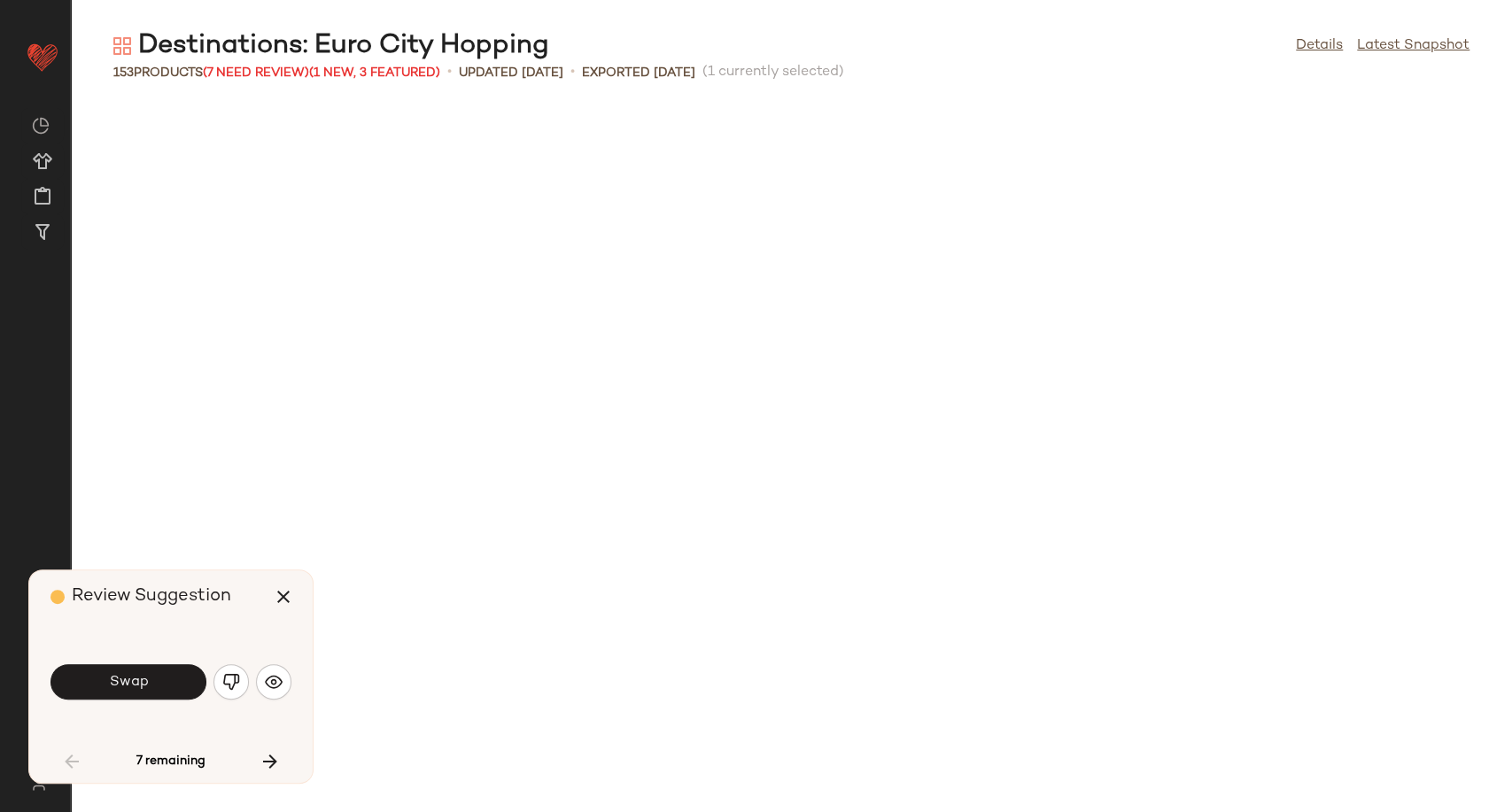
scroll to position [1945, 0]
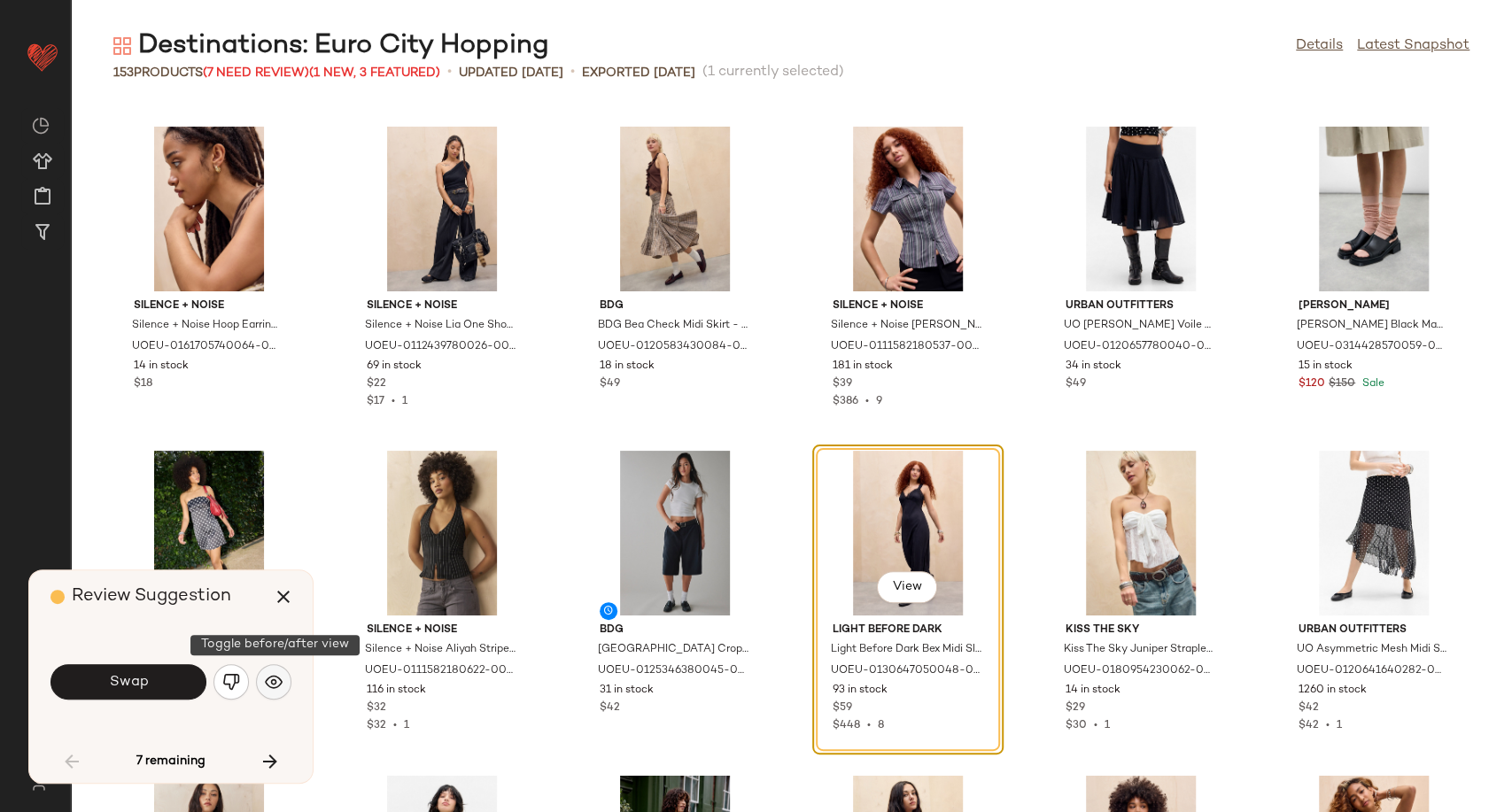
click at [272, 689] on img "button" at bounding box center [273, 681] width 17 height 17
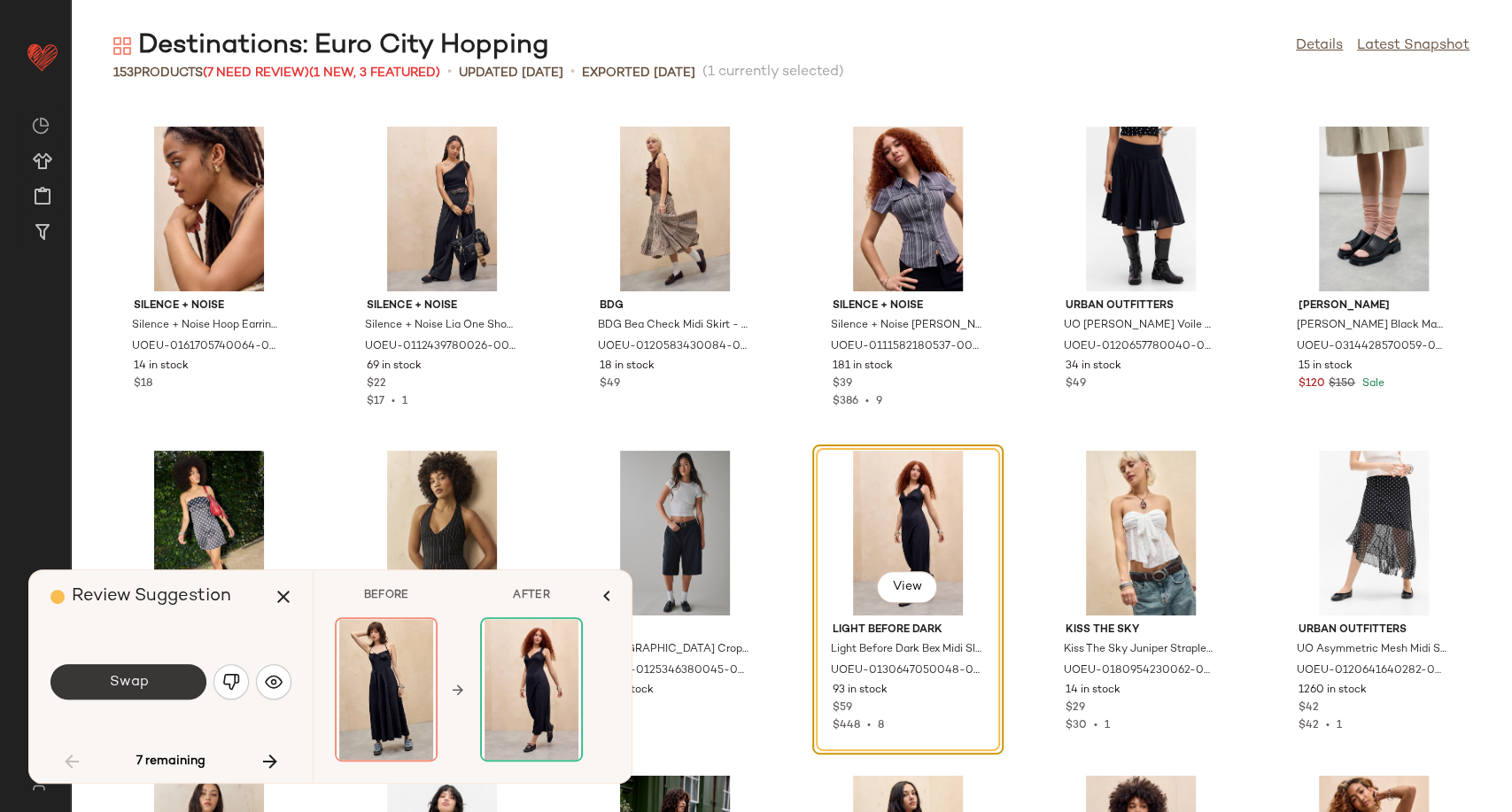
click at [144, 689] on span "Swap" at bounding box center [127, 681] width 40 height 16
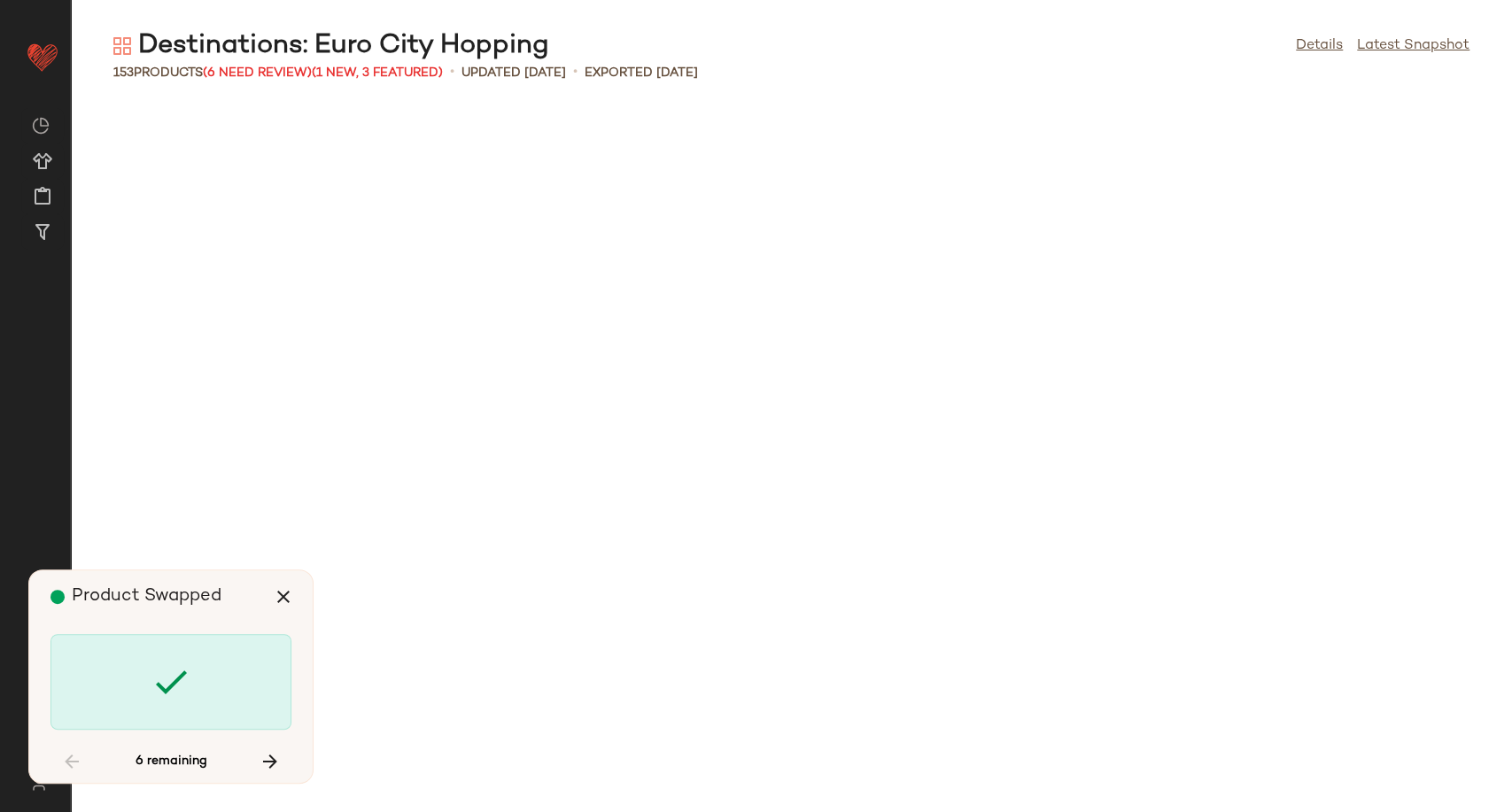
scroll to position [3888, 0]
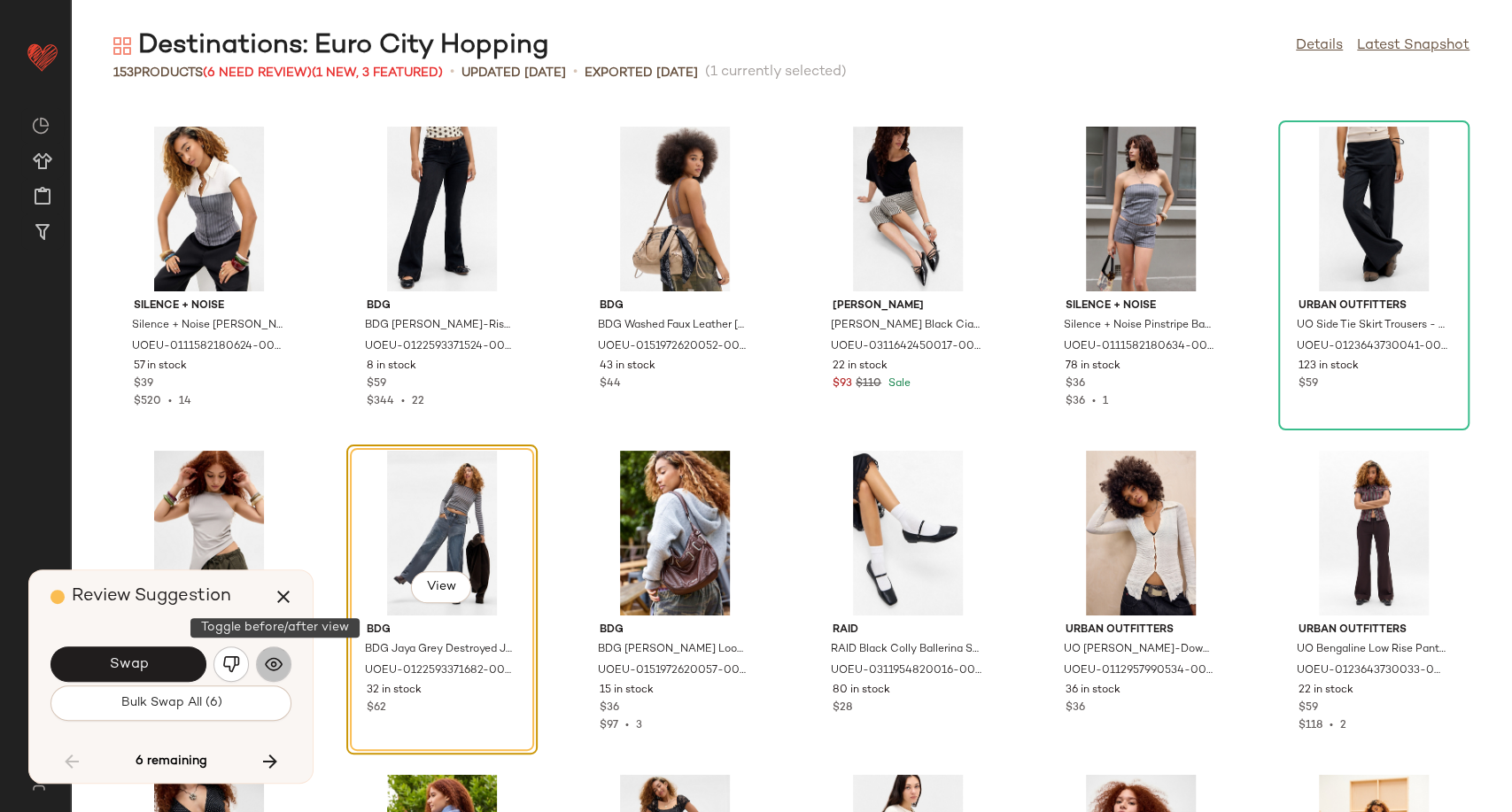
click at [274, 664] on img "button" at bounding box center [273, 664] width 17 height 17
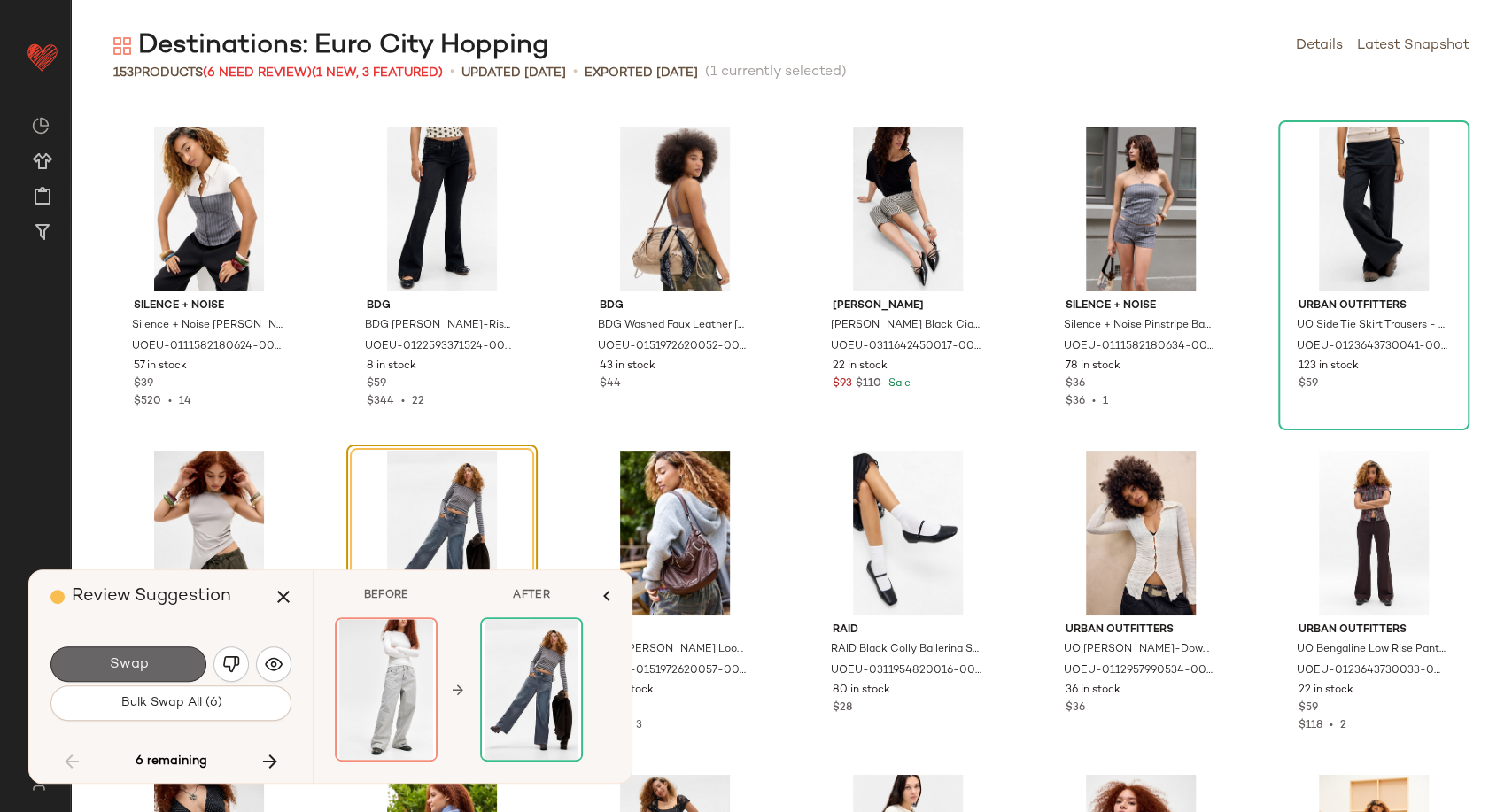
click at [151, 676] on button "Swap" at bounding box center [128, 664] width 156 height 36
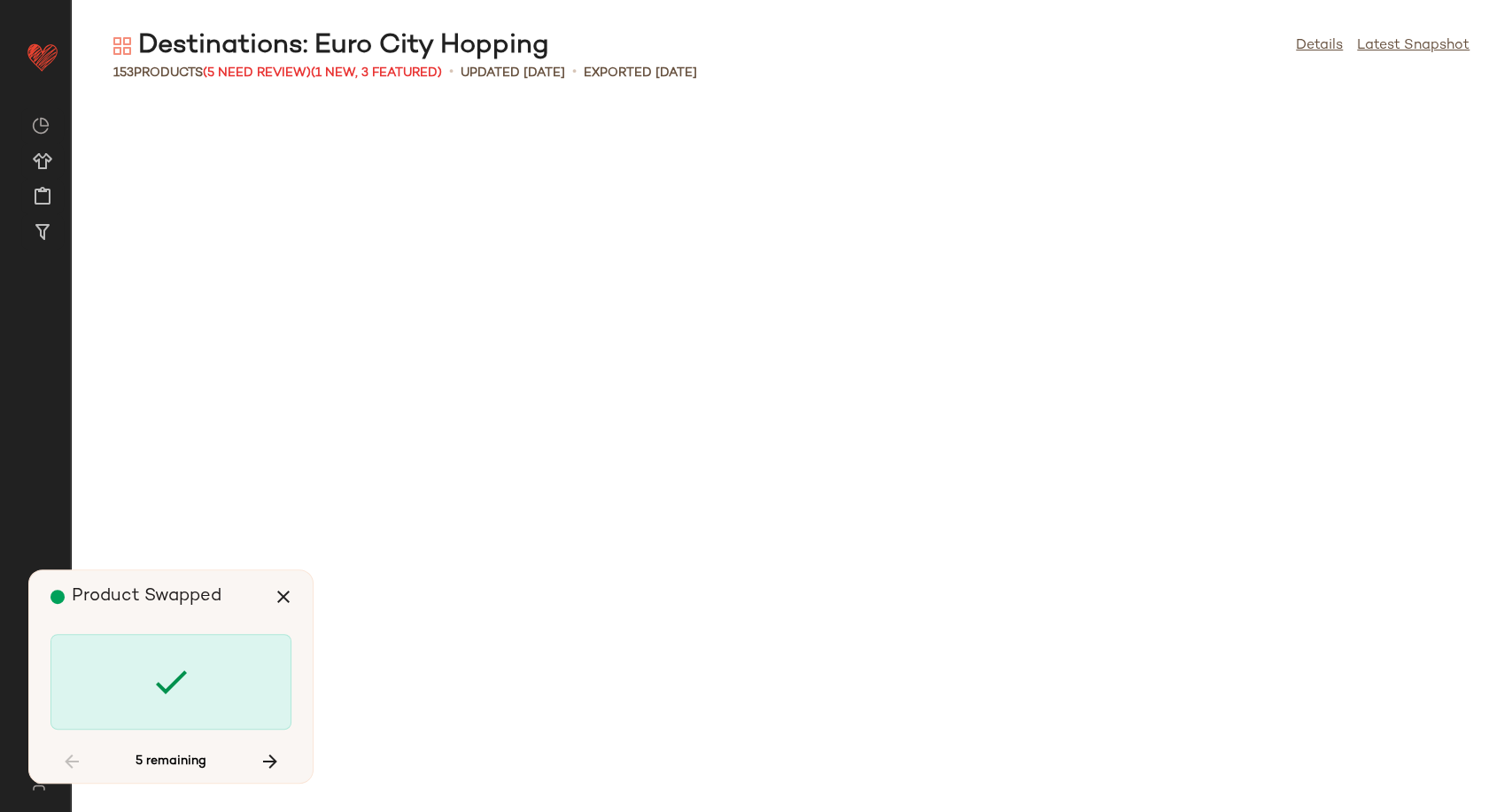
scroll to position [5833, 0]
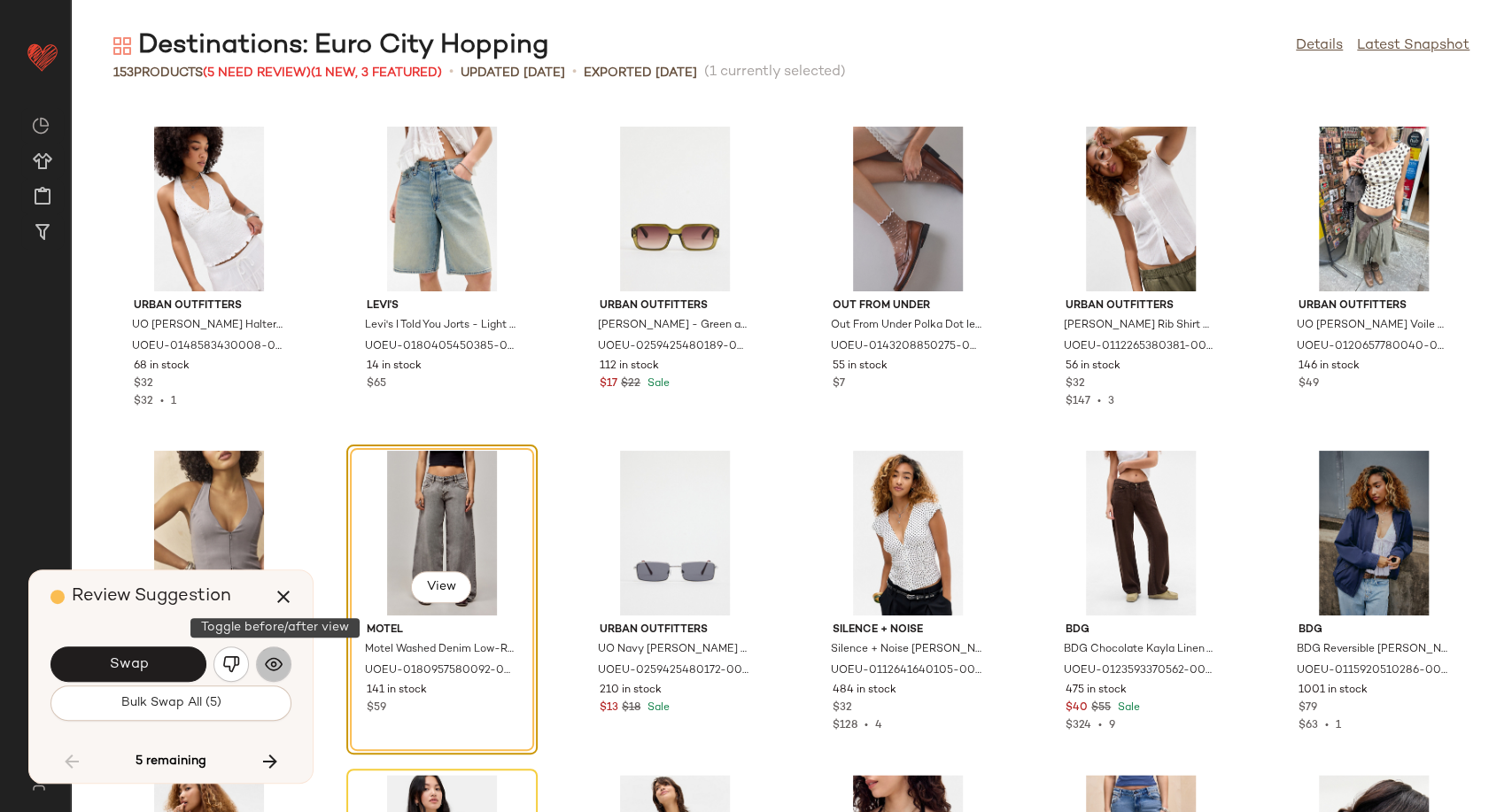
click at [256, 666] on button "button" at bounding box center [273, 664] width 36 height 36
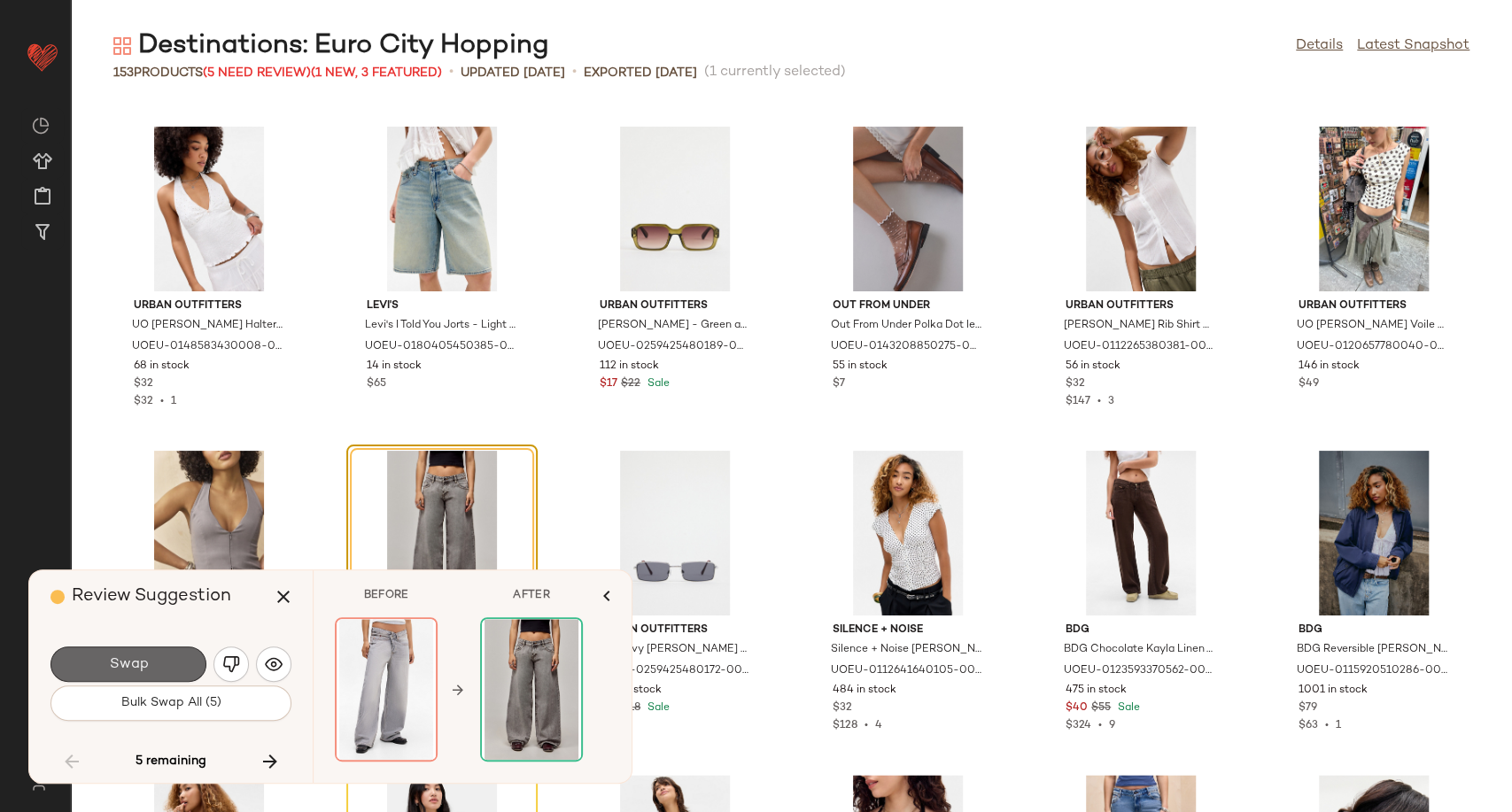
click at [156, 668] on button "Swap" at bounding box center [128, 664] width 156 height 36
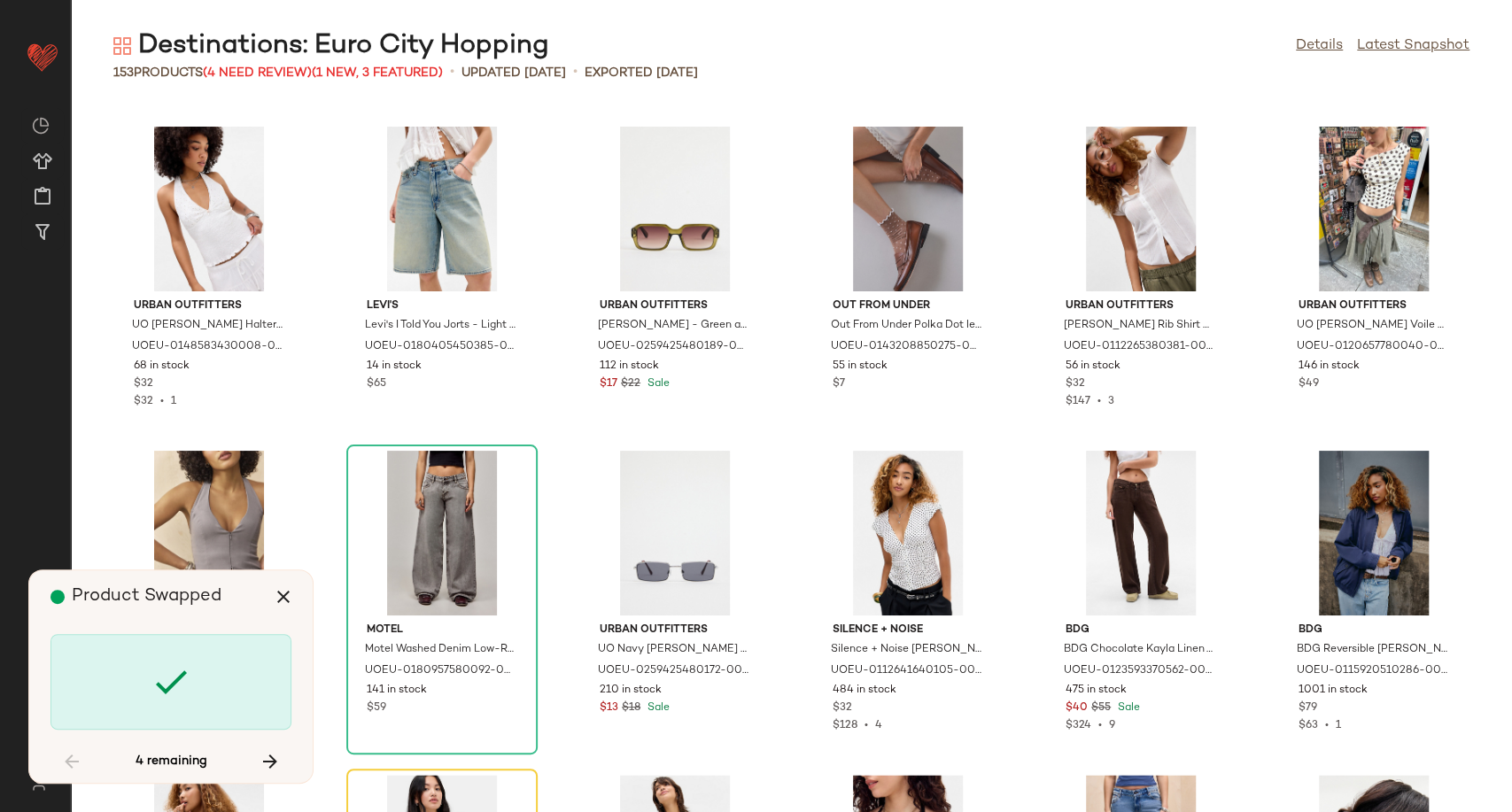
scroll to position [6157, 0]
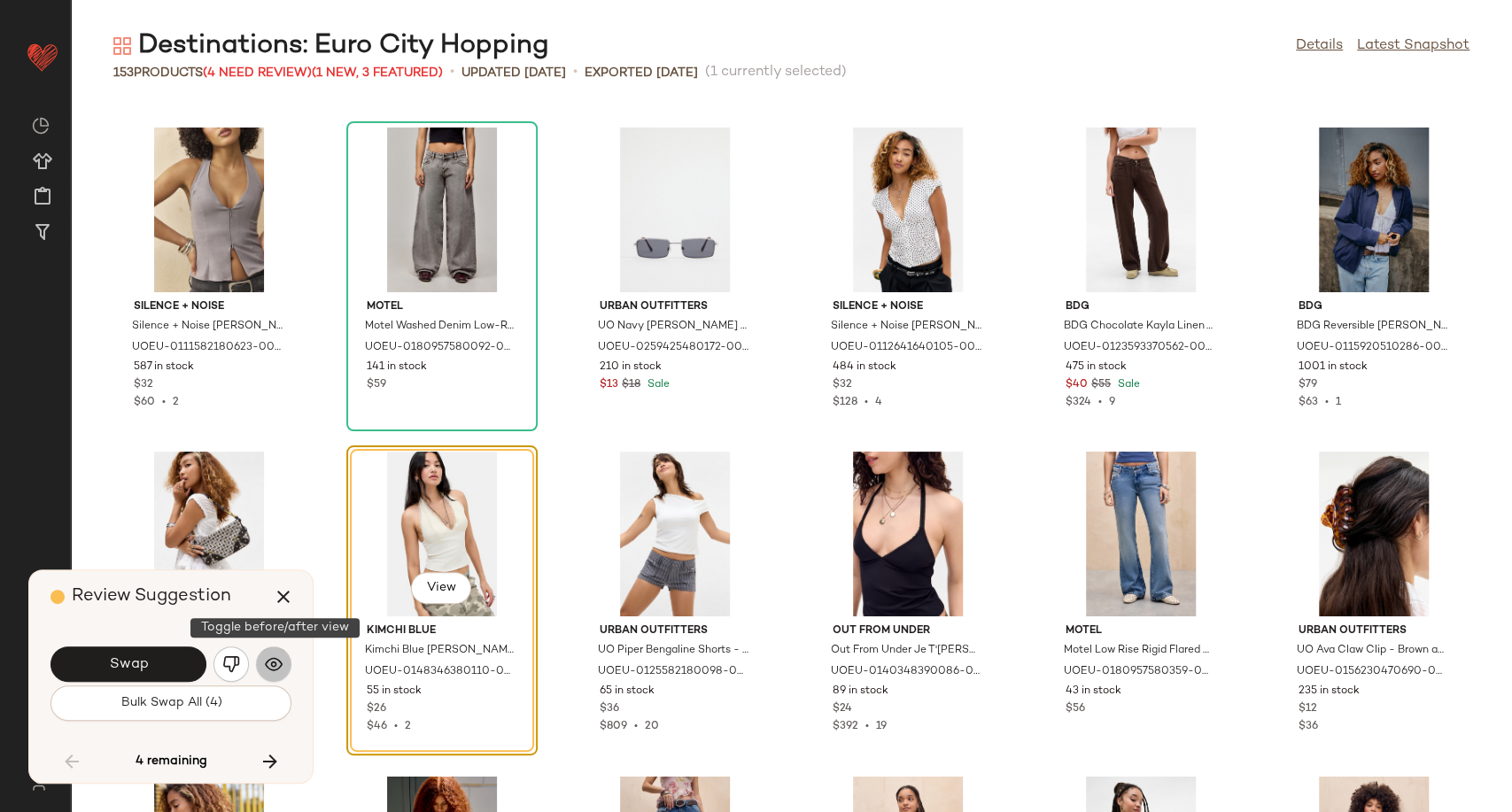
click at [280, 663] on img "button" at bounding box center [273, 664] width 17 height 17
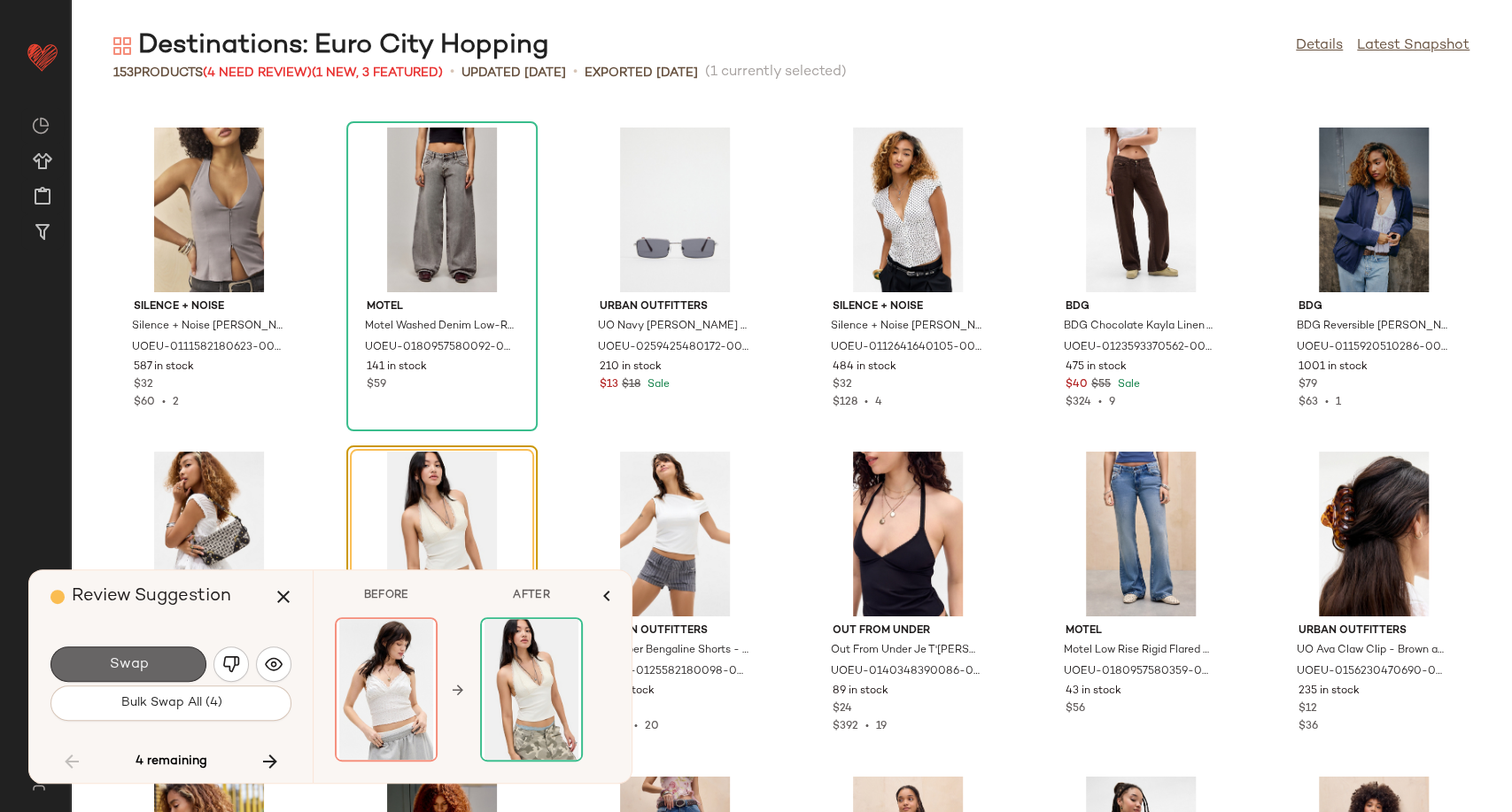
click at [178, 665] on button "Swap" at bounding box center [128, 664] width 156 height 36
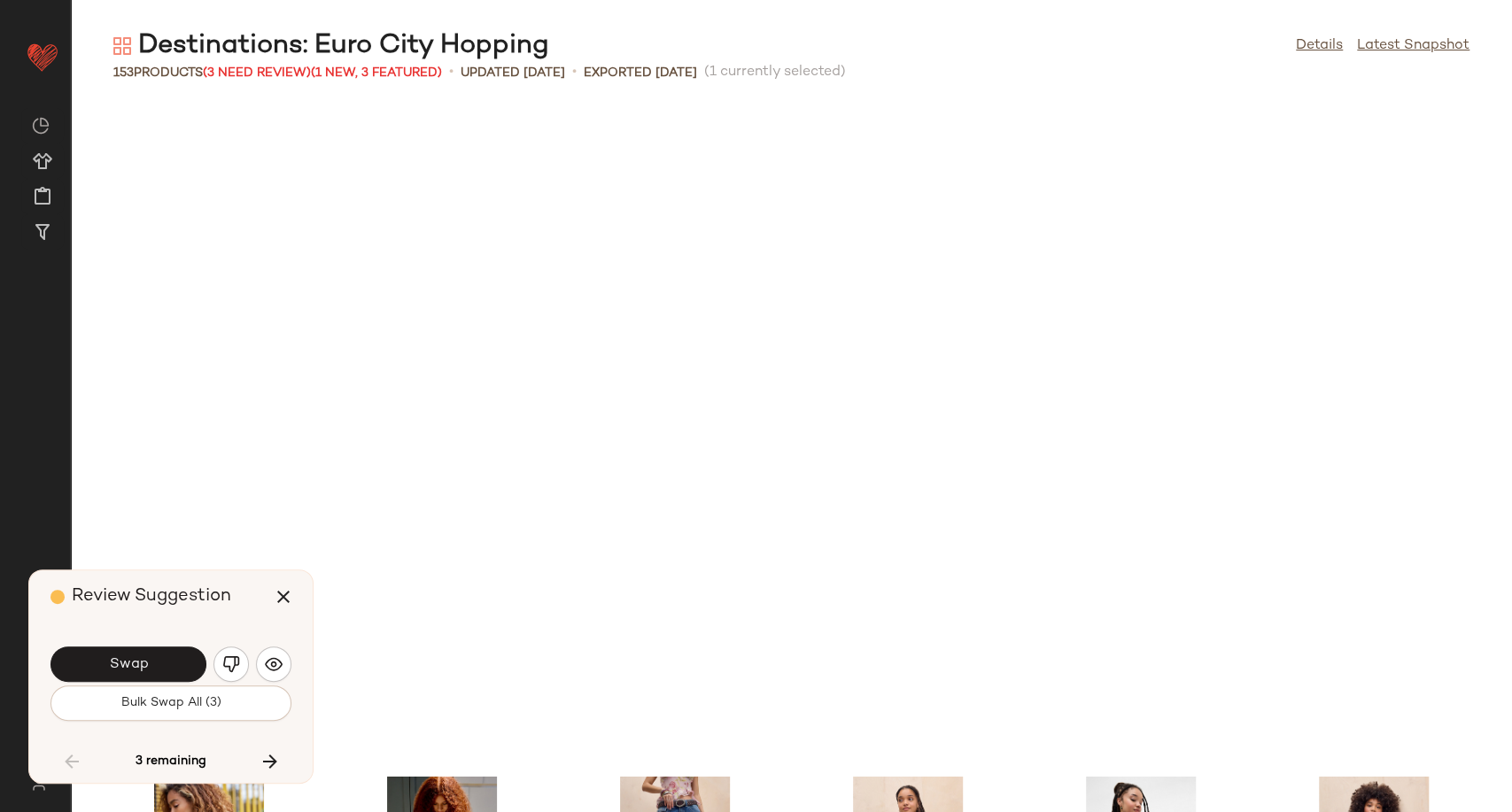
scroll to position [6806, 0]
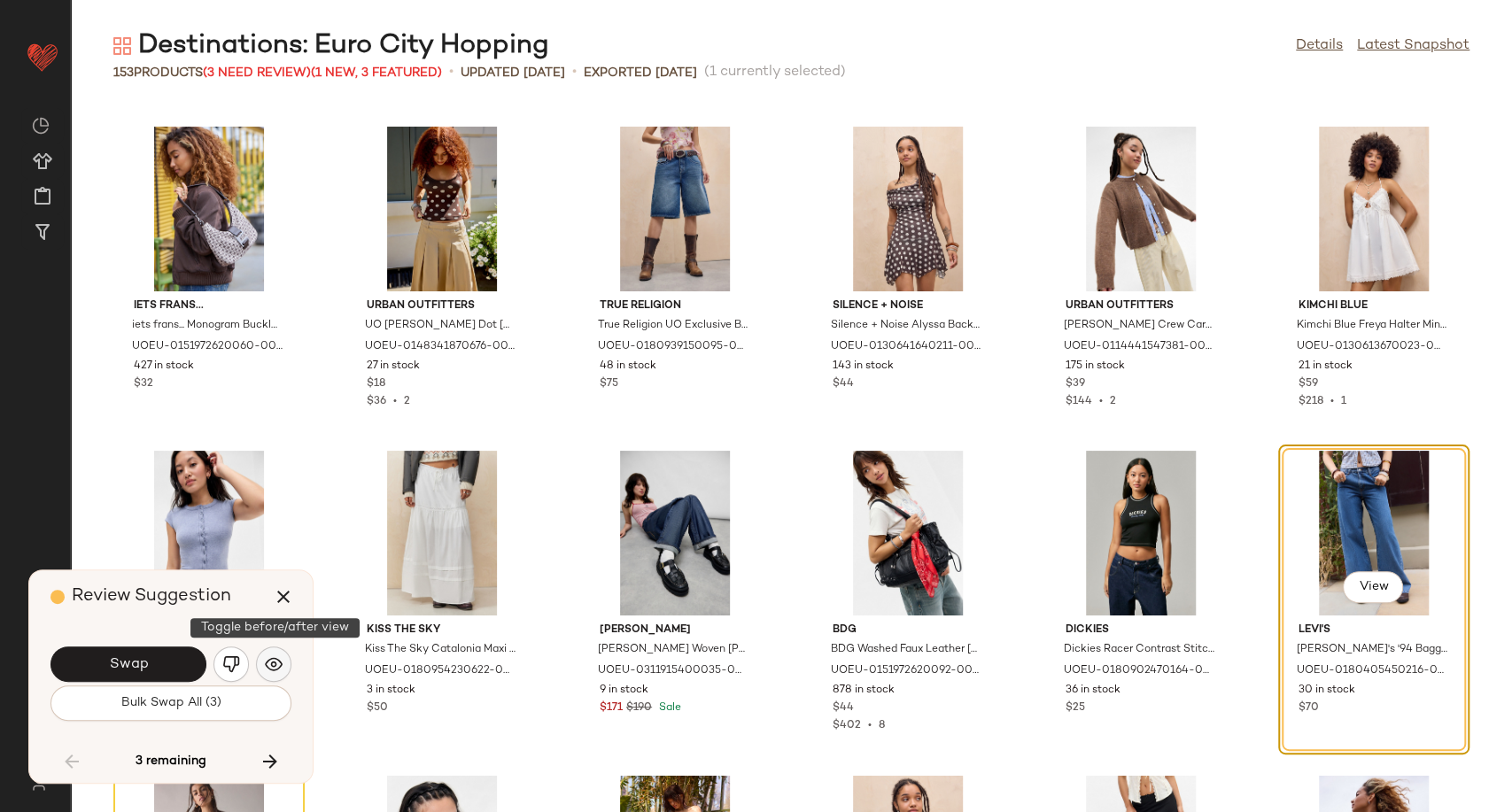
click at [270, 662] on img "button" at bounding box center [273, 664] width 17 height 17
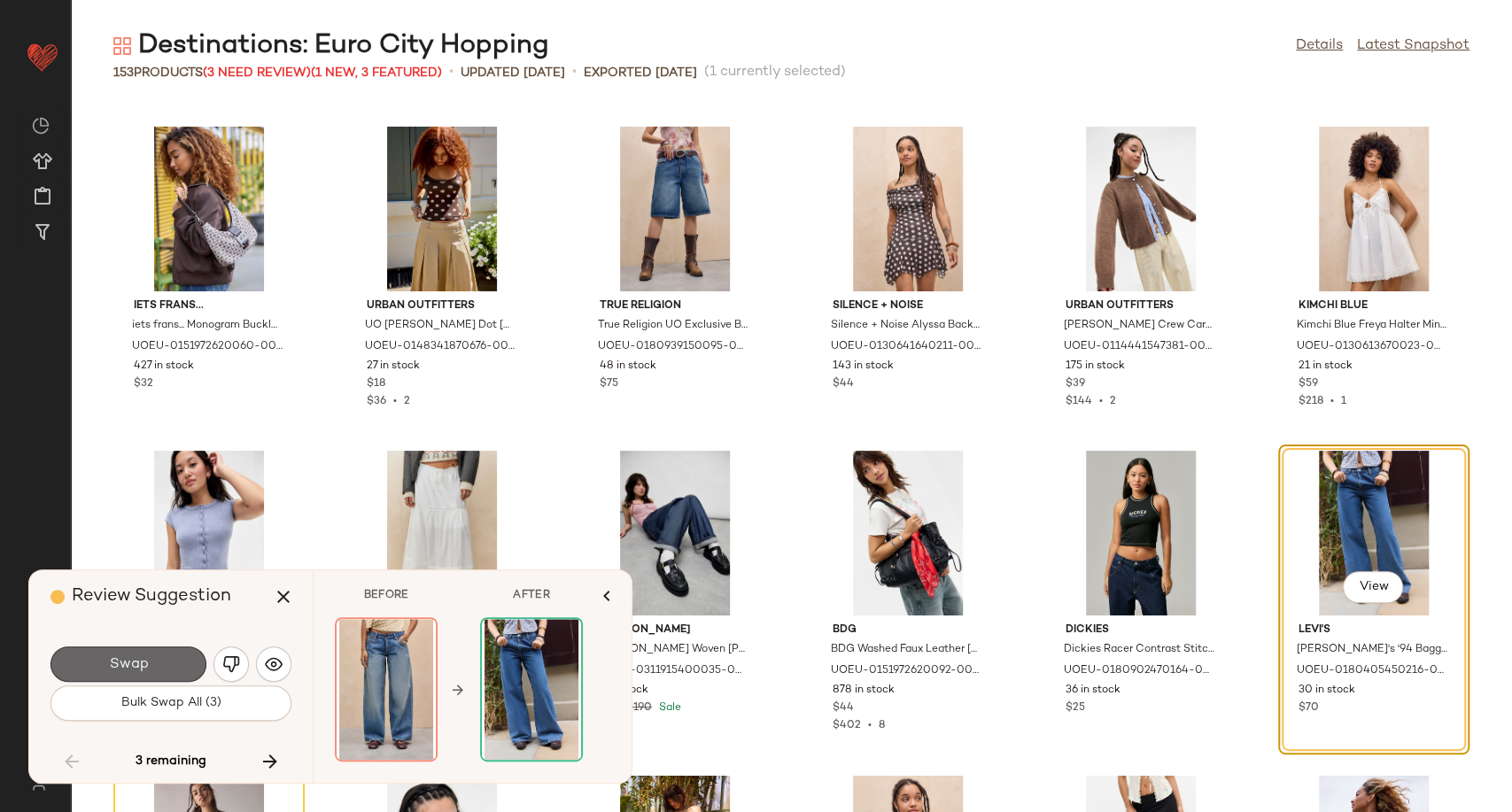
click at [160, 669] on button "Swap" at bounding box center [128, 664] width 156 height 36
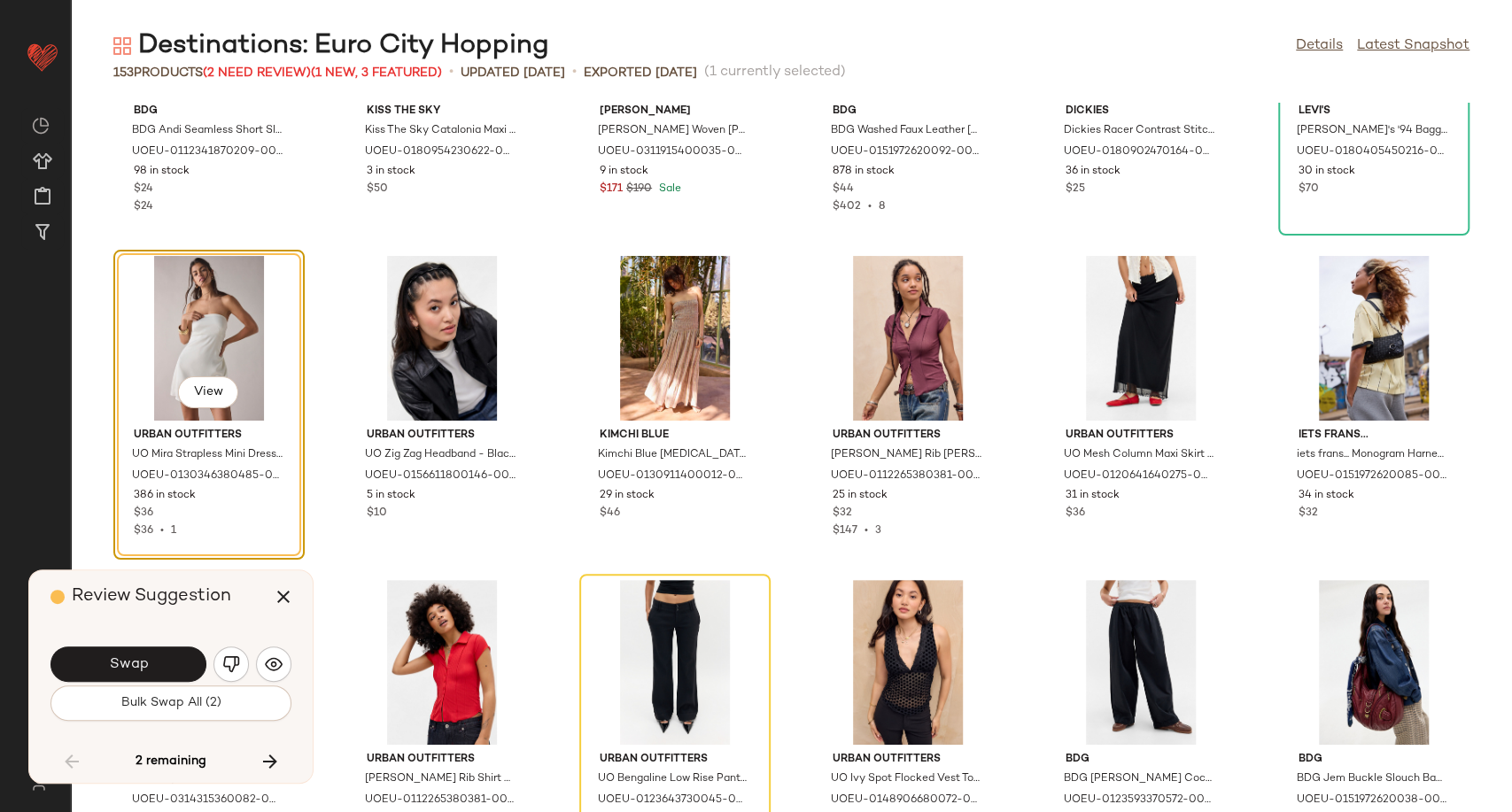
scroll to position [7326, 0]
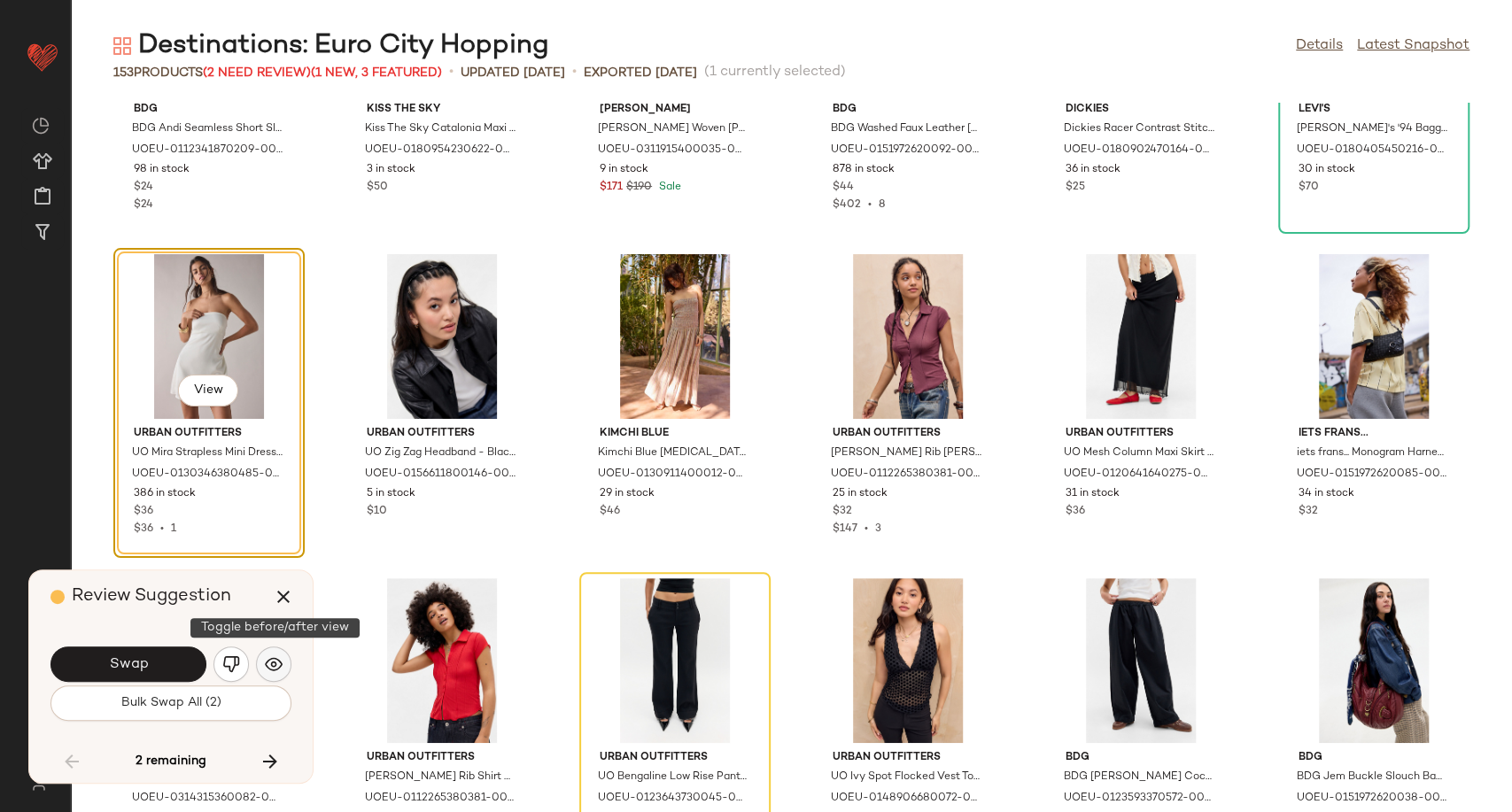
click at [274, 666] on img "button" at bounding box center [273, 664] width 17 height 17
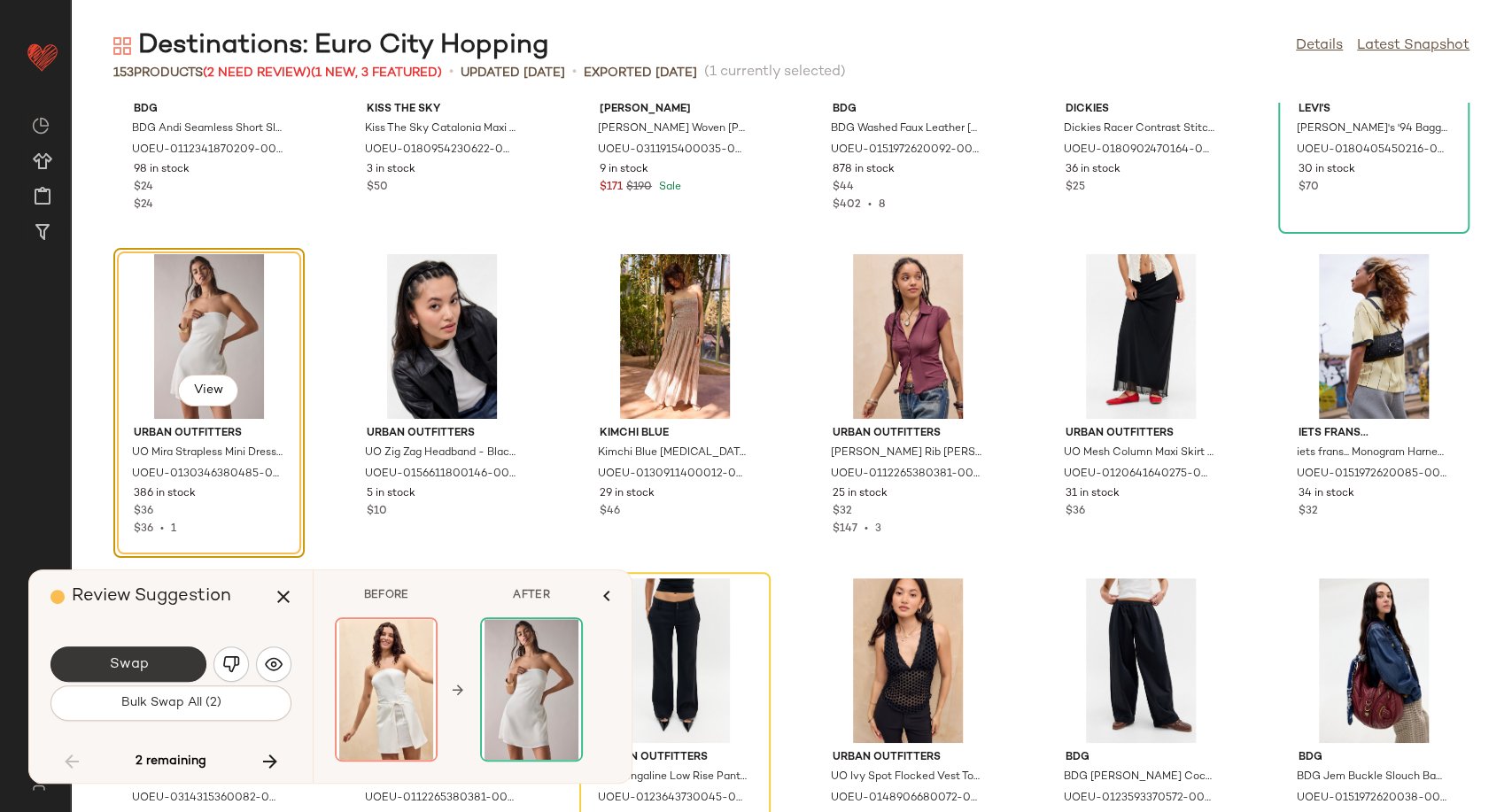
click at [172, 665] on button "Swap" at bounding box center [128, 664] width 156 height 36
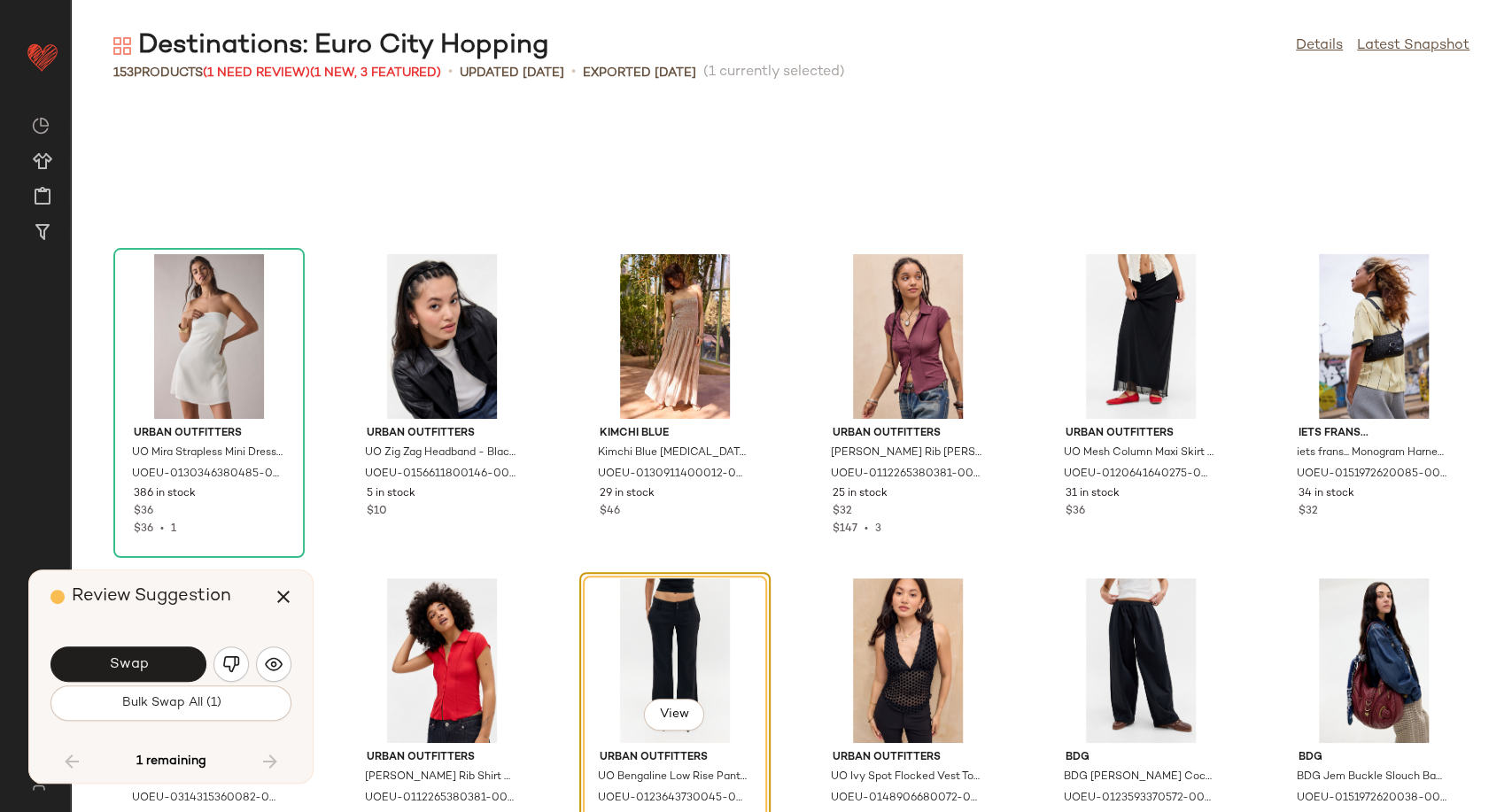
scroll to position [7453, 0]
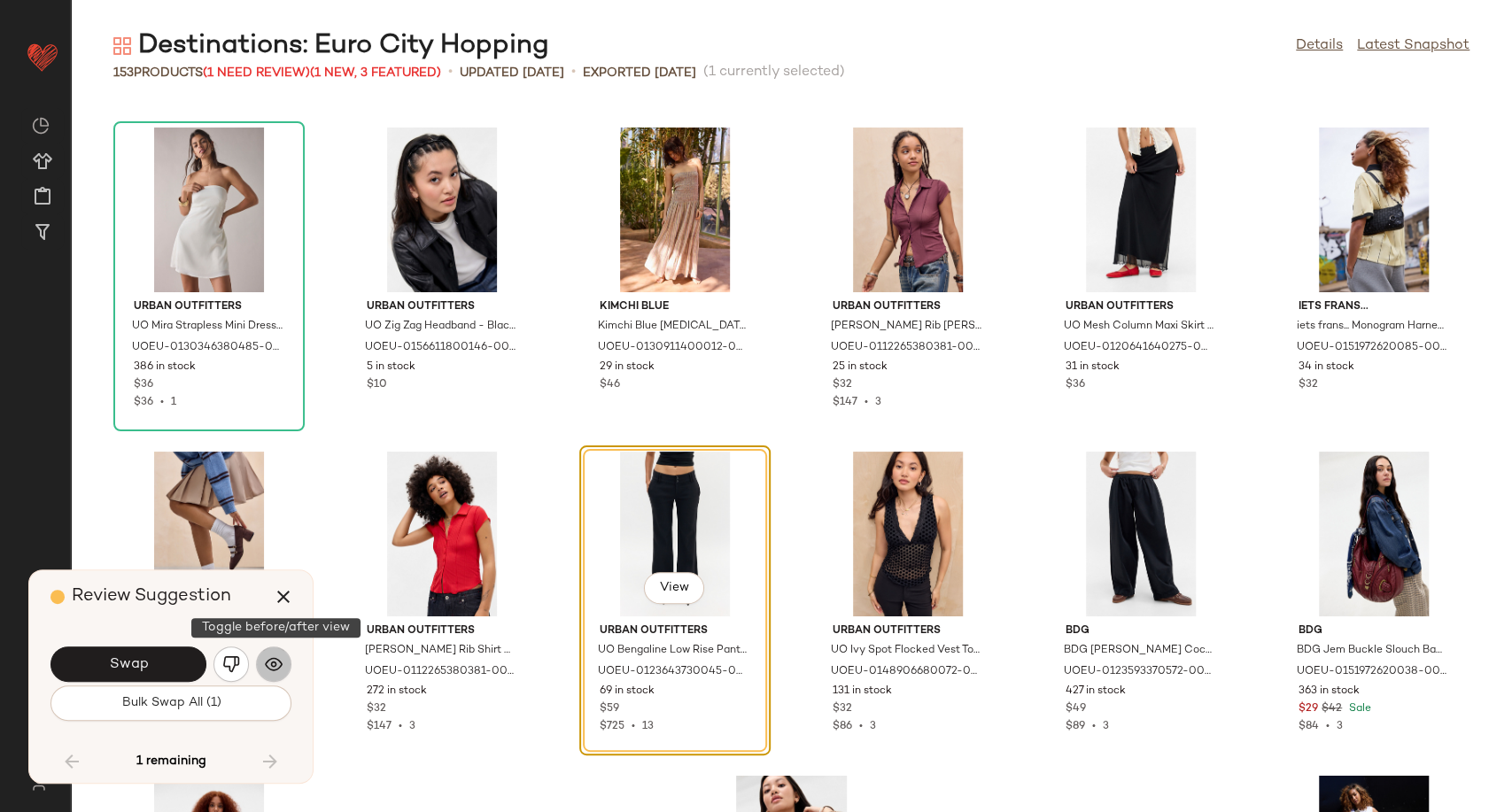
click at [280, 659] on img "button" at bounding box center [273, 664] width 17 height 17
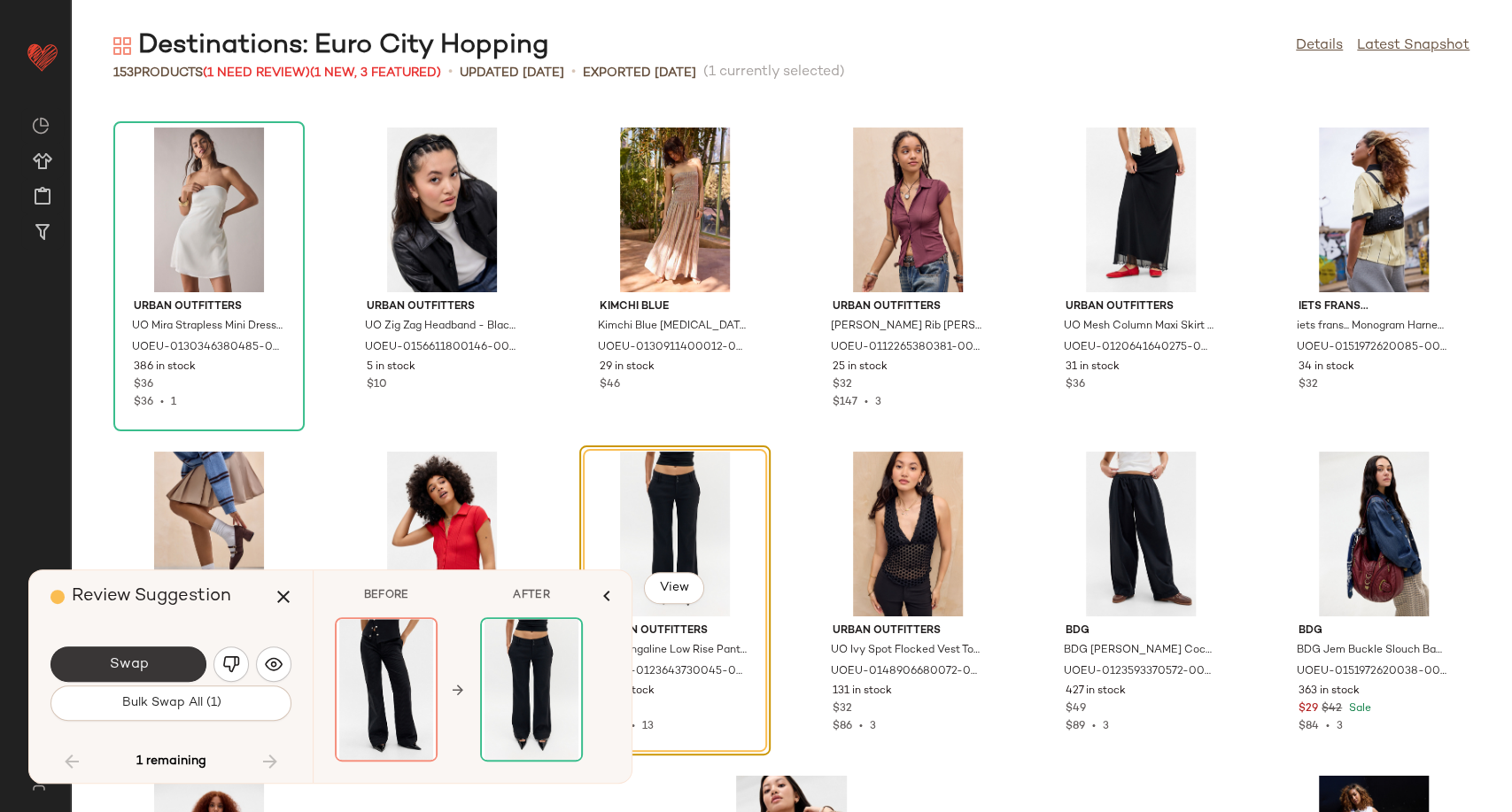
click at [178, 671] on button "Swap" at bounding box center [128, 664] width 156 height 36
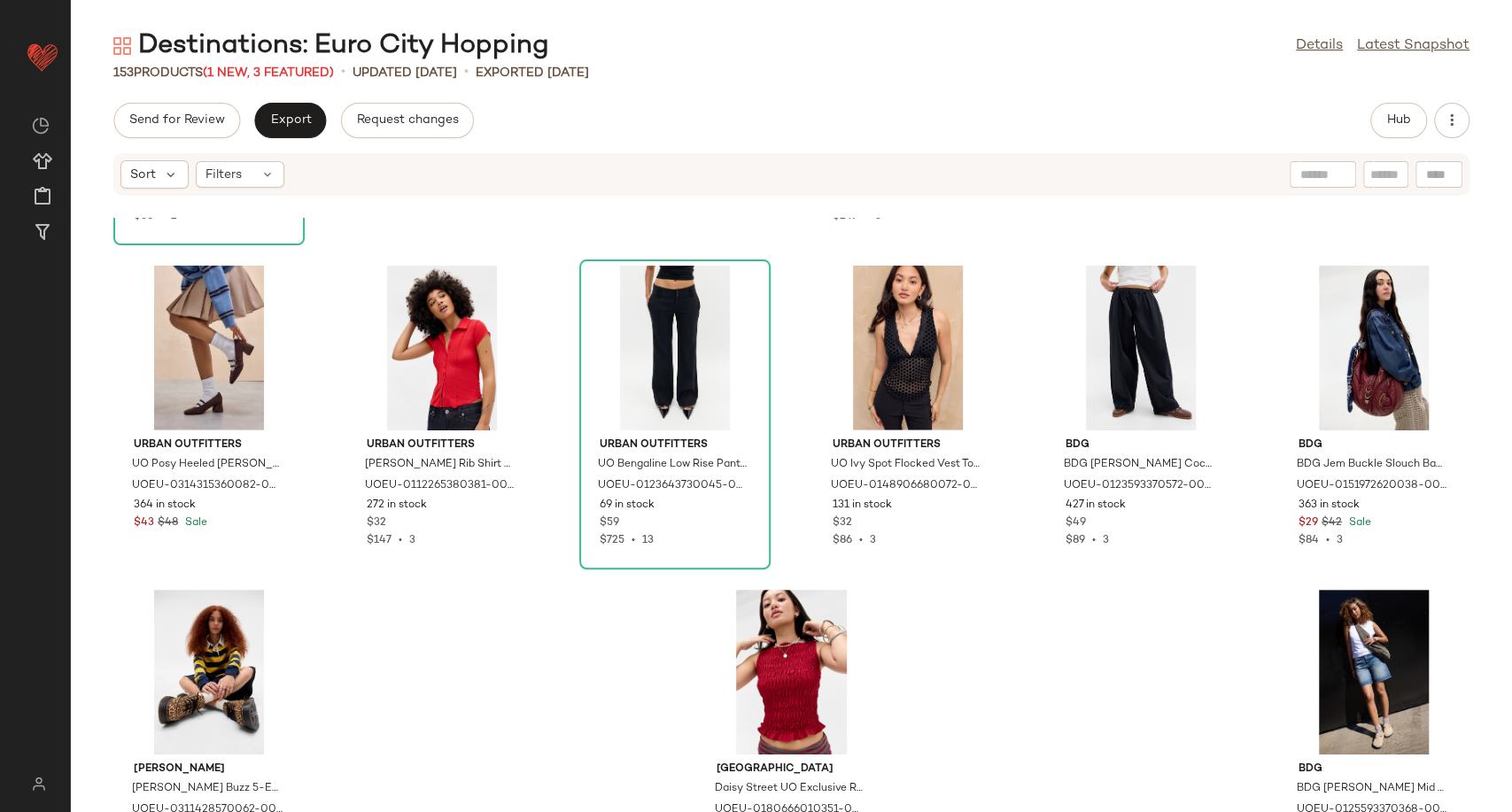
scroll to position [7834, 0]
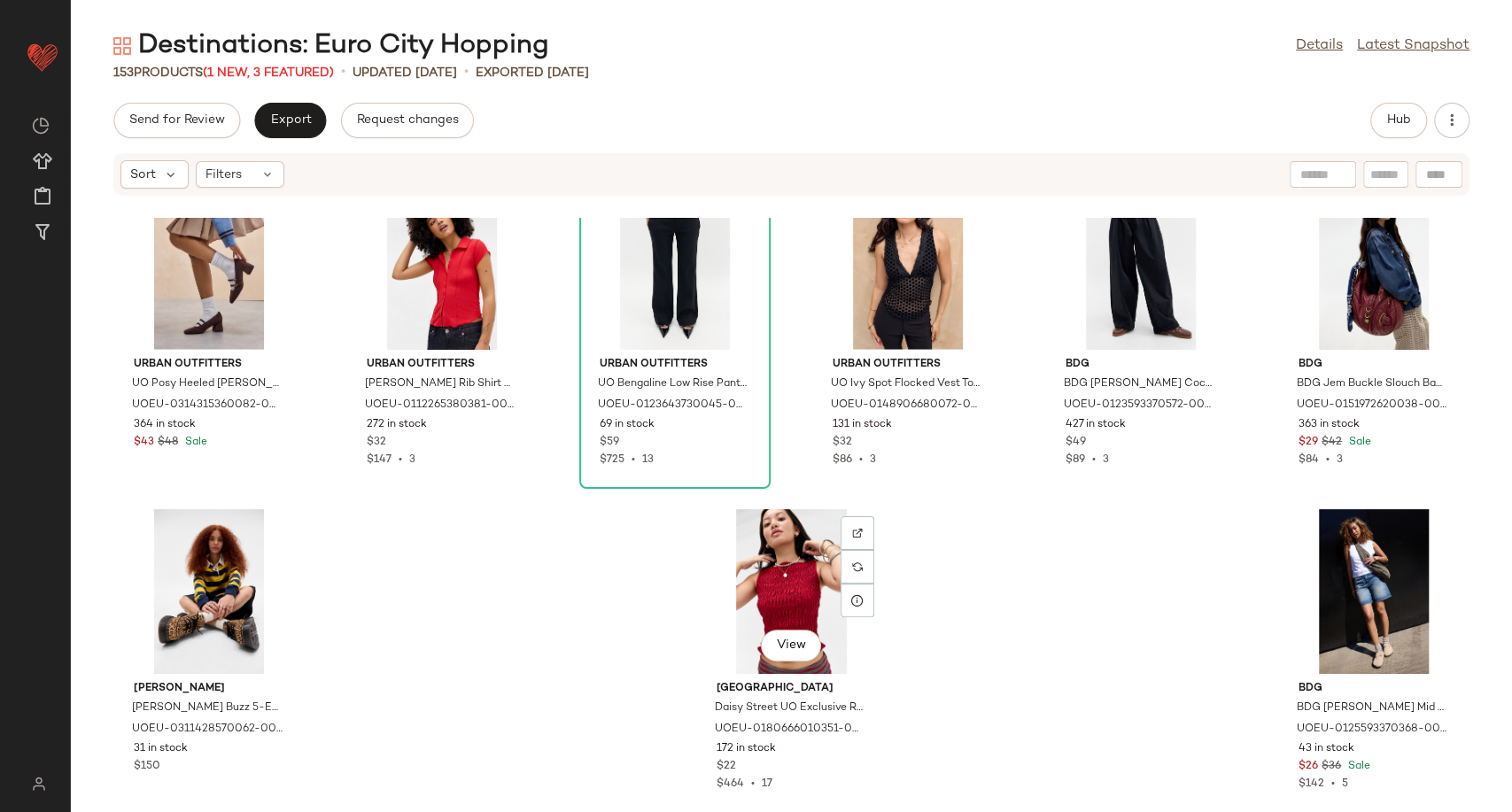
click at [793, 563] on div "View" at bounding box center [792, 591] width 179 height 165
click at [1019, 673] on div "Urban Outfitters UO Mira Strapless Mini Dress - White M at Urban Outfitters UOE…" at bounding box center [791, 515] width 1441 height 594
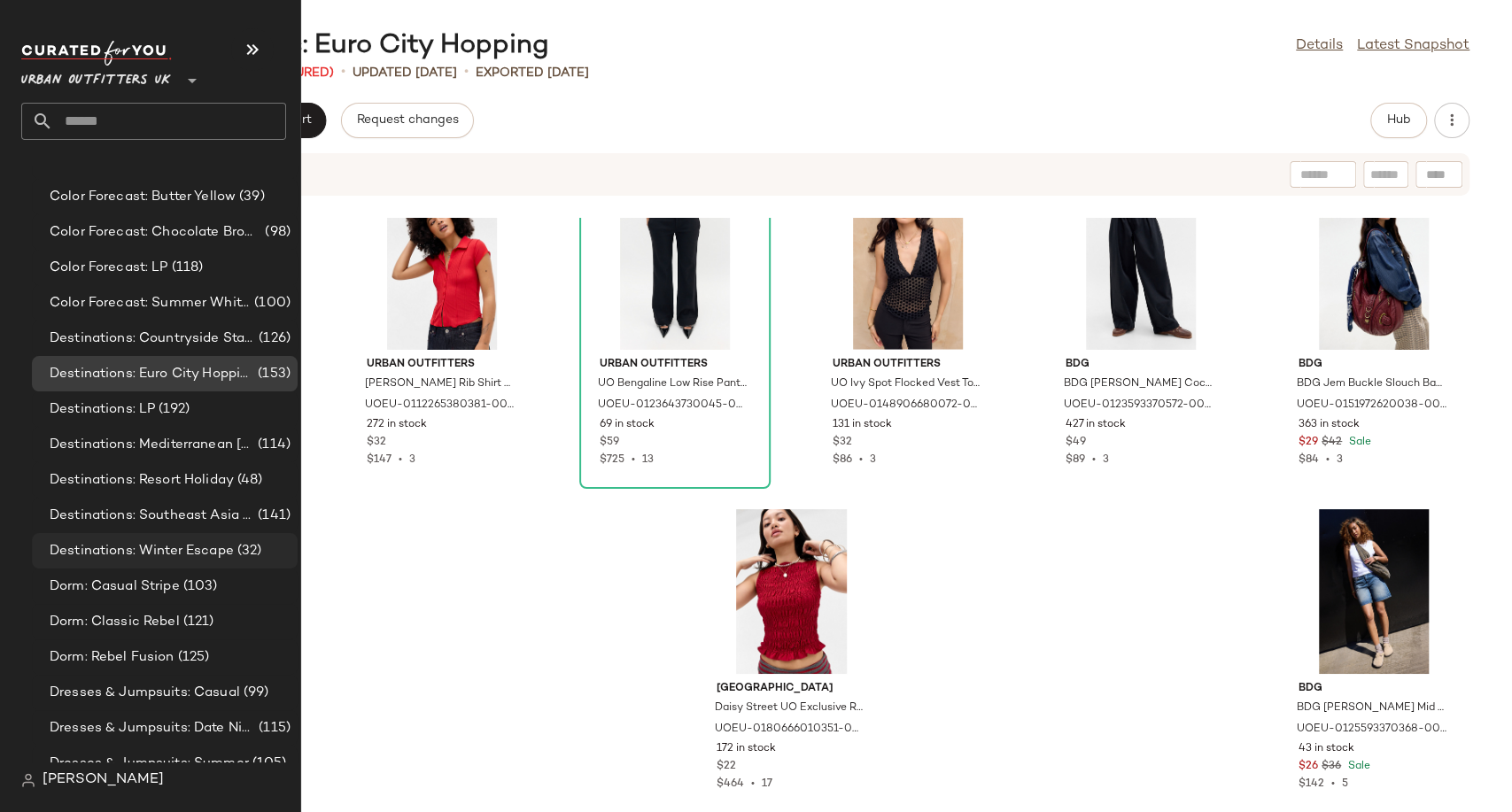
scroll to position [3640, 0]
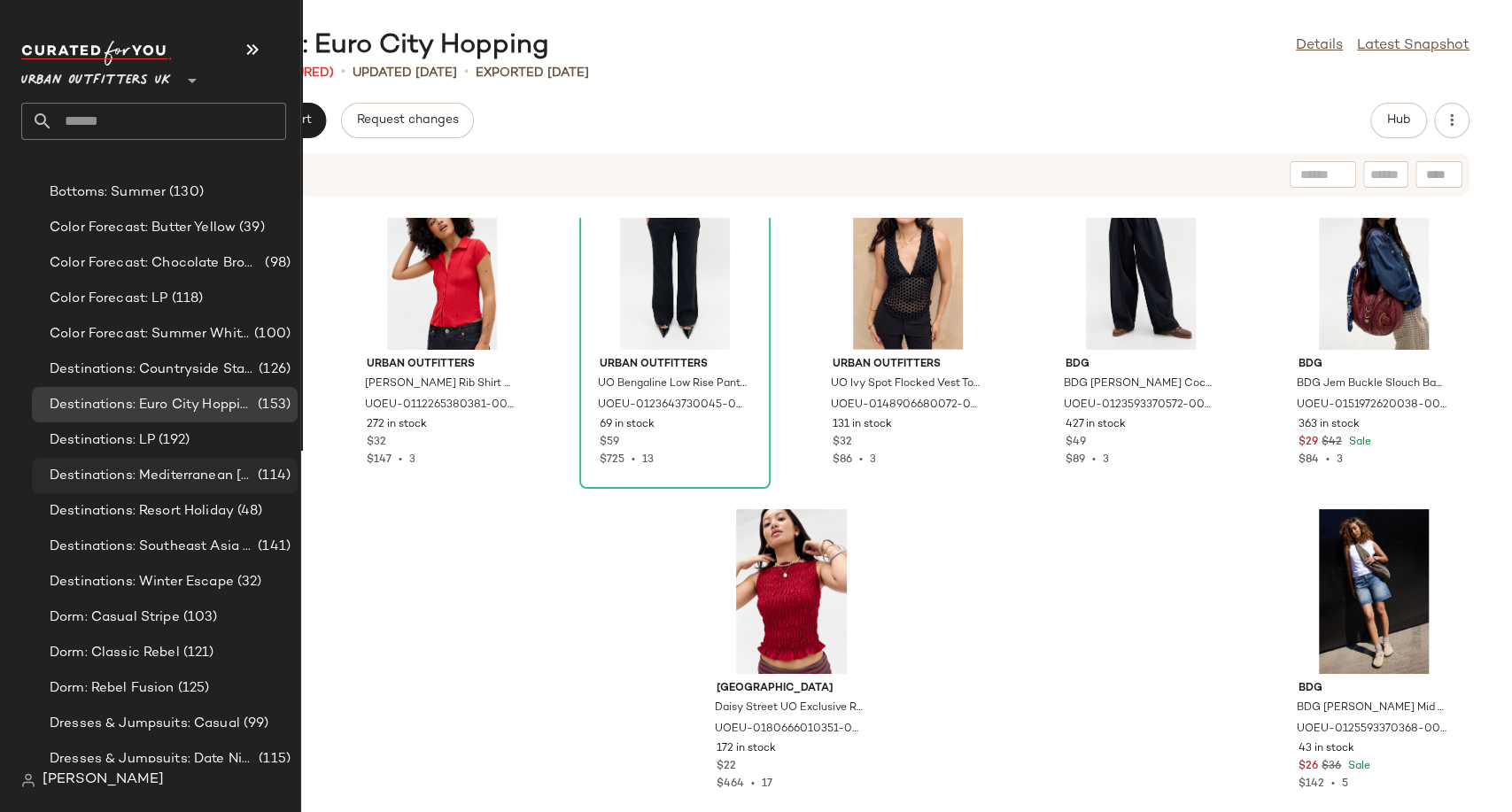
click at [161, 479] on span "Destinations: Mediterranean Muse" at bounding box center [151, 476] width 205 height 20
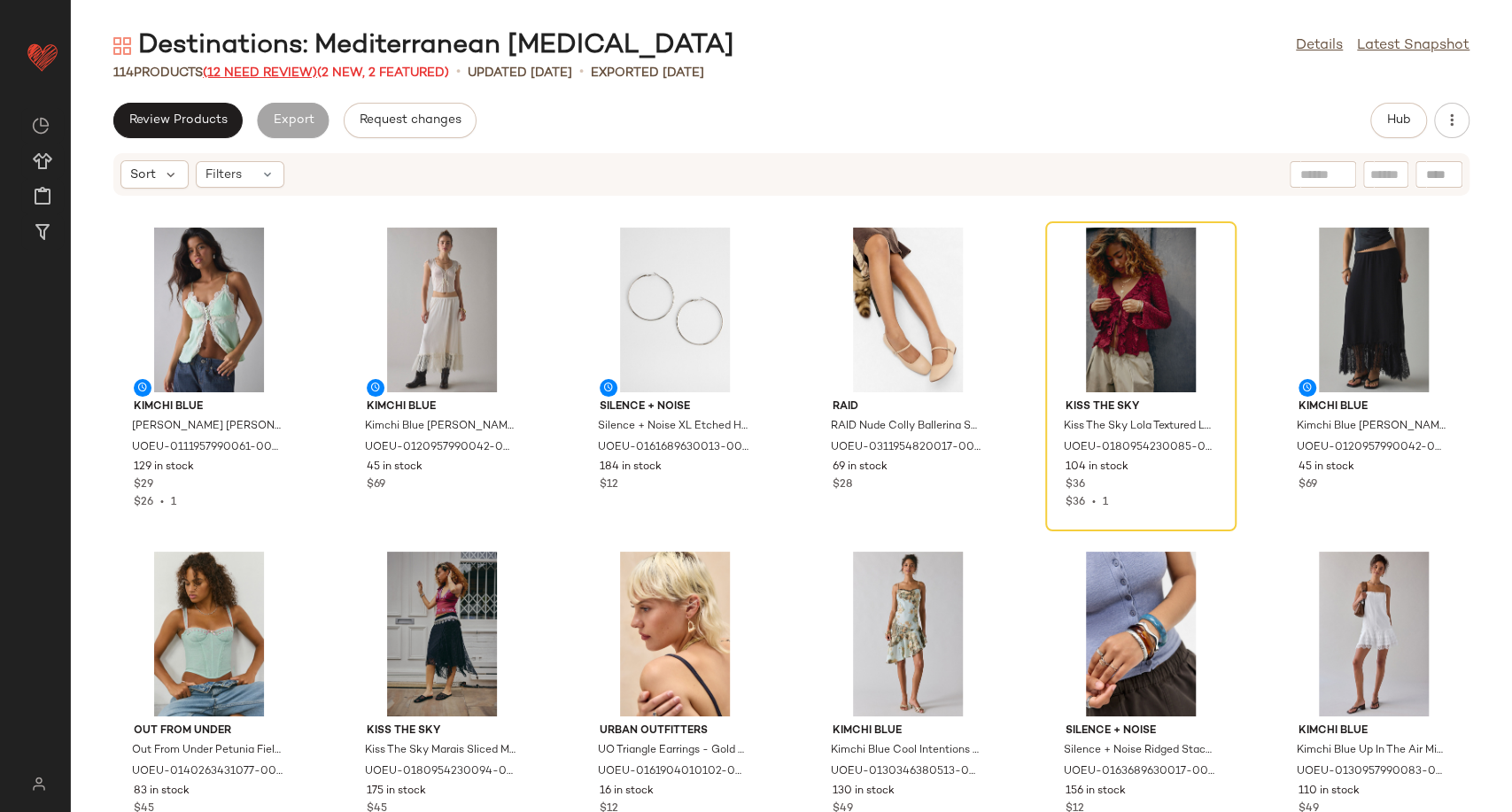
click at [291, 78] on span "(12 Need Review)" at bounding box center [260, 74] width 114 height 14
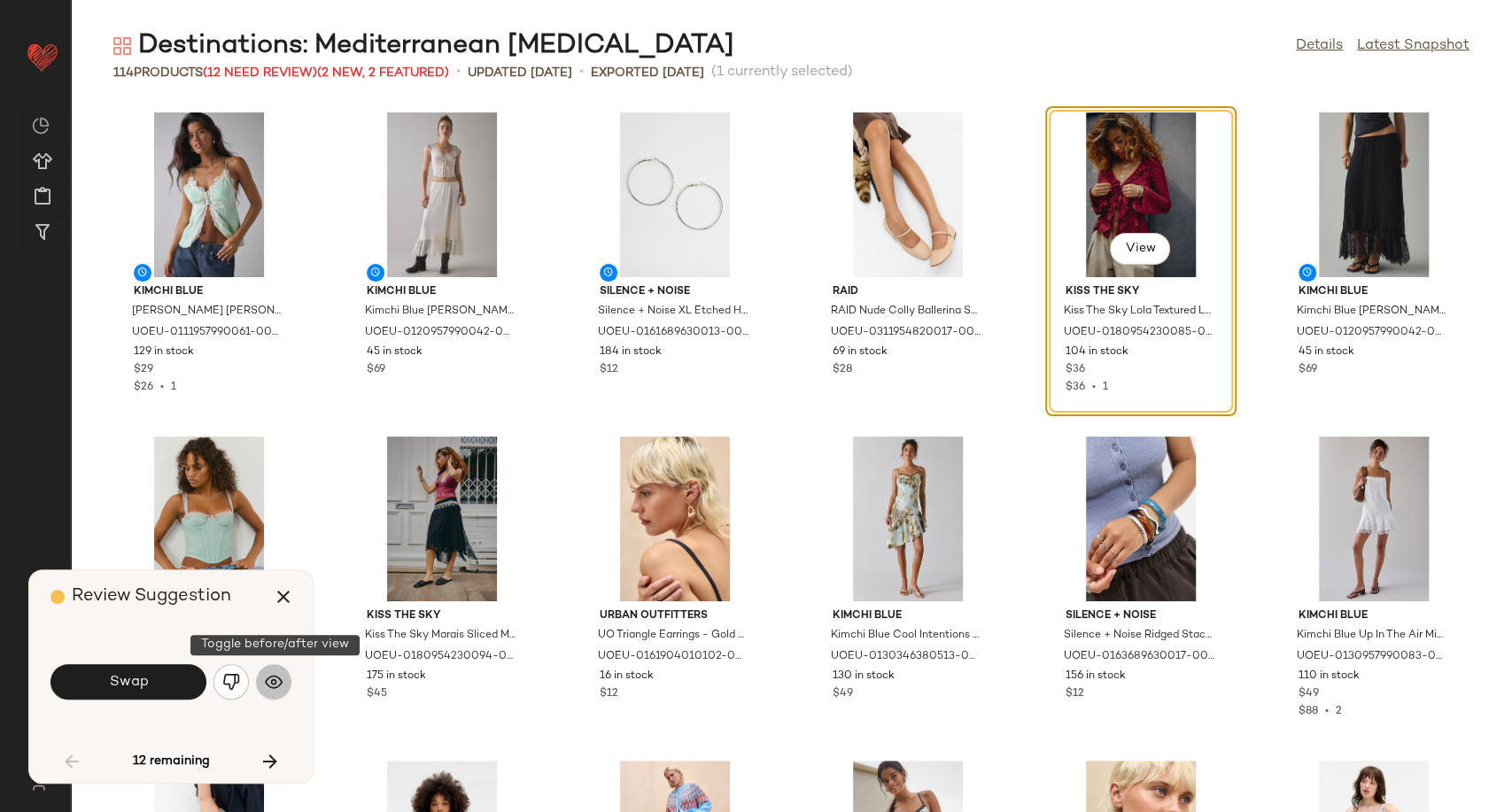
click at [280, 684] on img "button" at bounding box center [273, 681] width 17 height 17
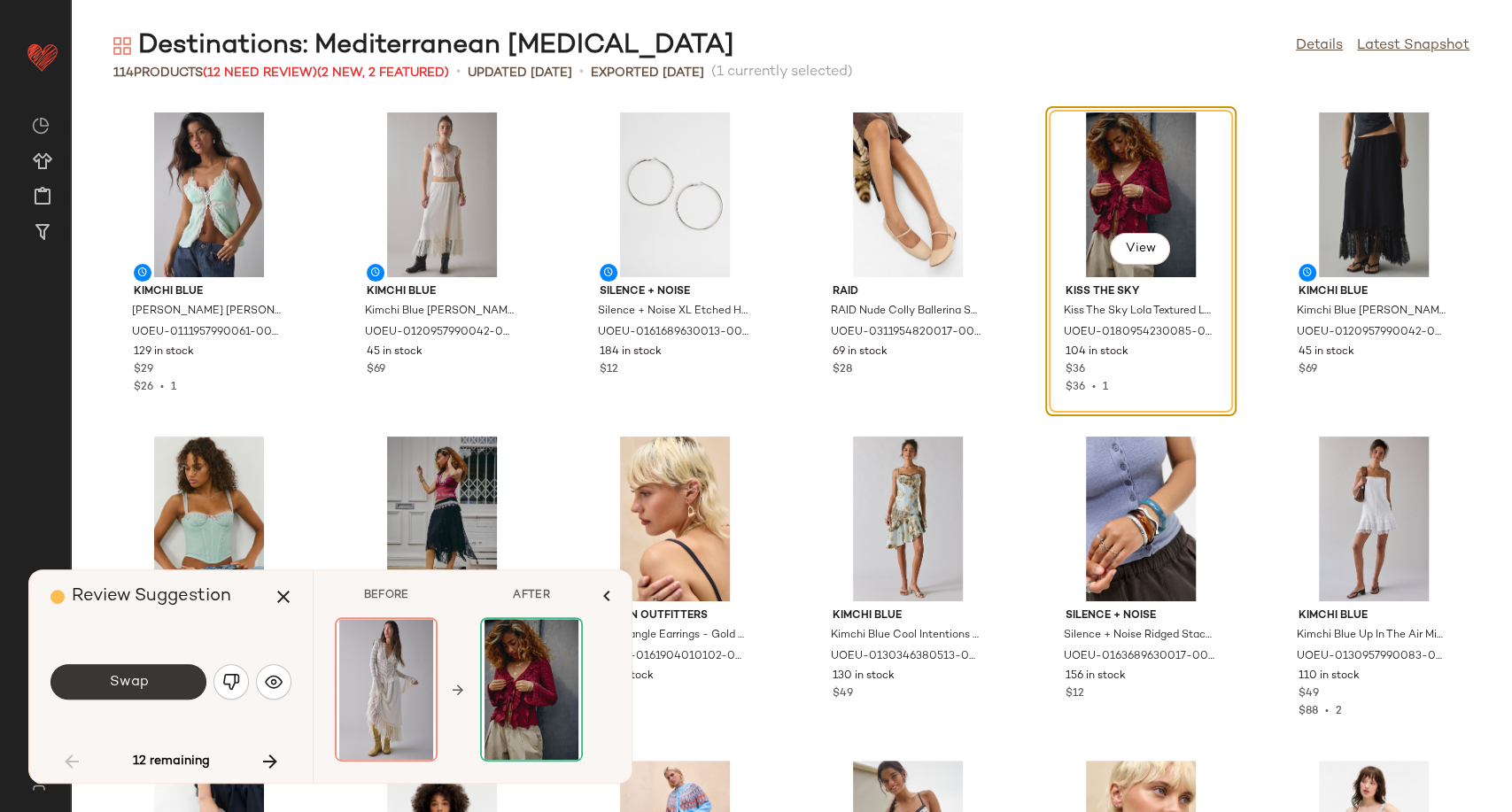
click at [181, 683] on button "Swap" at bounding box center [128, 681] width 156 height 36
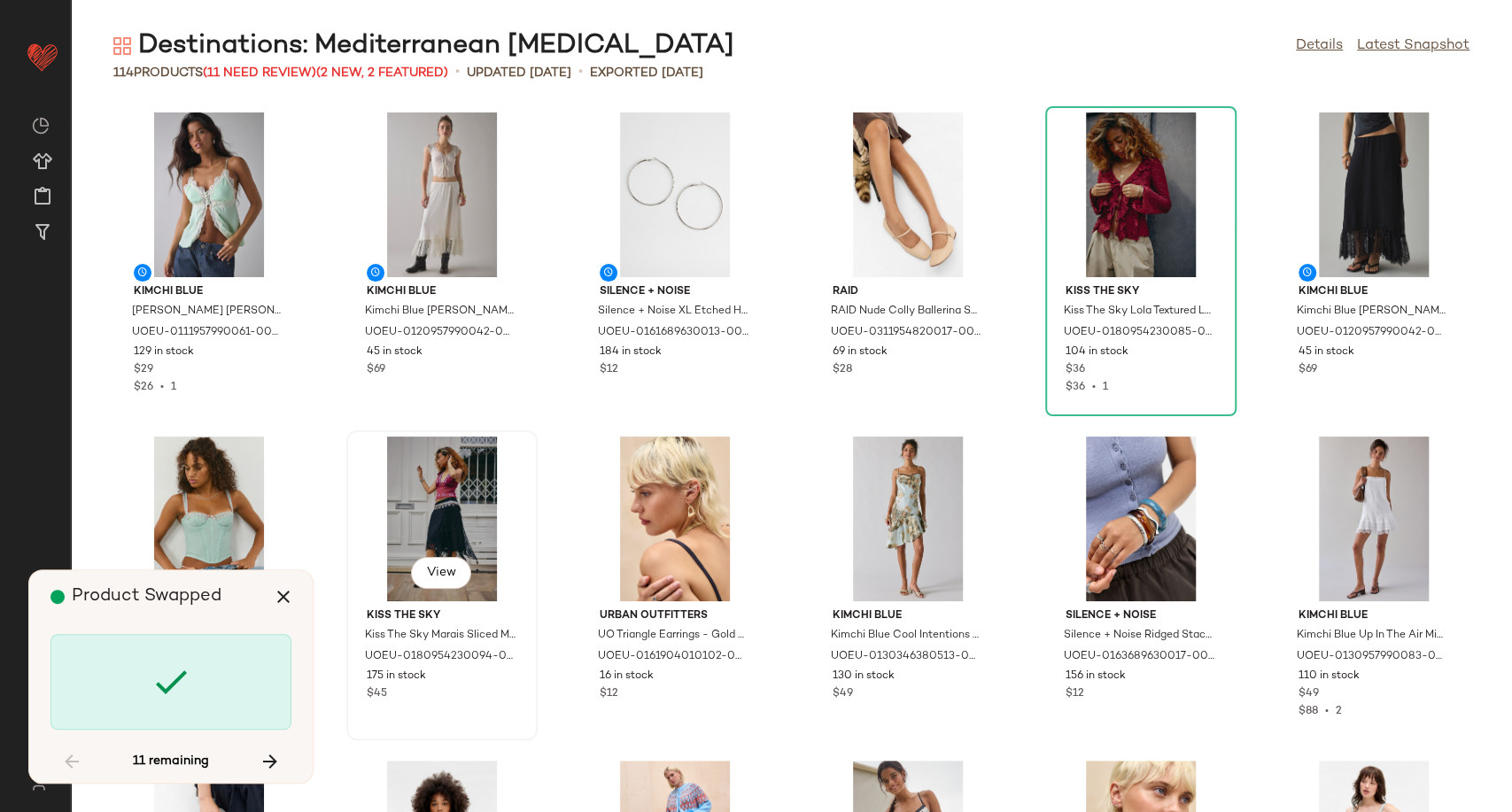
scroll to position [1620, 0]
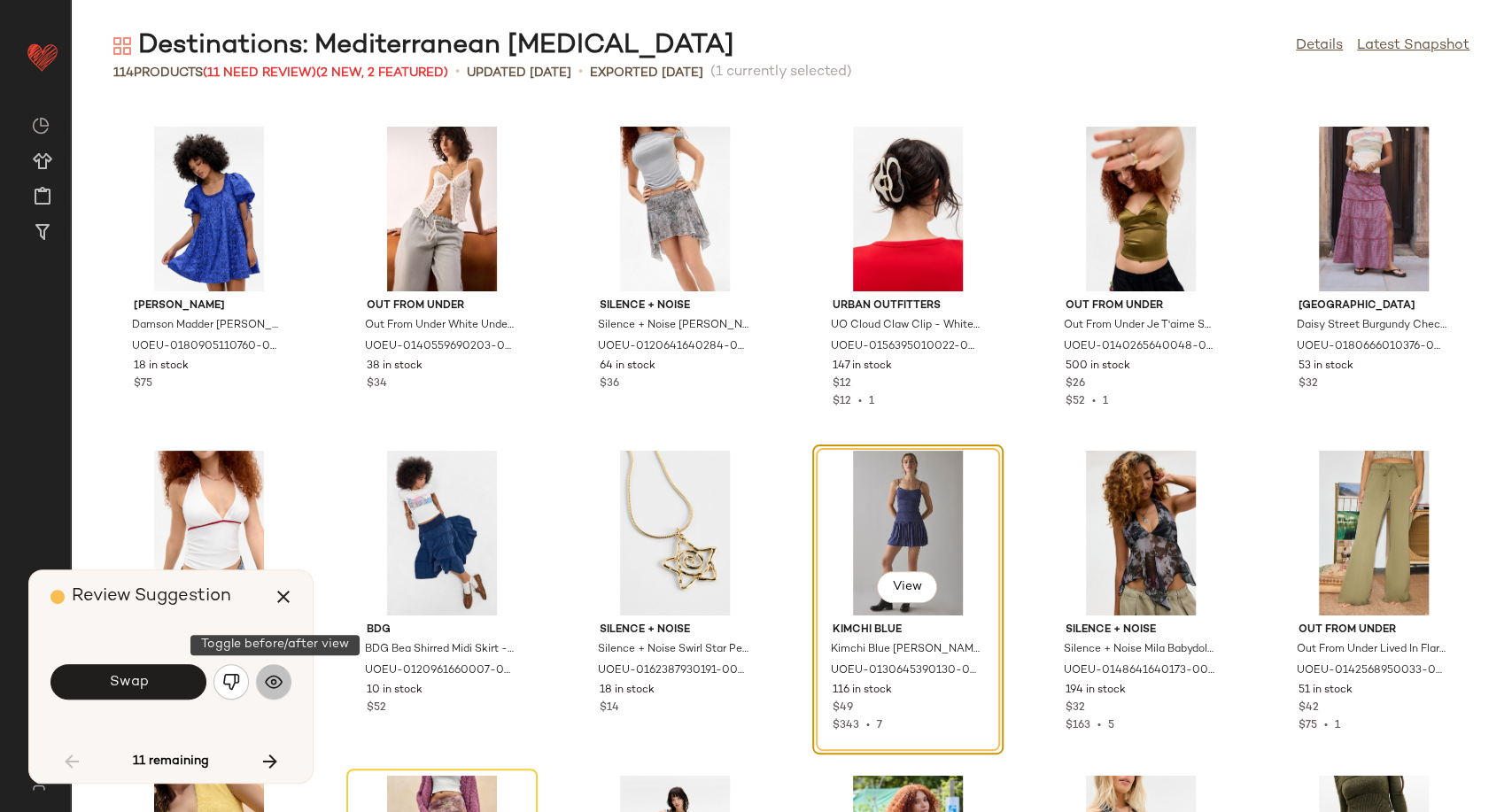
click at [272, 681] on img "button" at bounding box center [273, 681] width 17 height 17
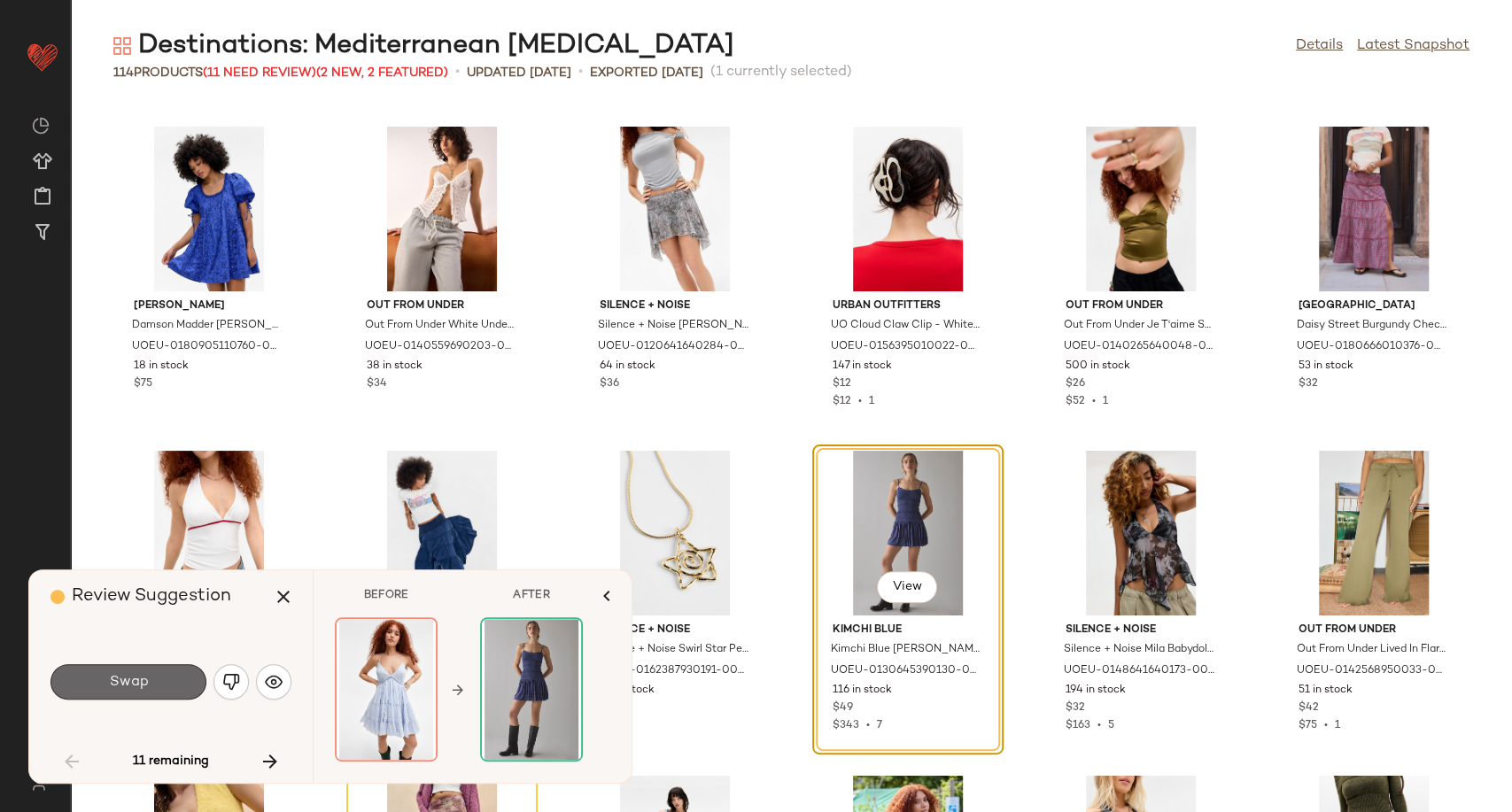
click at [163, 682] on button "Swap" at bounding box center [128, 681] width 156 height 36
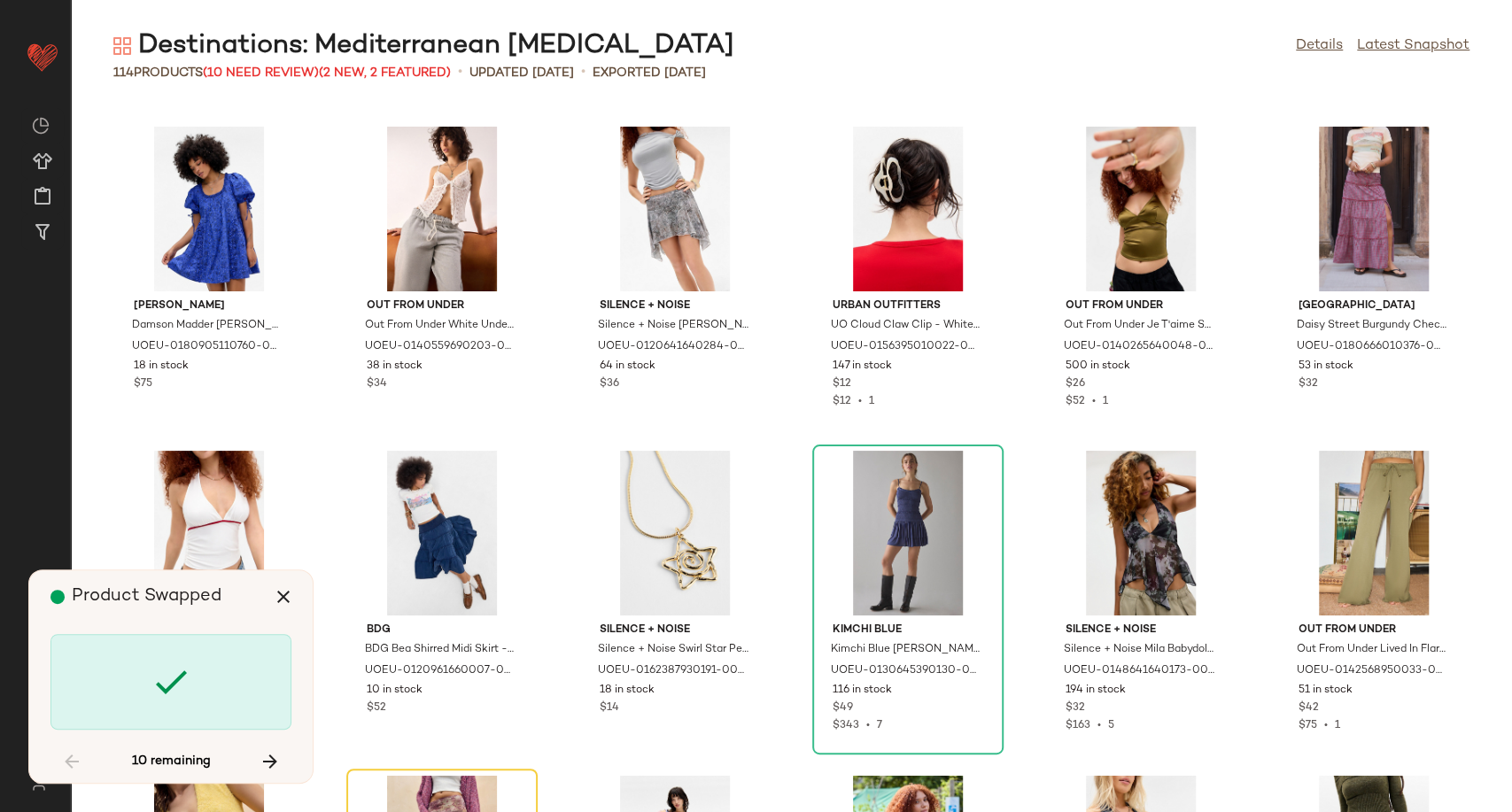
scroll to position [1945, 0]
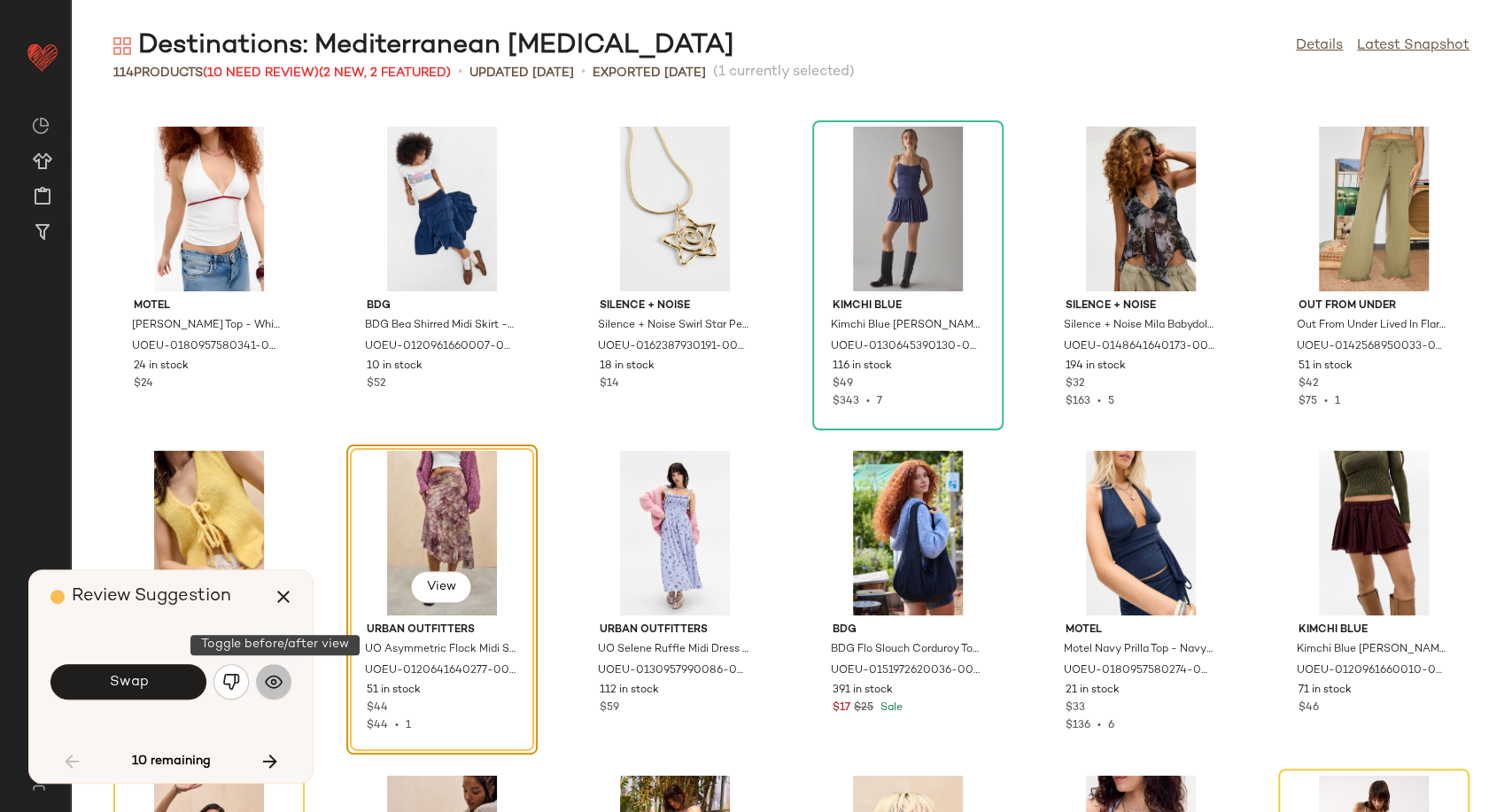
click at [265, 680] on img "button" at bounding box center [273, 681] width 17 height 17
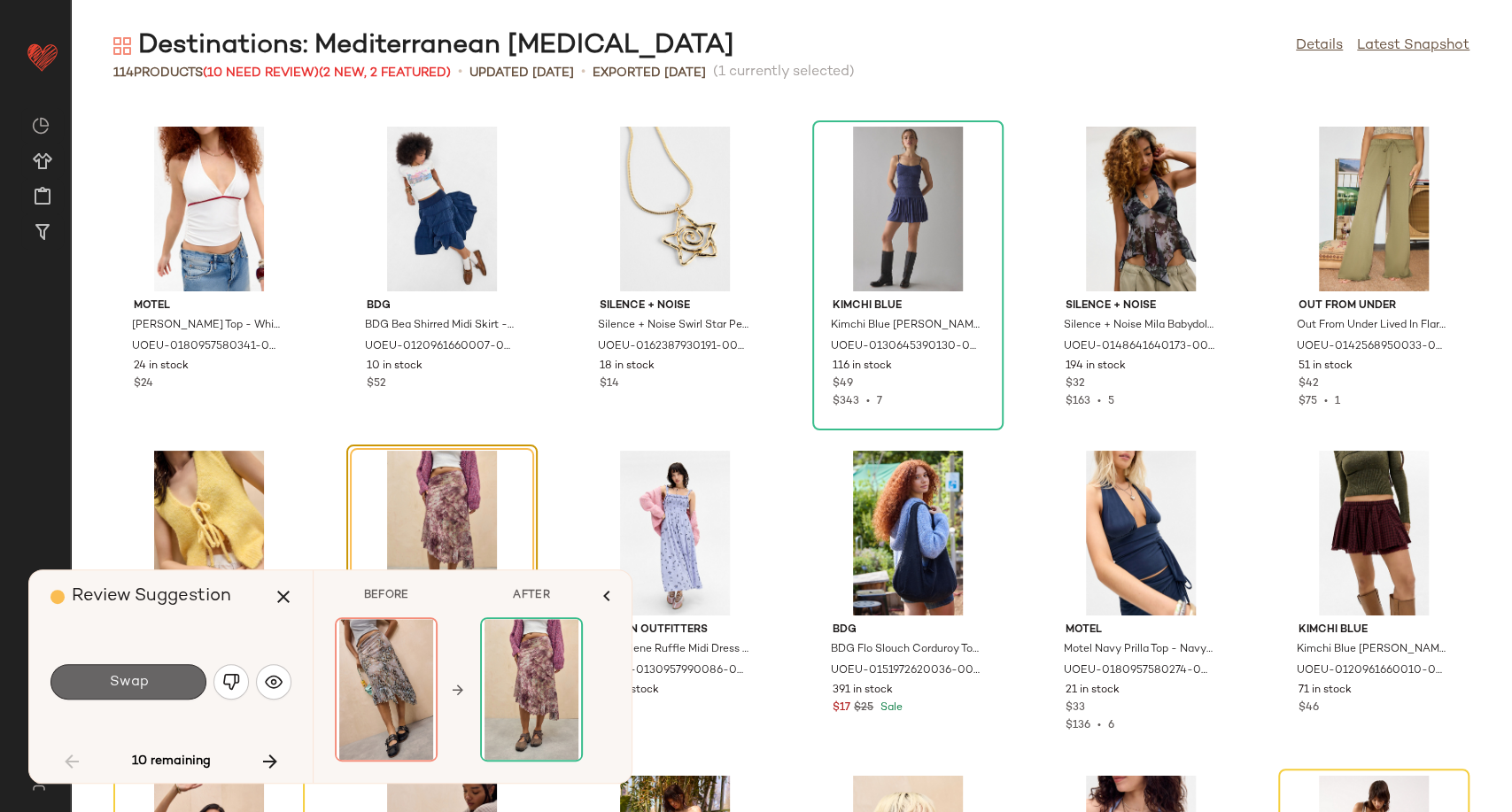
click at [163, 694] on button "Swap" at bounding box center [128, 681] width 156 height 36
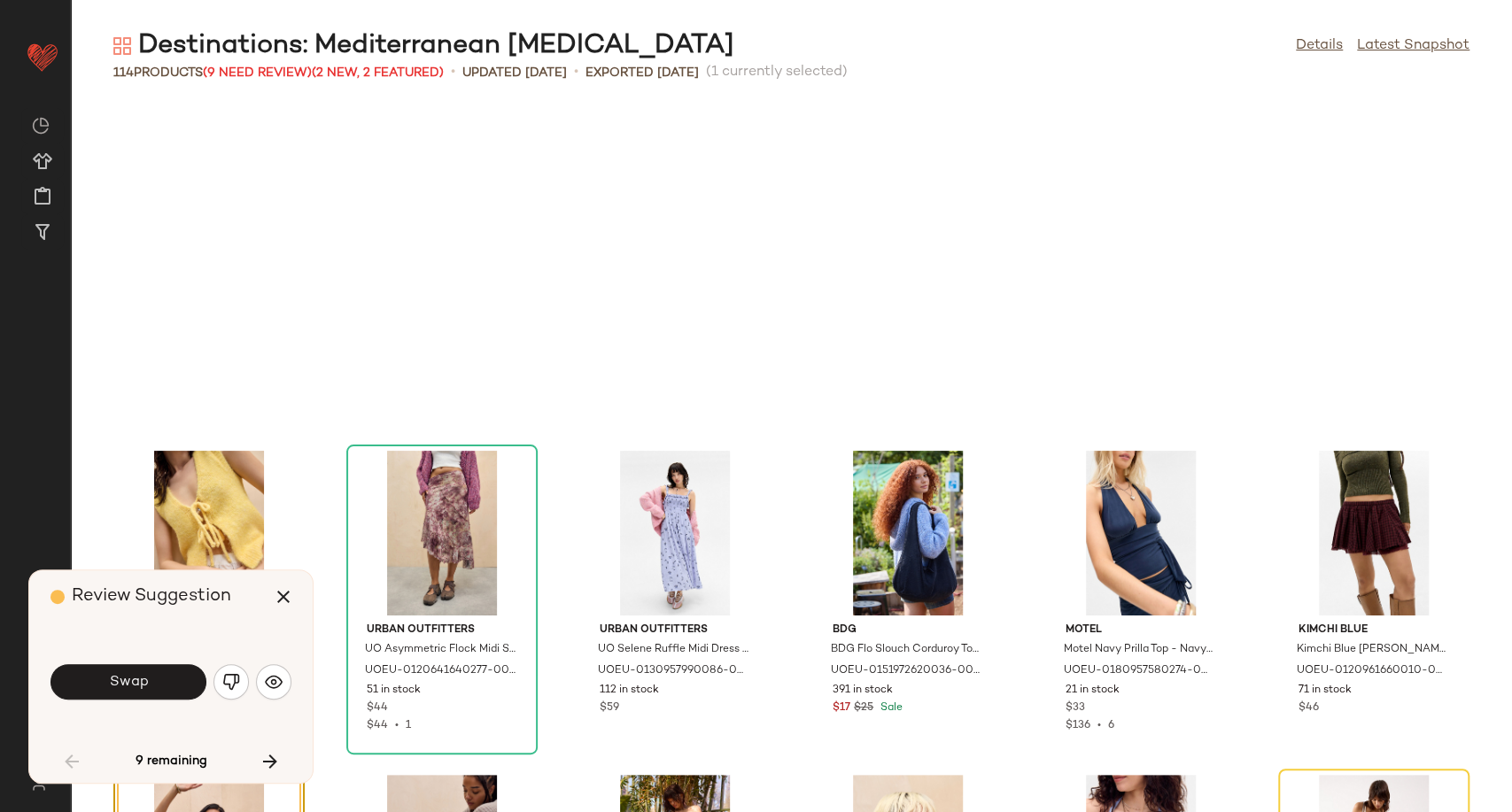
scroll to position [2267, 0]
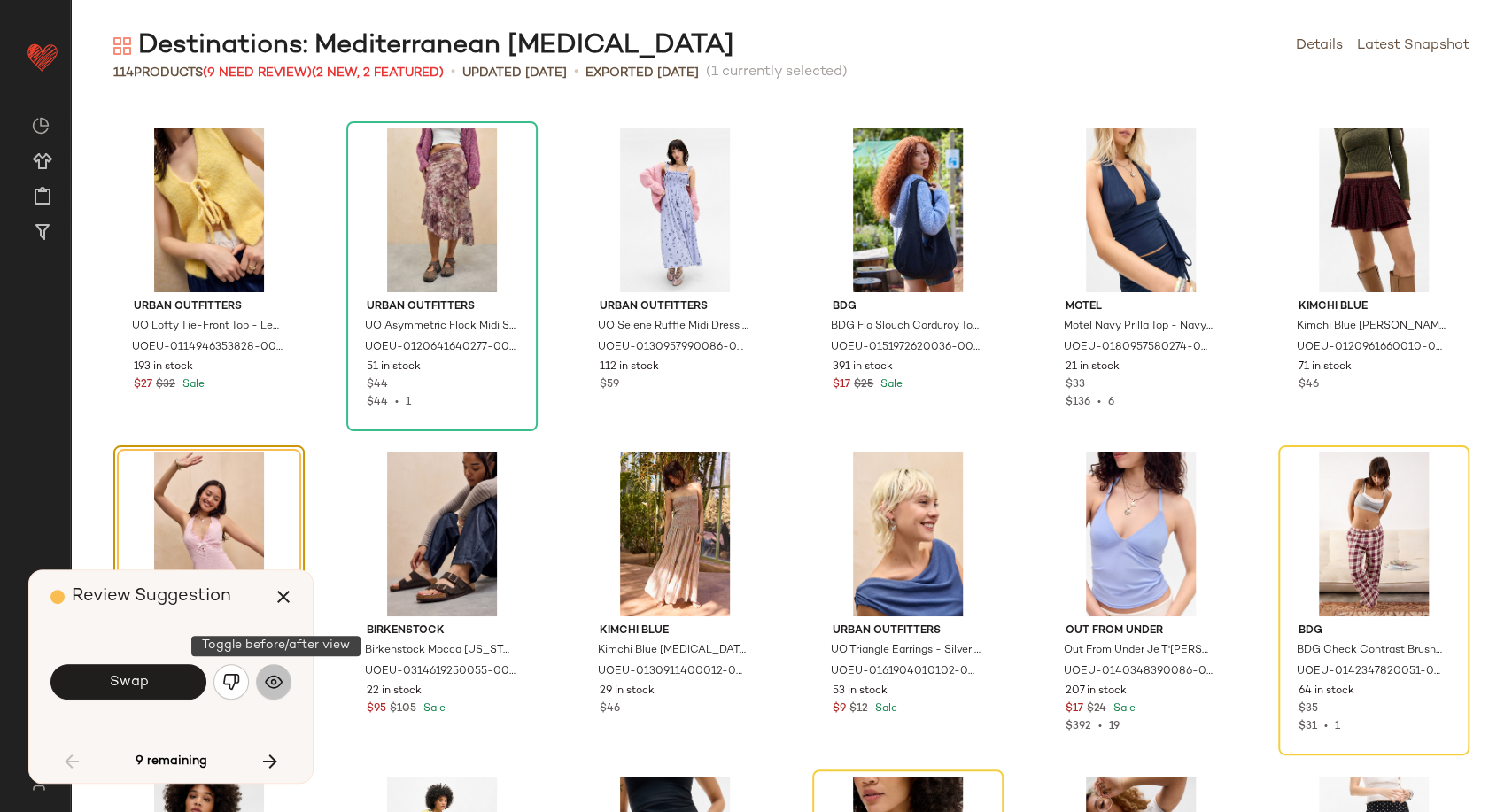
click at [262, 674] on button "button" at bounding box center [273, 681] width 36 height 36
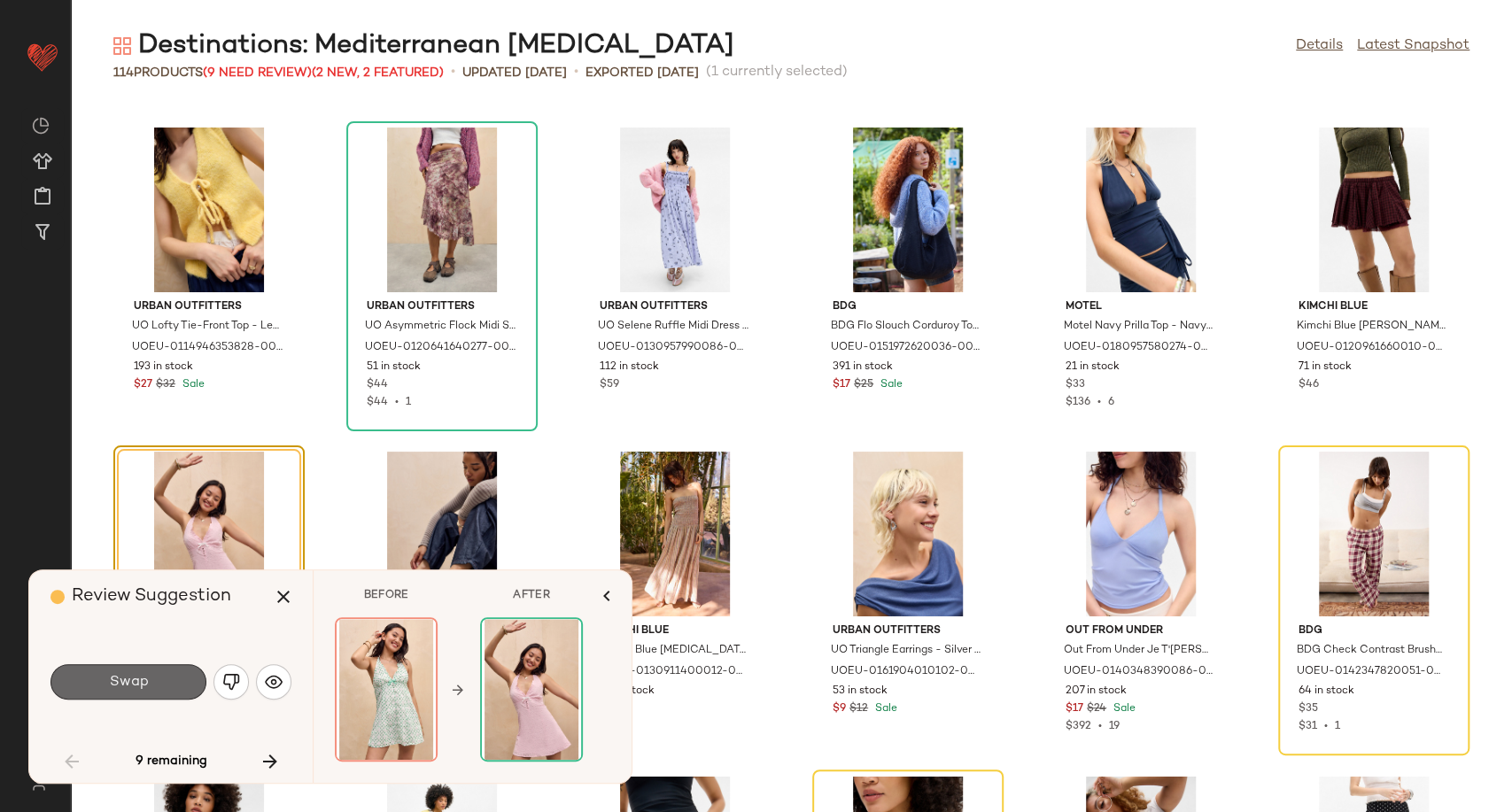
click at [183, 689] on button "Swap" at bounding box center [128, 681] width 156 height 36
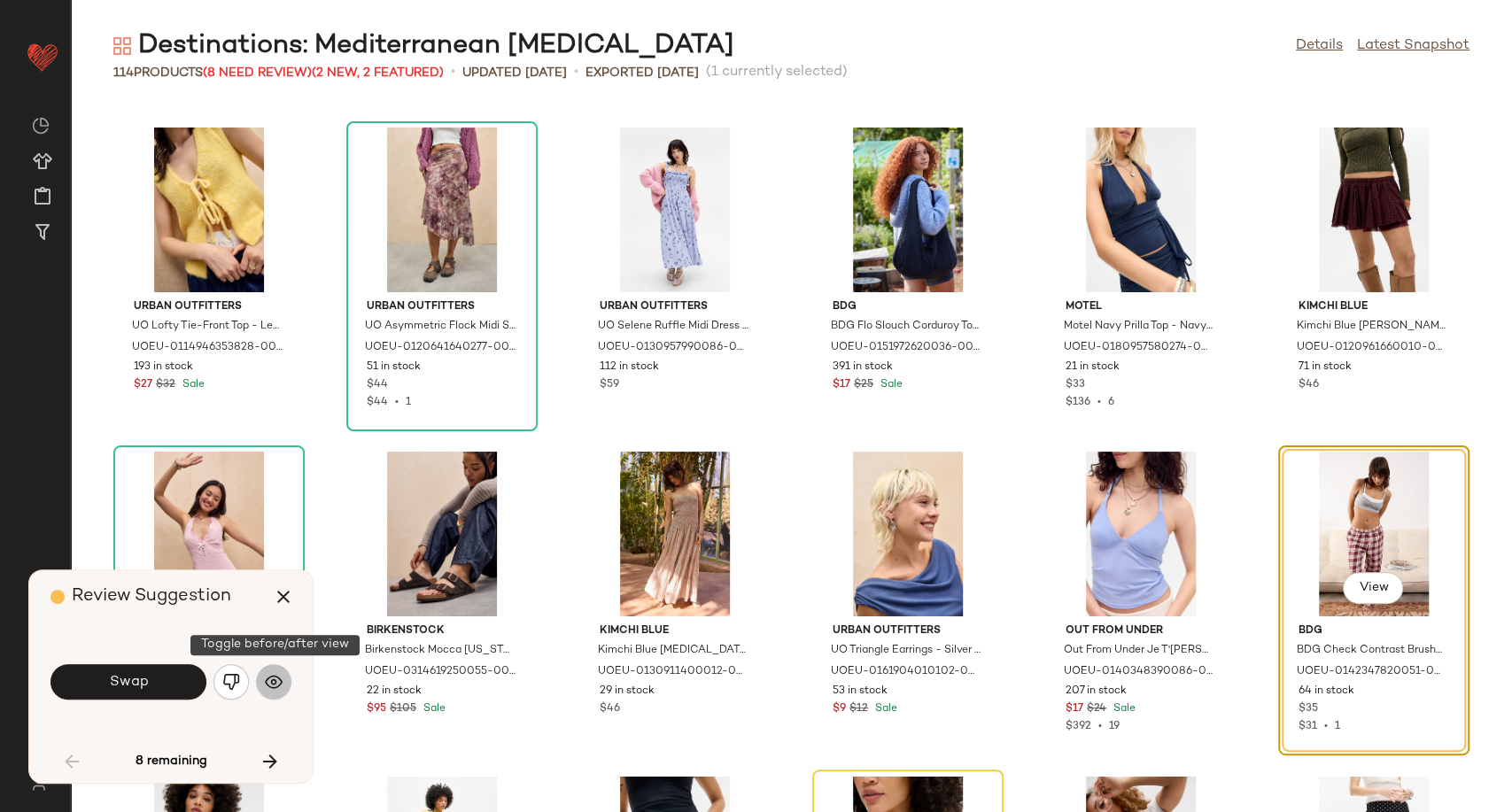
click at [273, 681] on img "button" at bounding box center [273, 681] width 17 height 17
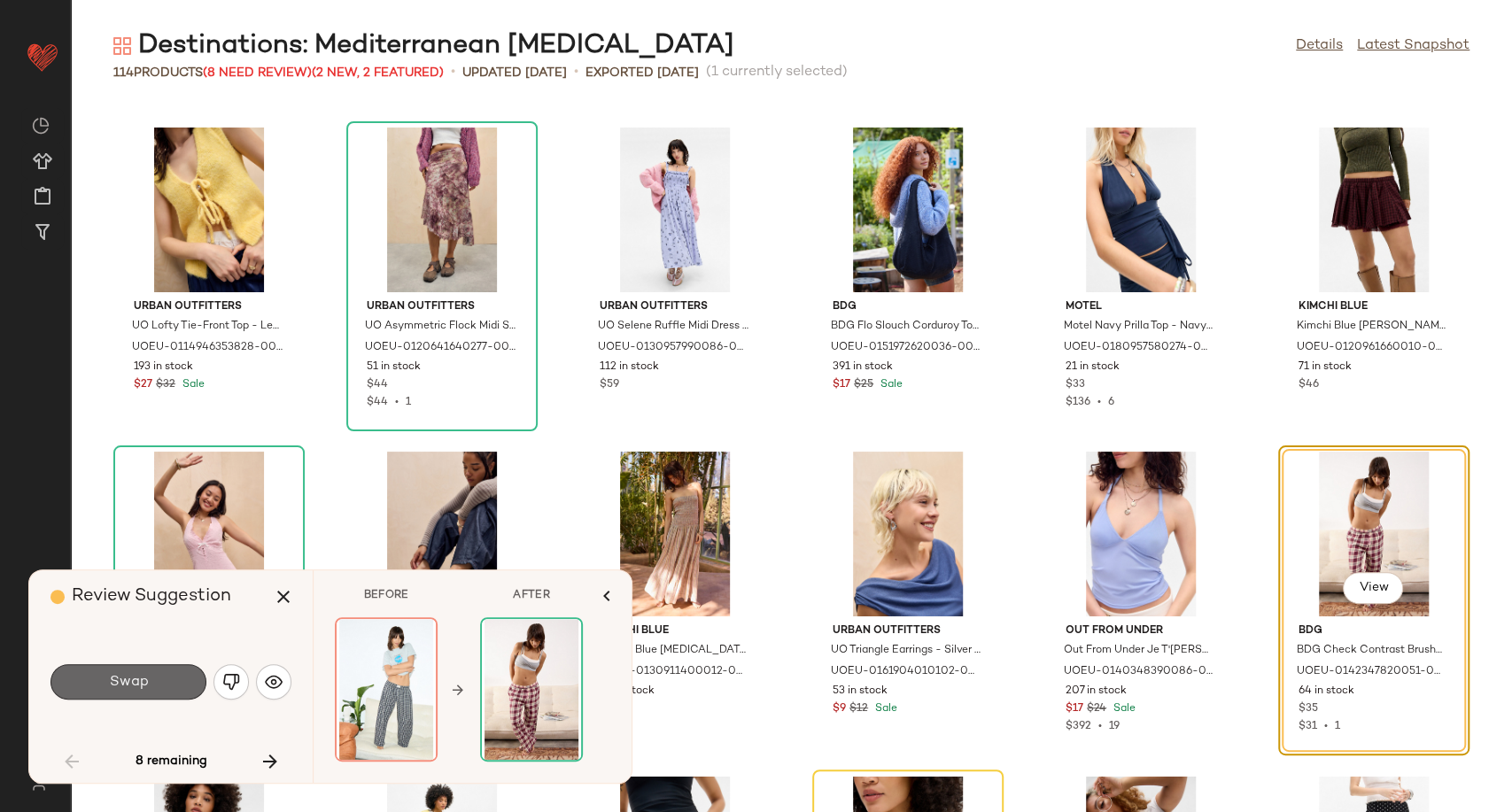
click at [165, 687] on button "Swap" at bounding box center [128, 681] width 156 height 36
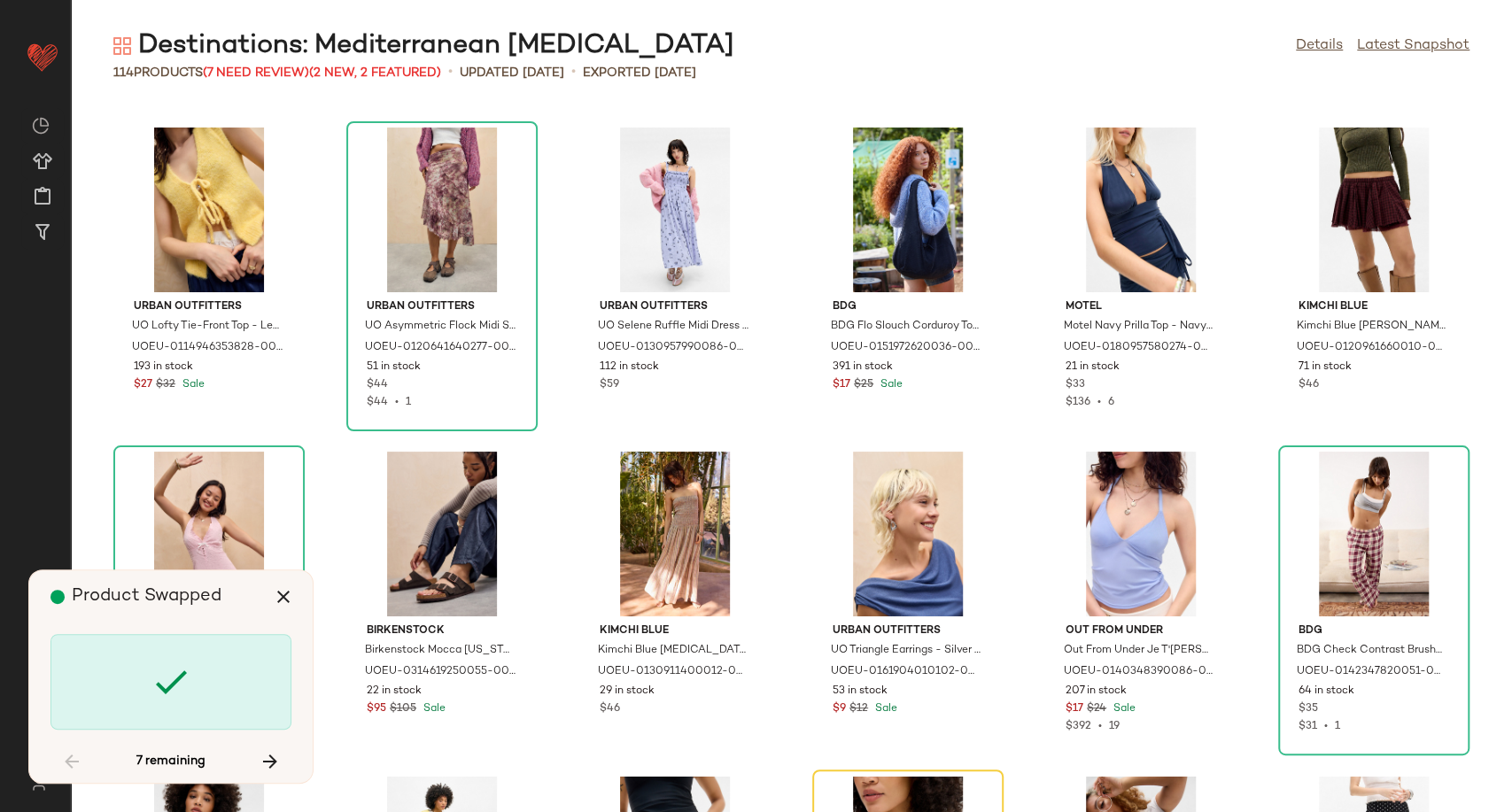
scroll to position [2593, 0]
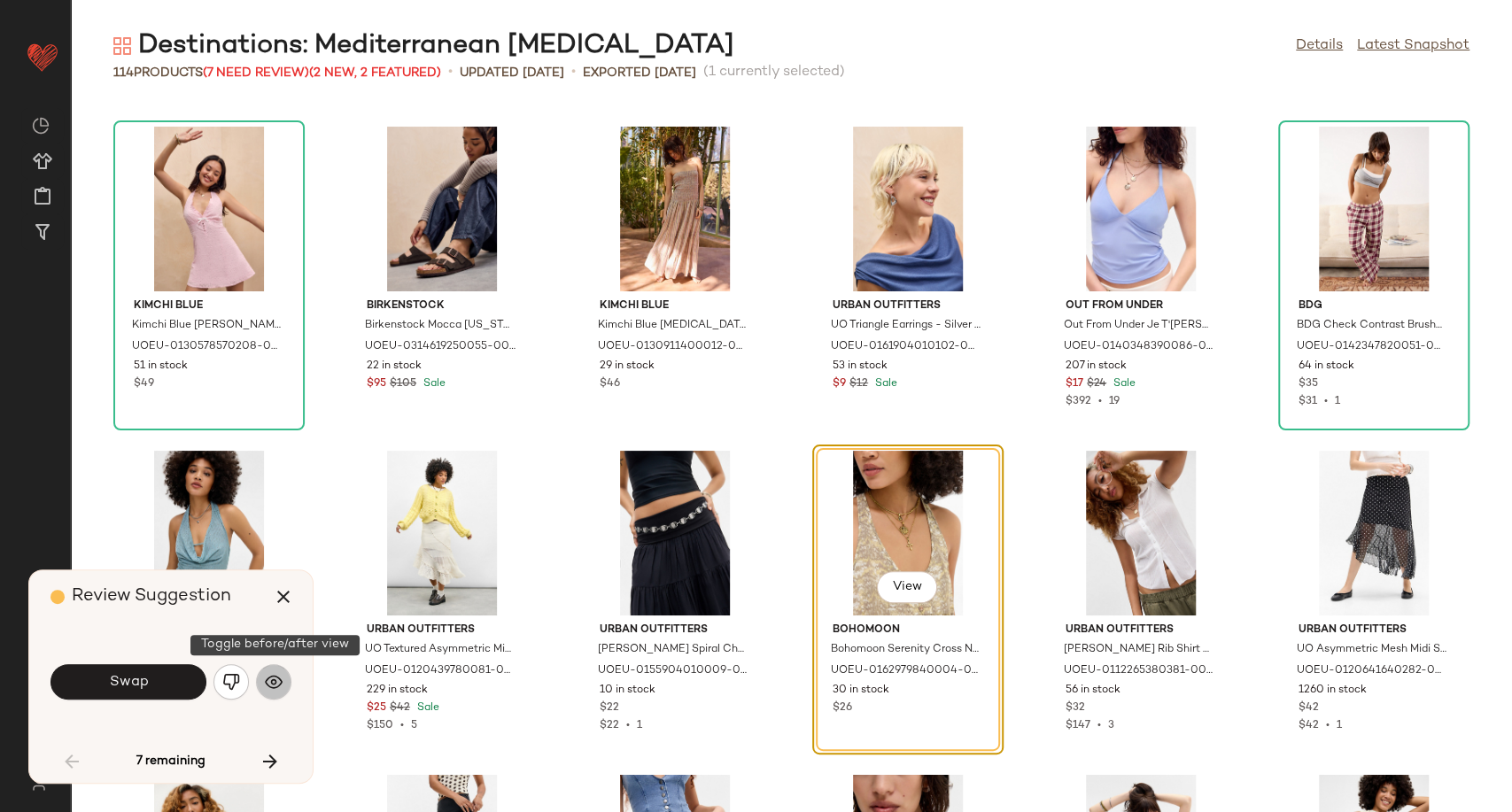
click at [283, 681] on button "button" at bounding box center [273, 681] width 36 height 36
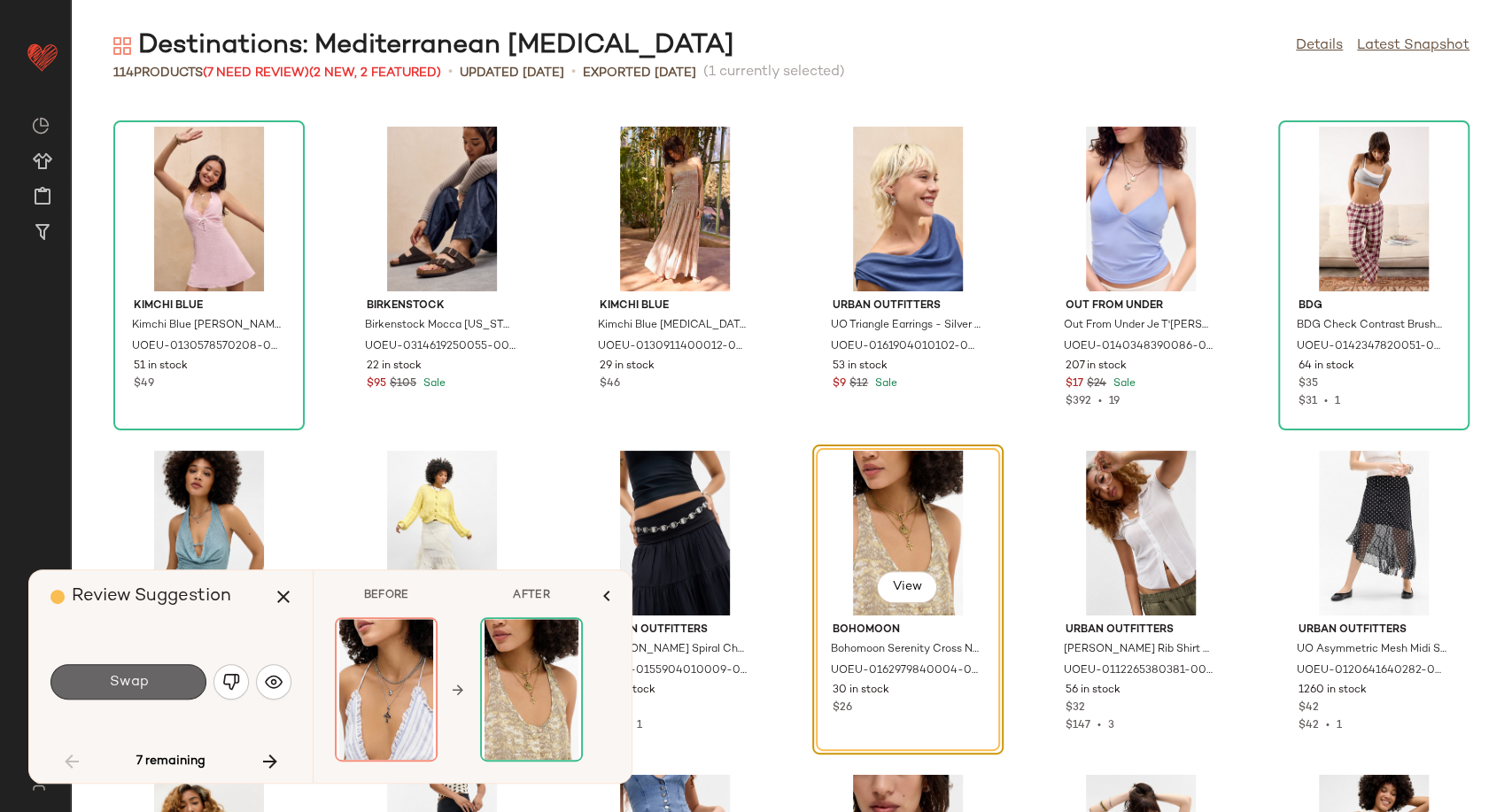
click at [153, 680] on button "Swap" at bounding box center [128, 681] width 156 height 36
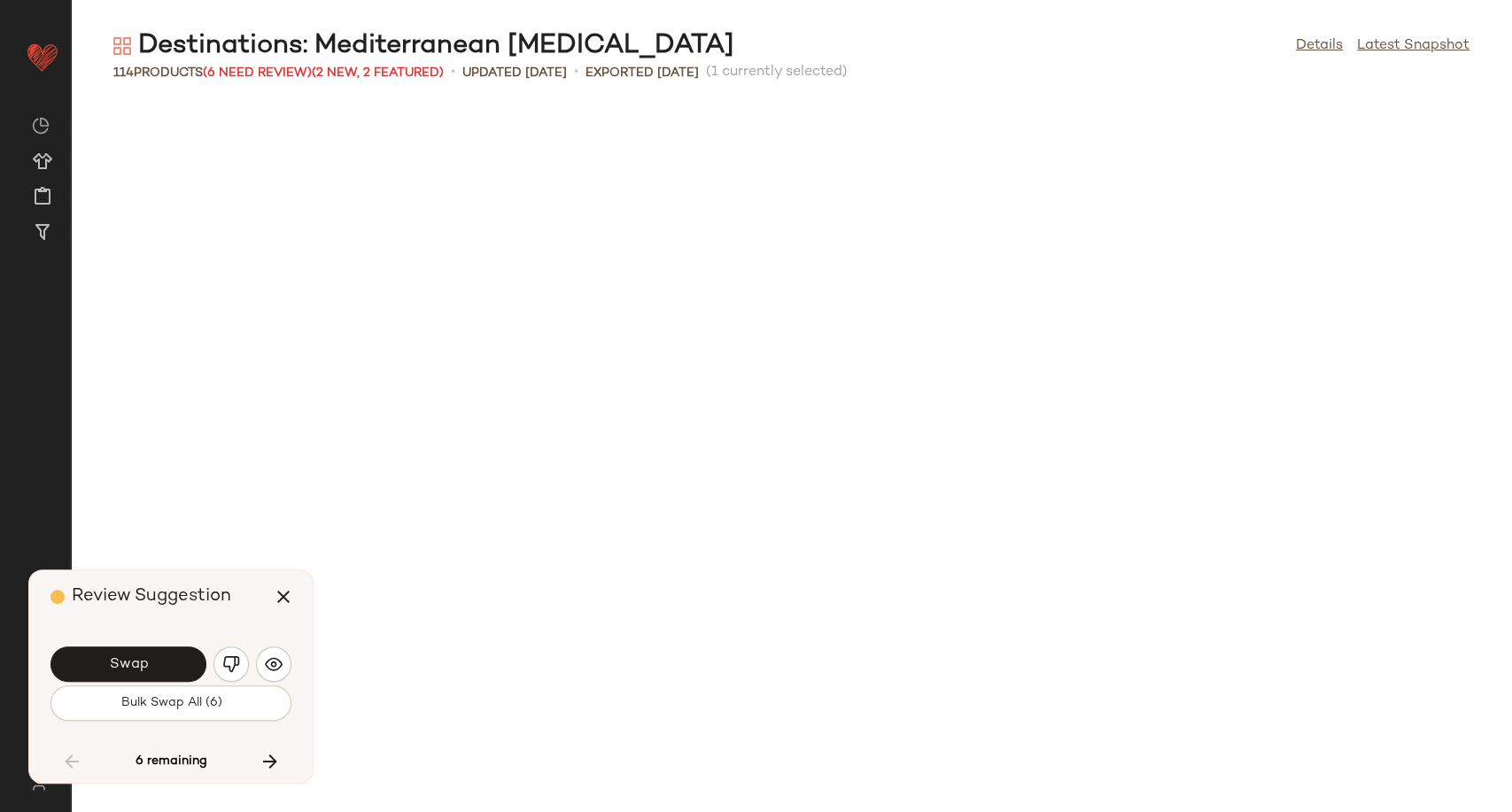
scroll to position [3564, 0]
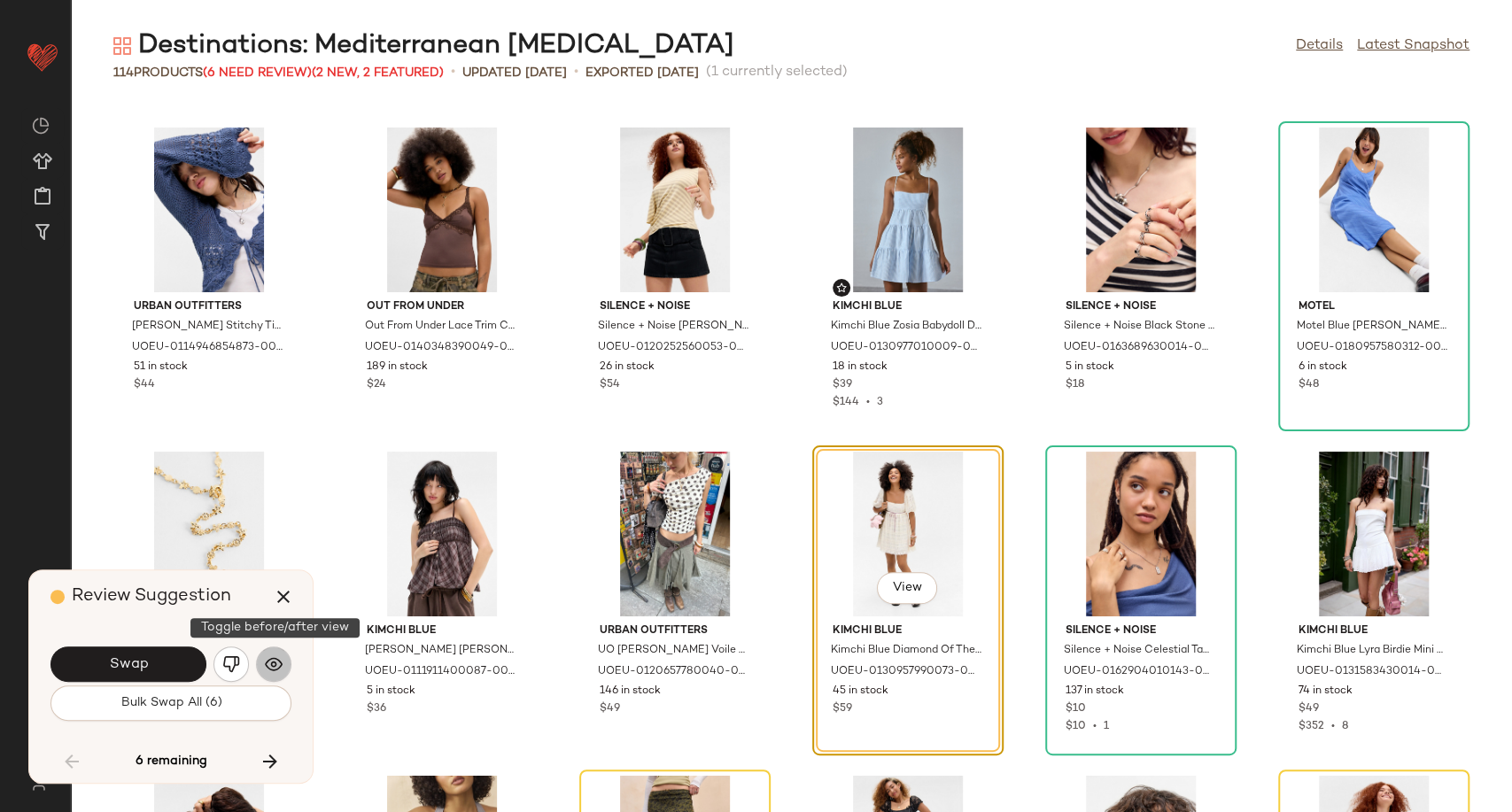
click at [283, 663] on button "button" at bounding box center [273, 664] width 36 height 36
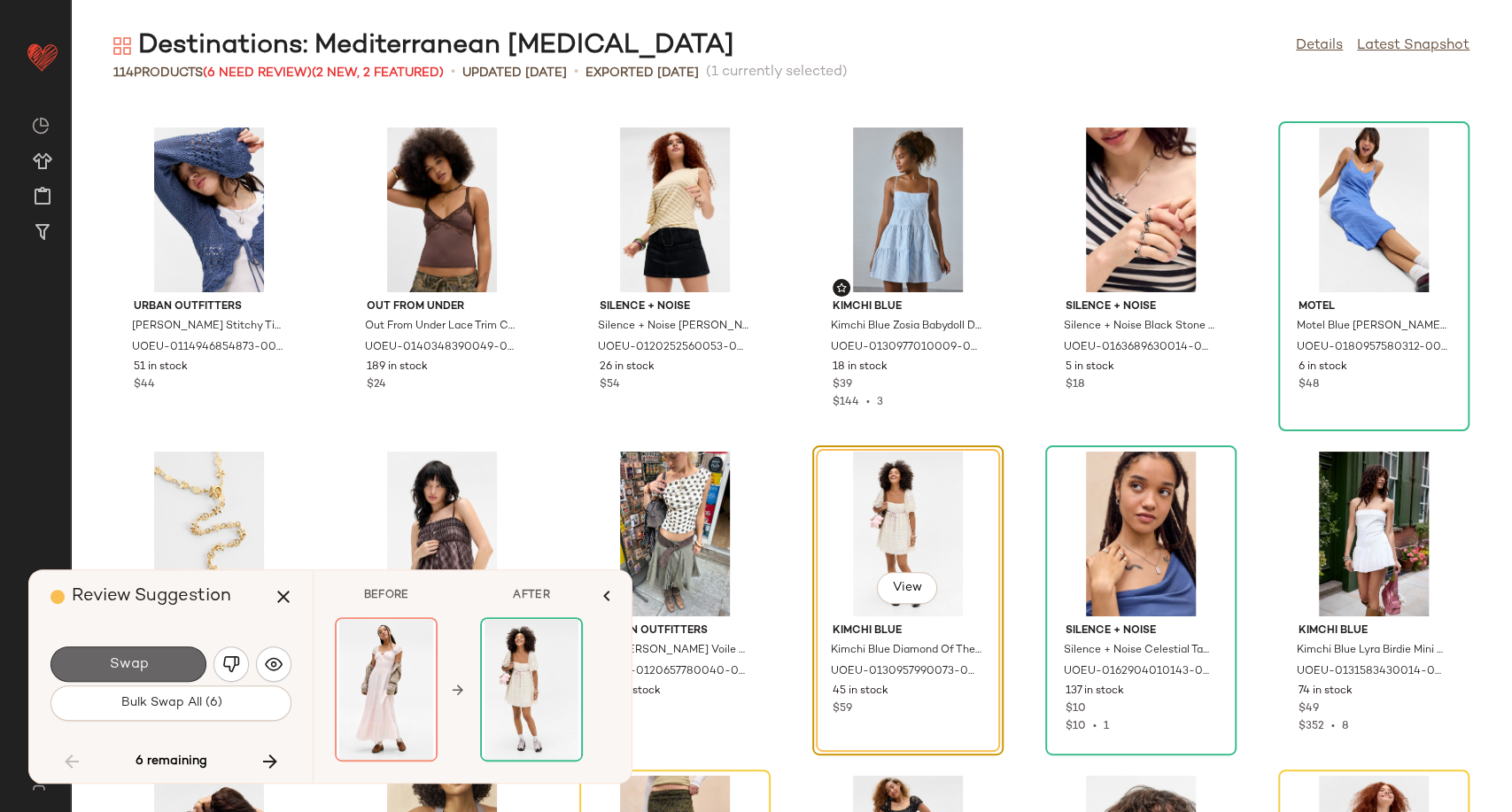
click at [180, 666] on button "Swap" at bounding box center [128, 664] width 156 height 36
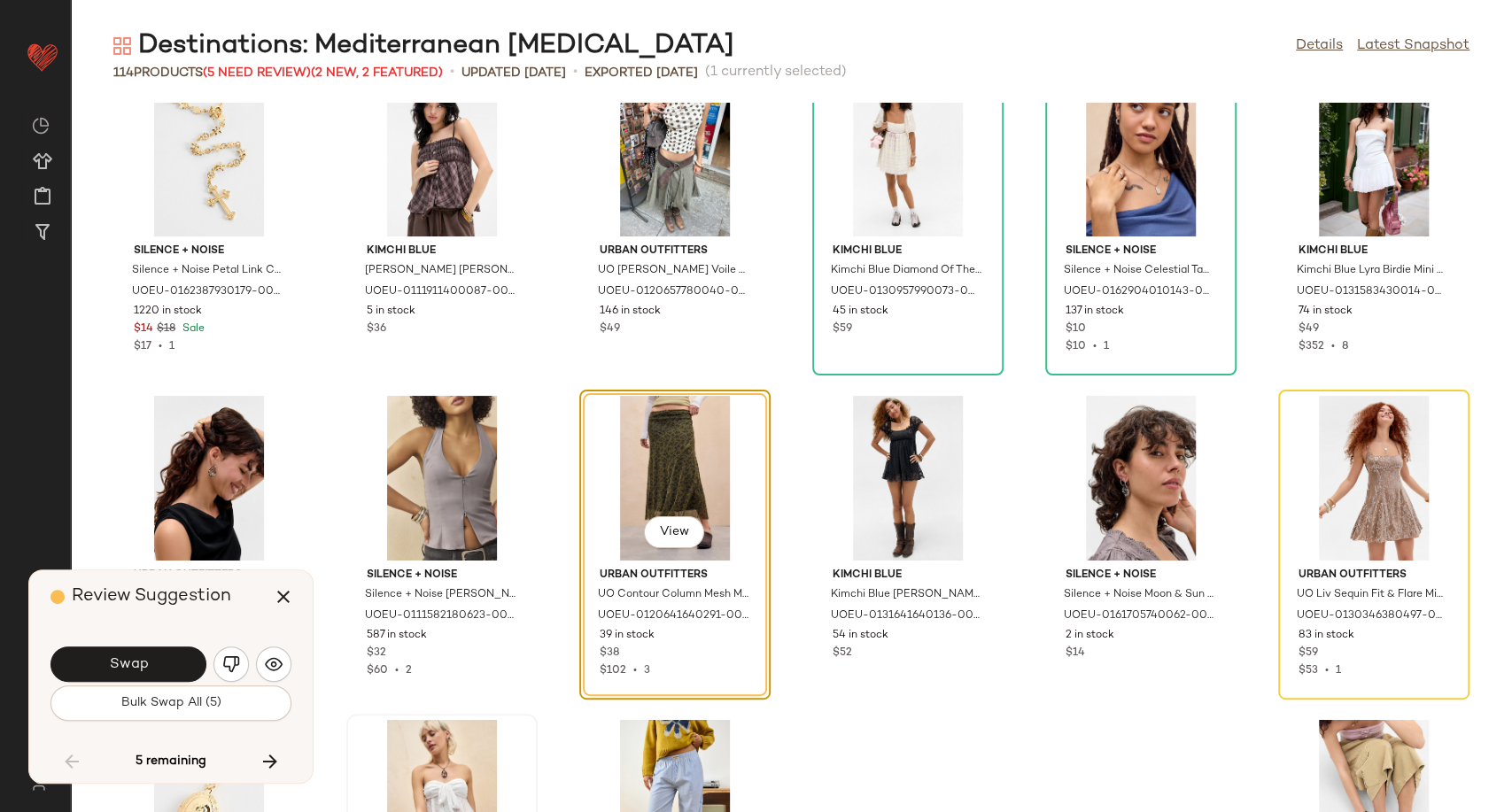
scroll to position [3987, 0]
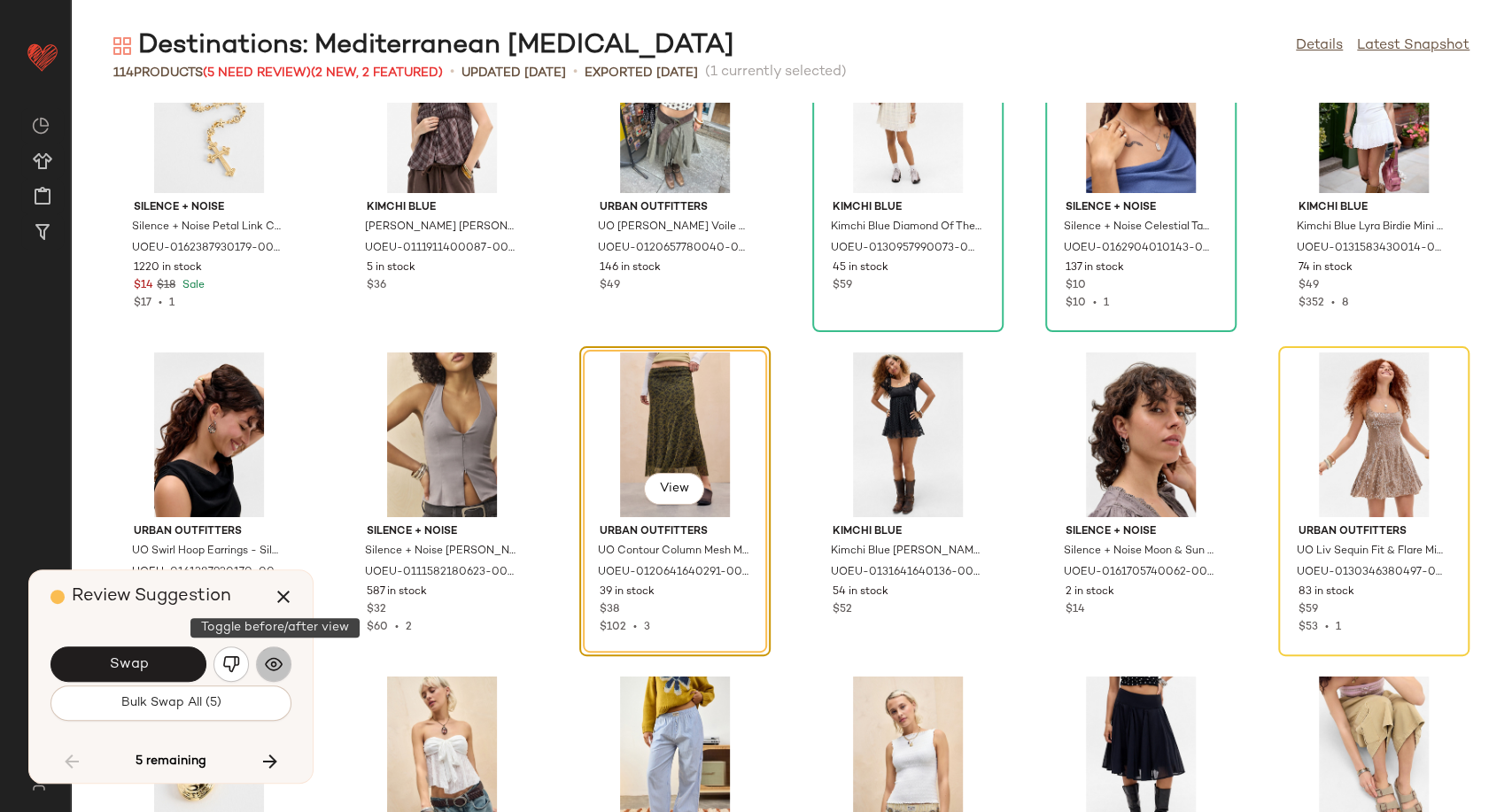
click at [281, 660] on img "button" at bounding box center [273, 664] width 17 height 17
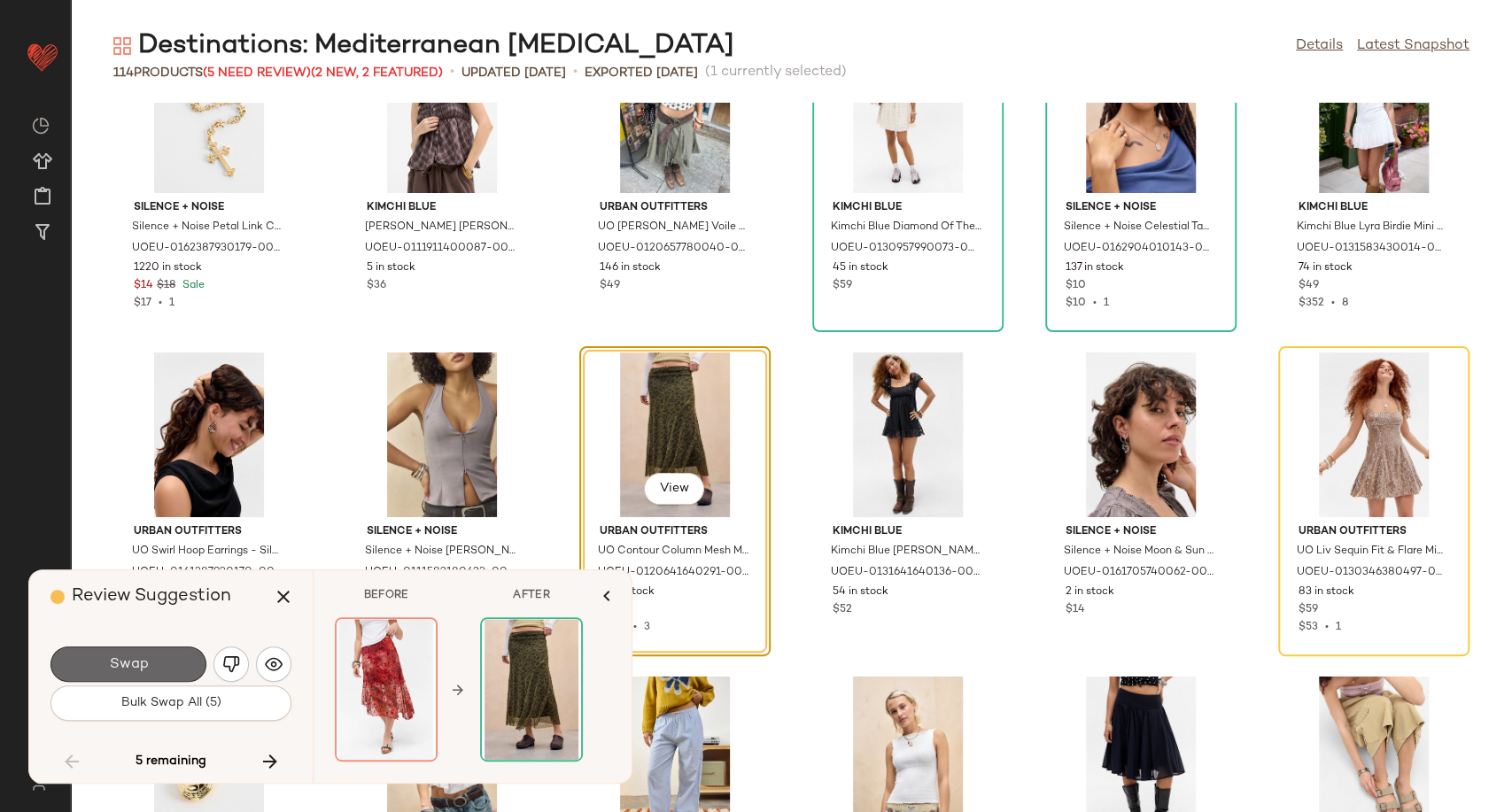
click at [174, 665] on button "Swap" at bounding box center [128, 664] width 156 height 36
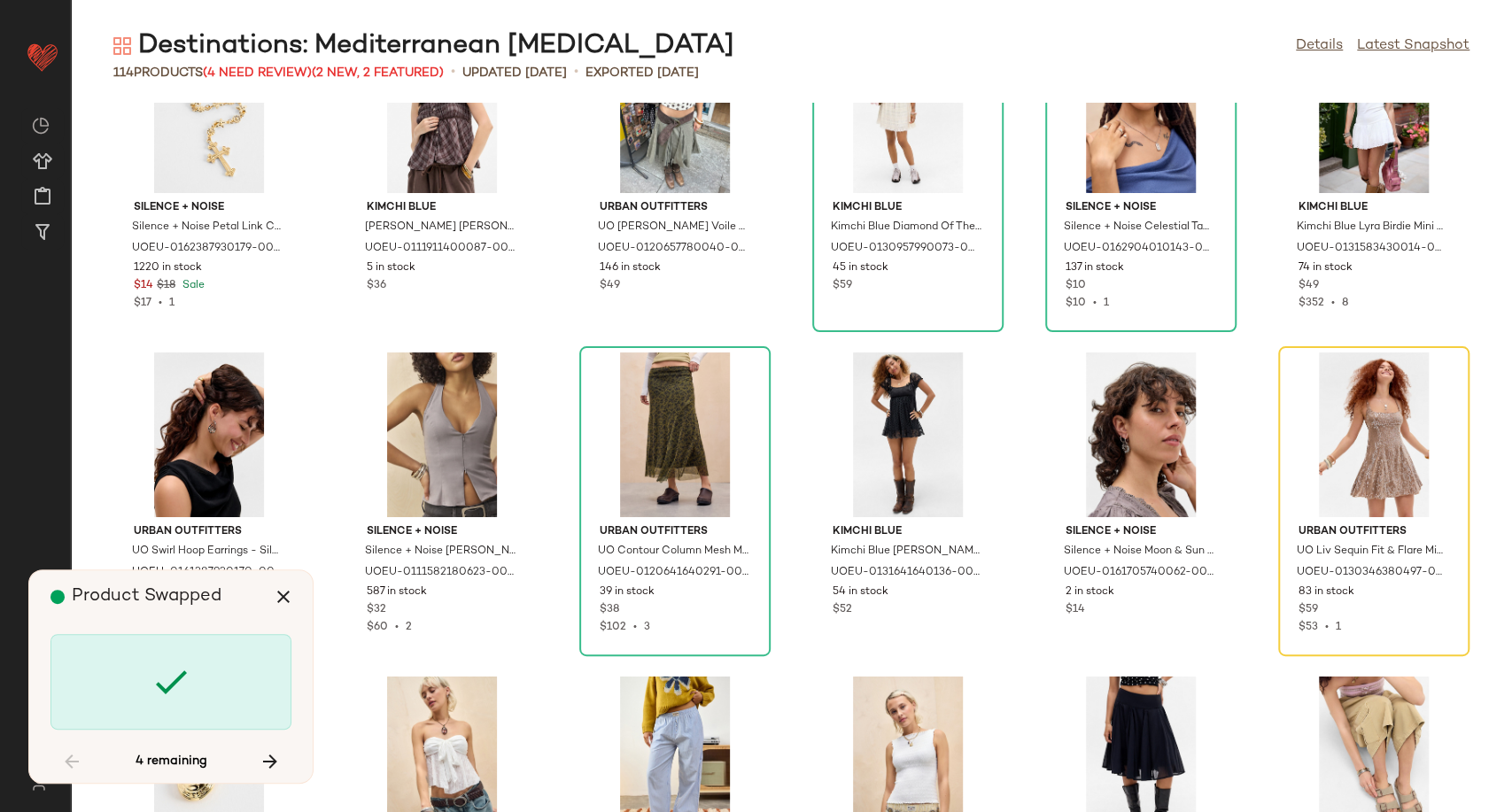
scroll to position [3888, 0]
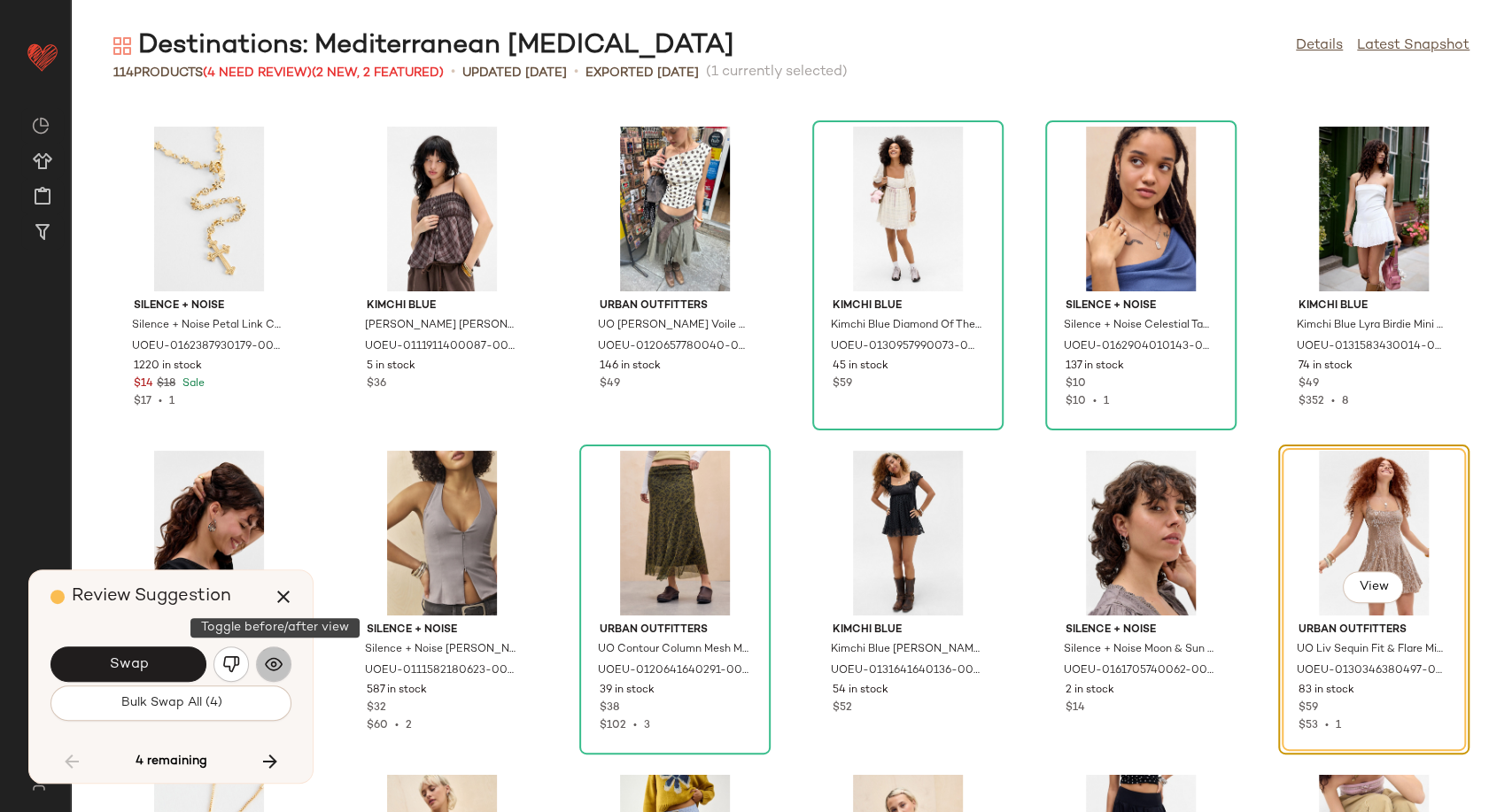
click at [276, 668] on img "button" at bounding box center [273, 664] width 17 height 17
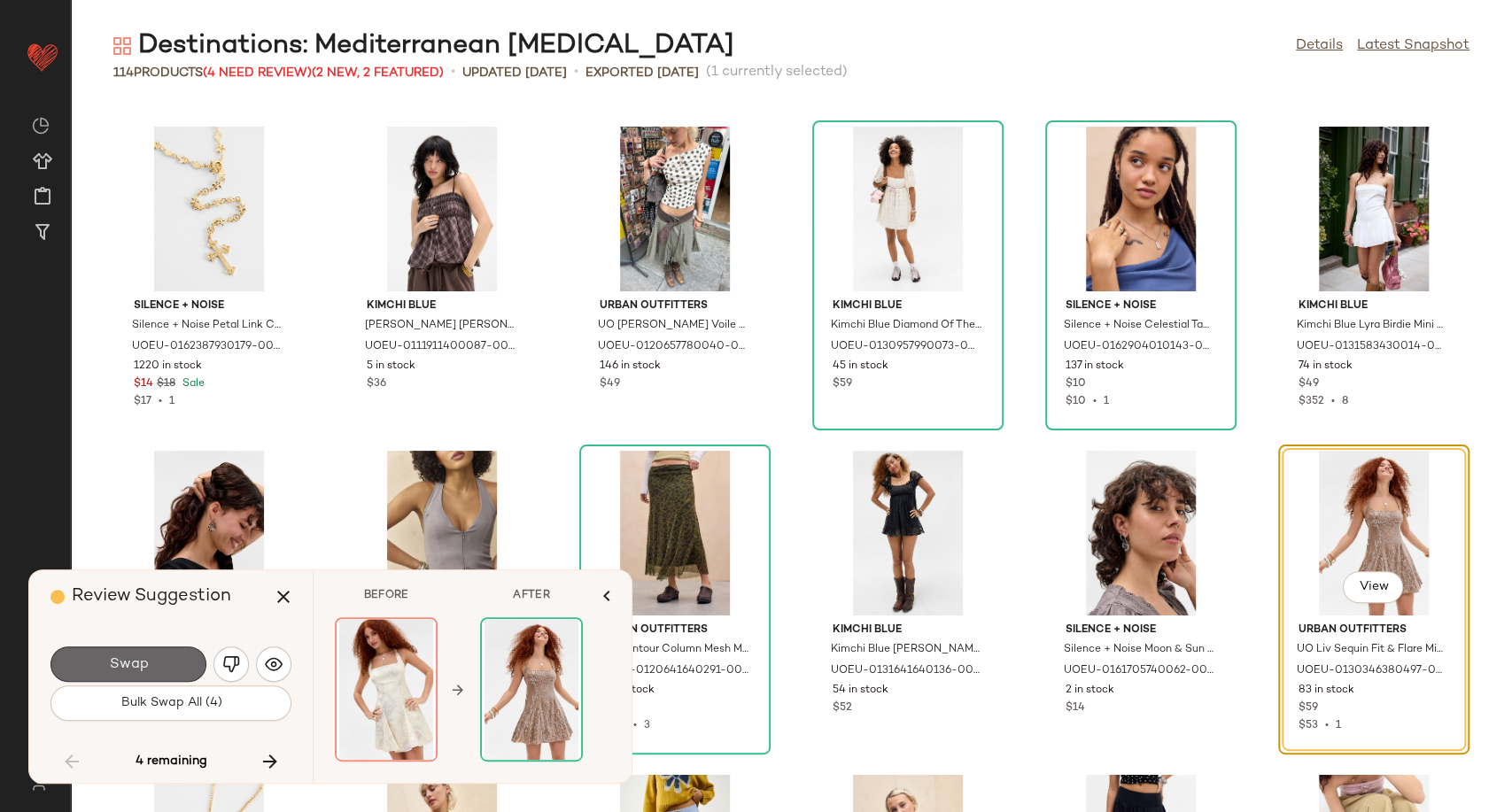
click at [135, 668] on span "Swap" at bounding box center [127, 664] width 40 height 16
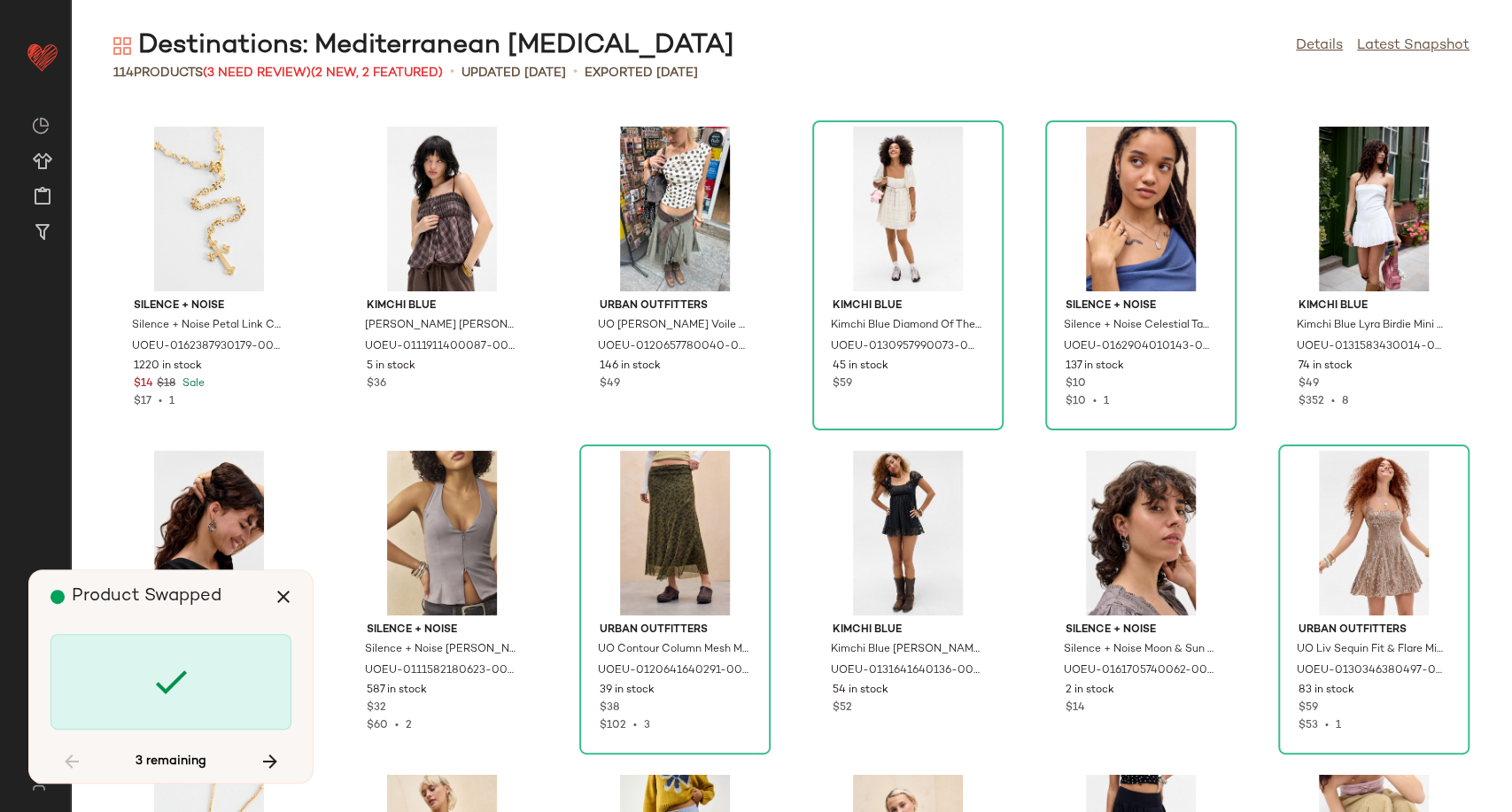
scroll to position [5450, 0]
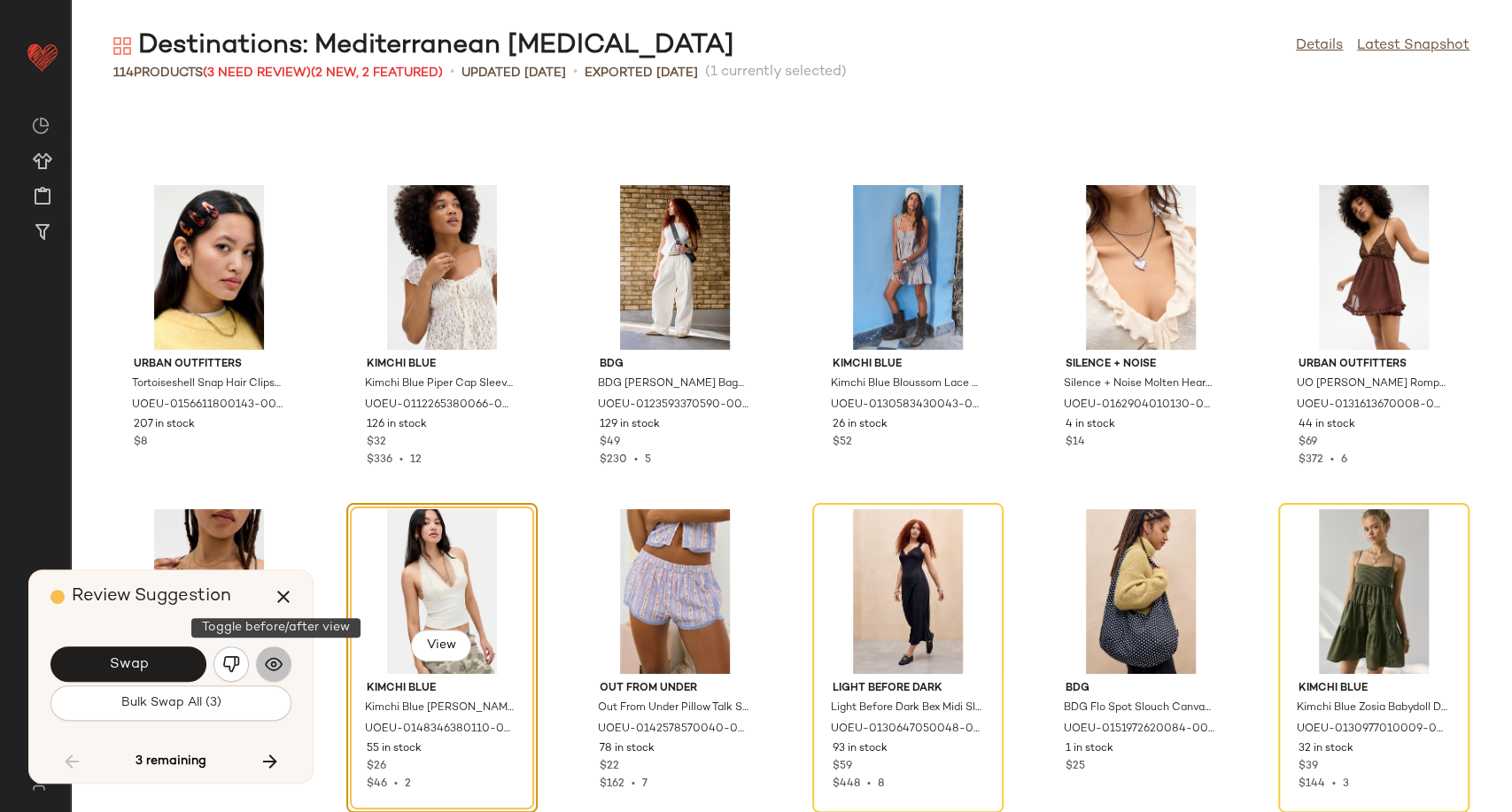
click at [280, 667] on img "button" at bounding box center [273, 664] width 17 height 17
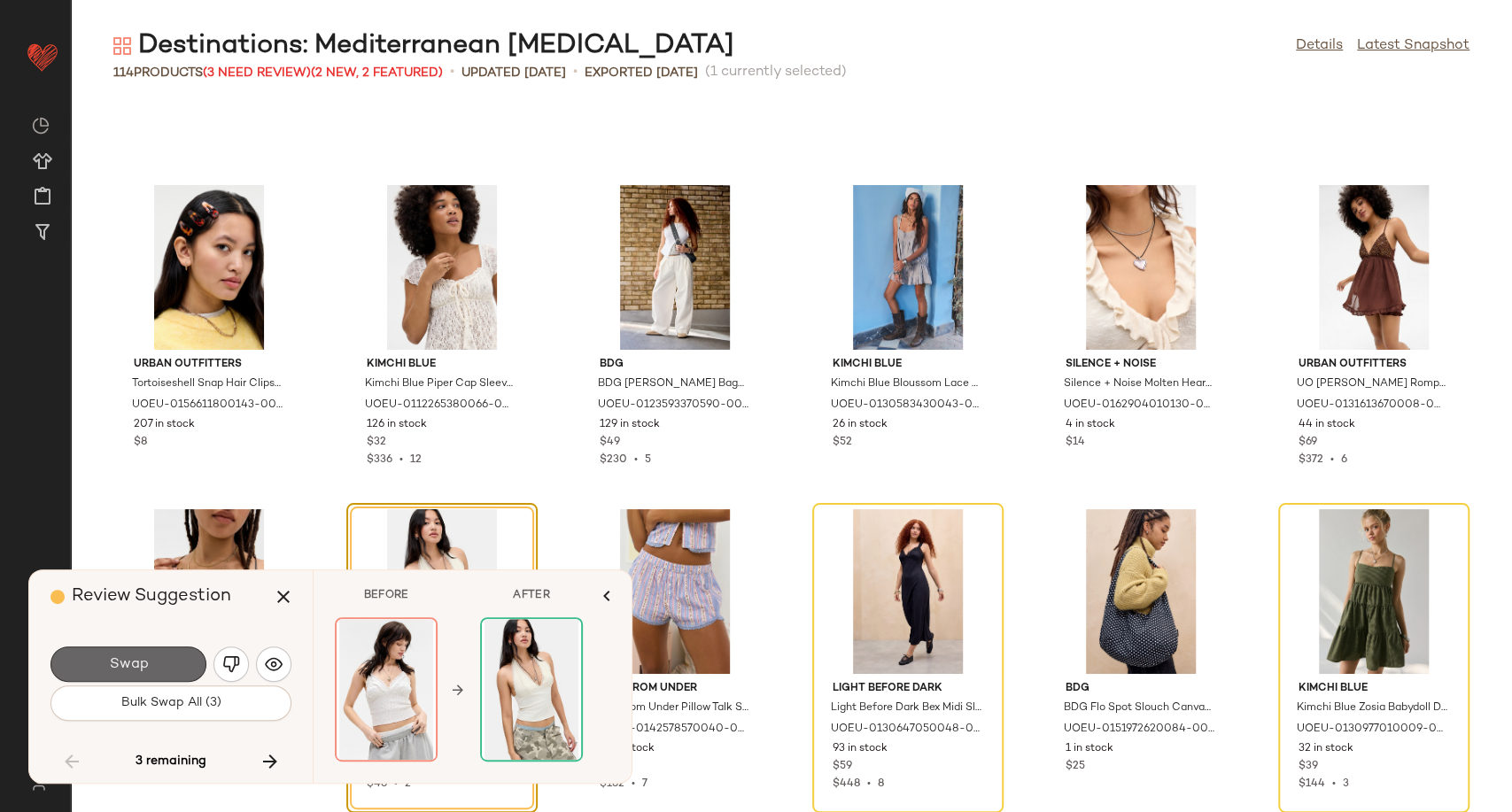
click at [173, 668] on button "Swap" at bounding box center [128, 664] width 156 height 36
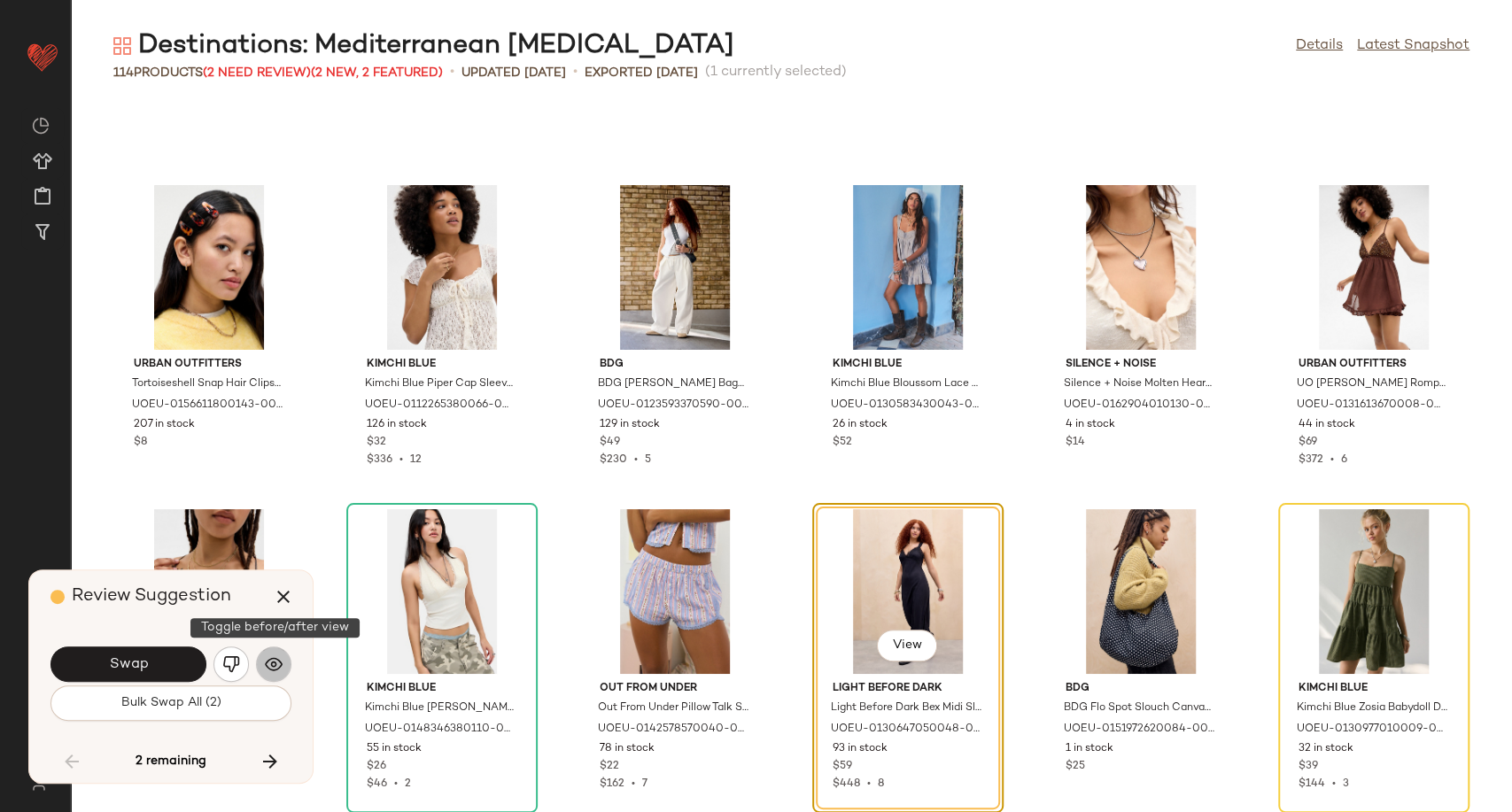
click at [279, 663] on img "button" at bounding box center [273, 664] width 17 height 17
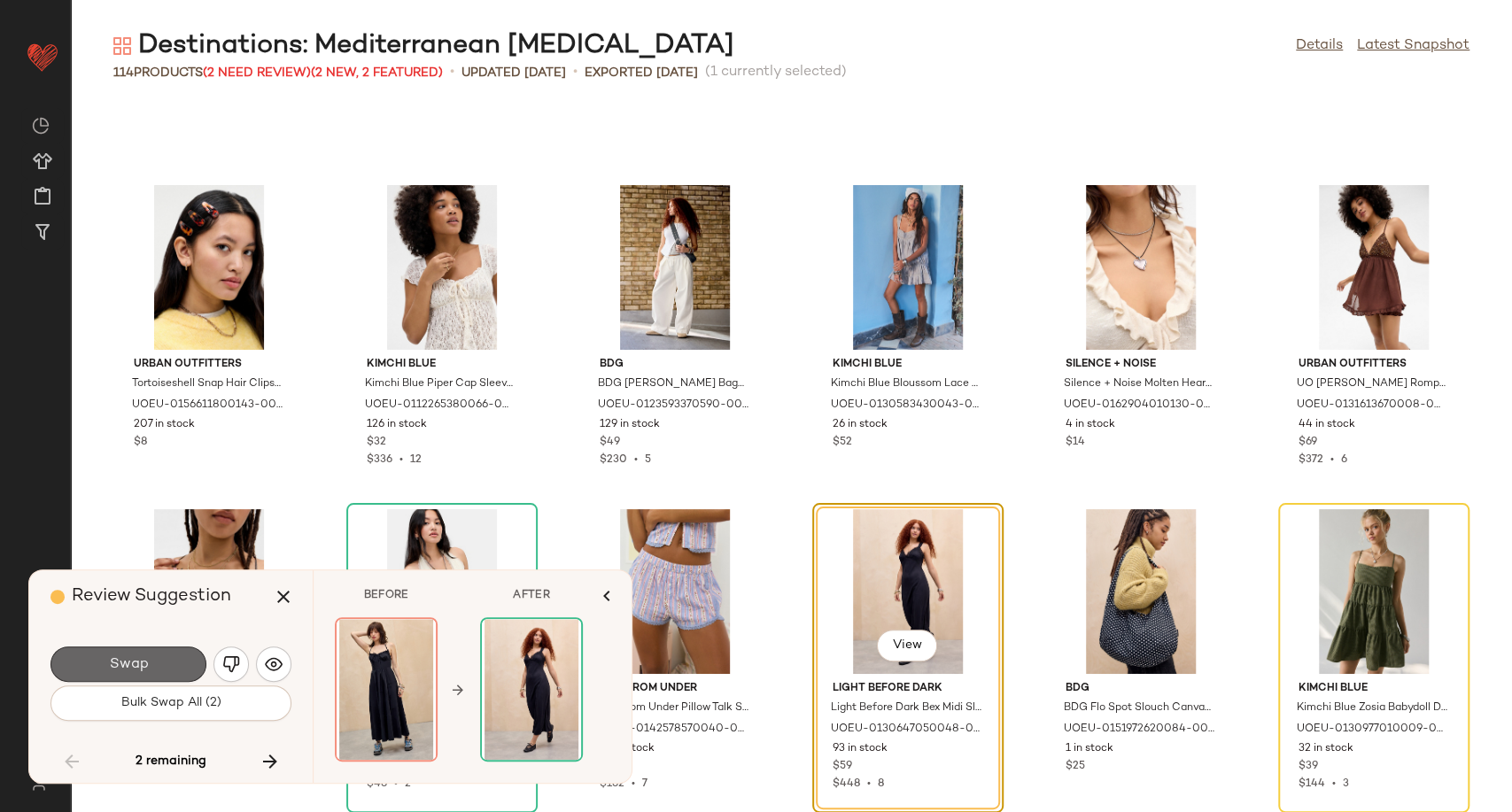
click at [163, 667] on button "Swap" at bounding box center [128, 664] width 156 height 36
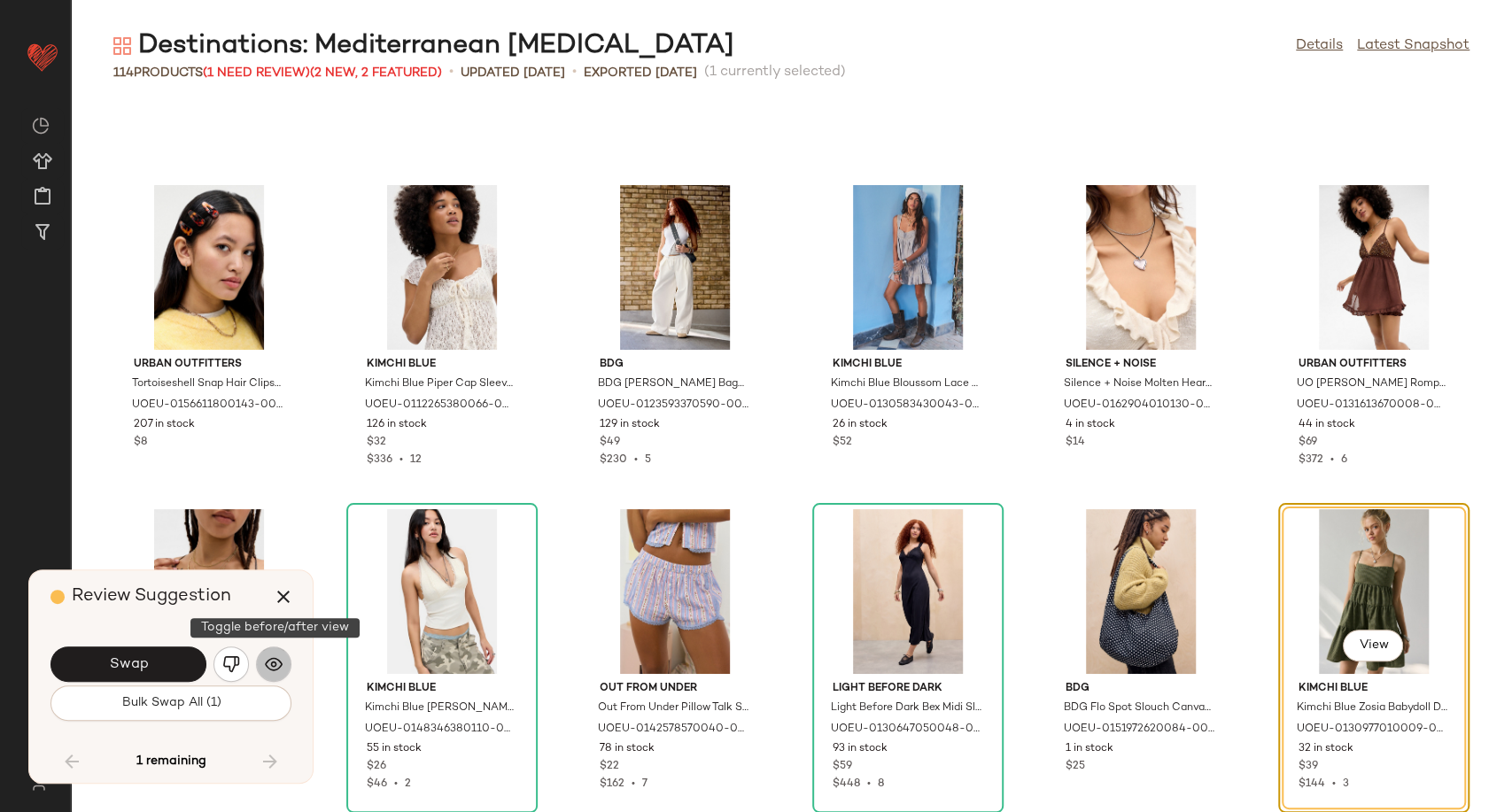
click at [275, 668] on img "button" at bounding box center [273, 664] width 17 height 17
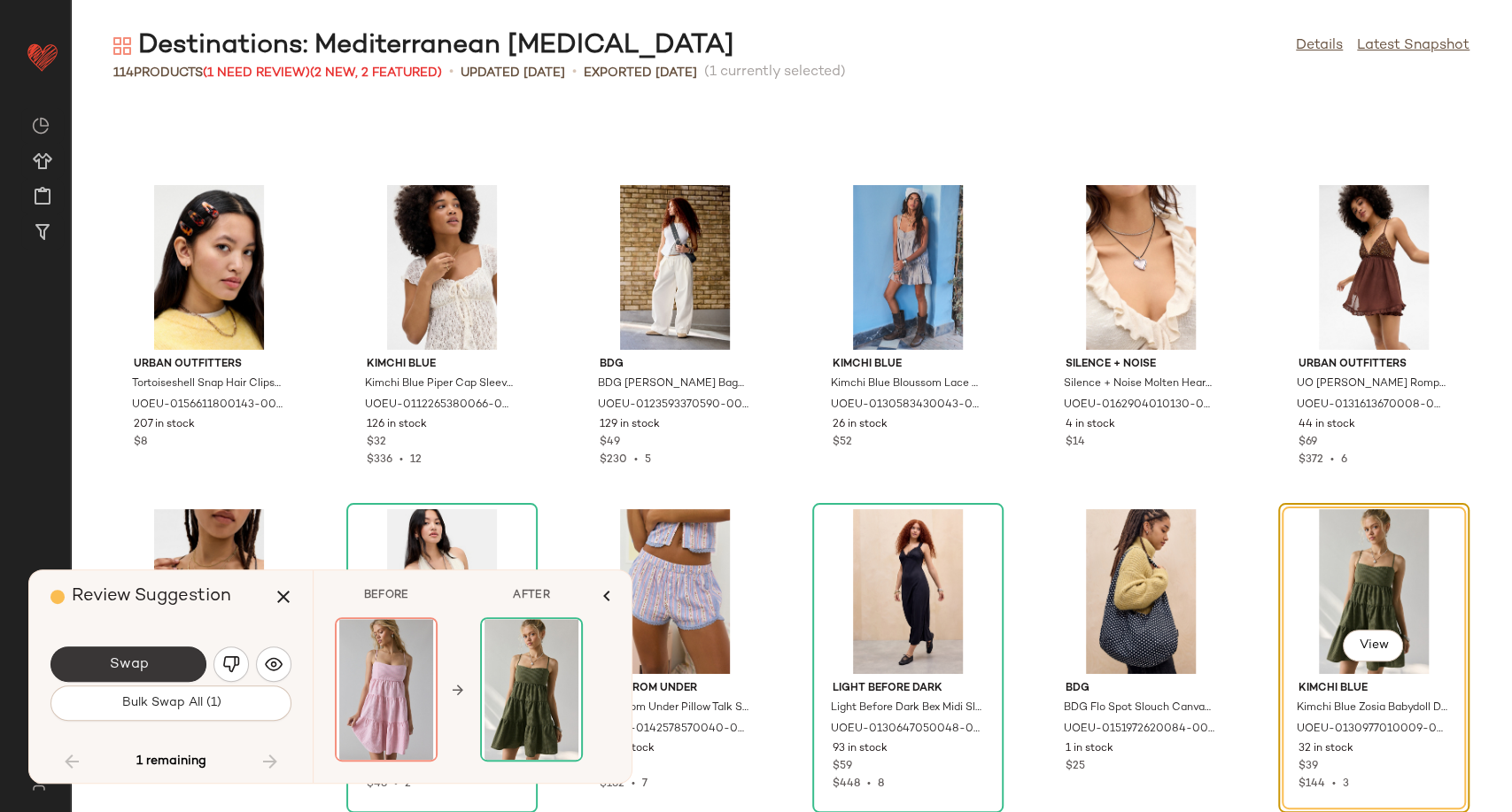
click at [182, 671] on button "Swap" at bounding box center [128, 664] width 156 height 36
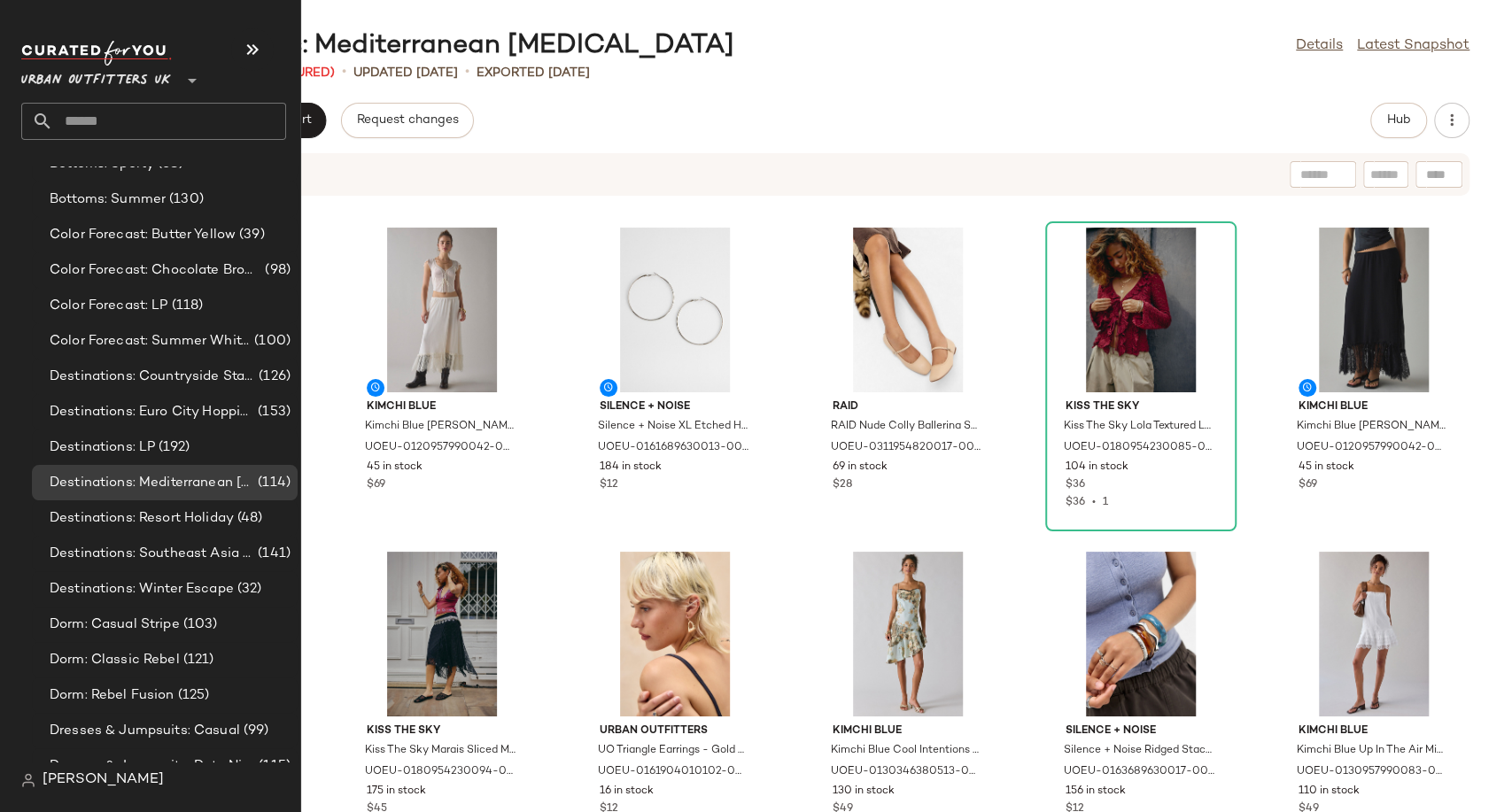
scroll to position [3640, 0]
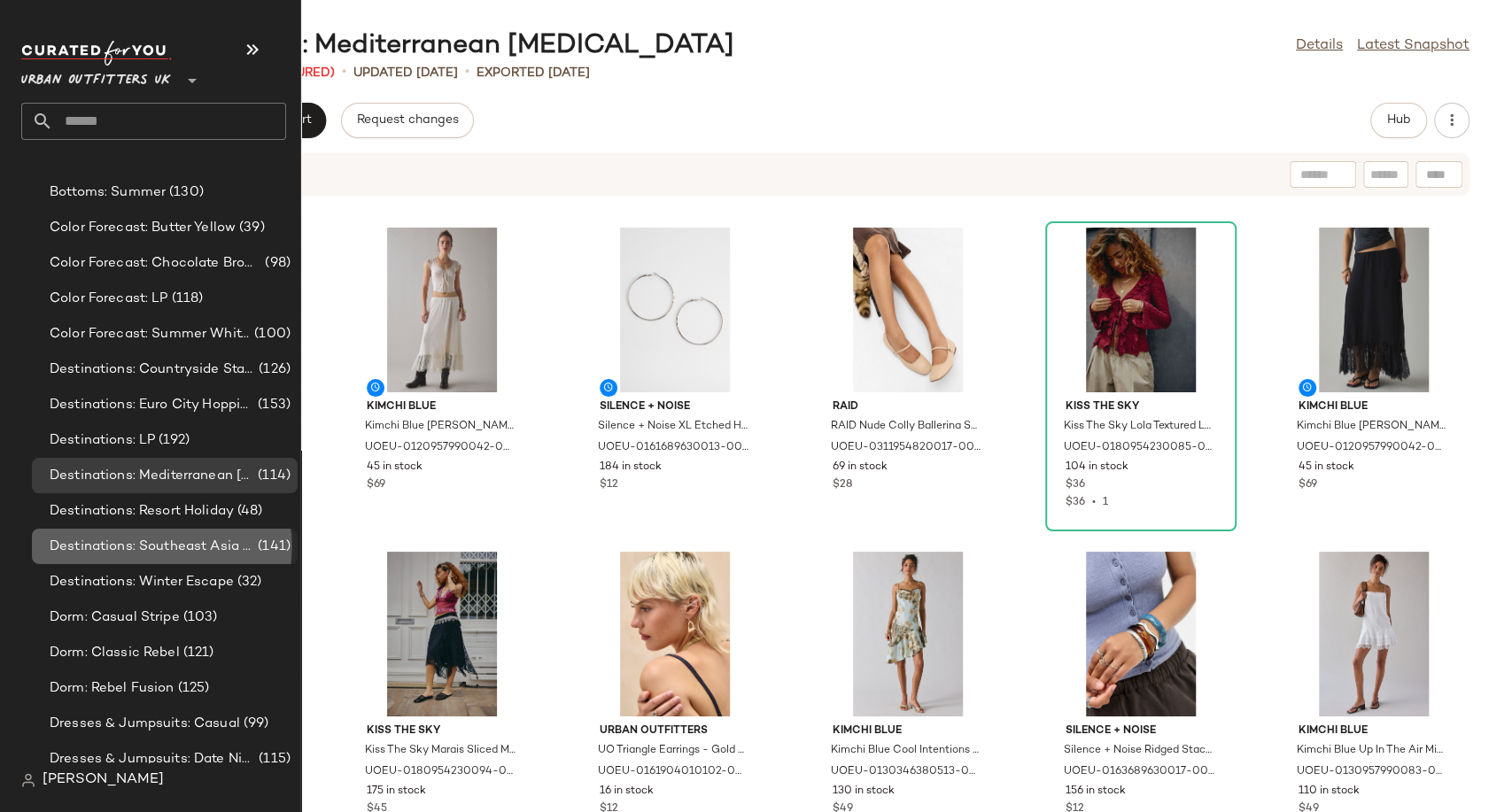
click at [169, 556] on div "Destinations: Southeast Asia Adventures (141)" at bounding box center [165, 547] width 266 height 36
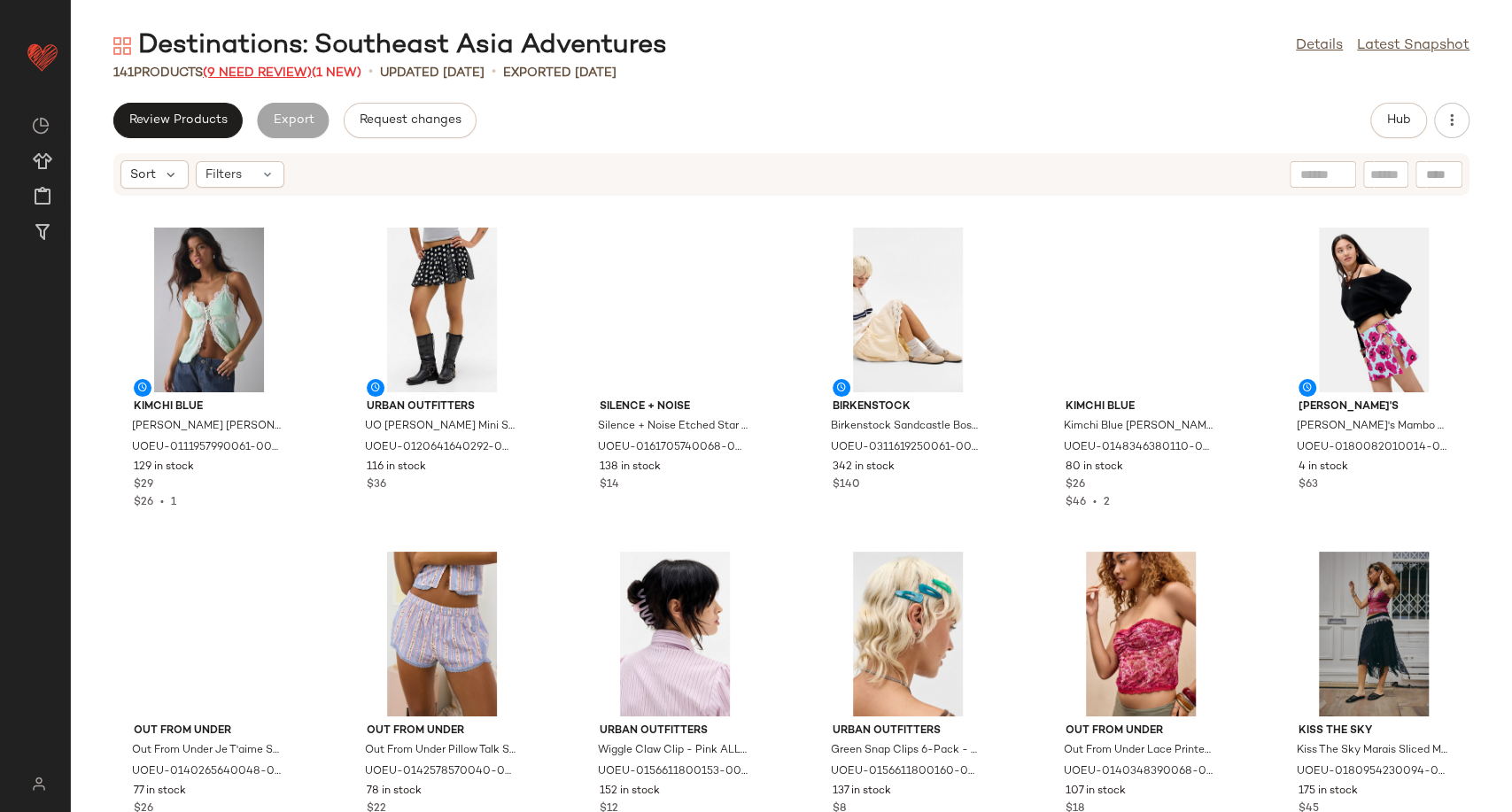
click at [262, 73] on span "(9 Need Review)" at bounding box center [257, 74] width 109 height 14
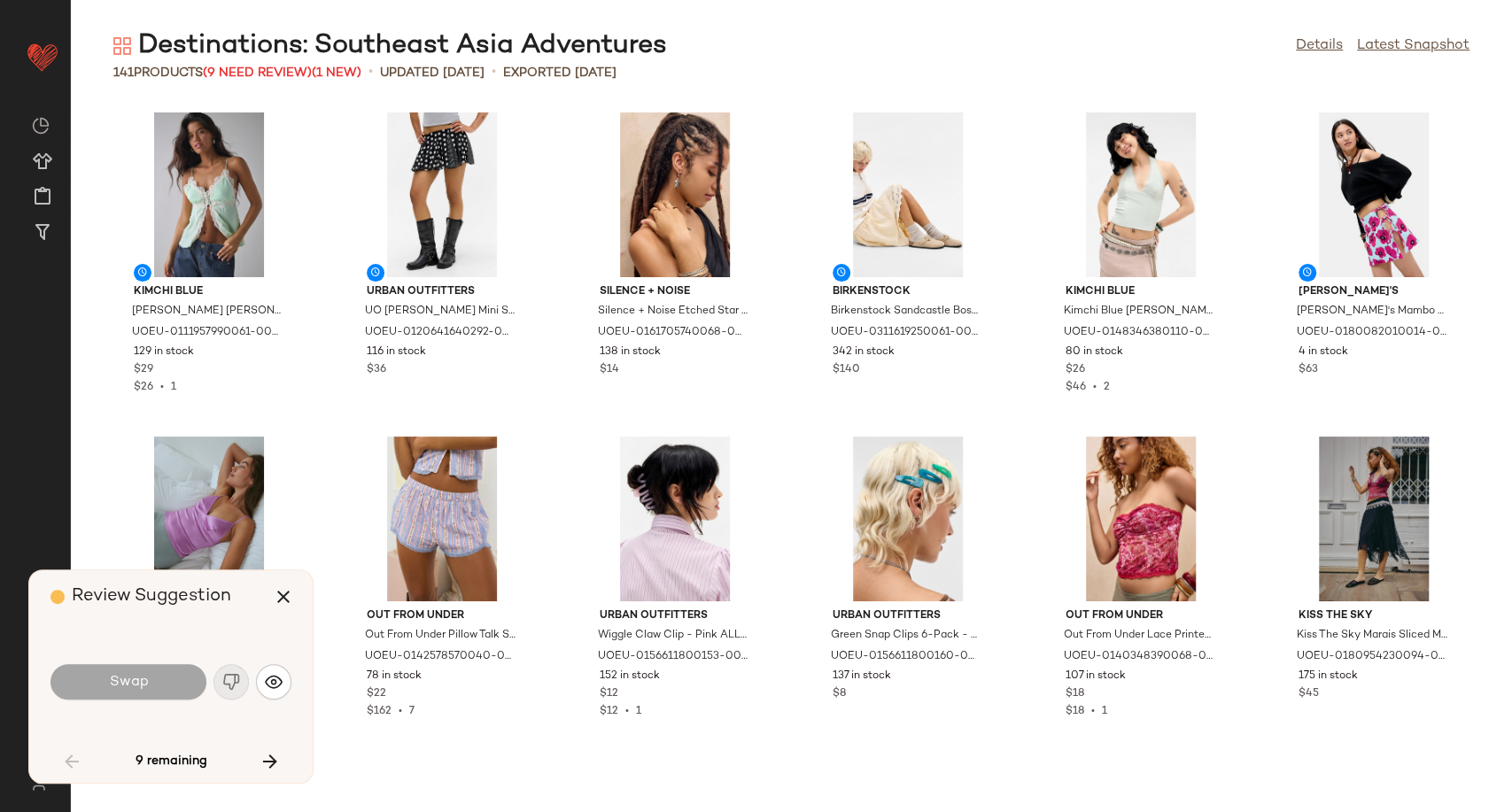
scroll to position [2267, 0]
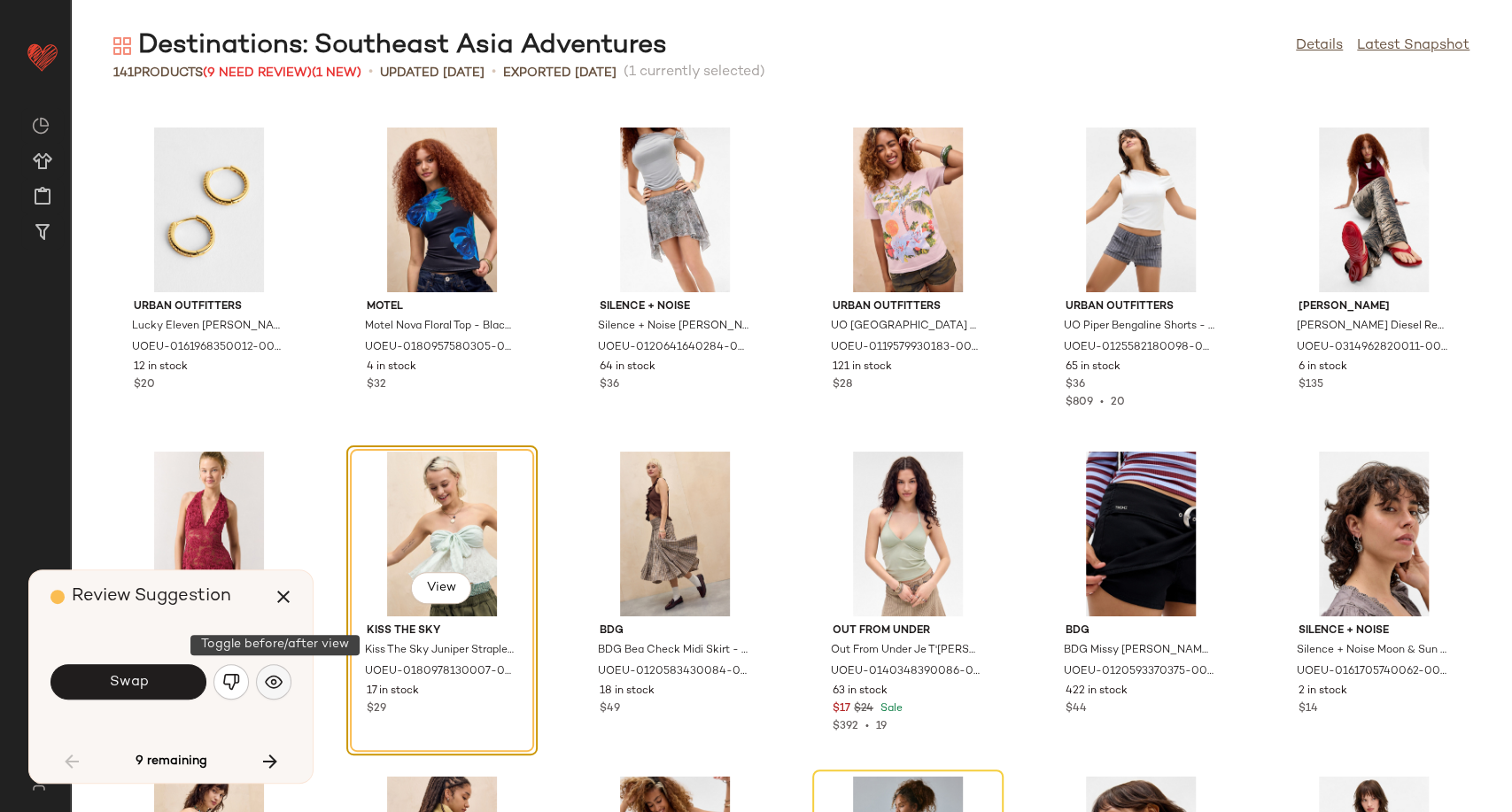
click at [274, 679] on img "button" at bounding box center [273, 681] width 17 height 17
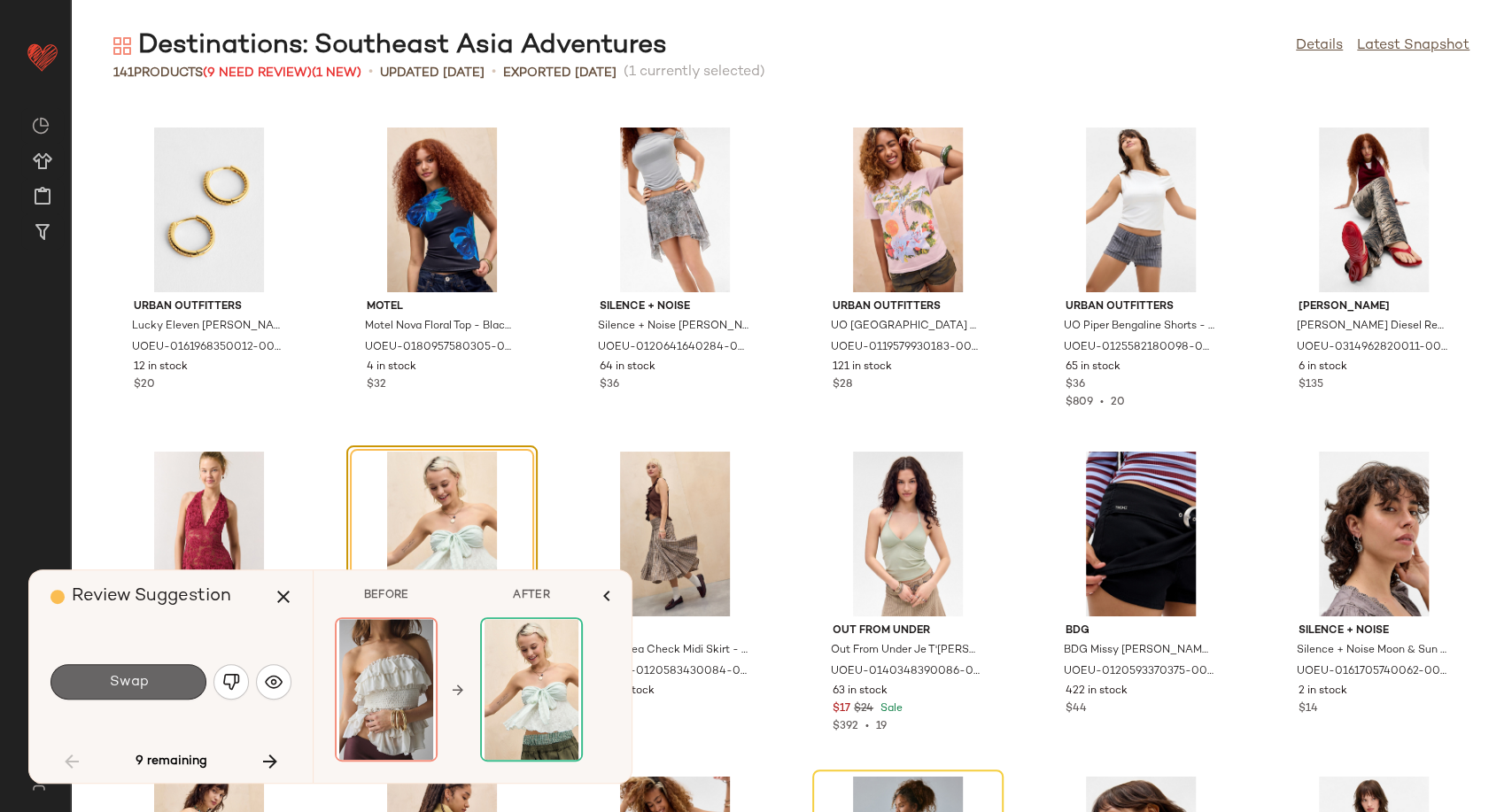
click at [175, 688] on button "Swap" at bounding box center [128, 681] width 156 height 36
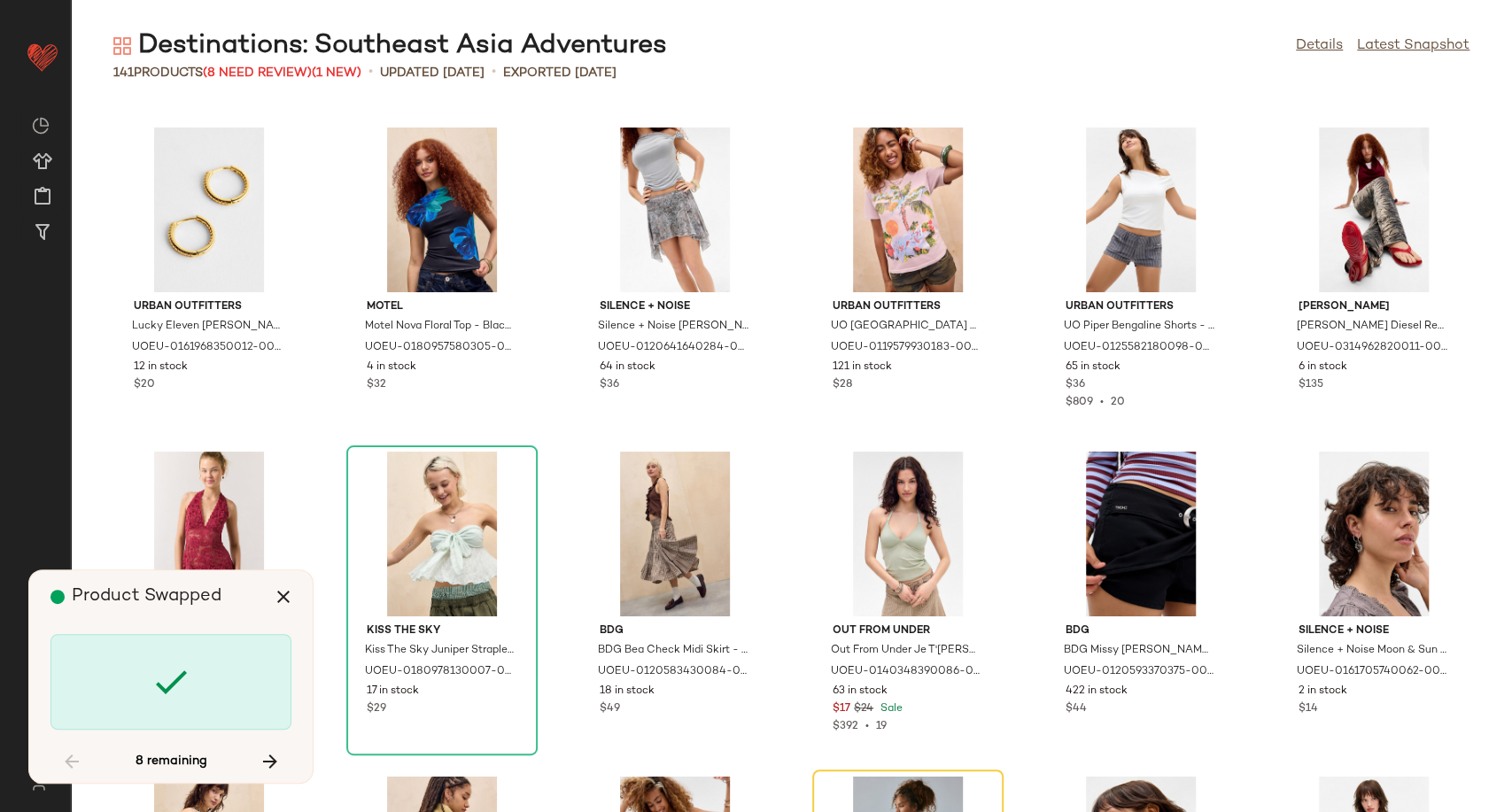
scroll to position [2593, 0]
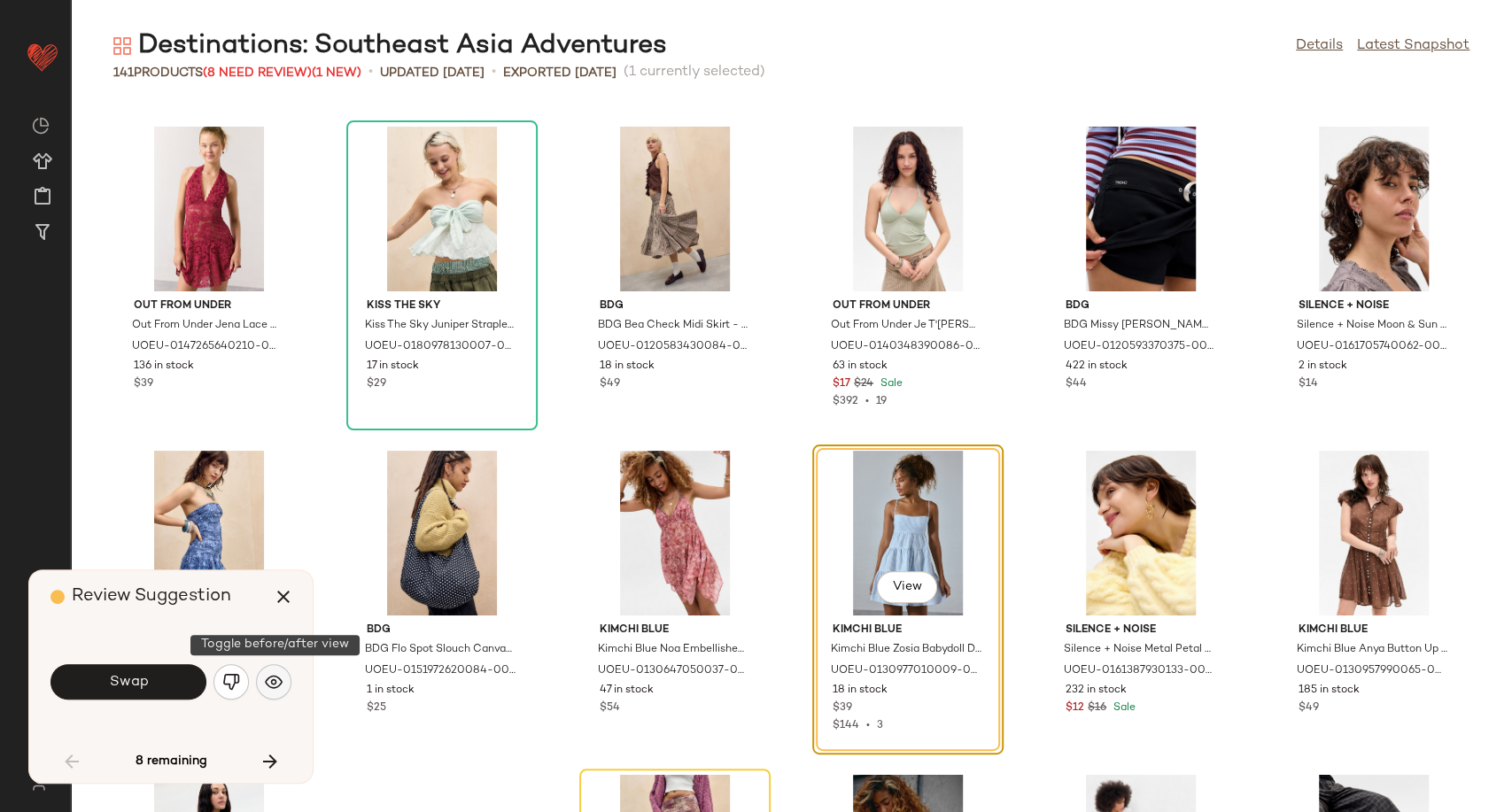
click at [266, 680] on img "button" at bounding box center [273, 681] width 17 height 17
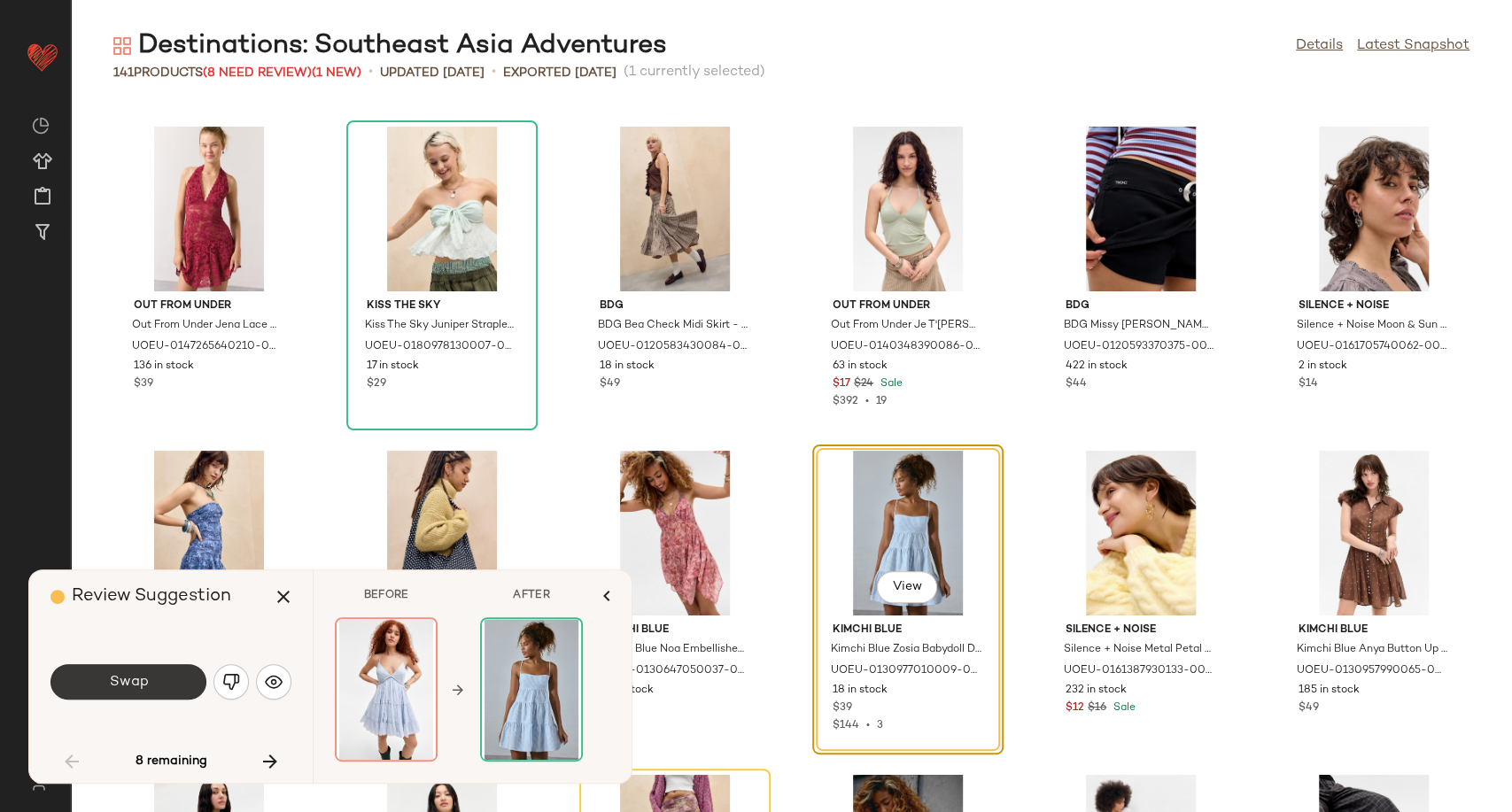
click at [182, 682] on button "Swap" at bounding box center [128, 681] width 156 height 36
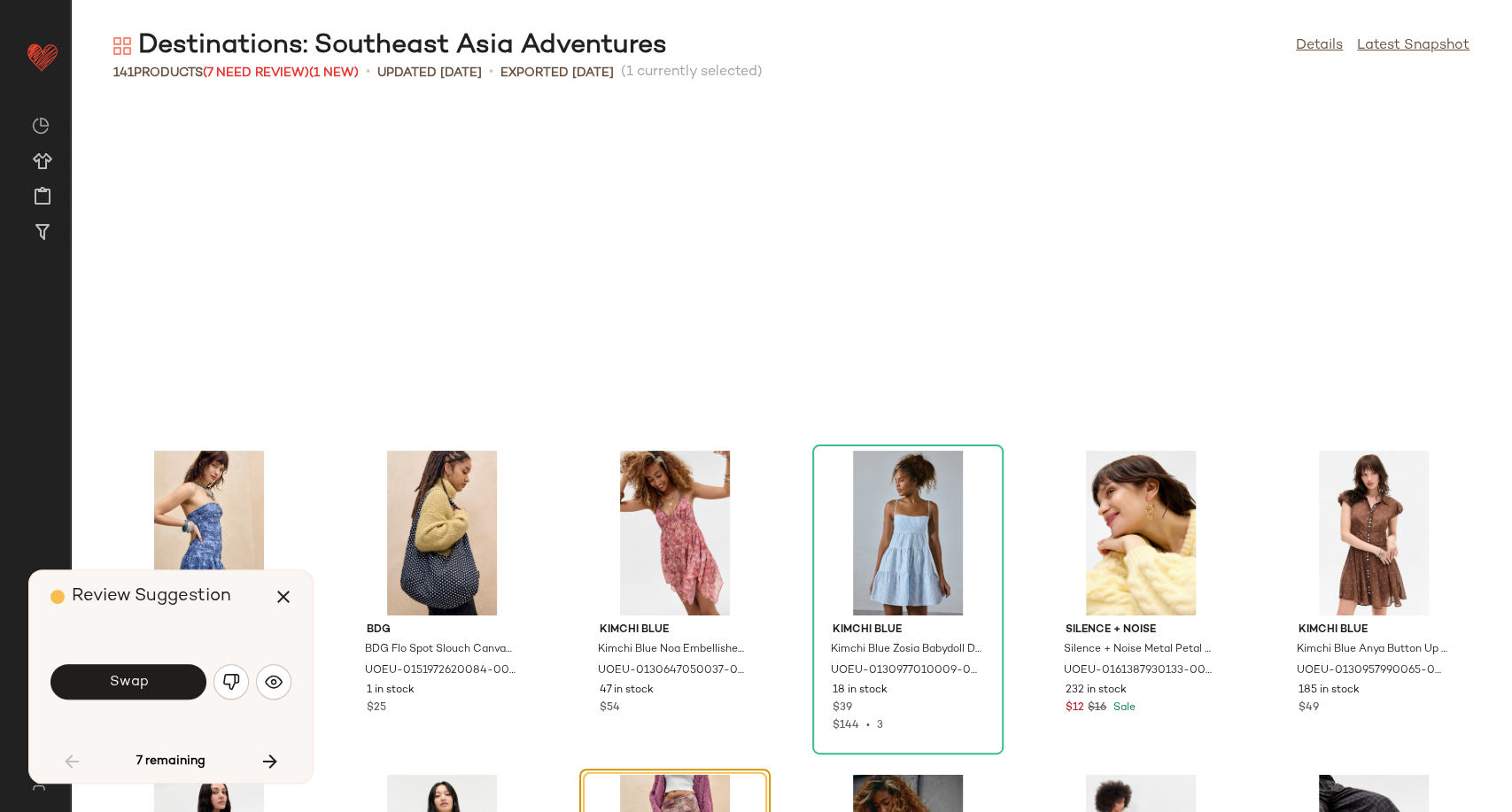
scroll to position [2917, 0]
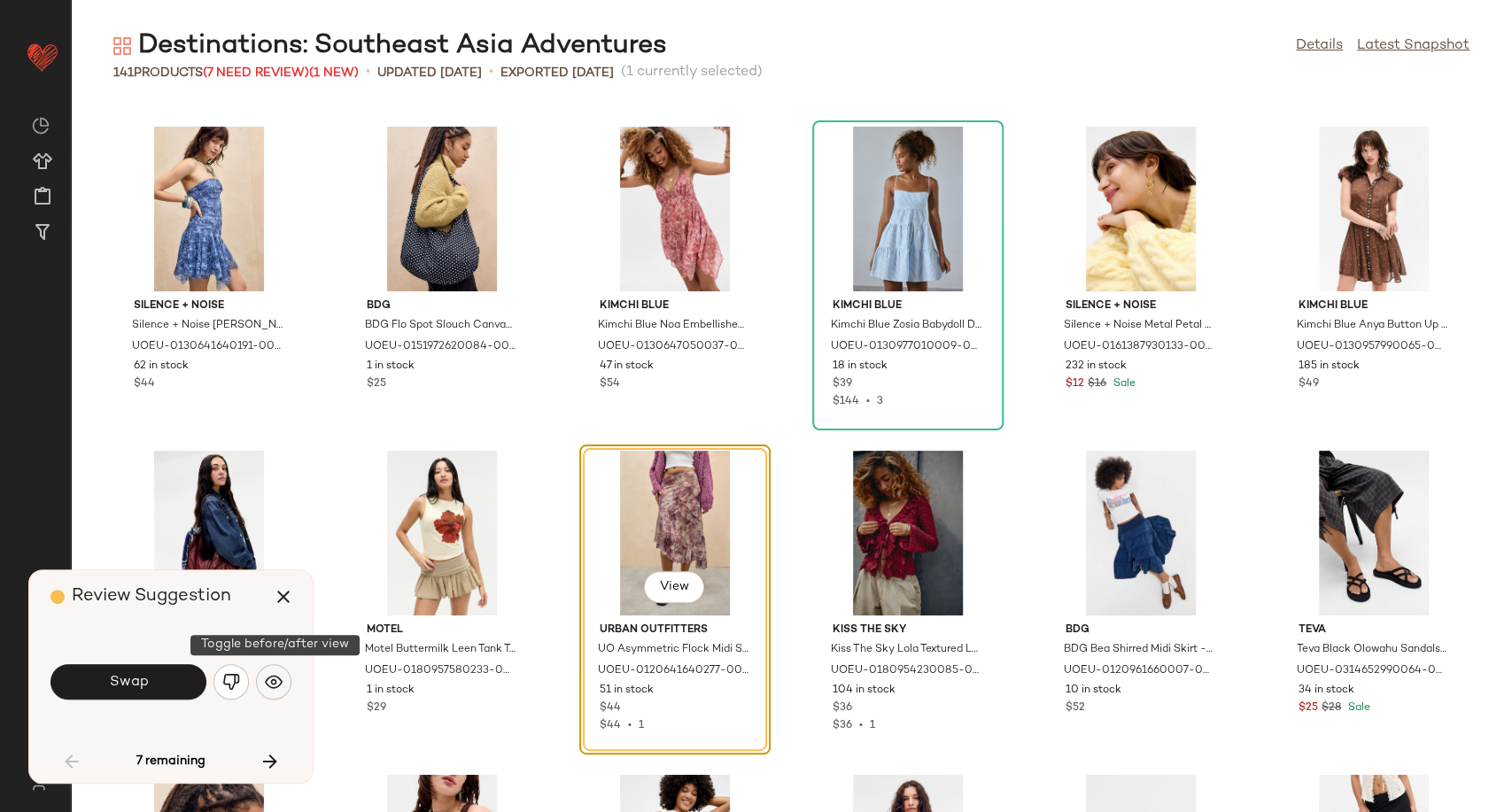
click at [277, 677] on img "button" at bounding box center [273, 681] width 17 height 17
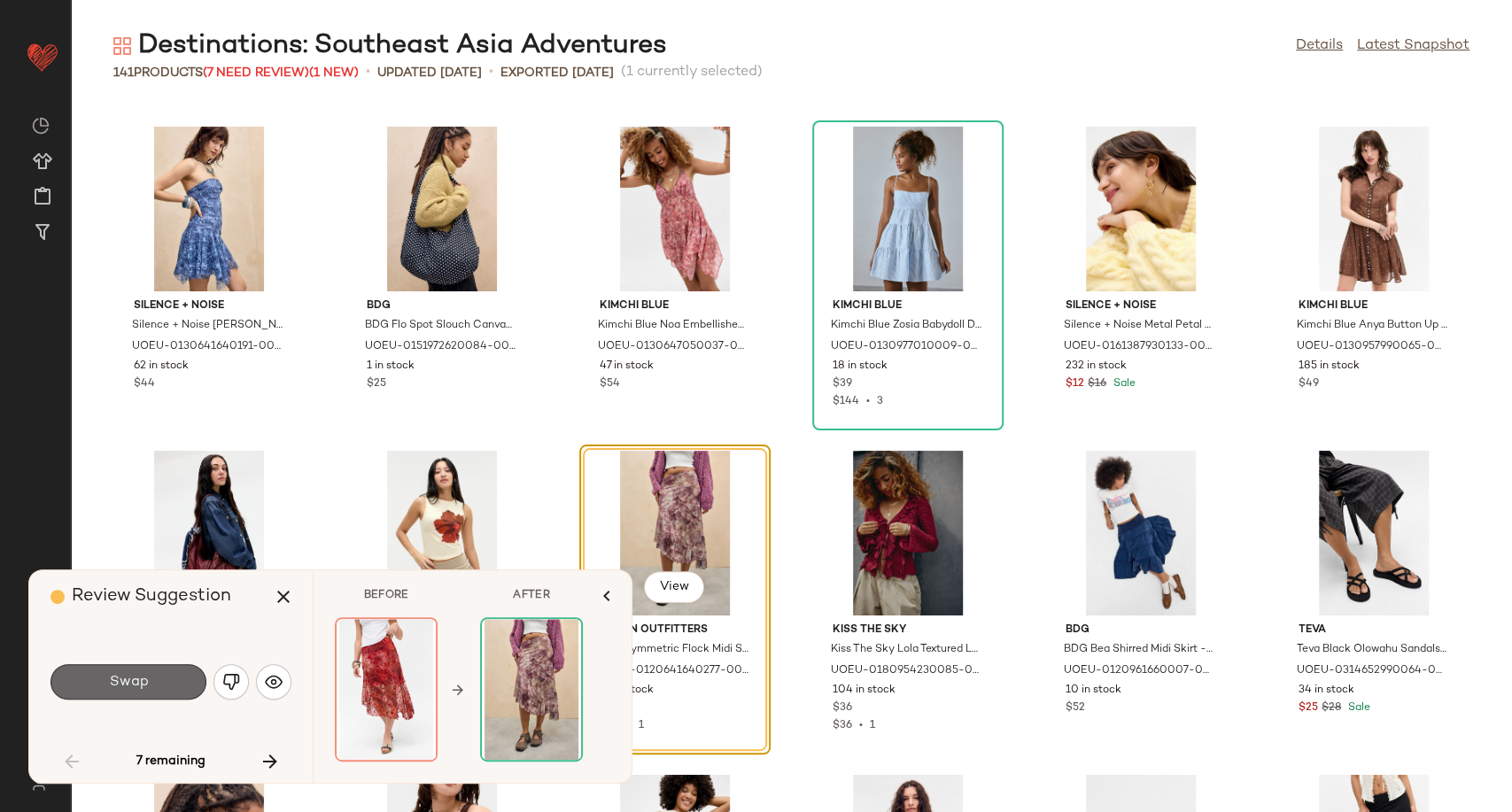
click at [173, 683] on button "Swap" at bounding box center [128, 681] width 156 height 36
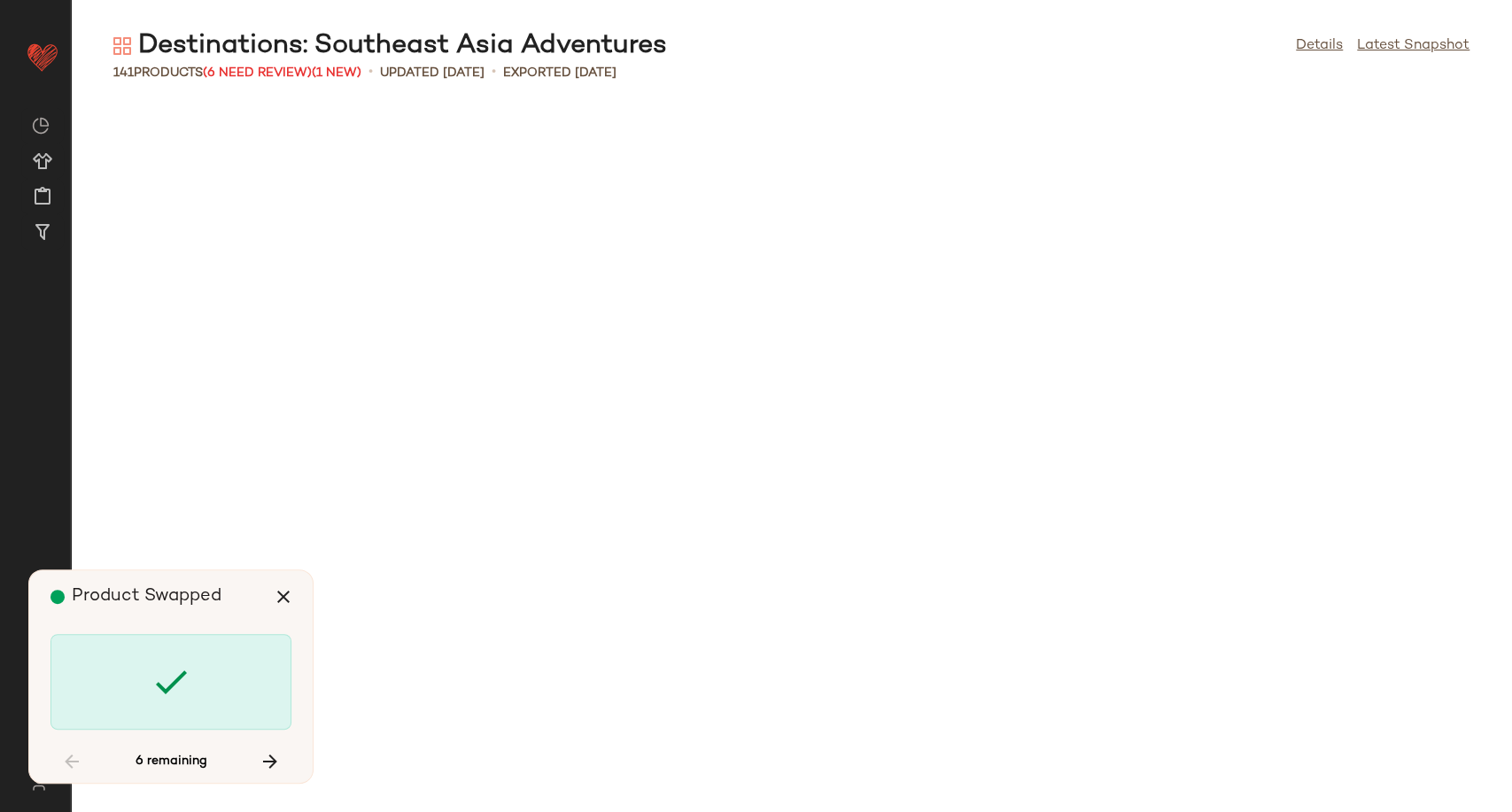
scroll to position [4213, 0]
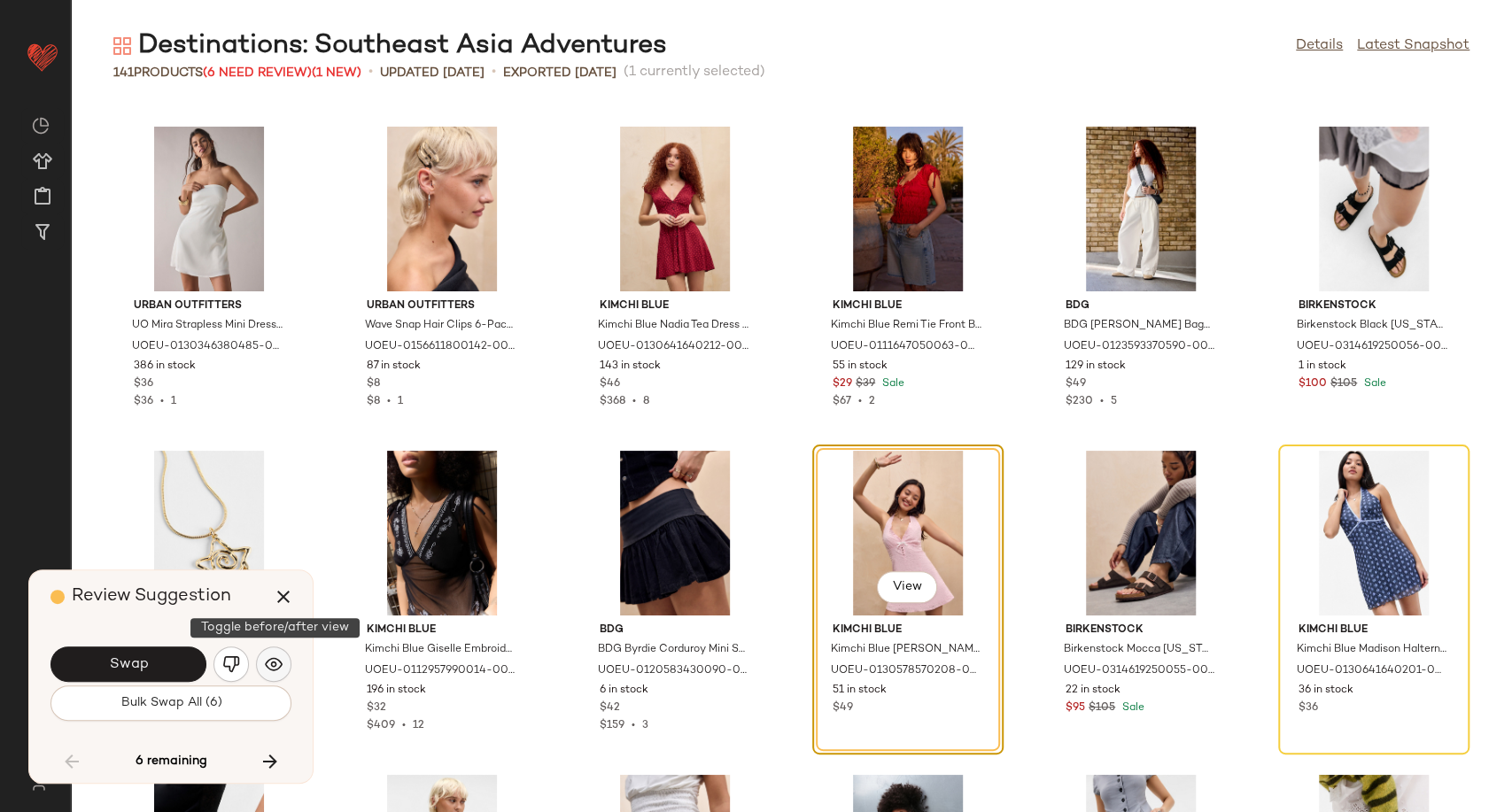
click at [275, 671] on img "button" at bounding box center [273, 664] width 17 height 17
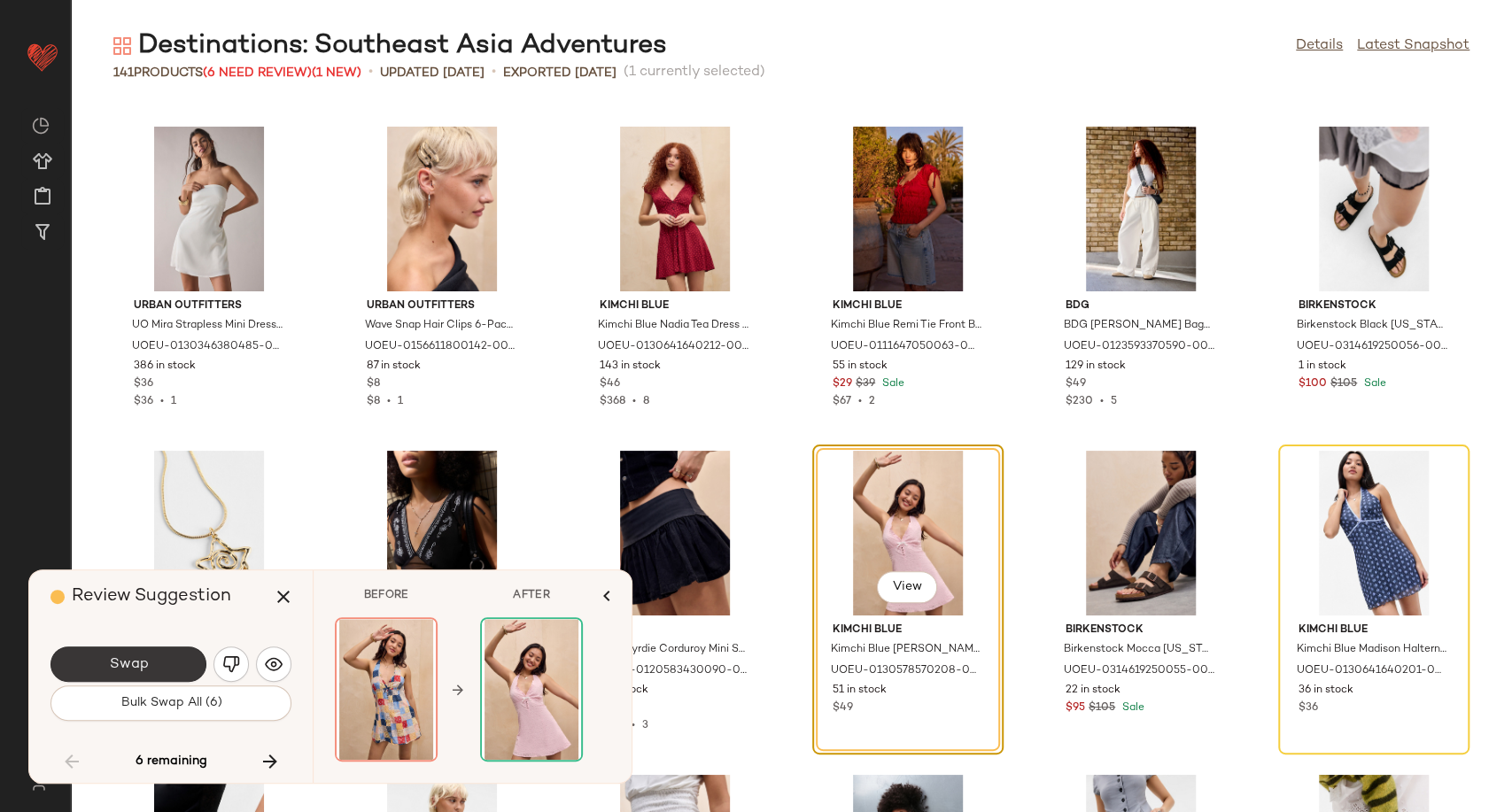
click at [160, 663] on button "Swap" at bounding box center [128, 664] width 156 height 36
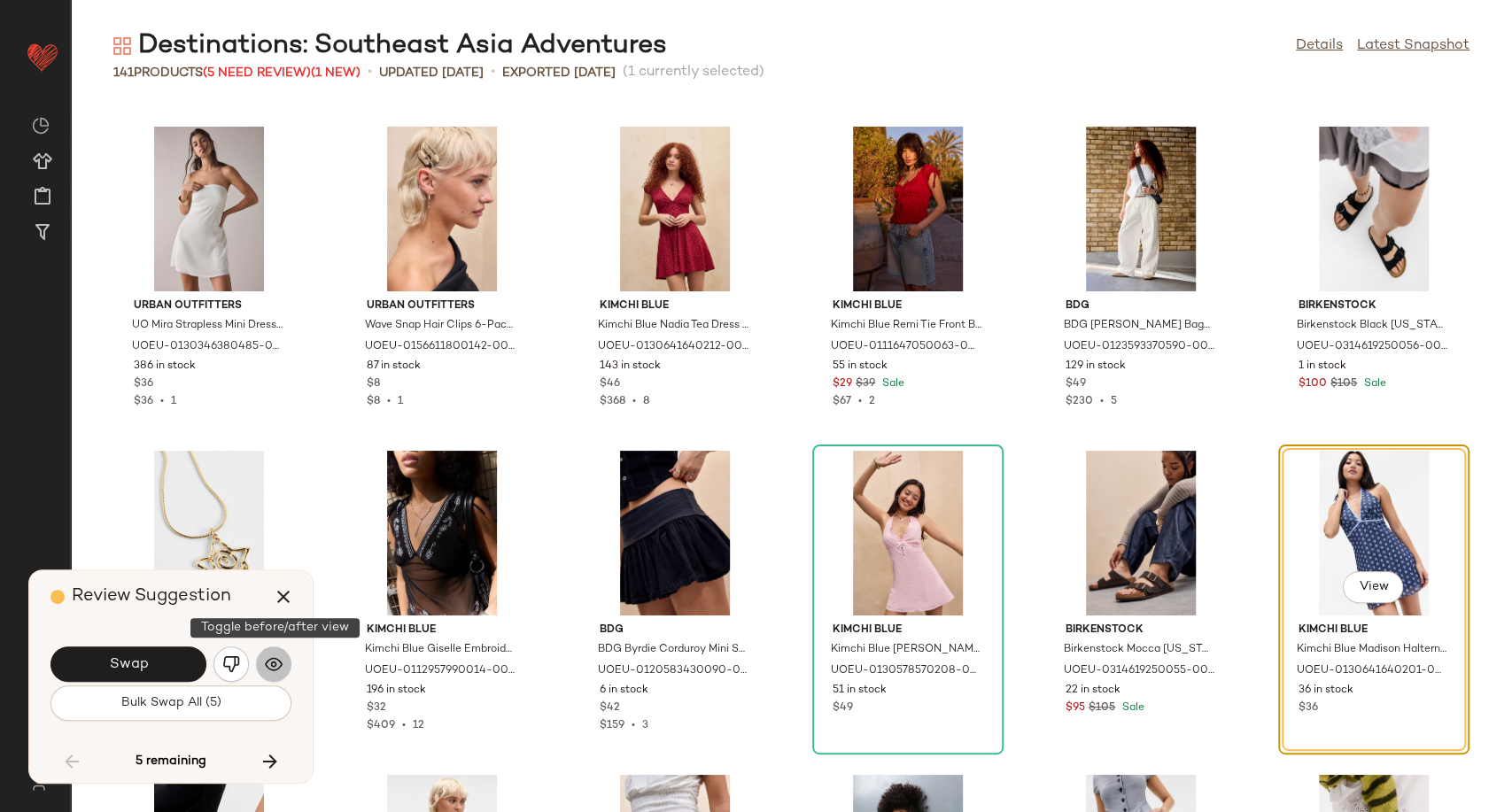
click at [277, 671] on img "button" at bounding box center [273, 664] width 17 height 17
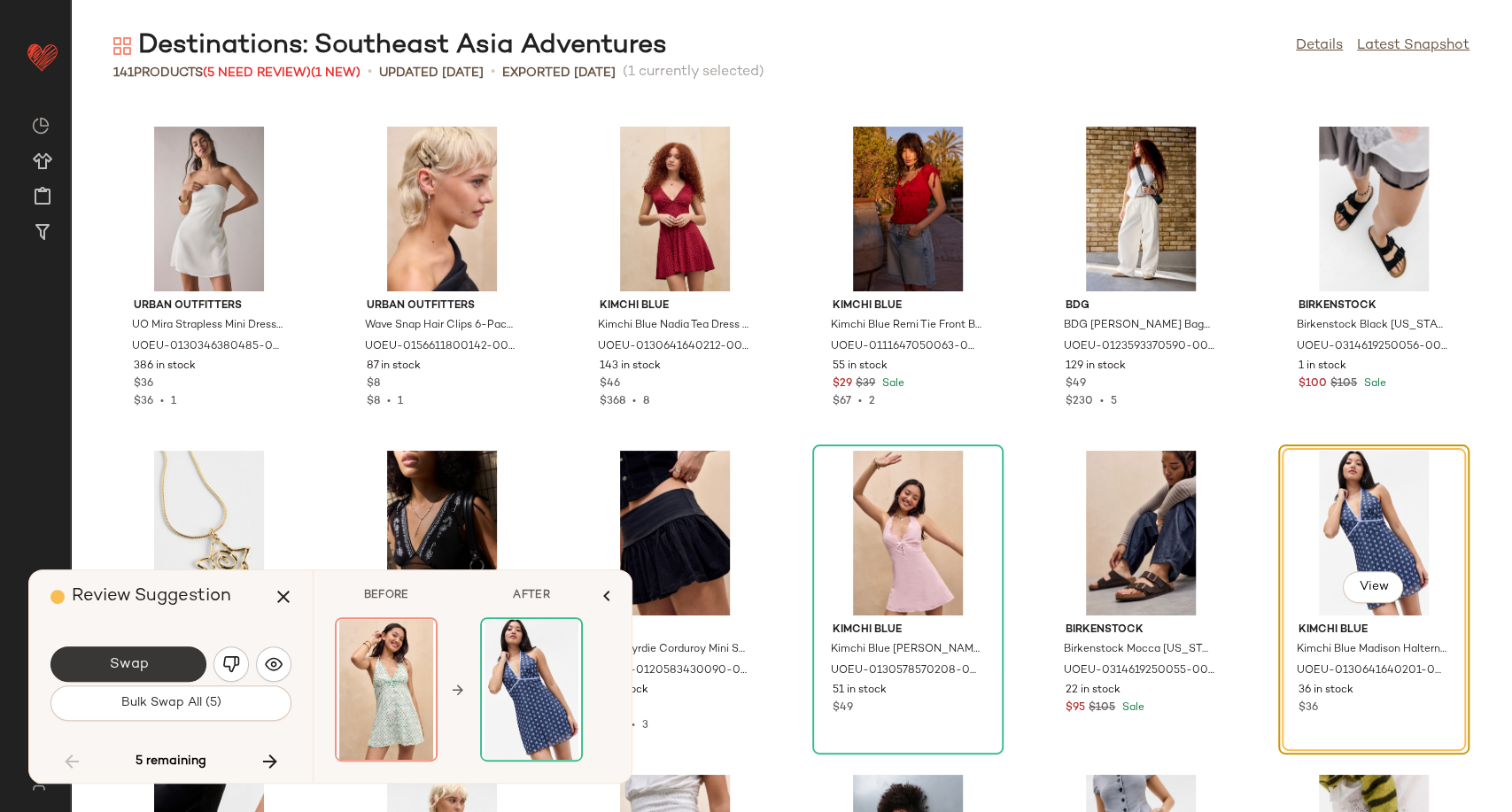
click at [148, 667] on button "Swap" at bounding box center [128, 664] width 156 height 36
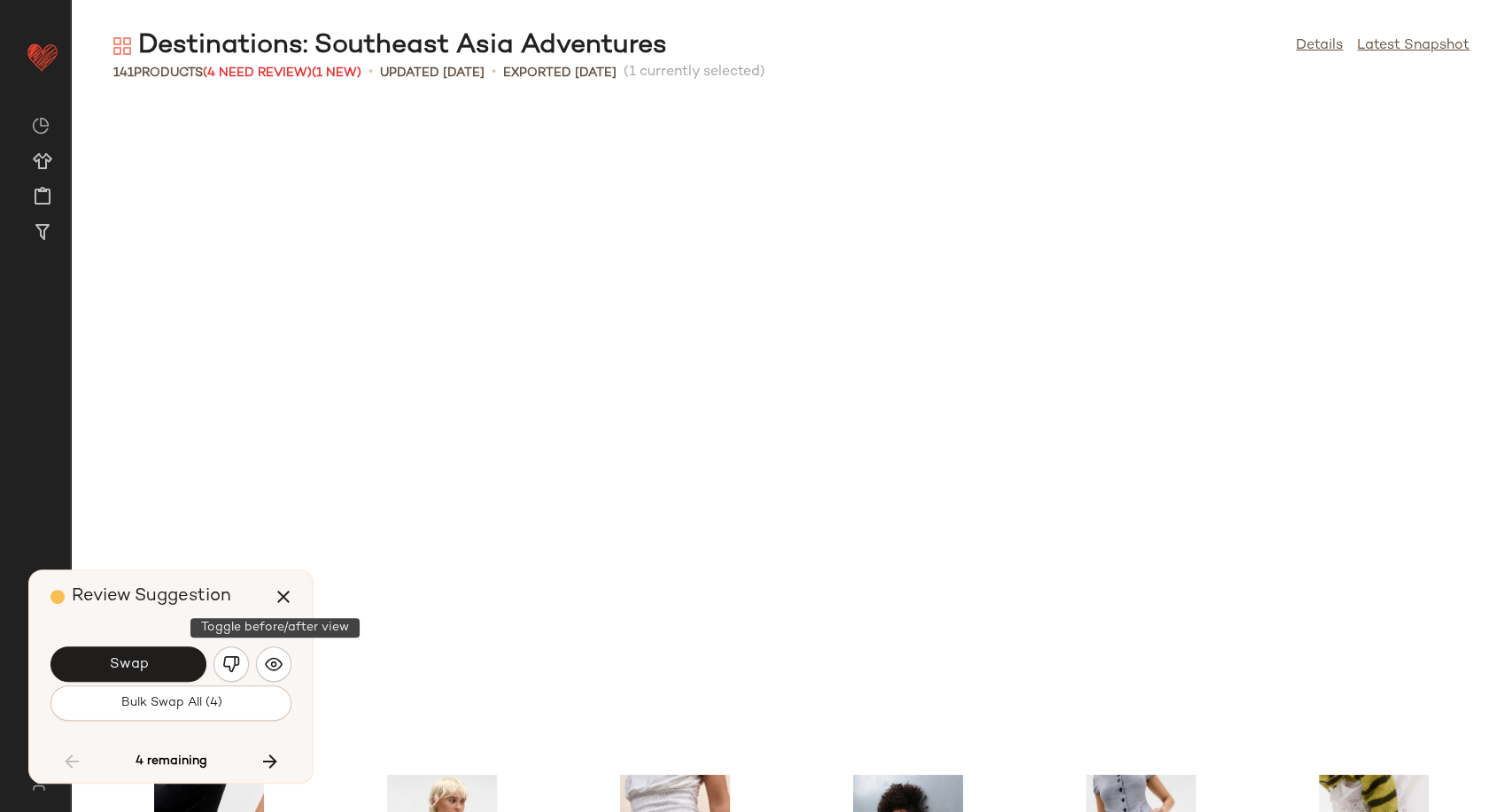
scroll to position [4860, 0]
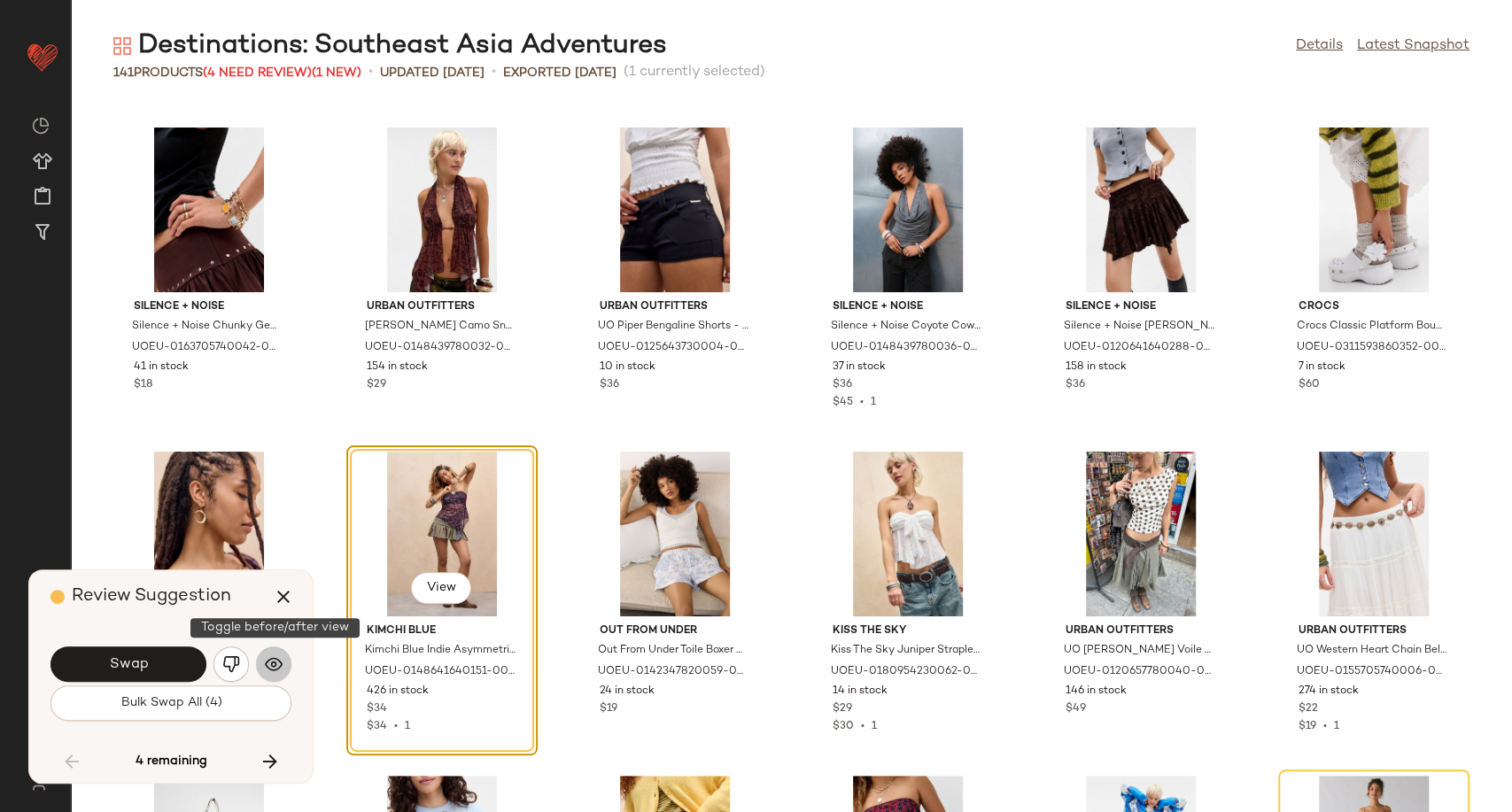
click at [280, 668] on img "button" at bounding box center [273, 664] width 17 height 17
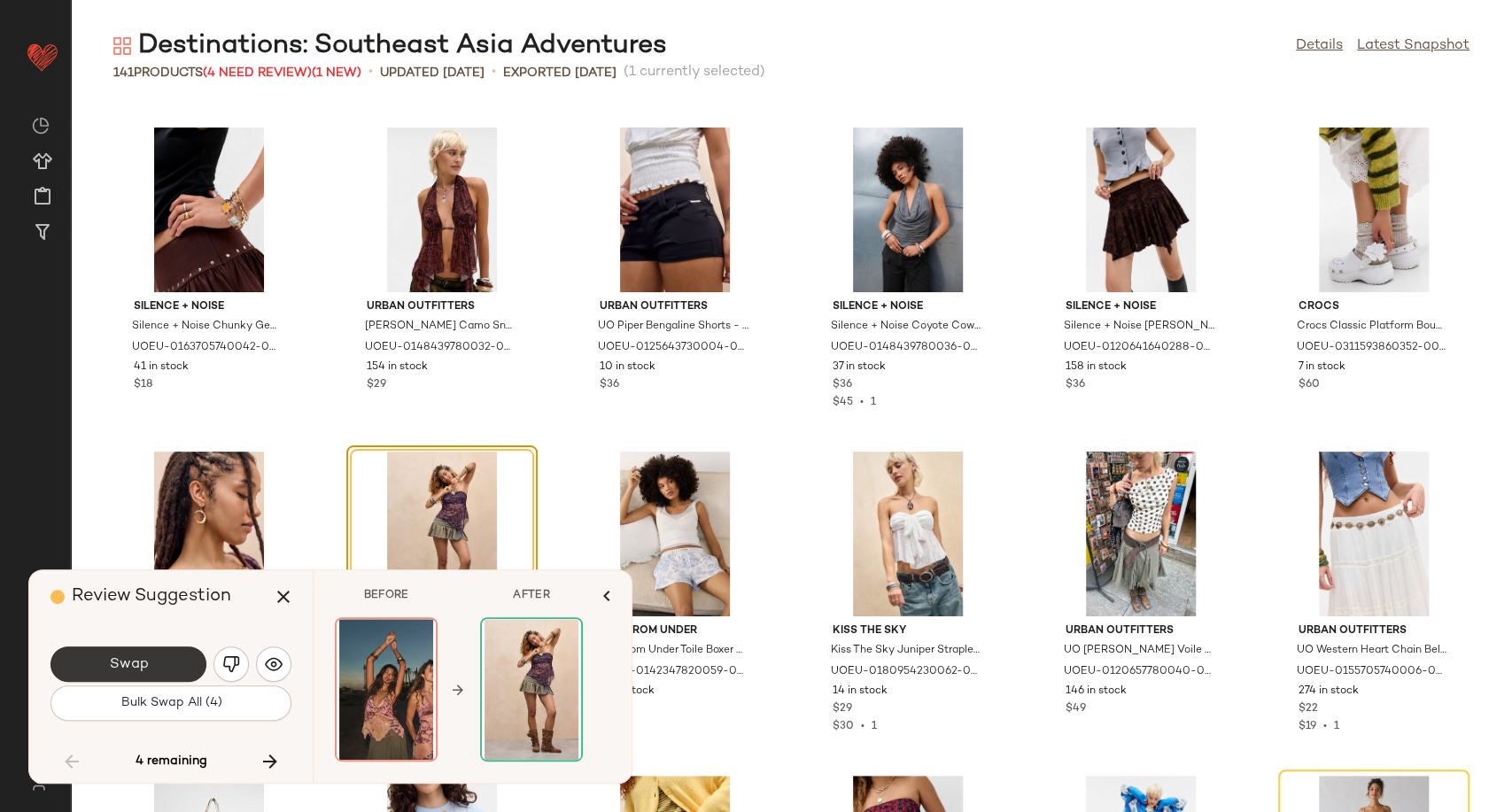
click at [170, 668] on button "Swap" at bounding box center [128, 664] width 156 height 36
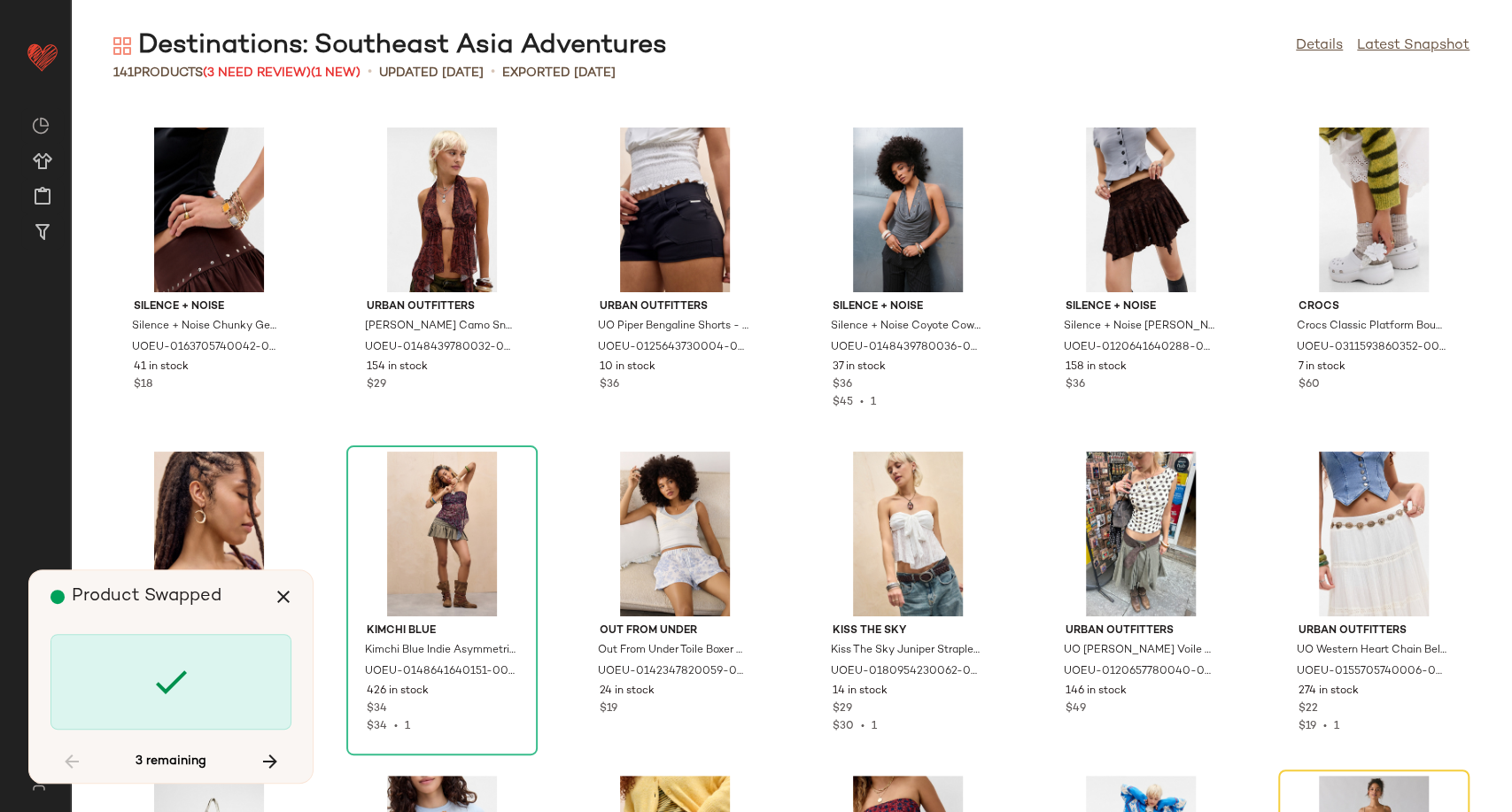
scroll to position [5185, 0]
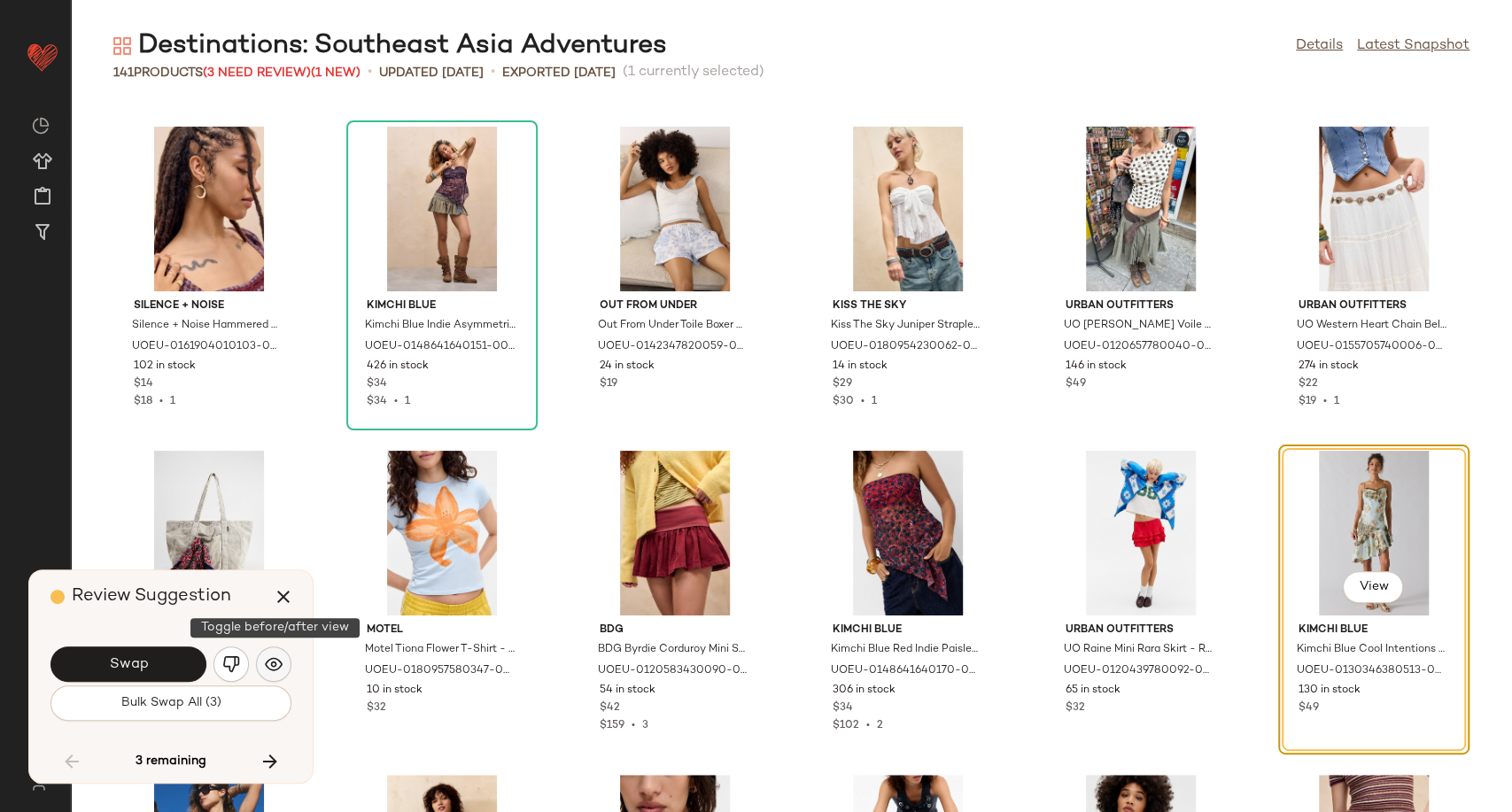
click at [272, 668] on img "button" at bounding box center [273, 664] width 17 height 17
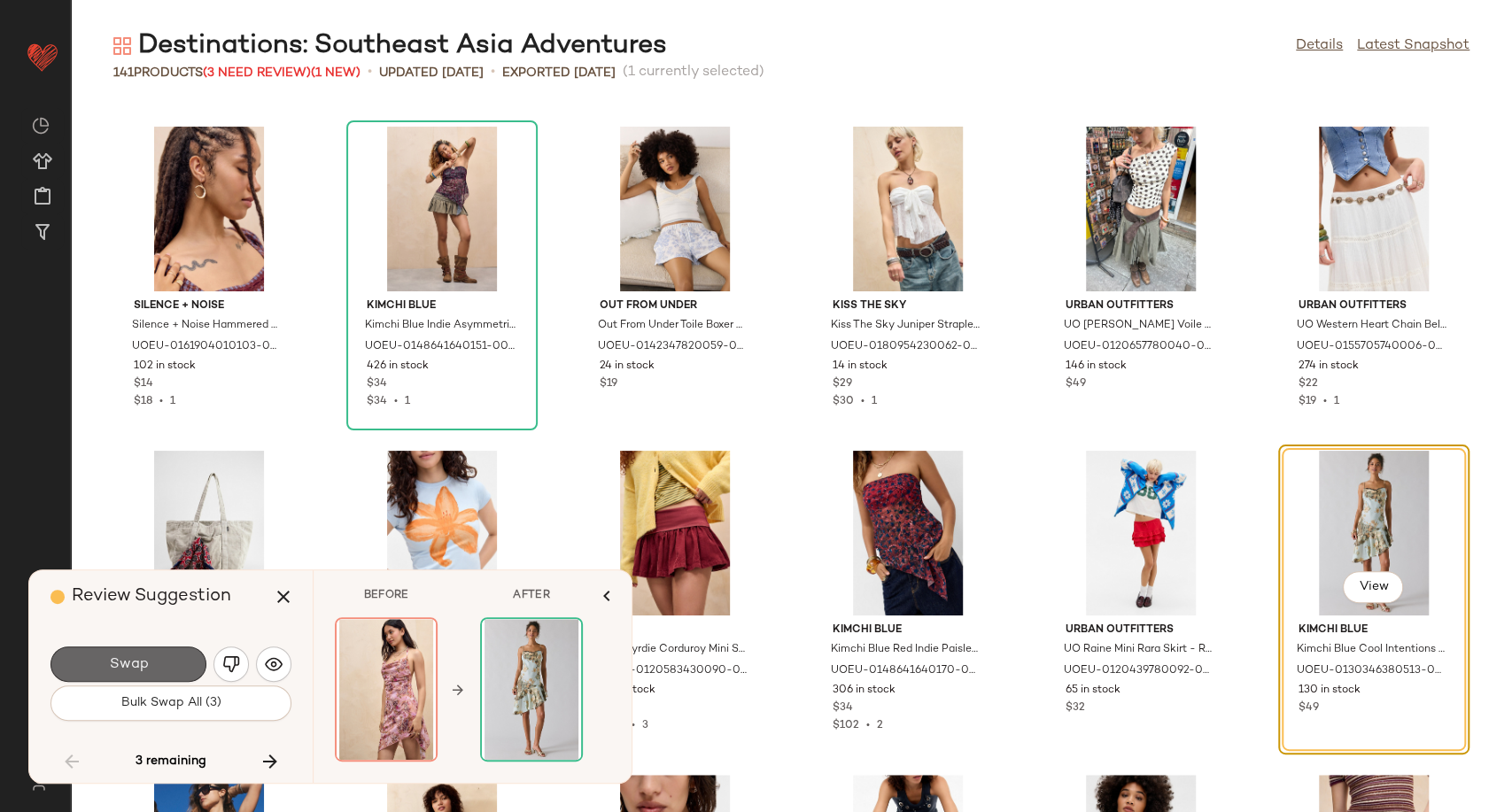
click at [174, 668] on button "Swap" at bounding box center [128, 664] width 156 height 36
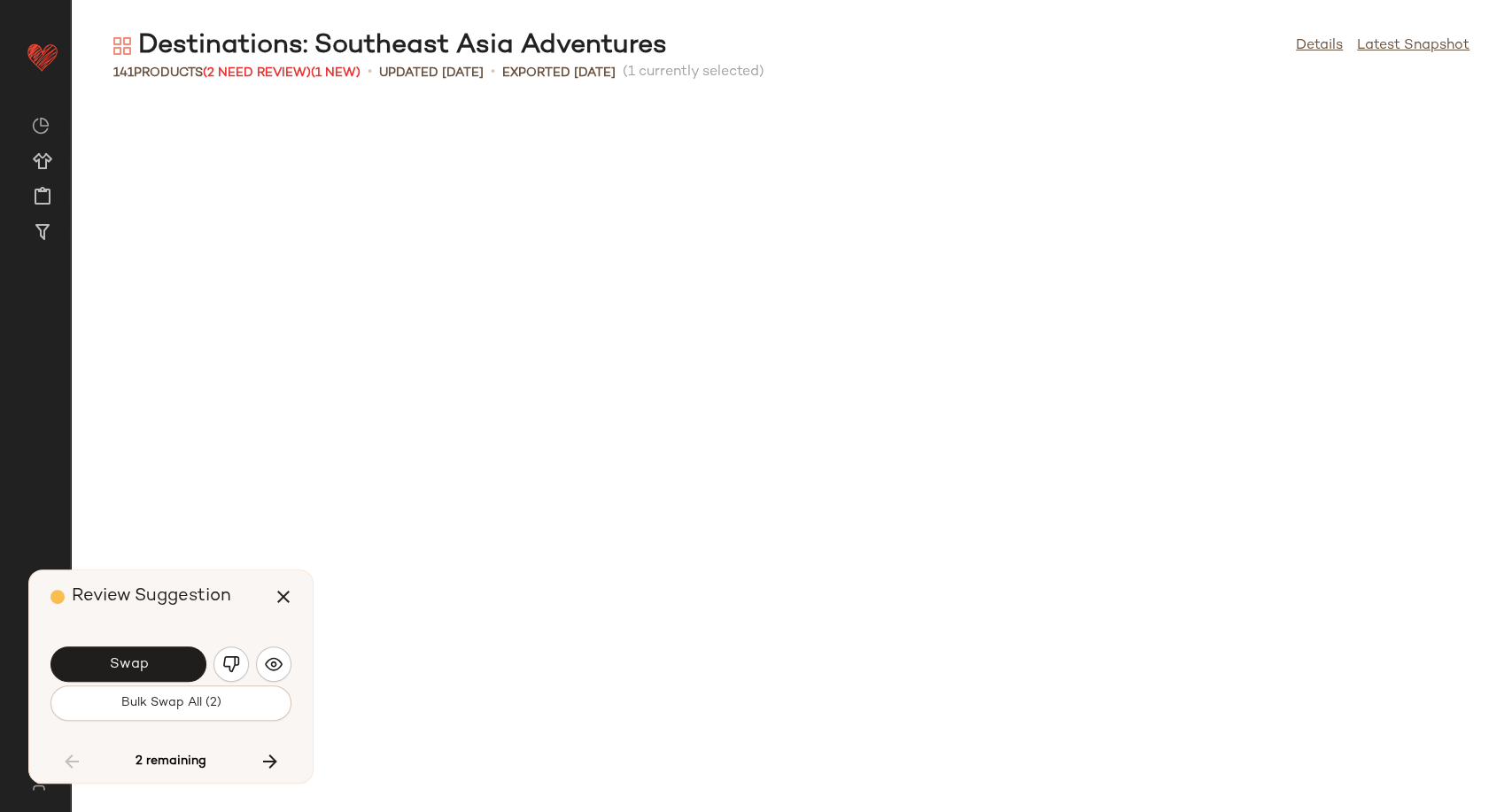
scroll to position [6157, 0]
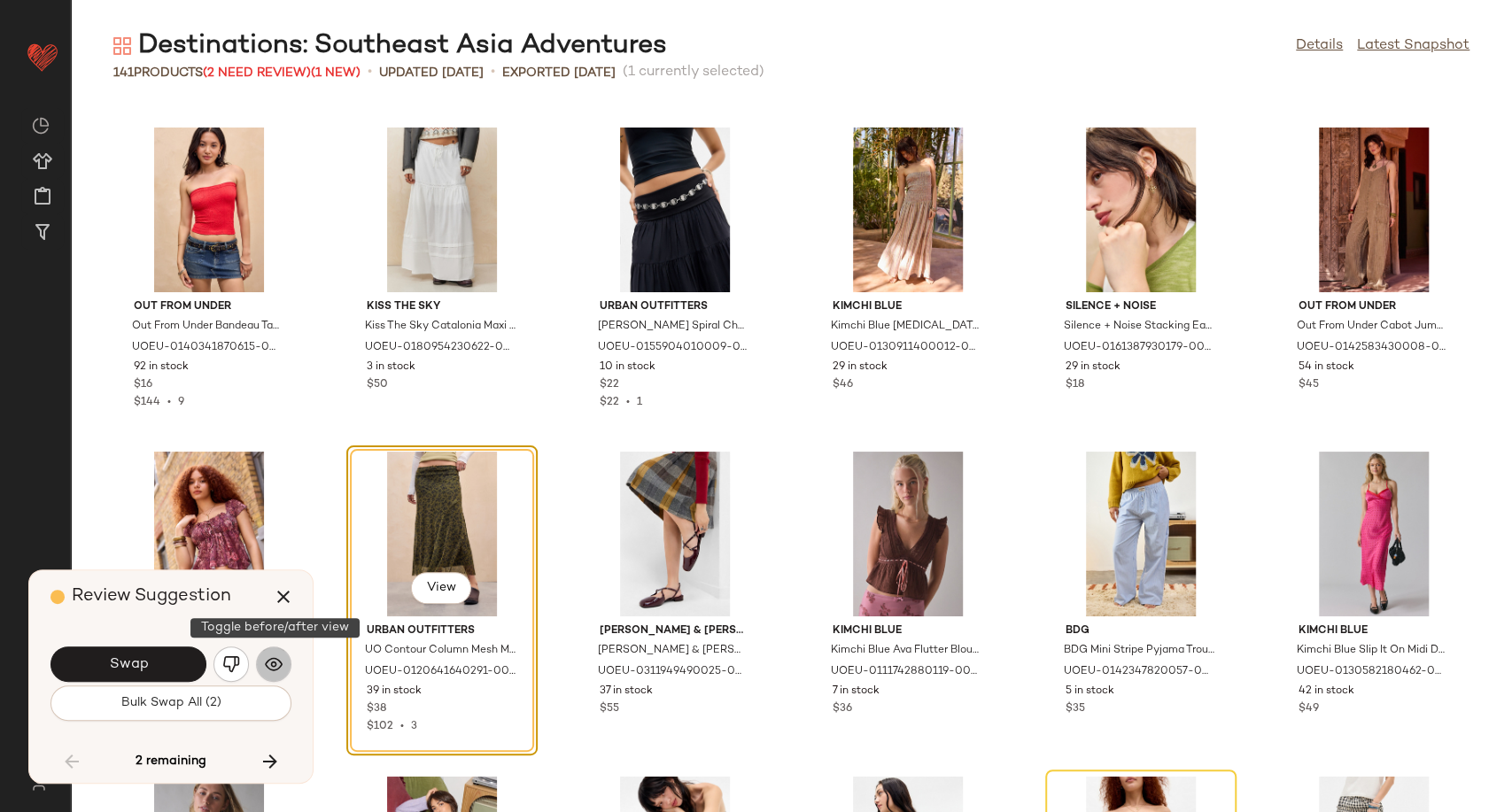
click at [282, 659] on img "button" at bounding box center [273, 664] width 17 height 17
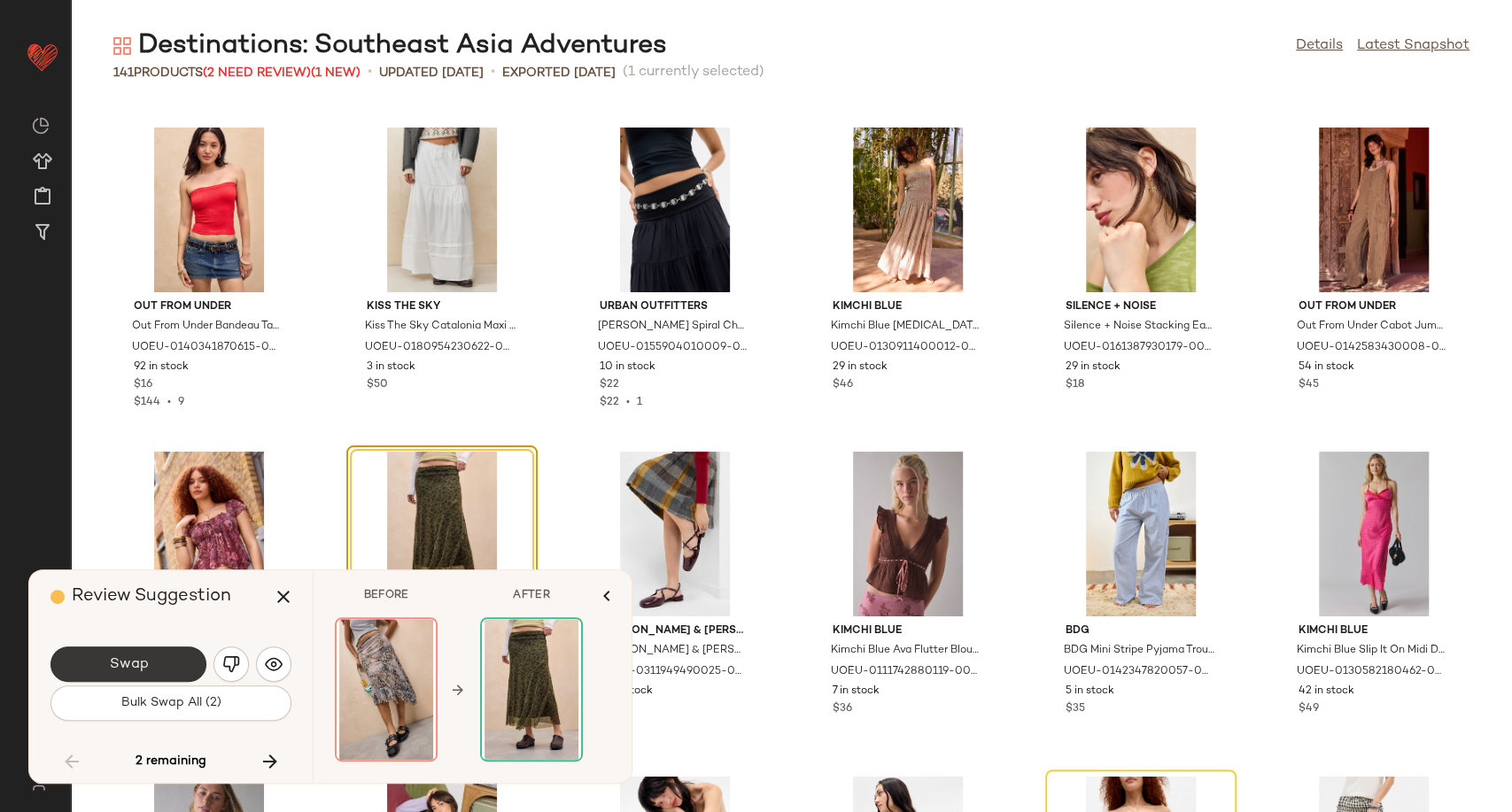
click at [156, 655] on button "Swap" at bounding box center [128, 664] width 156 height 36
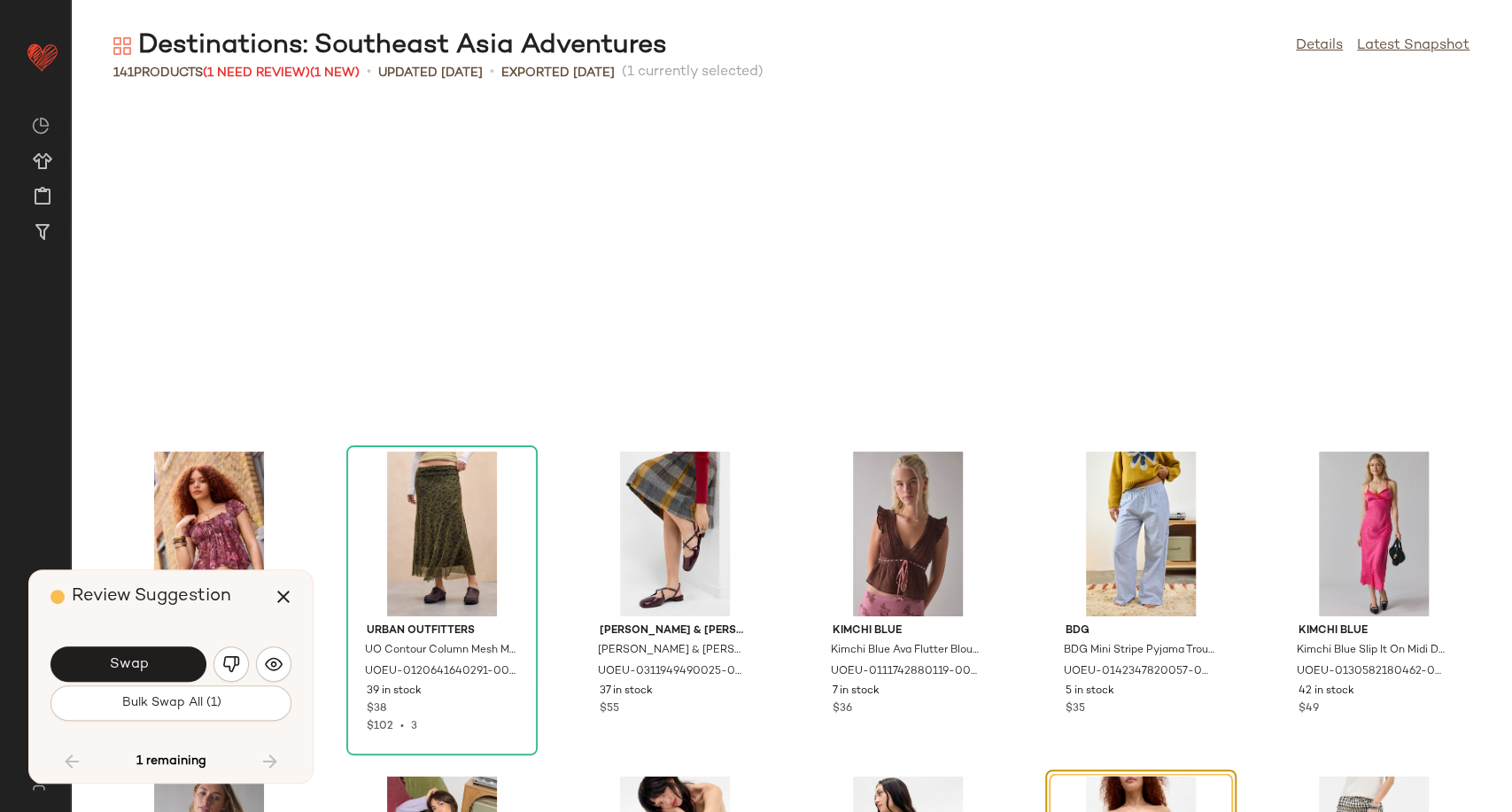
scroll to position [6481, 0]
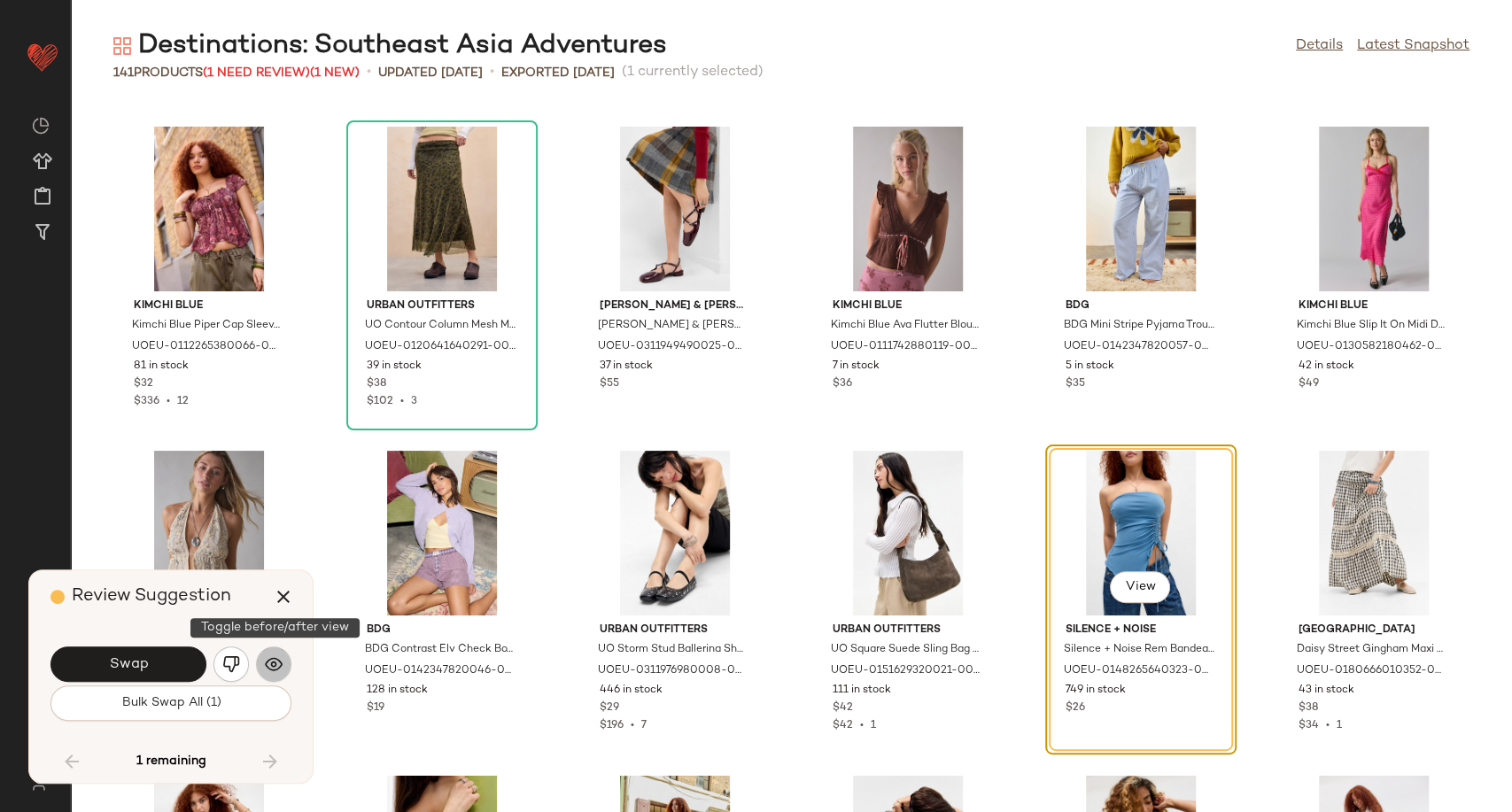
click at [276, 664] on img "button" at bounding box center [273, 664] width 17 height 17
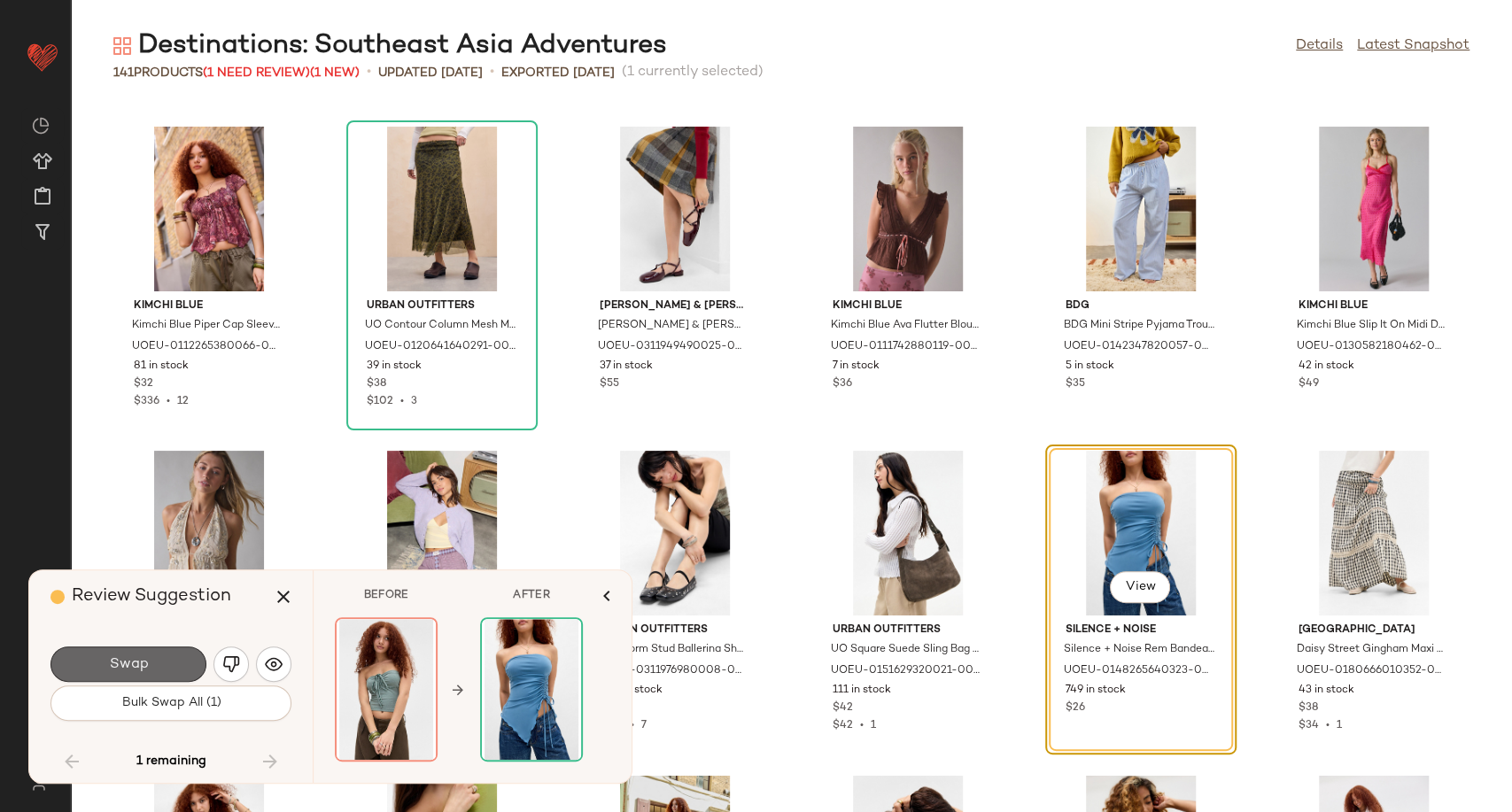
click at [156, 664] on button "Swap" at bounding box center [128, 664] width 156 height 36
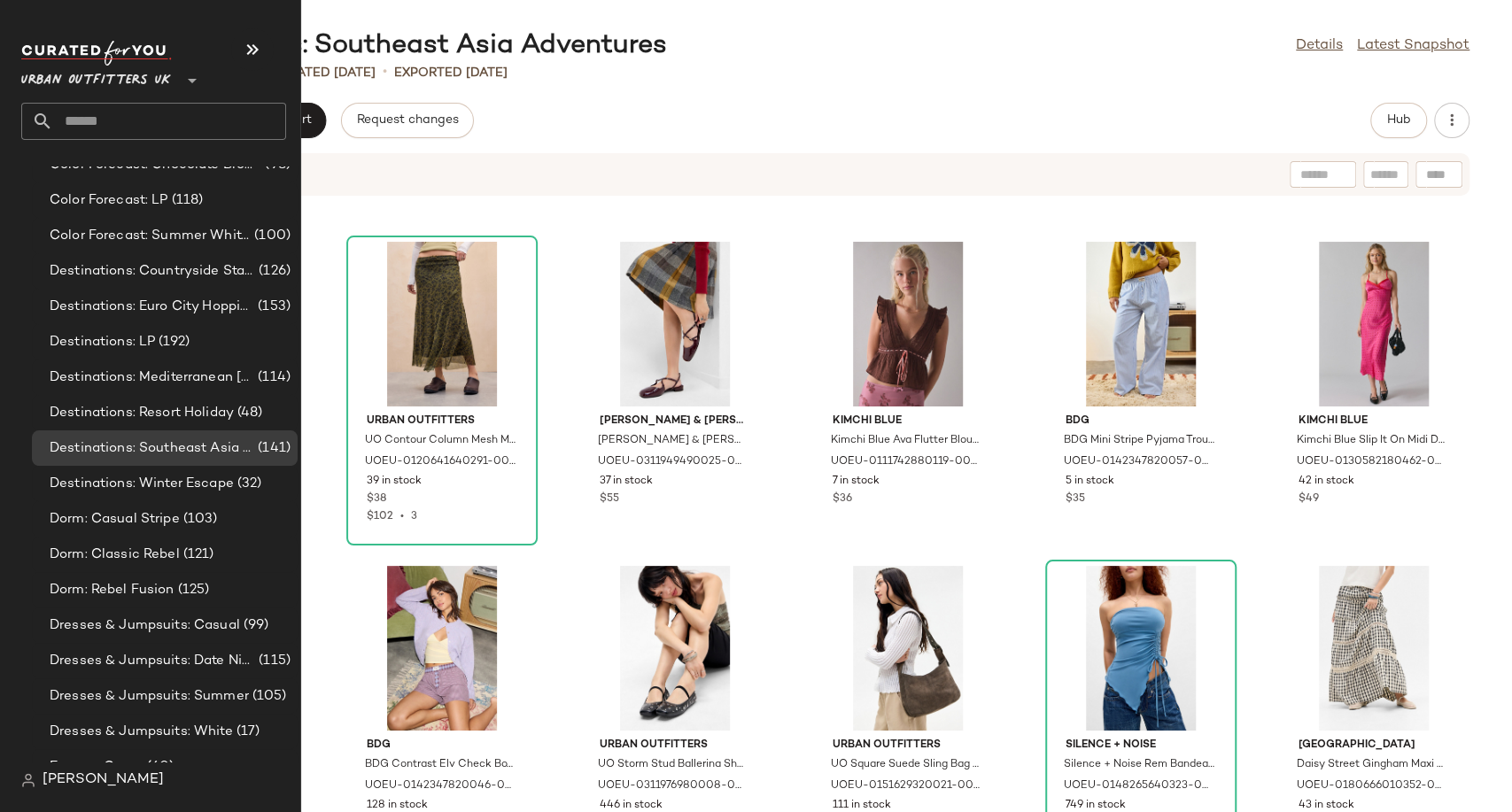
scroll to position [3443, 0]
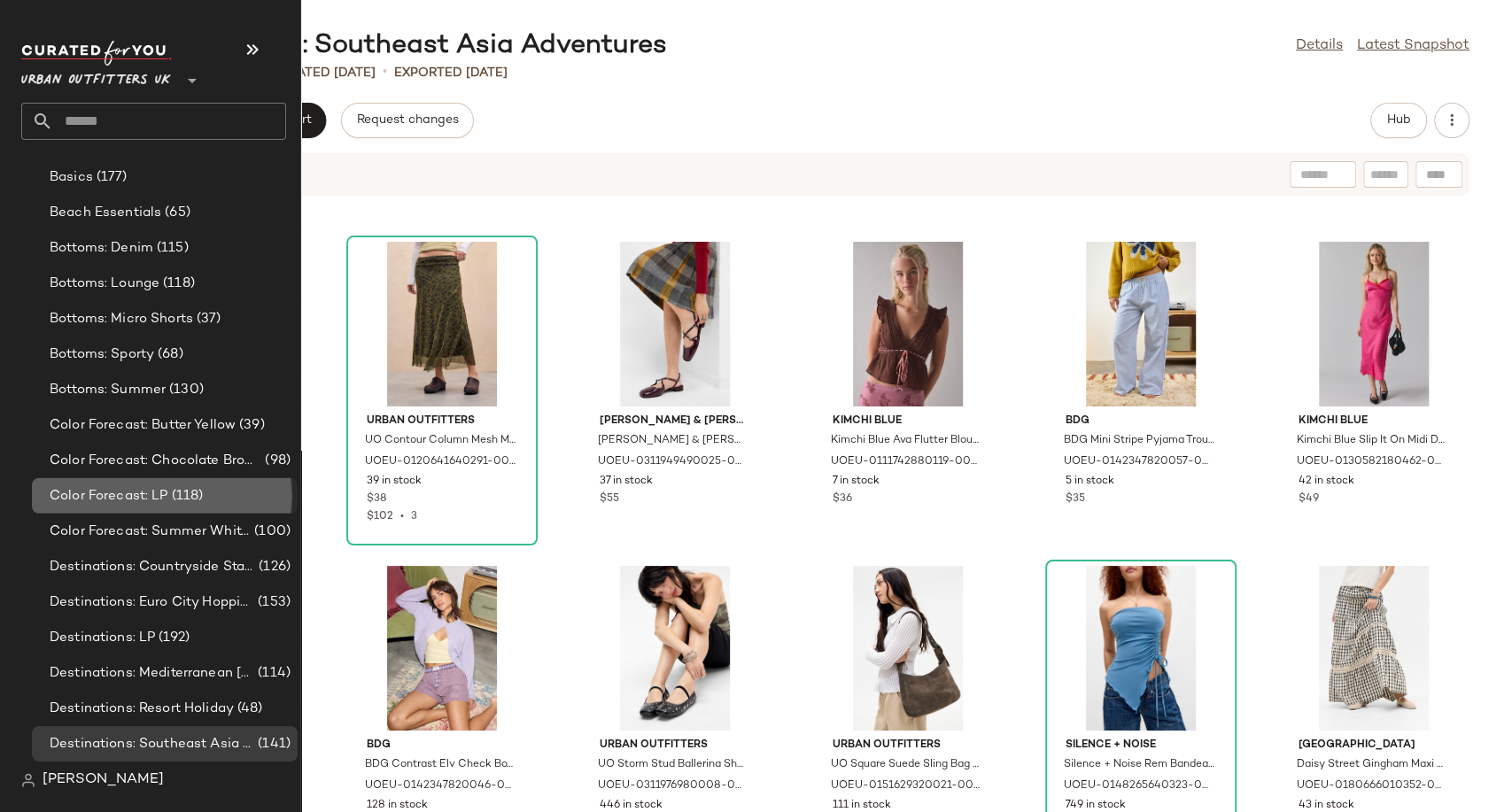
click at [132, 498] on span "Color Forecast: LP" at bounding box center [109, 496] width 118 height 20
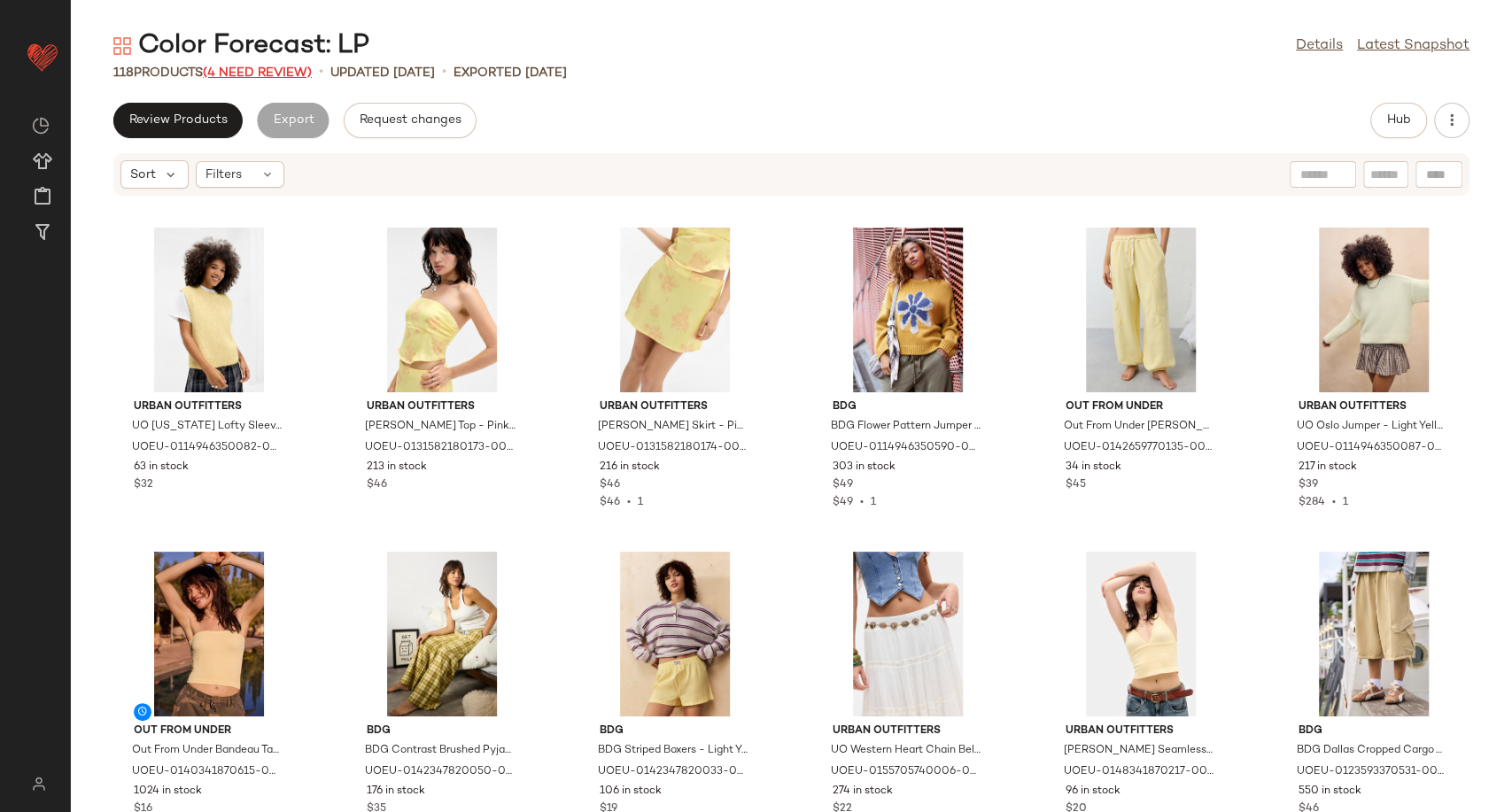
click at [236, 70] on span "(4 Need Review)" at bounding box center [257, 74] width 109 height 14
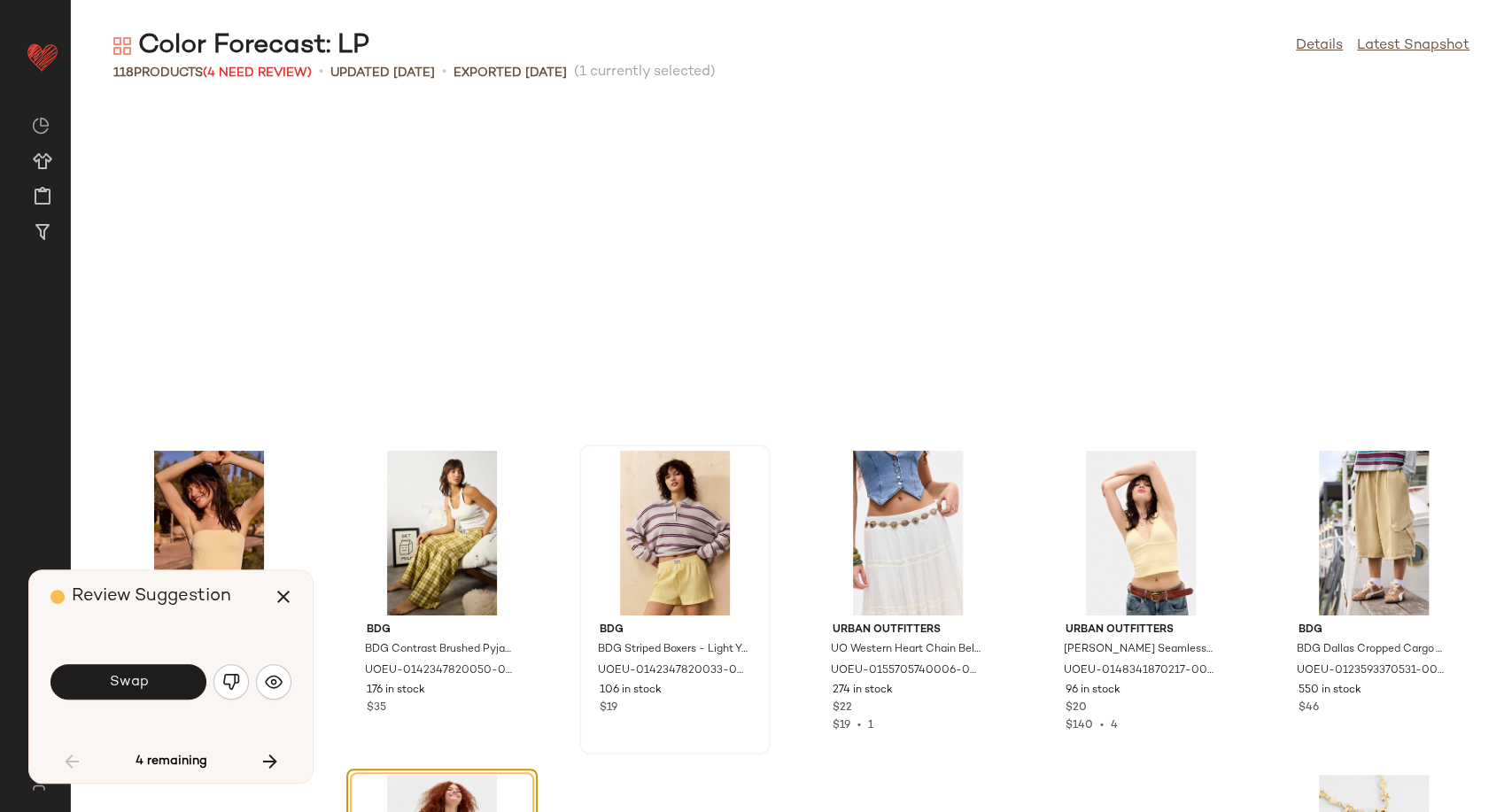
scroll to position [338, 0]
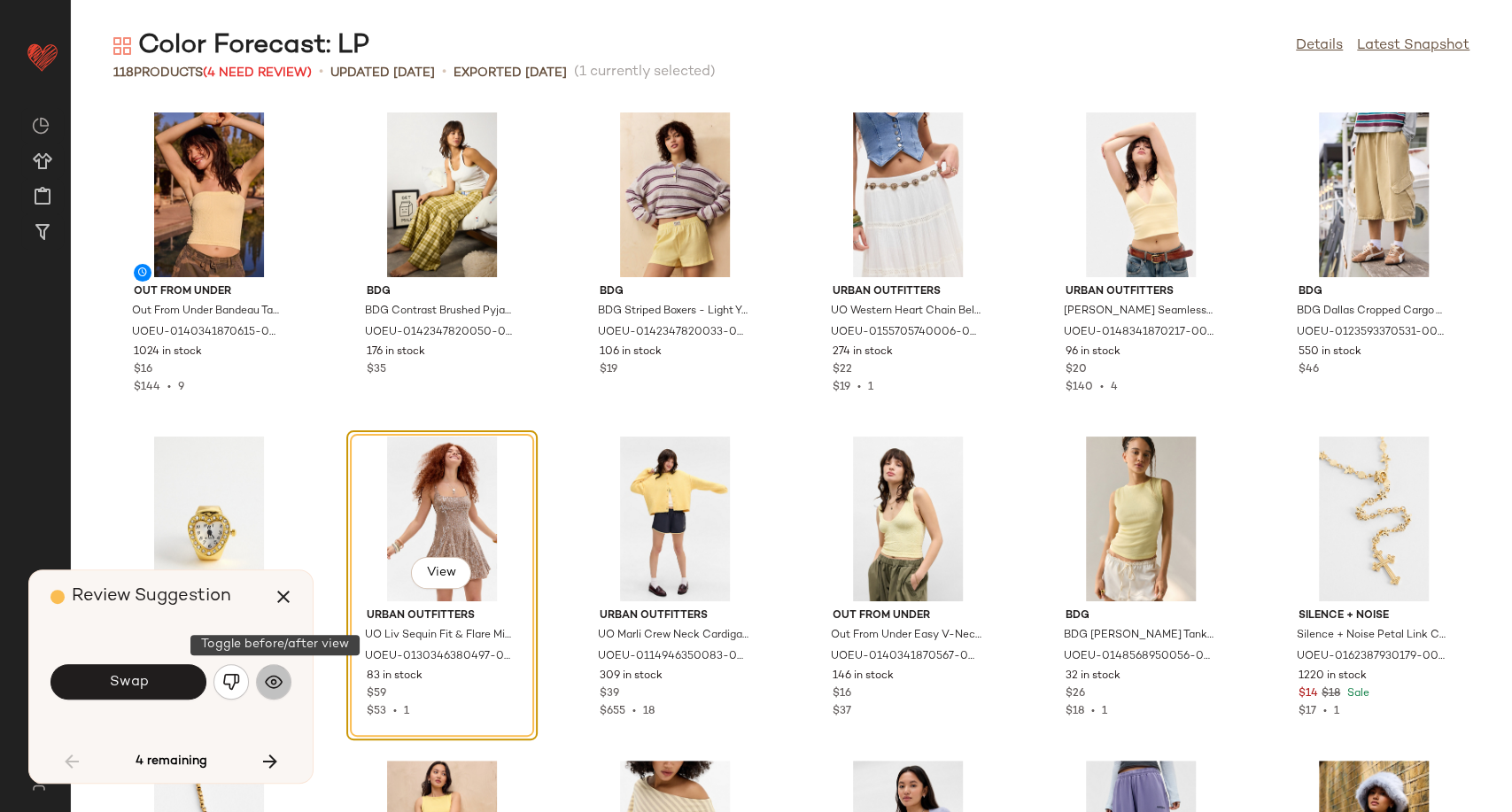
click at [276, 688] on img "button" at bounding box center [273, 681] width 17 height 17
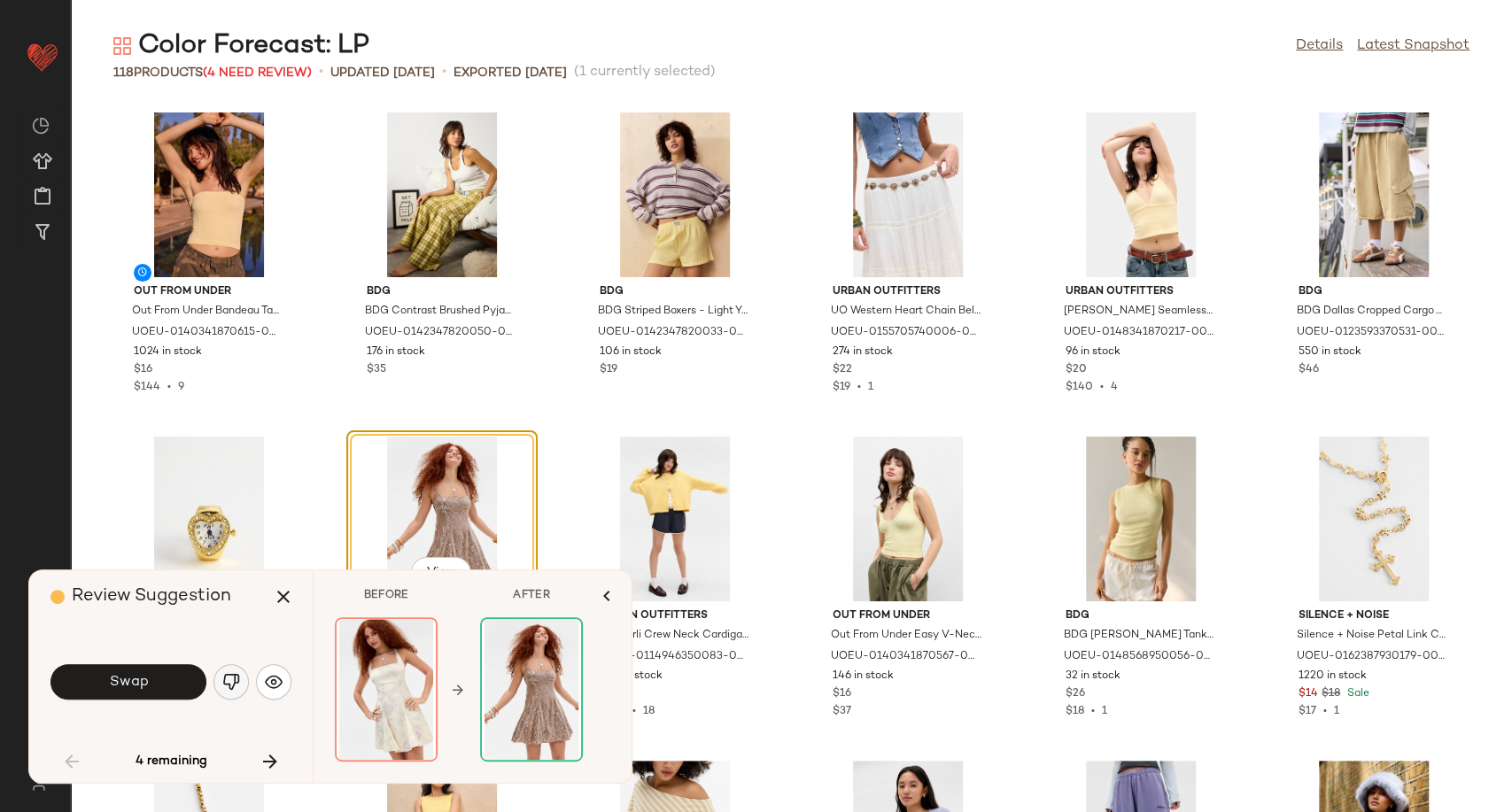
click at [234, 683] on img "button" at bounding box center [231, 681] width 17 height 17
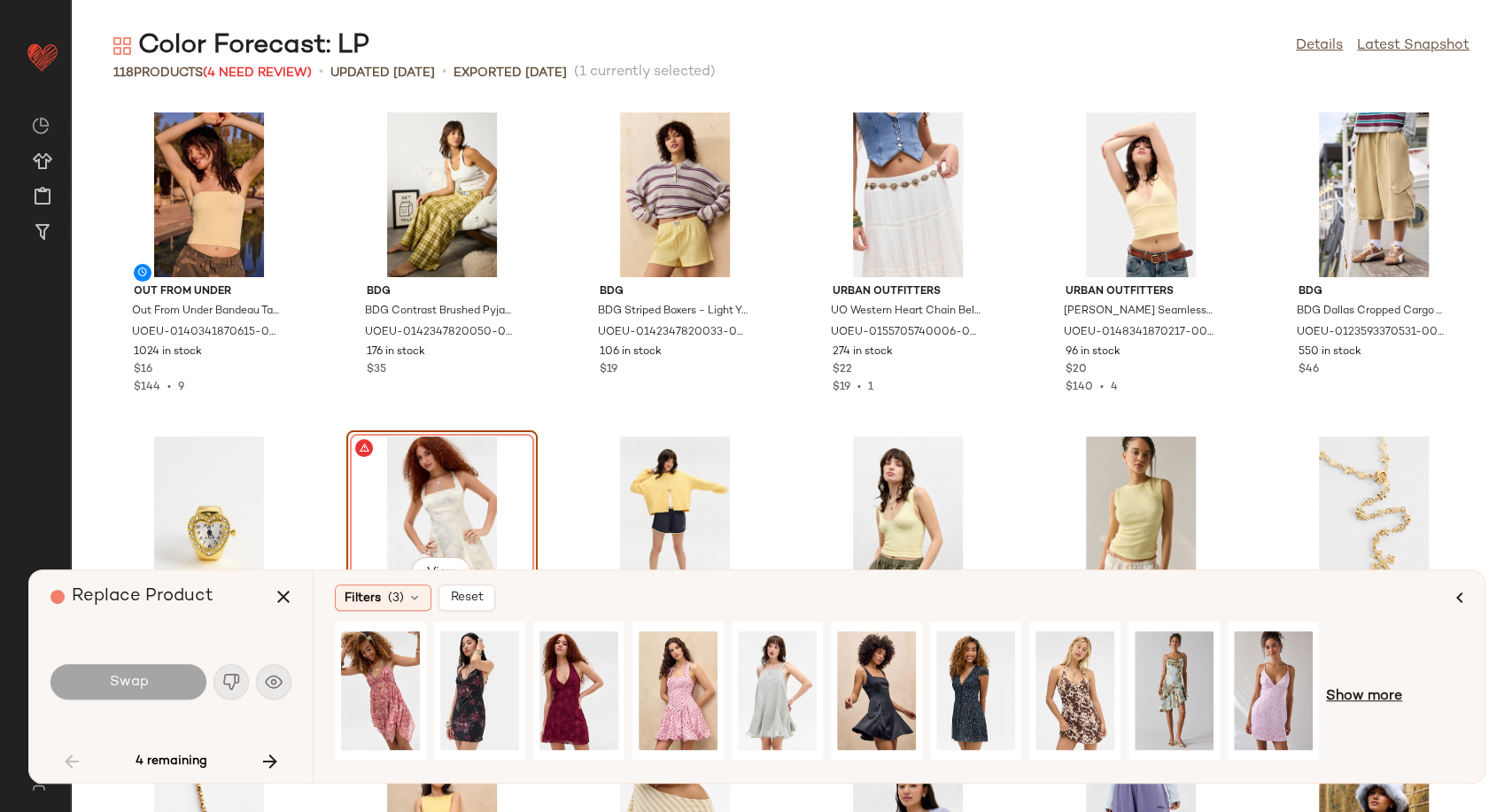
click at [1362, 693] on span "Show more" at bounding box center [1364, 697] width 77 height 21
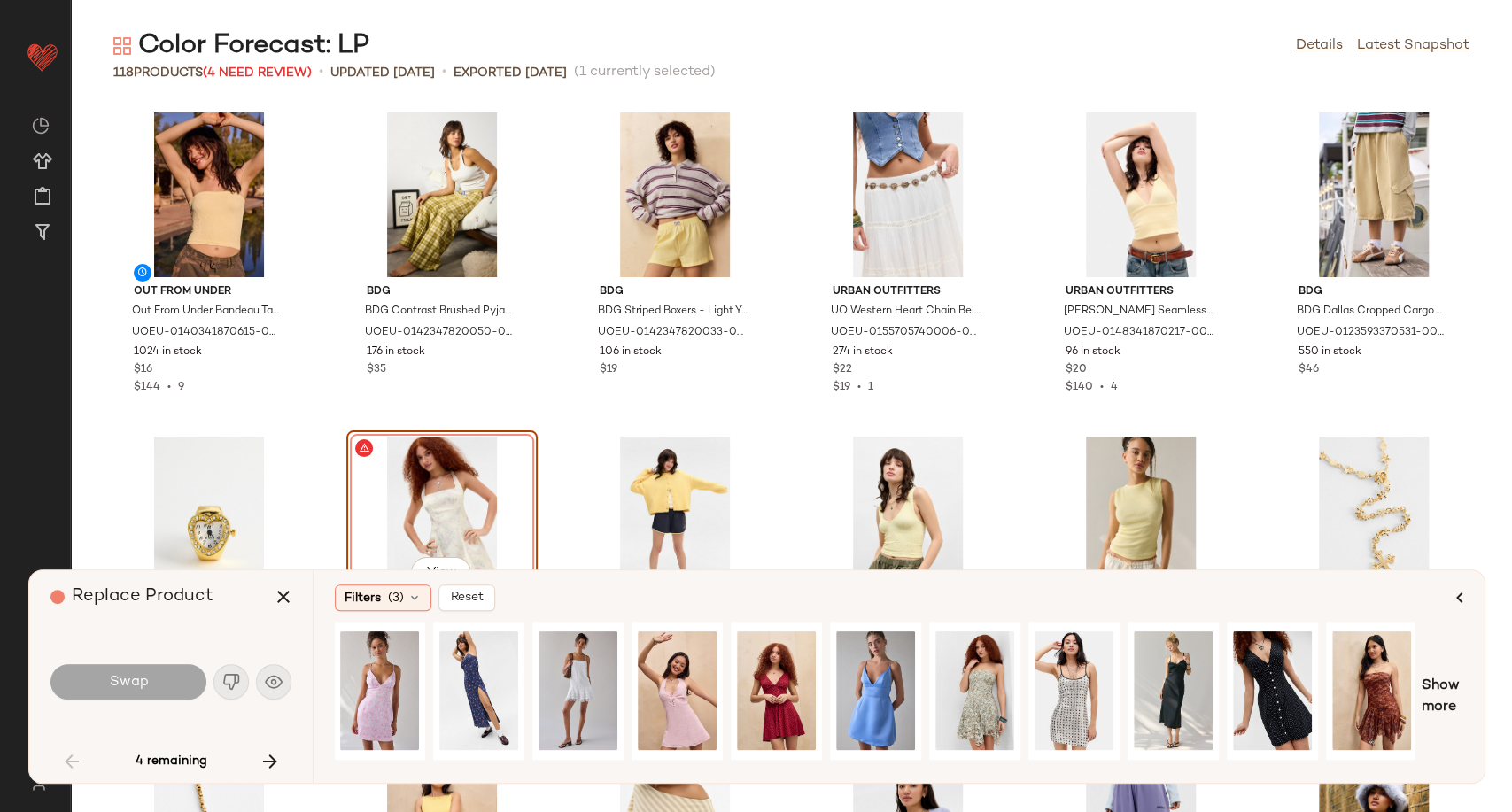
scroll to position [0, 896]
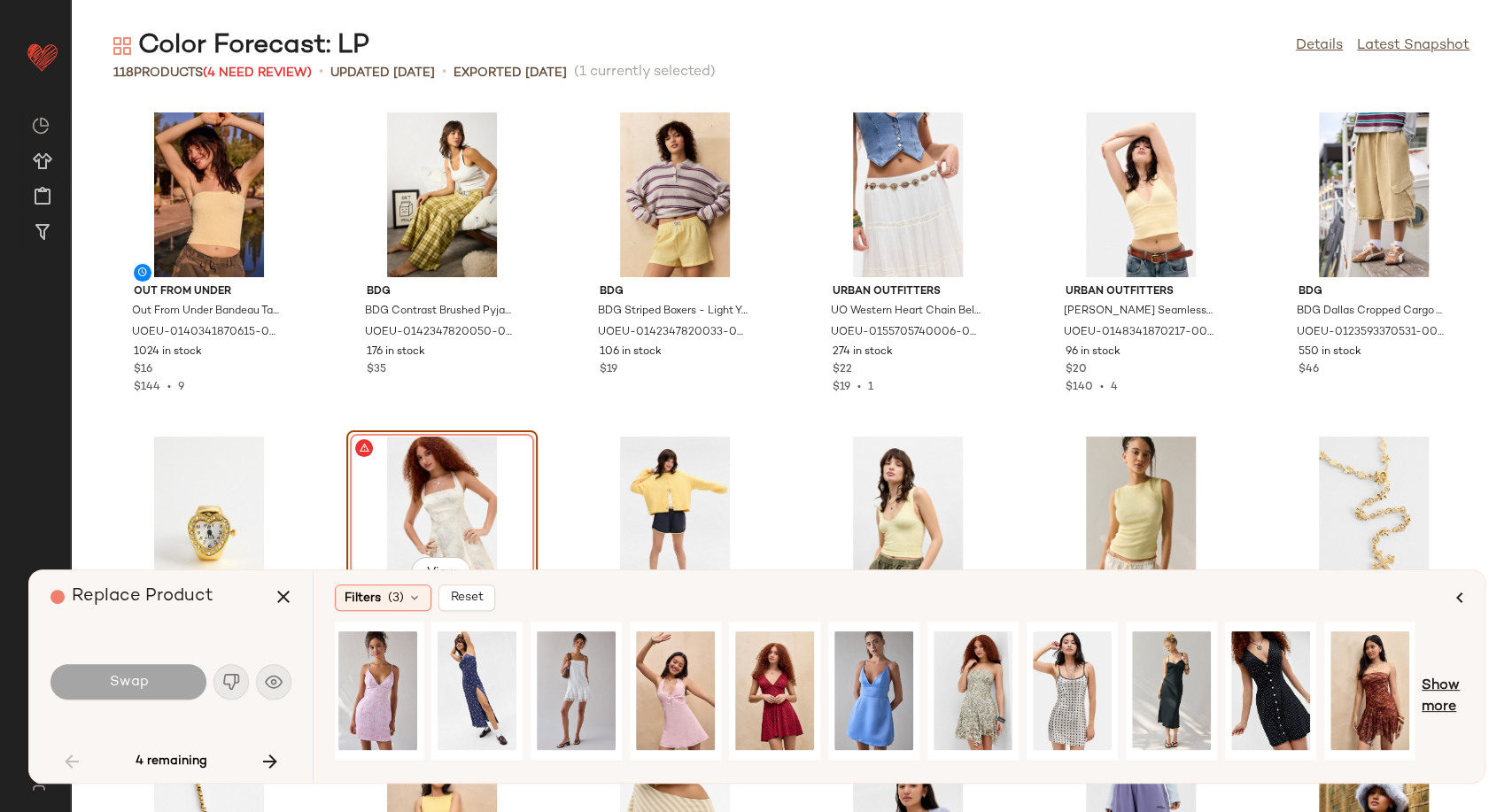
click at [1445, 703] on span "Show more" at bounding box center [1442, 697] width 42 height 43
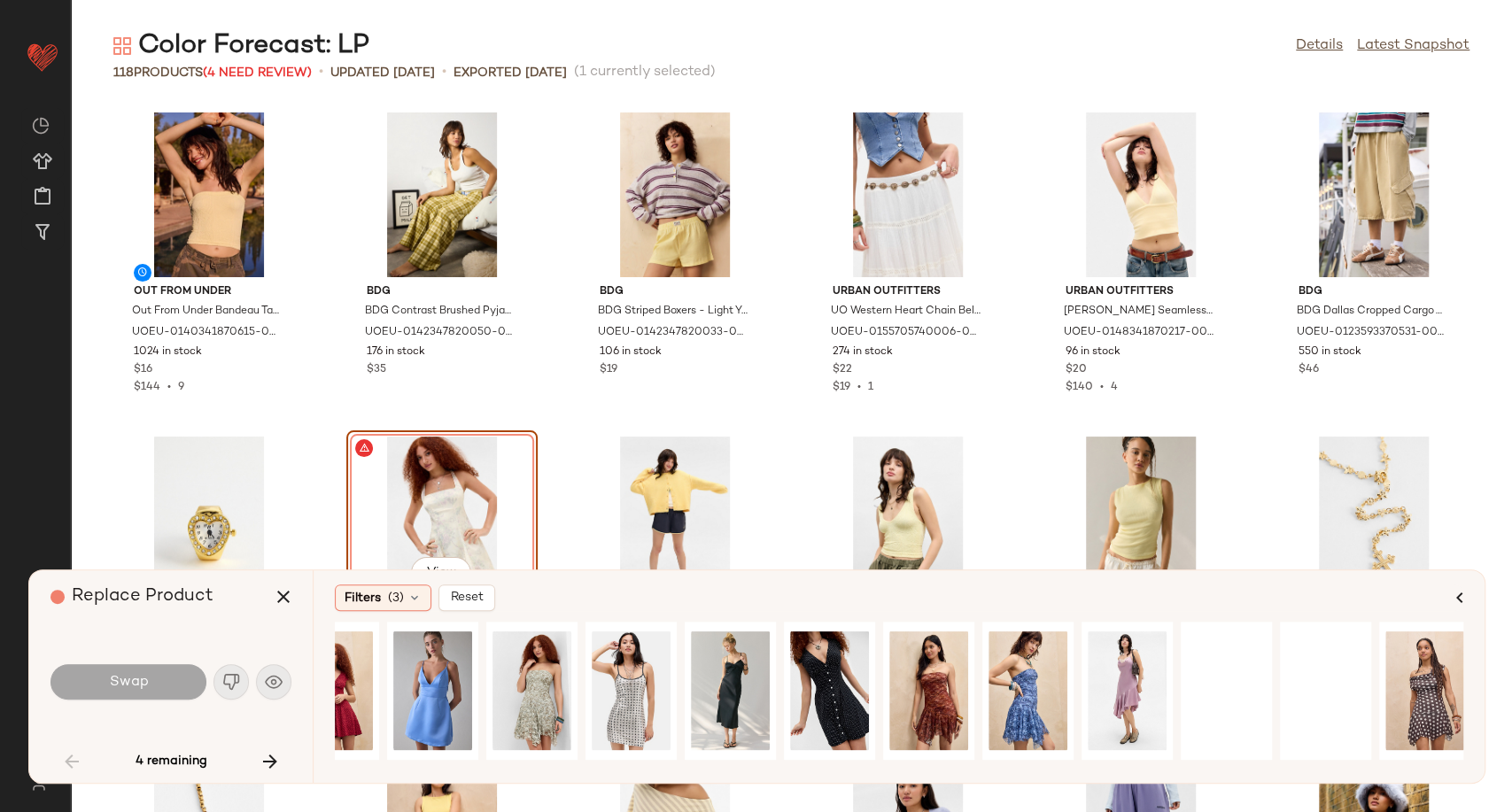
scroll to position [0, 1343]
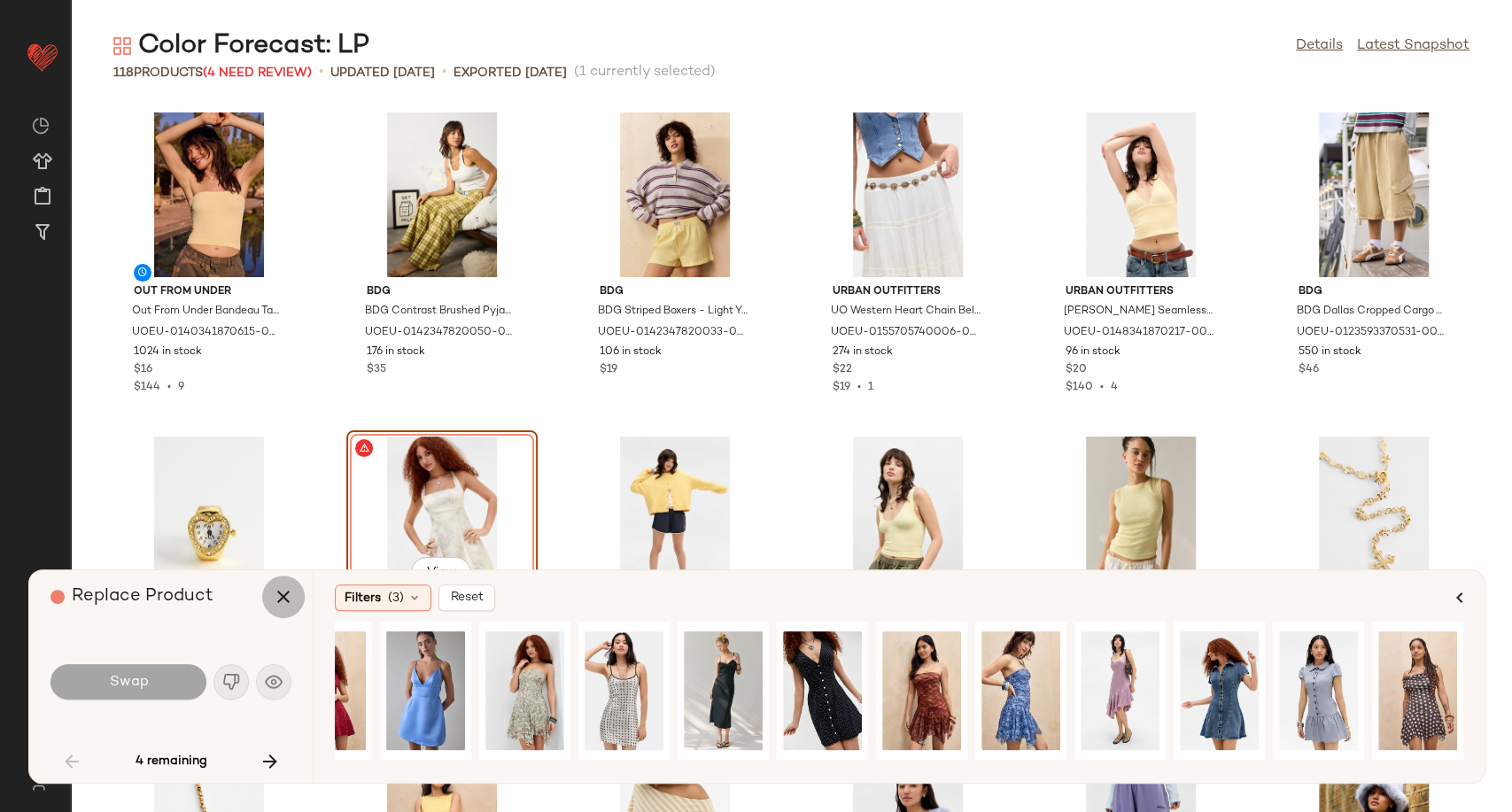
click at [291, 597] on icon "button" at bounding box center [283, 597] width 21 height 21
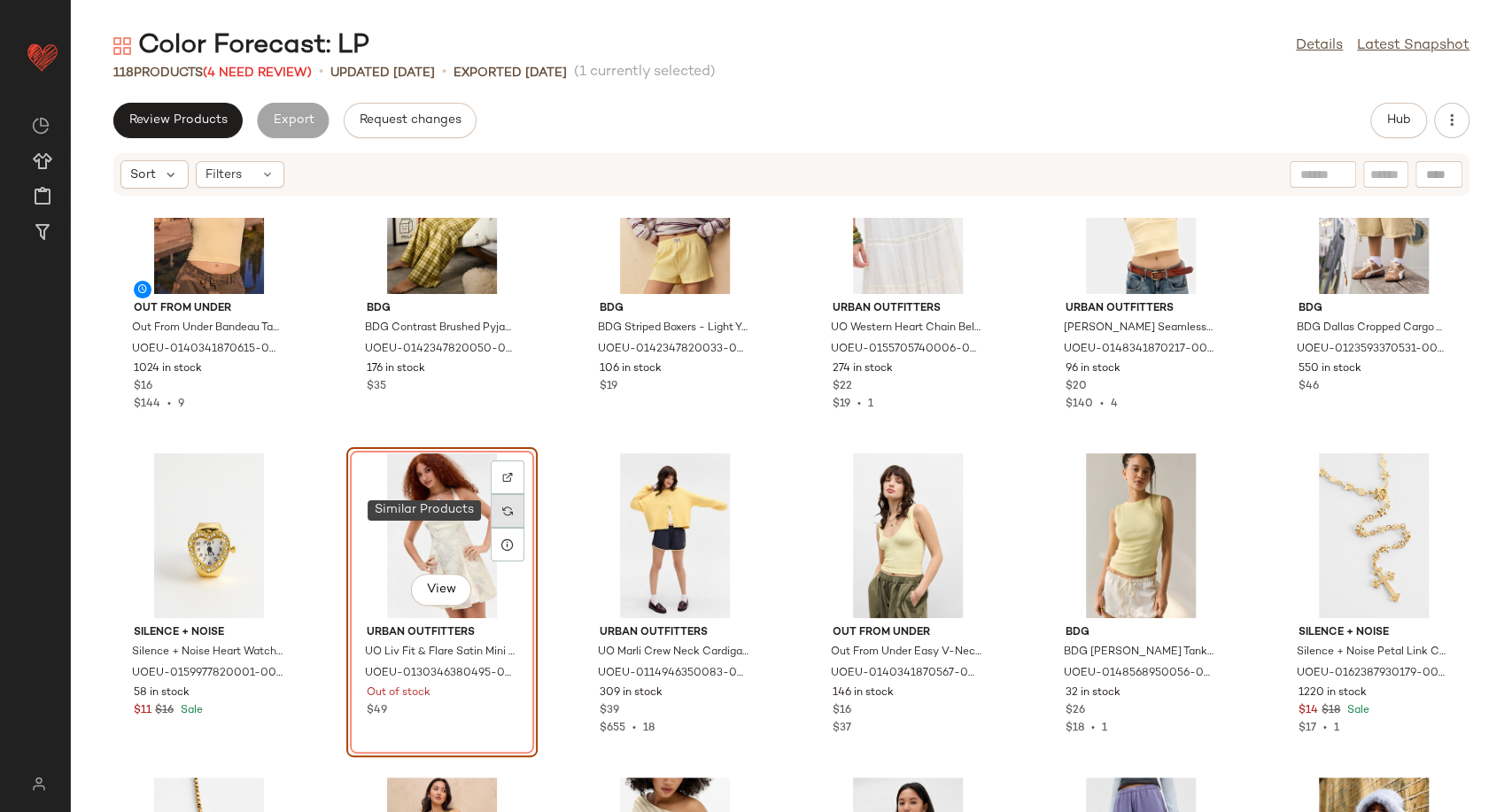
click at [515, 509] on div at bounding box center [507, 511] width 34 height 34
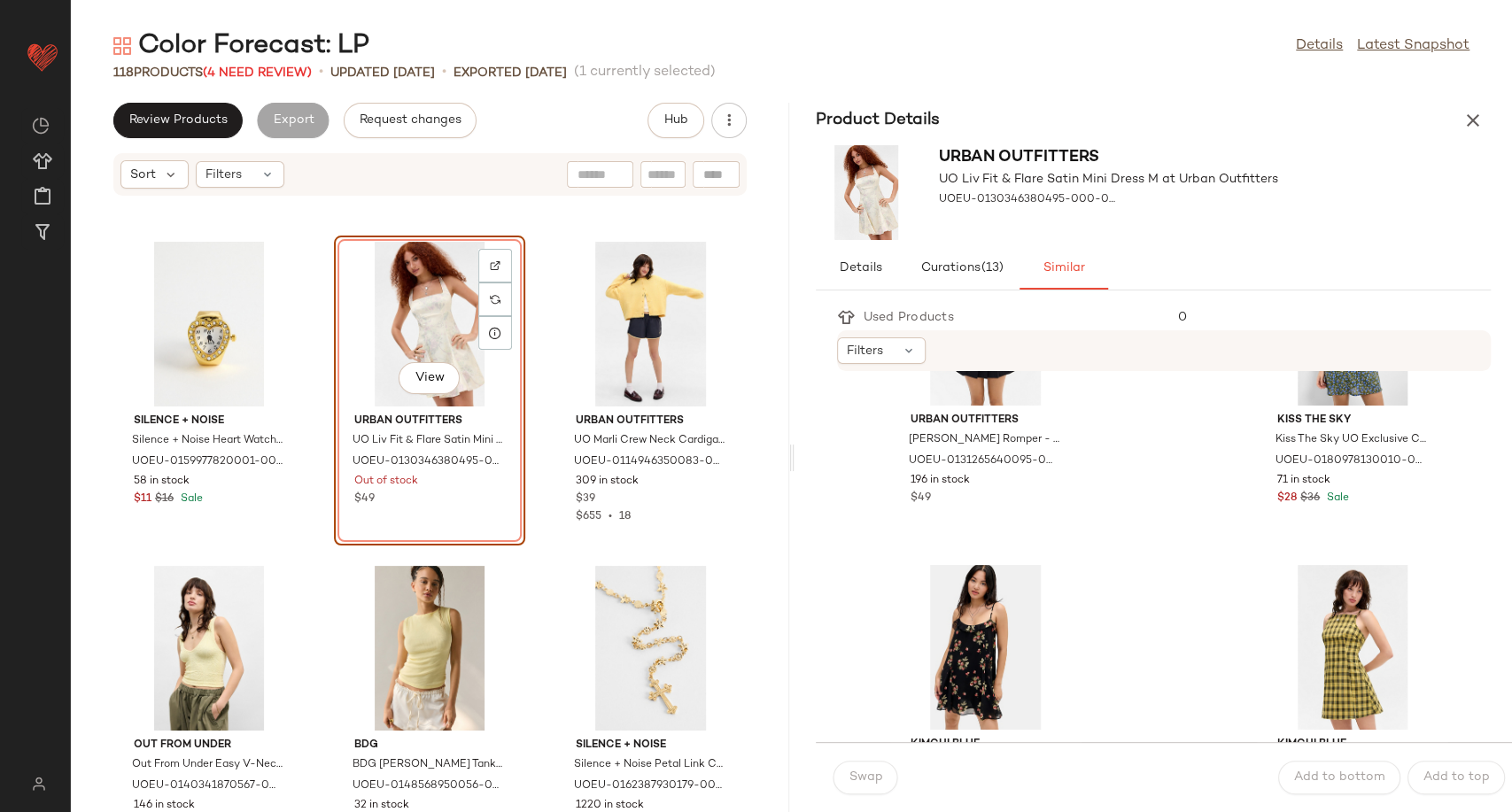
scroll to position [1279, 0]
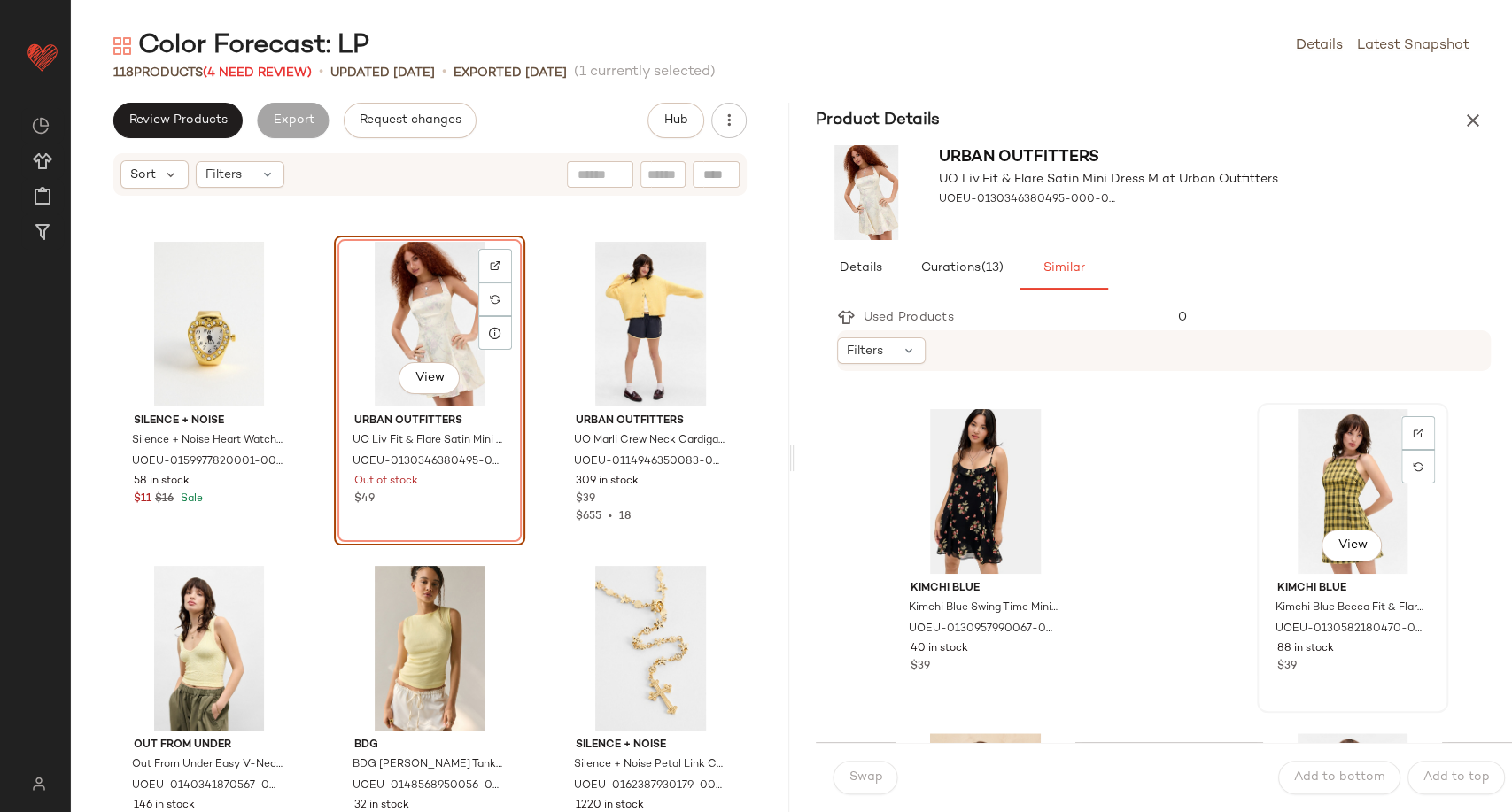
click at [1344, 447] on div "View" at bounding box center [1352, 491] width 179 height 165
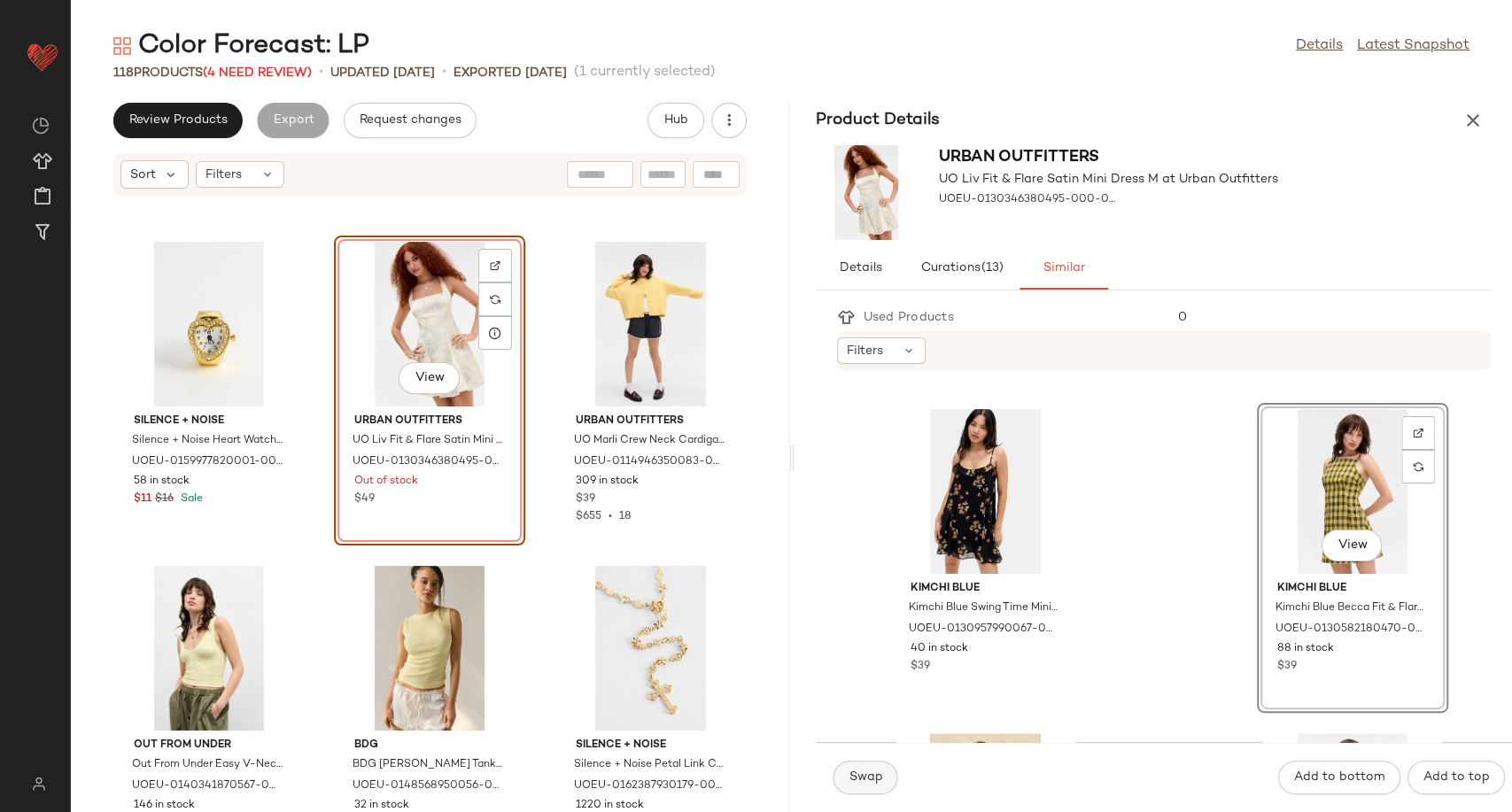
click at [858, 773] on span "Swap" at bounding box center [866, 777] width 35 height 15
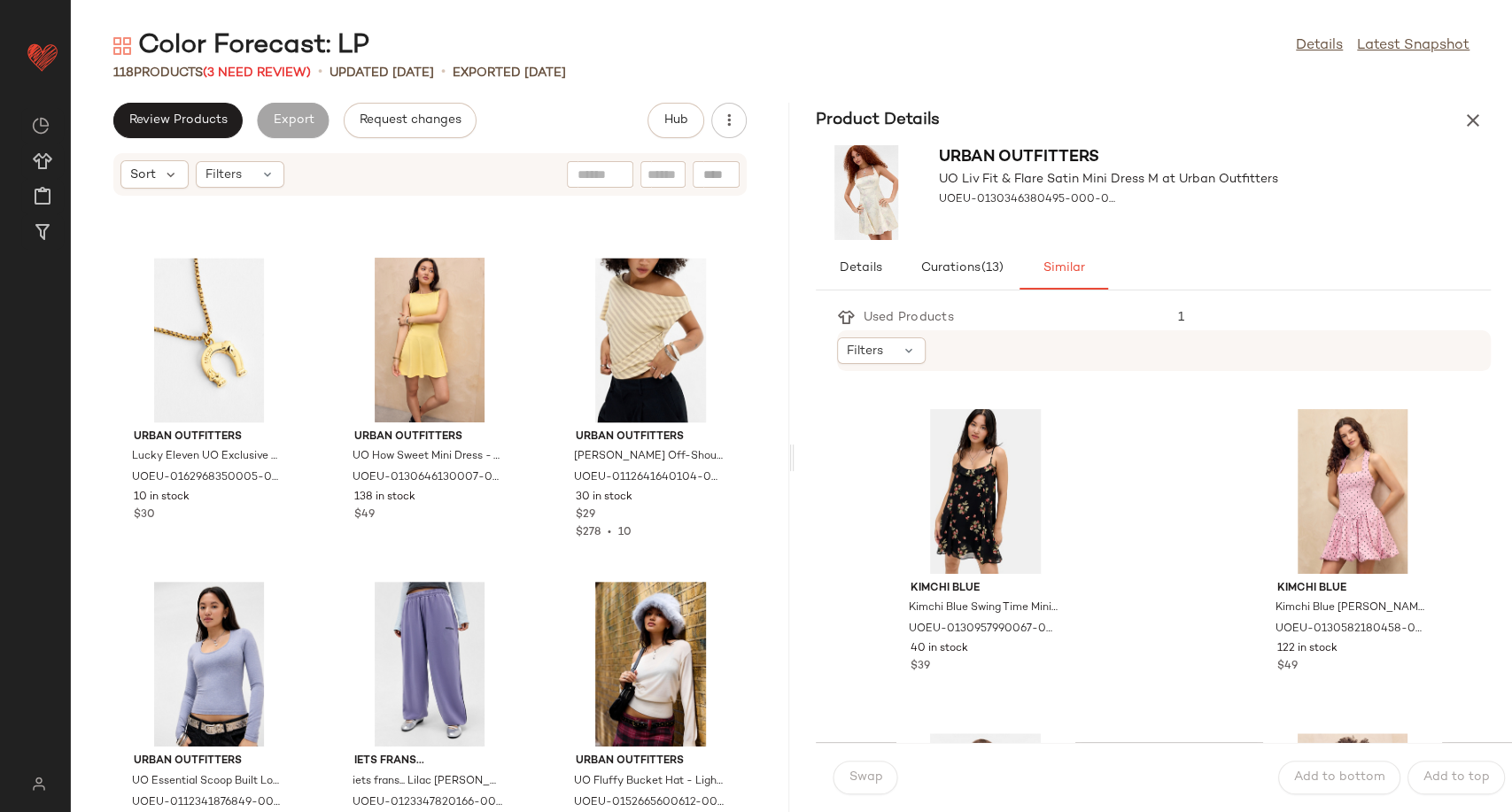
scroll to position [2182, 0]
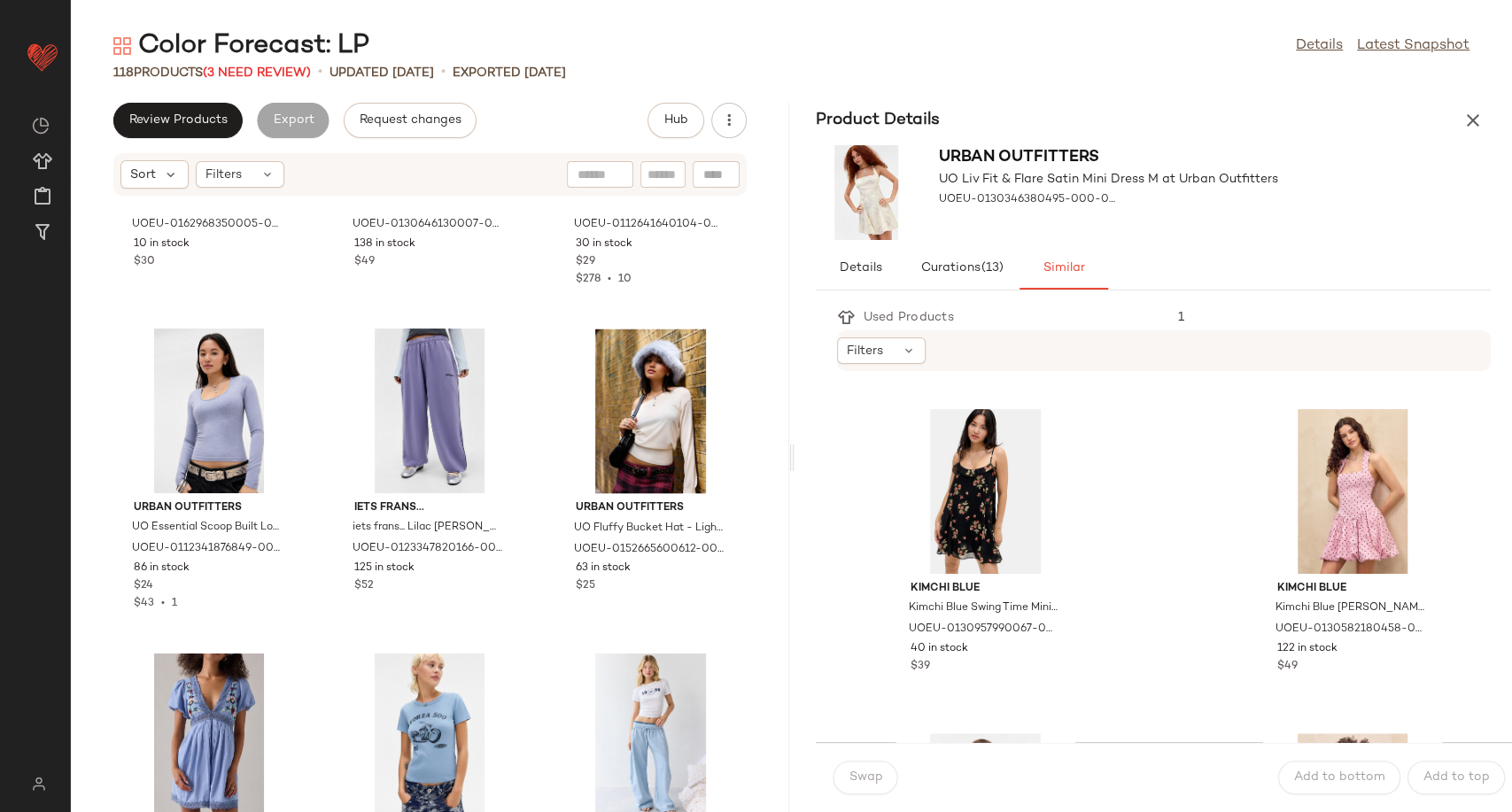
click at [1465, 132] on button "button" at bounding box center [1472, 120] width 36 height 36
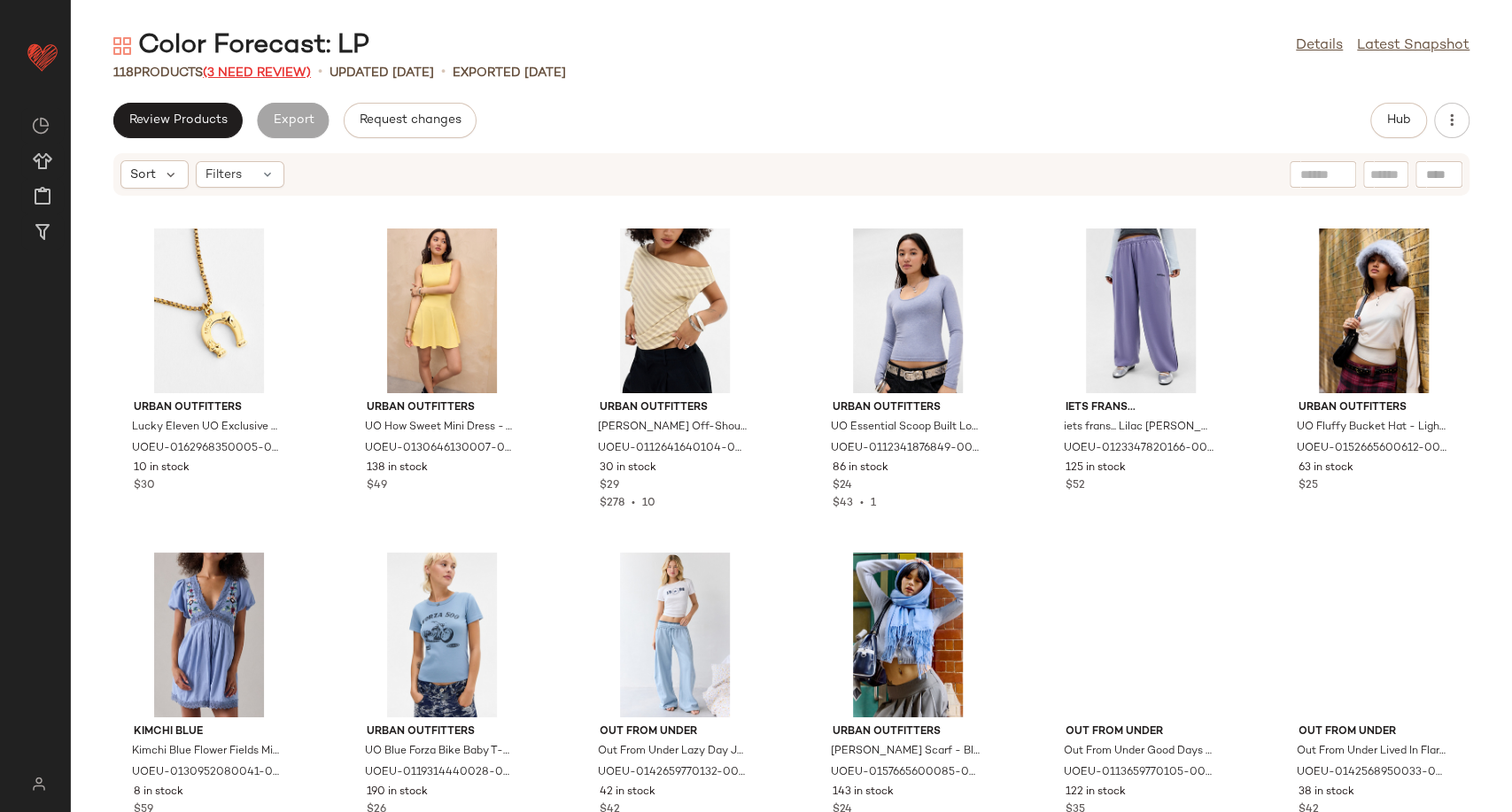
click at [278, 67] on span "(3 Need Review)" at bounding box center [256, 74] width 108 height 14
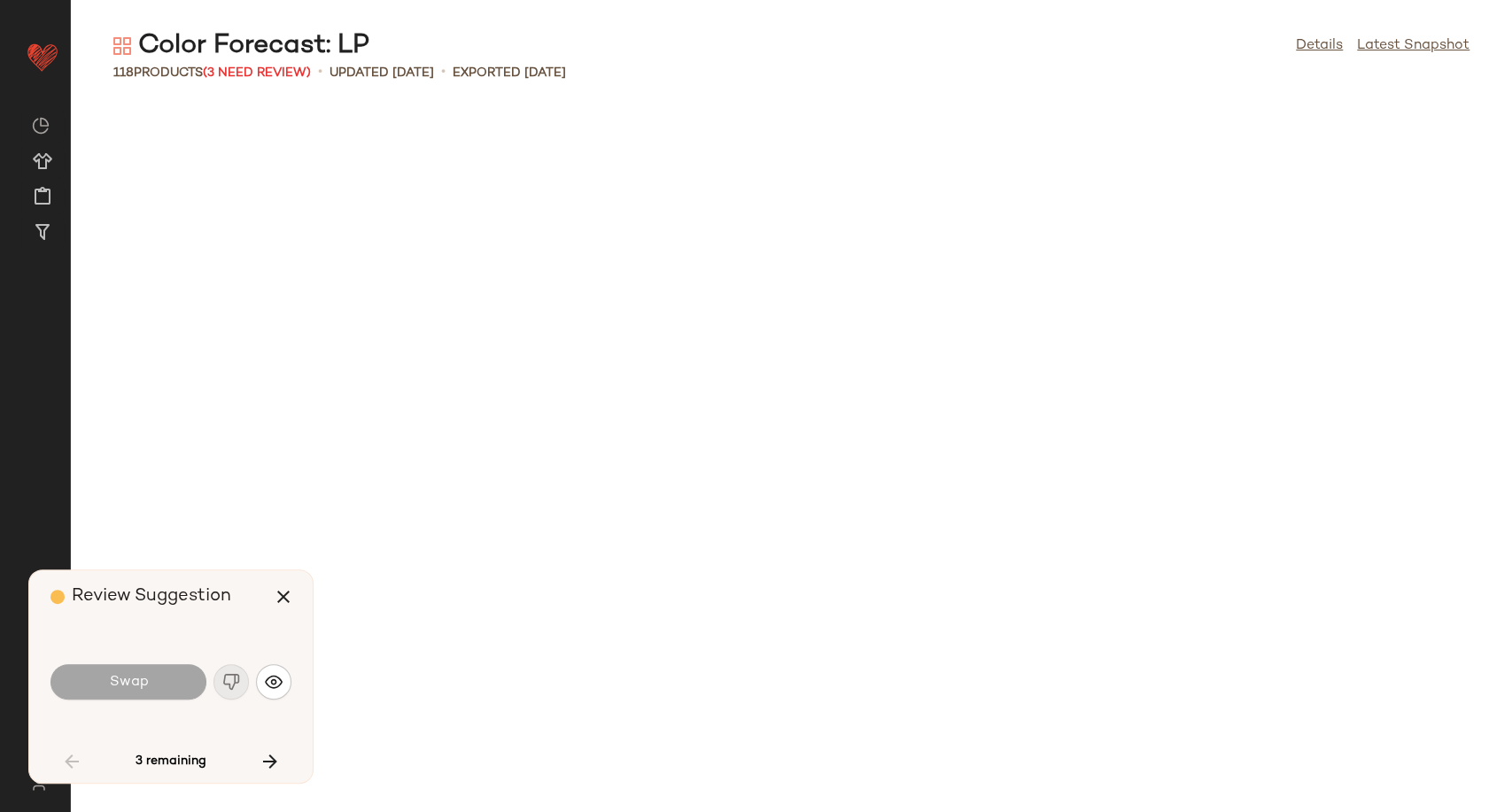
scroll to position [1945, 0]
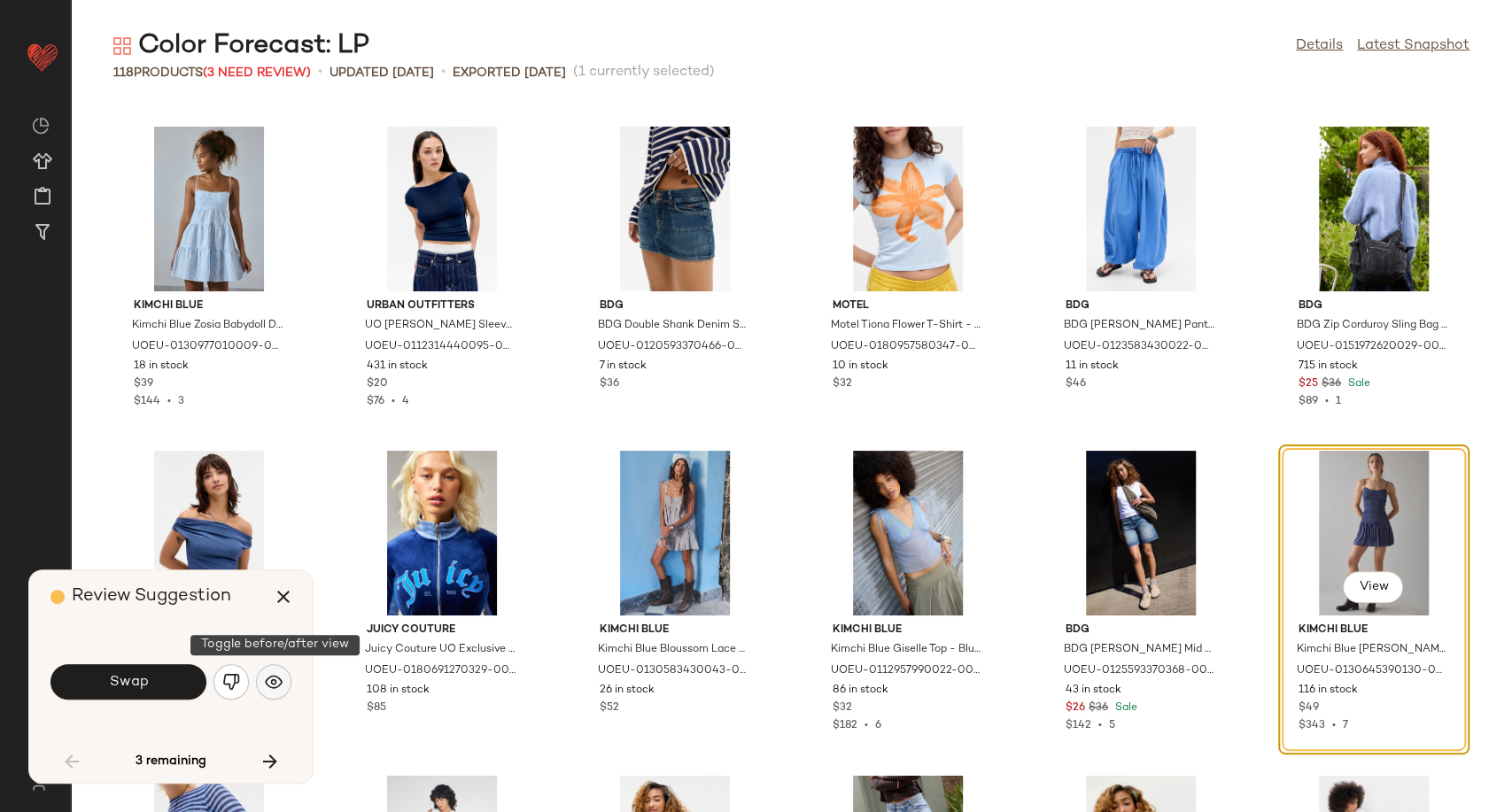
click at [275, 682] on img "button" at bounding box center [273, 681] width 17 height 17
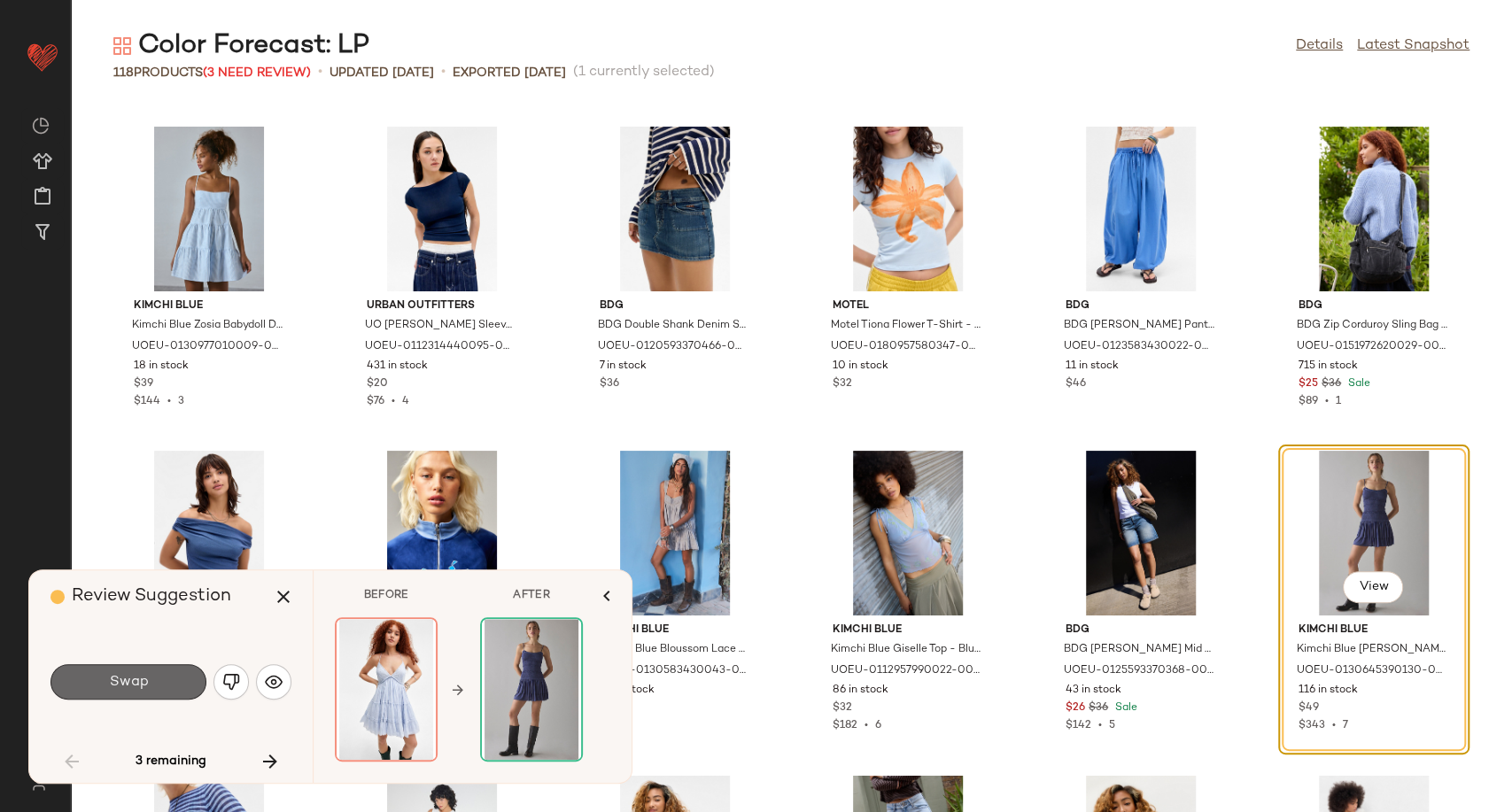
click at [158, 689] on button "Swap" at bounding box center [128, 681] width 156 height 36
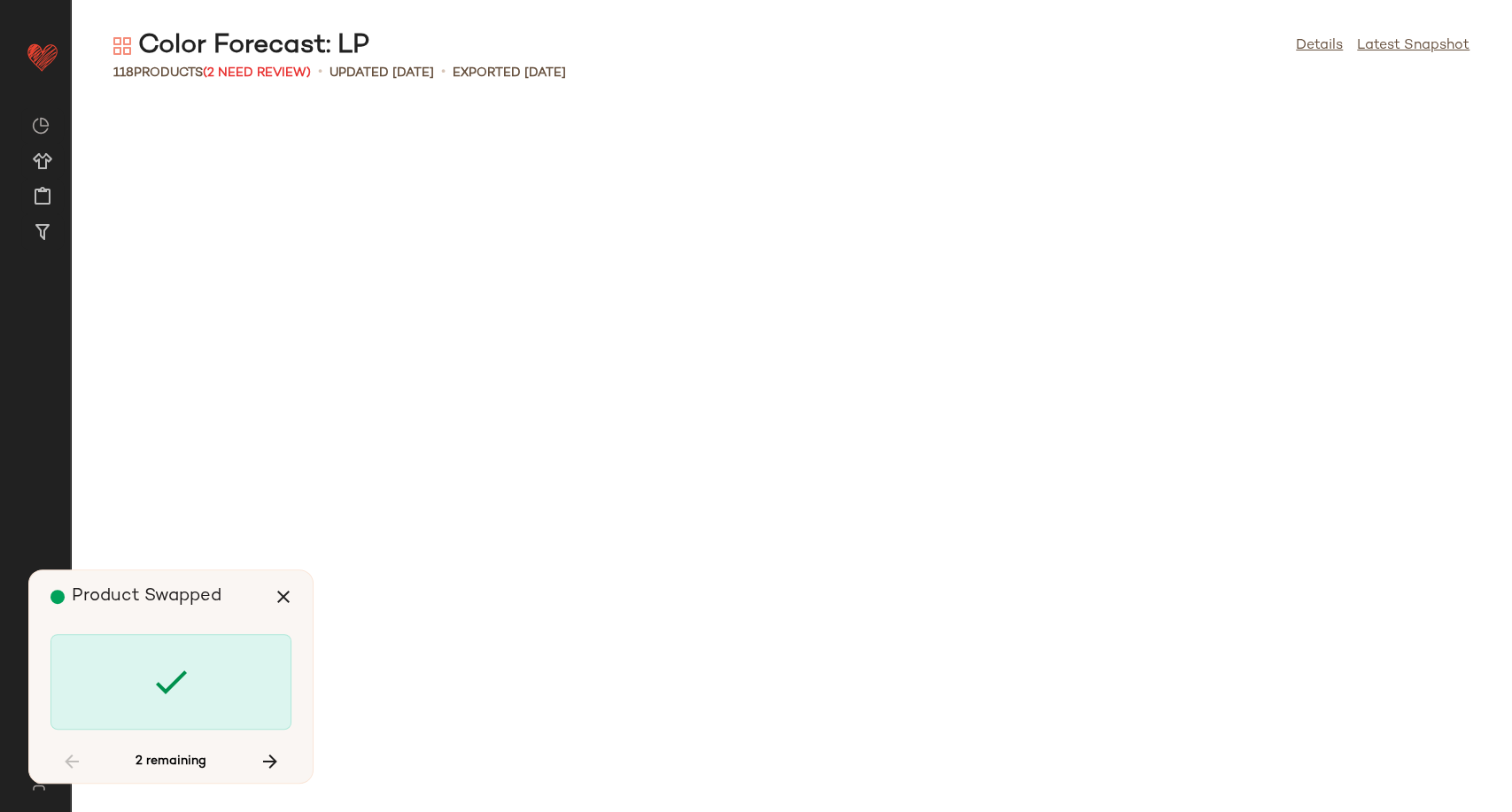
scroll to position [3241, 0]
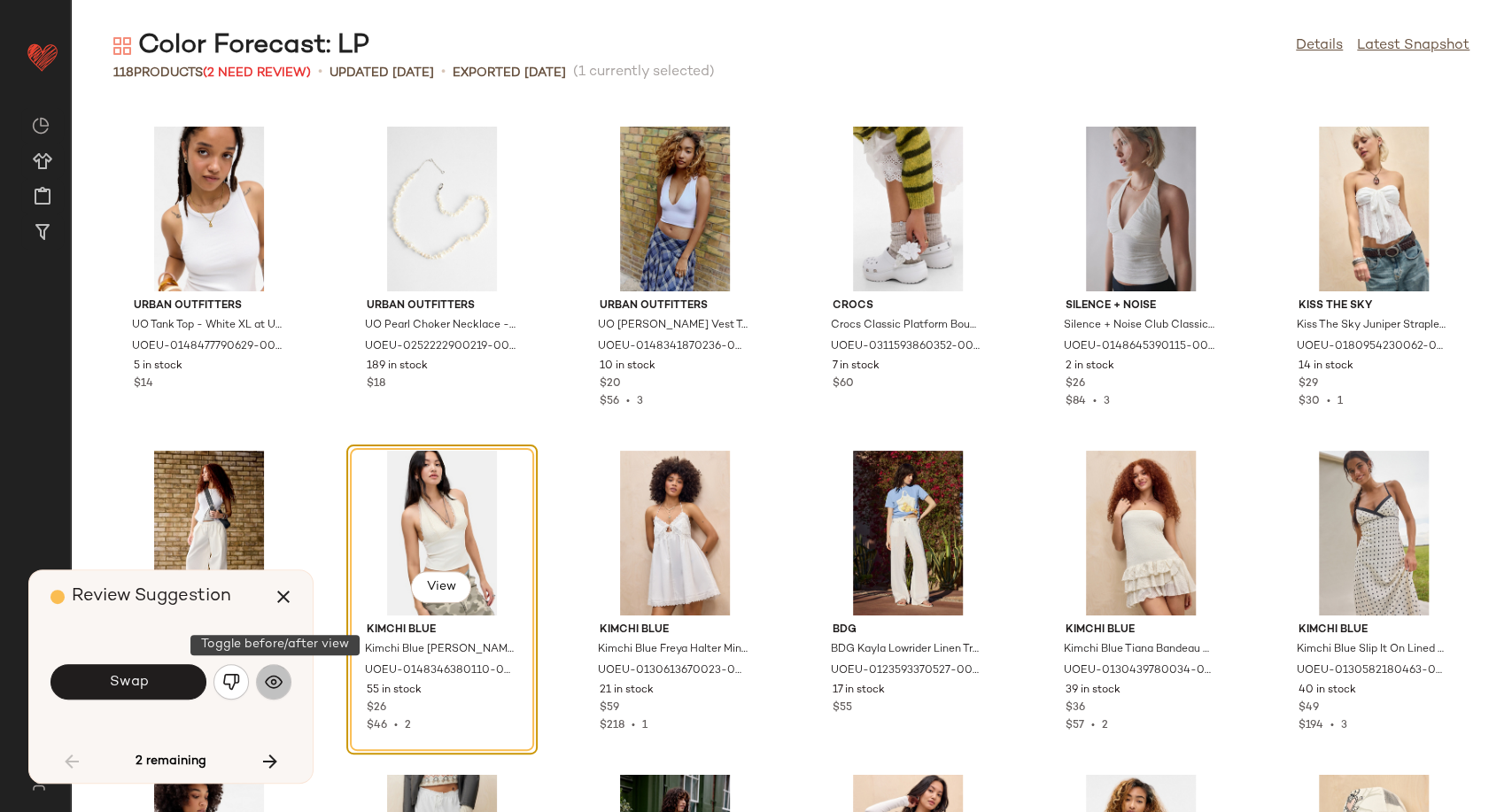
click at [285, 685] on button "button" at bounding box center [273, 681] width 36 height 36
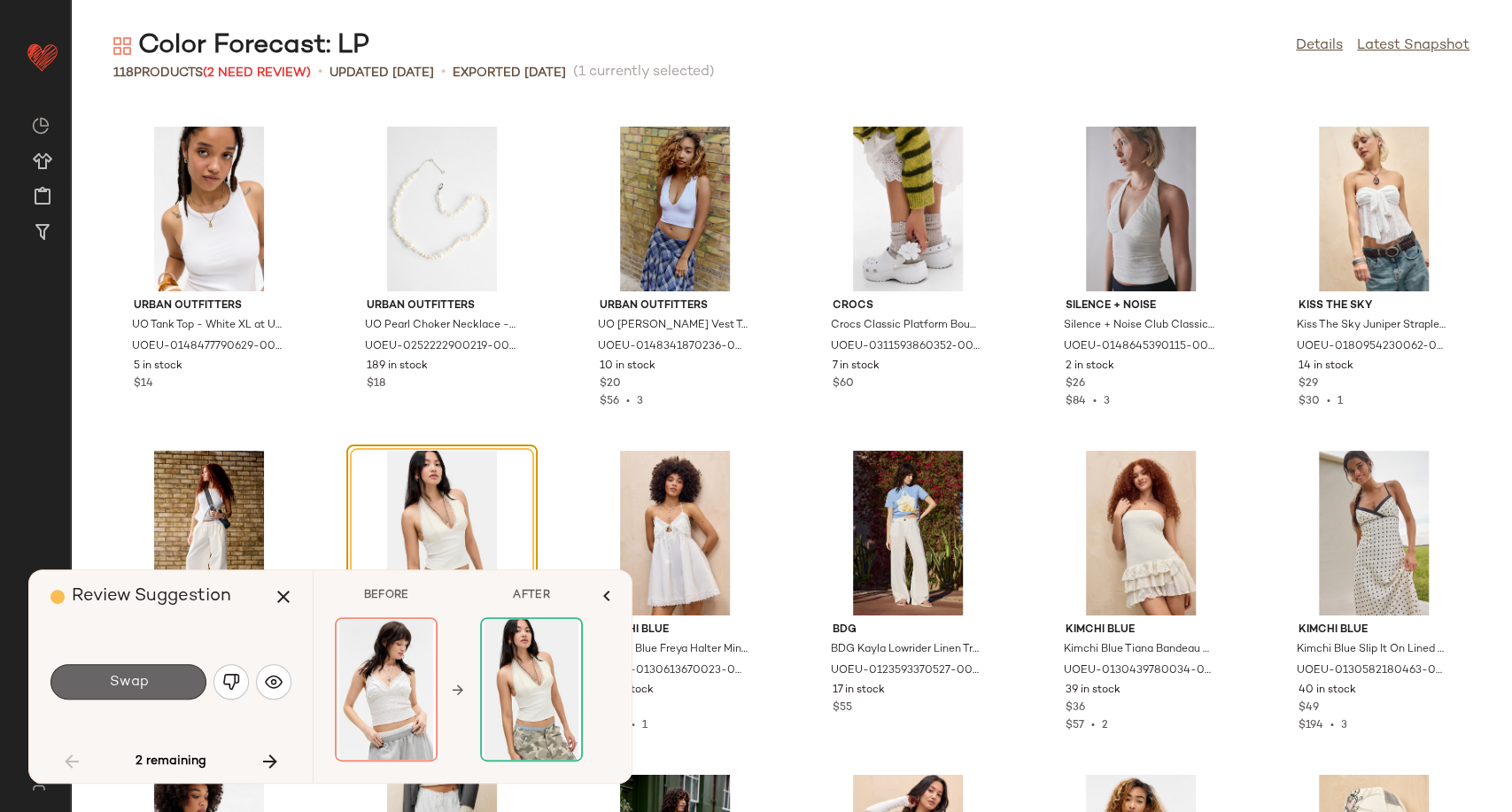
click at [175, 685] on button "Swap" at bounding box center [128, 681] width 156 height 36
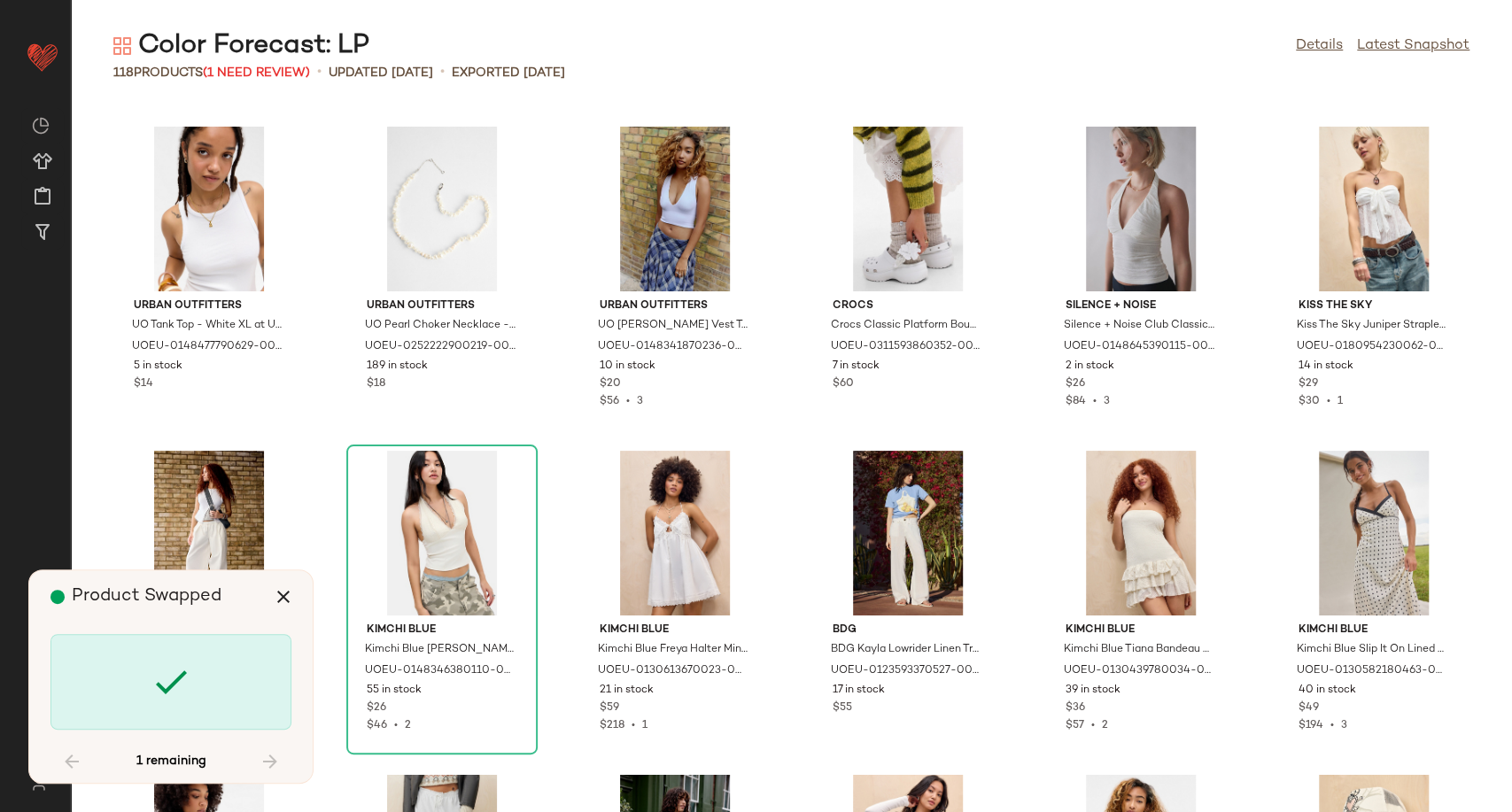
scroll to position [5775, 0]
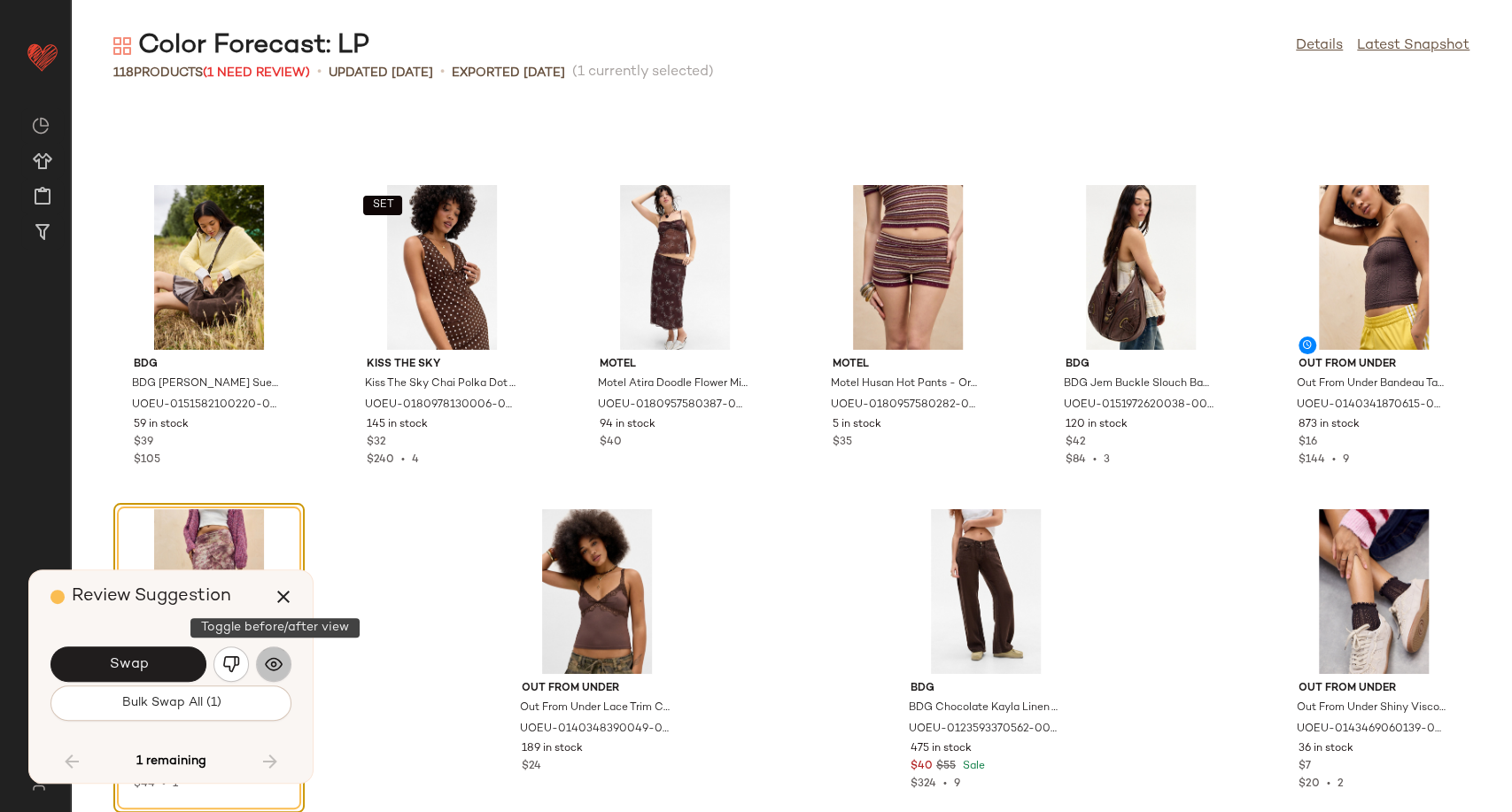
click at [271, 667] on img "button" at bounding box center [273, 664] width 17 height 17
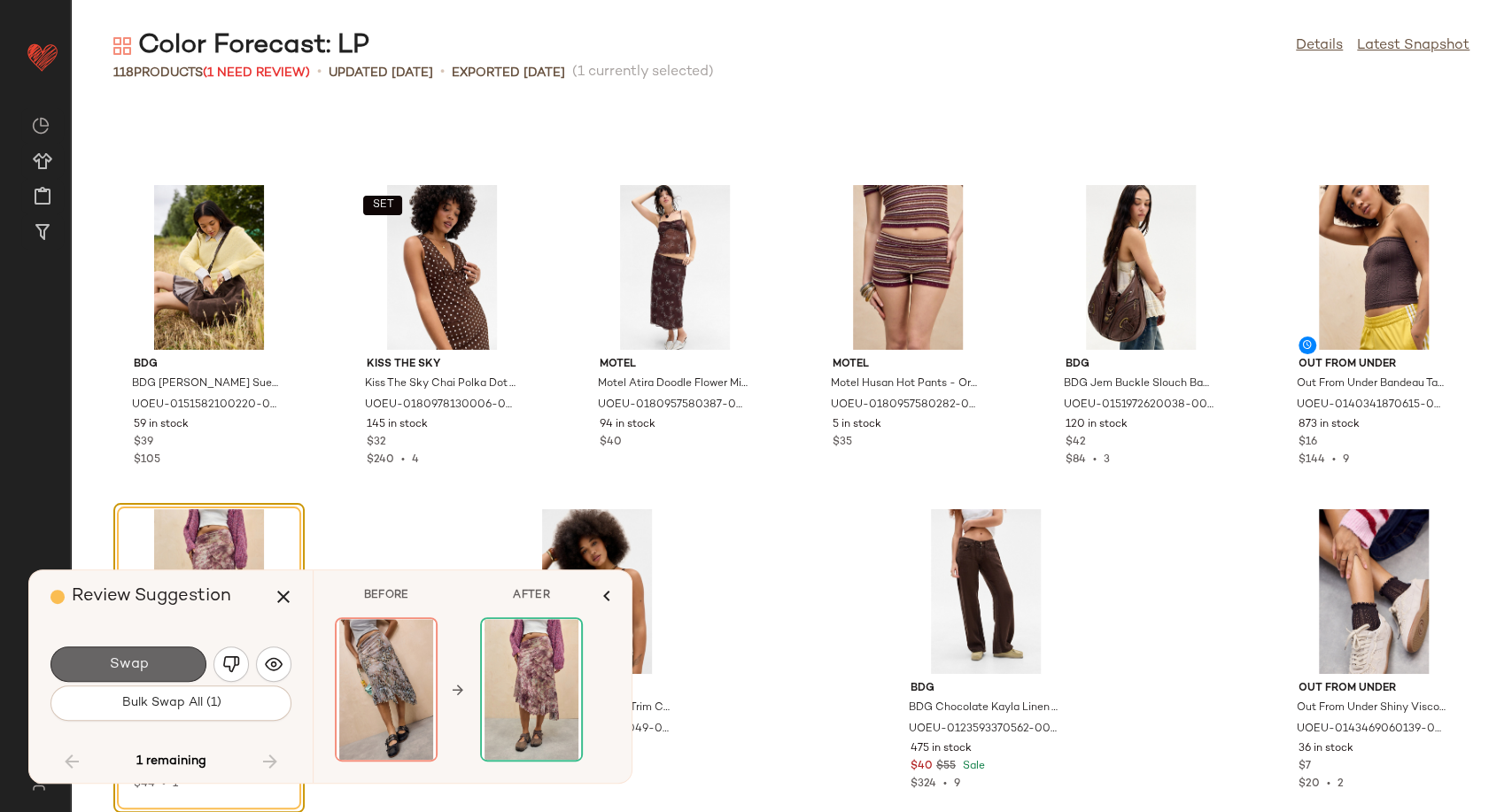
click at [175, 655] on button "Swap" at bounding box center [128, 664] width 156 height 36
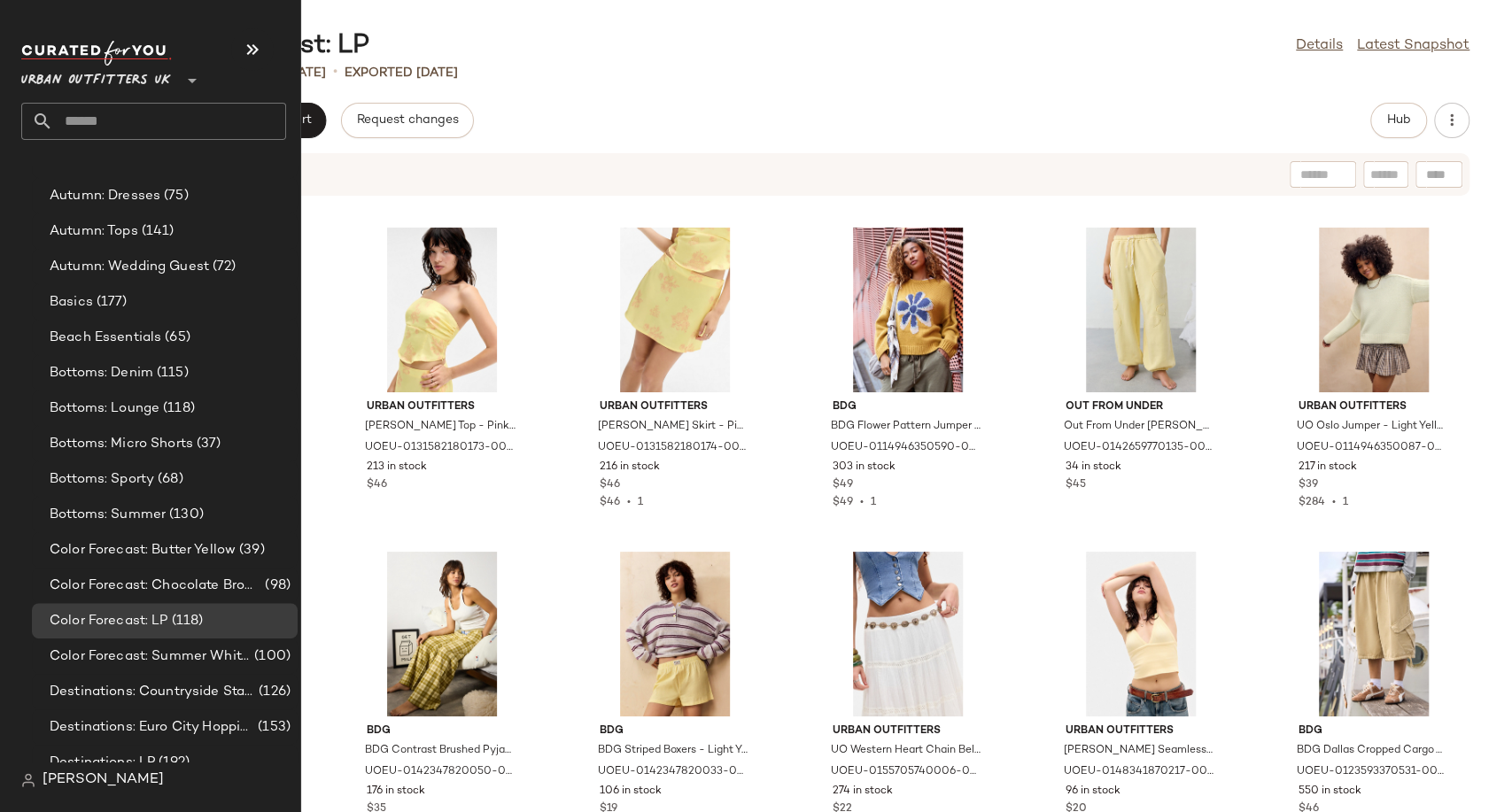
scroll to position [3443, 0]
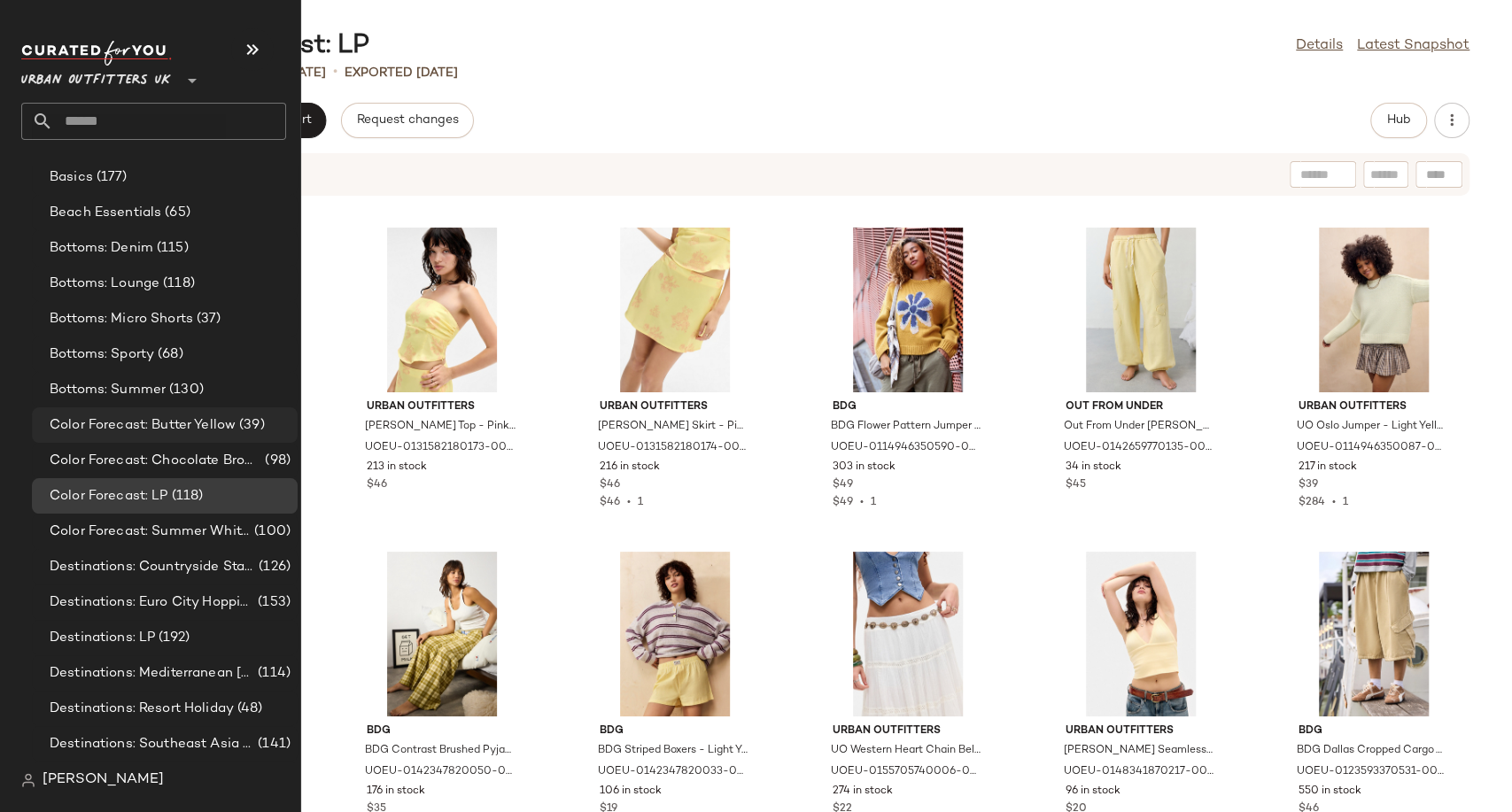
click at [113, 424] on span "Color Forecast: Butter Yellow" at bounding box center [142, 425] width 186 height 20
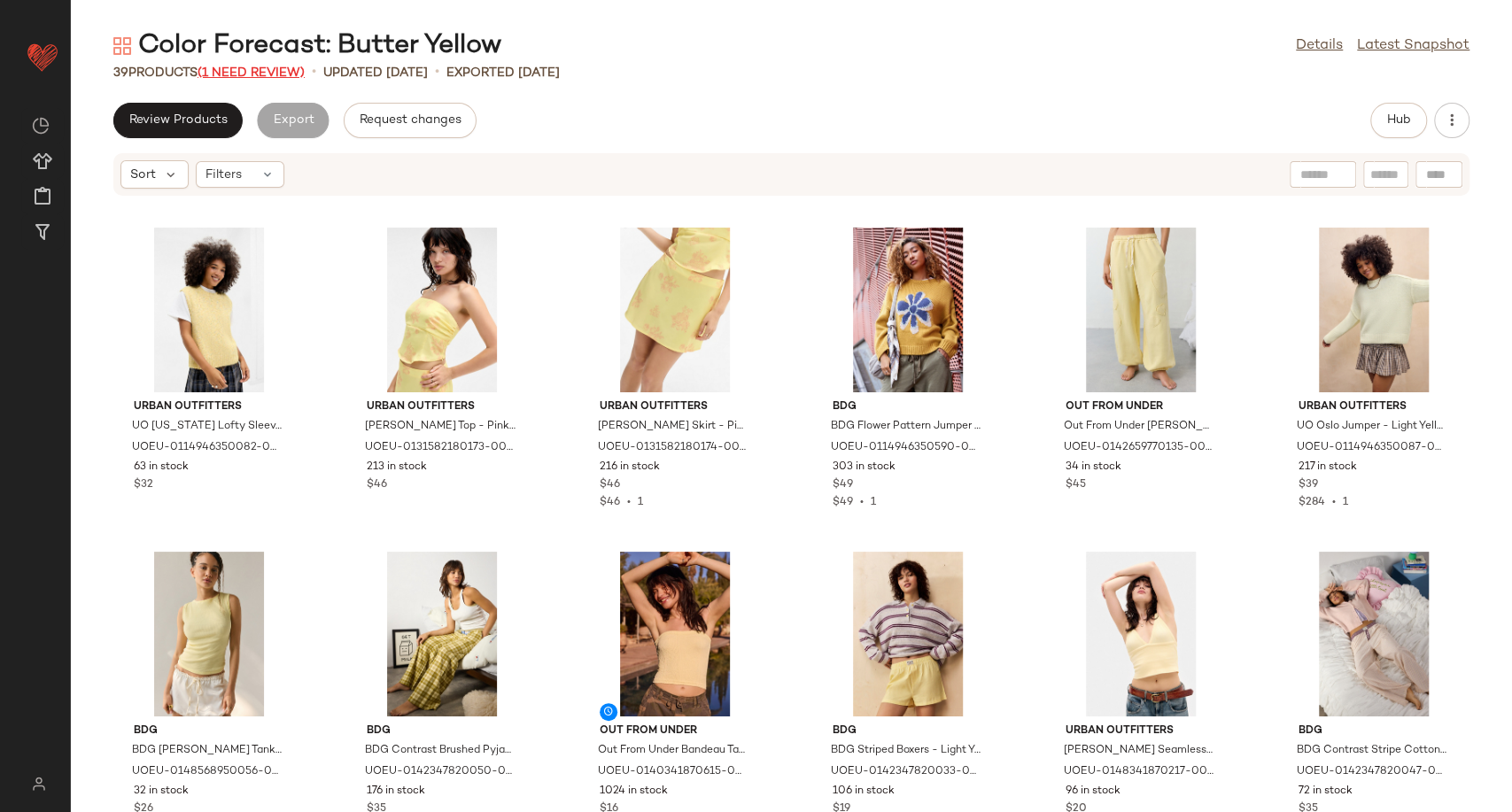
click at [208, 73] on span "(1 Need Review)" at bounding box center [251, 74] width 108 height 14
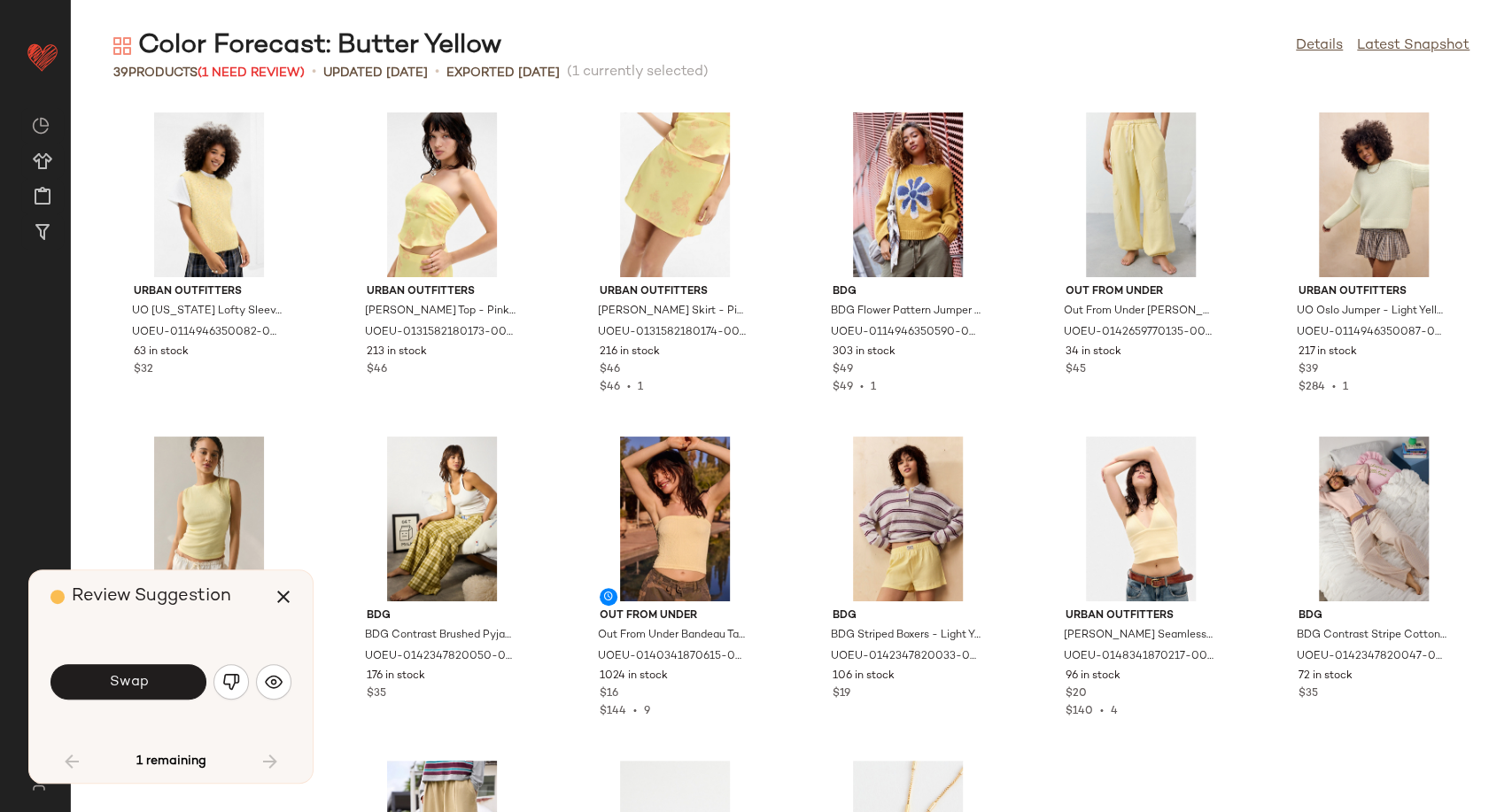
scroll to position [985, 0]
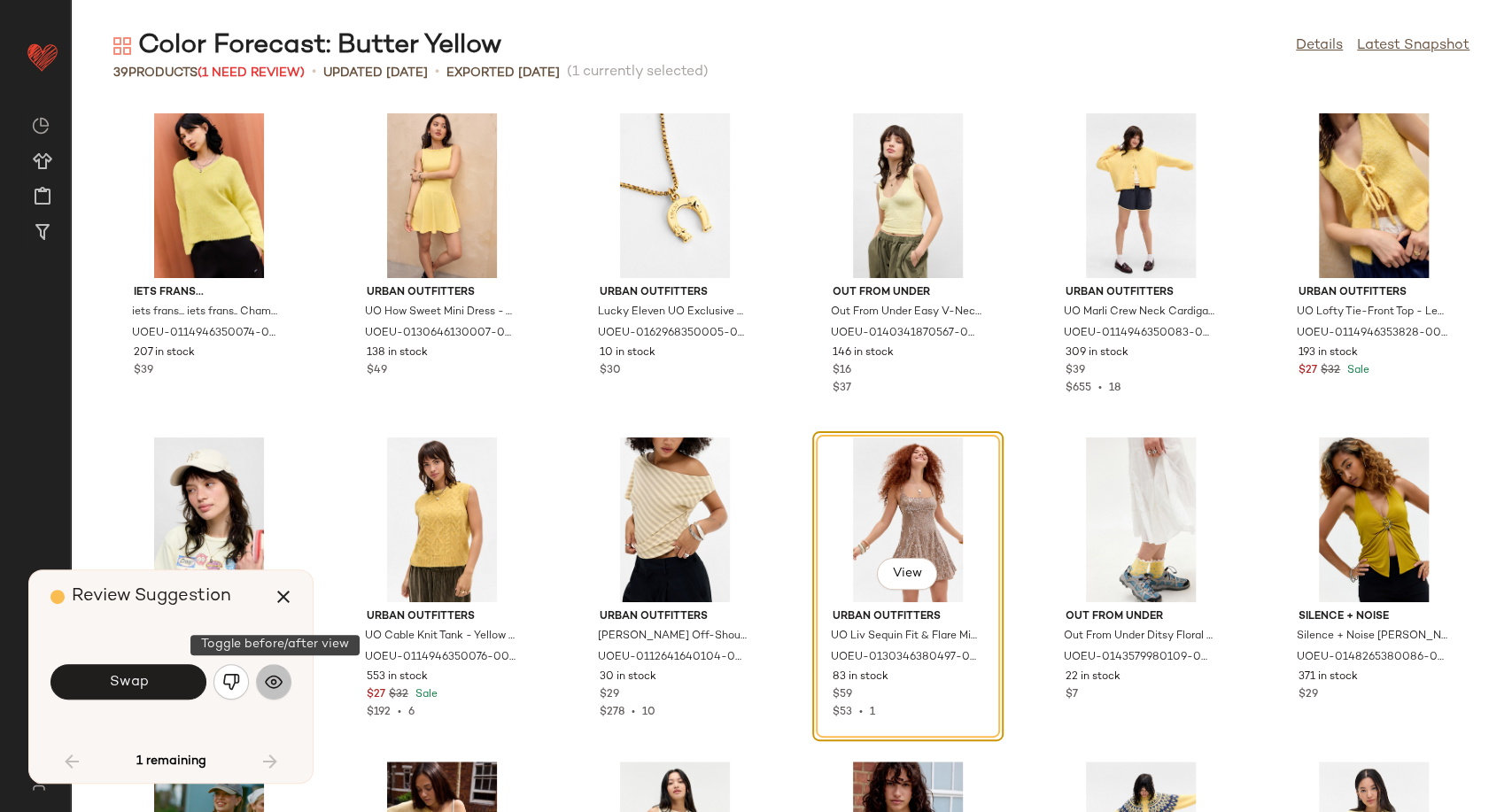
click at [269, 681] on img "button" at bounding box center [273, 681] width 17 height 17
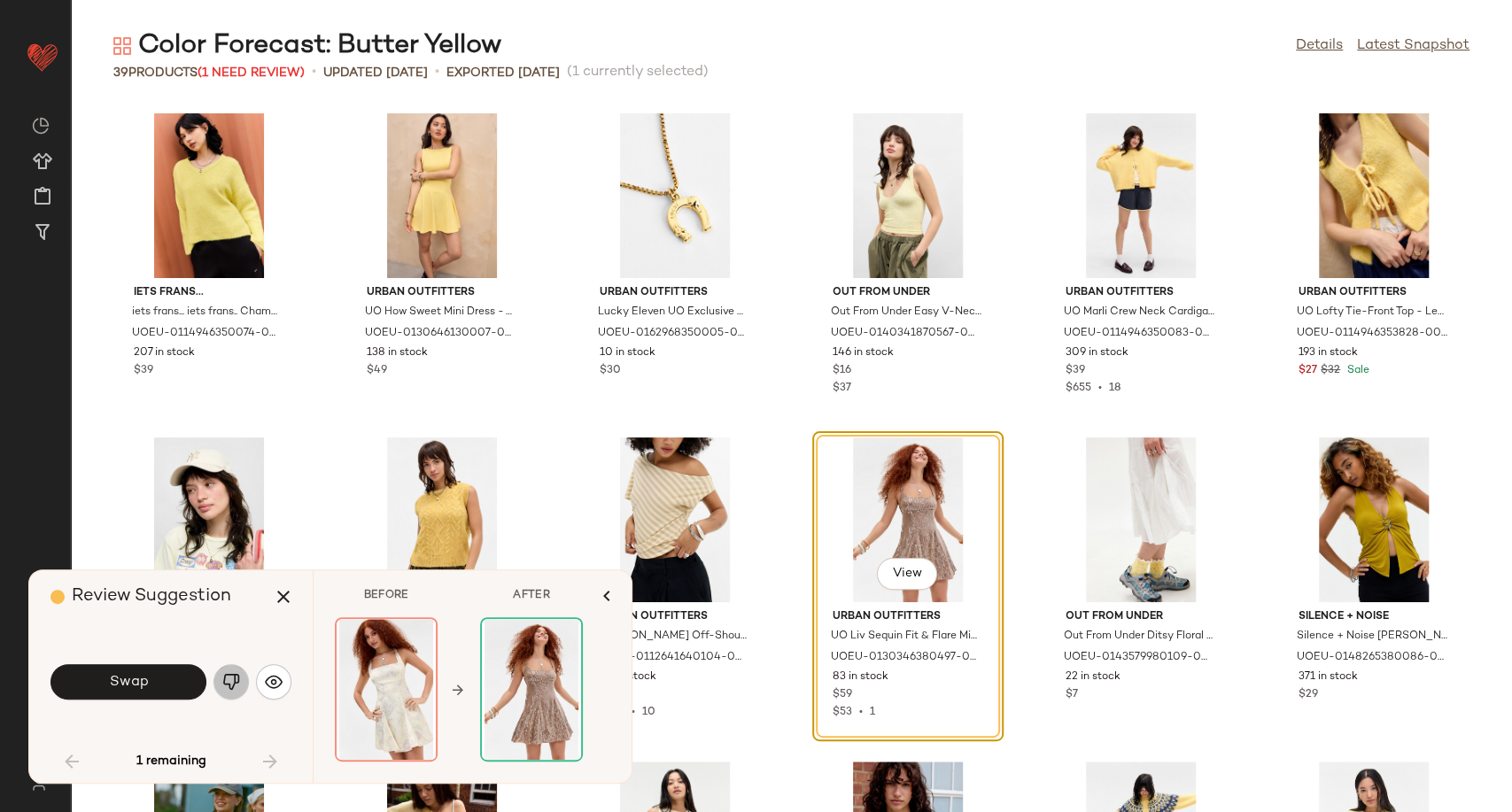
click at [236, 683] on img "button" at bounding box center [231, 681] width 17 height 17
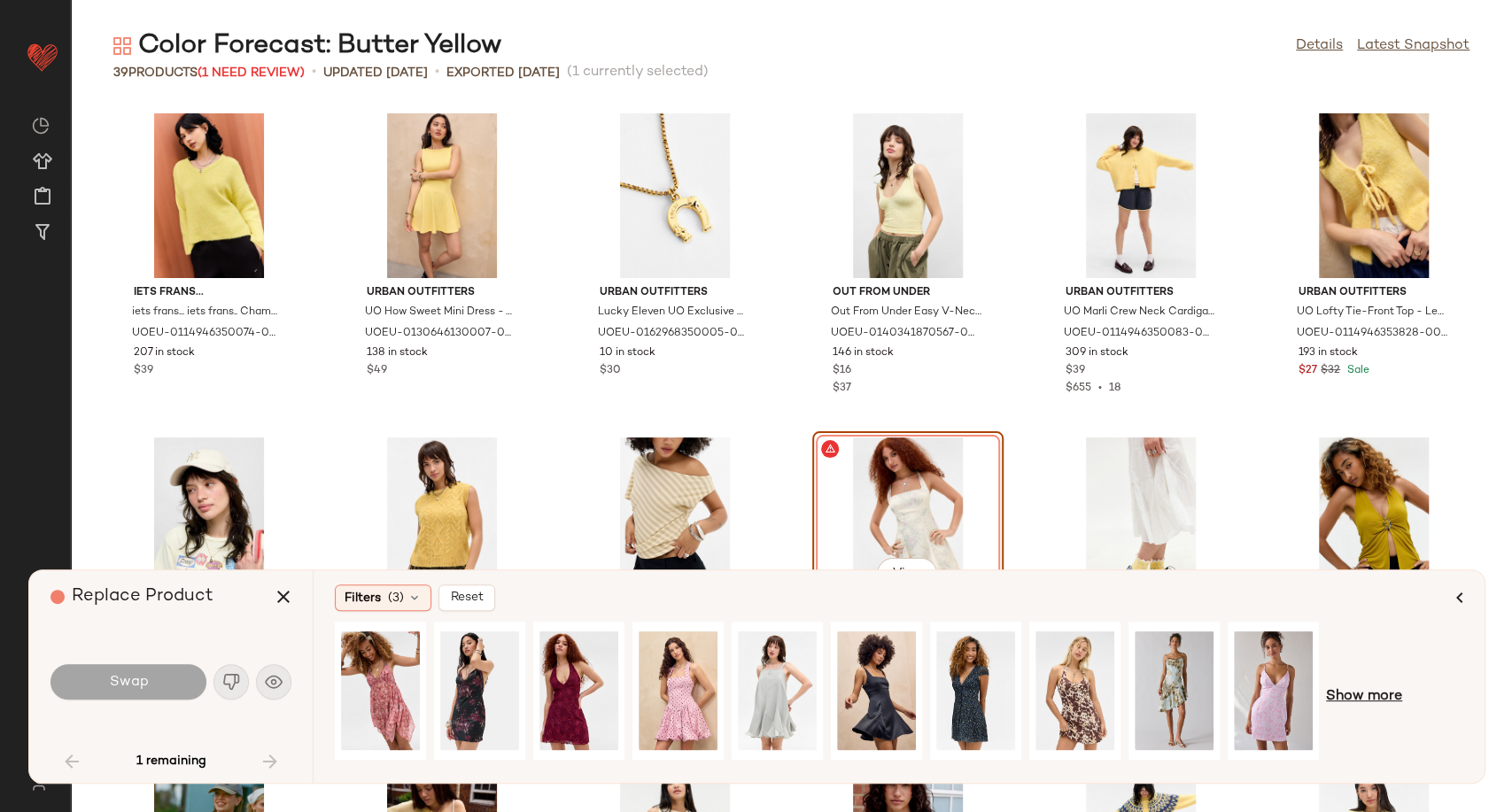
click at [1376, 686] on span "Show more" at bounding box center [1364, 697] width 77 height 21
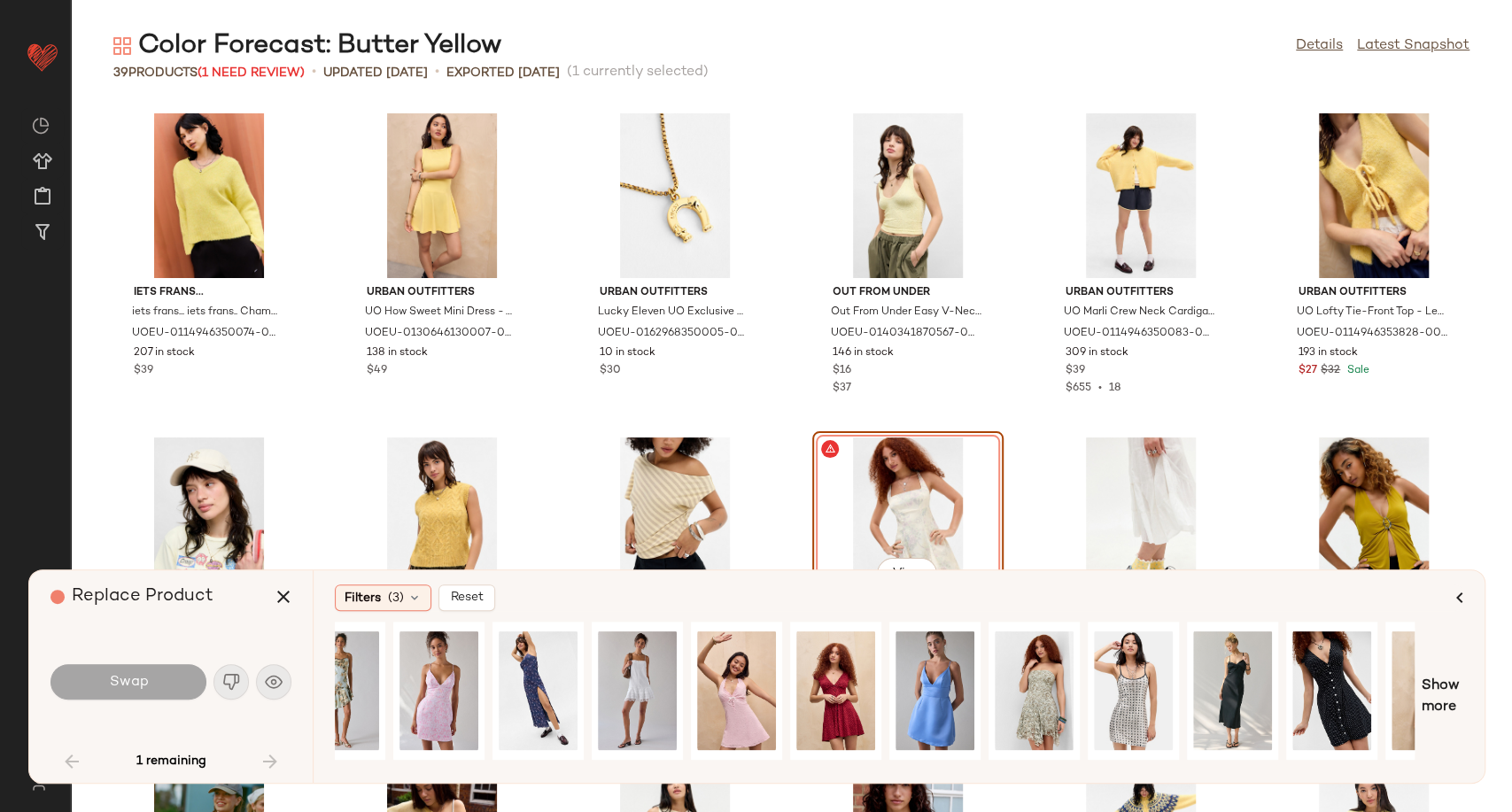
scroll to position [0, 896]
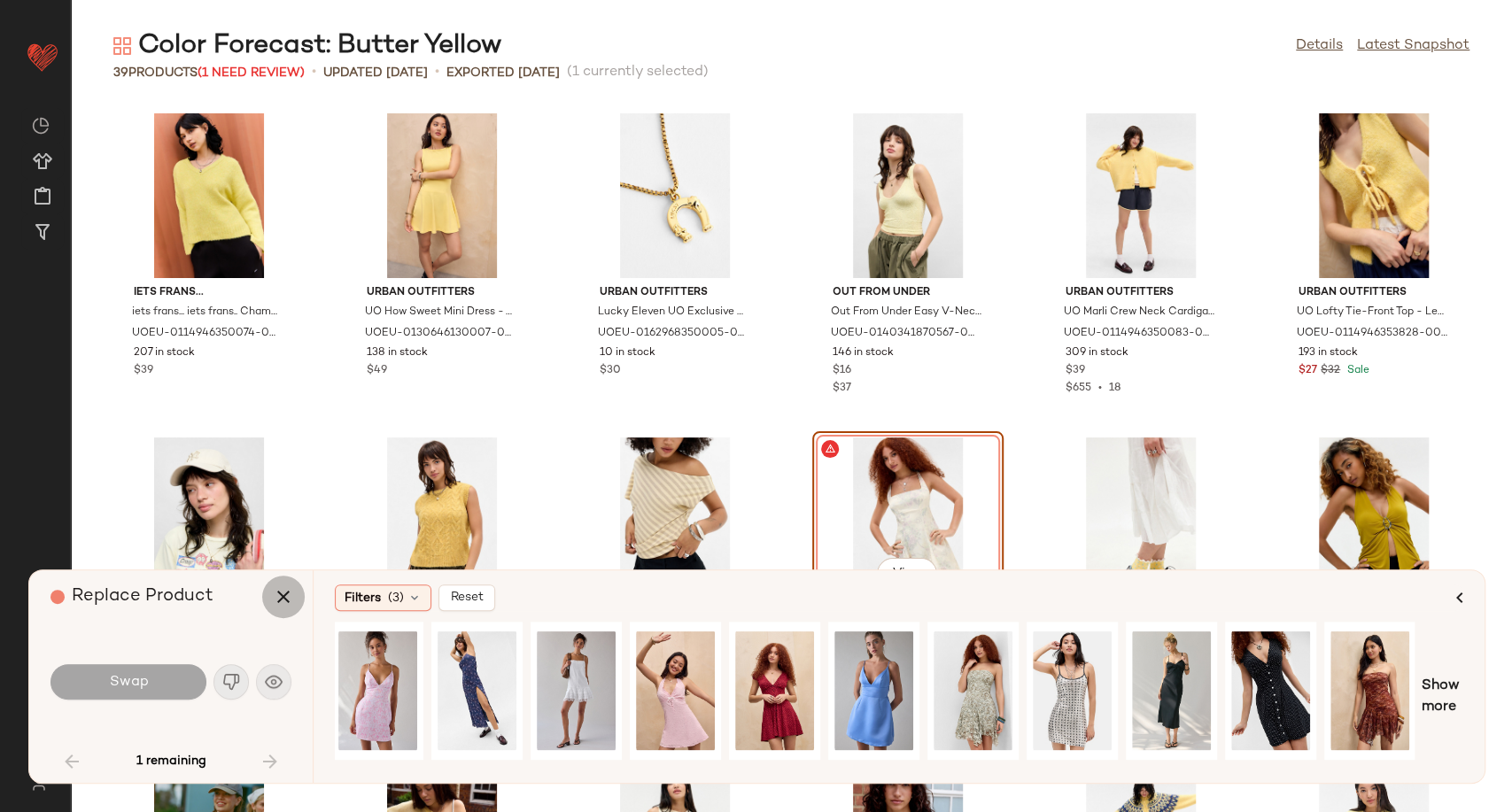
click at [291, 600] on icon "button" at bounding box center [283, 597] width 21 height 21
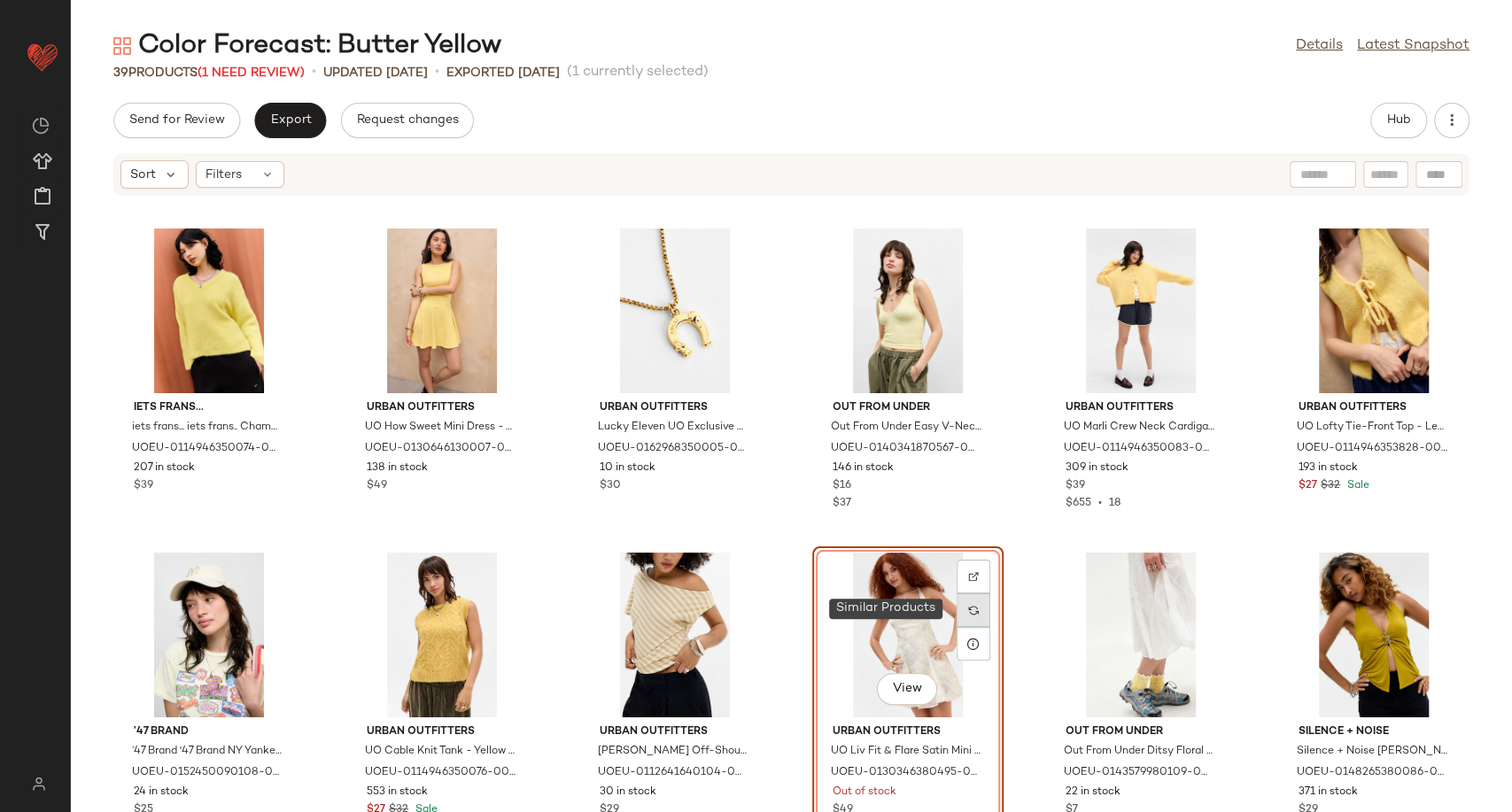
click at [971, 610] on img at bounding box center [973, 609] width 11 height 11
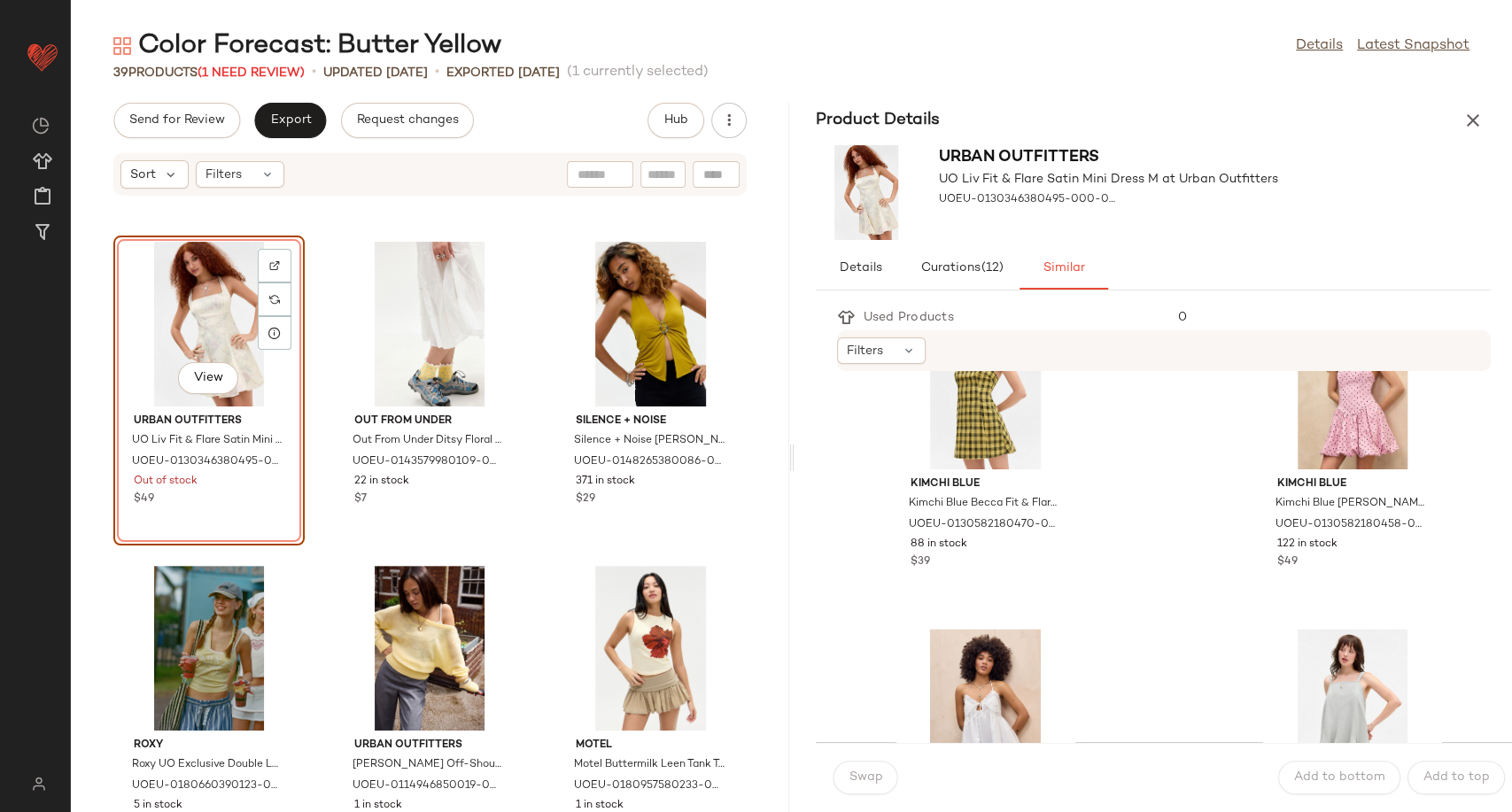
scroll to position [1671, 0]
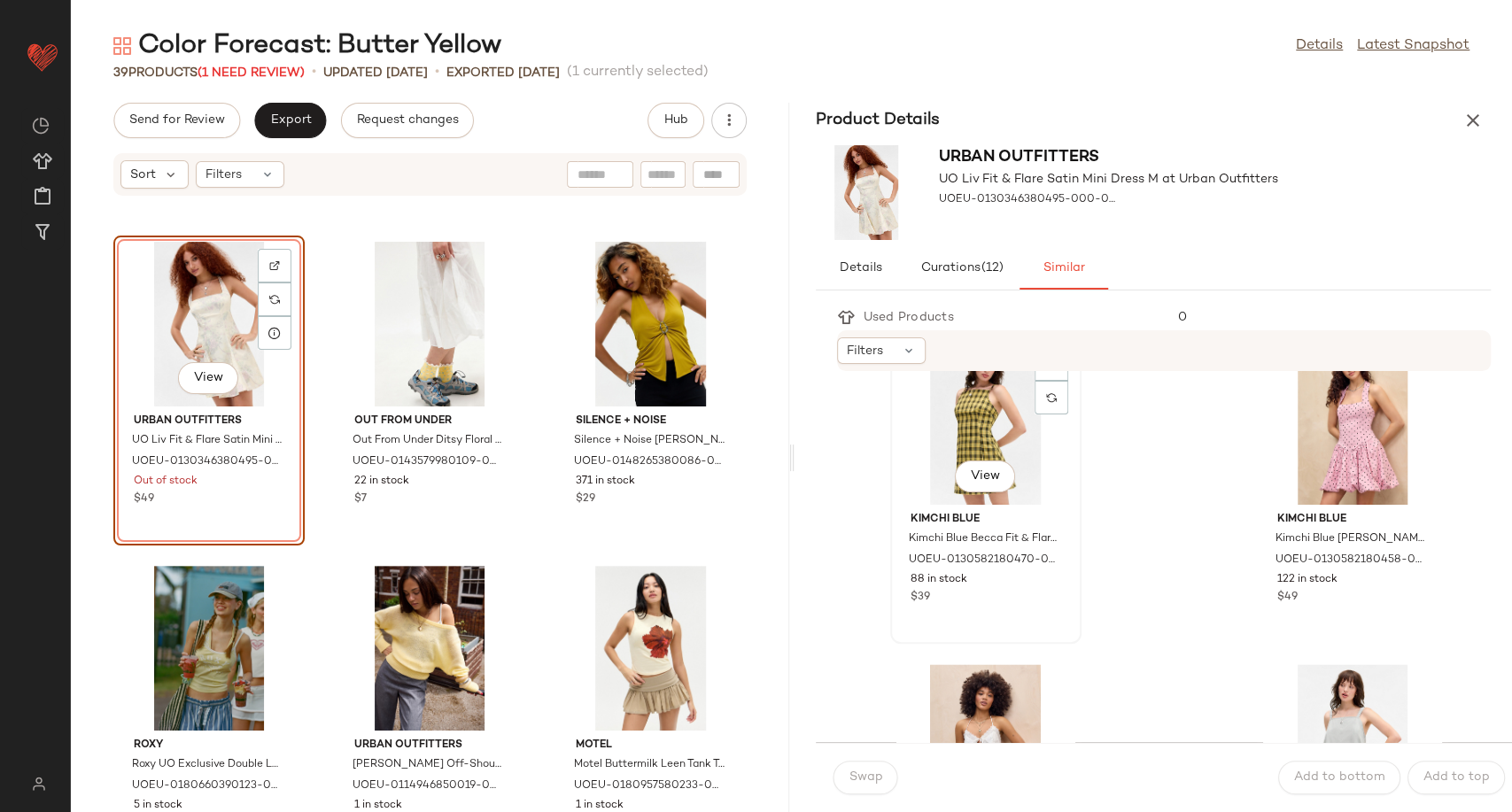
click at [996, 420] on div "View" at bounding box center [986, 422] width 179 height 165
click at [889, 779] on button "Swap" at bounding box center [866, 777] width 65 height 34
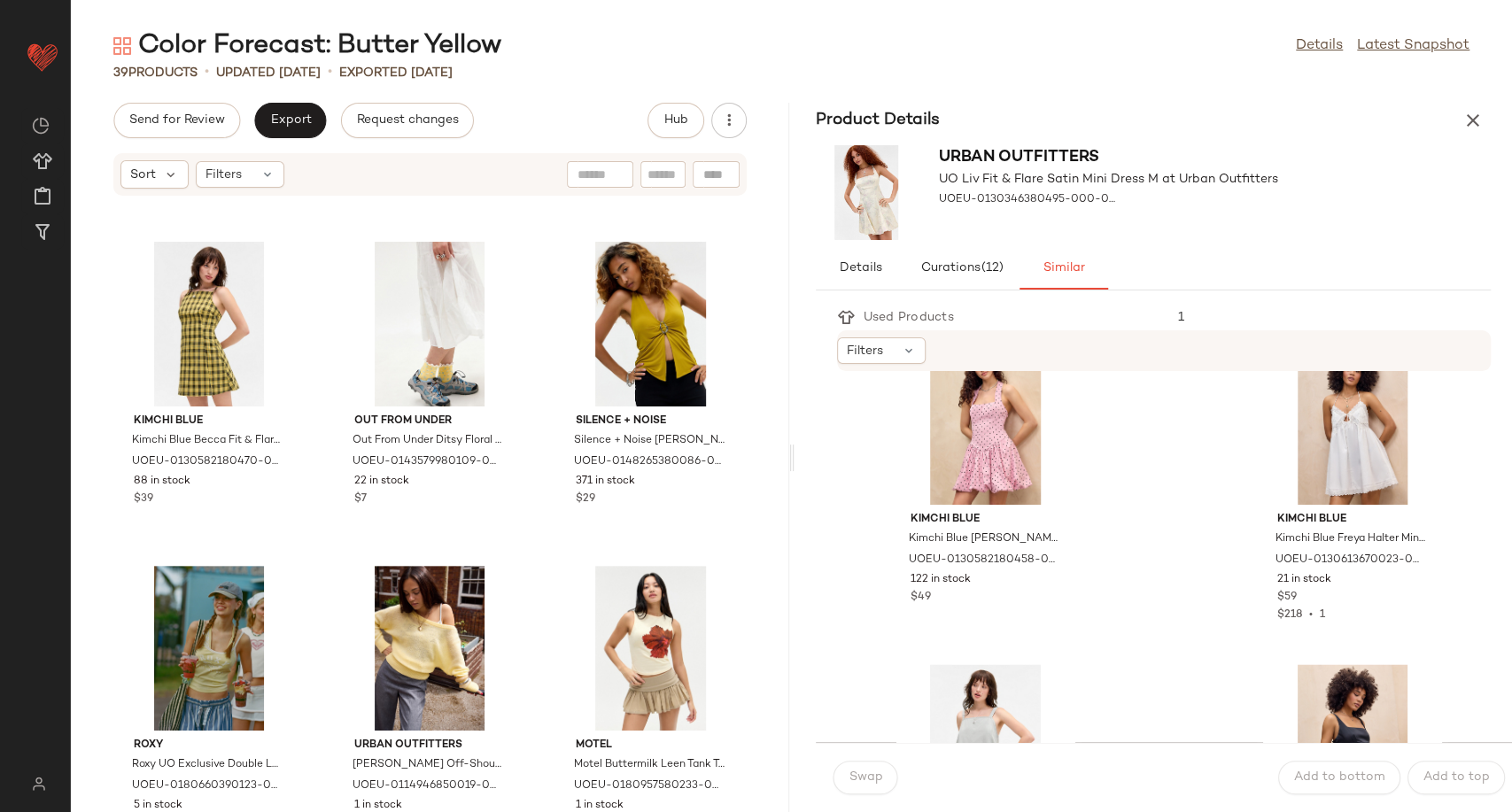
click at [1467, 119] on icon "button" at bounding box center [1473, 120] width 21 height 21
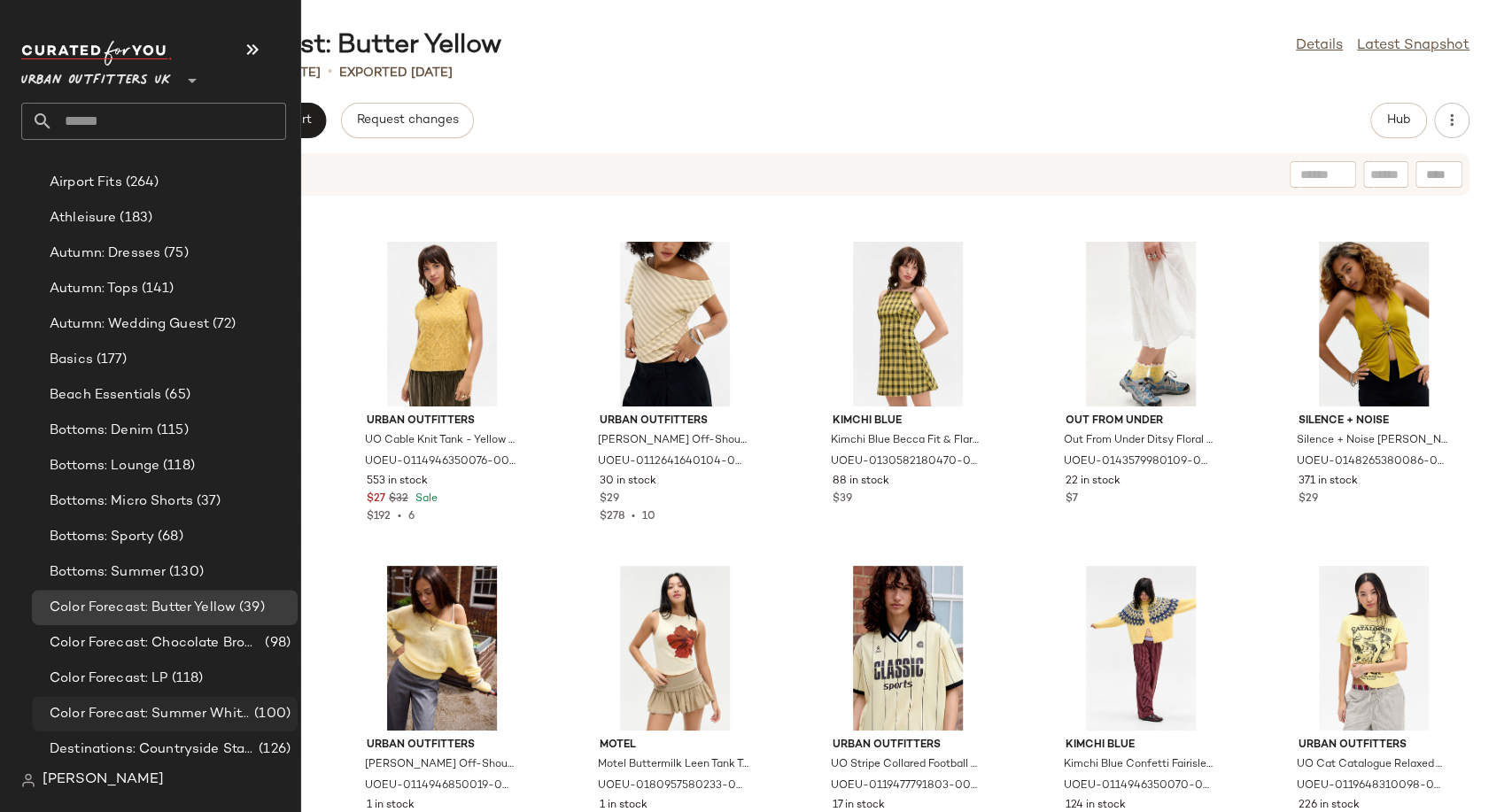
scroll to position [3443, 0]
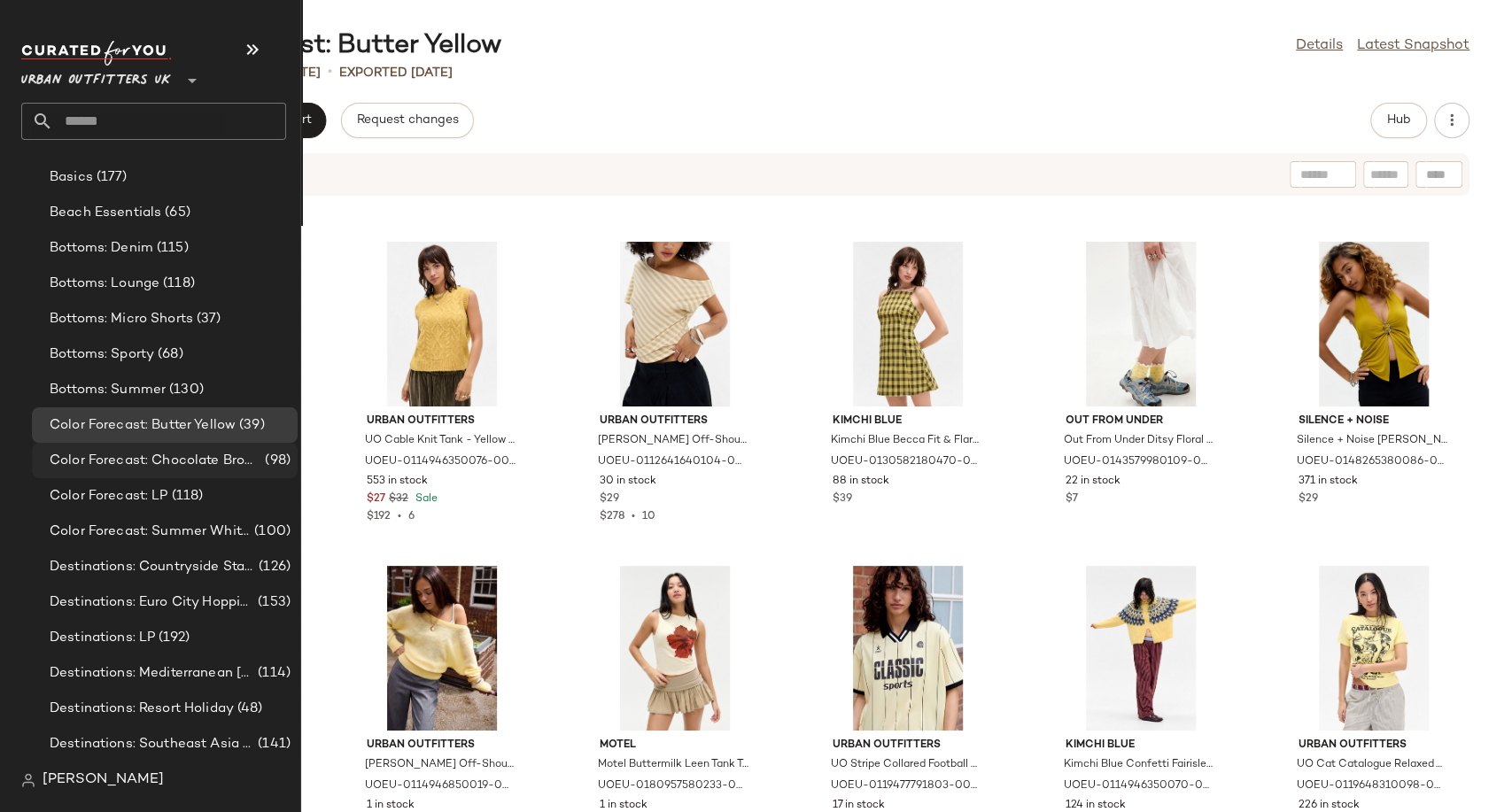
click at [149, 467] on span "Color Forecast: Chocolate Brown" at bounding box center [155, 460] width 211 height 20
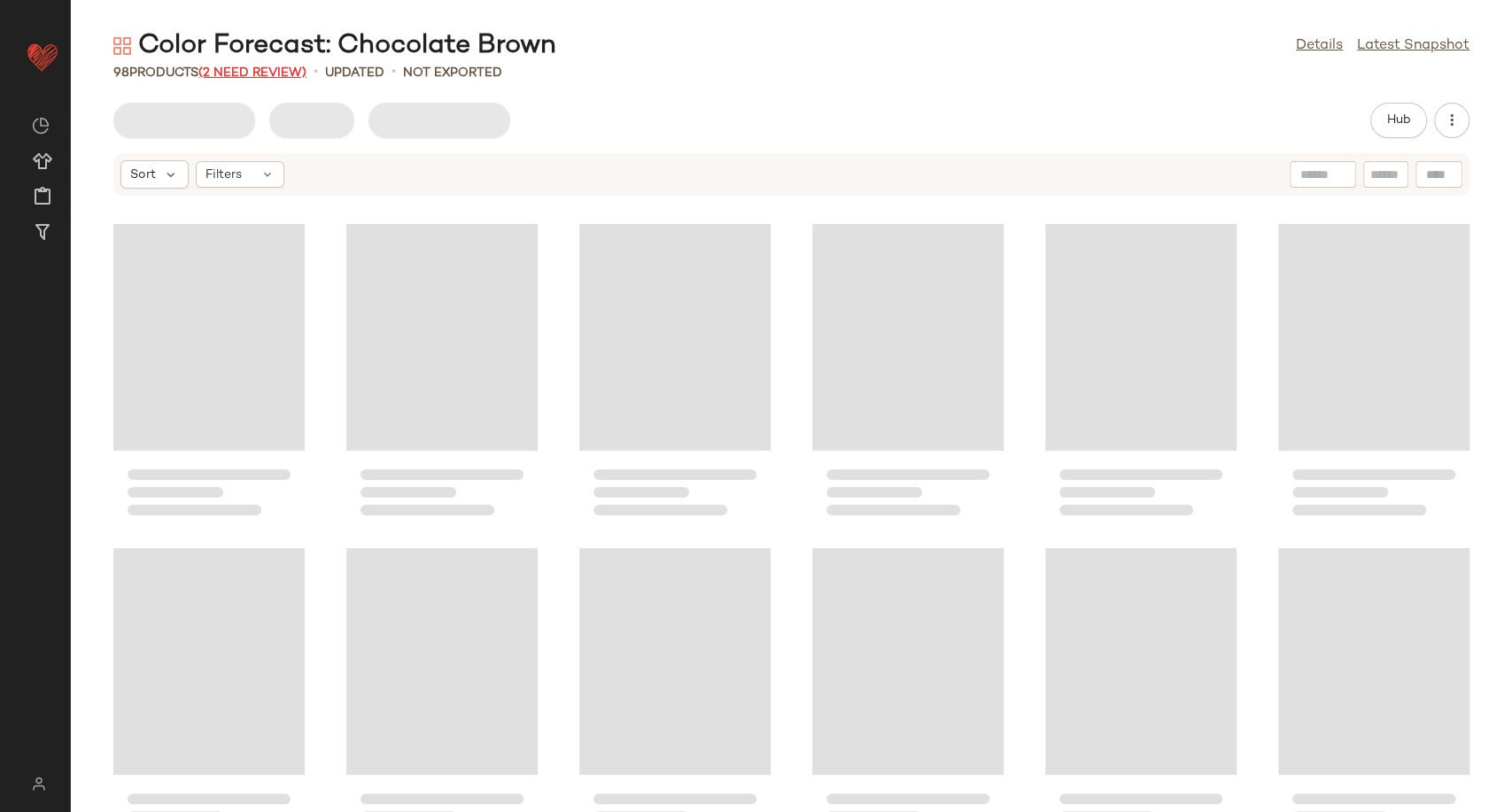
click at [255, 72] on span "(2 Need Review)" at bounding box center [252, 74] width 108 height 14
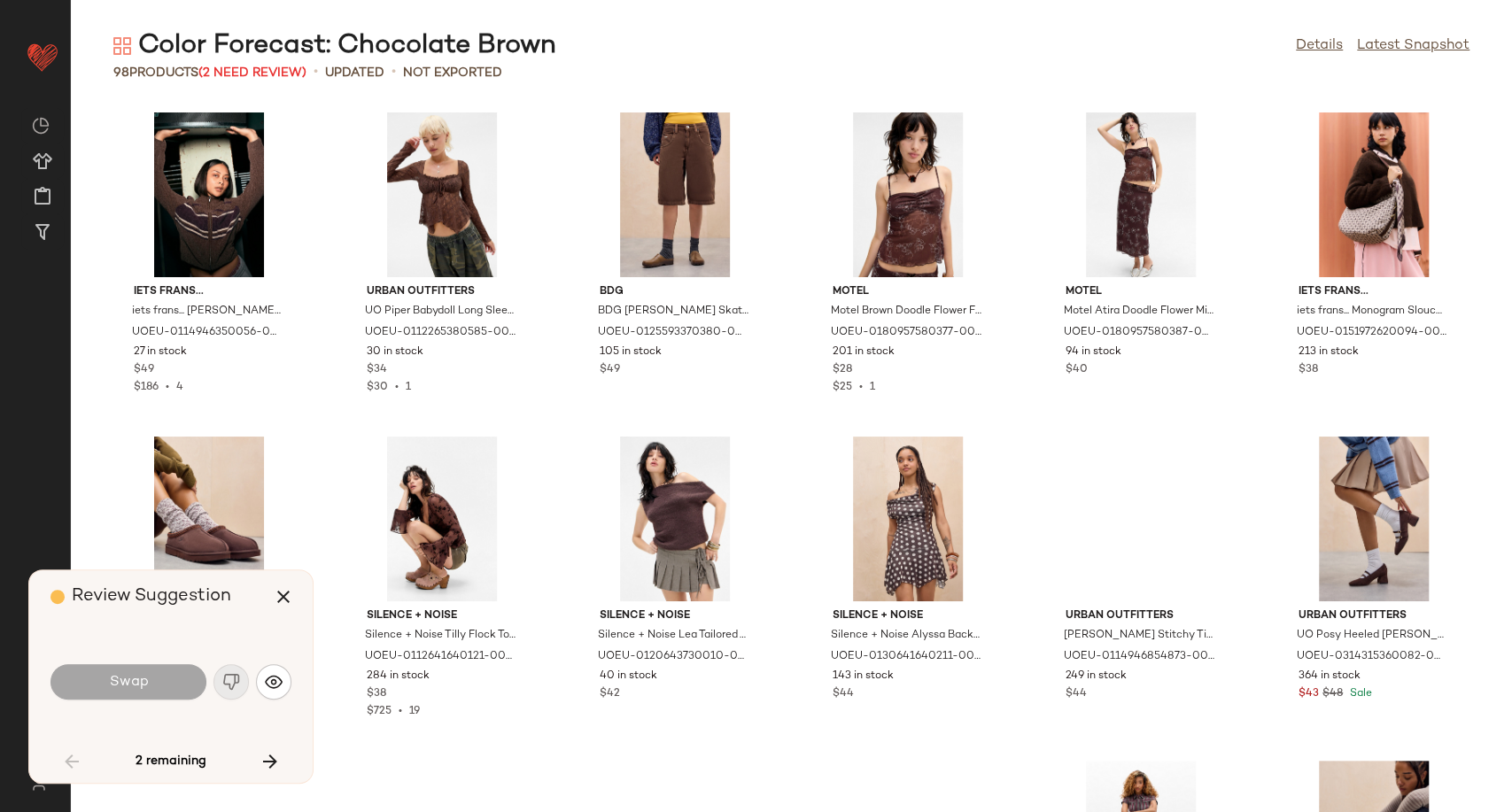
scroll to position [2267, 0]
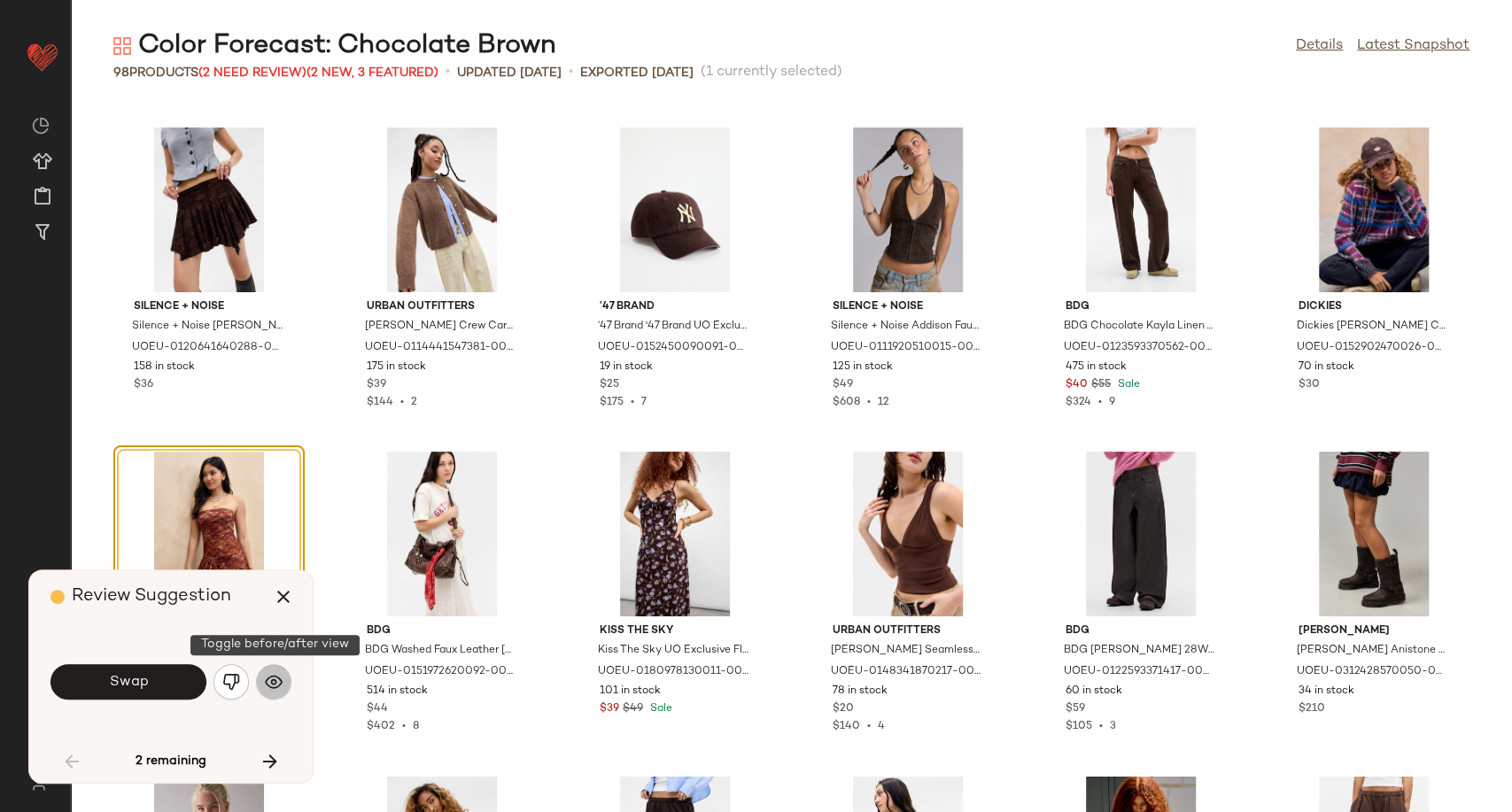
click at [291, 682] on button "button" at bounding box center [273, 681] width 36 height 36
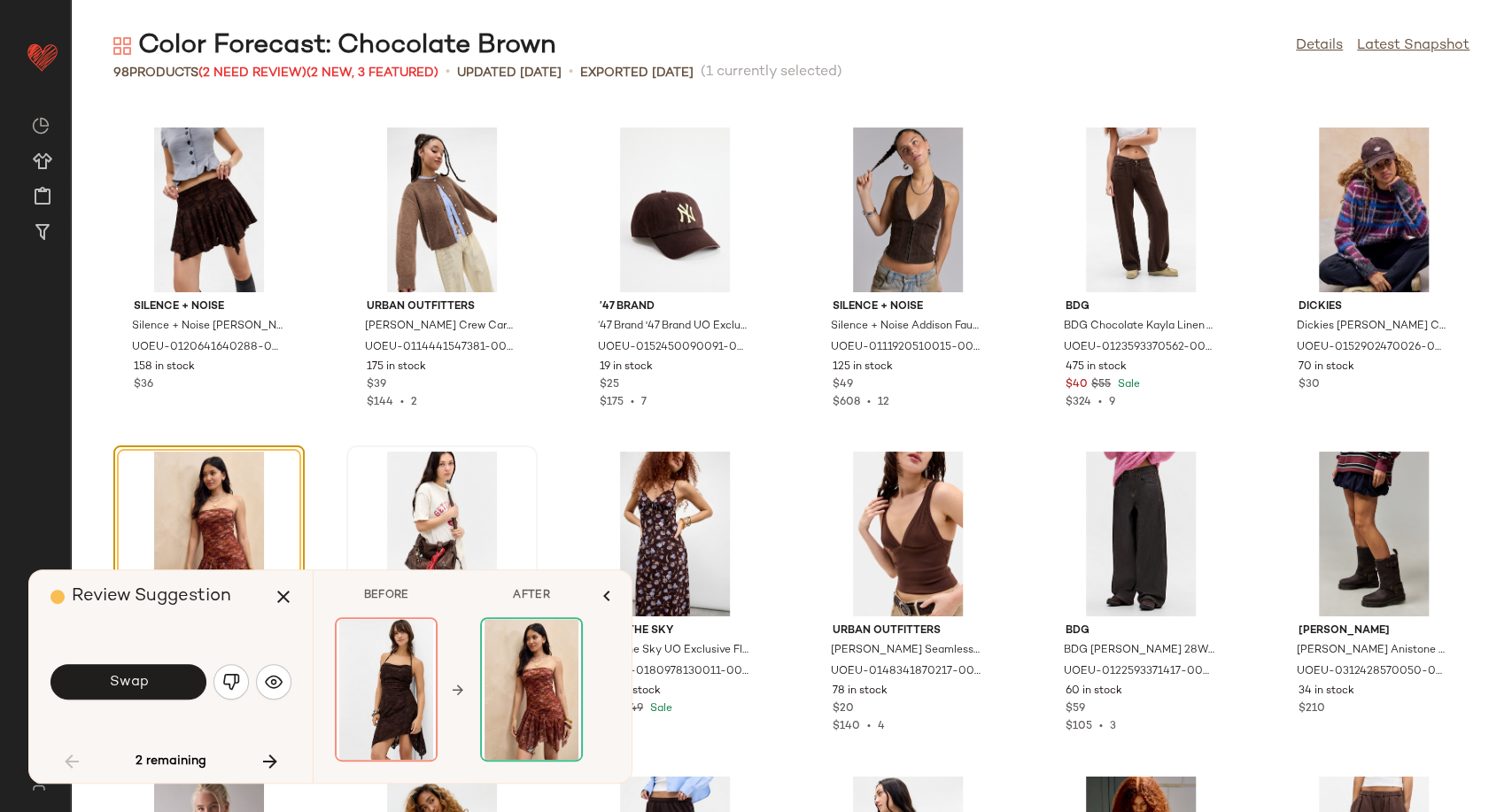
scroll to position [2465, 0]
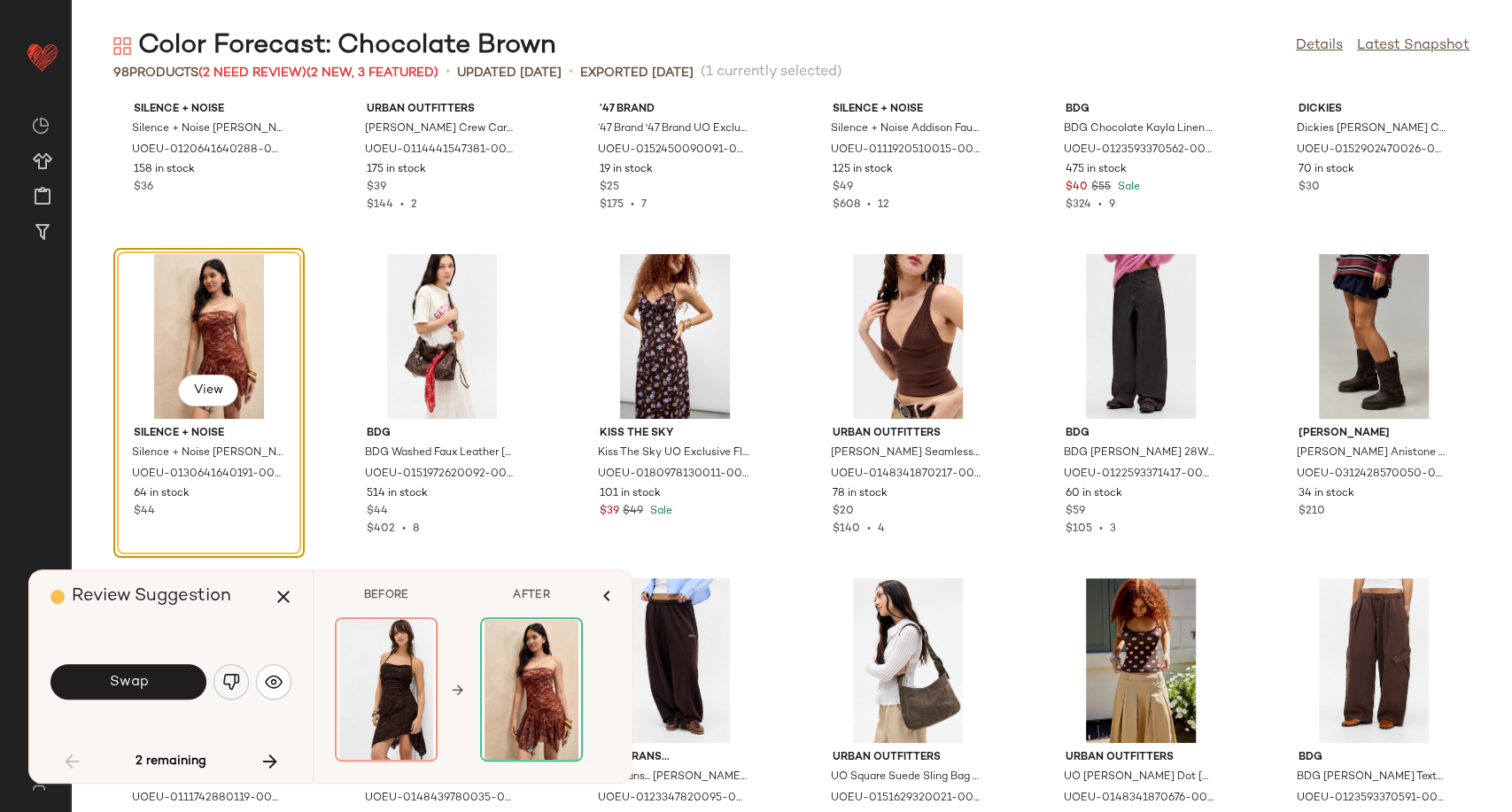
click at [232, 677] on img "button" at bounding box center [231, 681] width 17 height 17
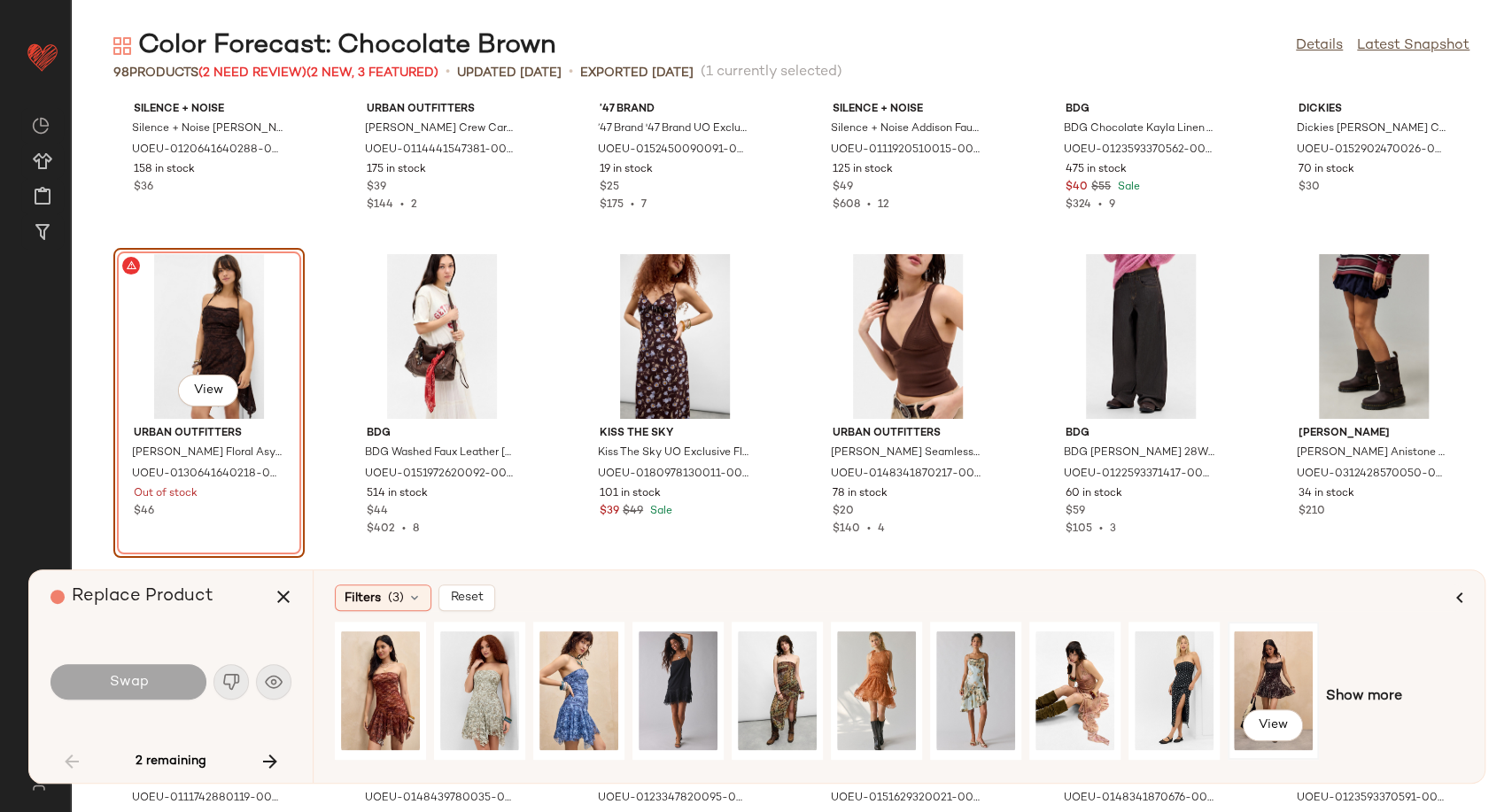
click at [1264, 689] on div "View" at bounding box center [1273, 691] width 79 height 126
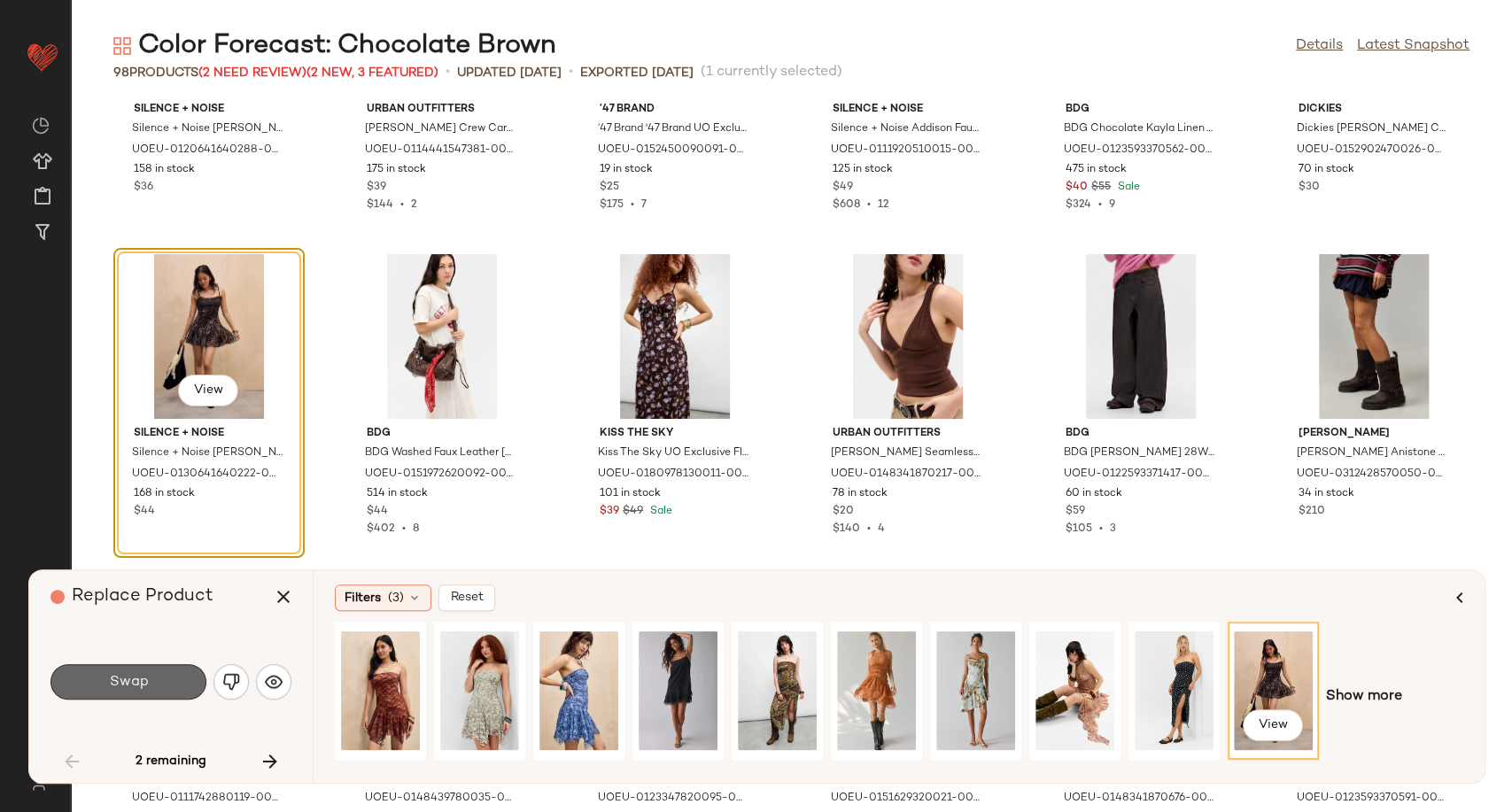
click at [107, 684] on button "Swap" at bounding box center [128, 681] width 156 height 36
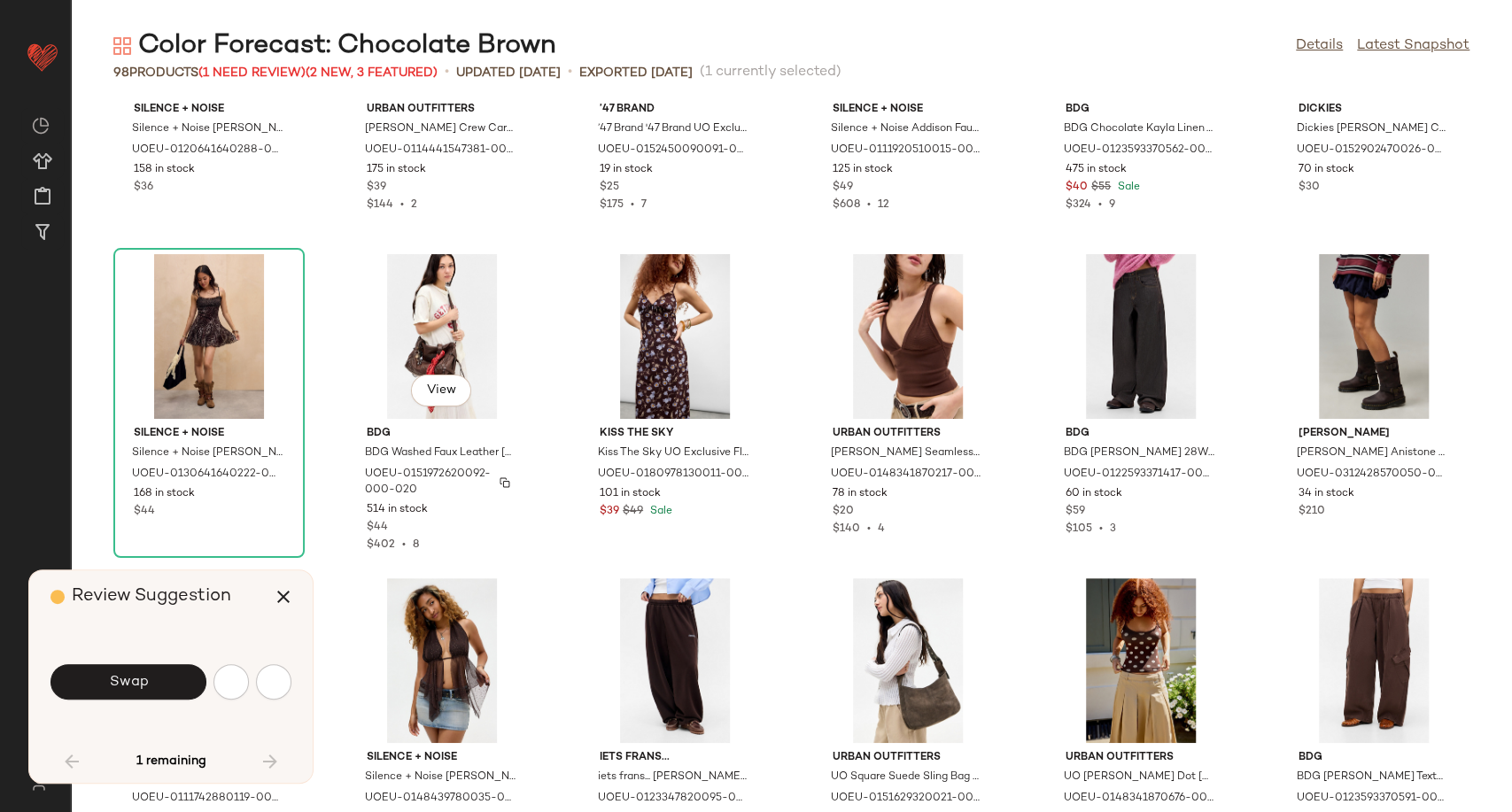
scroll to position [3241, 0]
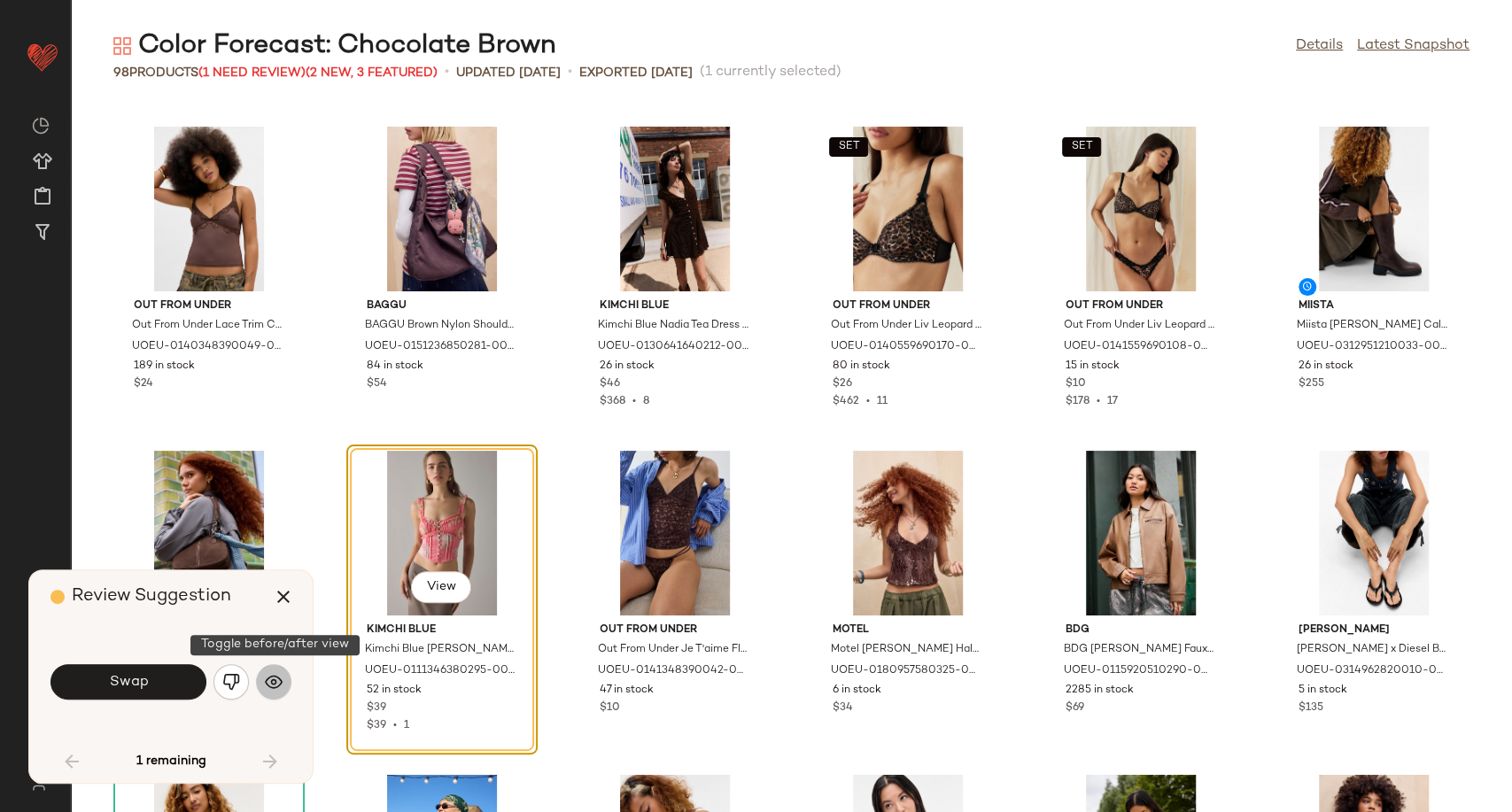
click at [276, 683] on img "button" at bounding box center [273, 681] width 17 height 17
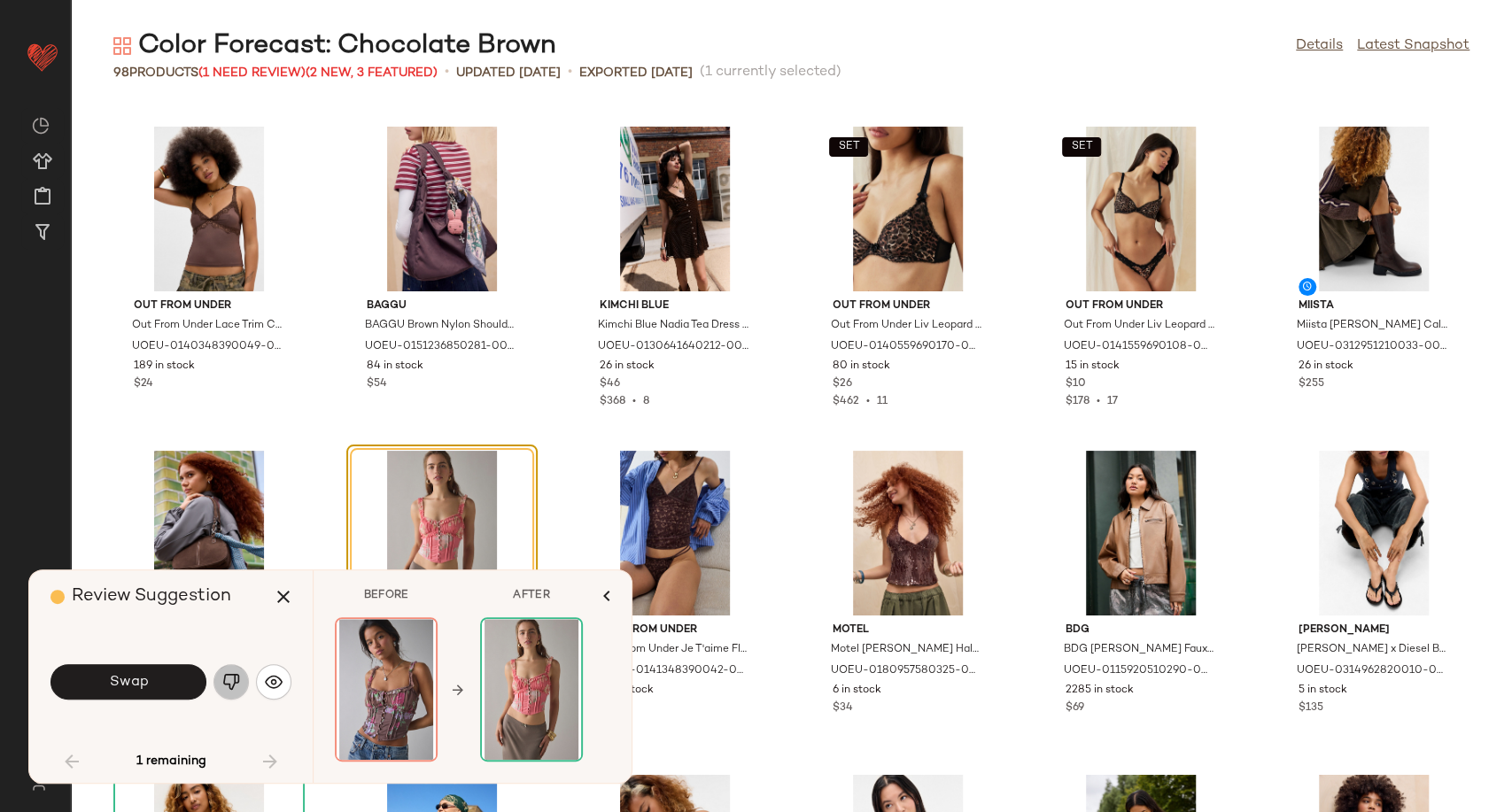
click at [226, 690] on img "button" at bounding box center [231, 681] width 17 height 17
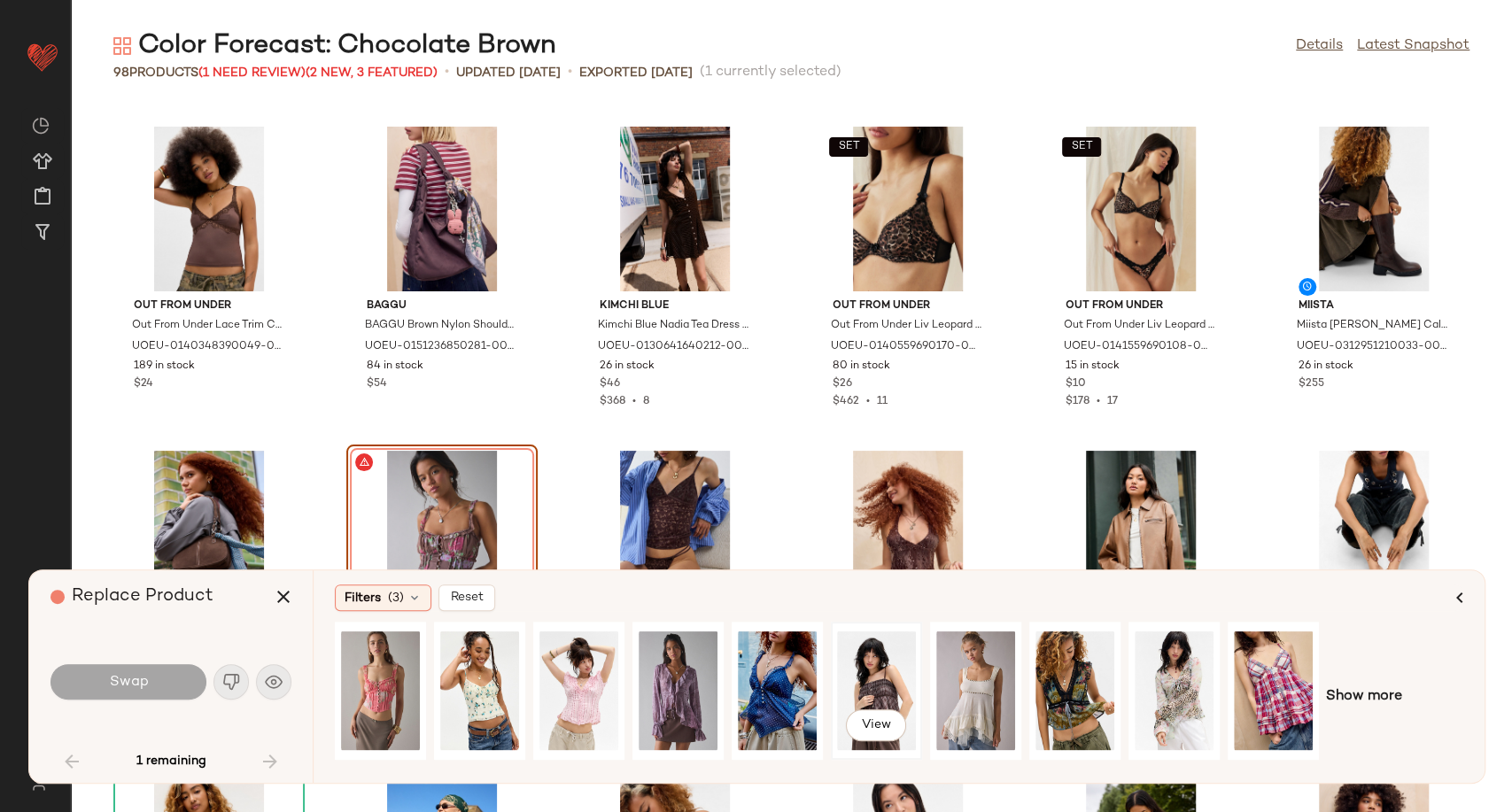
click at [886, 693] on div "View" at bounding box center [876, 691] width 79 height 126
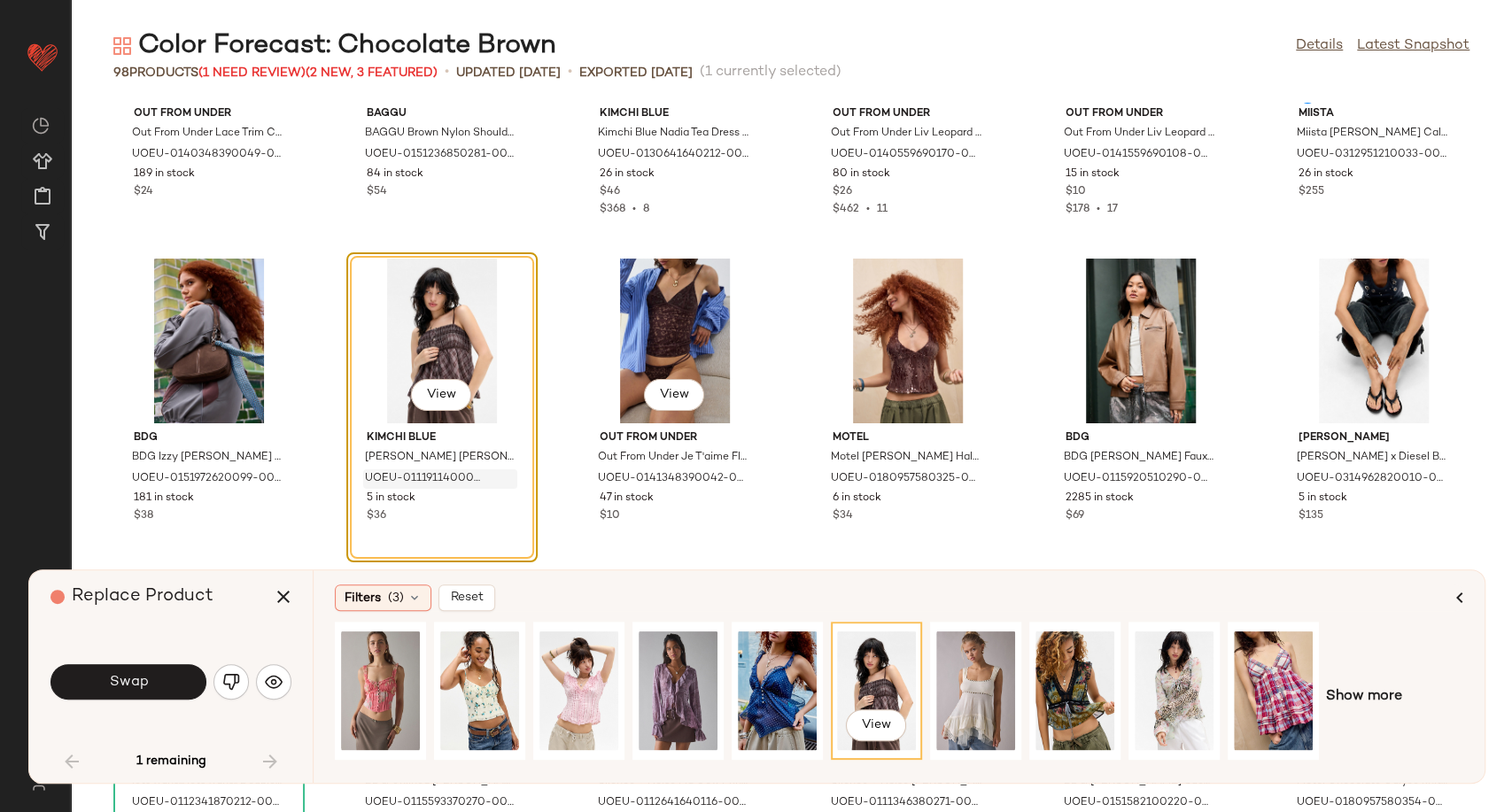
scroll to position [3437, 0]
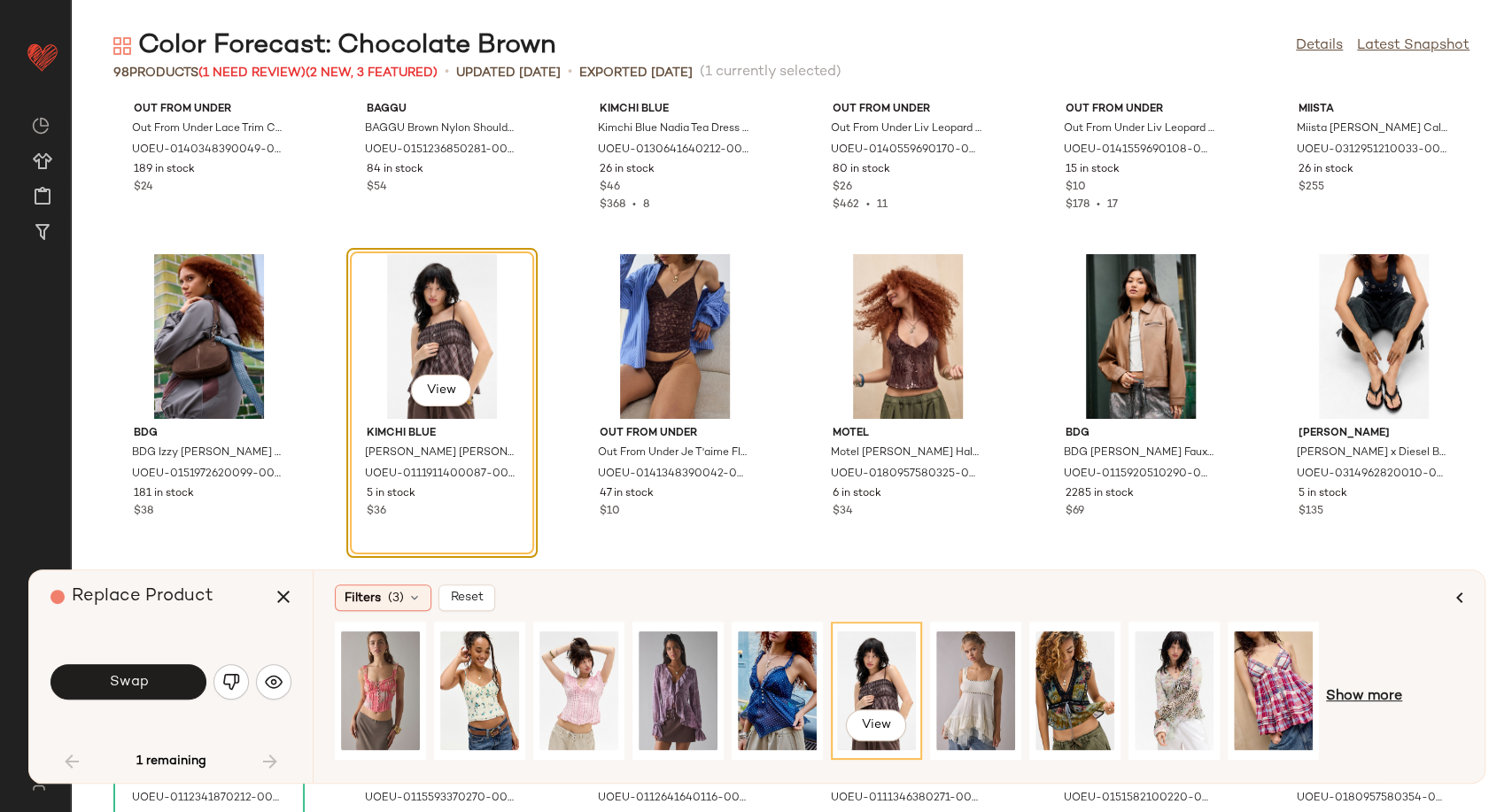
click at [1351, 705] on span "Show more" at bounding box center [1364, 697] width 77 height 21
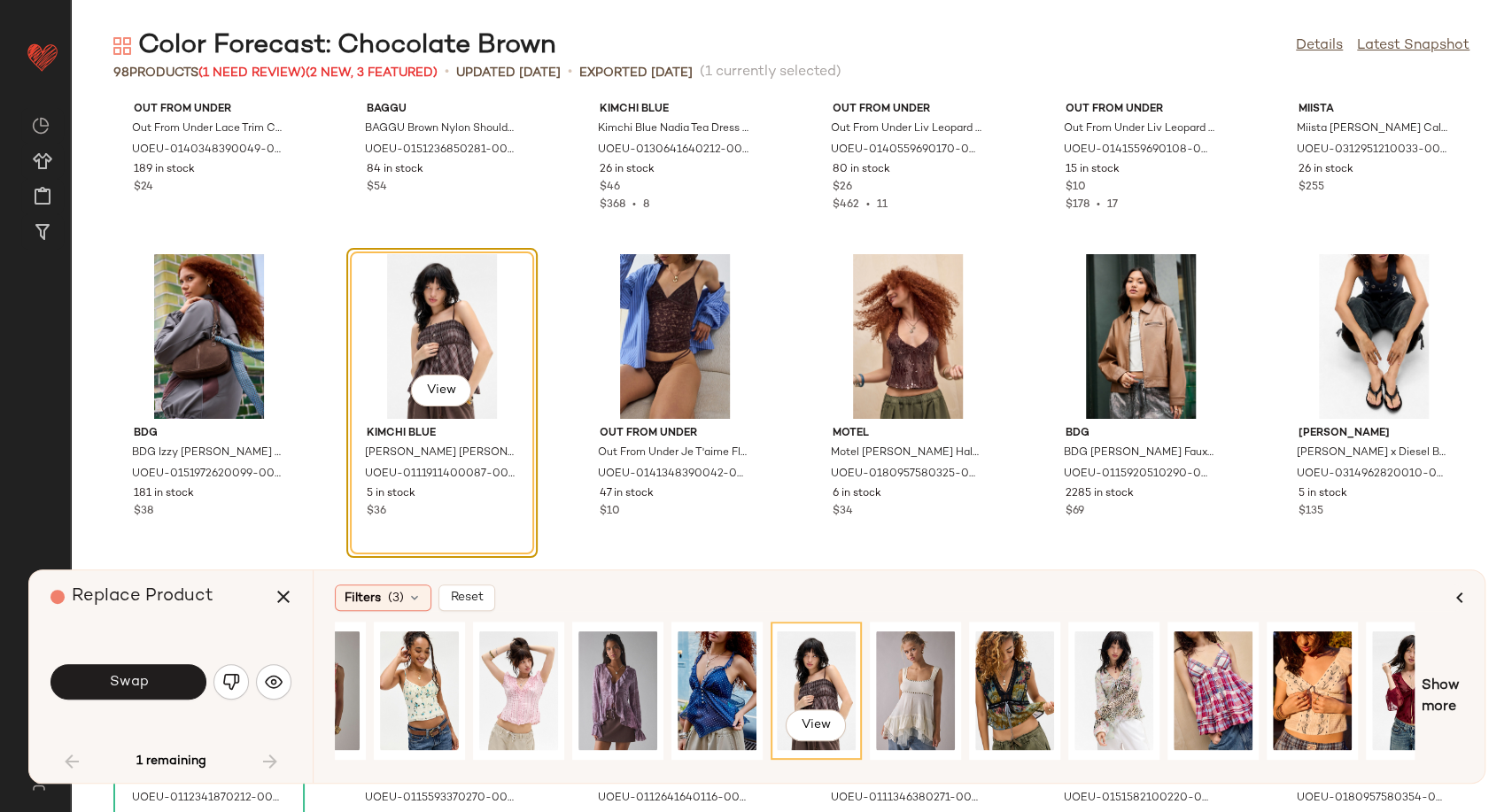
scroll to position [0, 0]
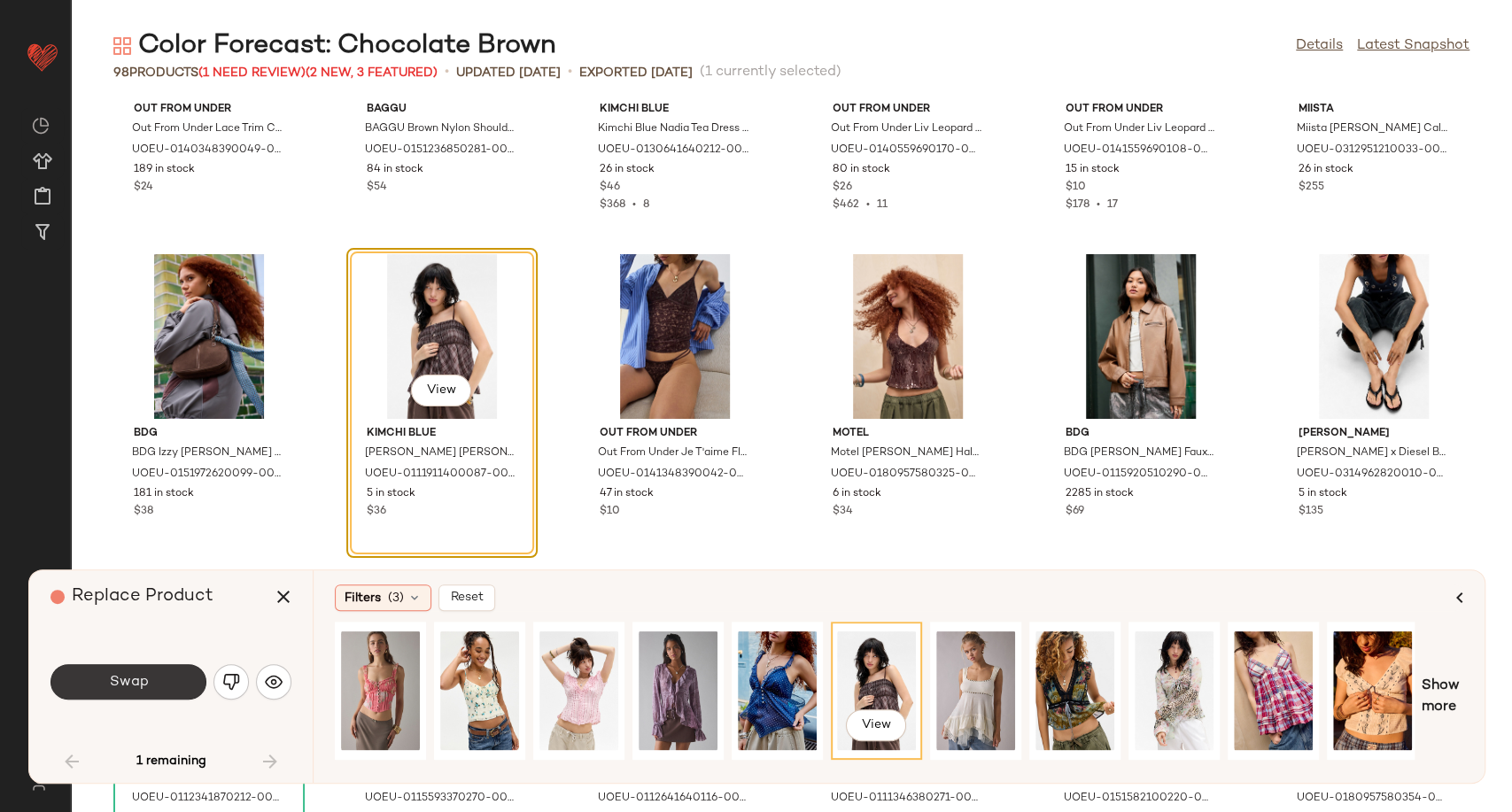
click at [138, 688] on span "Swap" at bounding box center [127, 681] width 40 height 16
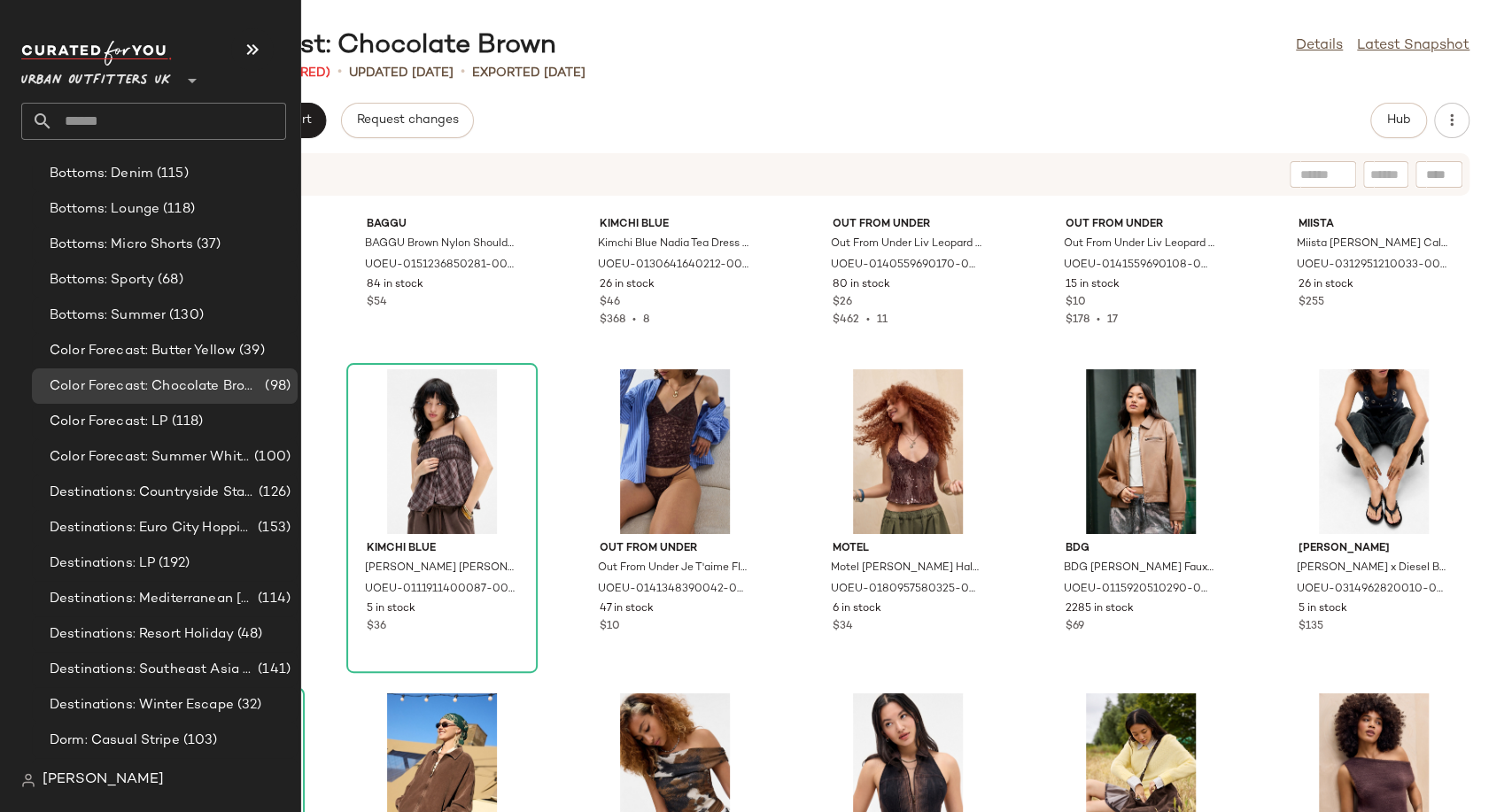
scroll to position [3542, 0]
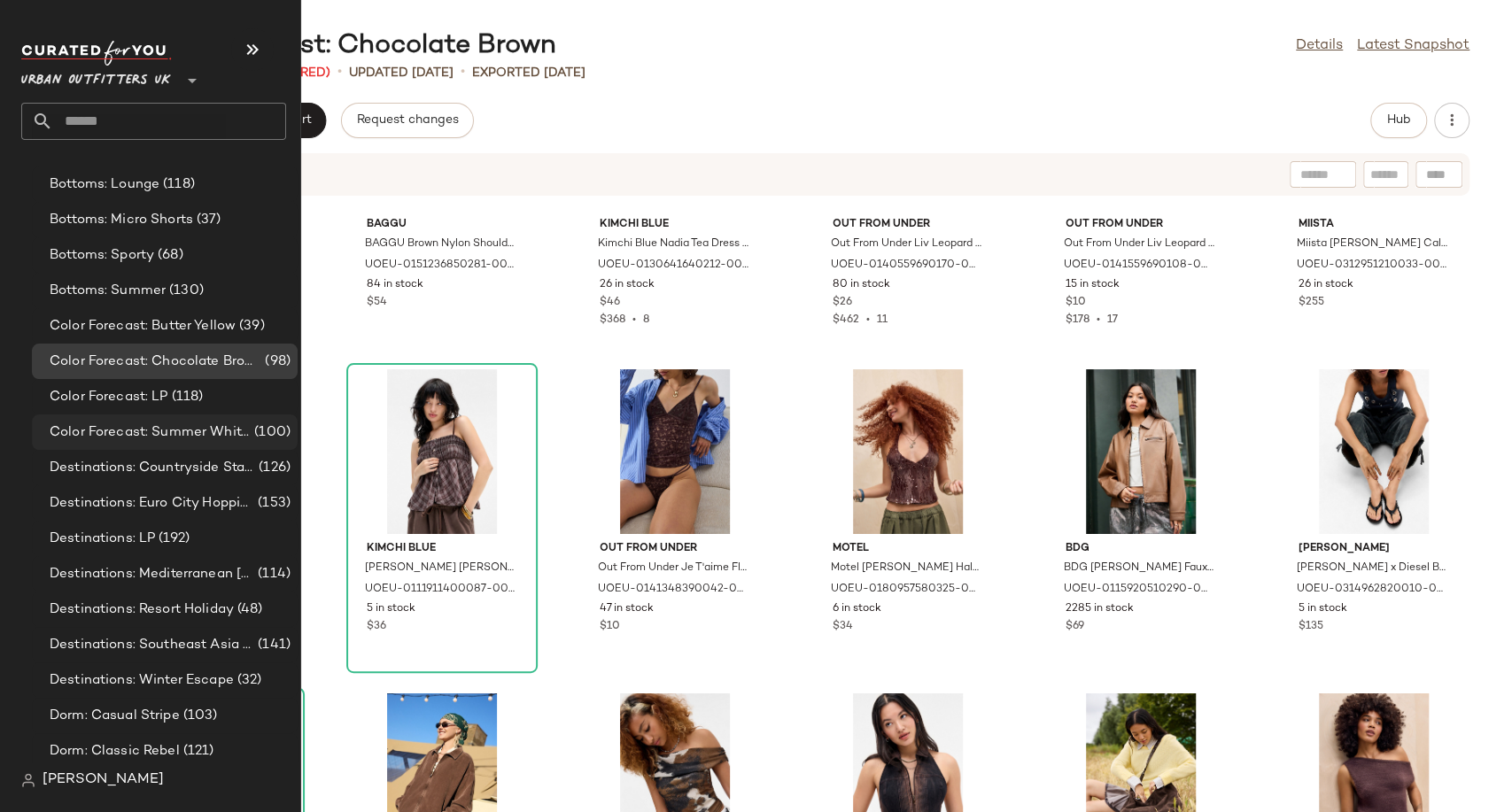
click at [133, 428] on span "Color Forecast: Summer Whites" at bounding box center [149, 432] width 201 height 20
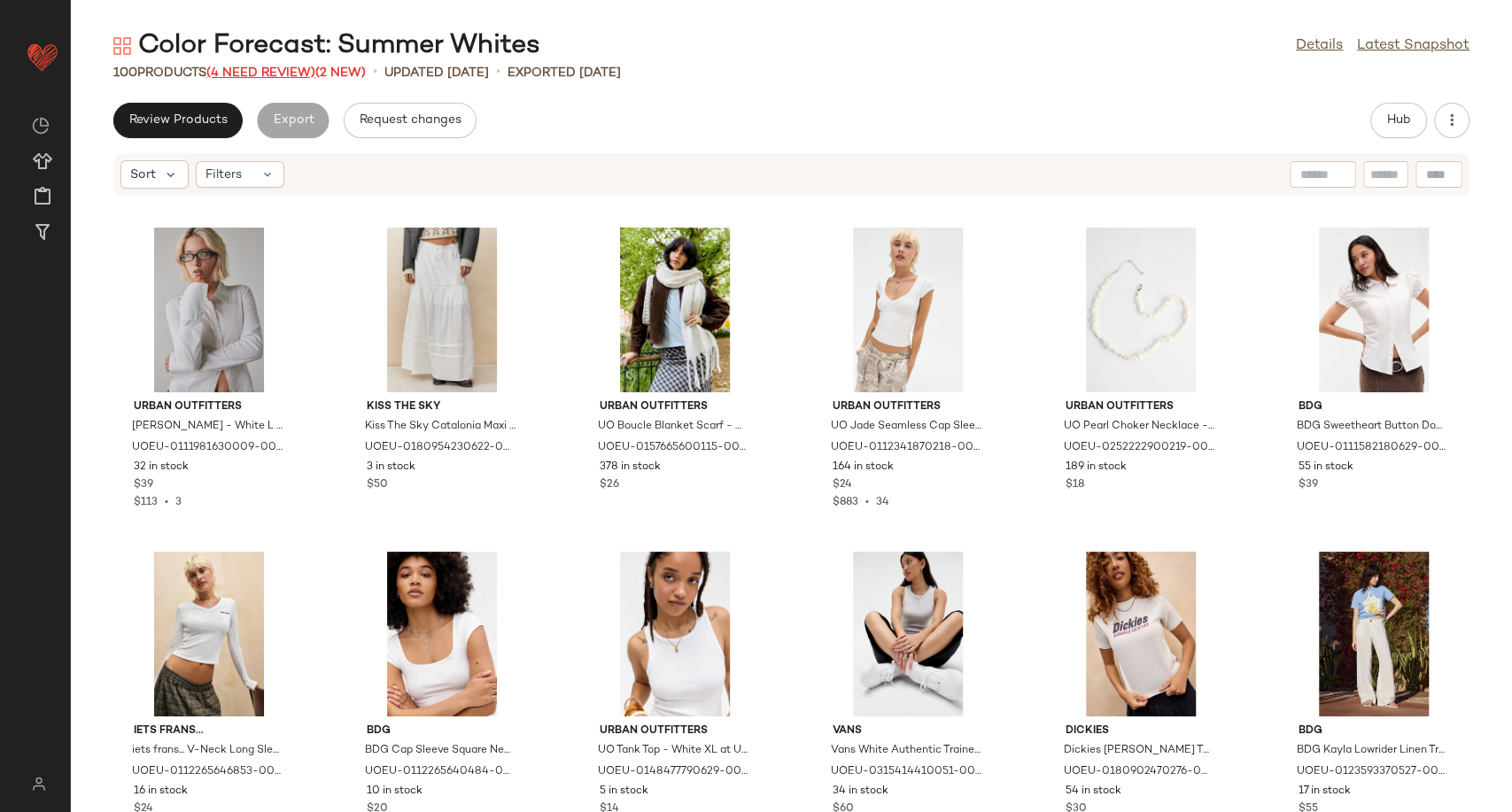
click at [270, 71] on span "(4 Need Review)" at bounding box center [261, 74] width 109 height 14
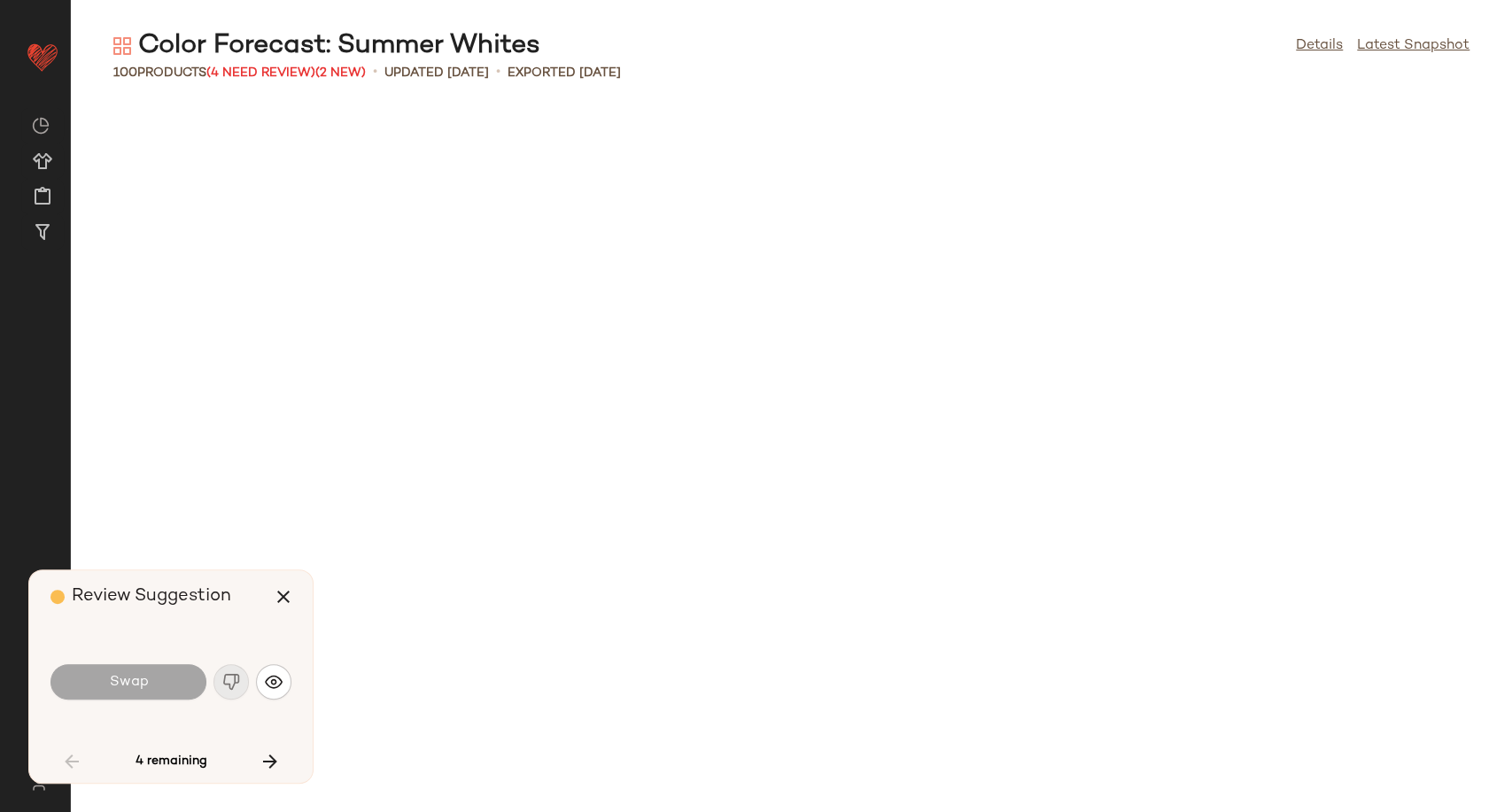
scroll to position [1620, 0]
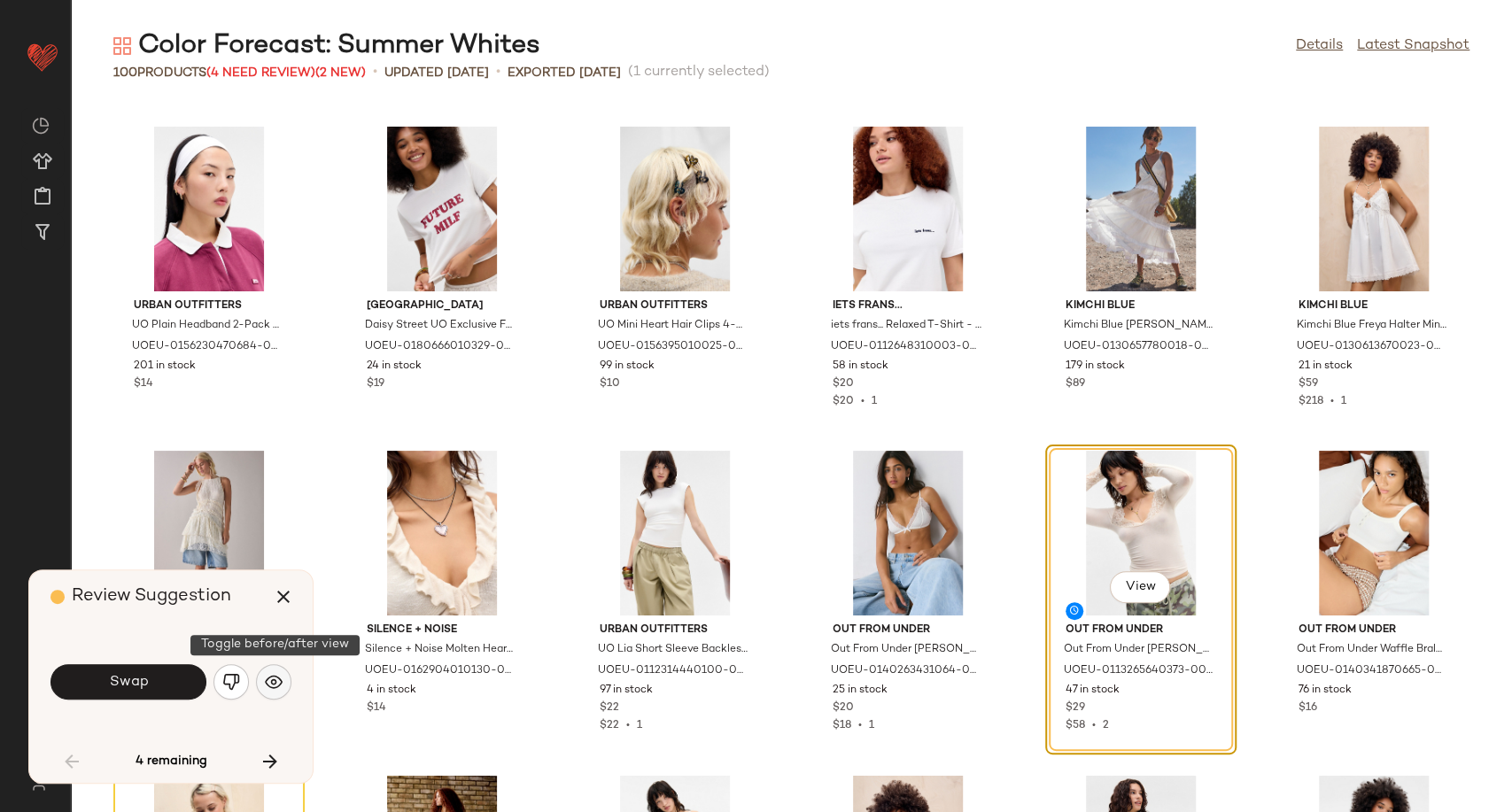
click at [274, 687] on img "button" at bounding box center [273, 681] width 17 height 17
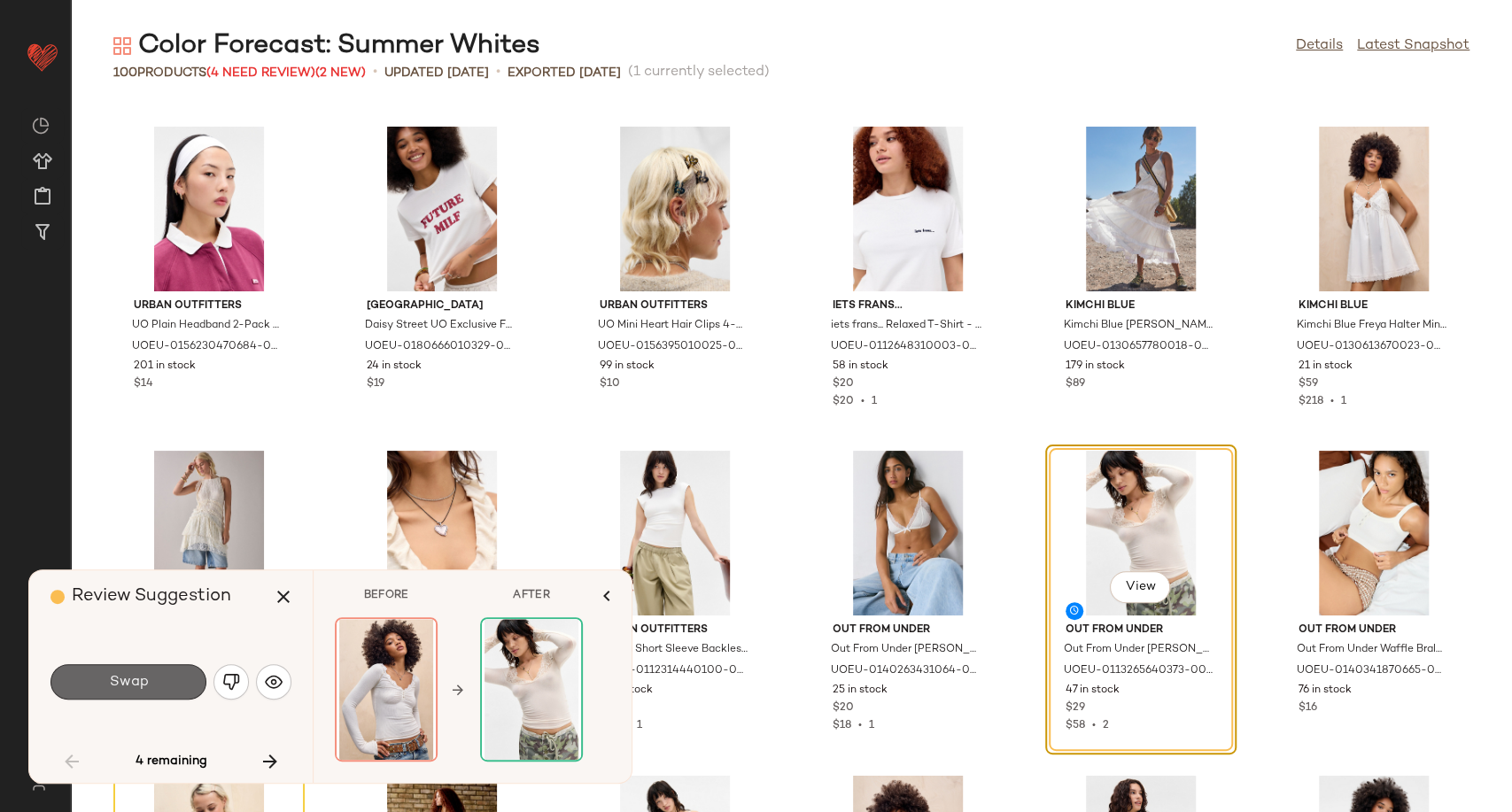
click at [145, 683] on span "Swap" at bounding box center [127, 681] width 40 height 16
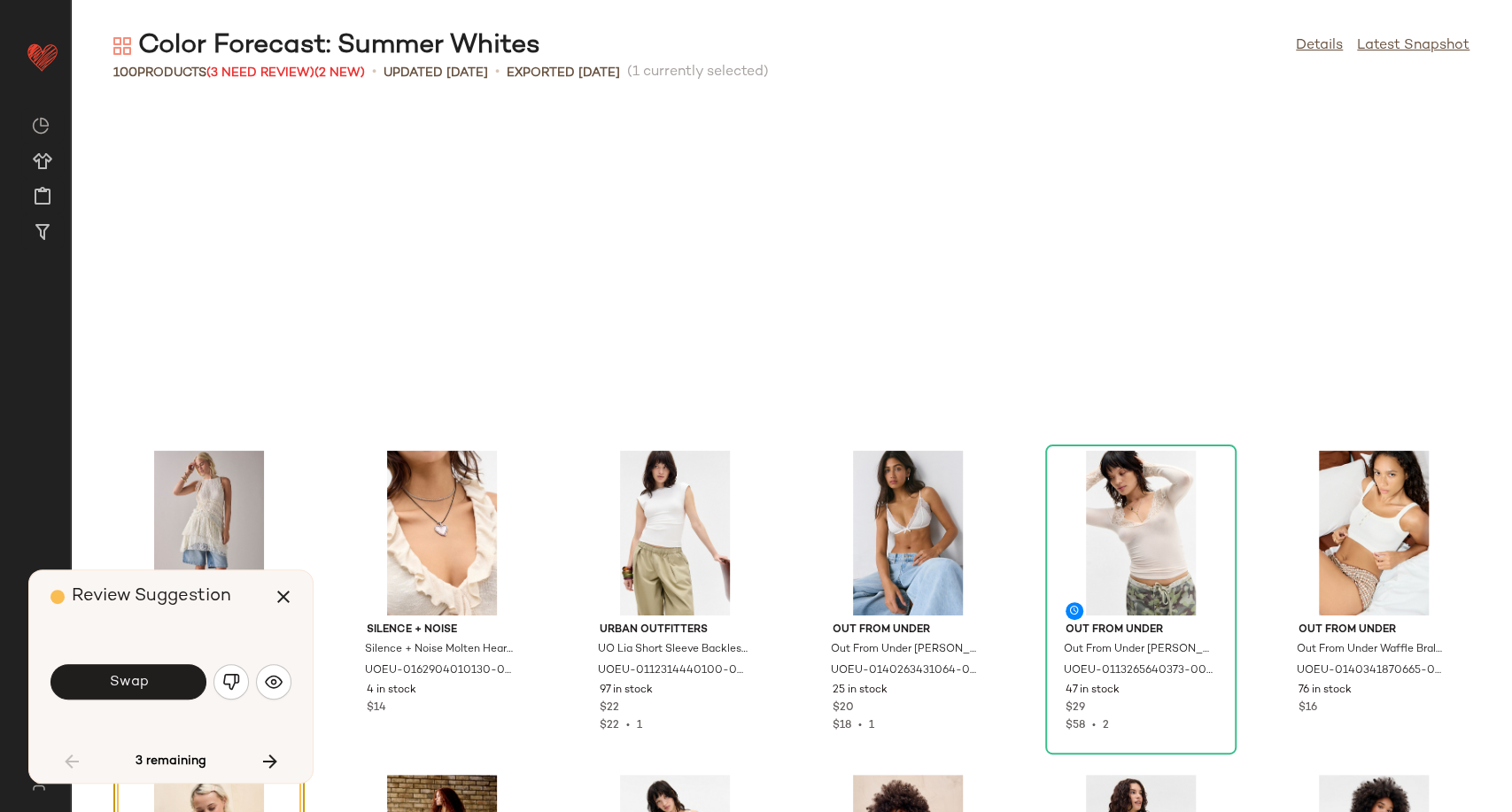
scroll to position [1945, 0]
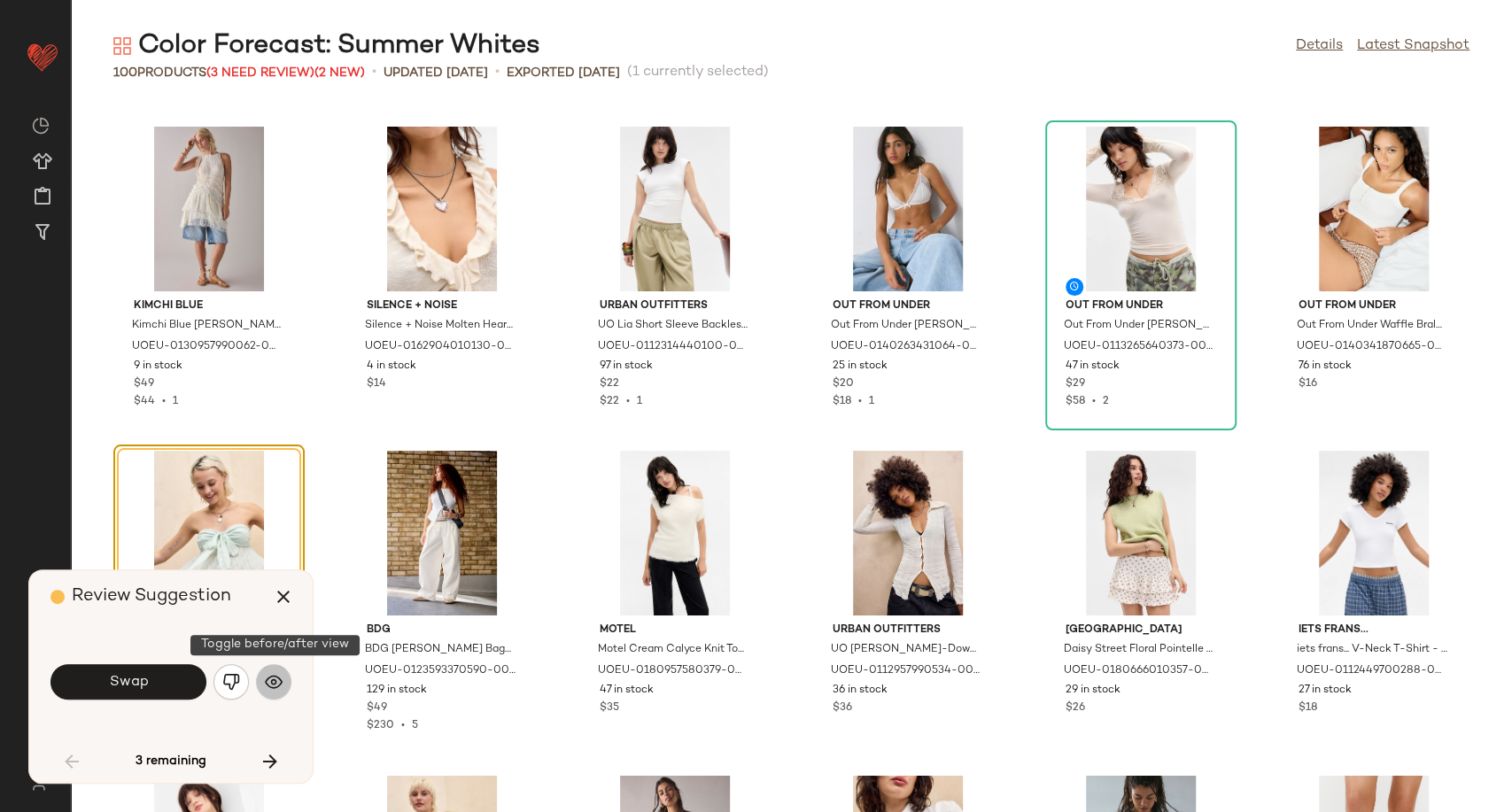
click at [270, 684] on img "button" at bounding box center [273, 681] width 17 height 17
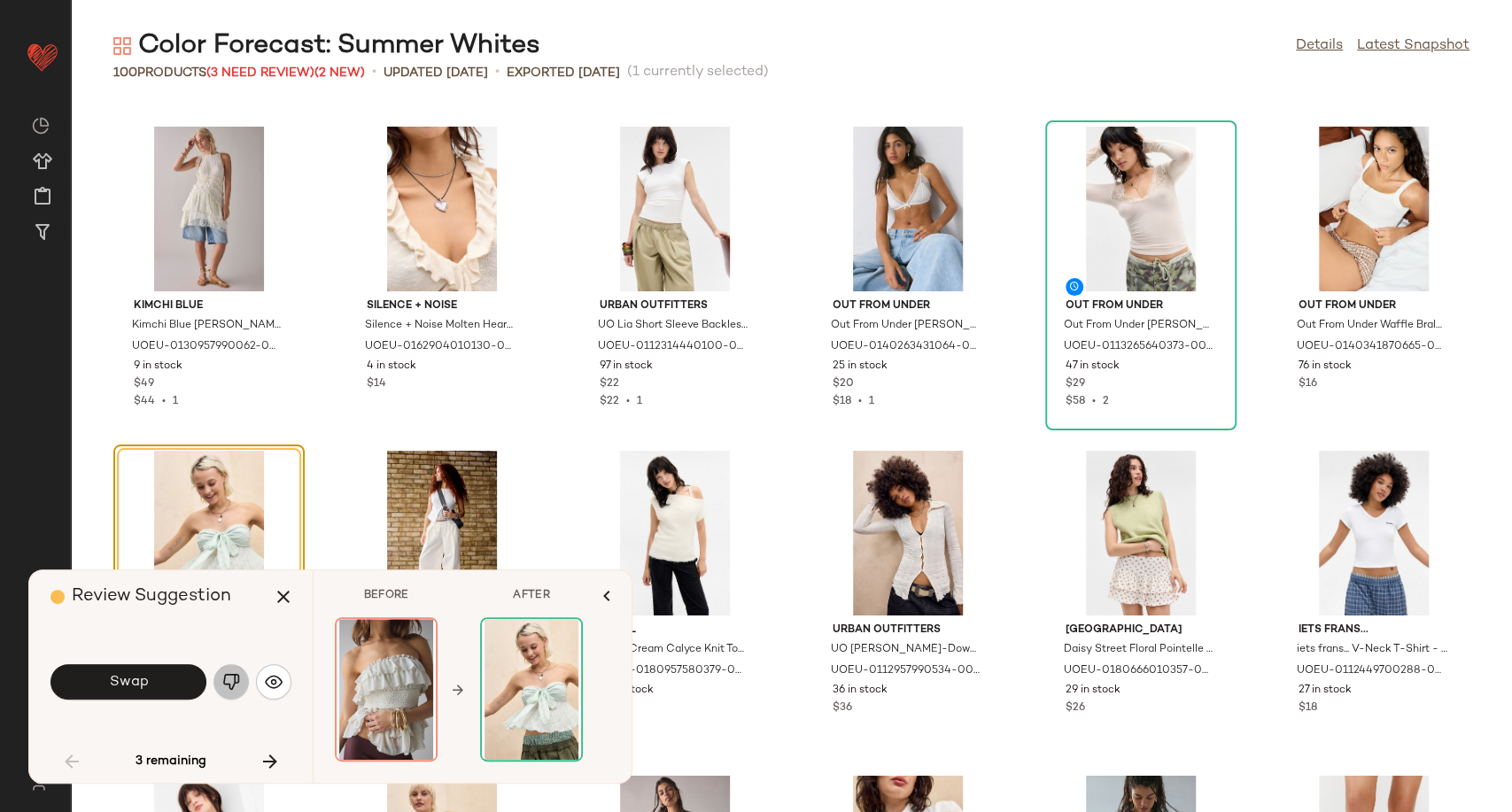
click at [242, 681] on button "button" at bounding box center [231, 681] width 36 height 36
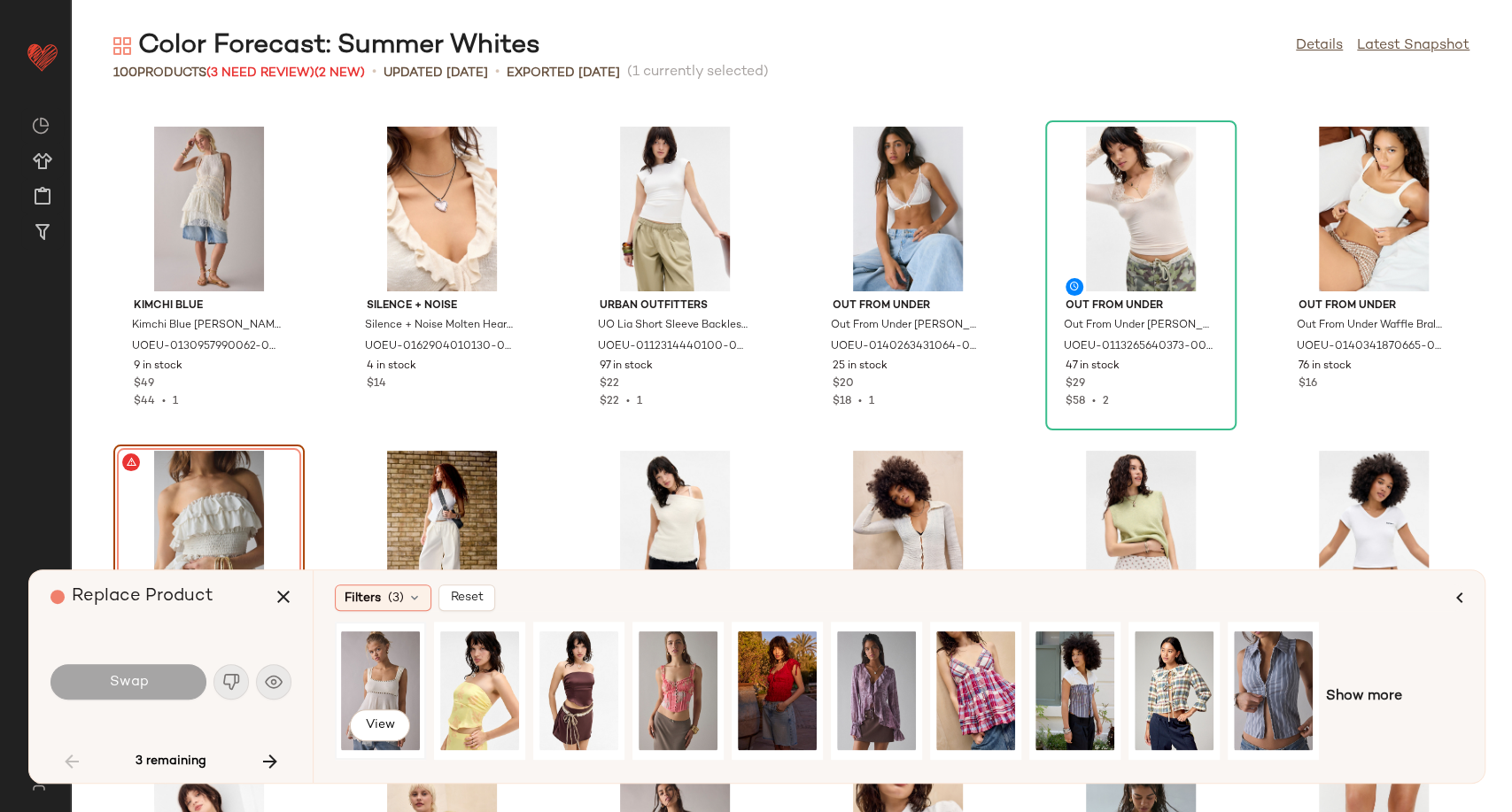
click at [381, 684] on div "View" at bounding box center [380, 691] width 79 height 126
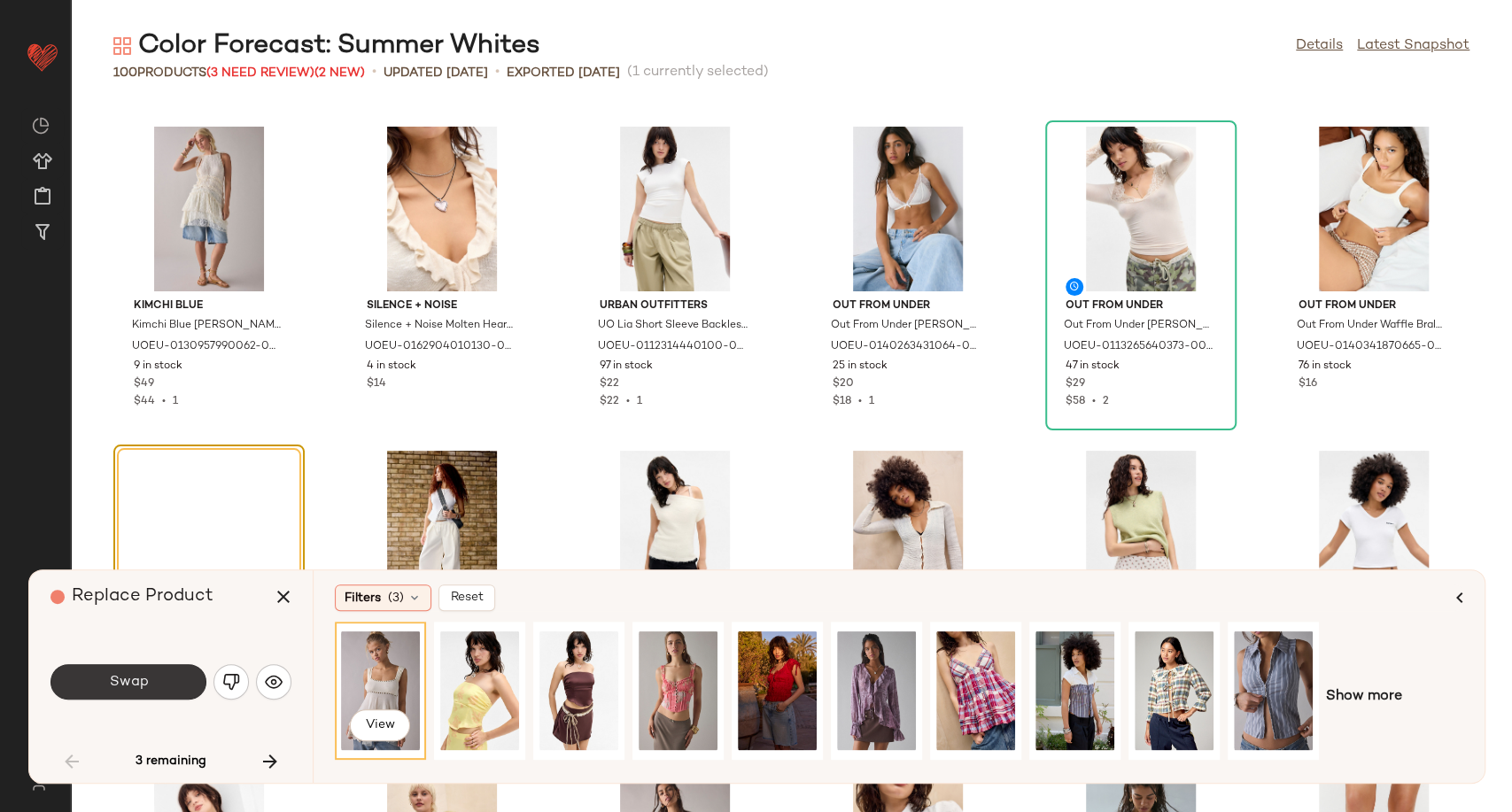
click at [142, 689] on span "Swap" at bounding box center [127, 681] width 40 height 16
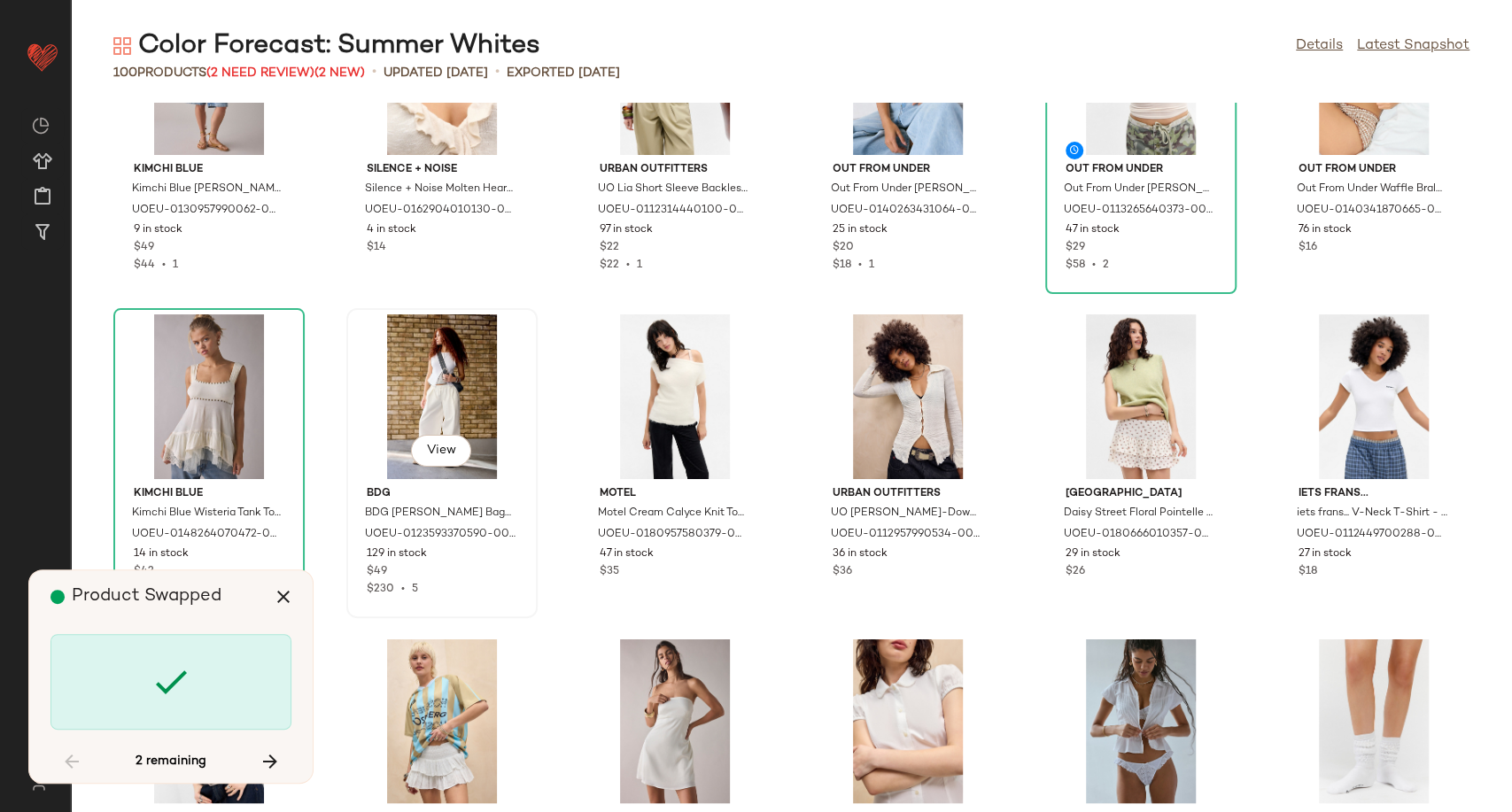
scroll to position [2239, 0]
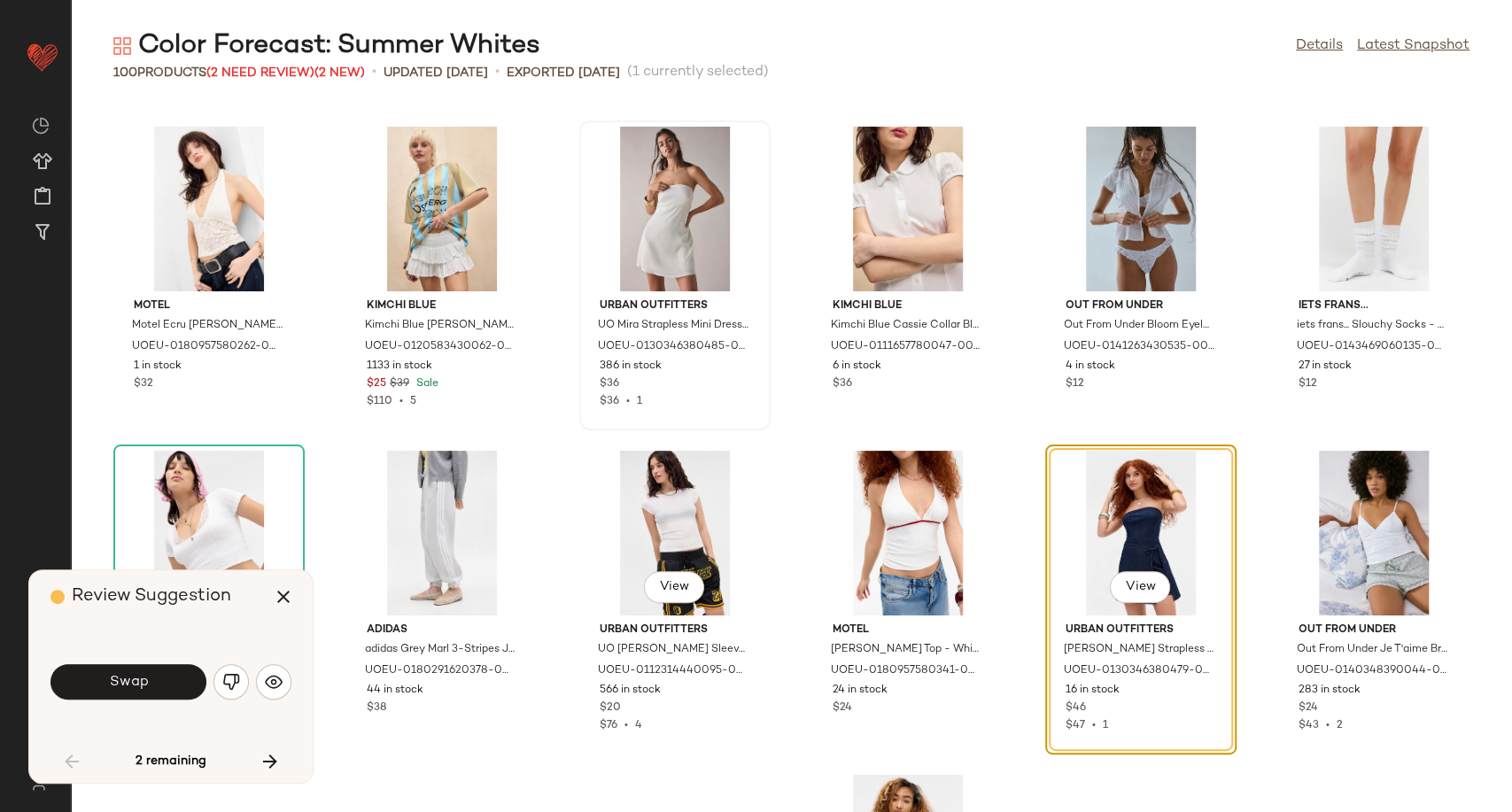
scroll to position [2888, 0]
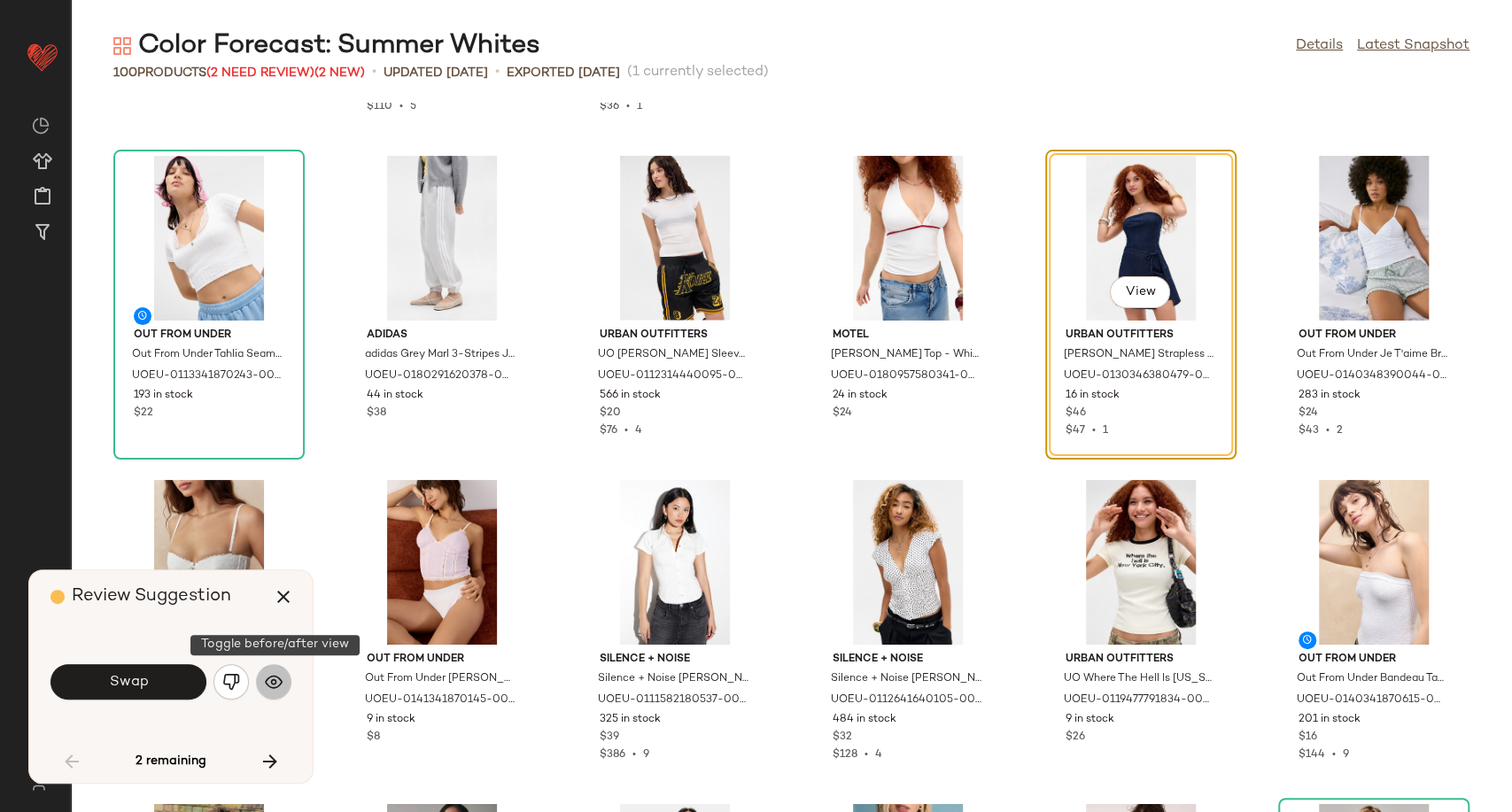
click at [274, 682] on img "button" at bounding box center [273, 681] width 17 height 17
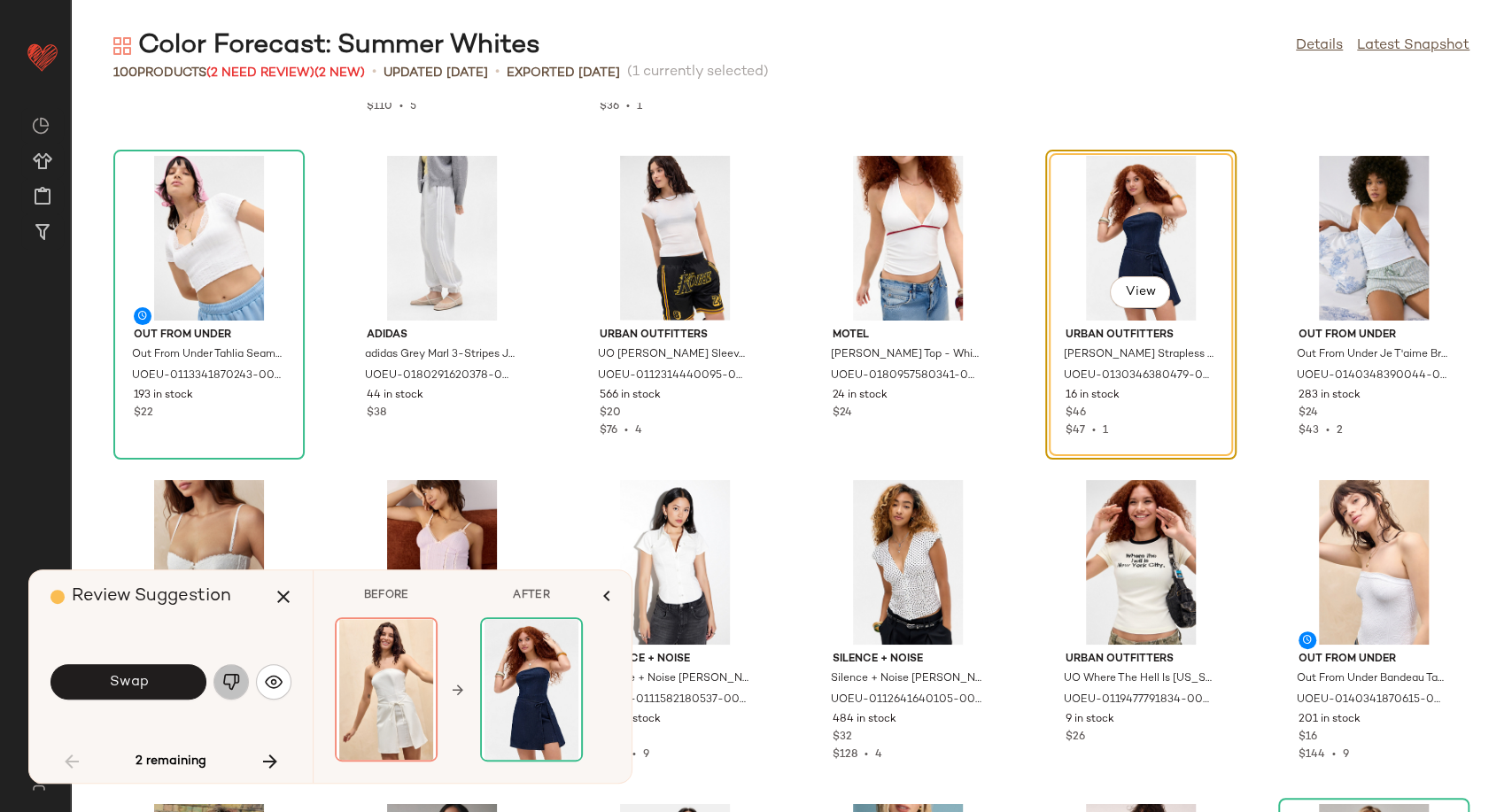
click at [235, 678] on img "button" at bounding box center [231, 681] width 17 height 17
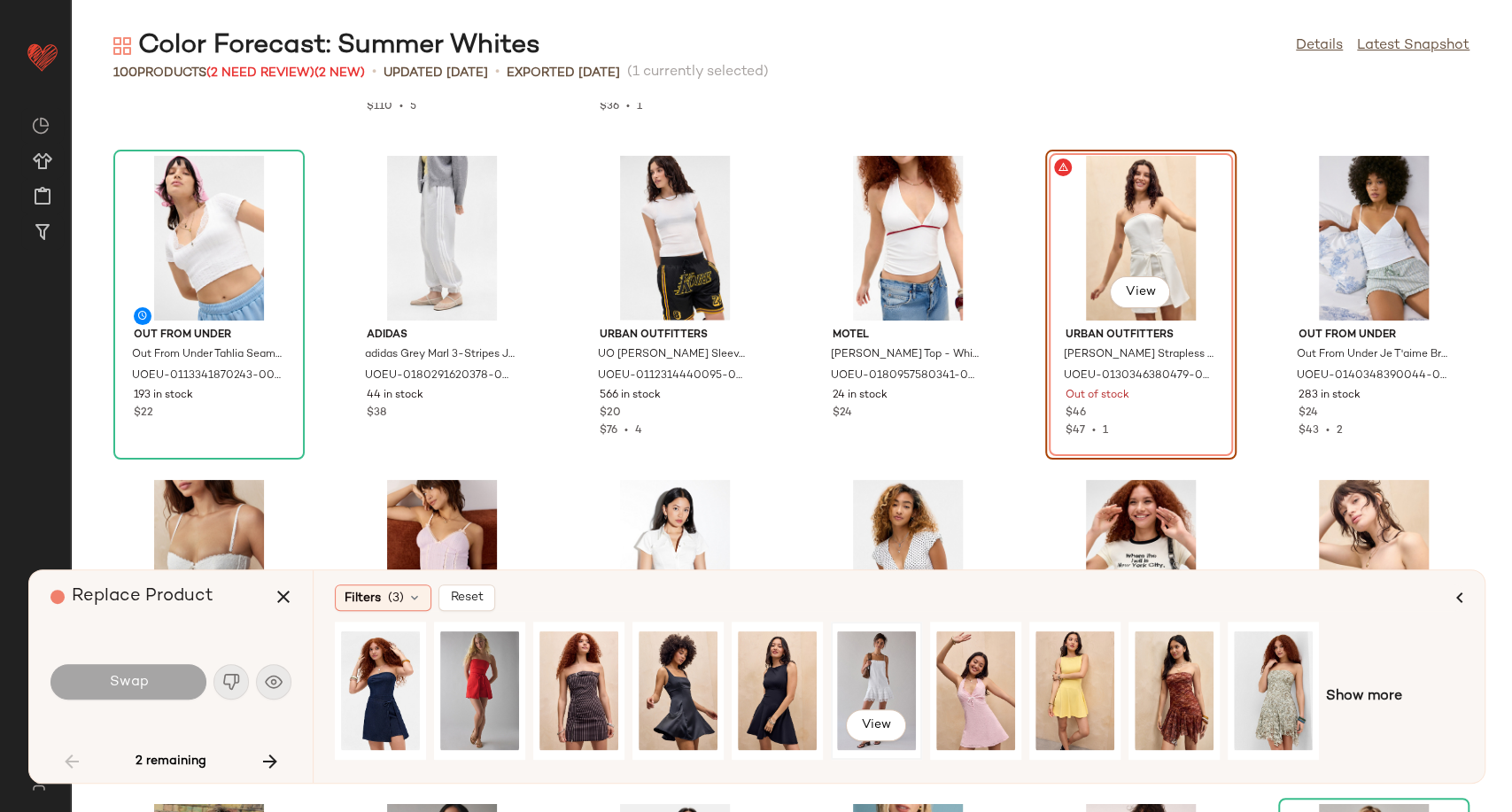
click at [876, 682] on div "View" at bounding box center [876, 691] width 79 height 126
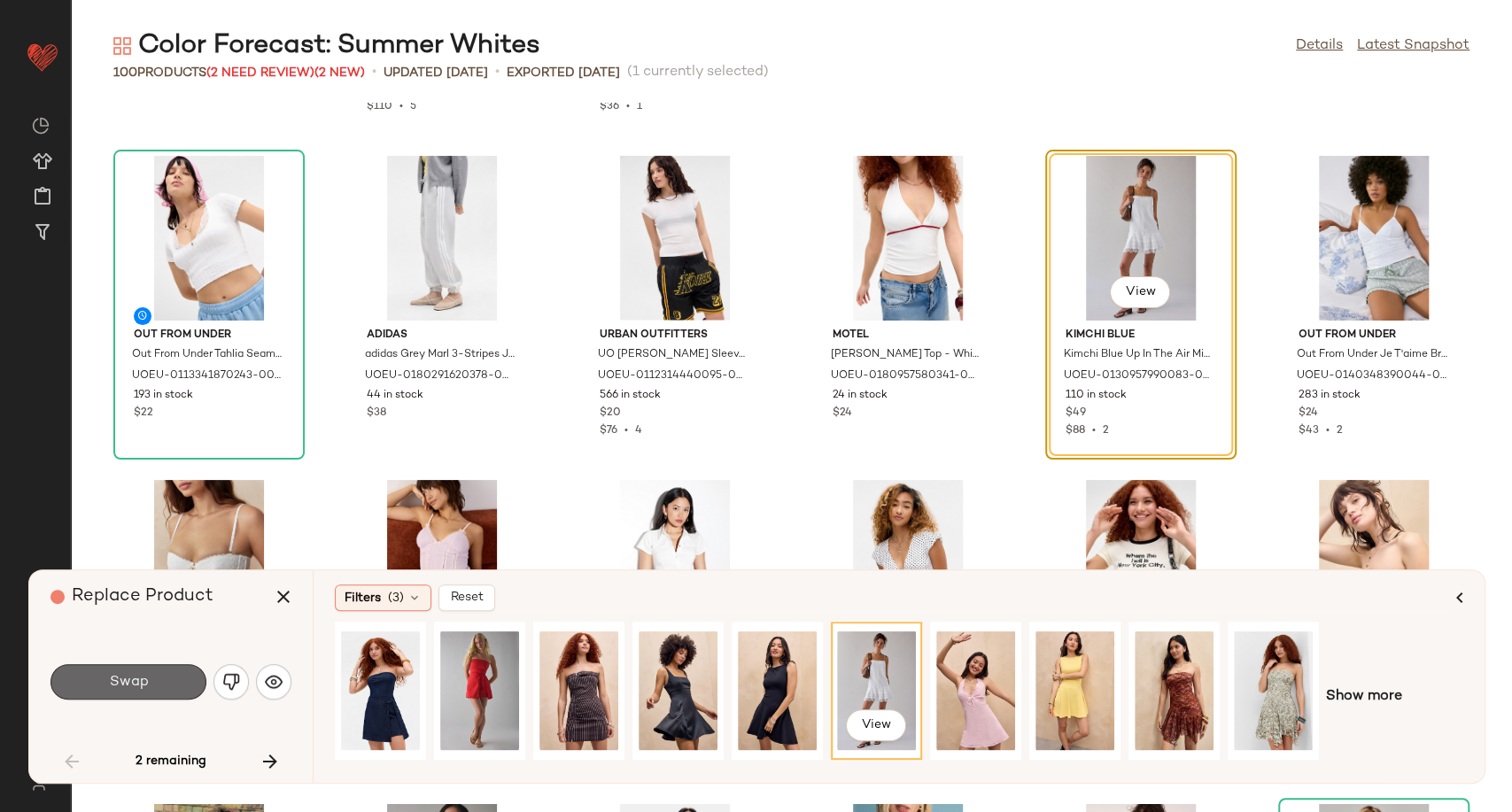
click at [111, 673] on span "Swap" at bounding box center [127, 681] width 40 height 16
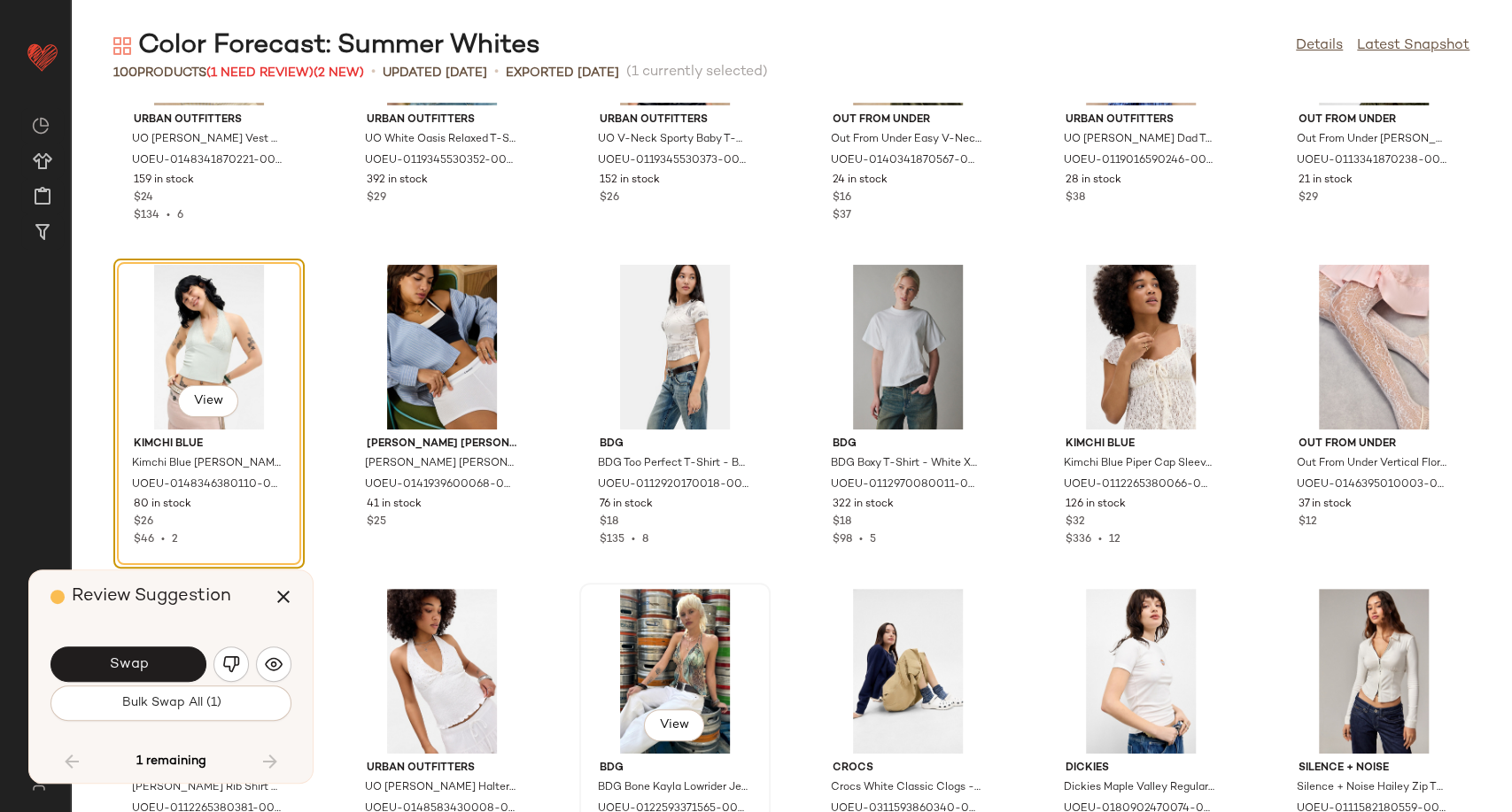
scroll to position [4410, 0]
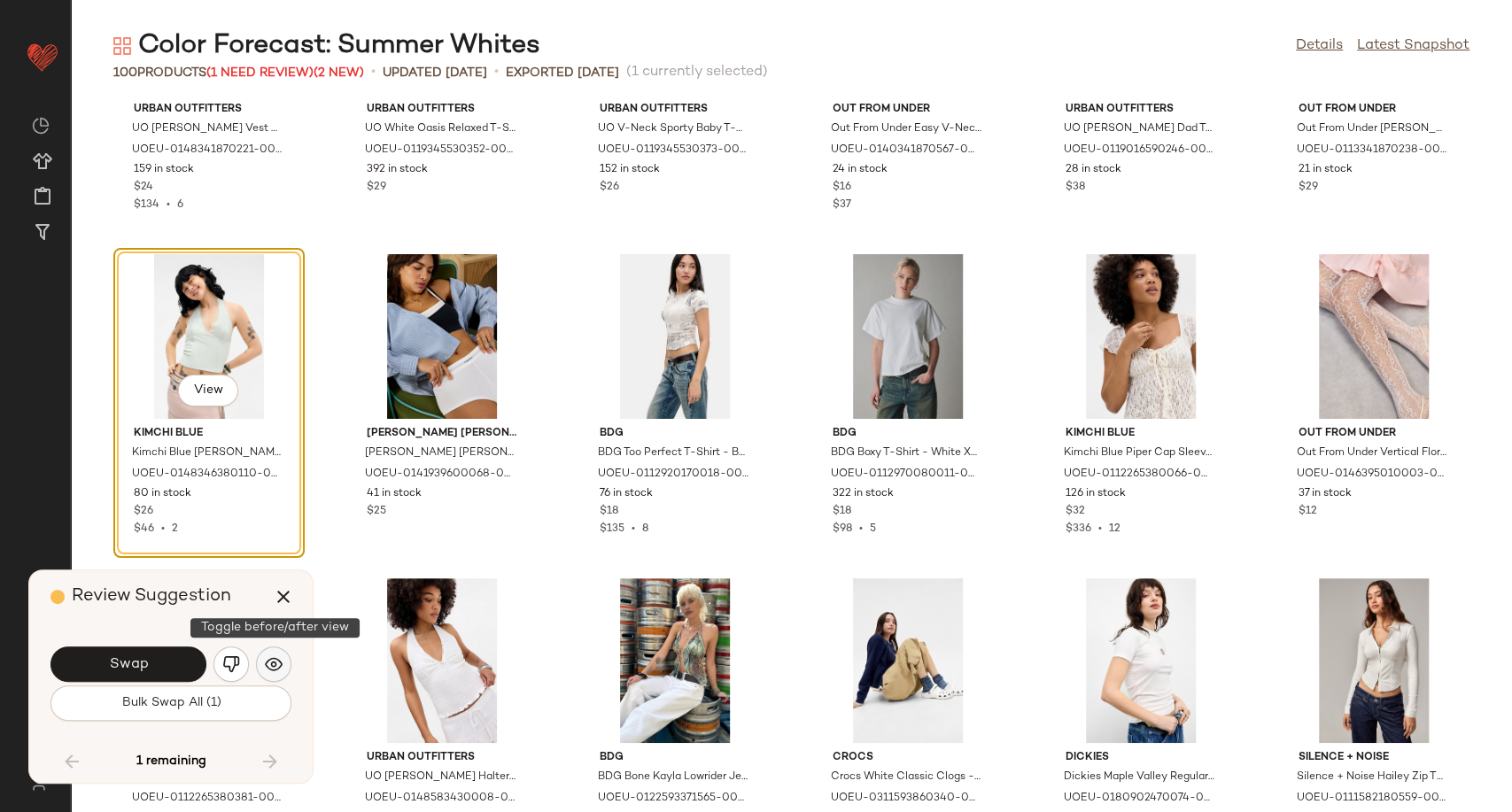
click at [278, 663] on img "button" at bounding box center [273, 664] width 17 height 17
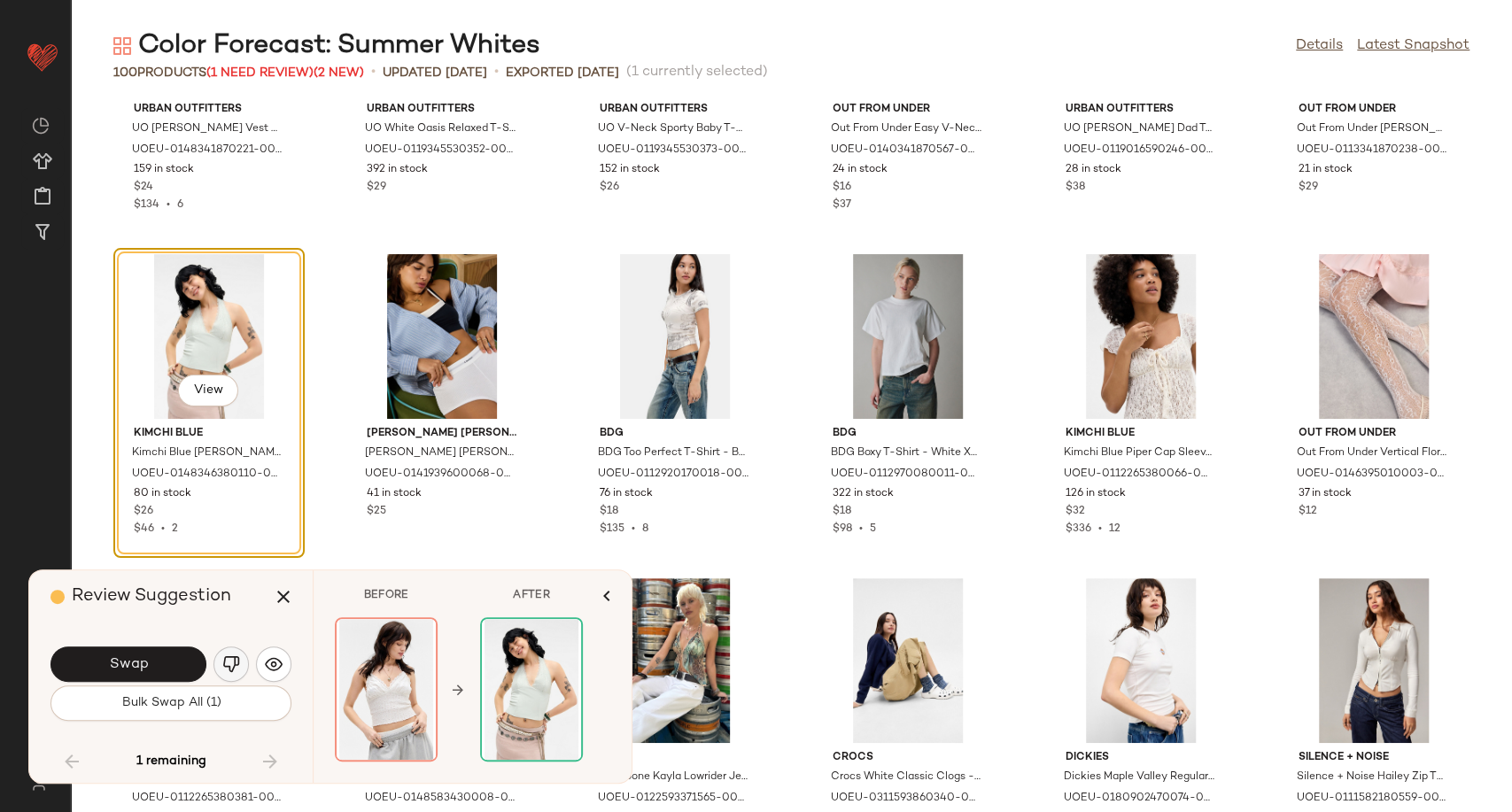
click at [236, 671] on img "button" at bounding box center [231, 664] width 17 height 17
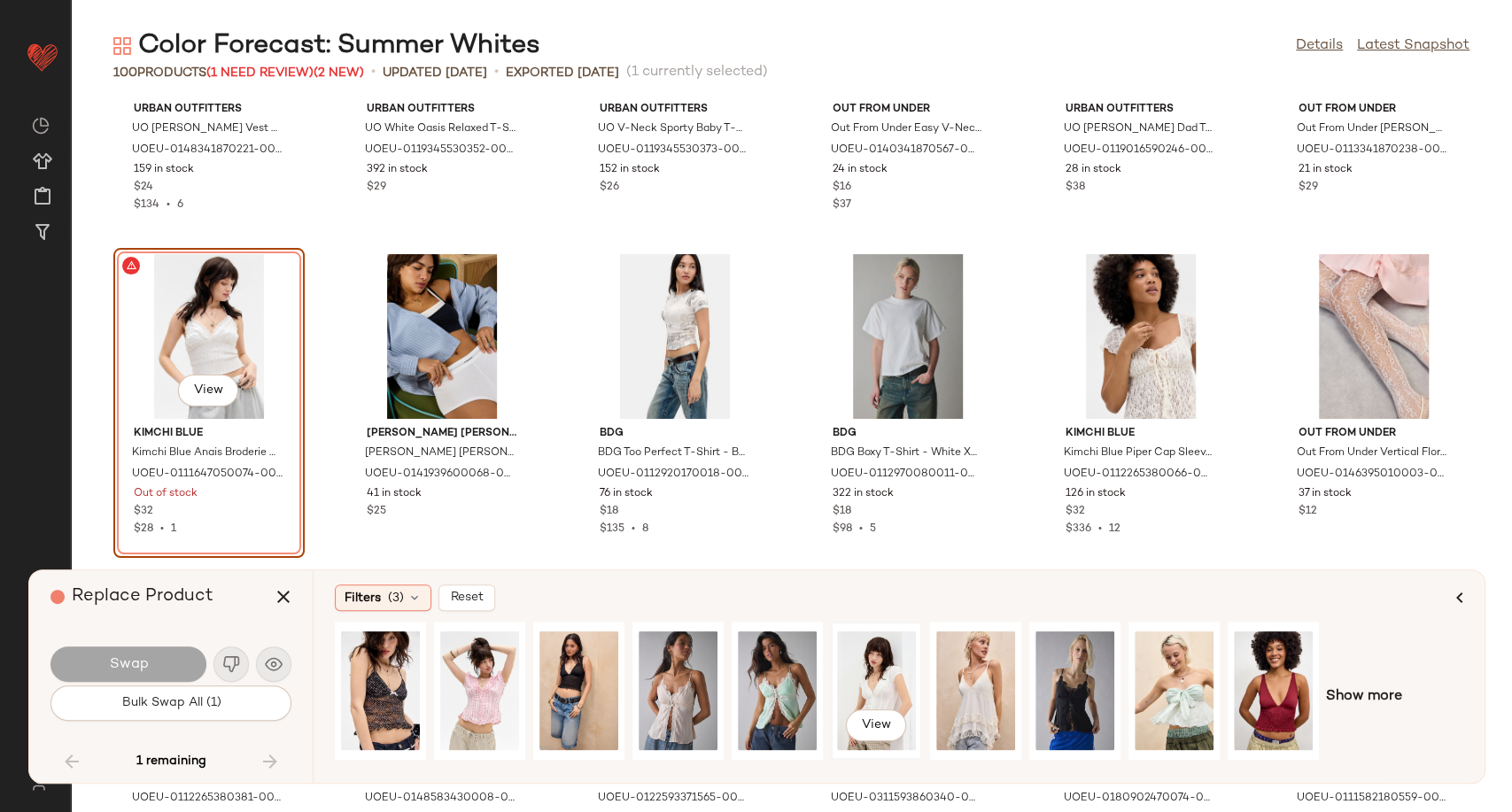
click at [887, 695] on div "View" at bounding box center [876, 691] width 79 height 126
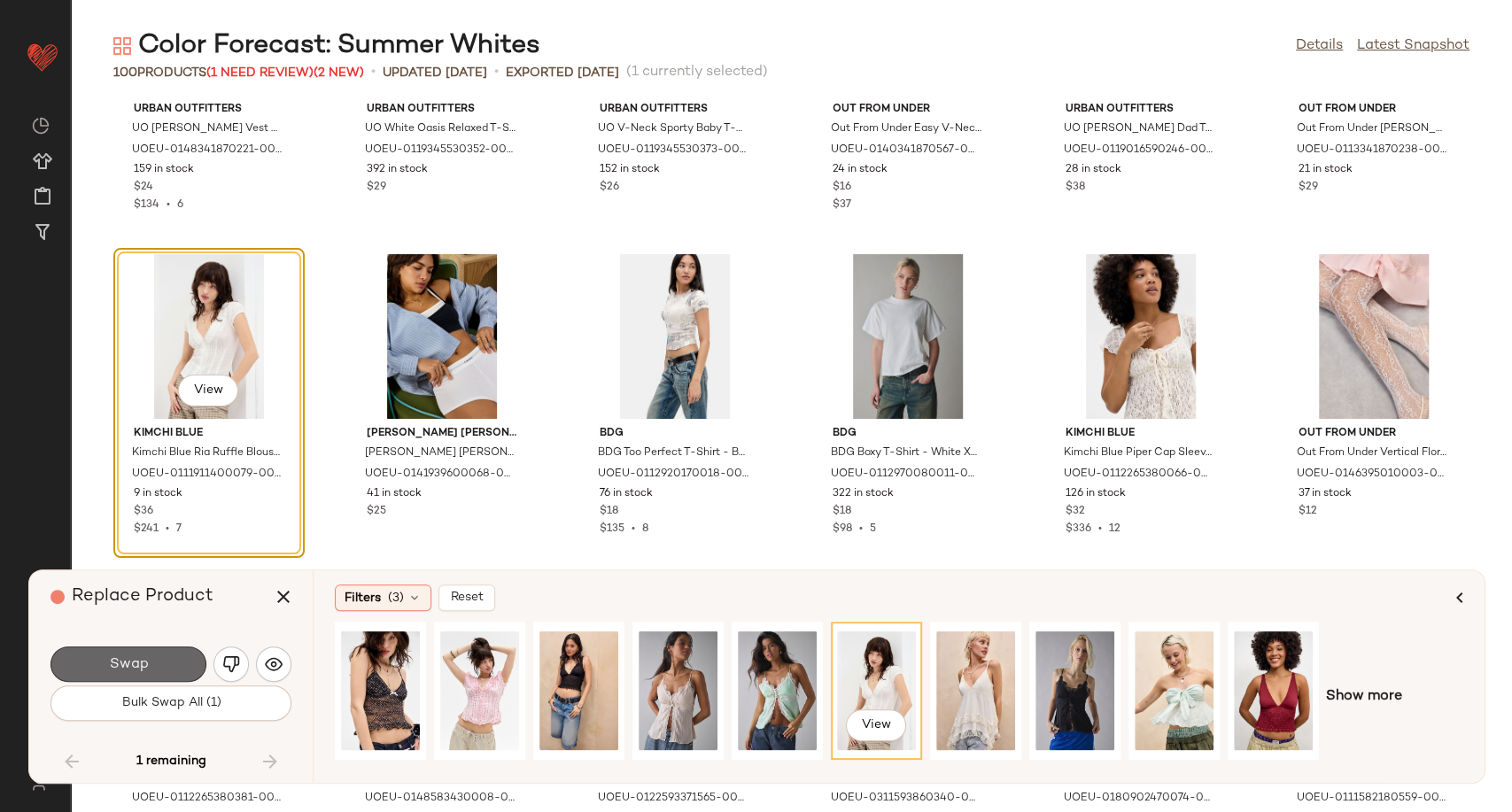
click at [163, 663] on button "Swap" at bounding box center [128, 664] width 156 height 36
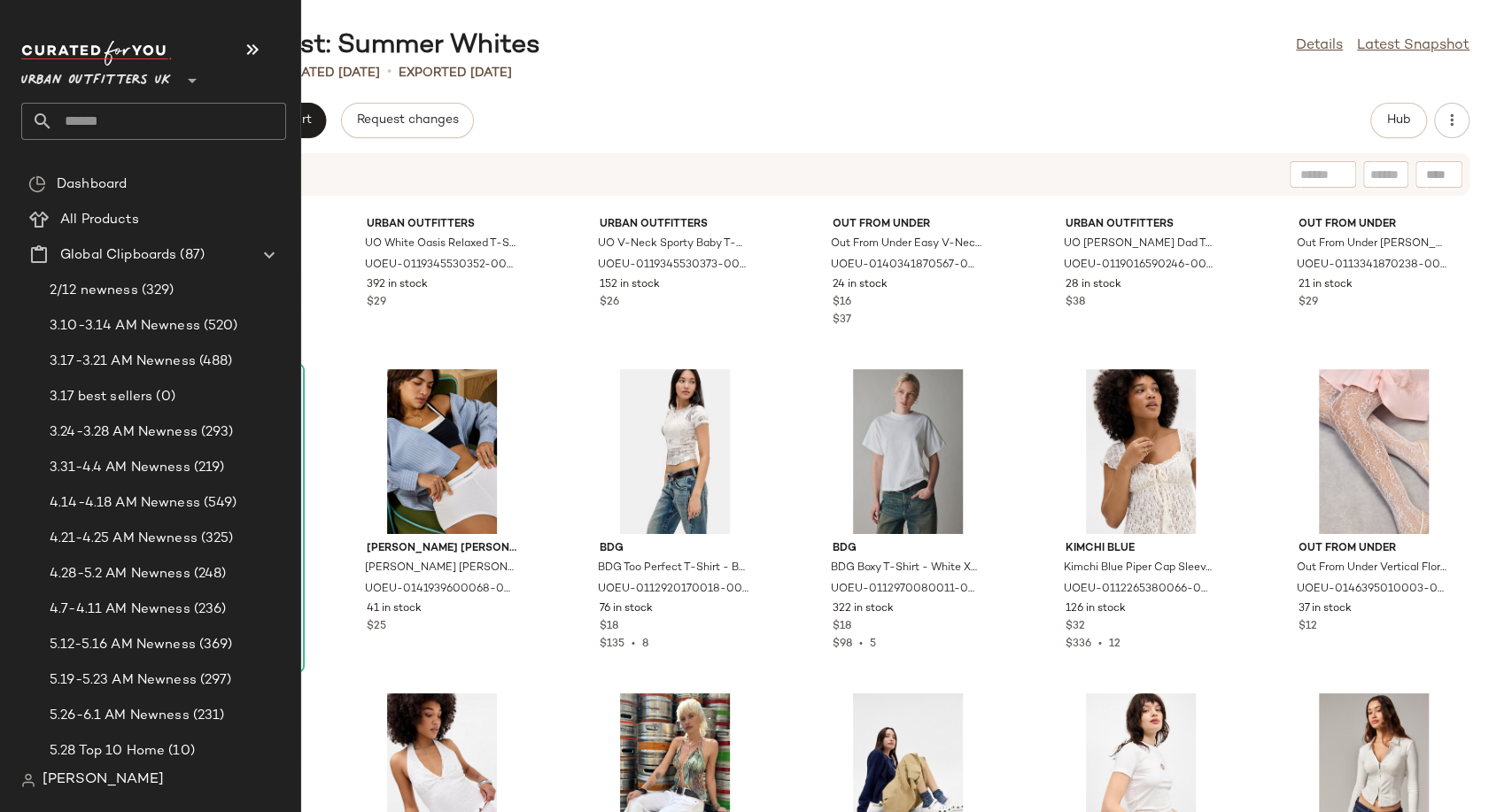
click at [113, 67] on span "Urban Outfitters UK" at bounding box center [96, 76] width 149 height 32
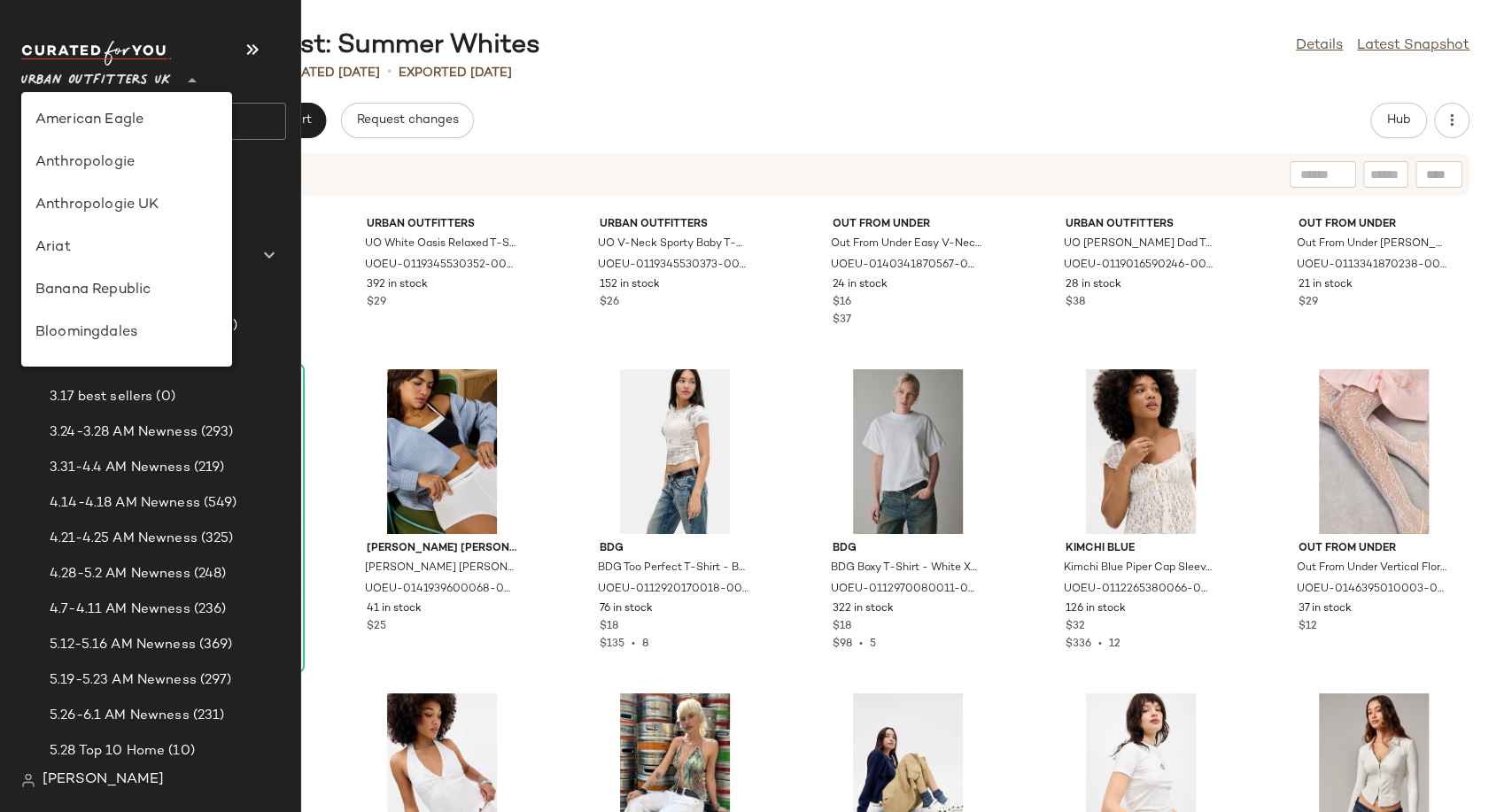
scroll to position [1014, 0]
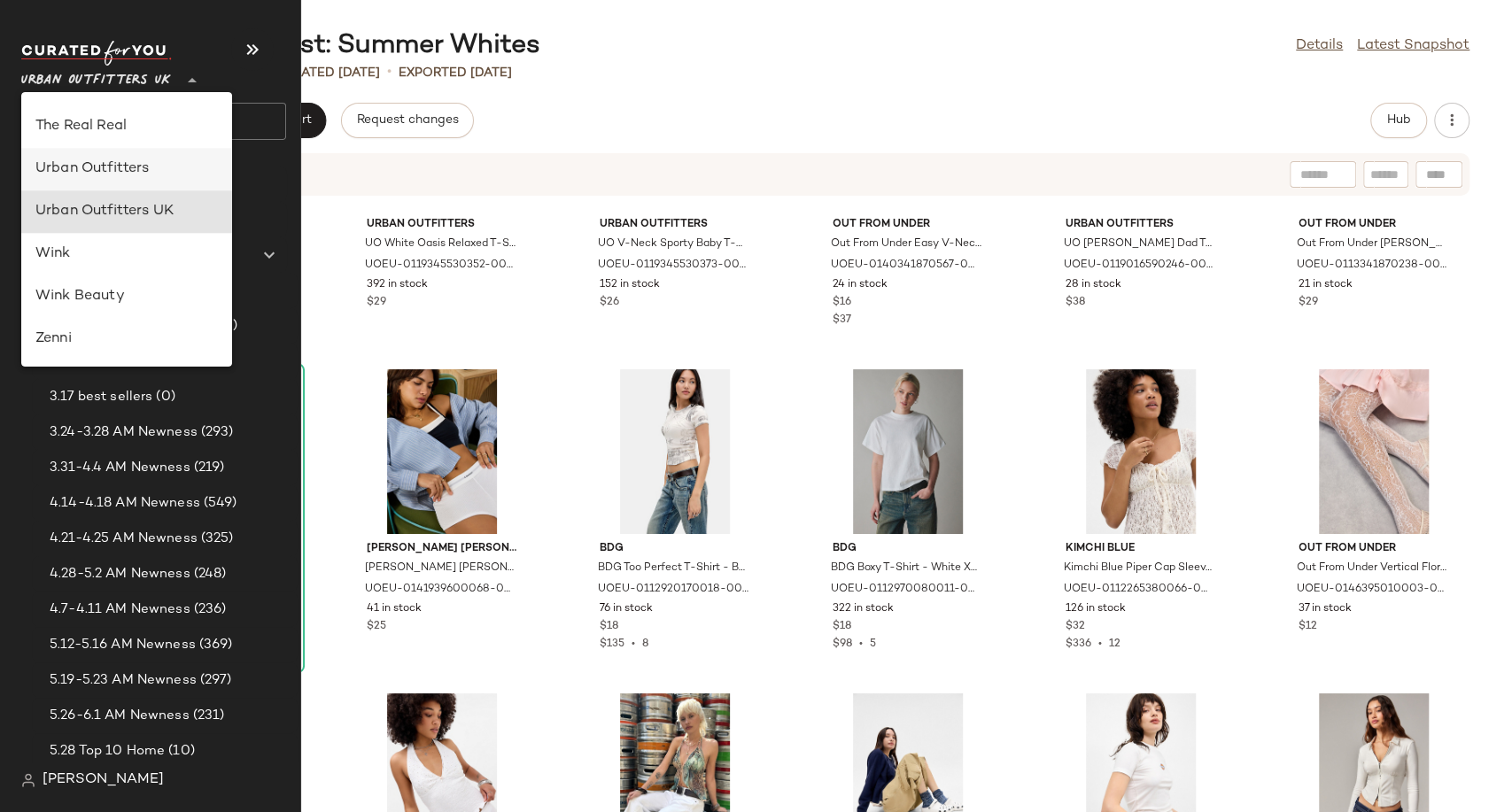
click at [137, 169] on div "Urban Outfitters" at bounding box center [127, 170] width 182 height 21
type input "**"
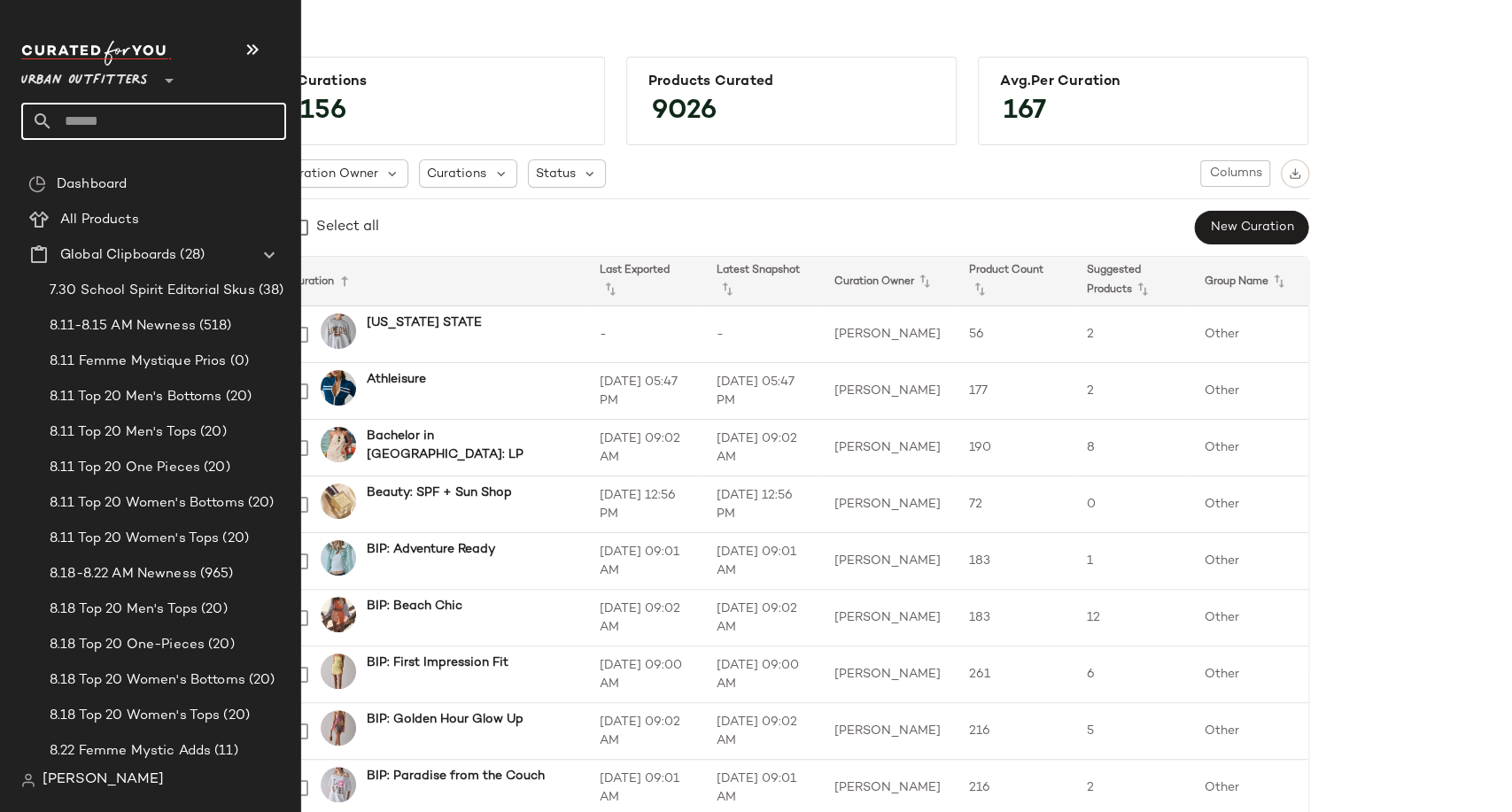
click at [101, 124] on input "text" at bounding box center [170, 121] width 233 height 37
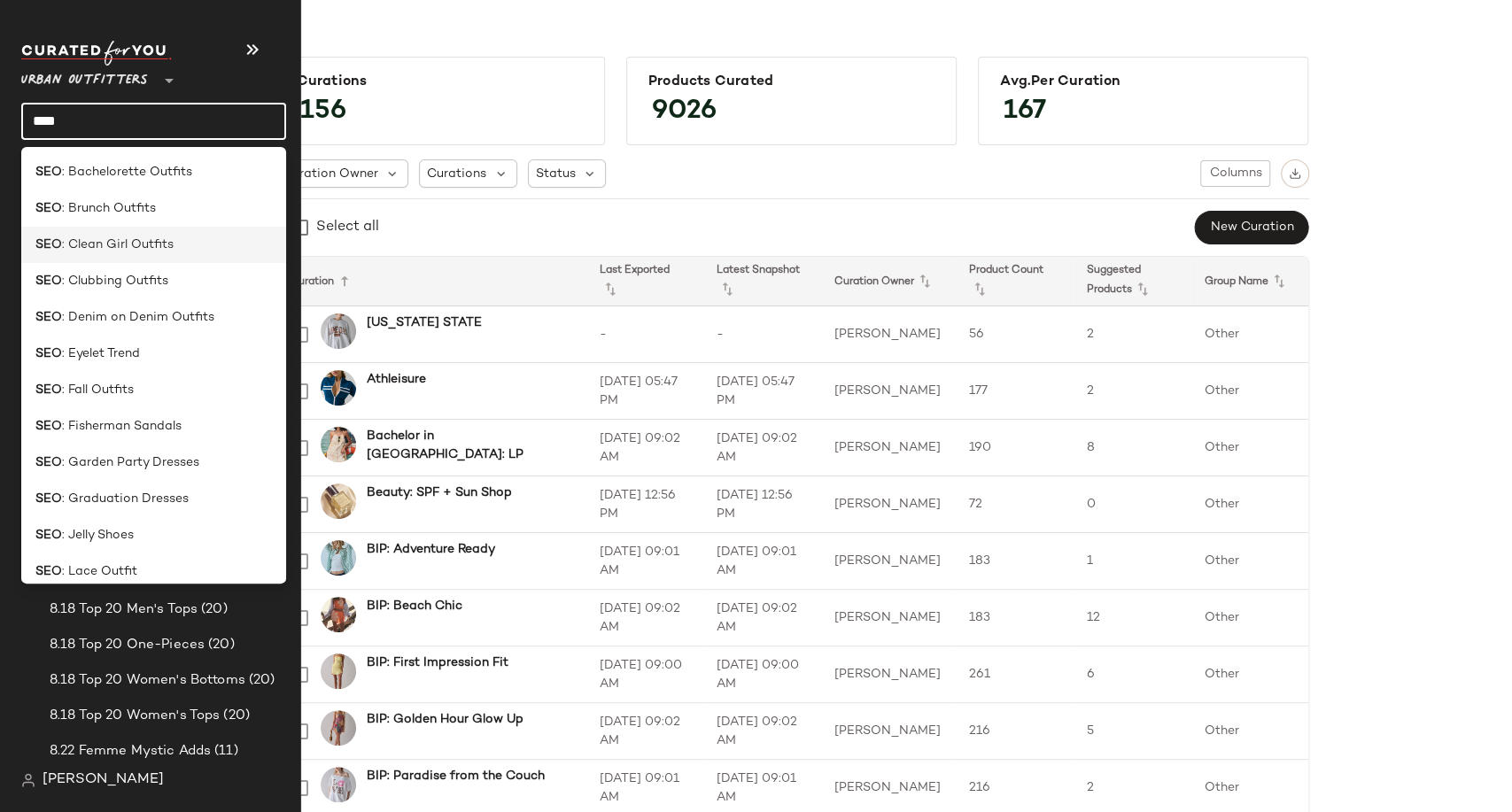
type input "***"
click at [117, 241] on span ": Clean Girl Outfits" at bounding box center [117, 244] width 111 height 18
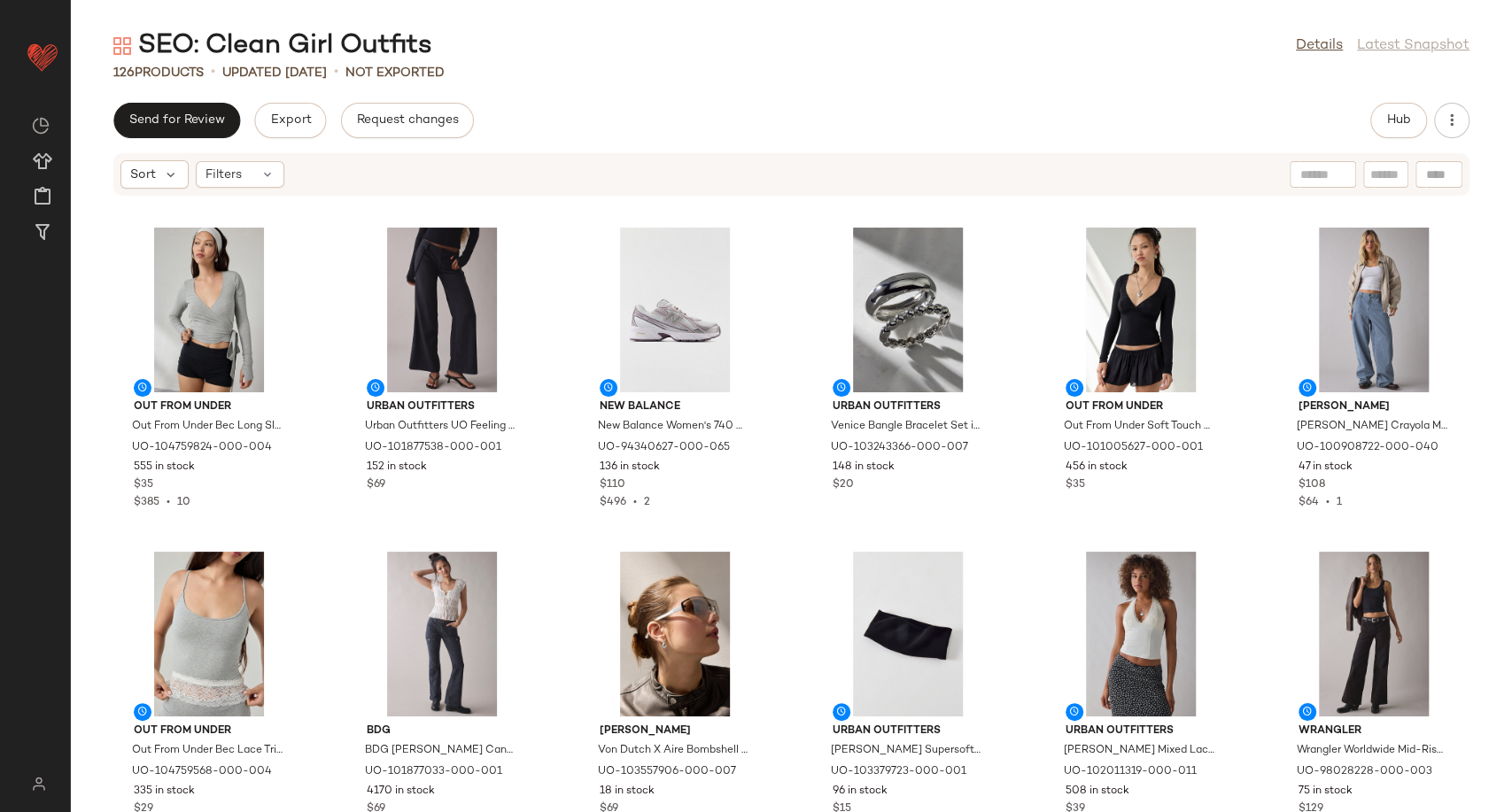
click at [503, 30] on div "SEO: Clean Girl Outfits Details Latest Snapshot" at bounding box center [791, 46] width 1441 height 36
click at [757, 136] on div "Send for Review Export Request changes Hub" at bounding box center [791, 120] width 1441 height 36
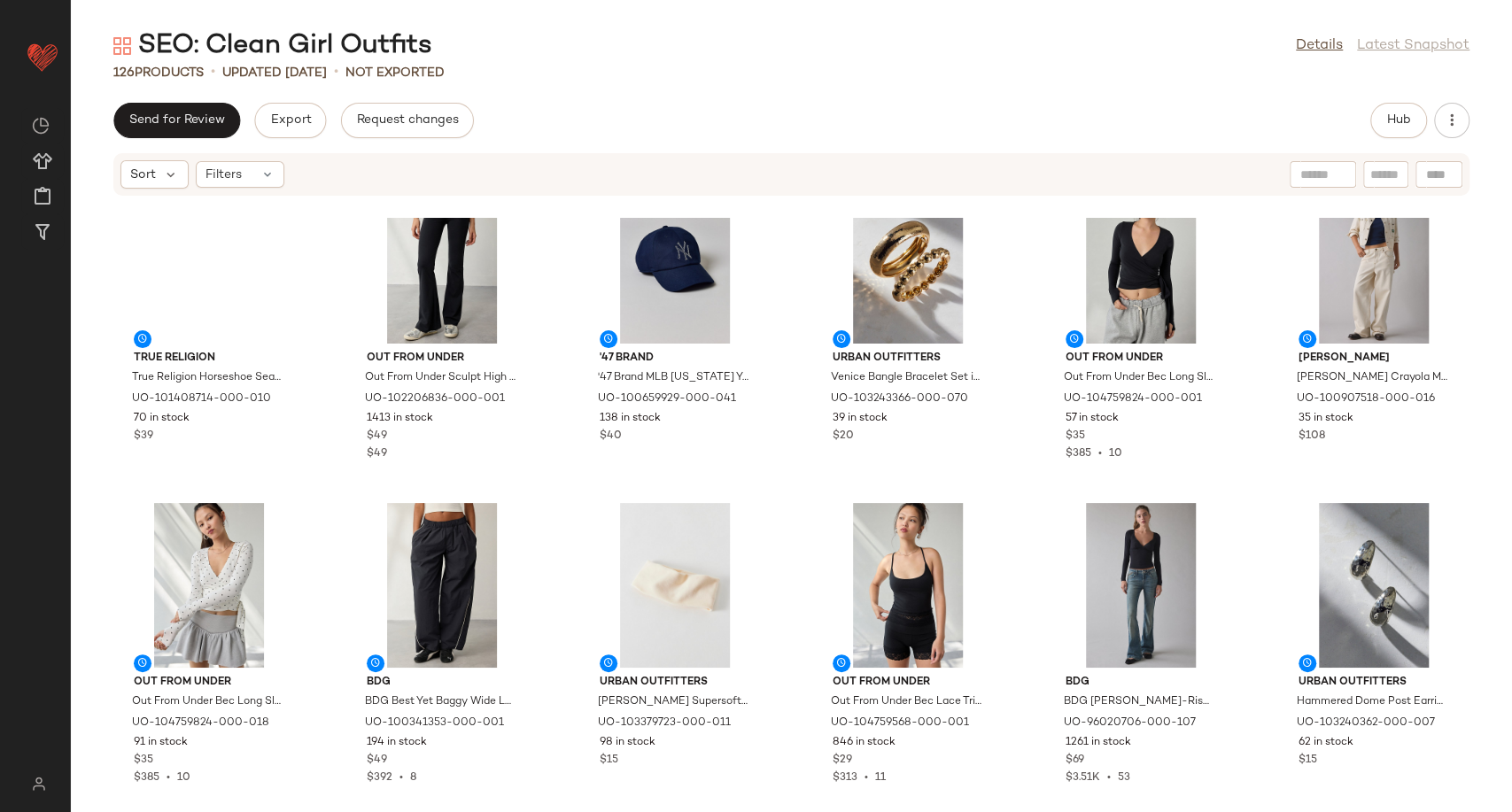
scroll to position [703, 0]
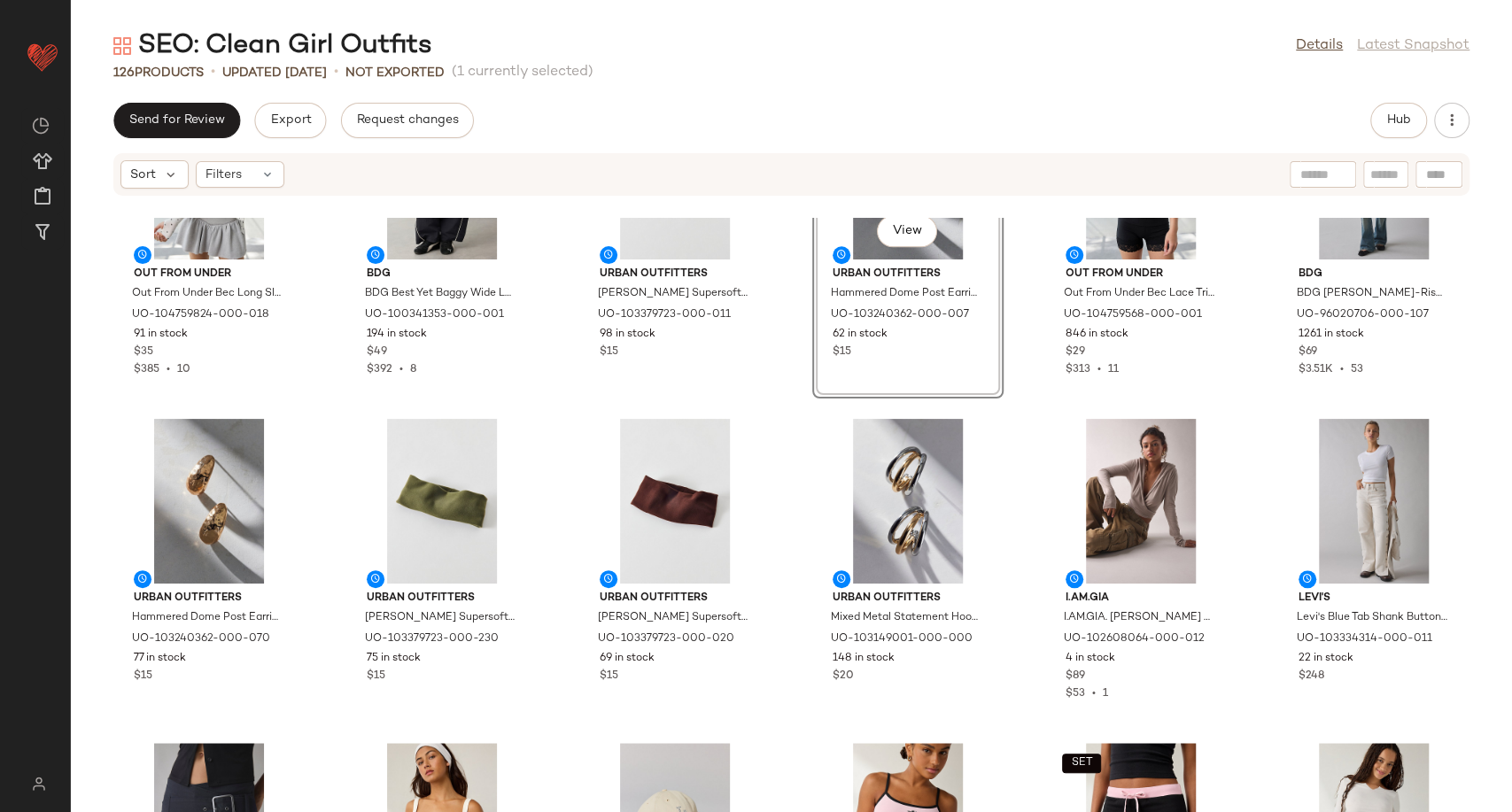
scroll to position [1293, 0]
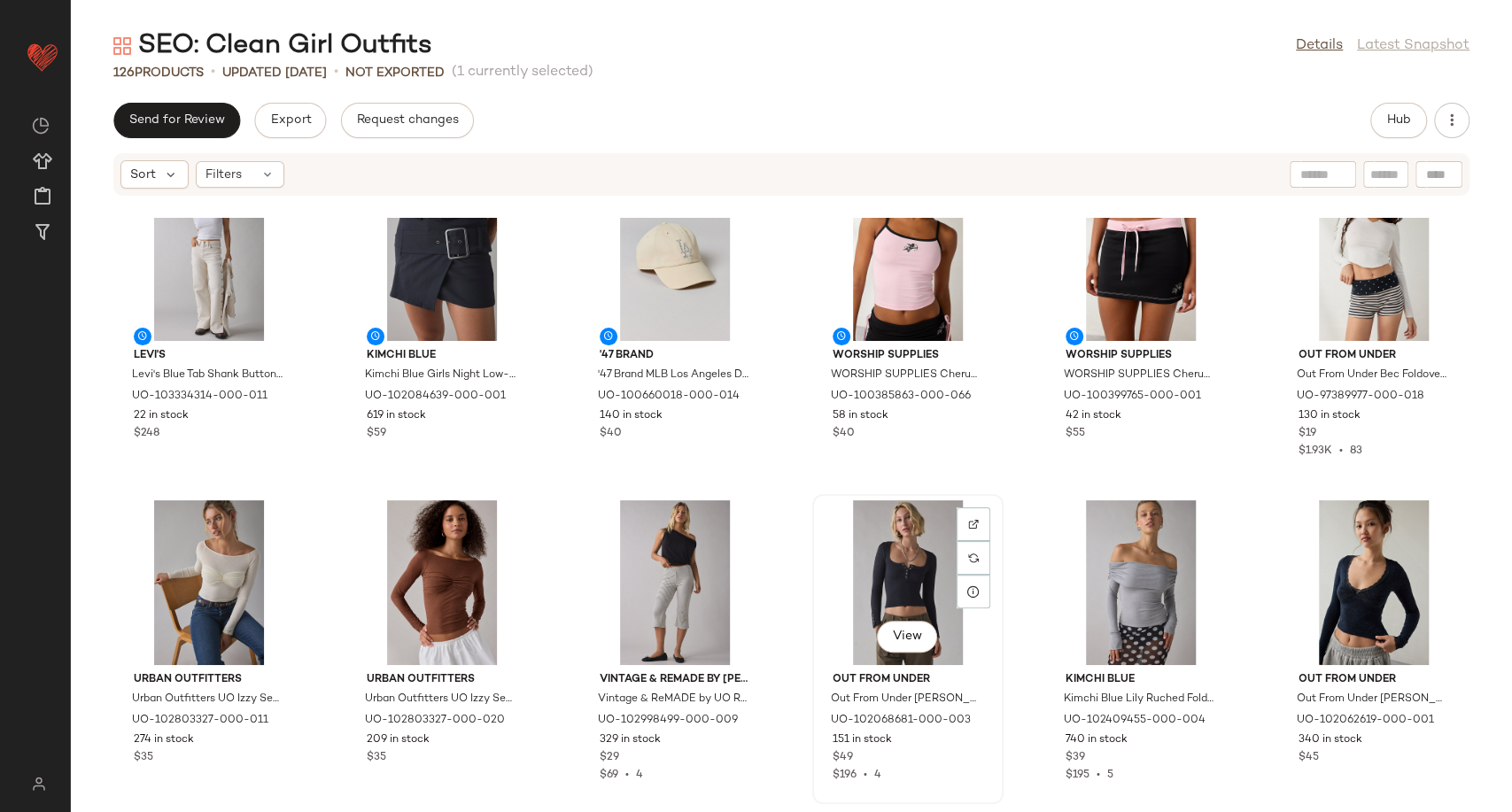
scroll to position [1785, 0]
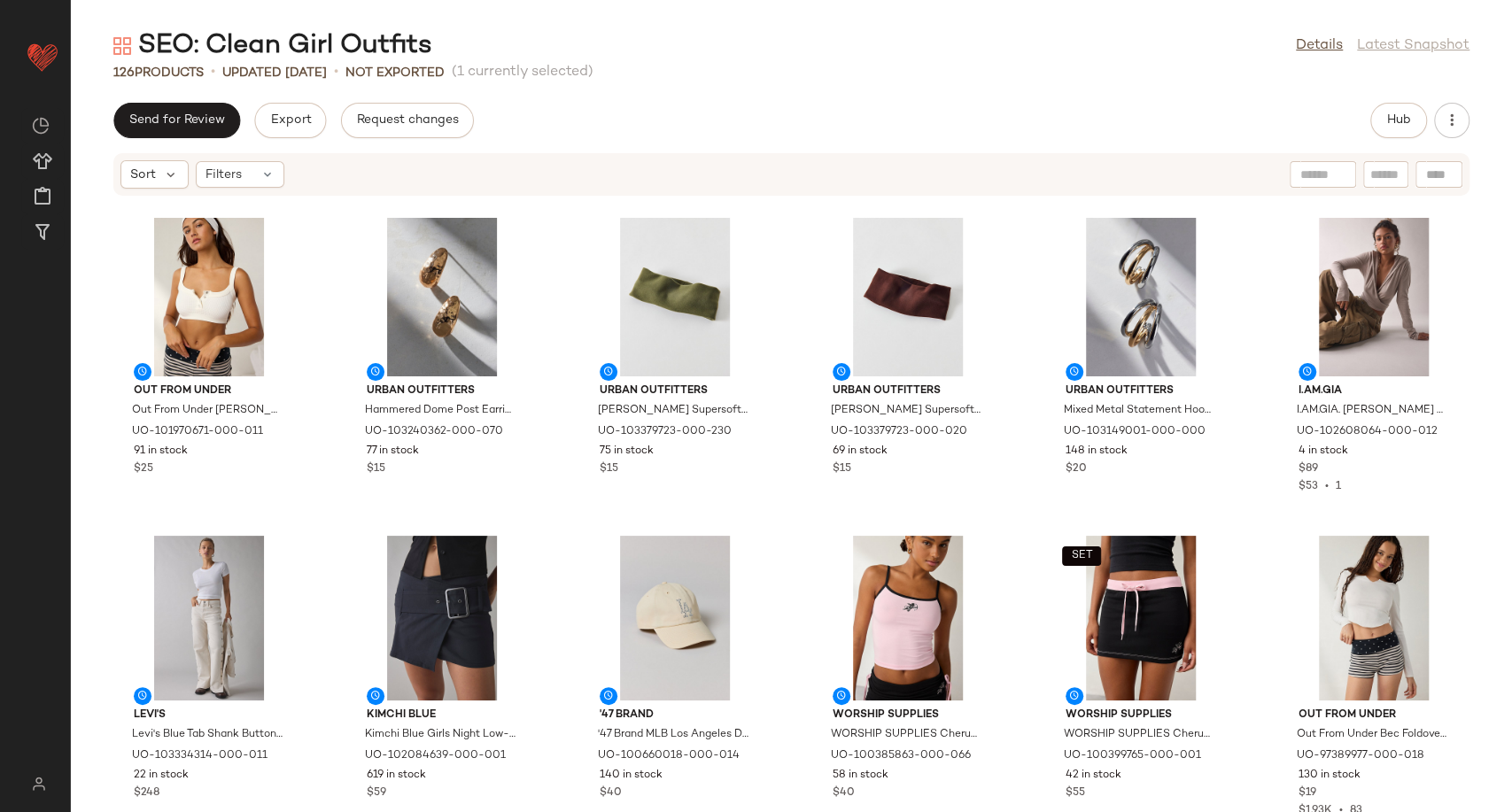
scroll to position [1314, 0]
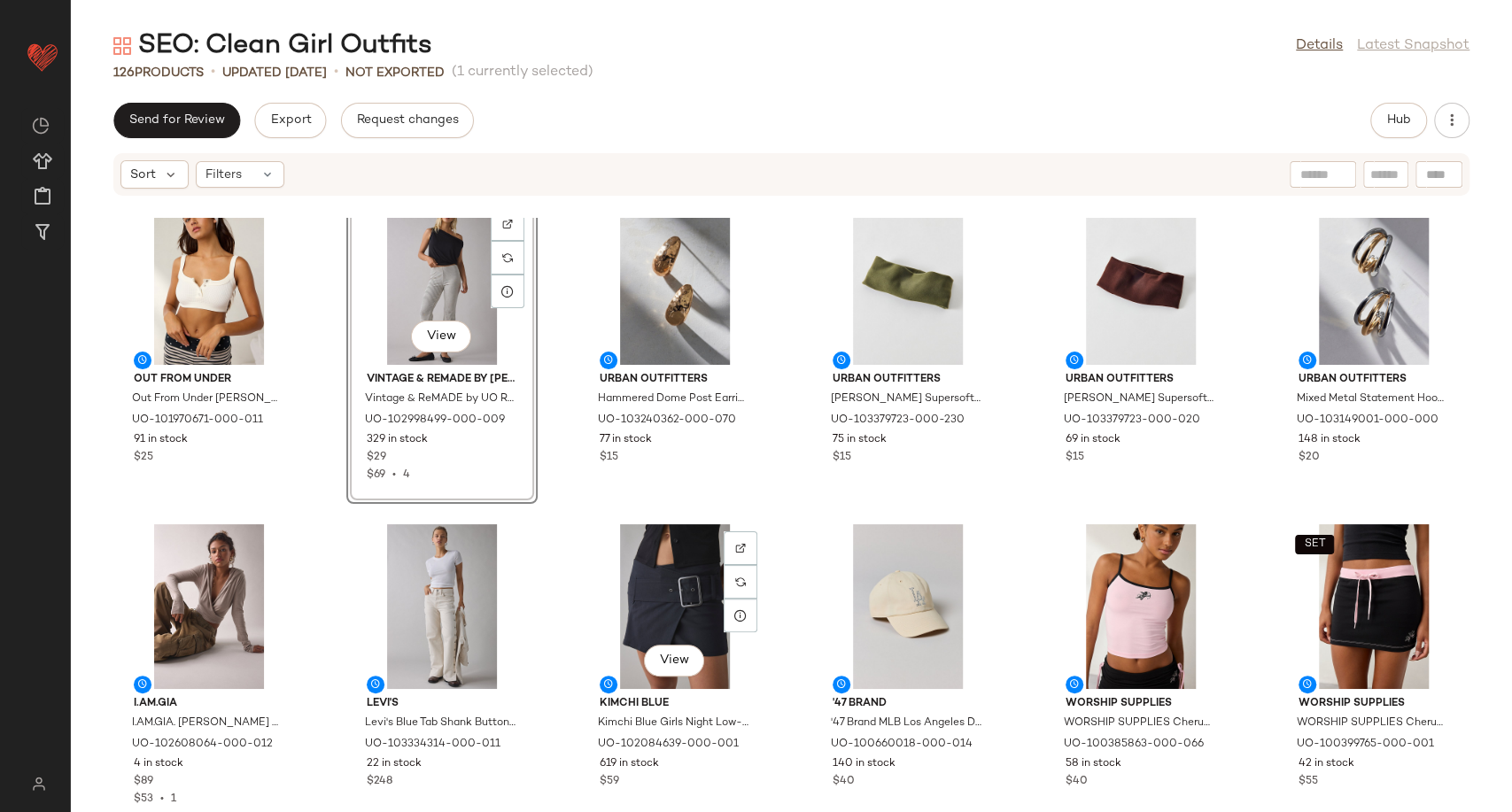
scroll to position [1314, 0]
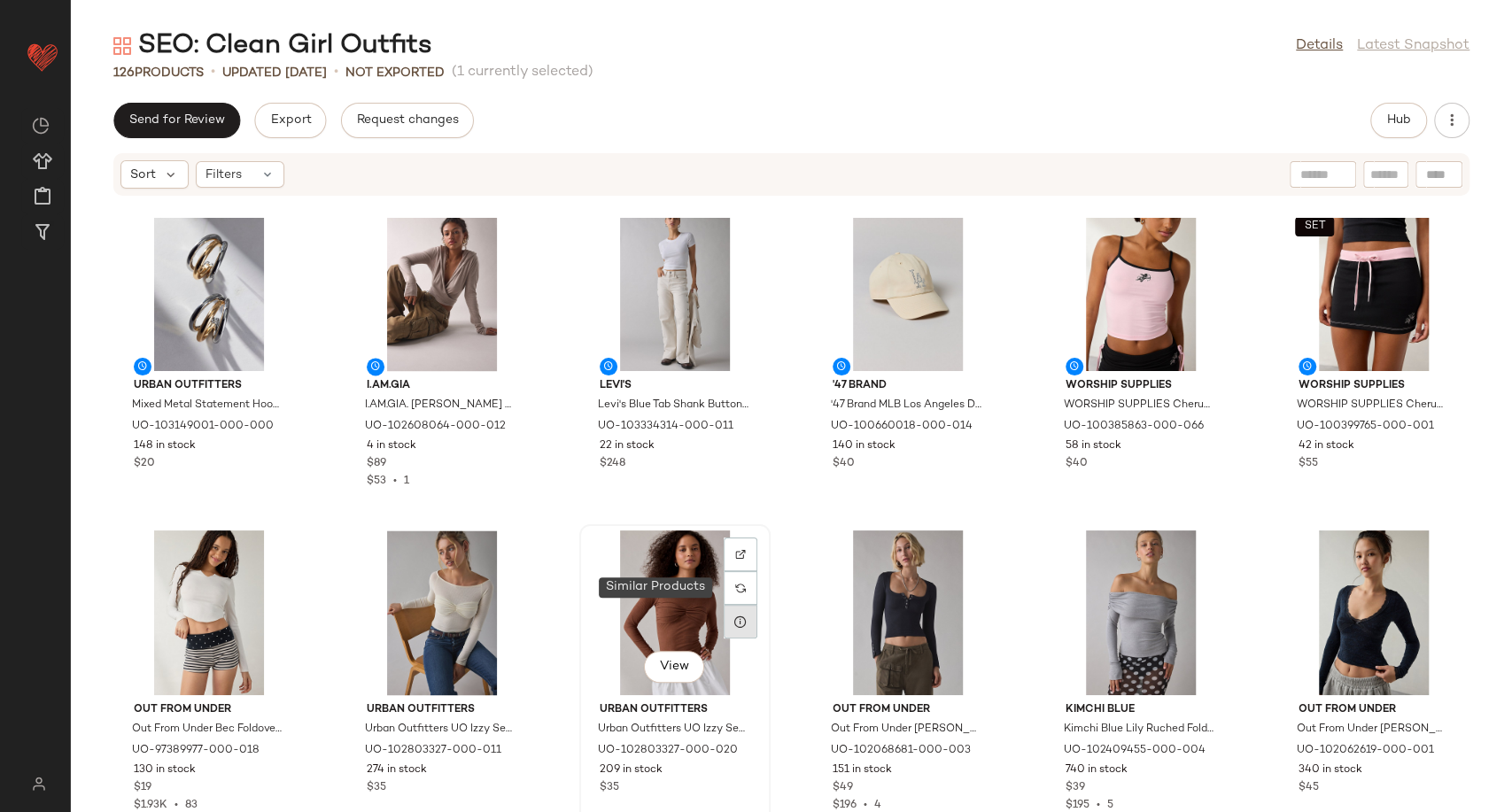
scroll to position [1785, 0]
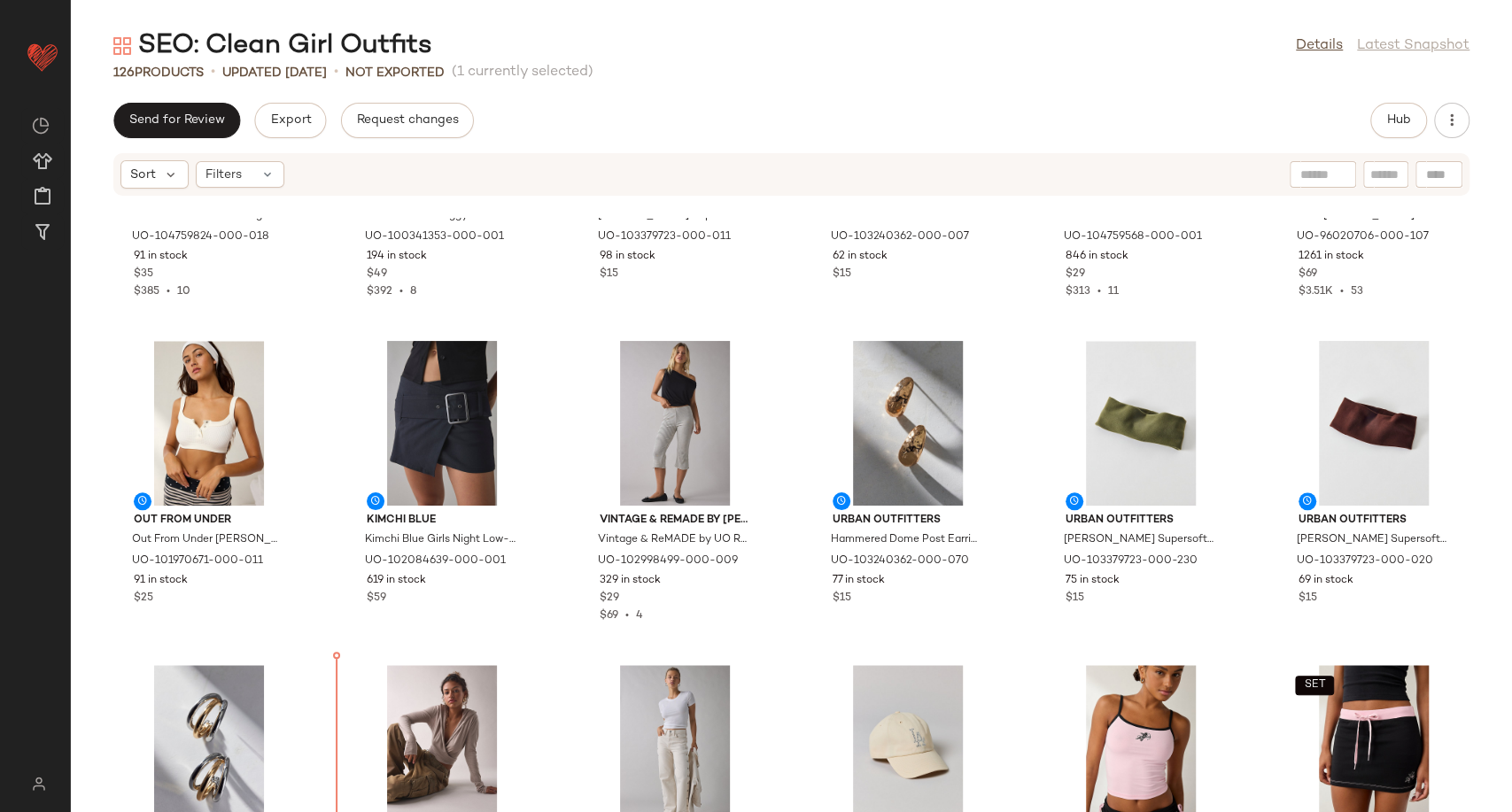
scroll to position [1187, 0]
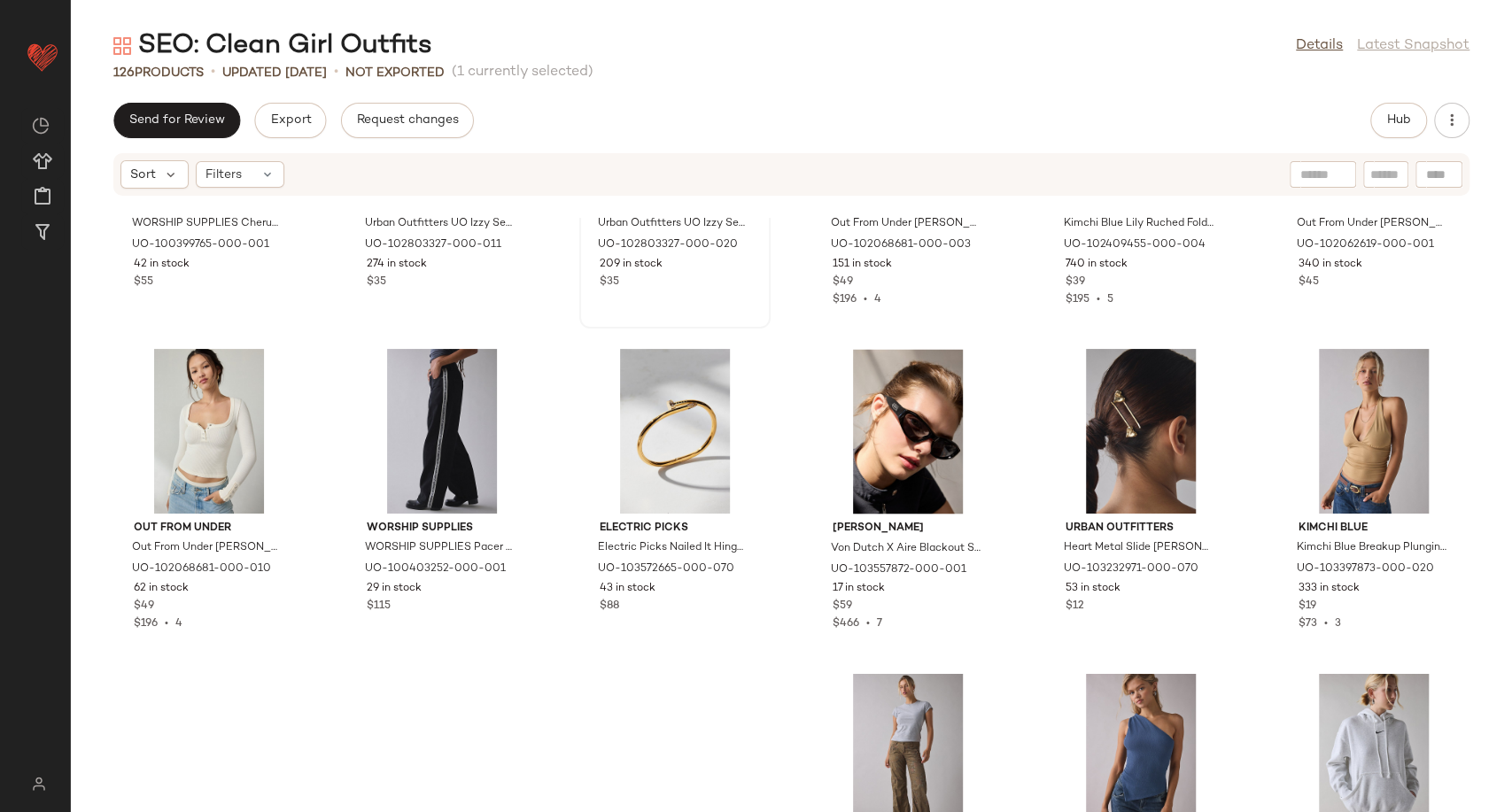
scroll to position [2171, 0]
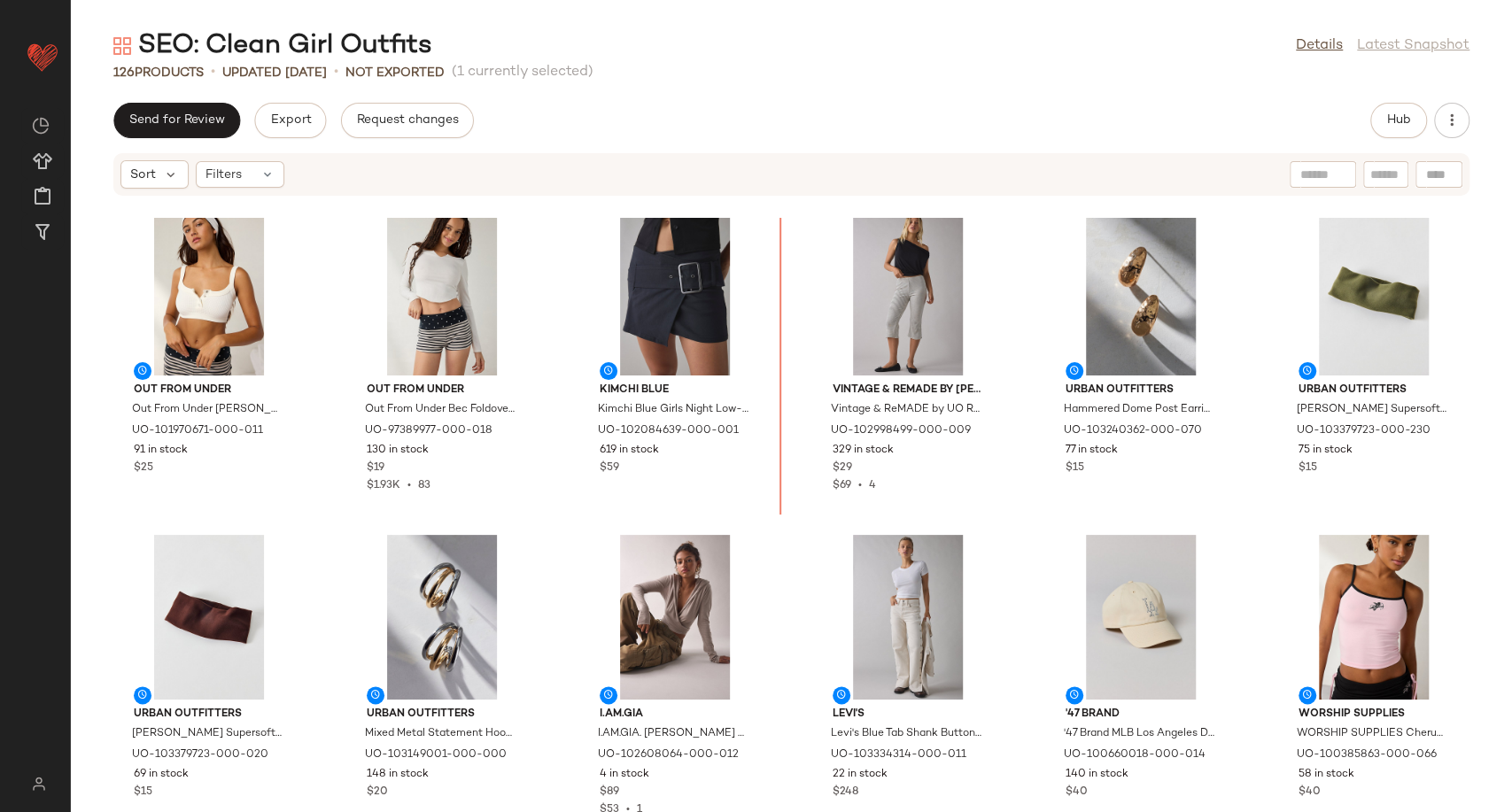
scroll to position [1327, 0]
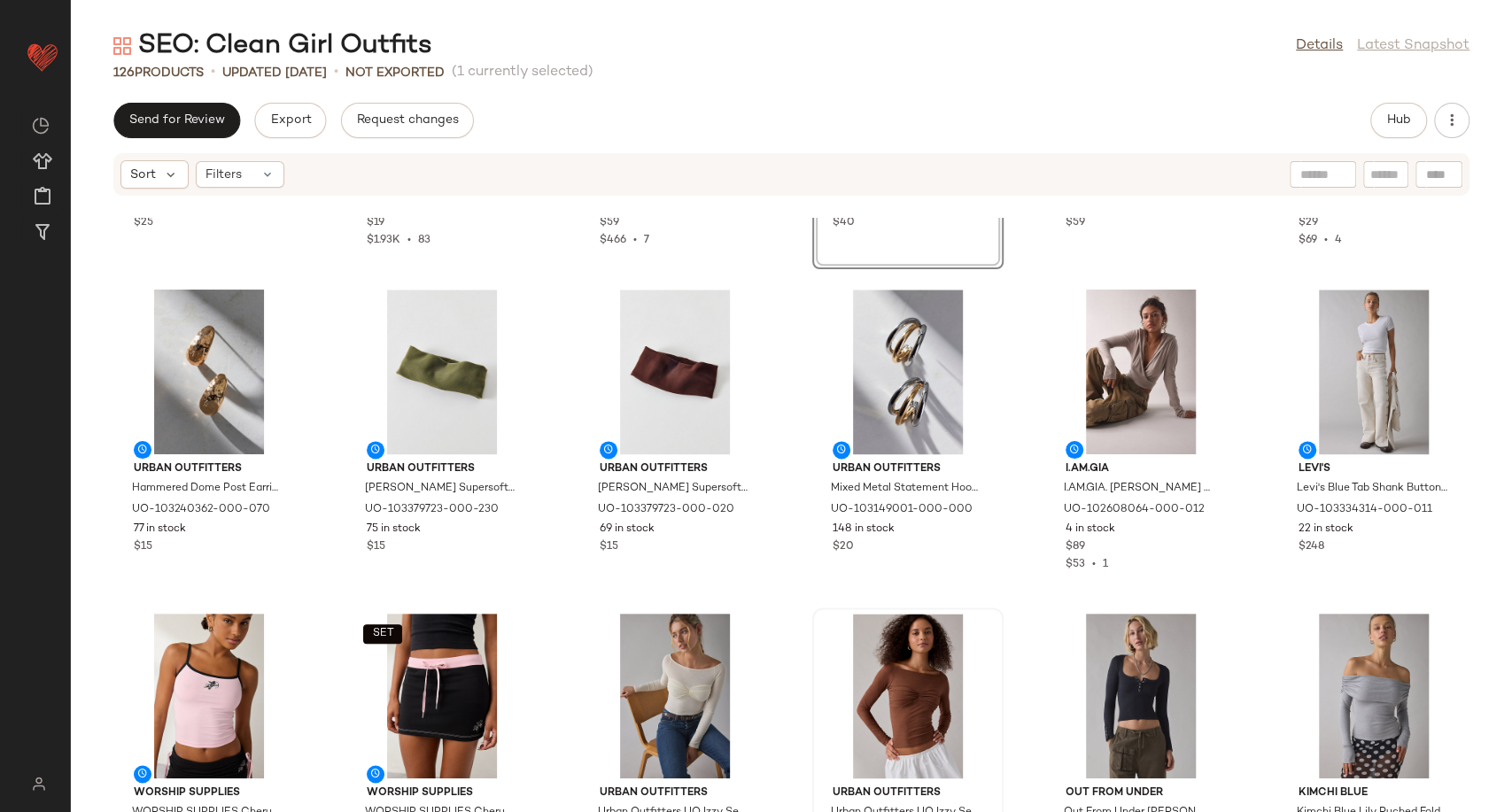
scroll to position [1721, 0]
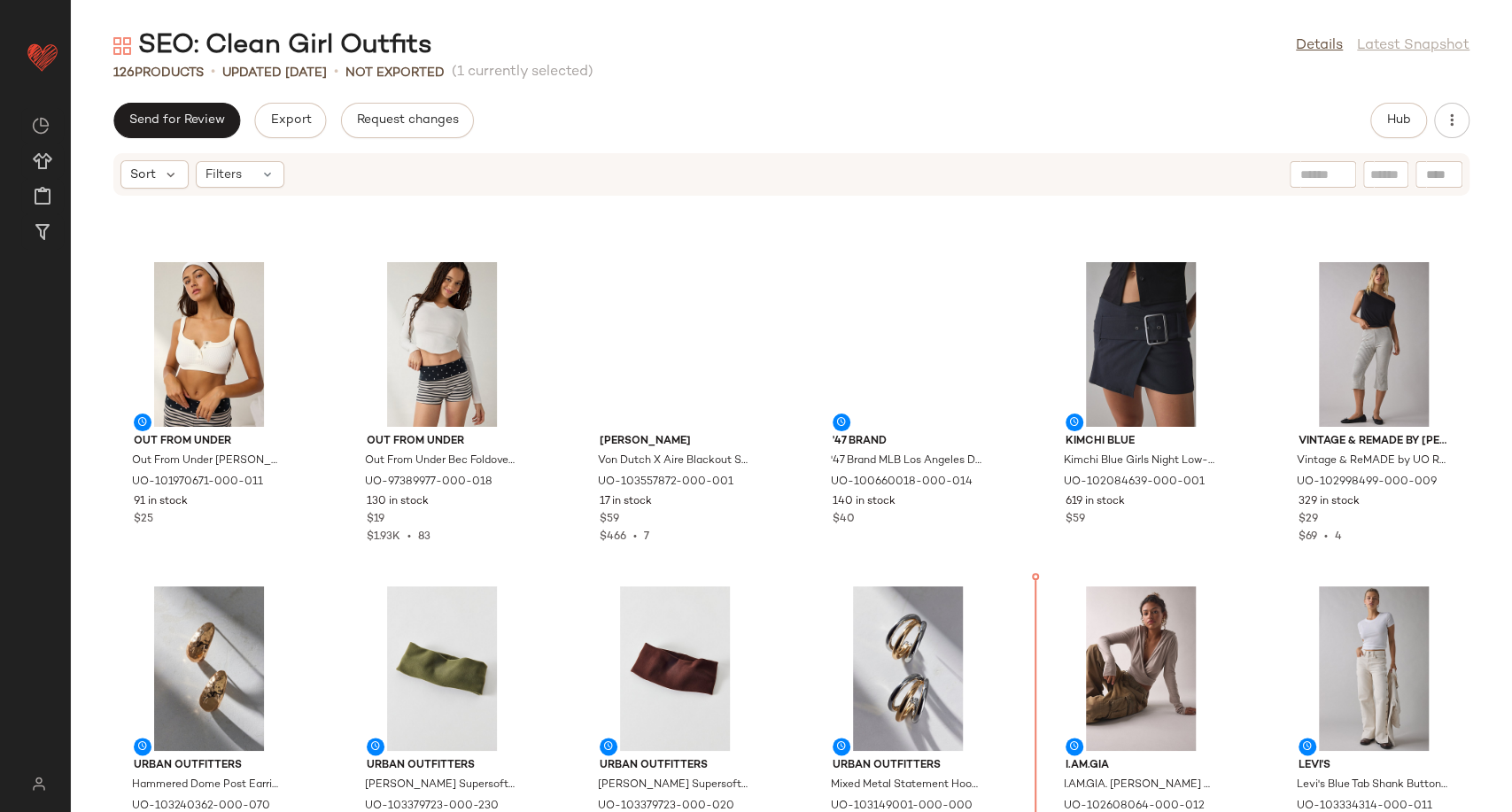
scroll to position [1260, 0]
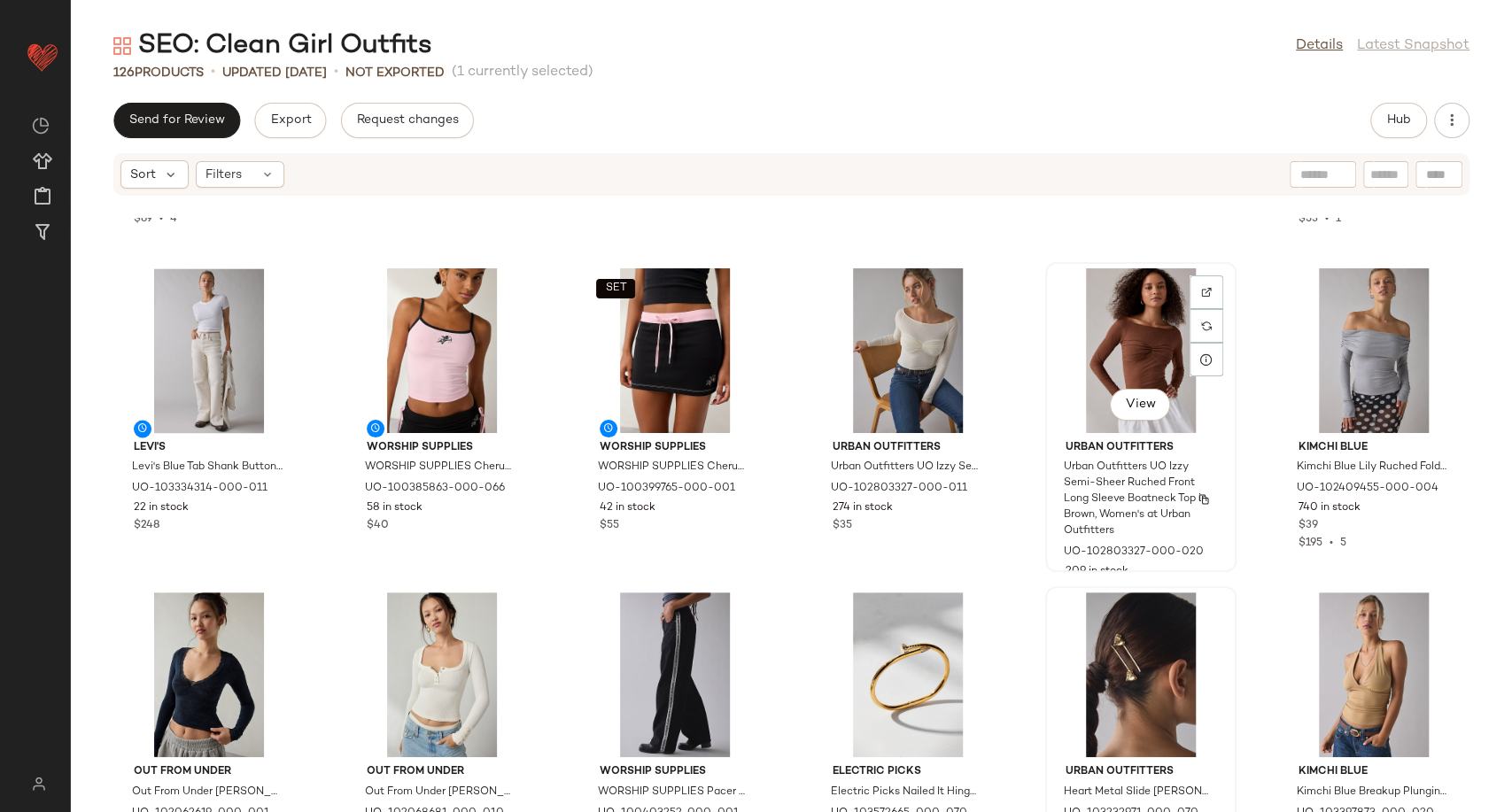
scroll to position [1948, 0]
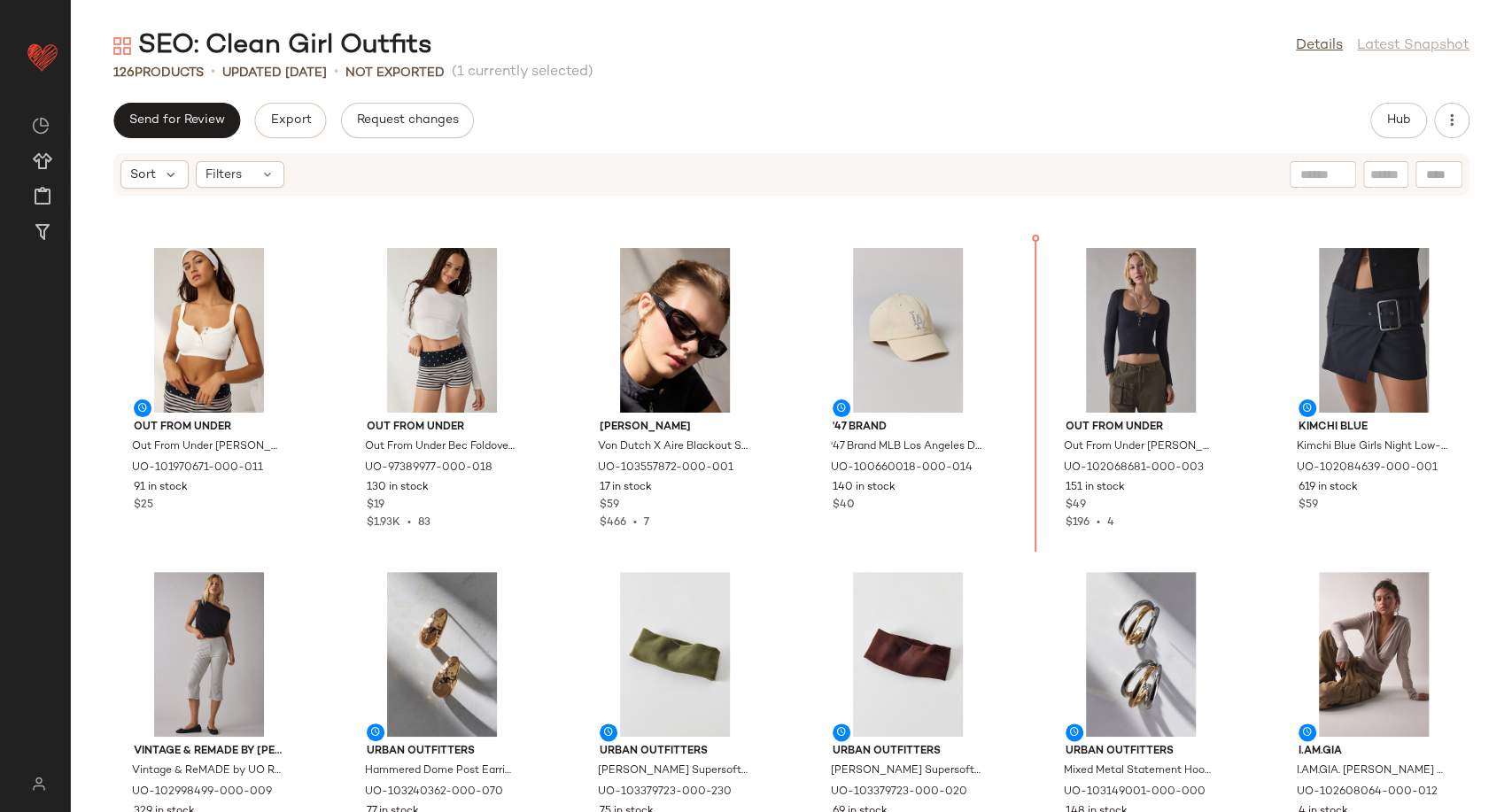
scroll to position [1261, 0]
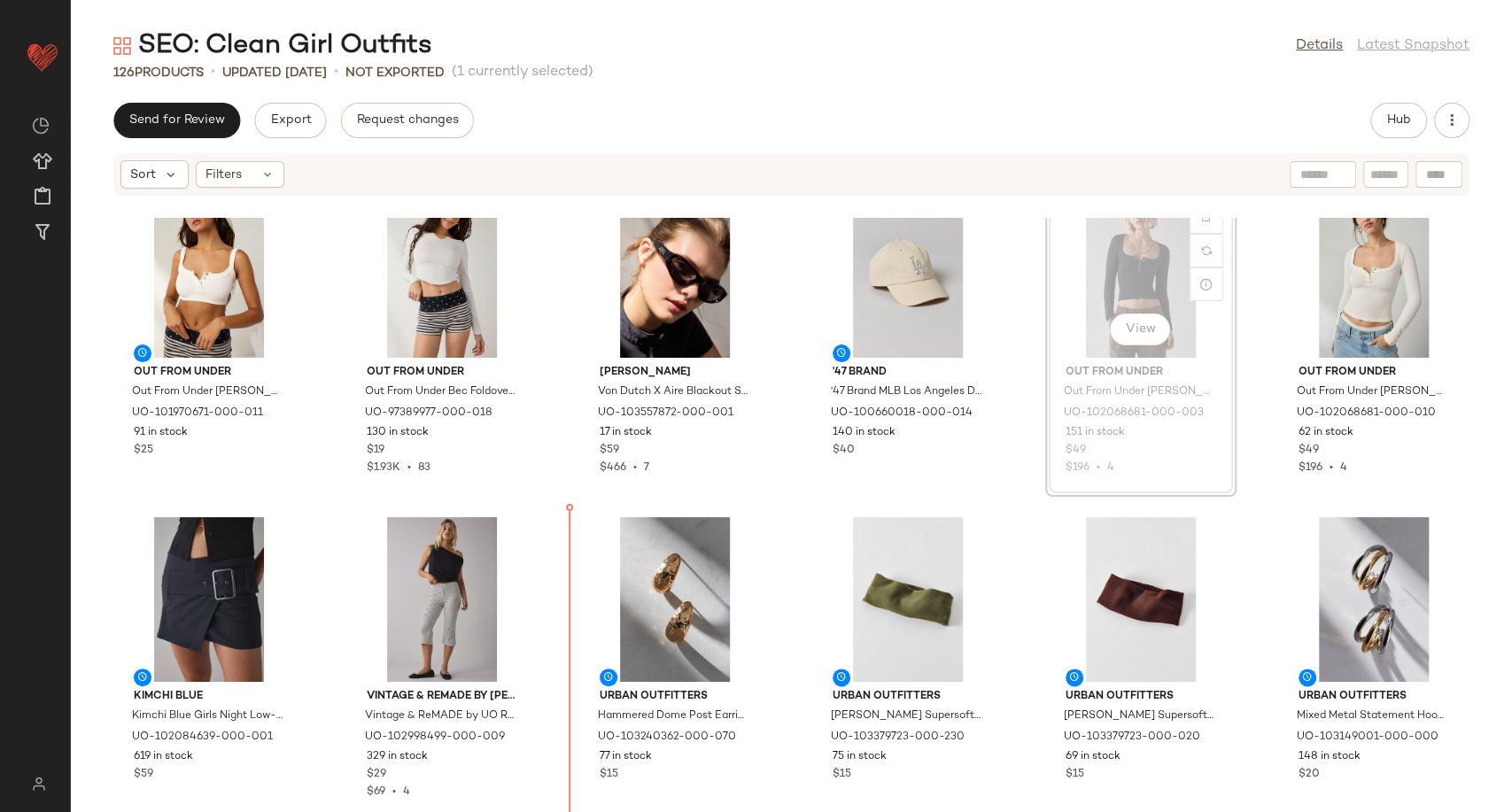
scroll to position [1446, 0]
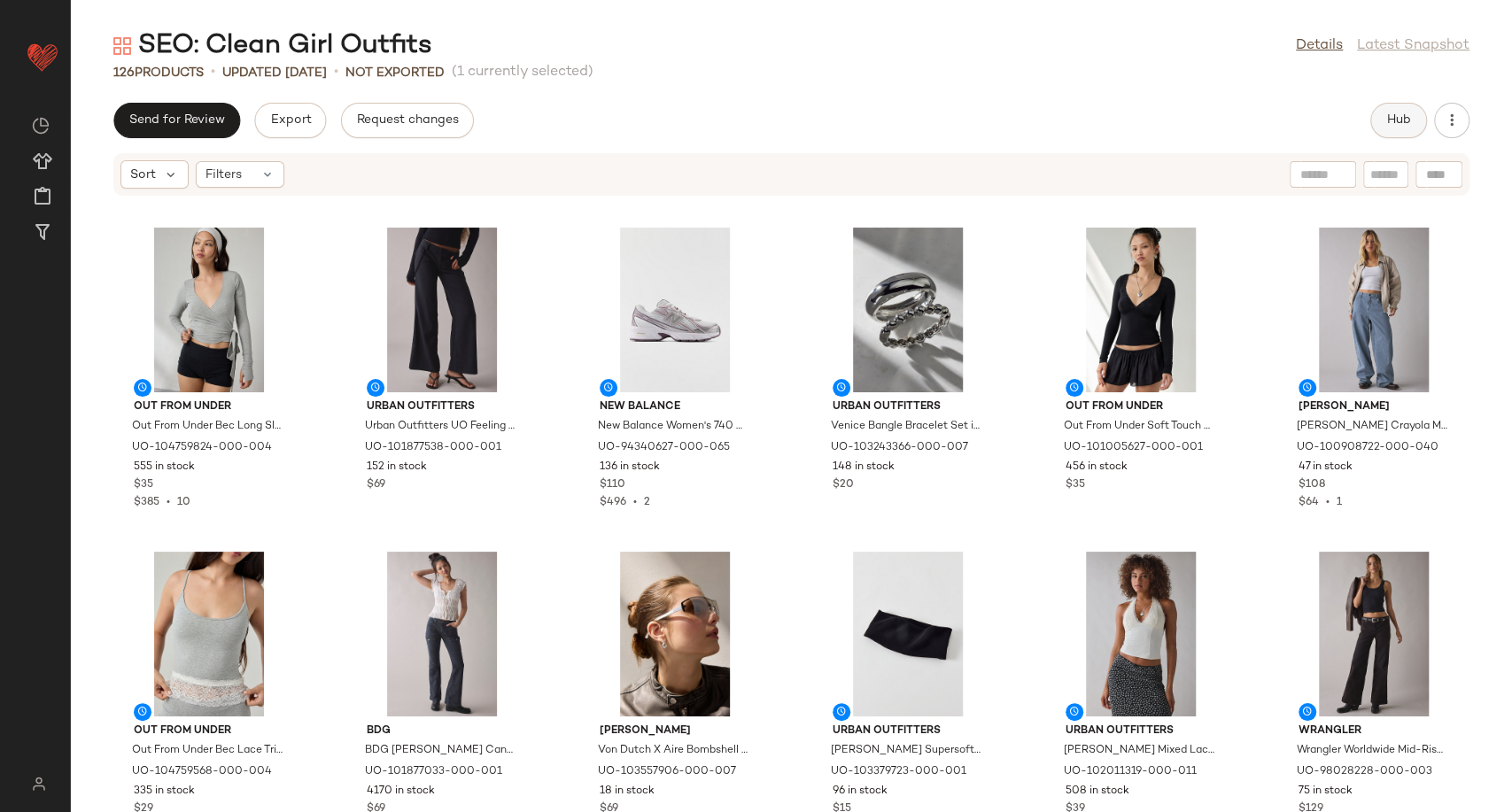
click at [1407, 123] on span "Hub" at bounding box center [1399, 120] width 25 height 15
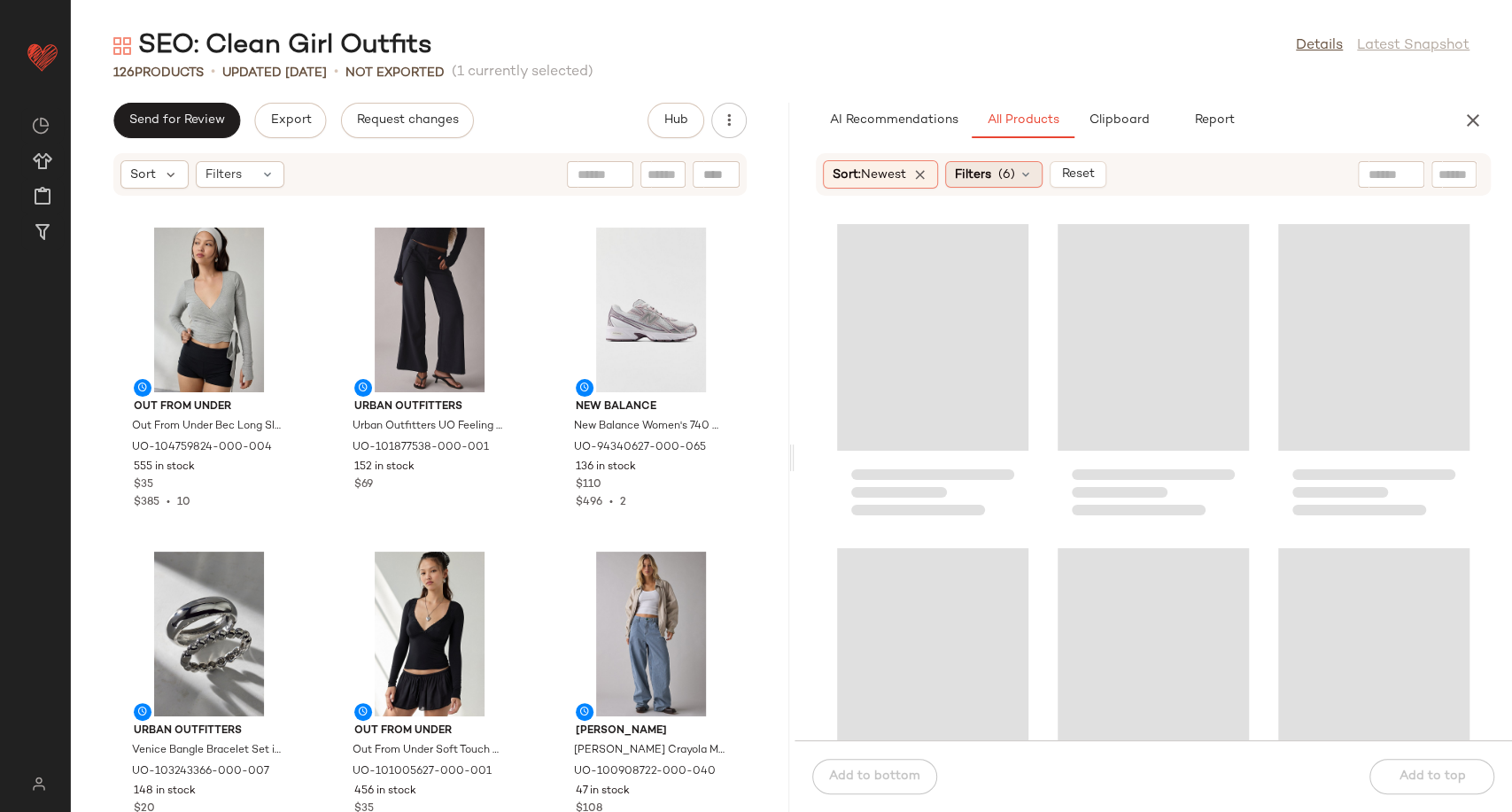
click at [1038, 170] on div "Filters (6)" at bounding box center [993, 173] width 98 height 26
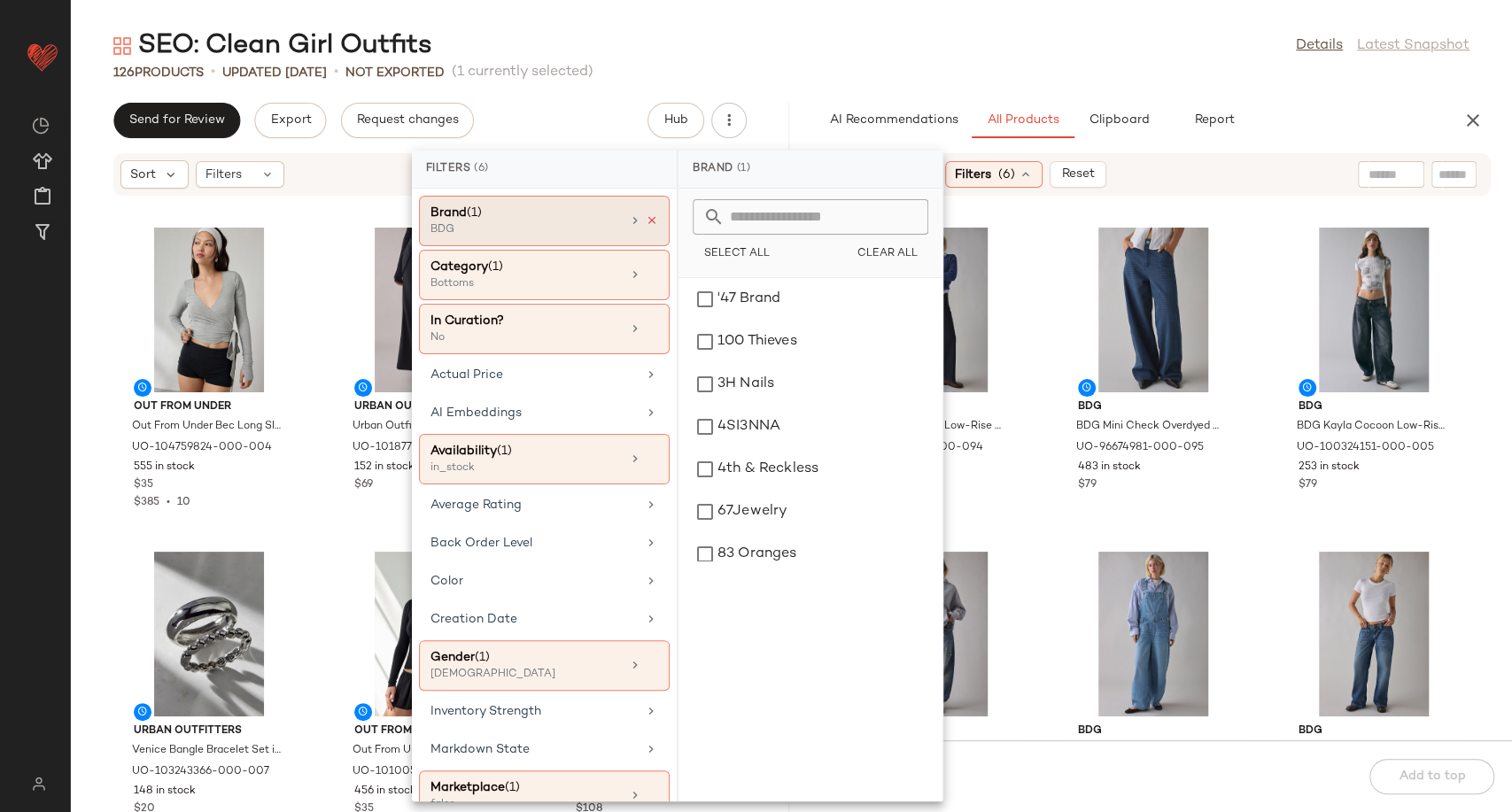
click at [646, 221] on icon at bounding box center [651, 220] width 13 height 13
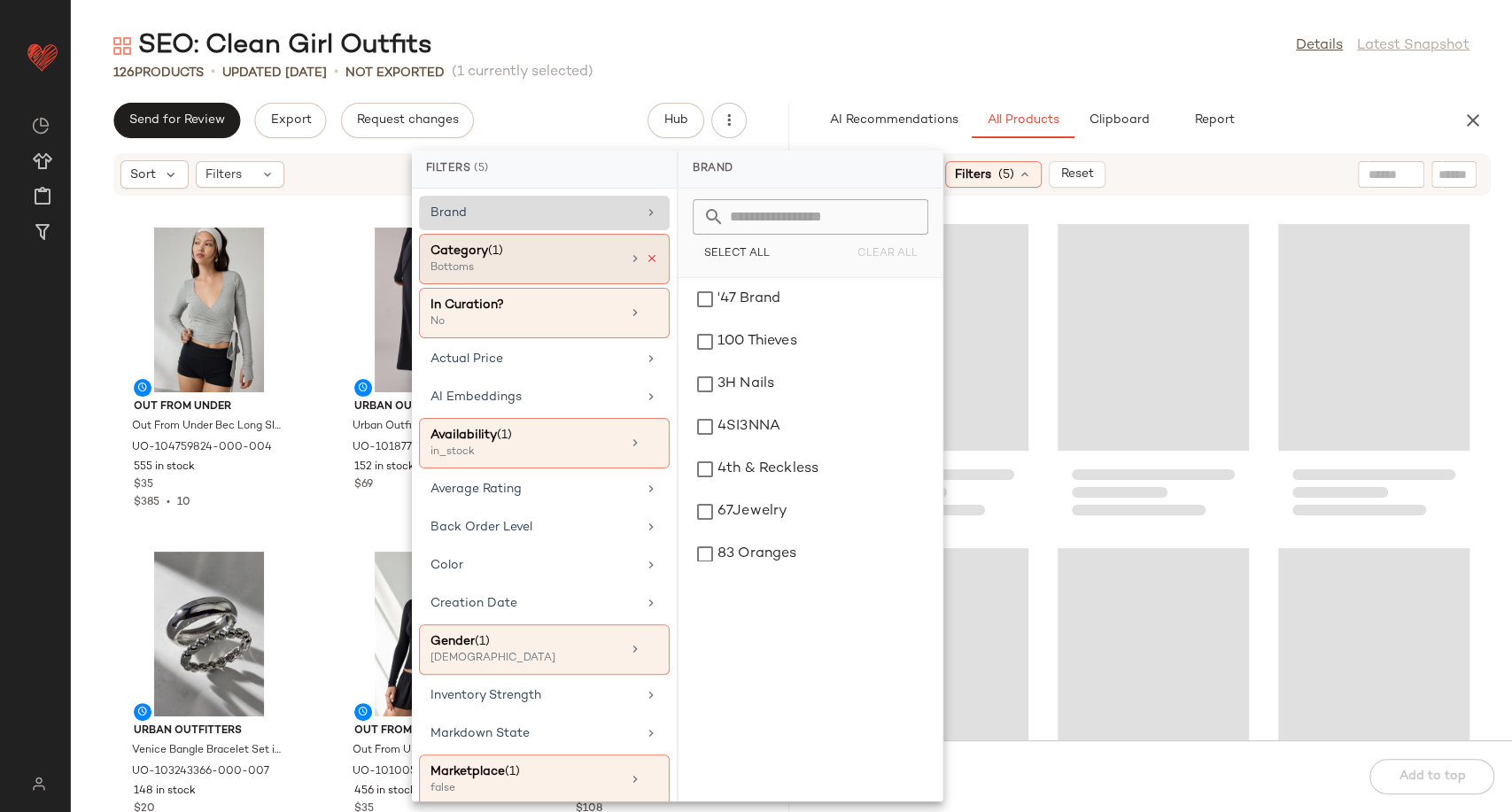
click at [646, 264] on icon at bounding box center [651, 258] width 13 height 13
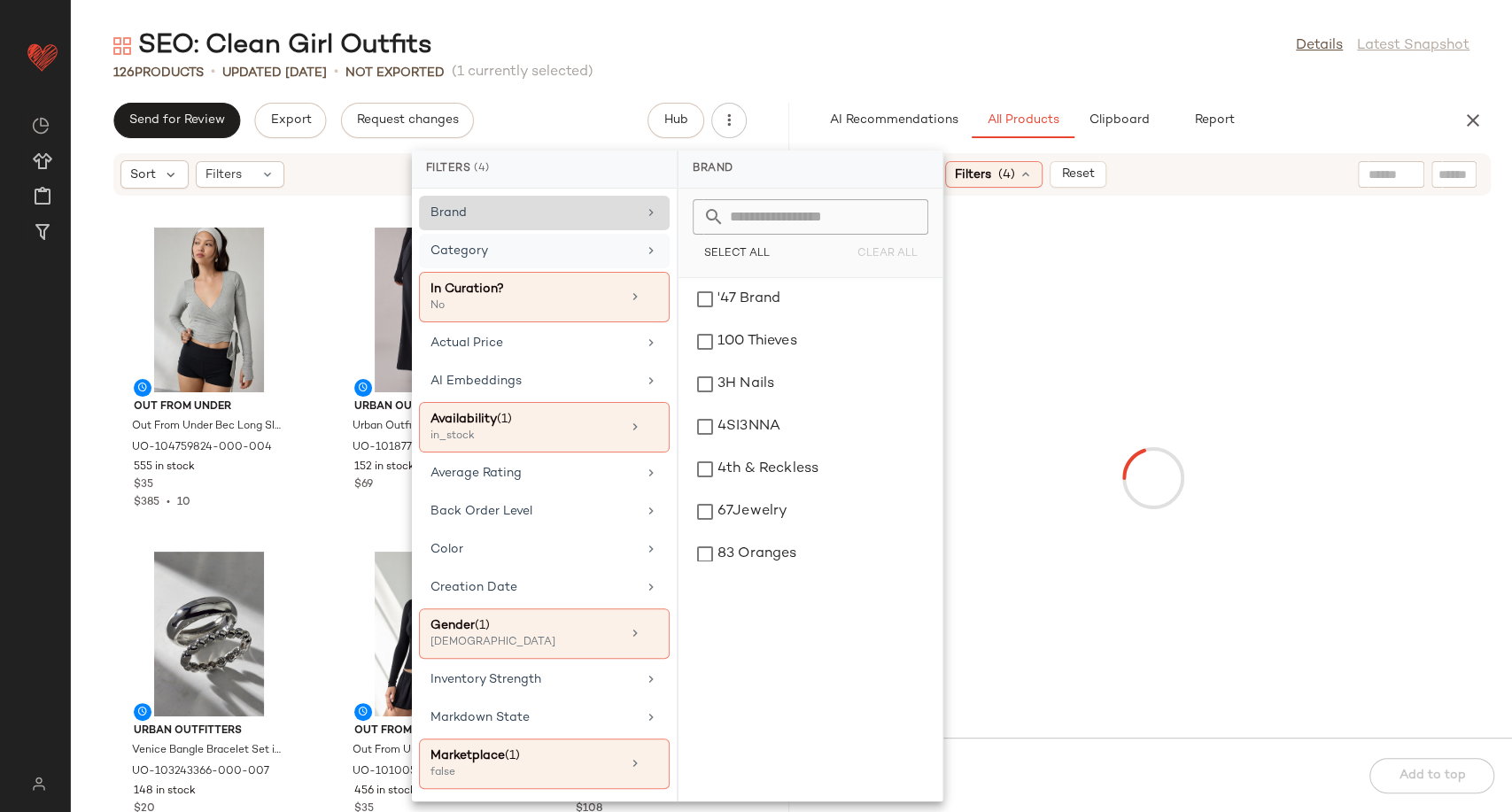
click at [607, 255] on div "Category" at bounding box center [533, 250] width 206 height 18
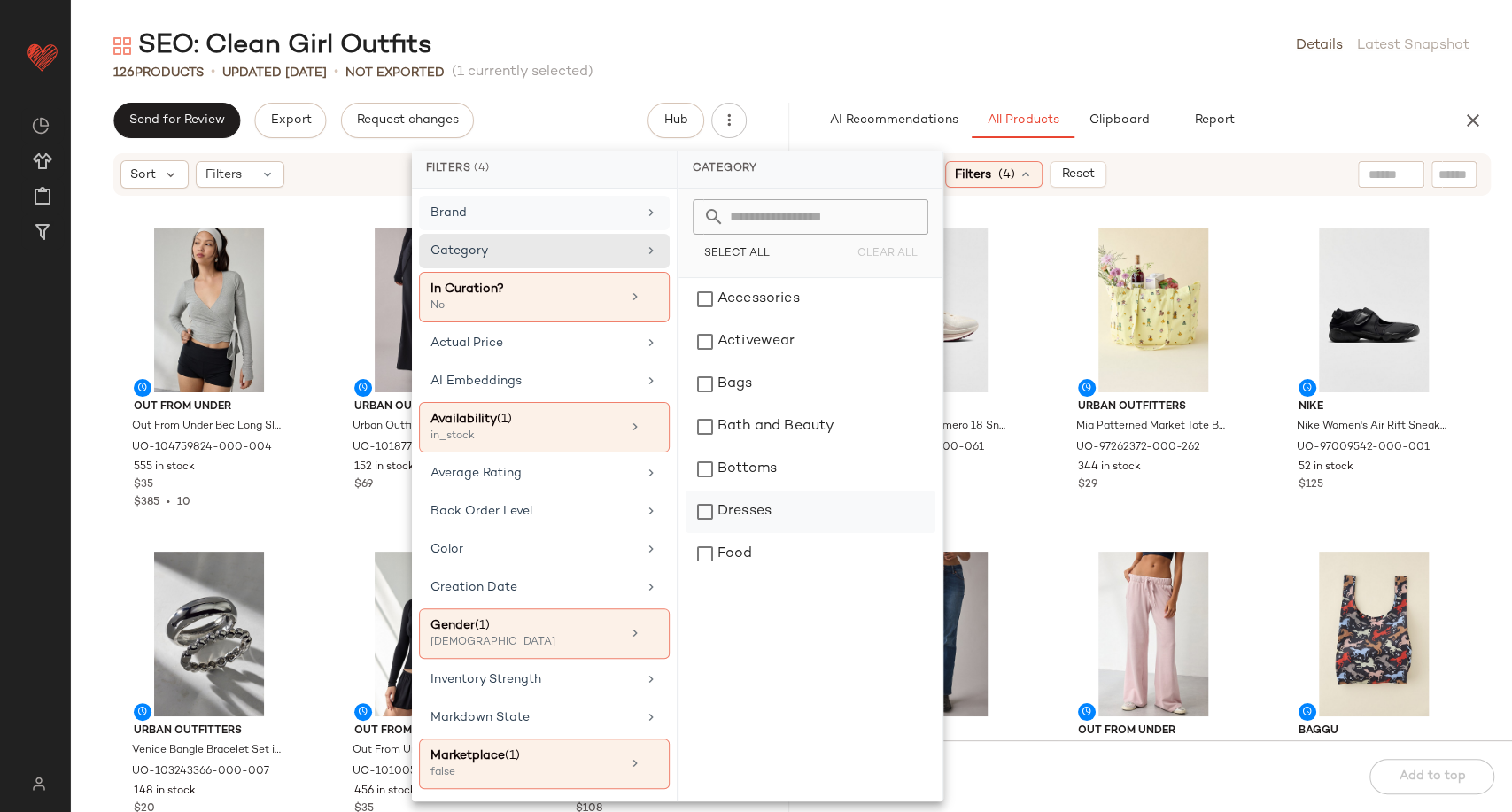
scroll to position [98, 0]
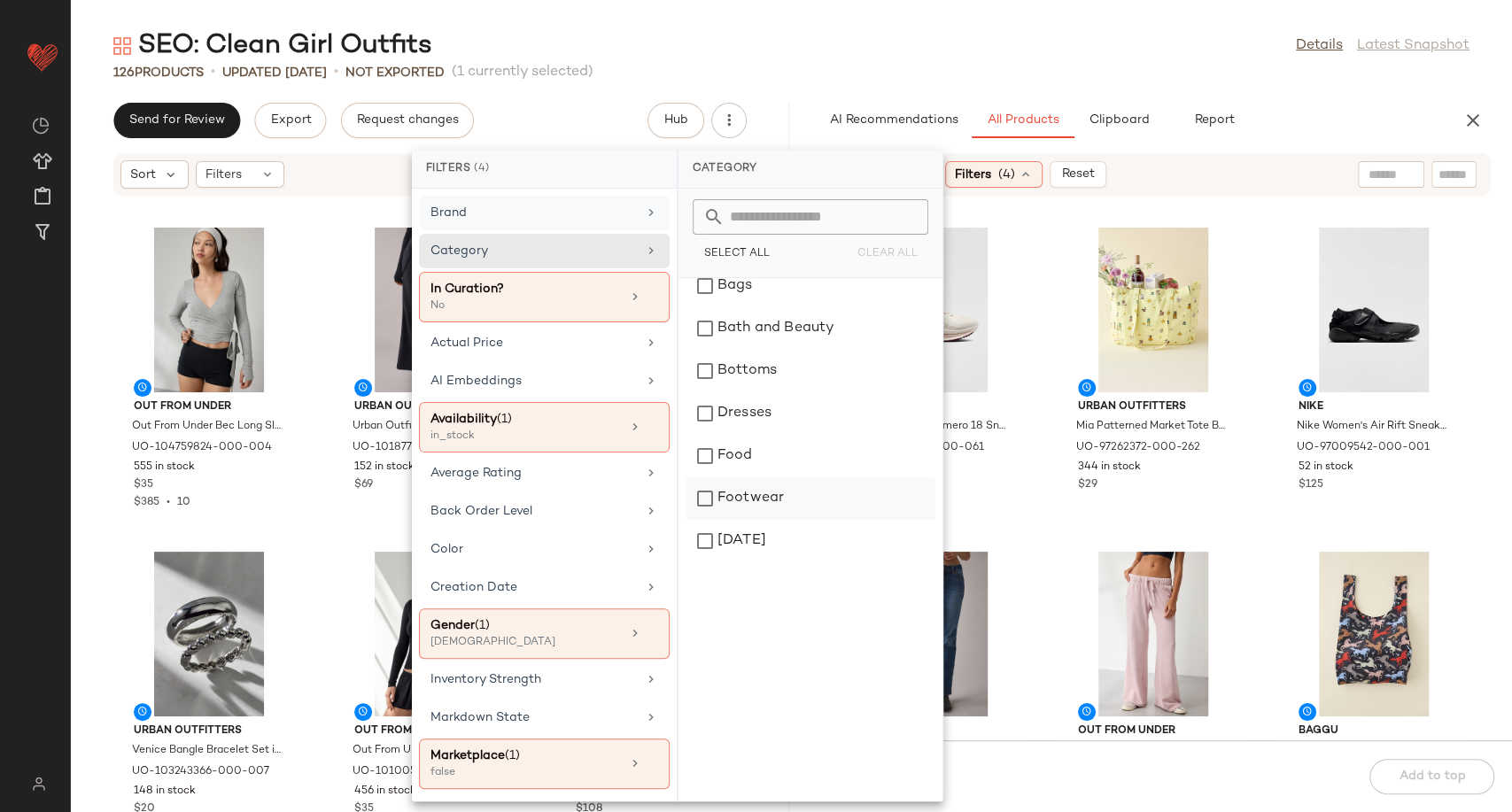
click at [765, 498] on div "Footwear" at bounding box center [810, 499] width 250 height 43
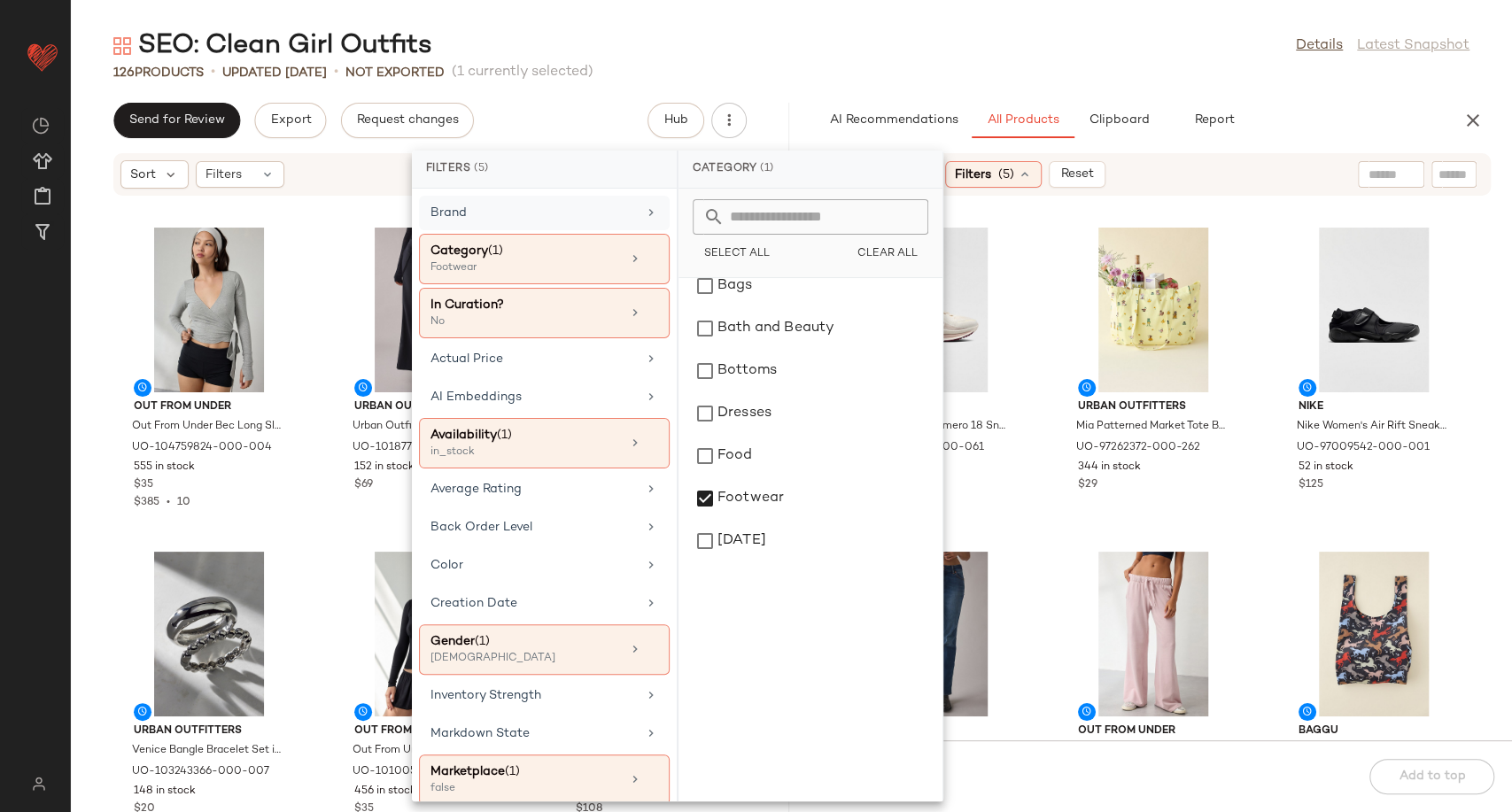
click at [1046, 549] on div "Nike Nike Women's Vomero 18 Sneaker in Pale Ivory/Dark Team Red, Women's at Urb…" at bounding box center [1153, 479] width 718 height 522
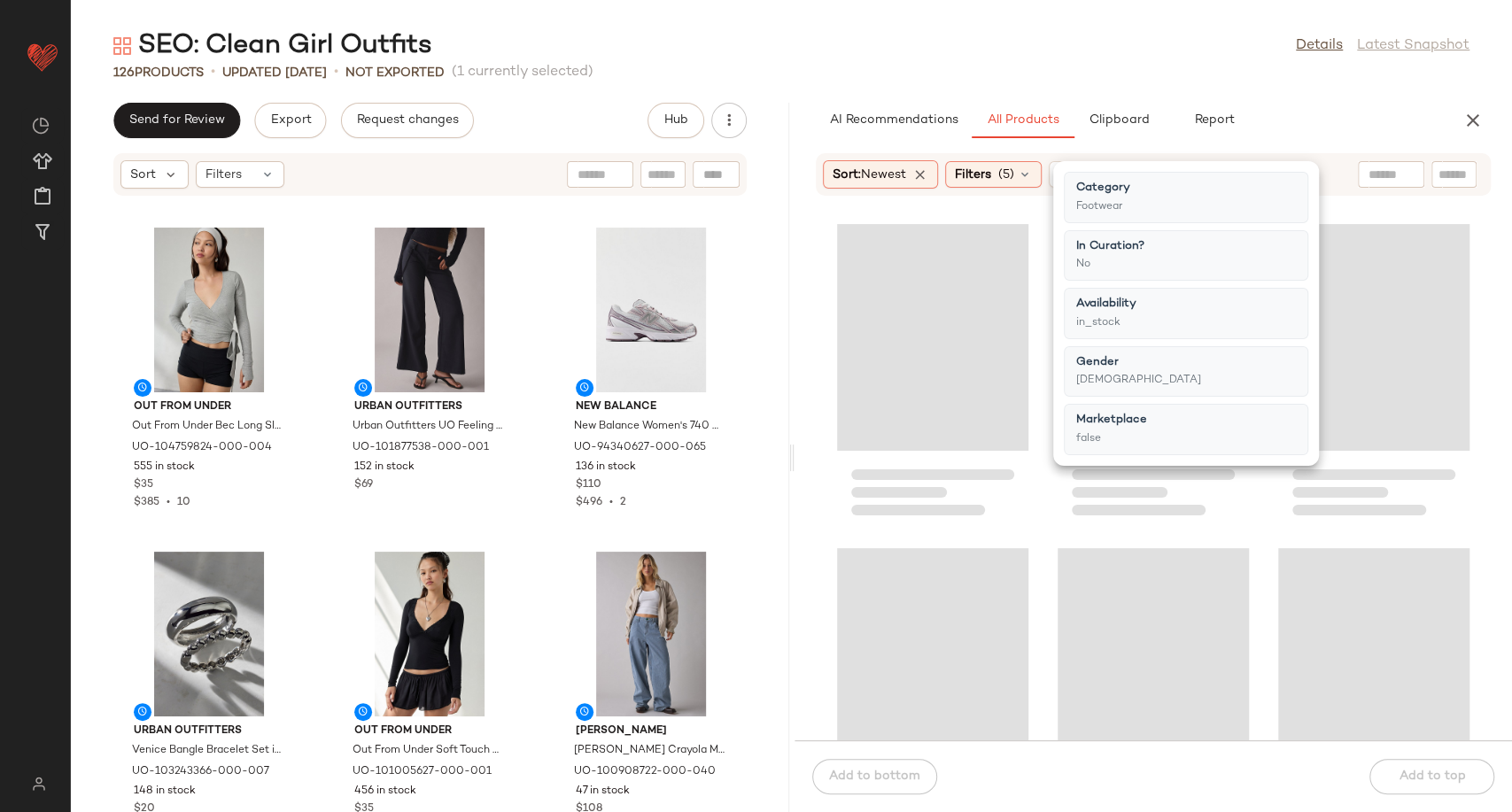
click at [1042, 545] on div at bounding box center [1153, 479] width 718 height 522
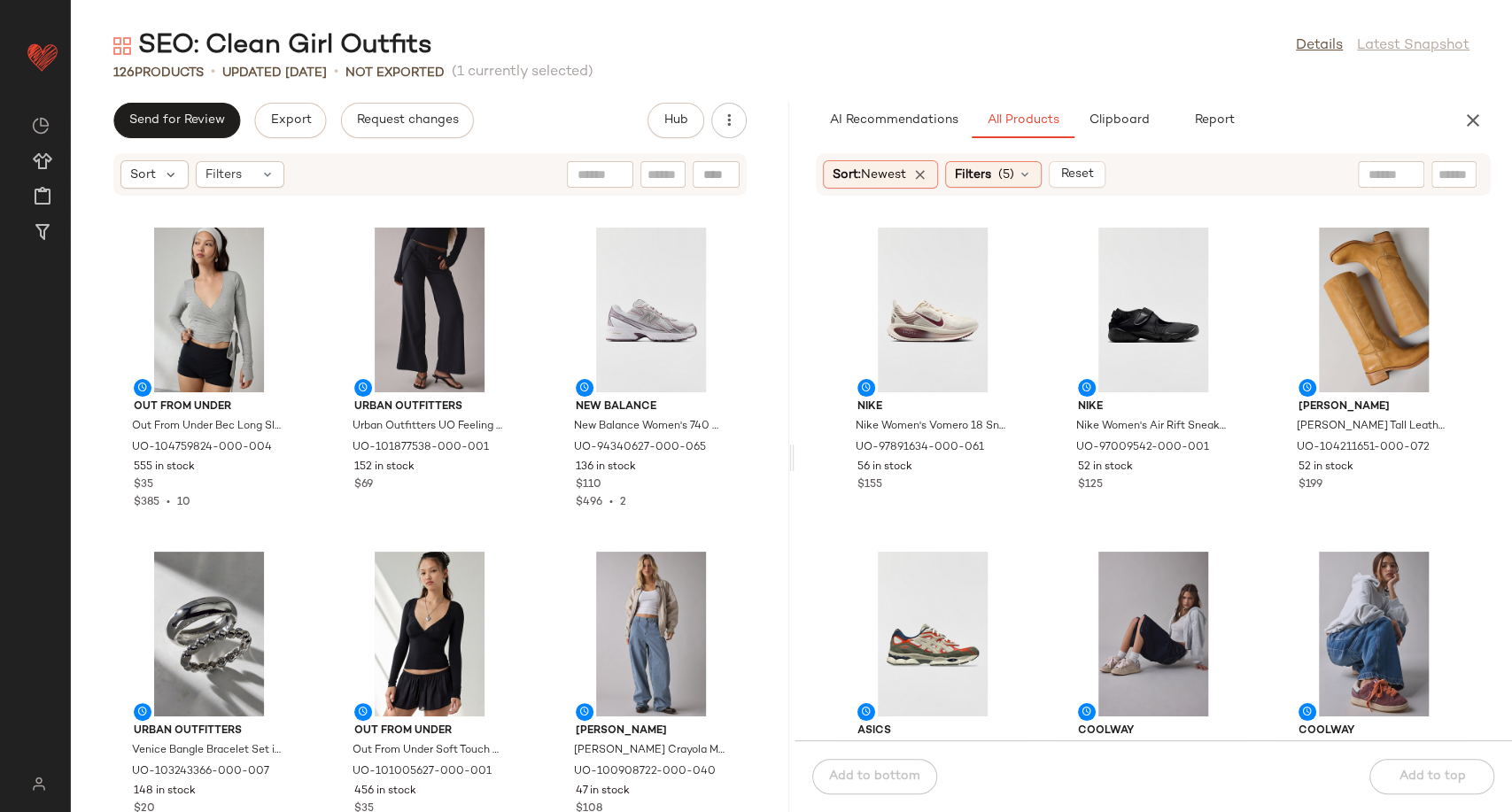
click at [1043, 484] on div "Nike Nike Women's Vomero 18 Sneaker in Pale Ivory/Dark Team Red, Women's at Urb…" at bounding box center [1153, 479] width 718 height 522
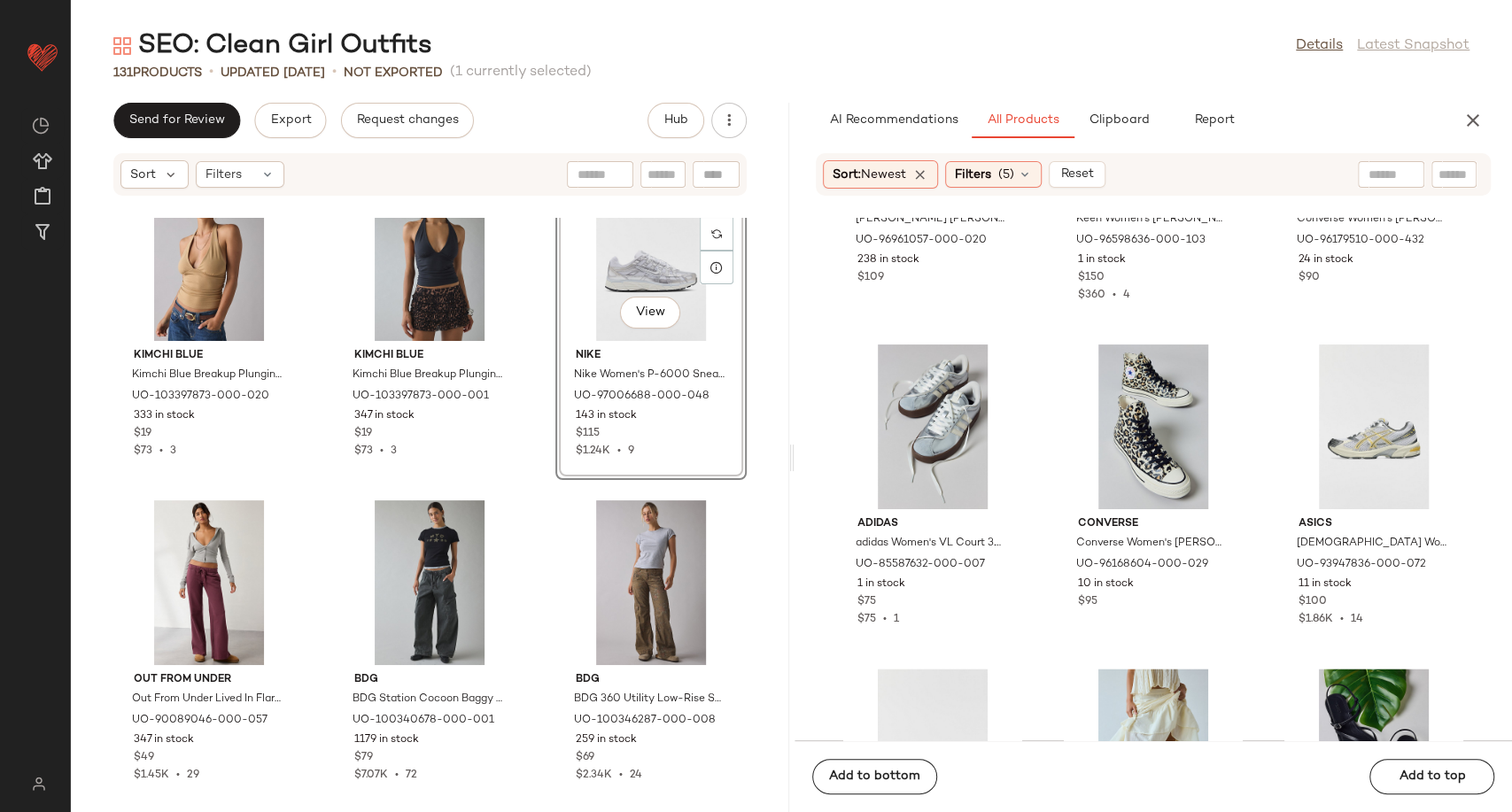
scroll to position [24210, 0]
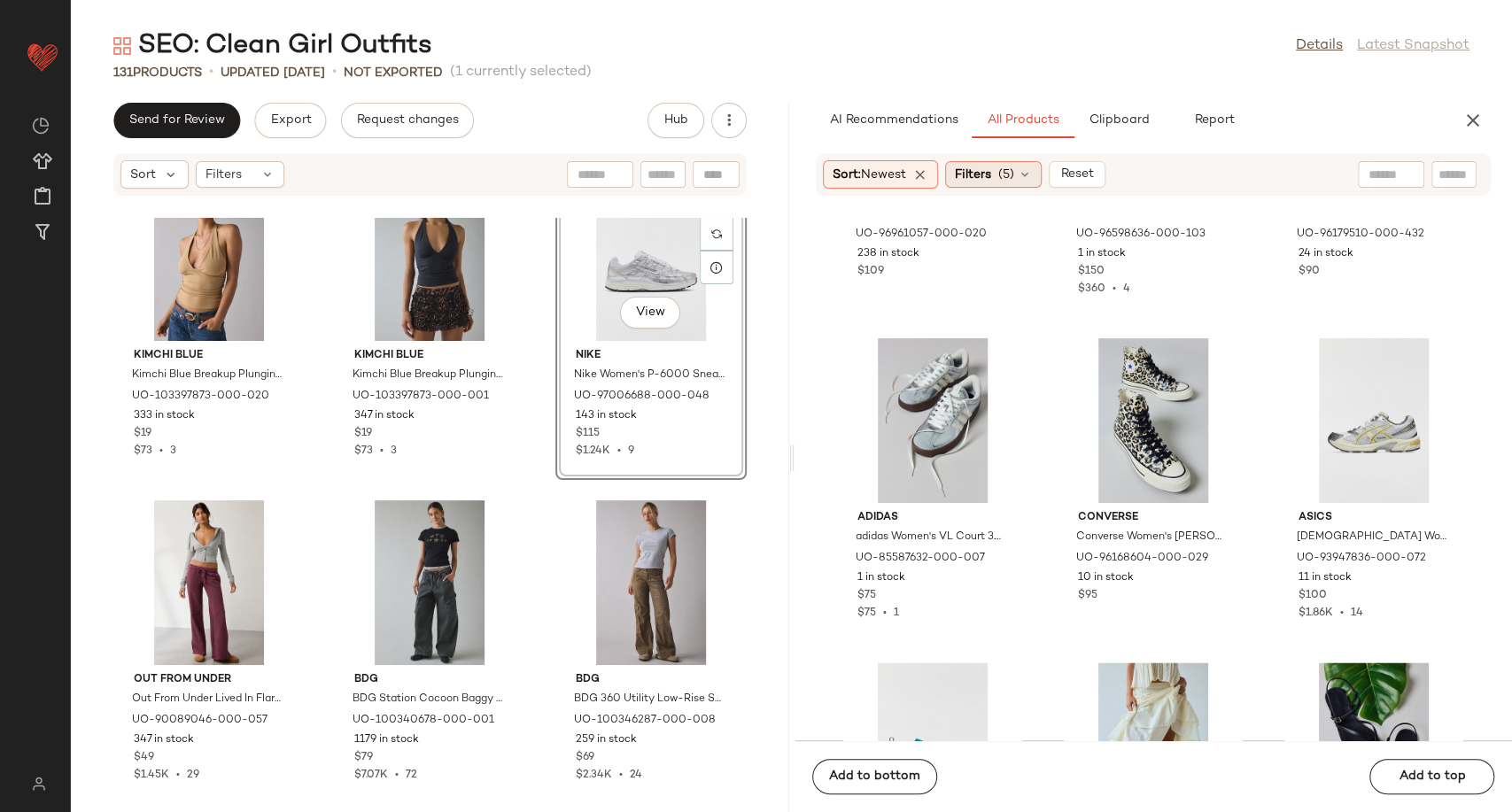
click at [1032, 170] on icon at bounding box center [1024, 174] width 15 height 15
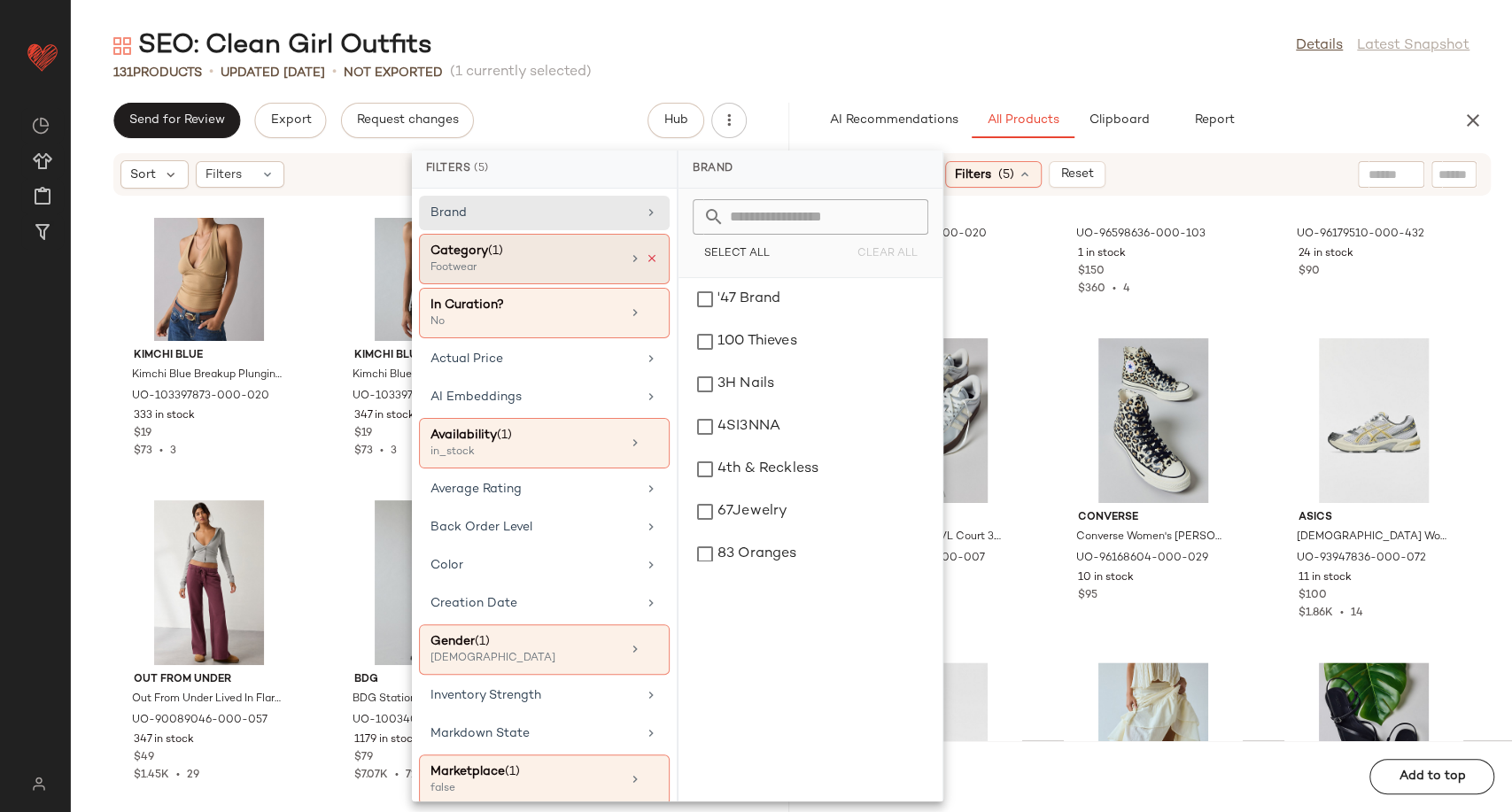
click at [646, 254] on icon at bounding box center [651, 258] width 13 height 13
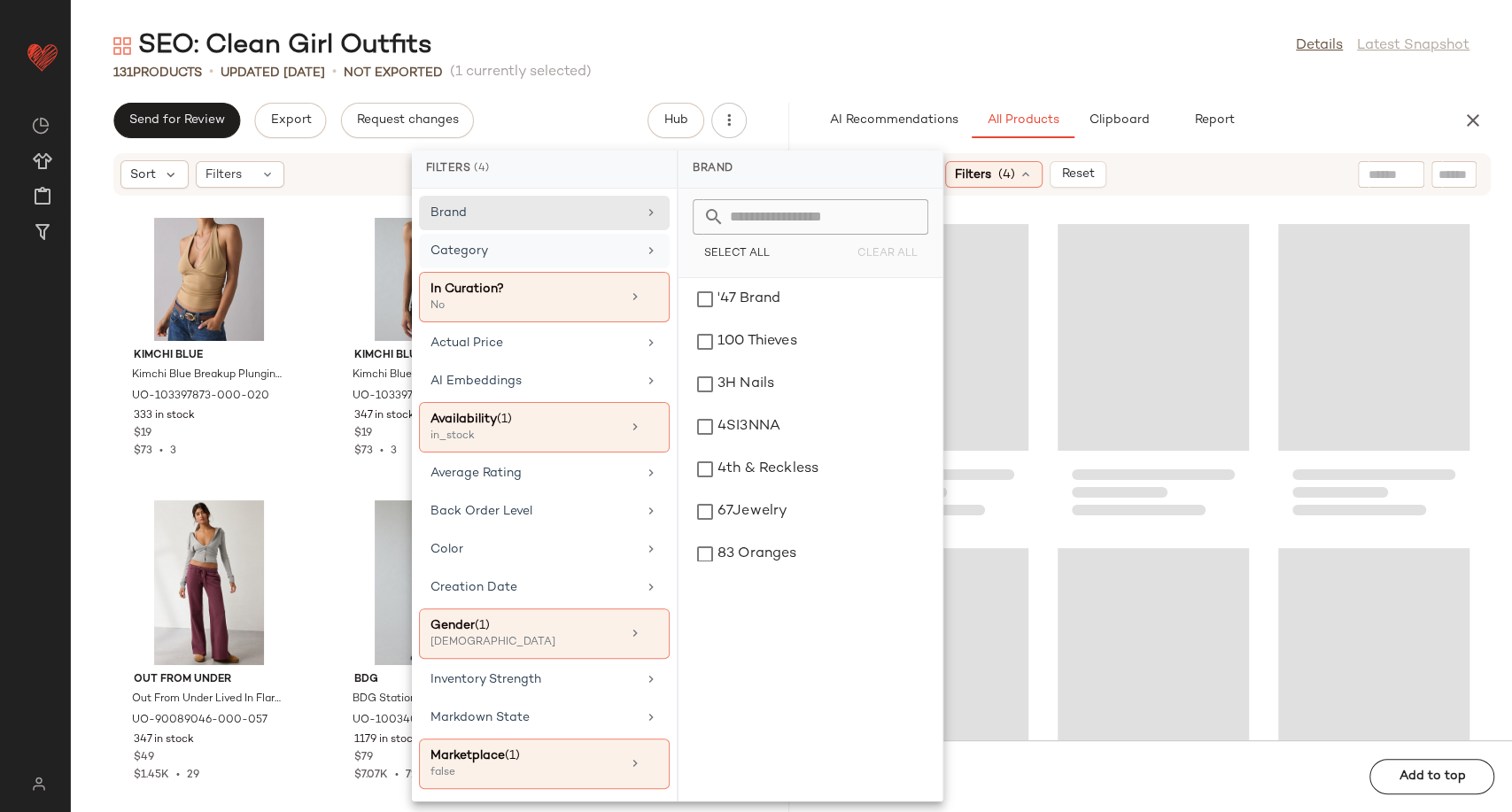
click at [603, 256] on div "Category" at bounding box center [533, 250] width 206 height 18
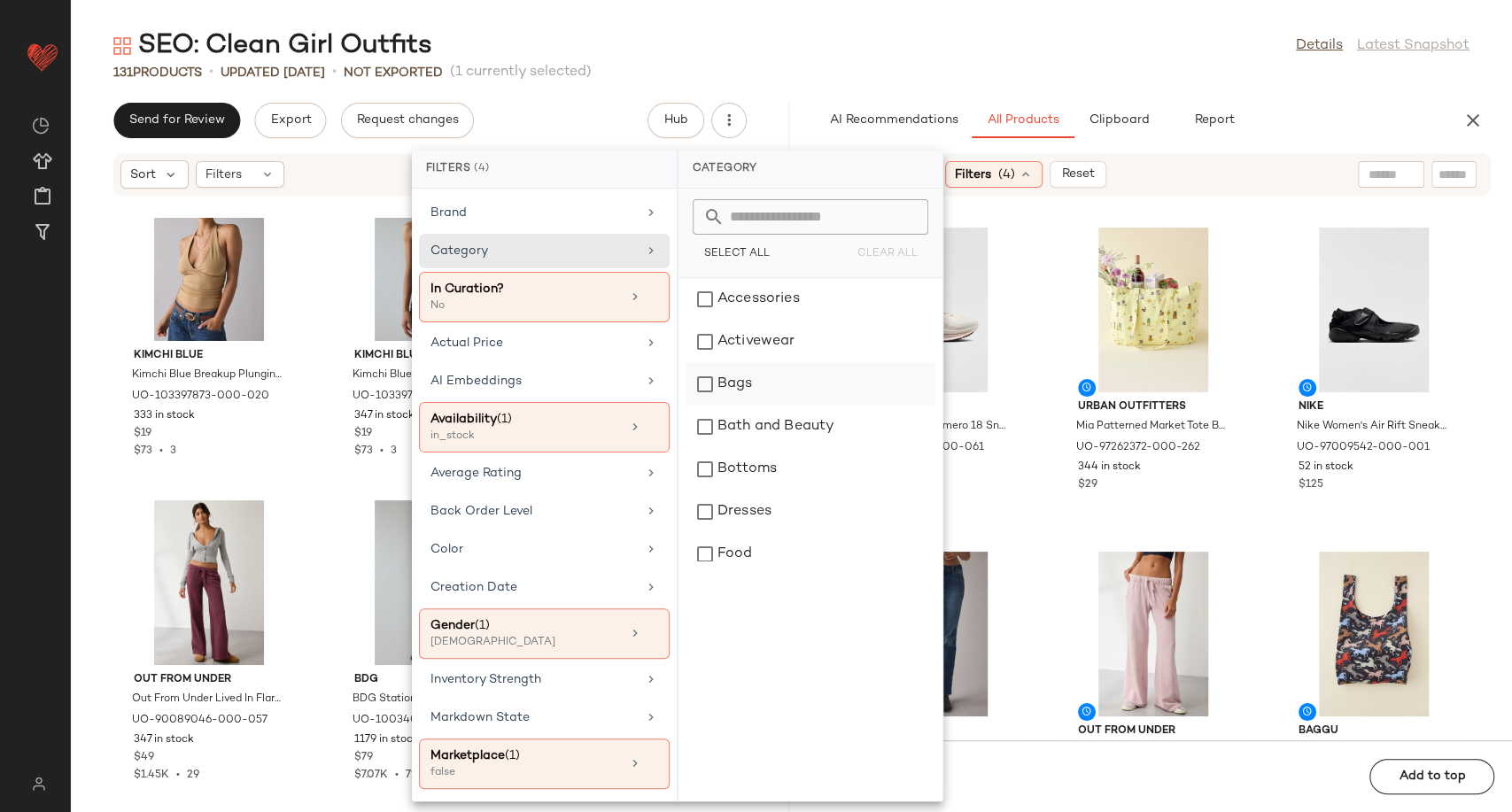
click at [730, 393] on div "Bags" at bounding box center [810, 385] width 250 height 43
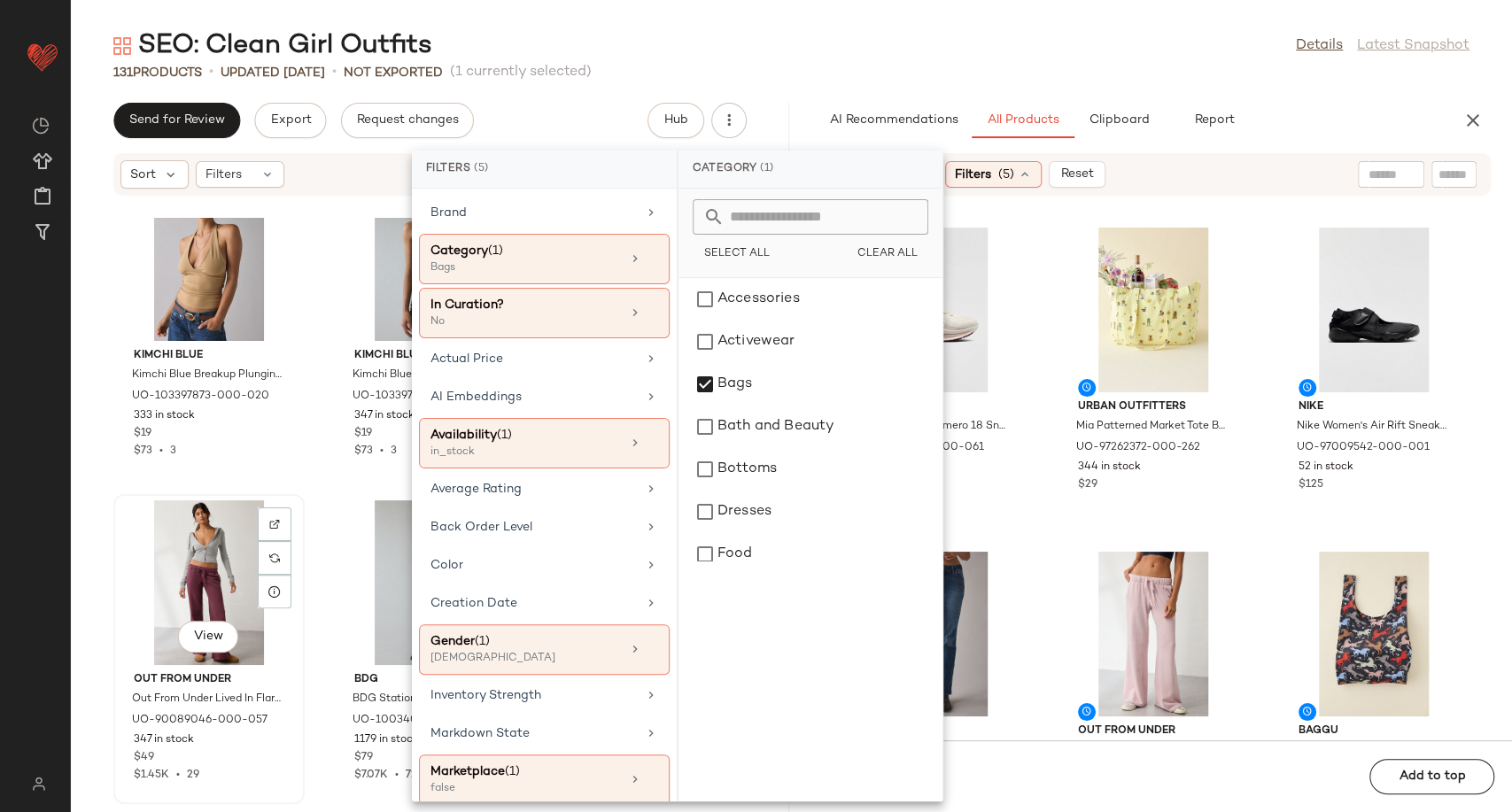
click at [299, 538] on div "View Out From Under Out From Under Lived In Flare Sweatpant in Light Purple, Wo…" at bounding box center [209, 649] width 188 height 306
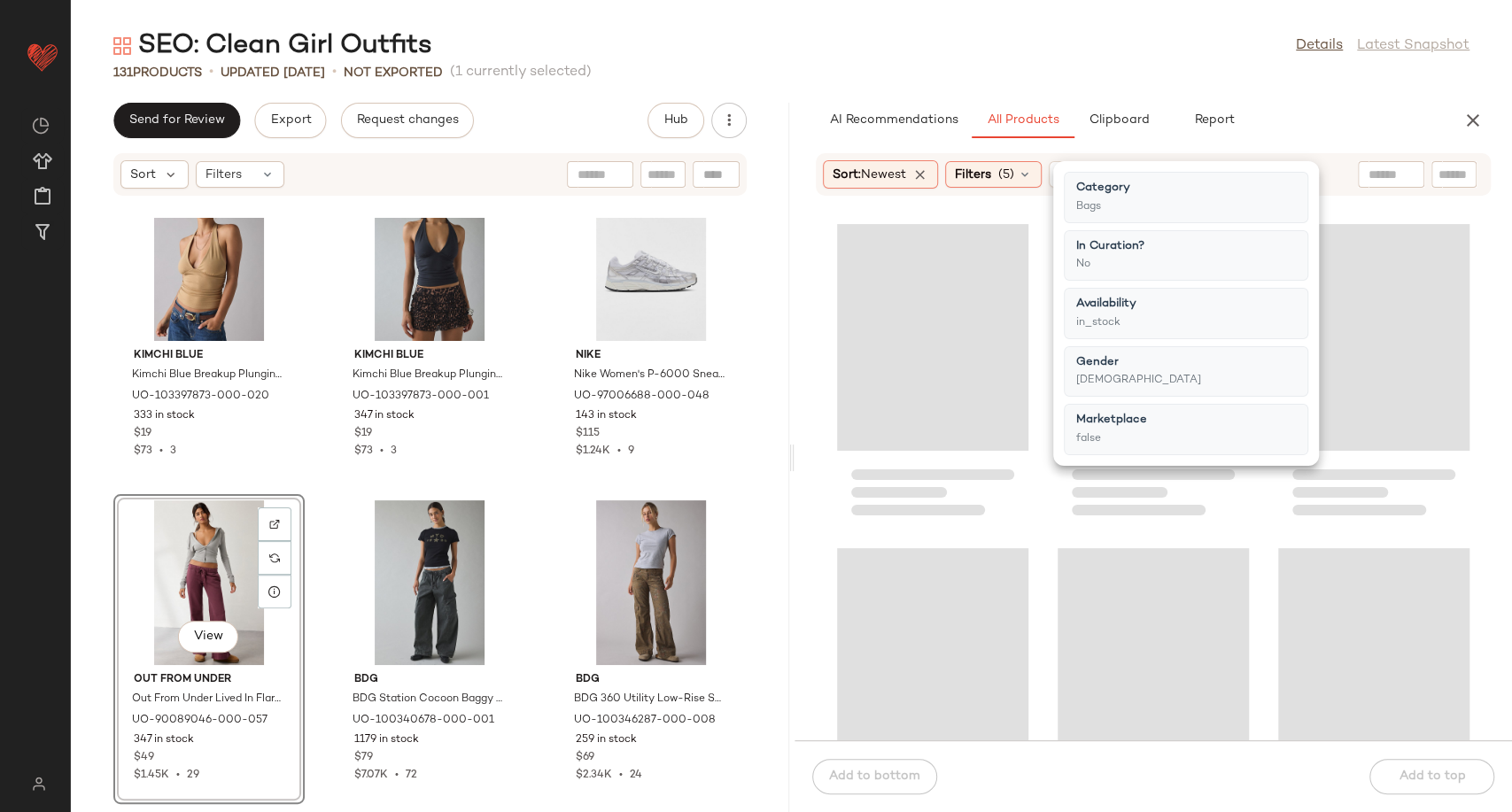
click at [304, 512] on div "Gola Gola Women's Arizona Sneaker in Off White/Bone/Off White, Women's at Urban…" at bounding box center [429, 515] width 718 height 594
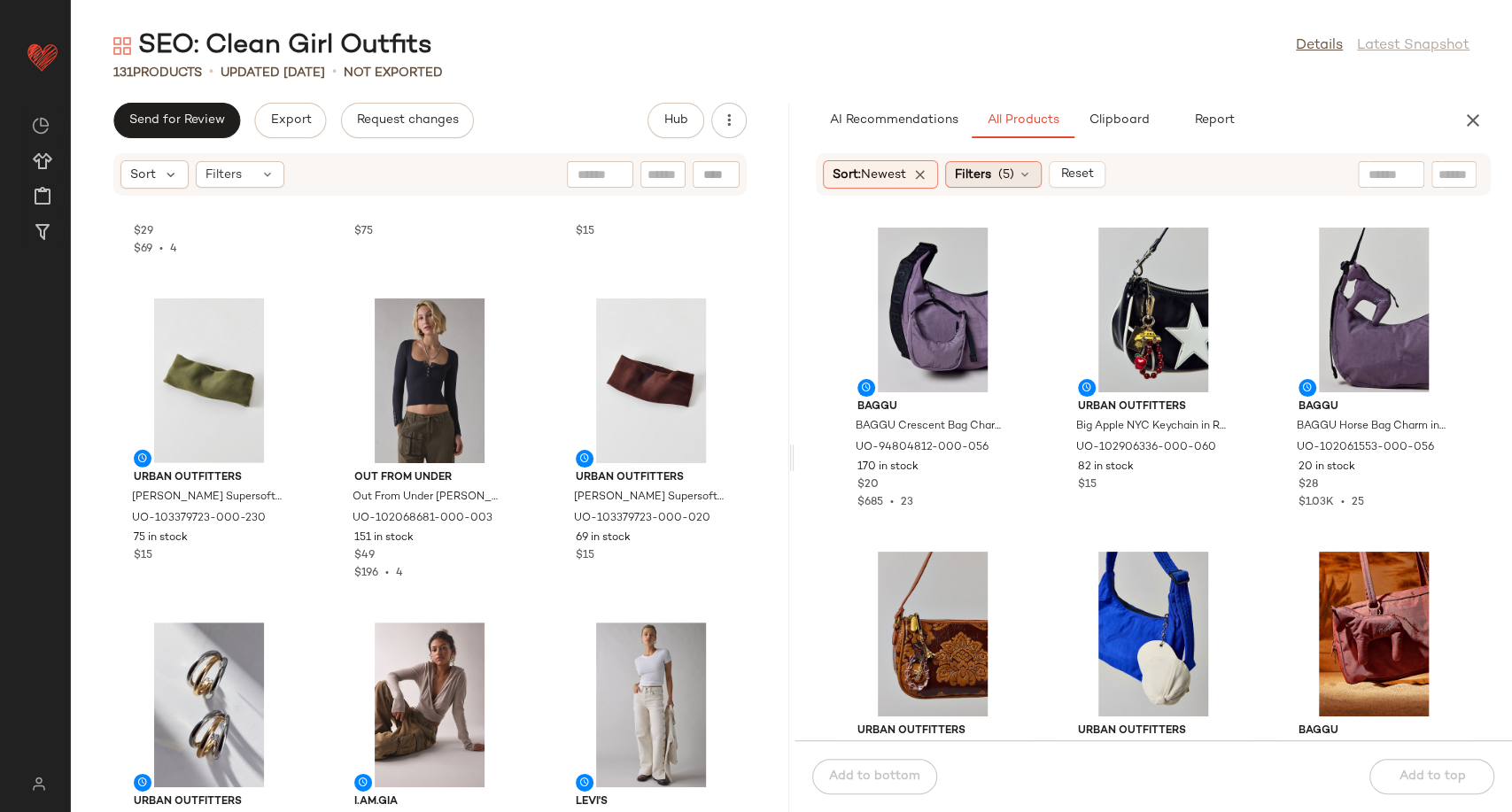
click at [1029, 172] on icon at bounding box center [1024, 174] width 15 height 15
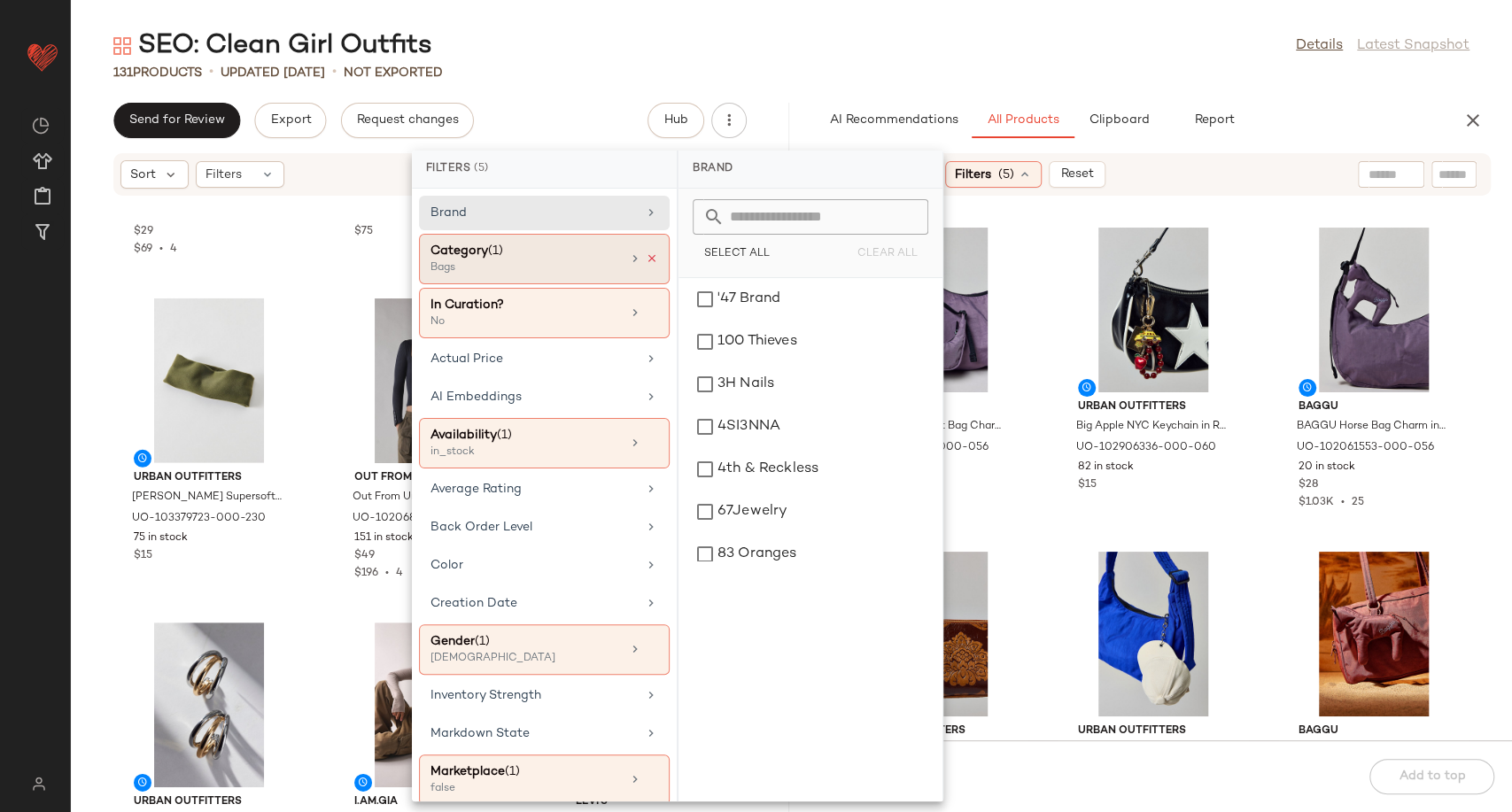
click at [646, 257] on icon at bounding box center [651, 258] width 13 height 13
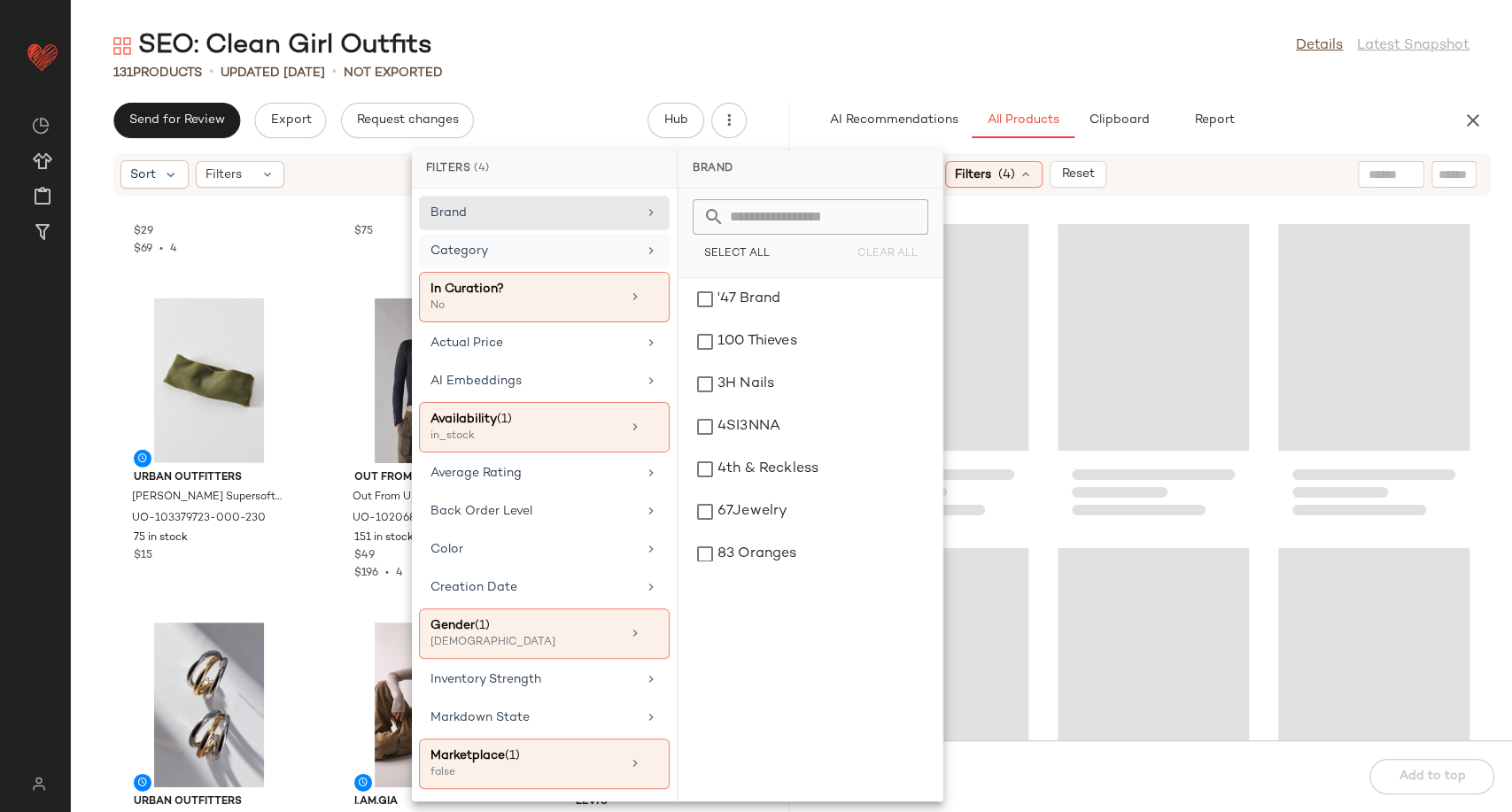
click at [598, 250] on div "Category" at bounding box center [533, 250] width 206 height 18
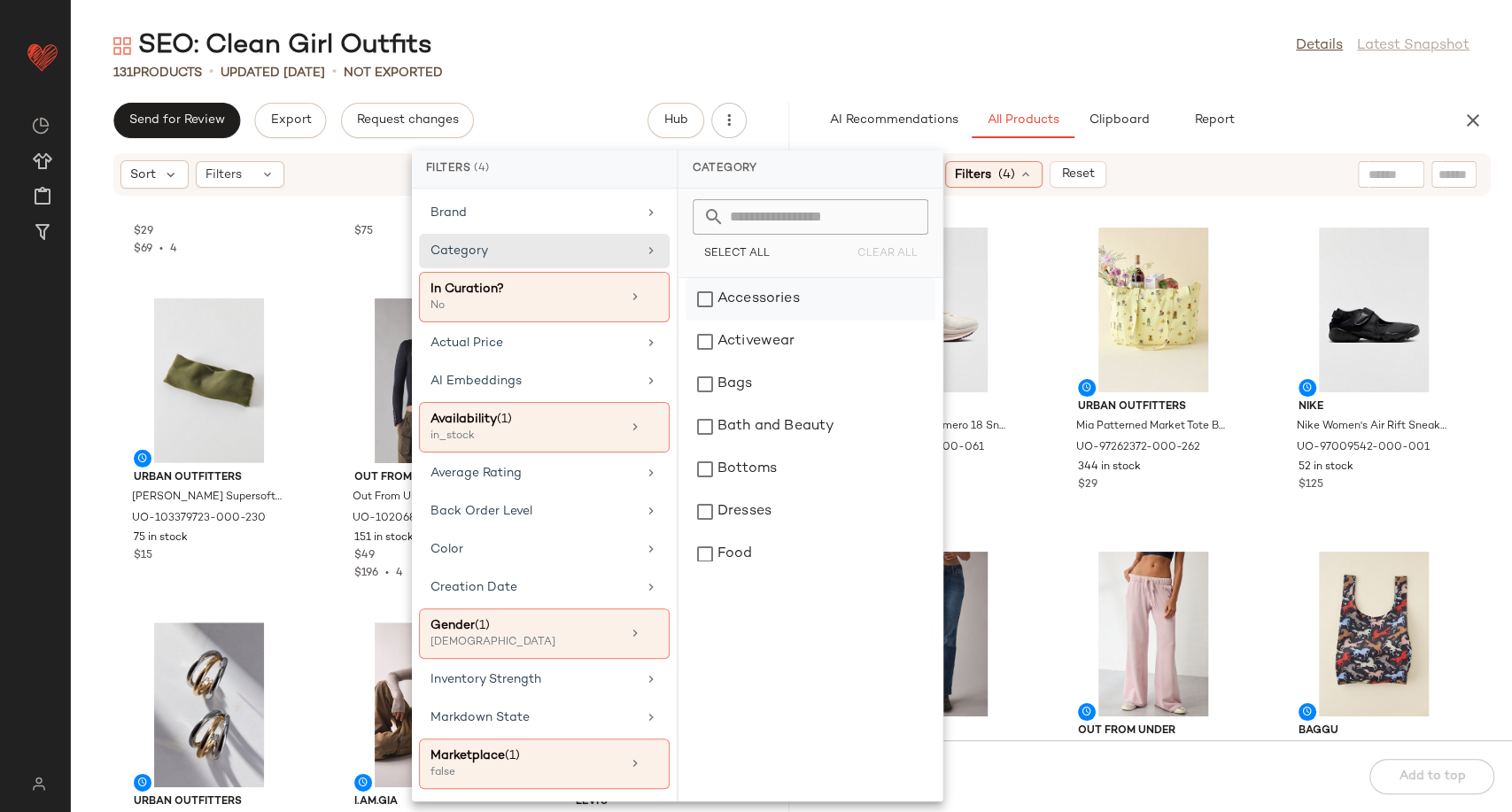
click at [775, 293] on div "Accessories" at bounding box center [810, 299] width 250 height 43
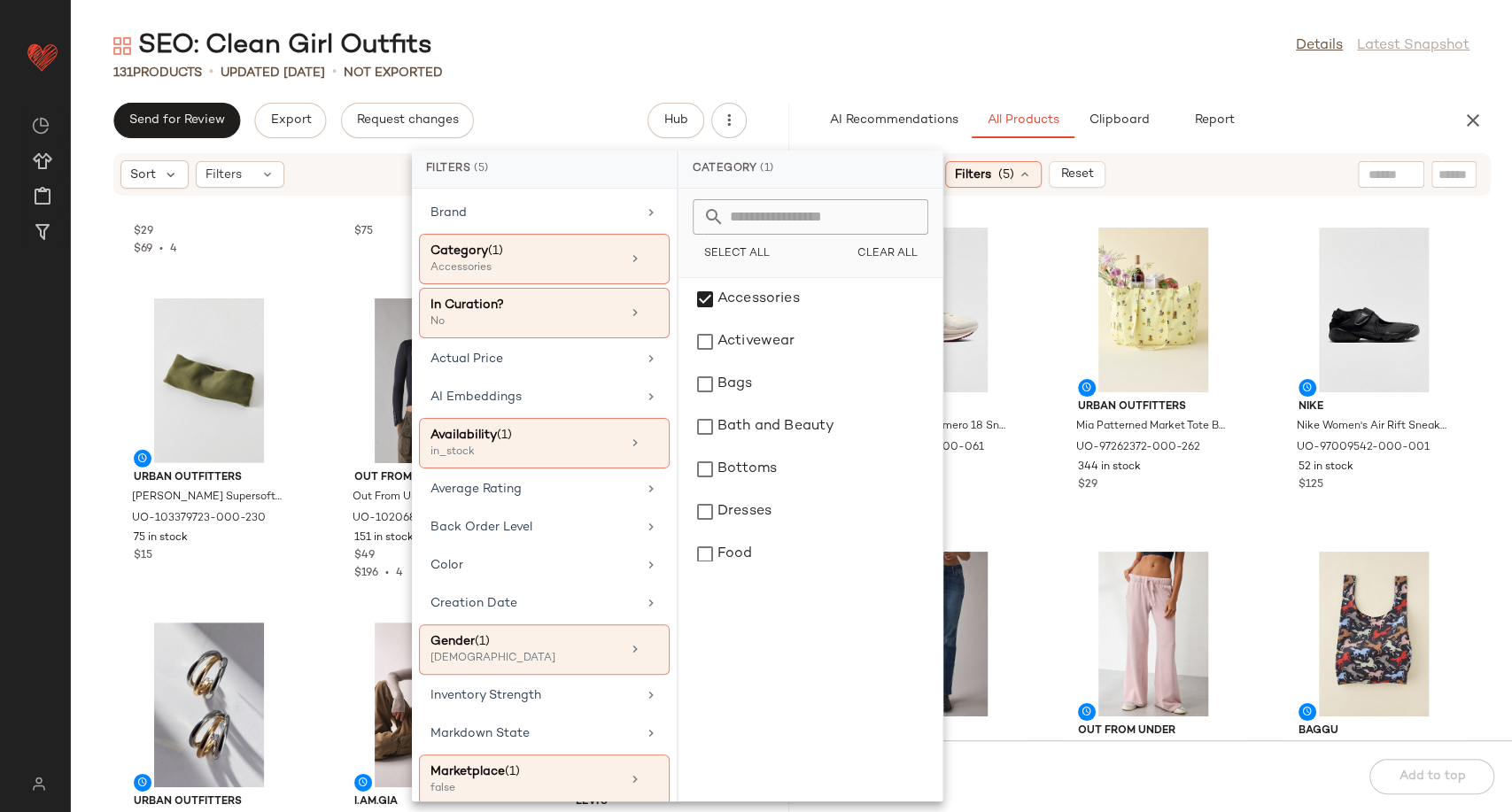
click at [1034, 494] on div "Nike Nike Women's Vomero 18 Sneaker in Pale Ivory/Dark Team Red, Women's at Urb…" at bounding box center [1153, 479] width 718 height 522
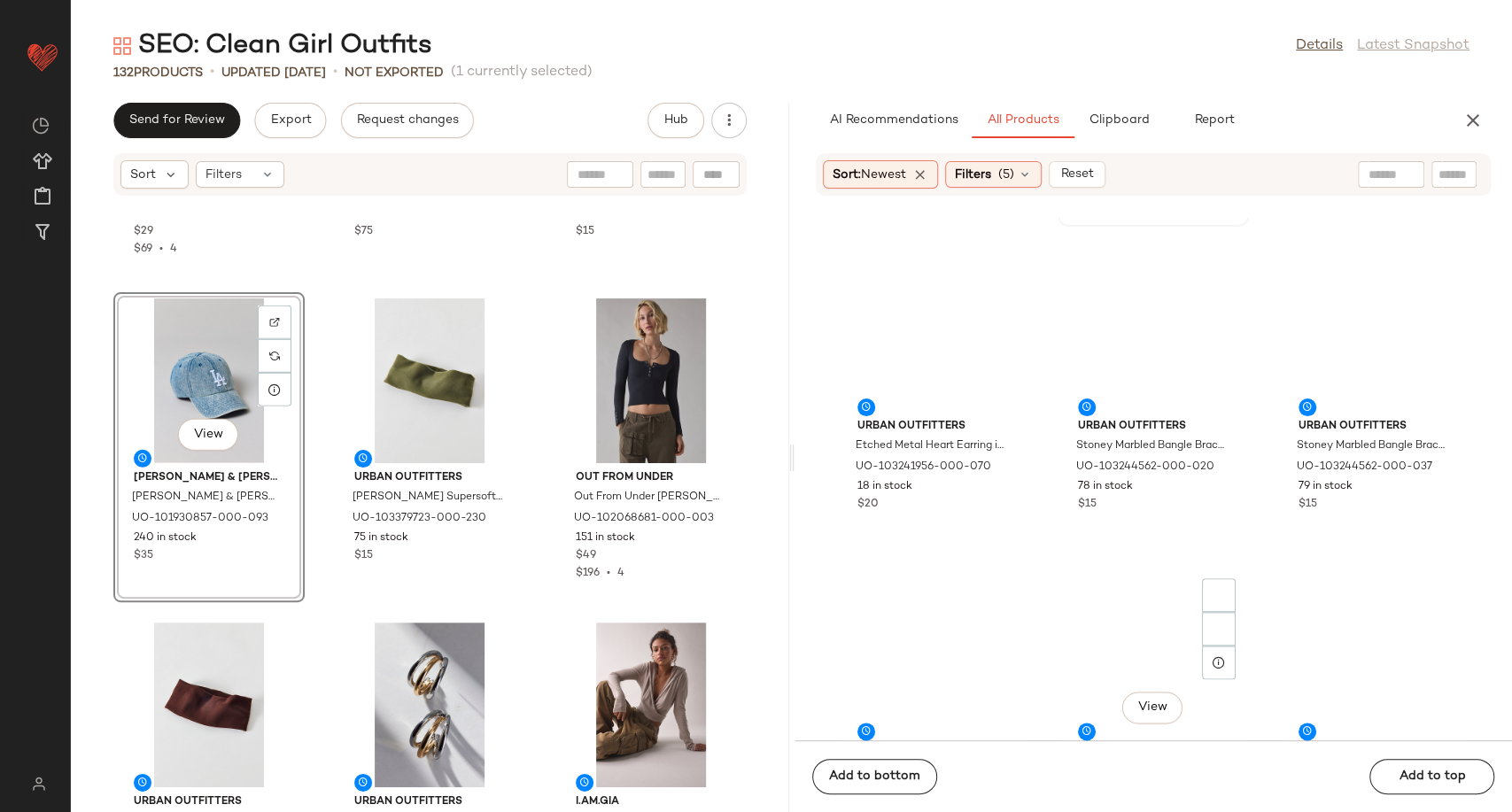
scroll to position [1293, 0]
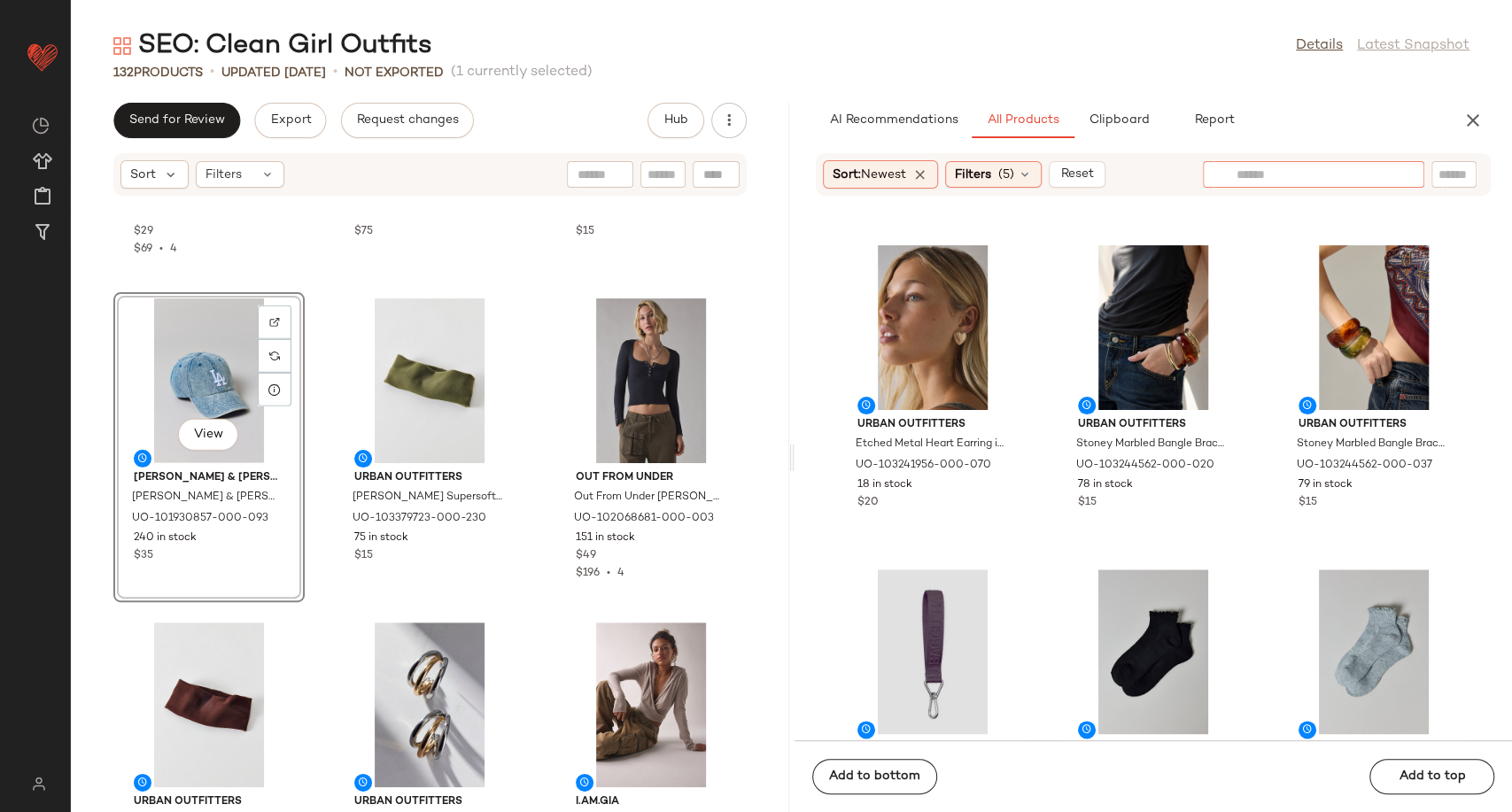
click at [1386, 185] on div at bounding box center [1313, 173] width 154 height 26
type input "***"
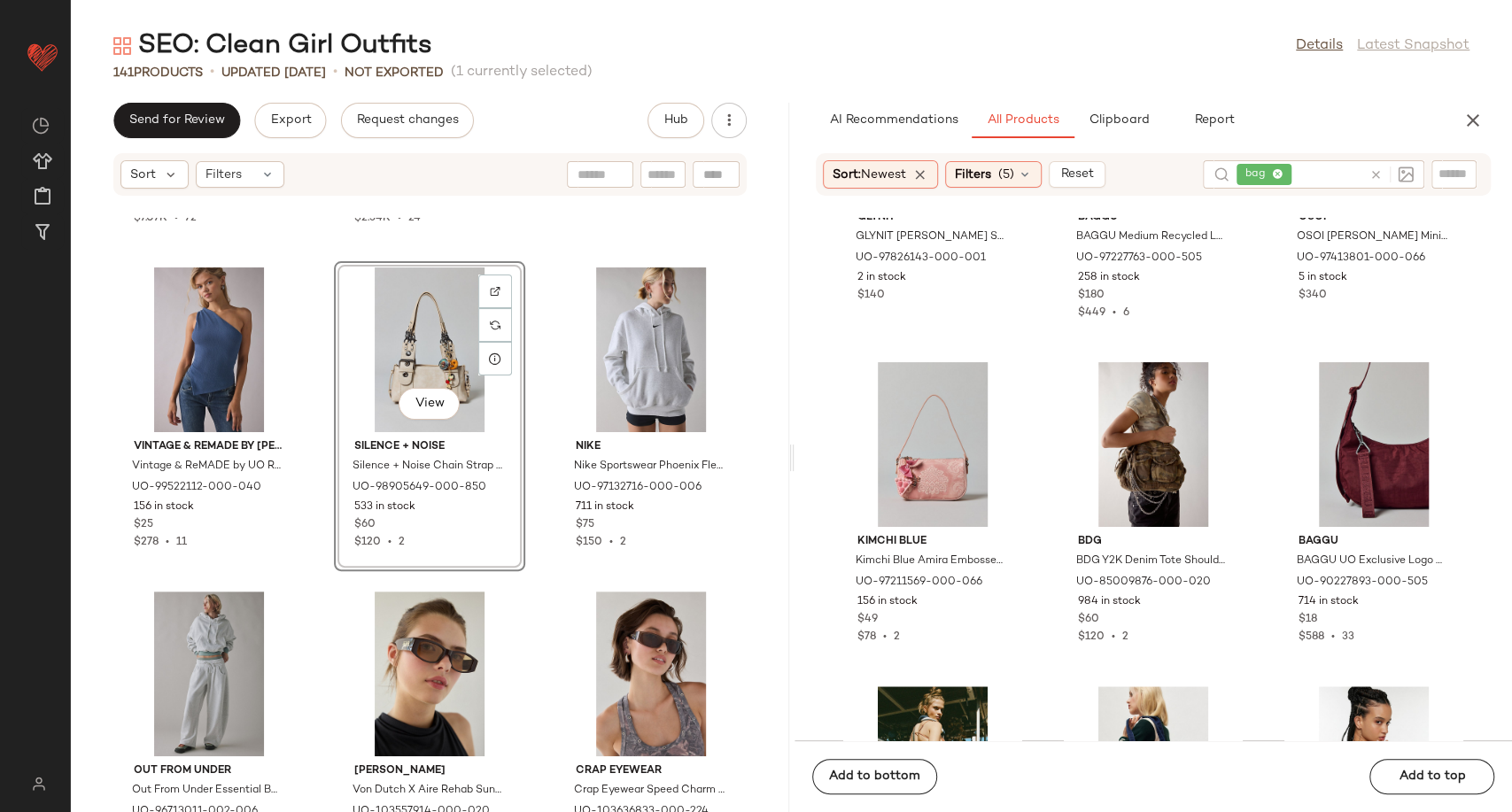
scroll to position [6008, 0]
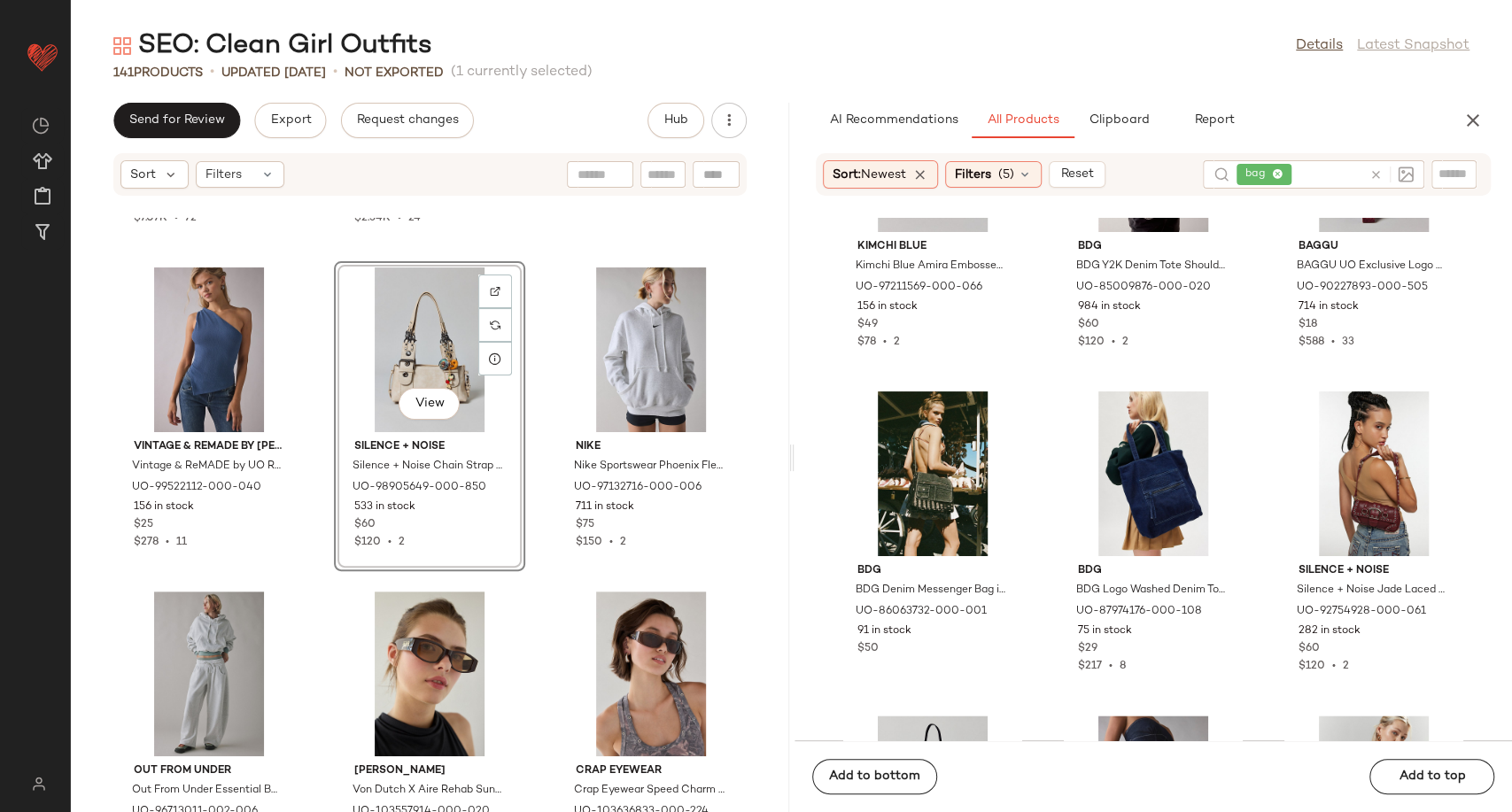
click at [1372, 173] on icon at bounding box center [1376, 175] width 14 height 14
click at [1032, 179] on icon at bounding box center [1024, 174] width 15 height 15
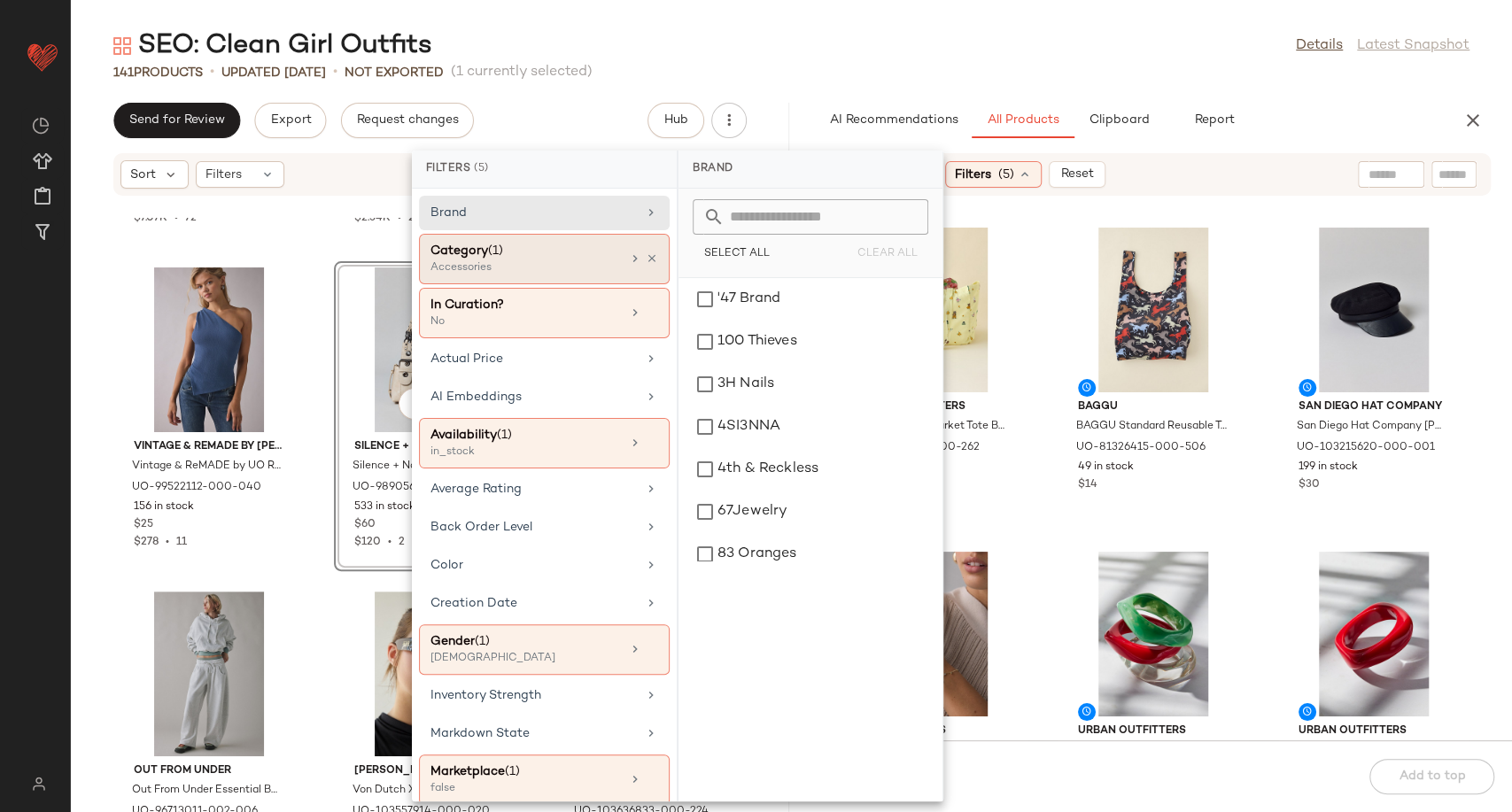
click at [645, 250] on div "Category (1) Accessories" at bounding box center [544, 259] width 251 height 50
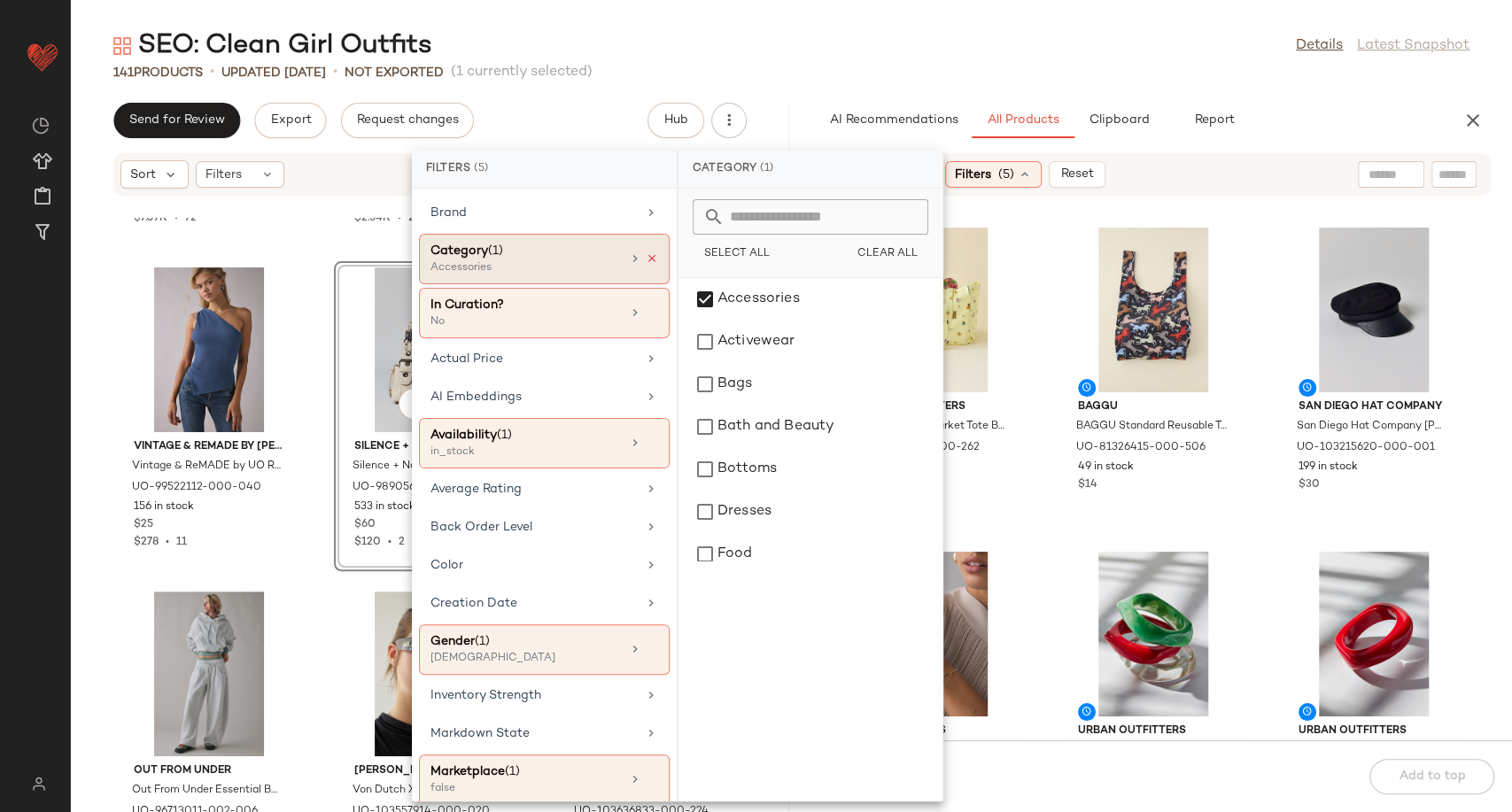
click at [646, 256] on icon at bounding box center [651, 258] width 13 height 13
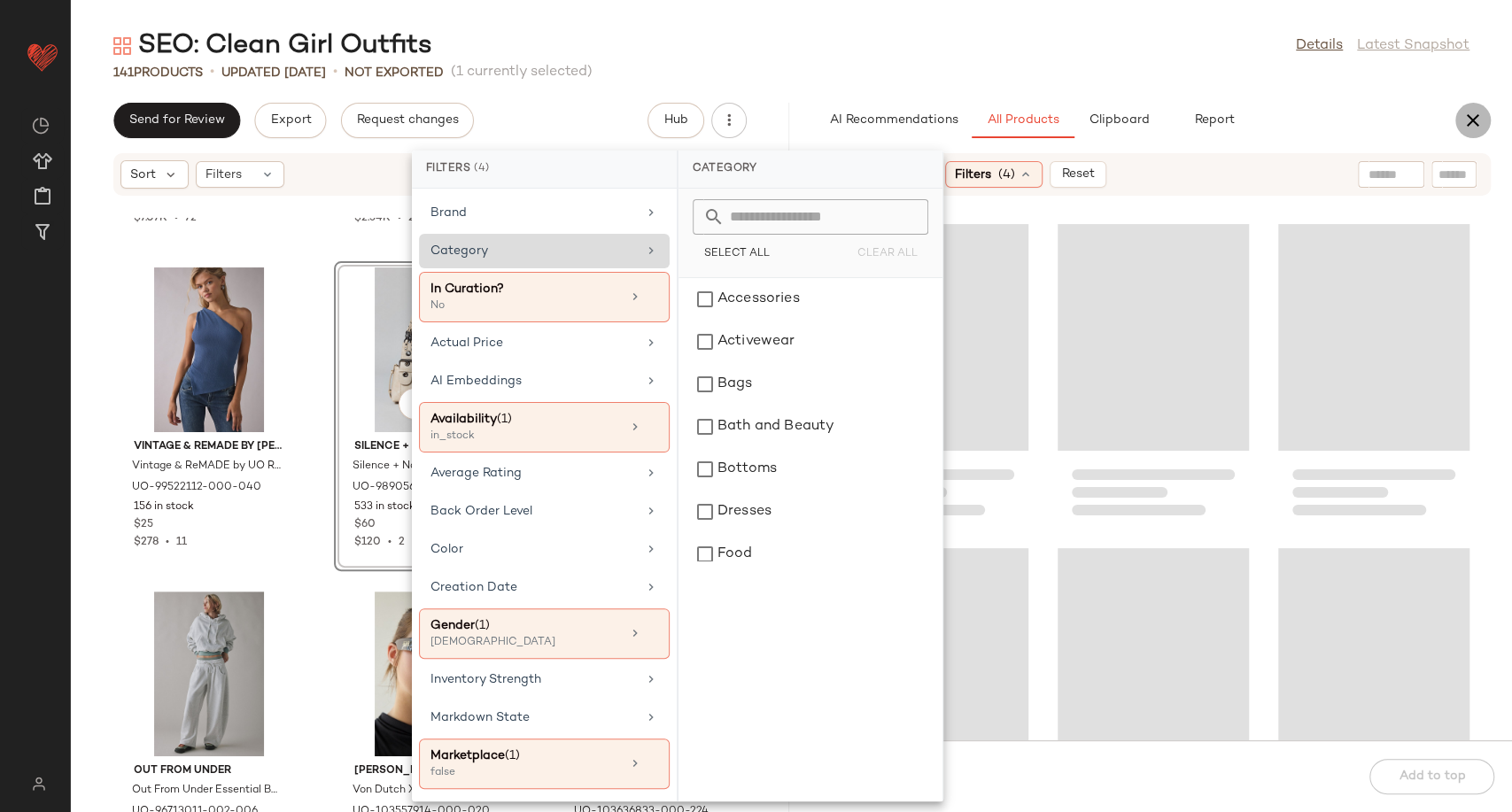
click at [1470, 111] on icon "button" at bounding box center [1473, 120] width 21 height 21
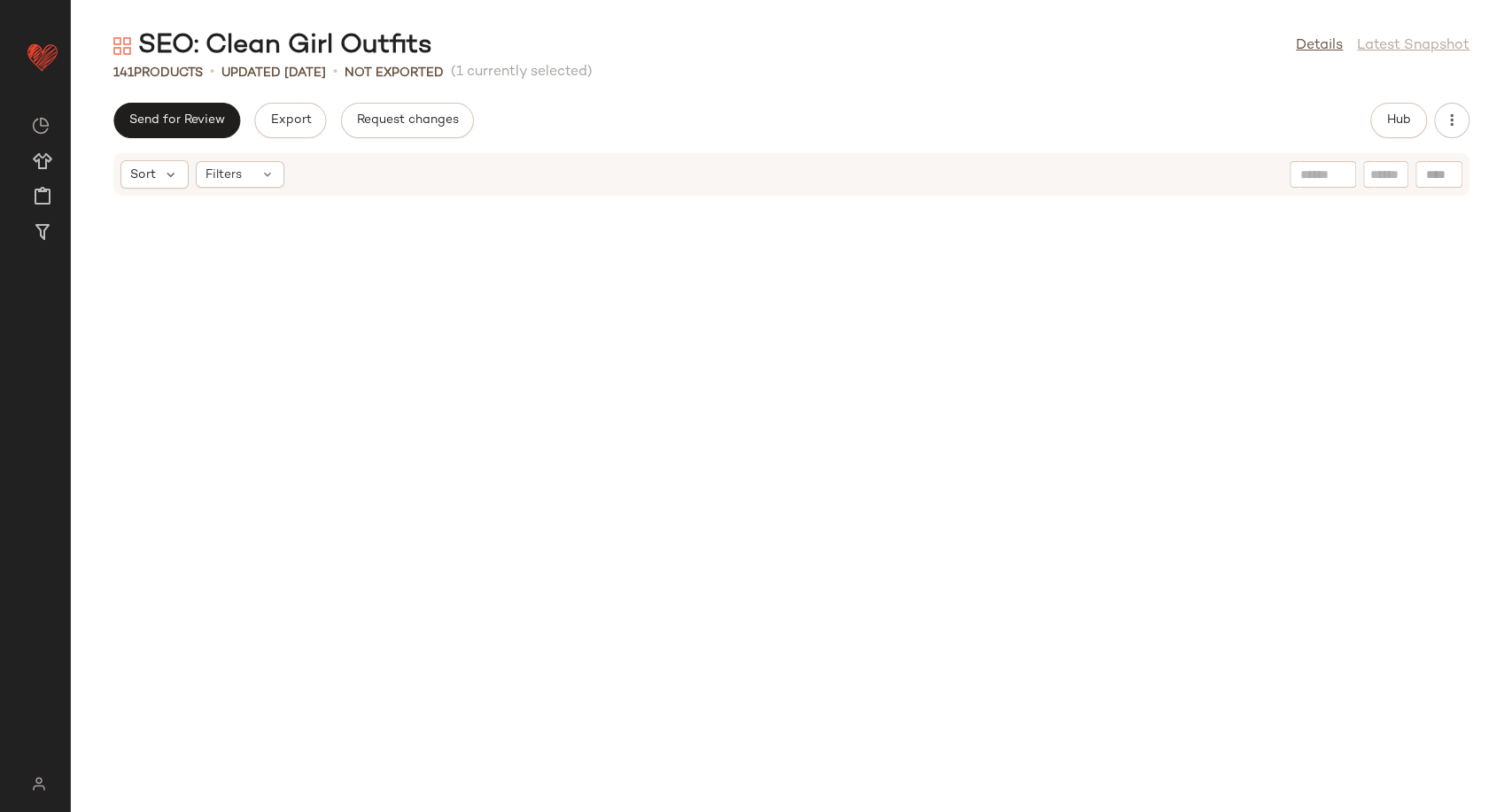
click at [1002, 84] on div "SEO: Clean Girl Outfits Details Latest Snapshot 141 Products • updated Aug 27th…" at bounding box center [791, 420] width 1441 height 784
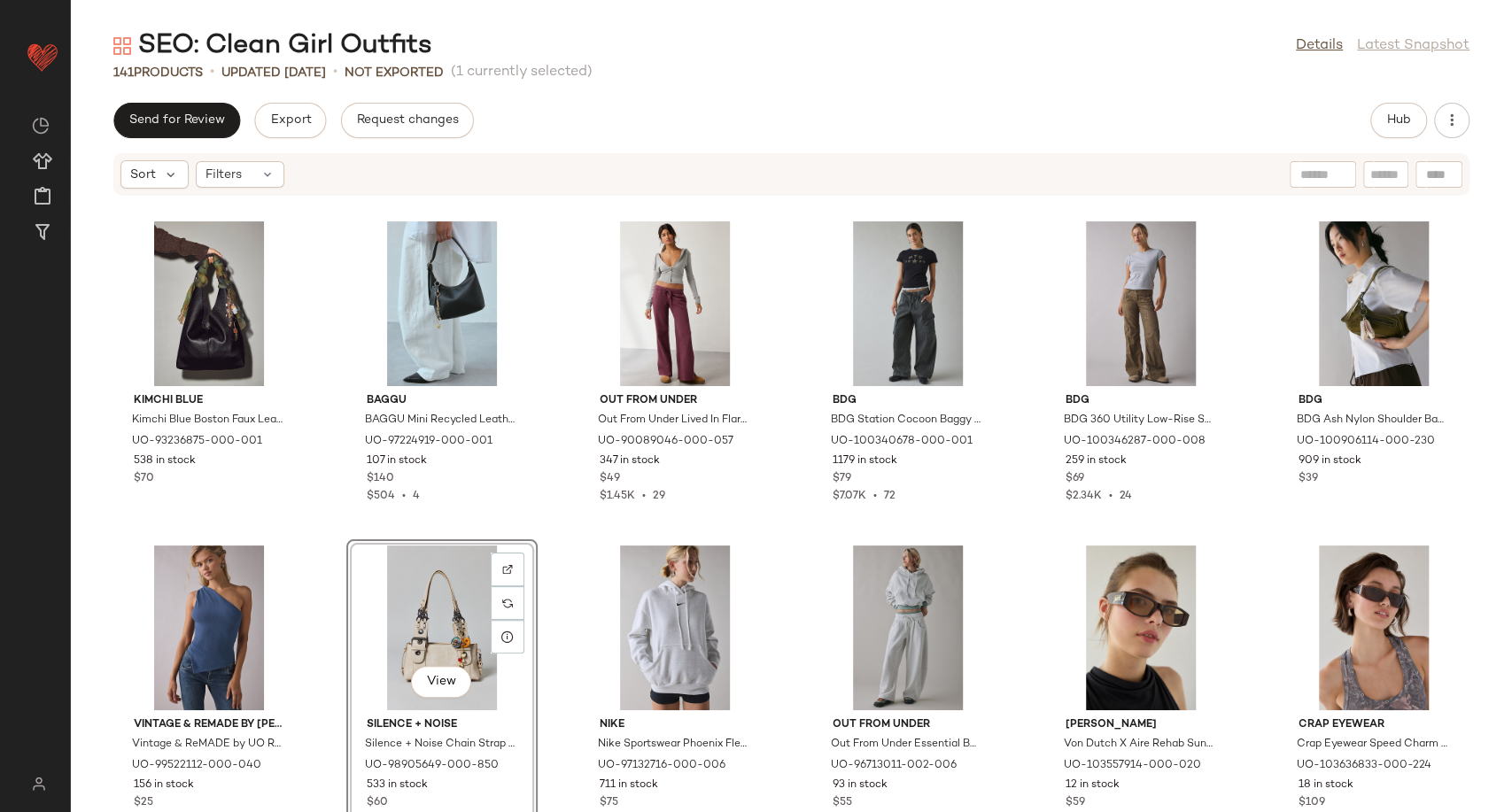
scroll to position [3261, 0]
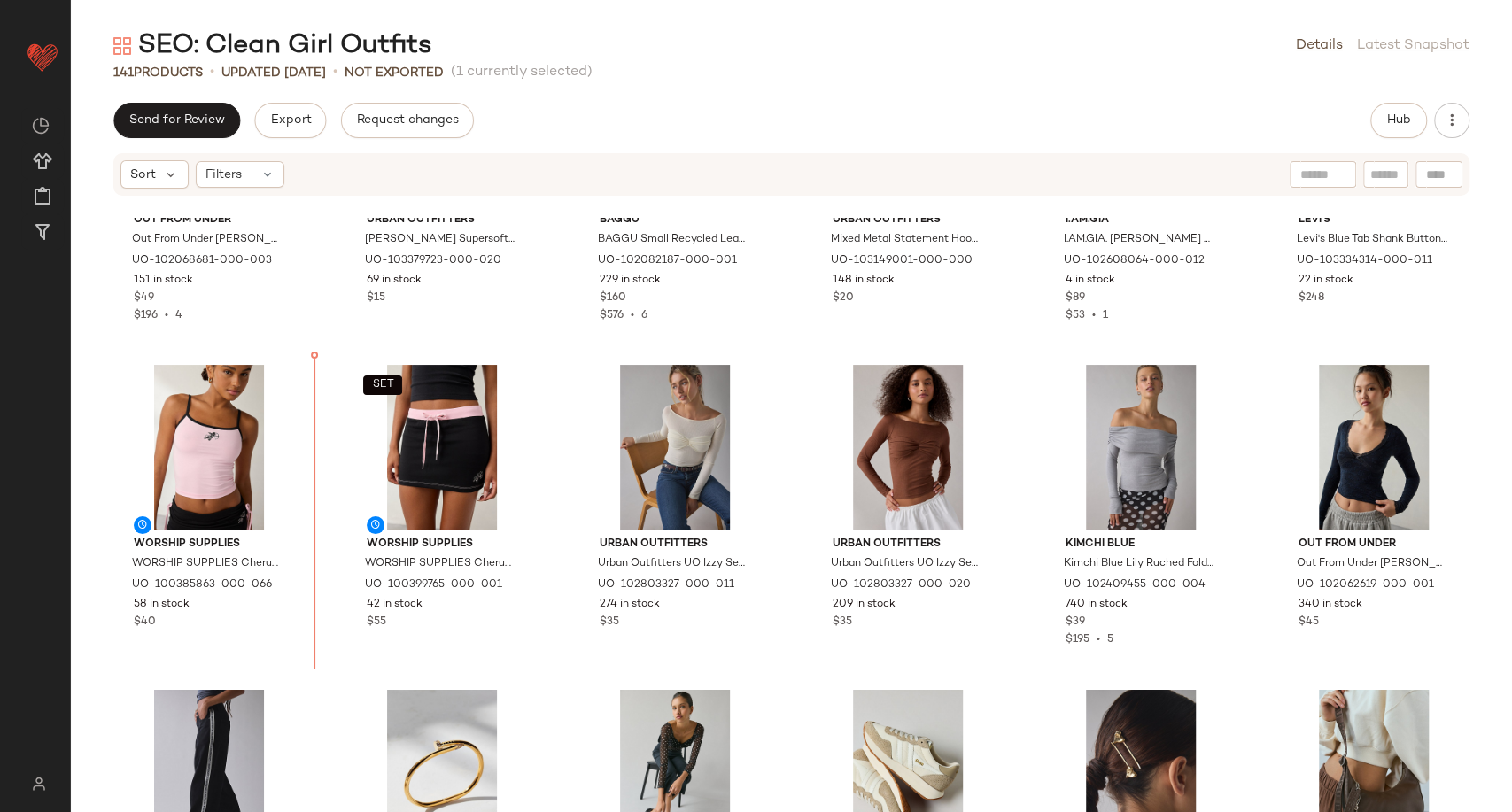
scroll to position [2140, 0]
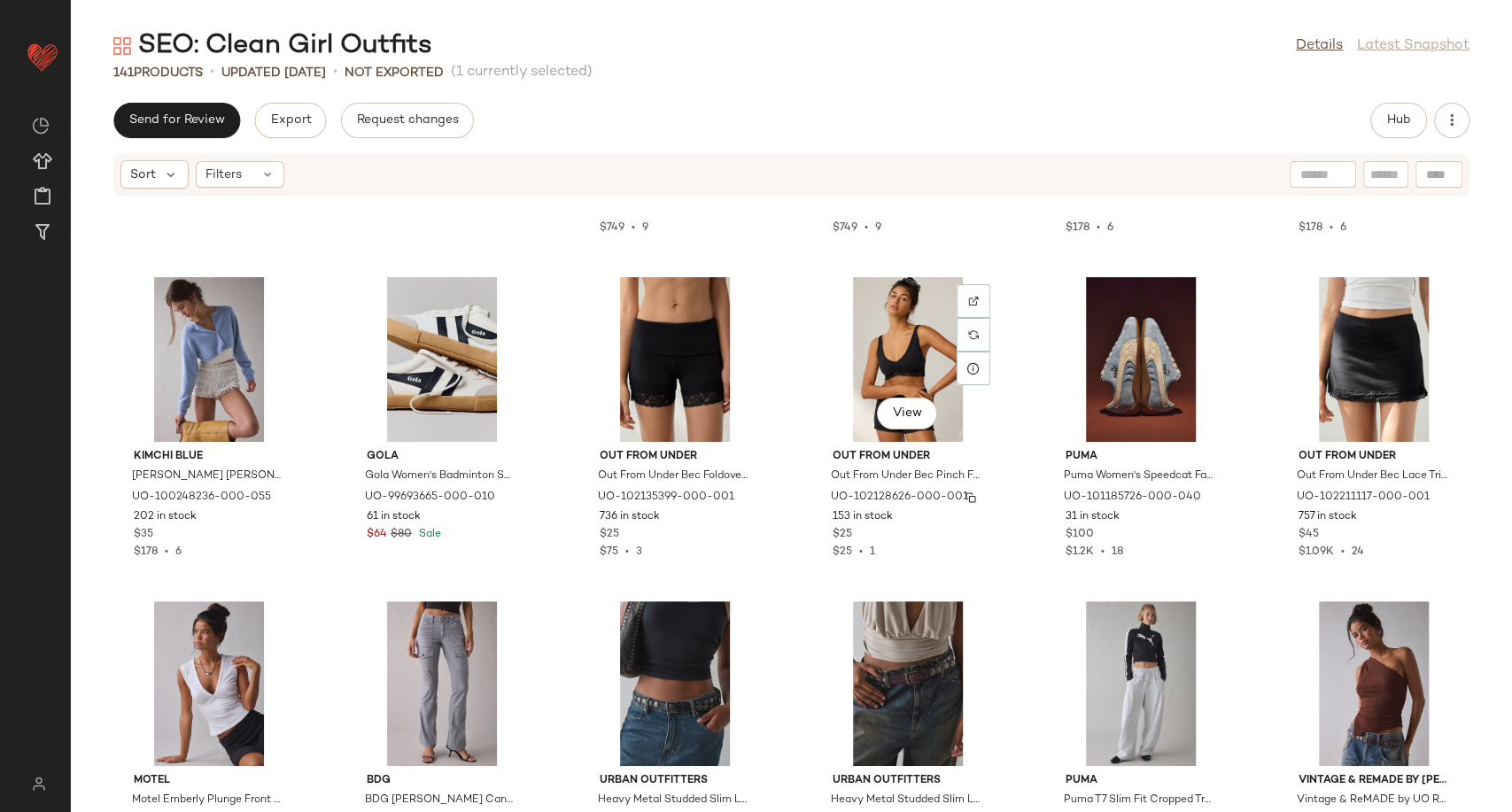
scroll to position [4600, 0]
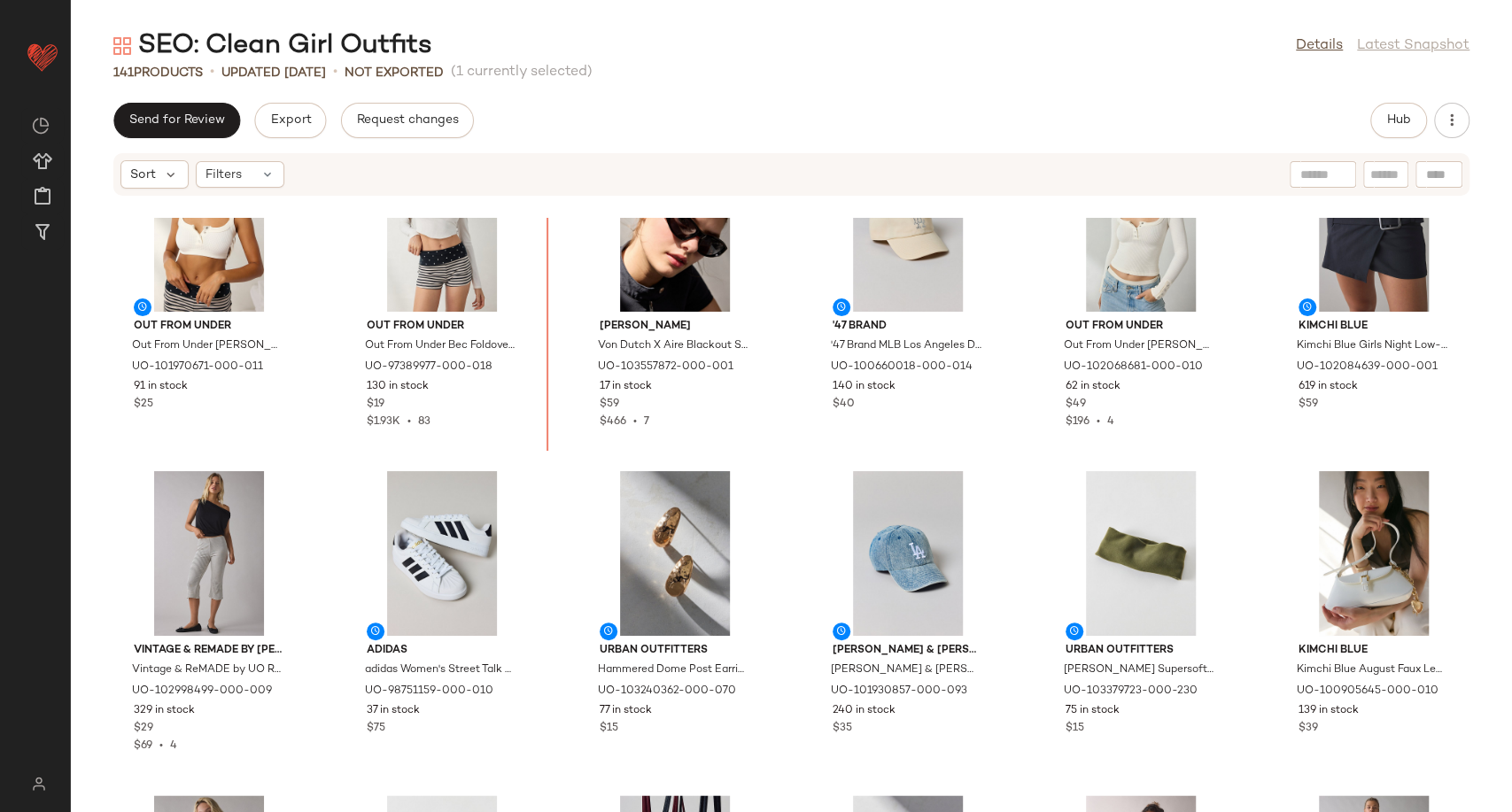
scroll to position [1351, 0]
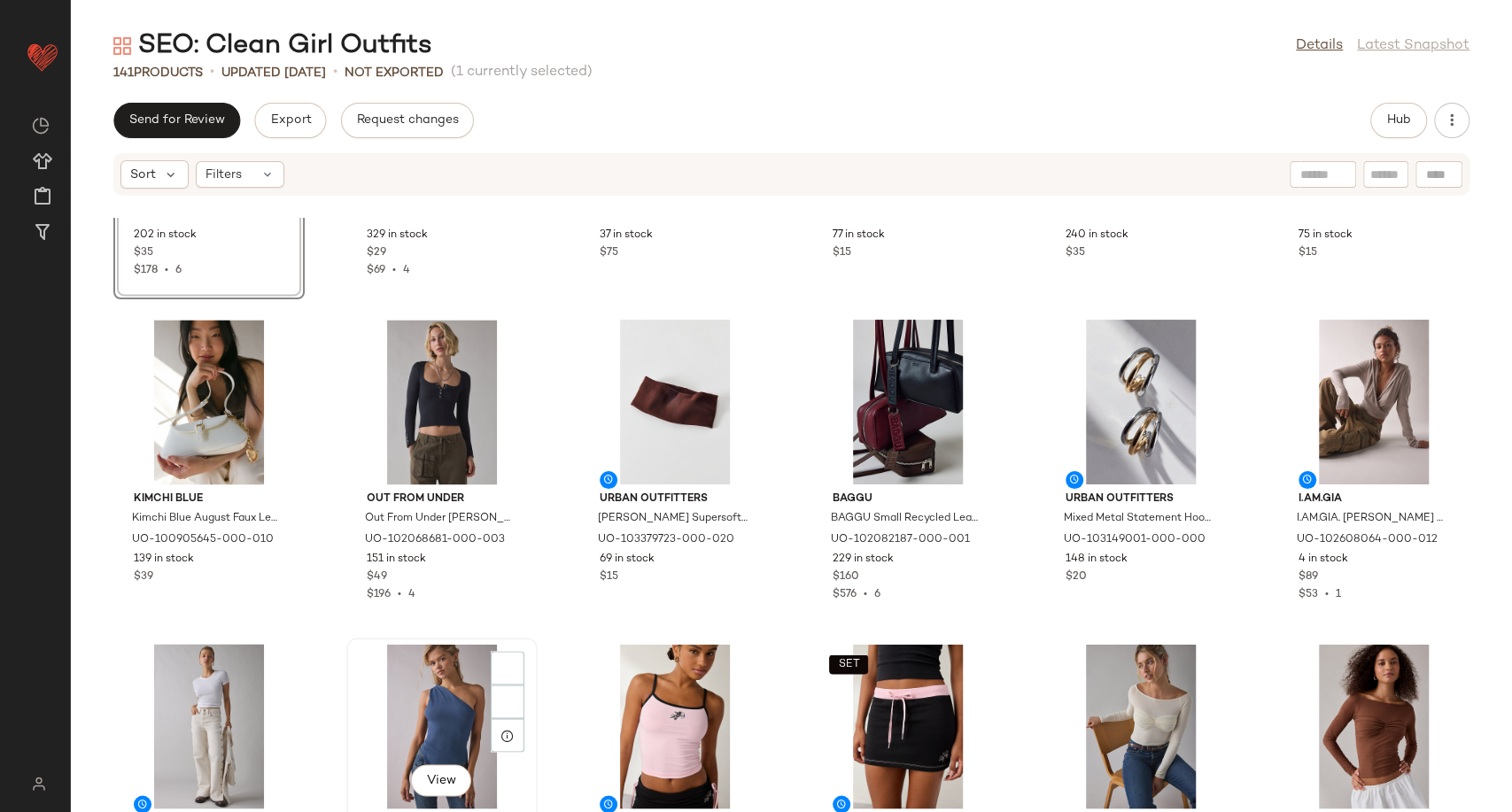
scroll to position [2138, 0]
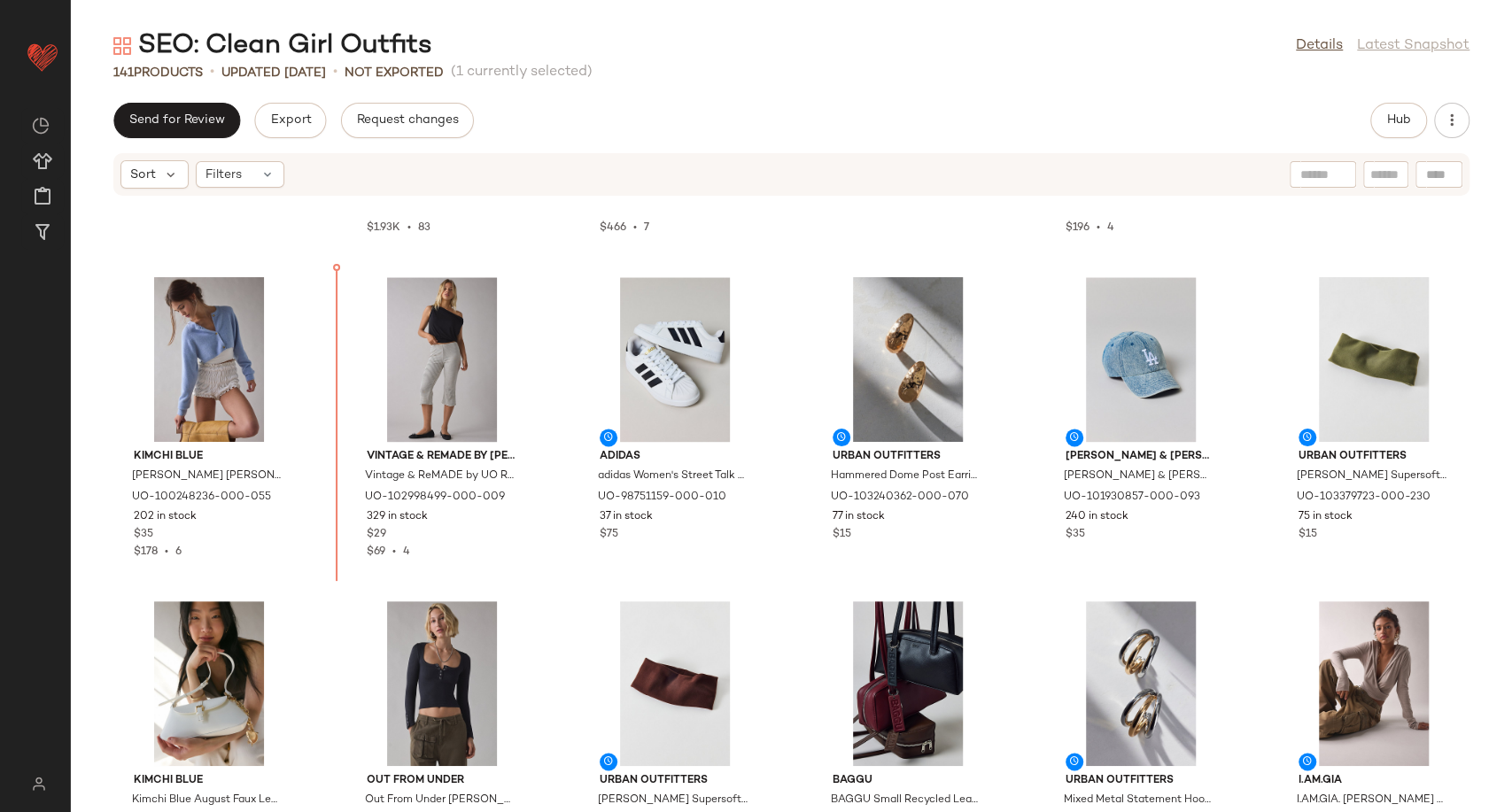
scroll to position [1585, 0]
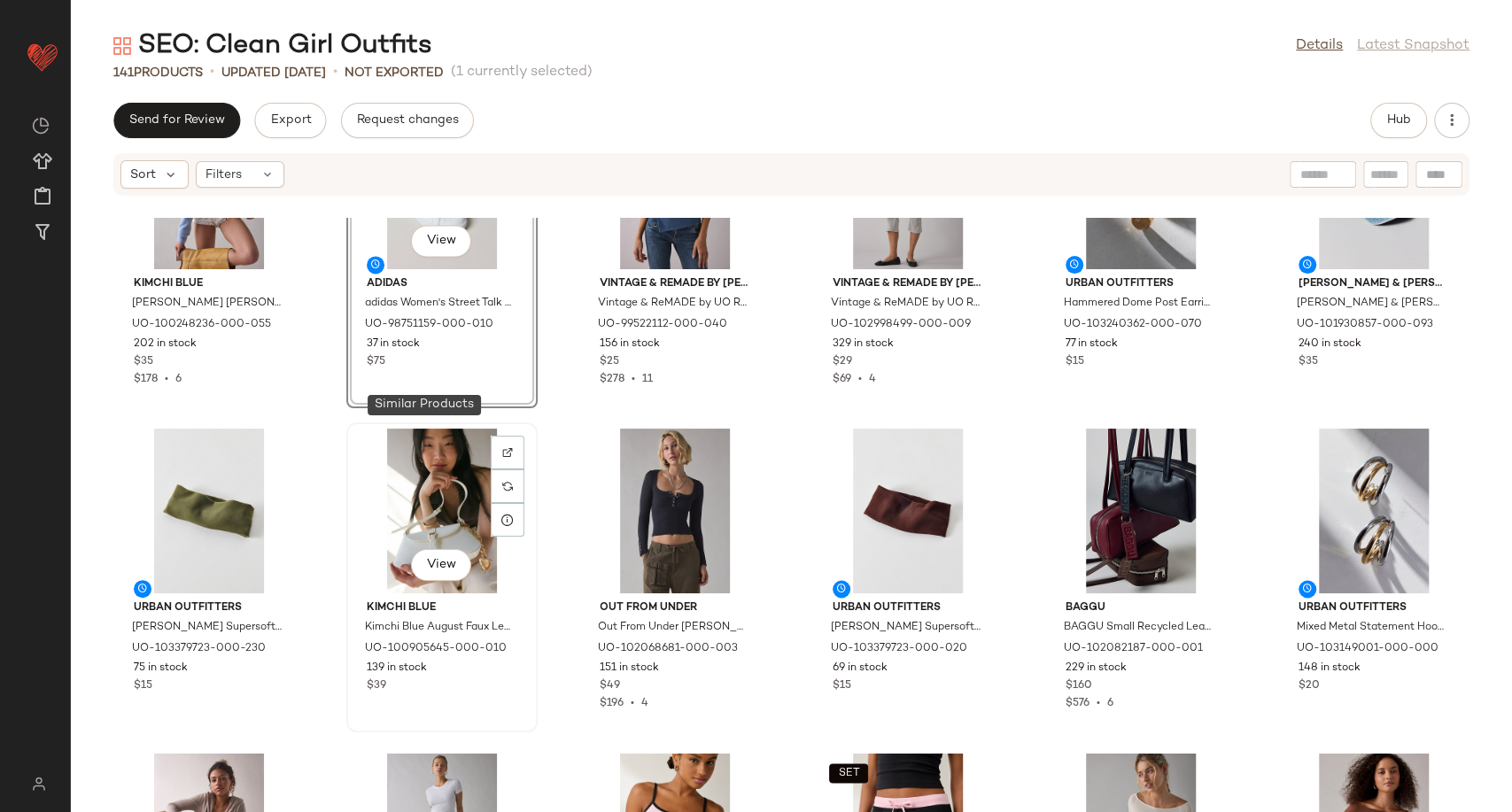
scroll to position [1880, 0]
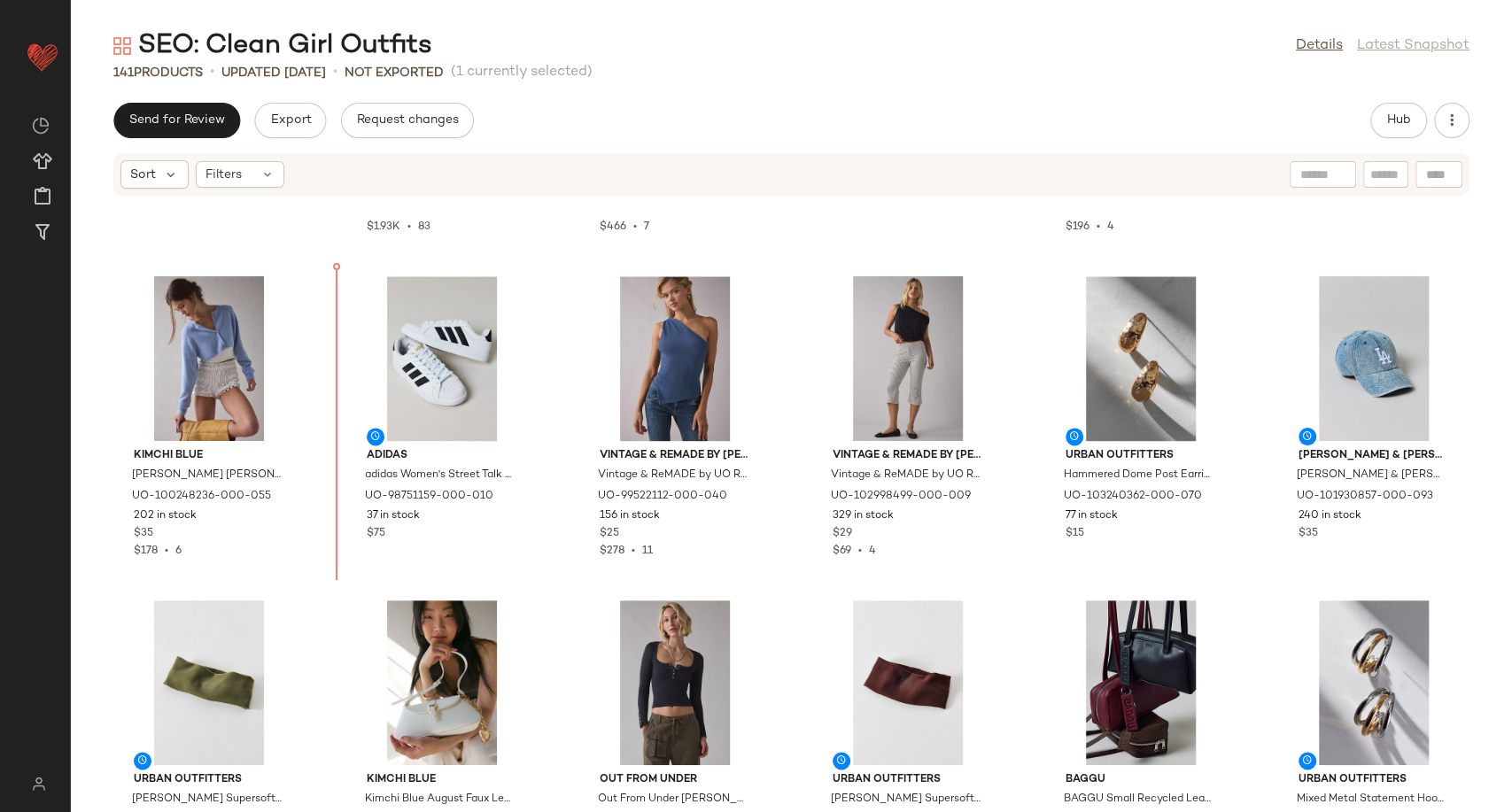
scroll to position [1517, 0]
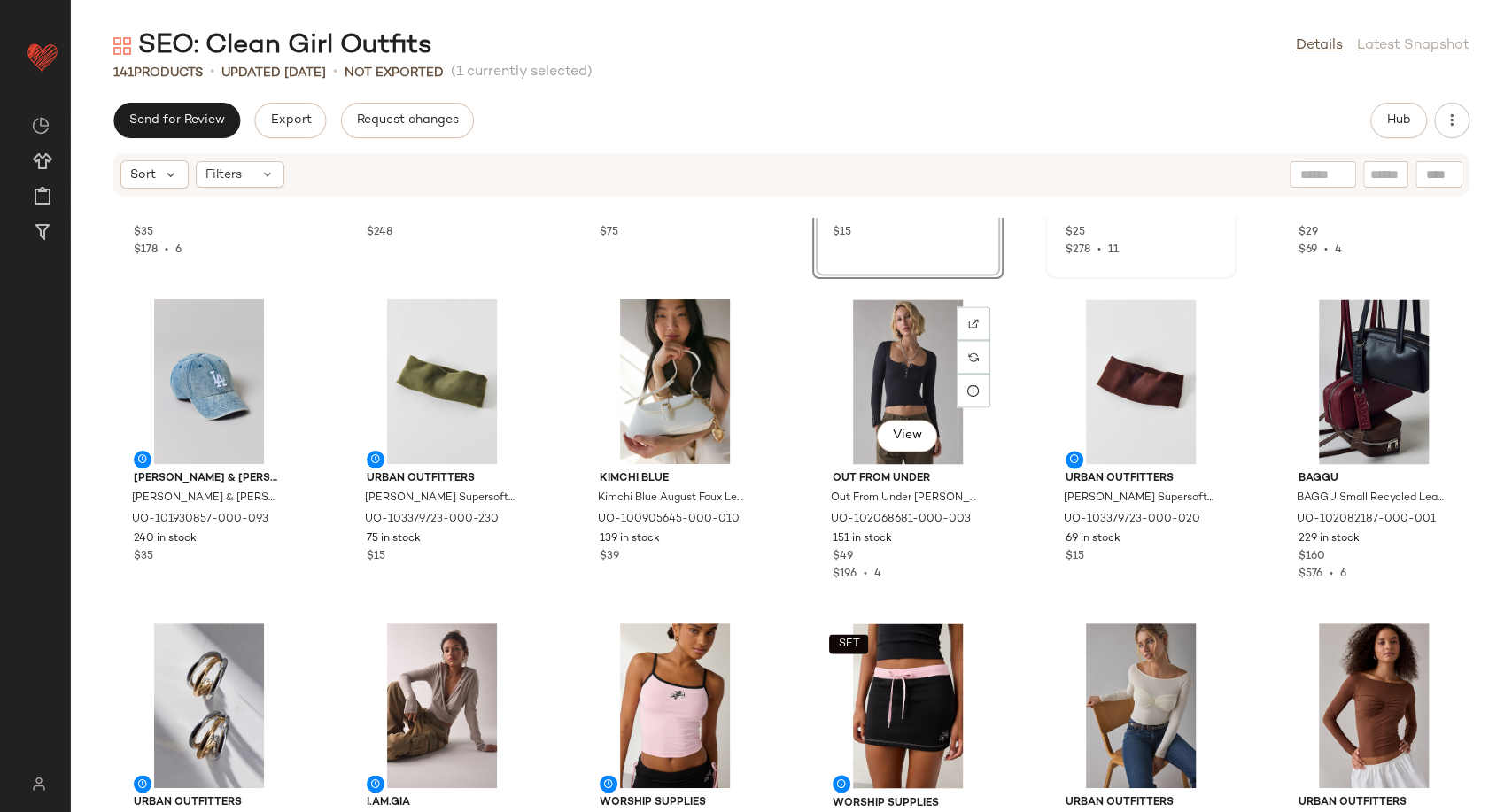
scroll to position [1912, 0]
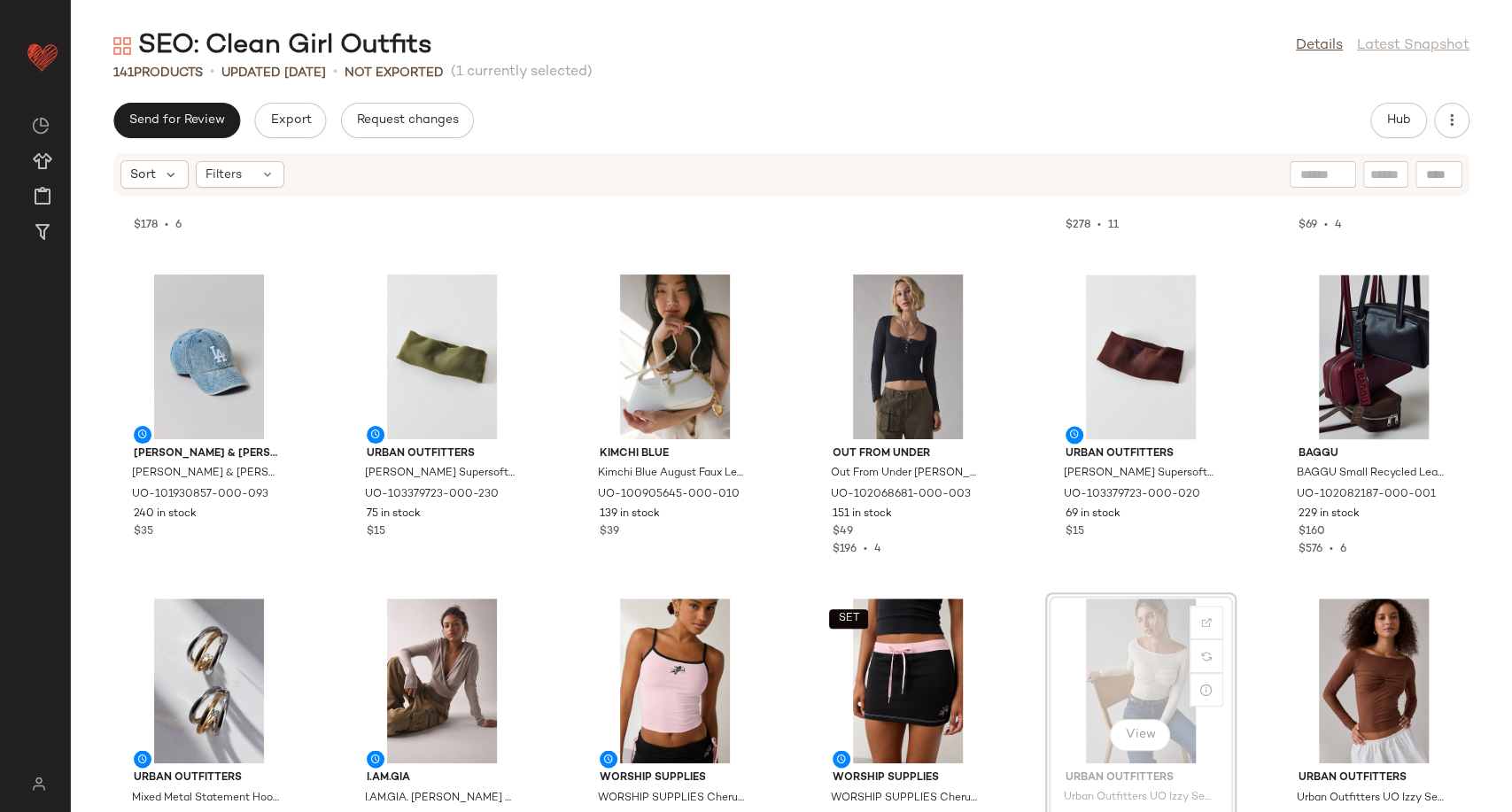
scroll to position [1913, 0]
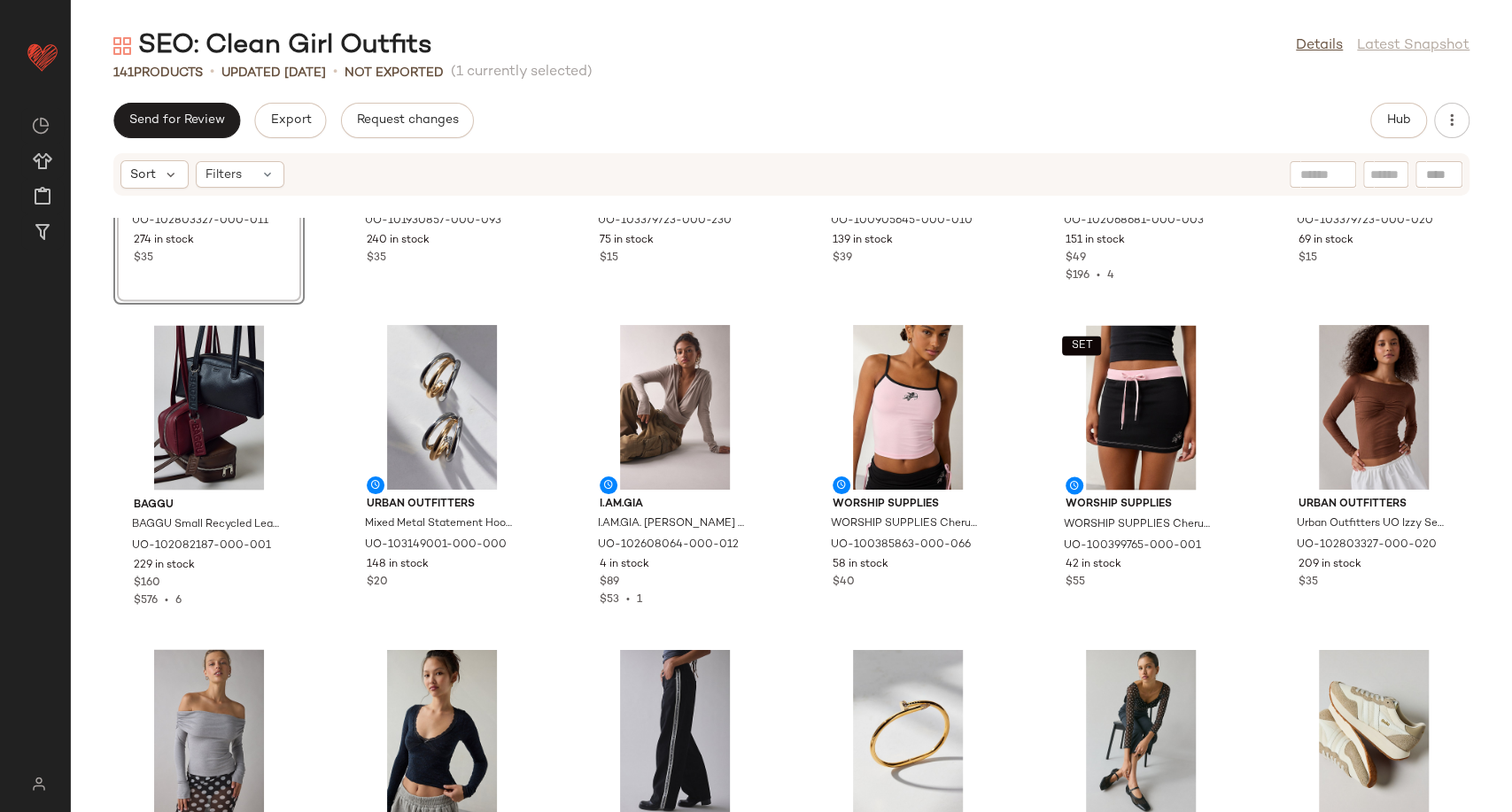
scroll to position [2208, 0]
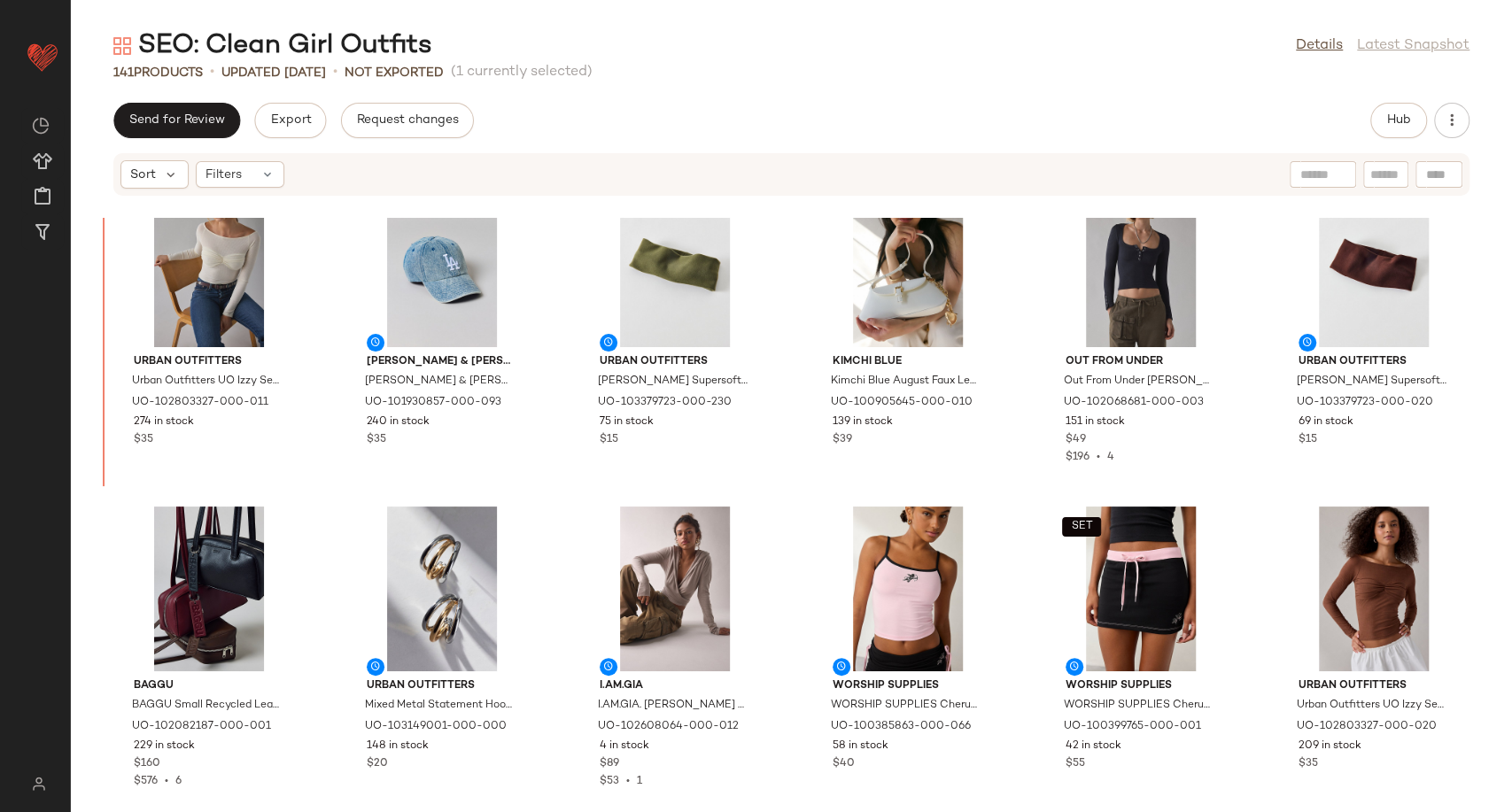
scroll to position [1998, 0]
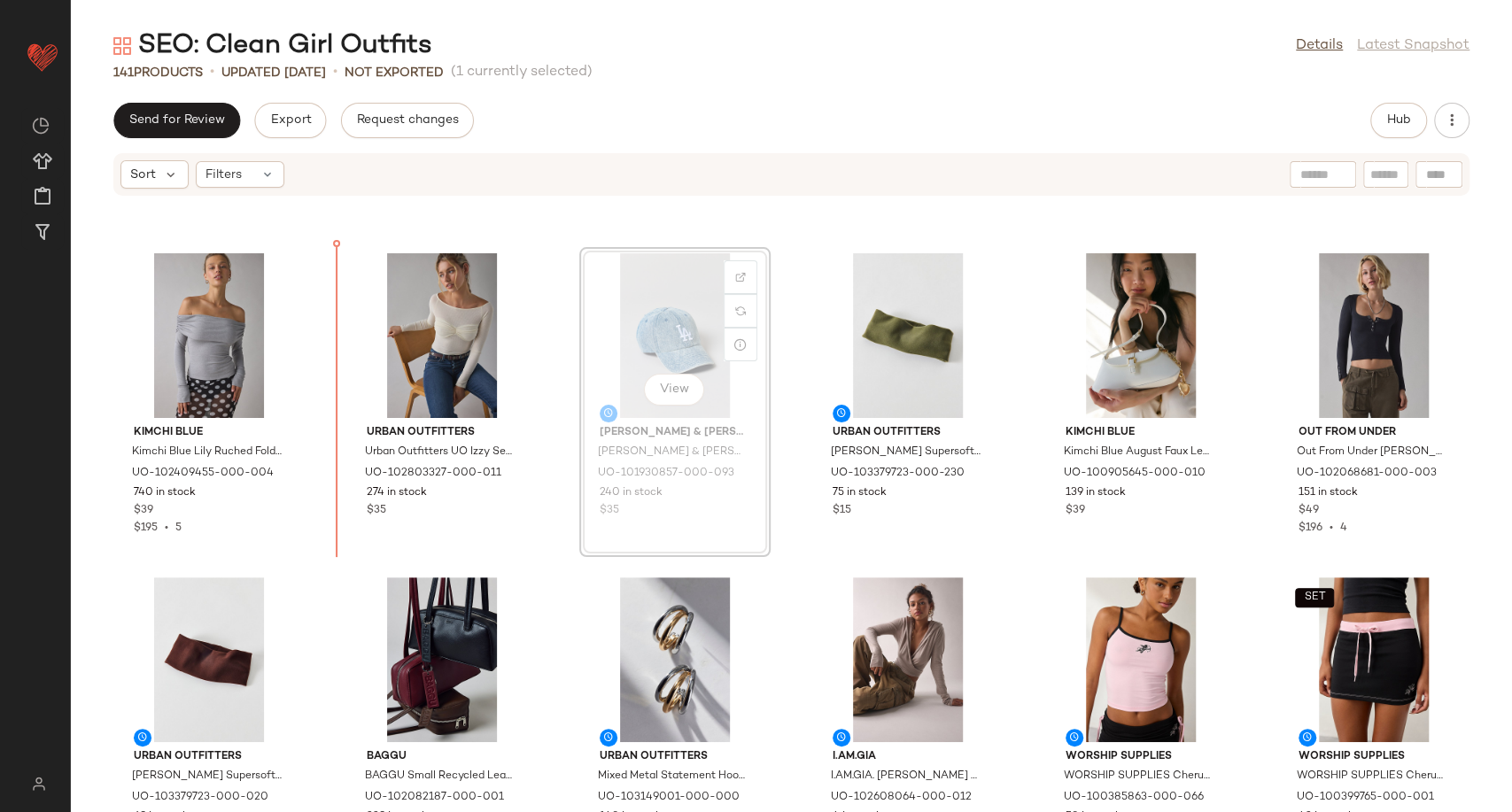
scroll to position [1883, 0]
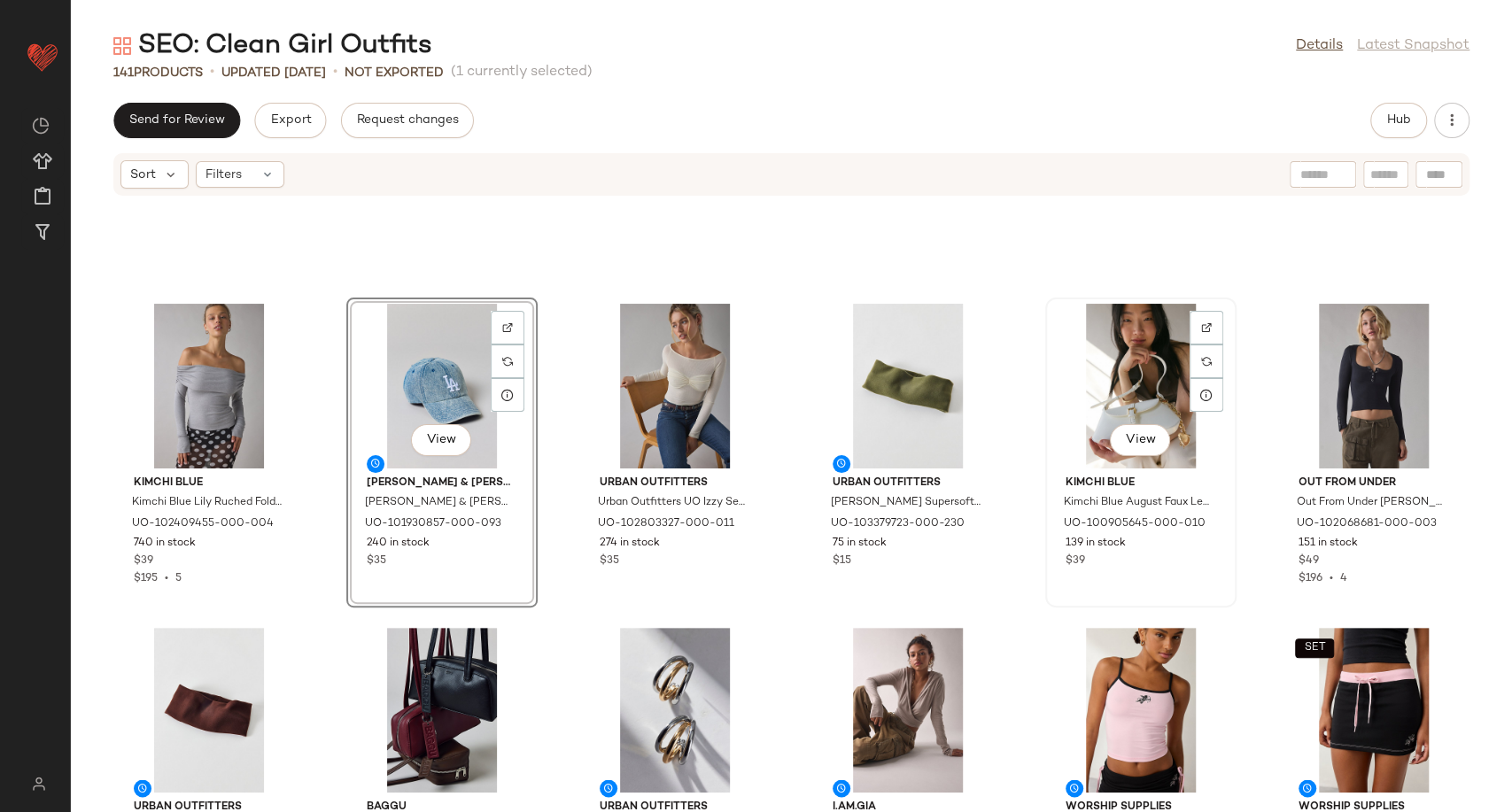
scroll to position [1881, 0]
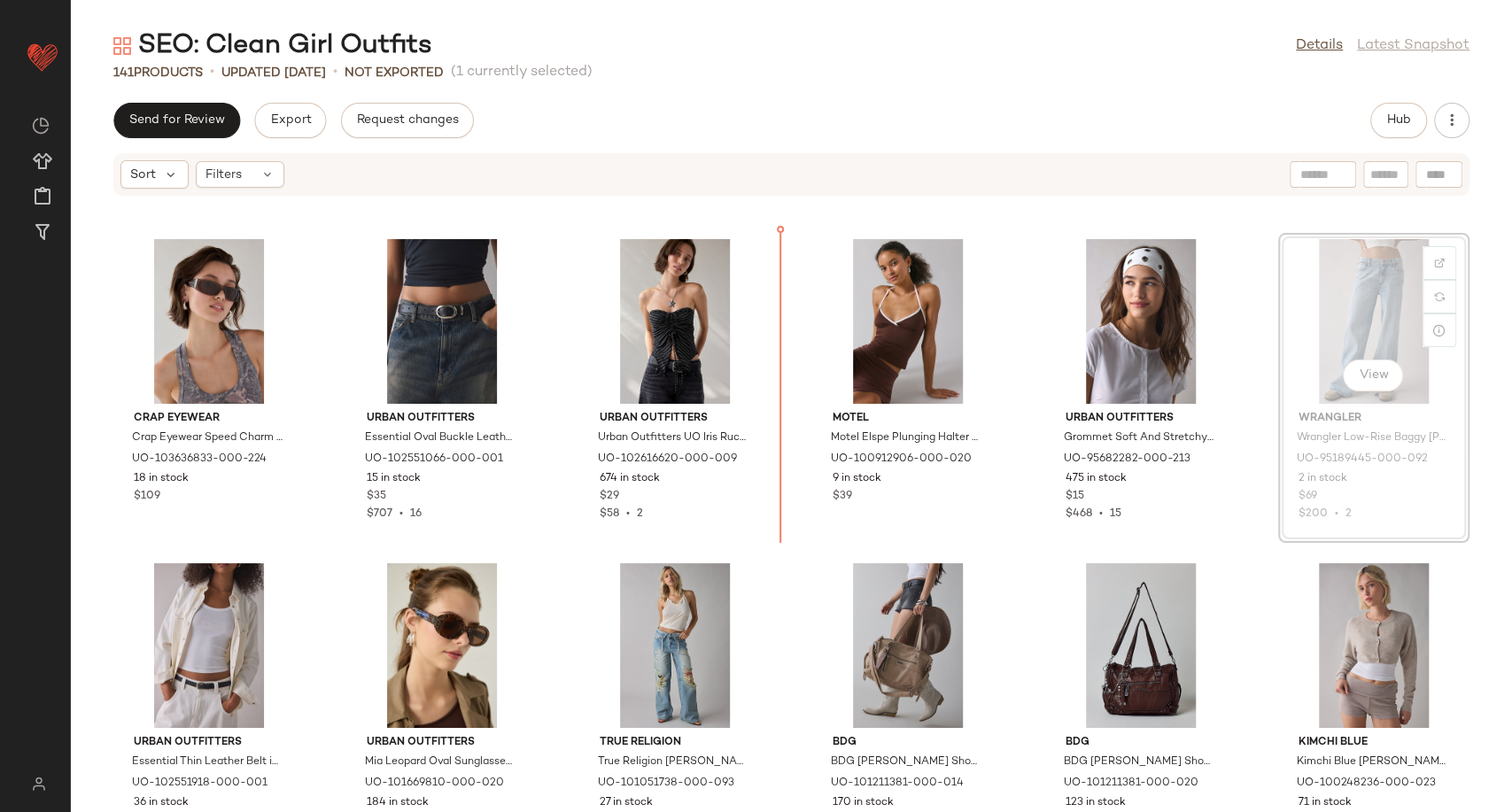
scroll to position [3888, 0]
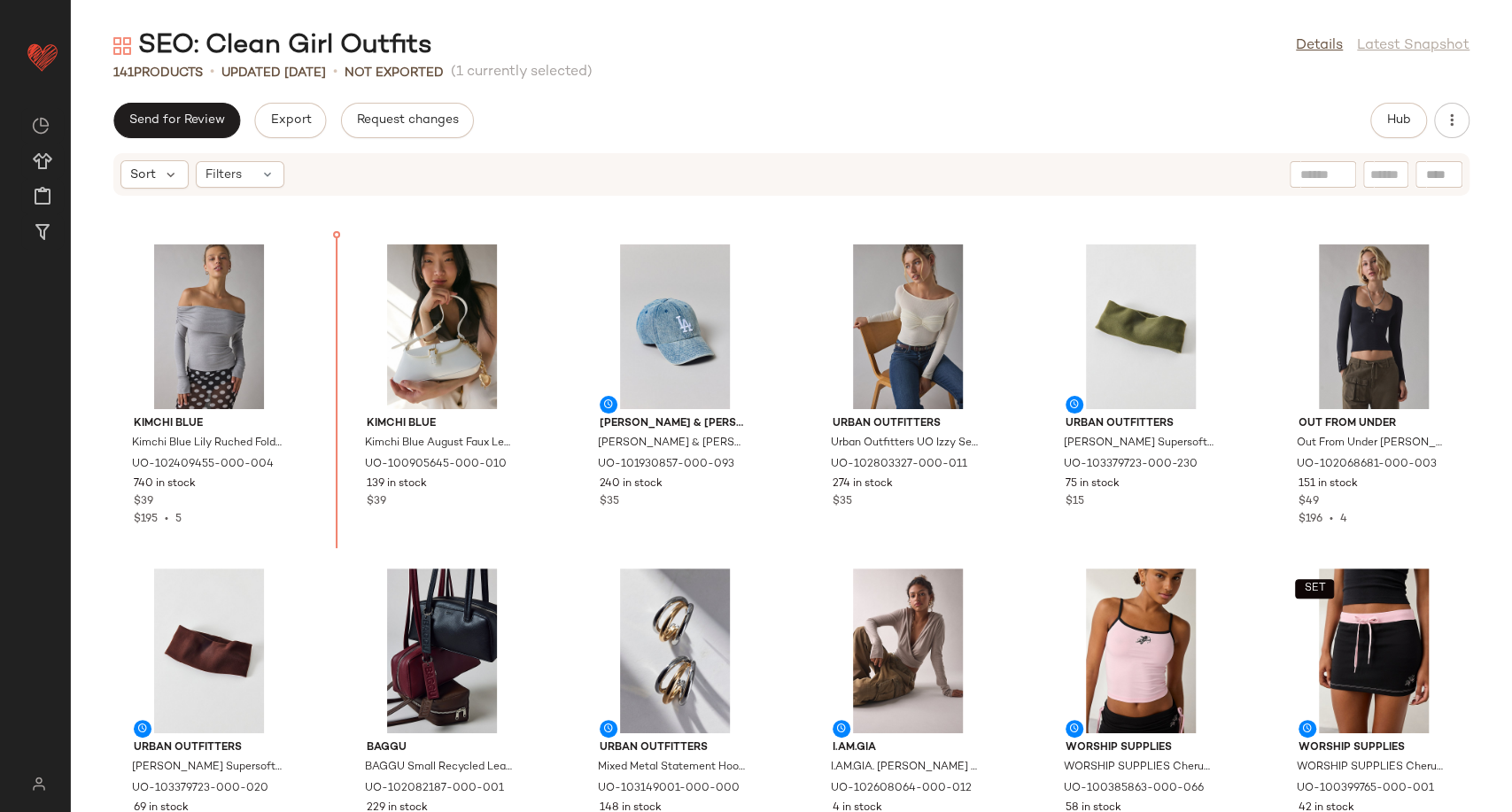
scroll to position [1886, 0]
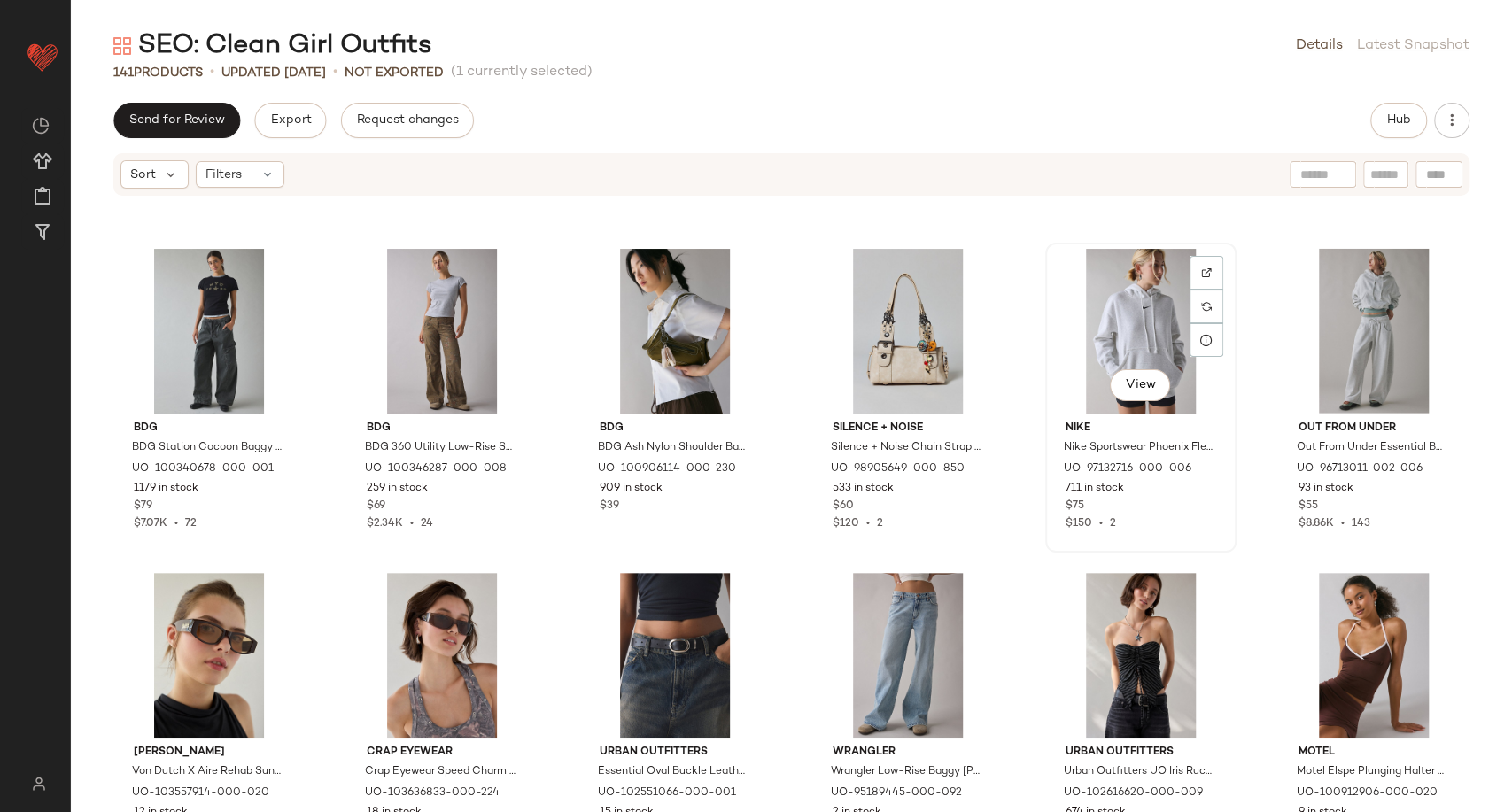
scroll to position [3656, 0]
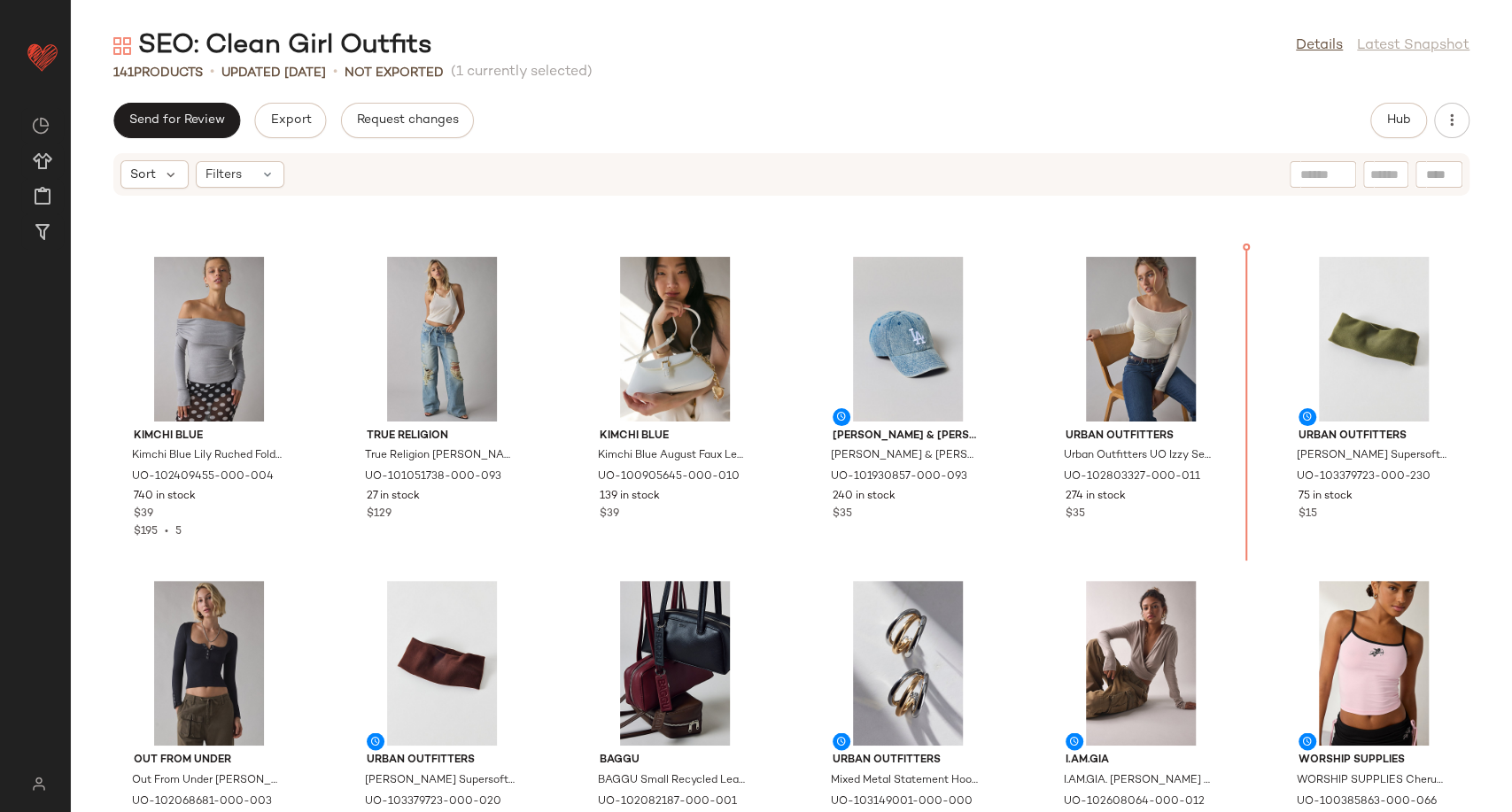
scroll to position [1788, 0]
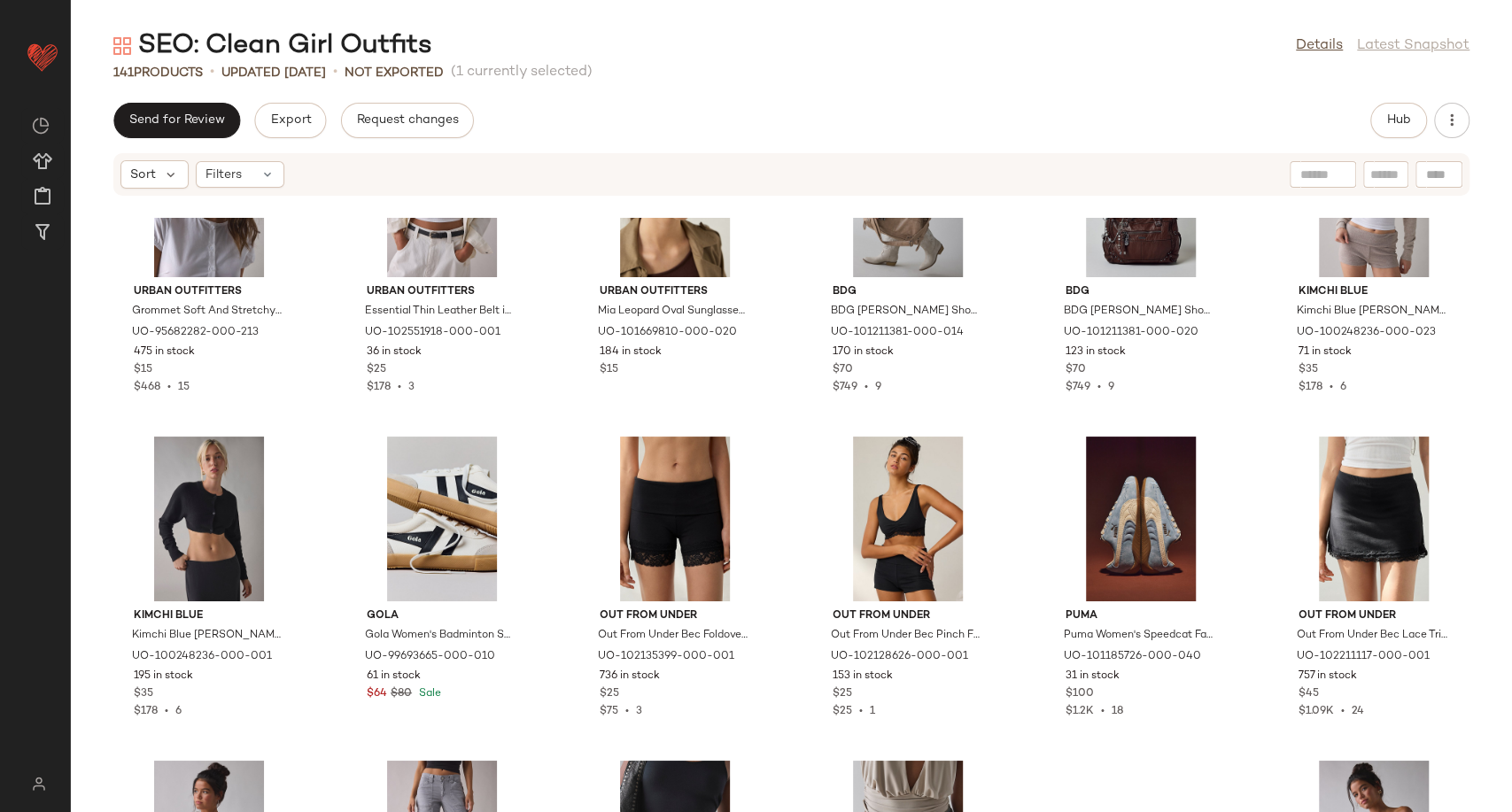
scroll to position [4346, 0]
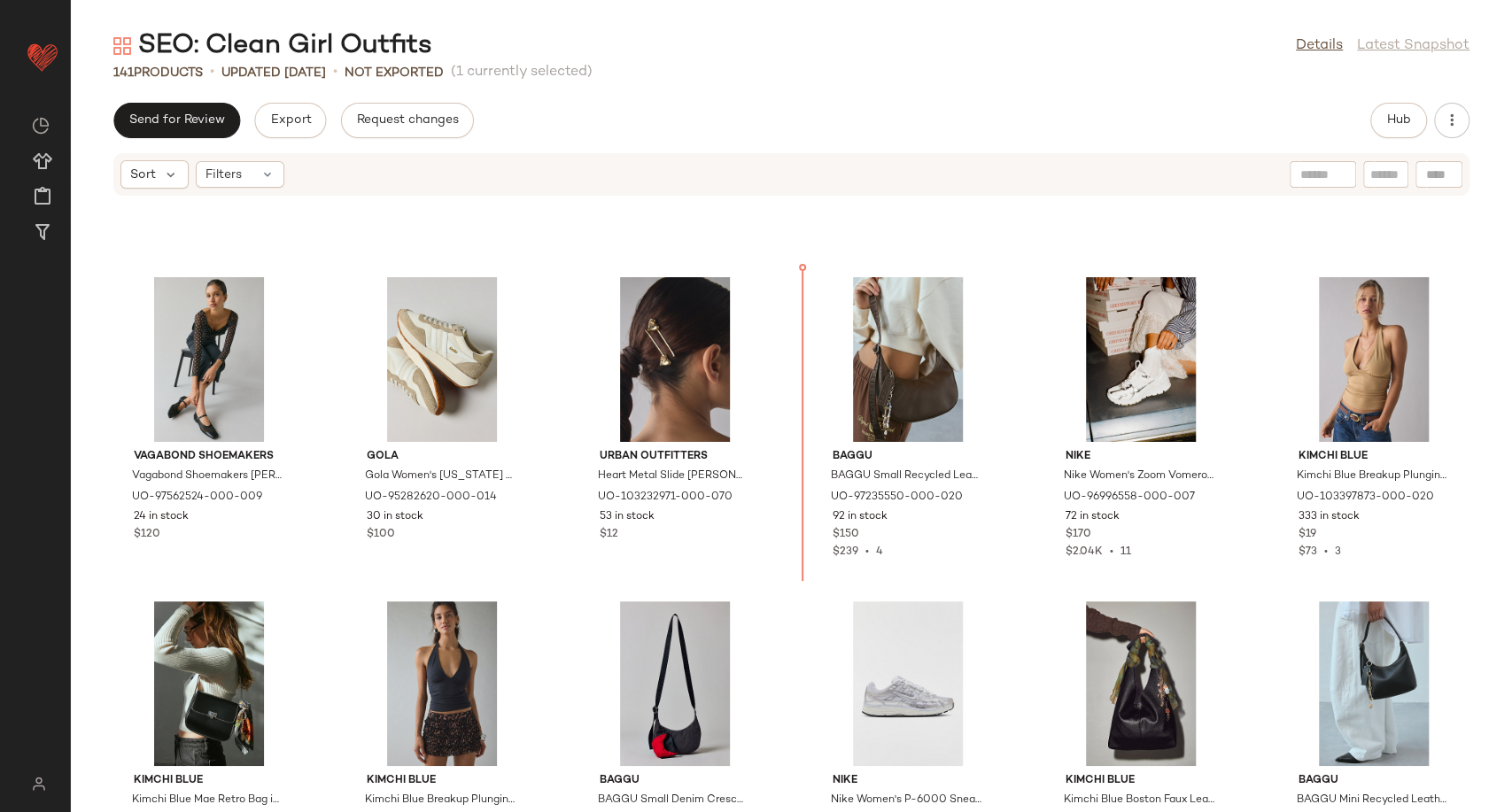
scroll to position [2872, 0]
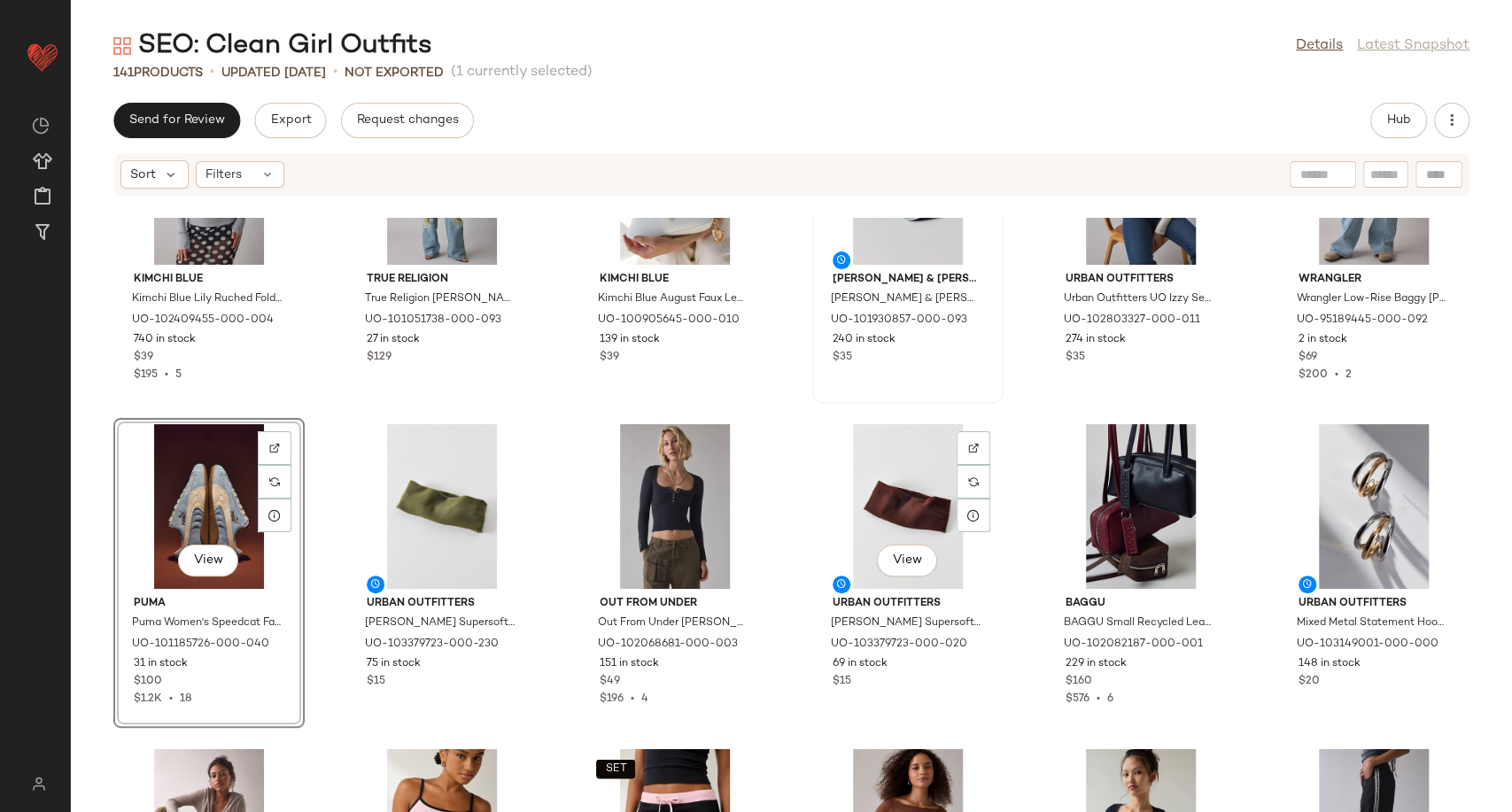
scroll to position [2283, 0]
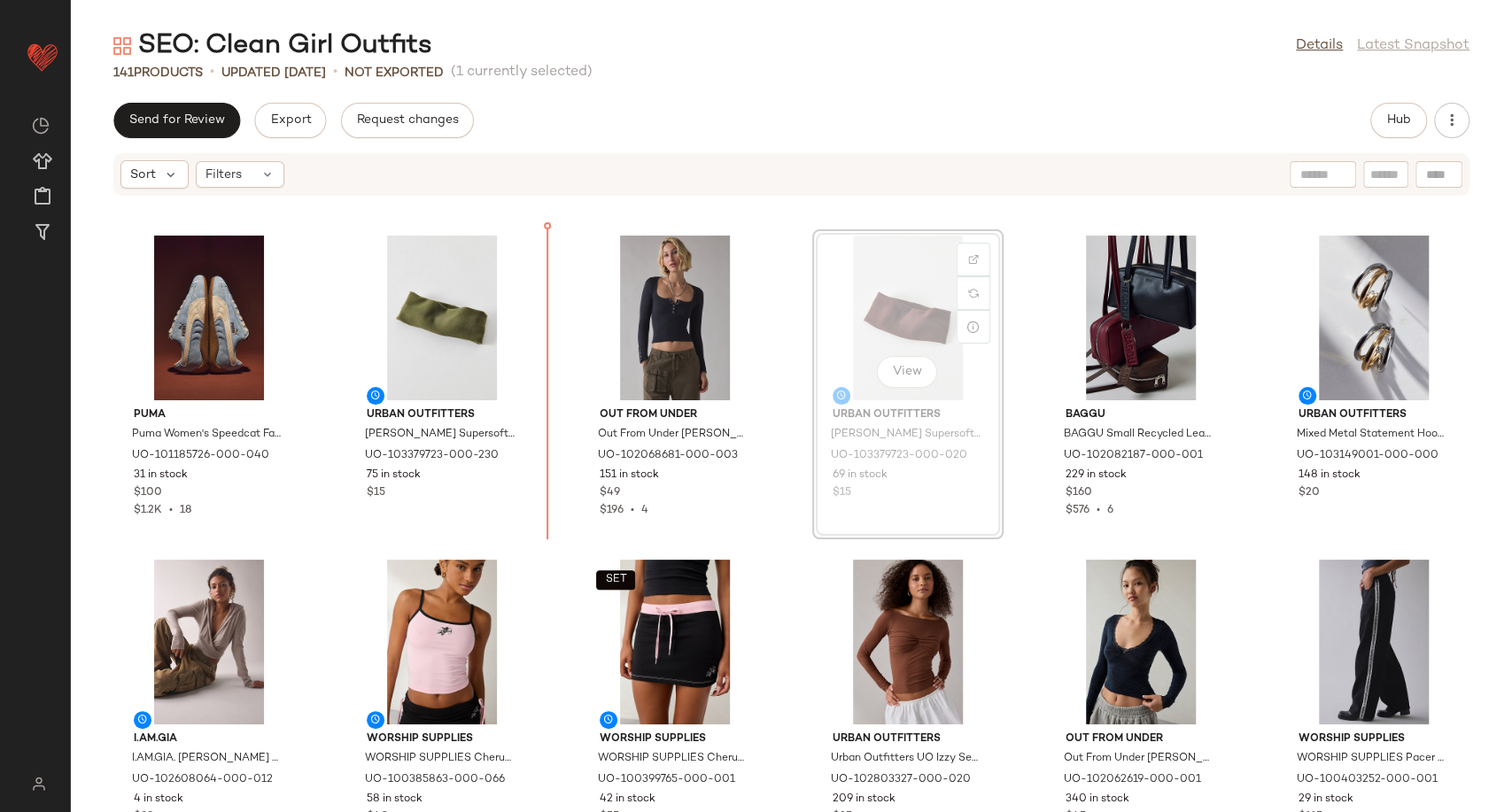
scroll to position [2274, 0]
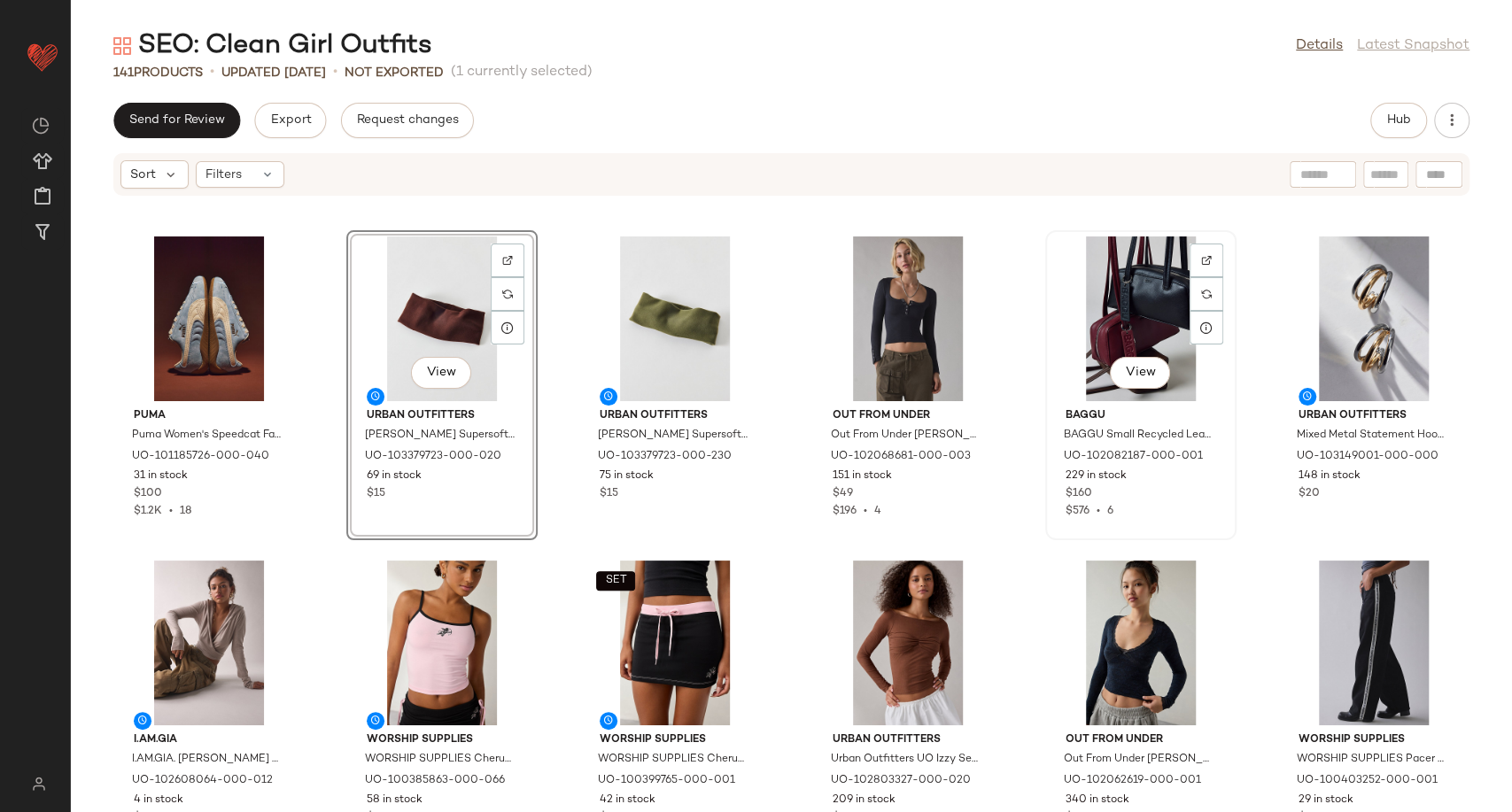
scroll to position [2269, 0]
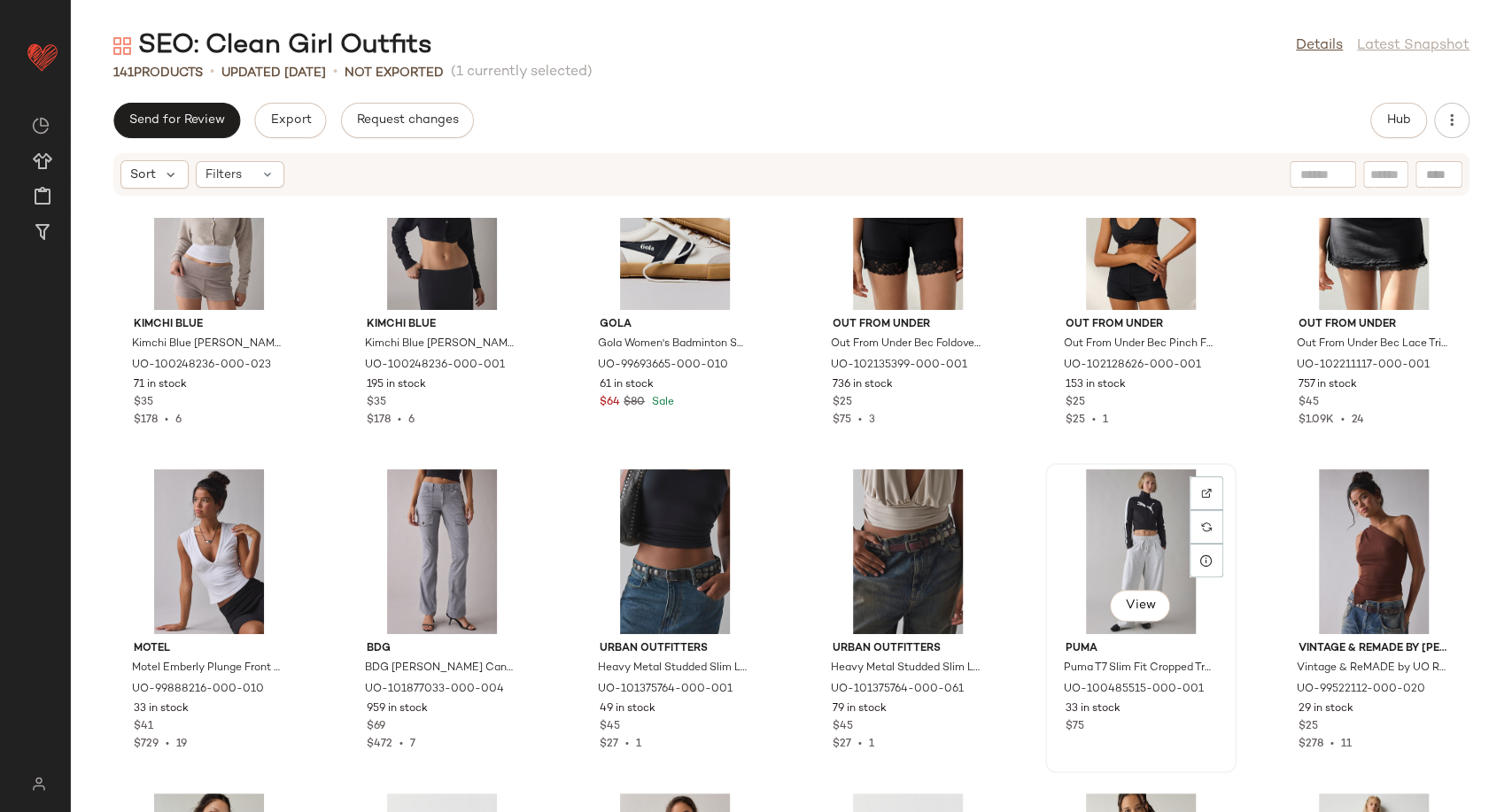
scroll to position [4631, 0]
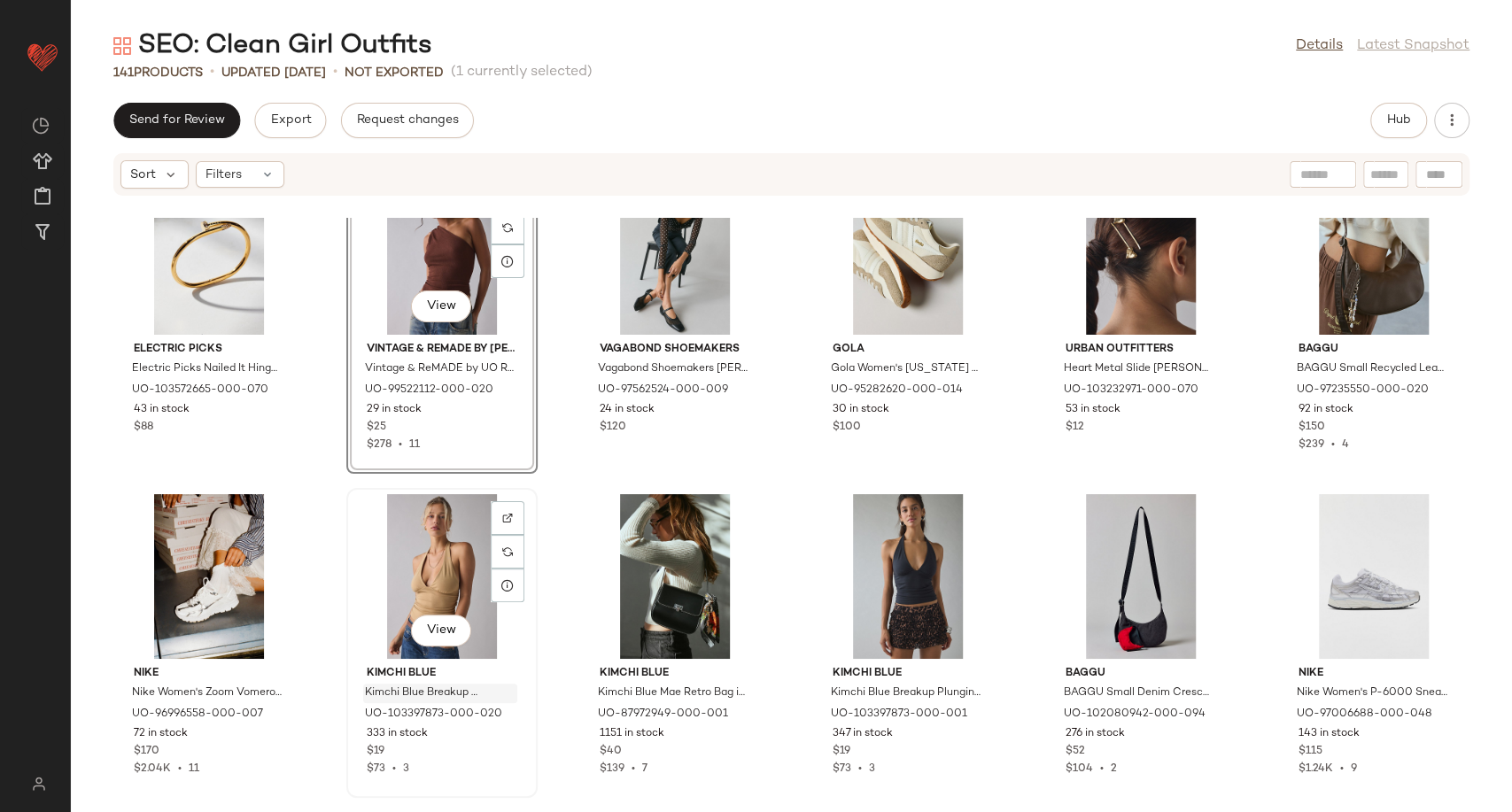
scroll to position [3175, 0]
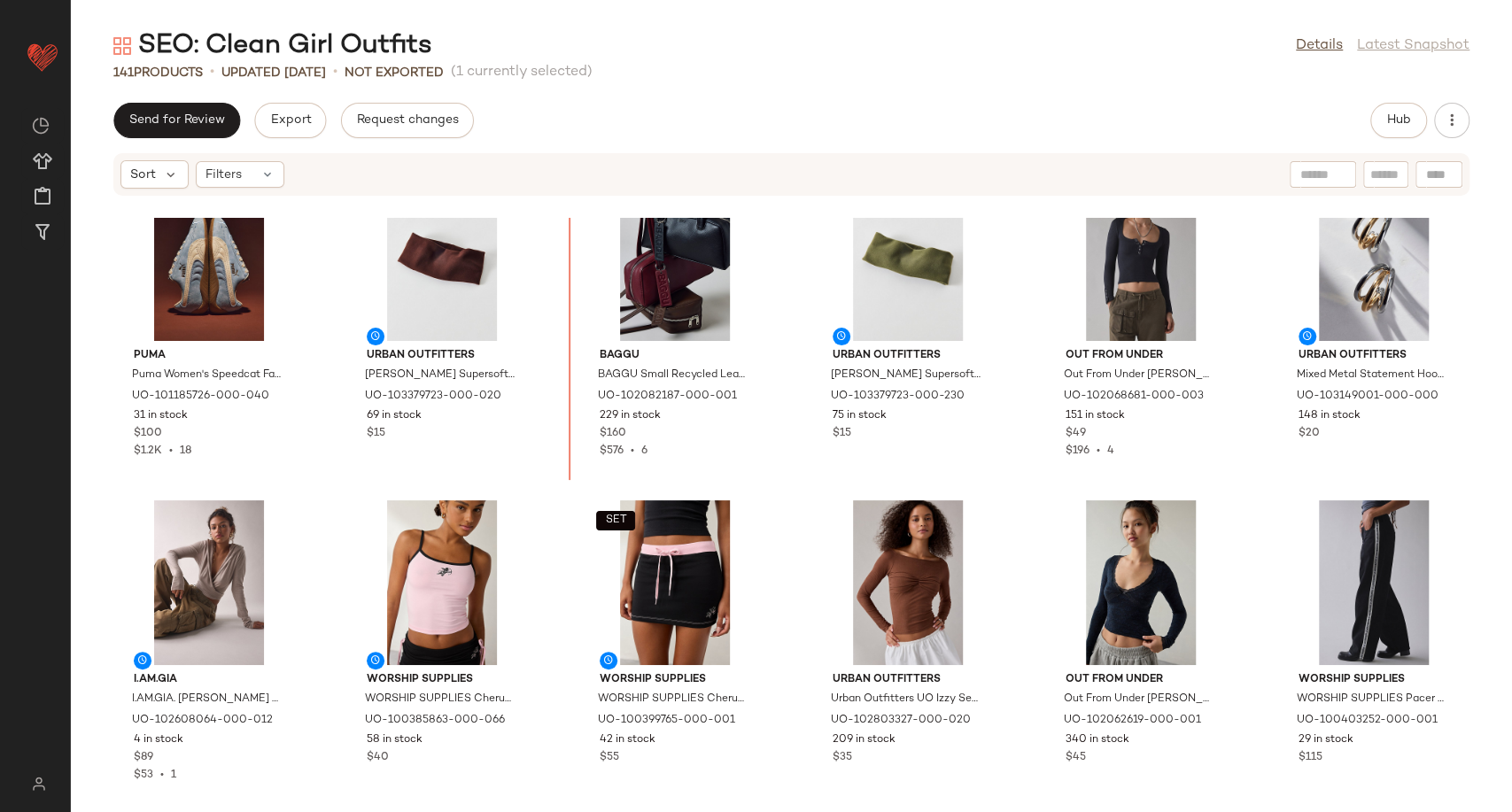
scroll to position [2326, 0]
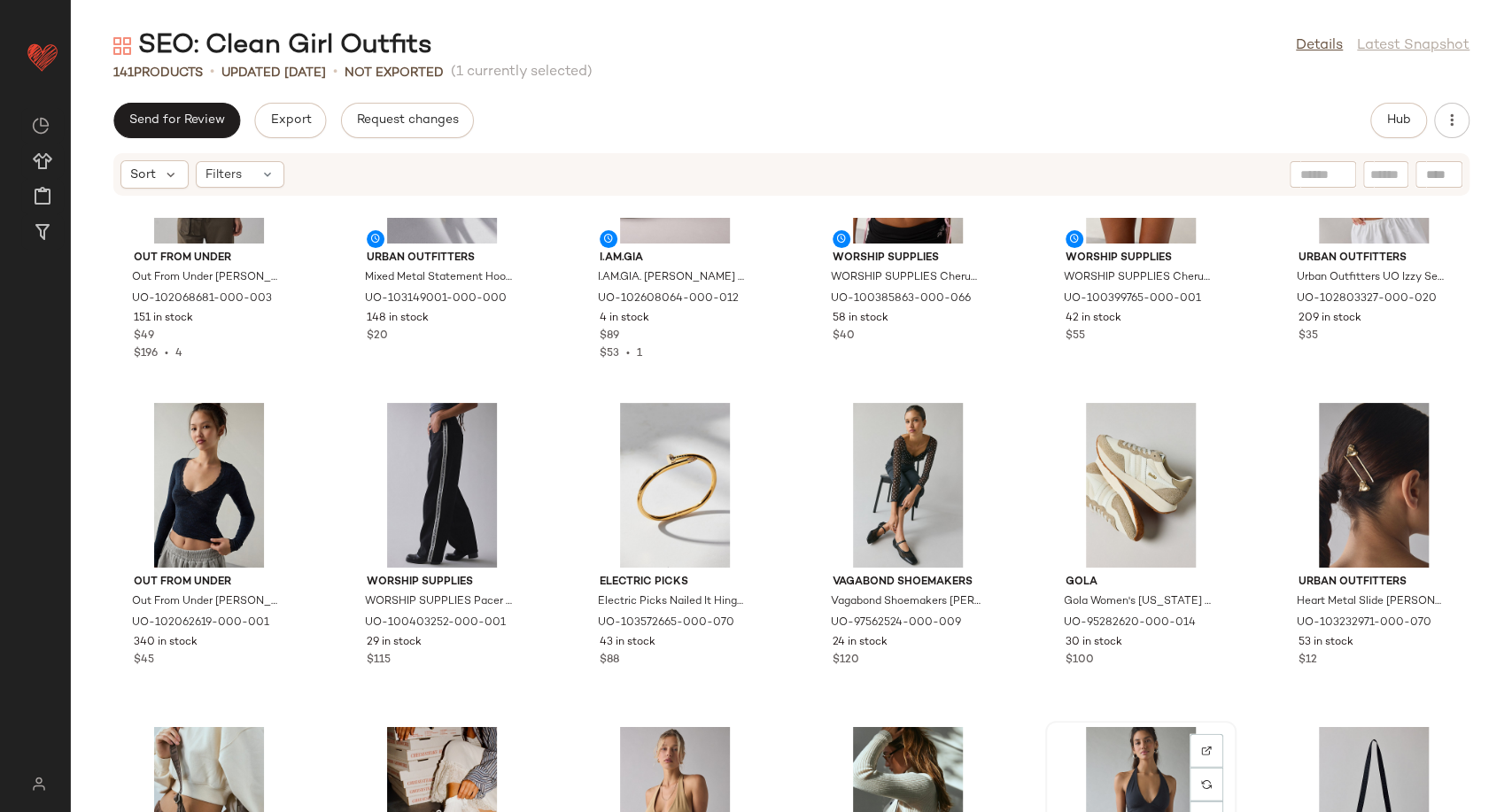
scroll to position [2953, 0]
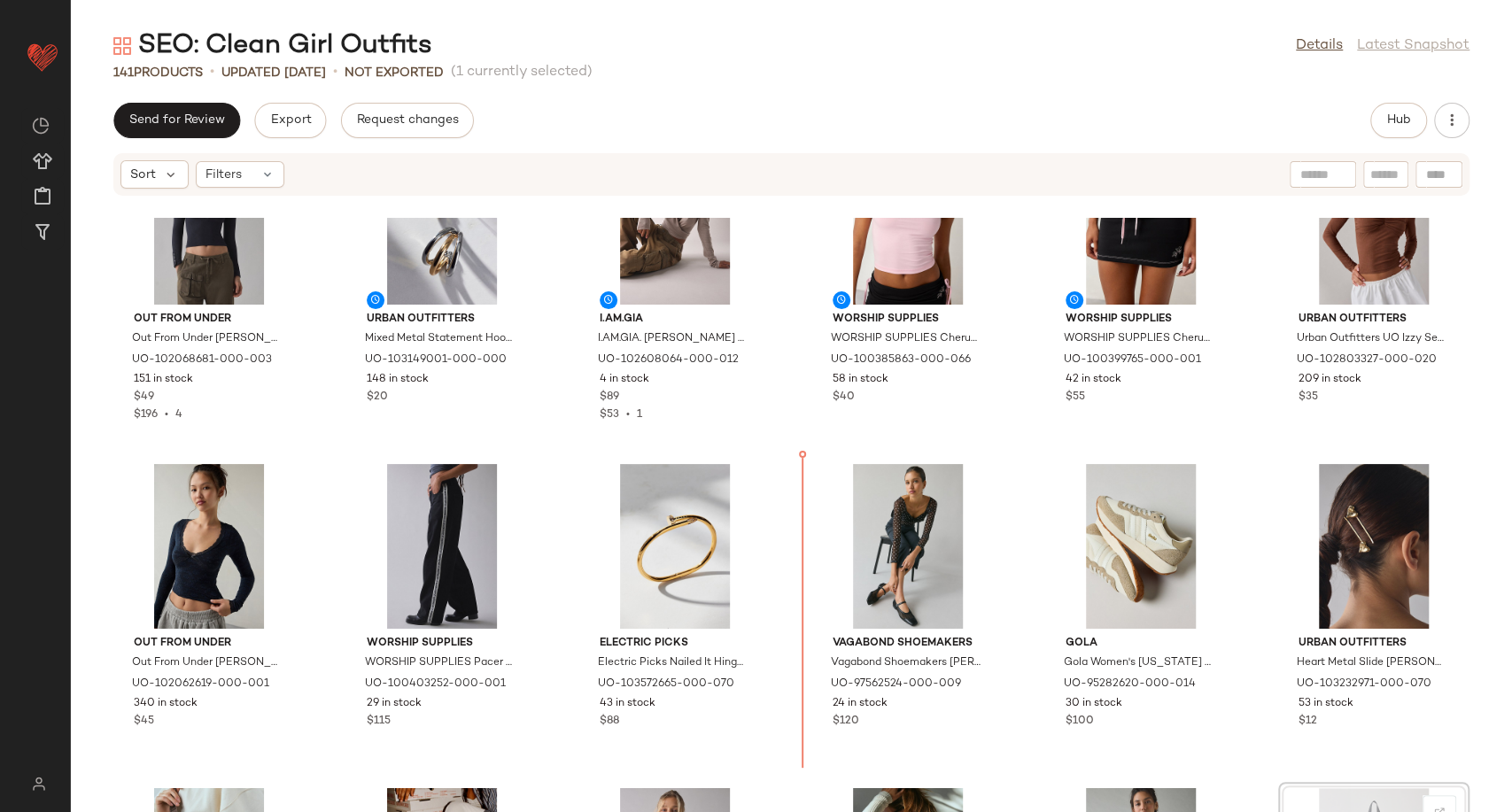
scroll to position [2593, 0]
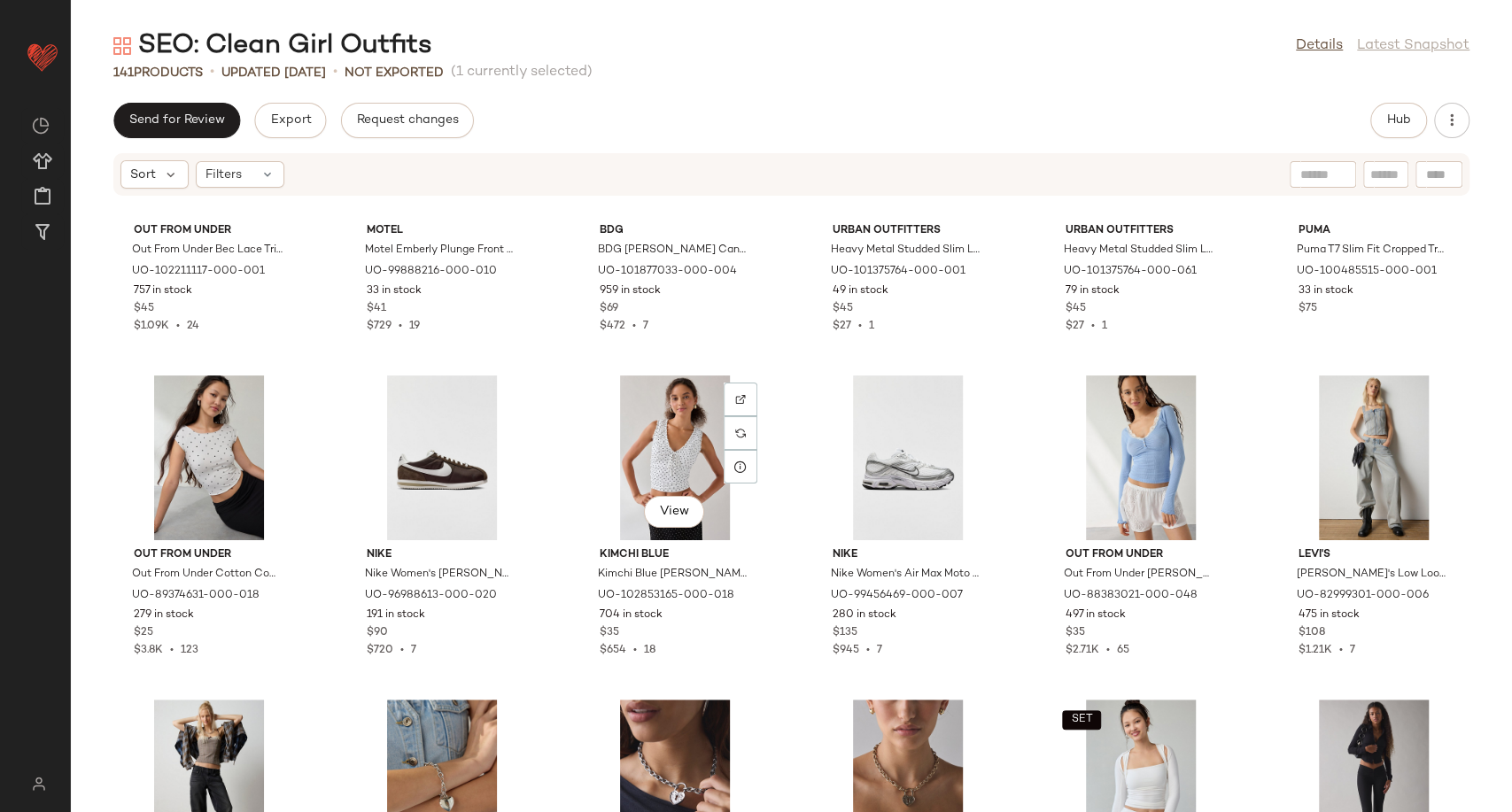
scroll to position [5150, 0]
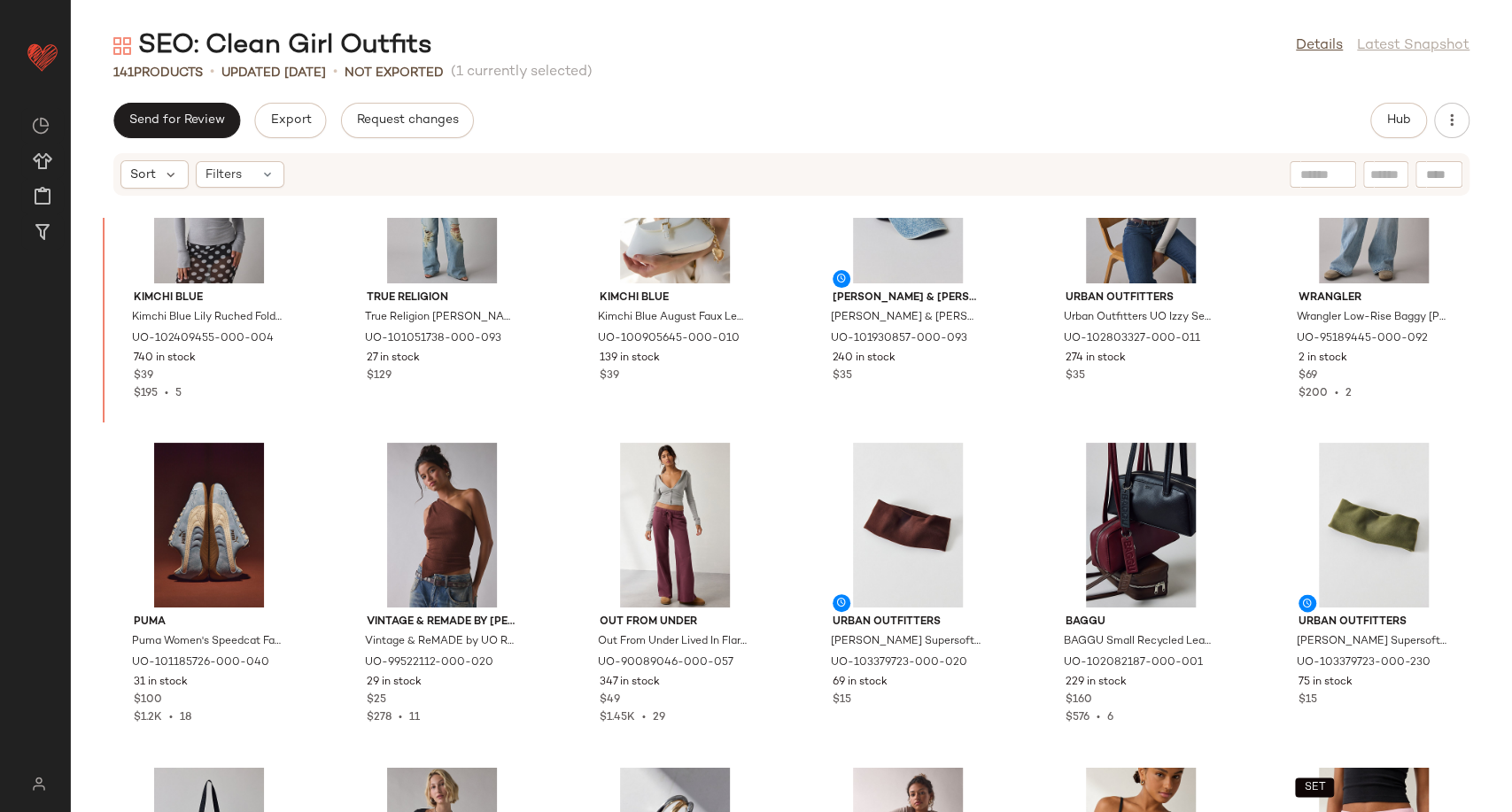
scroll to position [2010, 0]
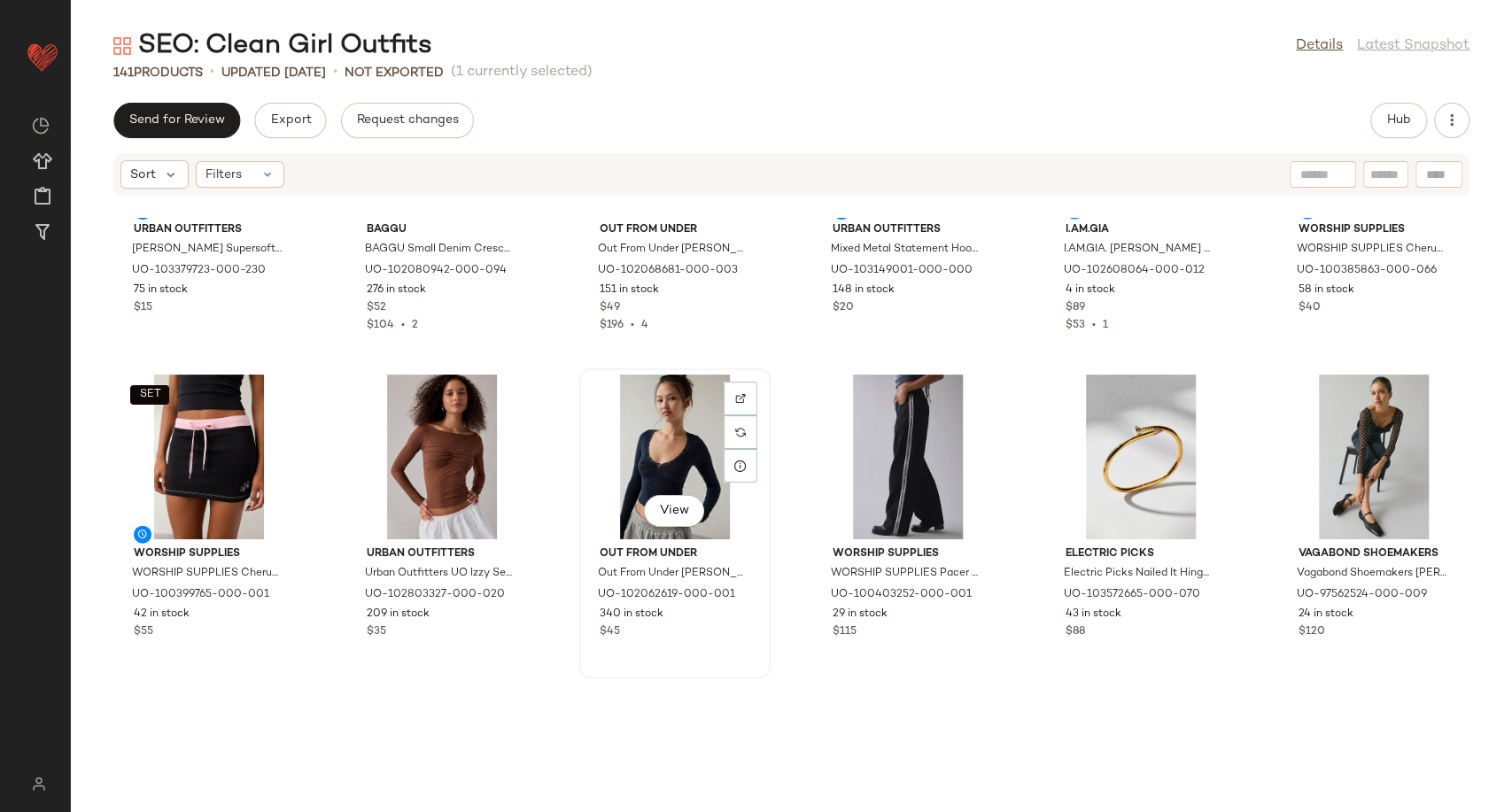
scroll to position [2797, 0]
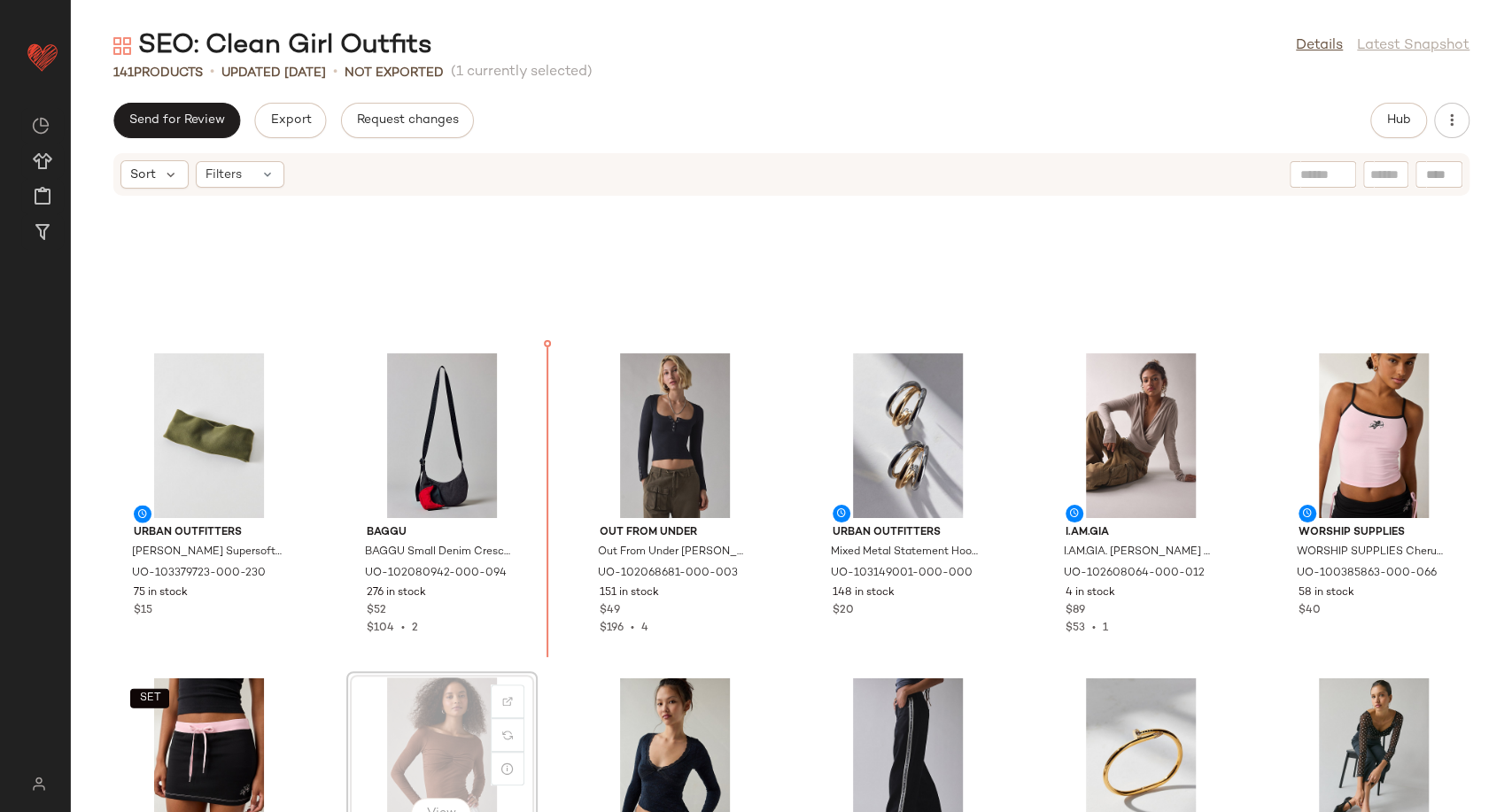
scroll to position [2471, 0]
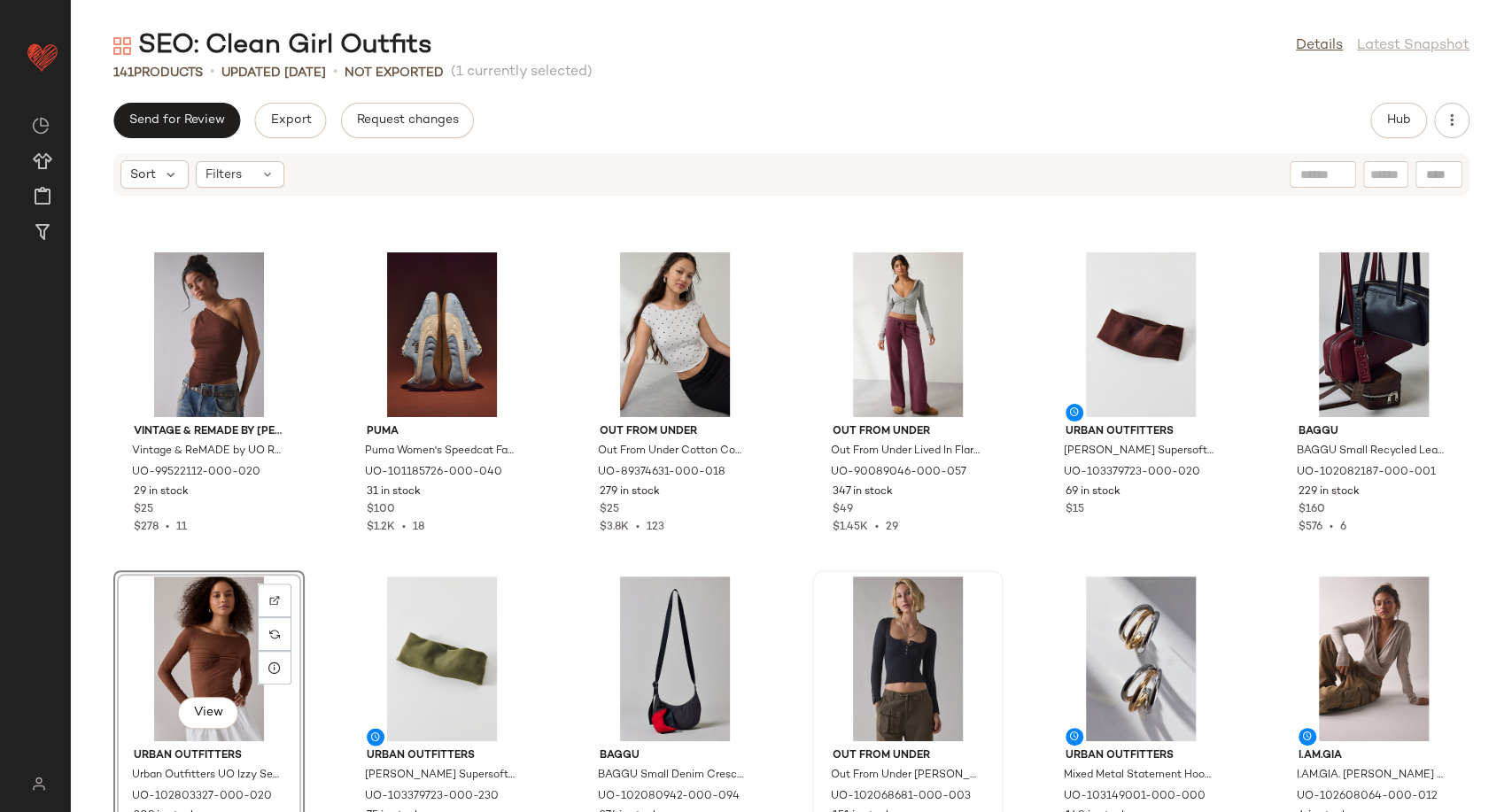
scroll to position [2372, 0]
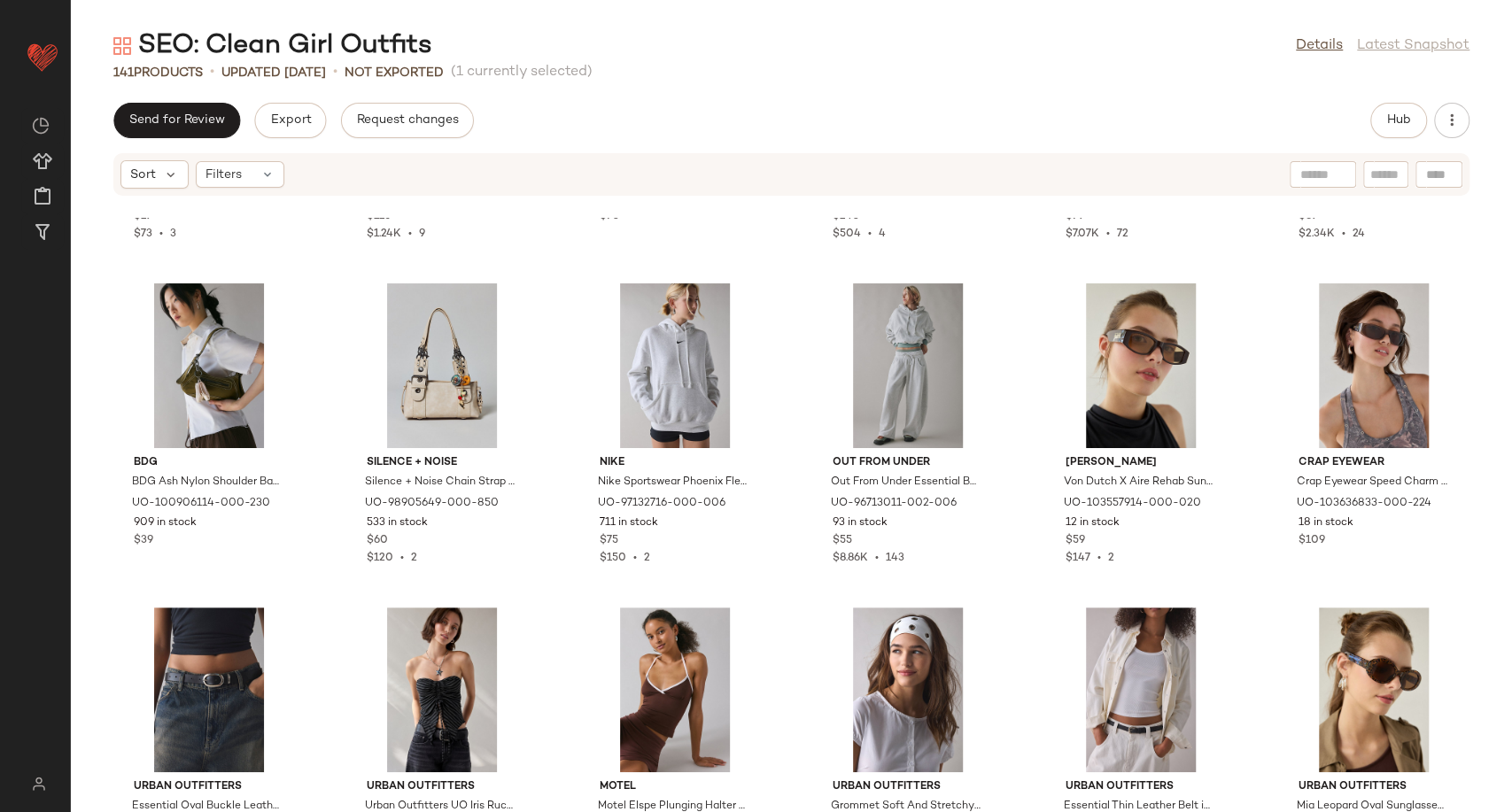
scroll to position [3454, 0]
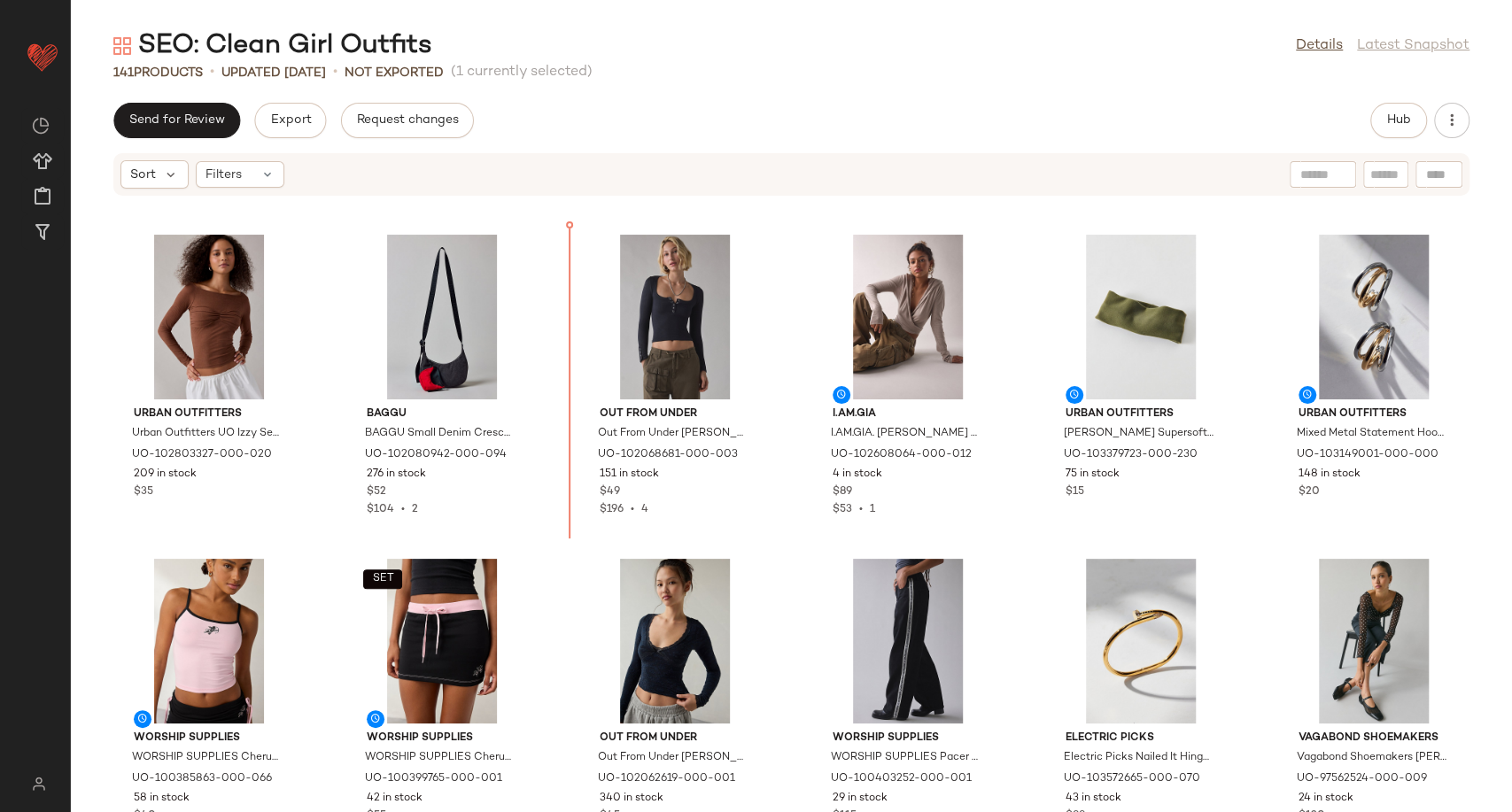
scroll to position [2492, 0]
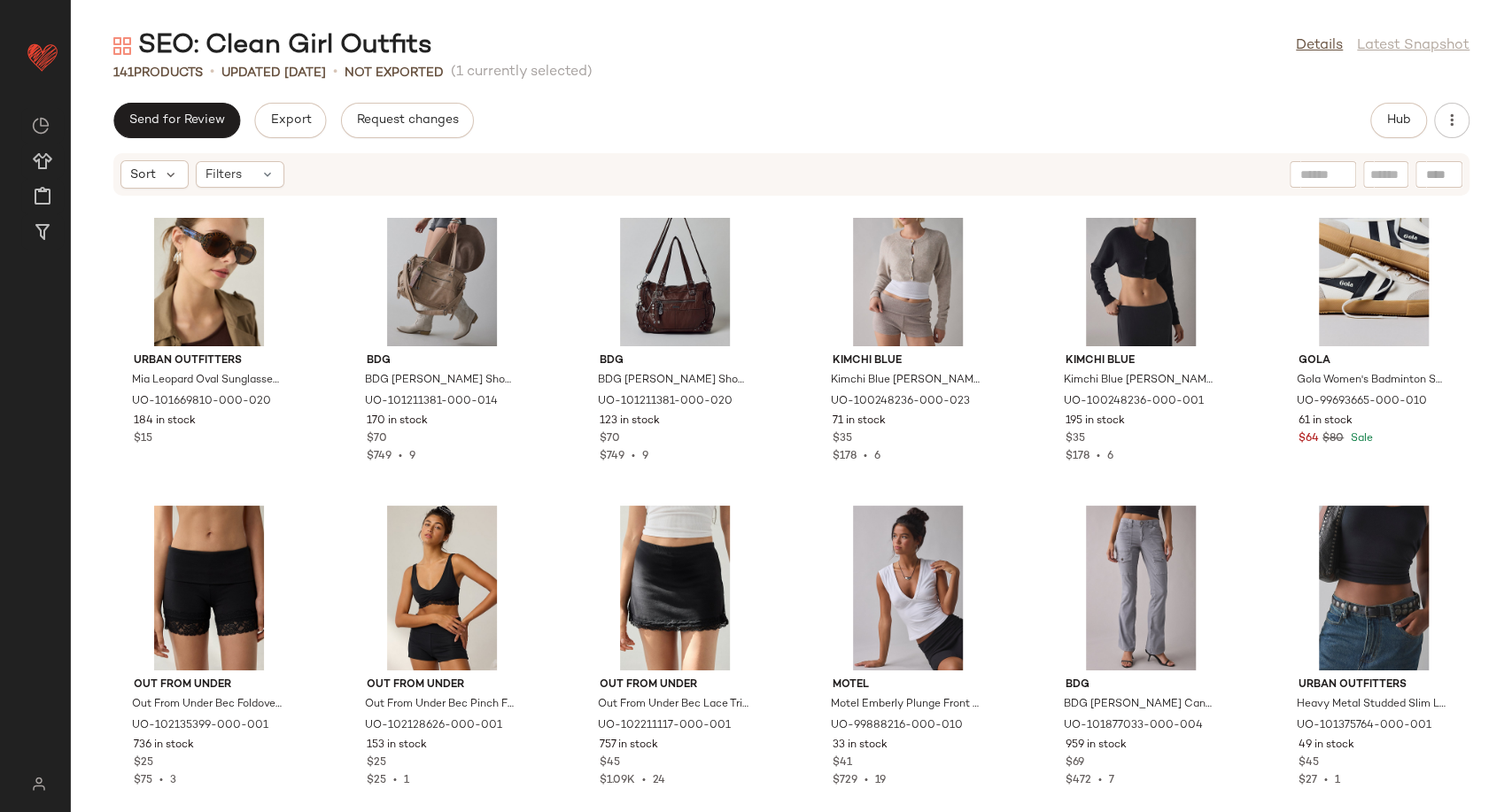
scroll to position [4632, 0]
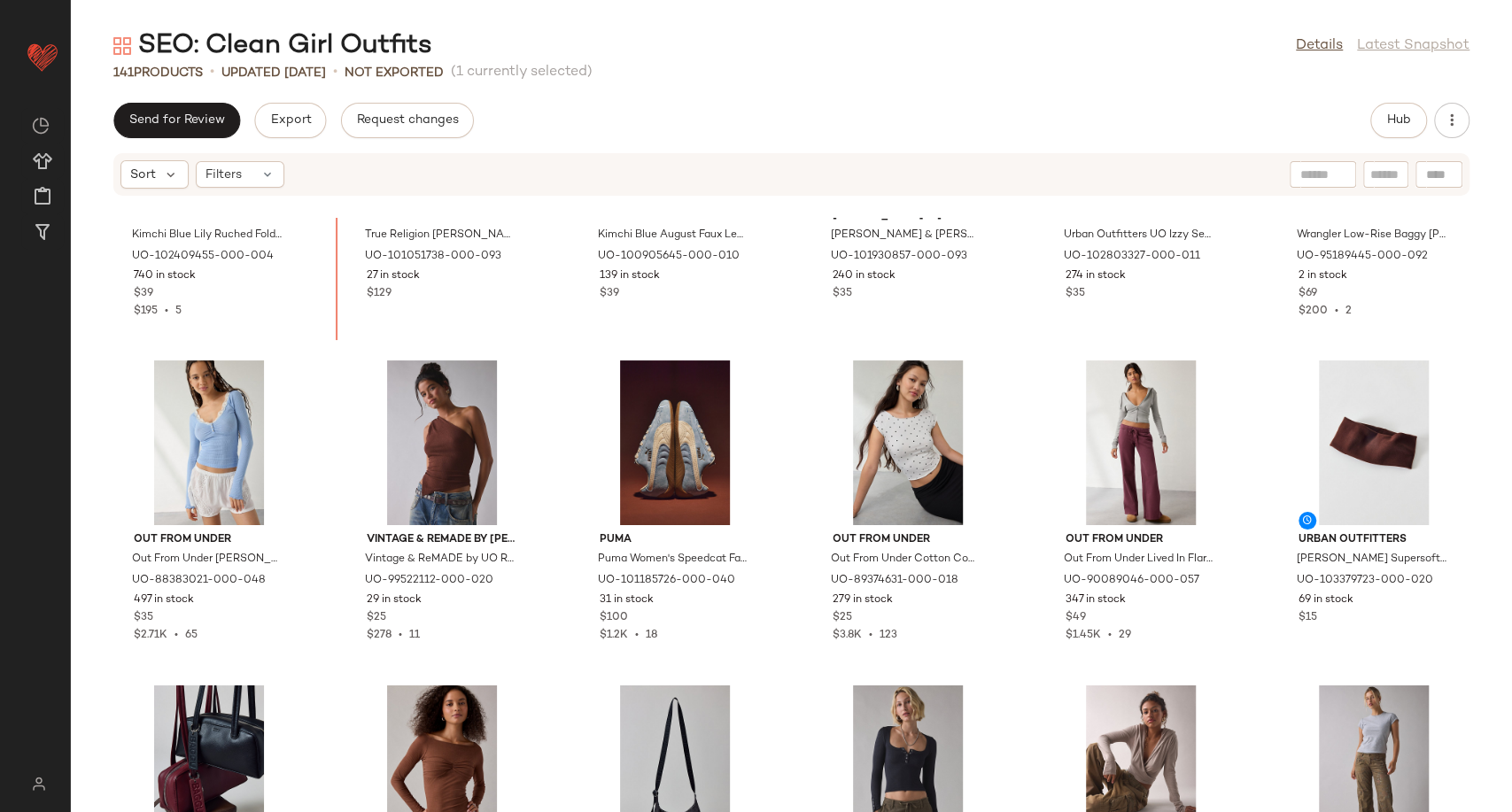
scroll to position [2072, 0]
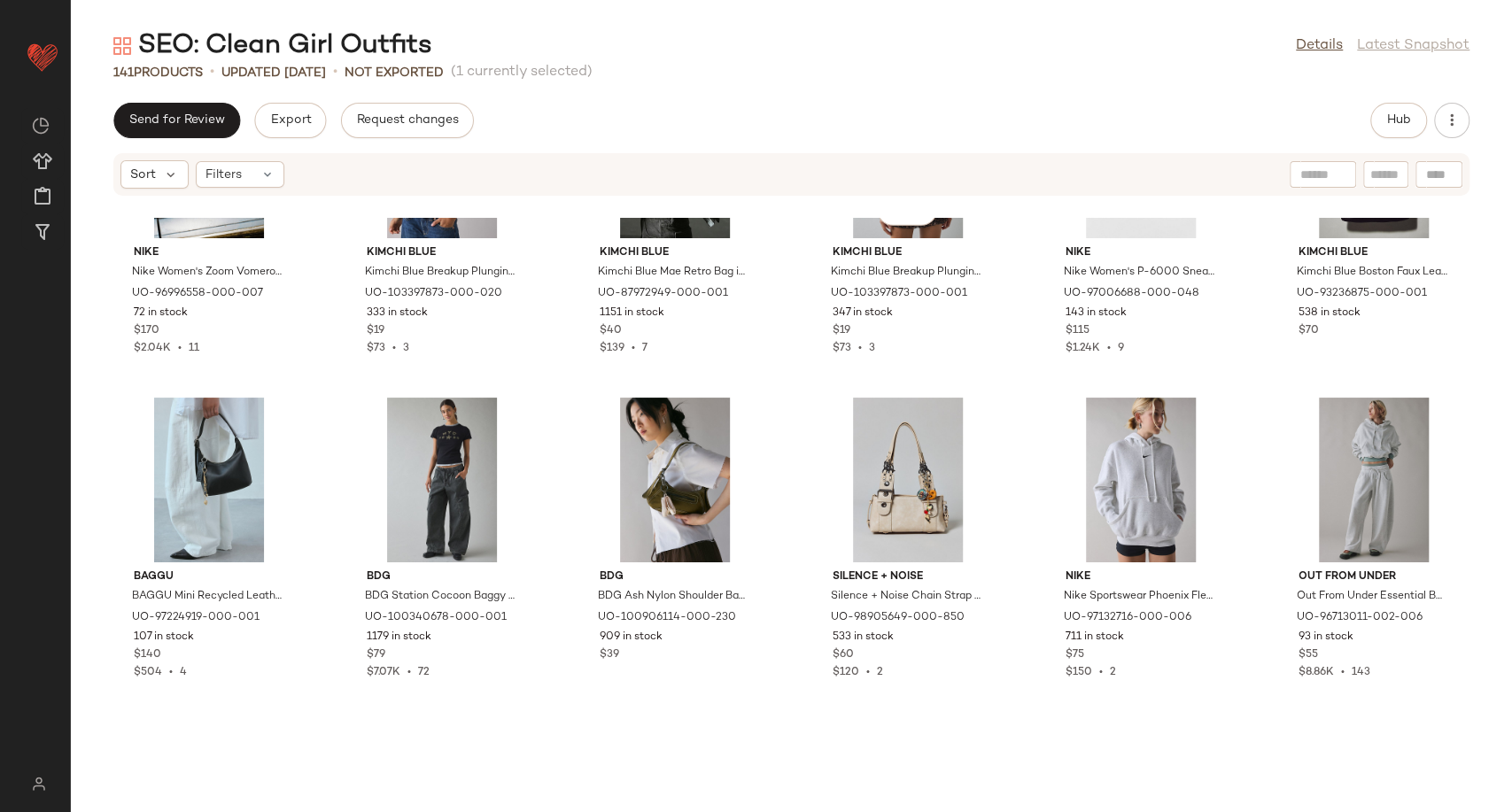
scroll to position [3745, 0]
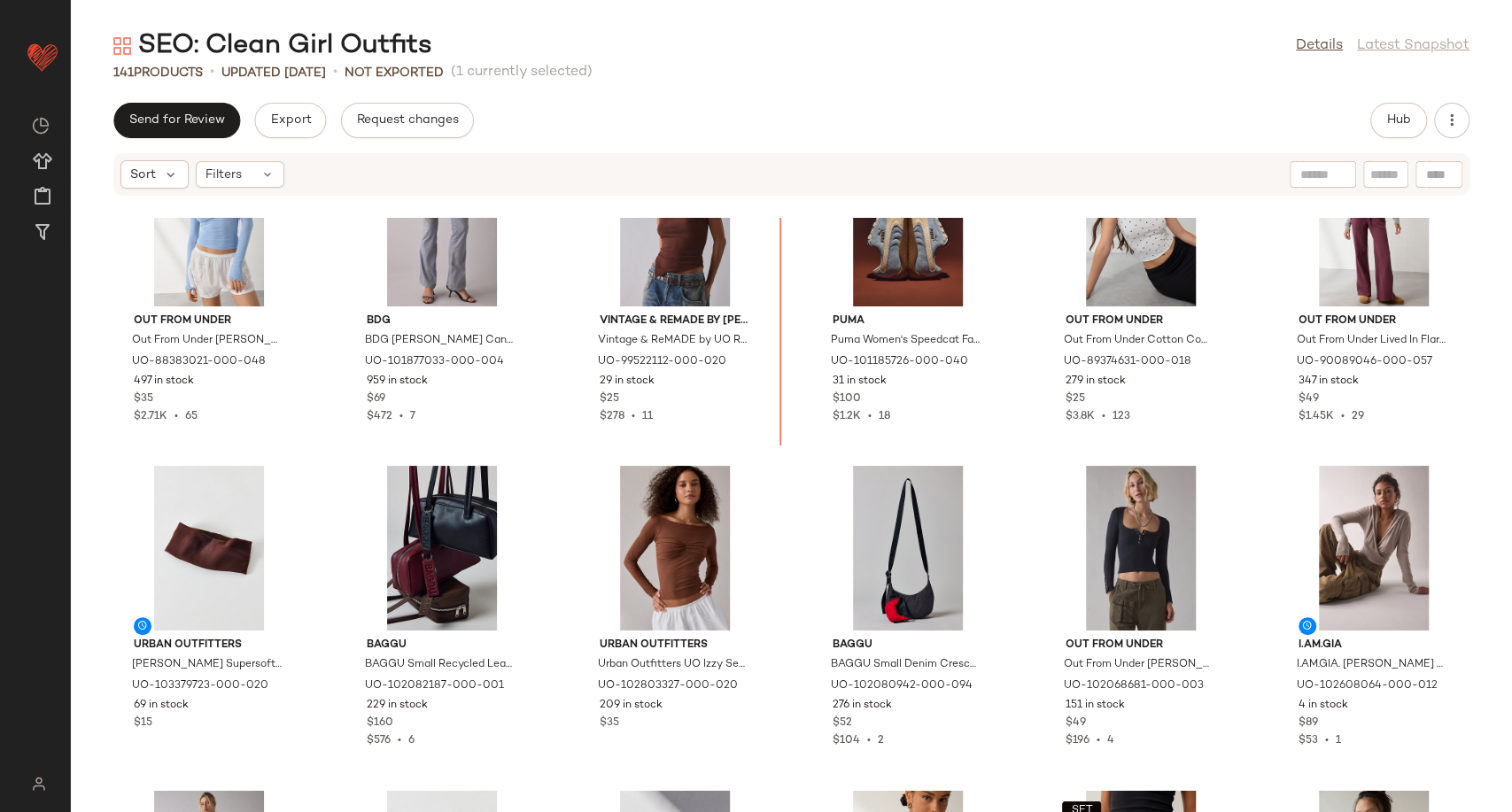
scroll to position [2348, 0]
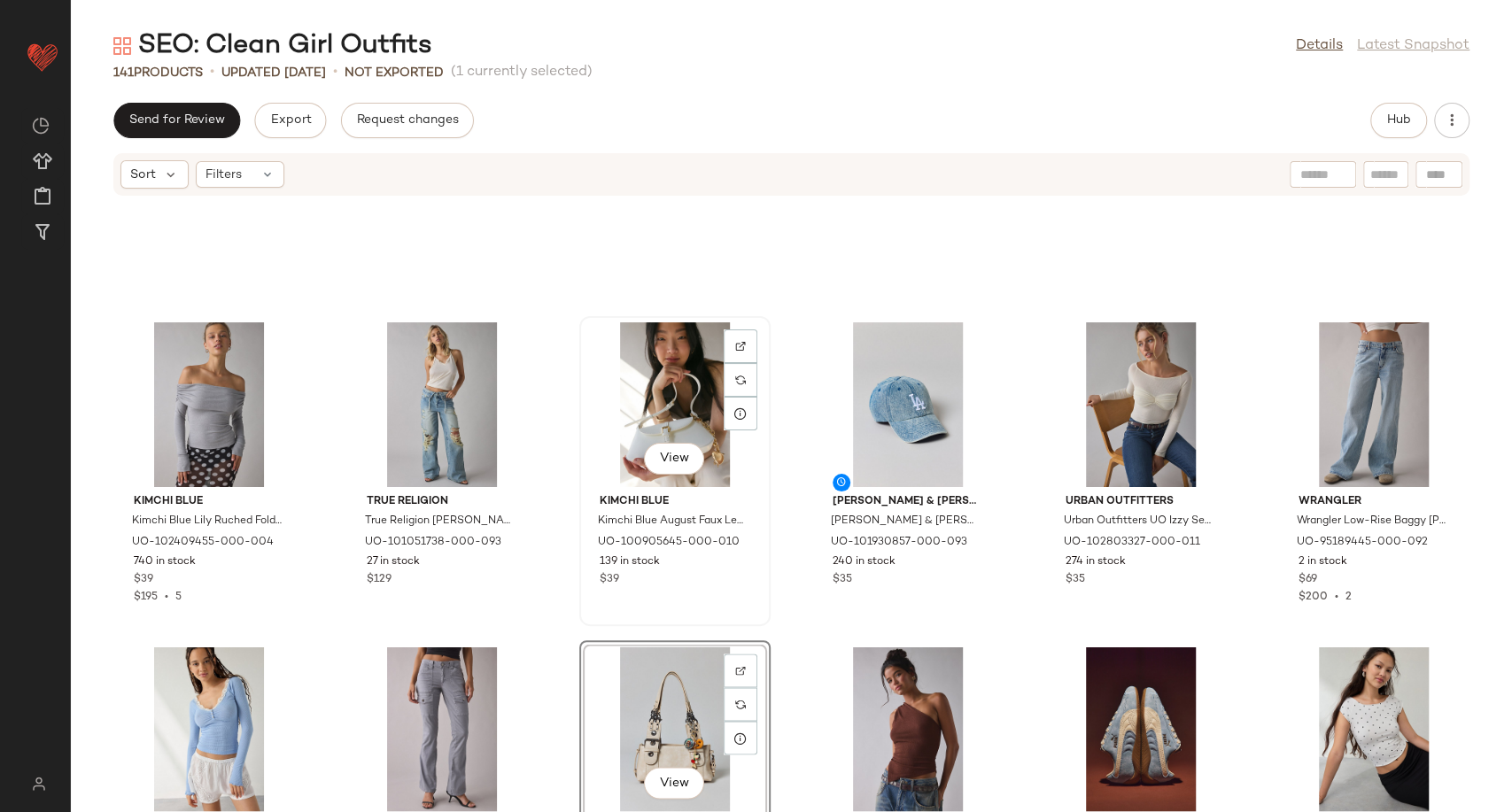
scroll to position [2061, 0]
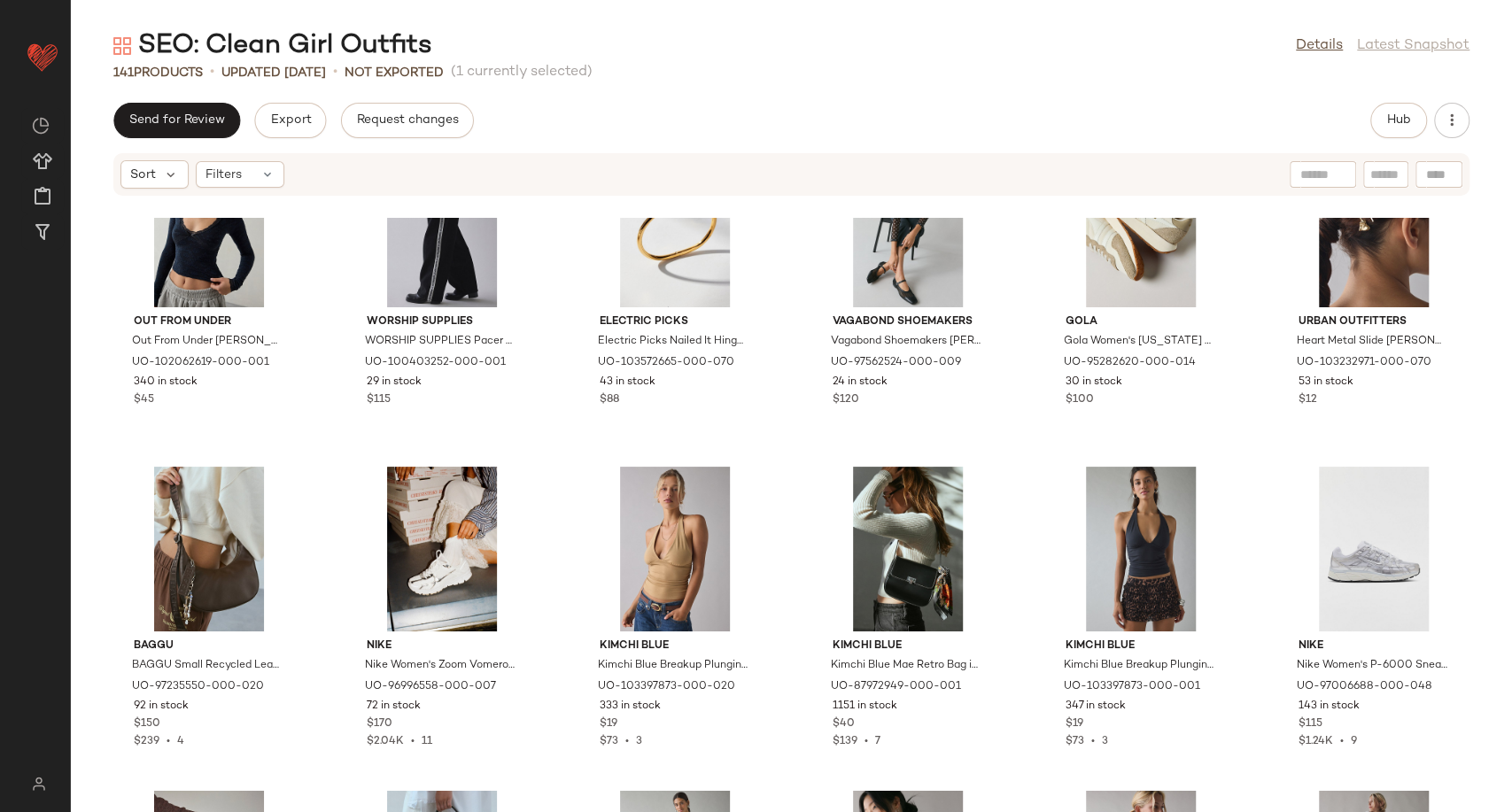
scroll to position [3733, 0]
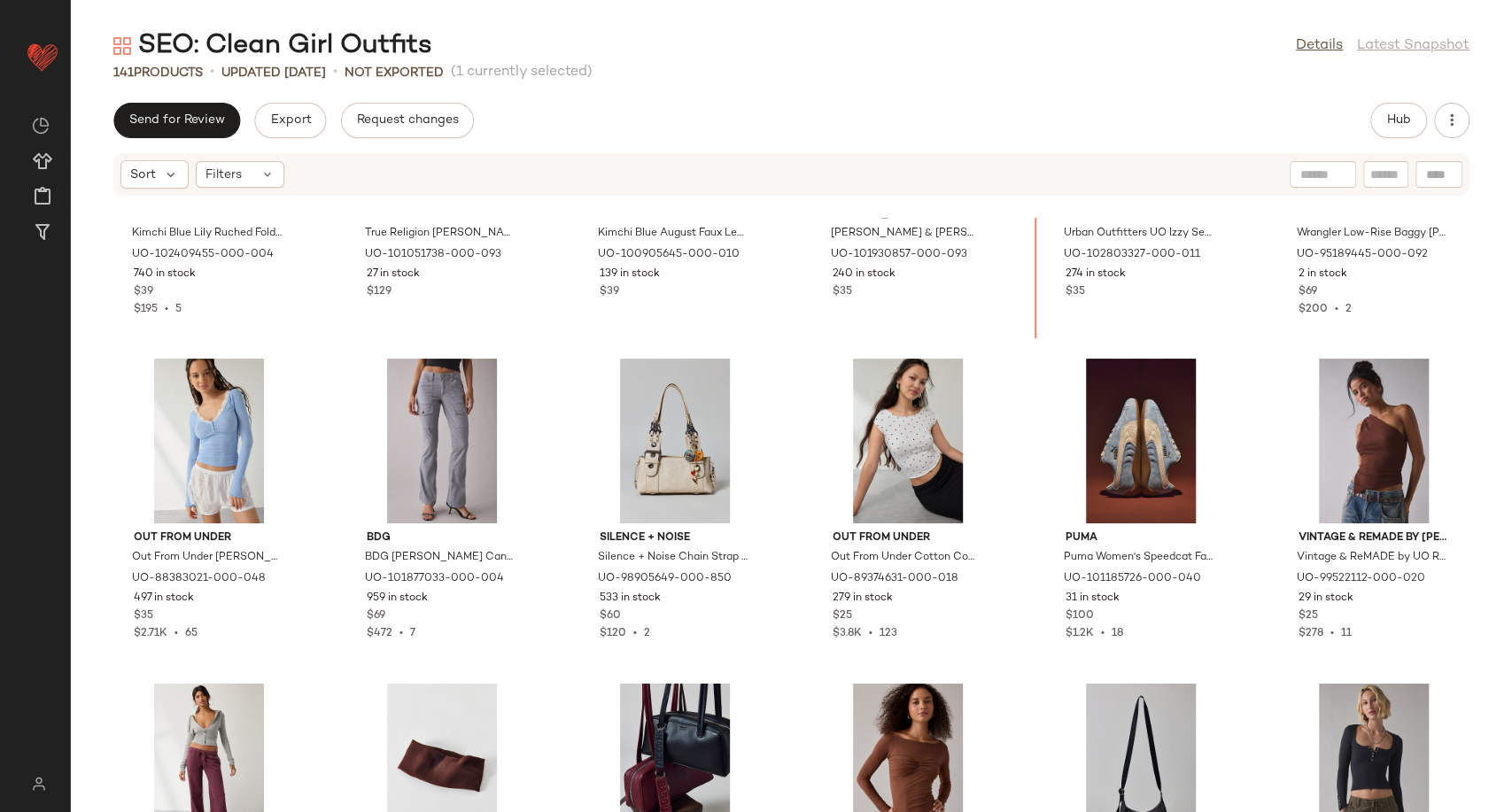
scroll to position [2144, 0]
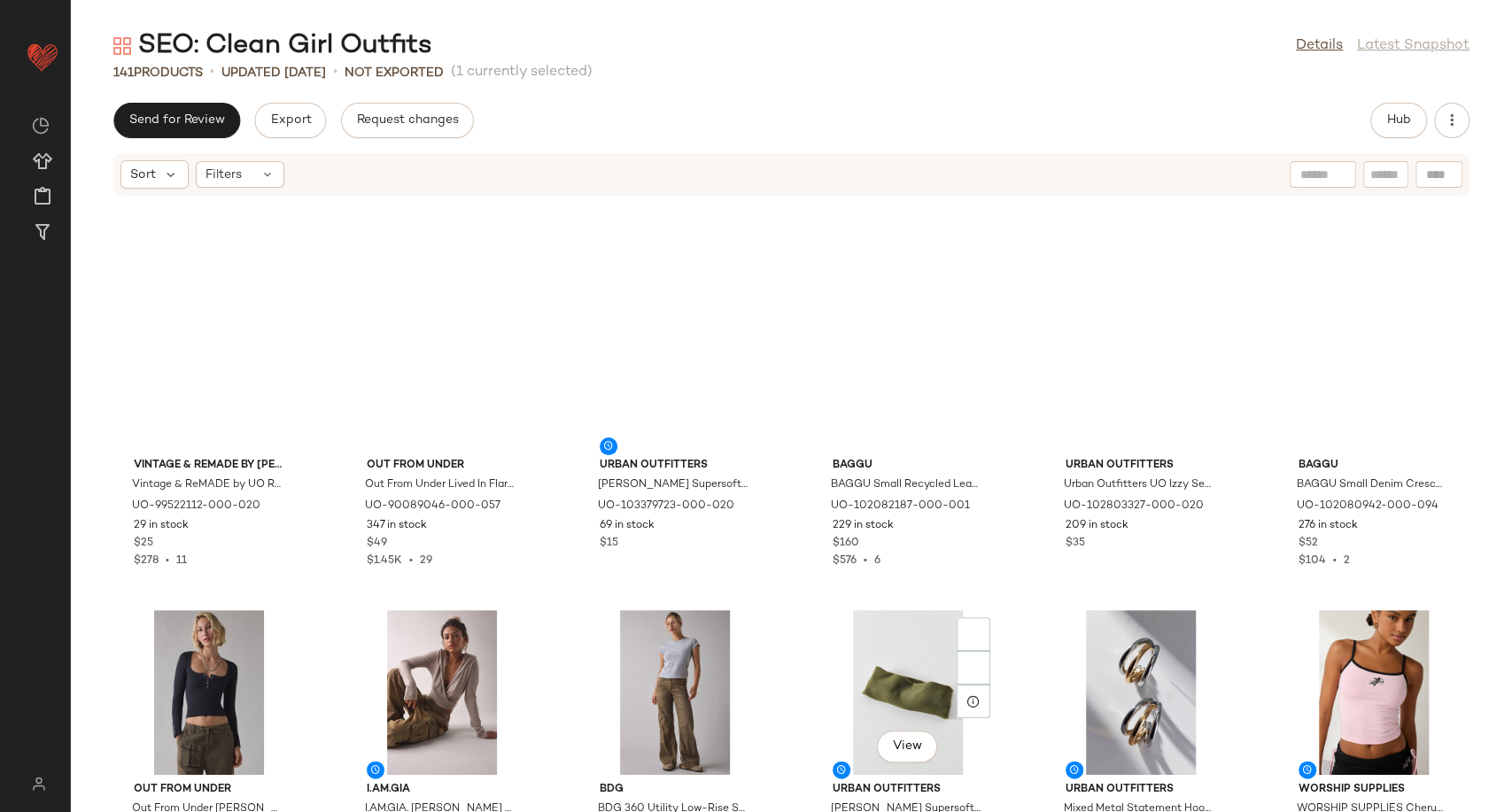
scroll to position [2538, 0]
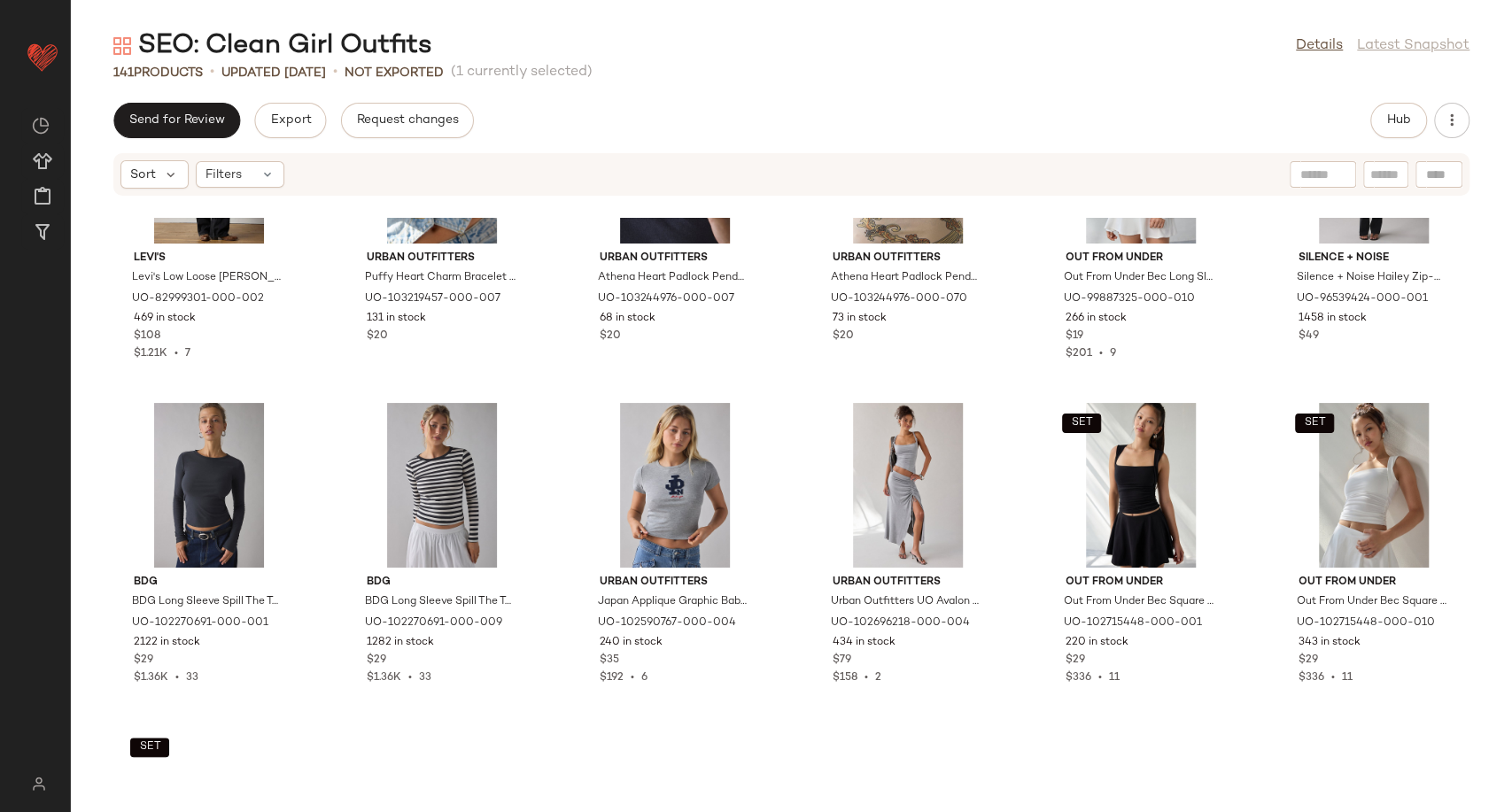
scroll to position [5687, 0]
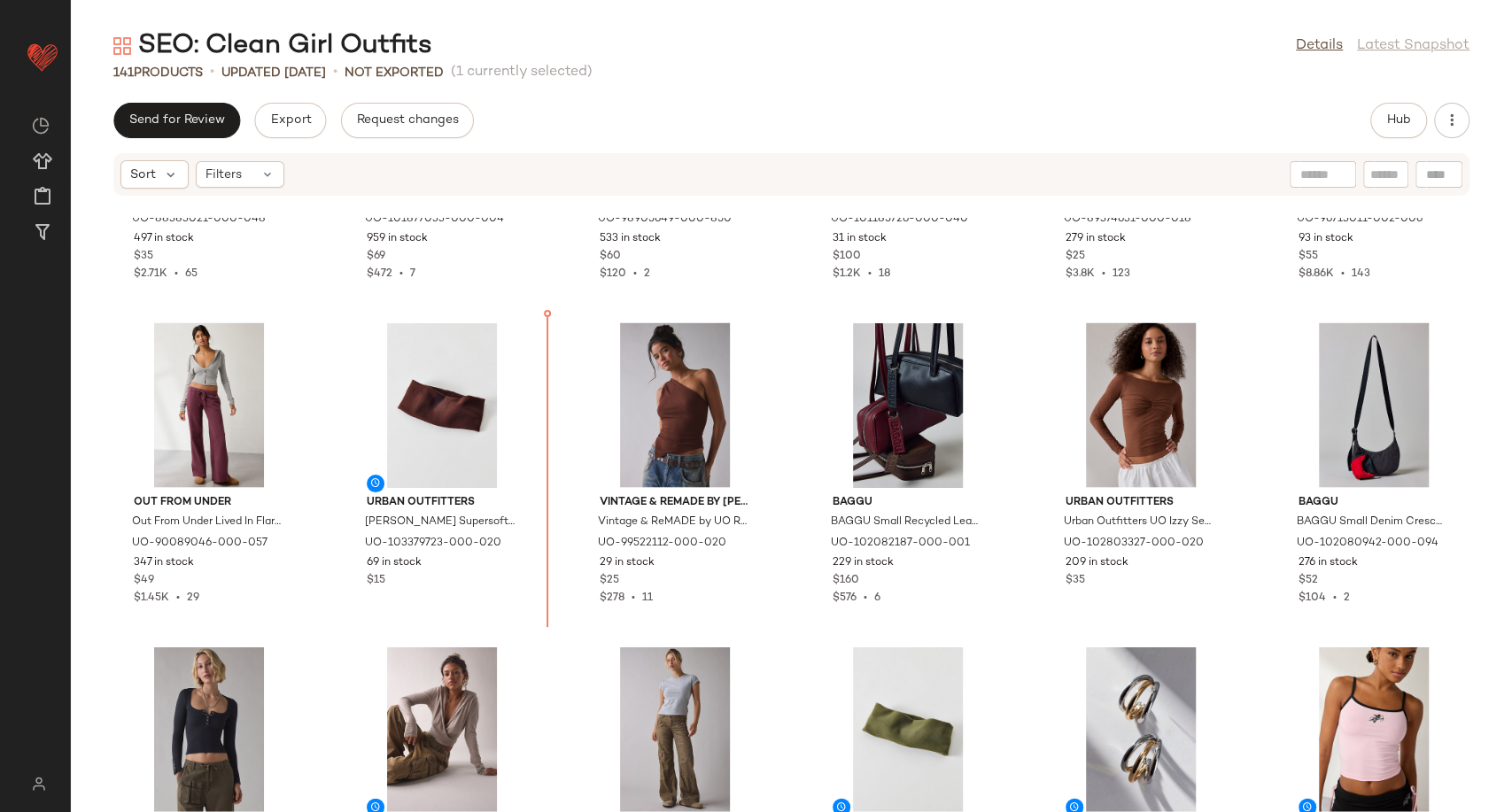
scroll to position [2486, 0]
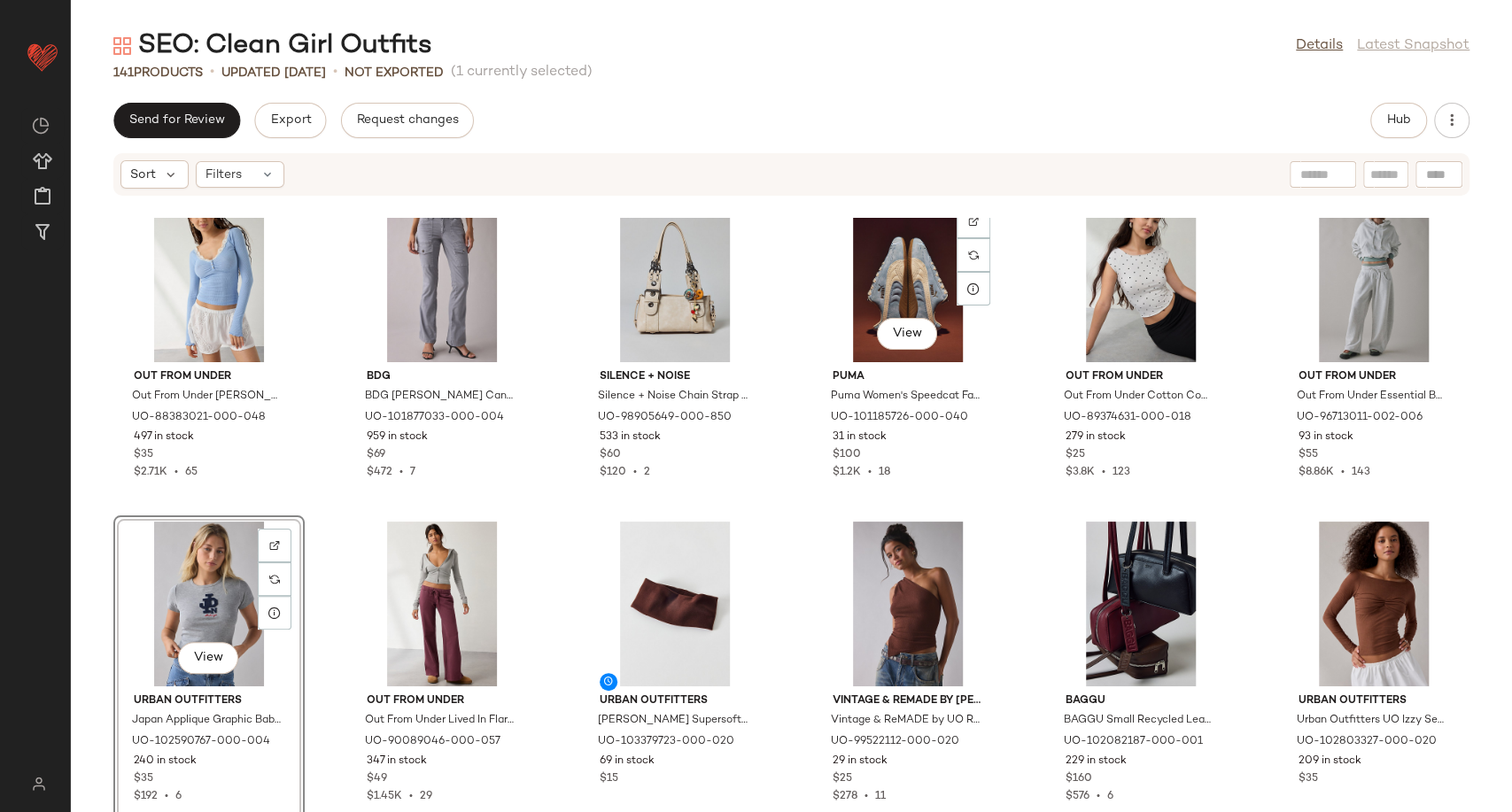
scroll to position [2585, 0]
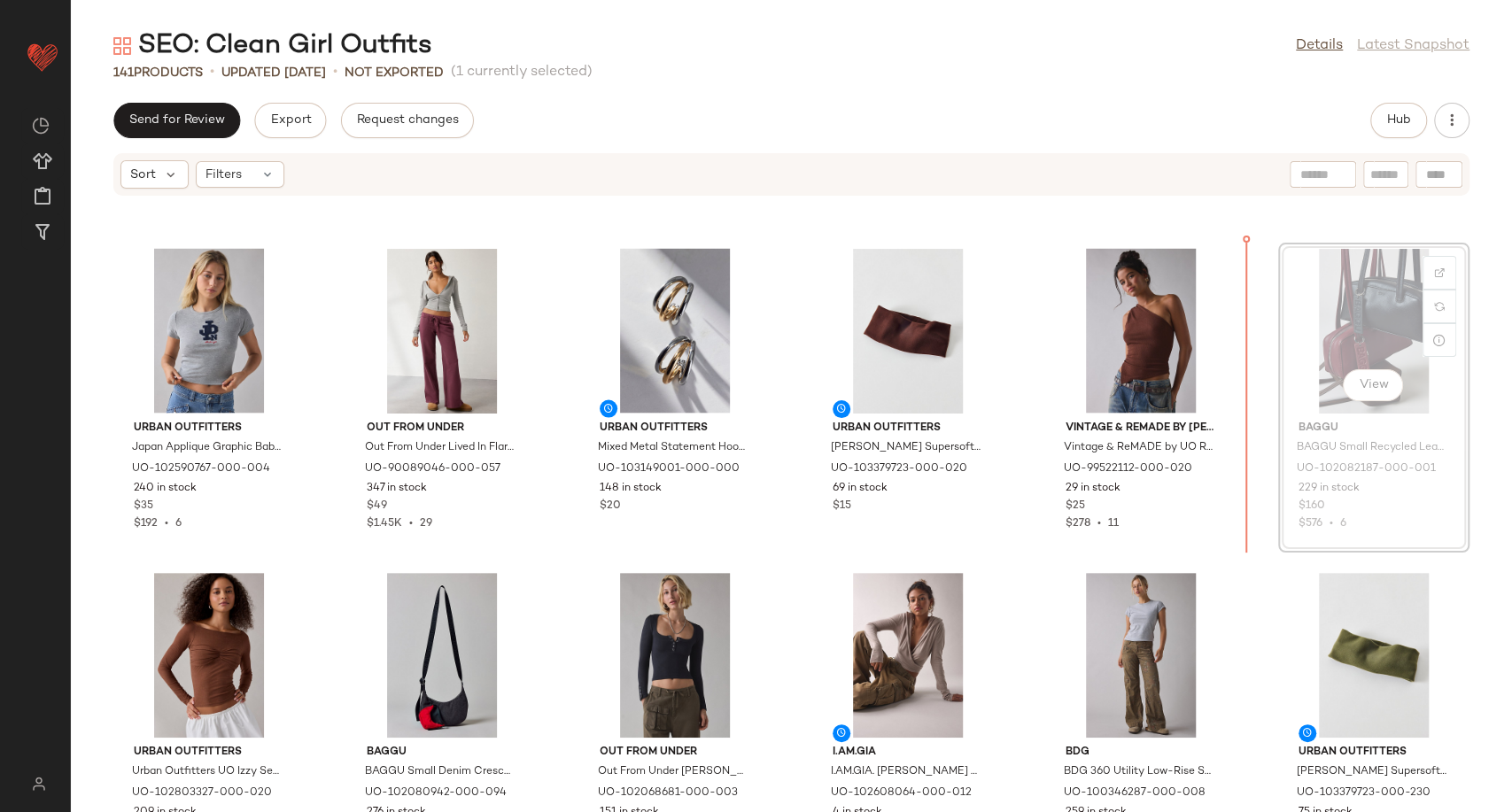
scroll to position [2580, 0]
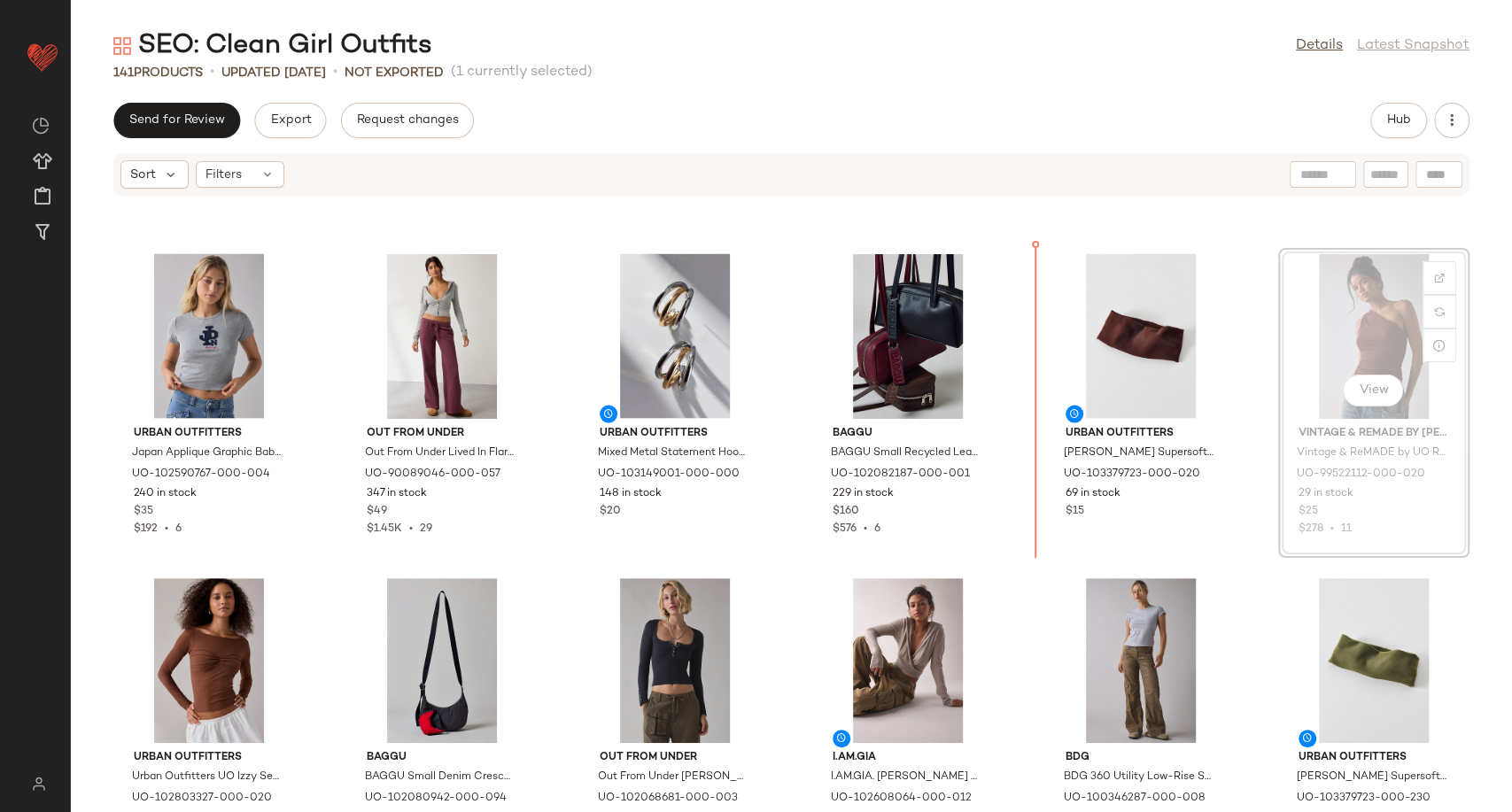
scroll to position [2578, 0]
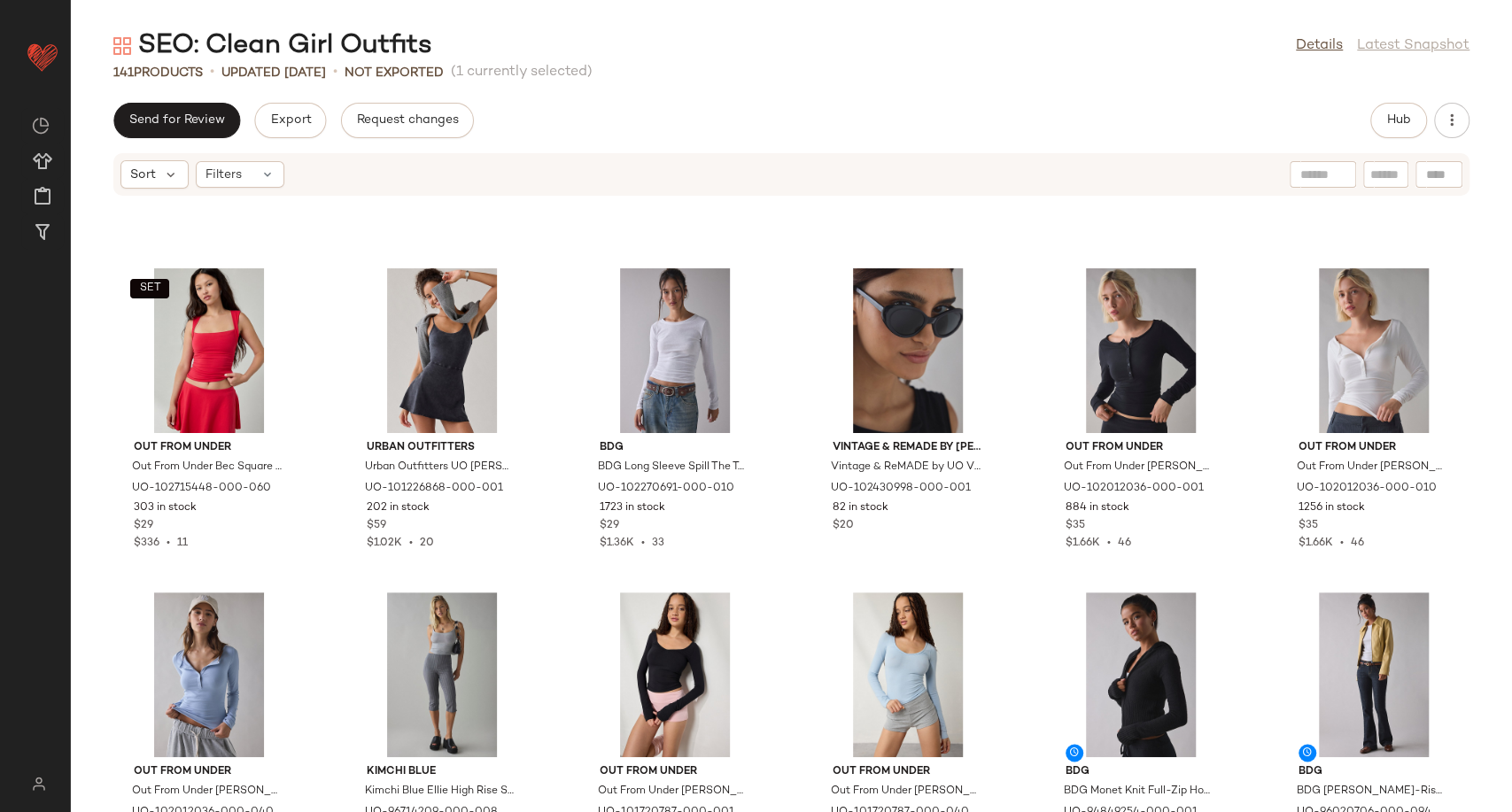
scroll to position [6318, 0]
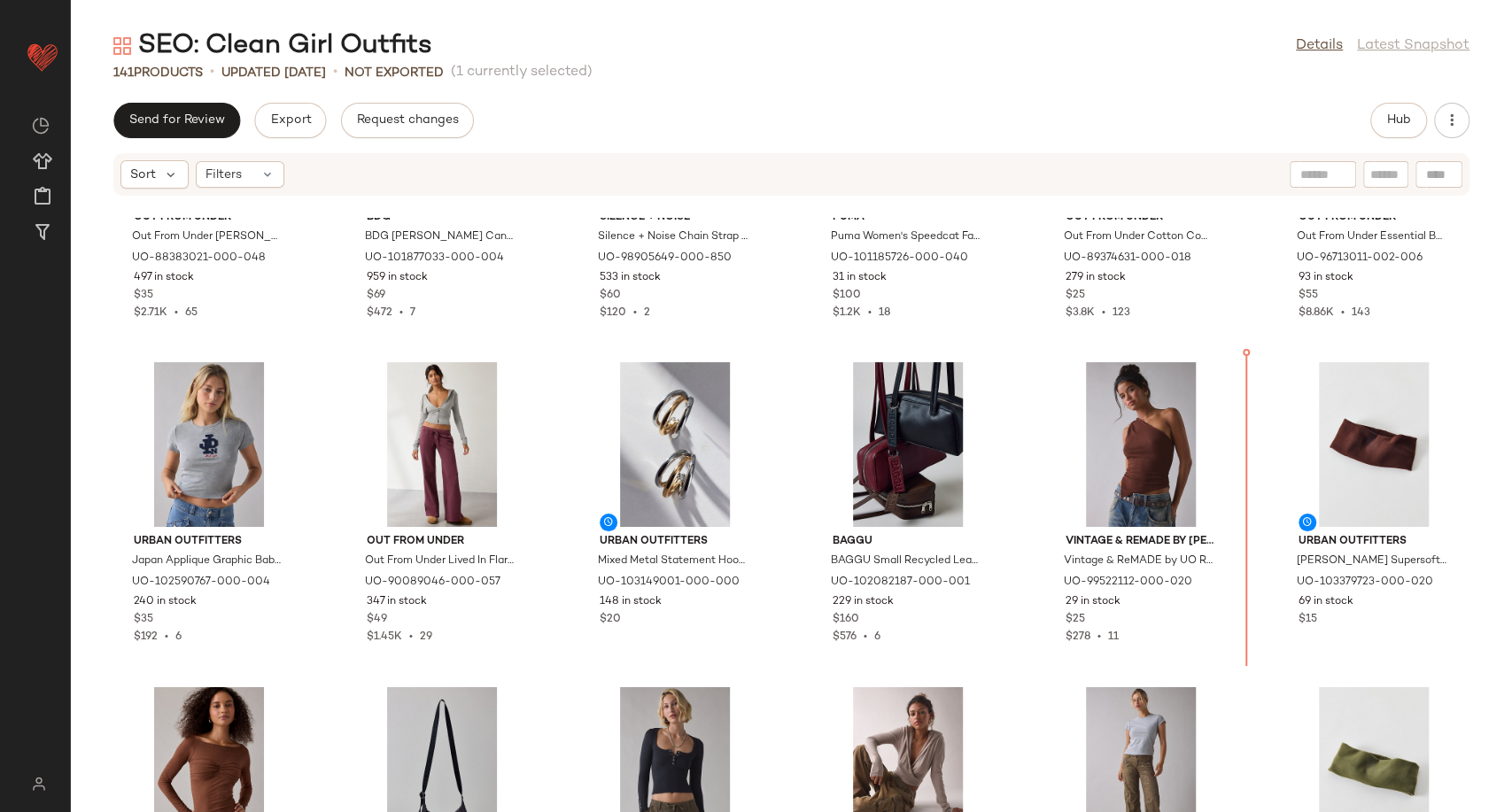
scroll to position [2469, 0]
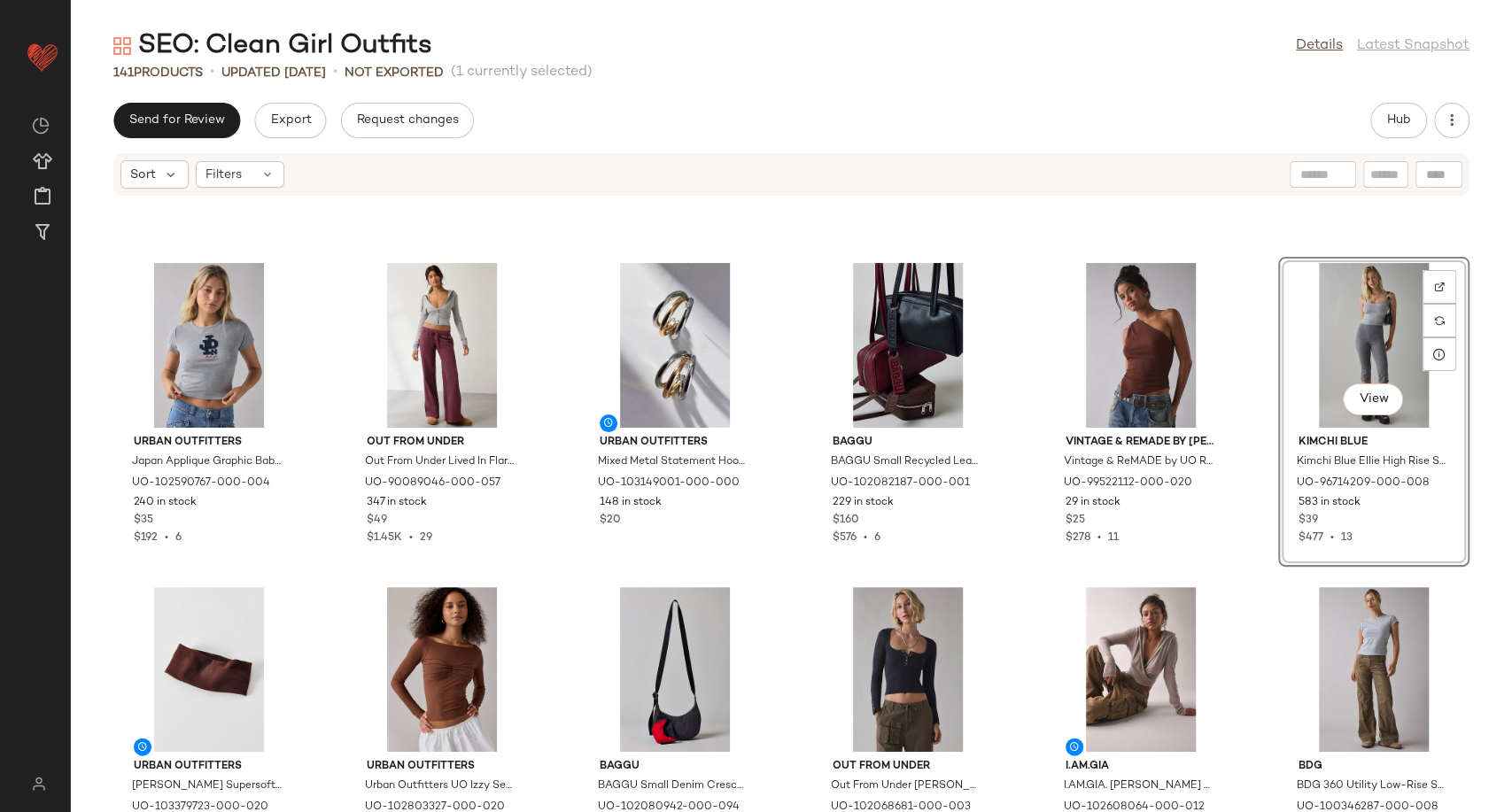
scroll to position [2670, 0]
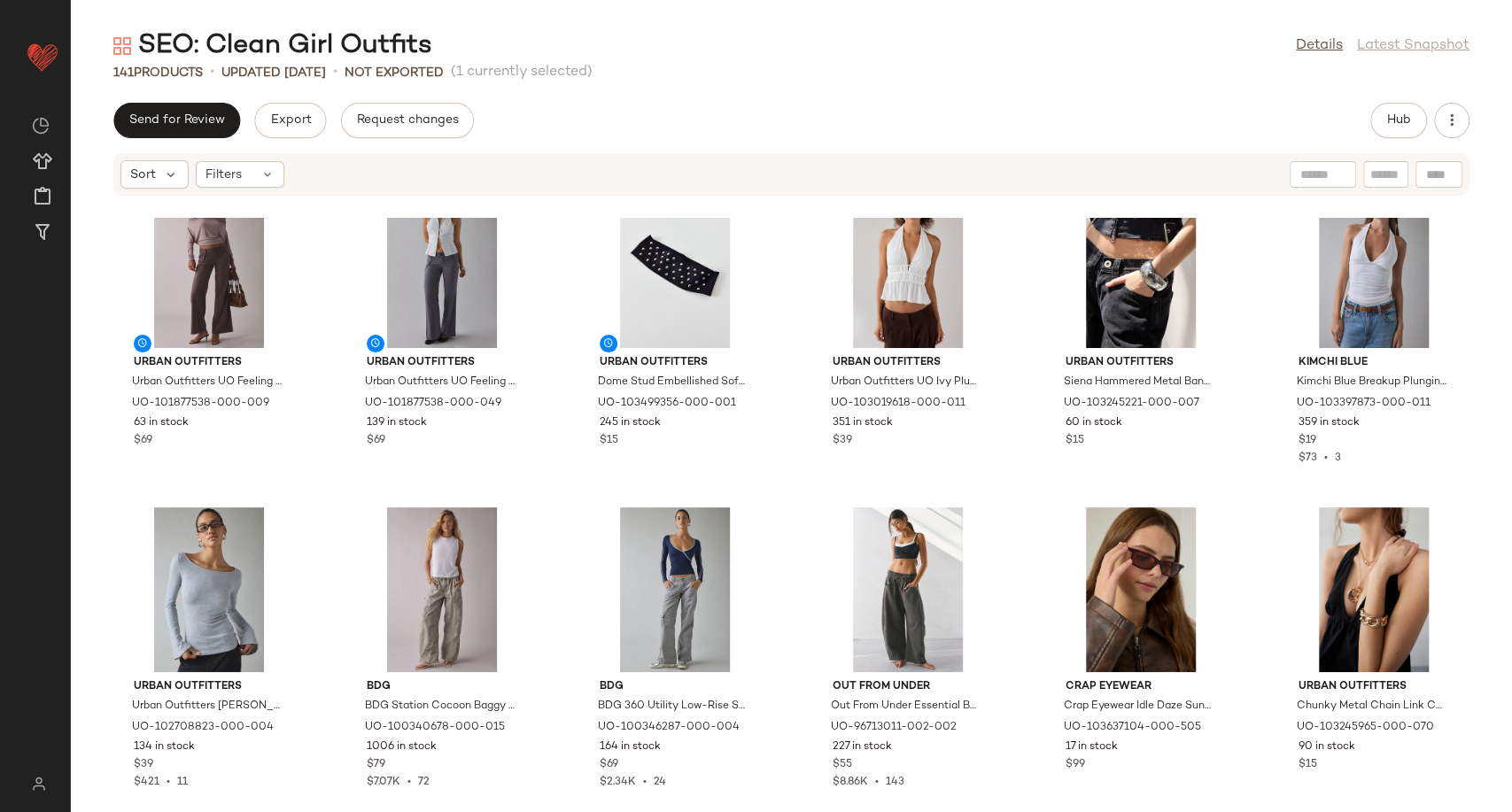
scroll to position [6999, 0]
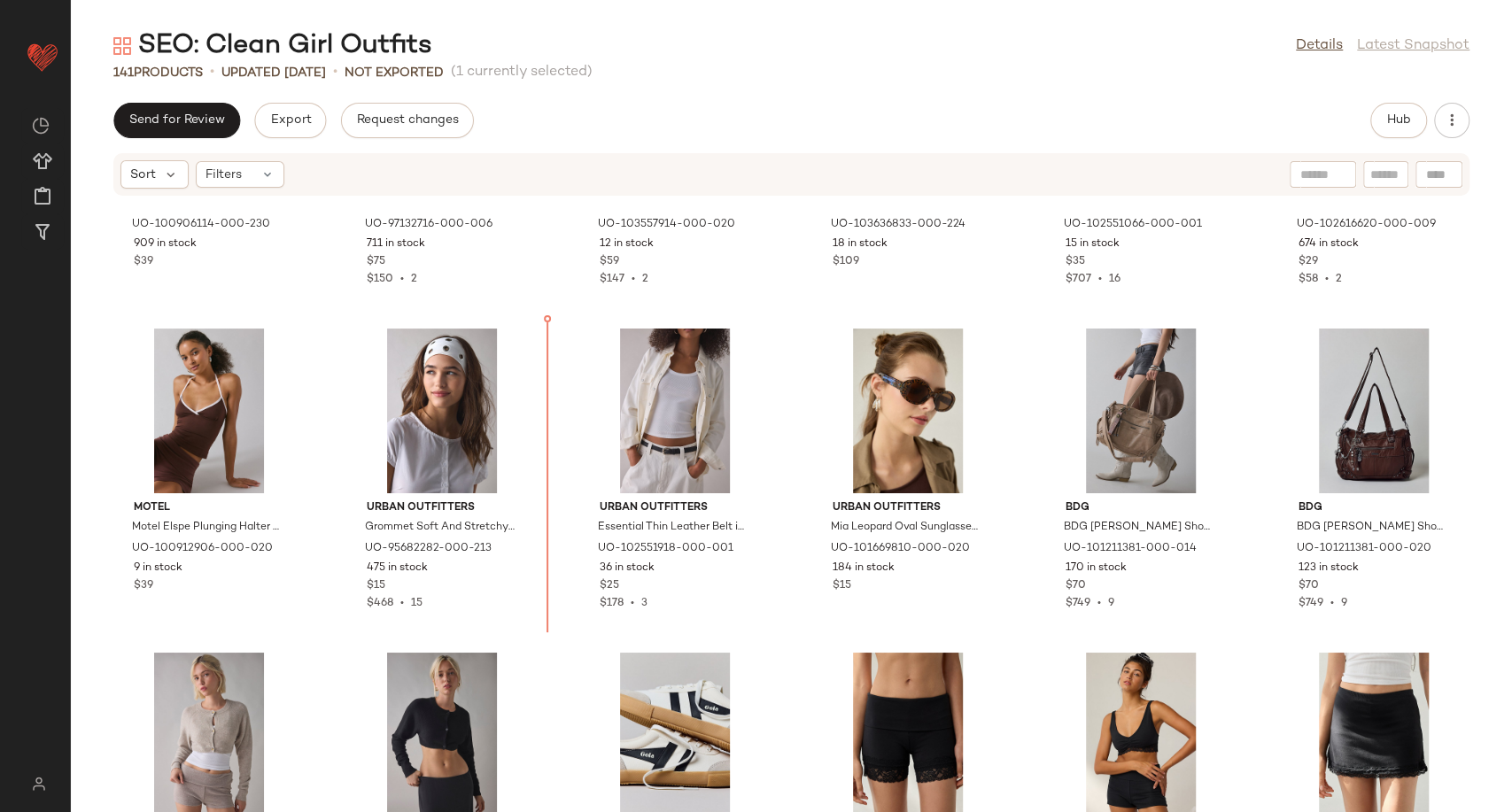
scroll to position [4421, 0]
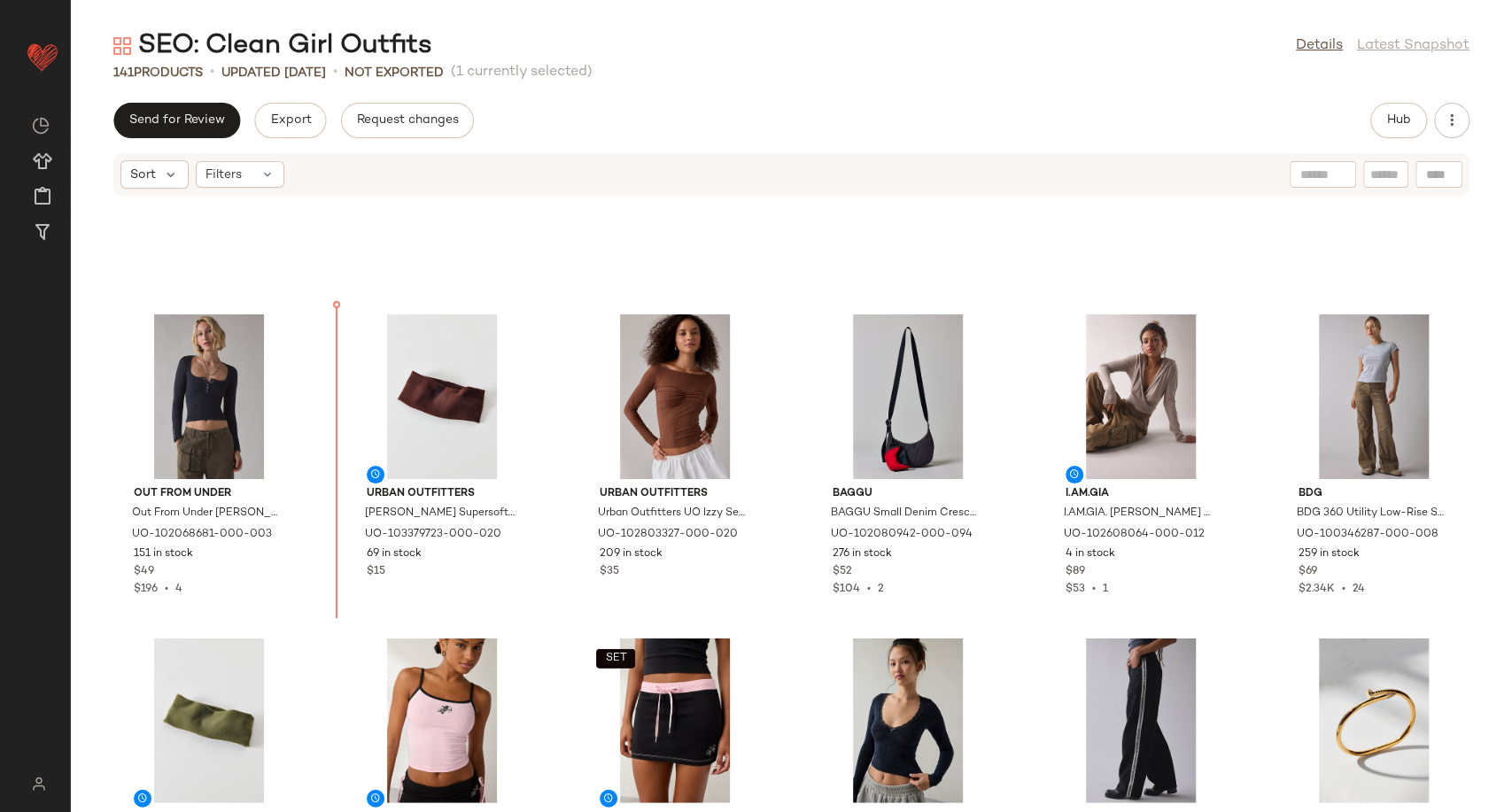
scroll to position [2826, 0]
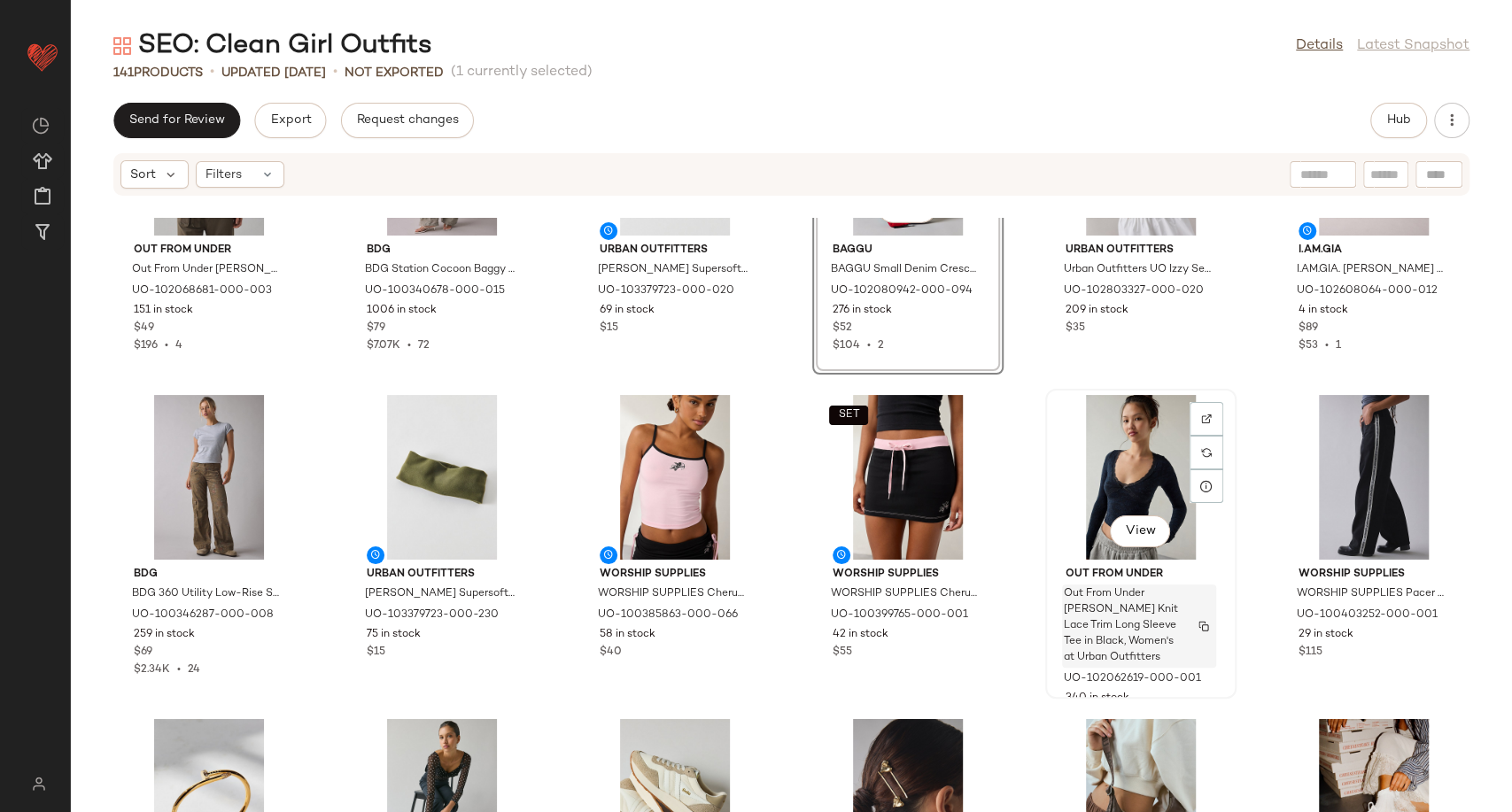
scroll to position [3121, 0]
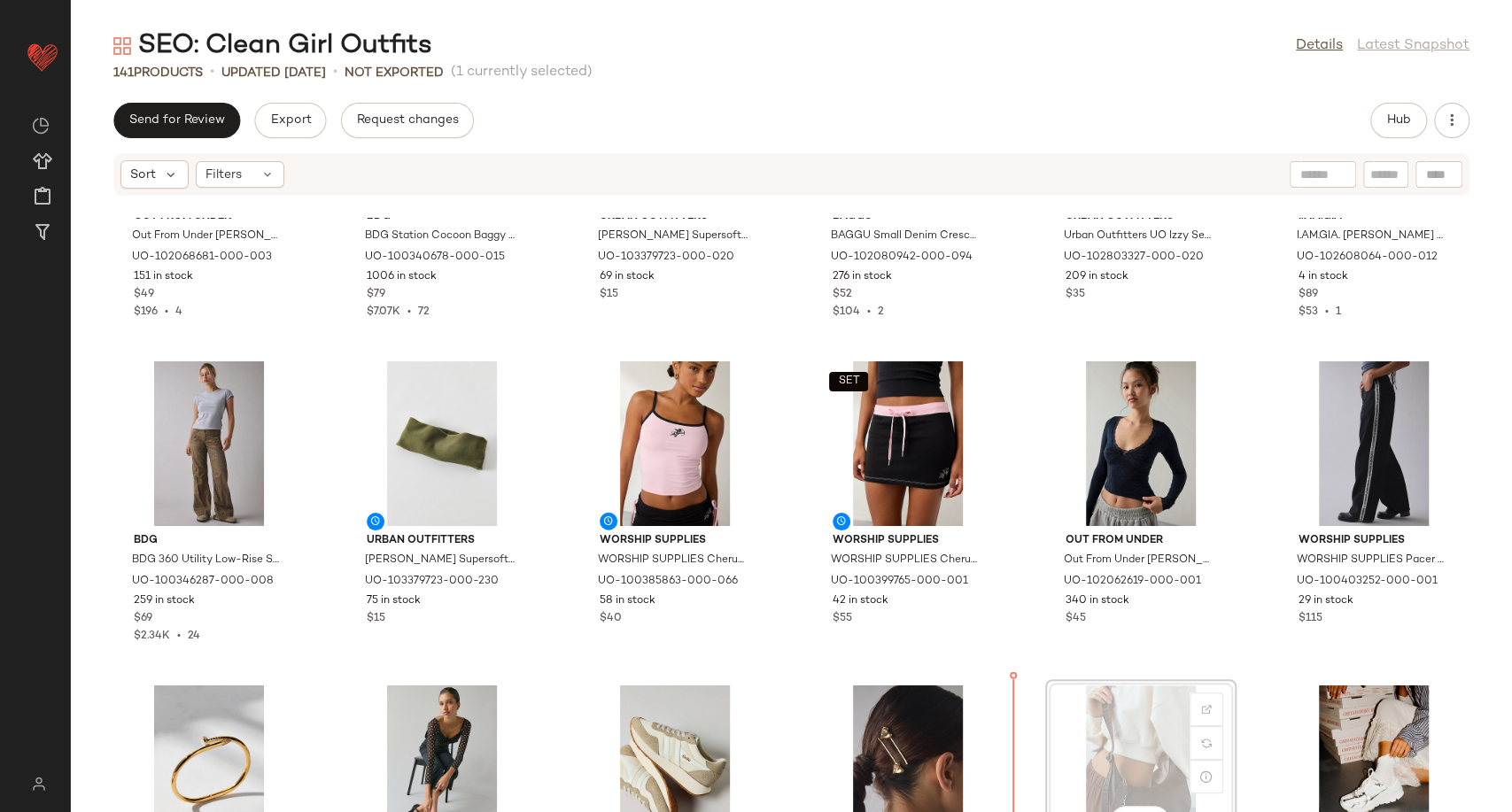
scroll to position [3126, 0]
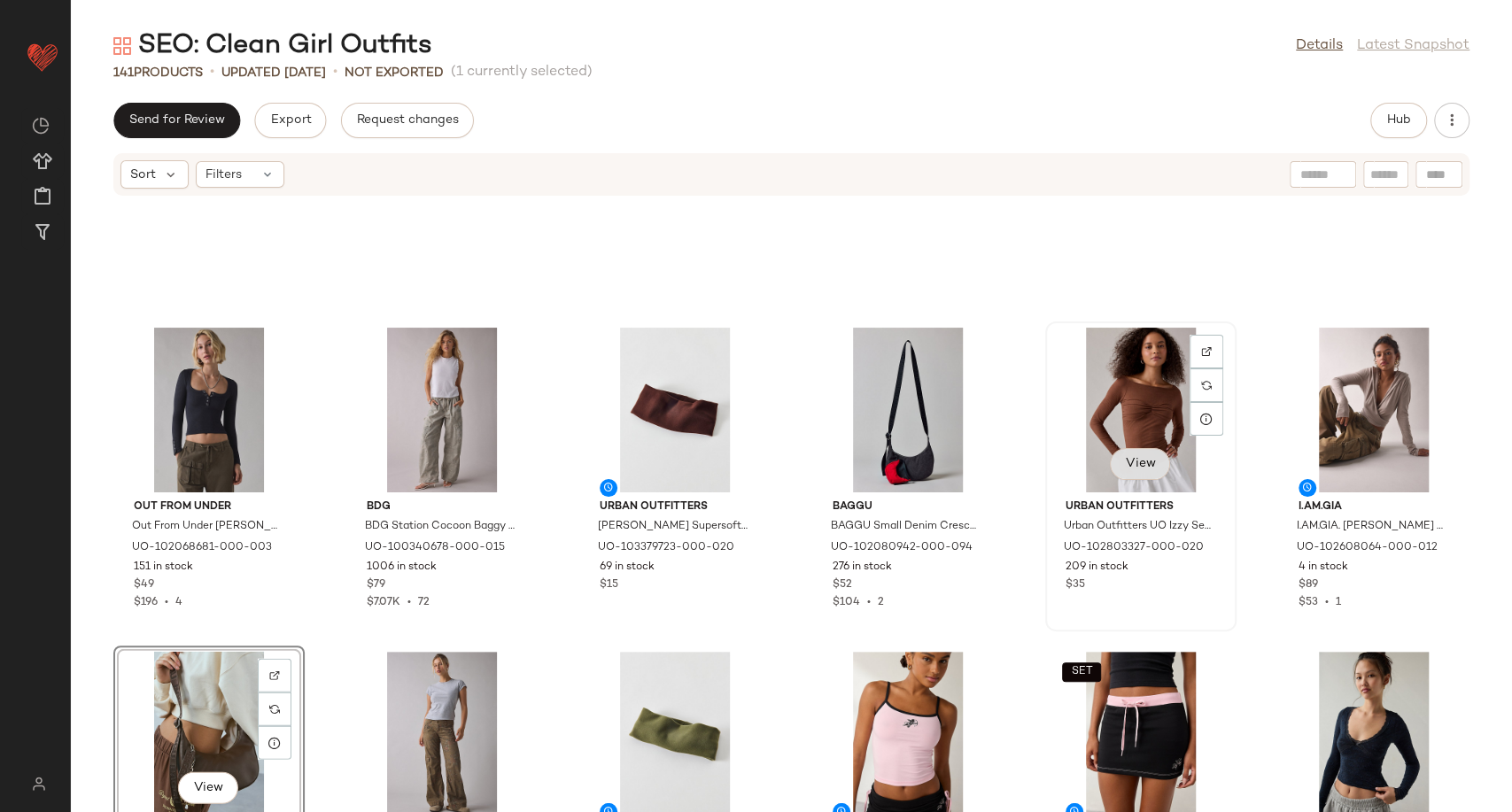
scroll to position [3224, 0]
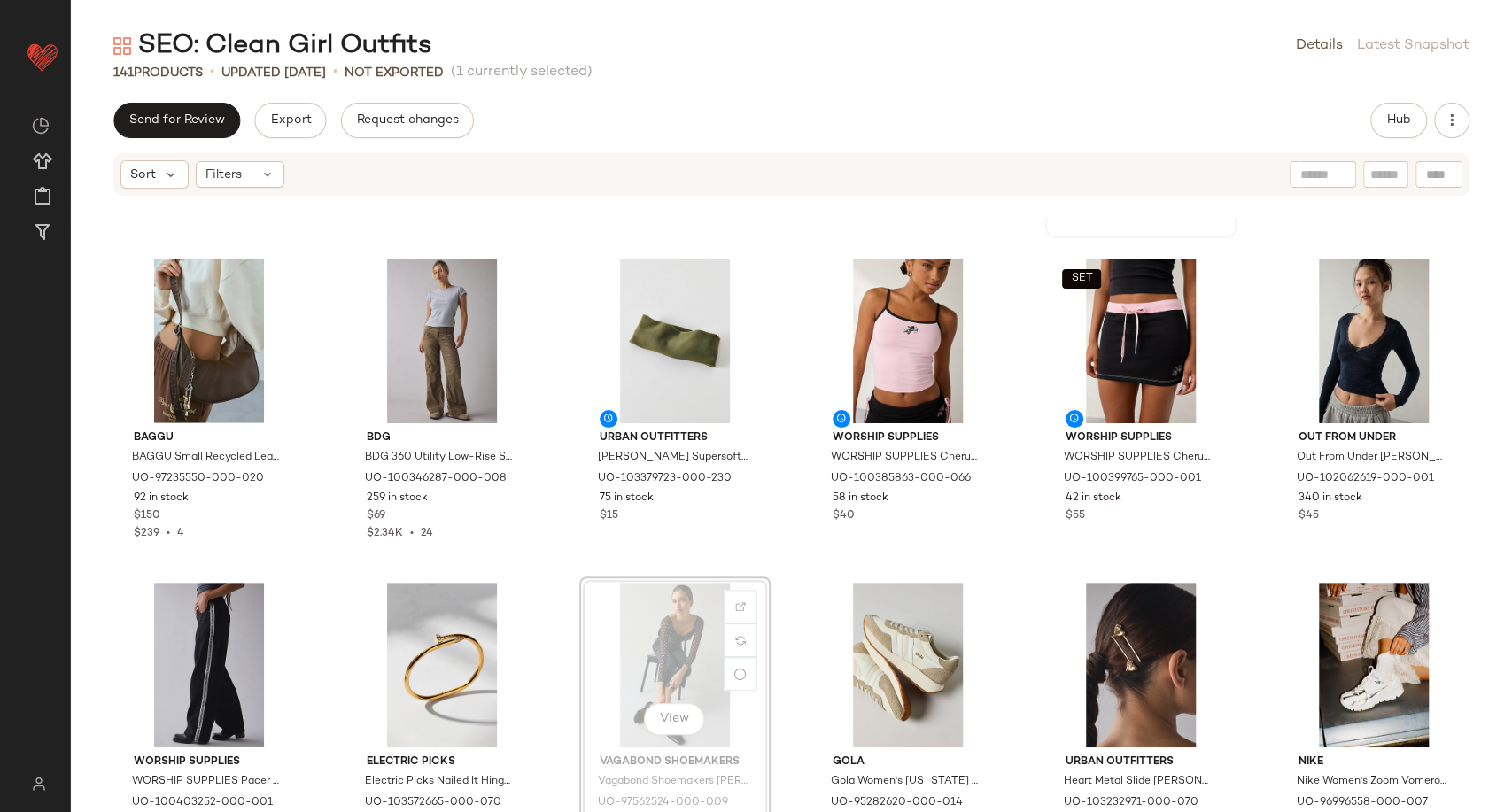
scroll to position [3227, 0]
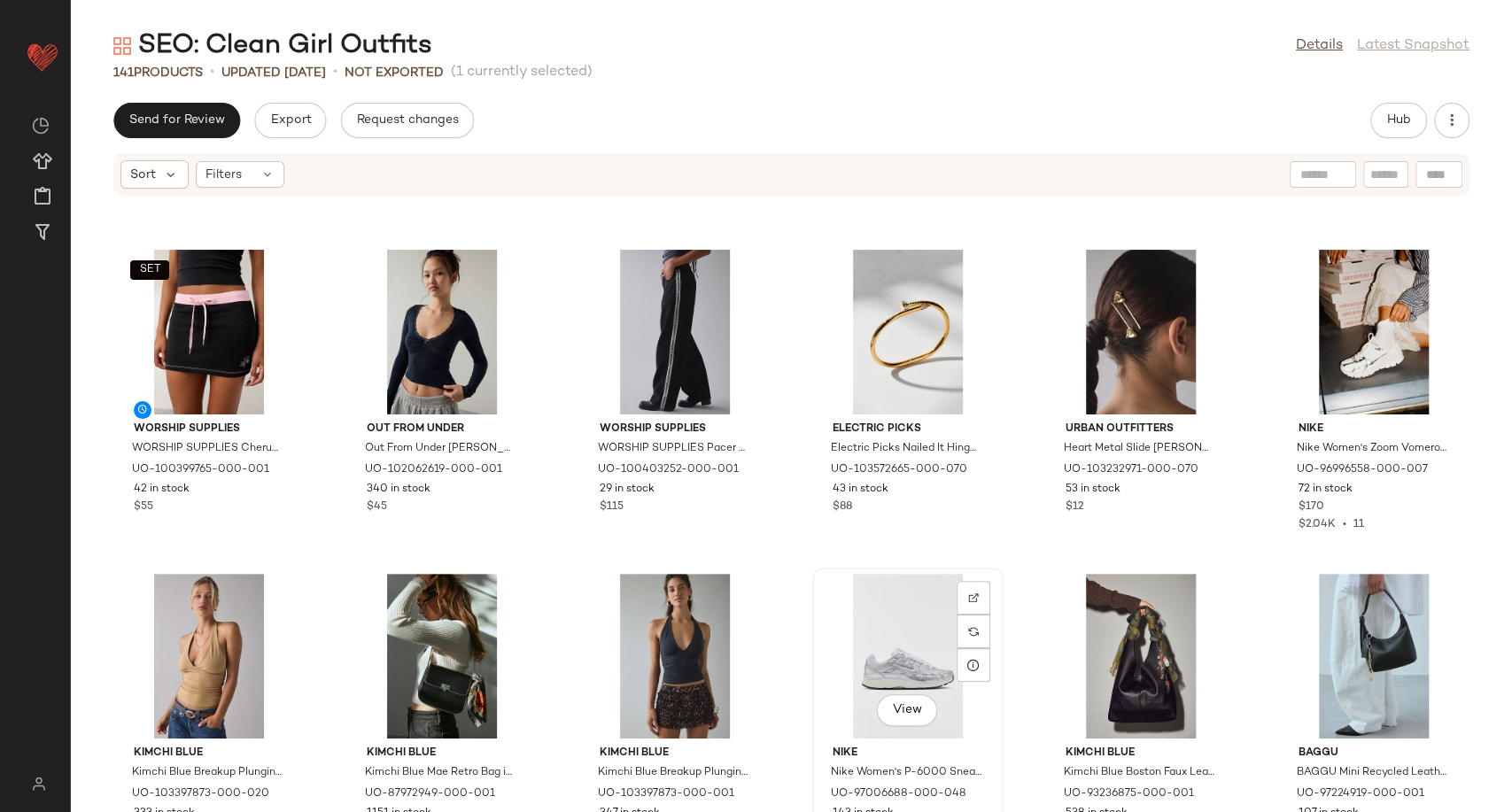
scroll to position [3719, 0]
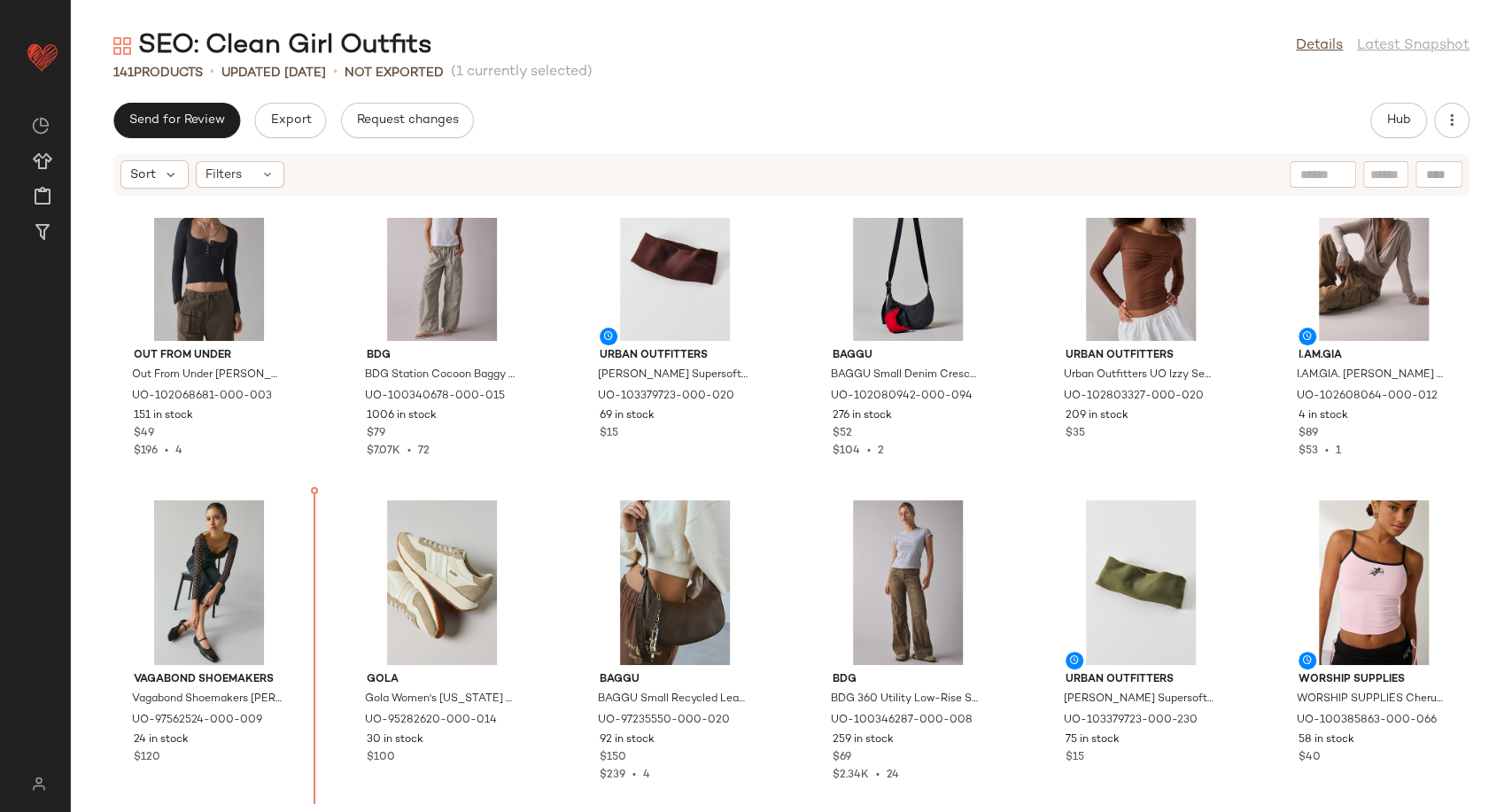
scroll to position [2983, 0]
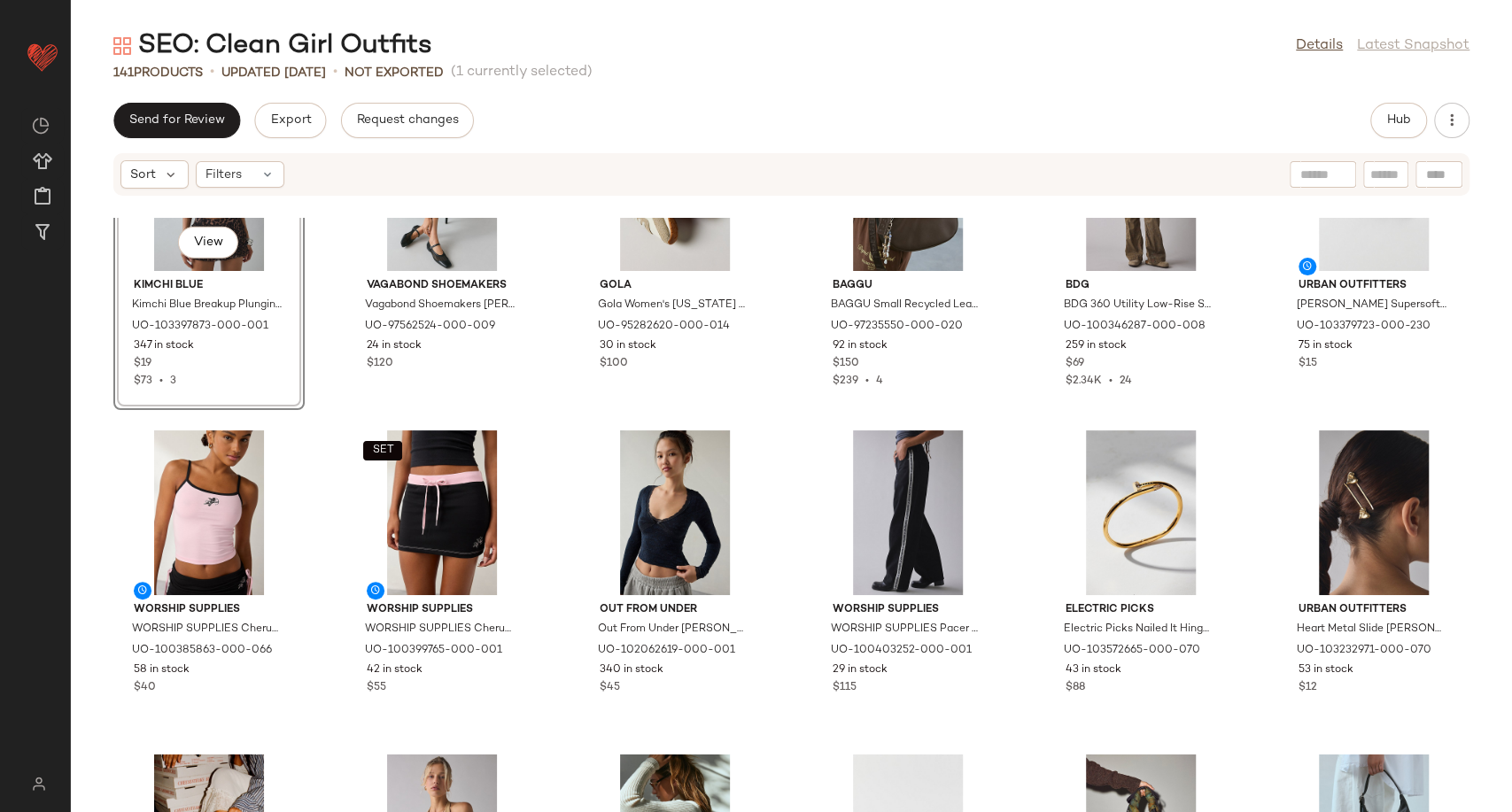
scroll to position [2884, 0]
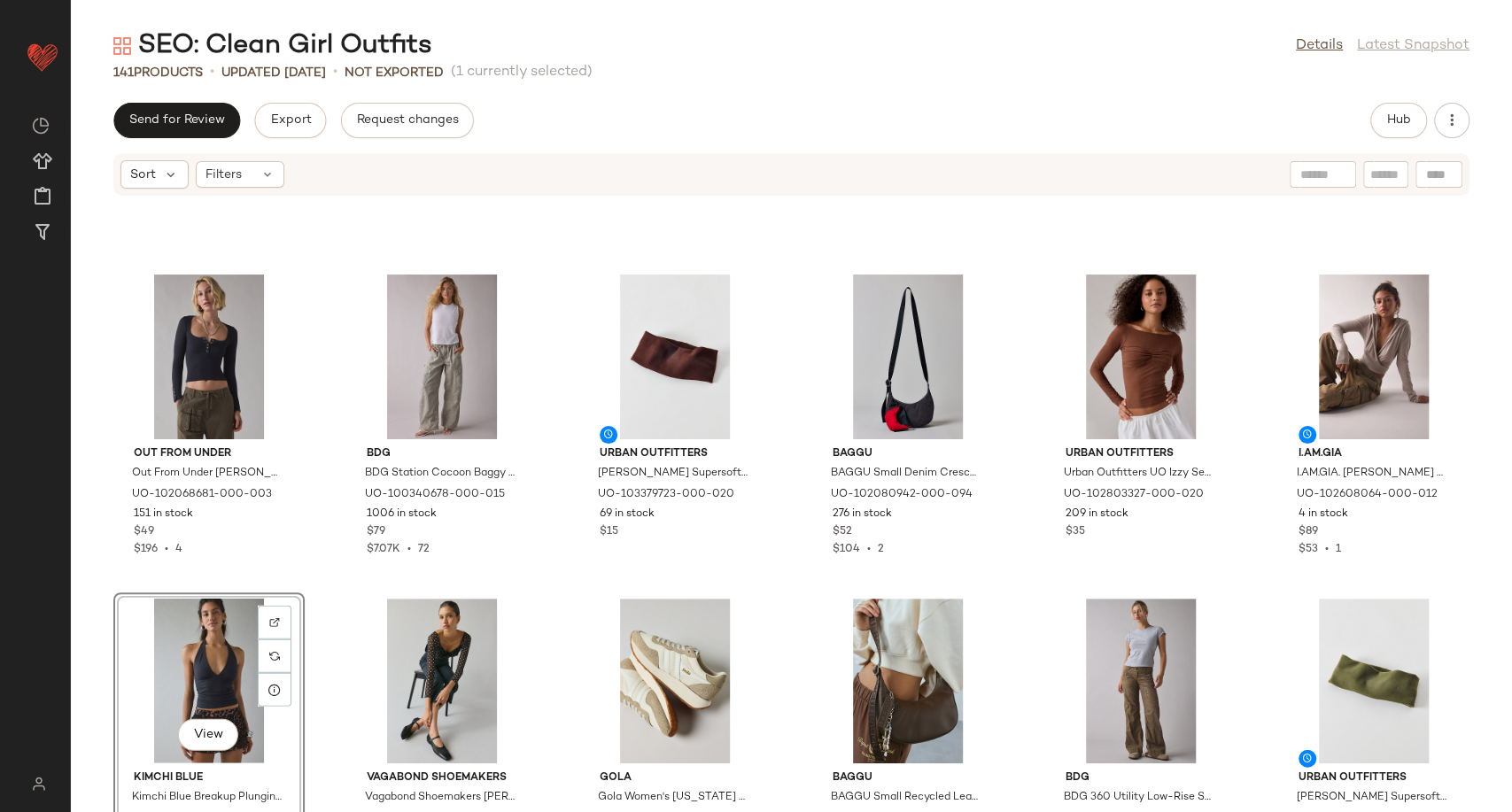
click at [1241, 620] on div "Out From Under Out From Under Tripp Waffle Knit Long Sleeve Henley Top in Charc…" at bounding box center [791, 515] width 1441 height 594
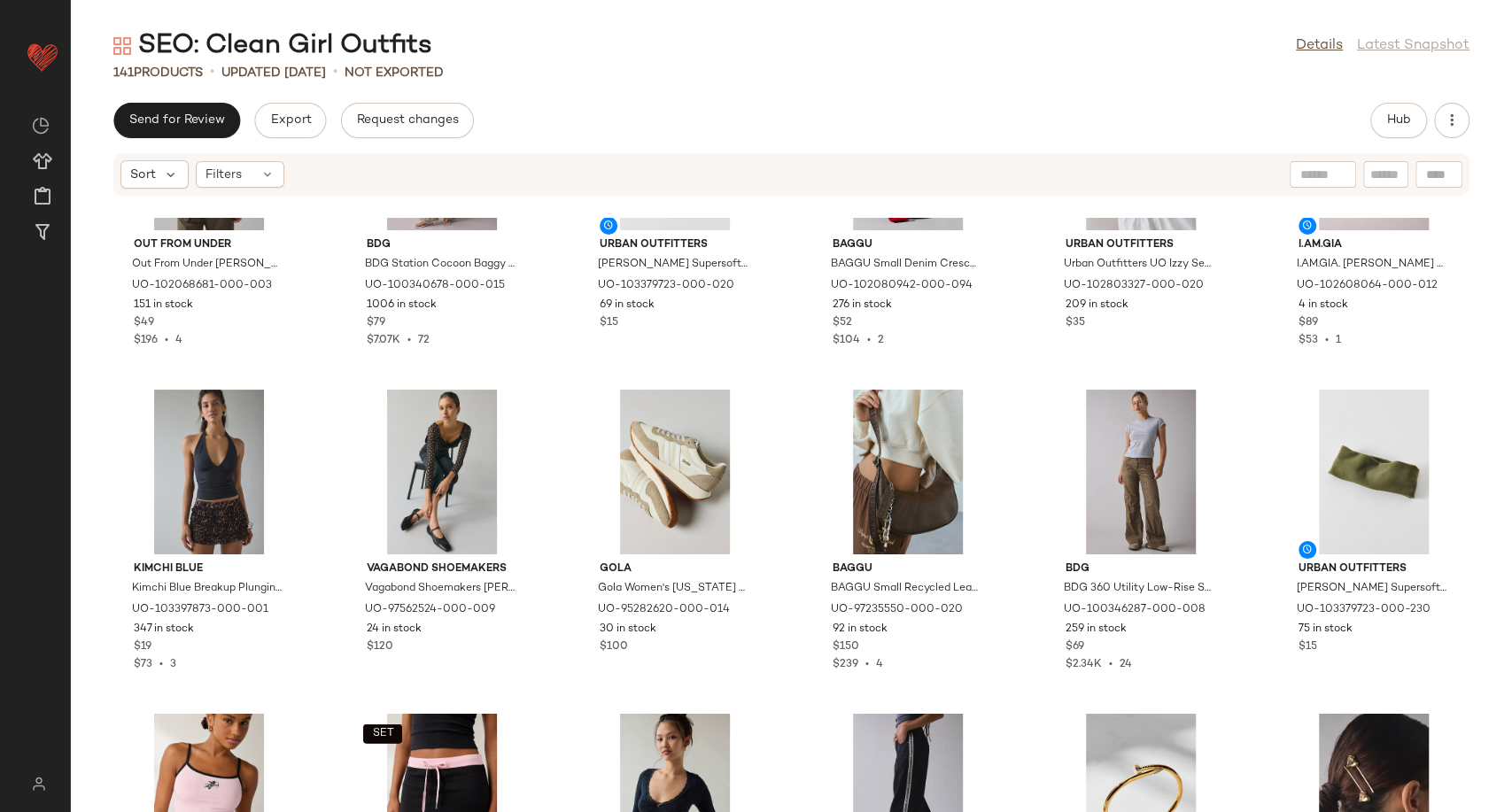
scroll to position [3180, 0]
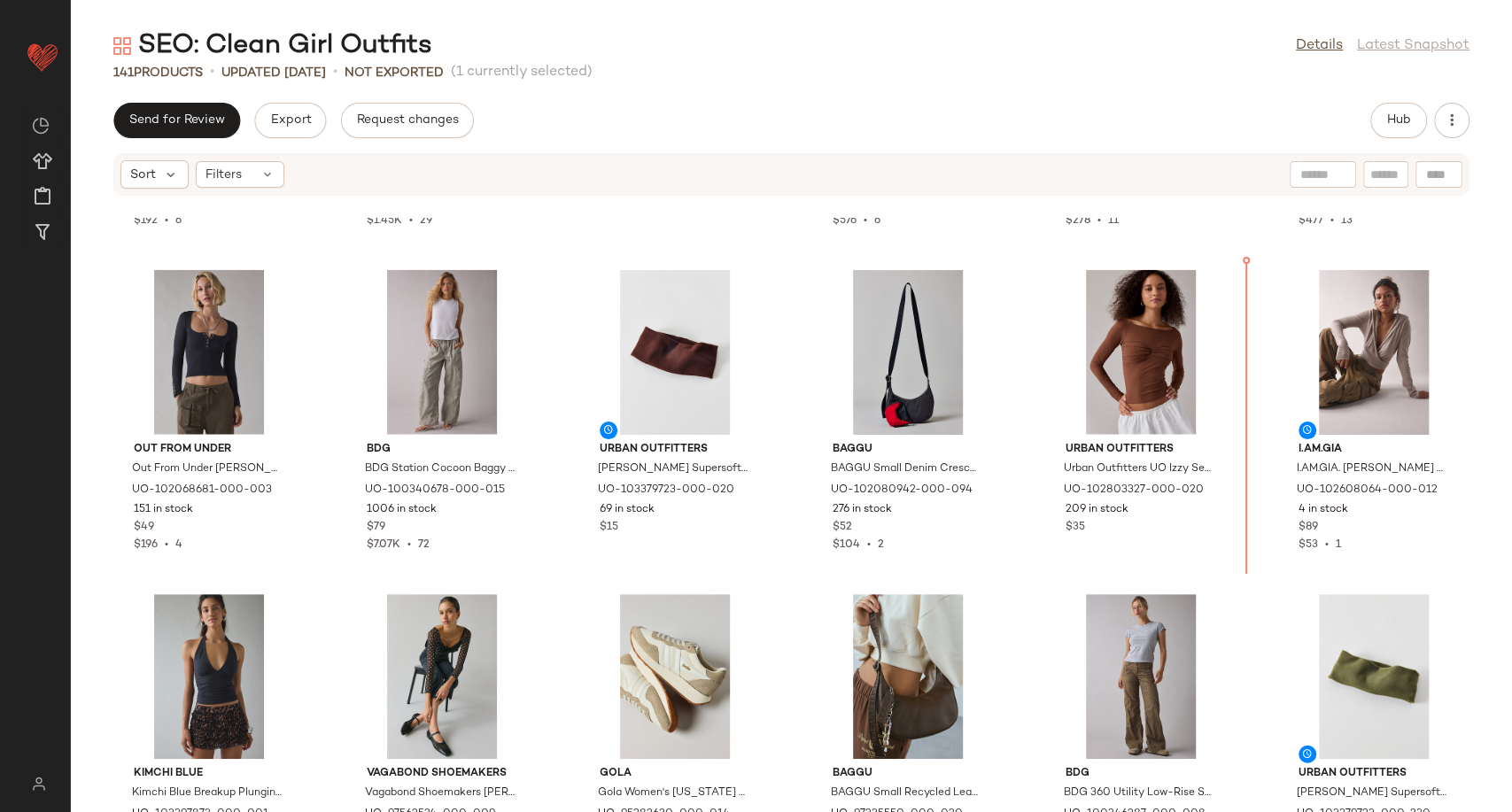
scroll to position [2835, 0]
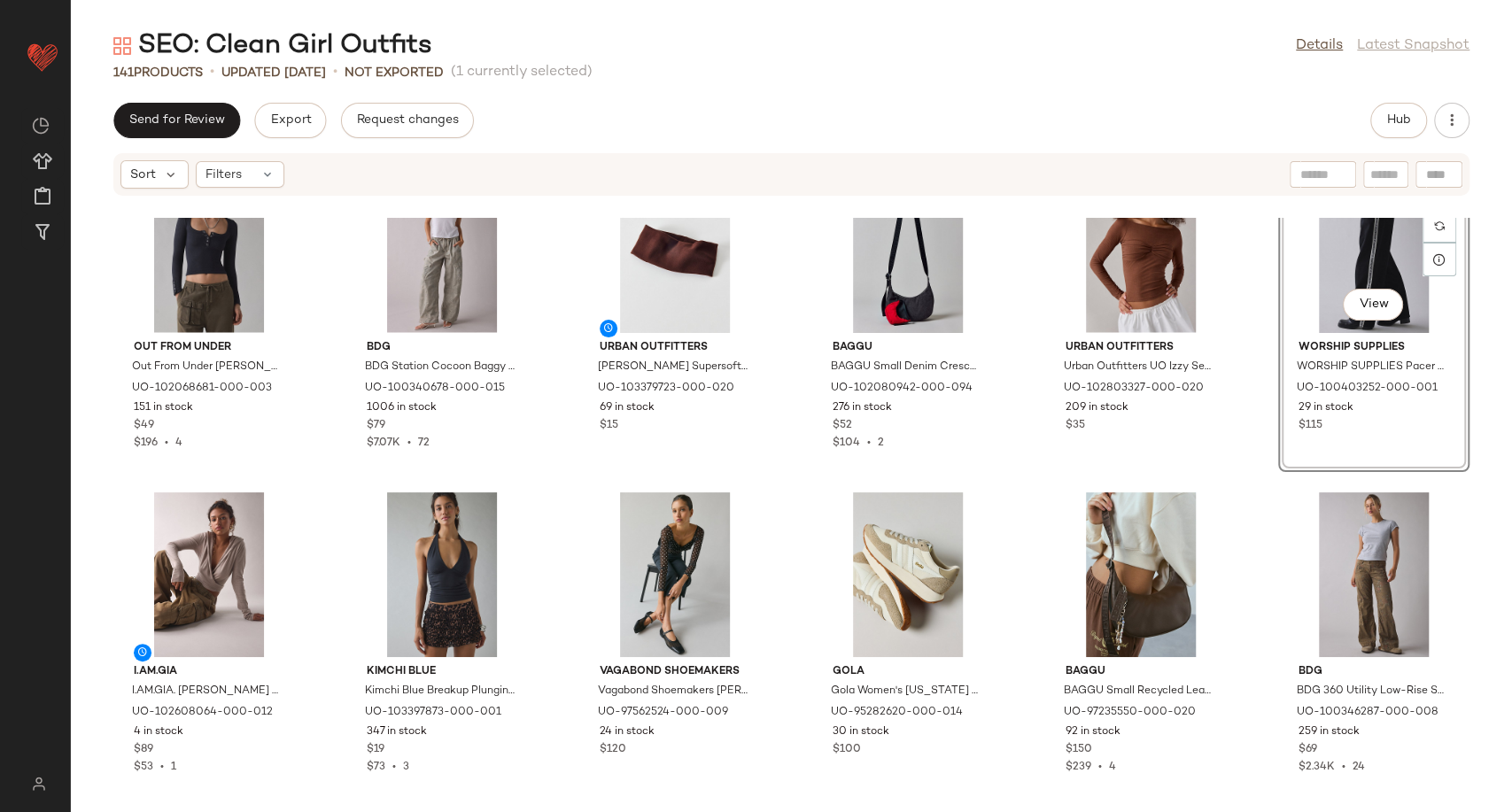
scroll to position [3032, 0]
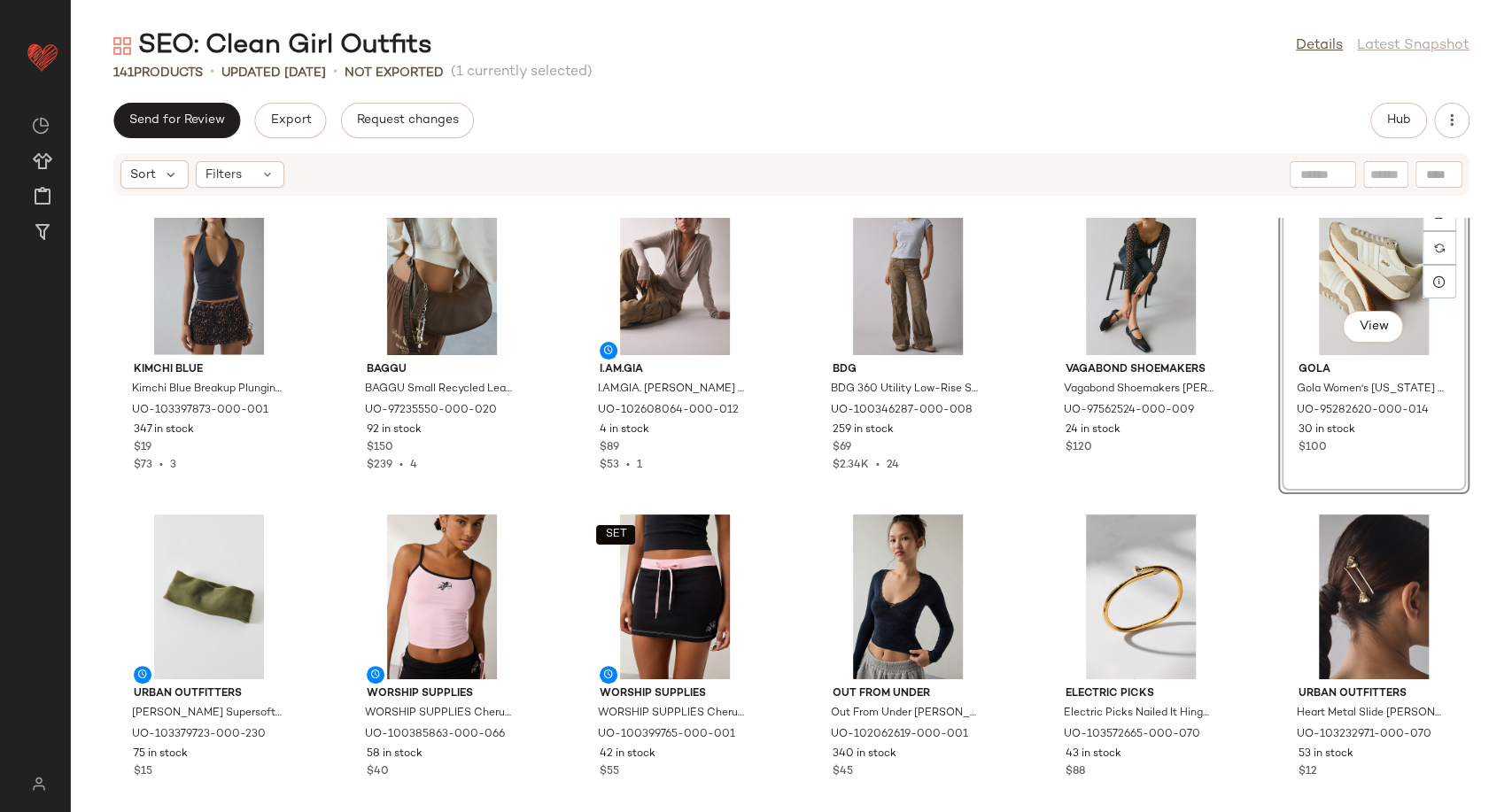
scroll to position [3327, 0]
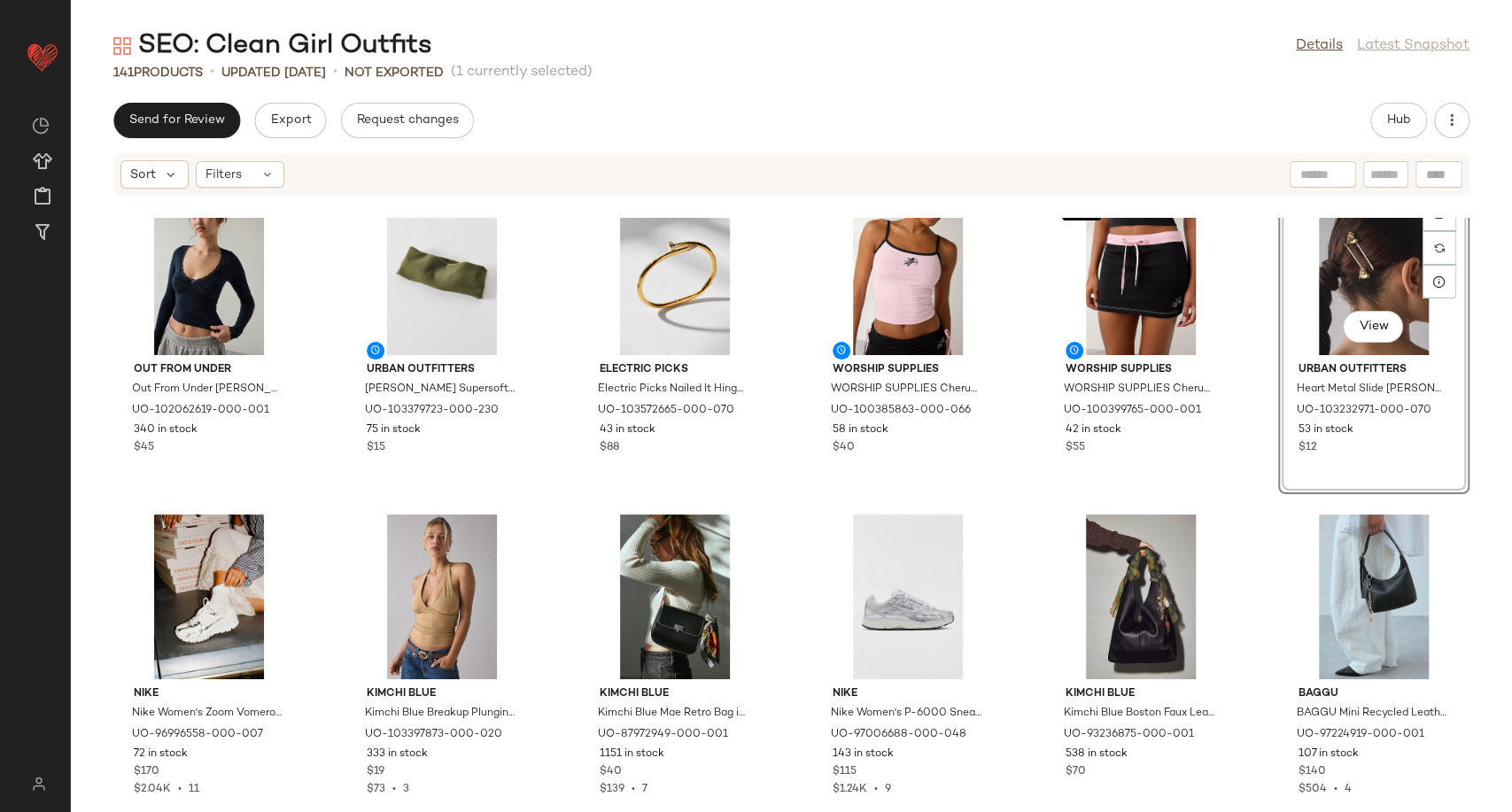
scroll to position [3622, 0]
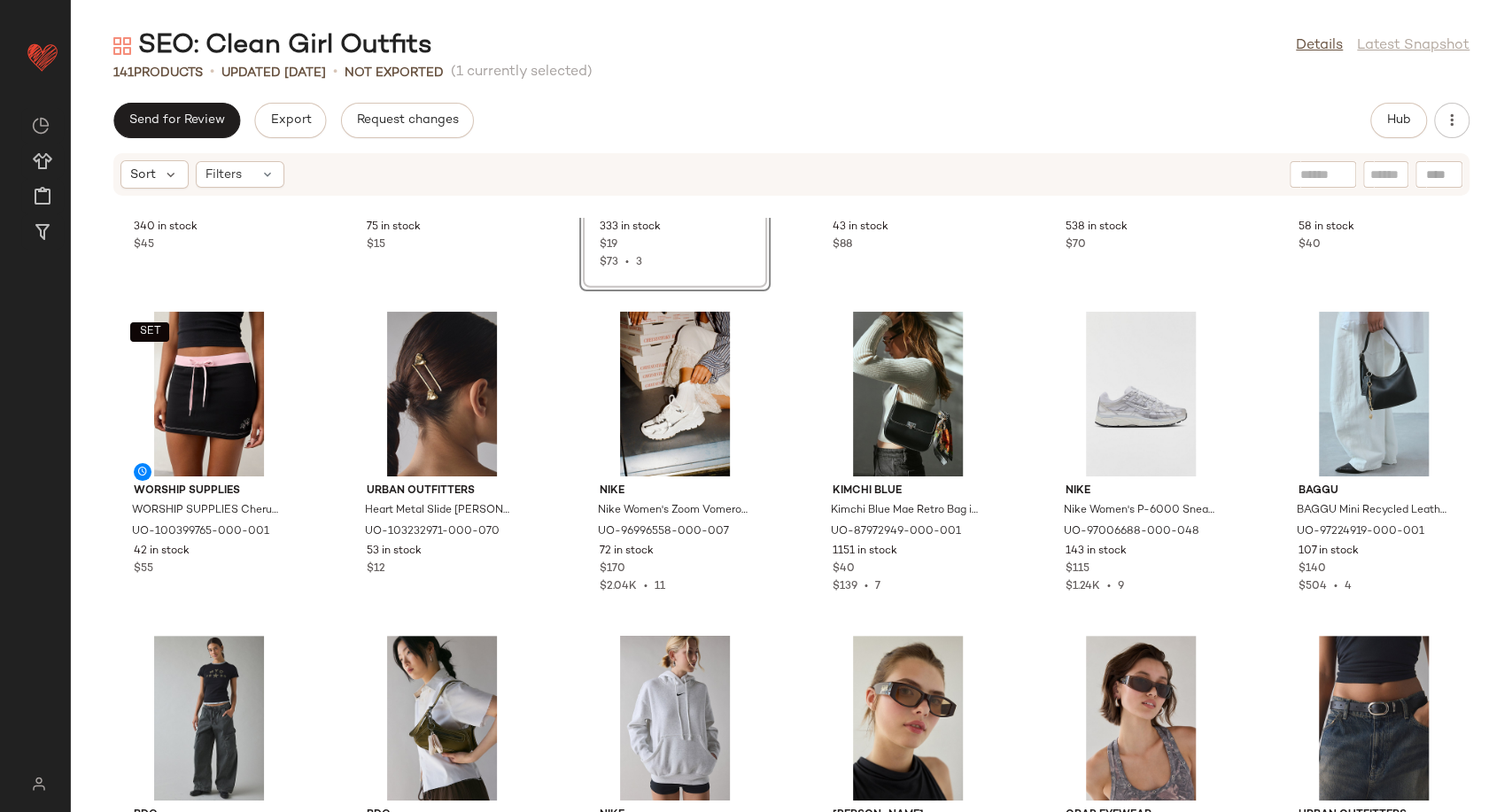
scroll to position [4115, 0]
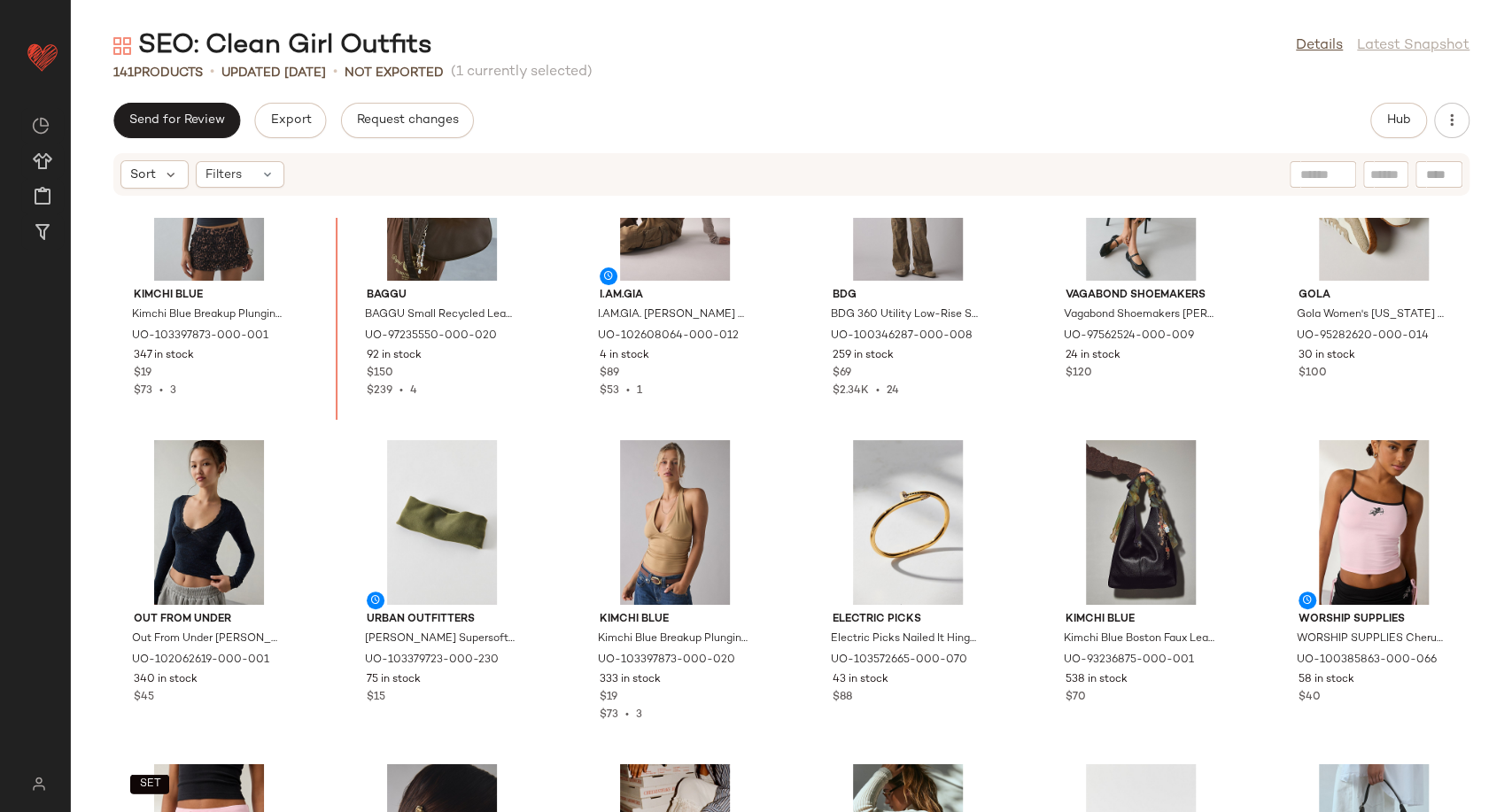
scroll to position [3317, 0]
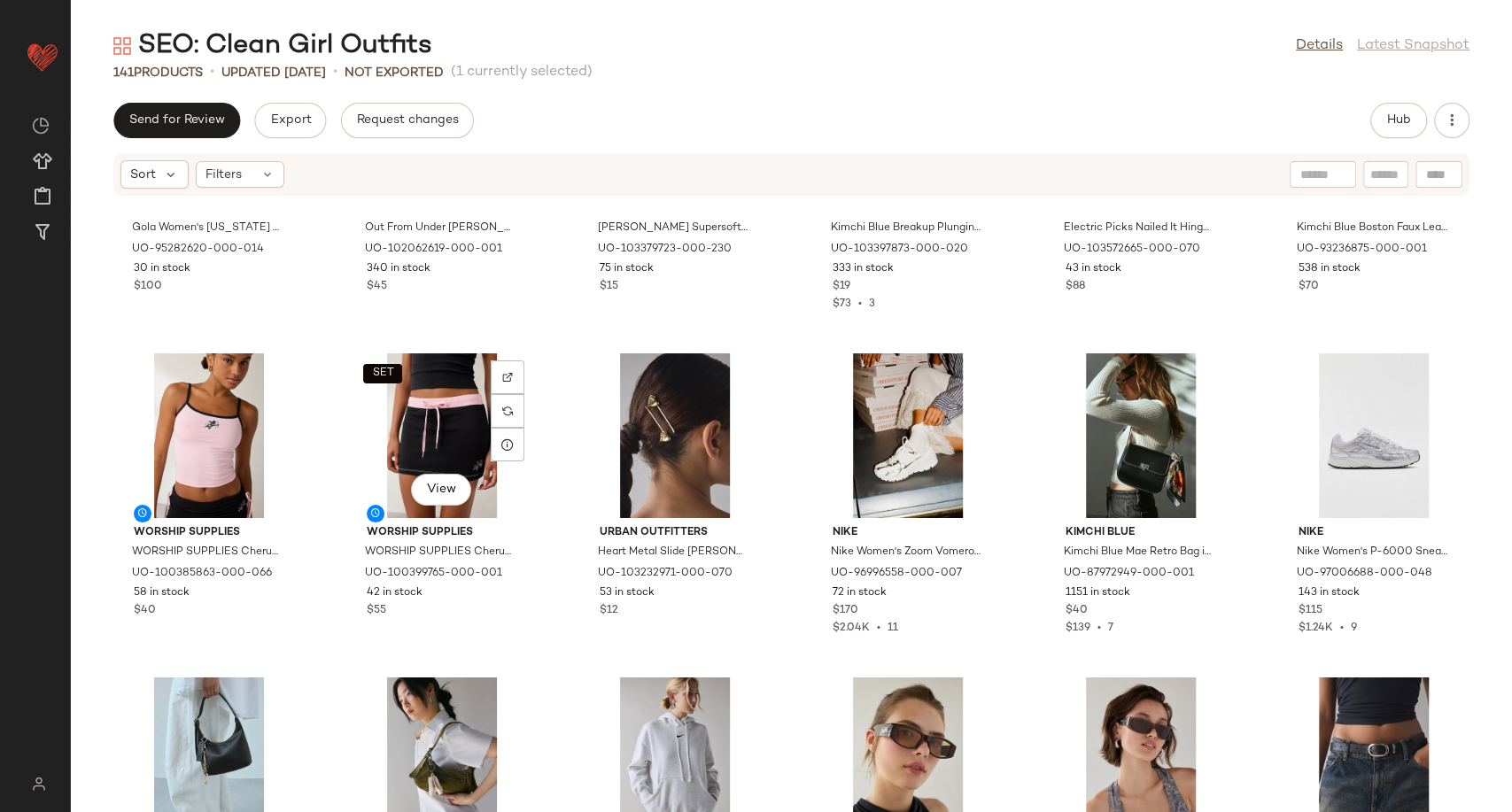
scroll to position [3908, 0]
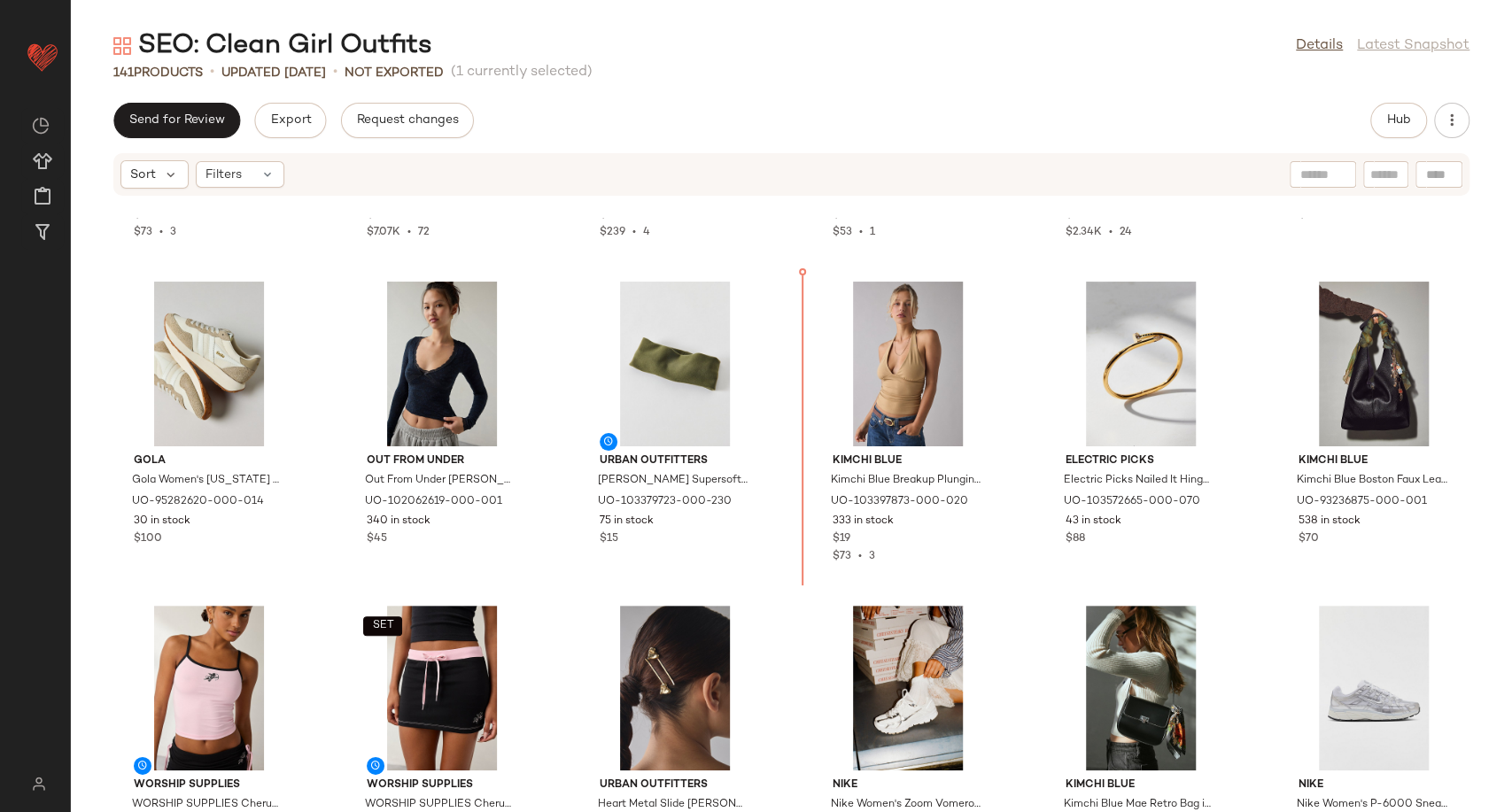
scroll to position [3523, 0]
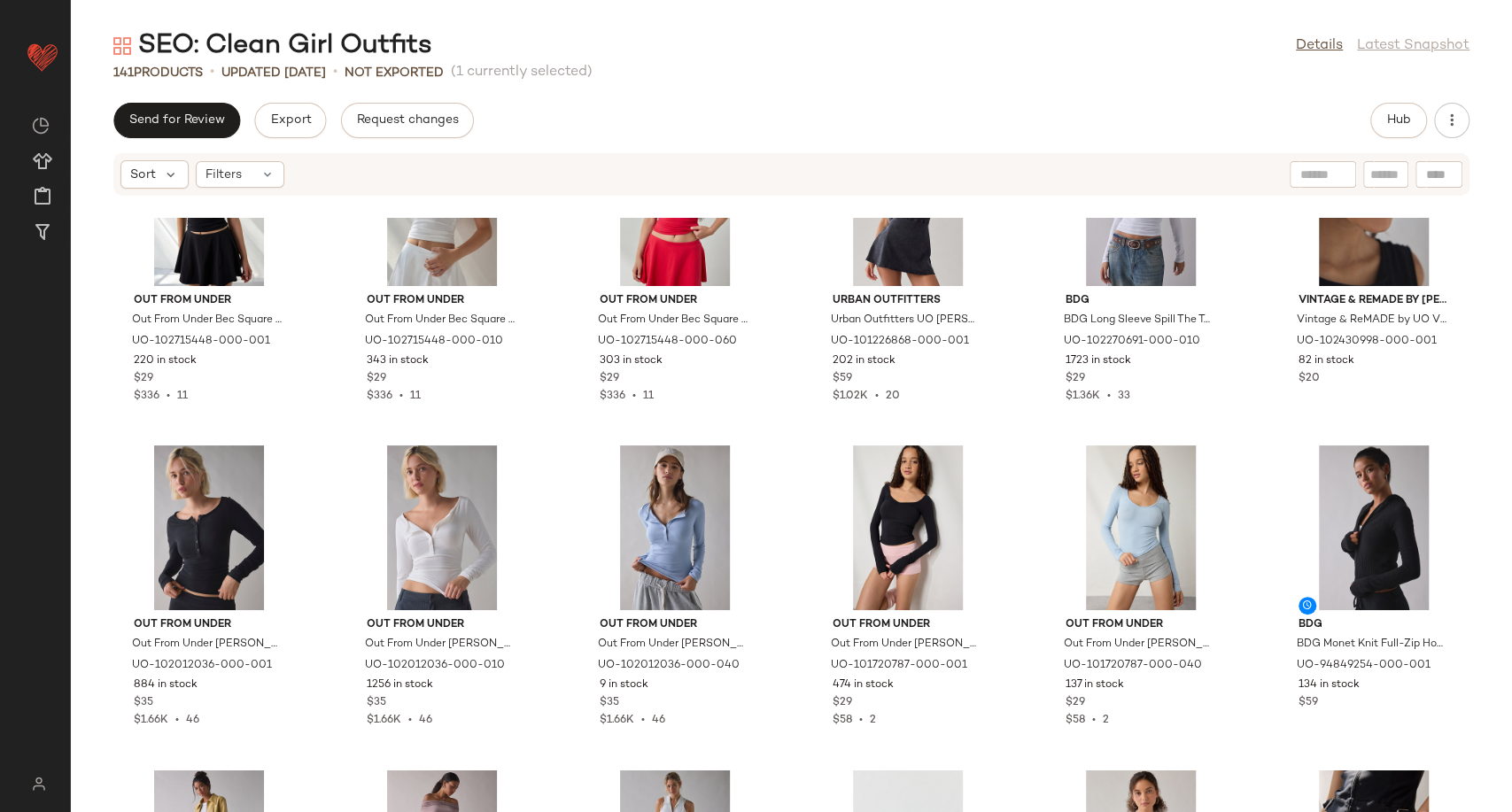
scroll to position [5983, 0]
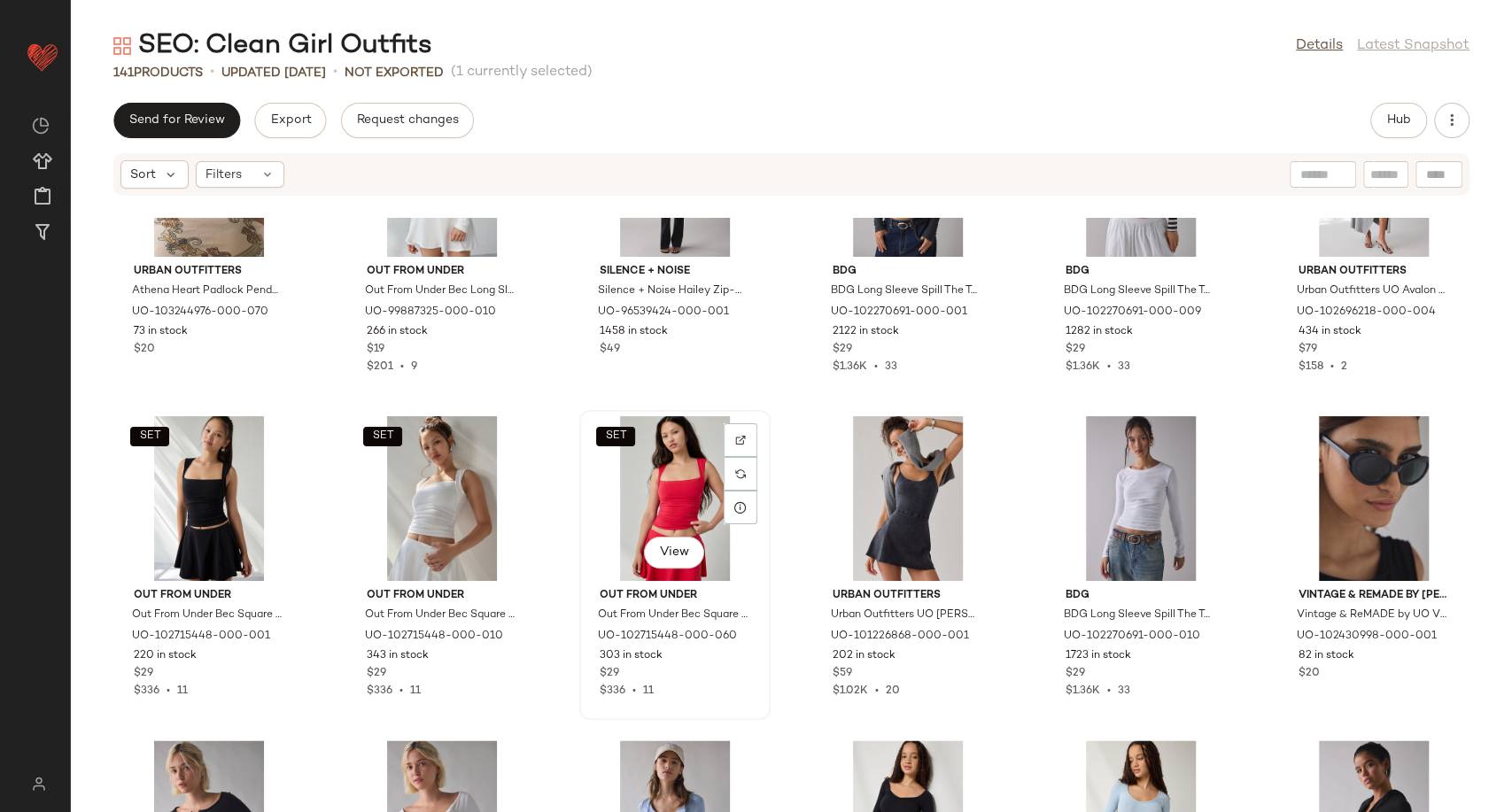
click at [692, 488] on div "SET View" at bounding box center [675, 498] width 179 height 165
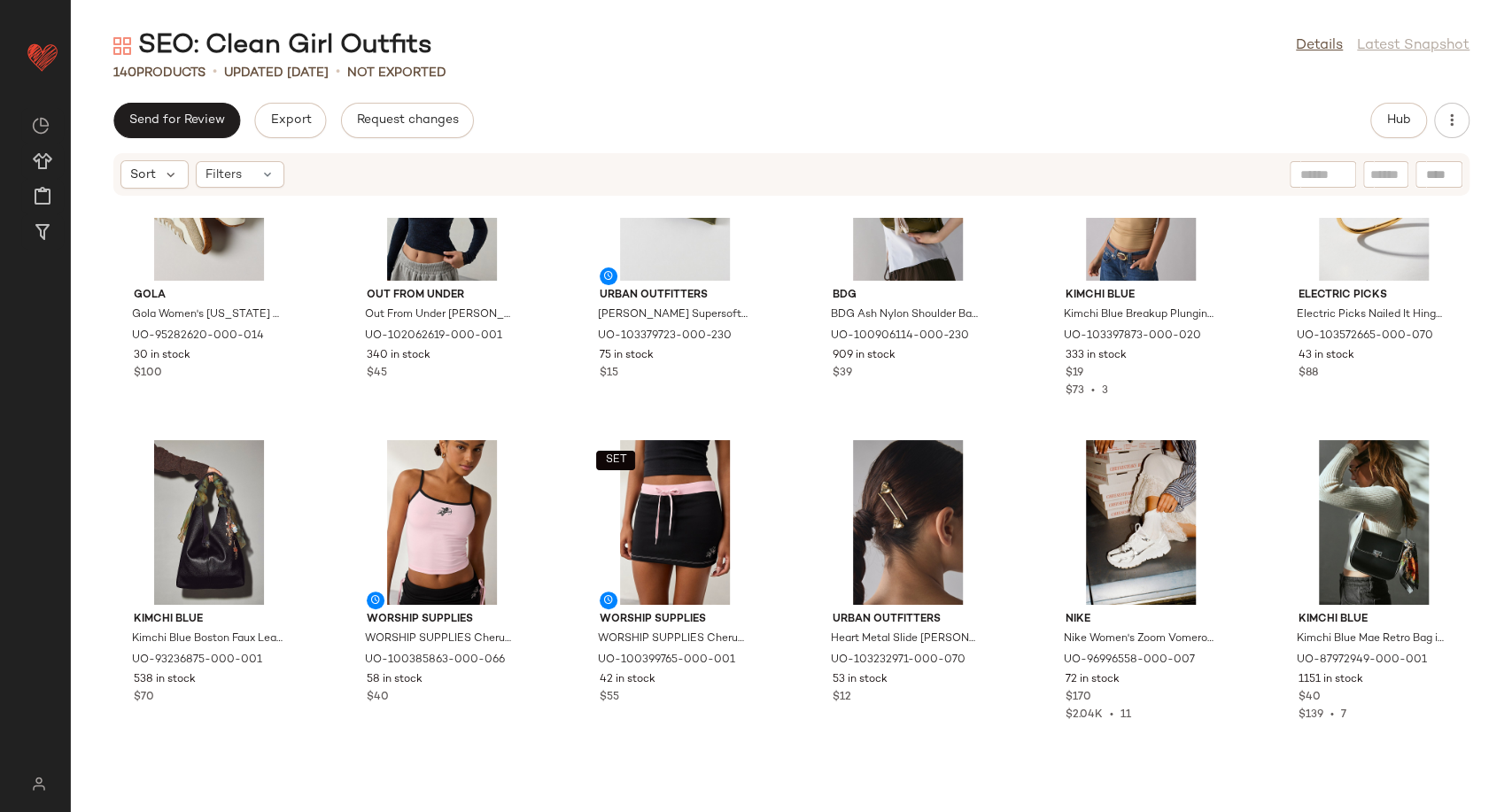
scroll to position [3841, 0]
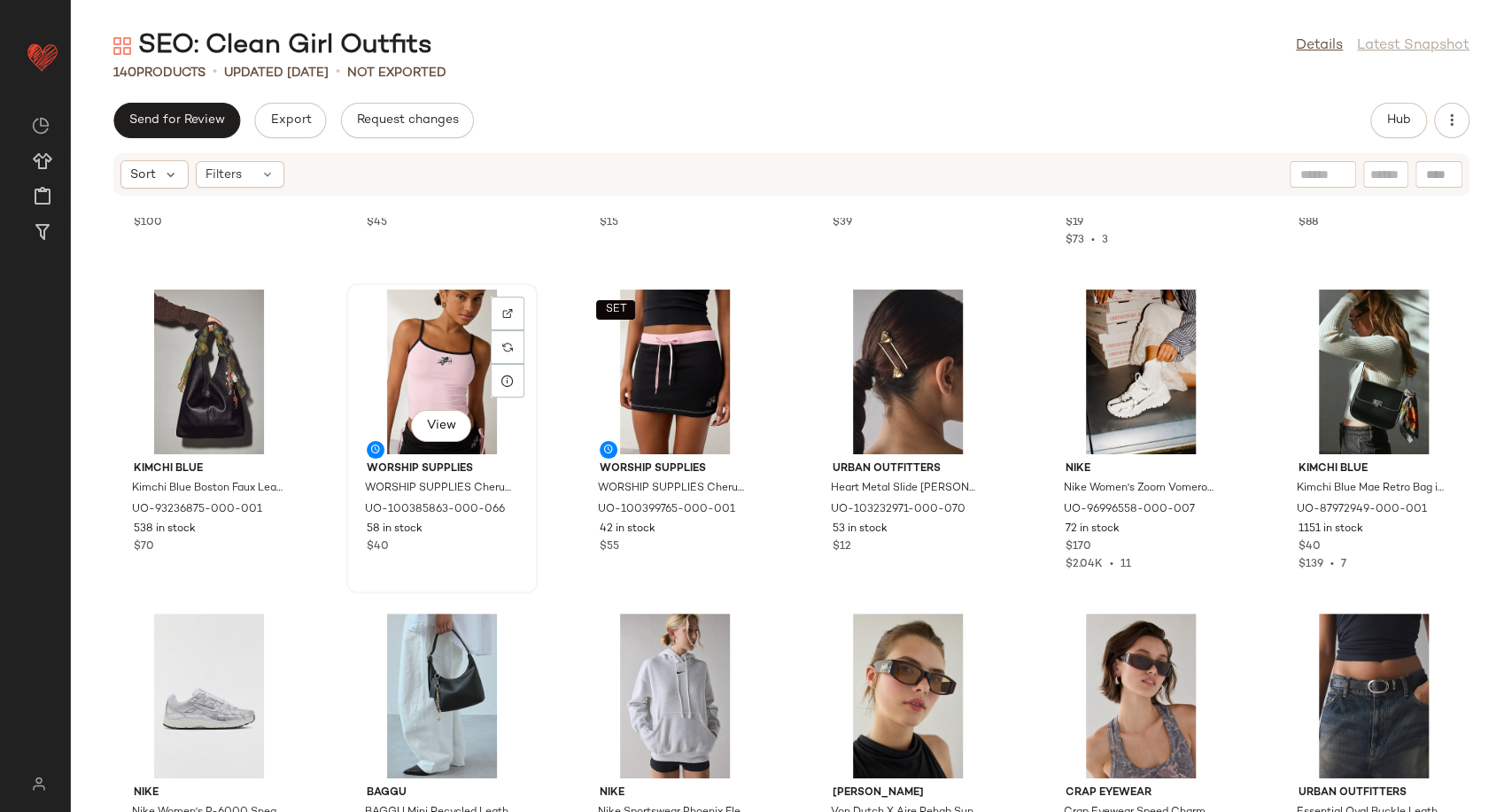
click at [458, 361] on div "View" at bounding box center [442, 372] width 179 height 165
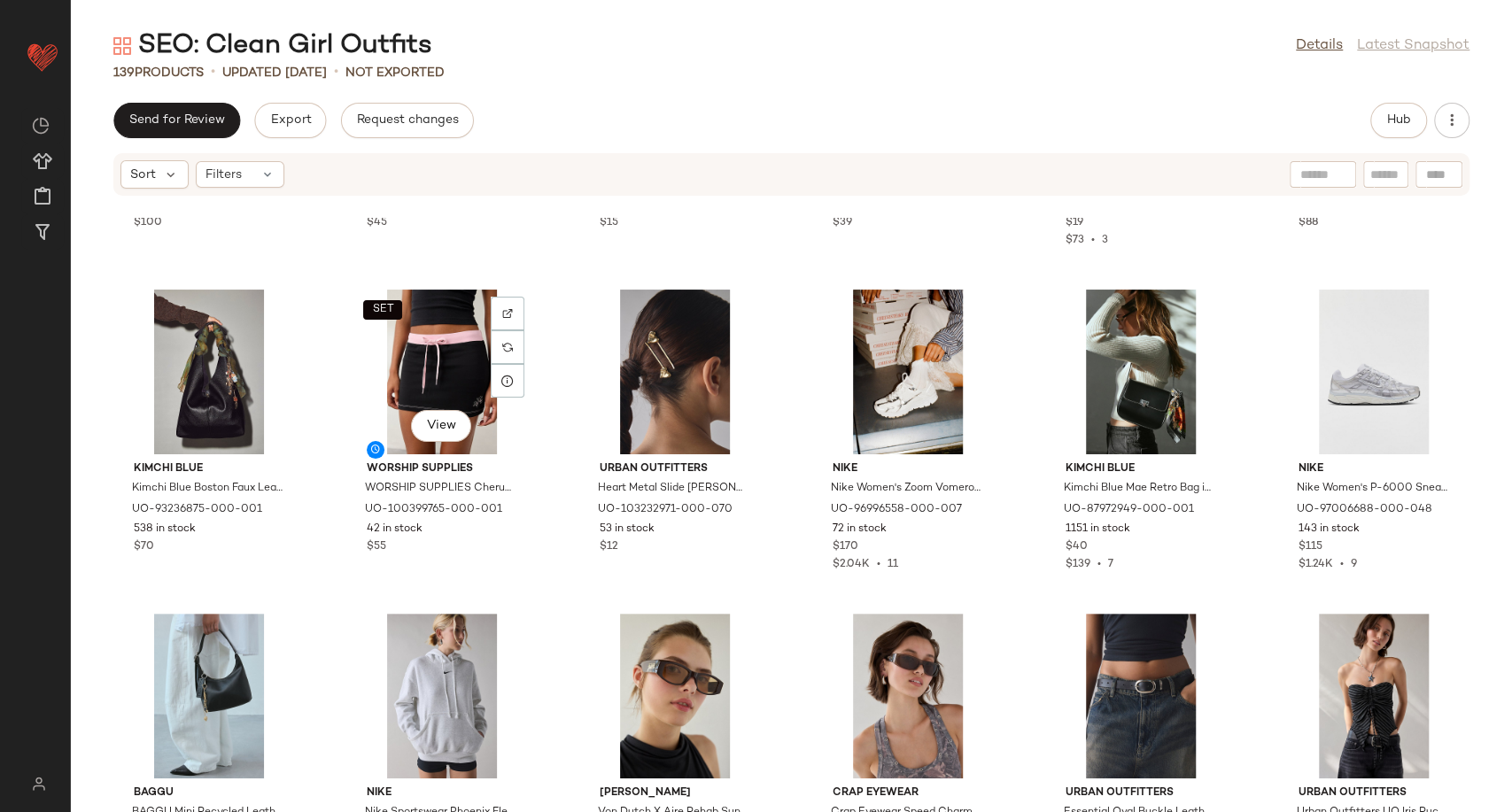
click at [458, 361] on div "SET View" at bounding box center [442, 372] width 179 height 165
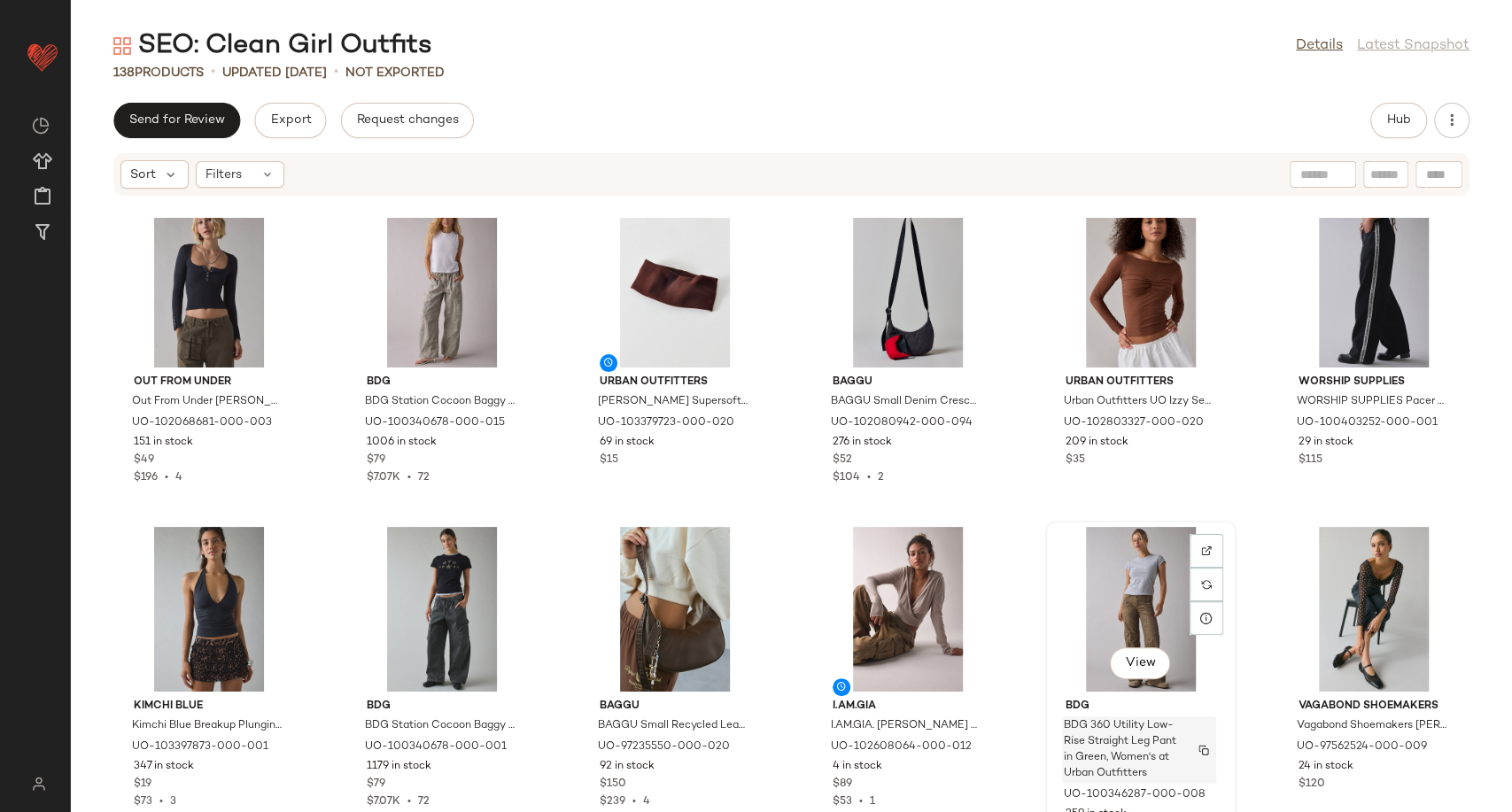
scroll to position [3152, 0]
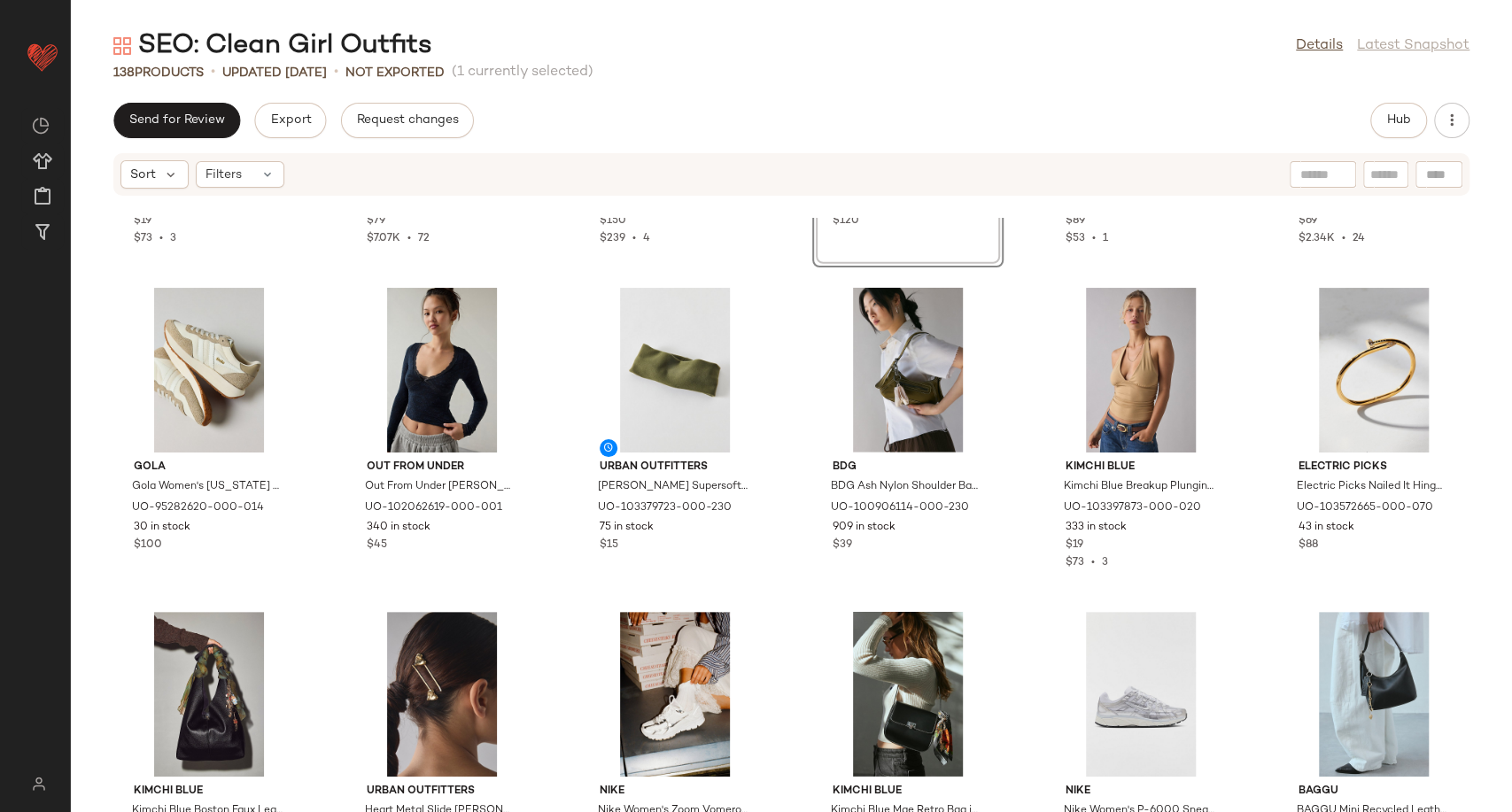
scroll to position [3546, 0]
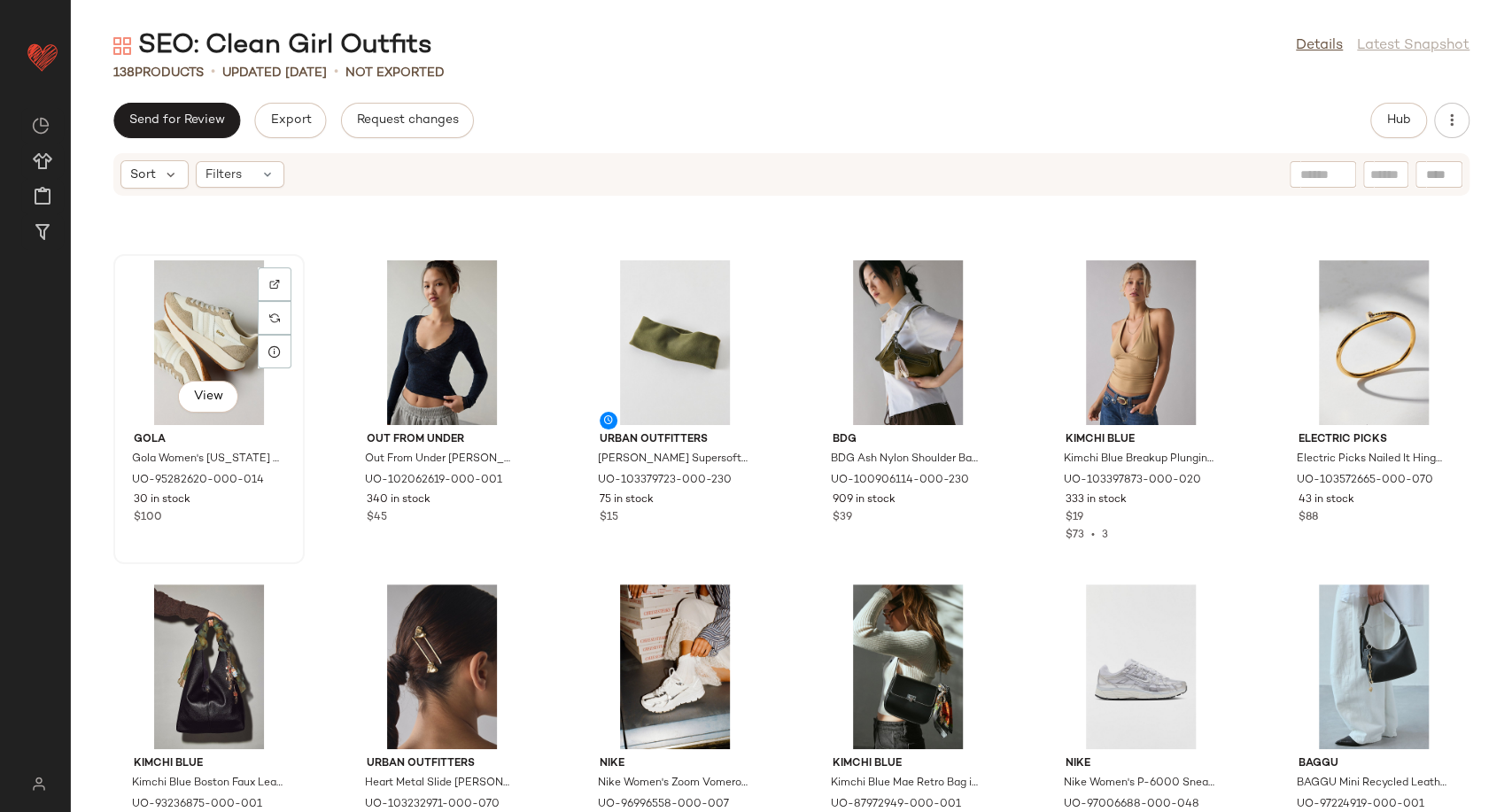
scroll to position [3545, 0]
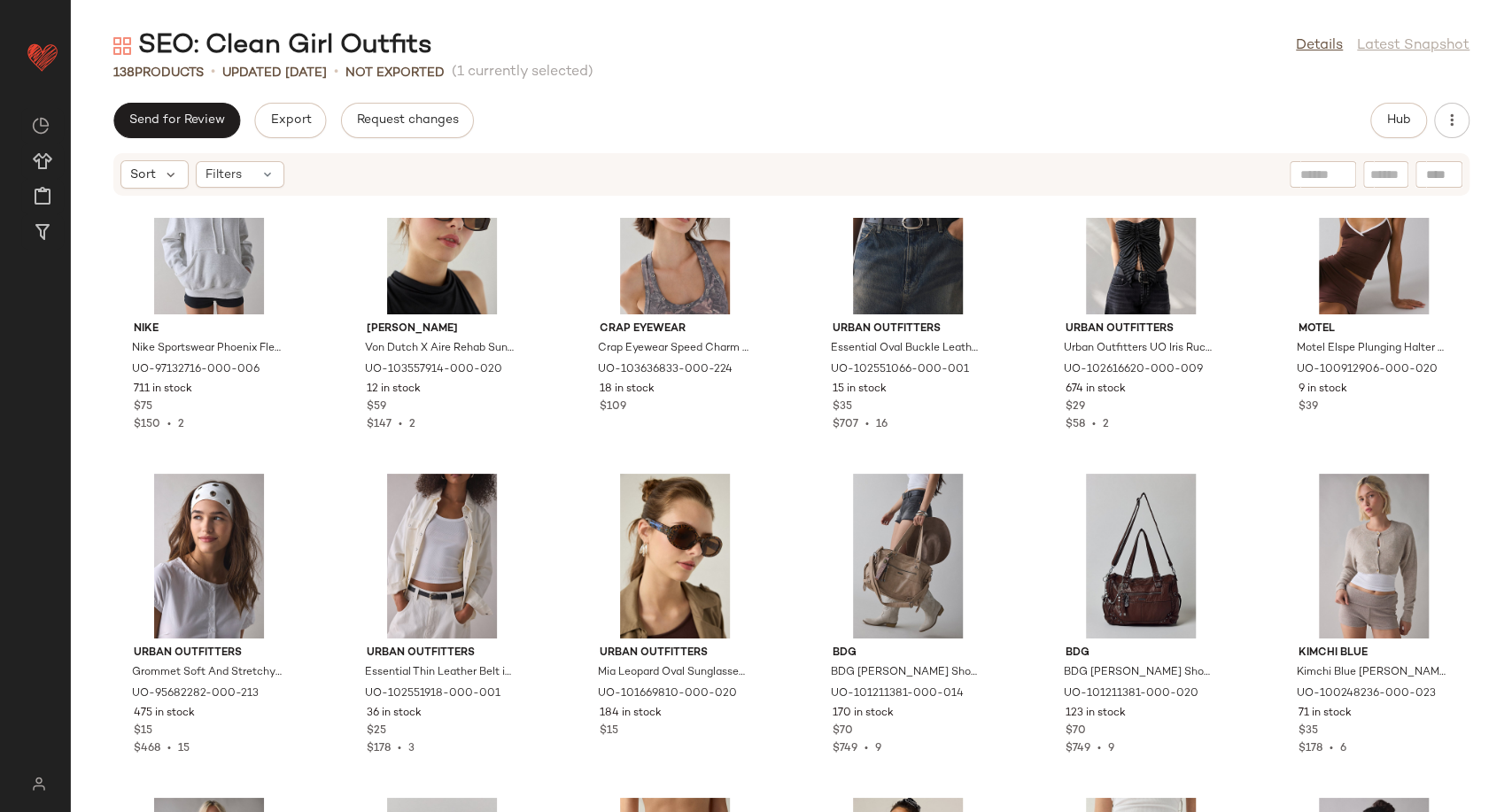
scroll to position [4600, 0]
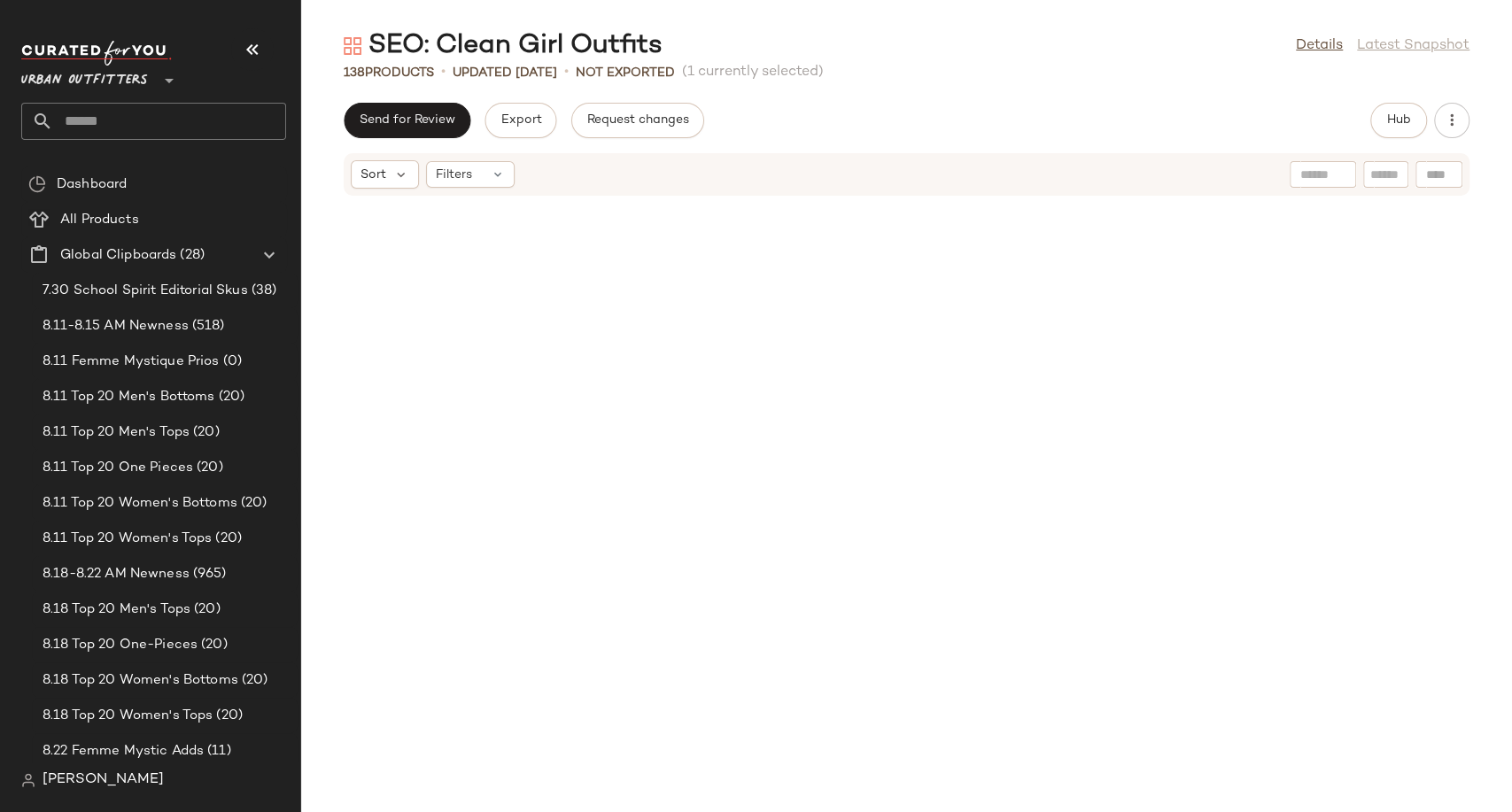
scroll to position [5833, 0]
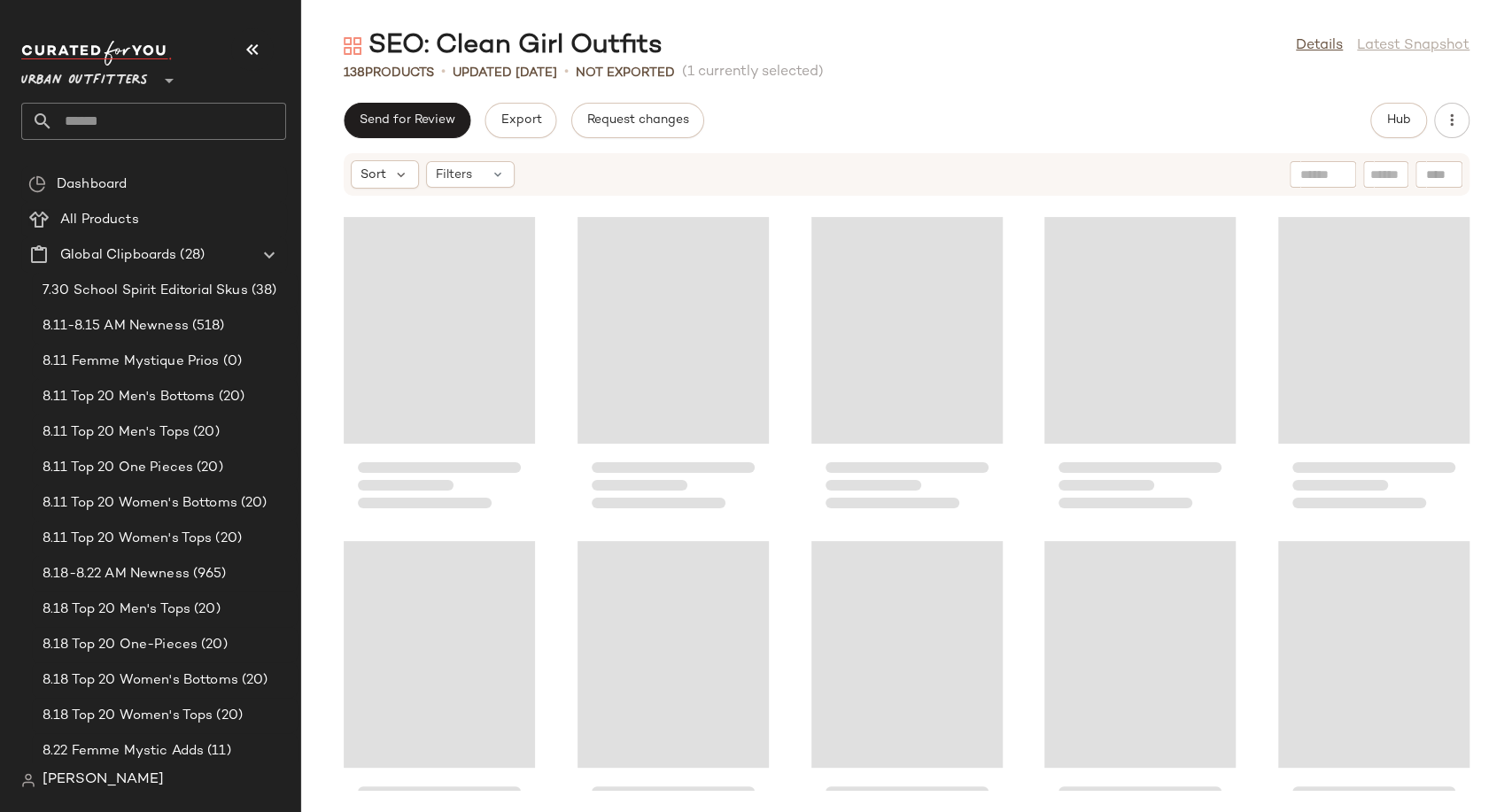
click at [263, 38] on button "button" at bounding box center [253, 49] width 43 height 43
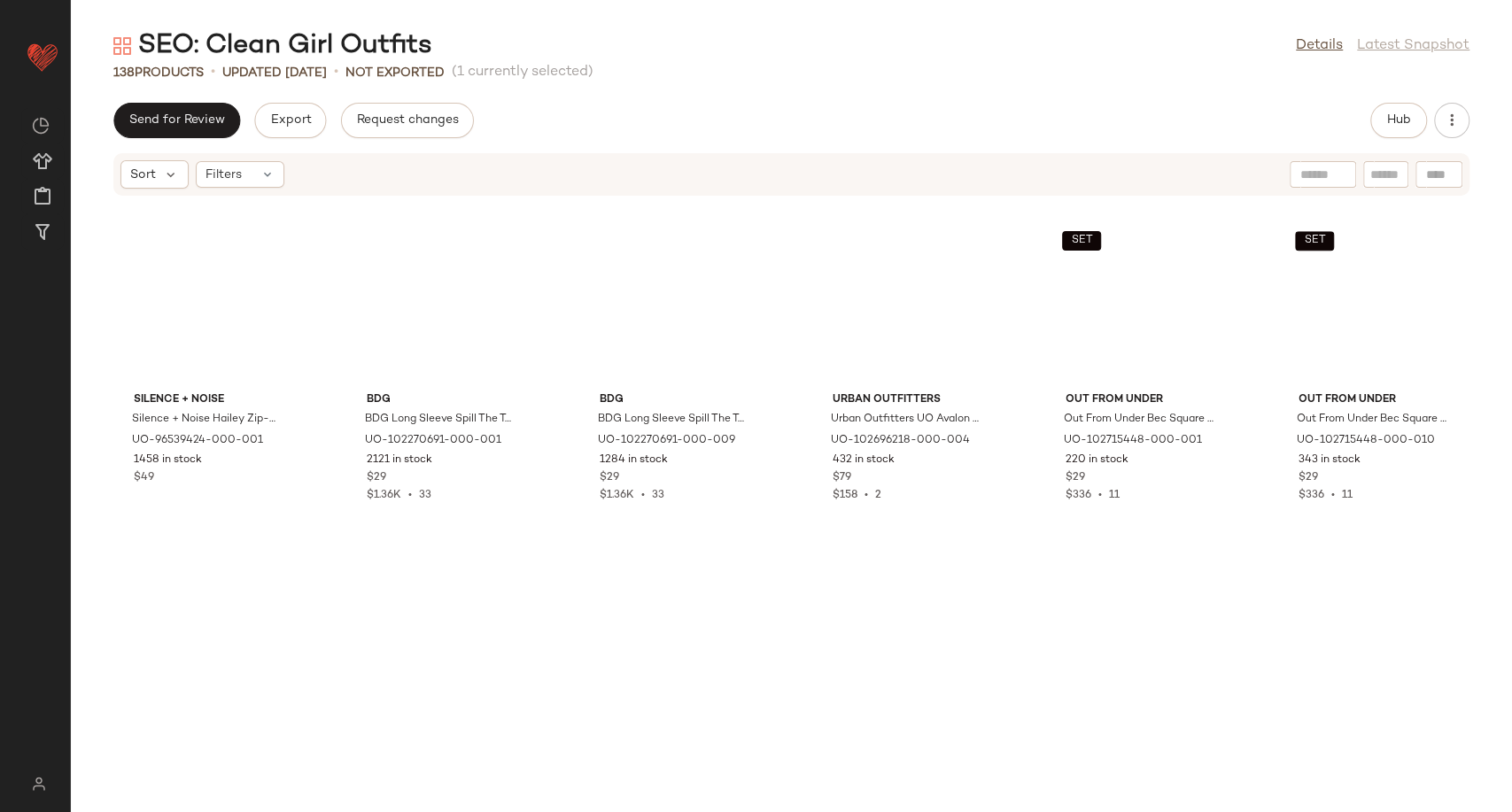
scroll to position [4860, 0]
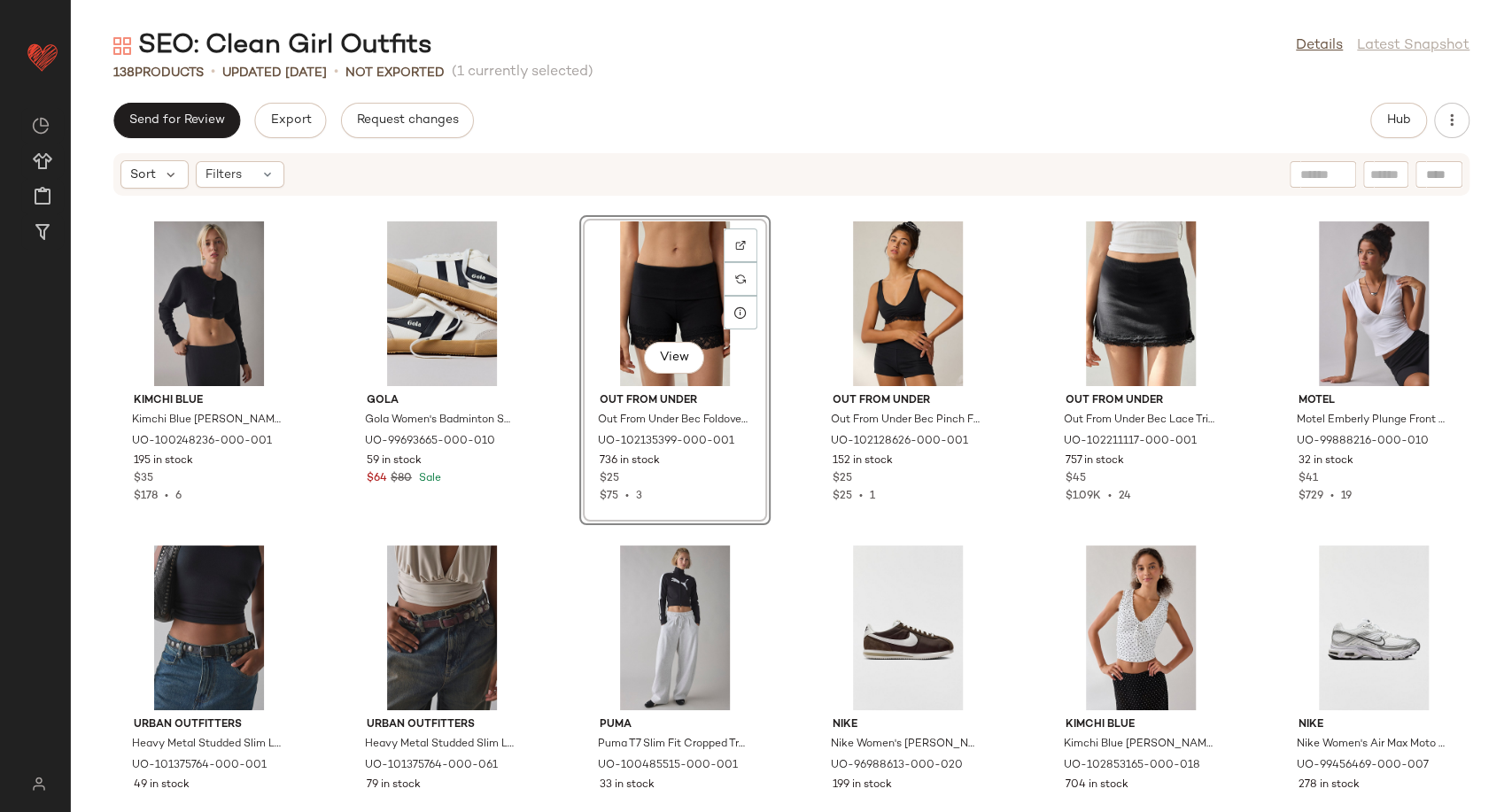
click at [704, 97] on div "SEO: Clean Girl Outfits Details Latest Snapshot 138 Products • updated [DATE] •…" at bounding box center [791, 420] width 1441 height 784
click at [776, 359] on div "Kimchi Blue Kimchi Blue [PERSON_NAME] in Black, Women's at Urban Outfitters UO-…" at bounding box center [791, 493] width 1441 height 594
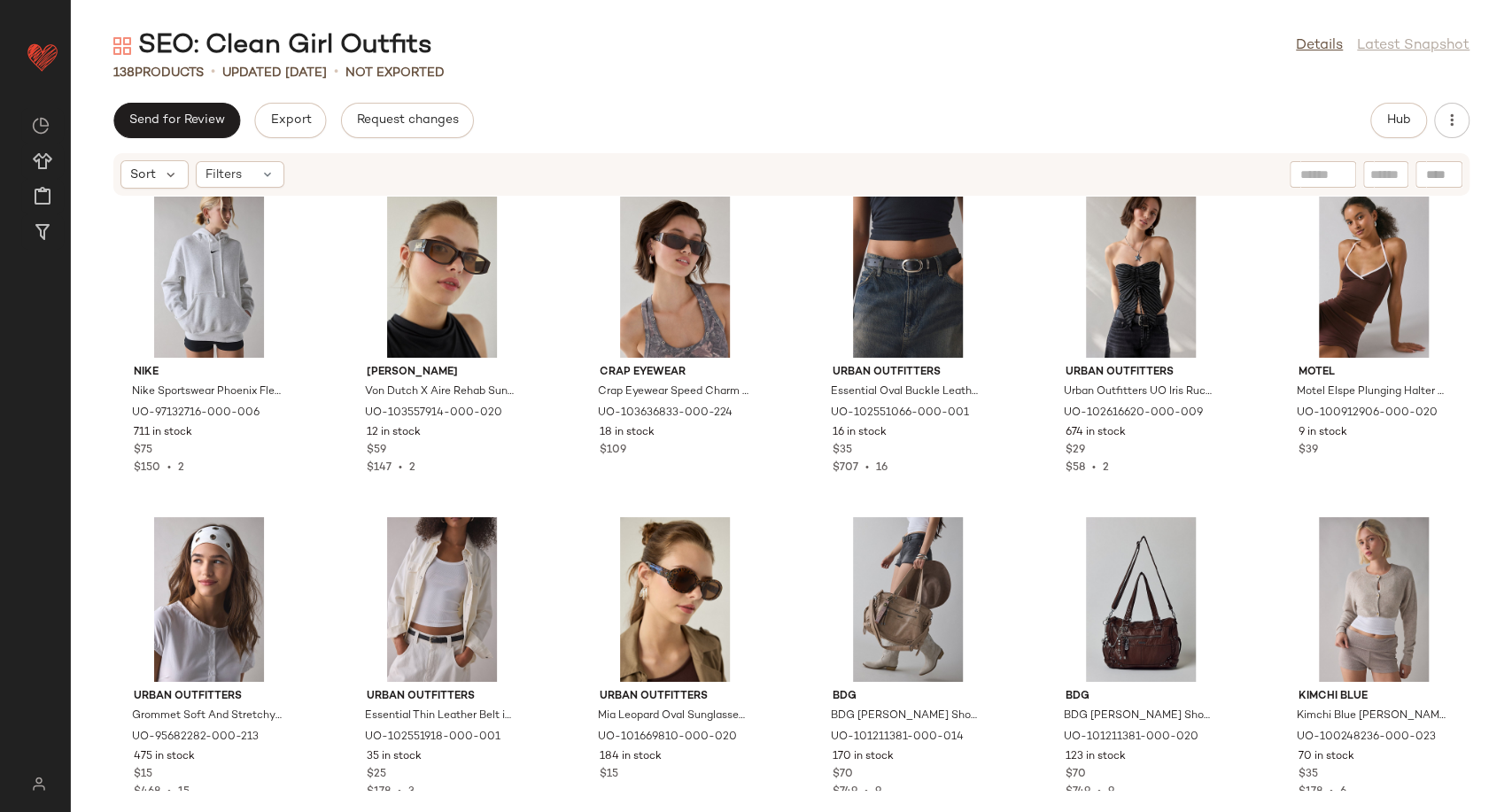
scroll to position [4270, 0]
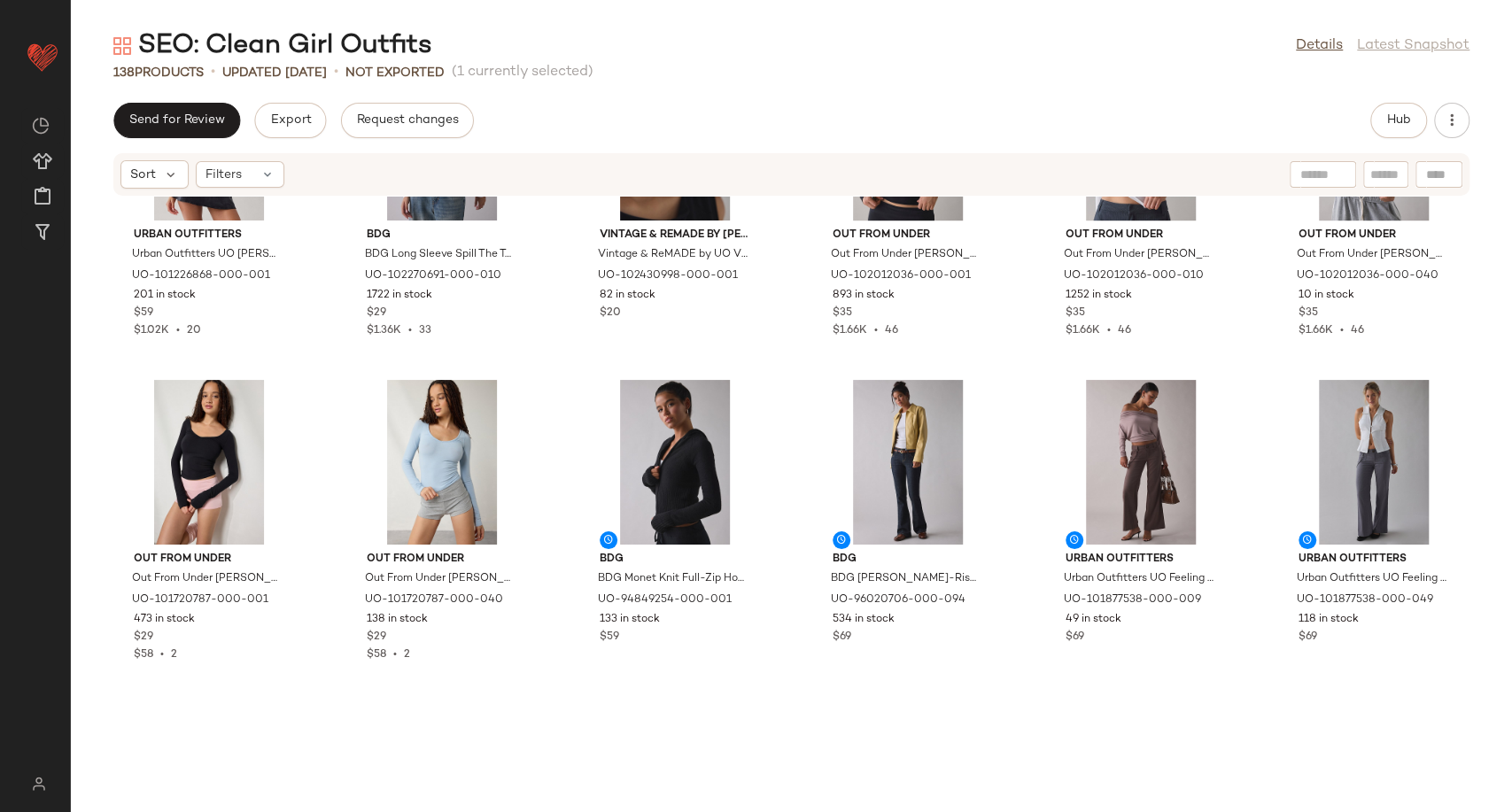
scroll to position [6336, 0]
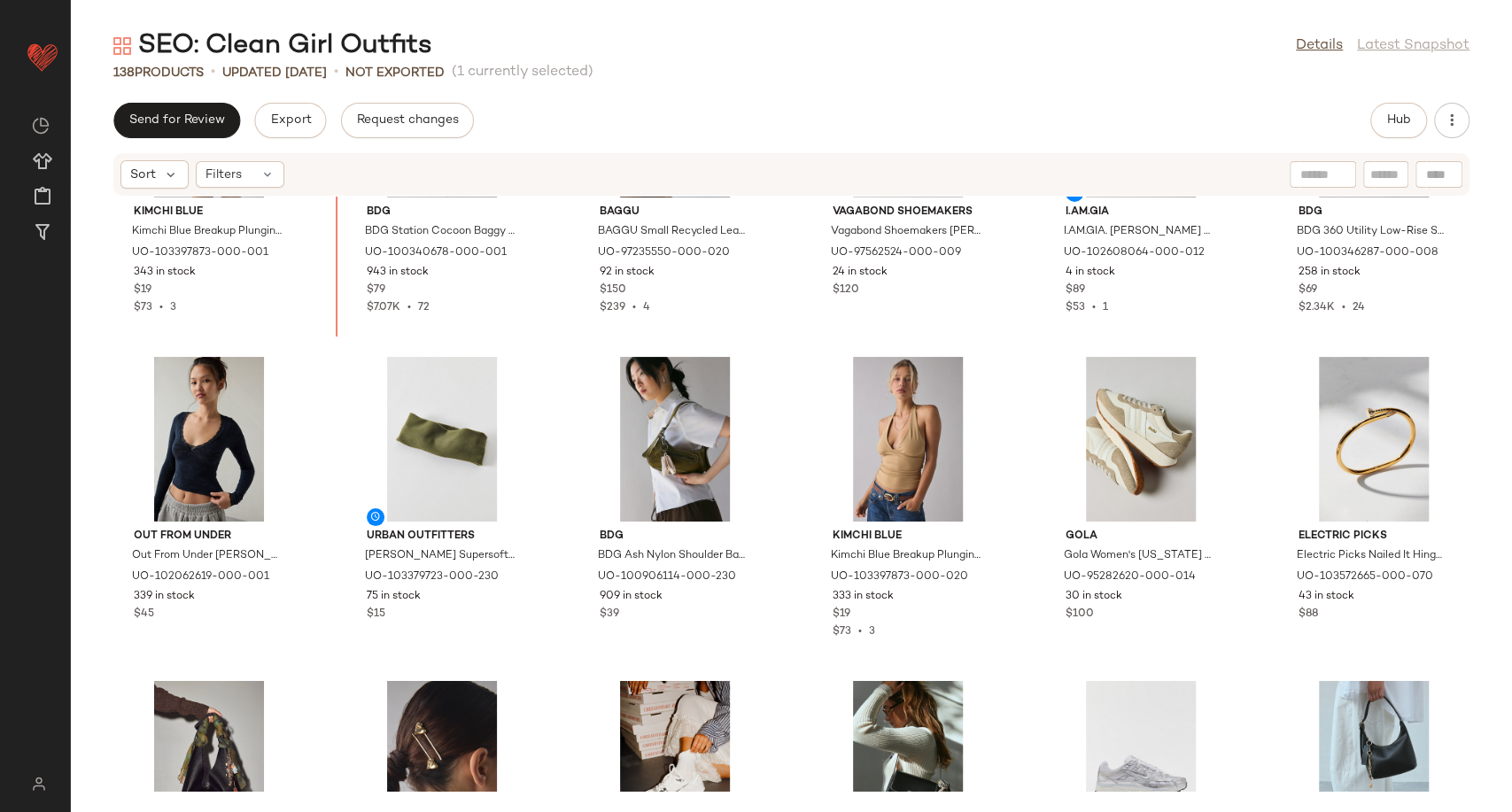
scroll to position [3412, 0]
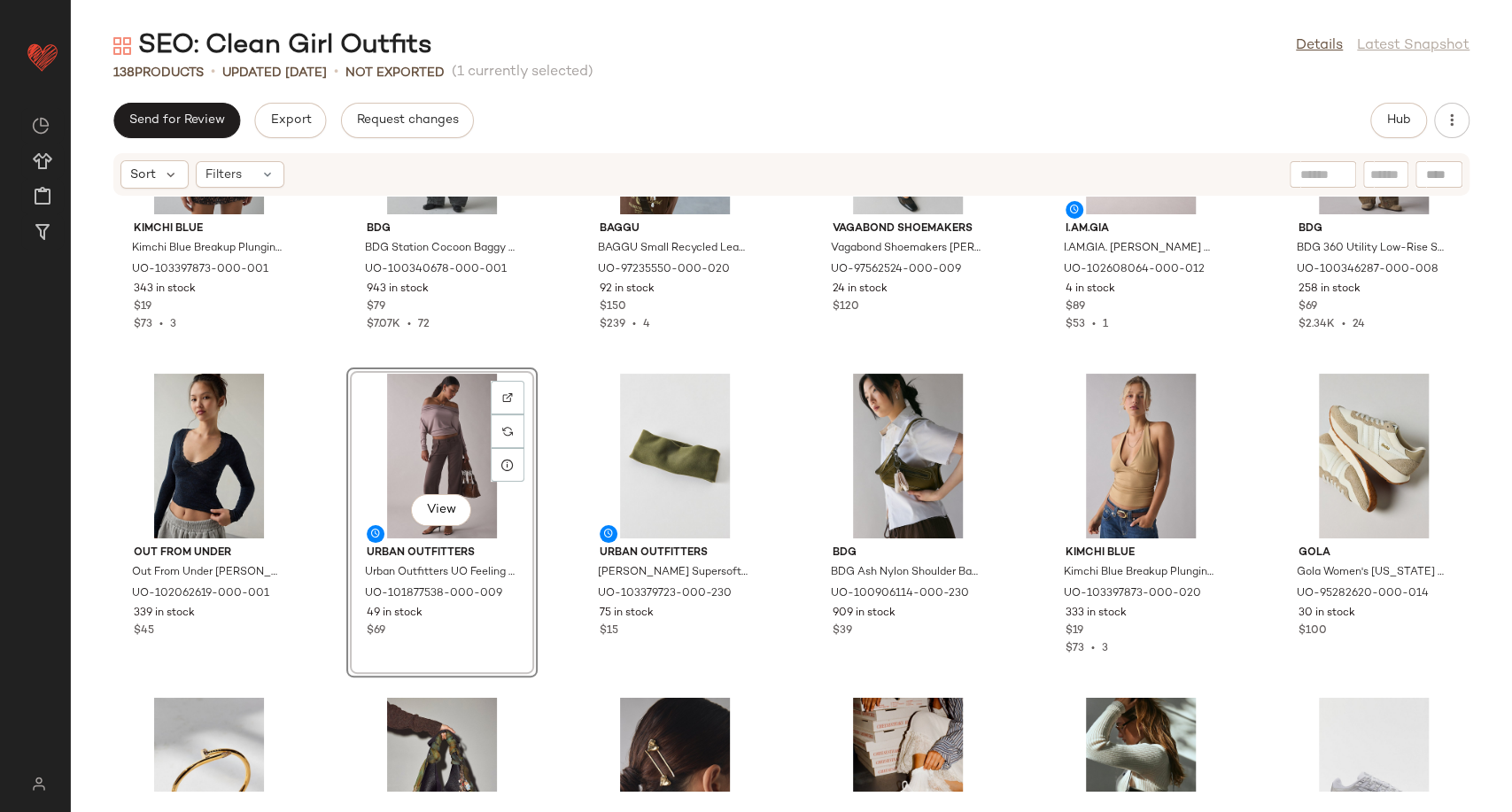
click at [548, 571] on div "Kimchi Blue Kimchi Blue Breakup Plunging Cropped Halter Top in Black, Women's a…" at bounding box center [791, 493] width 1441 height 594
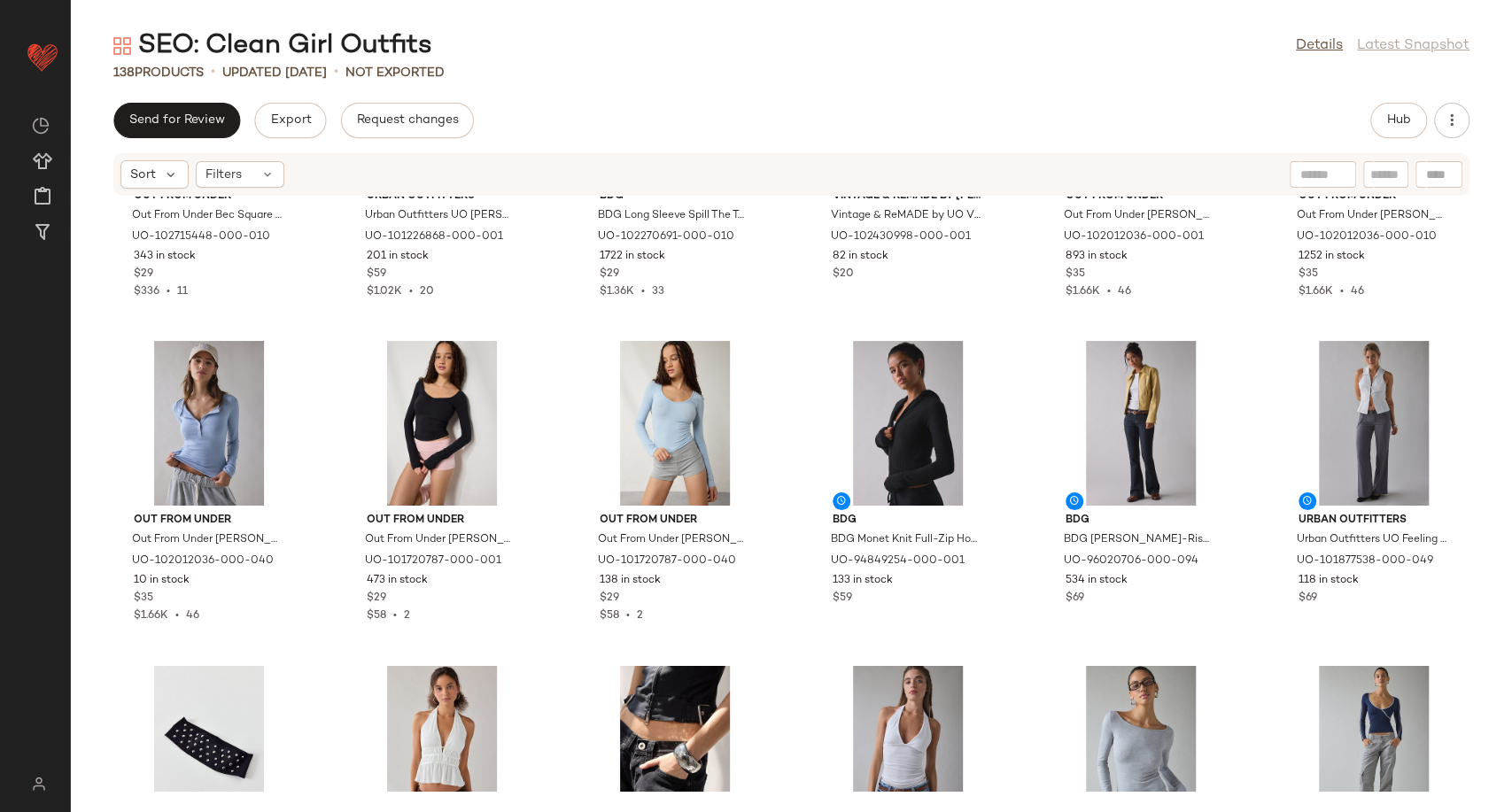
scroll to position [6363, 0]
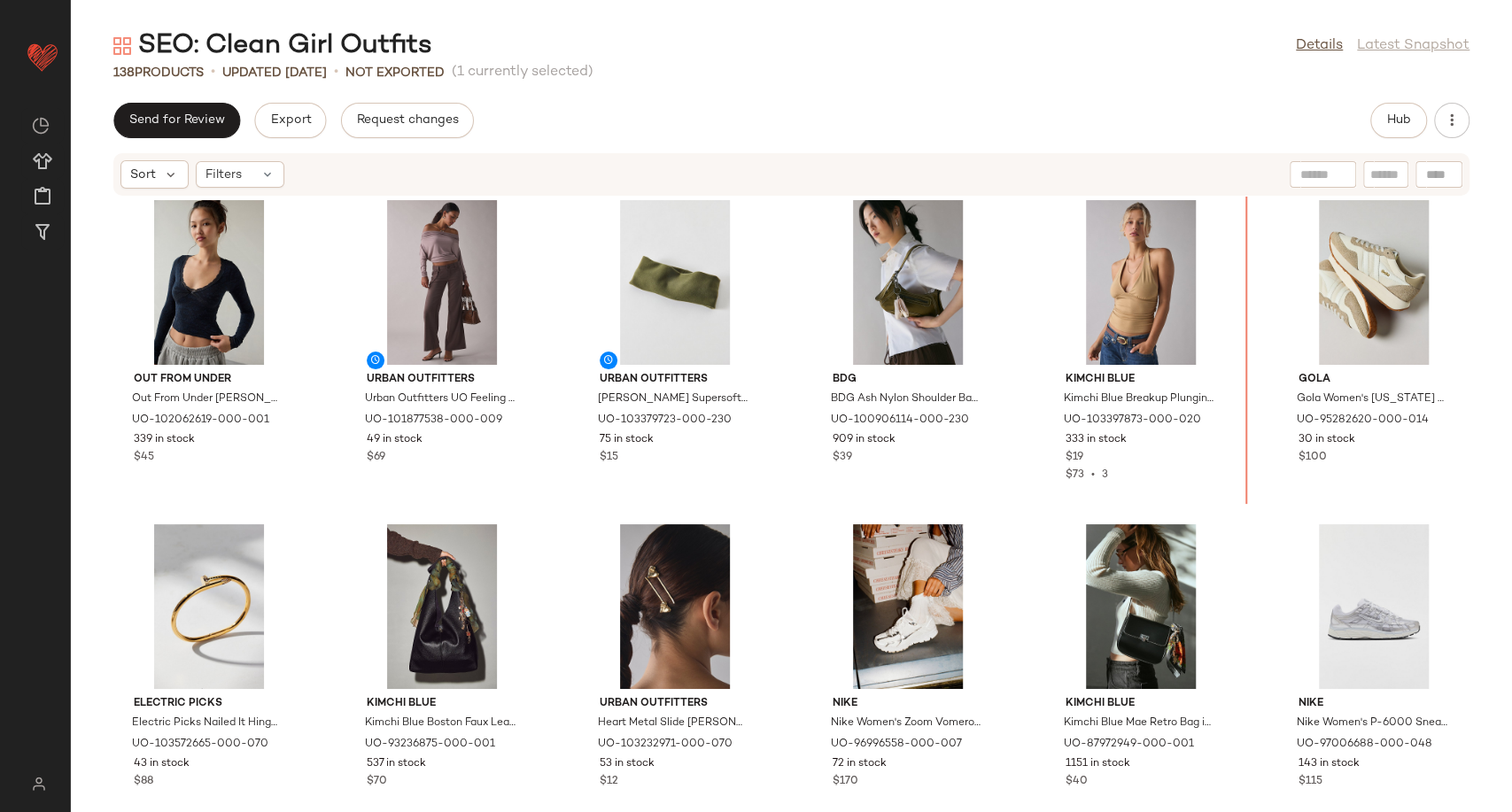
scroll to position [3528, 0]
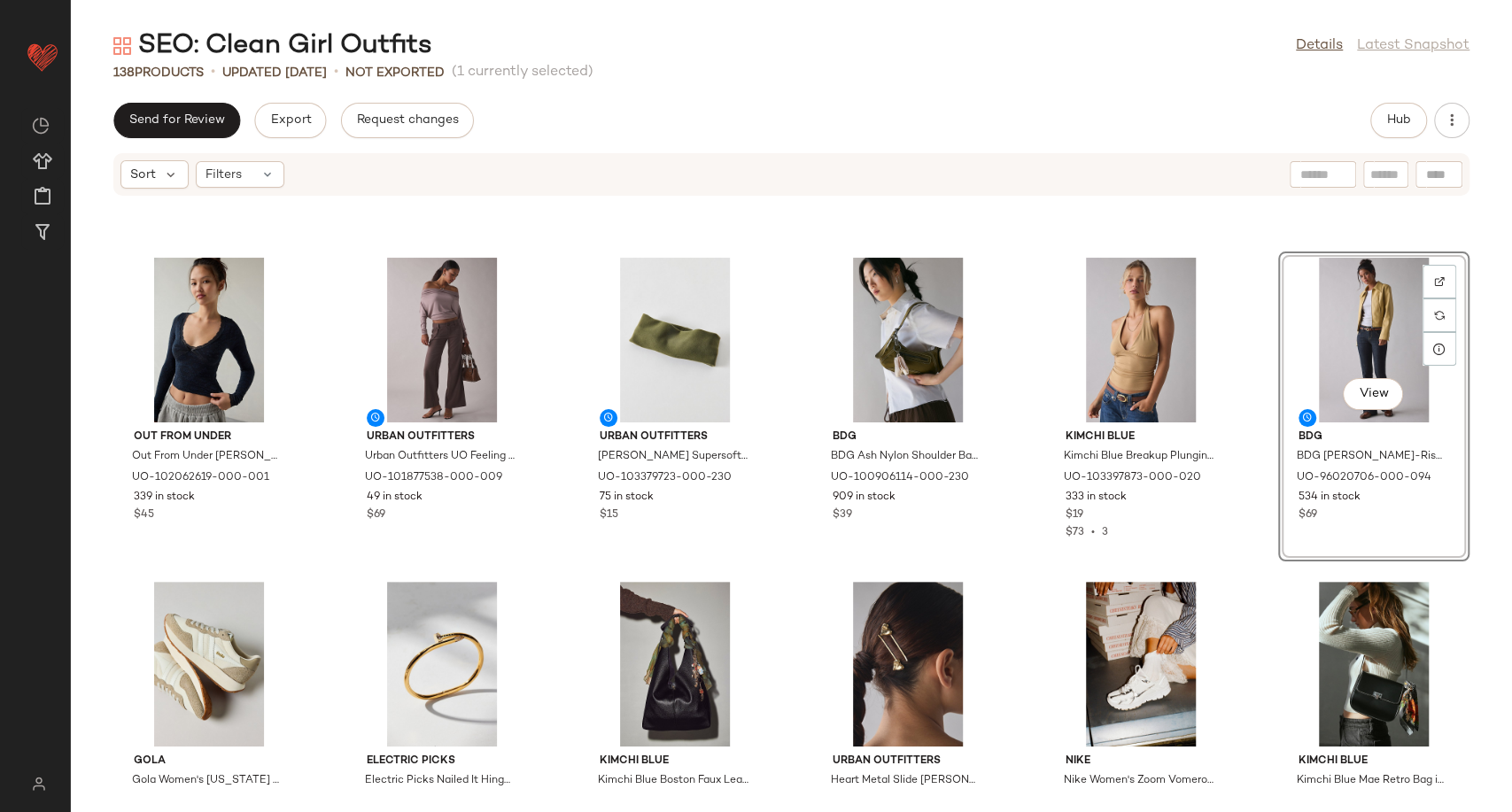
click at [1233, 578] on div "Out From Under Out From Under [PERSON_NAME] Knit Lace Trim Long Sleeve Tee in B…" at bounding box center [791, 493] width 1441 height 594
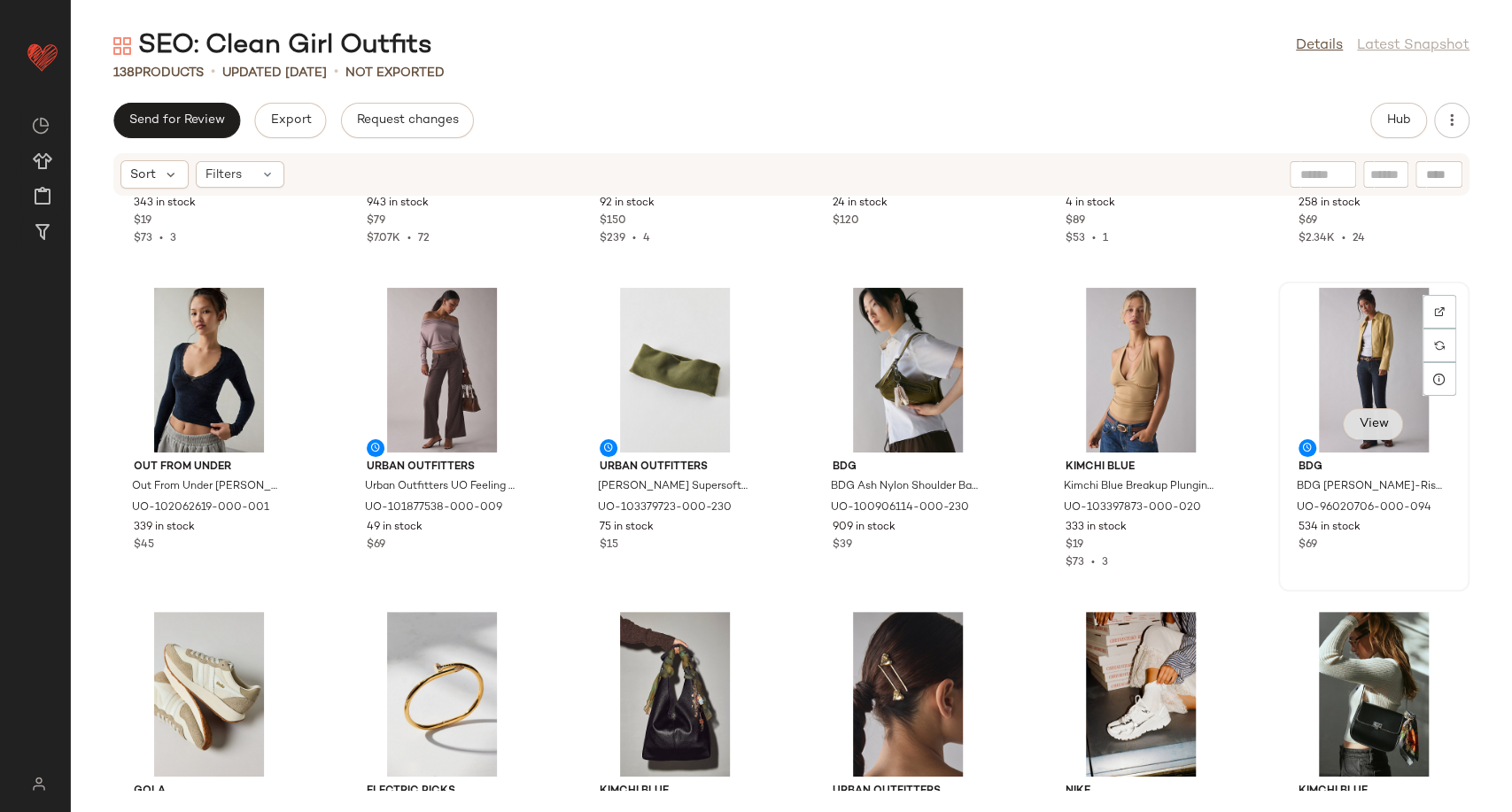
scroll to position [3616, 0]
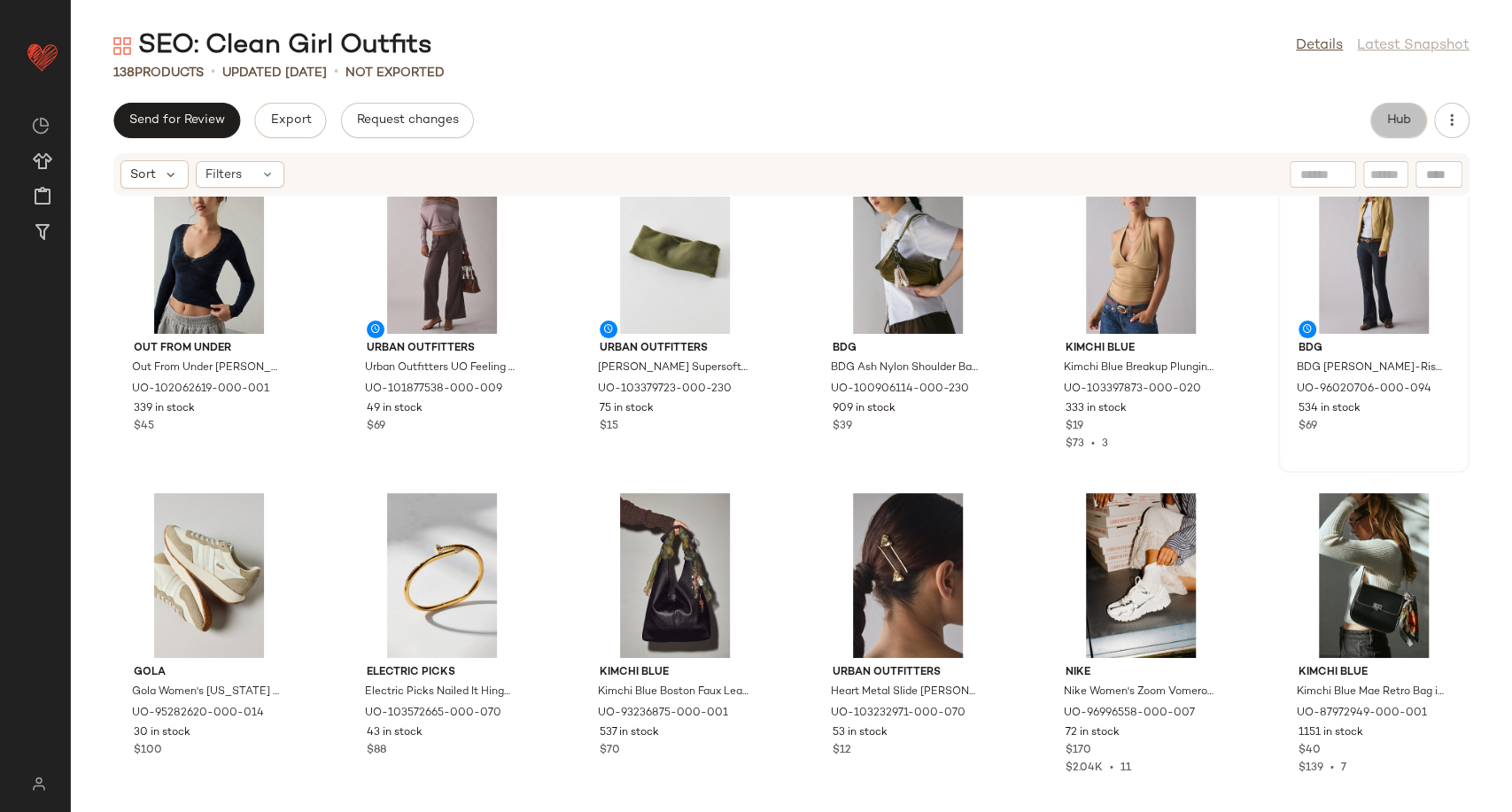
click at [1399, 117] on span "Hub" at bounding box center [1399, 120] width 25 height 15
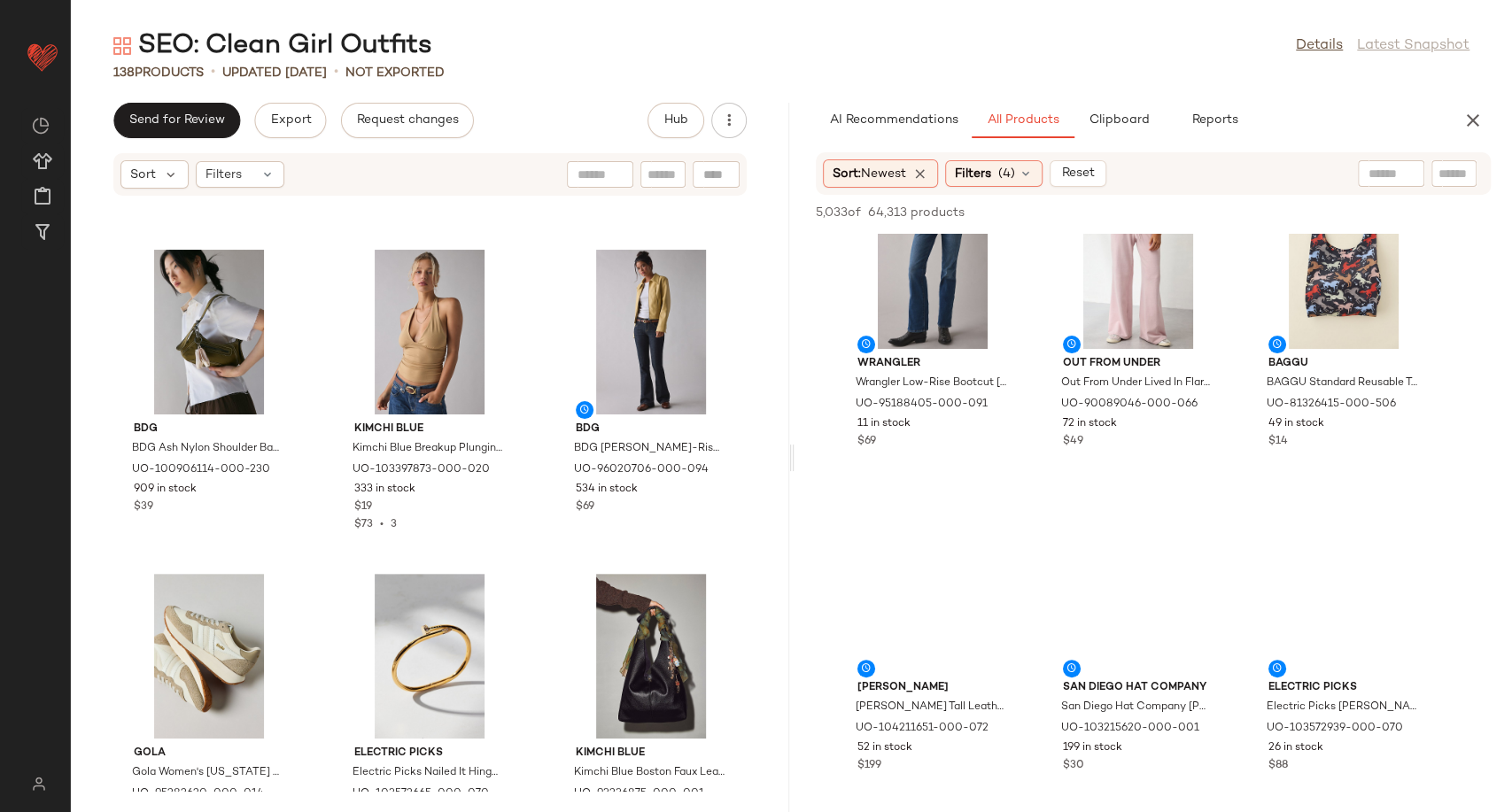
scroll to position [393, 0]
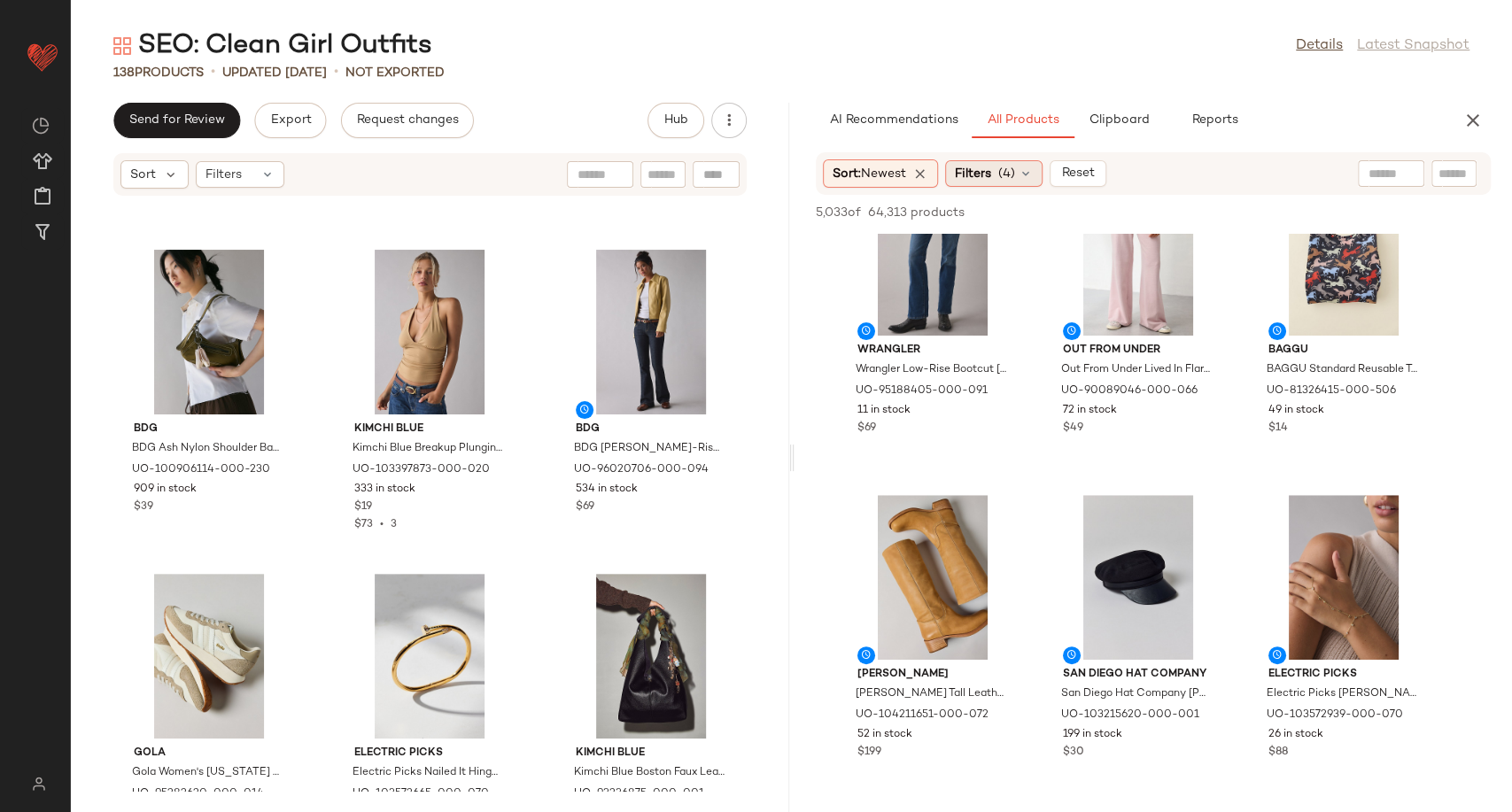
click at [1028, 177] on icon at bounding box center [1025, 173] width 15 height 15
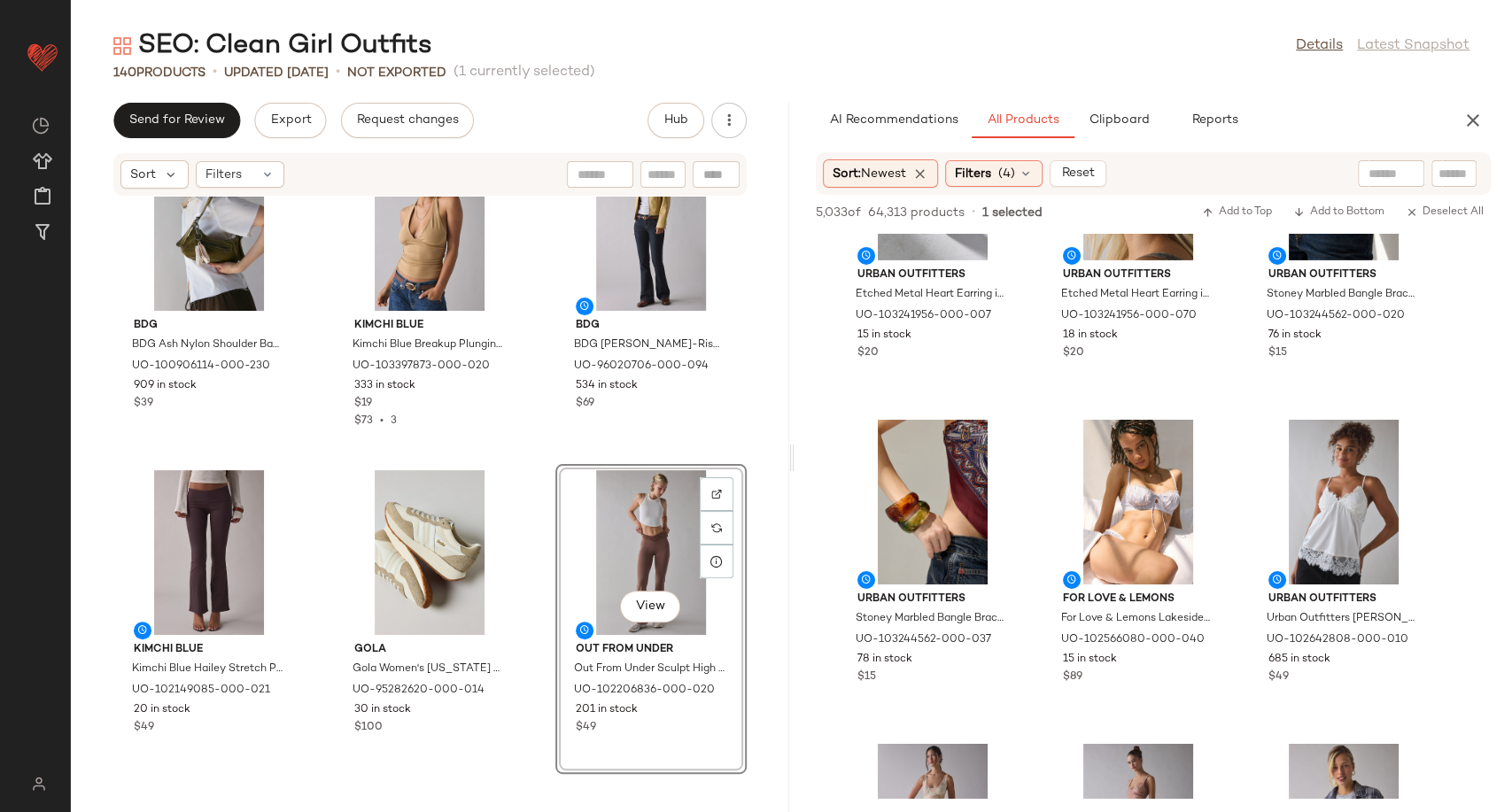
scroll to position [4328, 0]
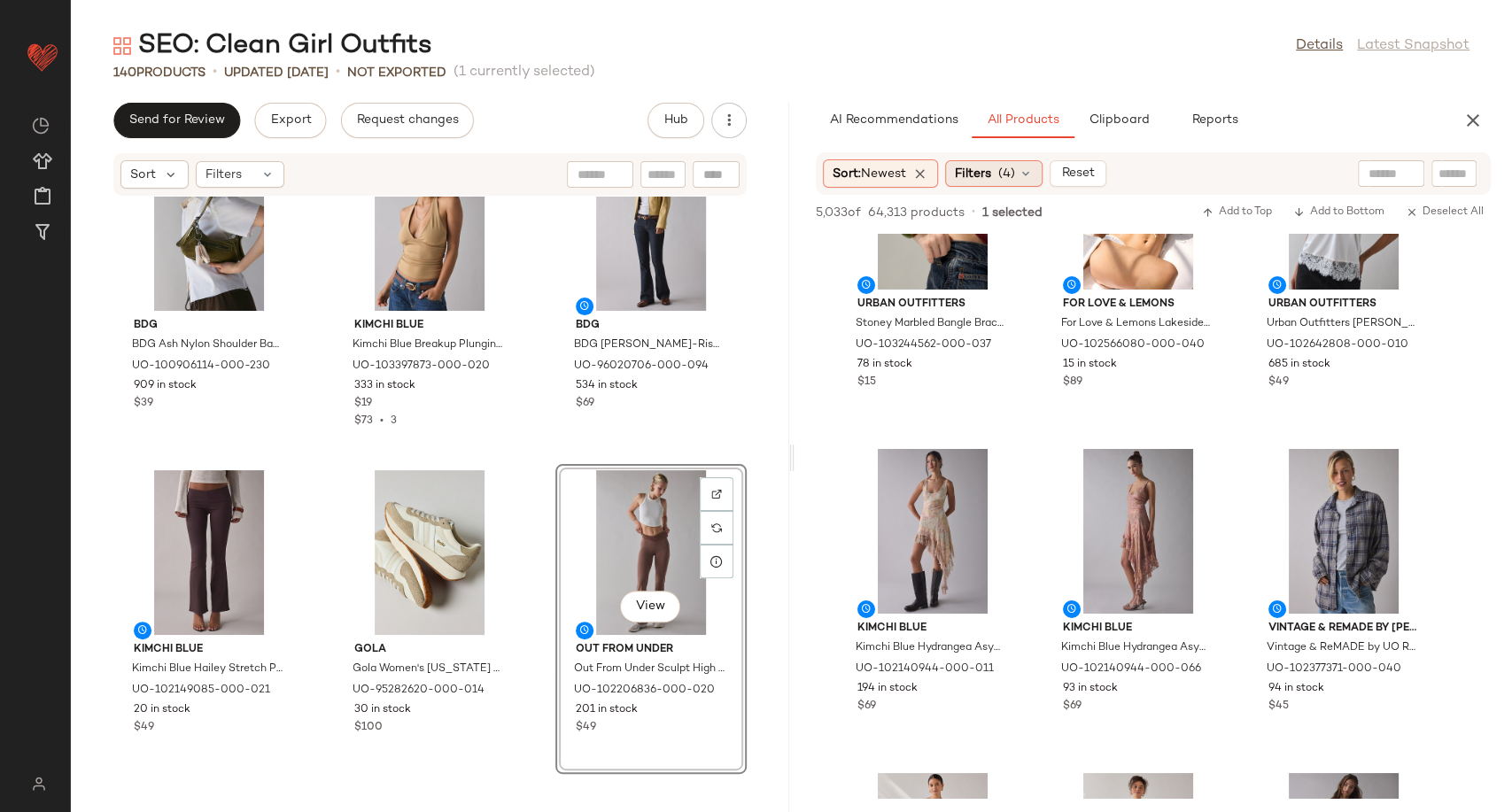
click at [1033, 174] on icon at bounding box center [1025, 173] width 15 height 15
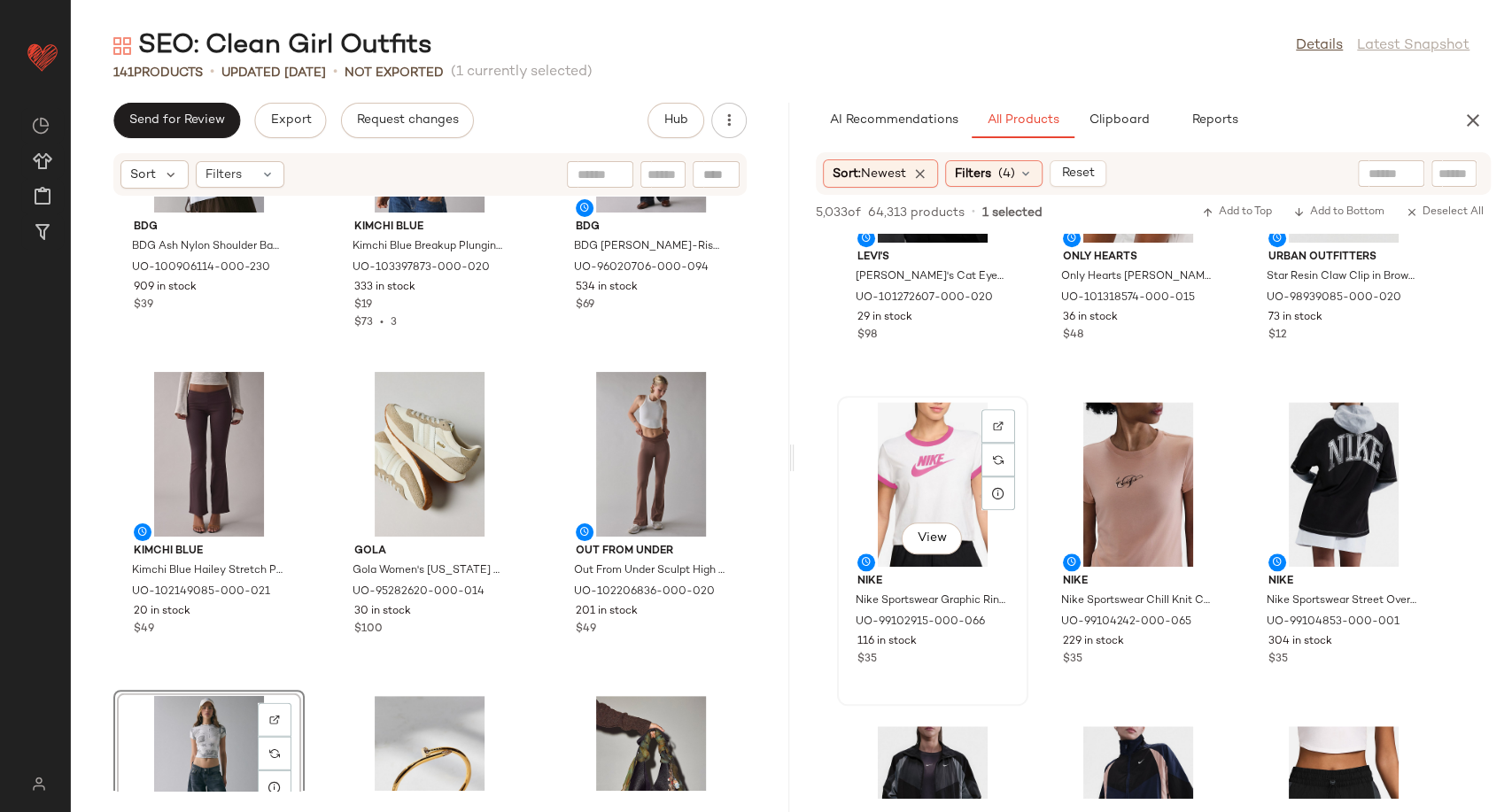
scroll to position [5706, 0]
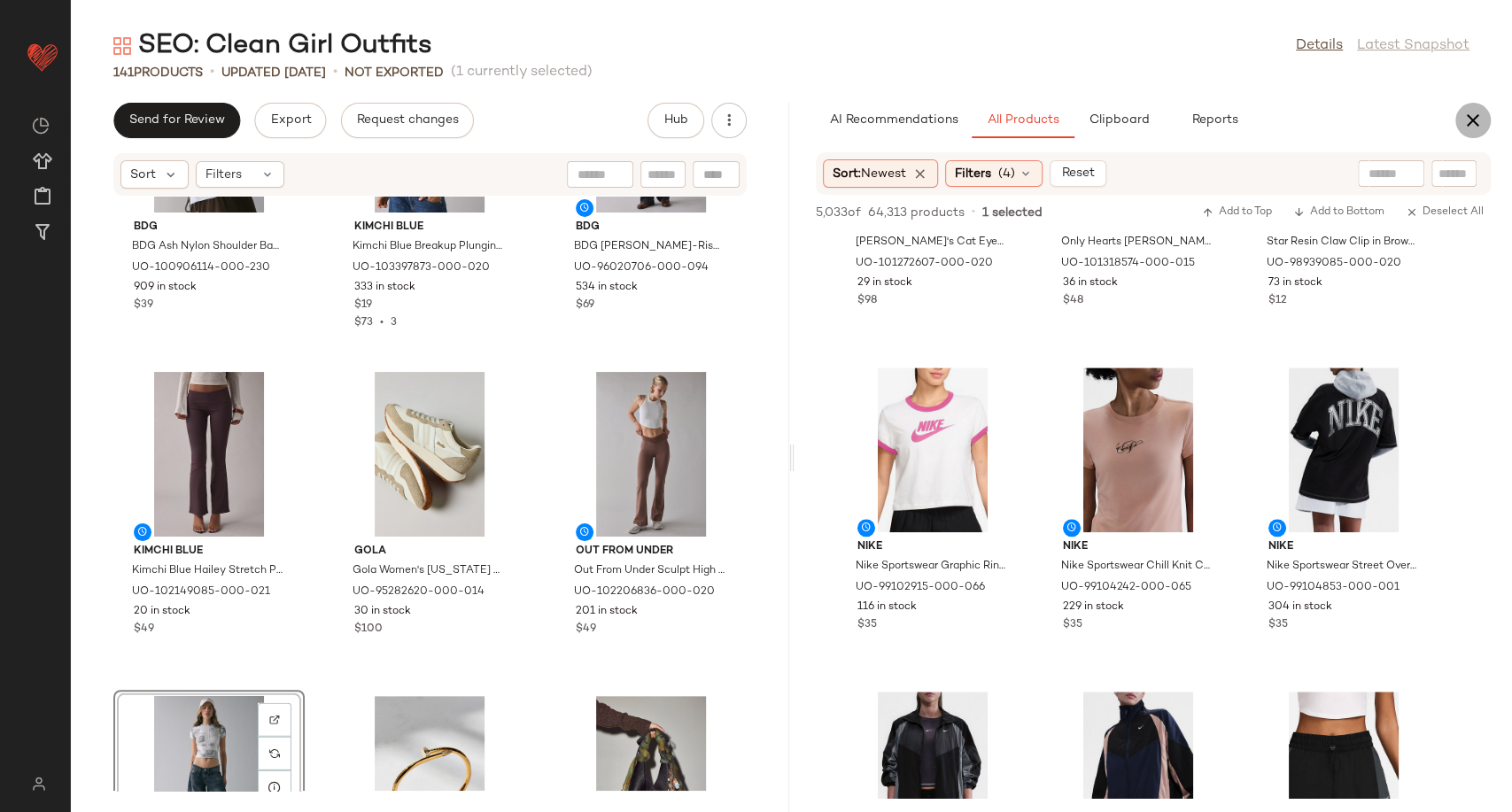
click at [1475, 124] on icon "button" at bounding box center [1473, 120] width 21 height 21
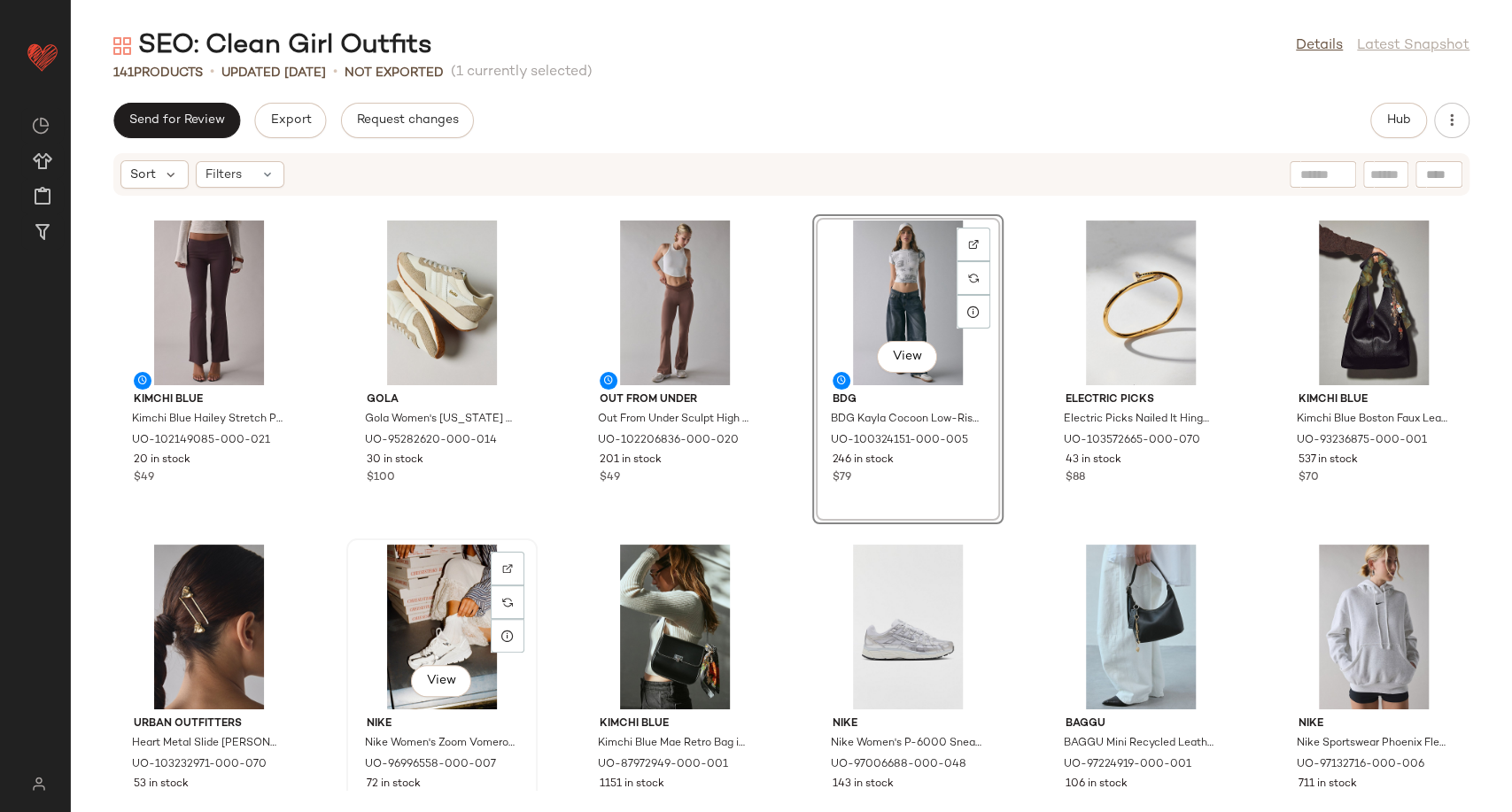
scroll to position [4184, 0]
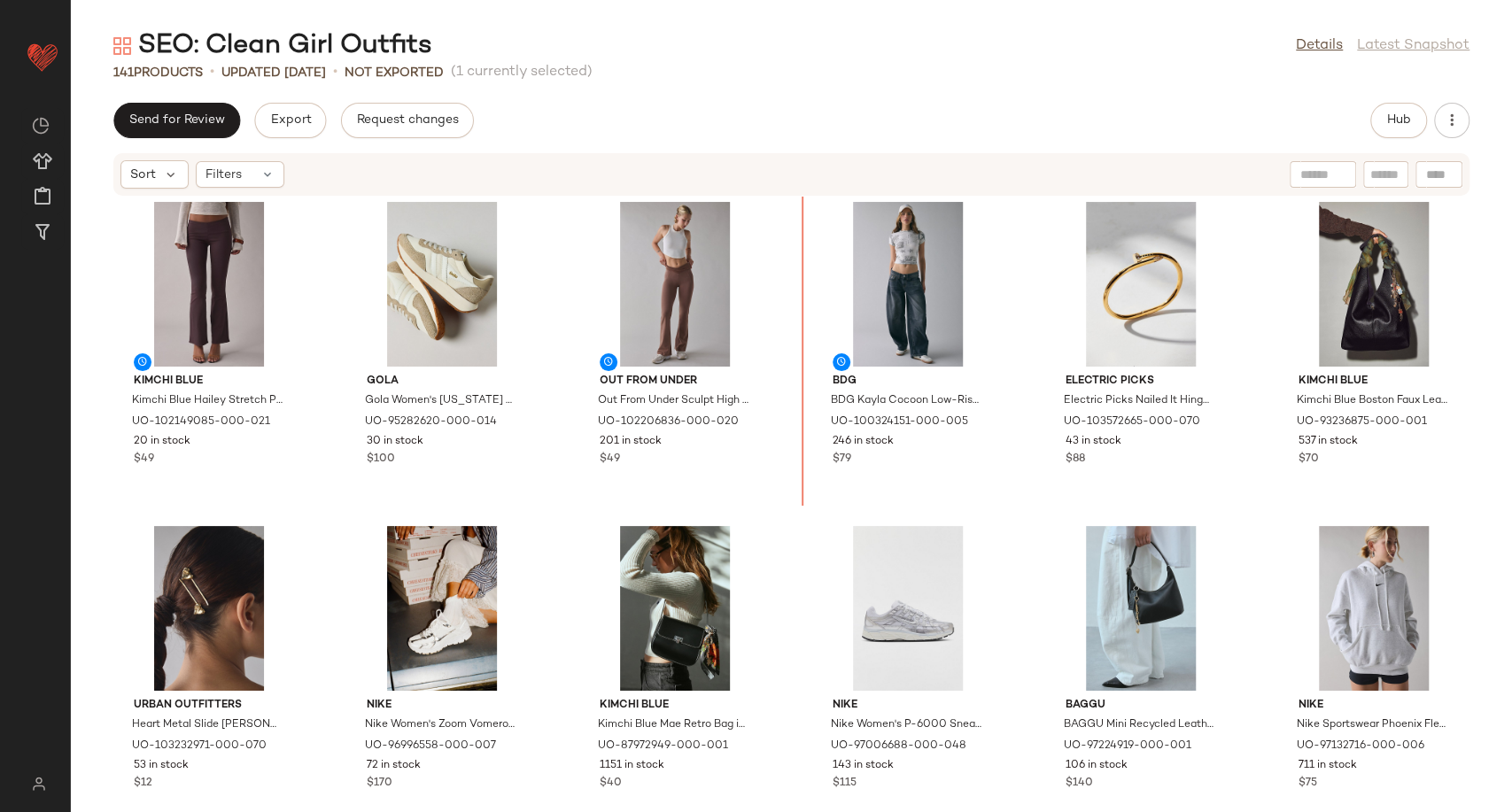
scroll to position [3780, 0]
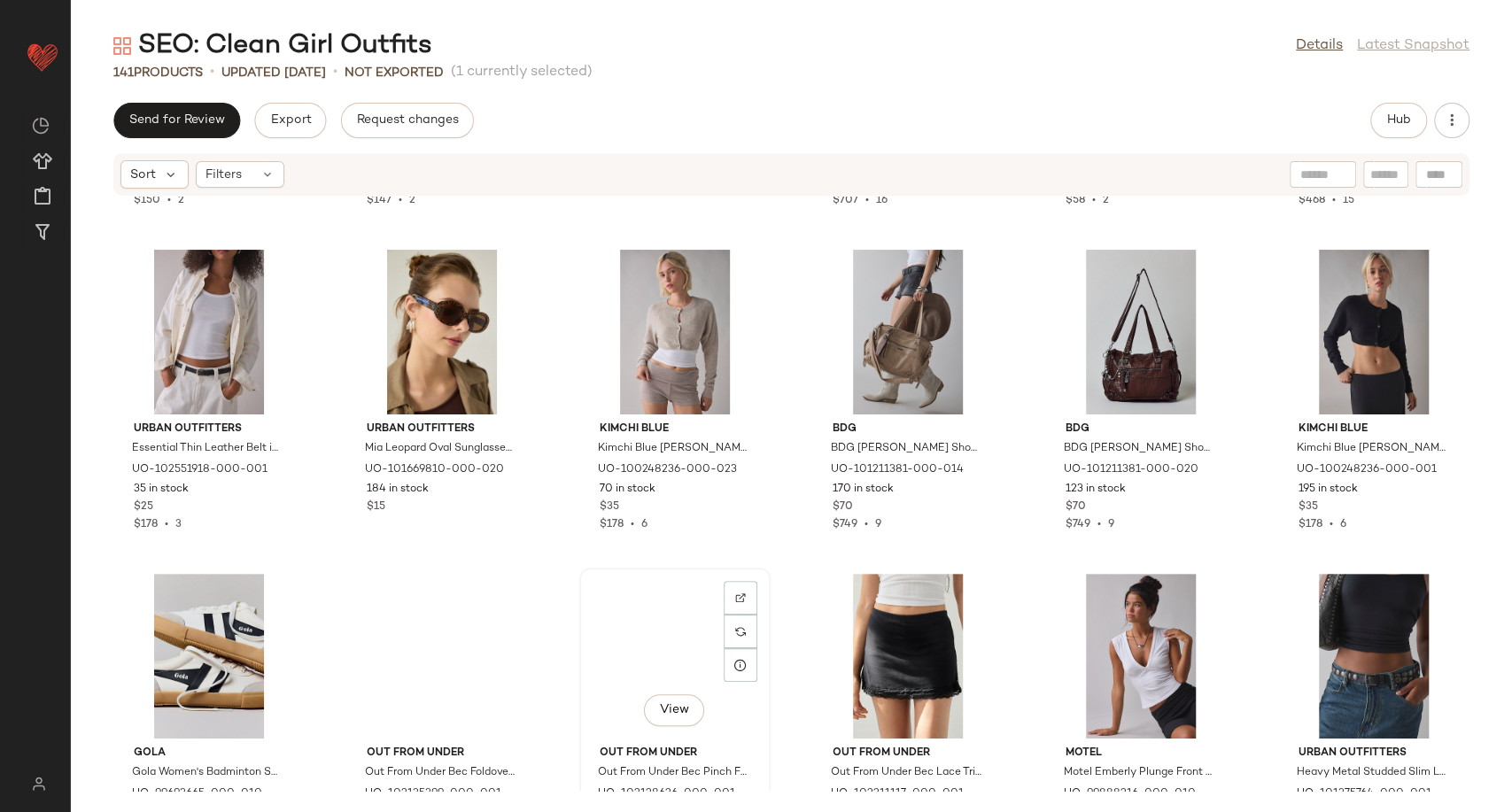
scroll to position [4862, 0]
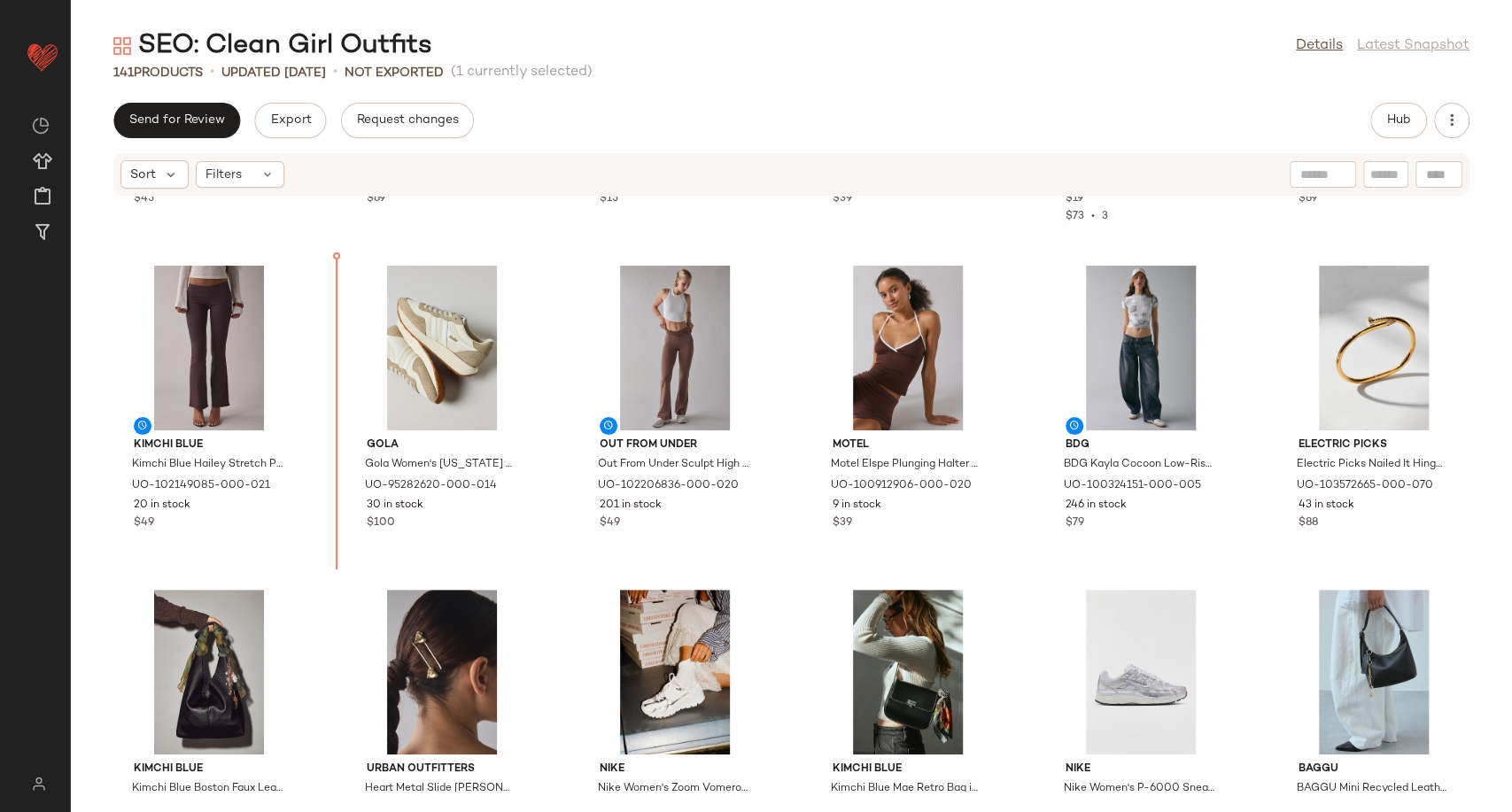
scroll to position [3834, 0]
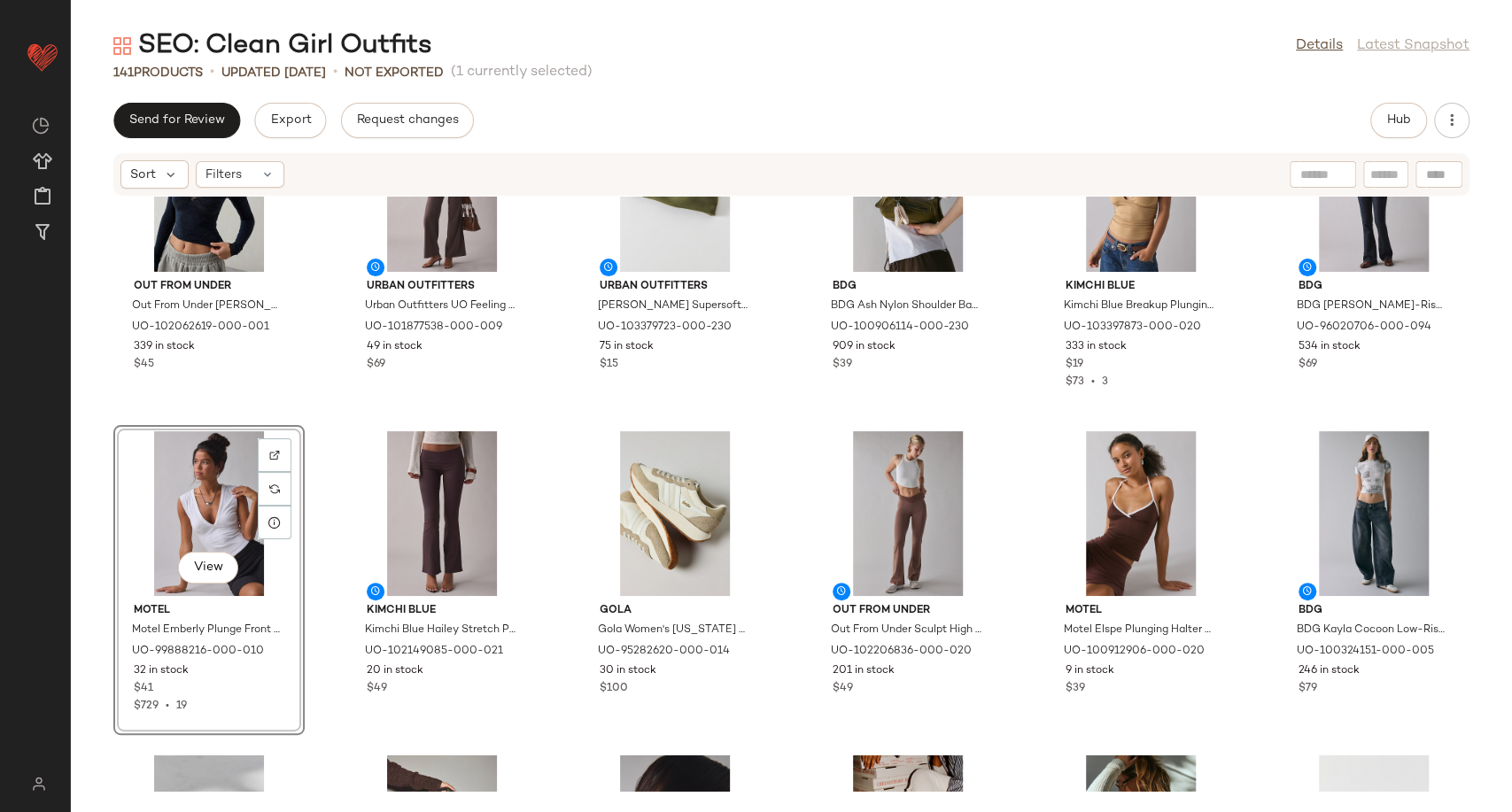
scroll to position [3834, 0]
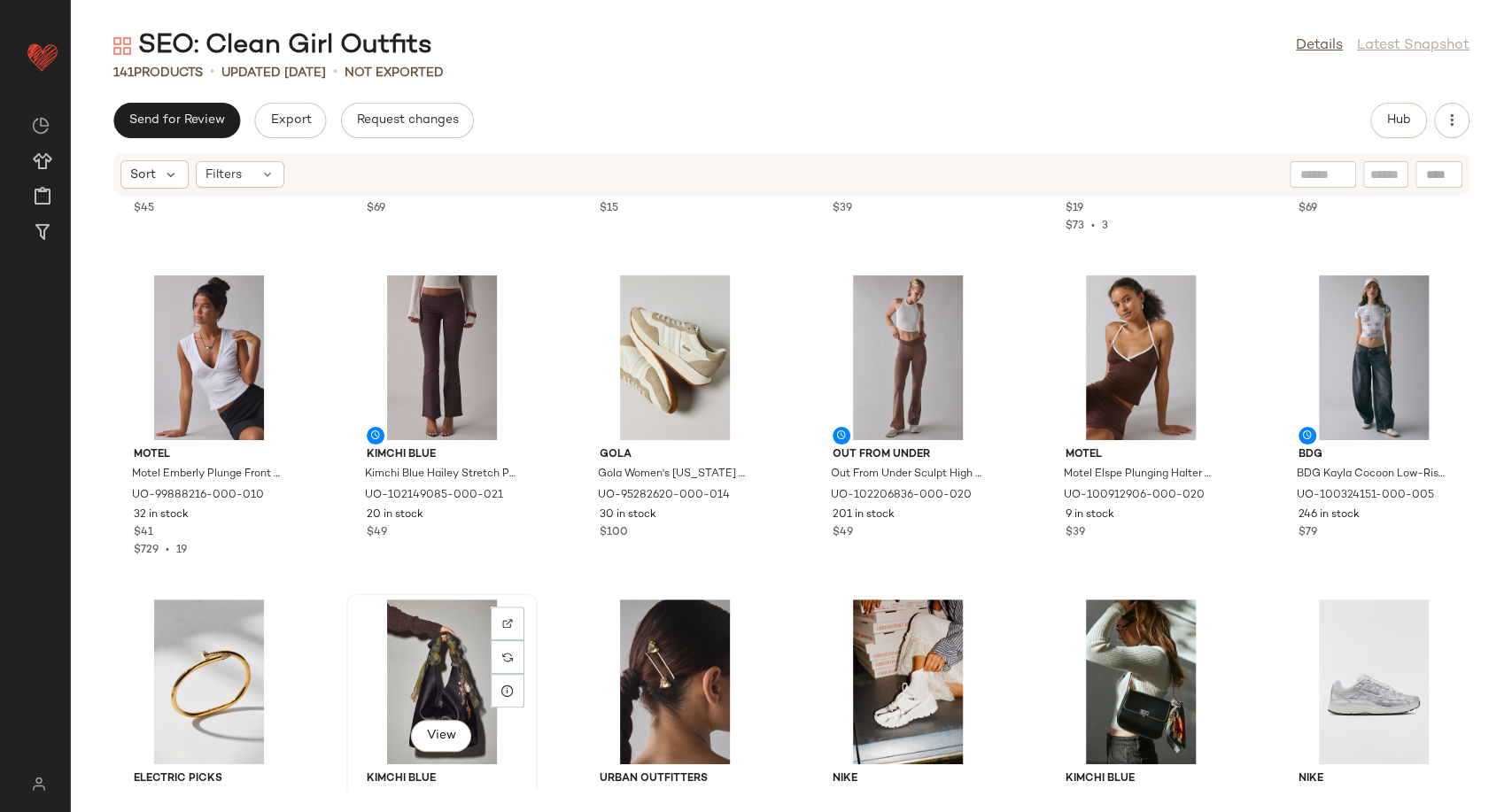
scroll to position [3837, 0]
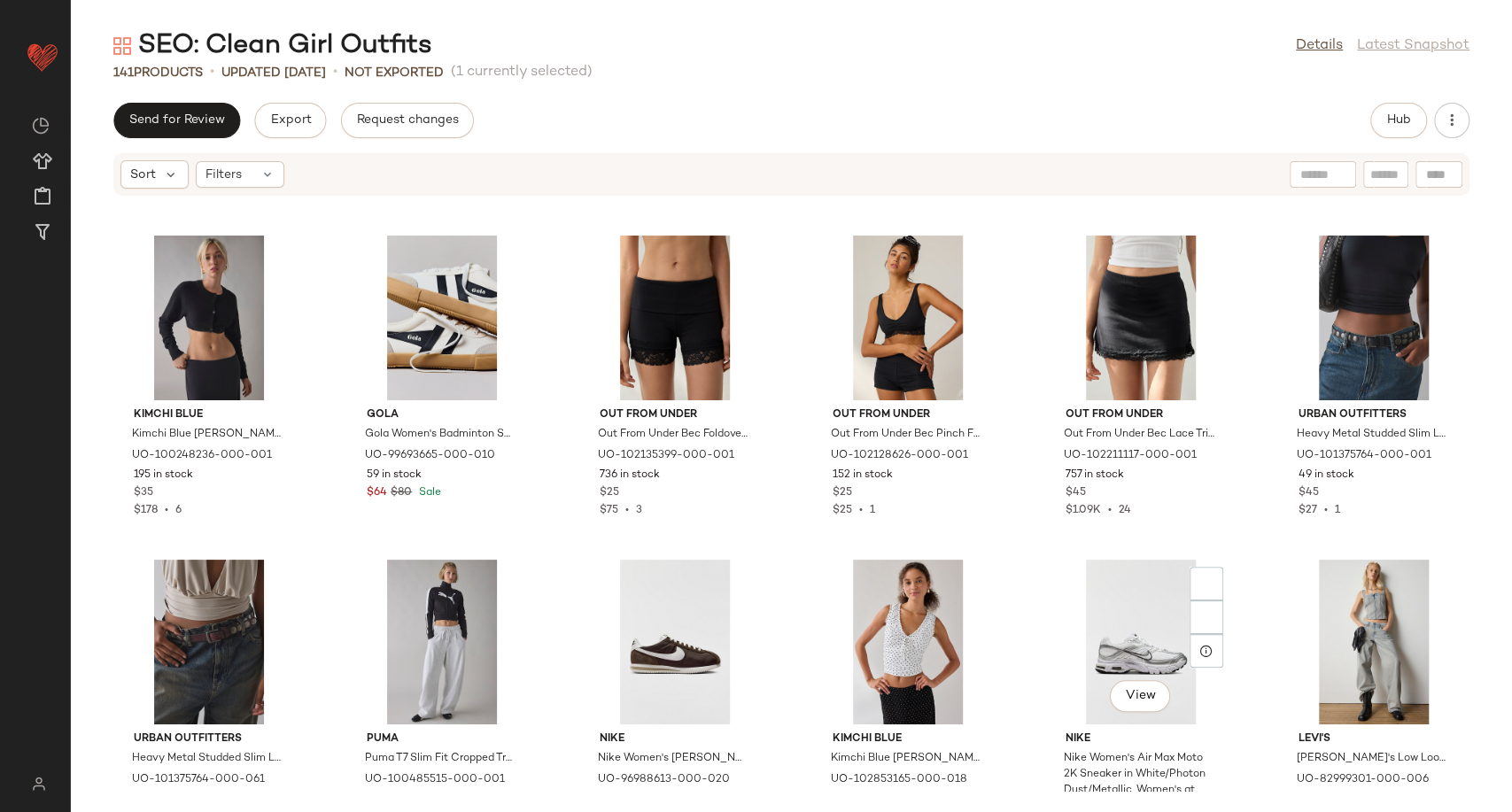
scroll to position [5411, 0]
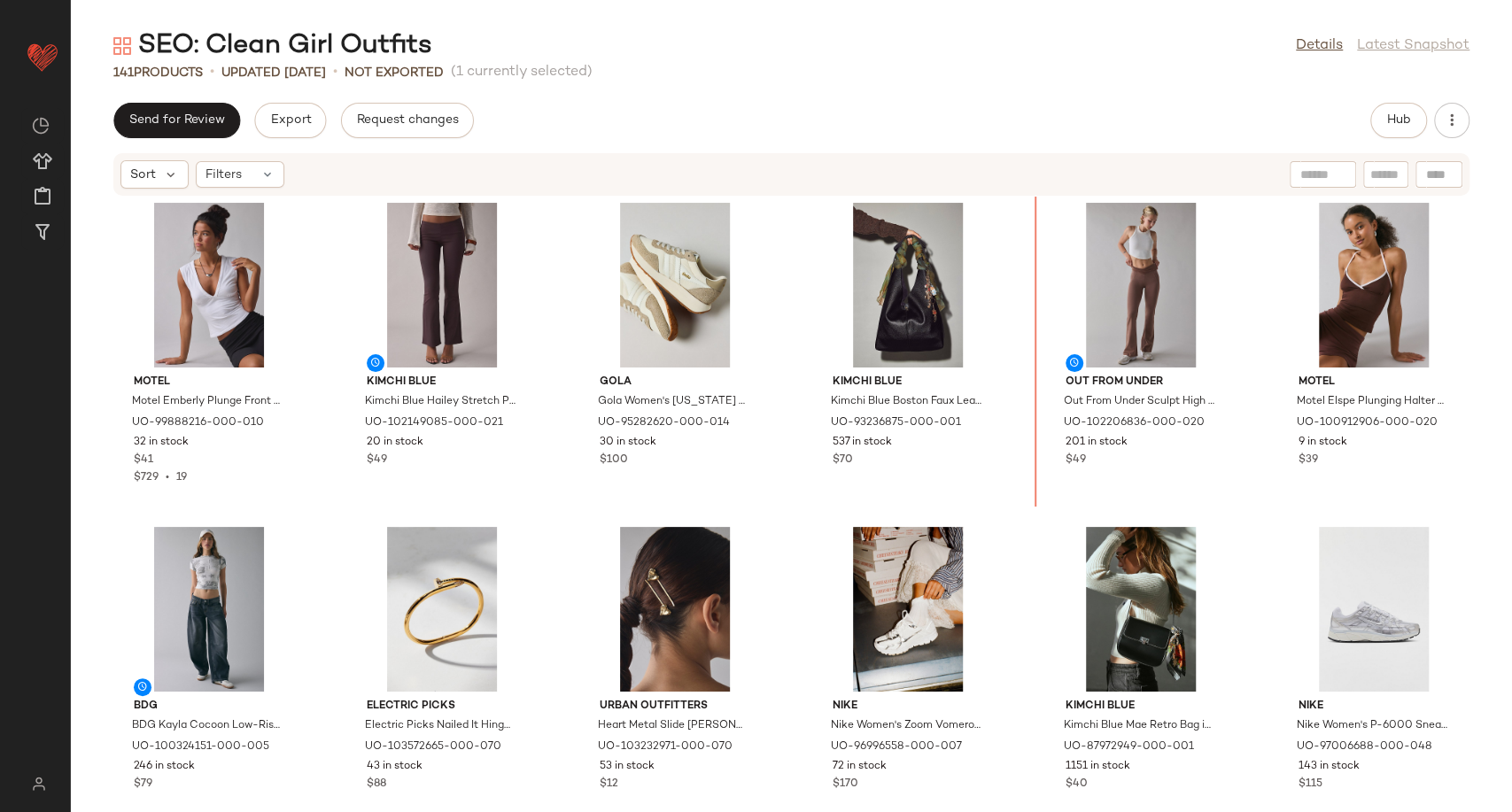
scroll to position [3850, 0]
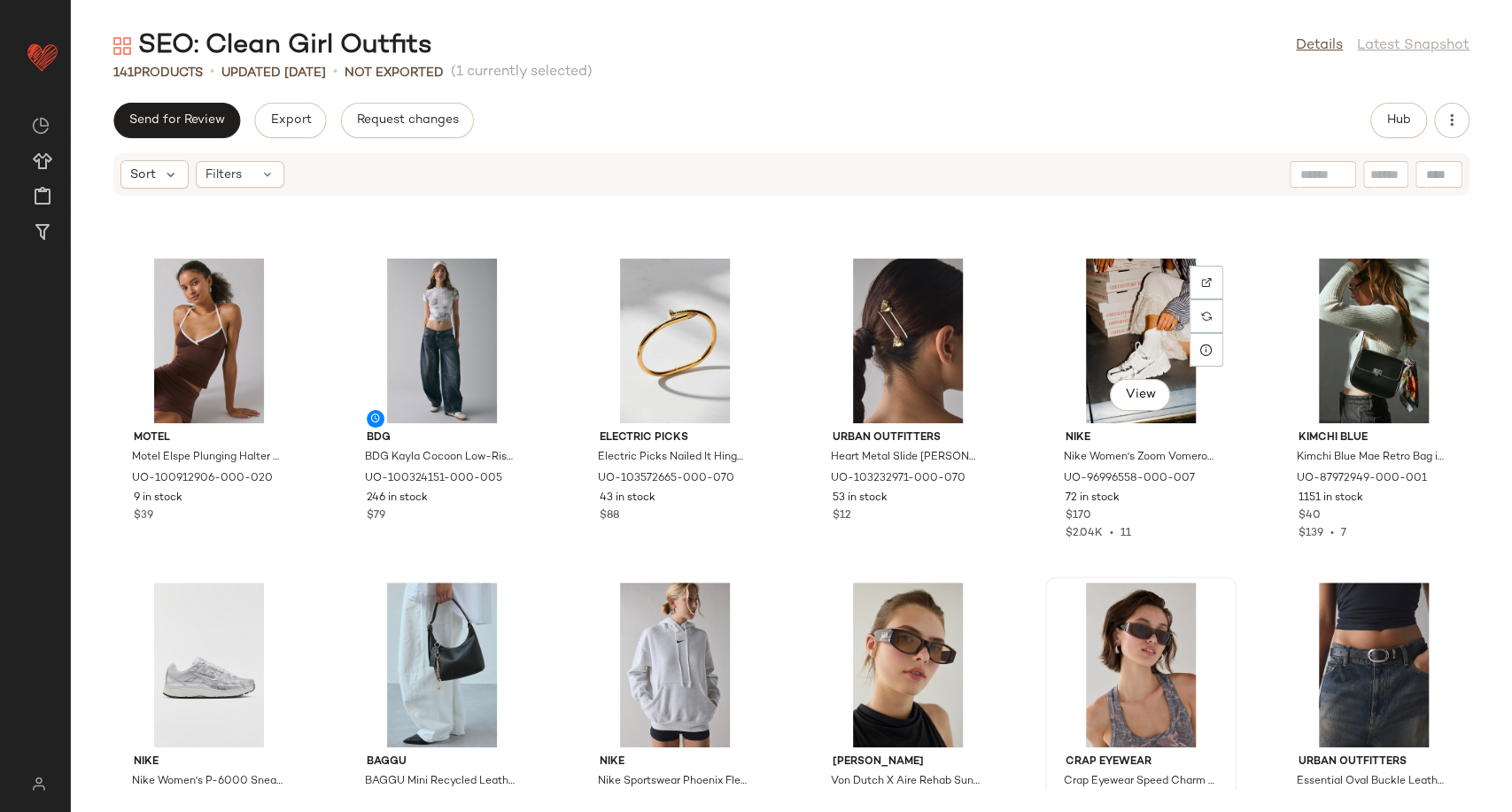
scroll to position [4243, 0]
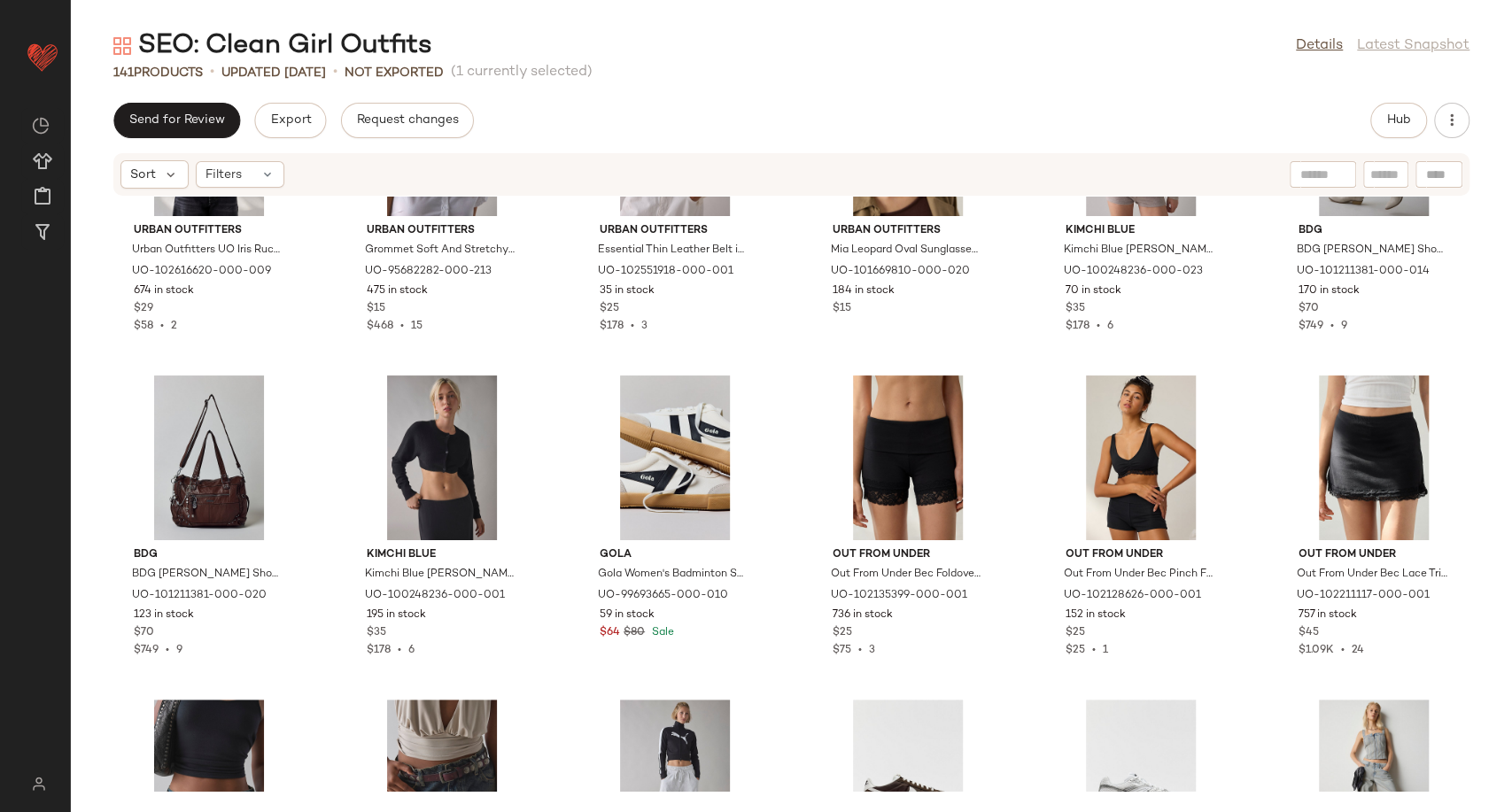
scroll to position [5326, 0]
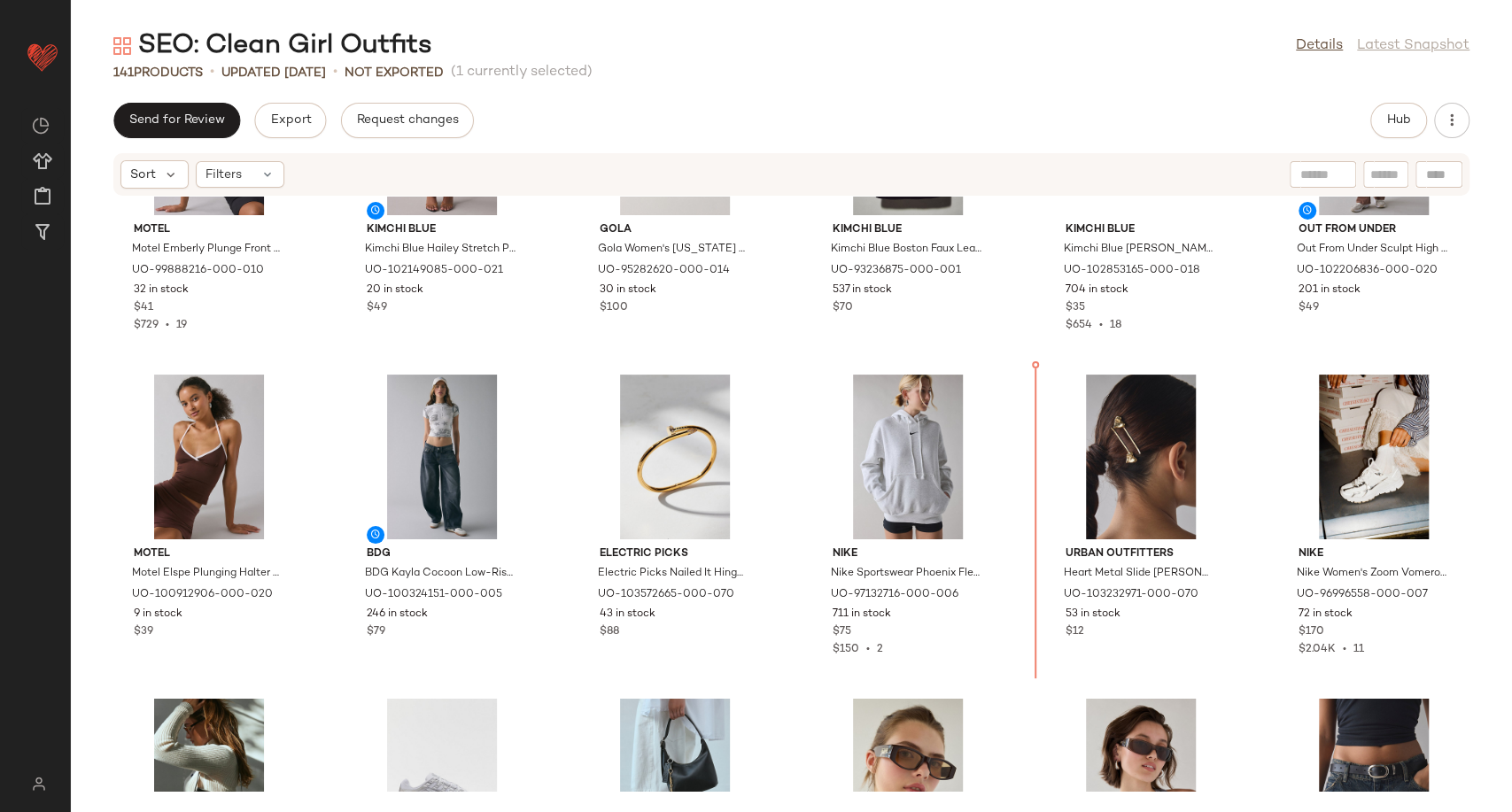
scroll to position [4059, 0]
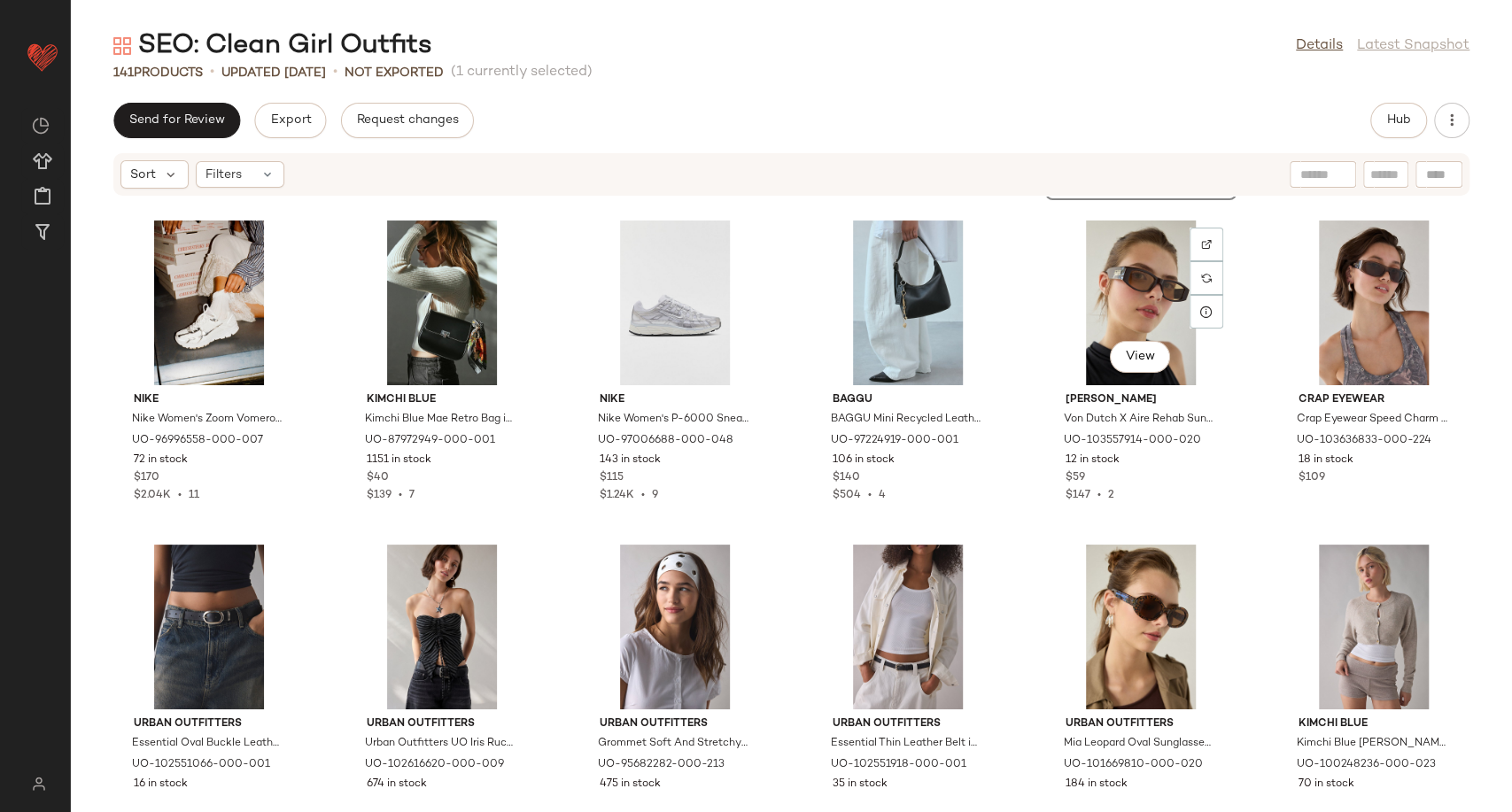
scroll to position [4551, 0]
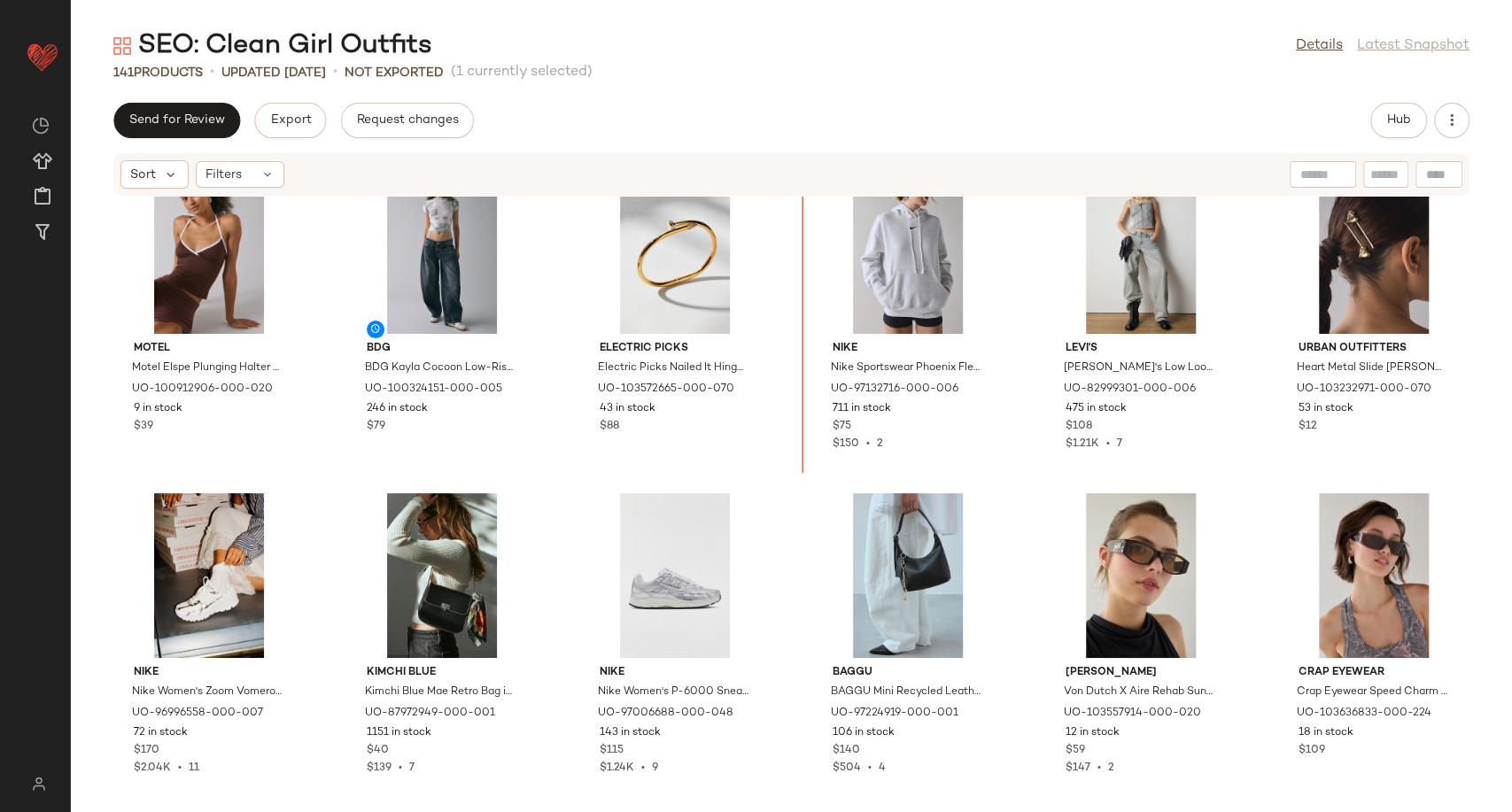
scroll to position [4218, 0]
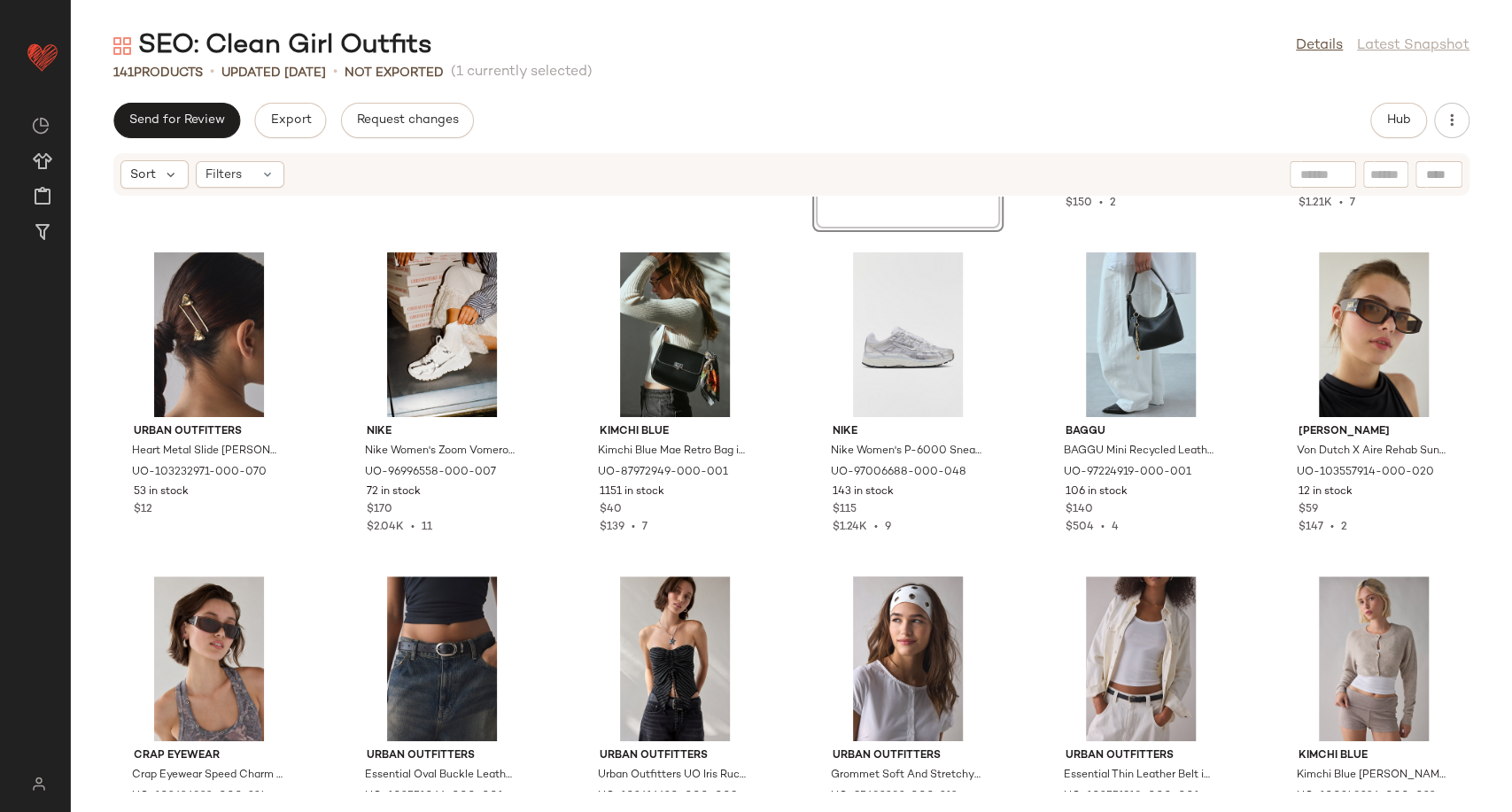
scroll to position [4513, 0]
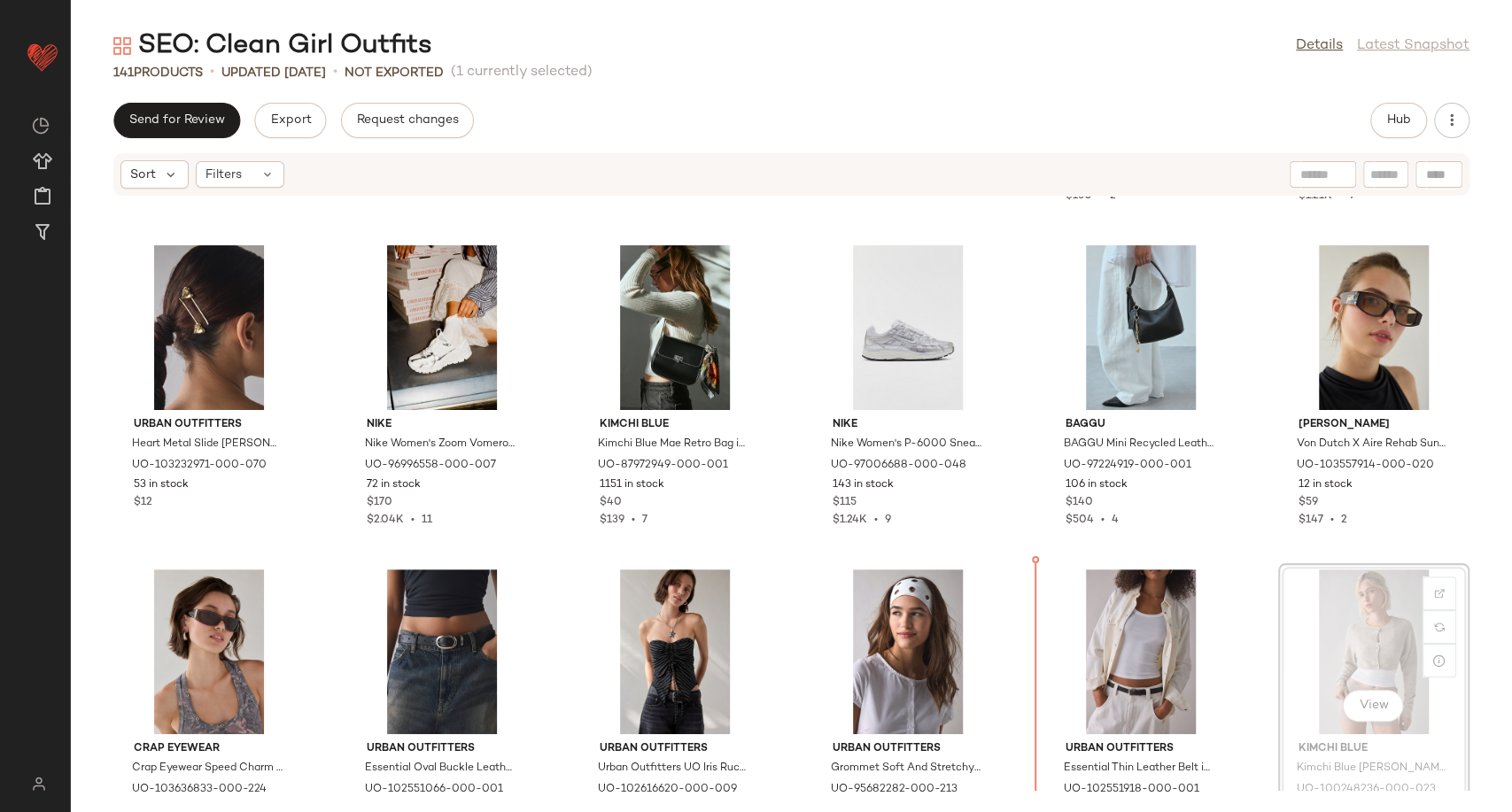
scroll to position [4513, 0]
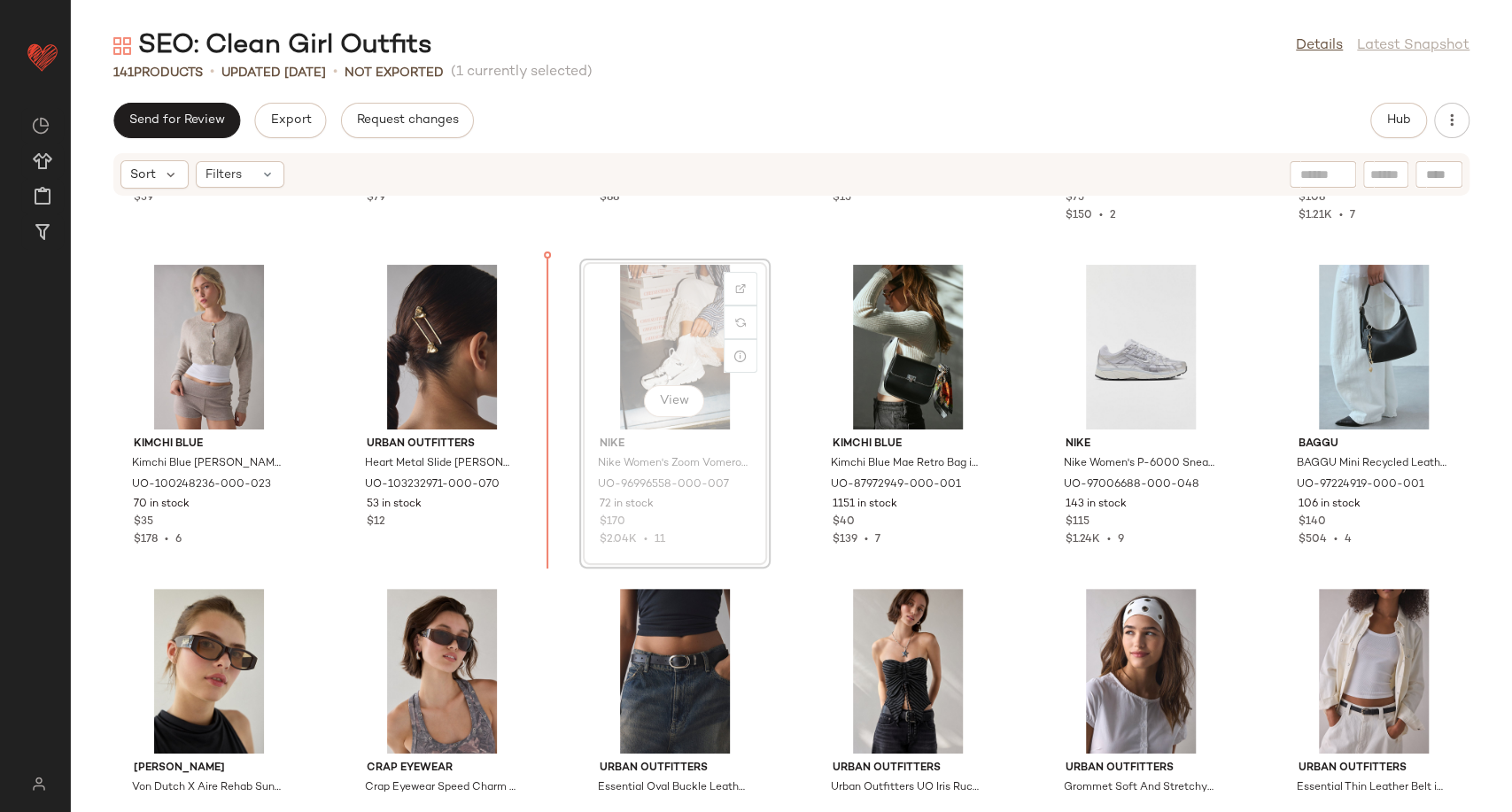
scroll to position [4491, 0]
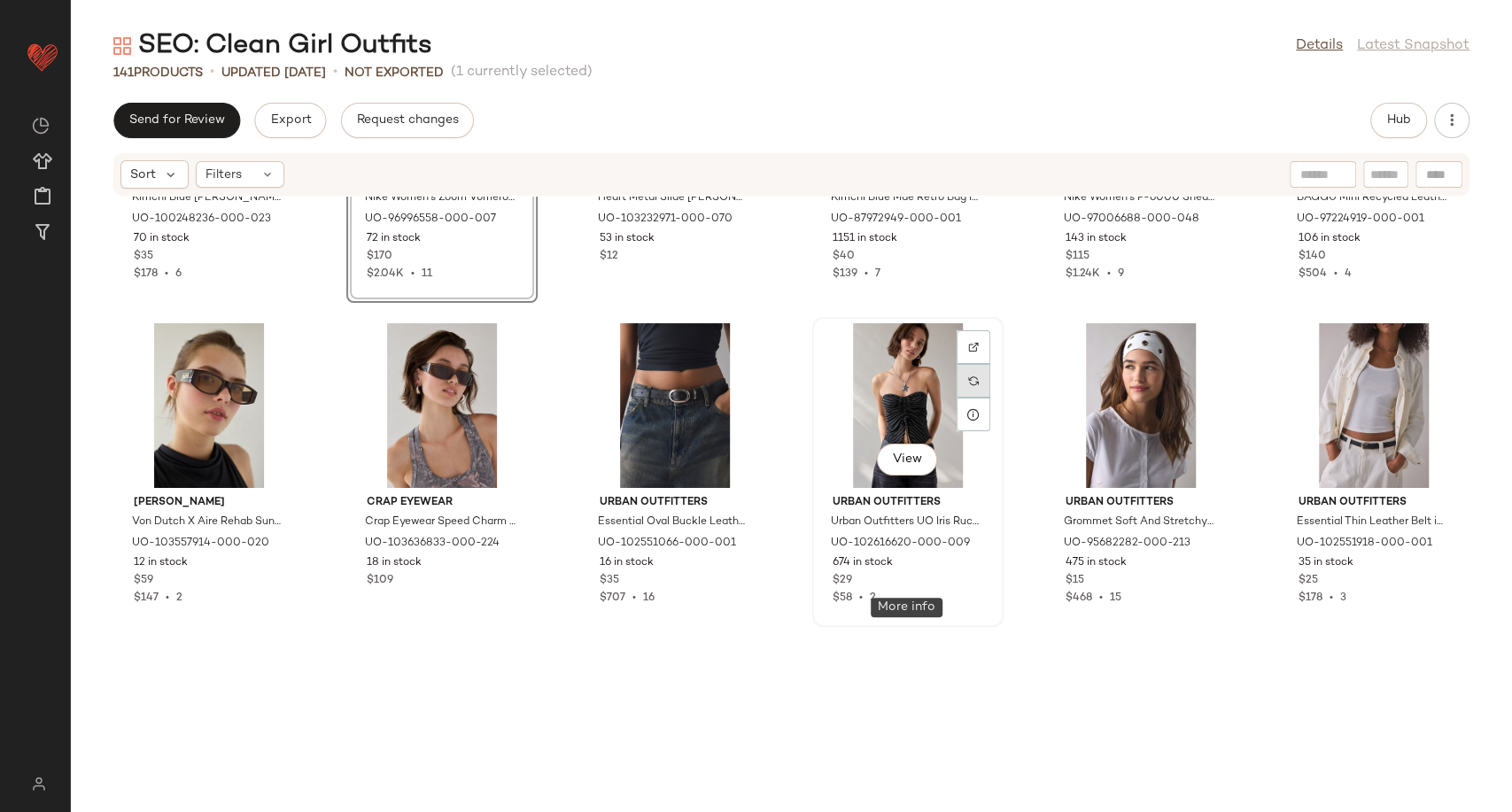
scroll to position [4787, 0]
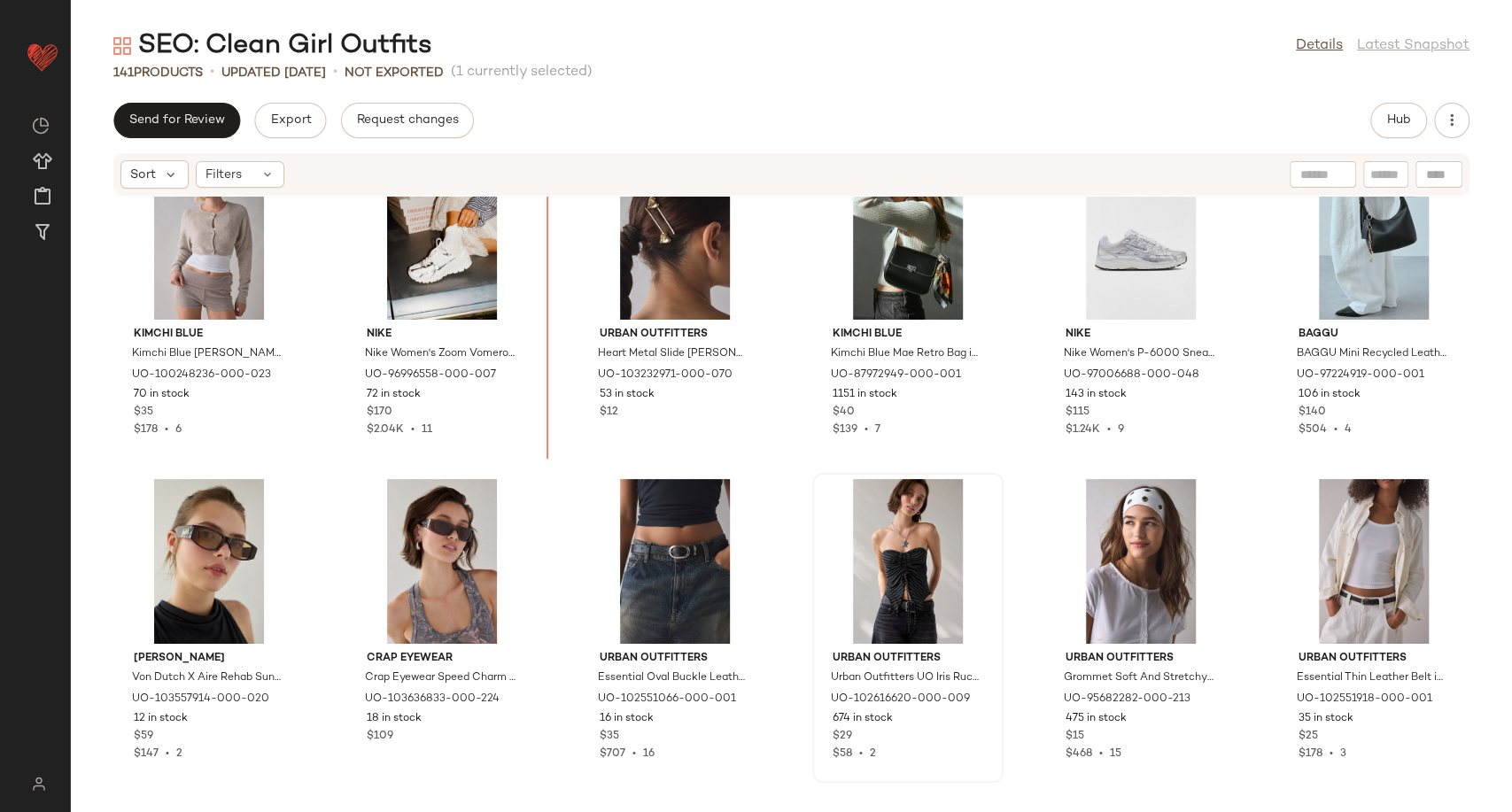
scroll to position [4574, 0]
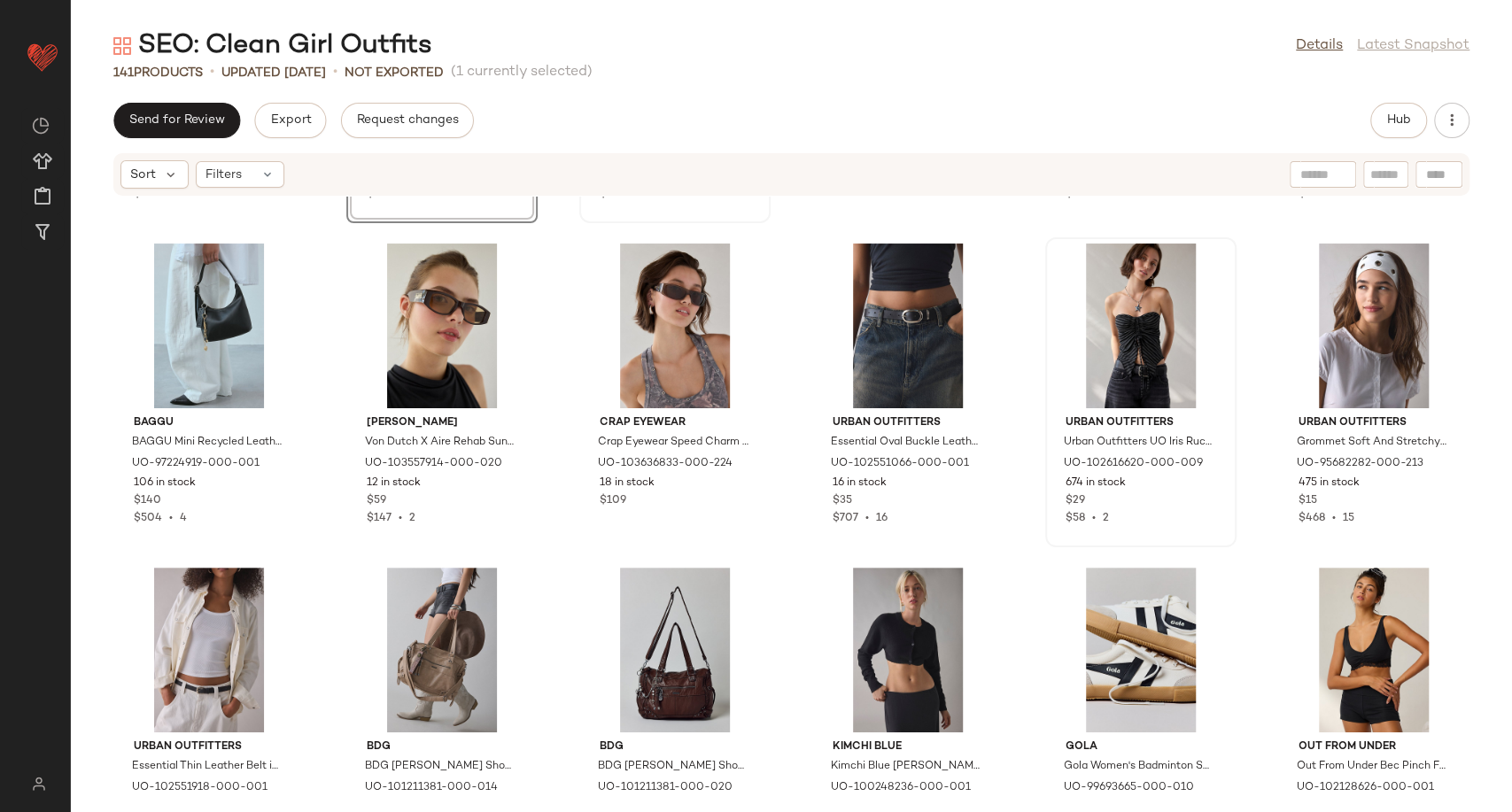
scroll to position [4868, 0]
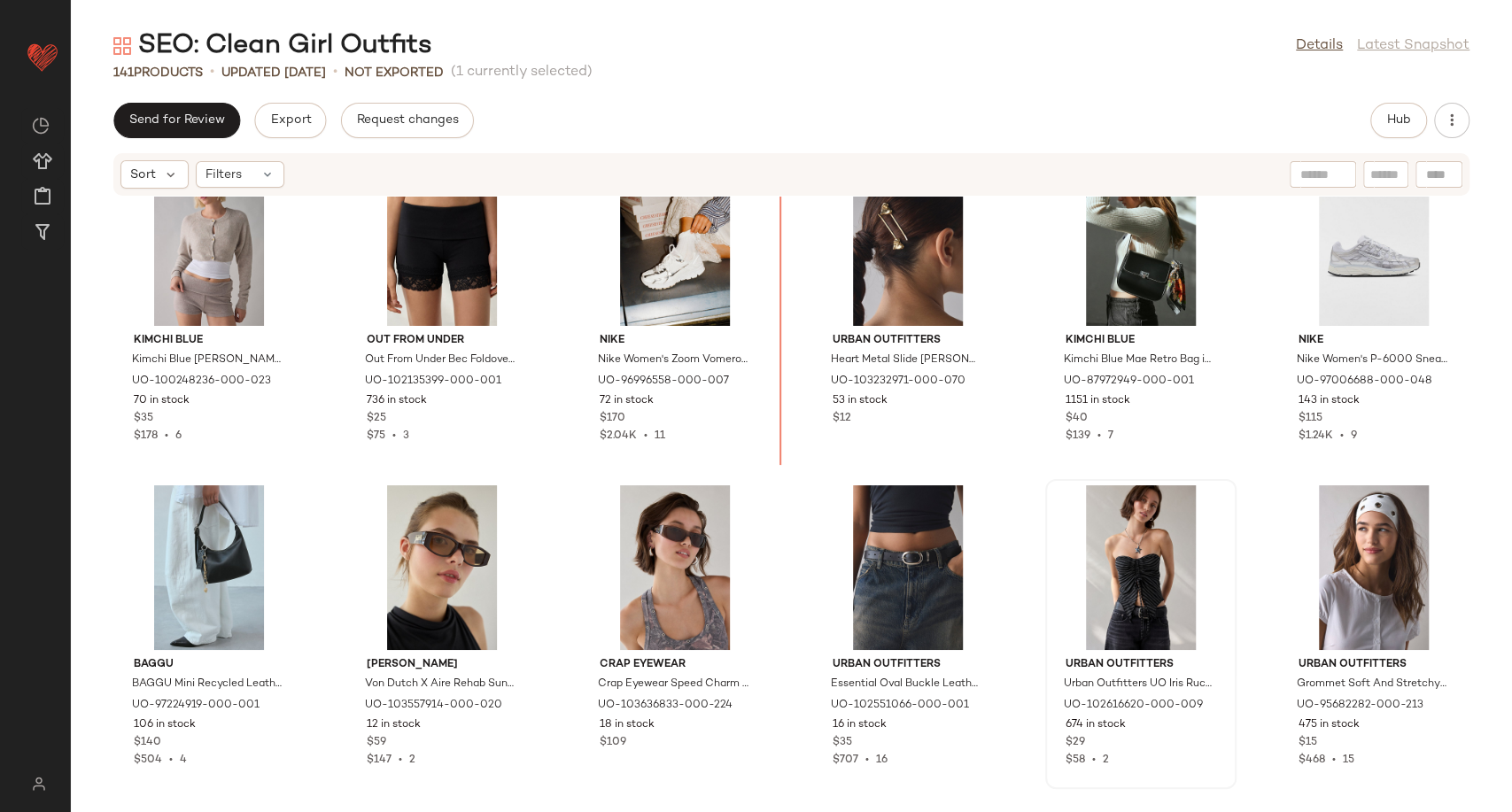
scroll to position [4570, 0]
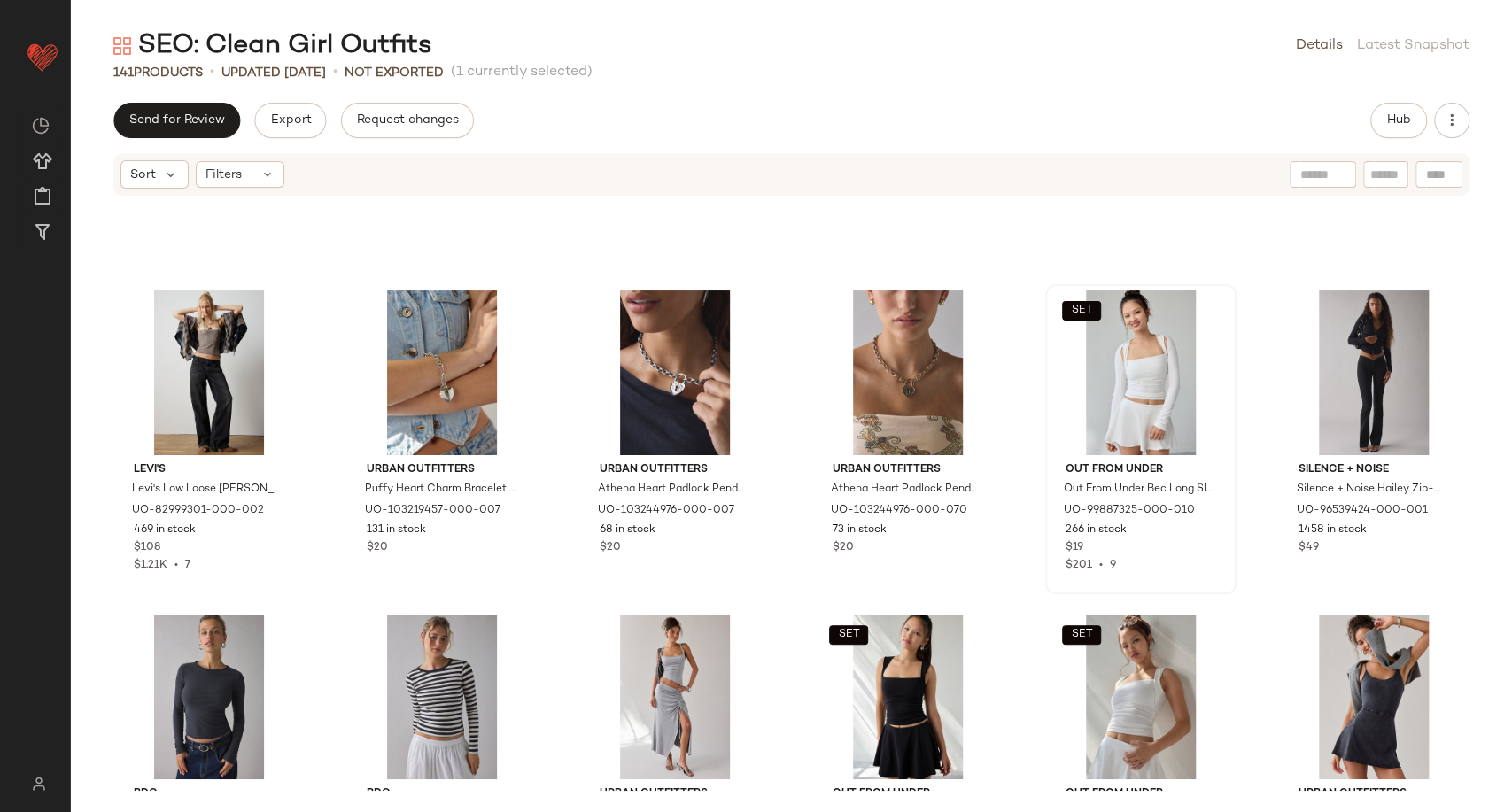
scroll to position [5751, 0]
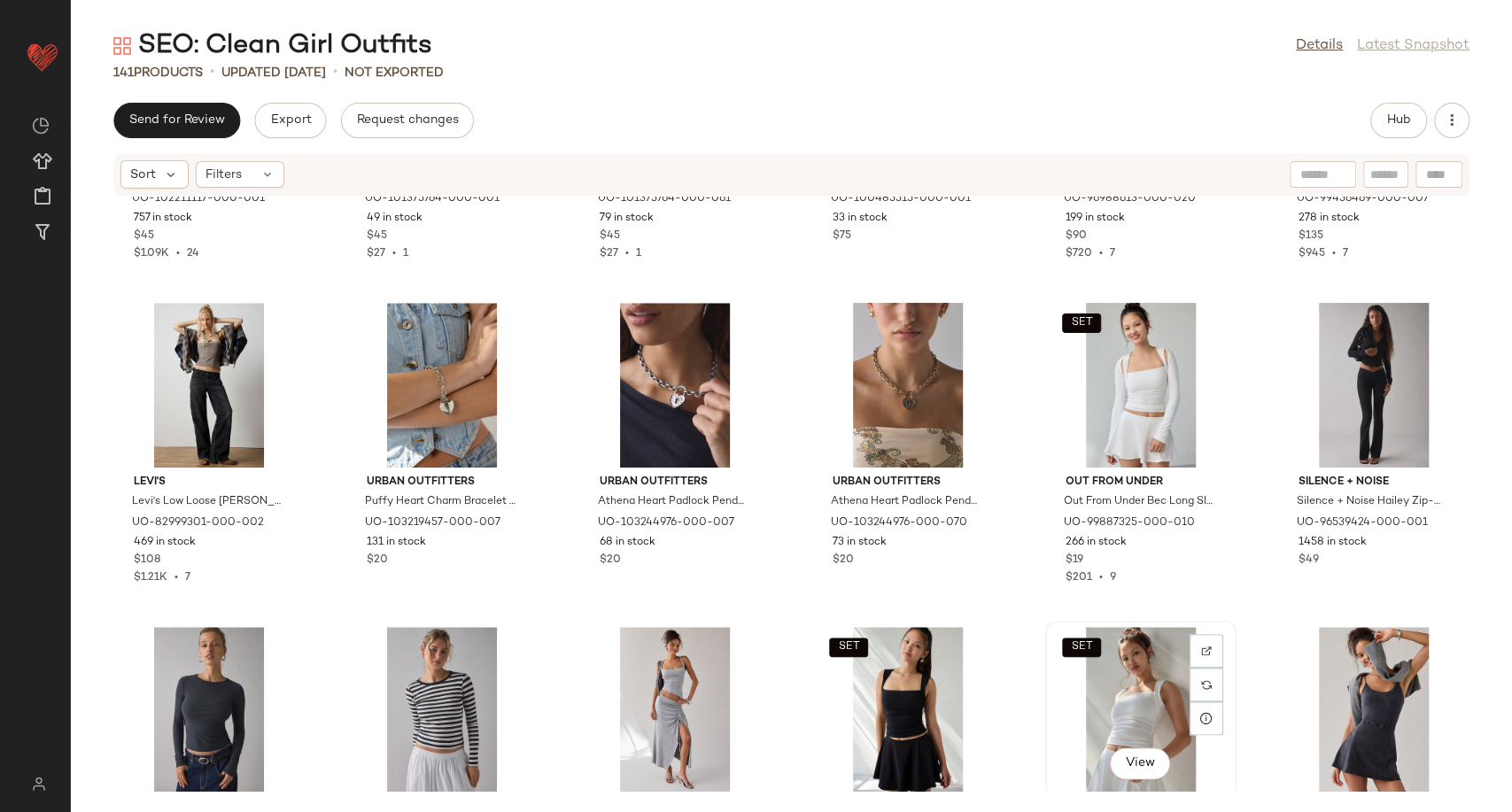
scroll to position [5752, 0]
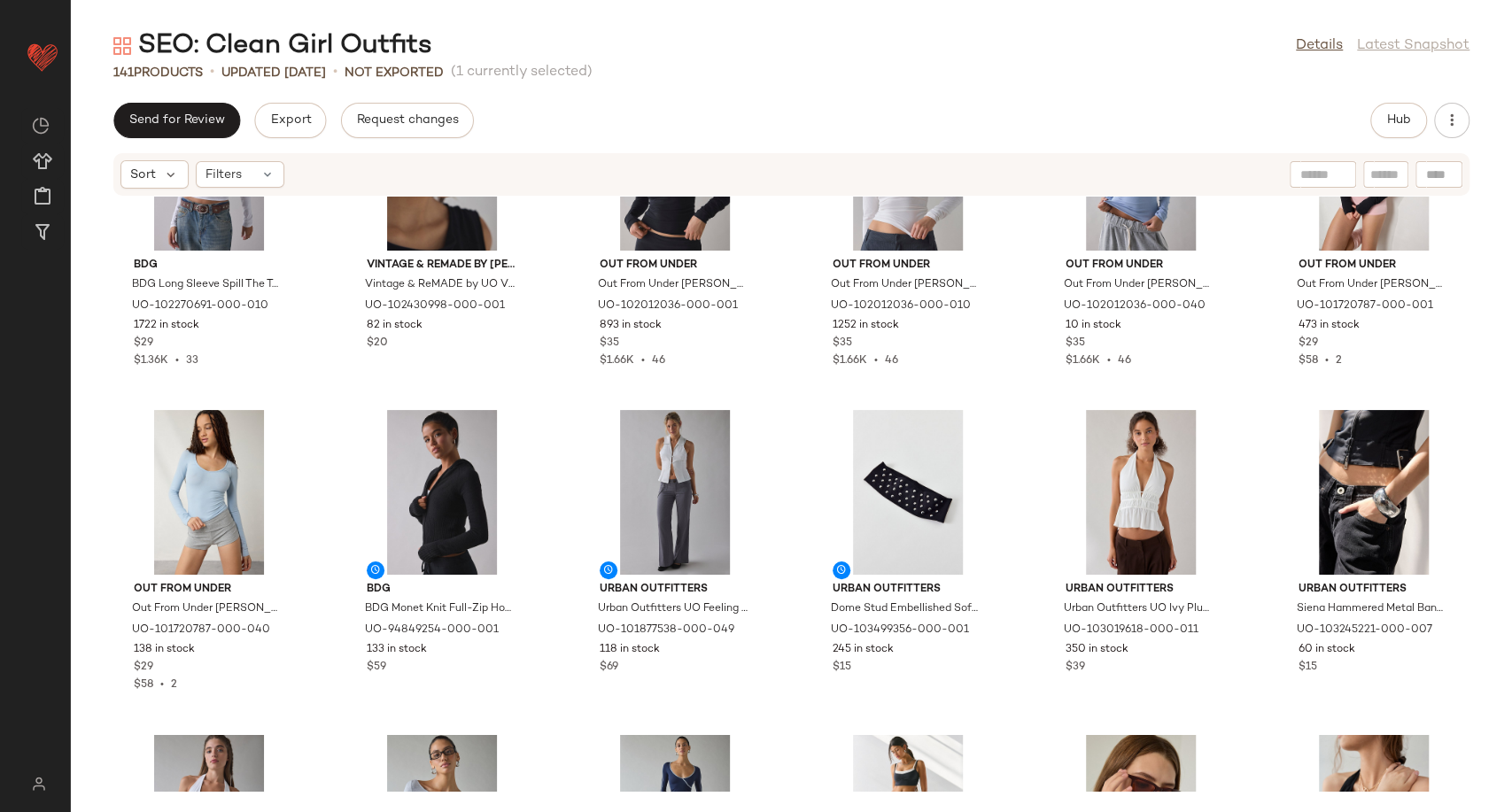
scroll to position [6441, 0]
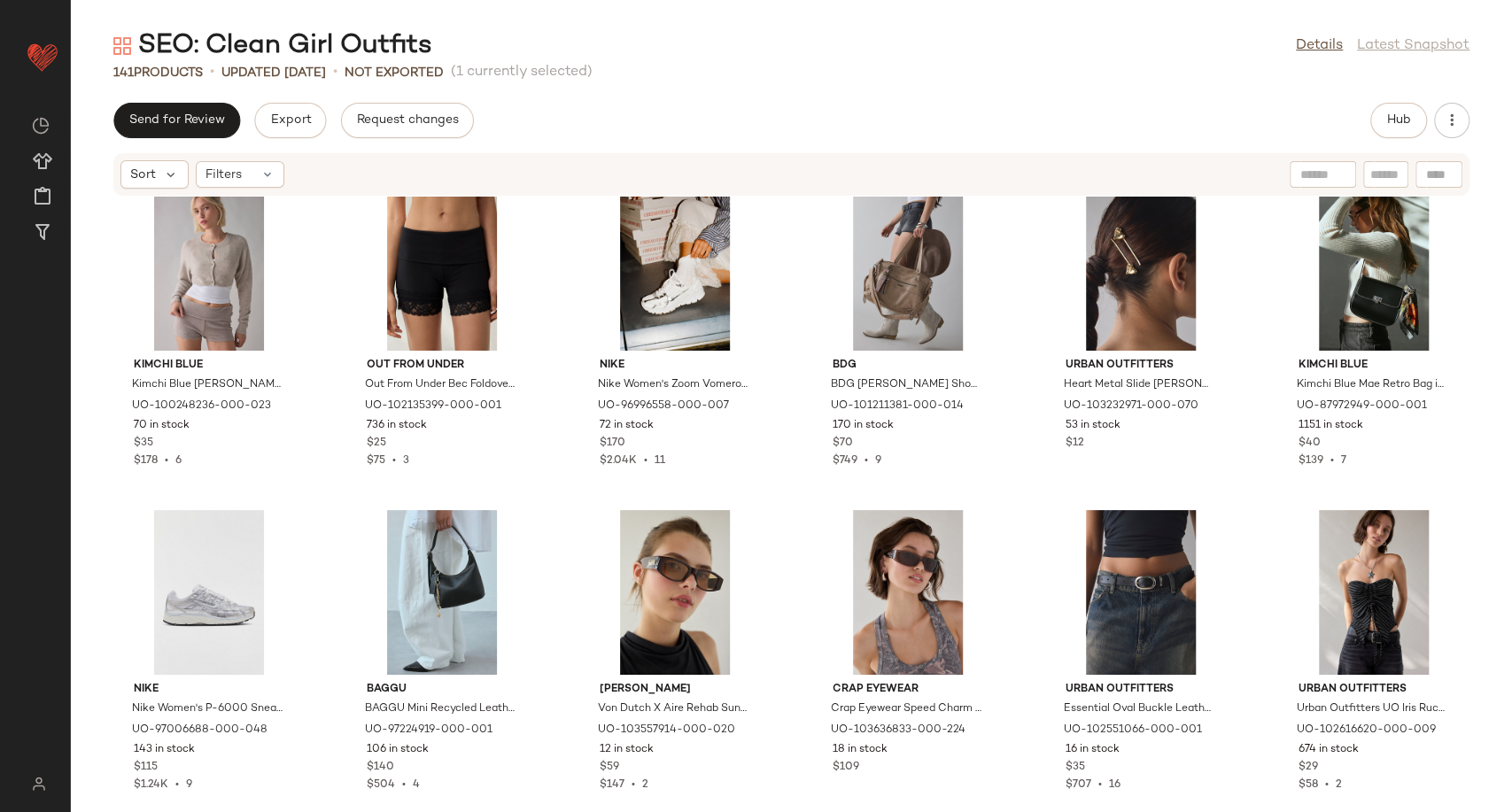
scroll to position [4475, 0]
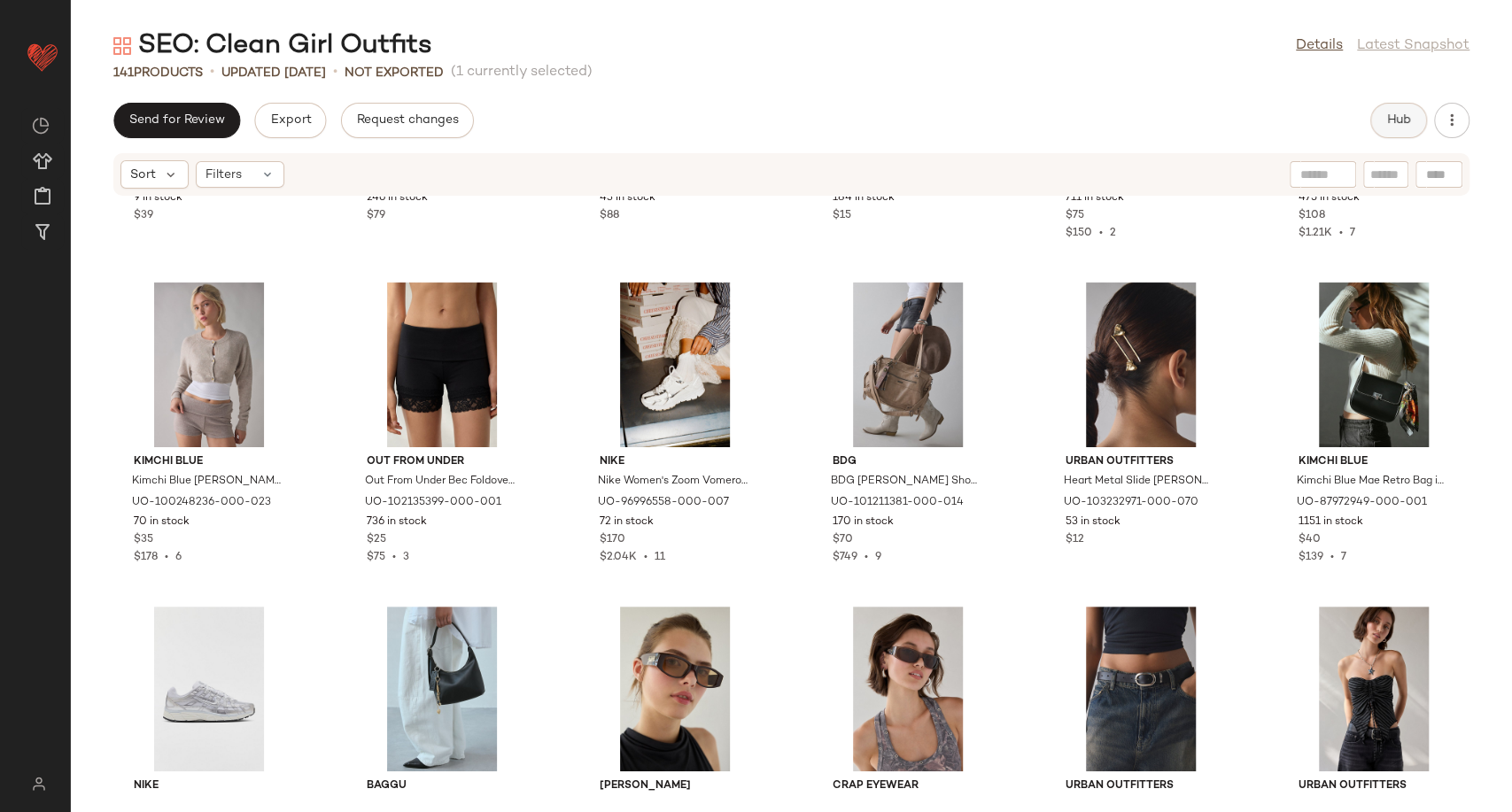
click at [1389, 120] on span "Hub" at bounding box center [1399, 120] width 25 height 15
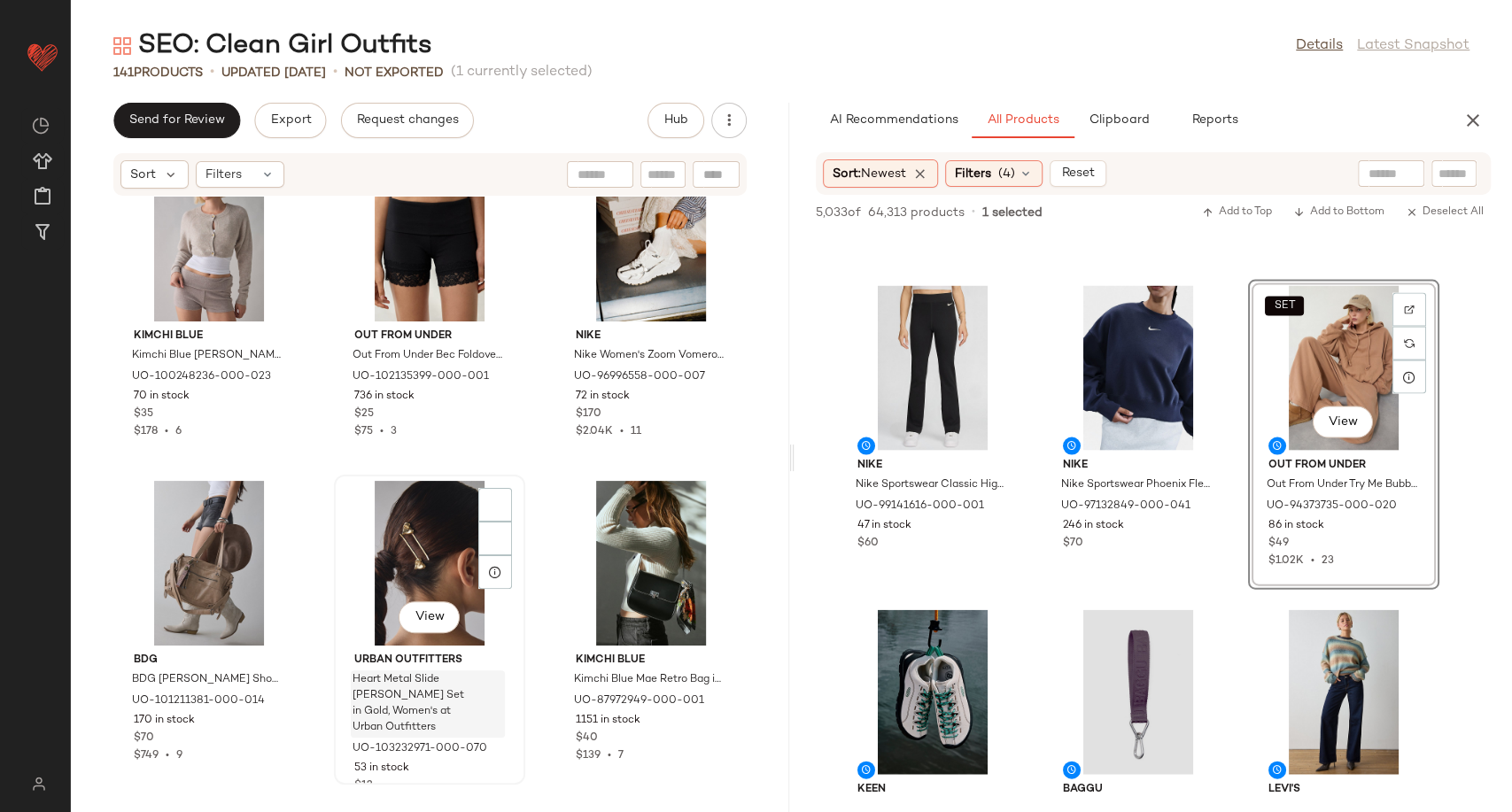
scroll to position [9154, 0]
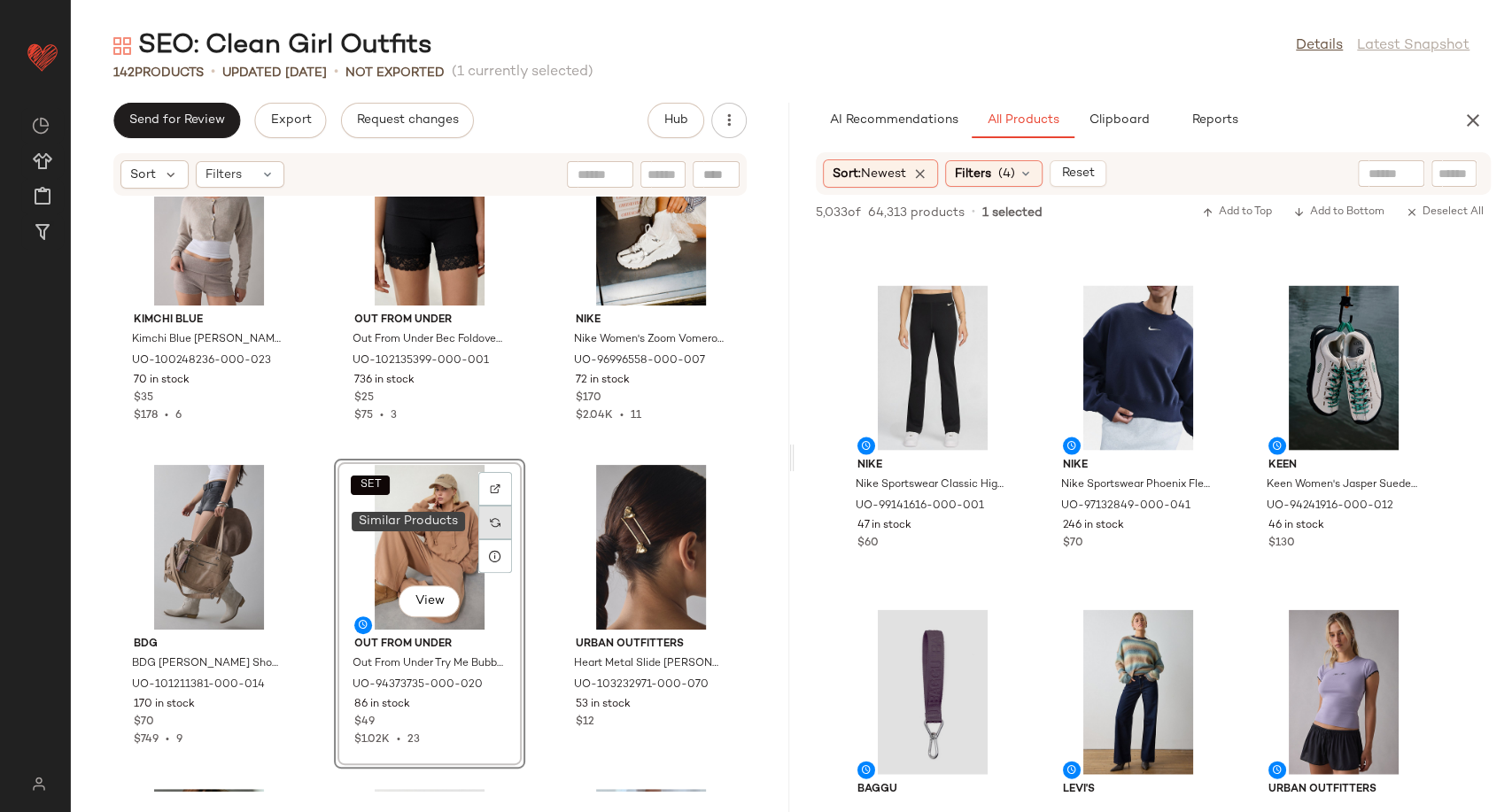
click at [493, 512] on div at bounding box center [494, 522] width 34 height 34
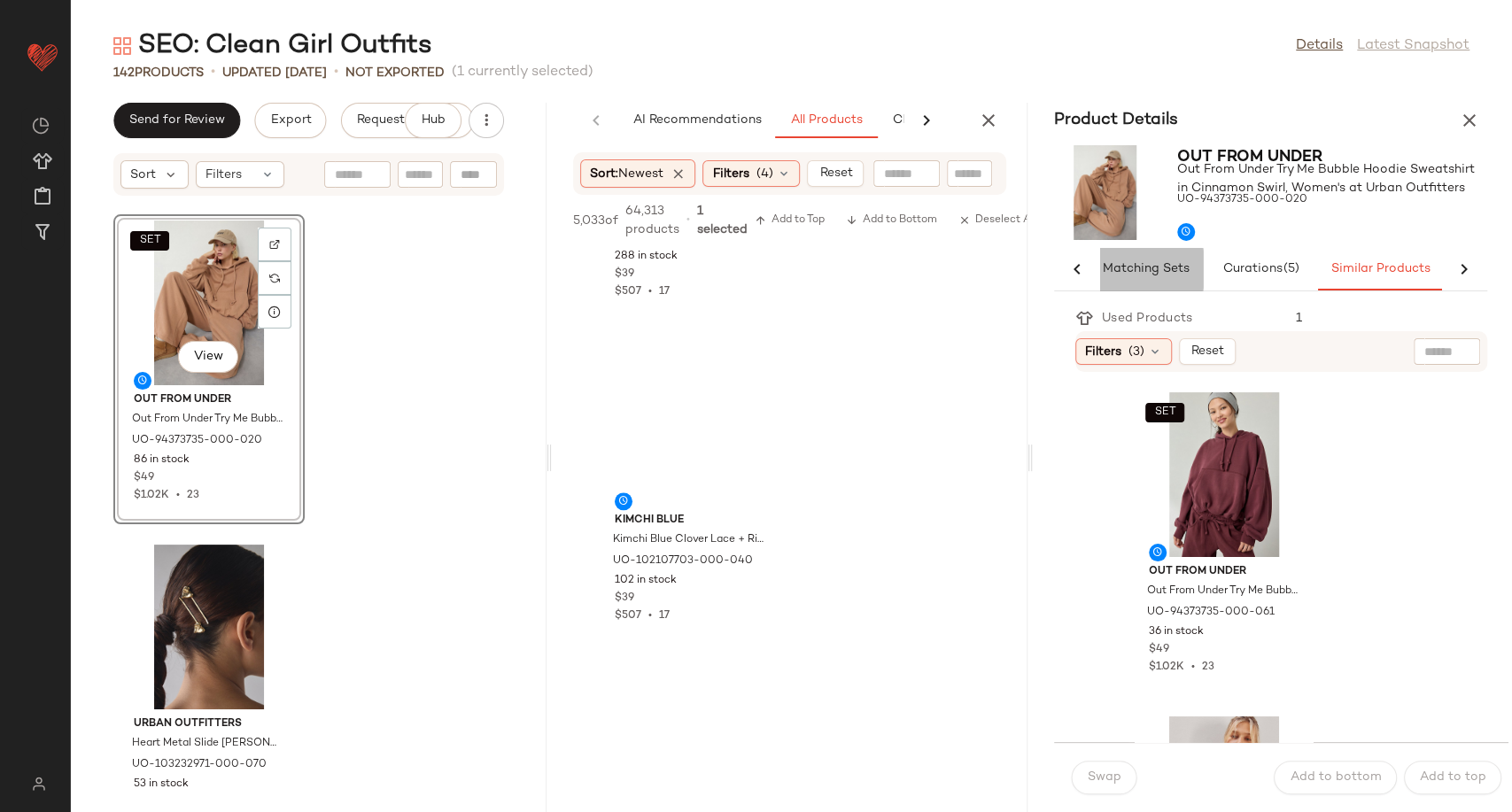
scroll to position [0, 43]
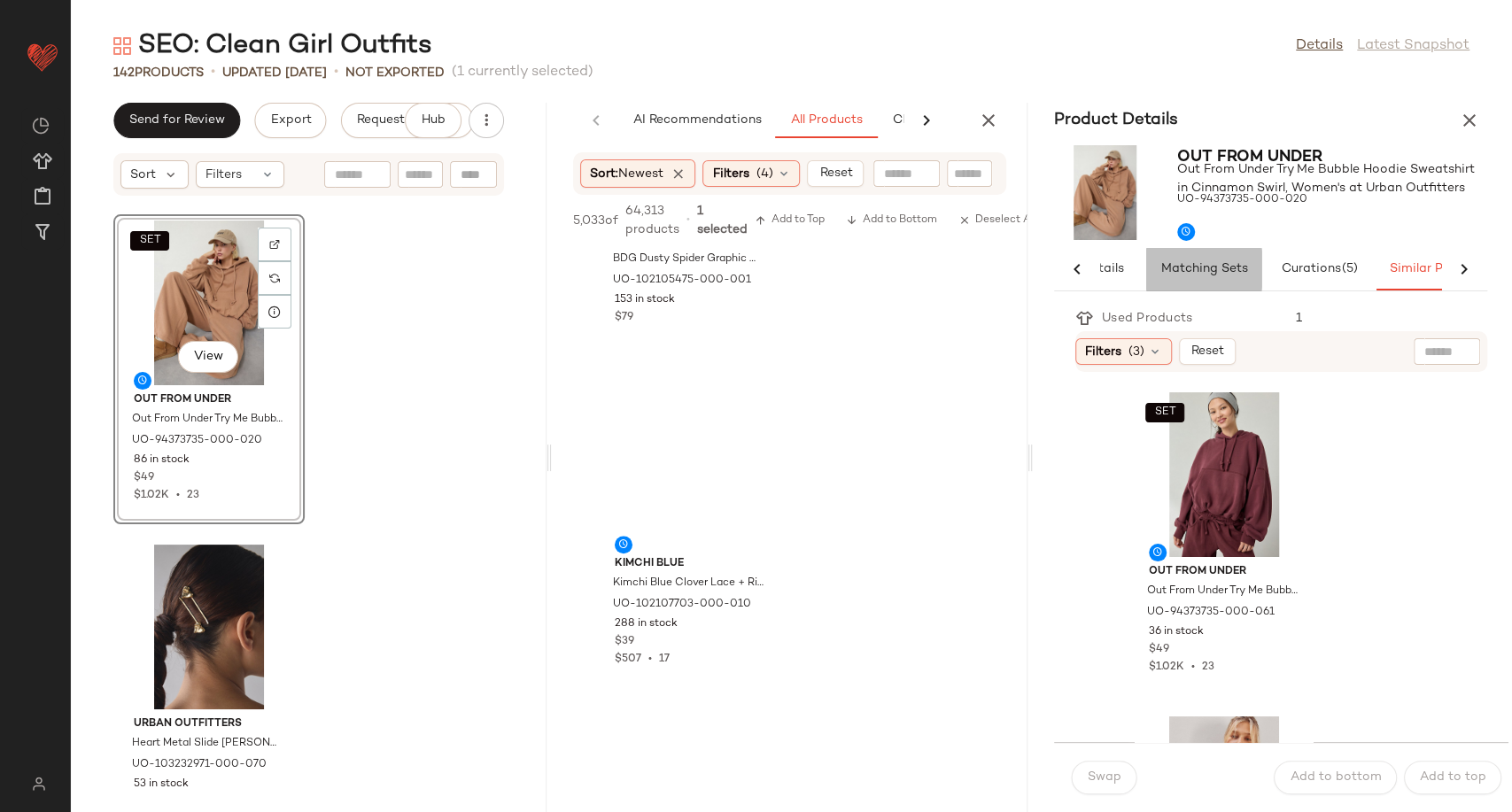
click at [1146, 271] on button "Matching Sets" at bounding box center [1203, 269] width 115 height 43
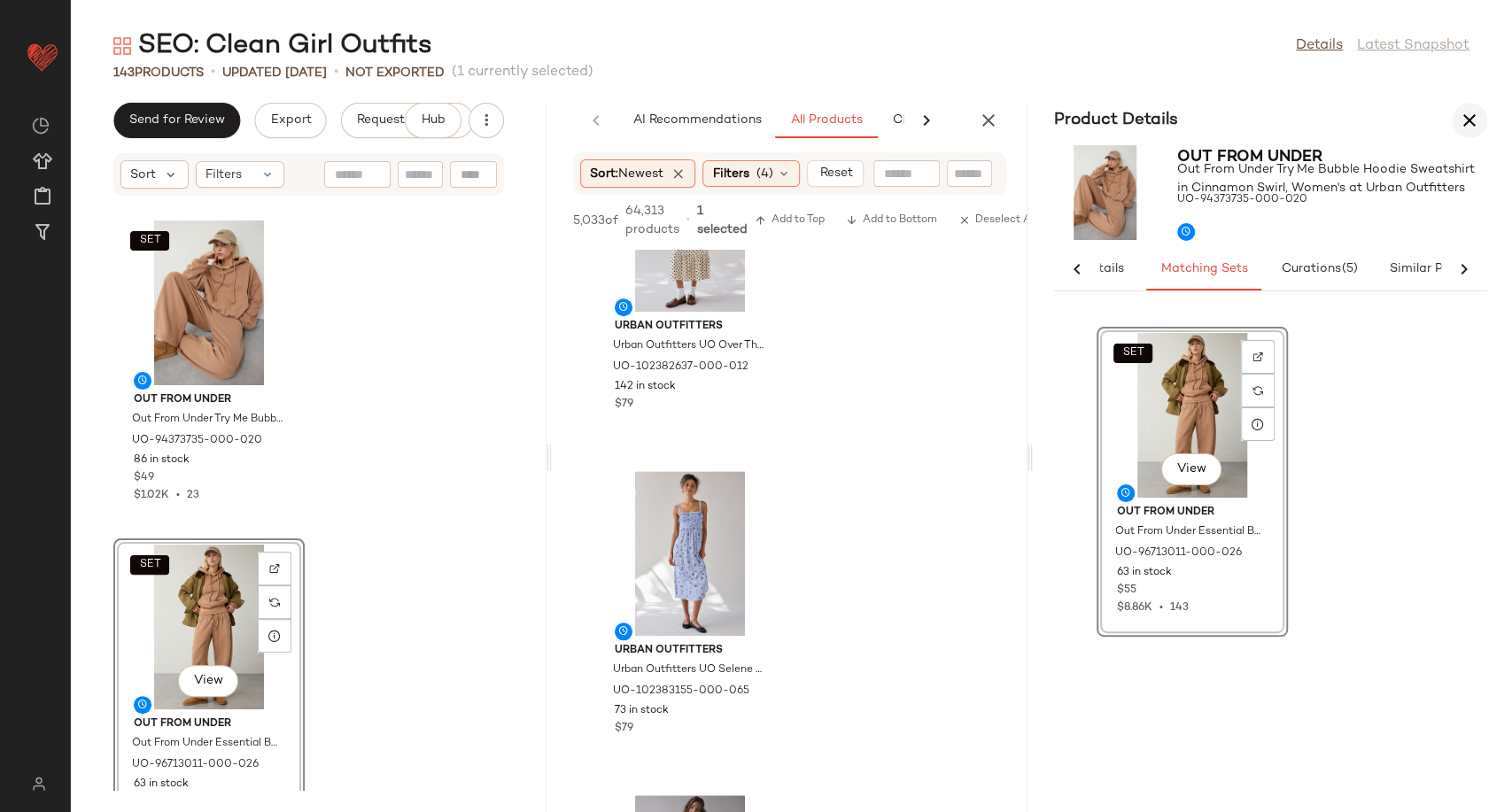
click at [1465, 129] on icon "button" at bounding box center [1469, 120] width 21 height 21
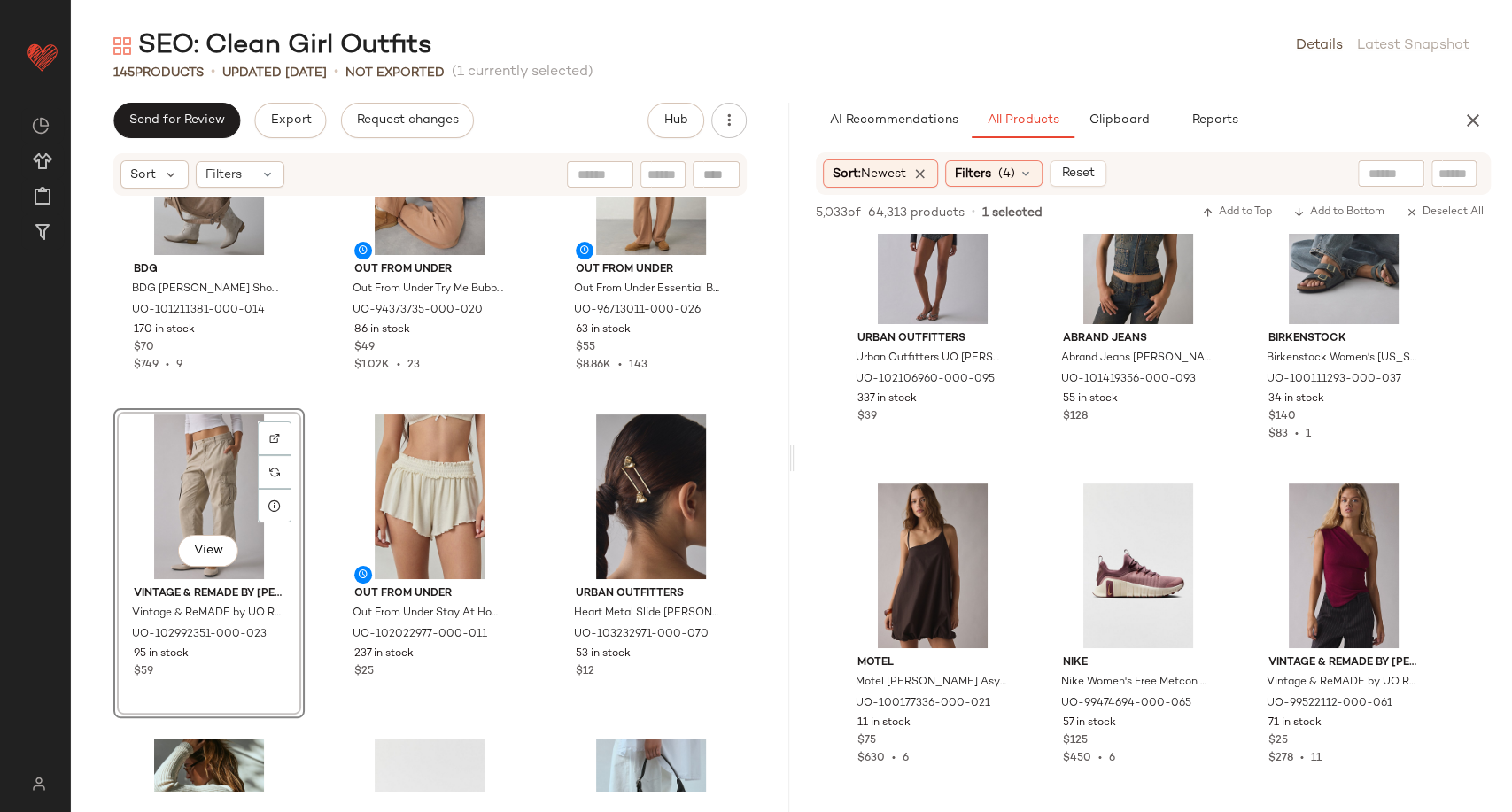
scroll to position [63625, 0]
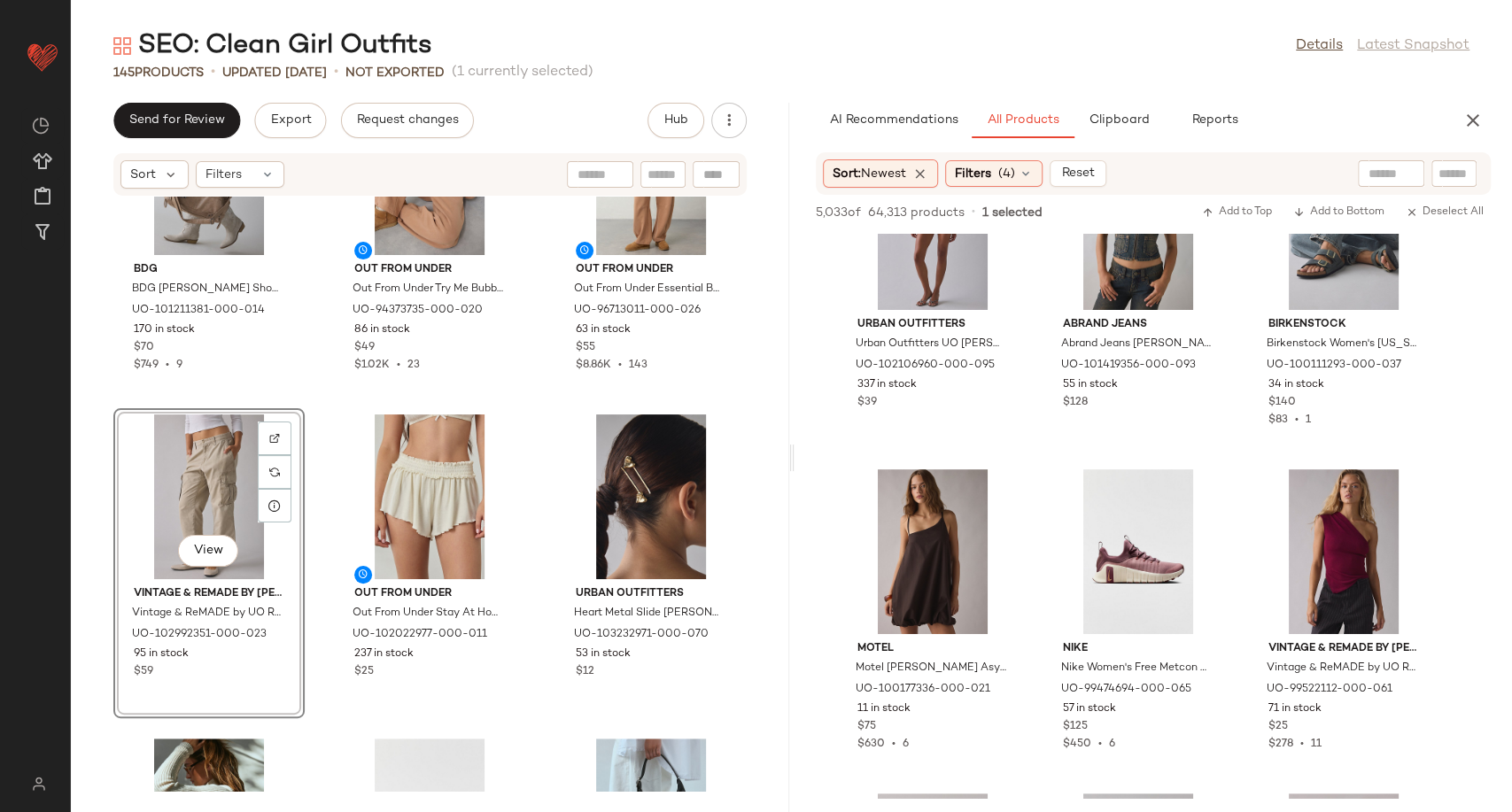
click at [1029, 159] on div "Sort: Newest Filters (4) Reset" at bounding box center [964, 172] width 284 height 28
click at [1033, 173] on icon at bounding box center [1025, 173] width 15 height 15
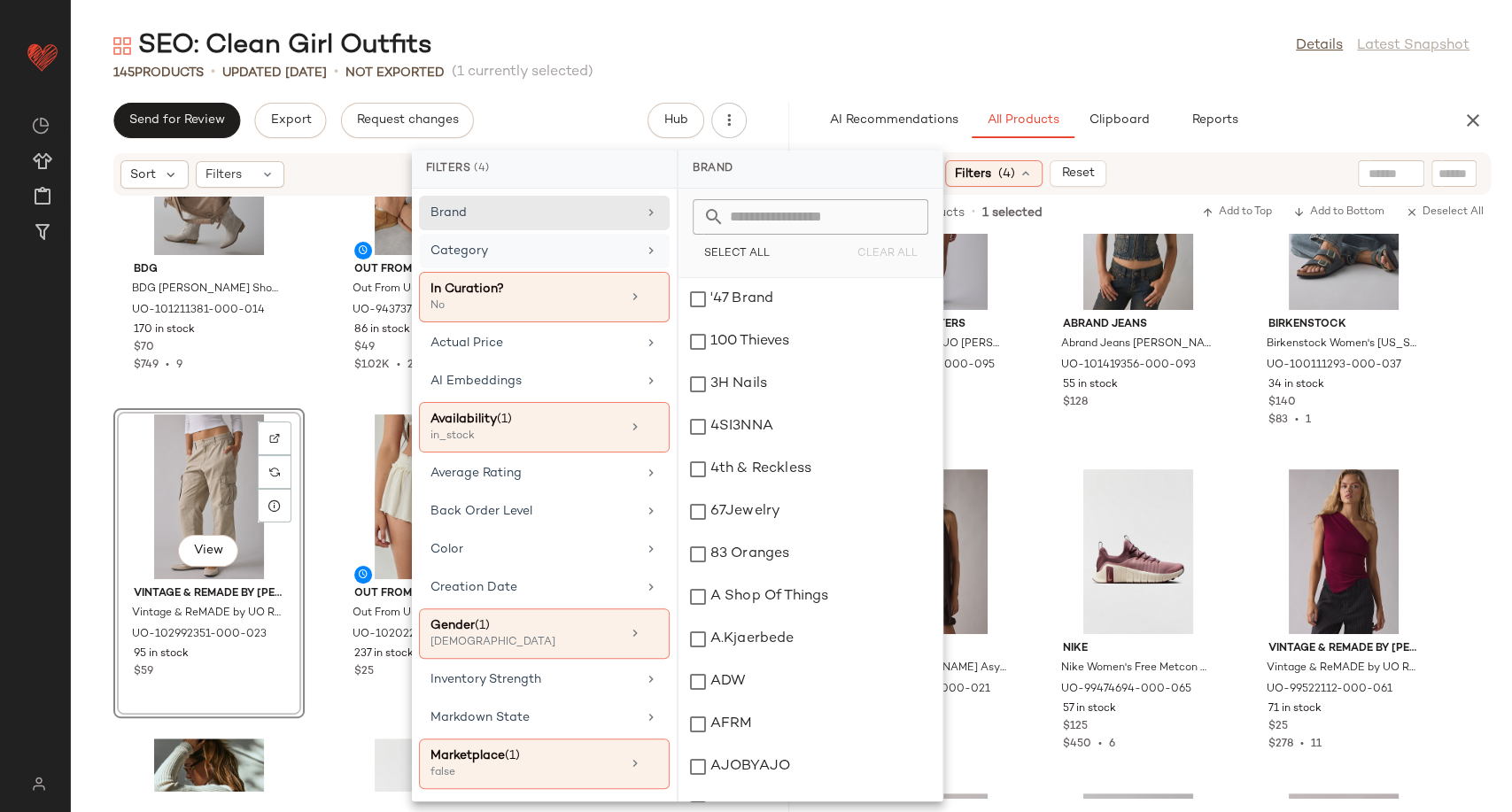
click at [602, 255] on div "Category" at bounding box center [533, 250] width 206 height 18
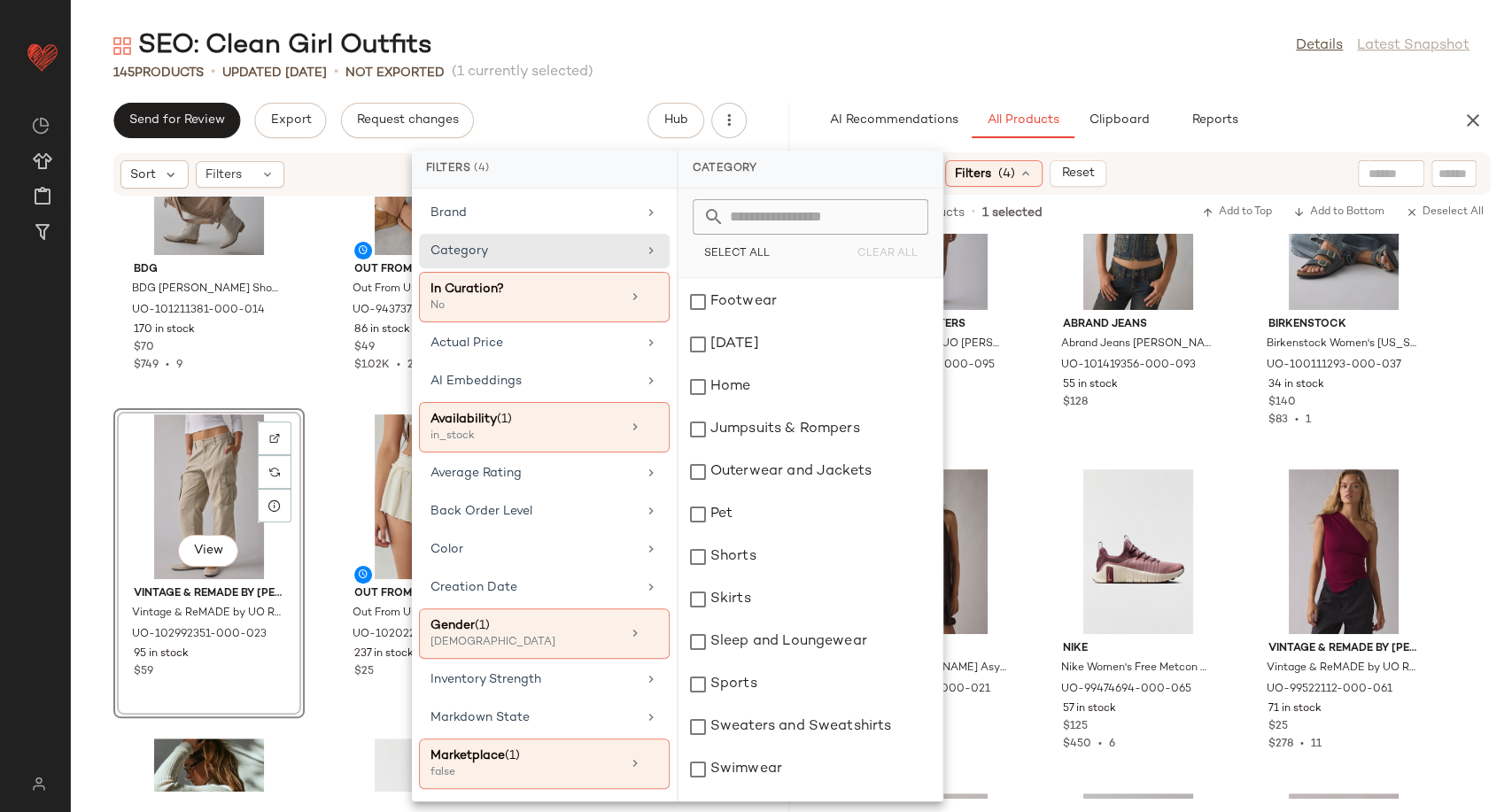
scroll to position [453, 0]
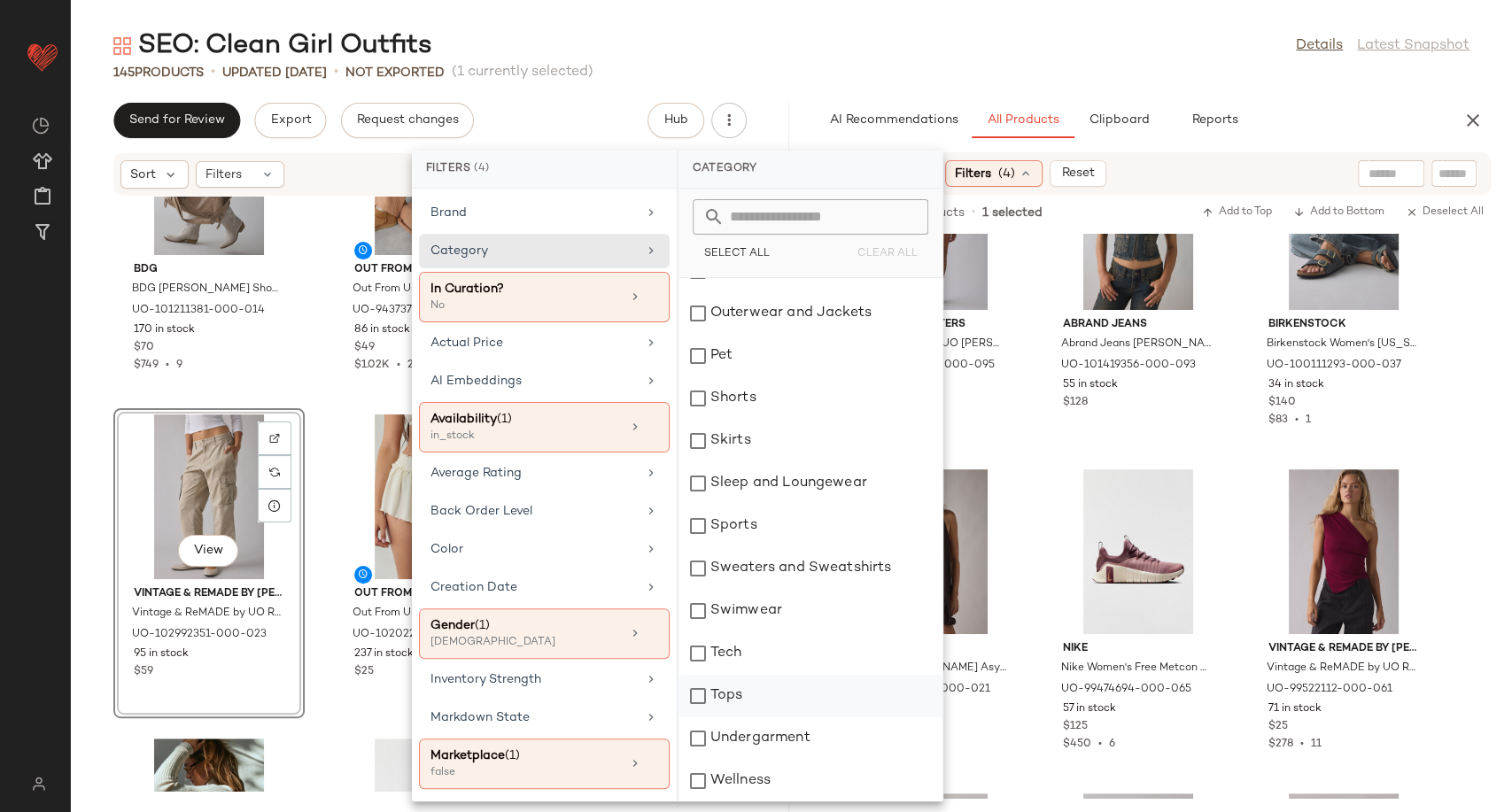
click at [729, 683] on div "Tops" at bounding box center [810, 696] width 264 height 43
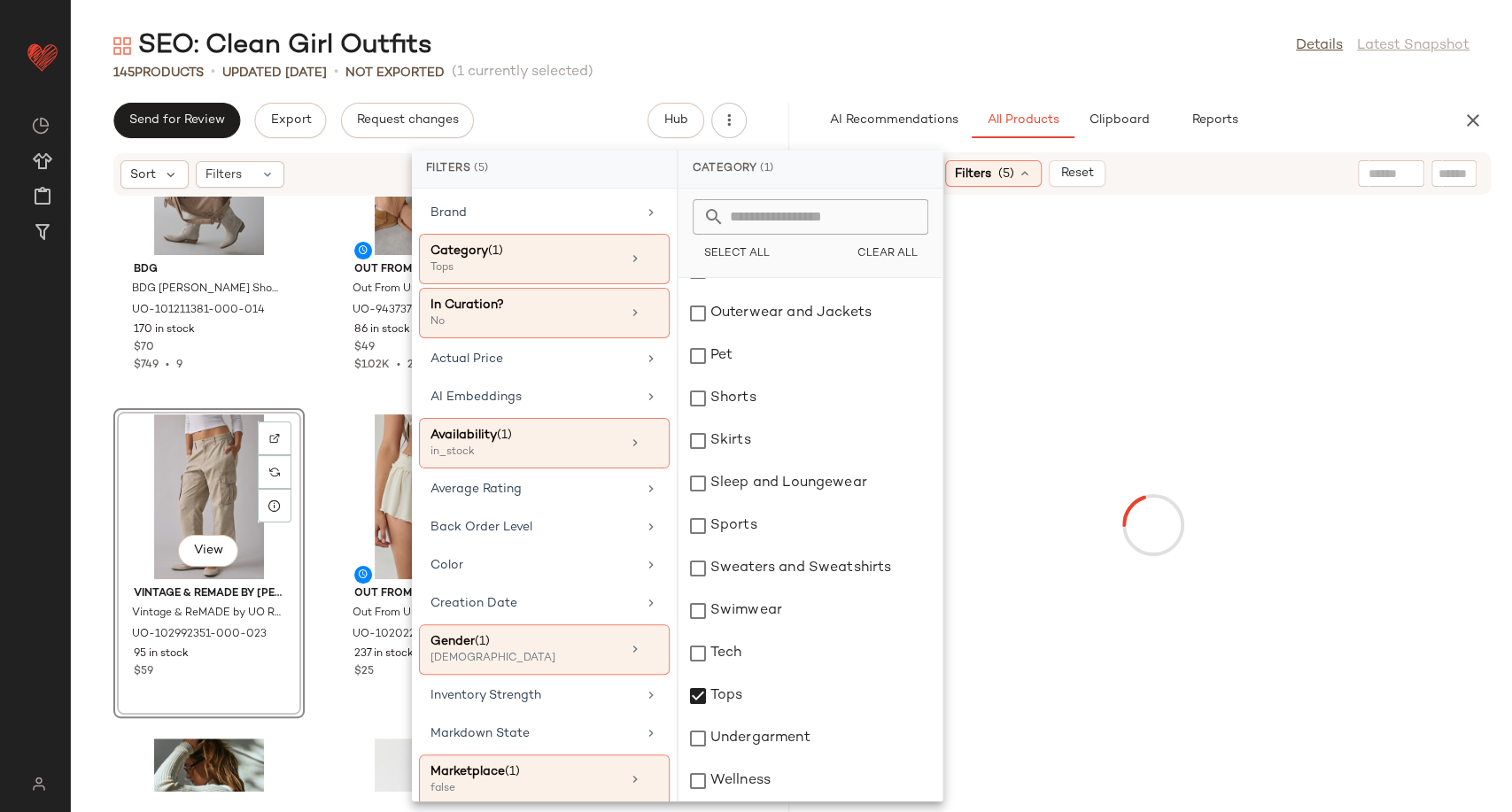
click at [1037, 661] on div at bounding box center [1153, 524] width 711 height 652
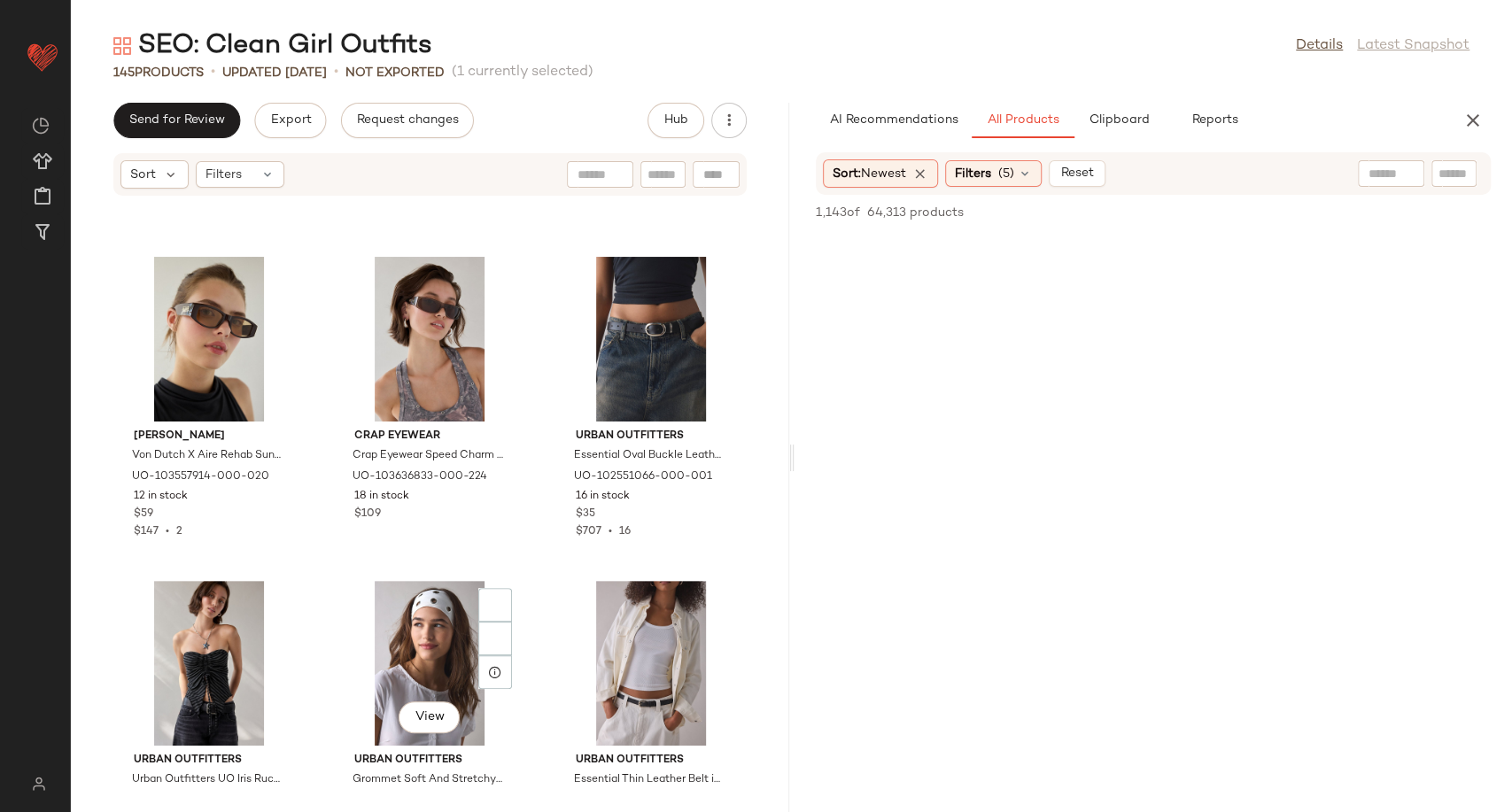
scroll to position [10611, 0]
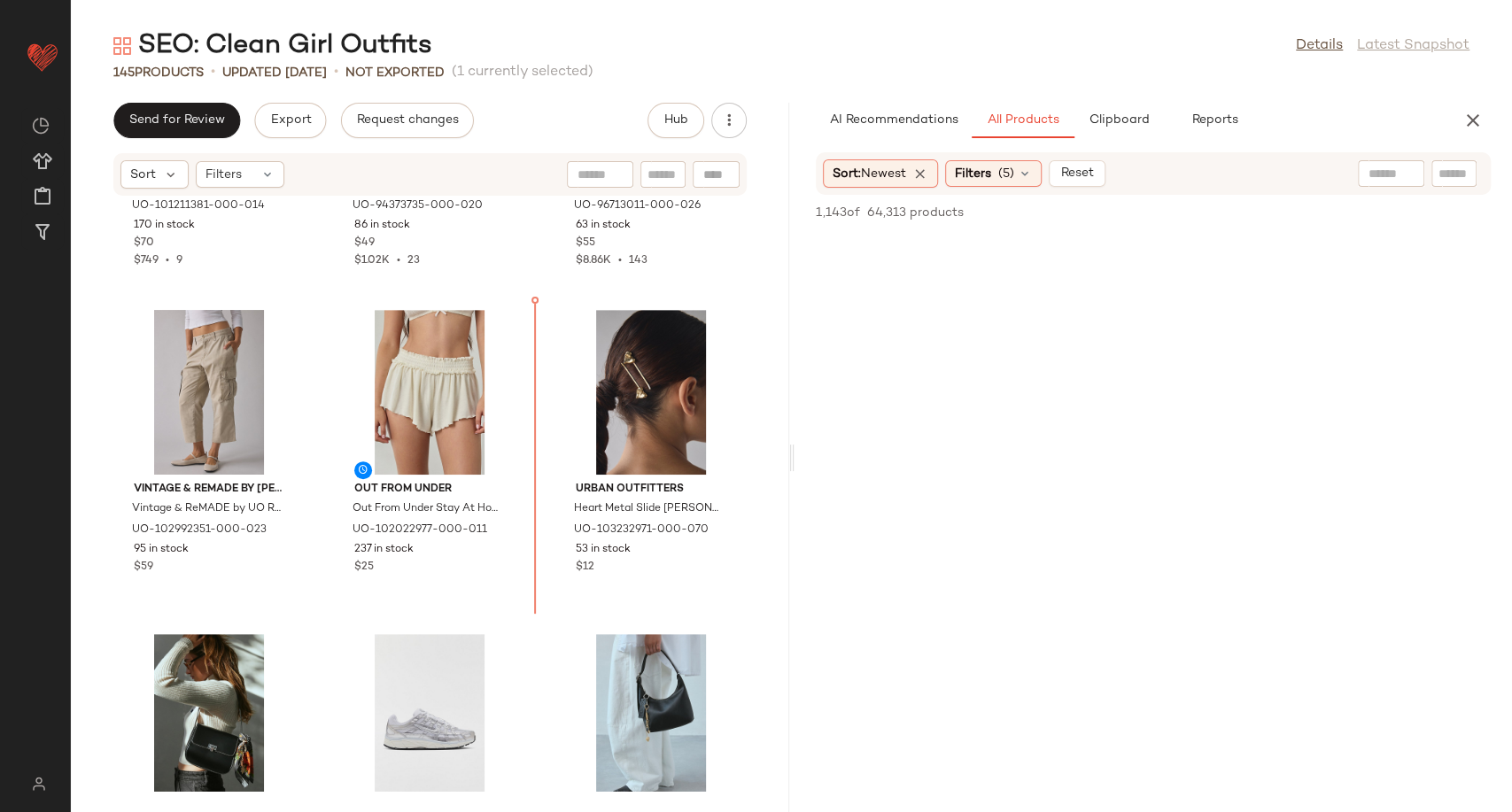
scroll to position [9630, 0]
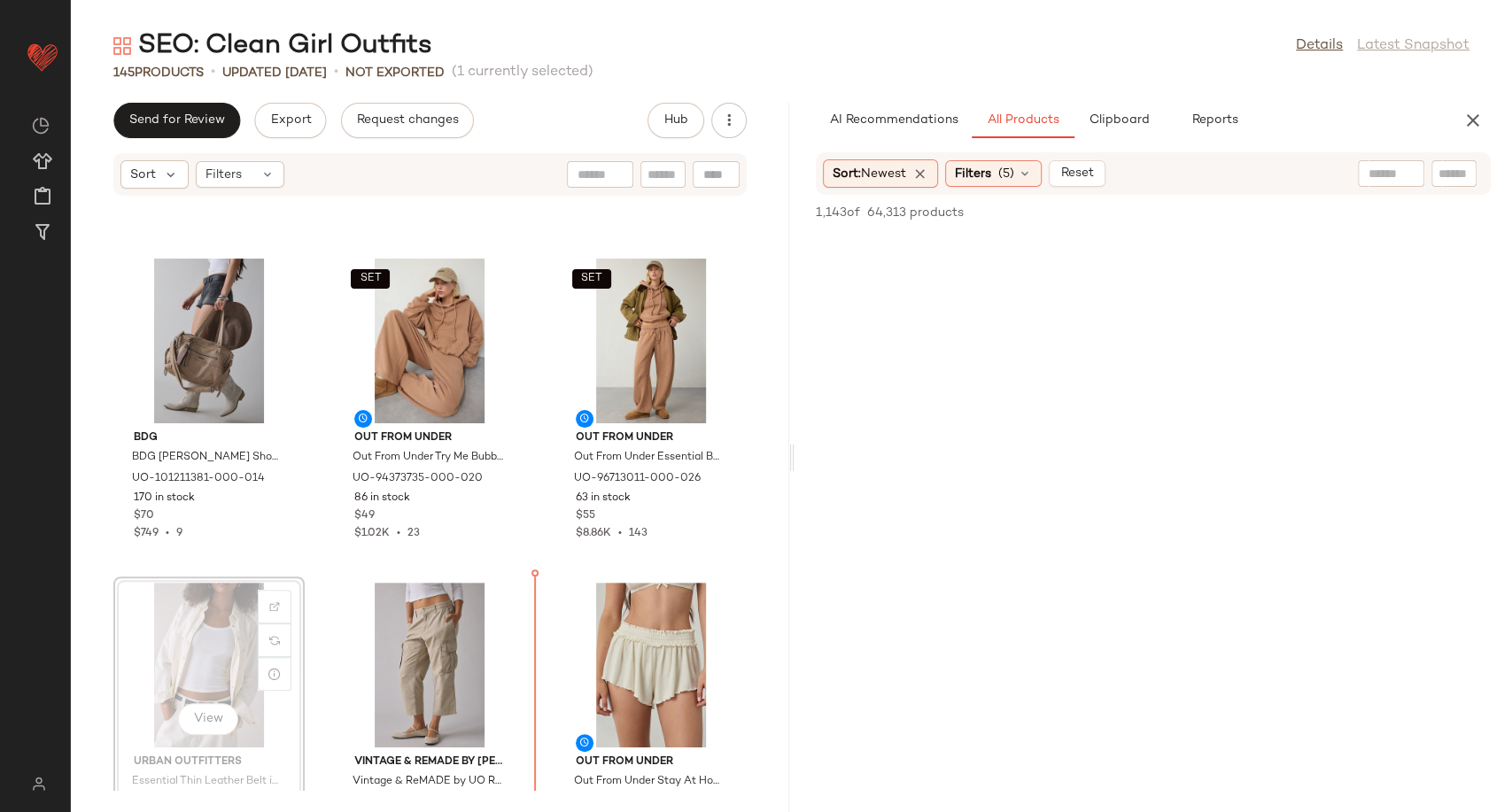
scroll to position [9404, 0]
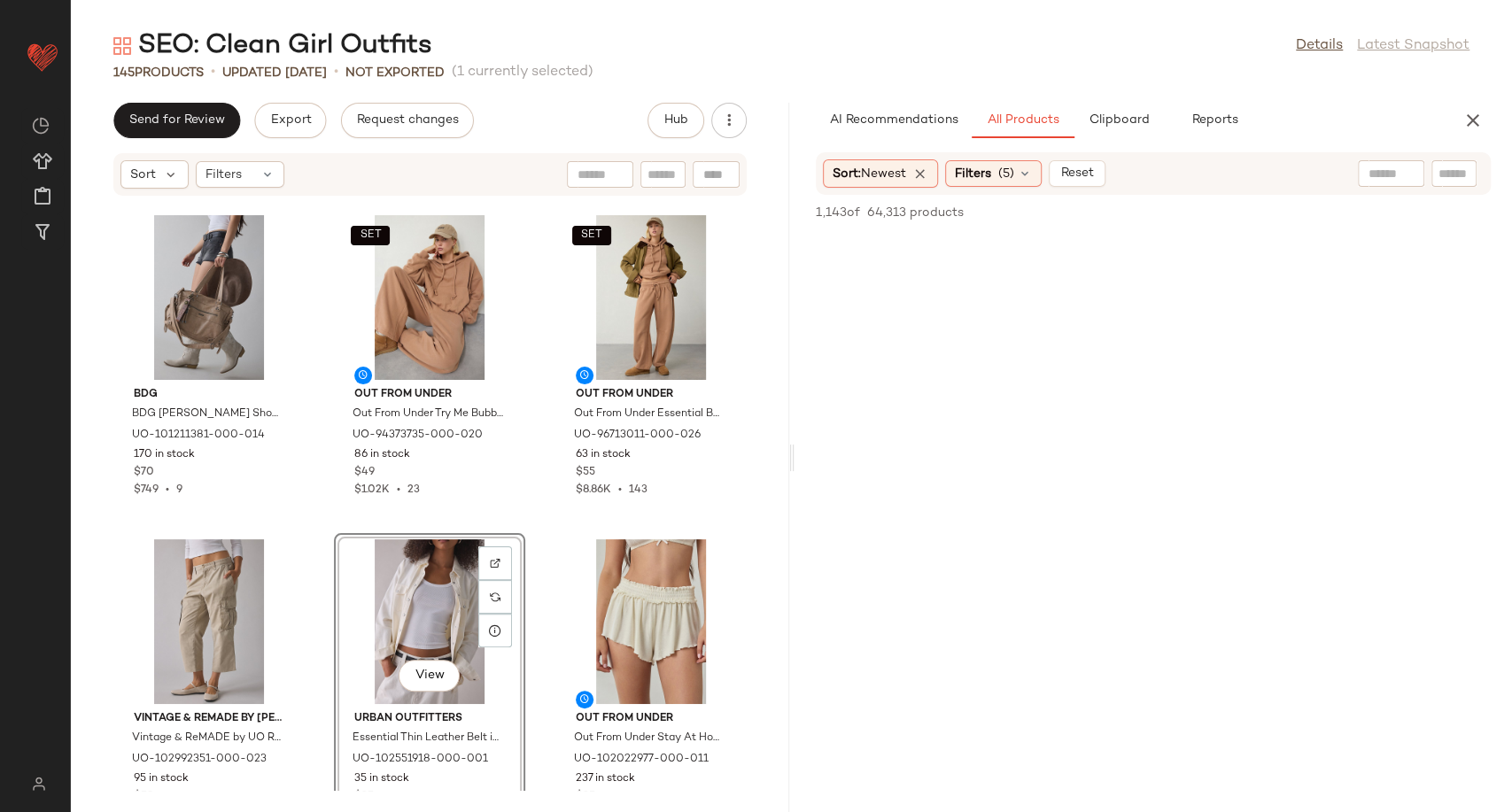
click at [529, 658] on div "BDG BDG Cindy Shoulder Bag in Neutral, Women's at Urban Outfitters UO-101211381…" at bounding box center [429, 493] width 718 height 594
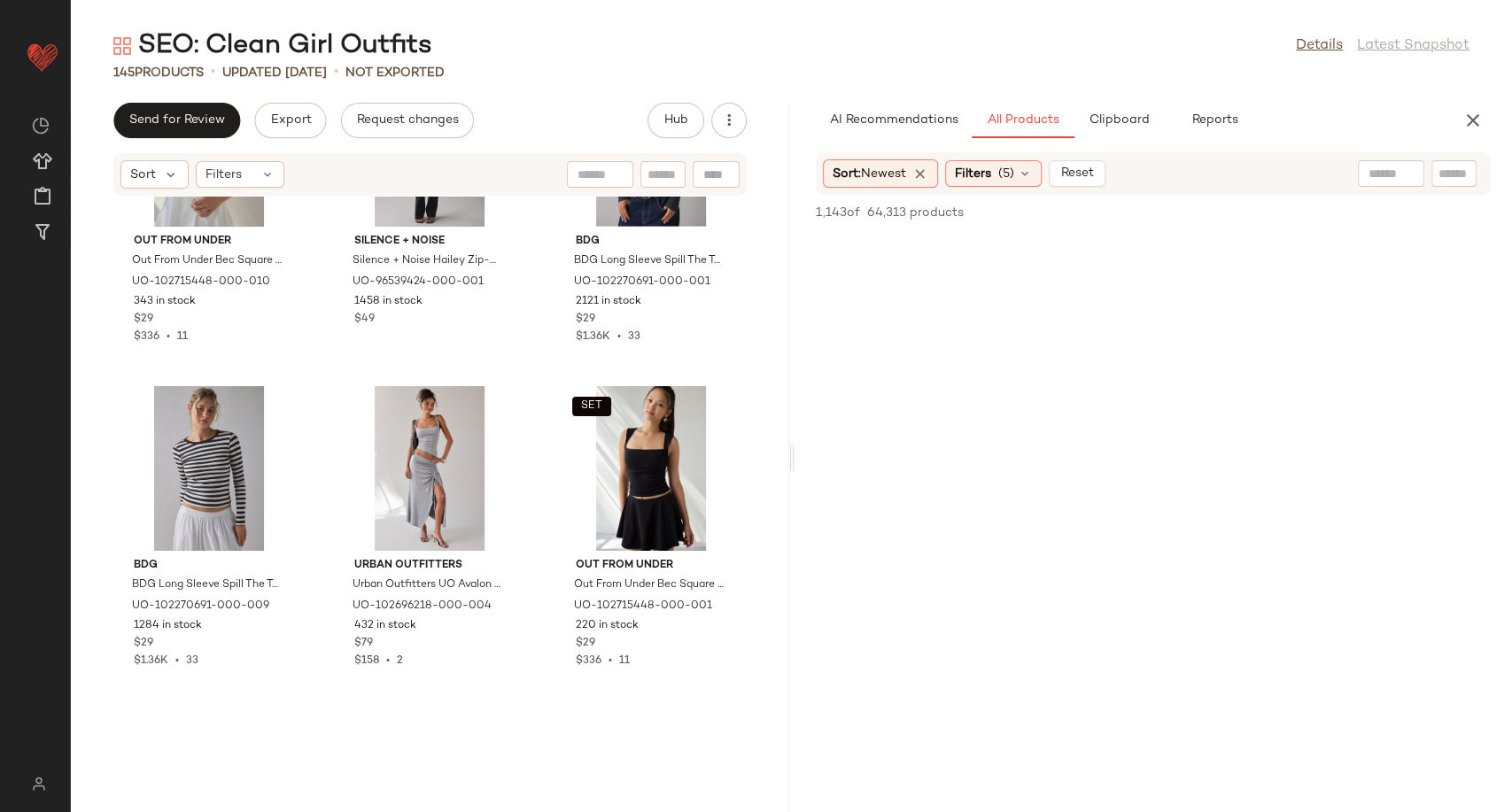
scroll to position [12848, 0]
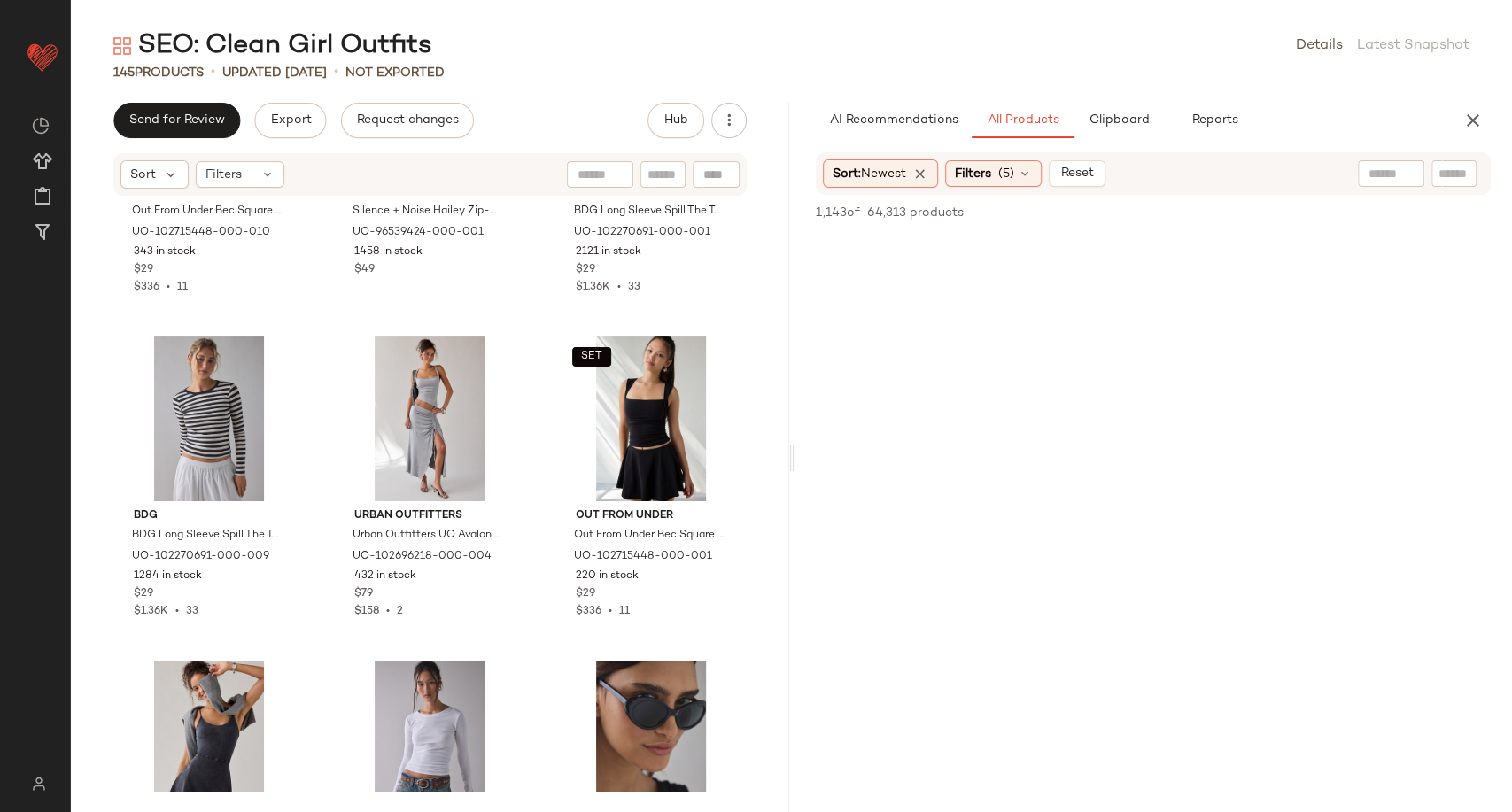
click at [534, 526] on div "SET Out From Under Out From Under Bec Square Neck Ruched Tank Top in White, Wom…" at bounding box center [429, 493] width 718 height 594
click at [531, 561] on div "SET Out From Under Out From Under Bec Square Neck Ruched Tank Top in White, Wom…" at bounding box center [429, 493] width 718 height 594
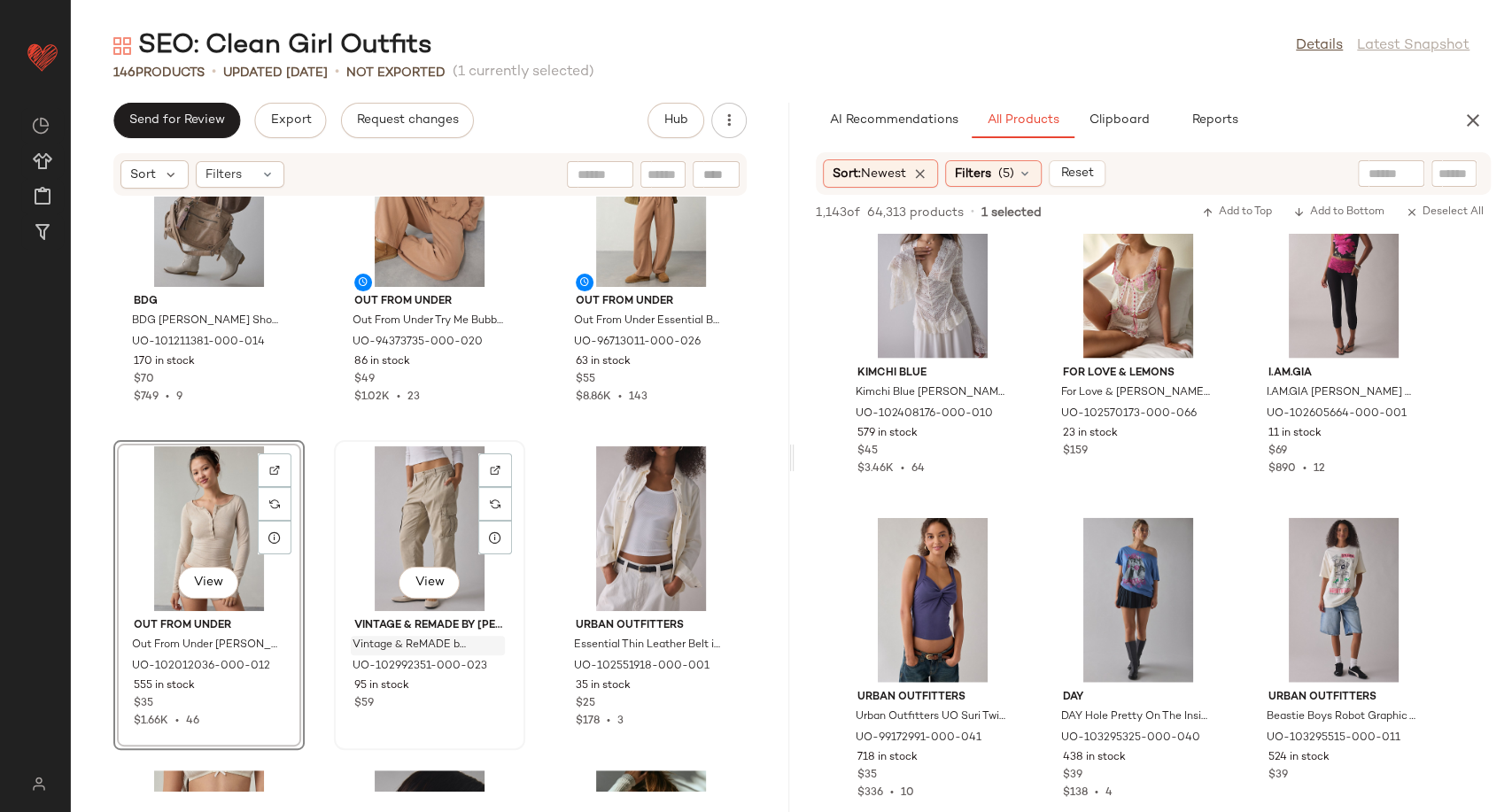
scroll to position [9484, 0]
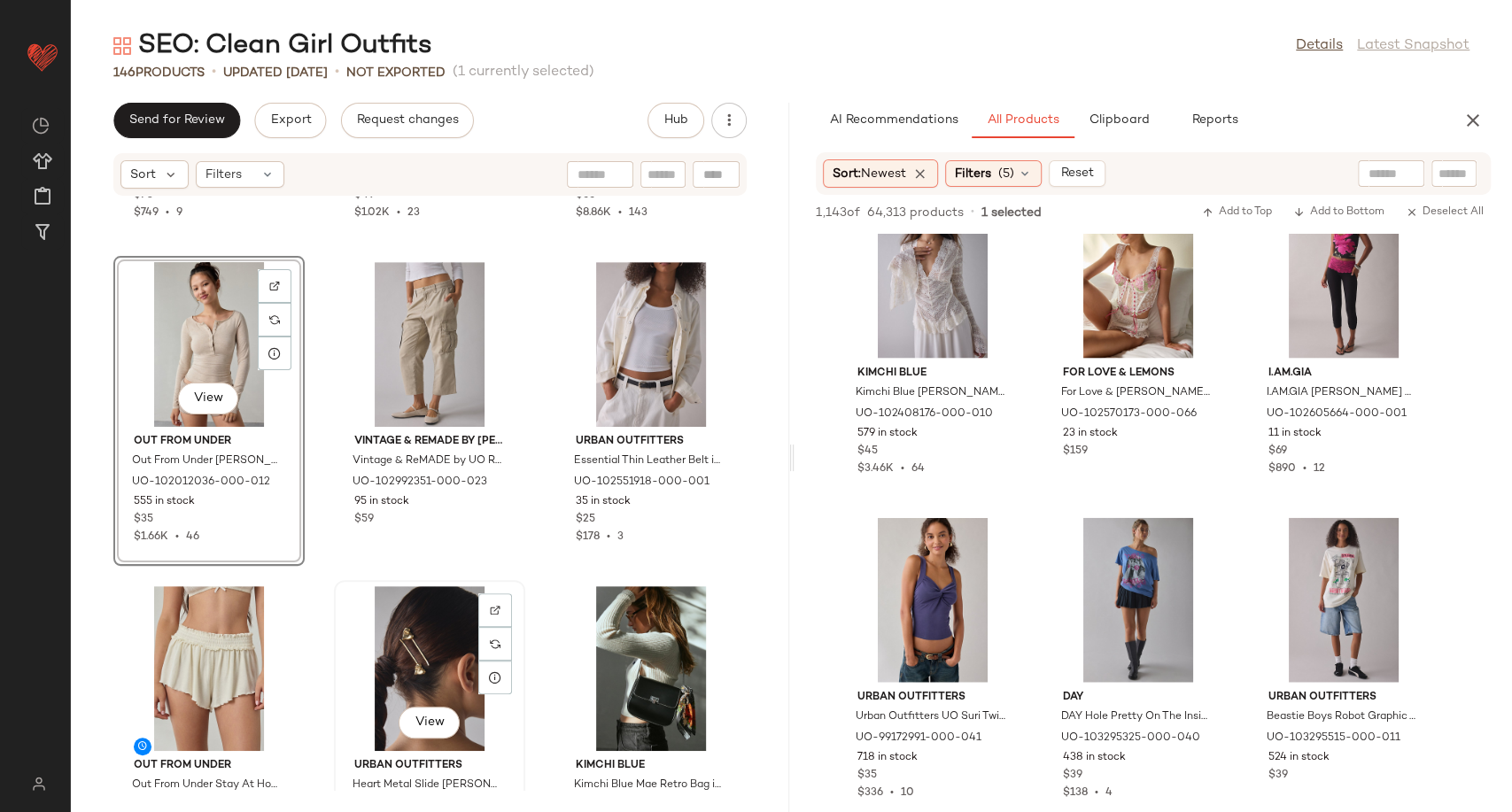
scroll to position [9684, 0]
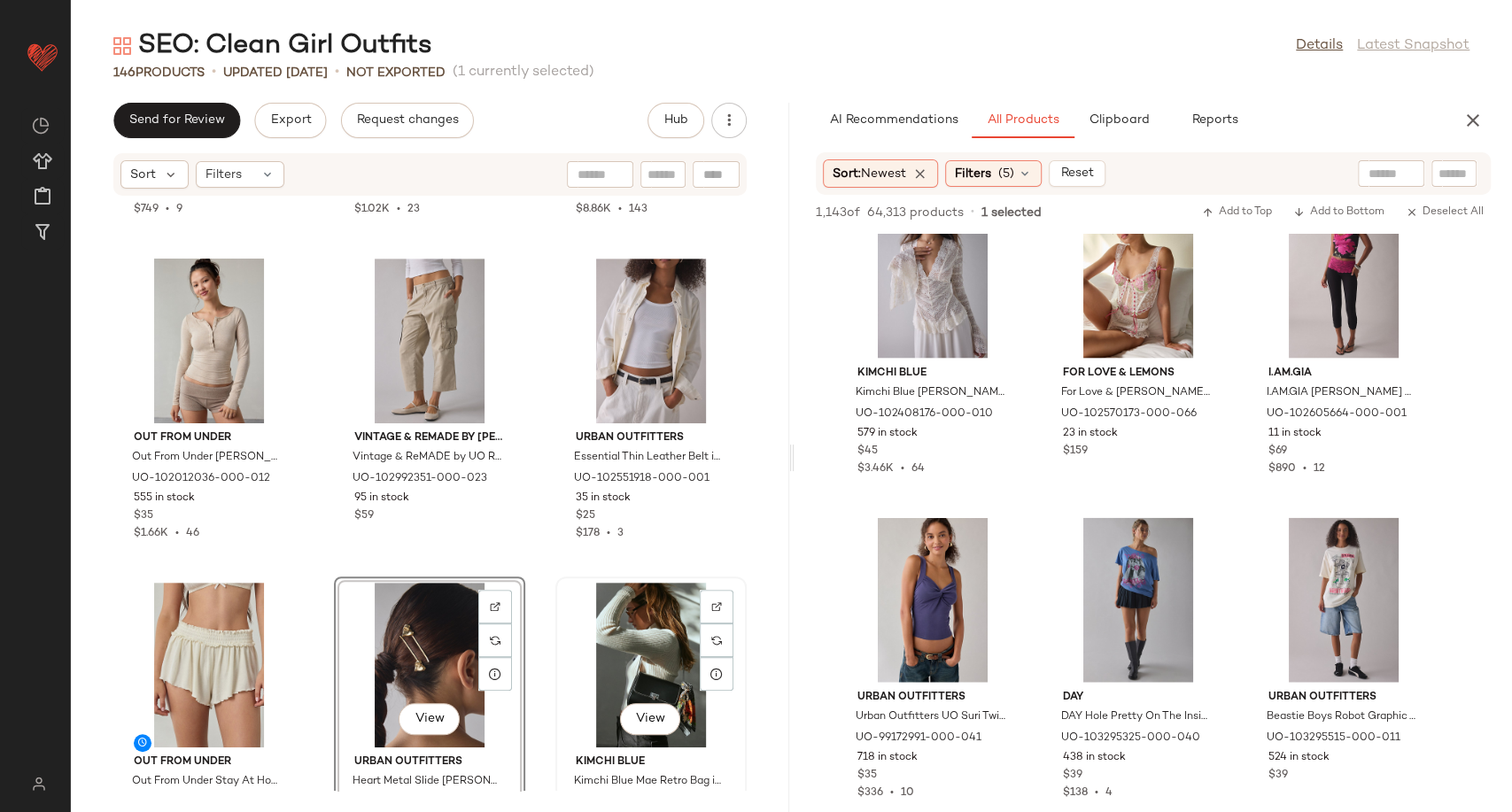
scroll to position [9685, 0]
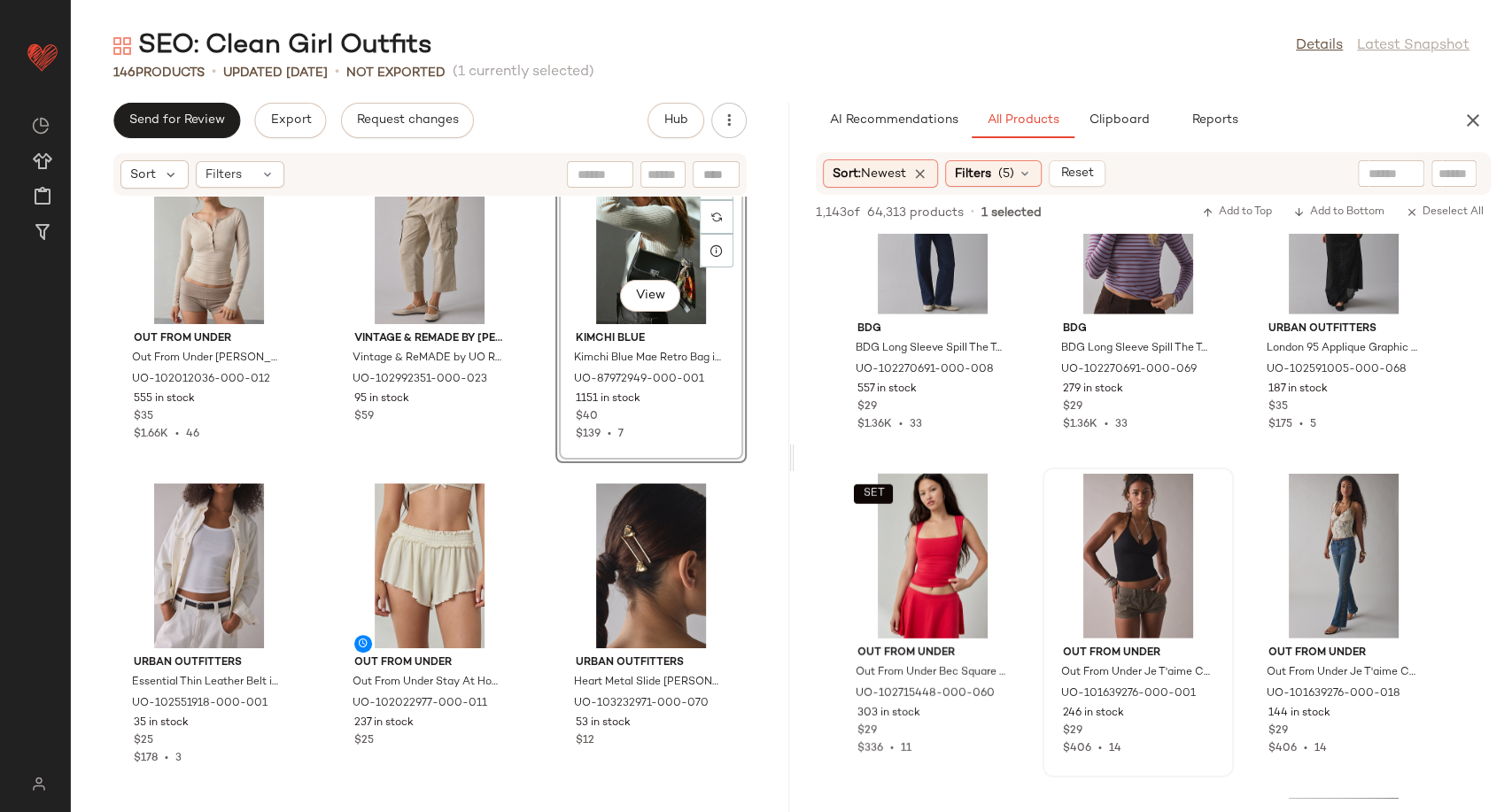
scroll to position [26090, 0]
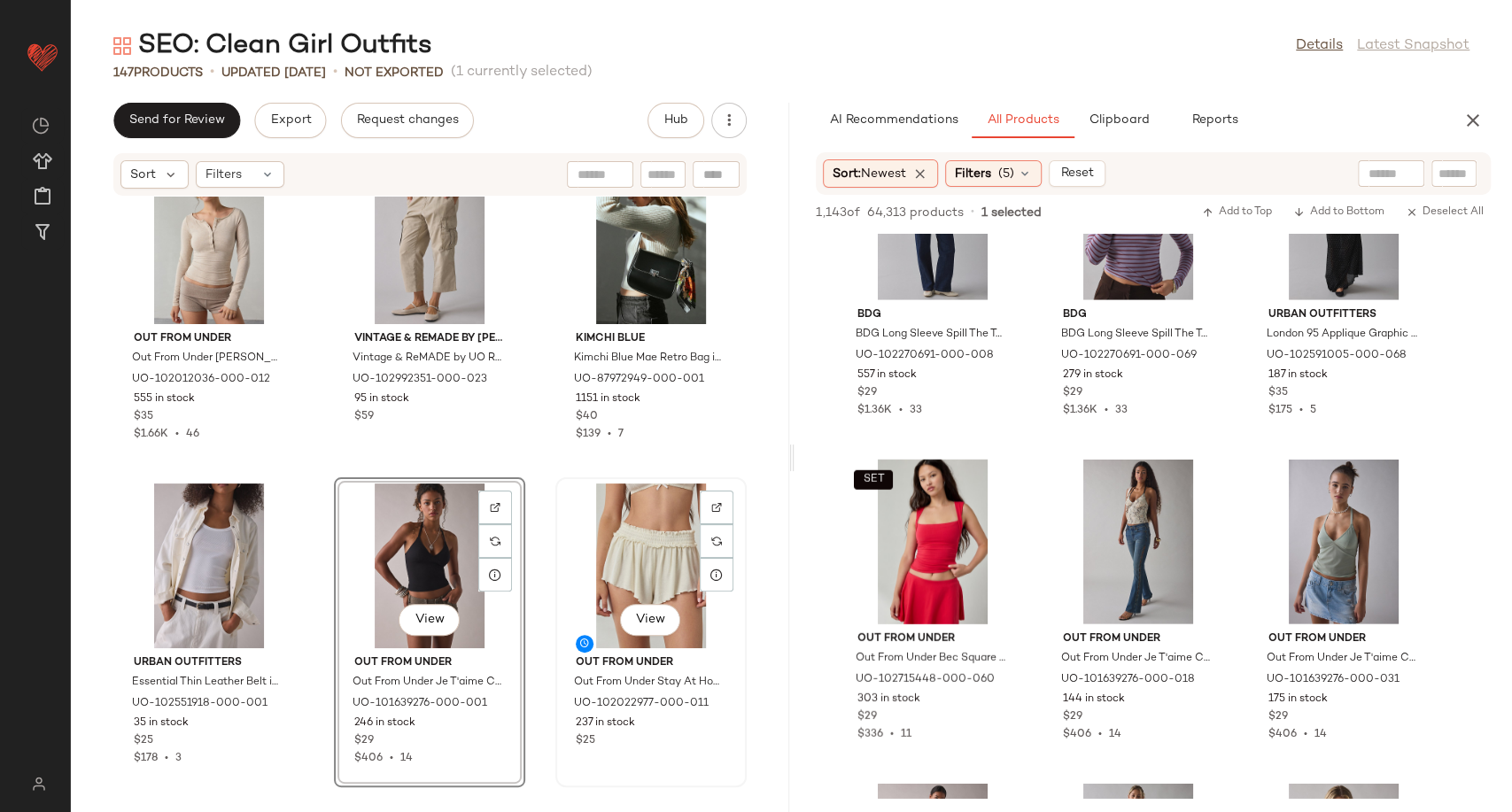
click at [611, 567] on div "View" at bounding box center [650, 566] width 179 height 165
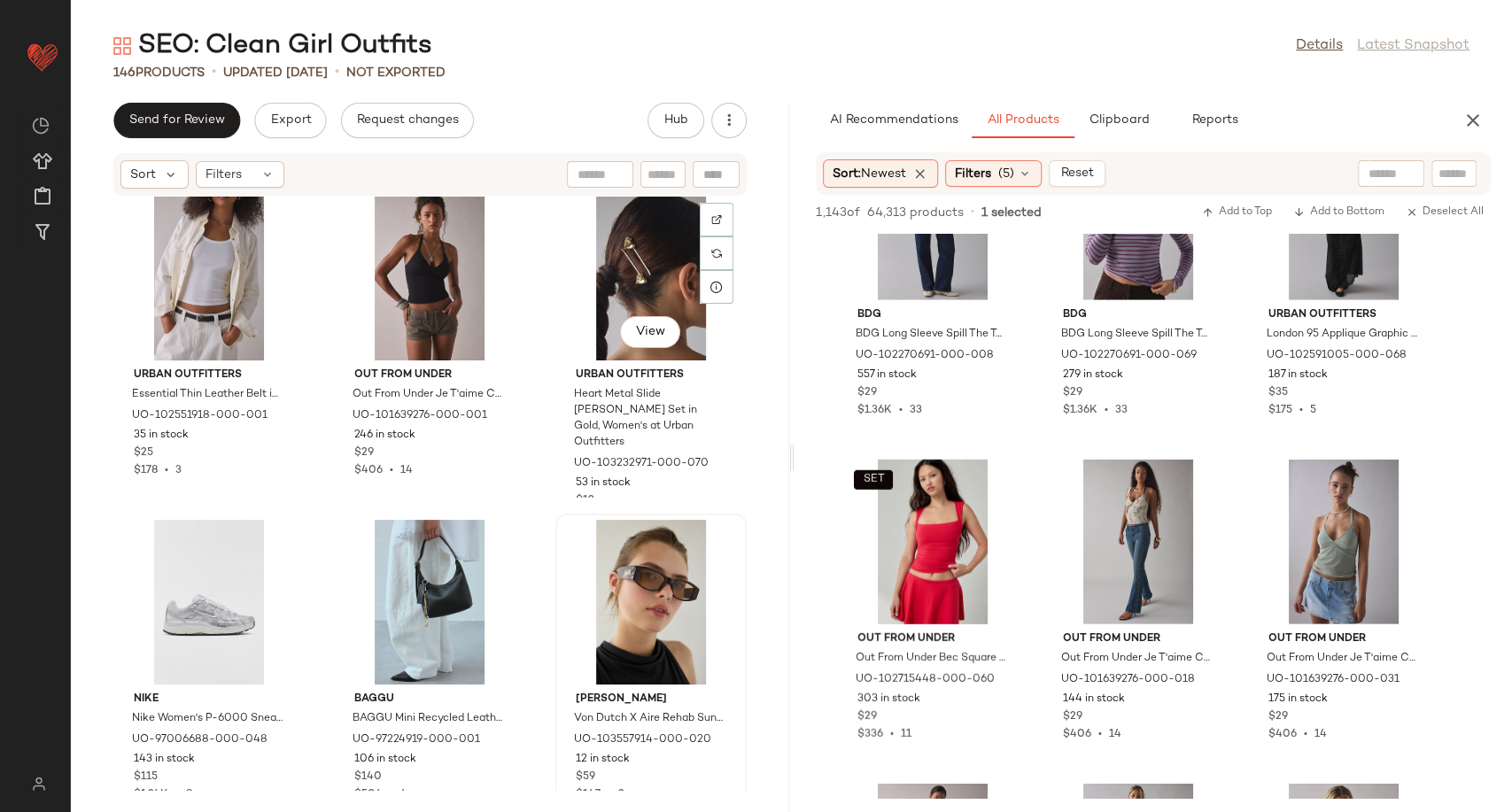
scroll to position [10079, 0]
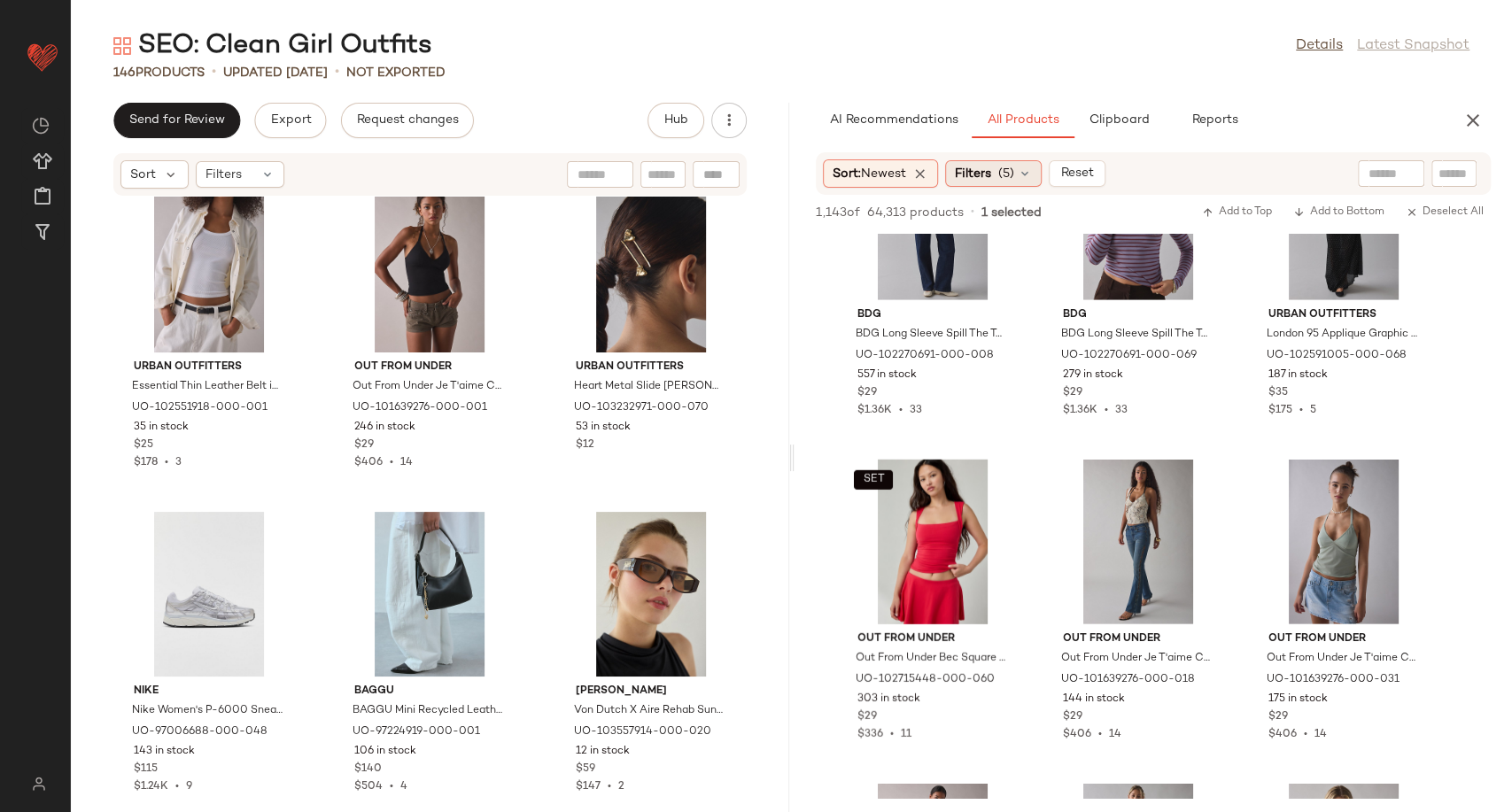
click at [1032, 171] on icon at bounding box center [1024, 173] width 15 height 15
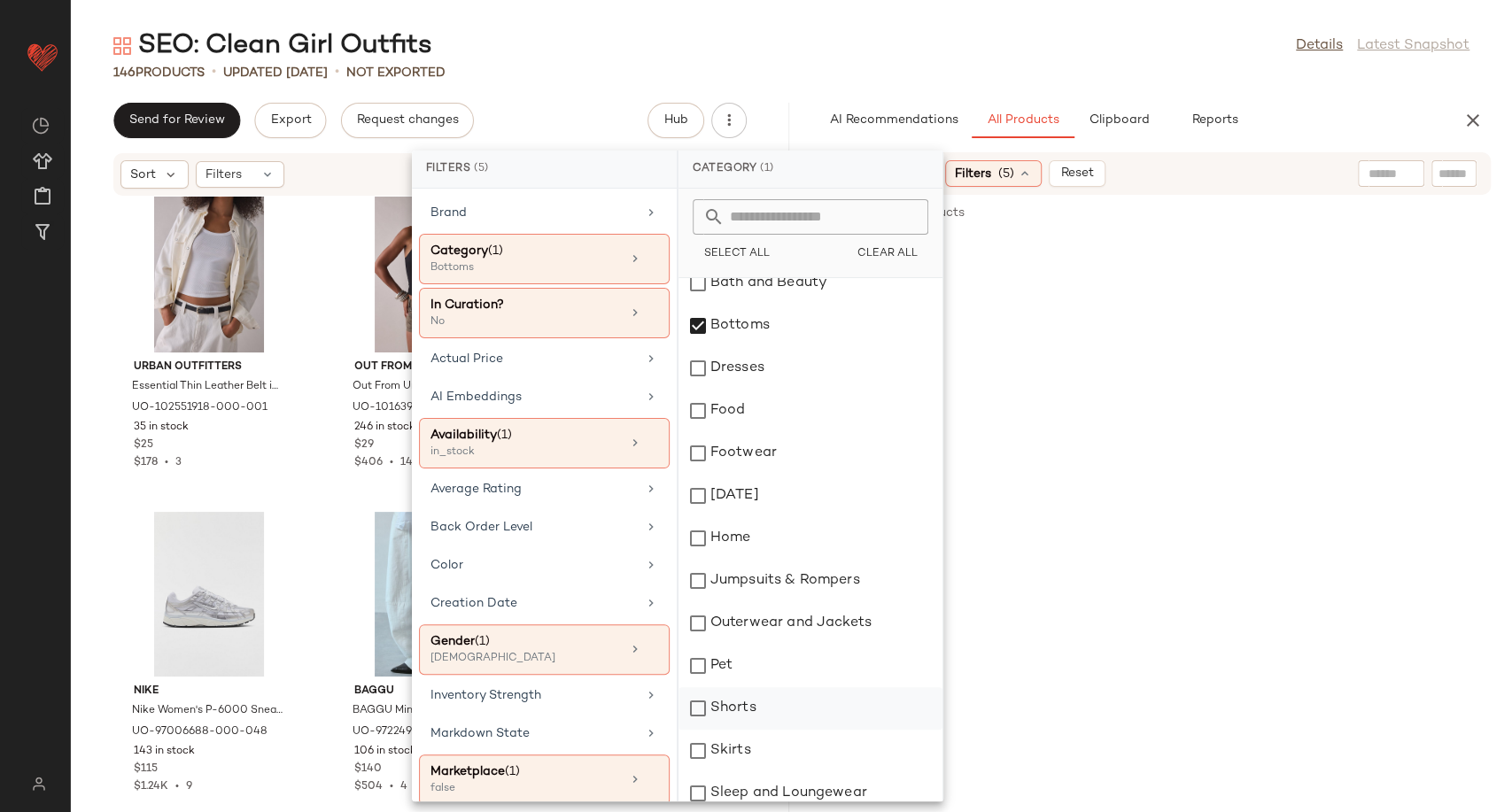
scroll to position [197, 0]
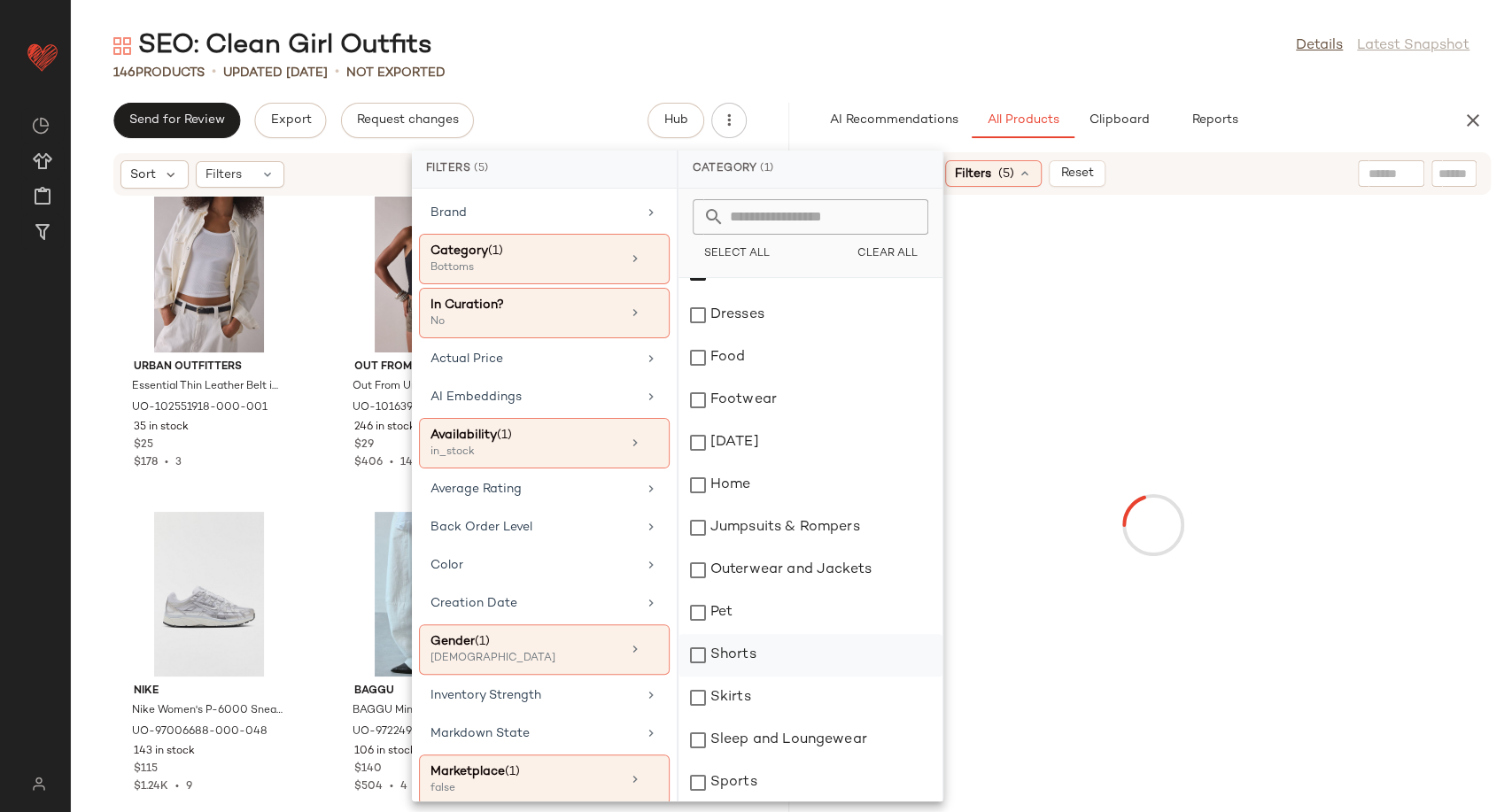
click at [761, 671] on div "Shorts" at bounding box center [810, 655] width 264 height 43
click at [761, 704] on div "Skirts" at bounding box center [810, 698] width 264 height 43
click at [1070, 438] on div at bounding box center [1153, 524] width 711 height 652
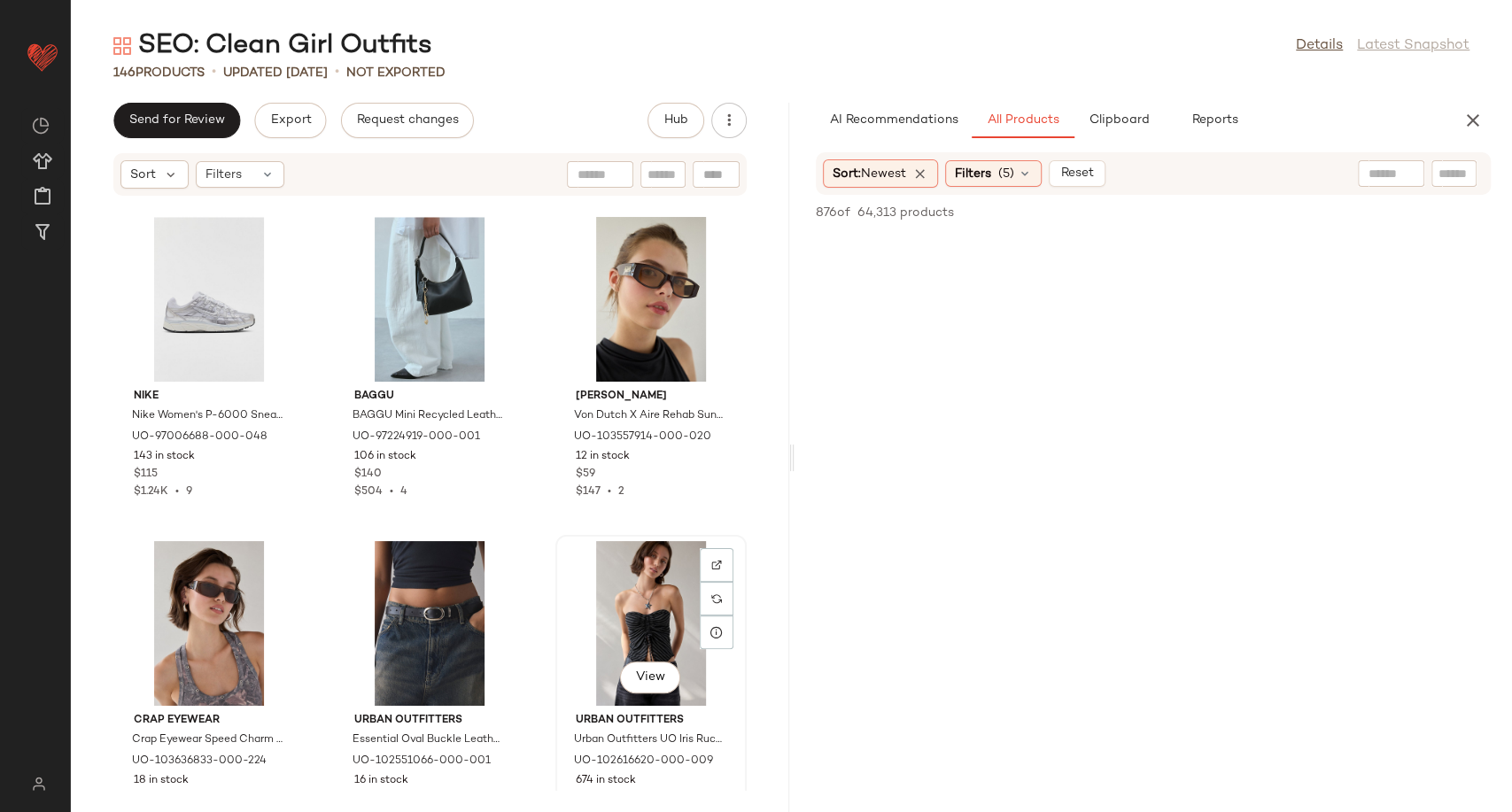
scroll to position [10767, 0]
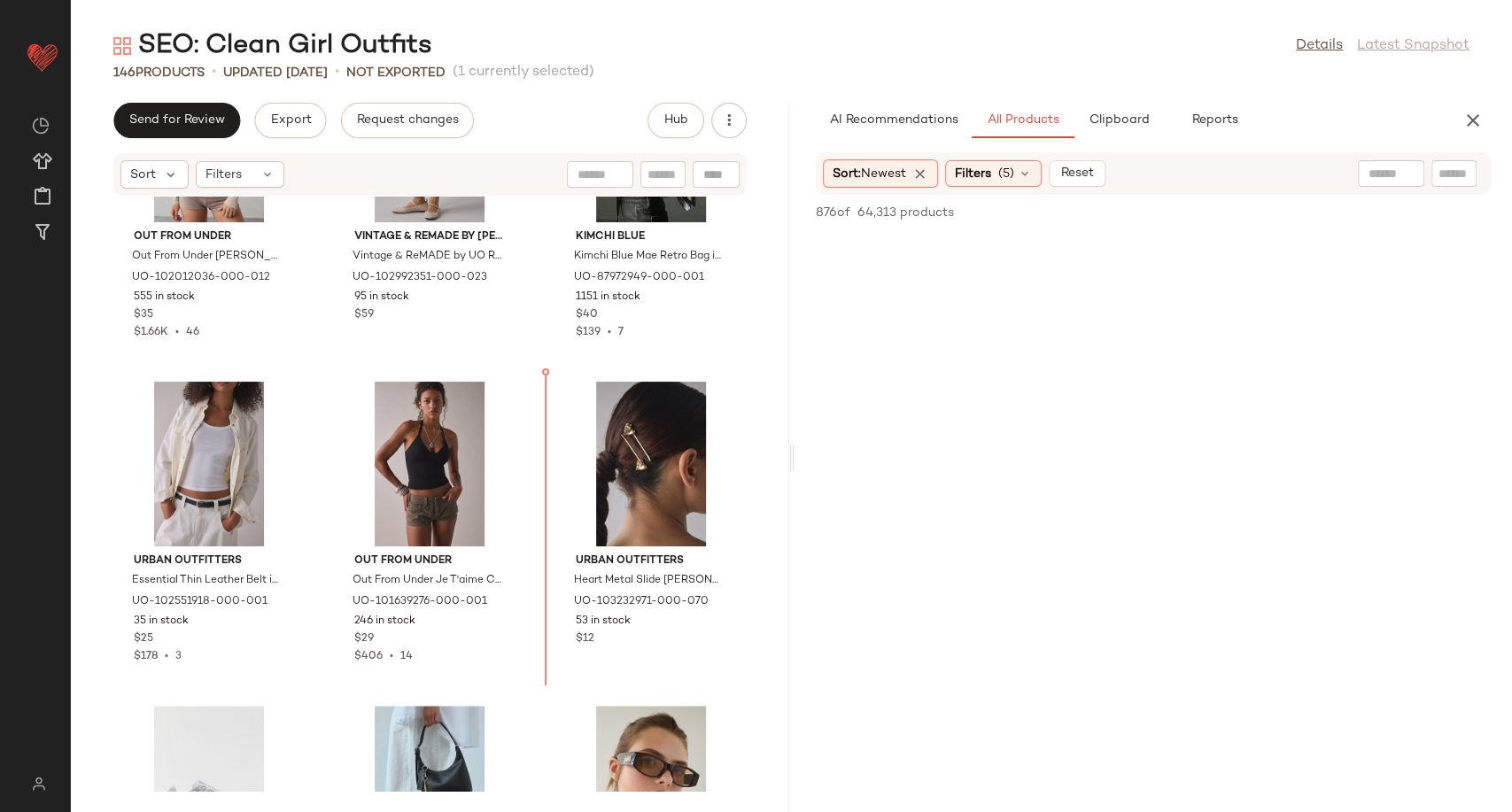
scroll to position [9883, 0]
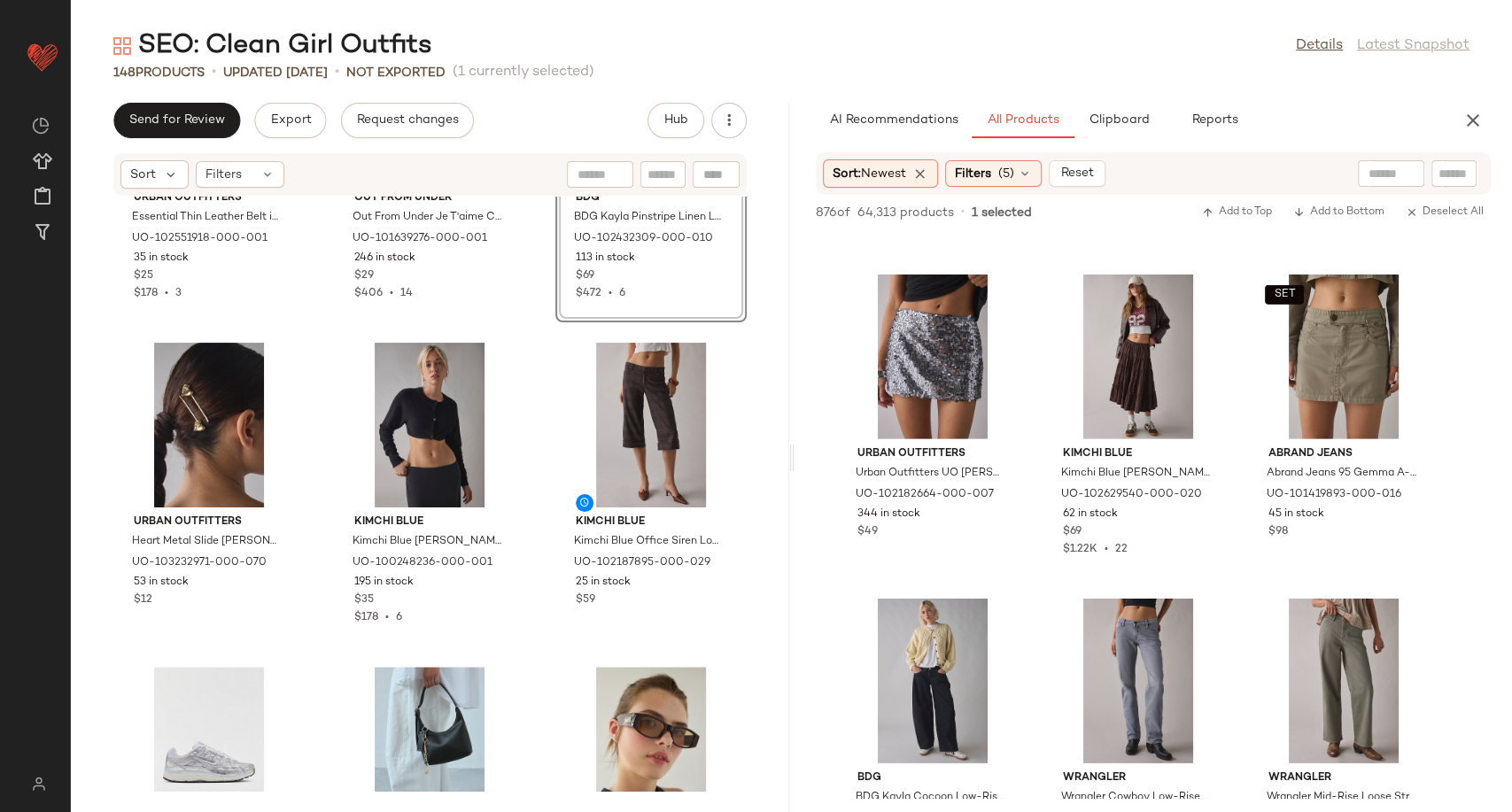
scroll to position [10080, 0]
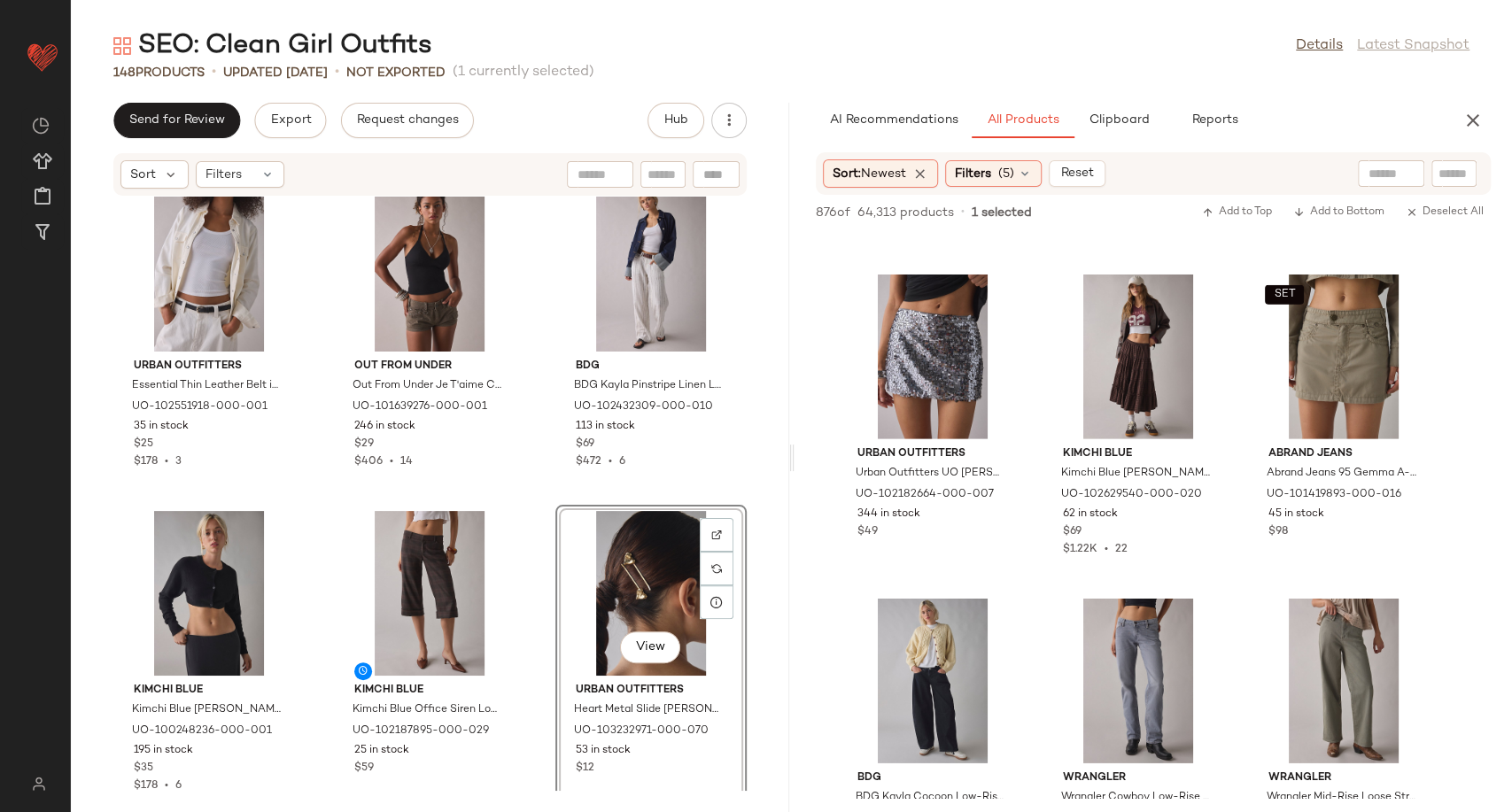
click at [530, 593] on div "Urban Outfitters Essential Thin Leather Belt in Black/Silver, Women's at Urban …" at bounding box center [429, 493] width 718 height 594
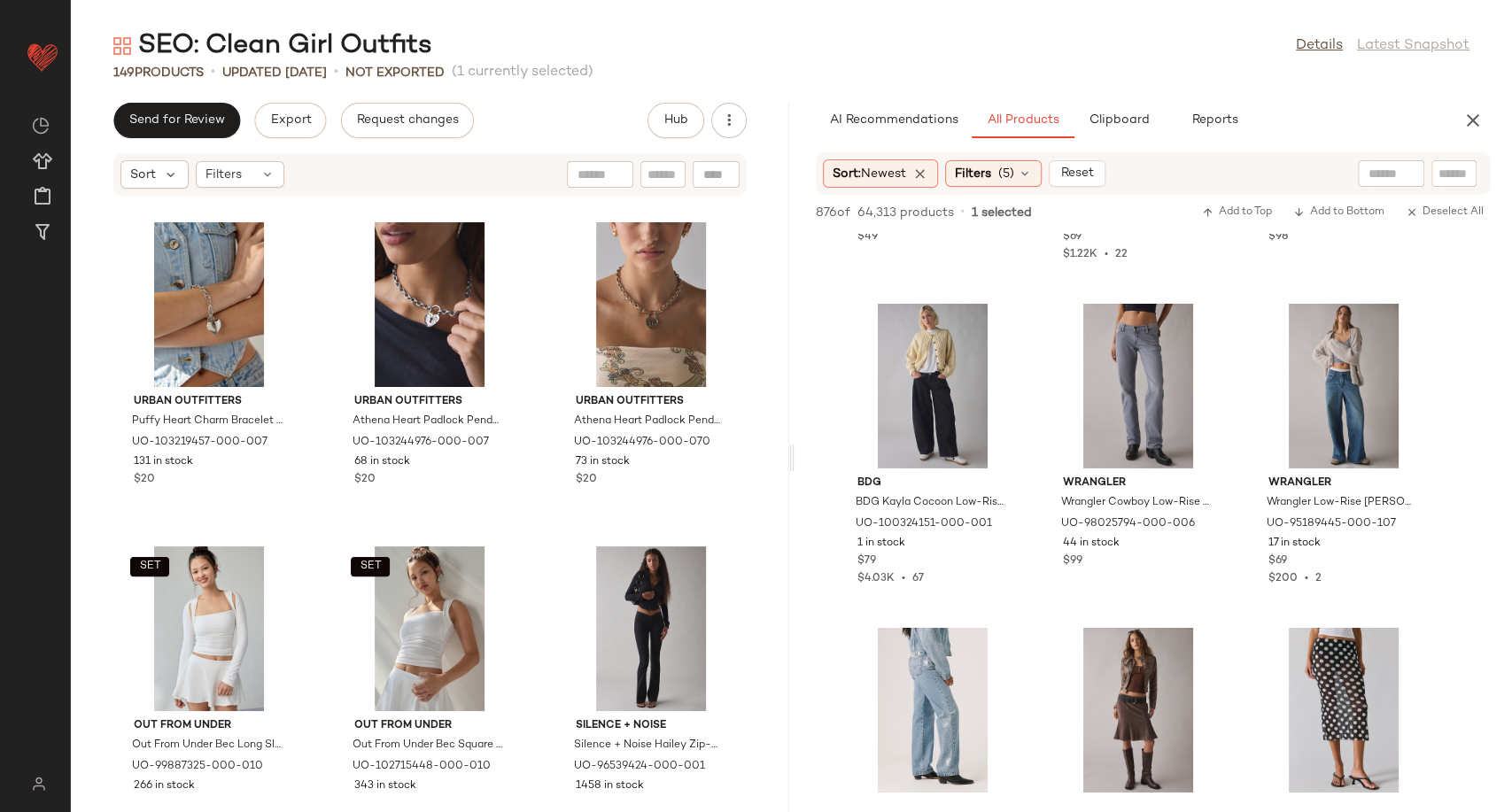
scroll to position [12933, 0]
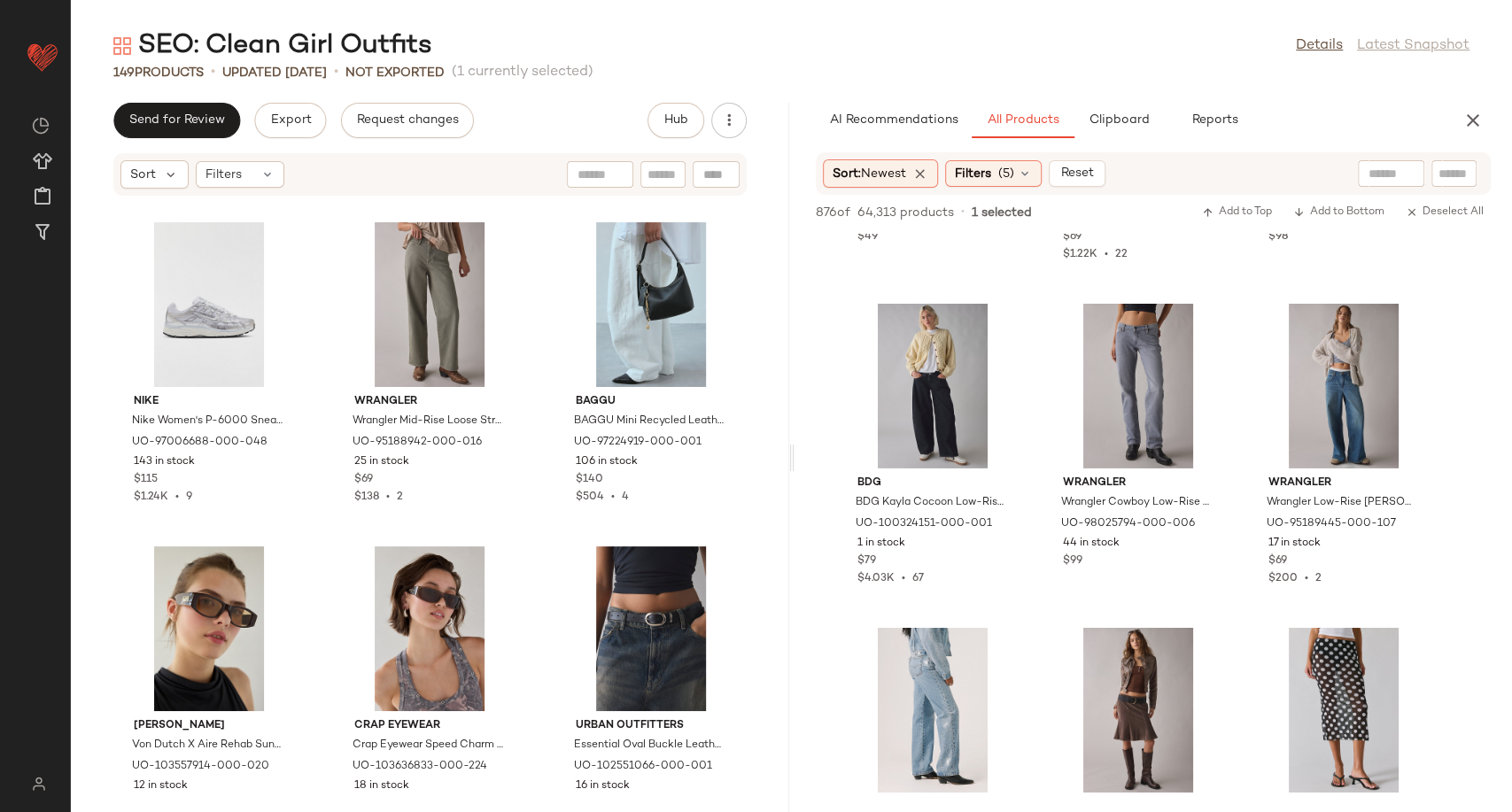
scroll to position [10685, 0]
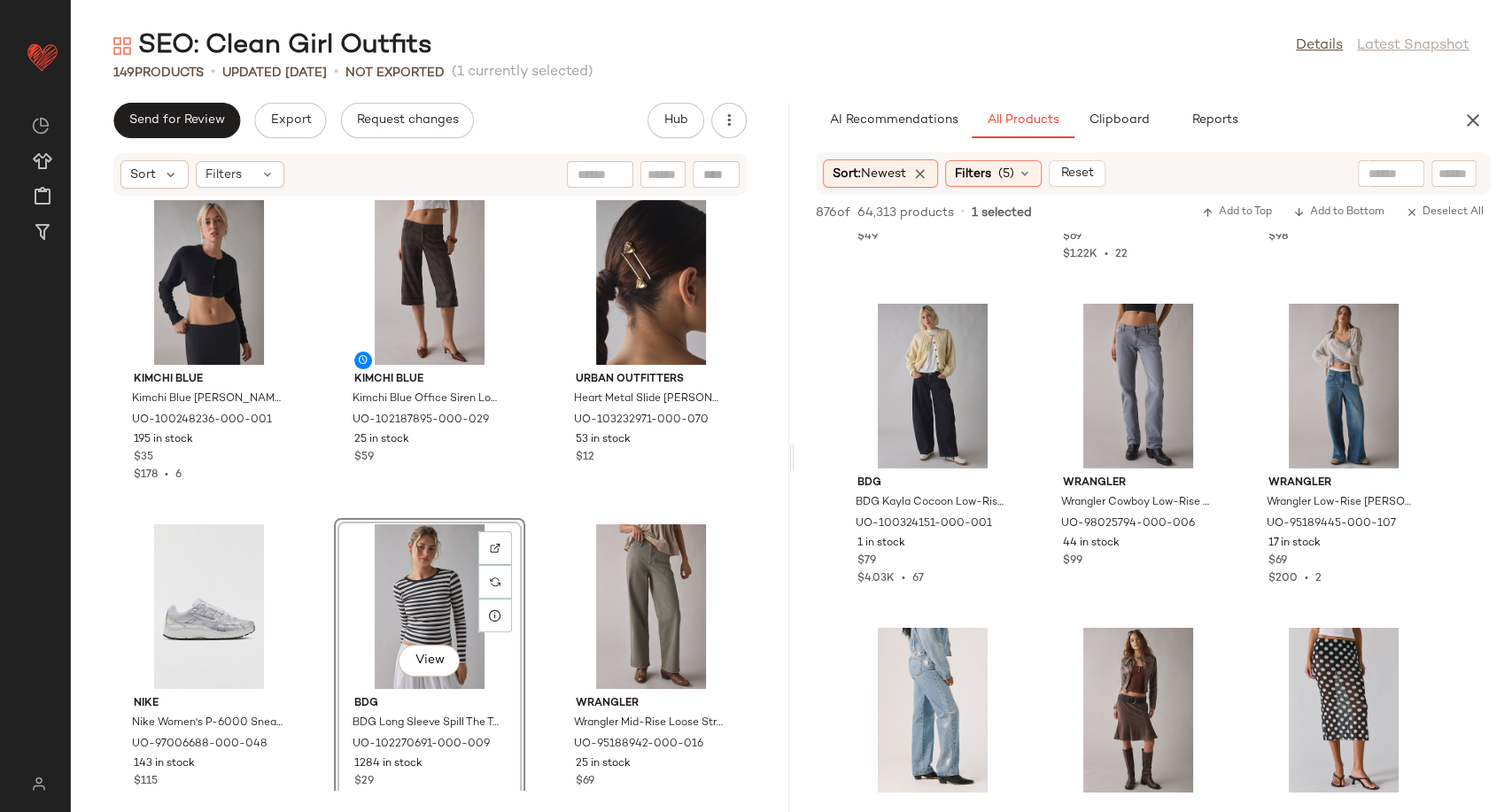
scroll to position [10390, 0]
click at [561, 454] on div "Urban Outfitters Heart Metal Slide Barrette Set in Gold, Women's at Urban Outfi…" at bounding box center [650, 417] width 179 height 103
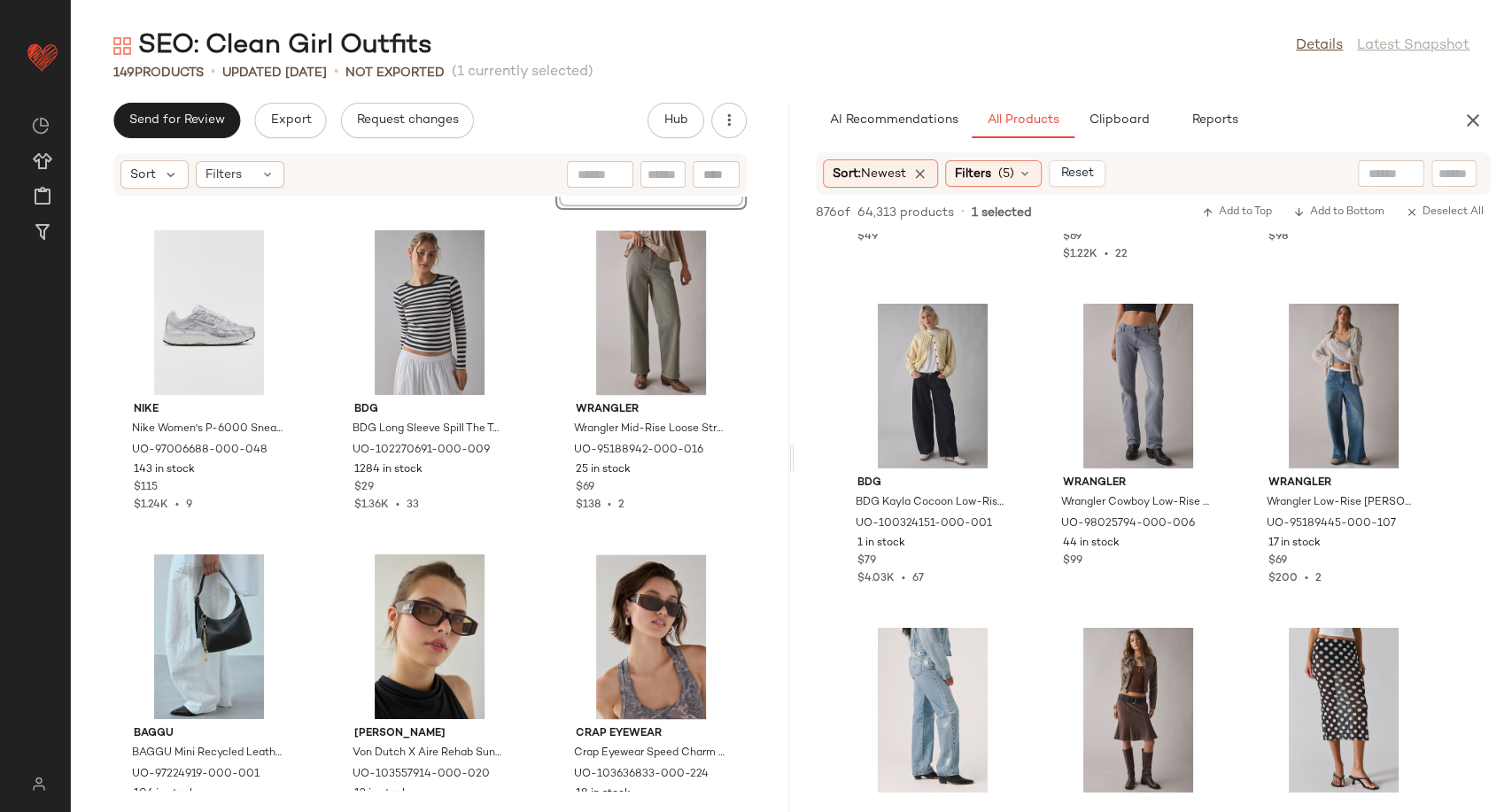
click at [524, 485] on div "Kimchi Blue Kimchi Blue Rachel Shrug Cardigan in Black, Women's at Urban Outfit…" at bounding box center [429, 493] width 718 height 594
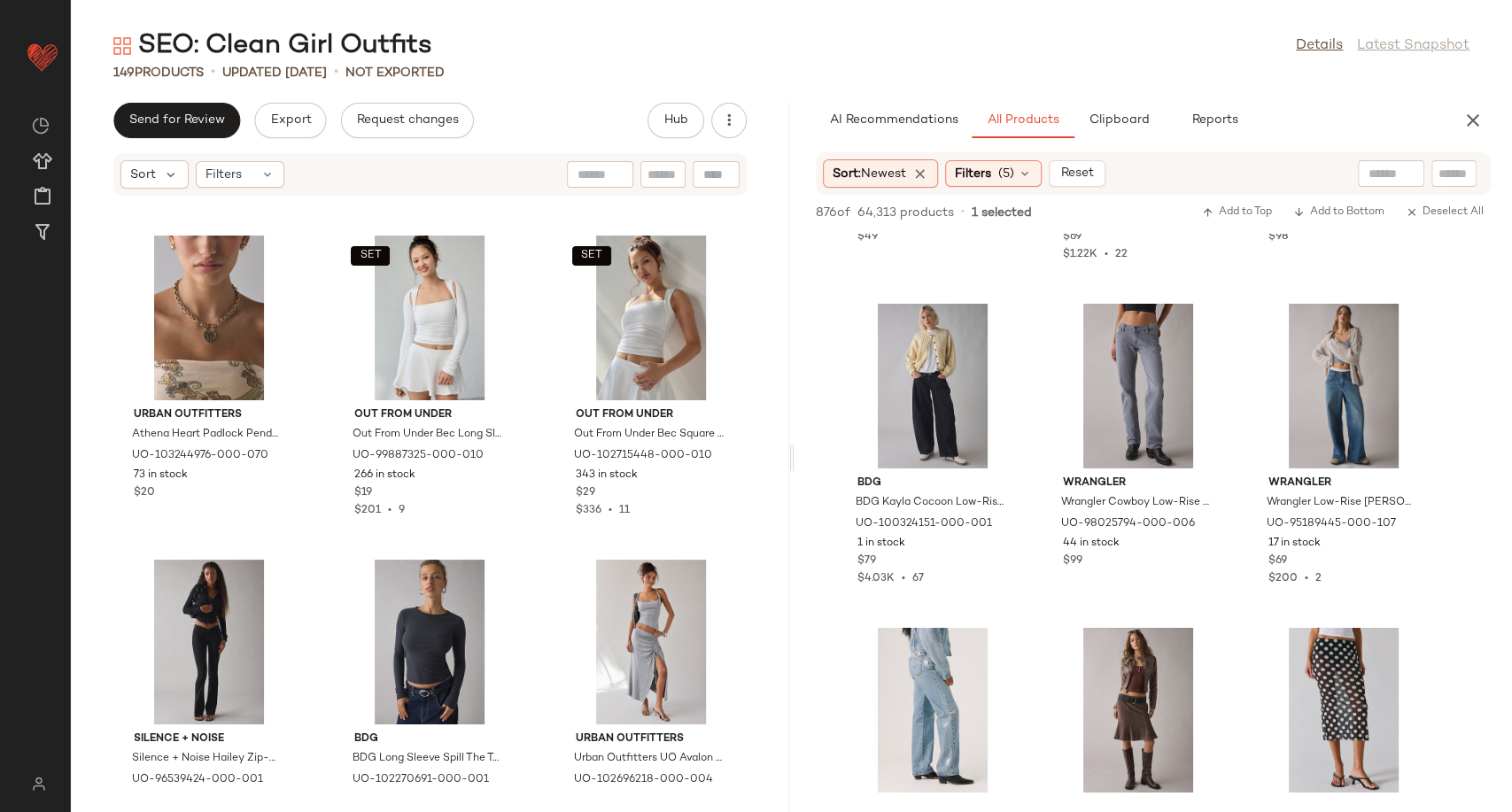
scroll to position [13341, 0]
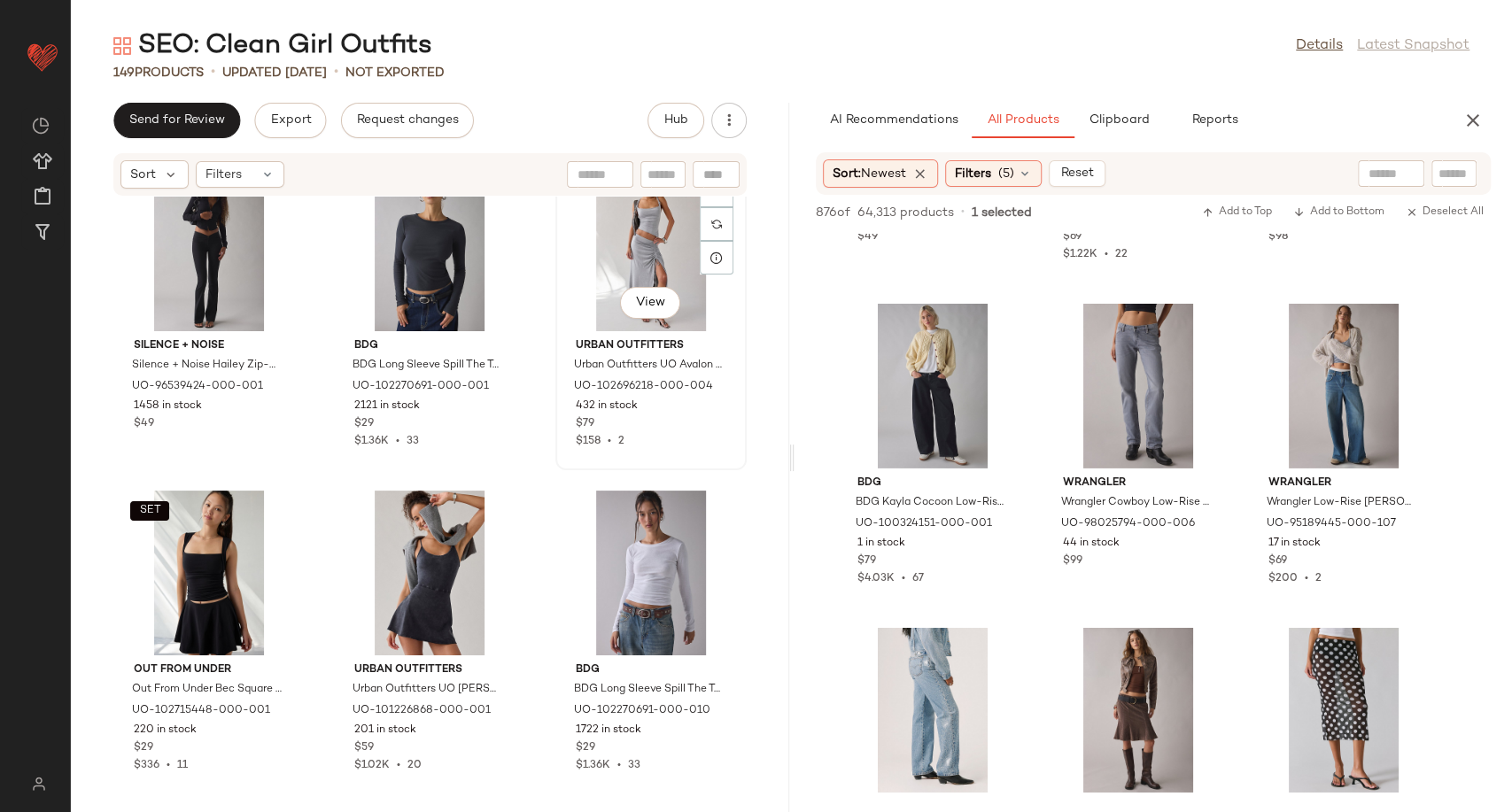
scroll to position [13338, 0]
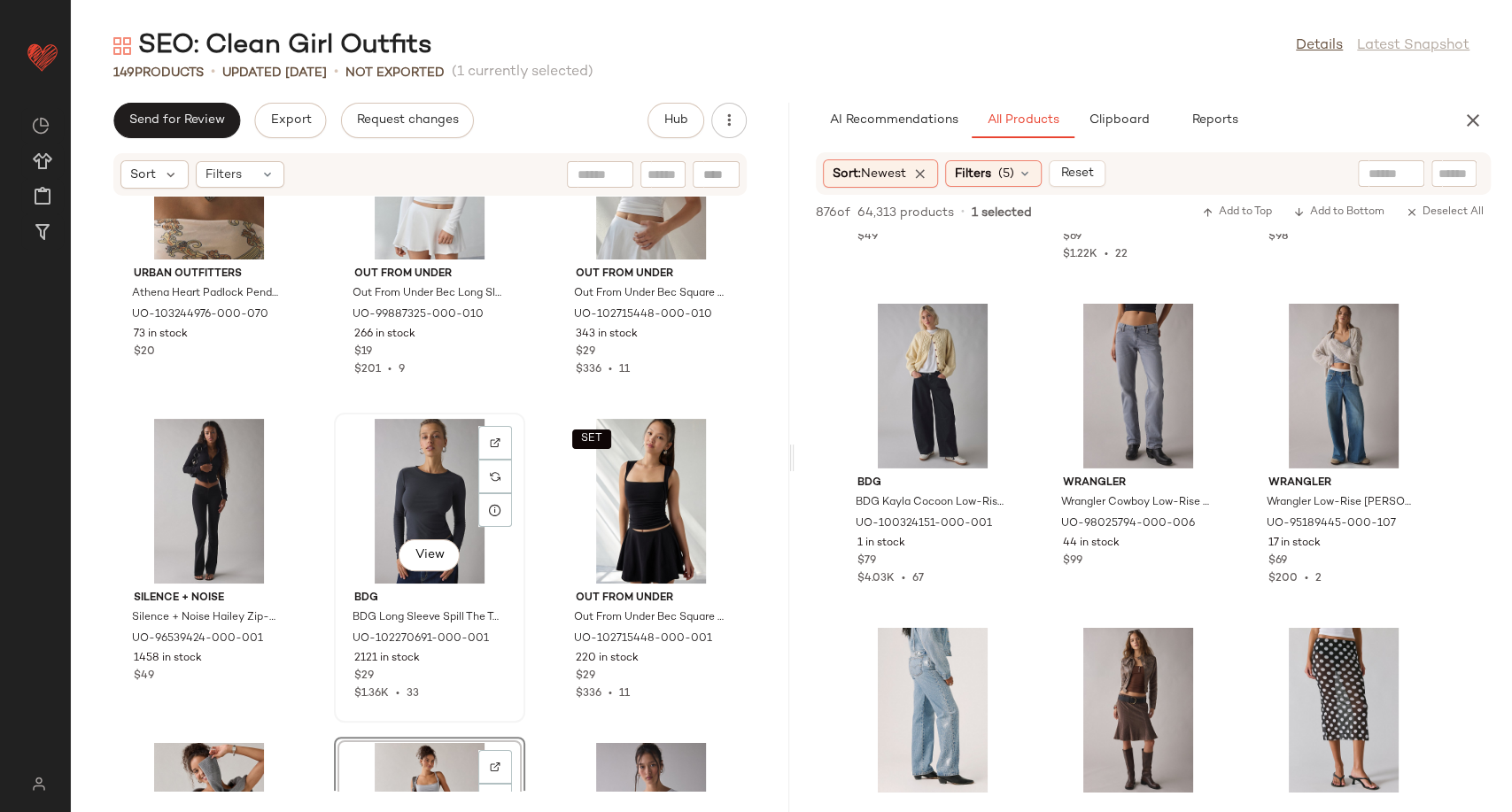
scroll to position [13042, 0]
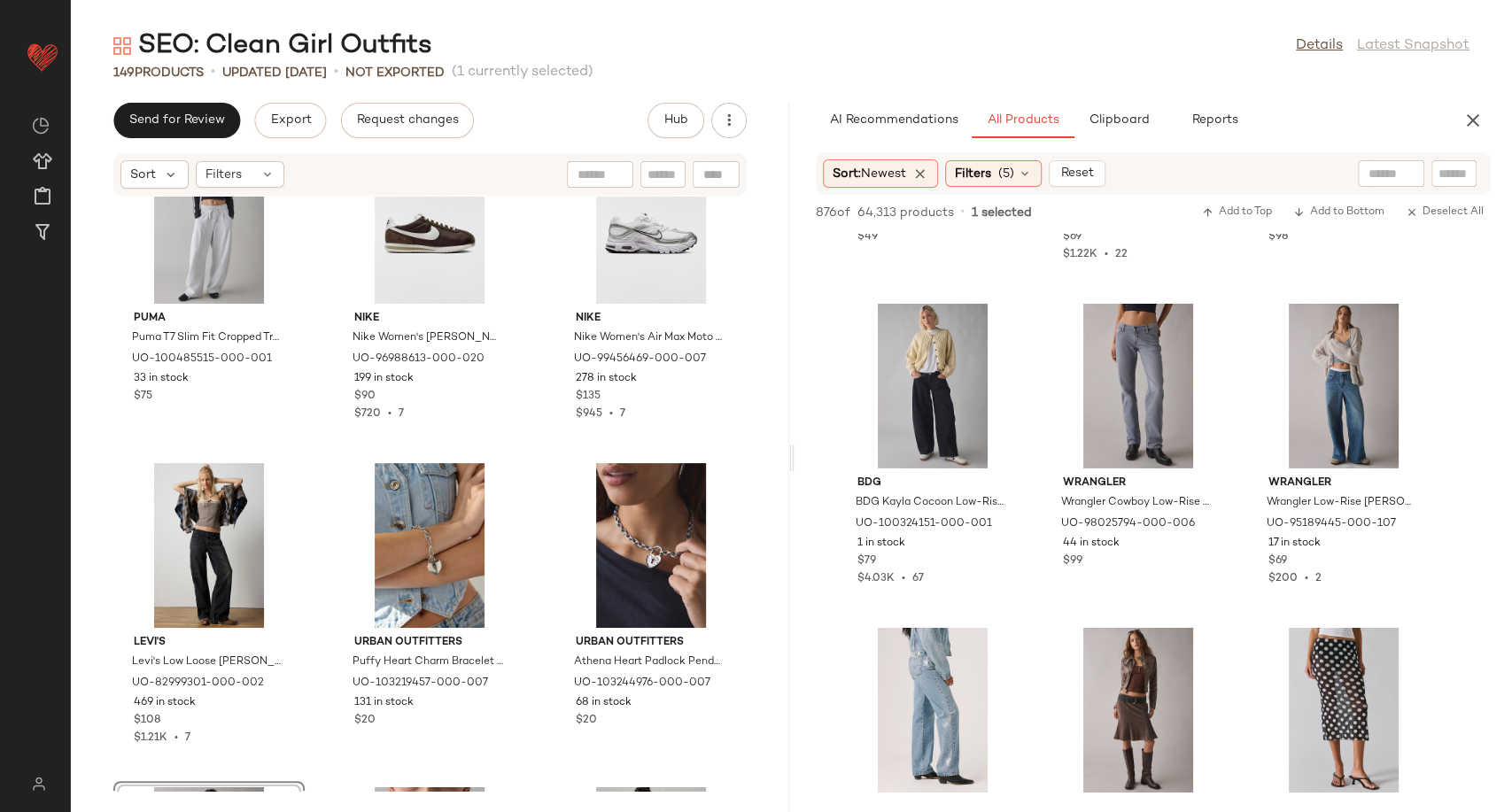
scroll to position [12354, 0]
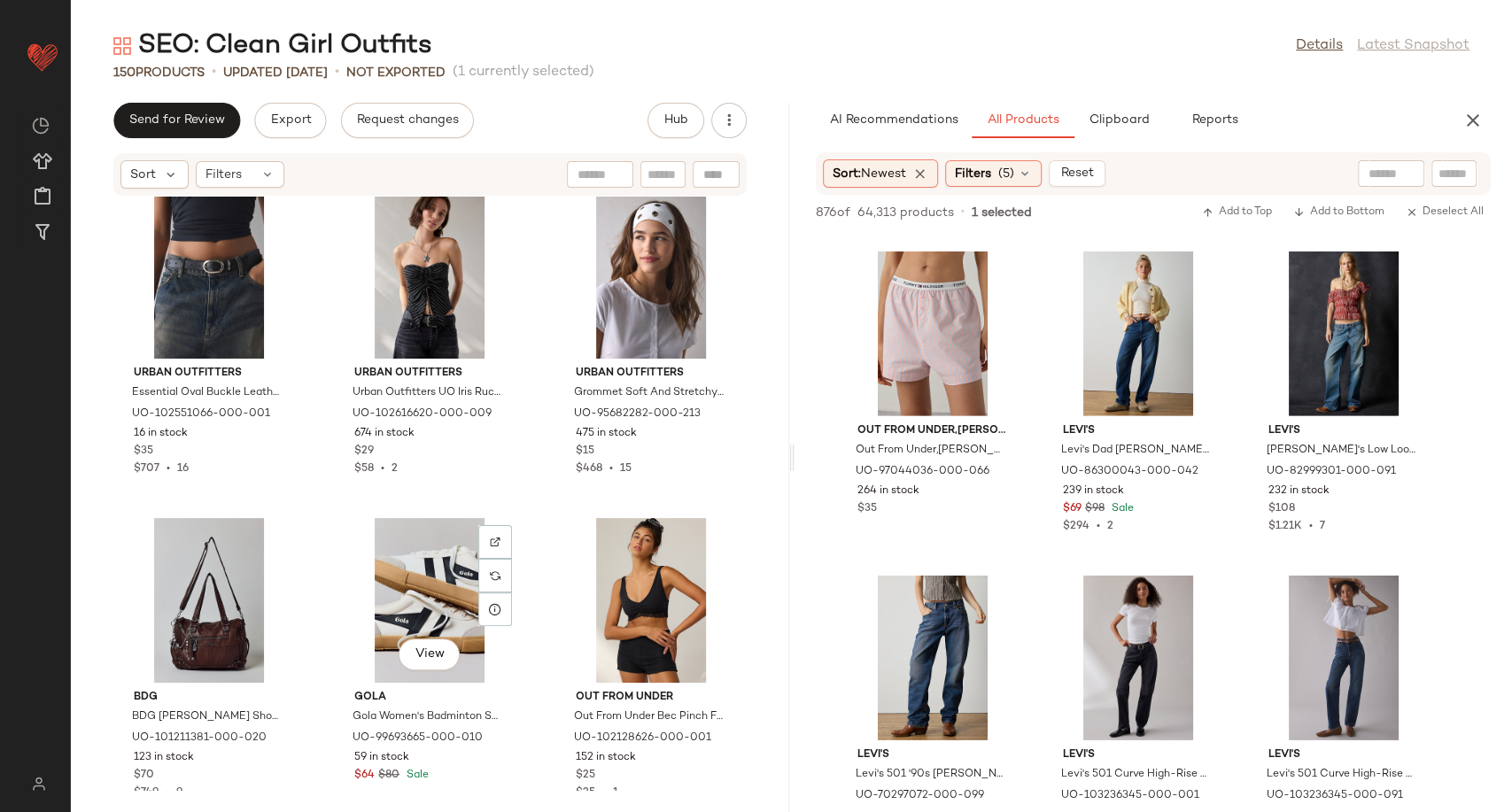
scroll to position [11074, 0]
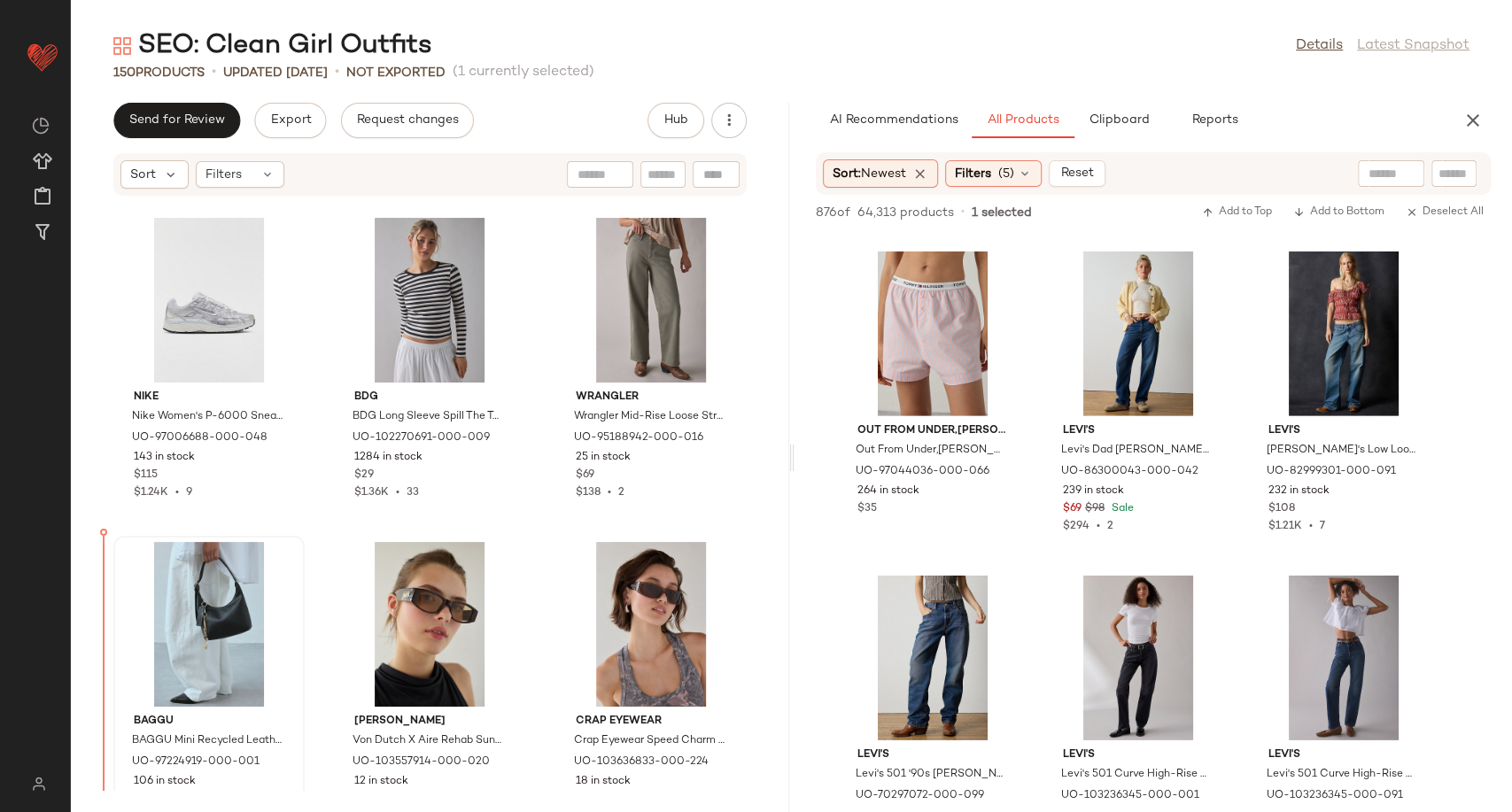
scroll to position [10699, 0]
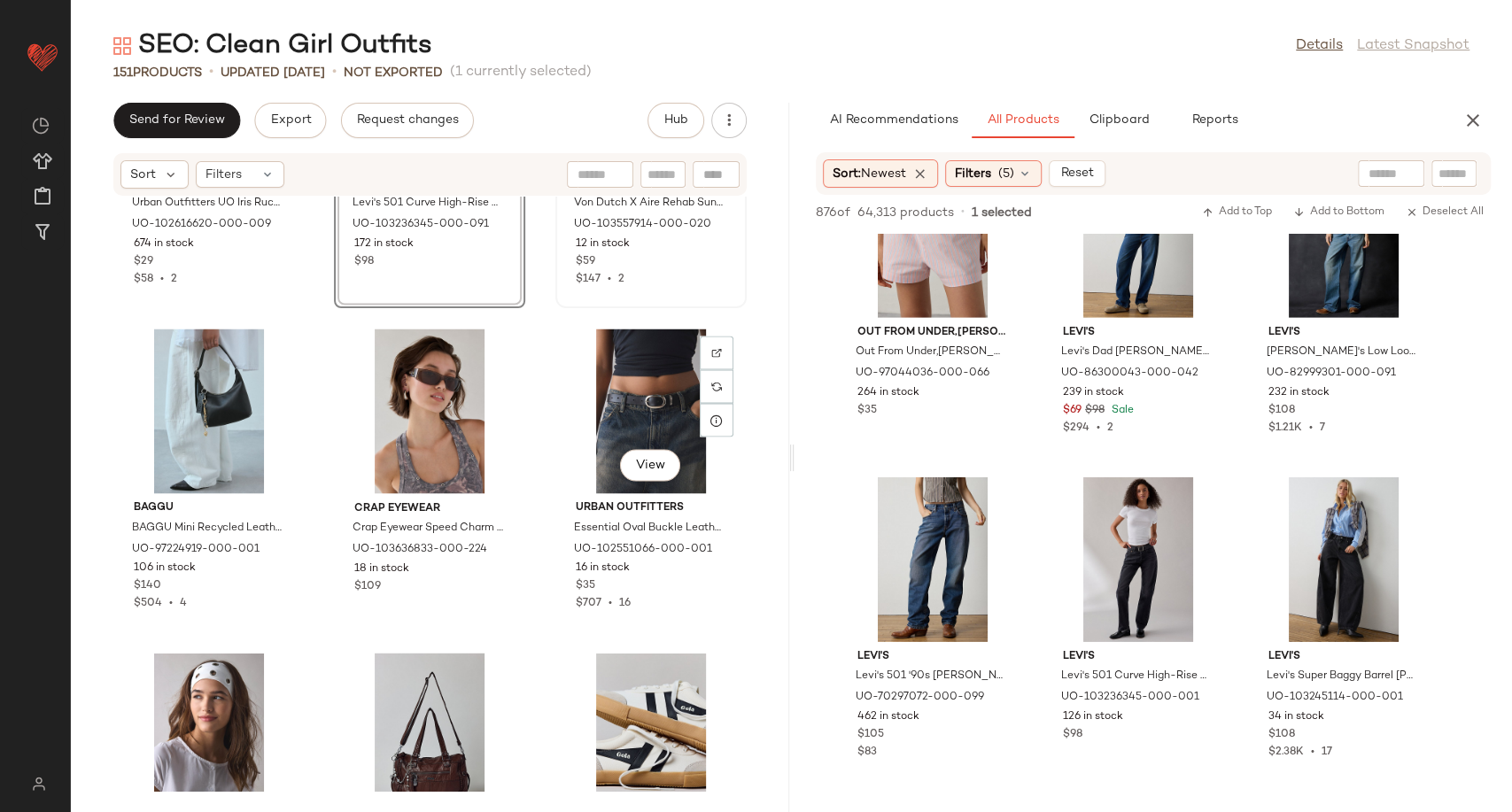
scroll to position [11299, 0]
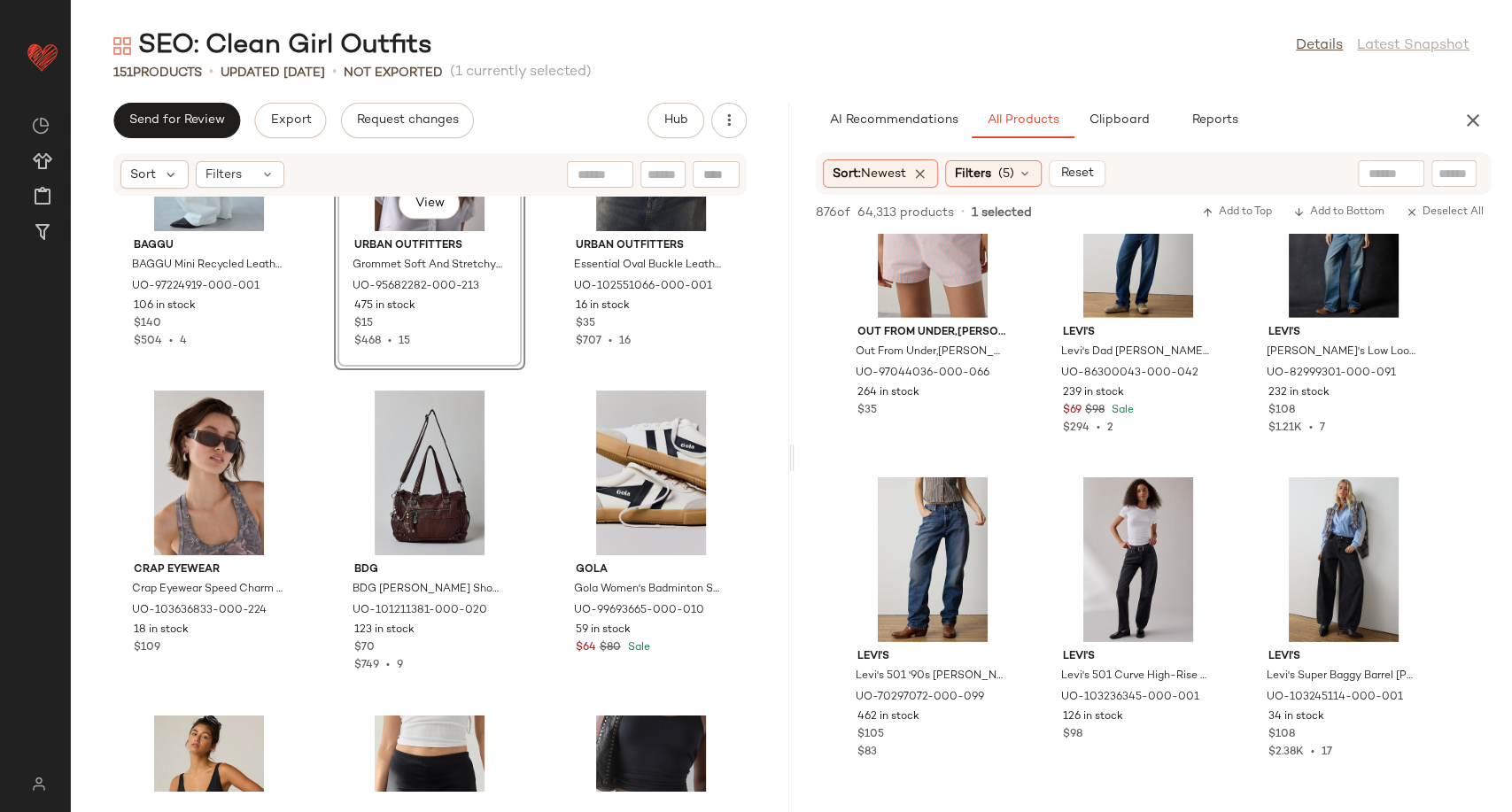
scroll to position [11694, 0]
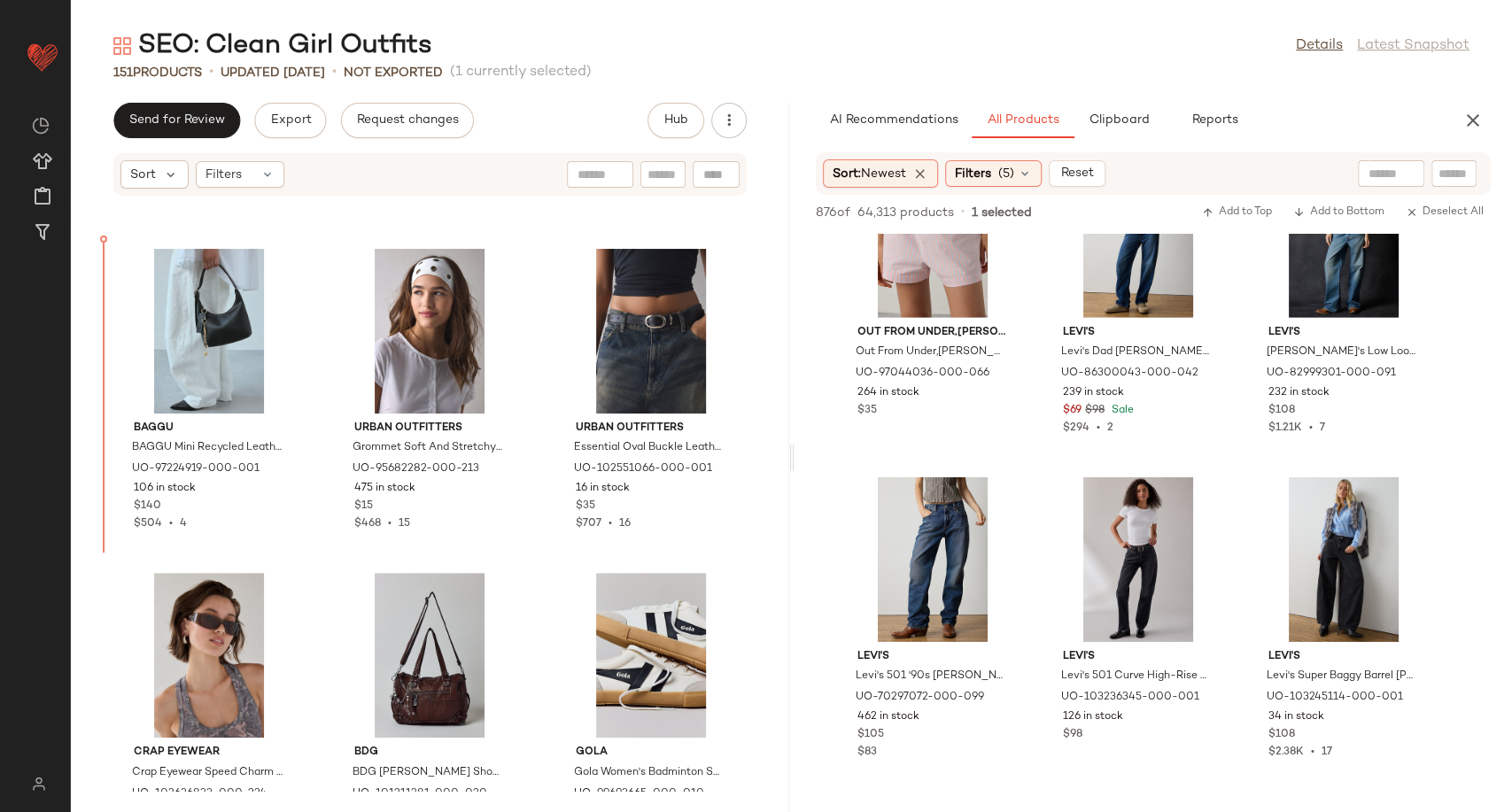
scroll to position [11313, 0]
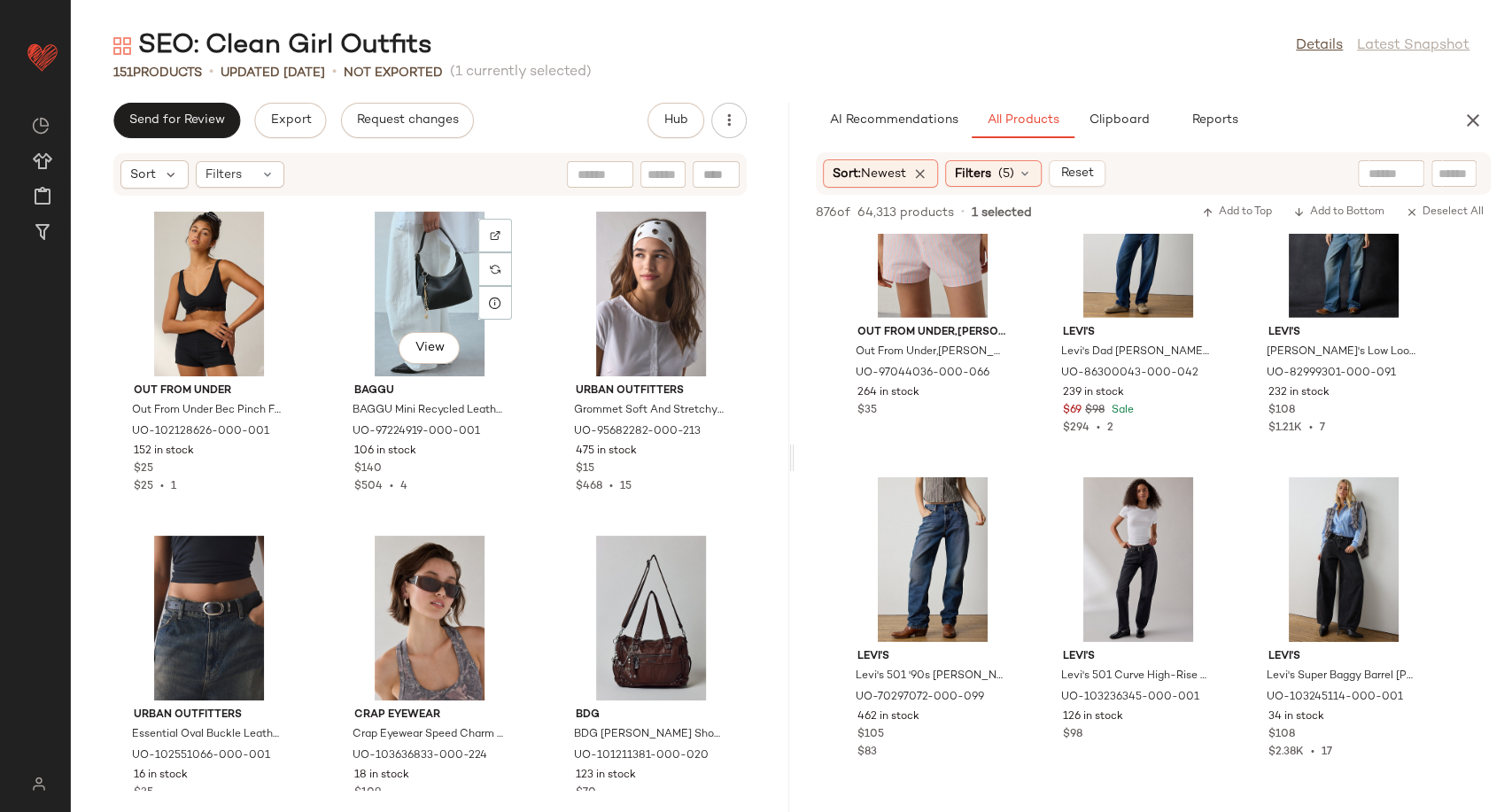
scroll to position [11345, 0]
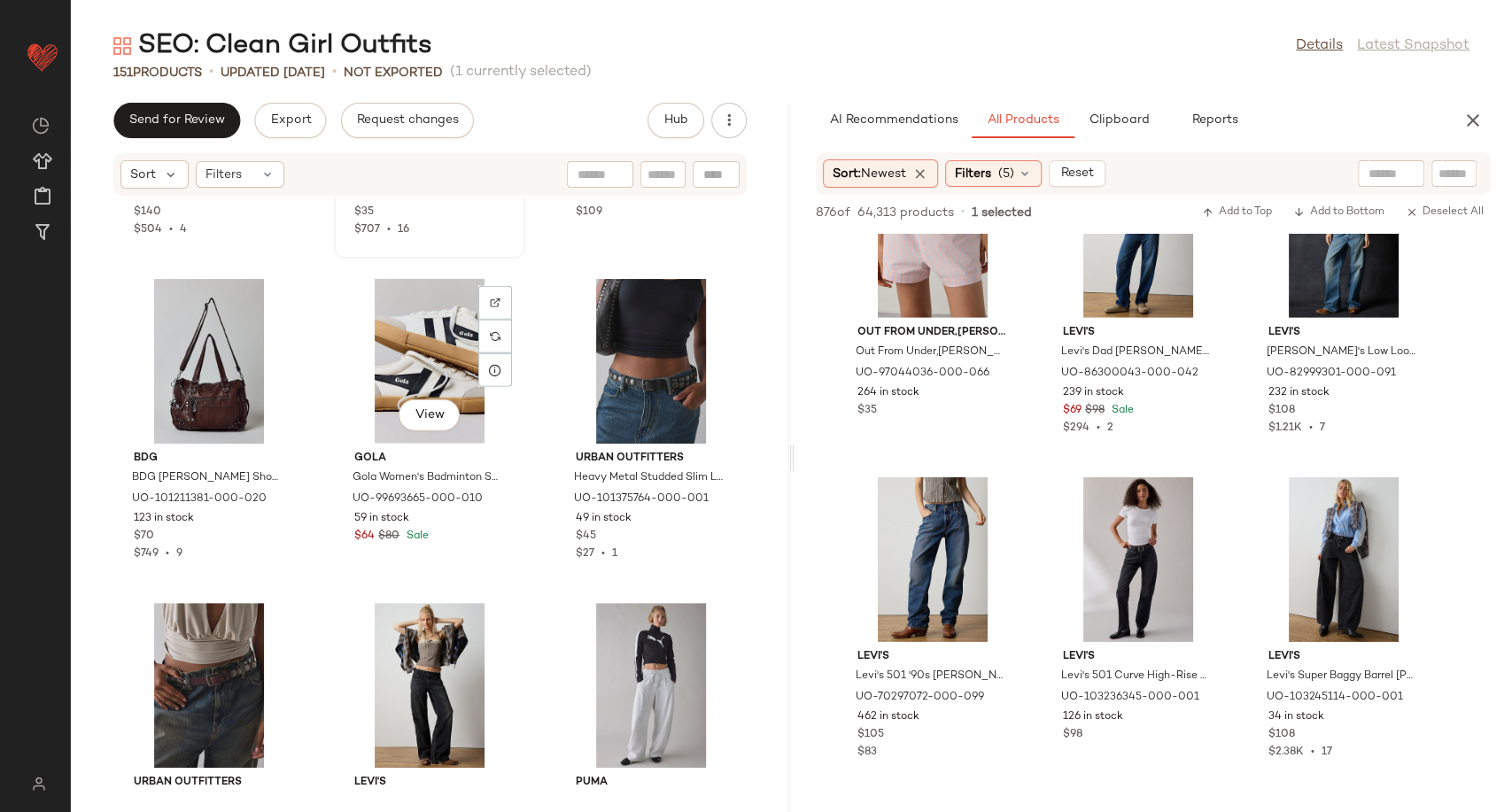
scroll to position [11935, 0]
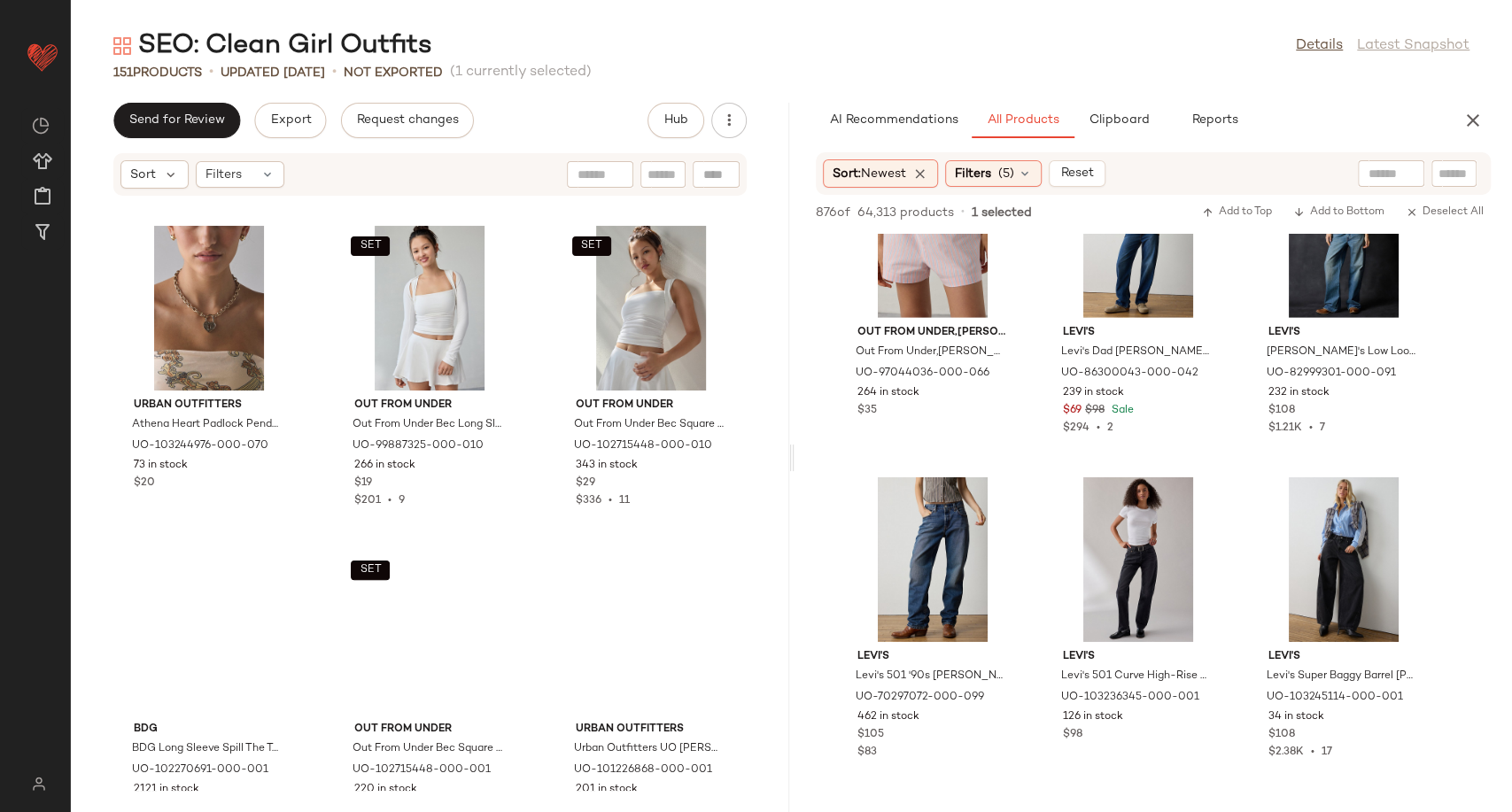
scroll to position [13286, 0]
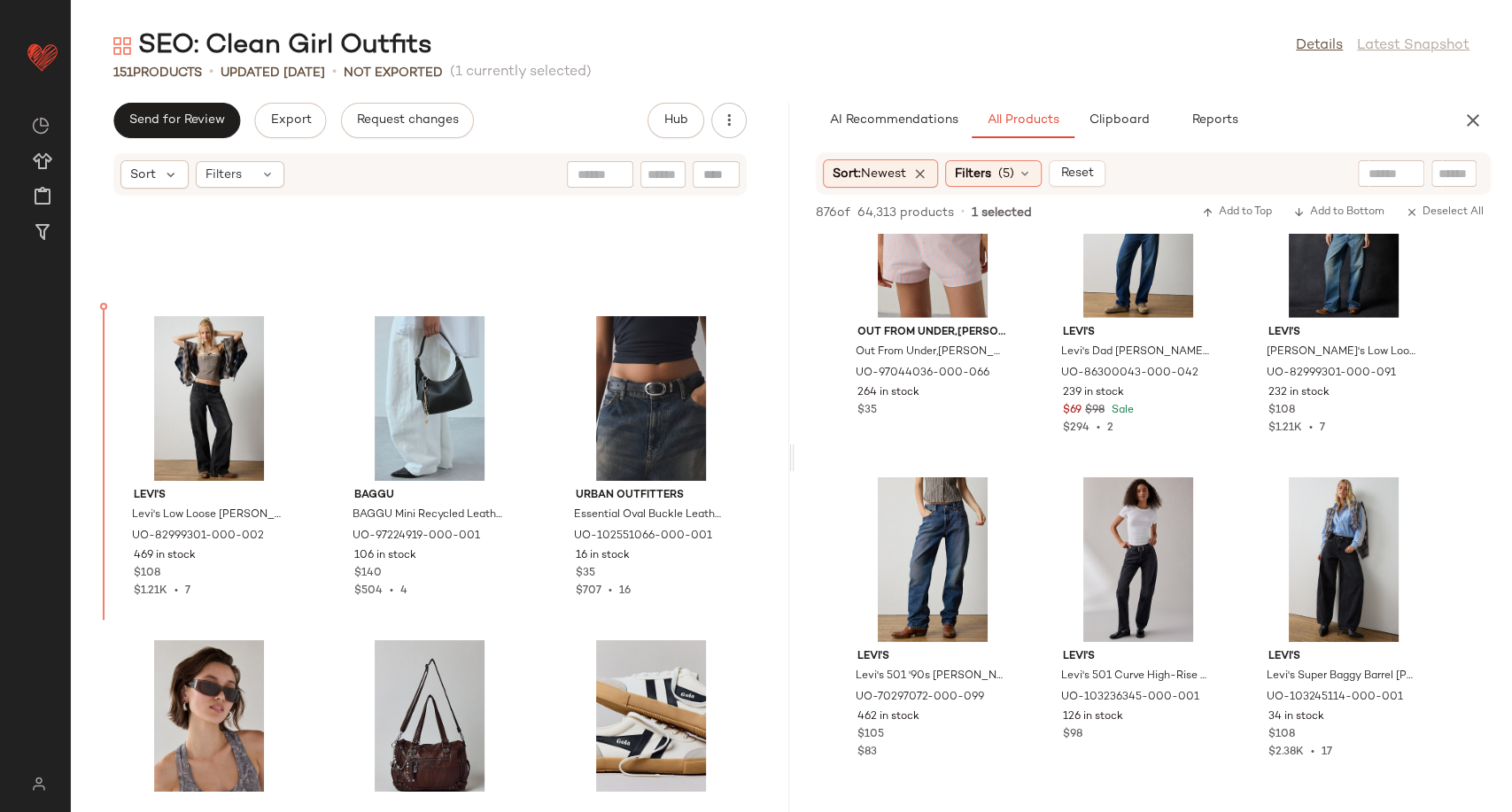
scroll to position [11569, 0]
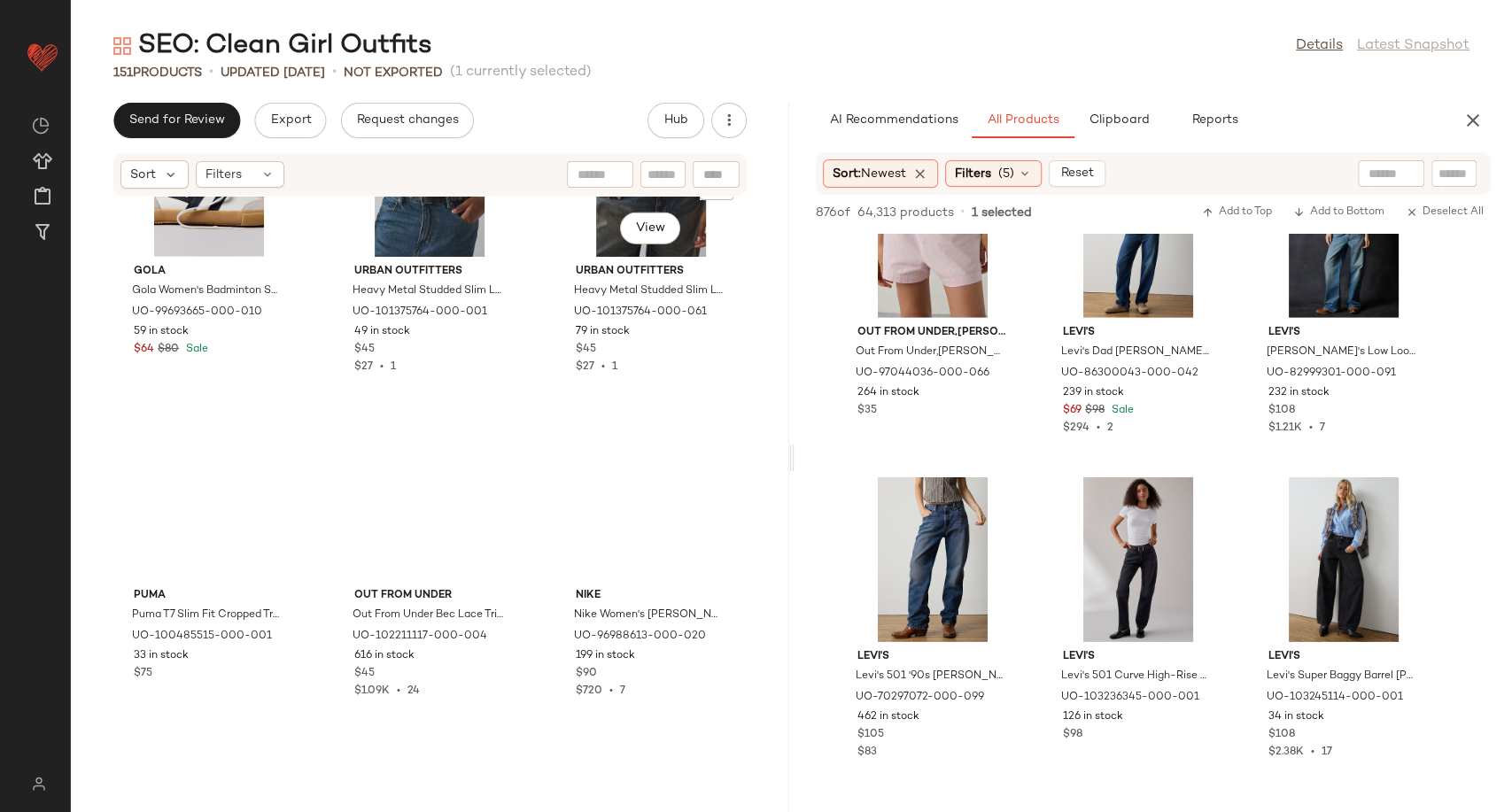
scroll to position [12454, 0]
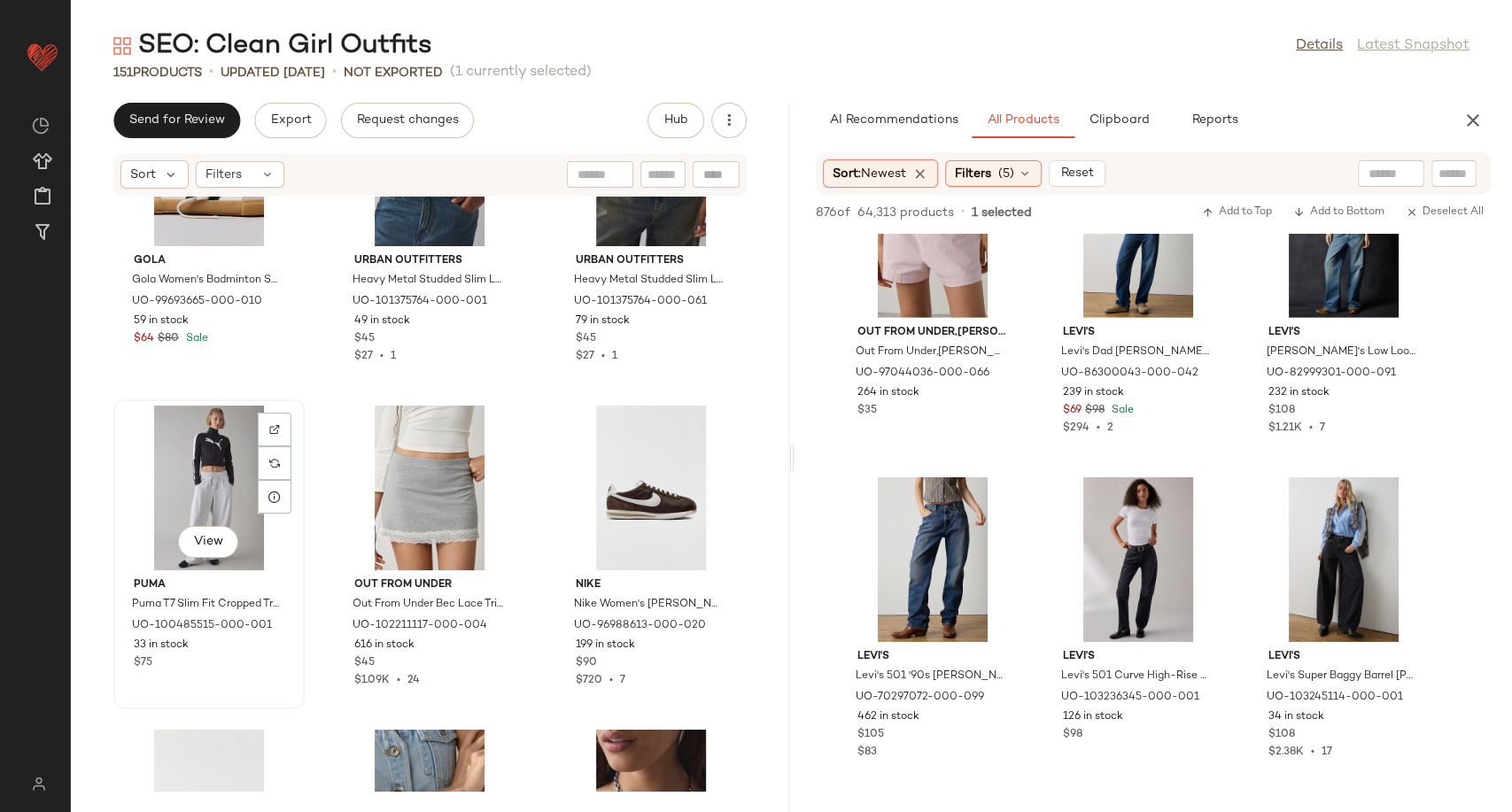
click at [192, 485] on div "View" at bounding box center [208, 488] width 179 height 165
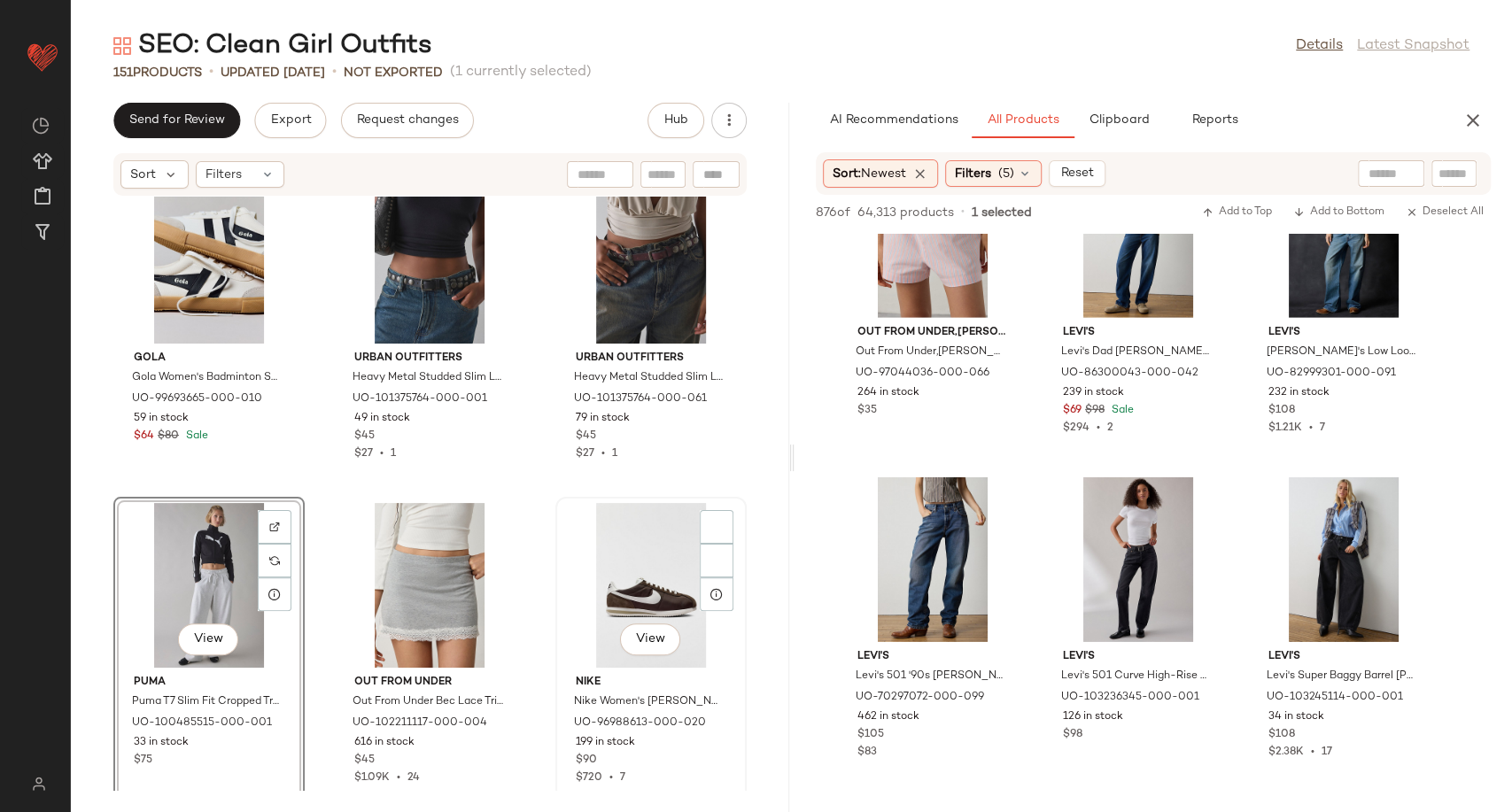
scroll to position [12355, 0]
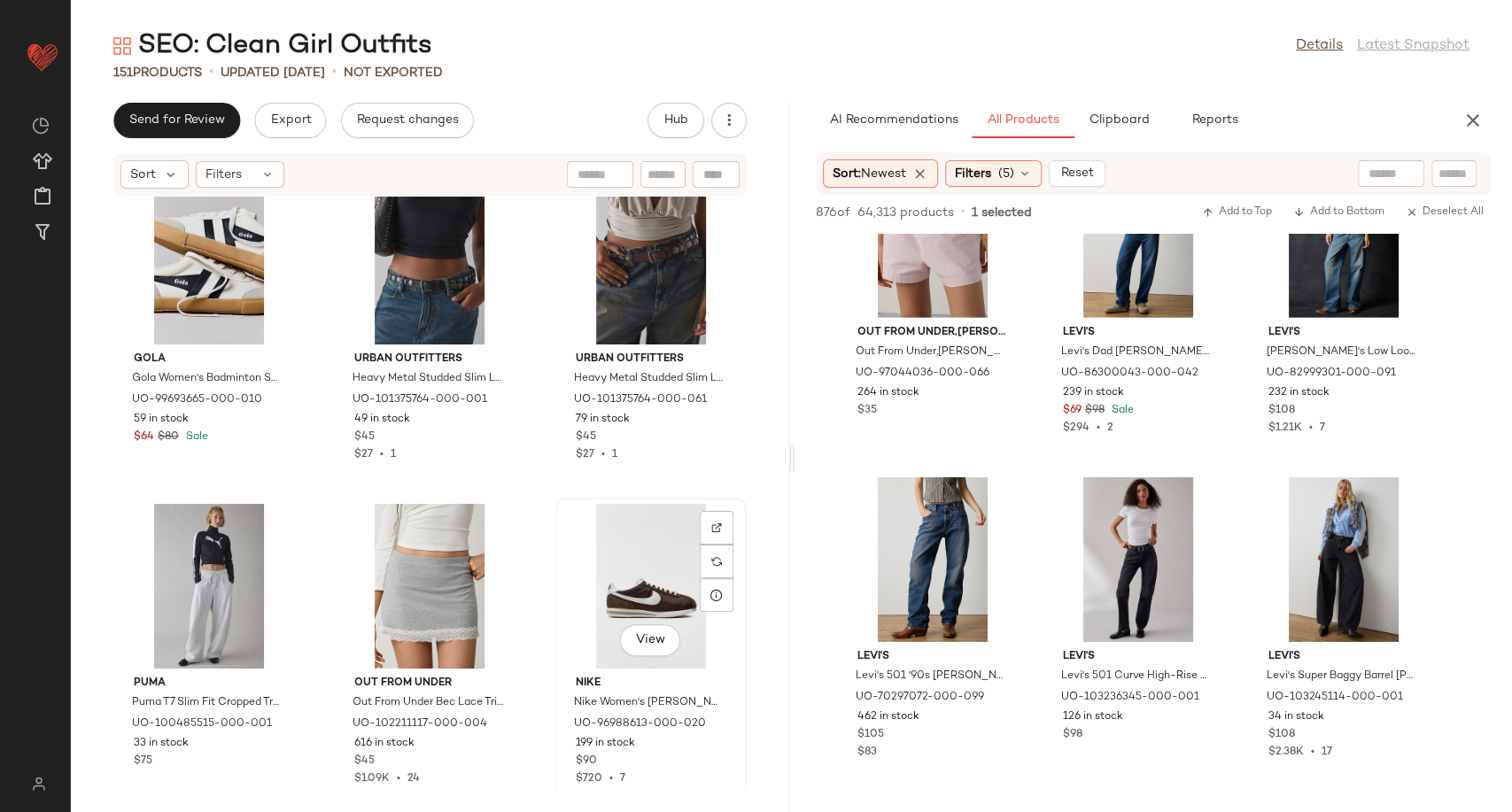
click at [647, 569] on div "View" at bounding box center [650, 586] width 179 height 165
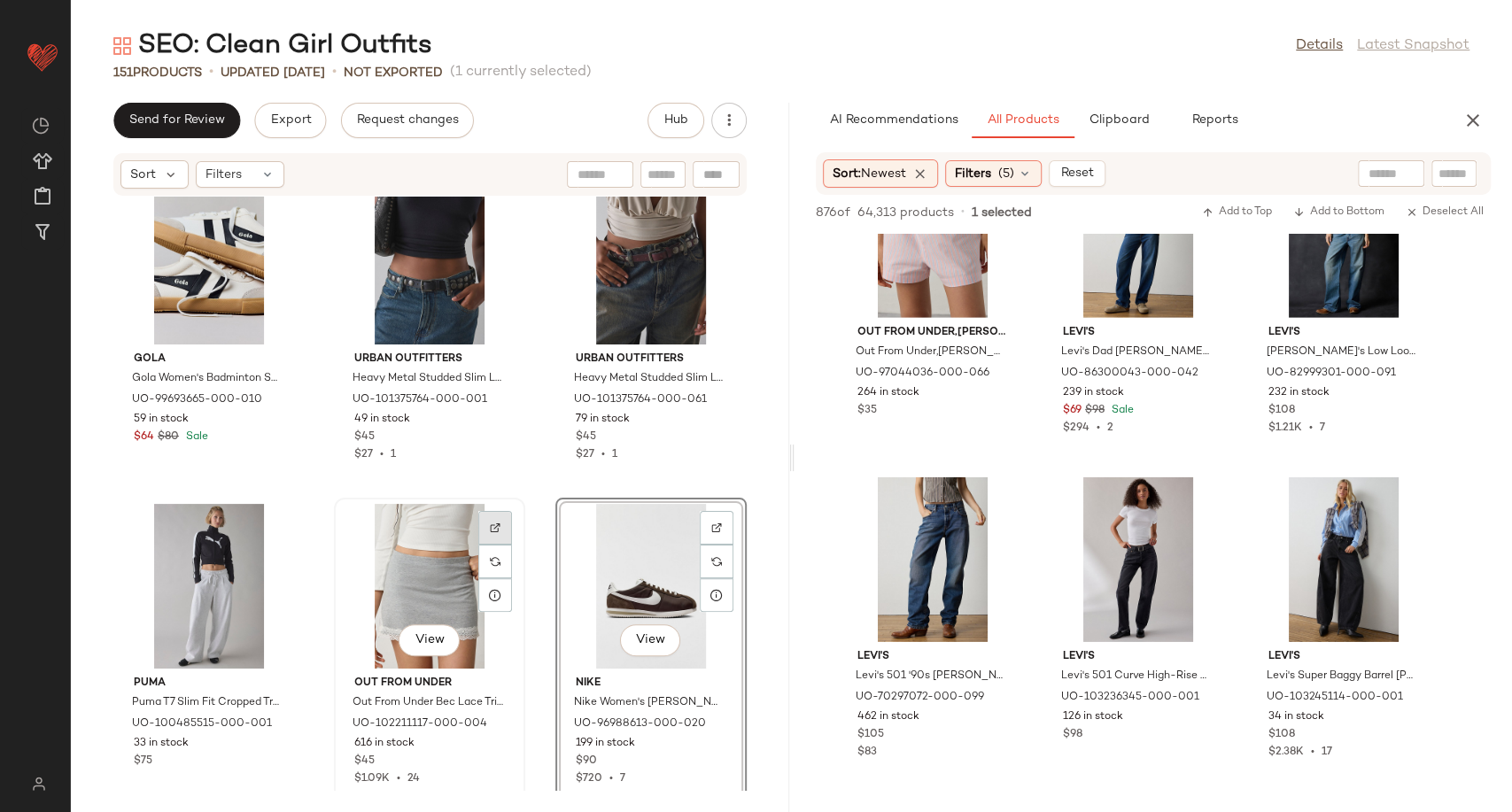
click at [505, 536] on div at bounding box center [494, 527] width 34 height 34
click at [222, 555] on div "View" at bounding box center [208, 586] width 179 height 165
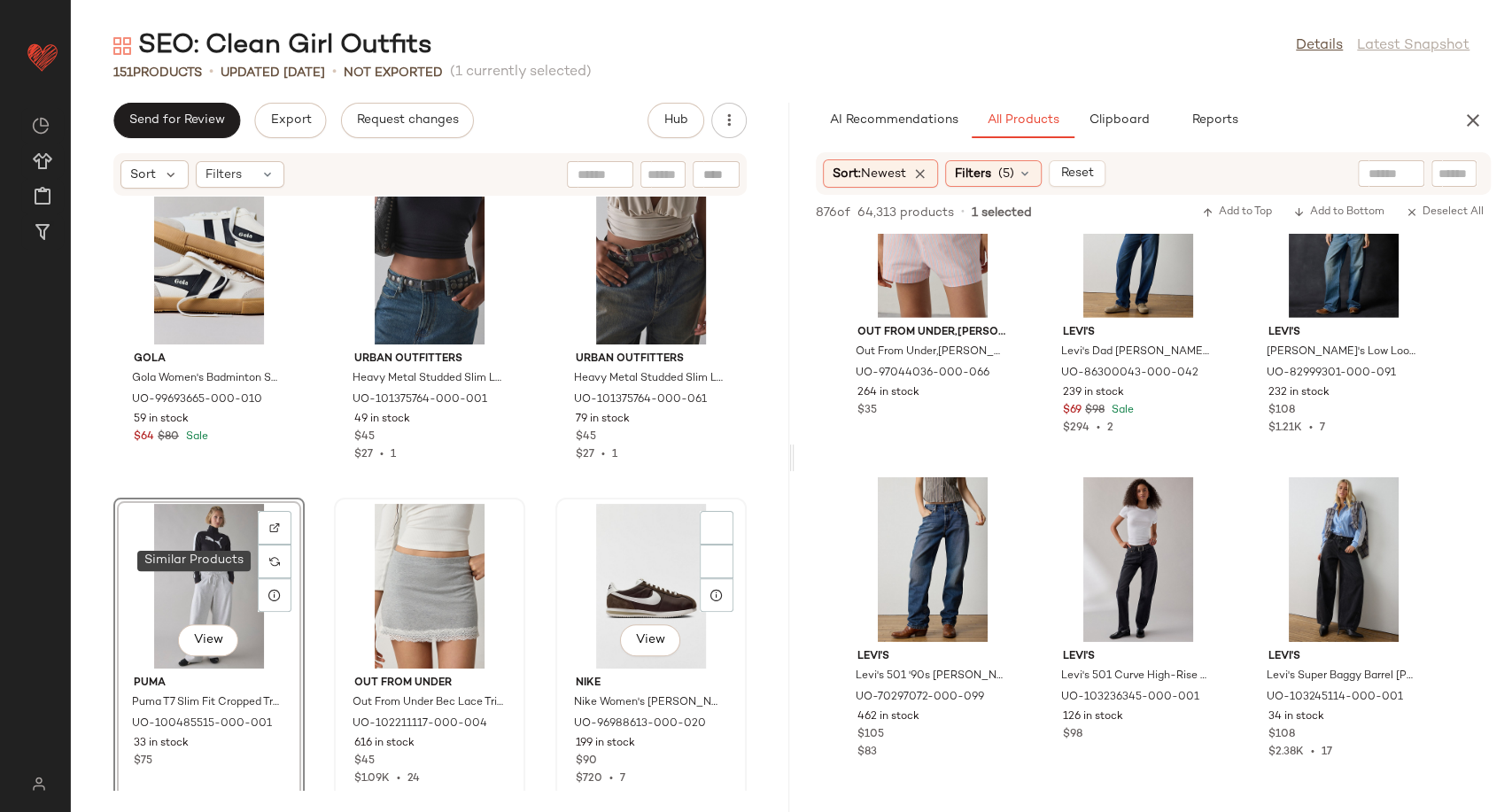
click at [586, 547] on div "View" at bounding box center [650, 586] width 179 height 165
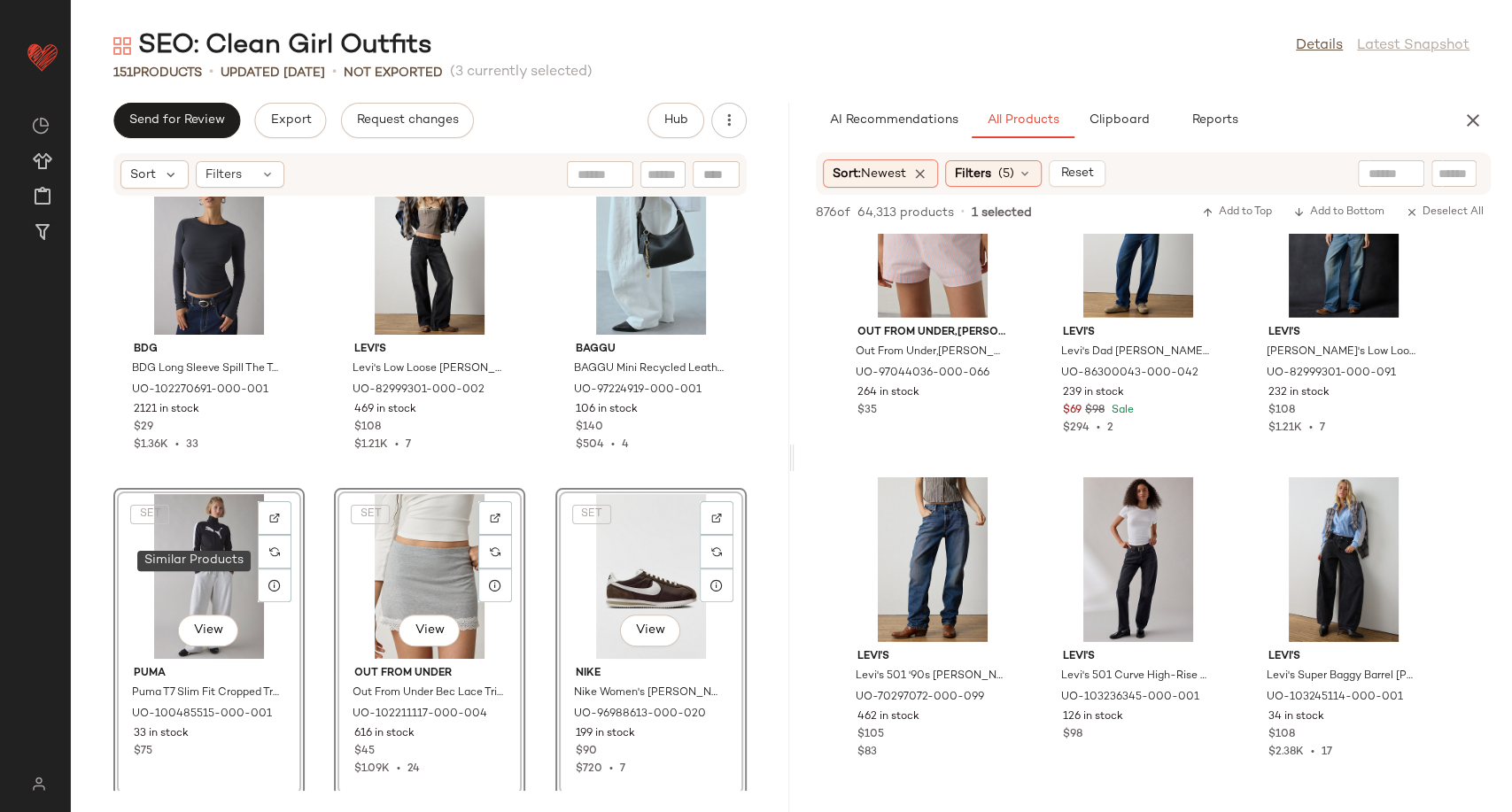
scroll to position [11718, 0]
click at [540, 547] on div "BDG BDG Long Sleeve Spill The Tee in Black, Women's at Urban Outfitters UO-1022…" at bounding box center [429, 493] width 718 height 594
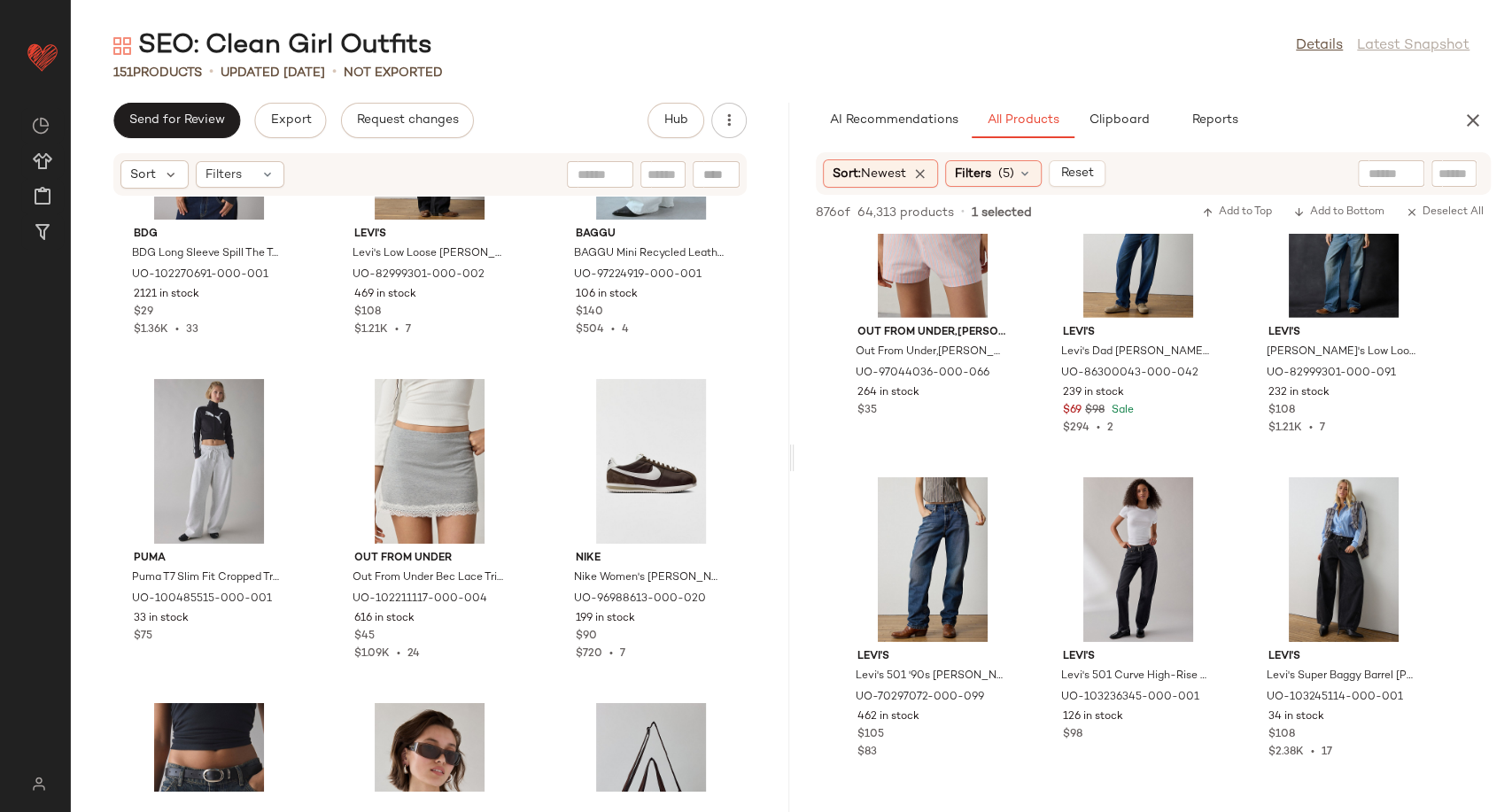
scroll to position [11915, 0]
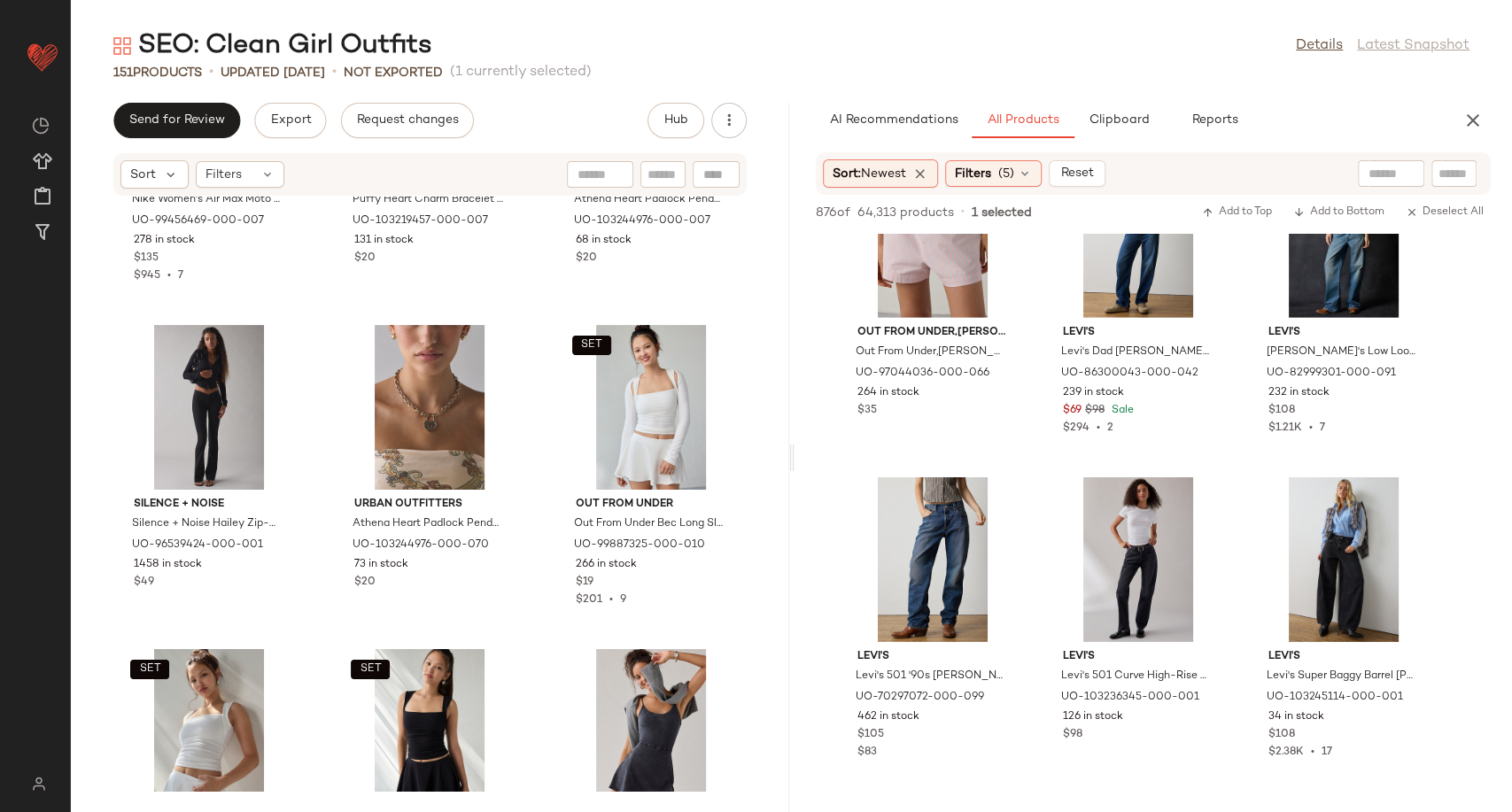
scroll to position [13195, 0]
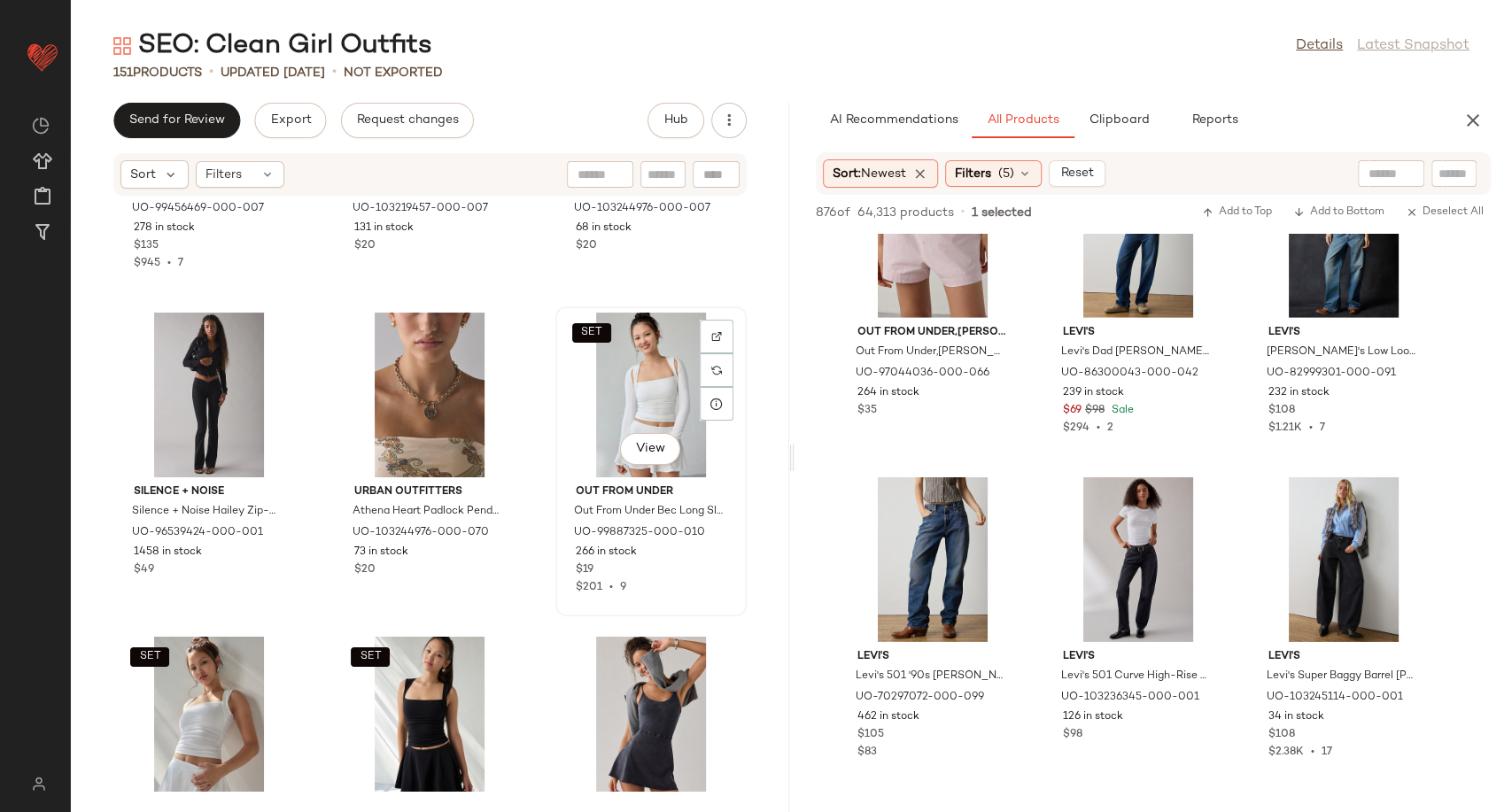
click at [617, 391] on div "SET View" at bounding box center [650, 395] width 179 height 165
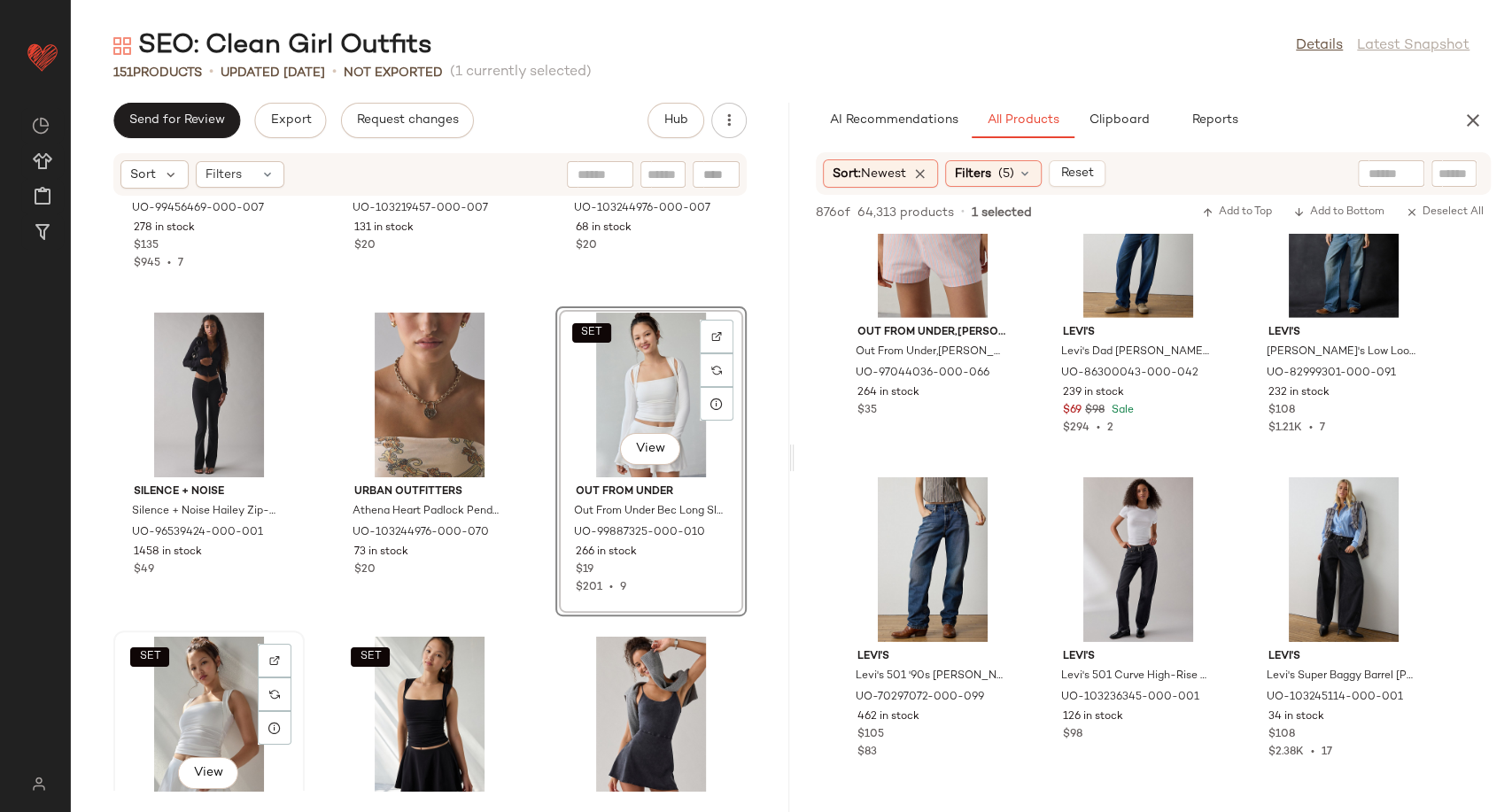
click at [207, 690] on div "SET View" at bounding box center [208, 719] width 179 height 165
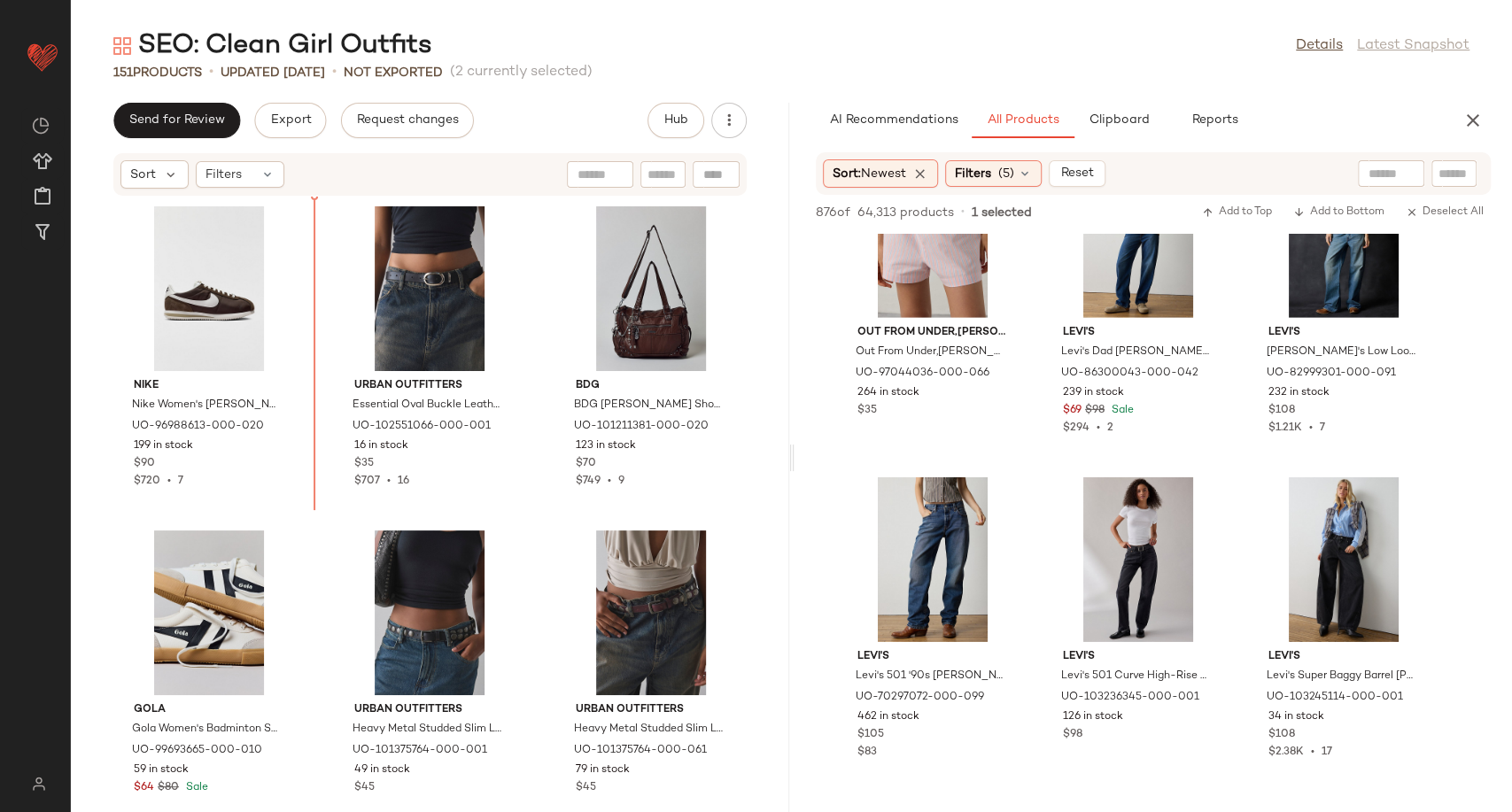
scroll to position [12321, 0]
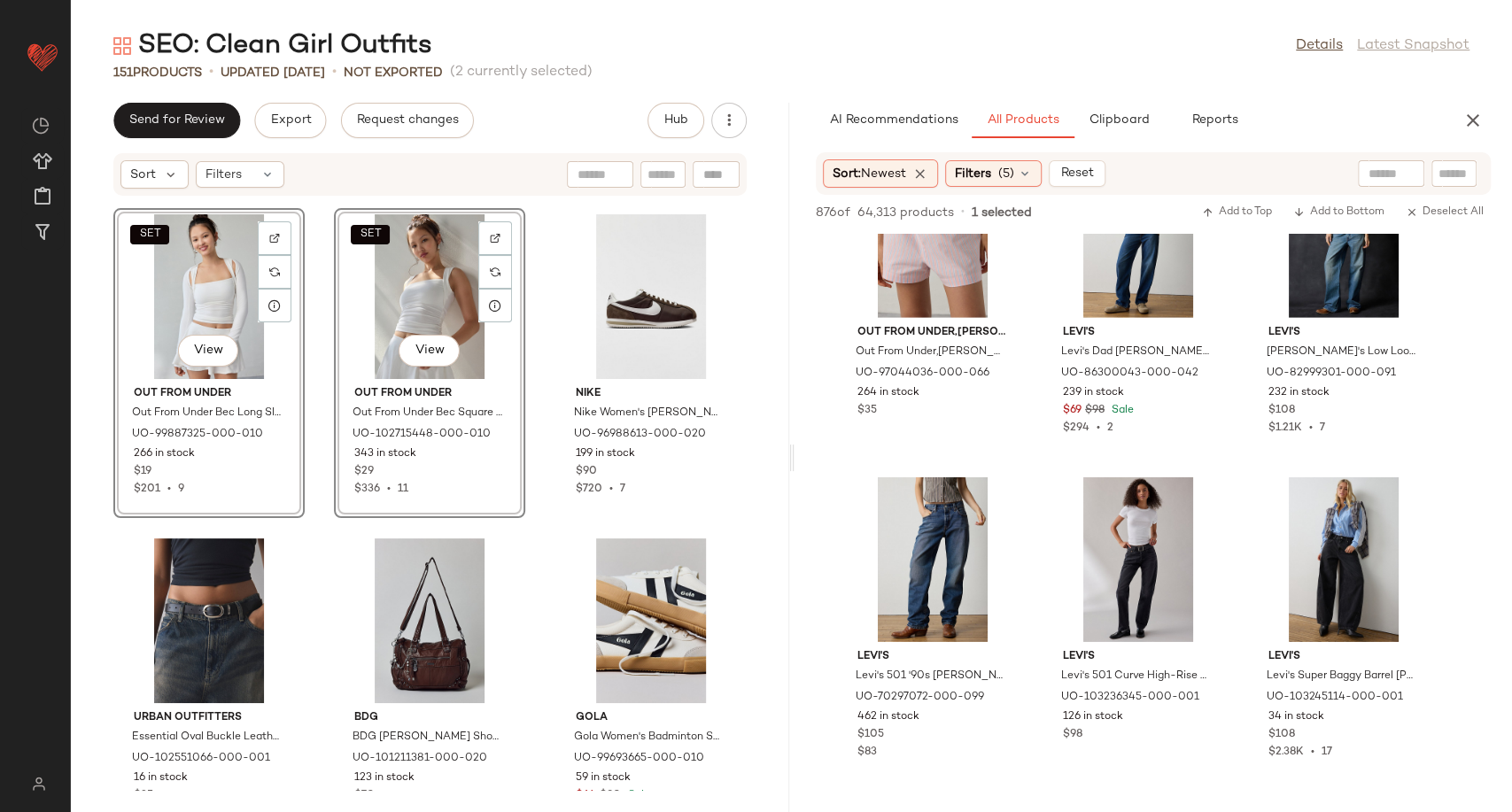
click at [534, 470] on div "SET View Out From Under Out From Under Bec Long Sleeve Shrug Top in White, Wome…" at bounding box center [429, 493] width 718 height 594
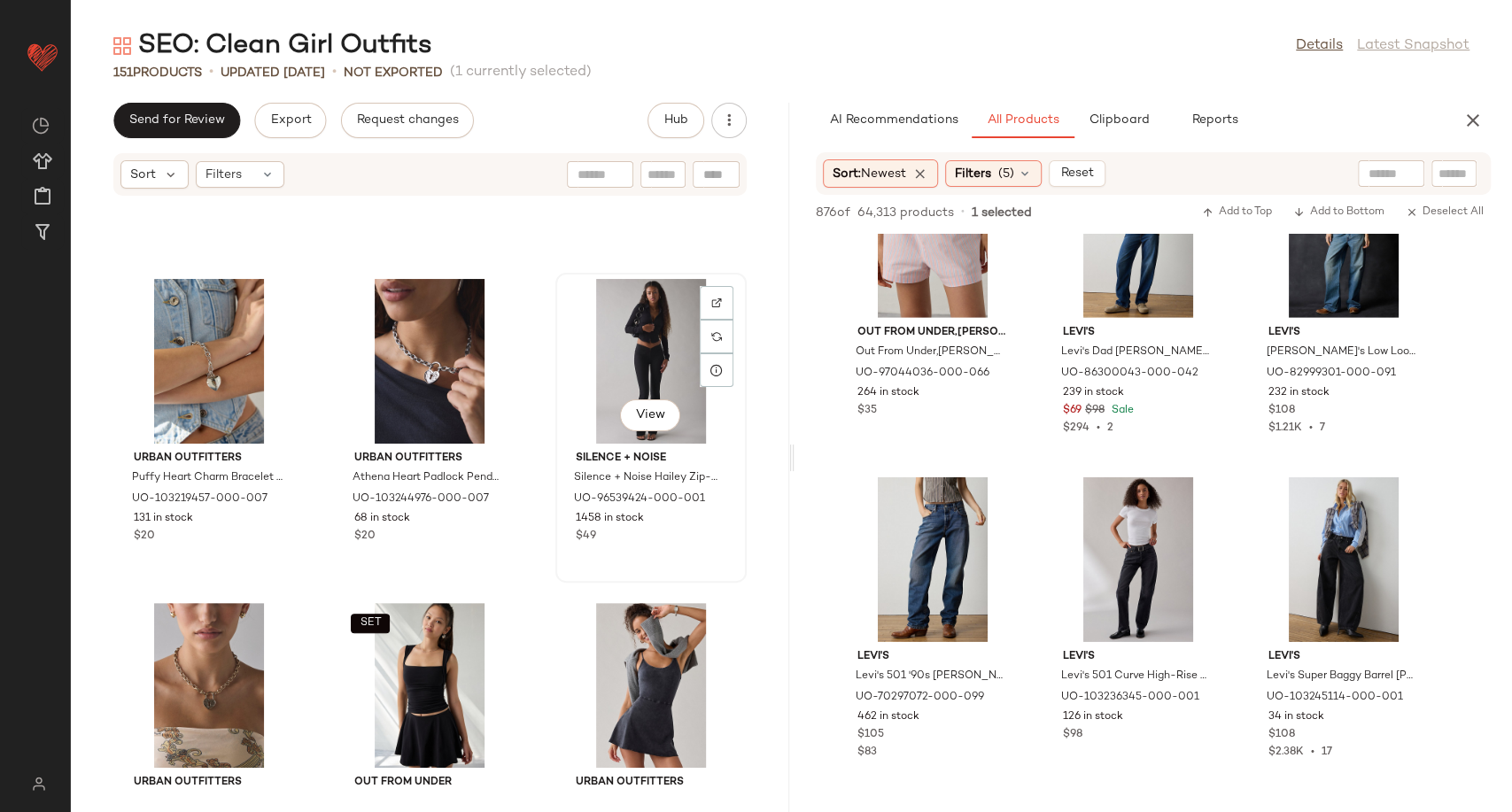
scroll to position [13403, 0]
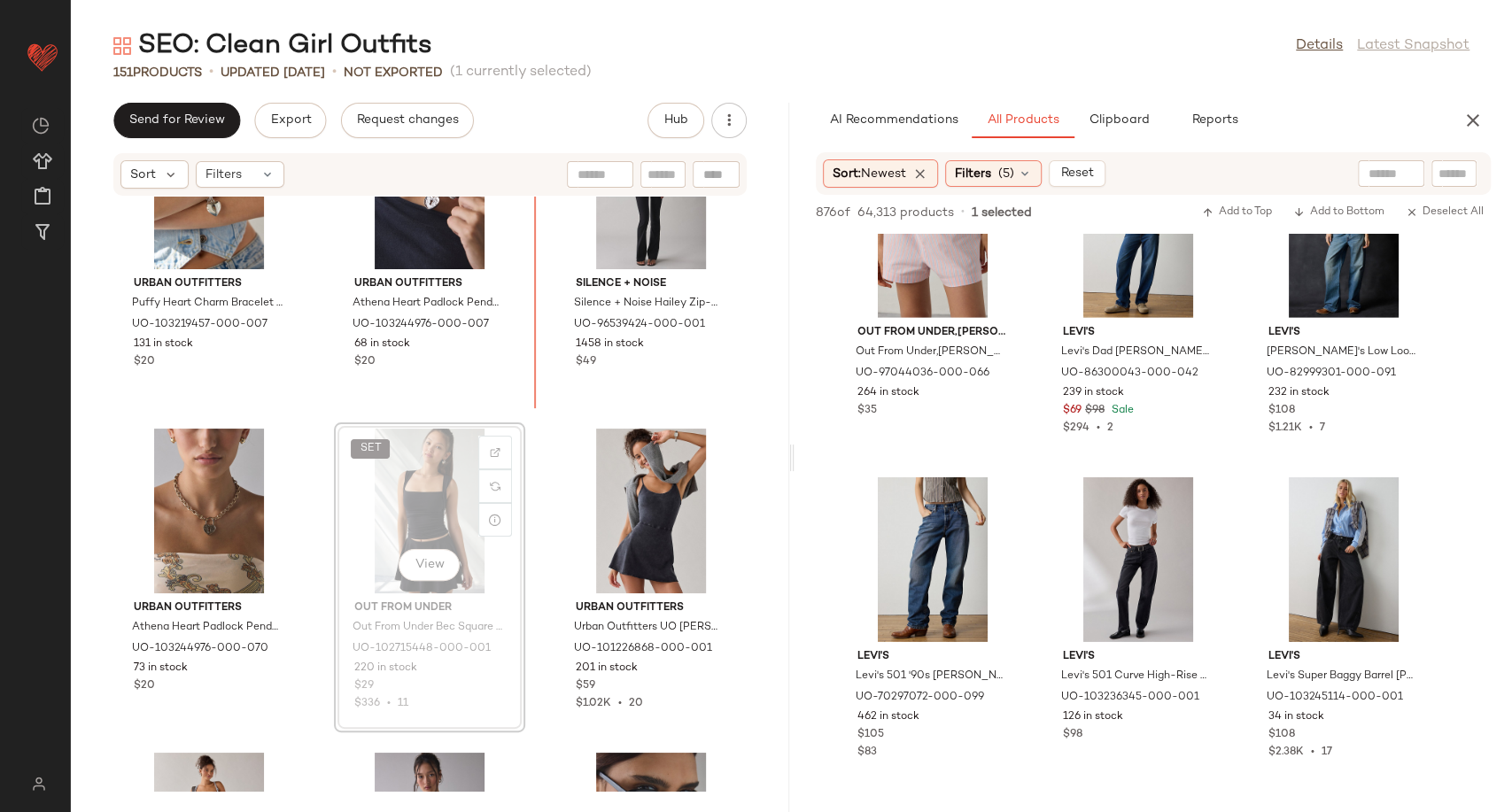
scroll to position [13343, 0]
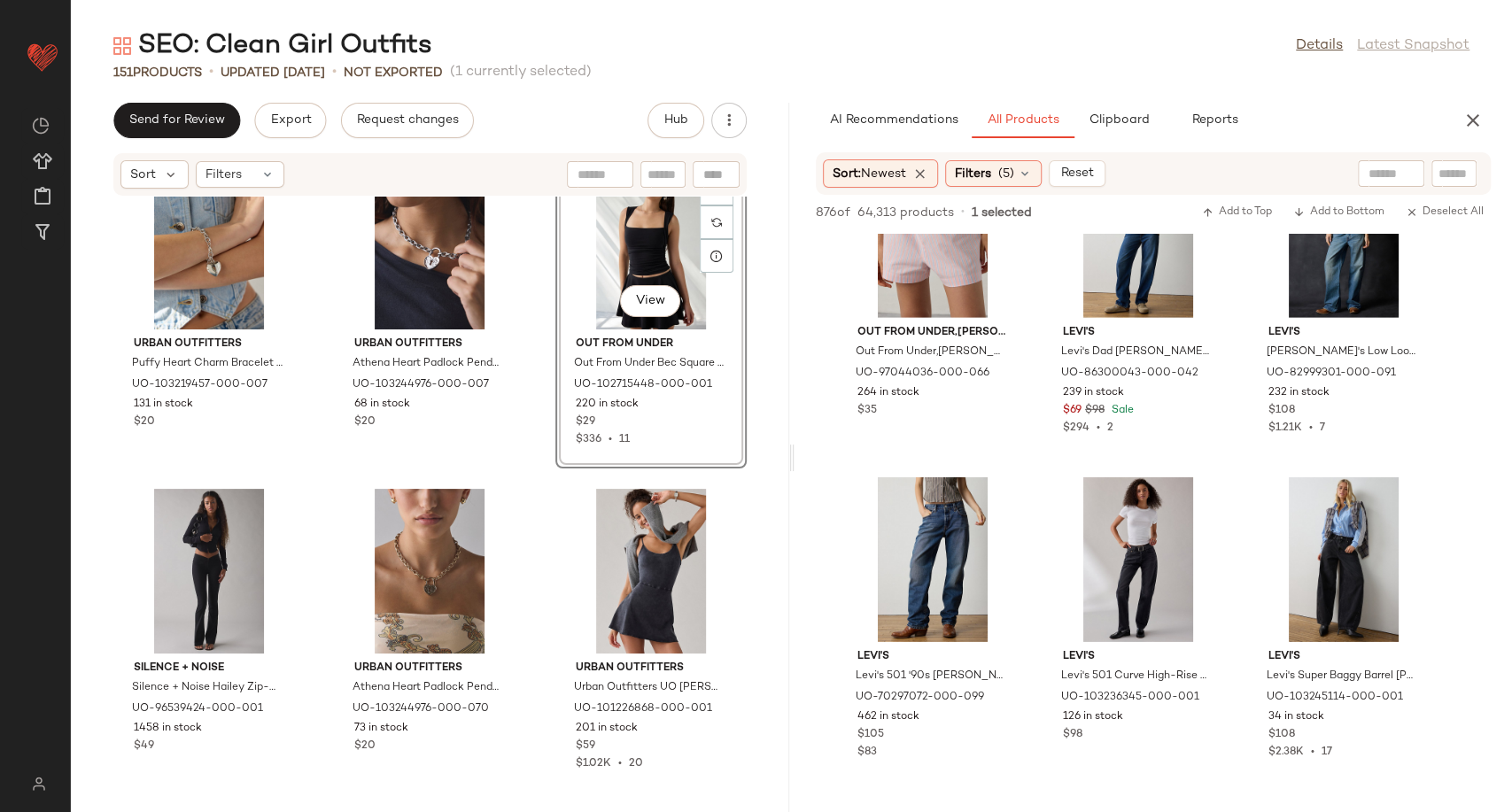
click at [632, 252] on div "SET View" at bounding box center [650, 247] width 179 height 165
click at [205, 570] on div "View" at bounding box center [208, 571] width 179 height 165
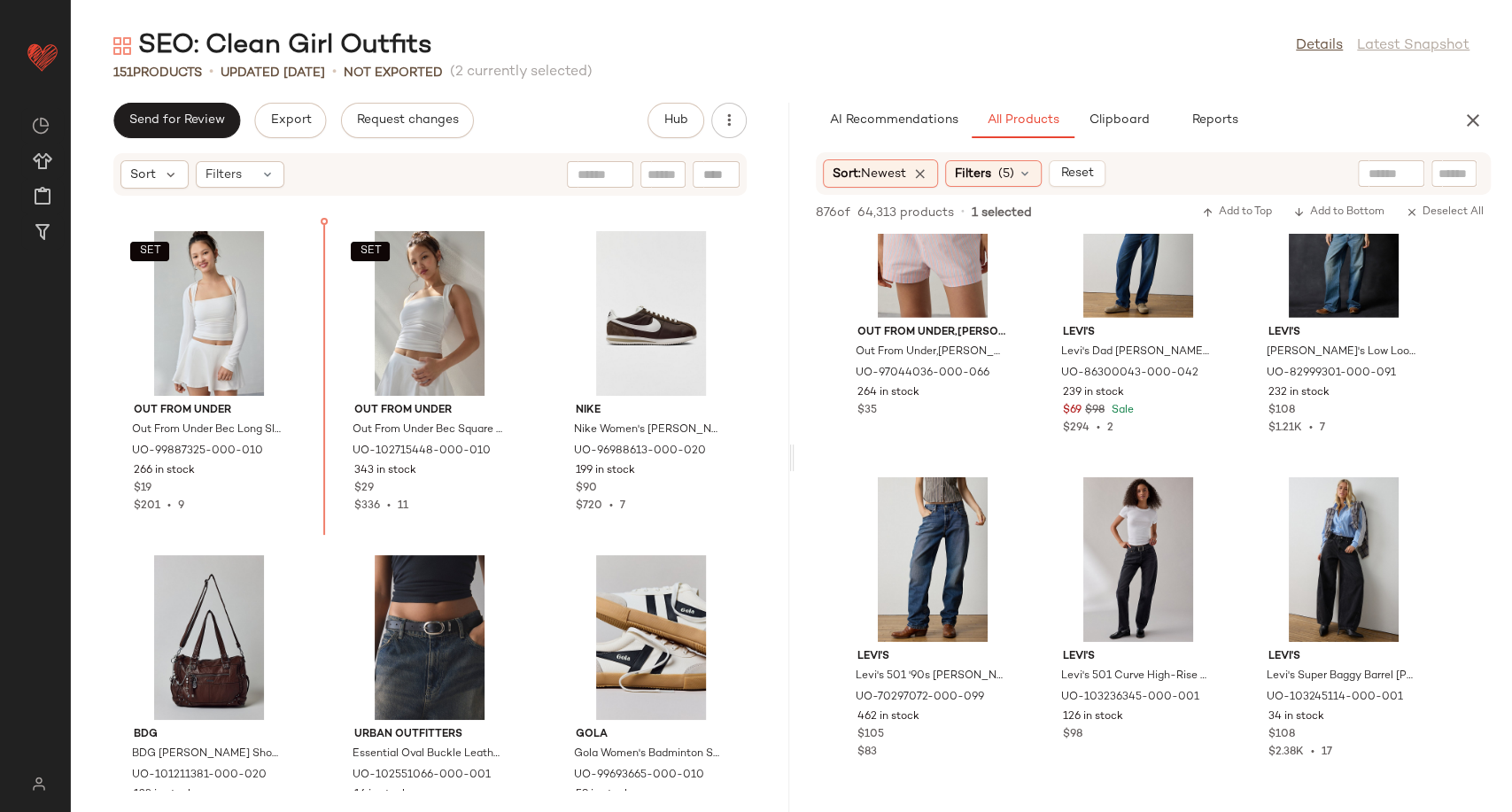
scroll to position [12432, 0]
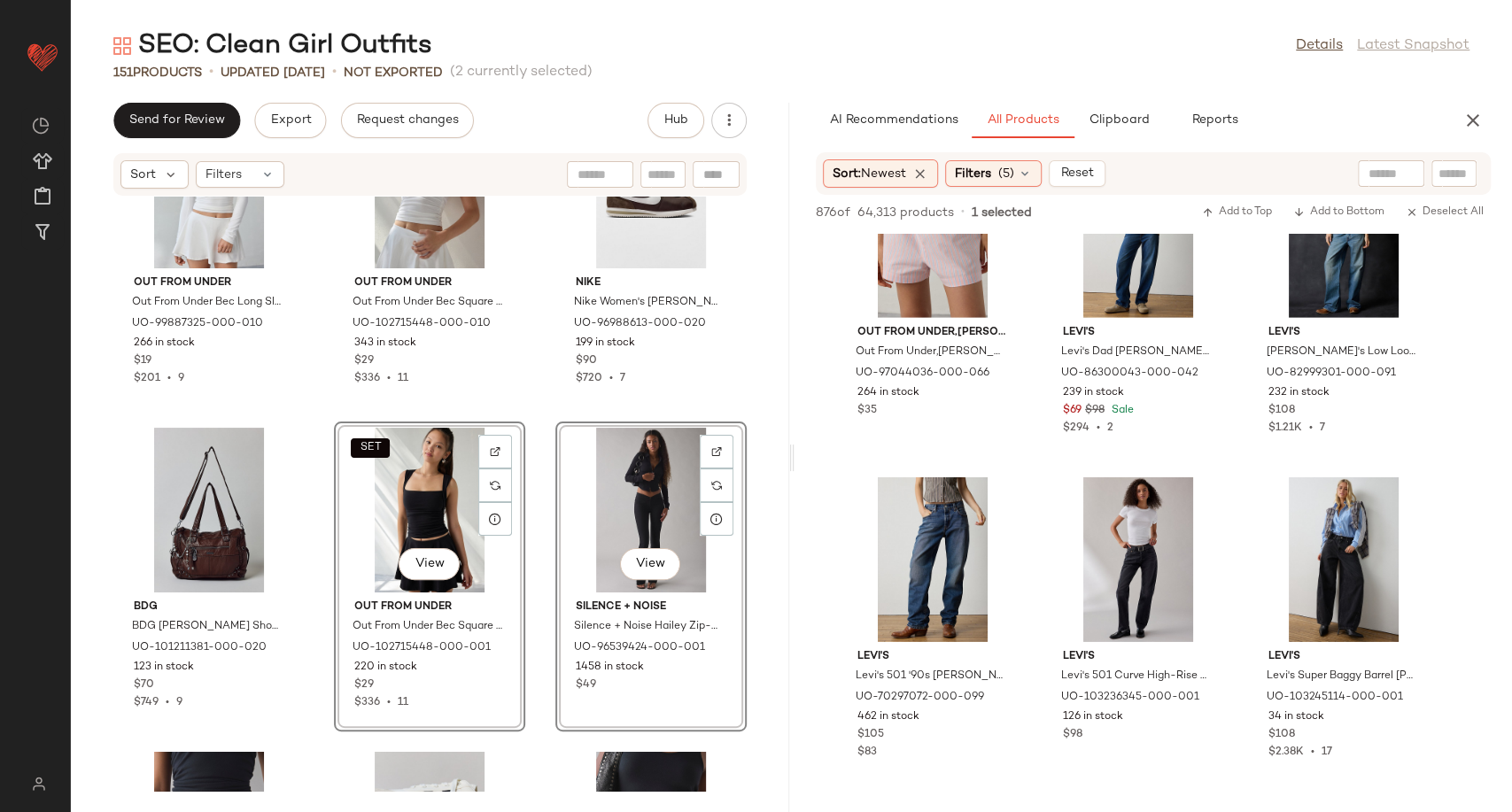
click at [529, 617] on div "SET Out From Under Out From Under Bec Long Sleeve Shrug Top in White, Women's a…" at bounding box center [429, 493] width 718 height 594
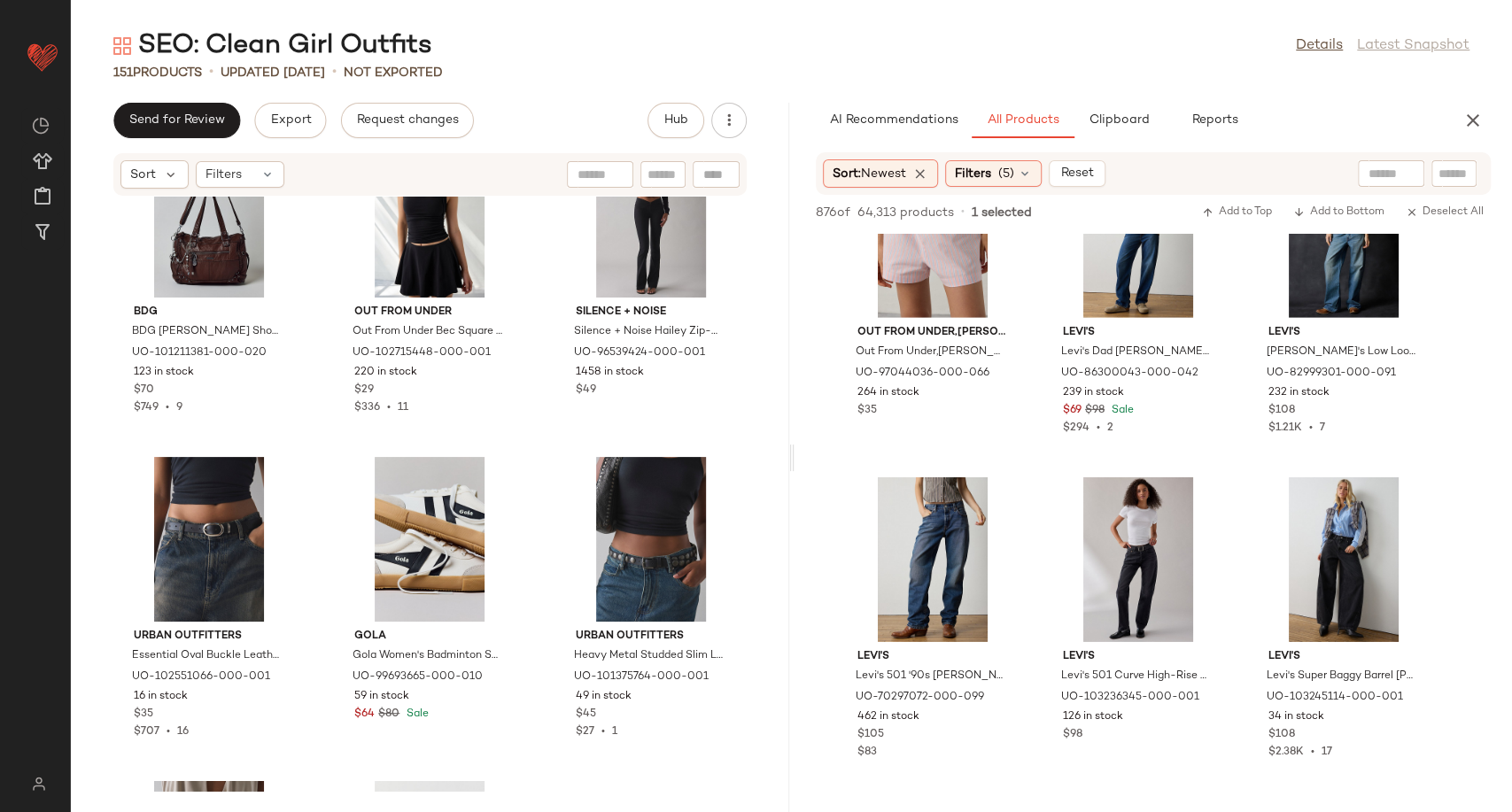
scroll to position [12727, 0]
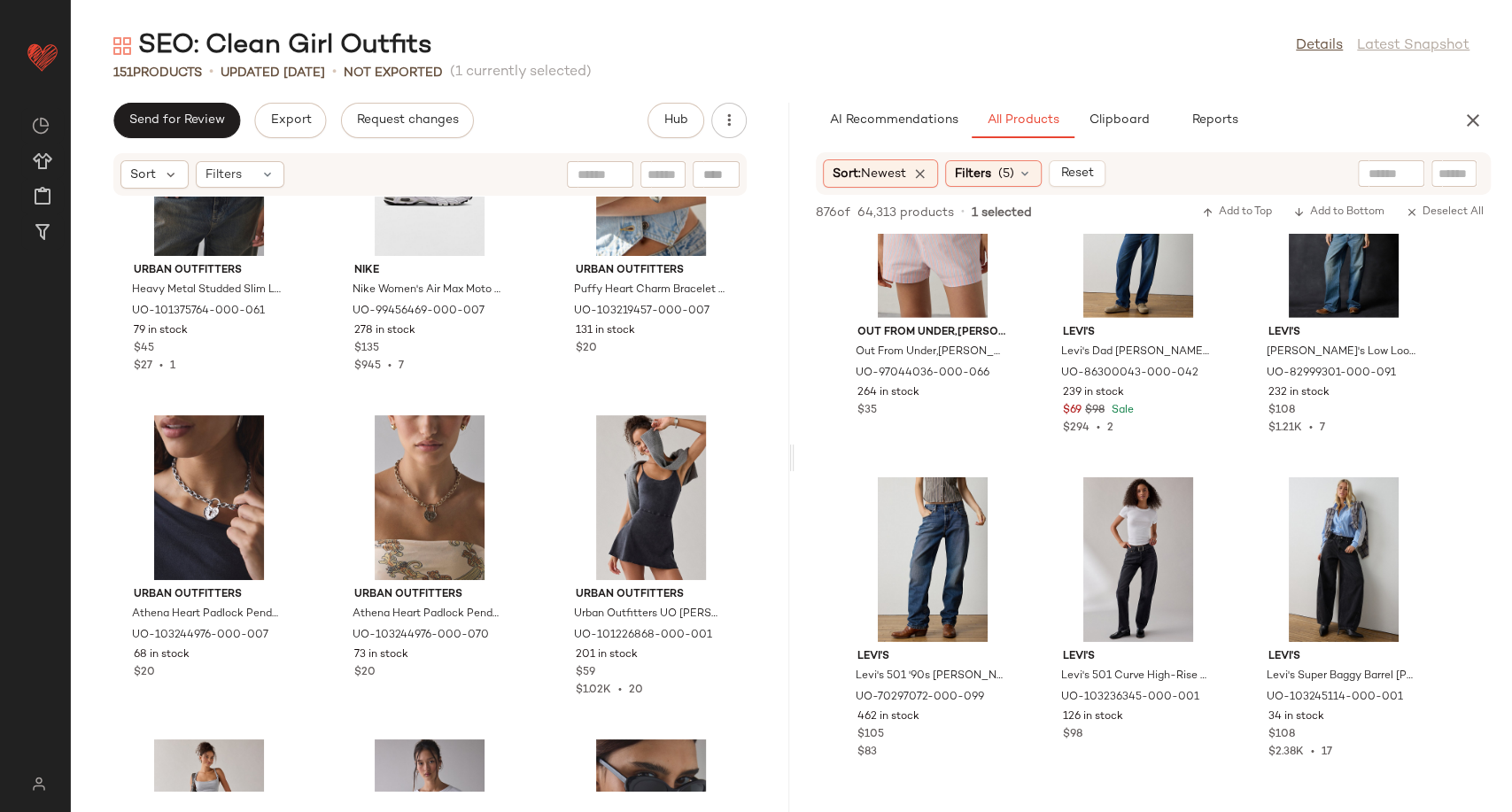
scroll to position [13810, 0]
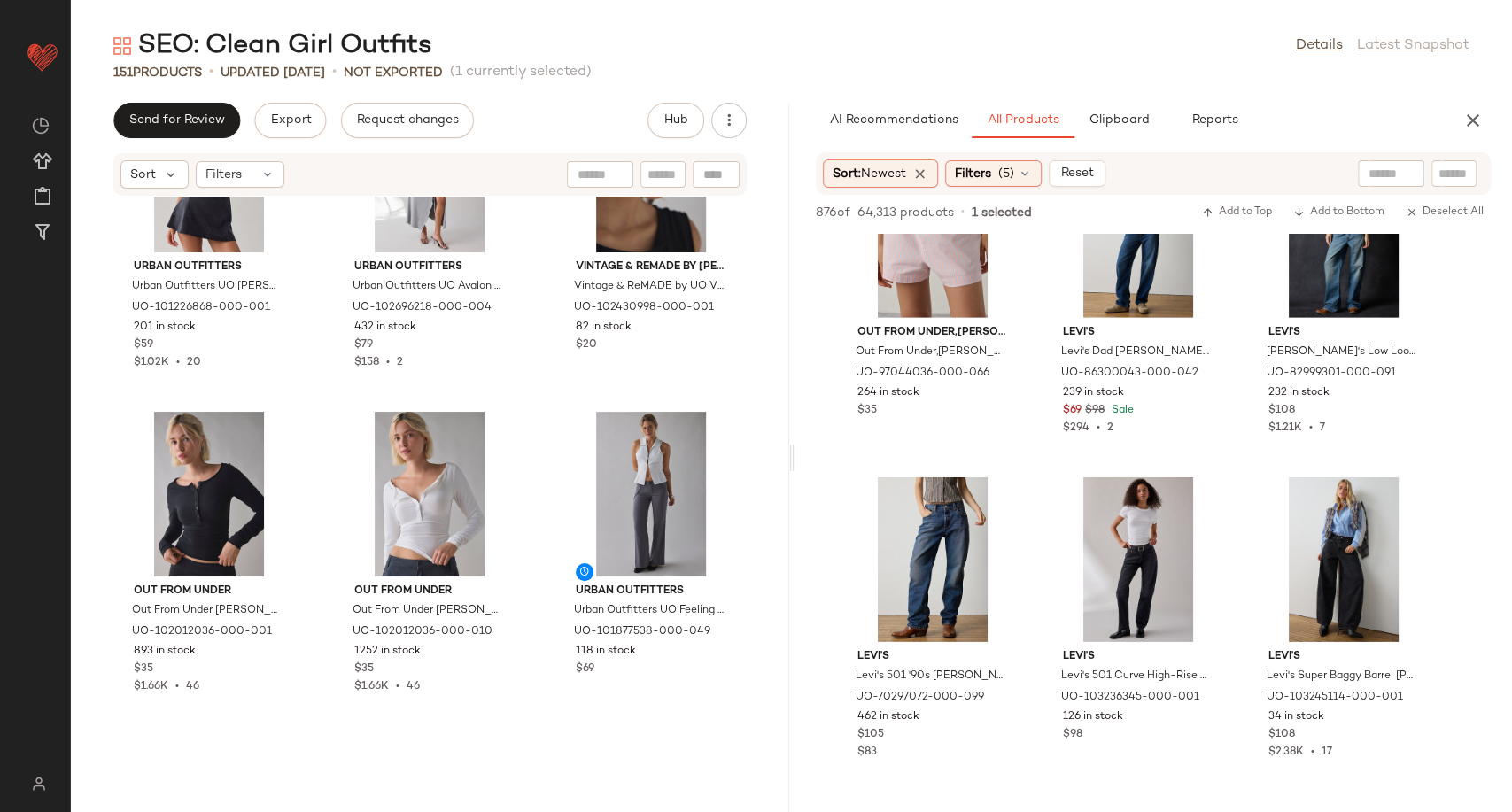
scroll to position [14115, 0]
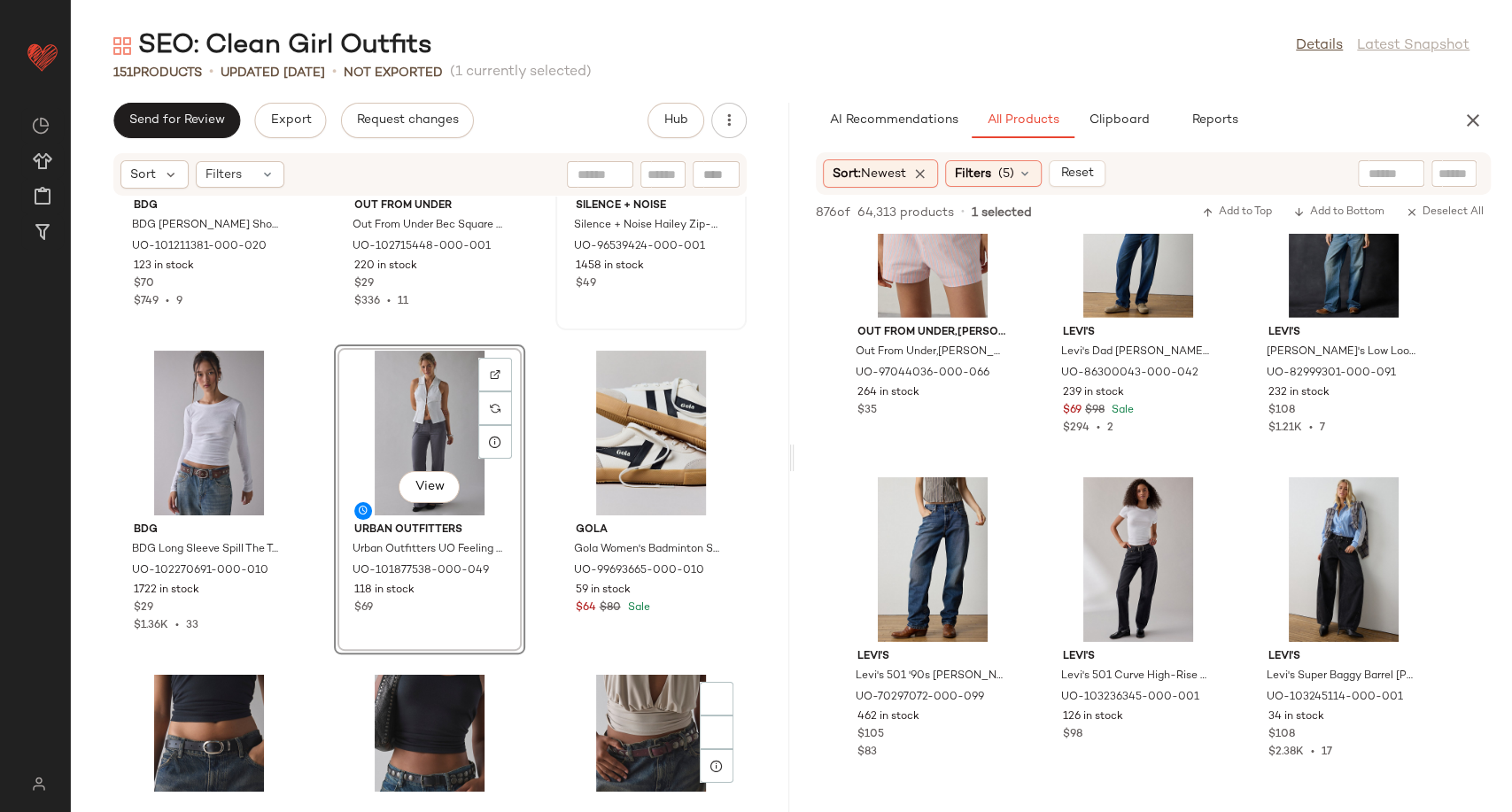
scroll to position [12949, 0]
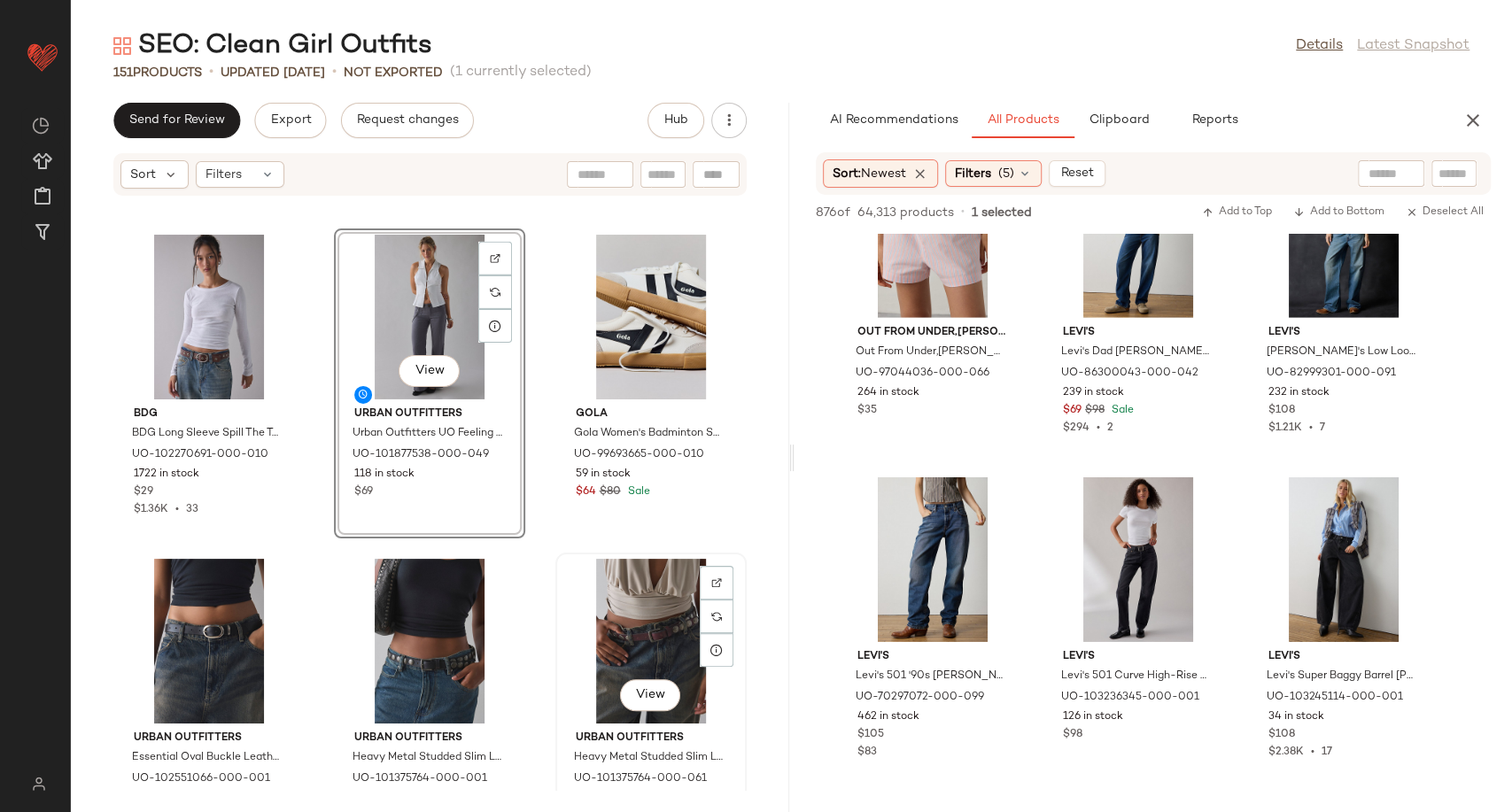
click at [543, 649] on div "BDG BDG Cindy Shoulder Bag in Brown, Women's at Urban Outfitters UO-101211381-0…" at bounding box center [429, 493] width 718 height 594
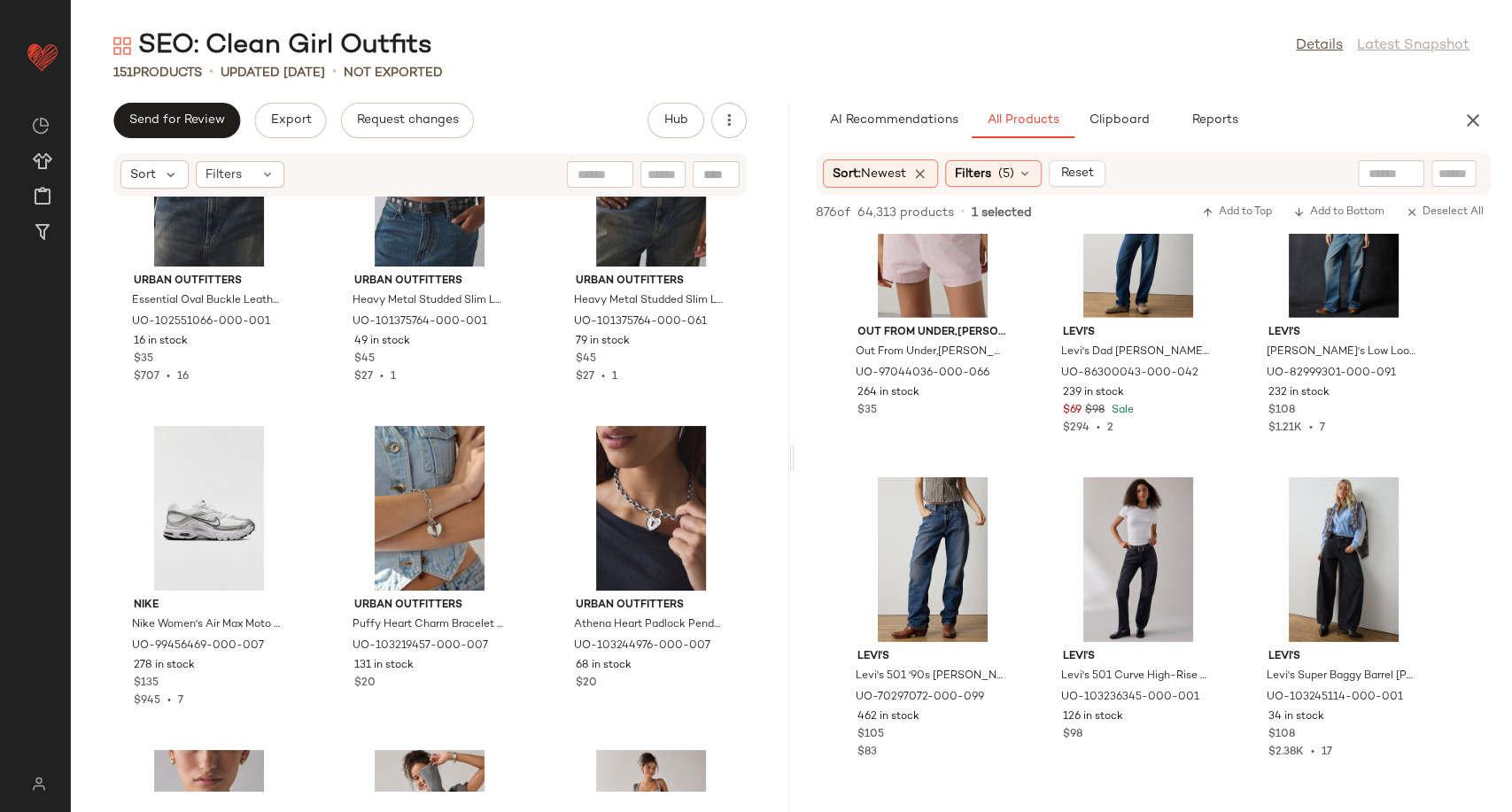
scroll to position [13637, 0]
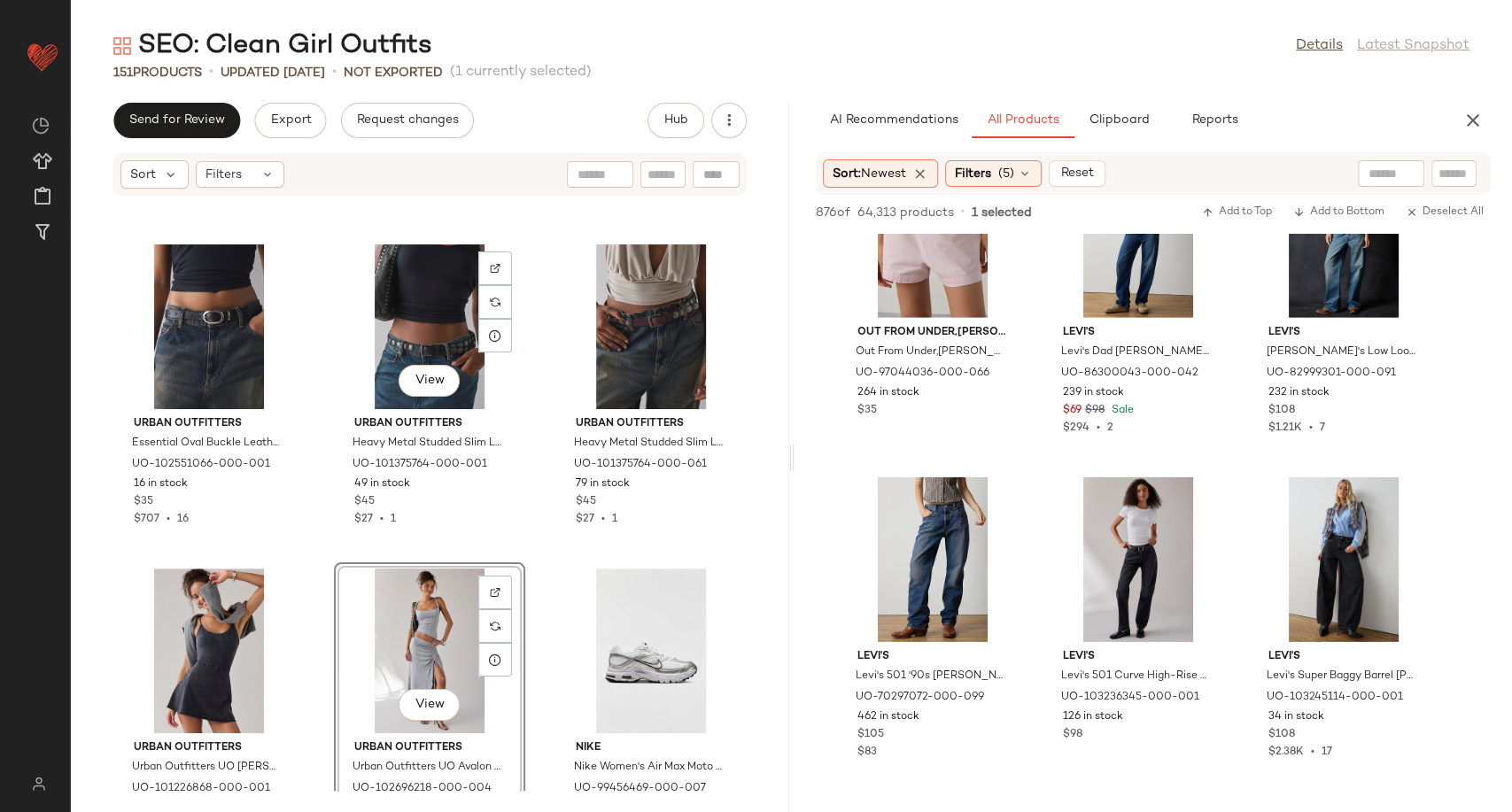
scroll to position [13244, 0]
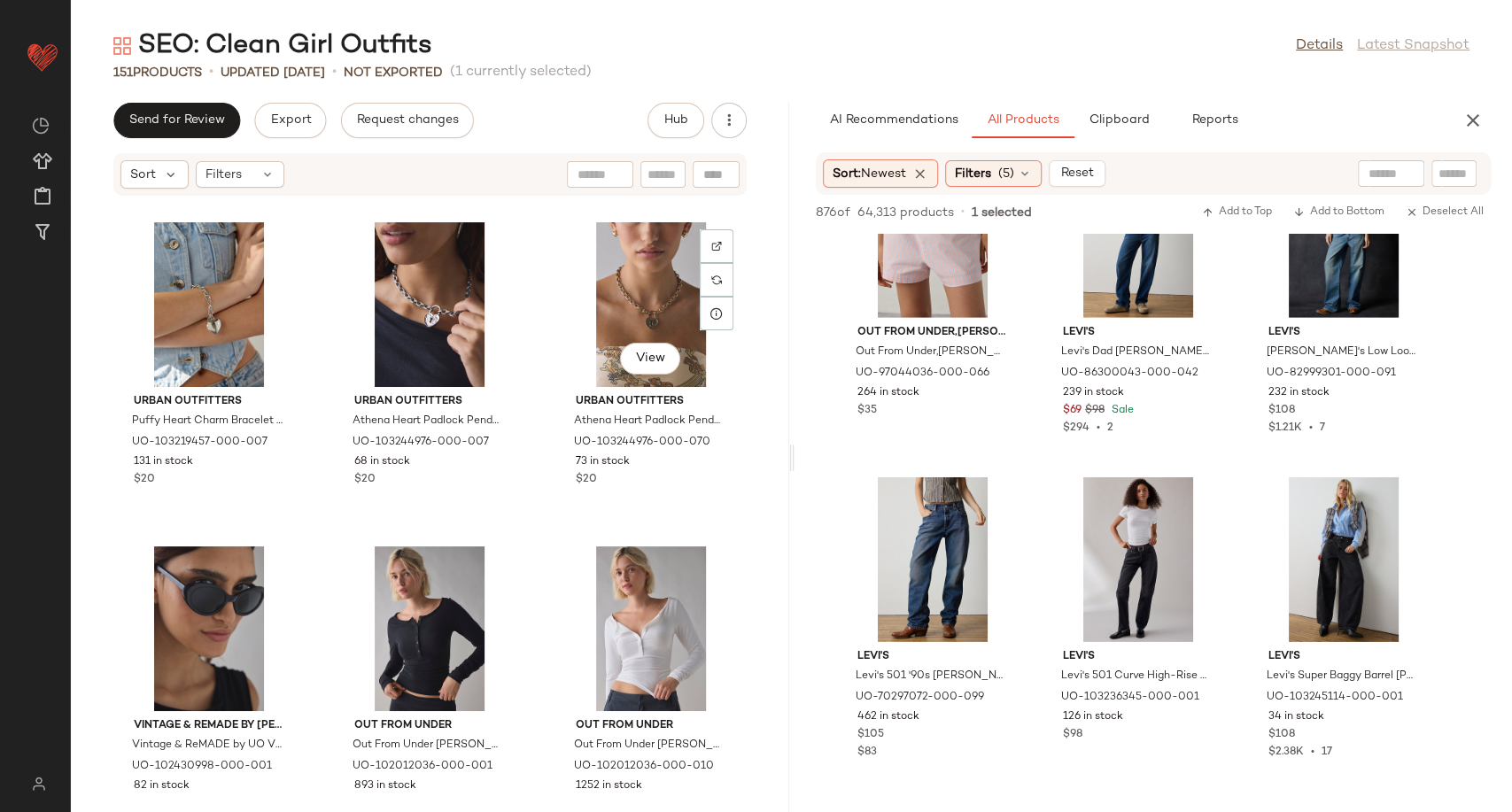
scroll to position [13935, 0]
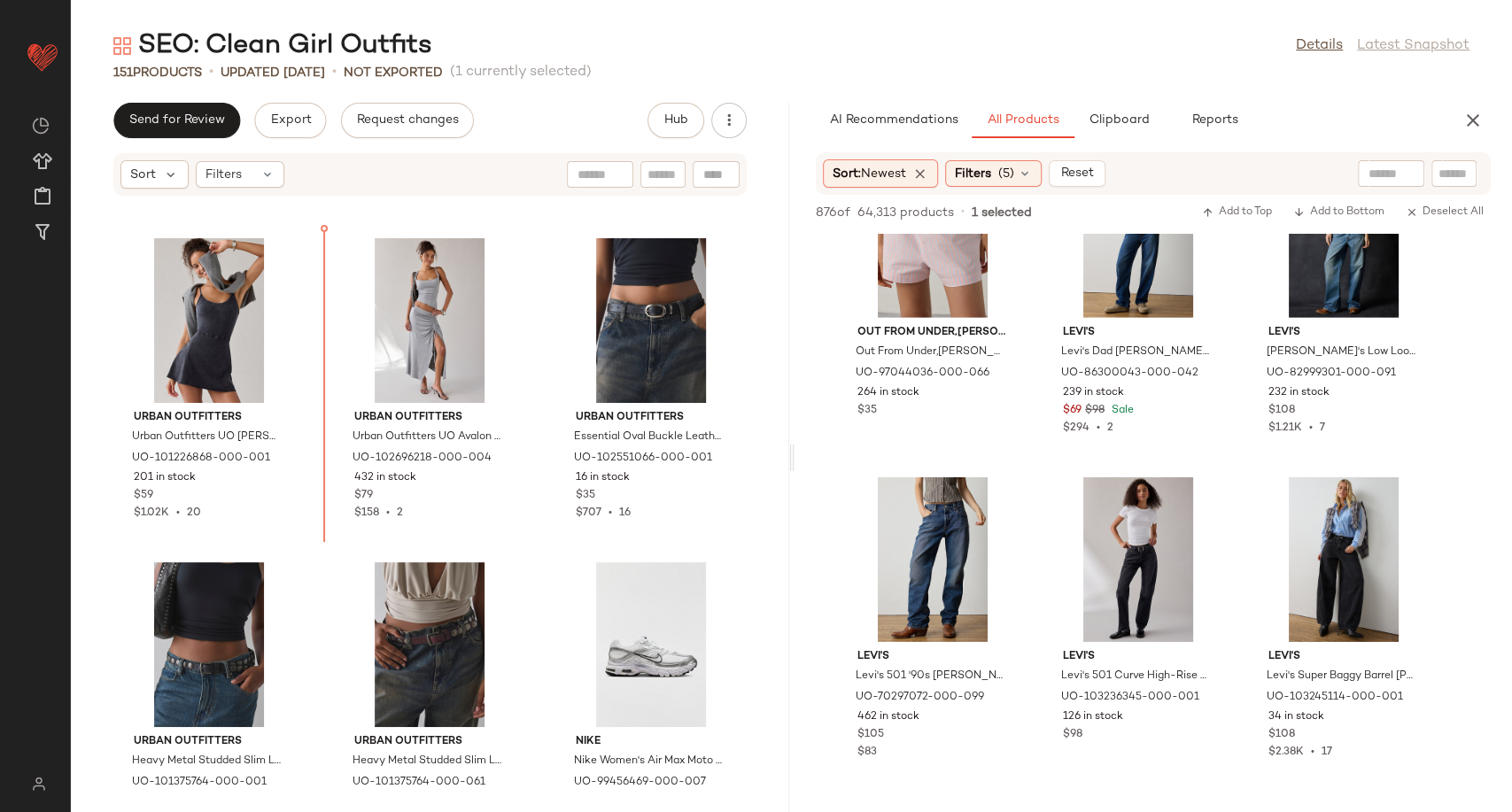
scroll to position [13217, 0]
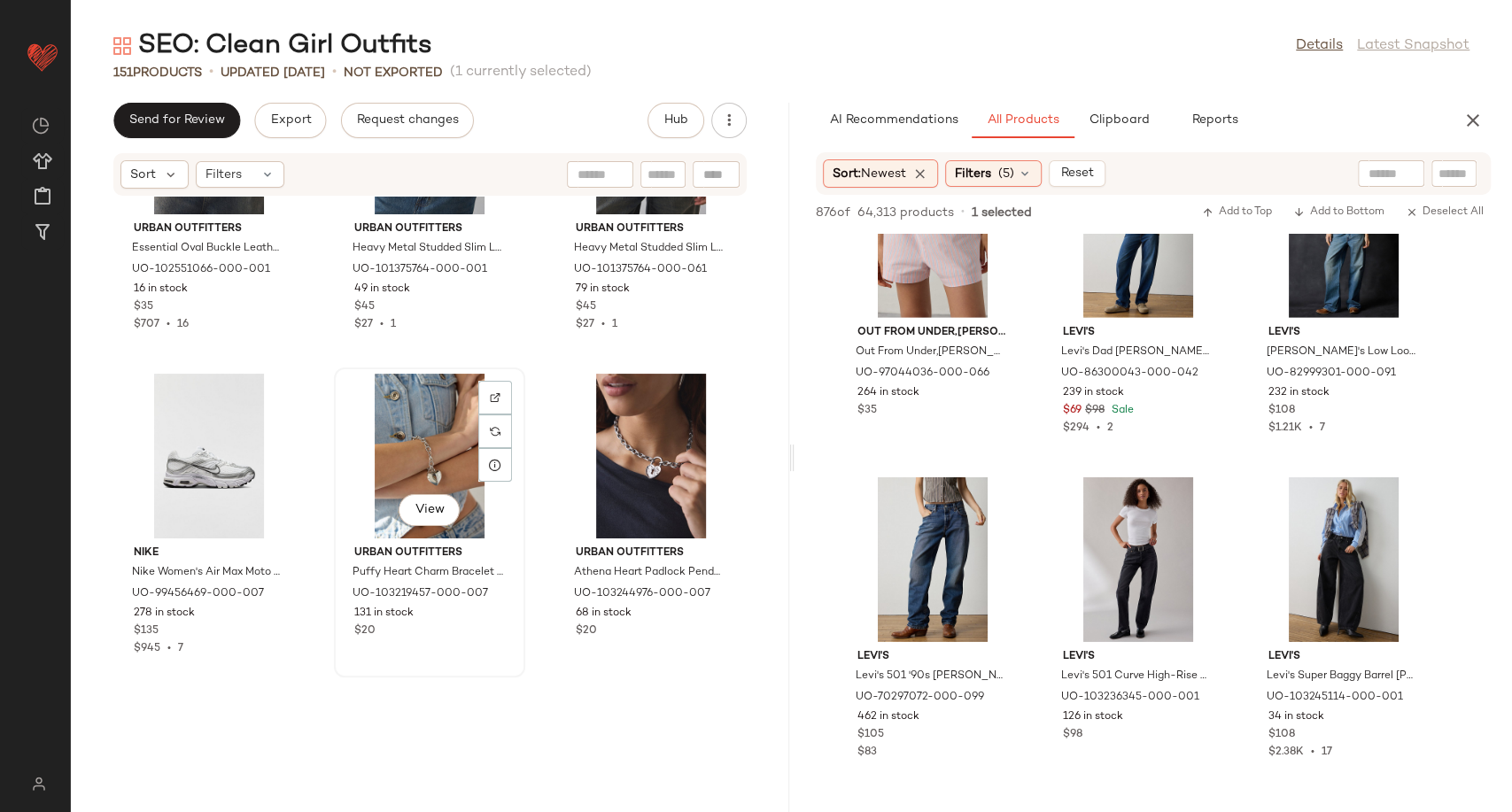
scroll to position [14004, 0]
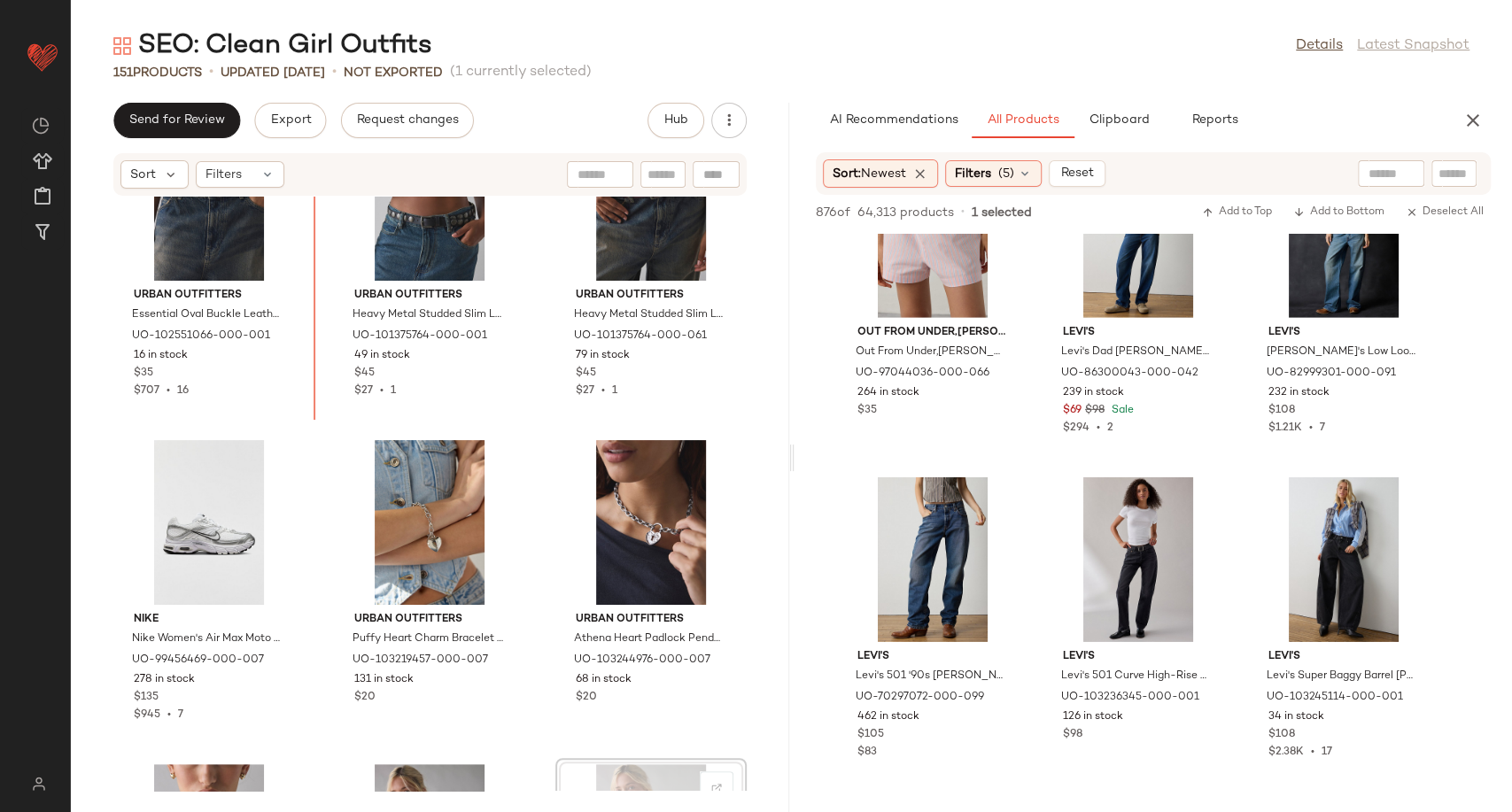
scroll to position [13618, 0]
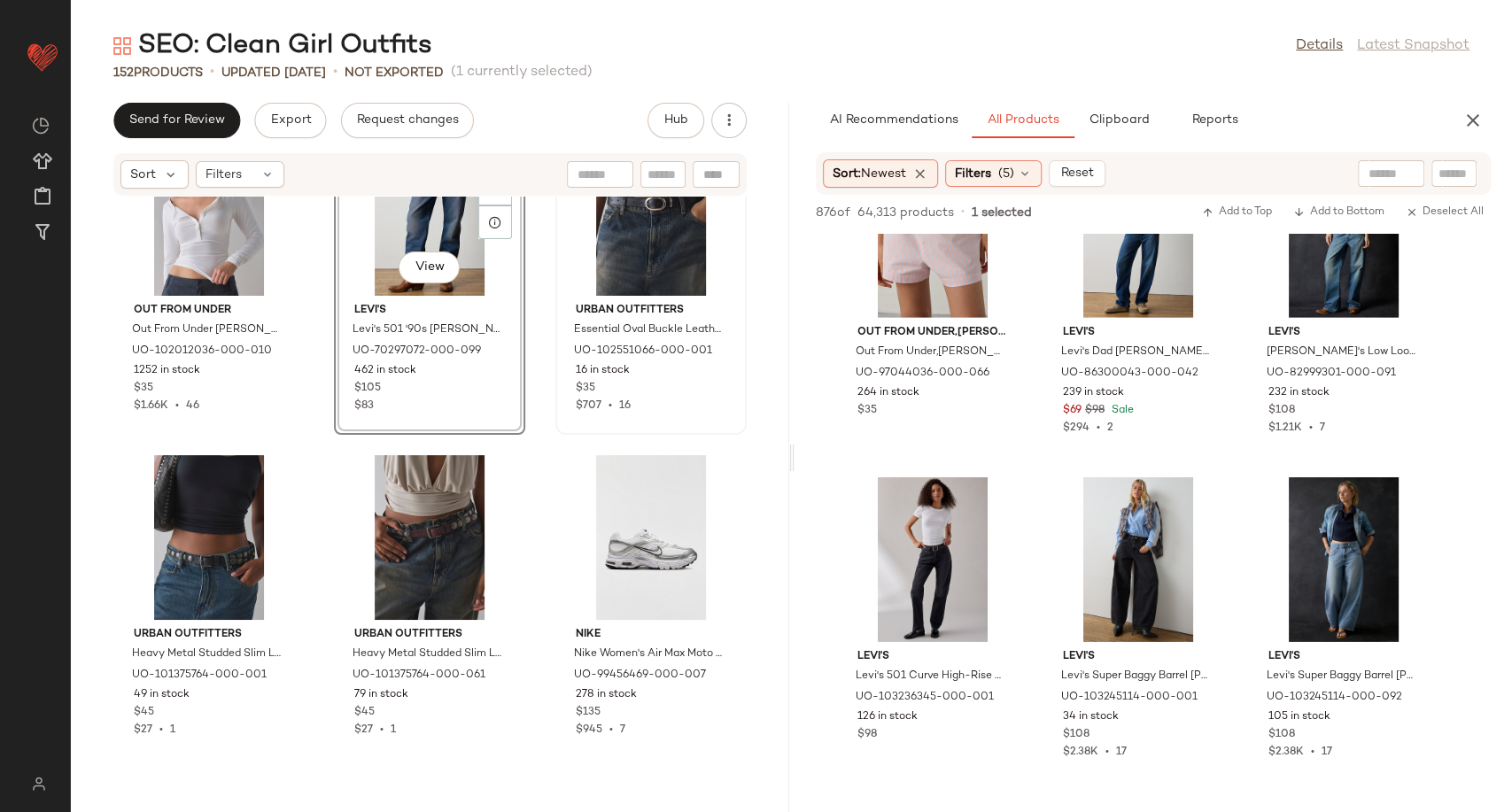
scroll to position [13717, 0]
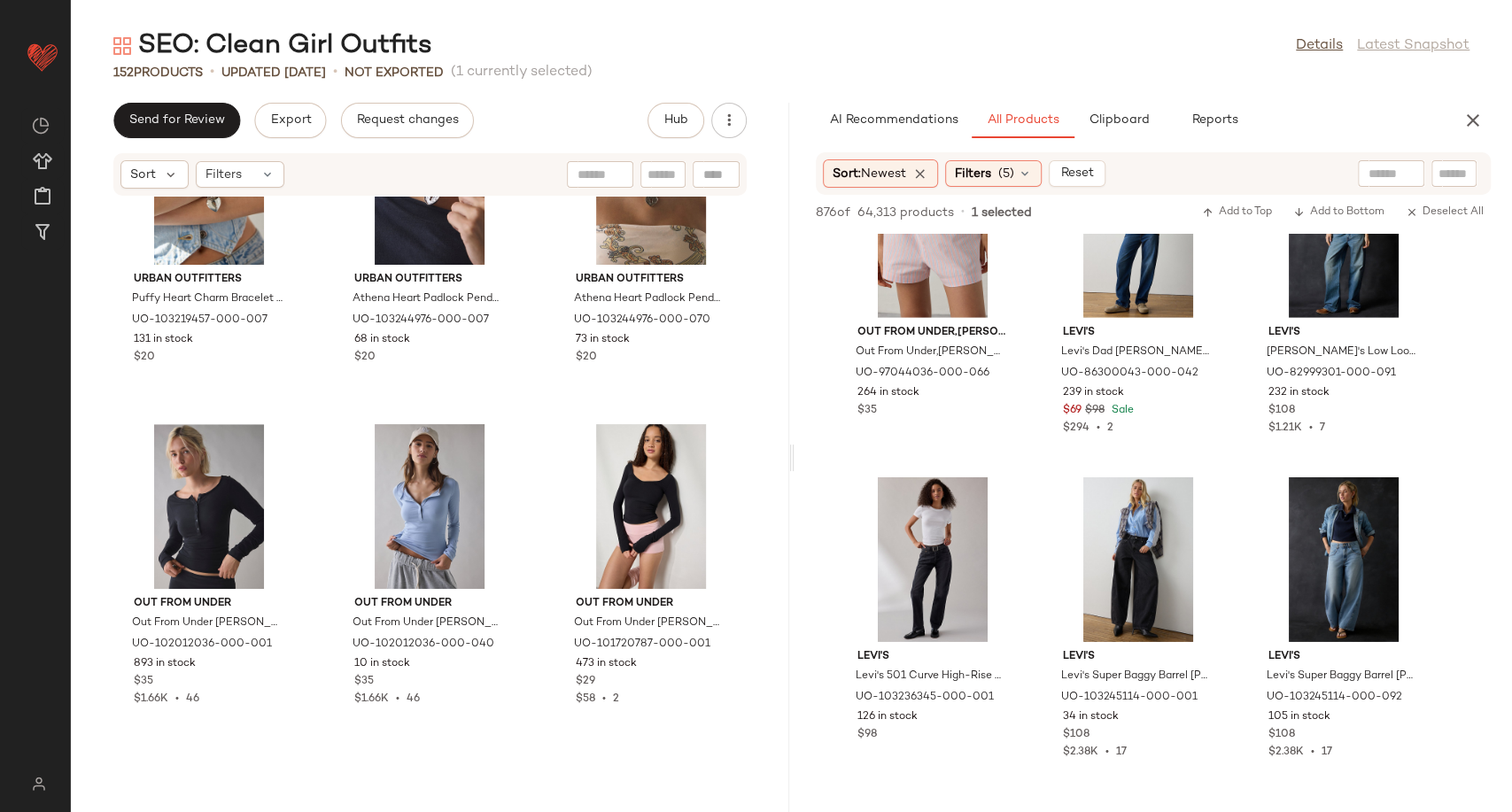
scroll to position [14406, 0]
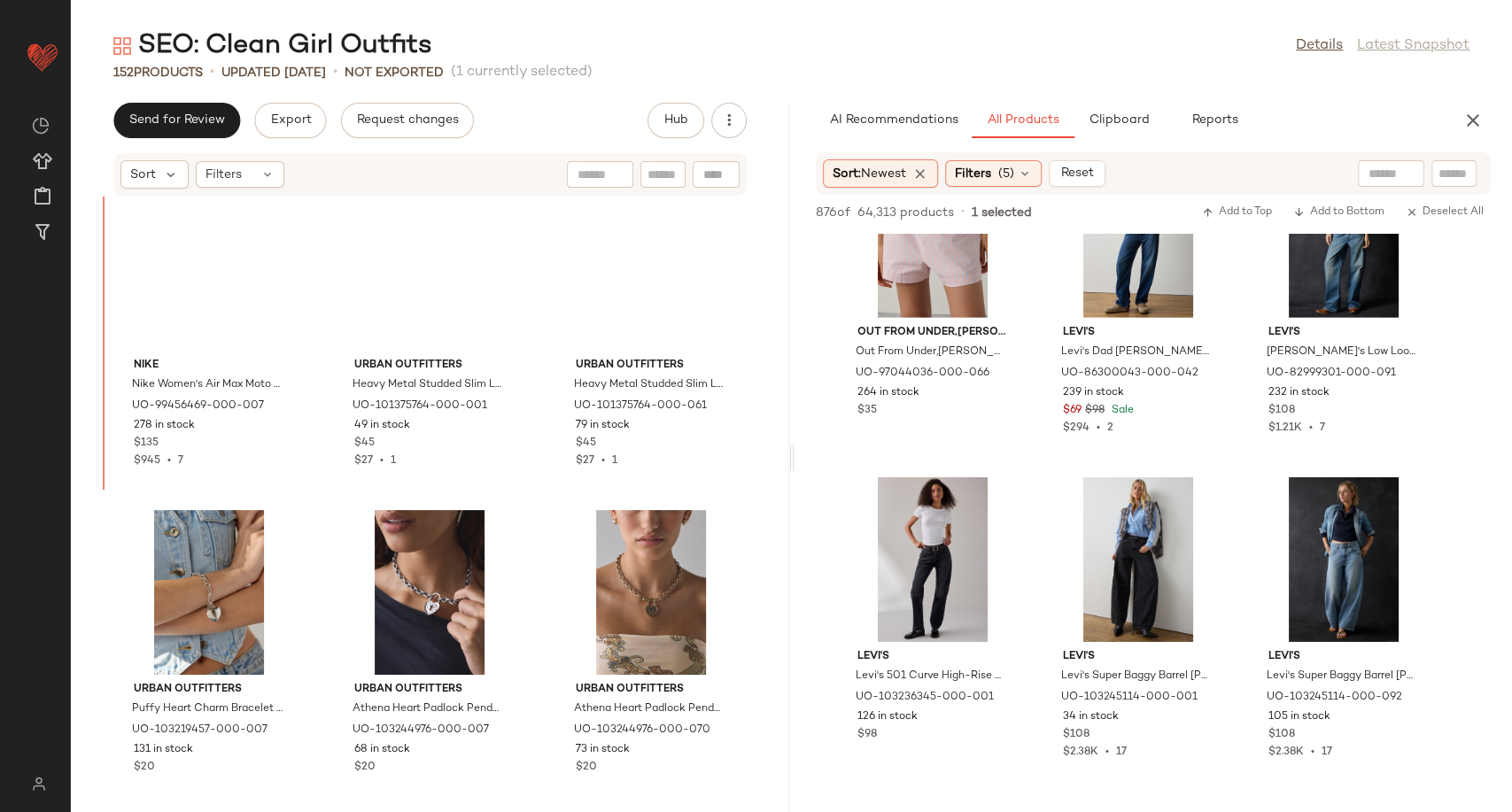
scroll to position [13969, 0]
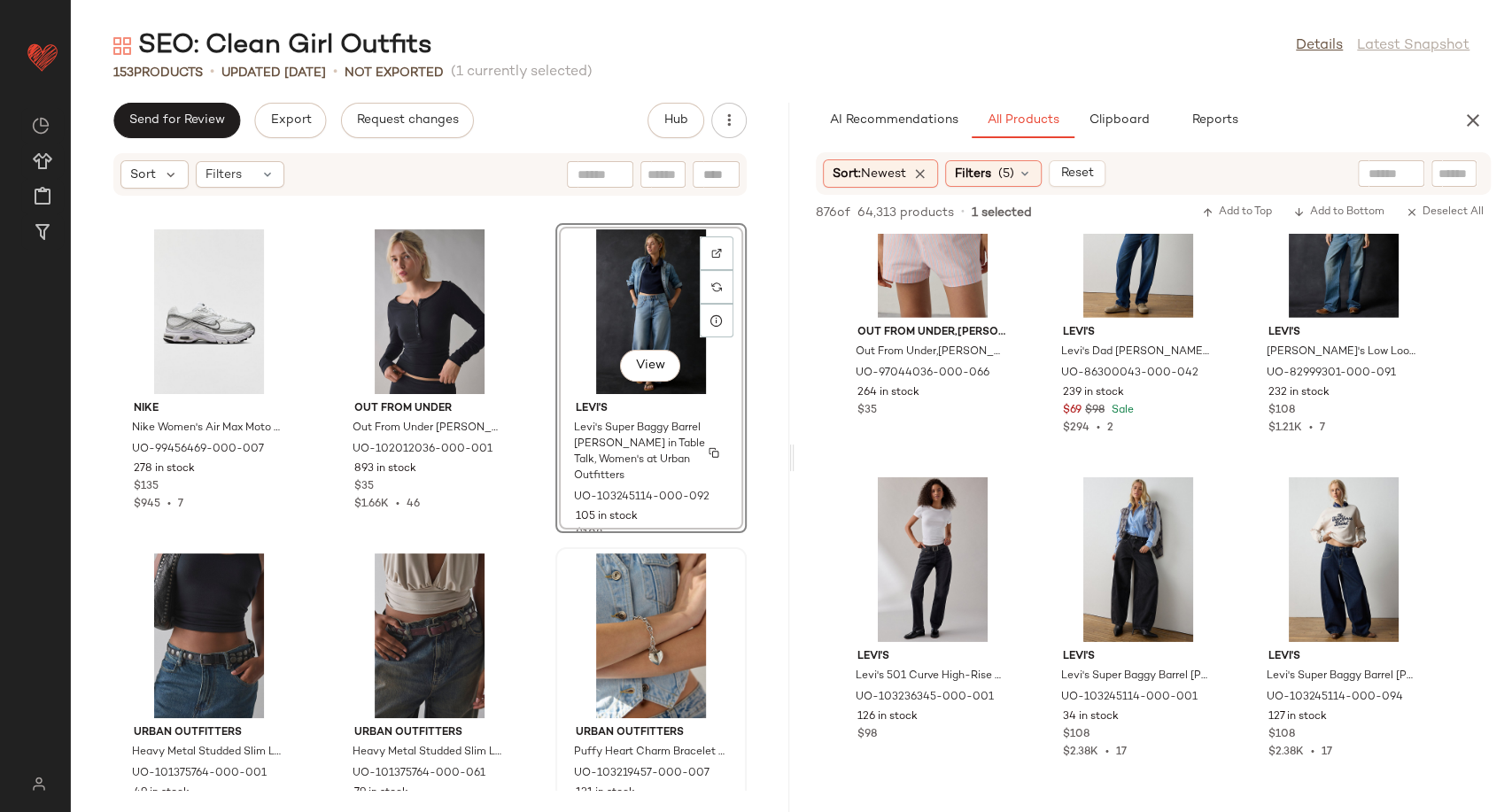
scroll to position [14075, 0]
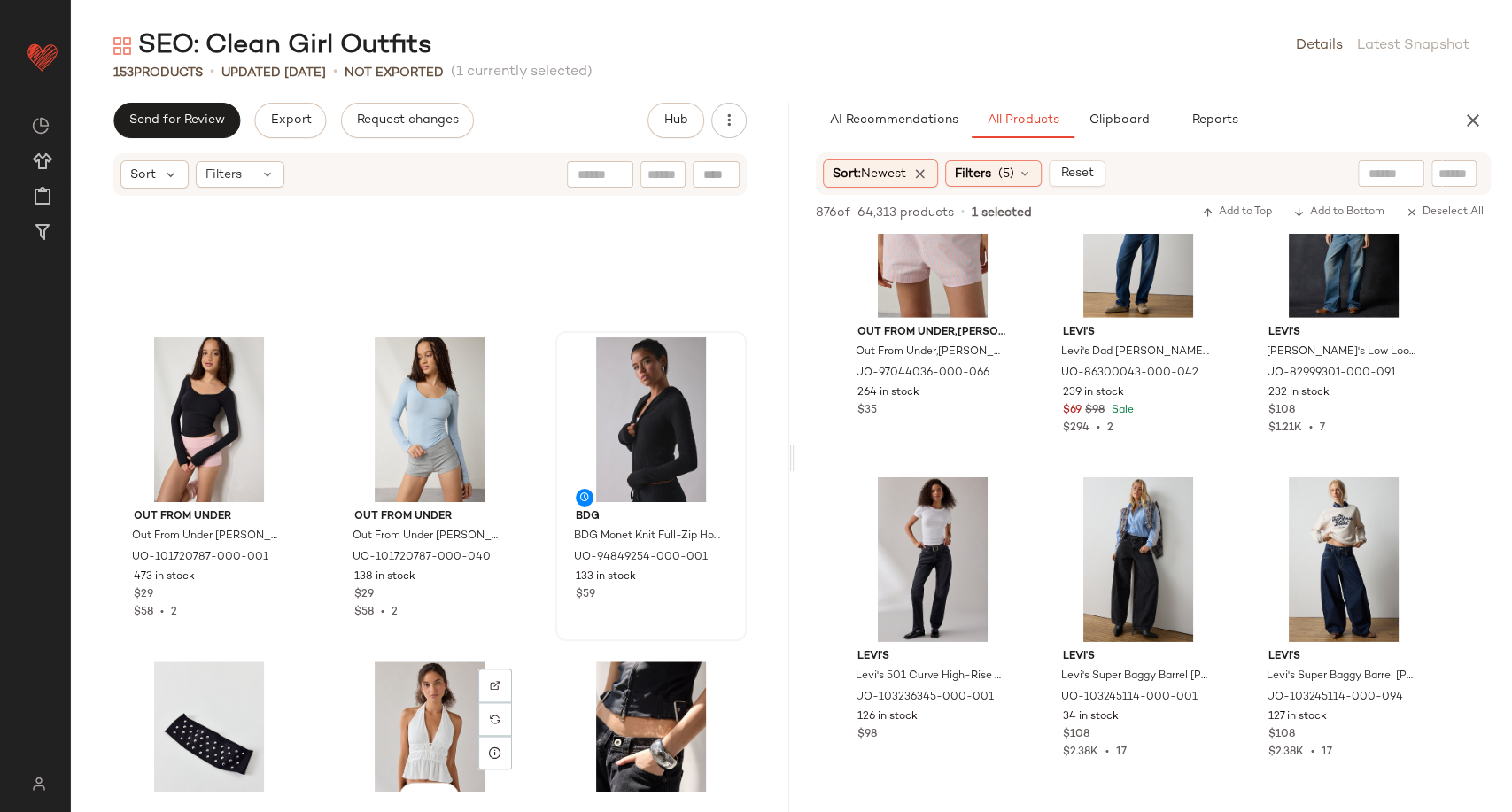
scroll to position [14763, 0]
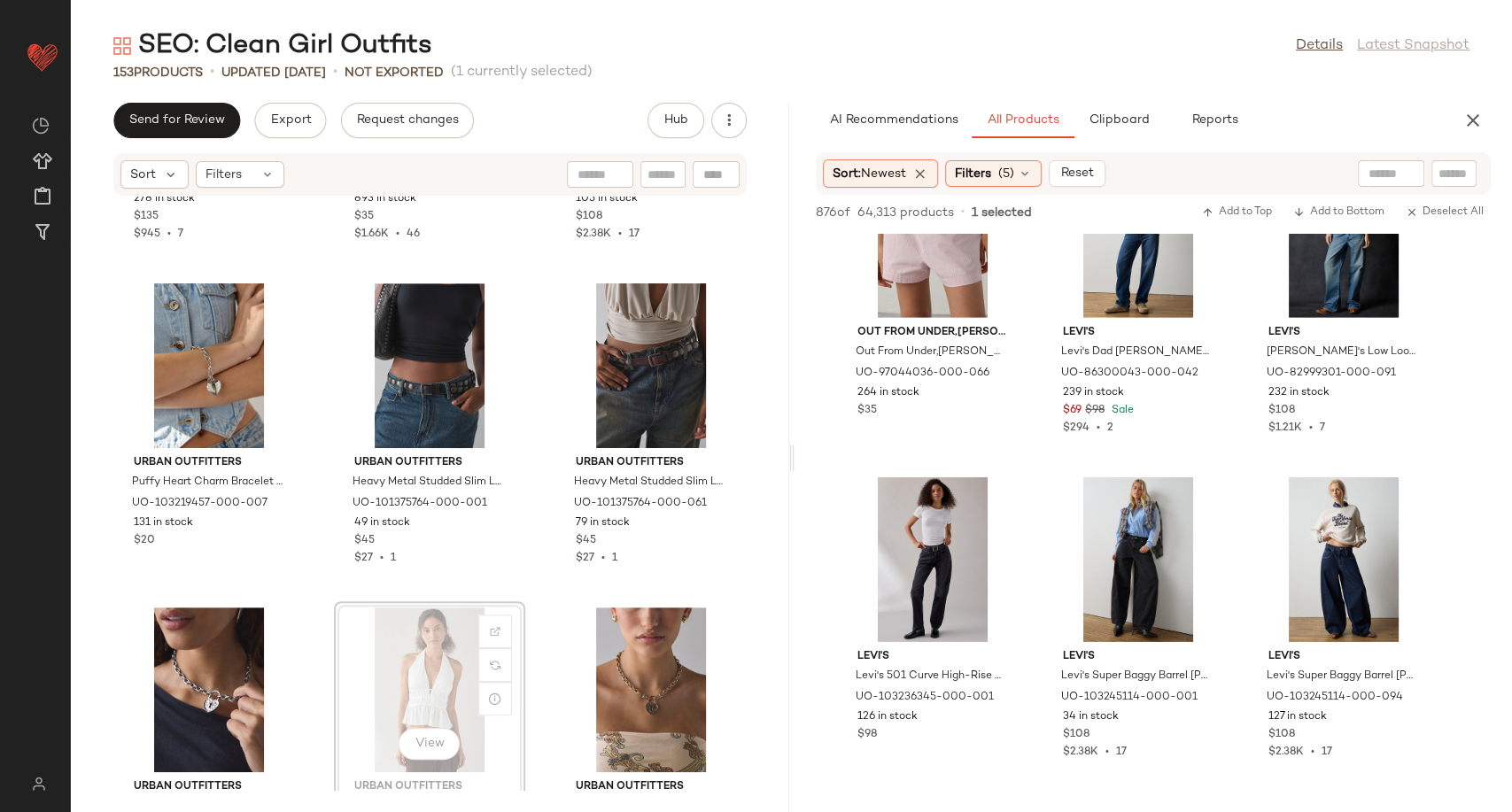
scroll to position [14197, 0]
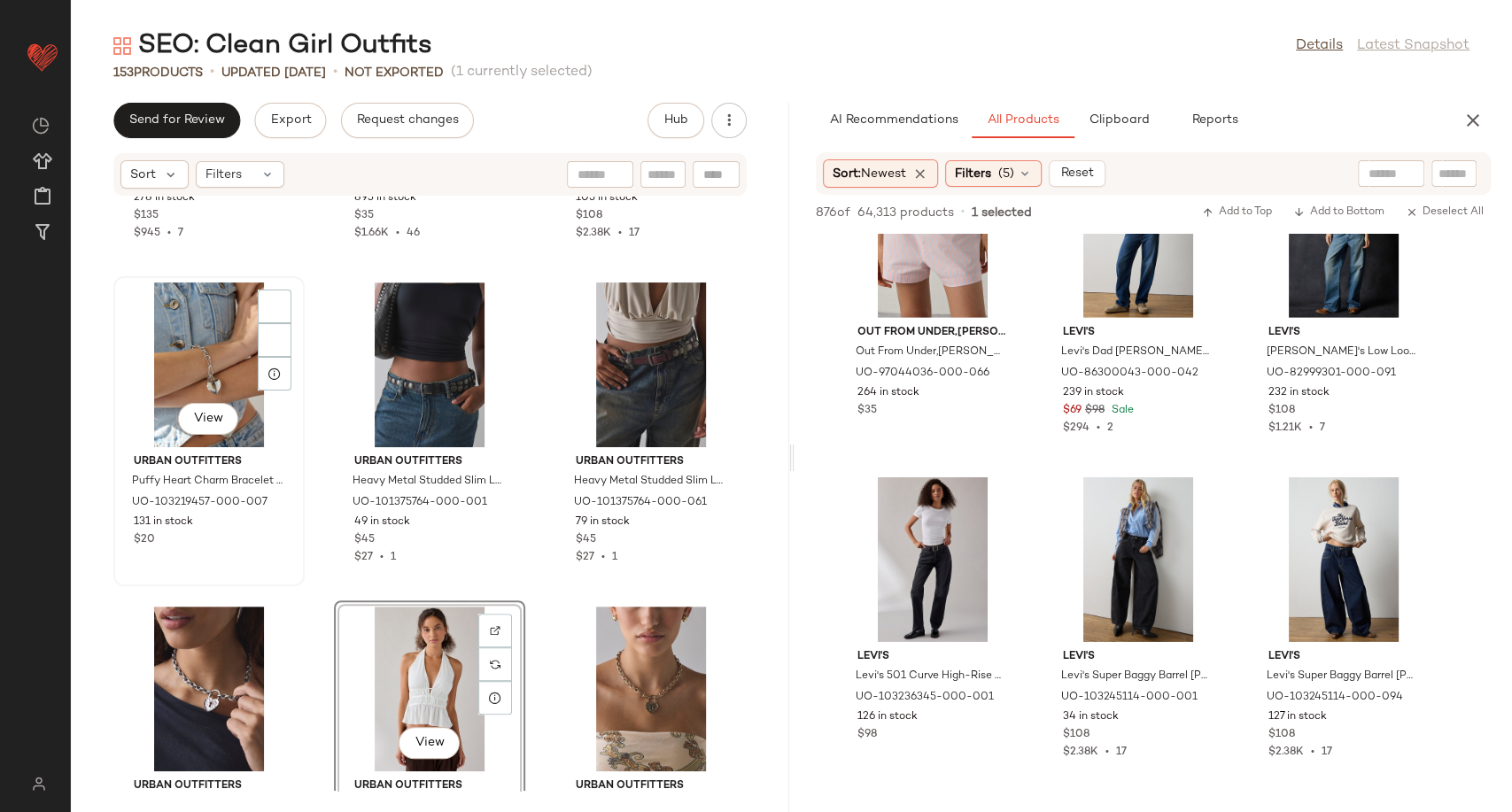
click at [212, 416] on span "View" at bounding box center [207, 419] width 30 height 15
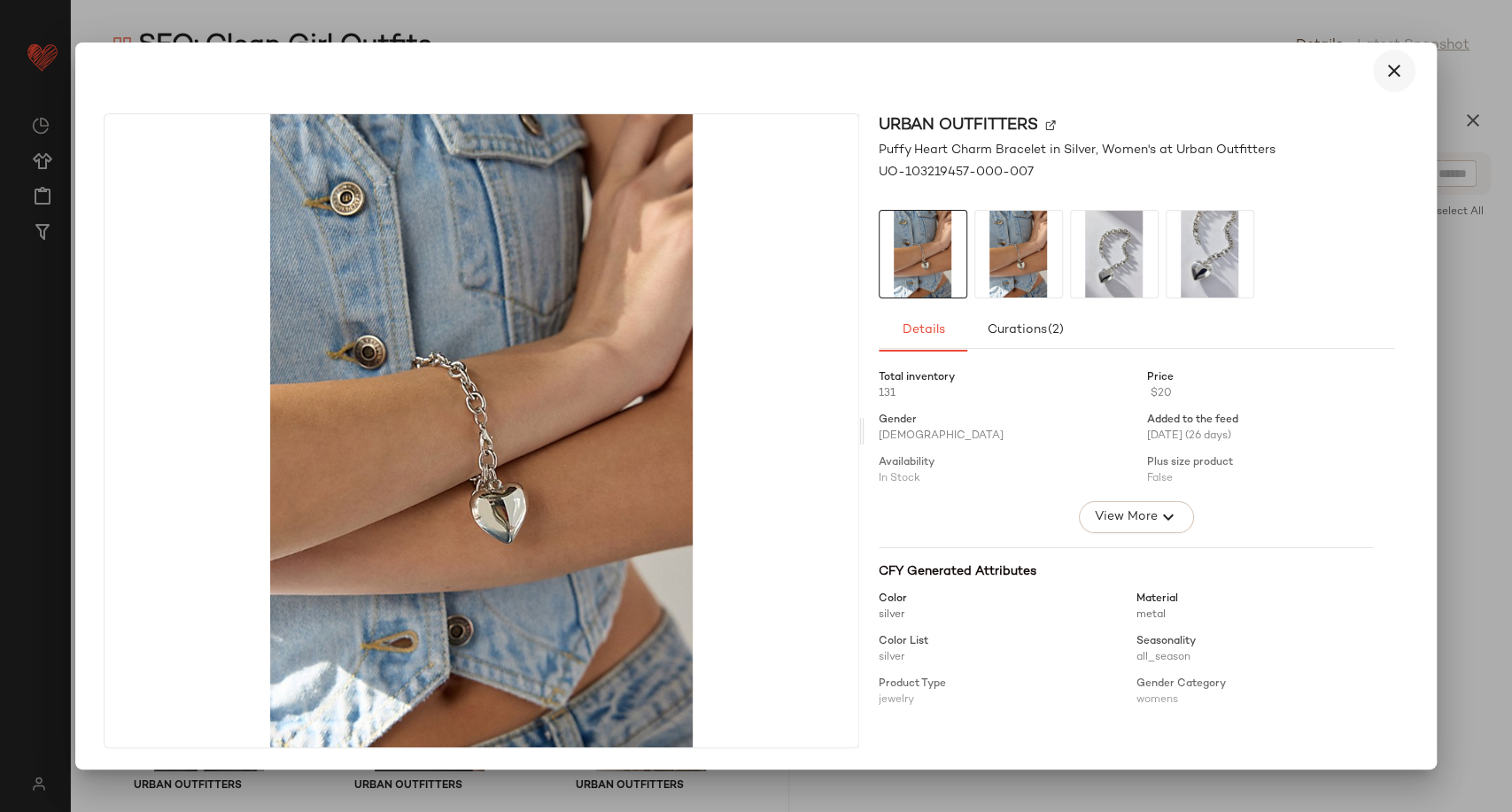
click at [1402, 79] on icon "button" at bounding box center [1394, 71] width 21 height 21
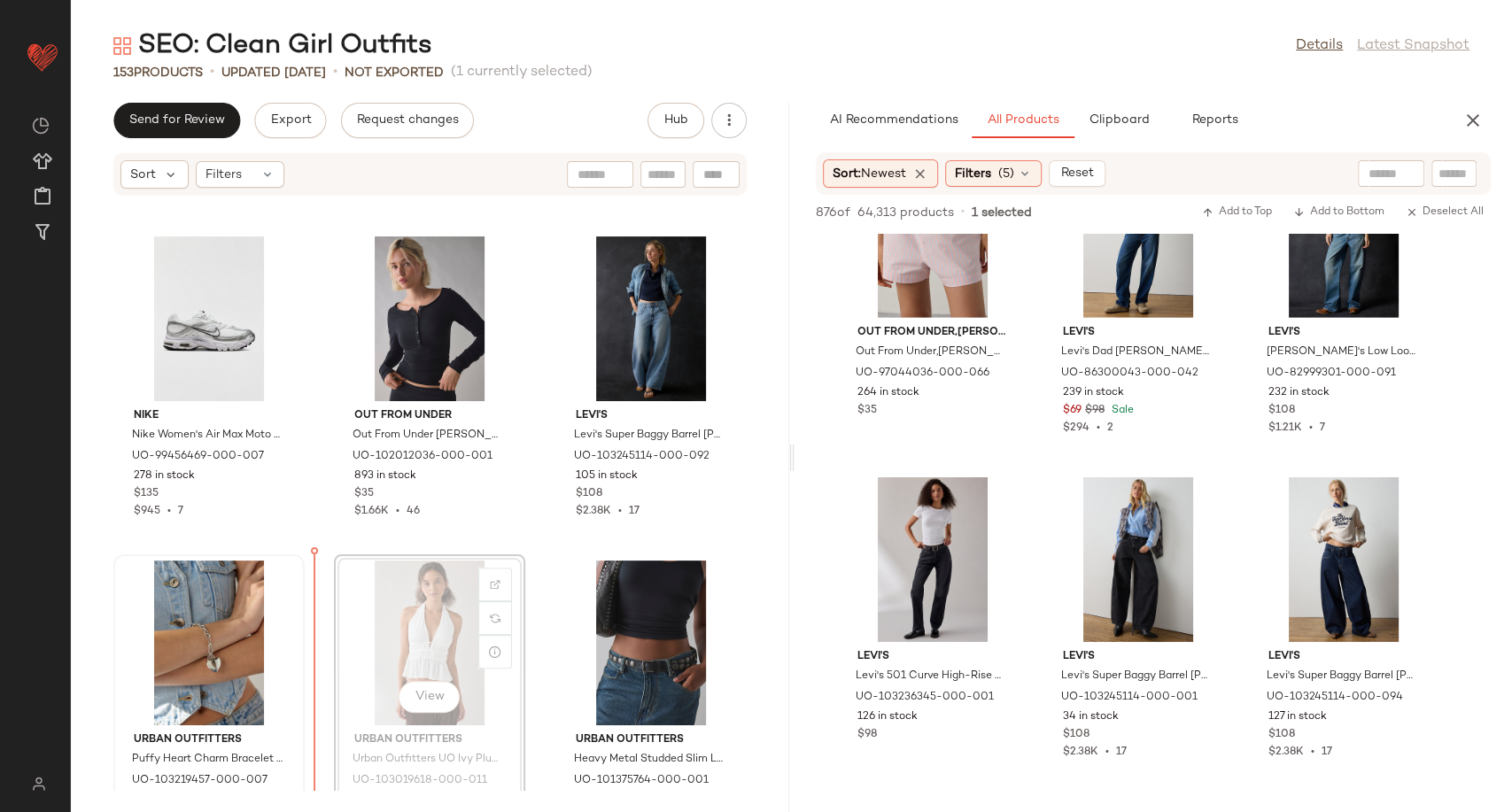
scroll to position [13924, 0]
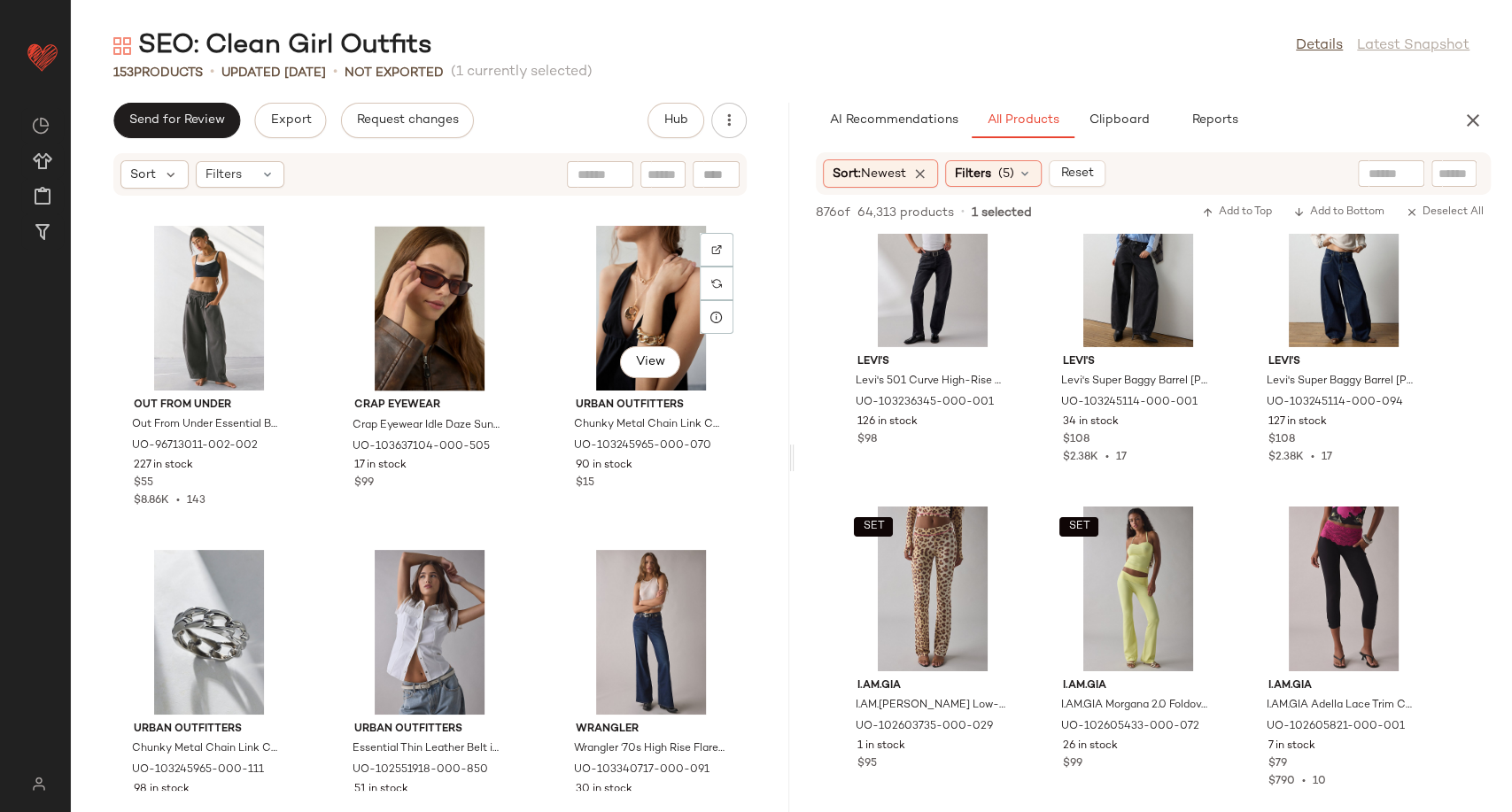
scroll to position [15938, 0]
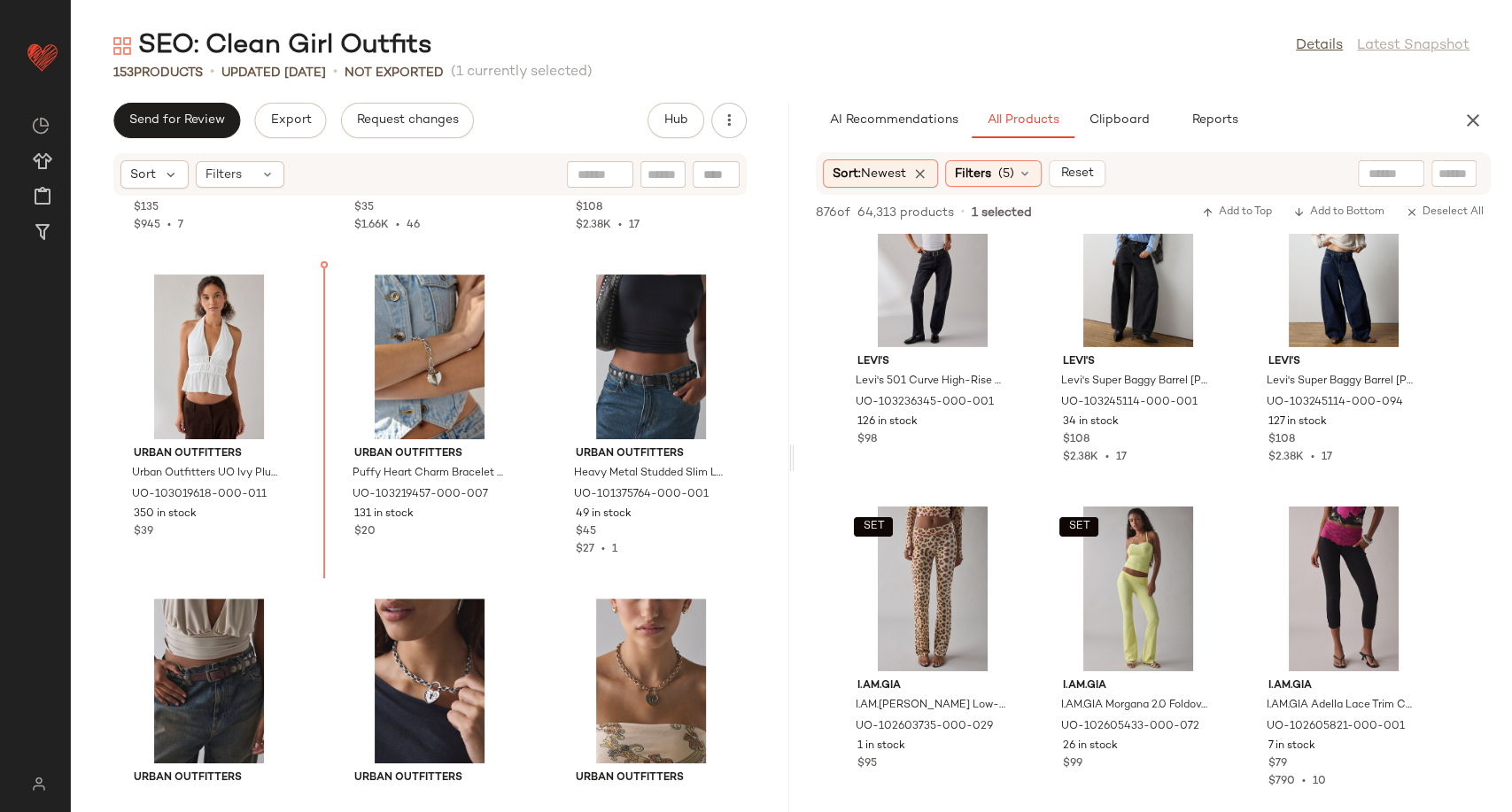
scroll to position [14185, 0]
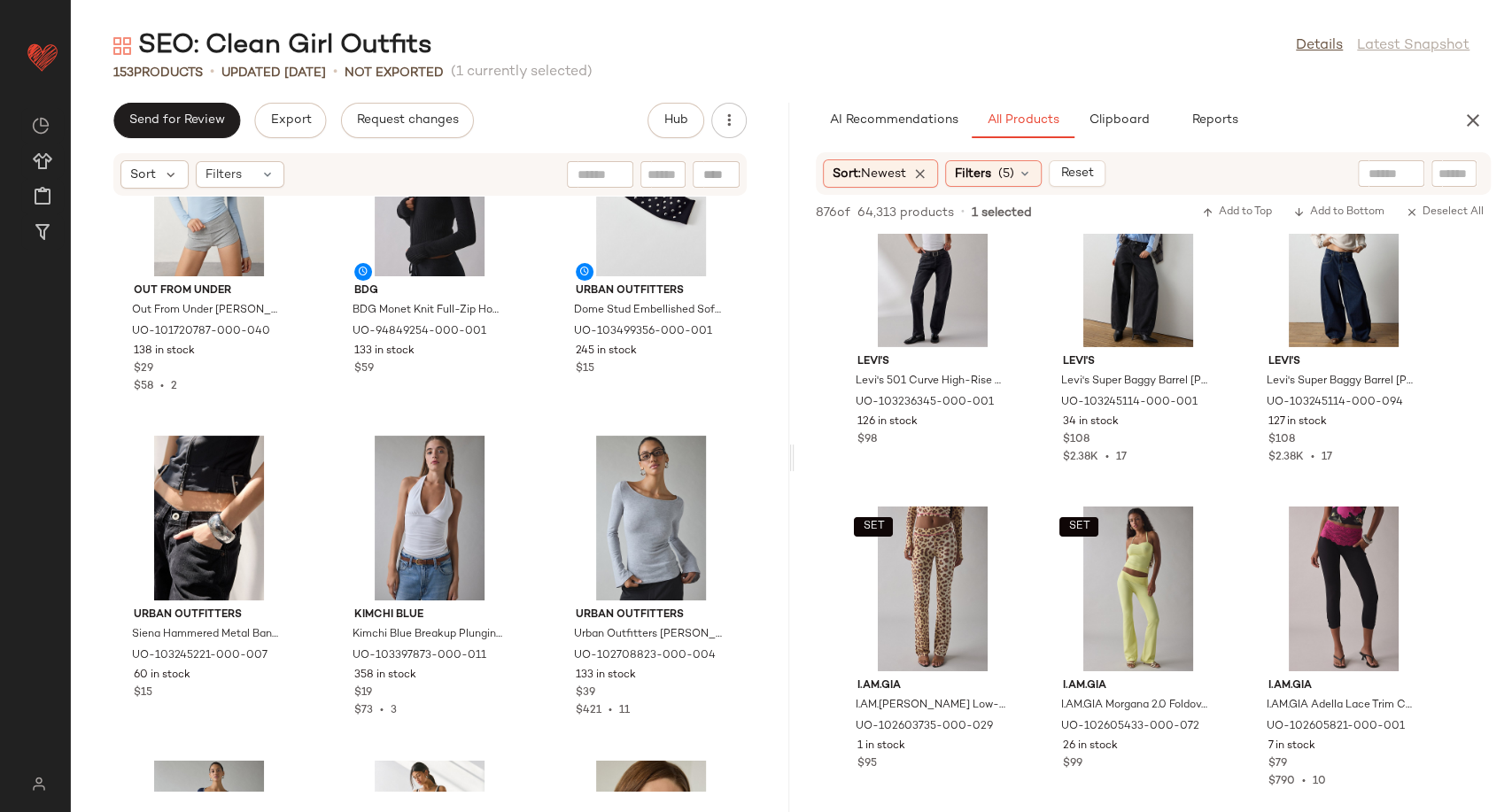
scroll to position [15365, 0]
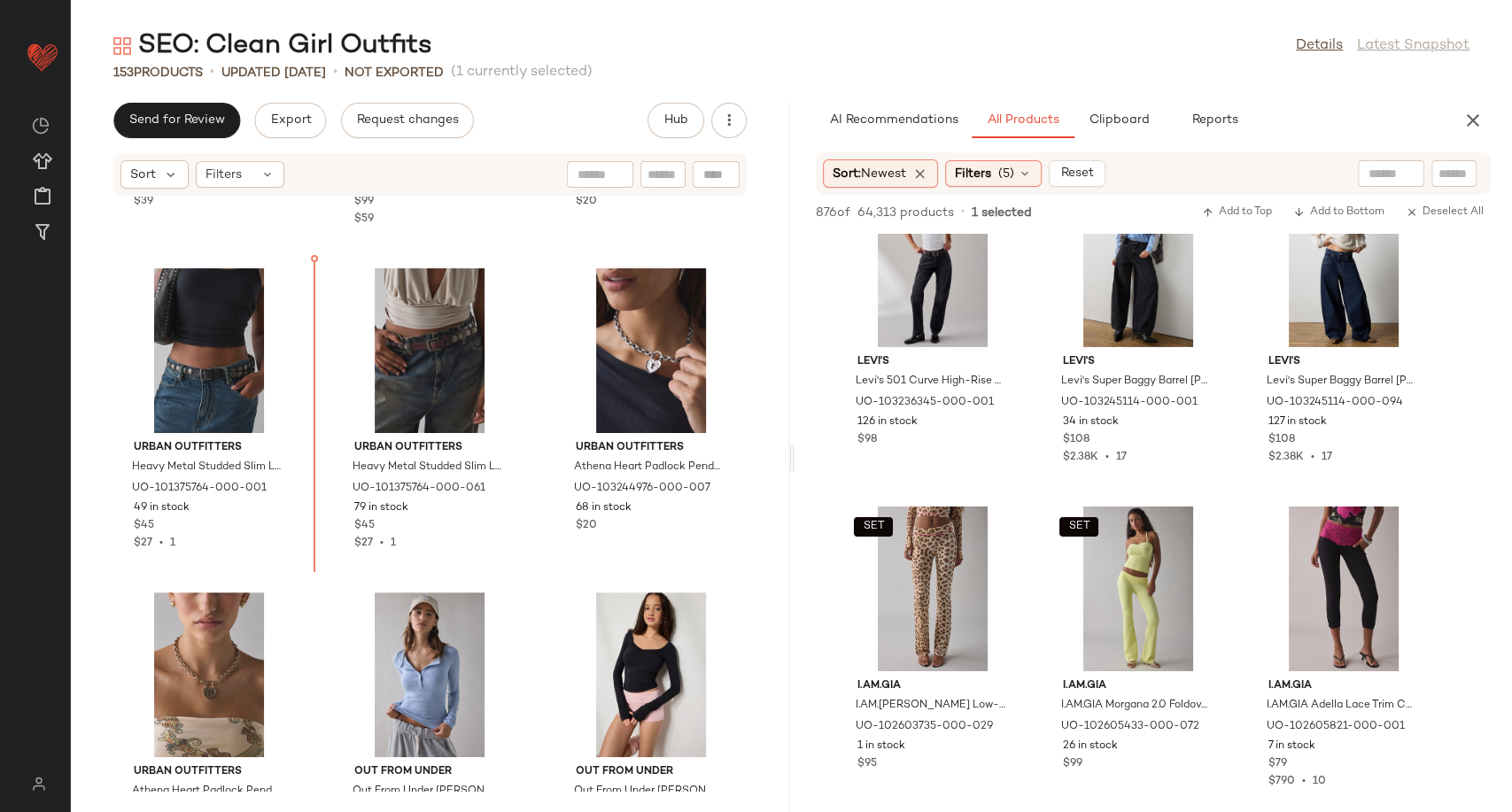
scroll to position [14526, 0]
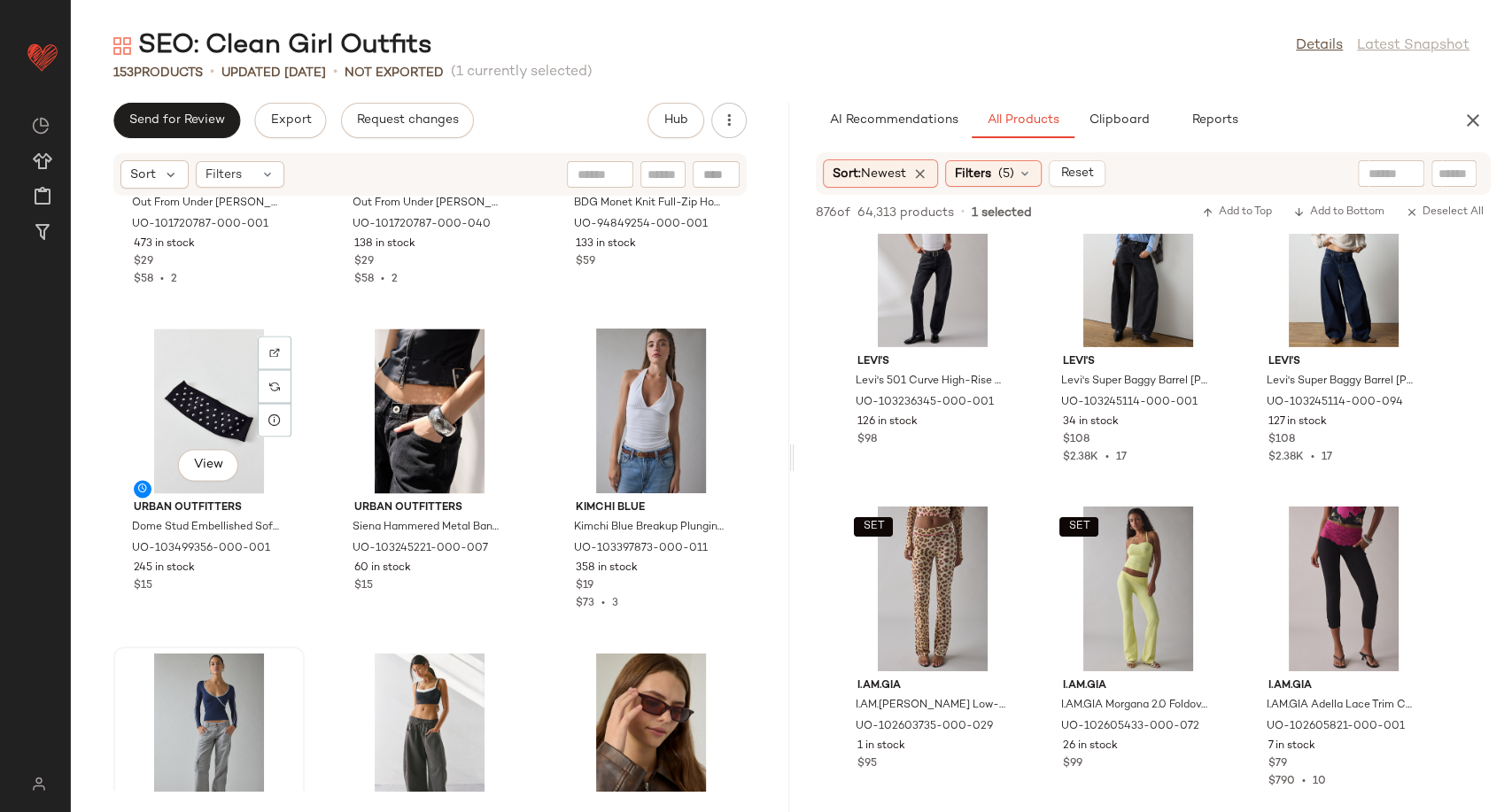
scroll to position [15445, 0]
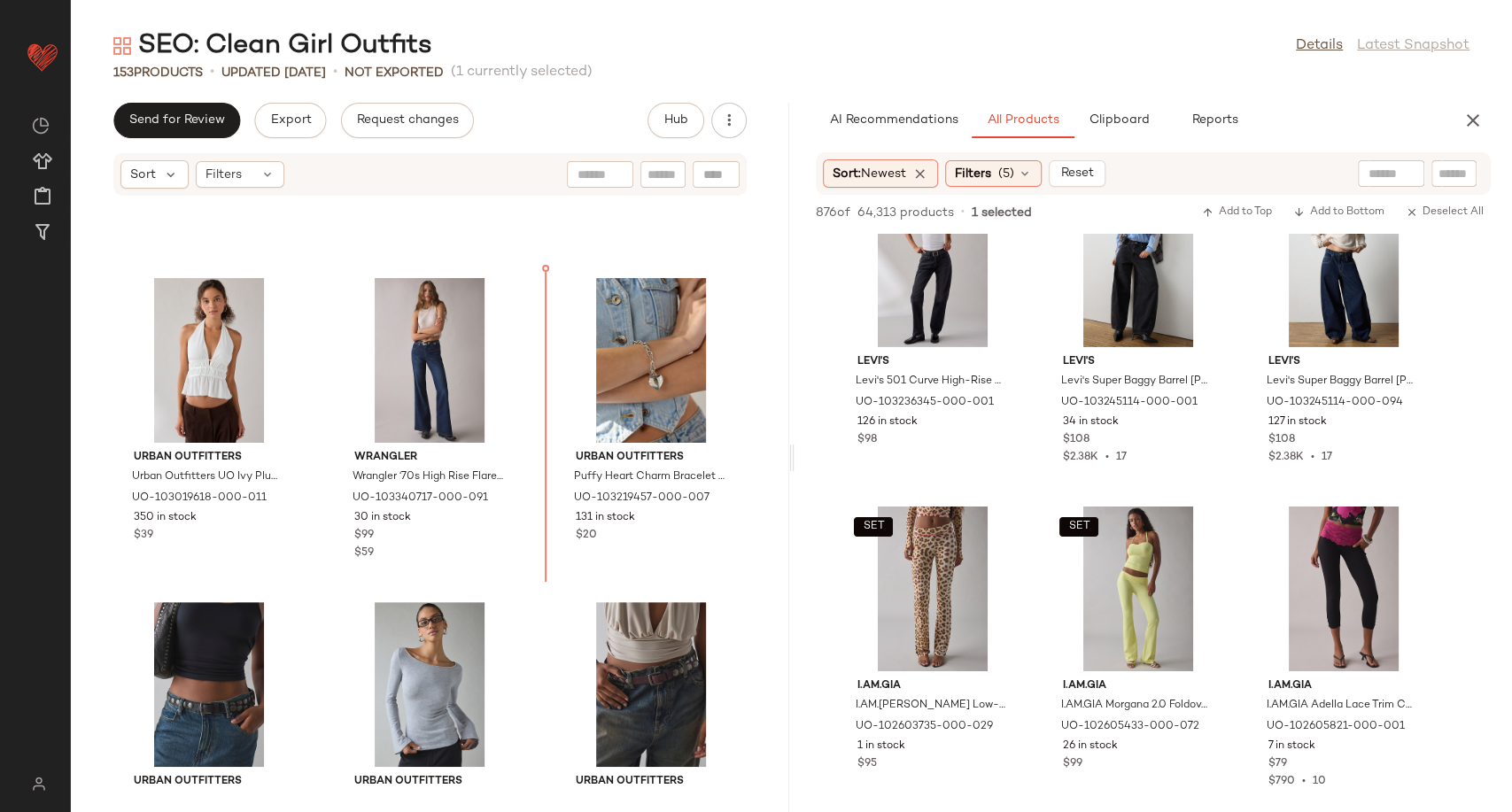
scroll to position [14198, 0]
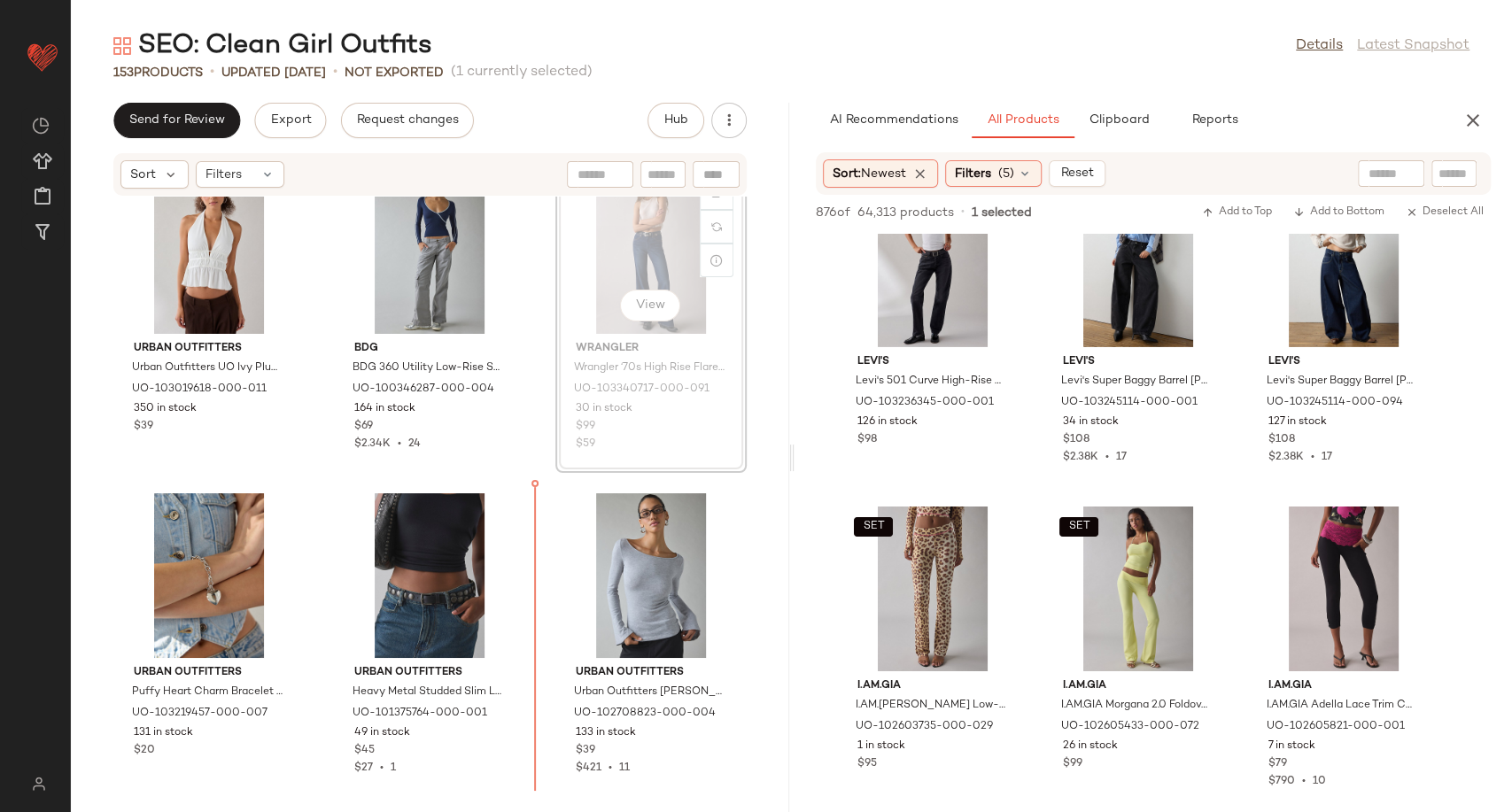
scroll to position [14311, 0]
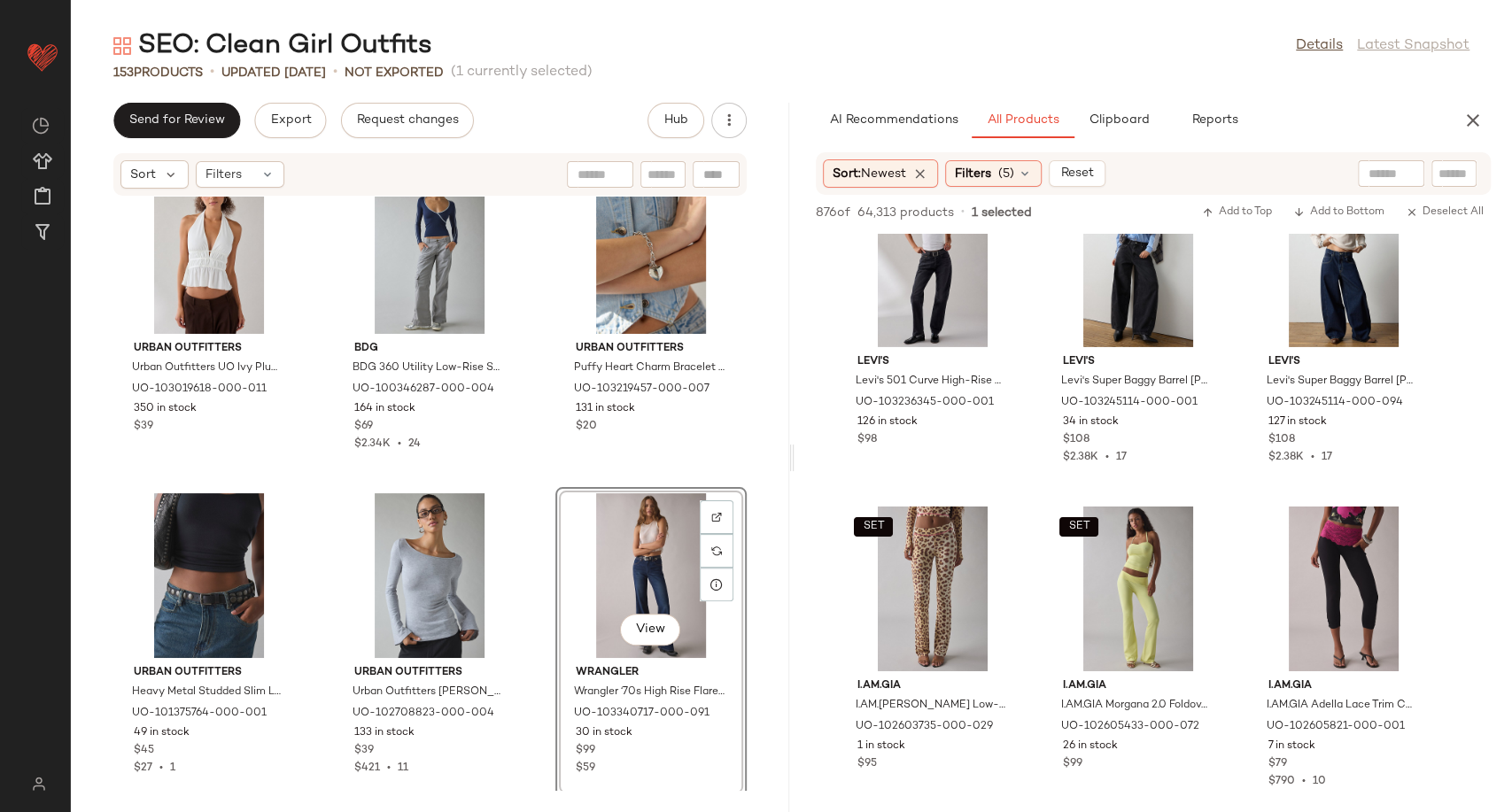
click at [529, 603] on div "Urban Outfitters Urban Outfitters UO Ivy Plunging Ruched Jersey Knit Halter Top…" at bounding box center [429, 493] width 718 height 594
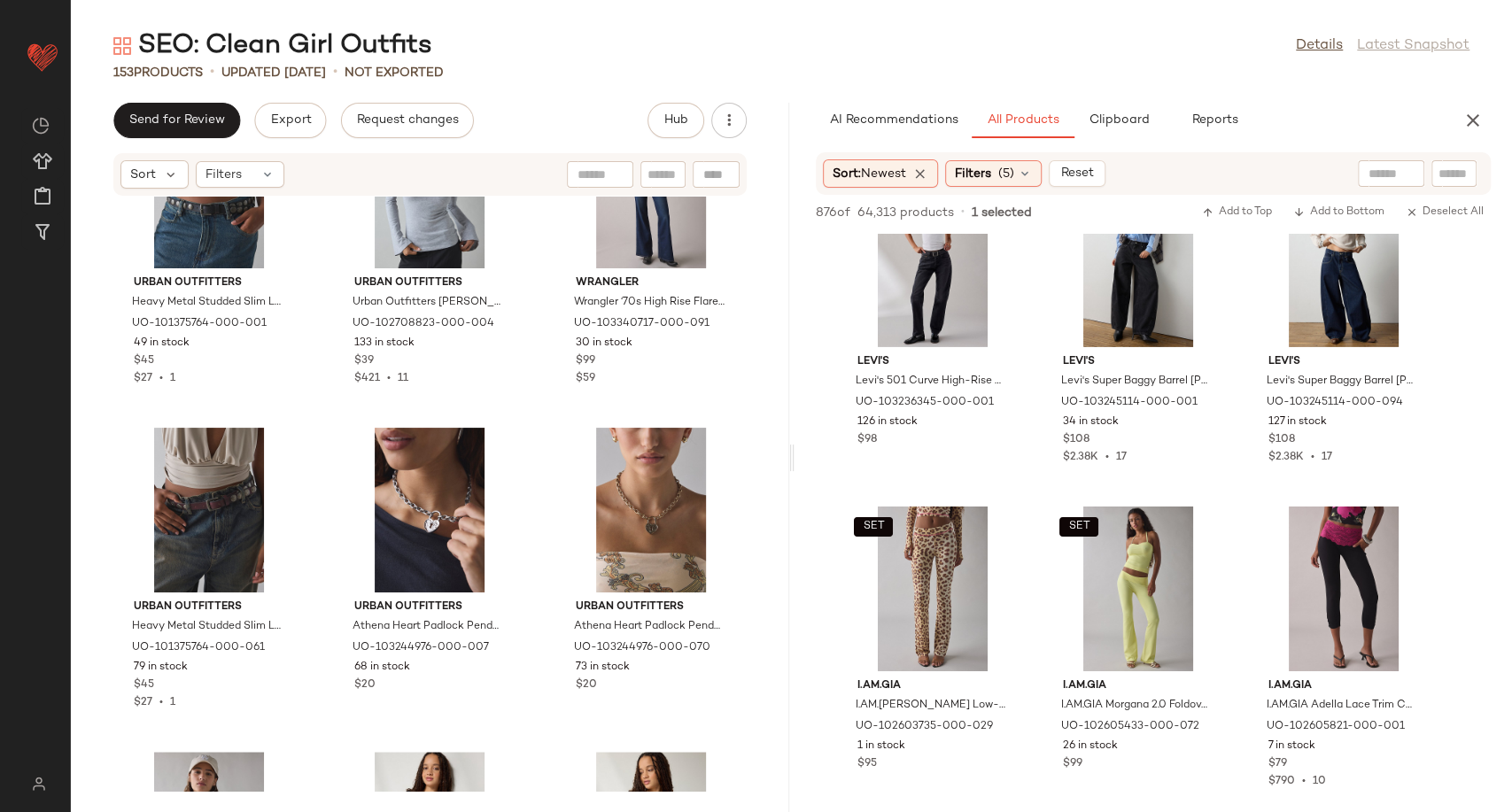
scroll to position [14705, 0]
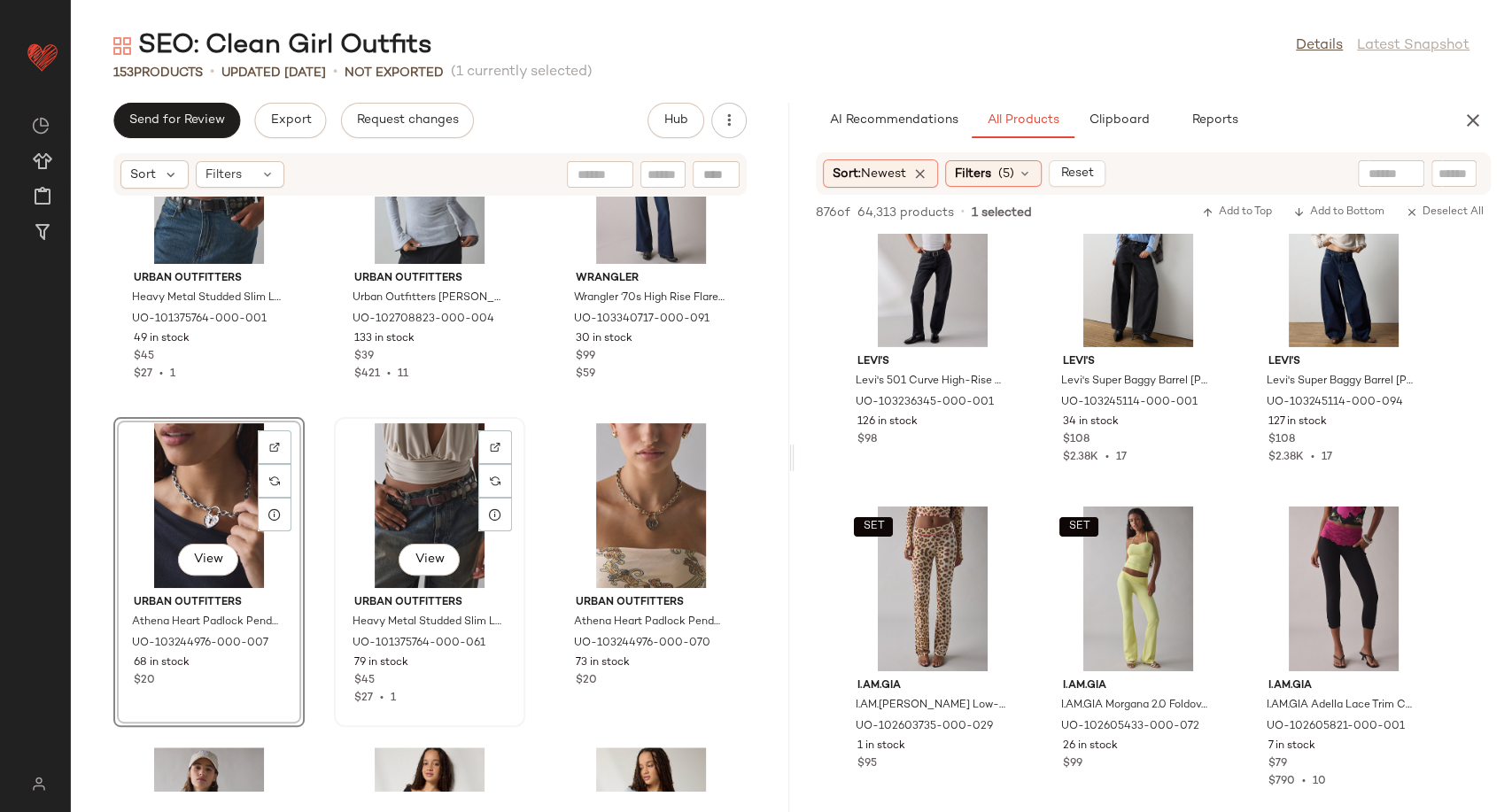
scroll to position [14902, 0]
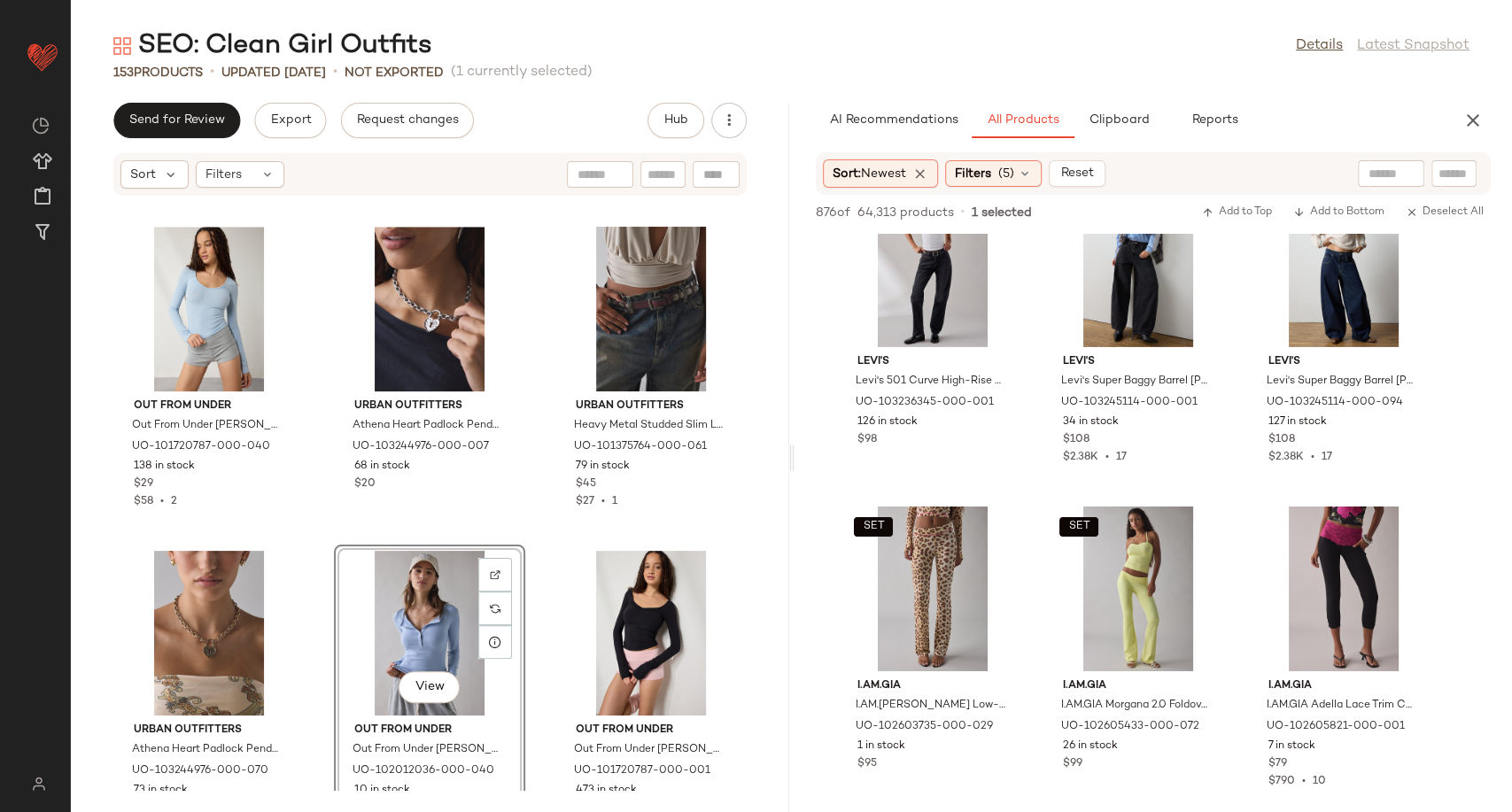
scroll to position [15196, 0]
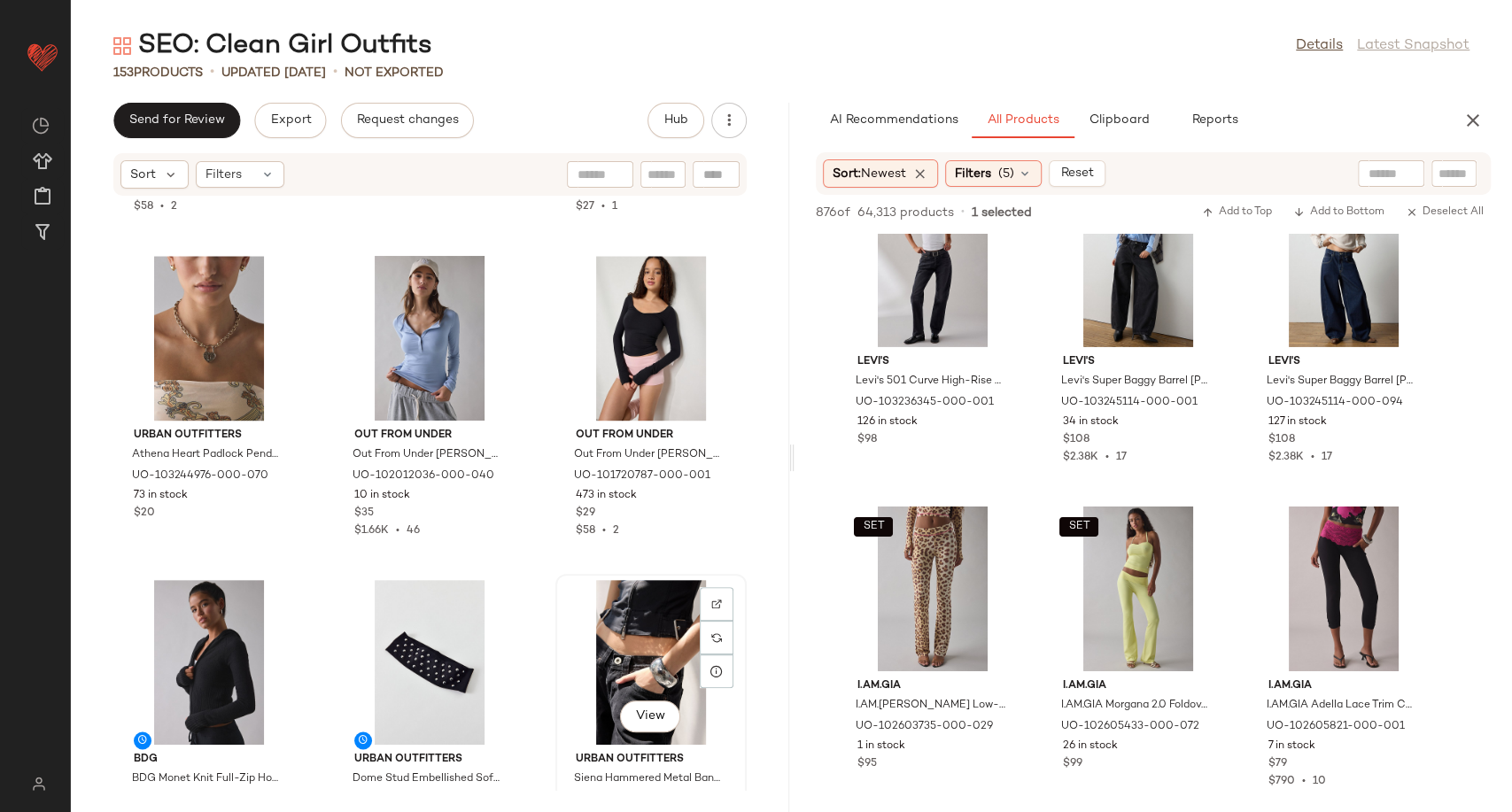
scroll to position [15201, 0]
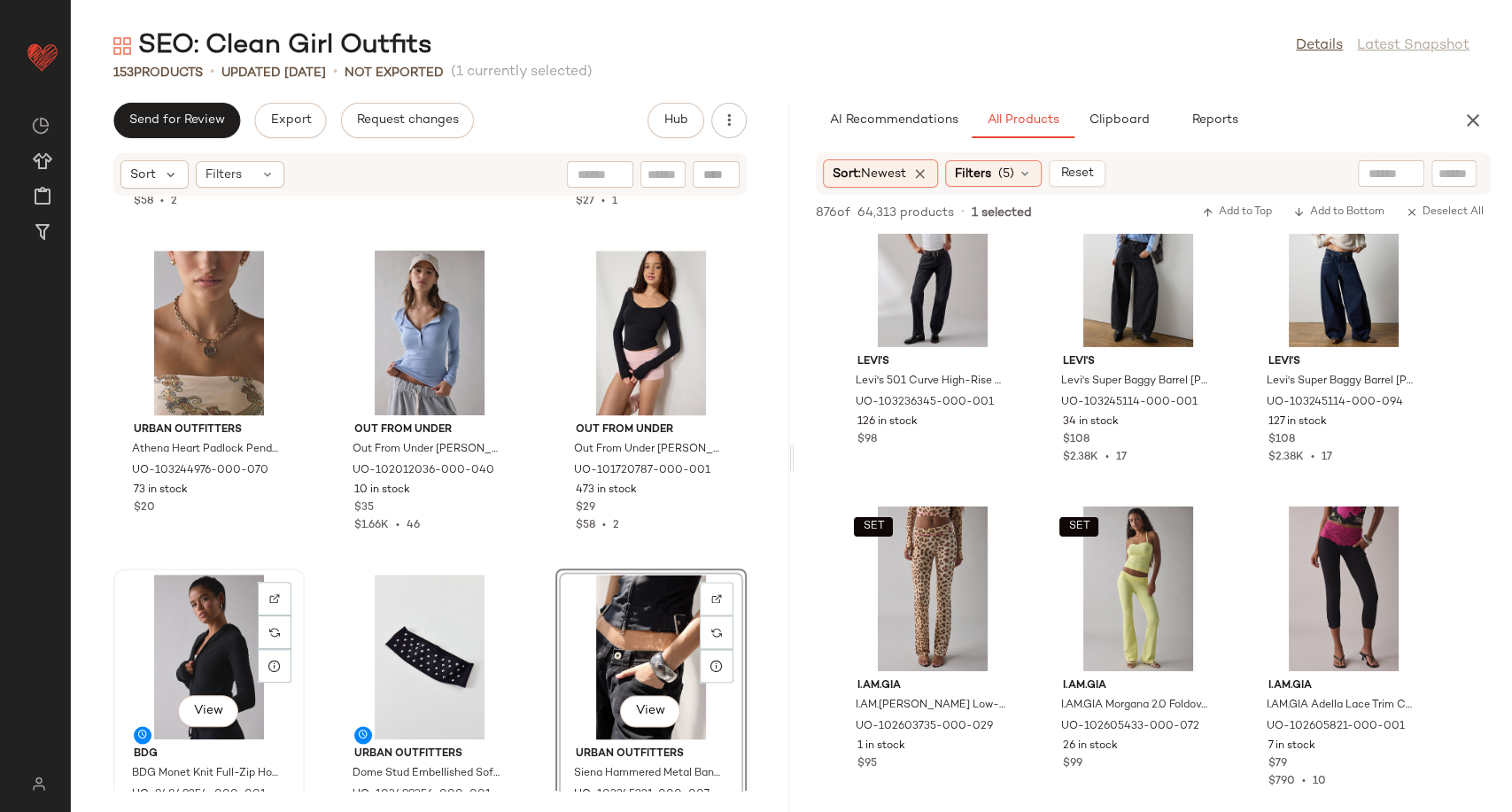
scroll to position [15203, 0]
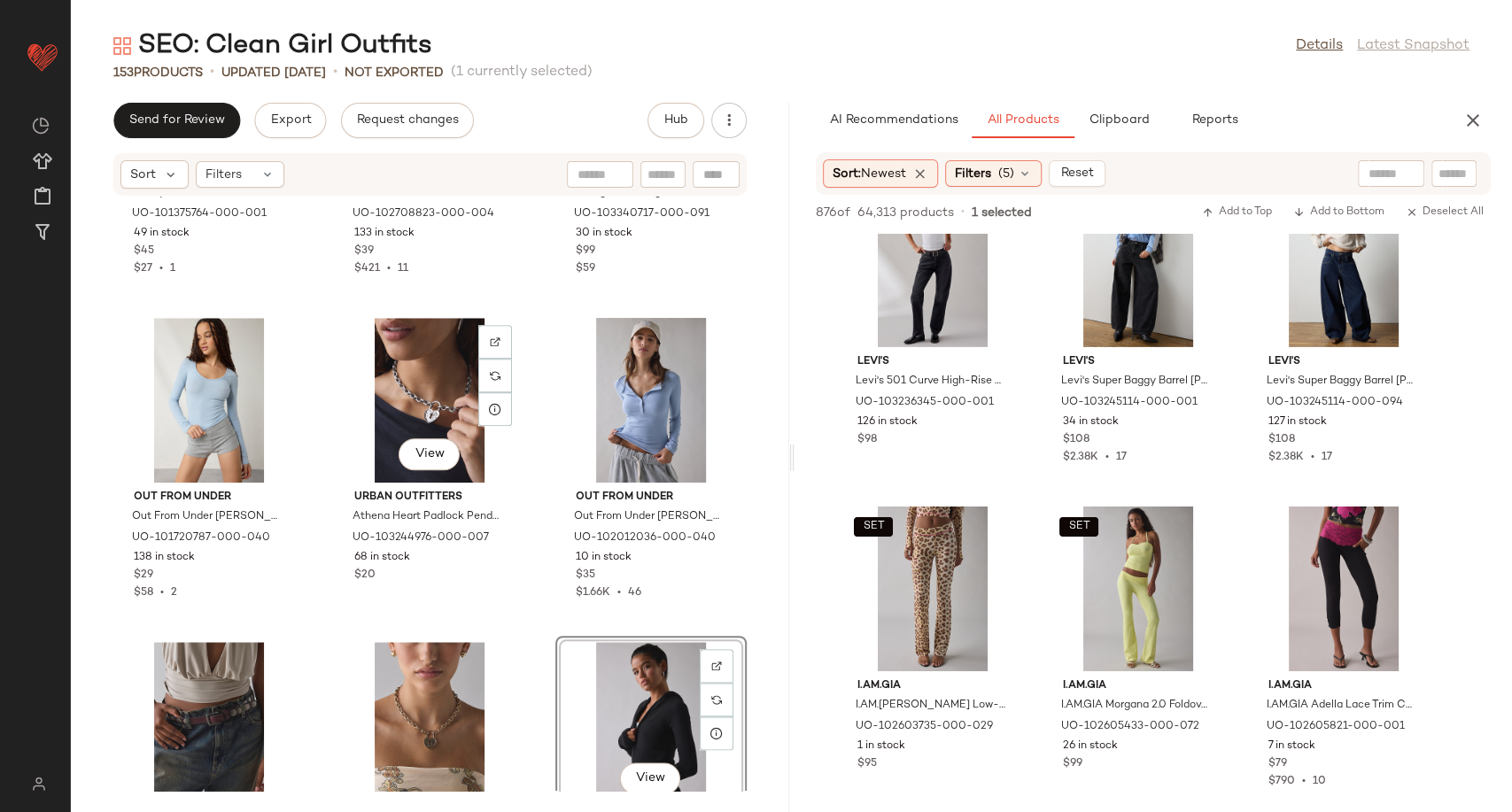
scroll to position [14909, 0]
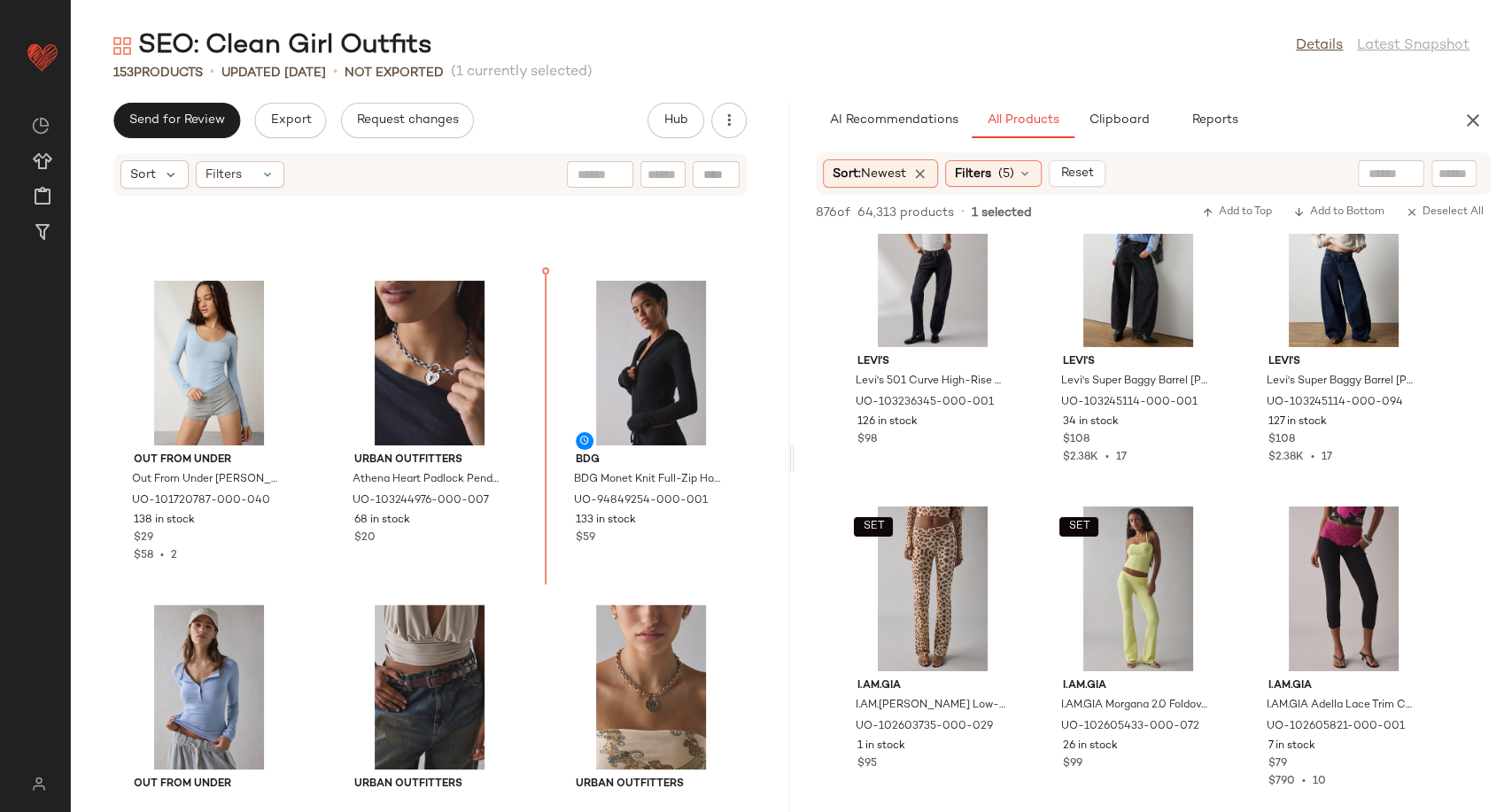
scroll to position [14848, 0]
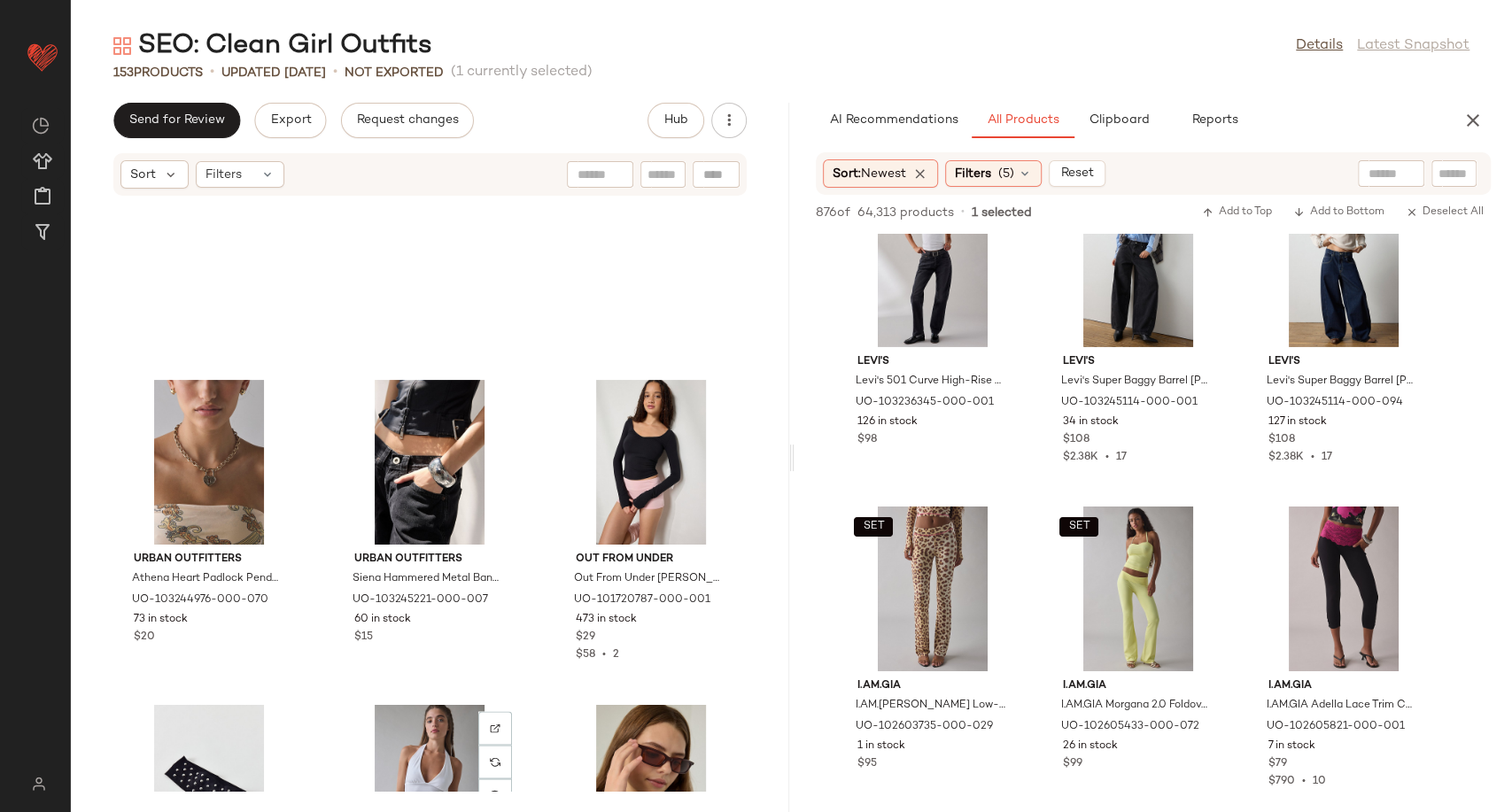
scroll to position [15634, 0]
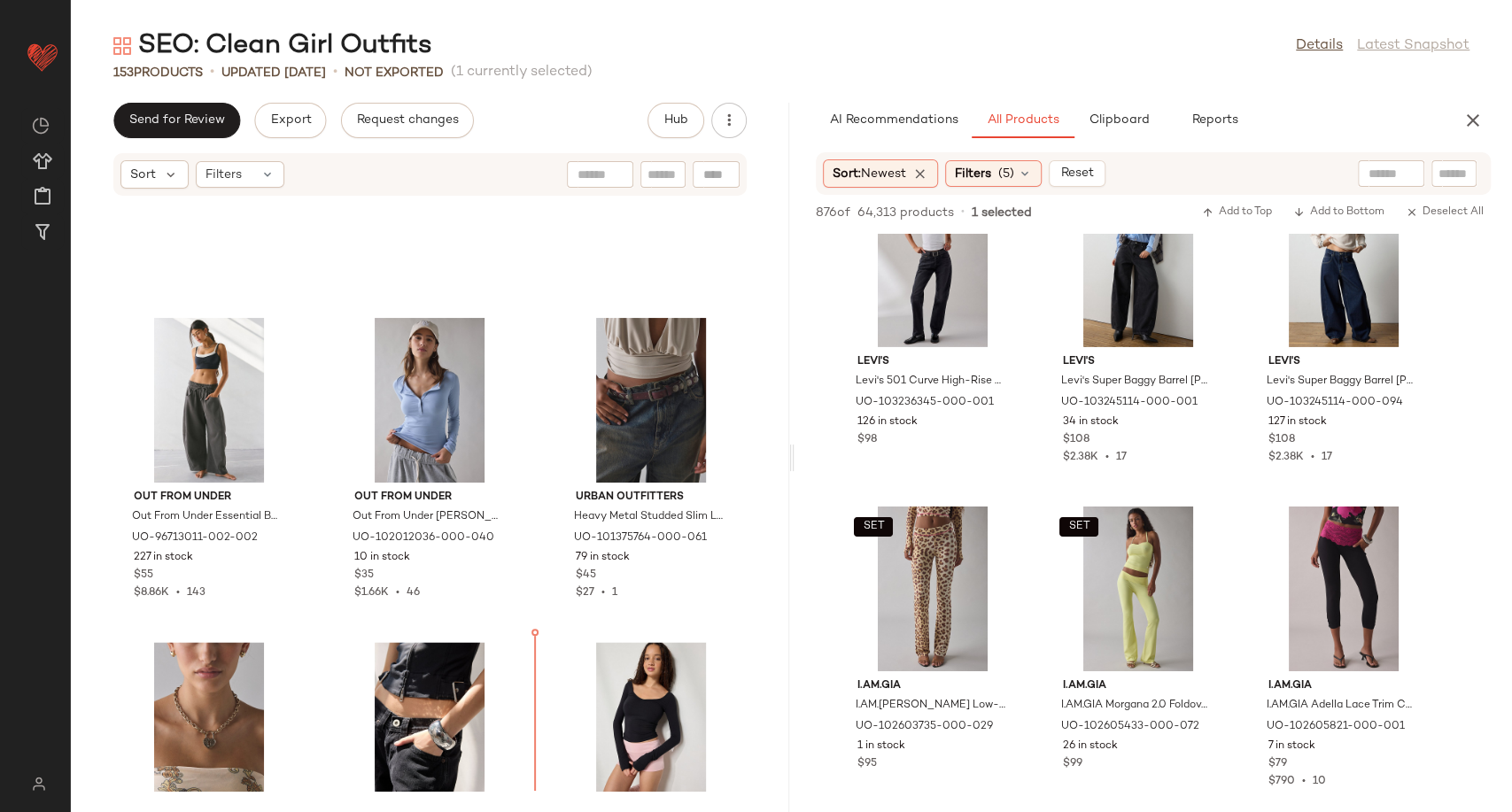
scroll to position [14998, 0]
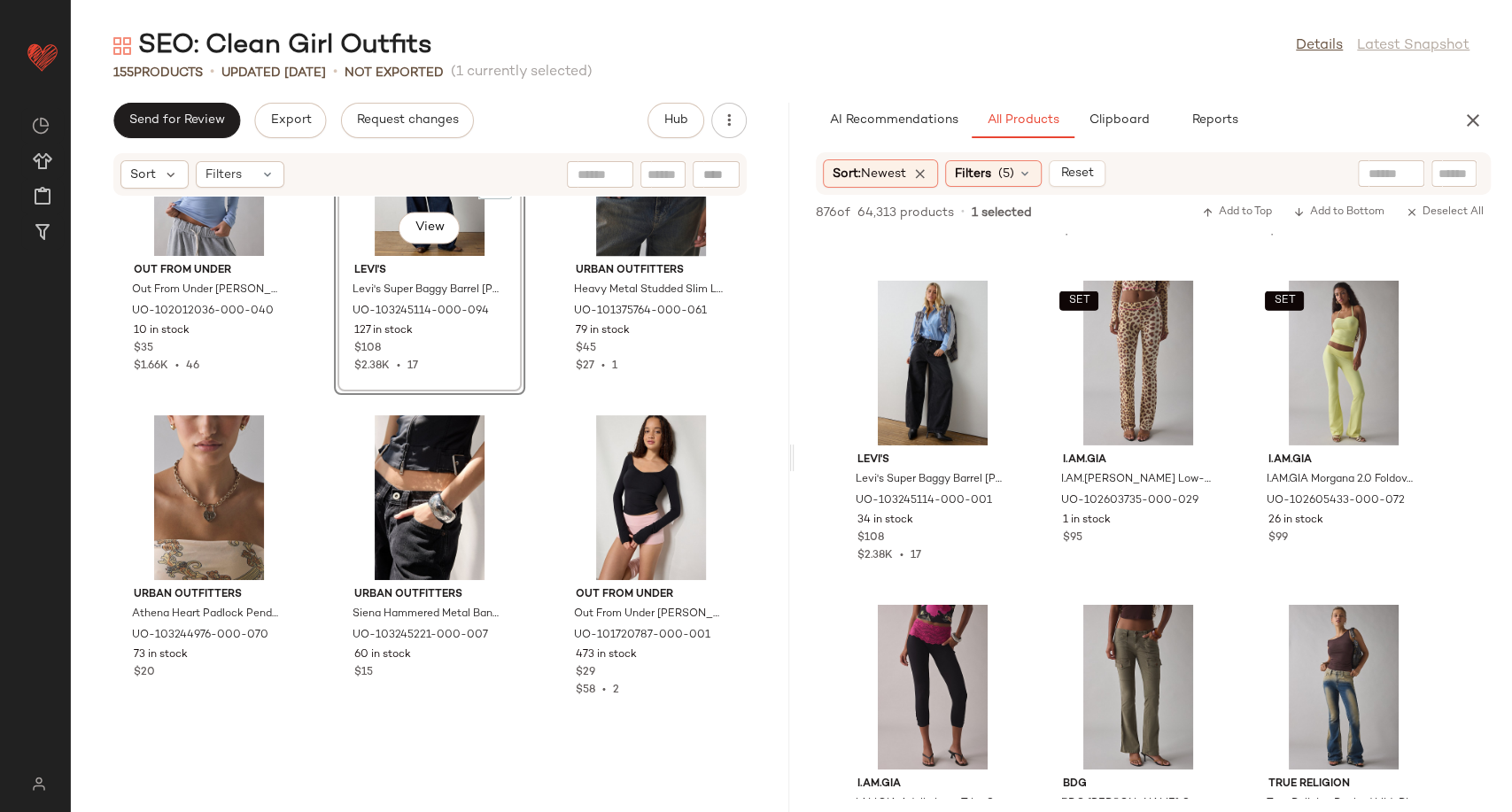
scroll to position [15687, 0]
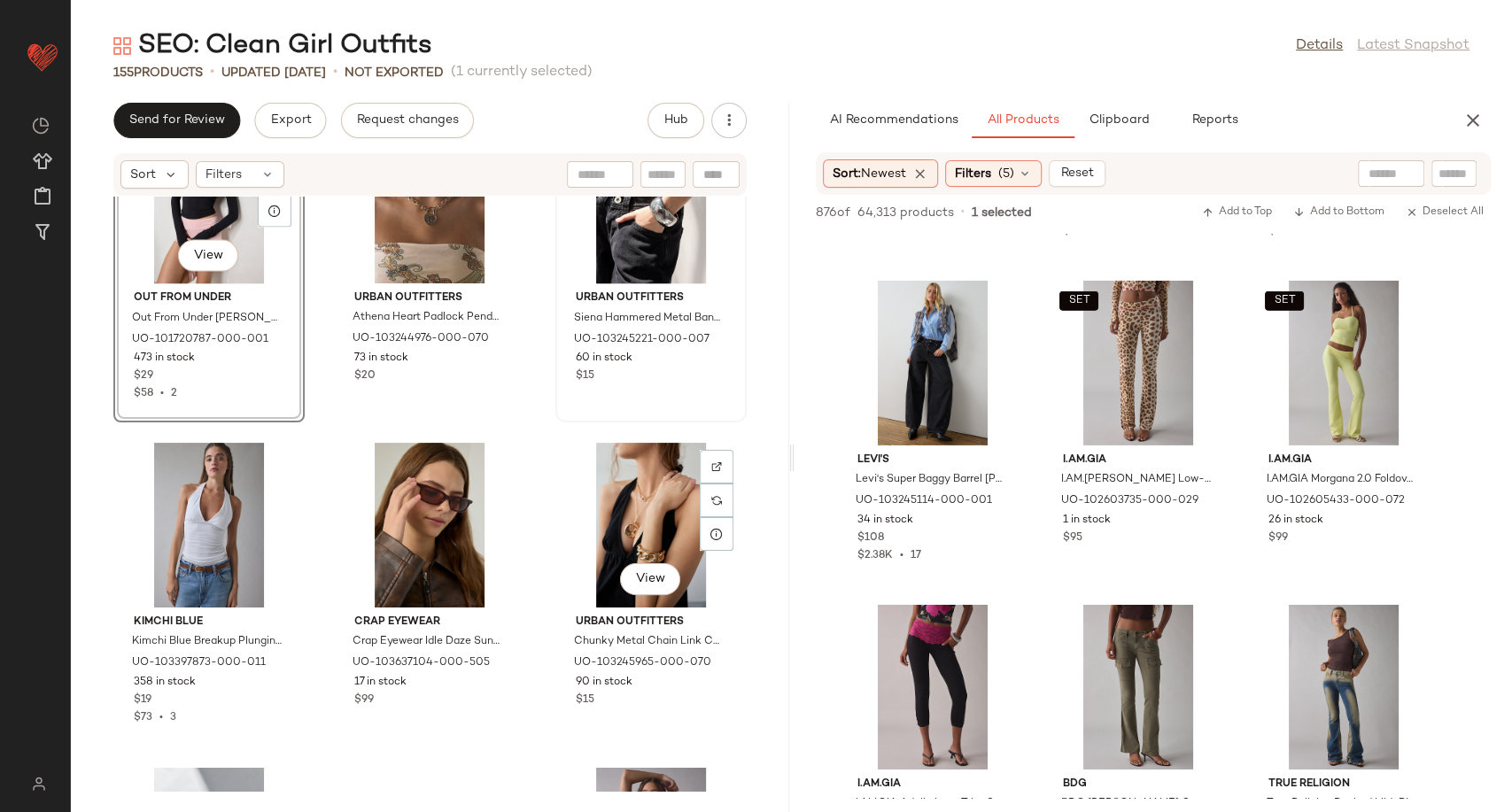
scroll to position [15883, 0]
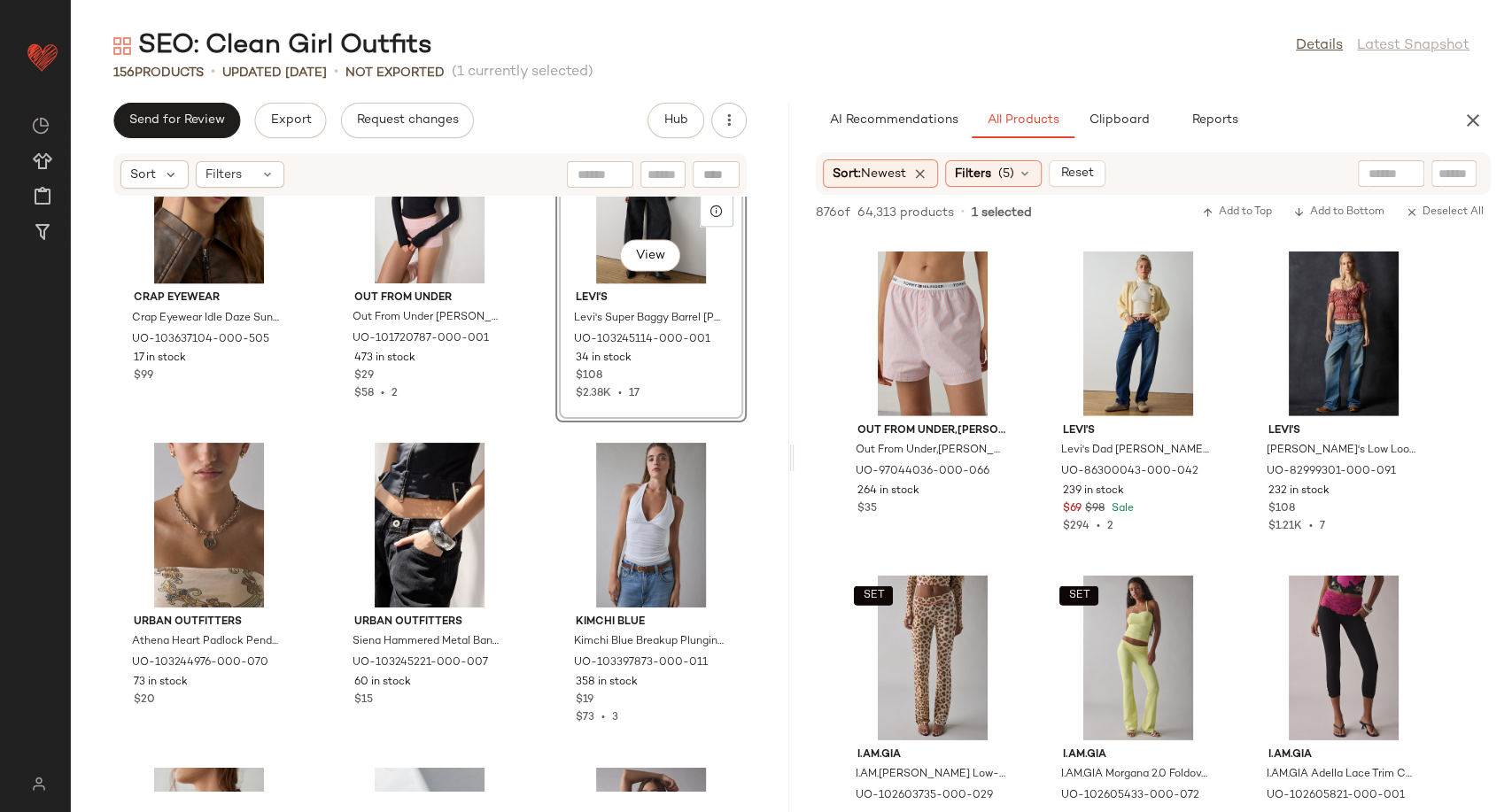
scroll to position [16080, 0]
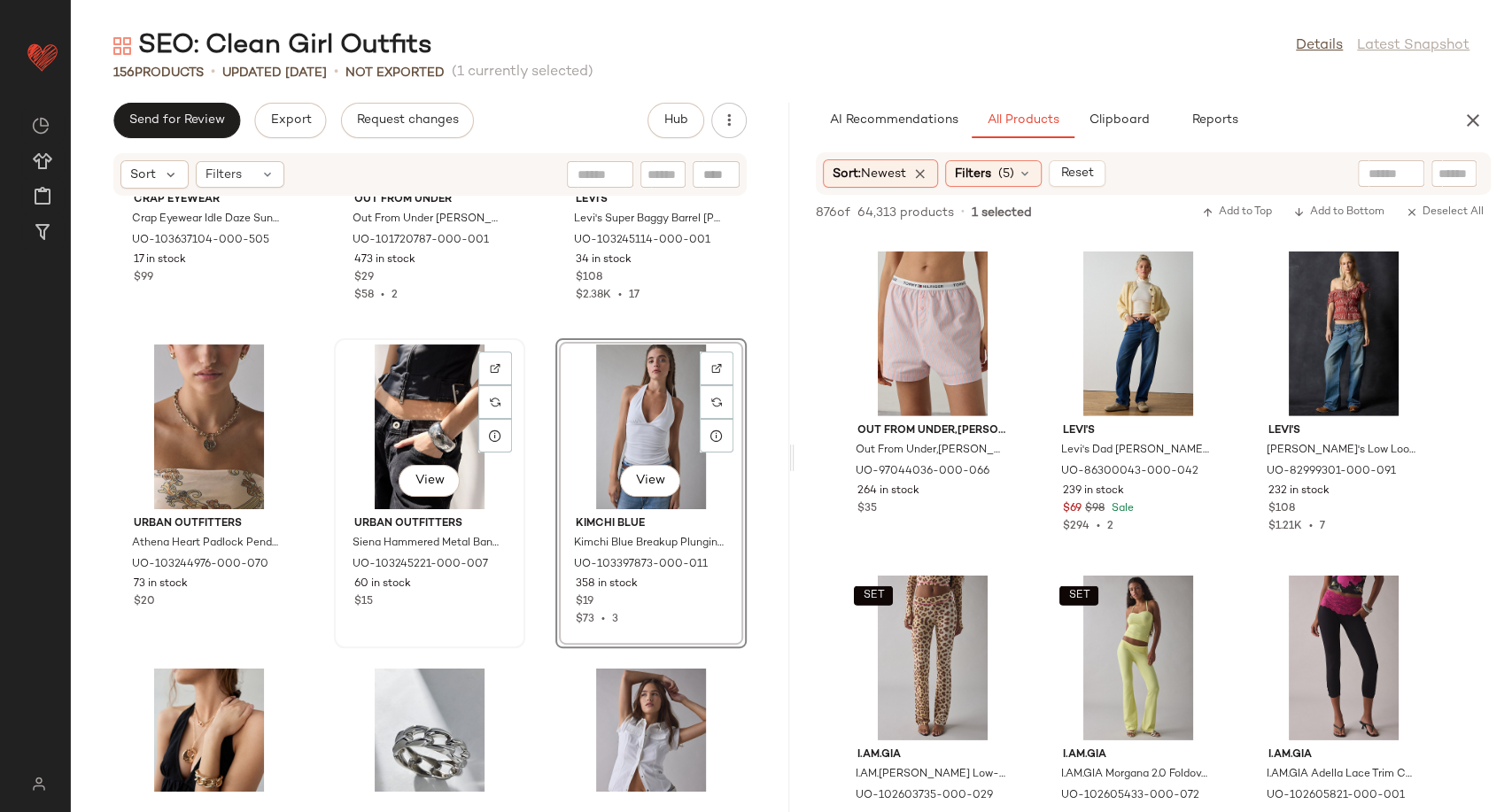
scroll to position [15786, 0]
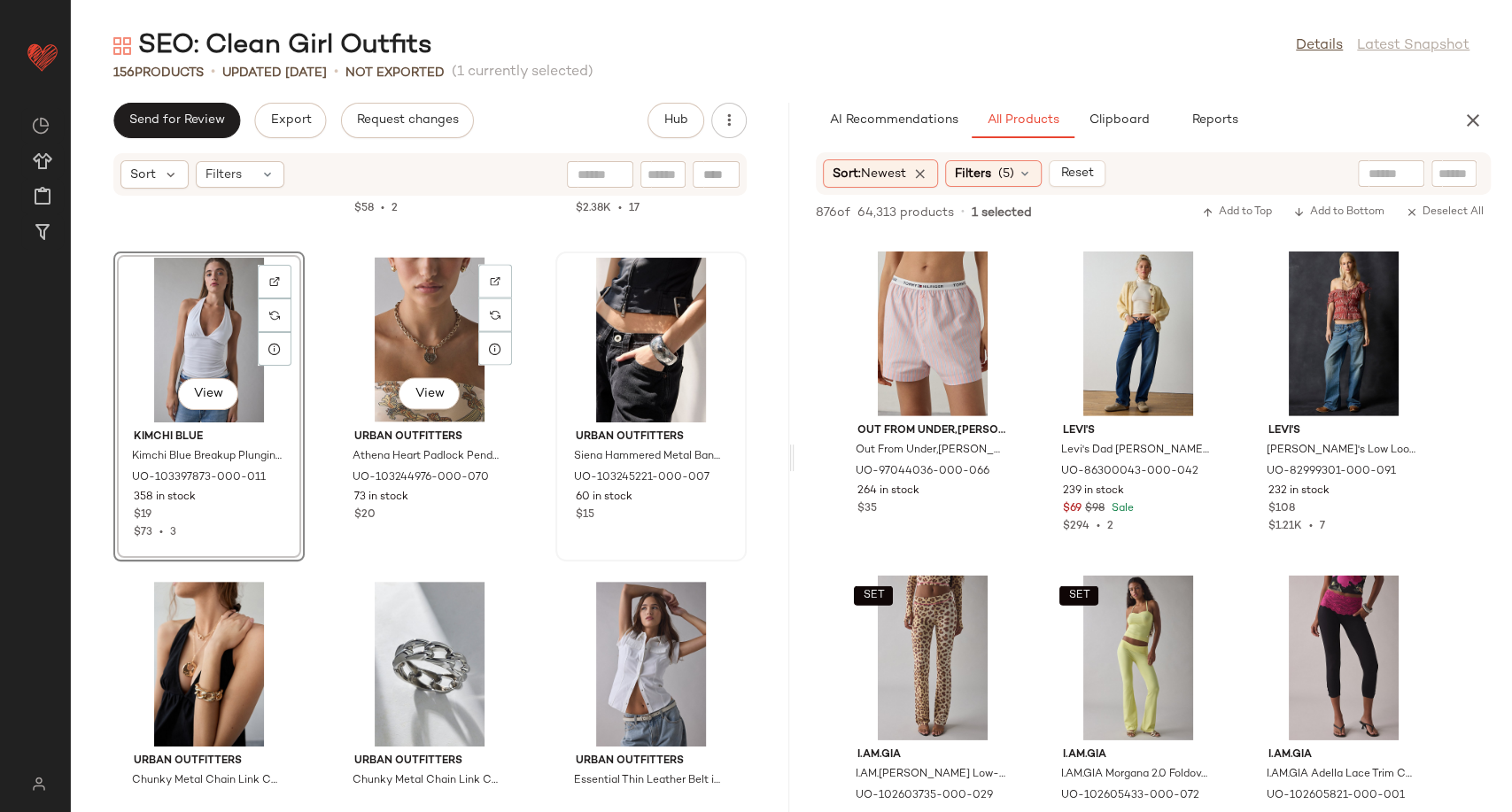
scroll to position [16179, 0]
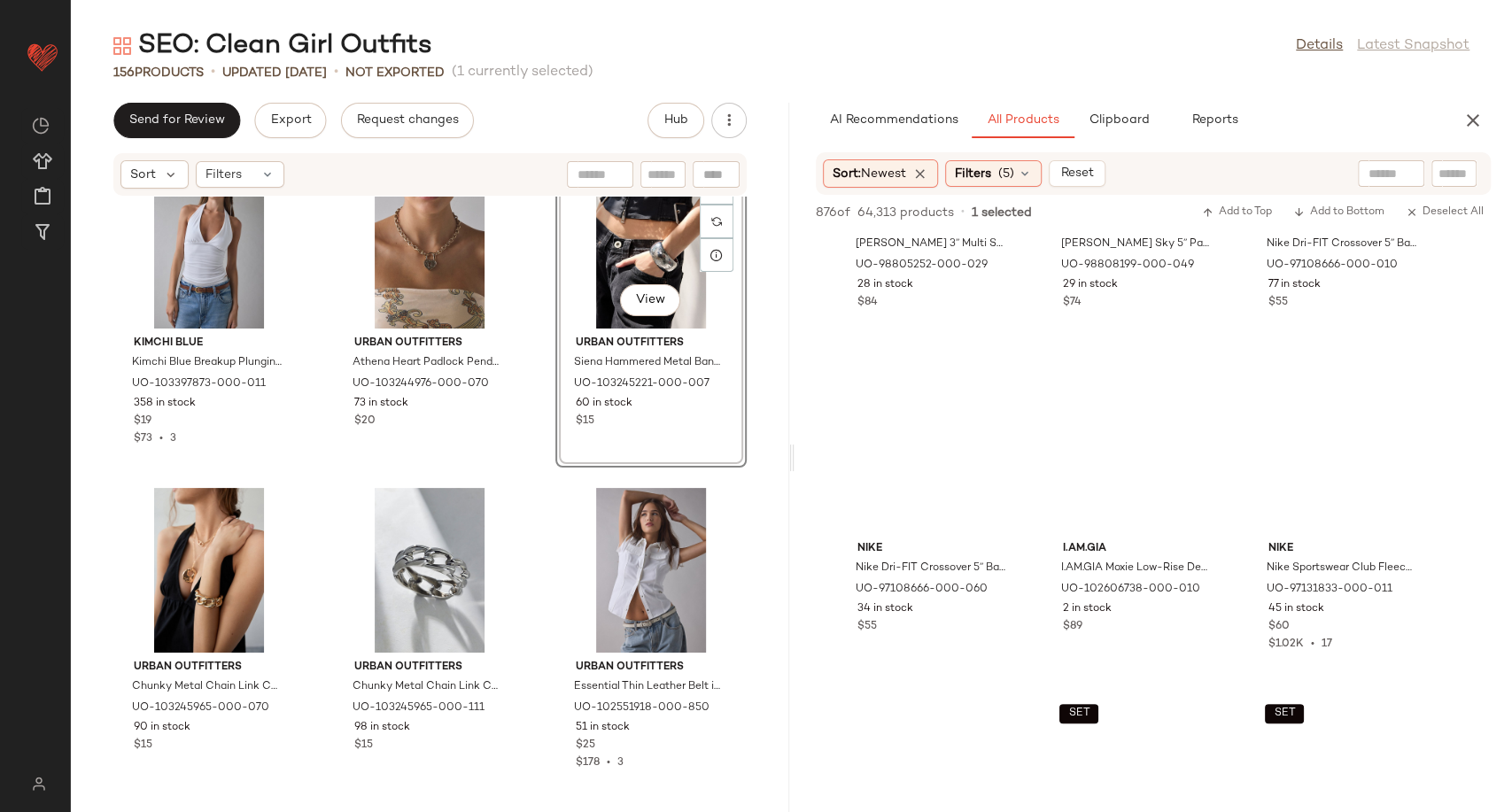
scroll to position [13808, 0]
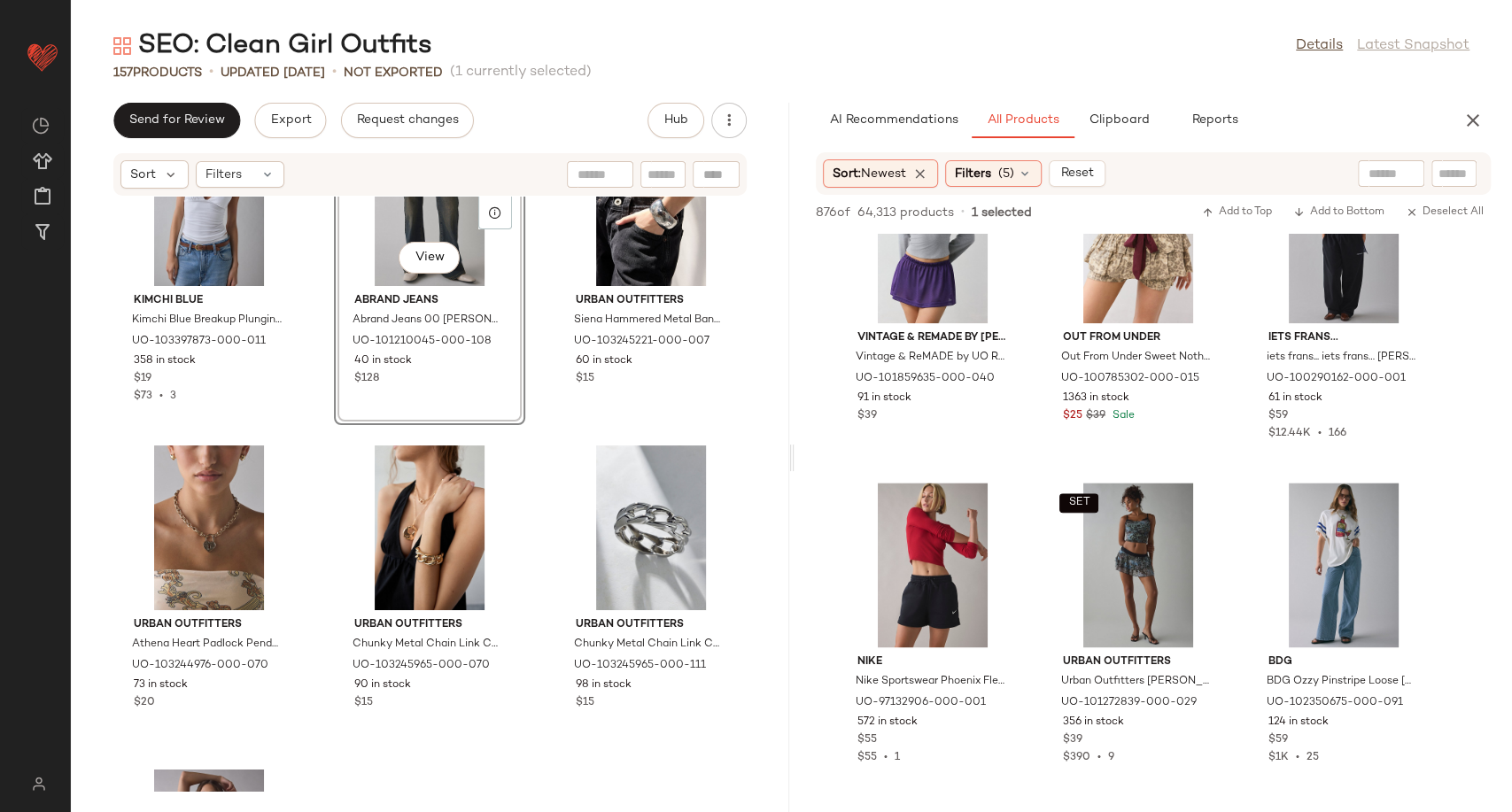
scroll to position [16289, 0]
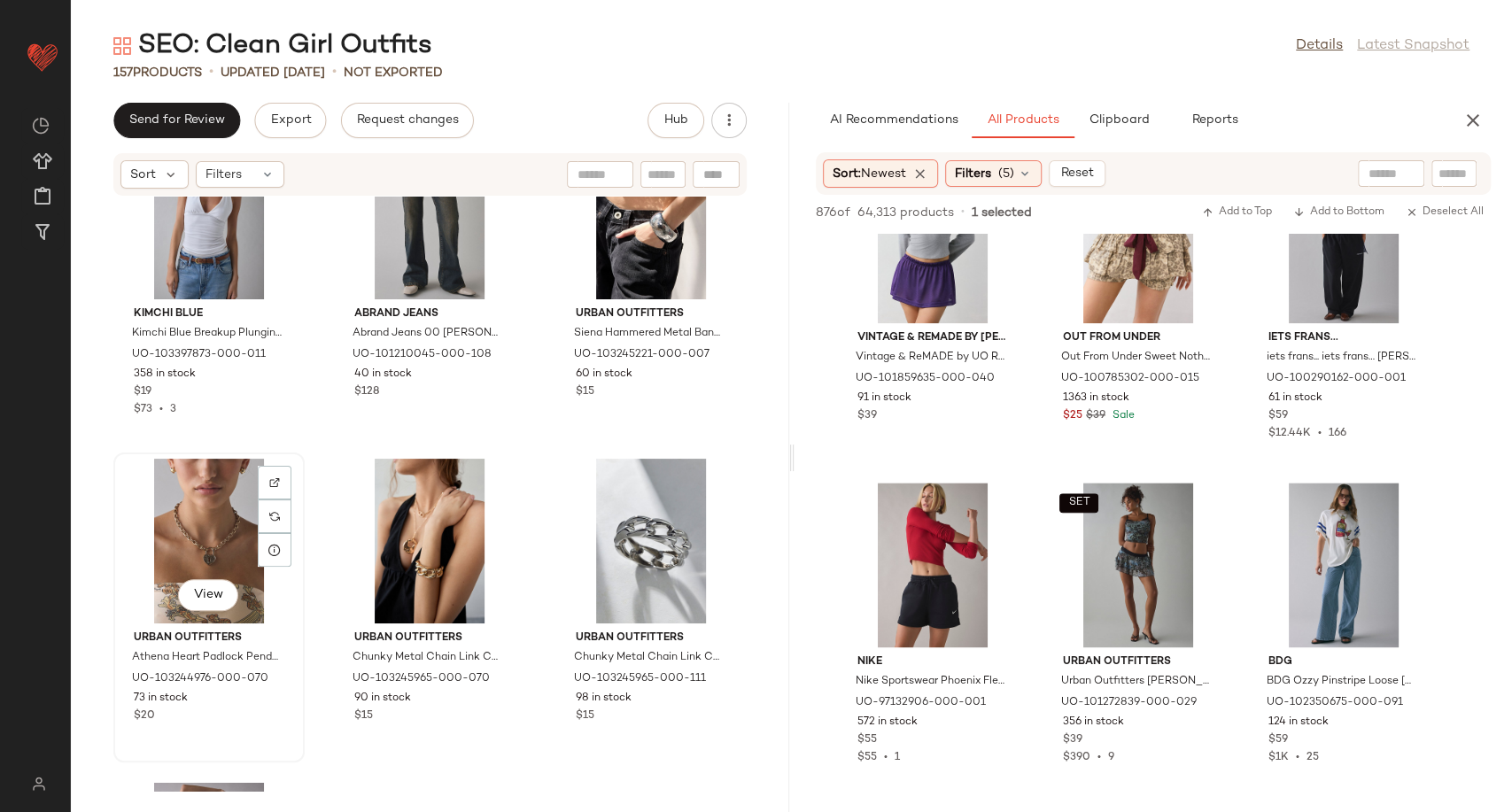
click at [217, 512] on div "View" at bounding box center [208, 541] width 179 height 165
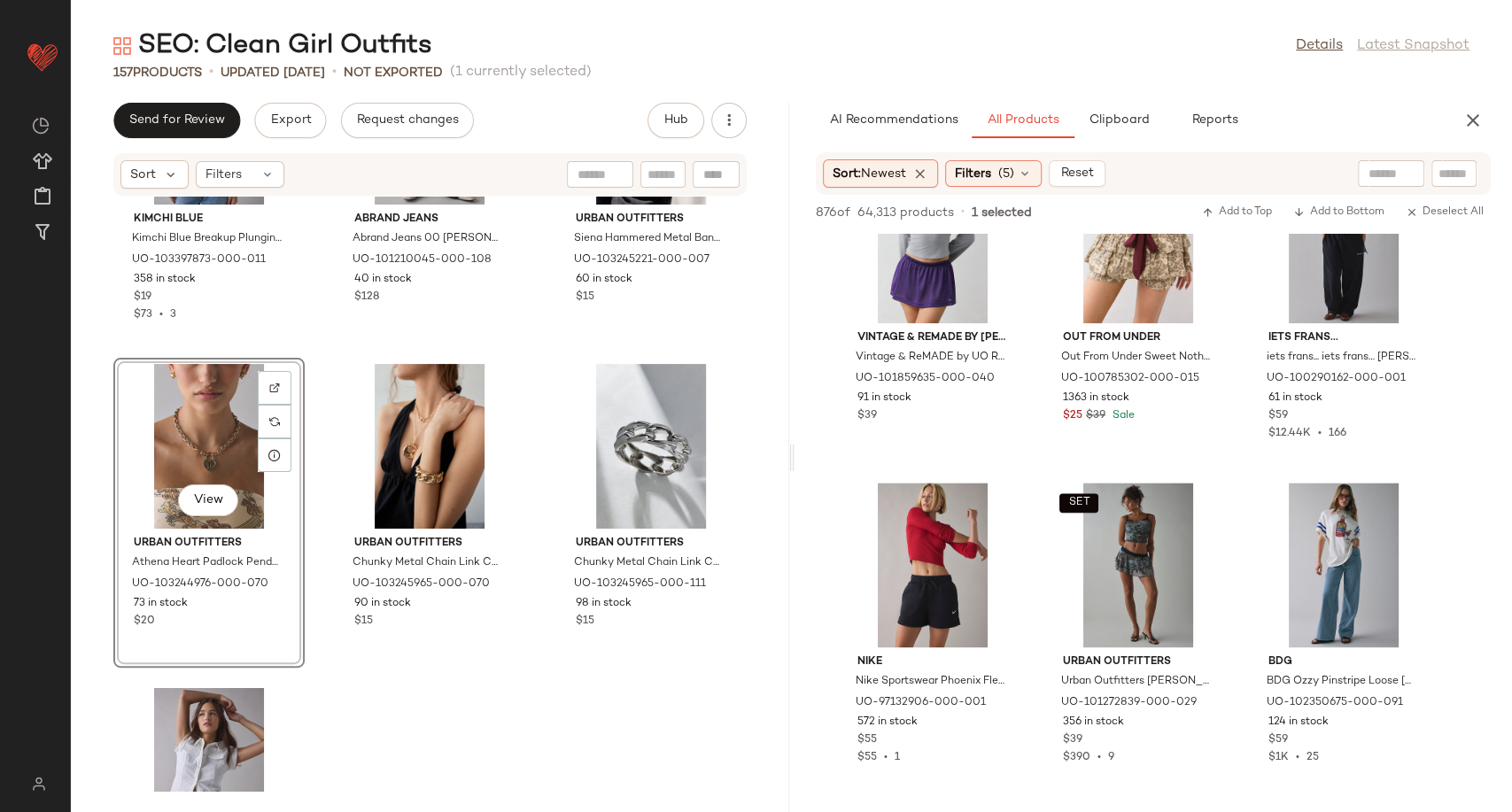
scroll to position [16486, 0]
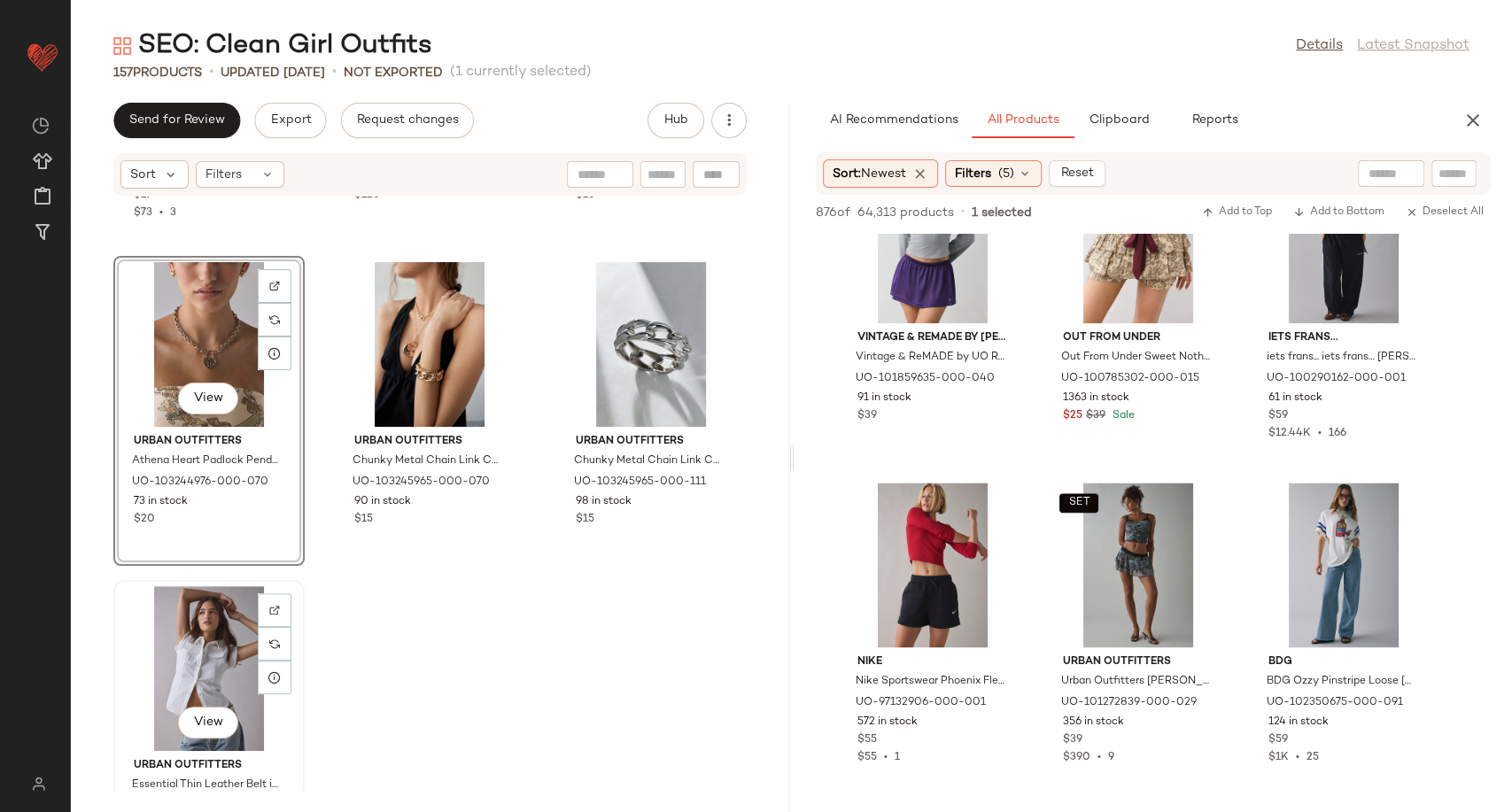
click at [191, 668] on div "View" at bounding box center [208, 669] width 179 height 165
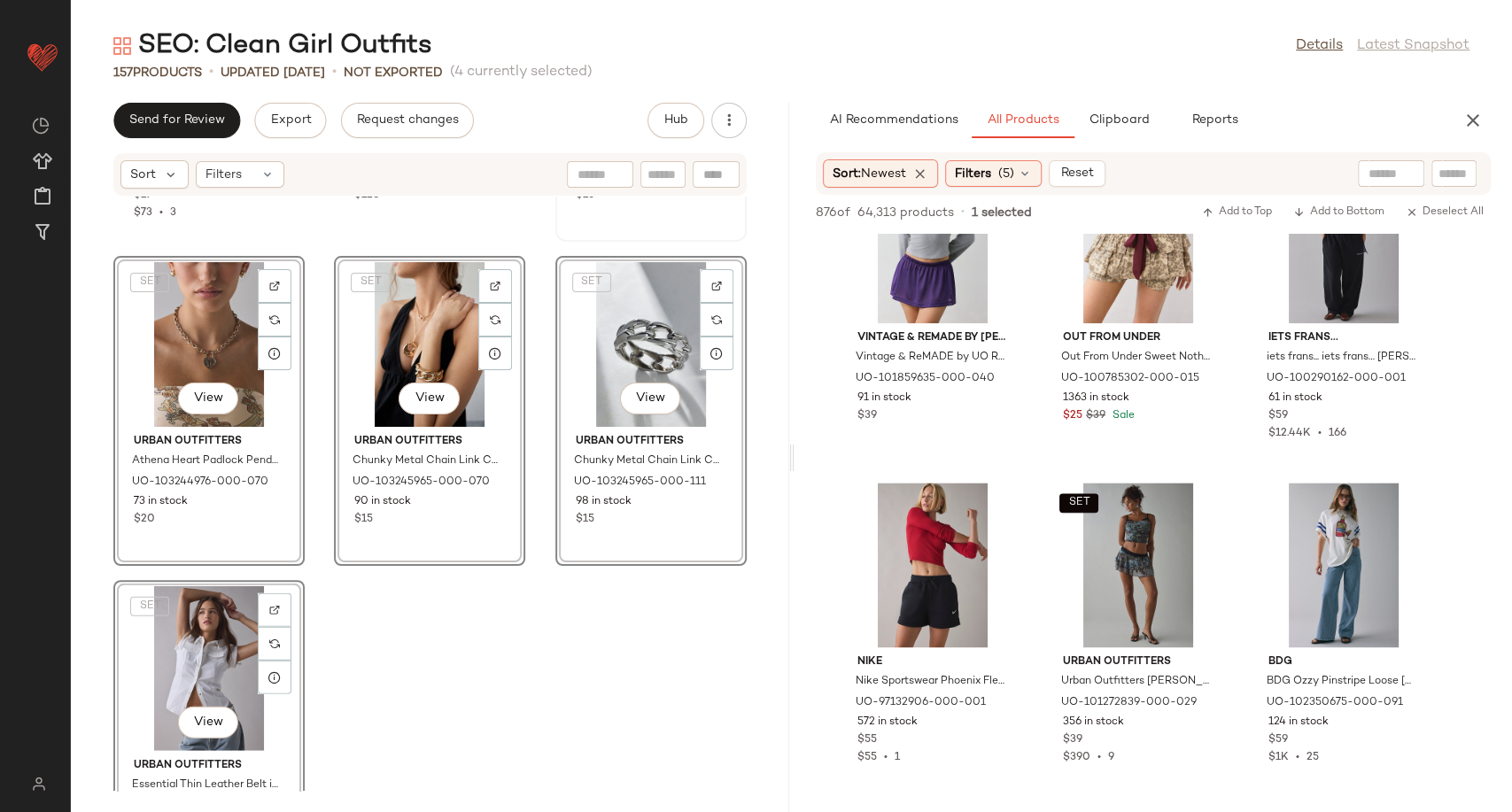
scroll to position [15938, 0]
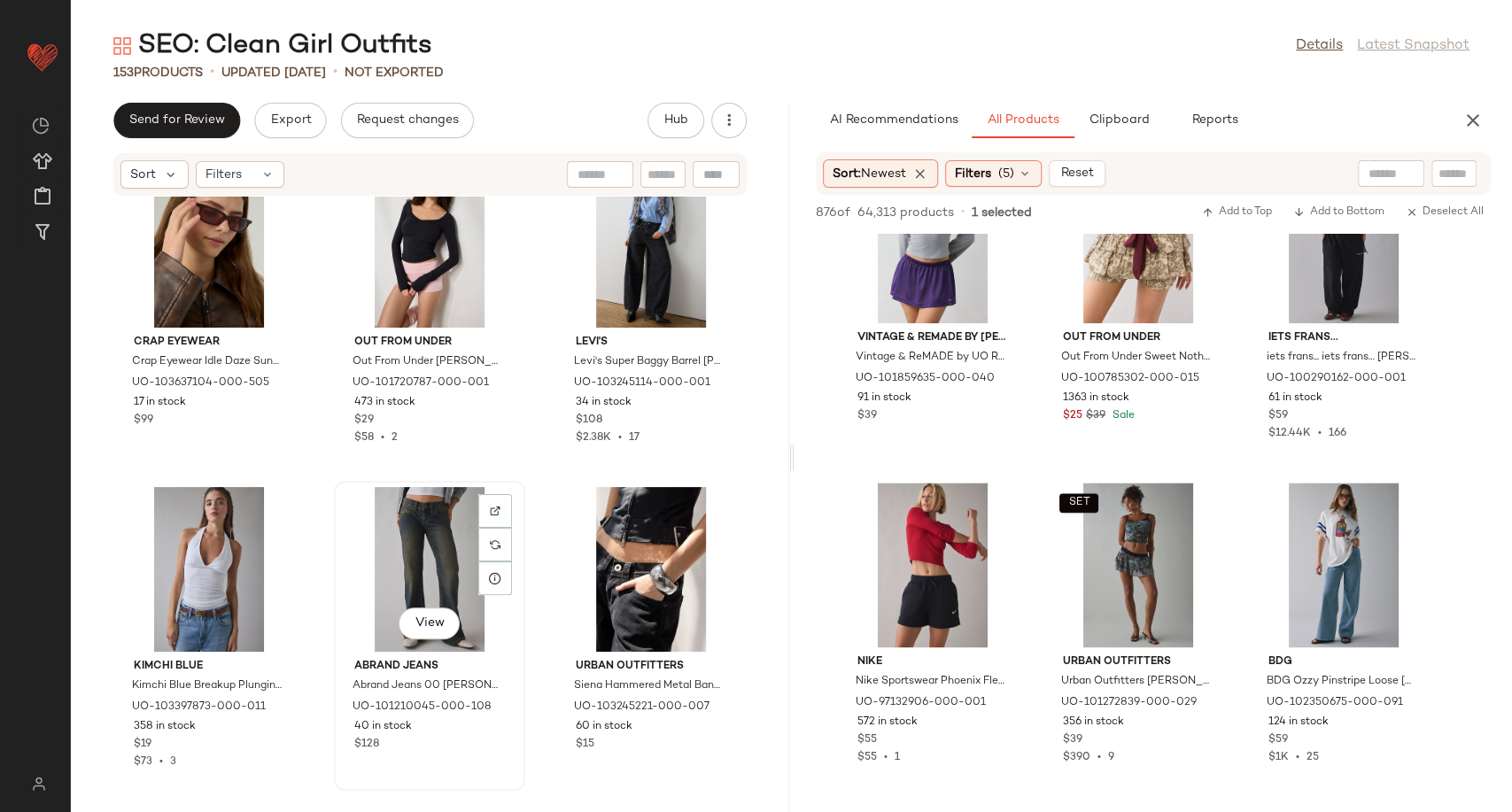
click at [503, 489] on div "View" at bounding box center [429, 570] width 179 height 165
click at [515, 458] on div "View Out From Under Out From Under Rhea Open Strap-Back Top in Black, Women's a…" at bounding box center [429, 312] width 188 height 306
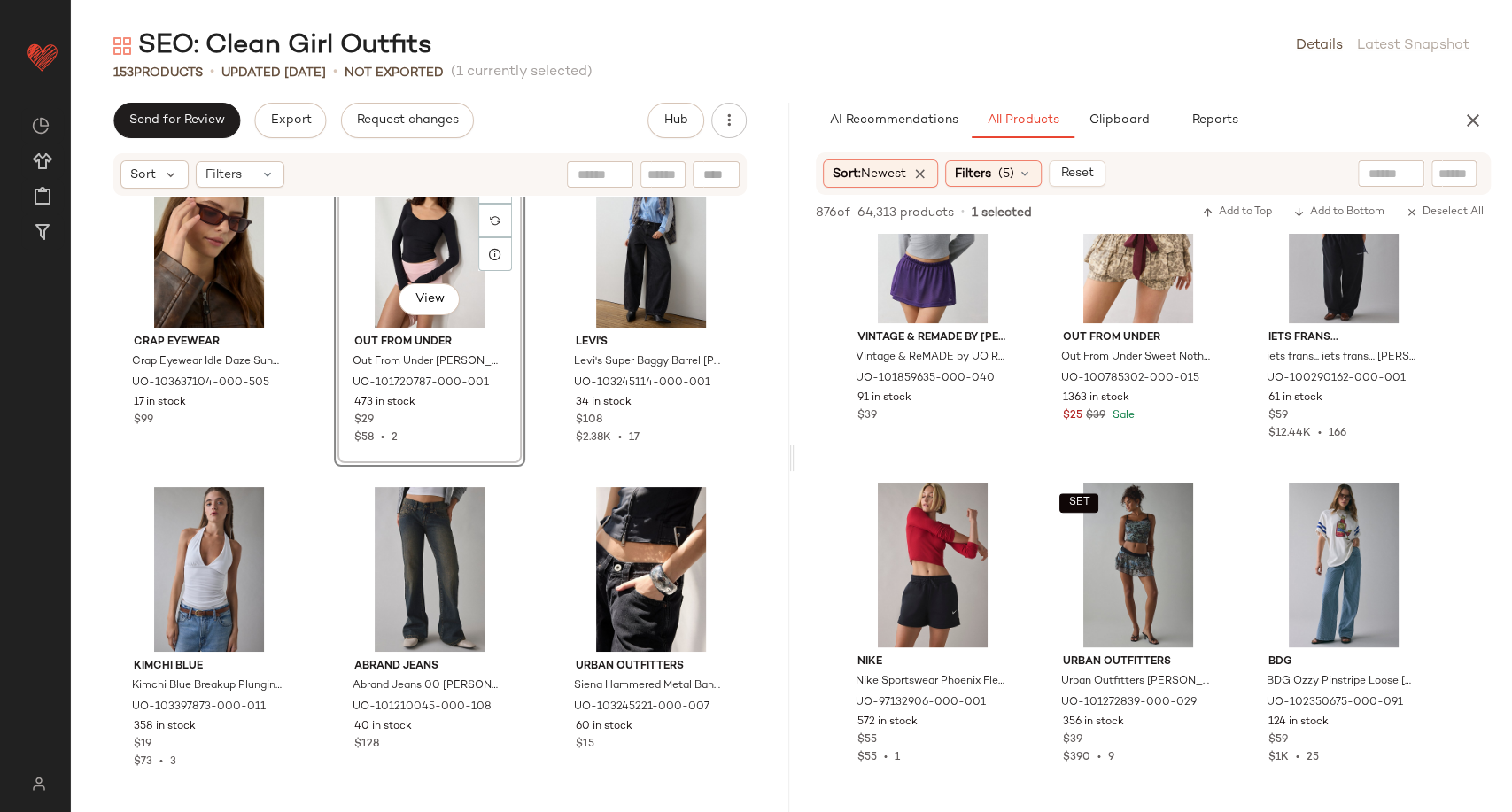
drag, startPoint x: 524, startPoint y: 475, endPoint x: 542, endPoint y: 498, distance: 29.2
click at [526, 480] on div "Crap Eyewear Crap Eyewear Idle Daze Sunglasses in Mahogany, Women's at Urban Ou…" at bounding box center [429, 493] width 718 height 594
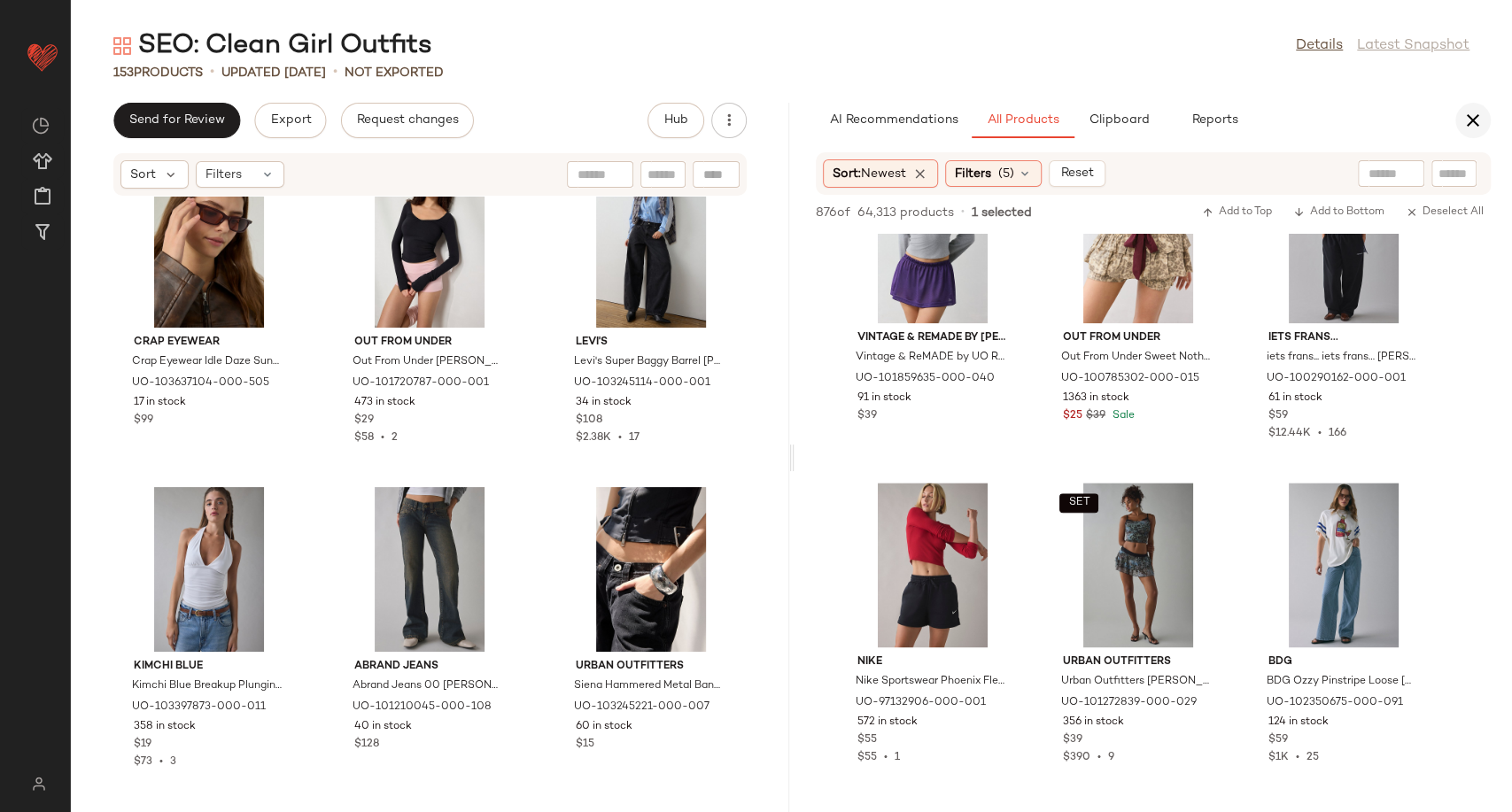
click at [1465, 117] on icon "button" at bounding box center [1473, 120] width 21 height 21
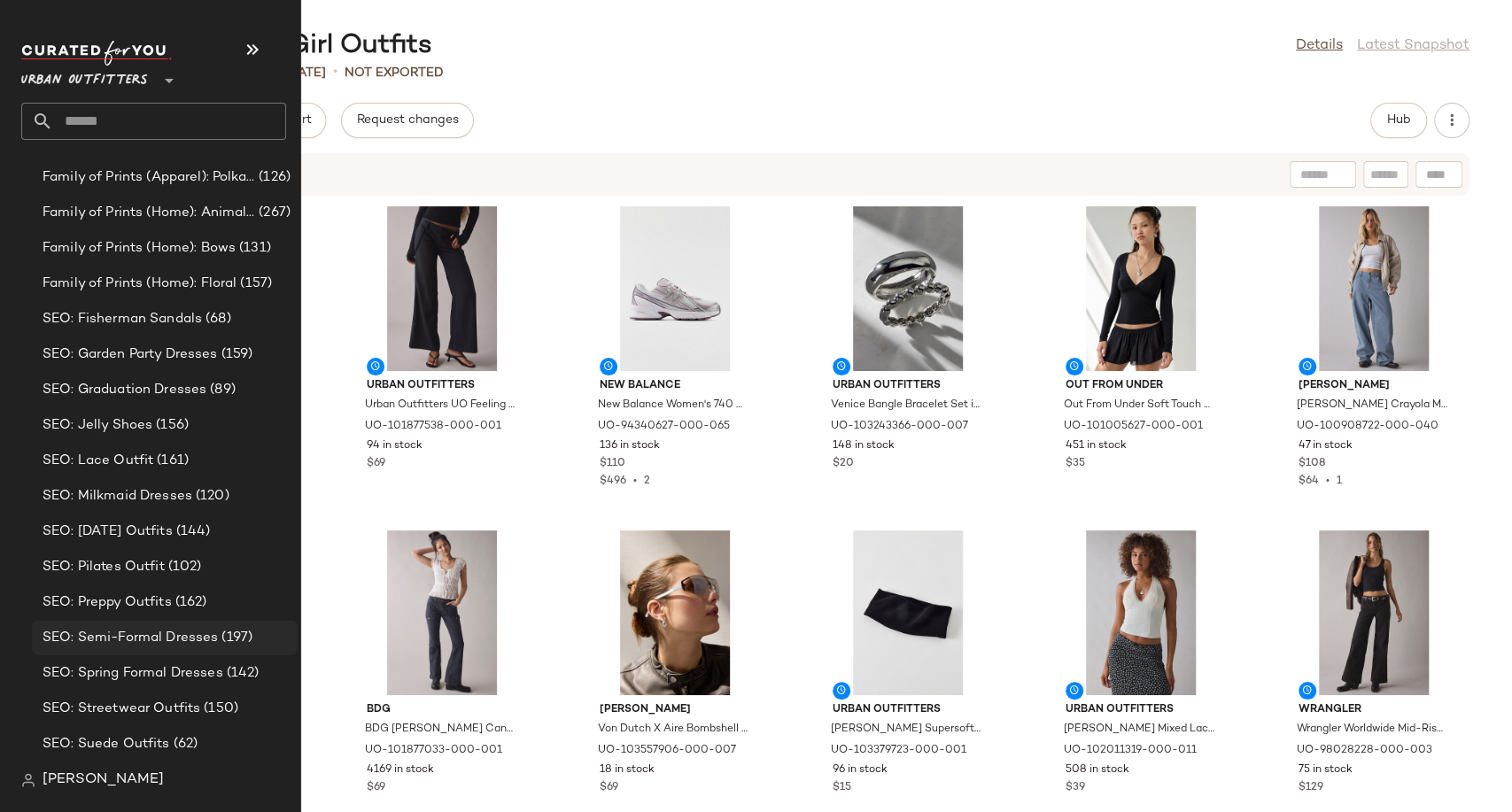
scroll to position [2868, 0]
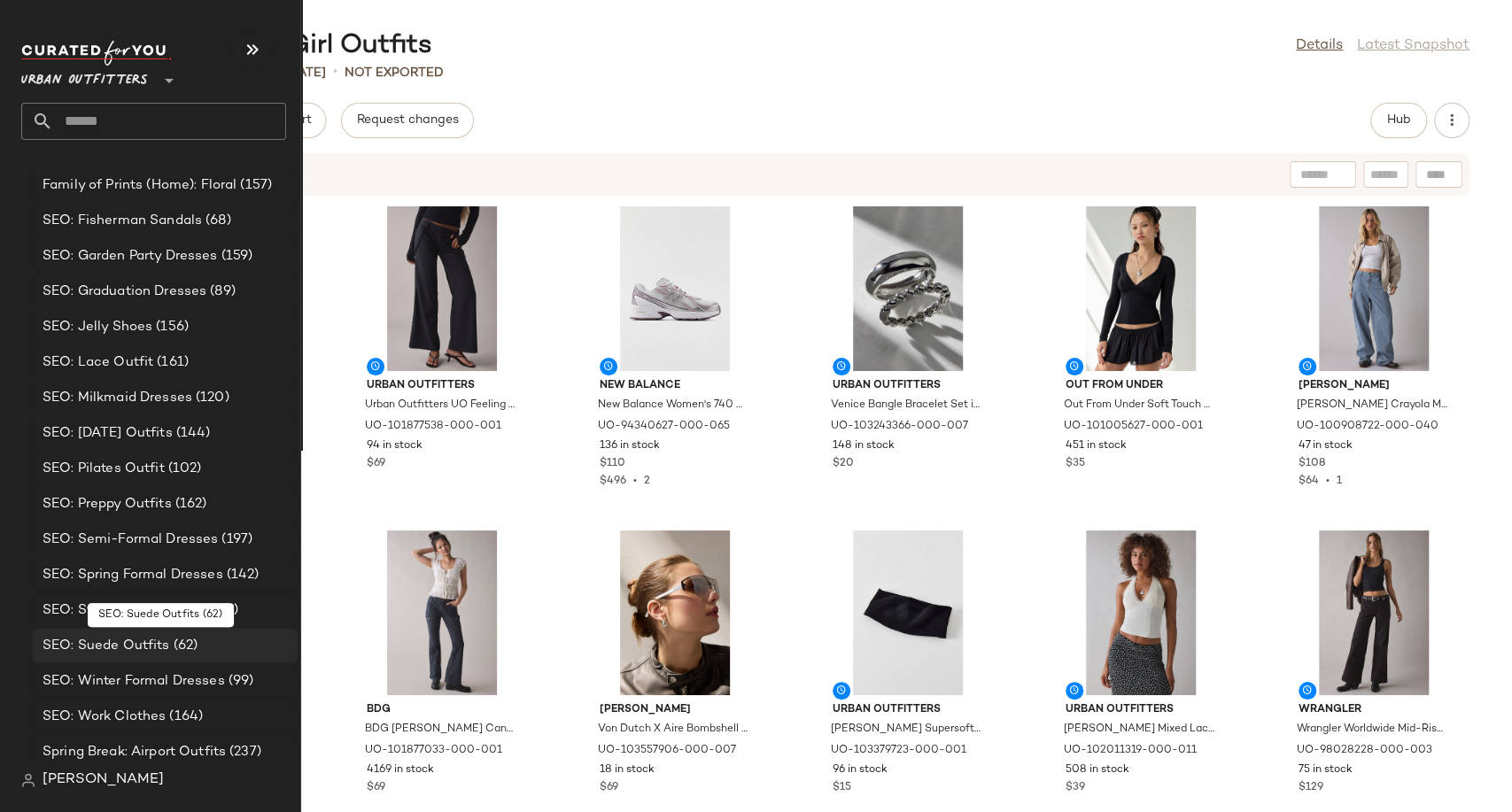
click at [138, 649] on span "SEO: Suede Outfits" at bounding box center [107, 645] width 128 height 20
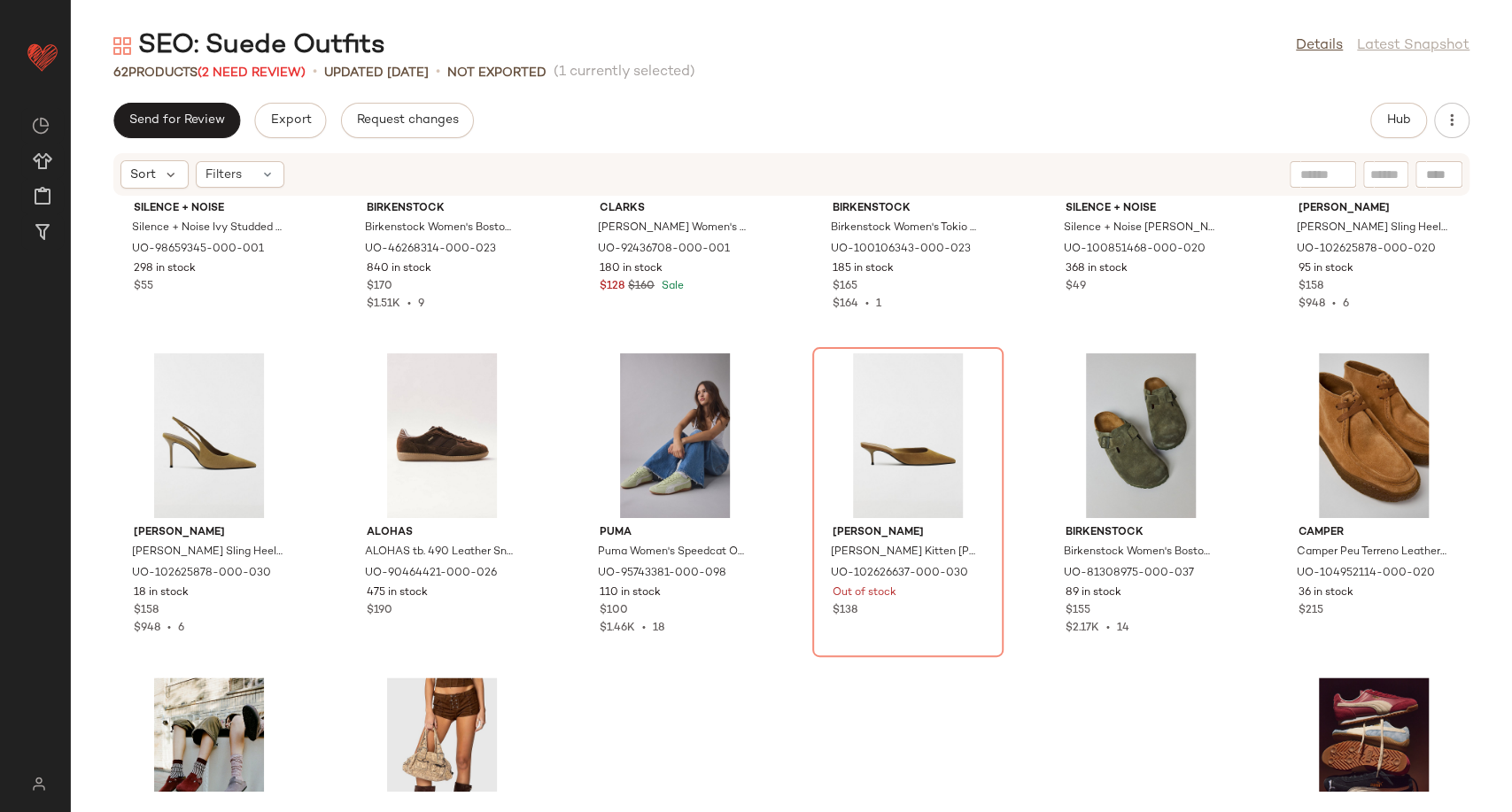
scroll to position [1489, 0]
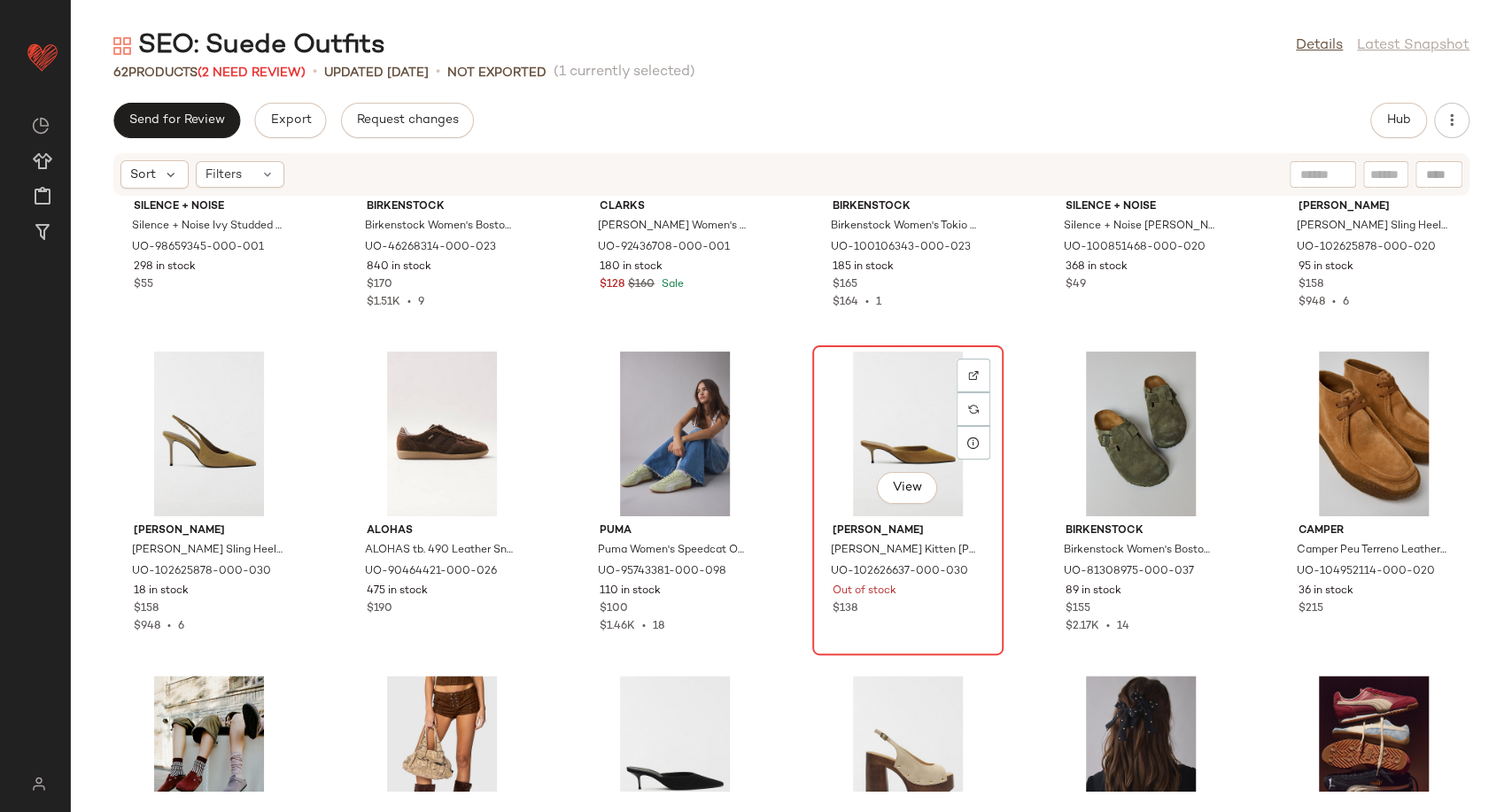
click at [873, 464] on div "View" at bounding box center [907, 434] width 179 height 165
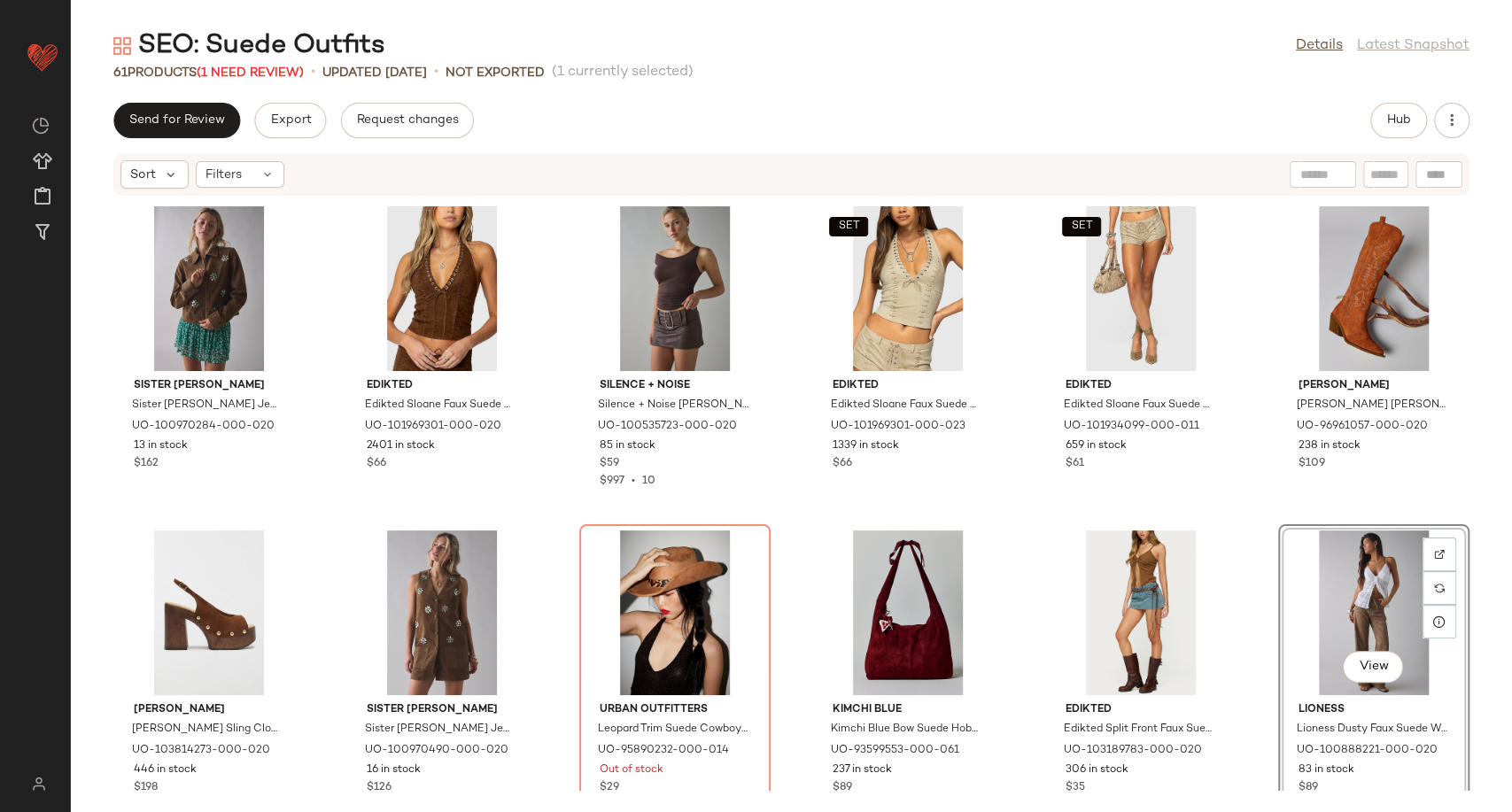
click at [787, 507] on div "Sister Jane Sister Jane Budding Jewel Embellished Faux Suede Jacket in Brown, W…" at bounding box center [791, 493] width 1441 height 594
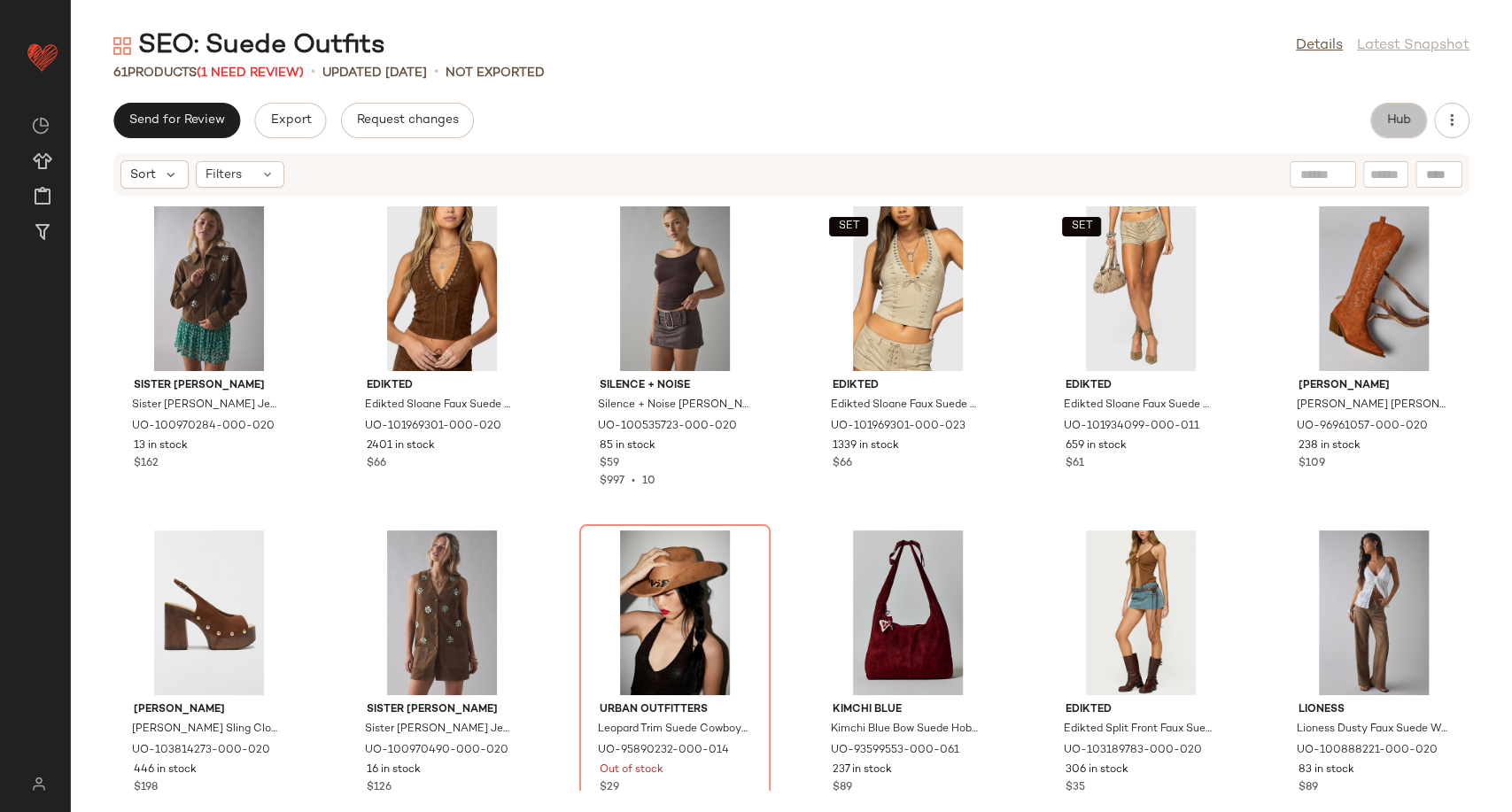
click at [1398, 106] on button "Hub" at bounding box center [1399, 120] width 56 height 36
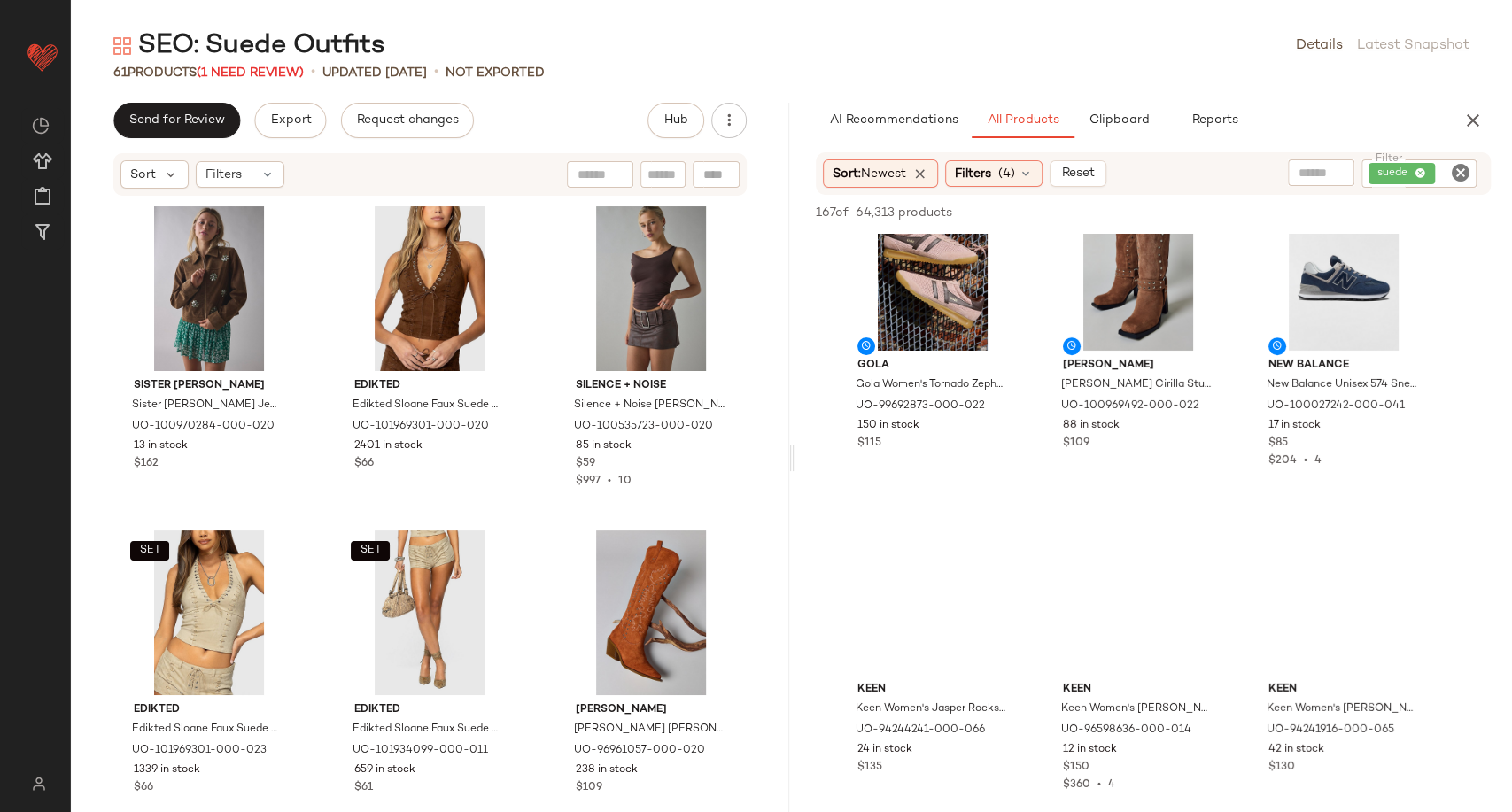
scroll to position [393, 0]
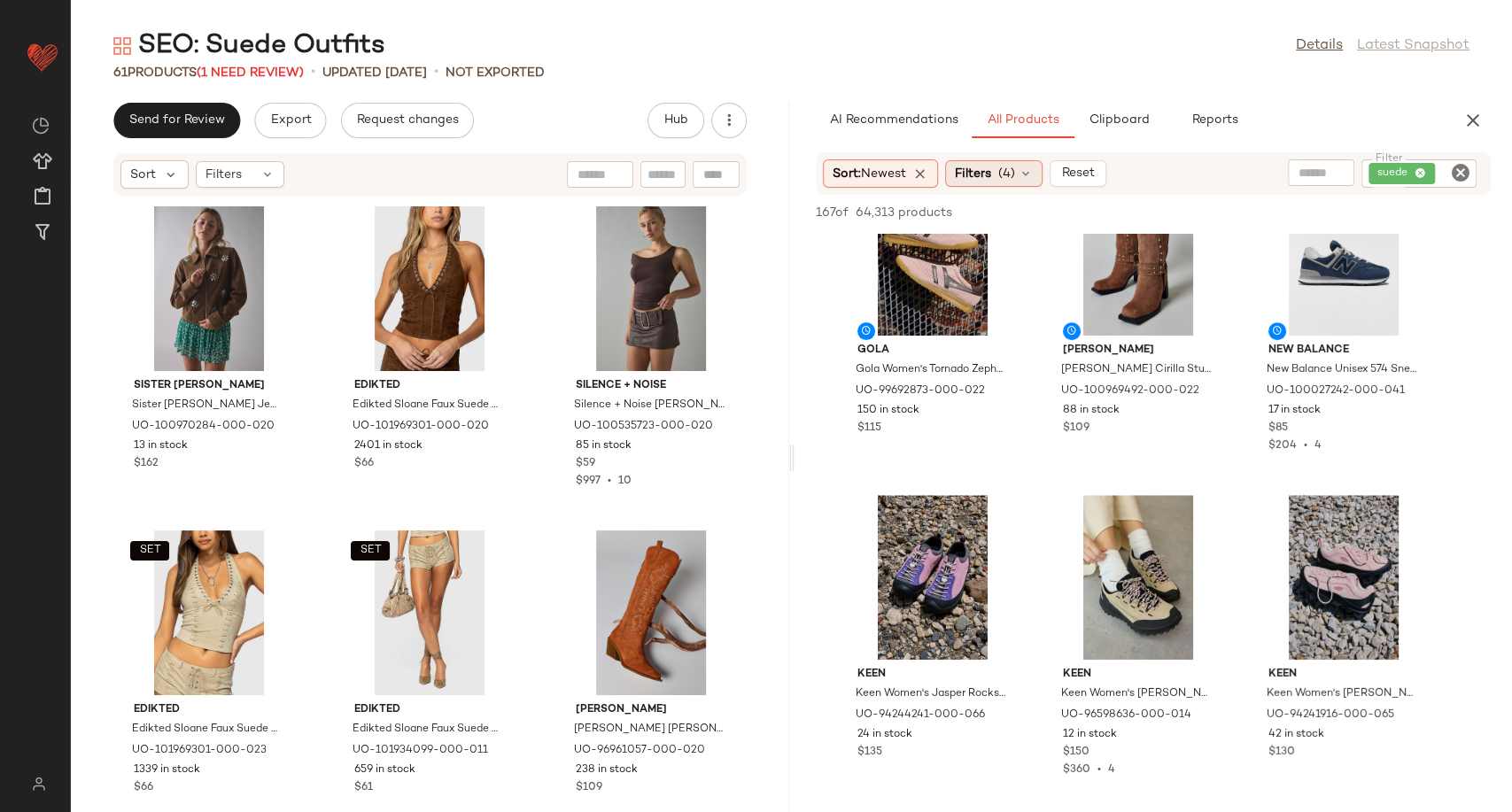
click at [1033, 172] on icon at bounding box center [1025, 173] width 15 height 15
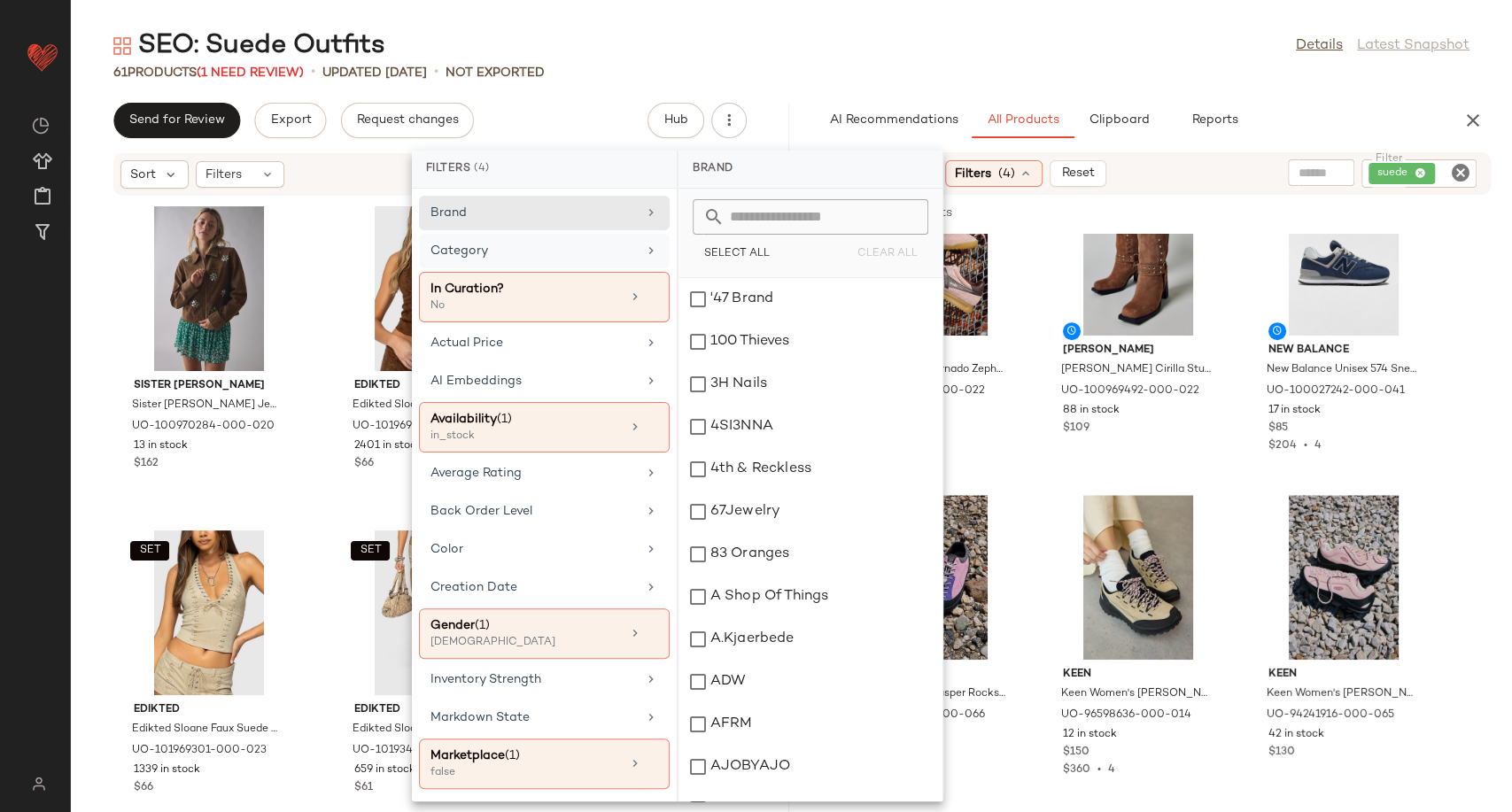
click at [635, 251] on div "Category" at bounding box center [544, 251] width 251 height 35
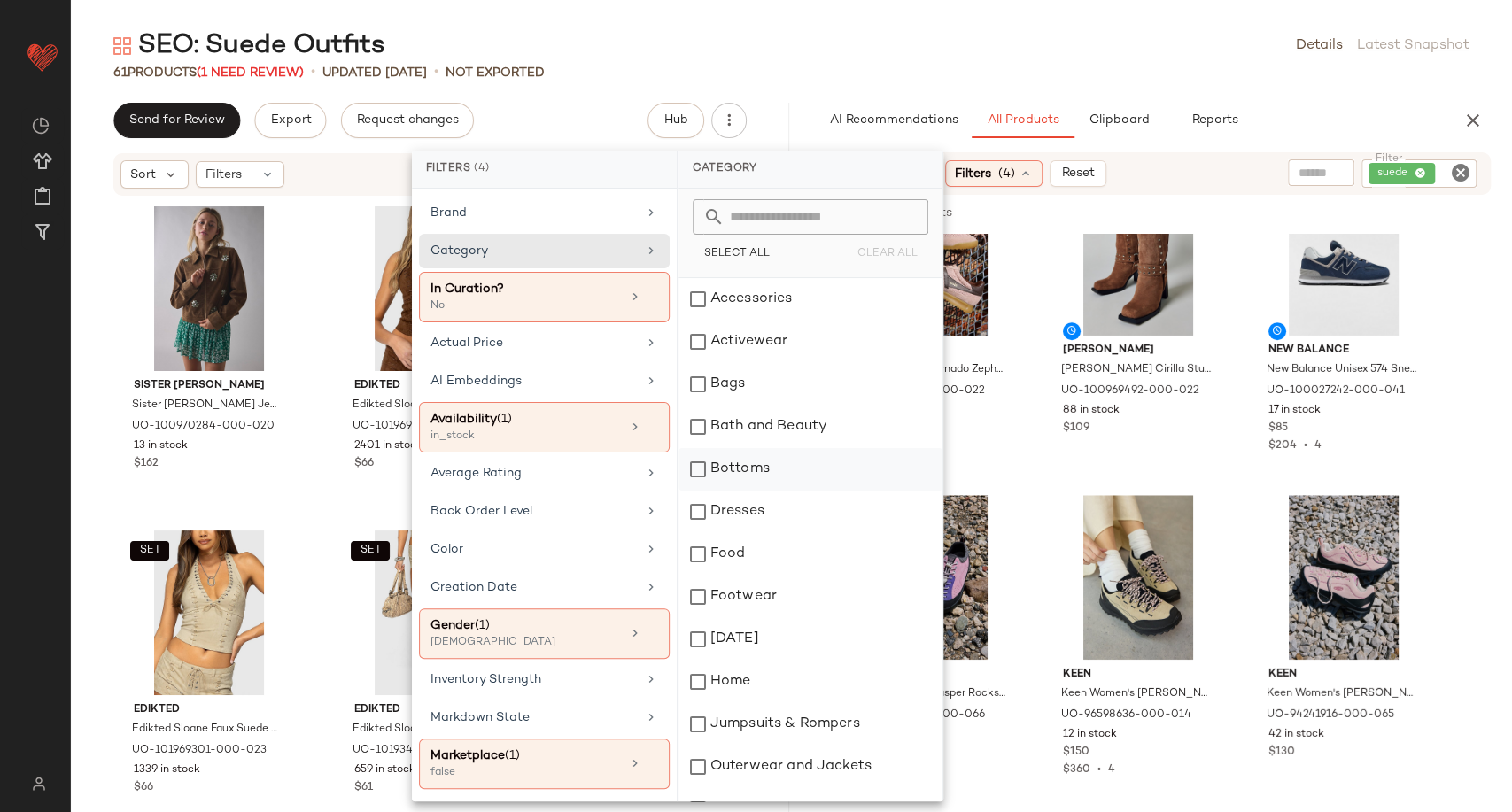
click at [754, 477] on div "Bottoms" at bounding box center [810, 469] width 264 height 43
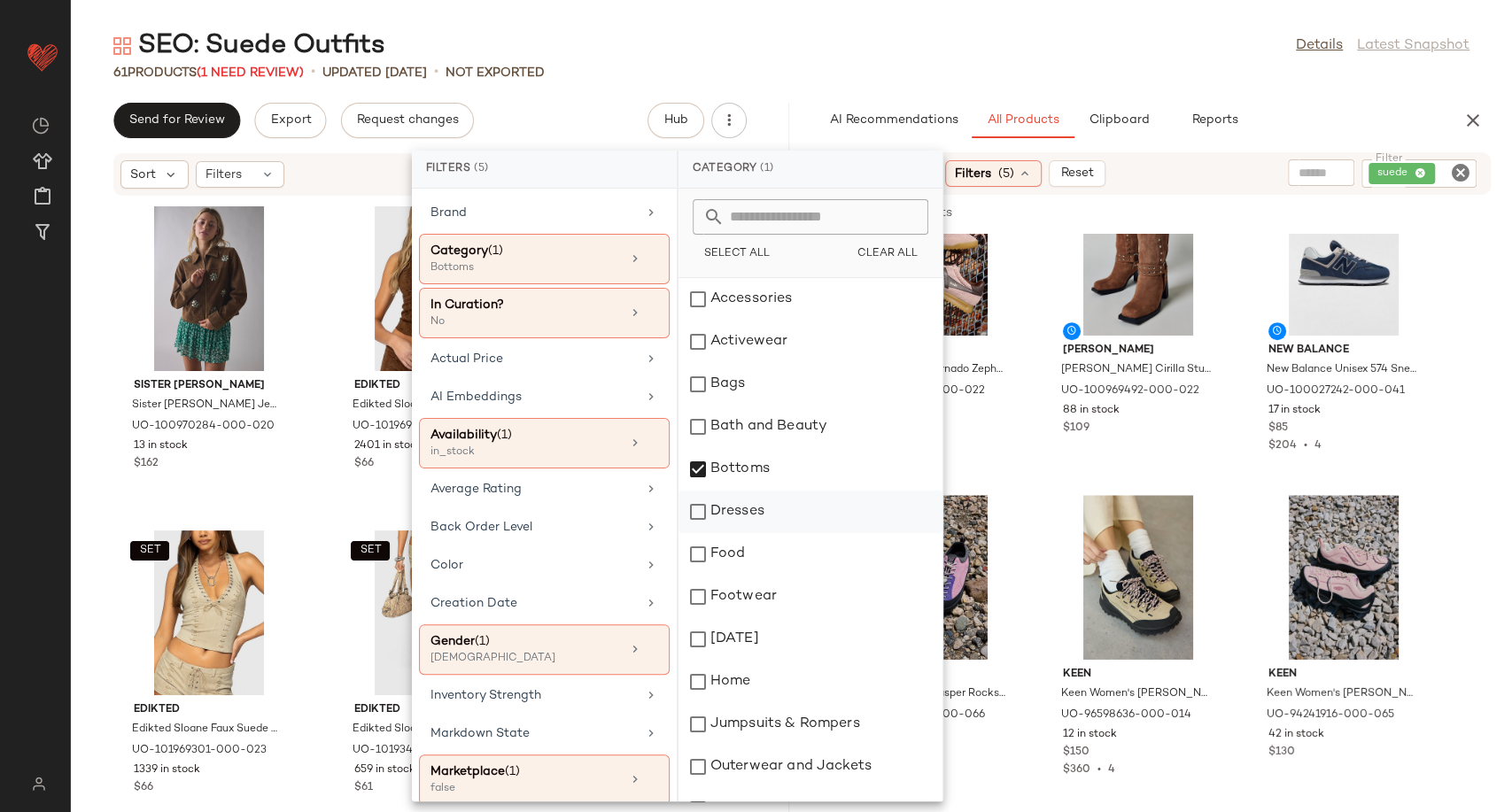
click at [751, 516] on div "Dresses" at bounding box center [810, 512] width 264 height 43
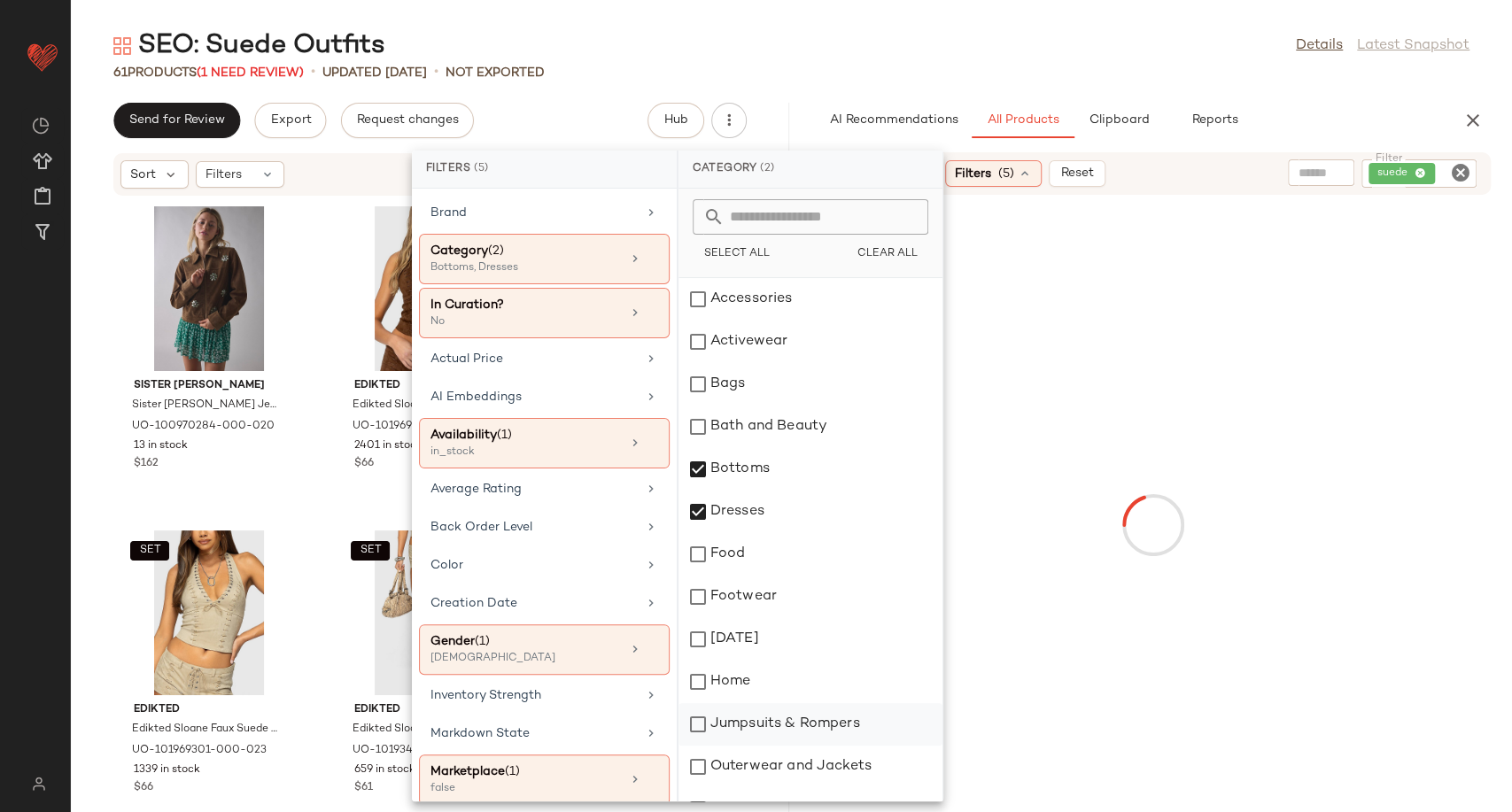
click at [767, 726] on div "Jumpsuits & Rompers" at bounding box center [810, 725] width 264 height 43
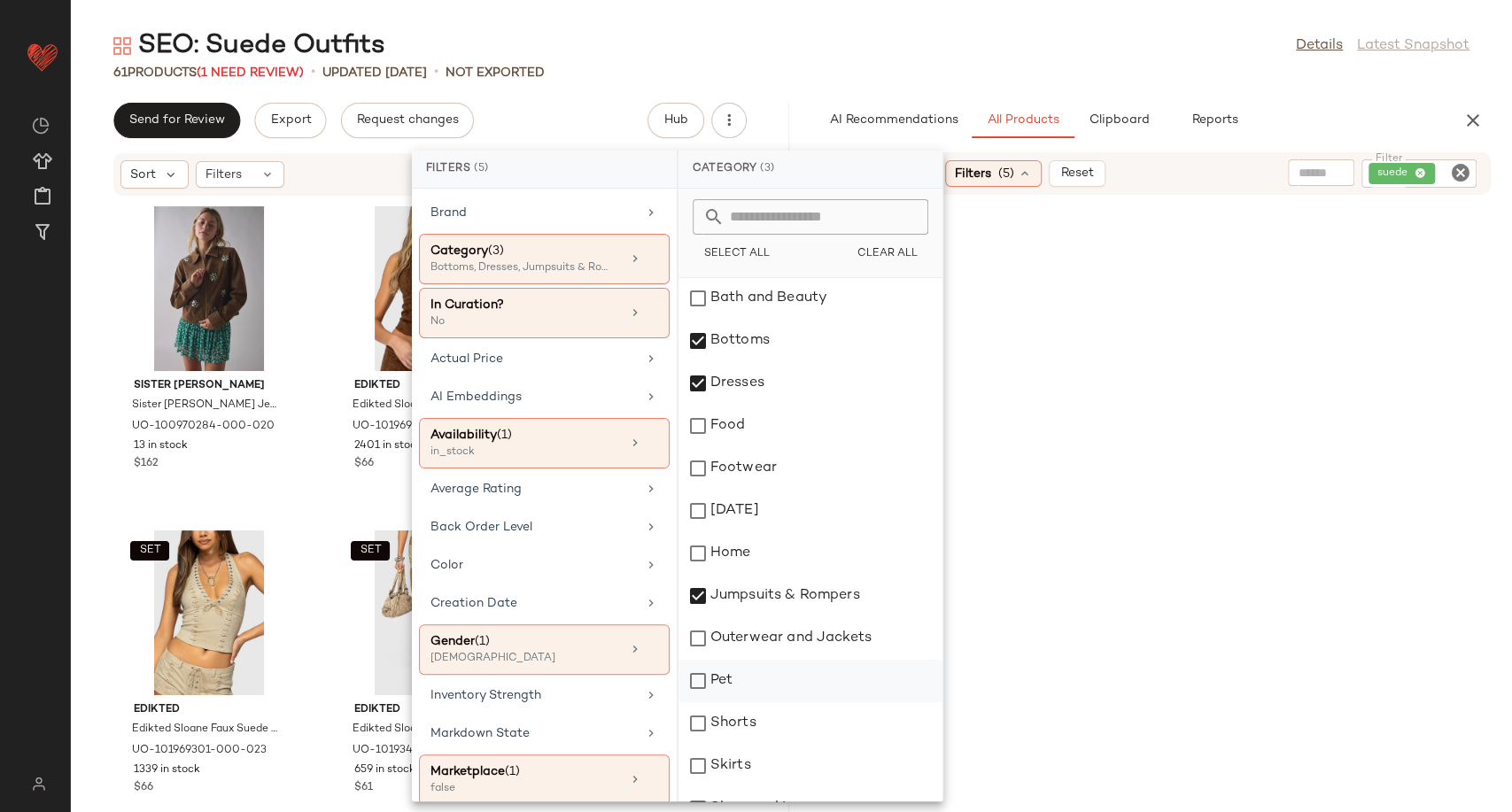
scroll to position [197, 0]
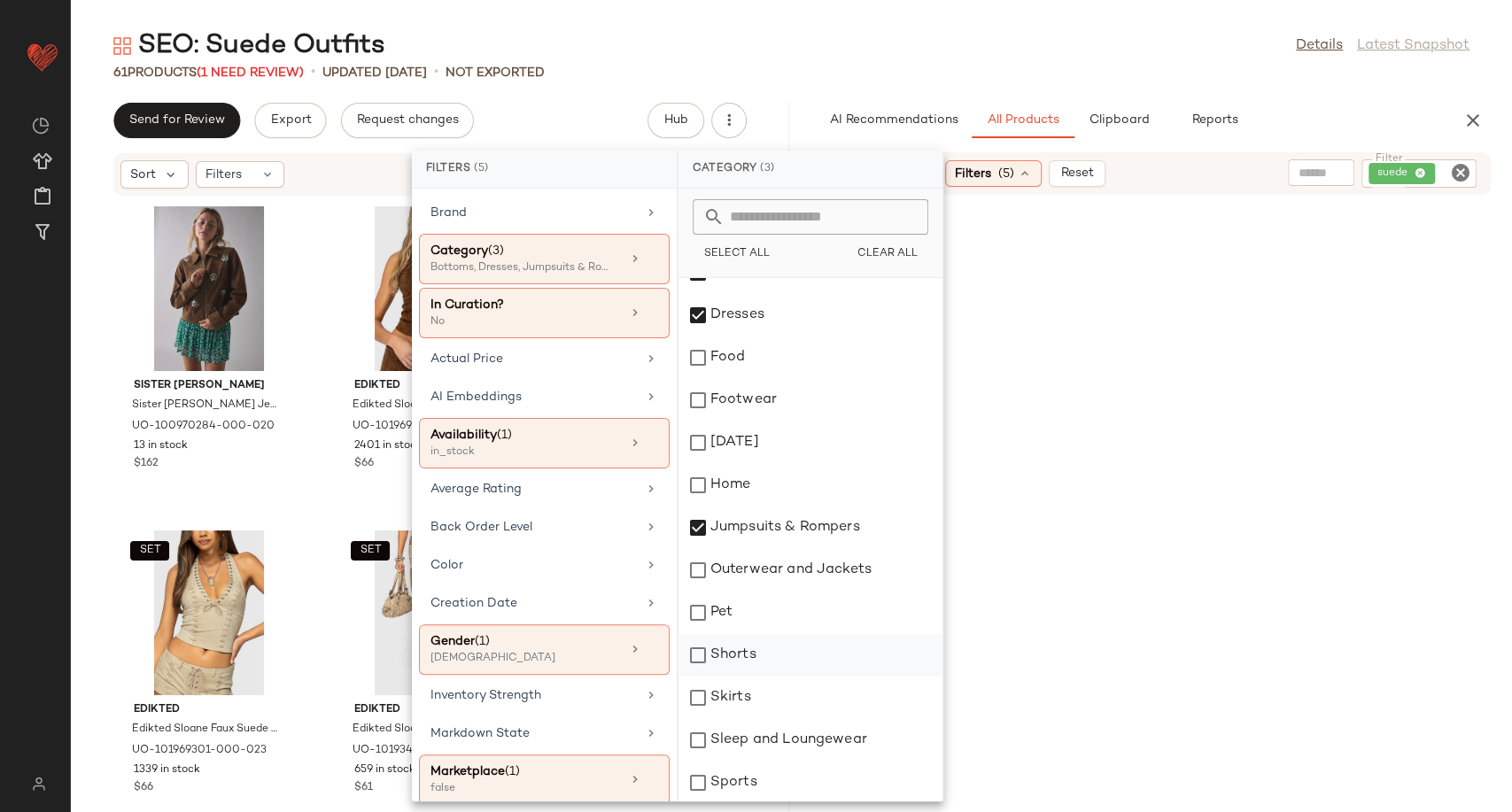
click at [755, 662] on div "Shorts" at bounding box center [810, 655] width 264 height 43
click at [759, 695] on div "Skirts" at bounding box center [810, 698] width 264 height 43
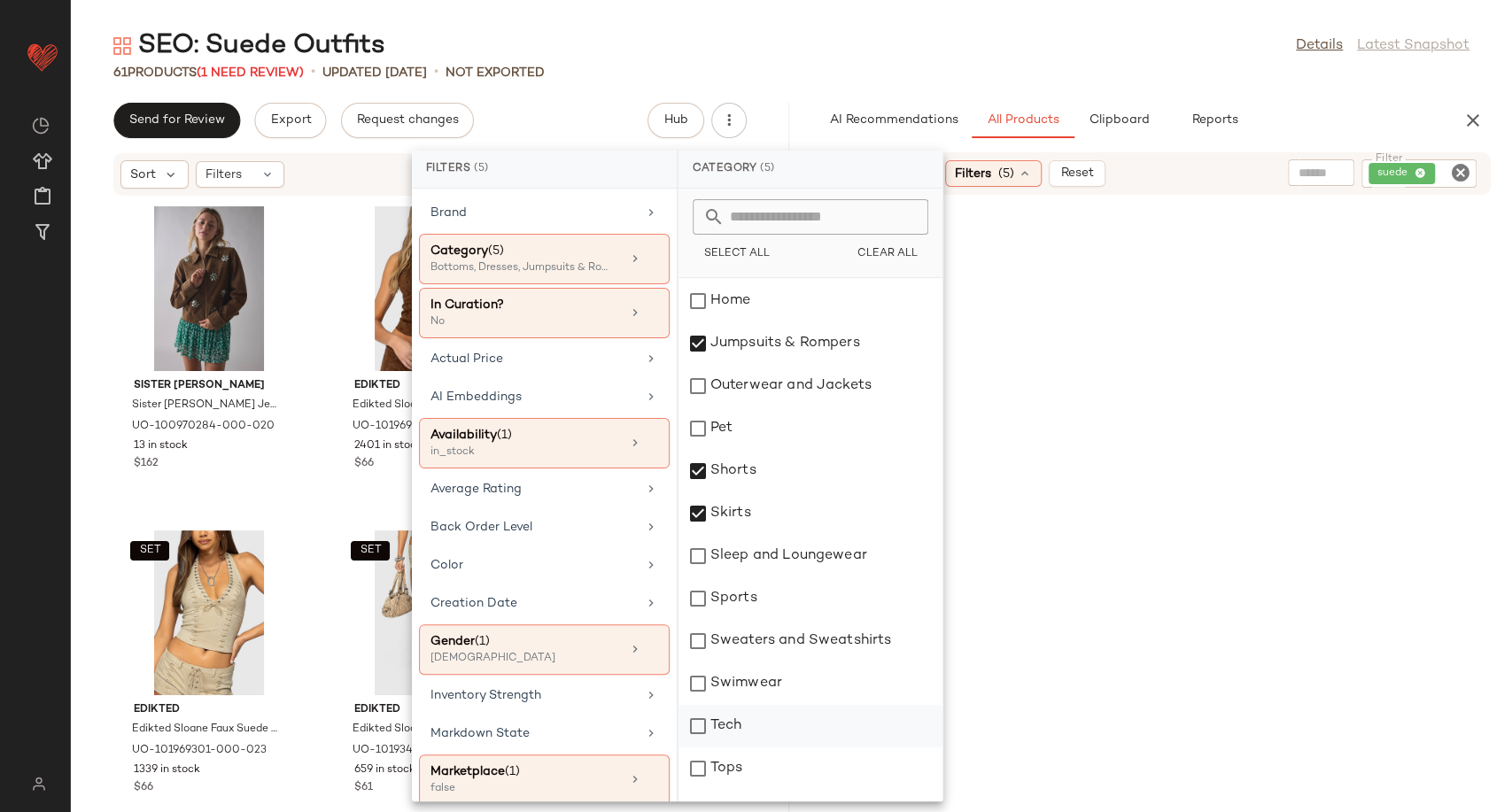
scroll to position [393, 0]
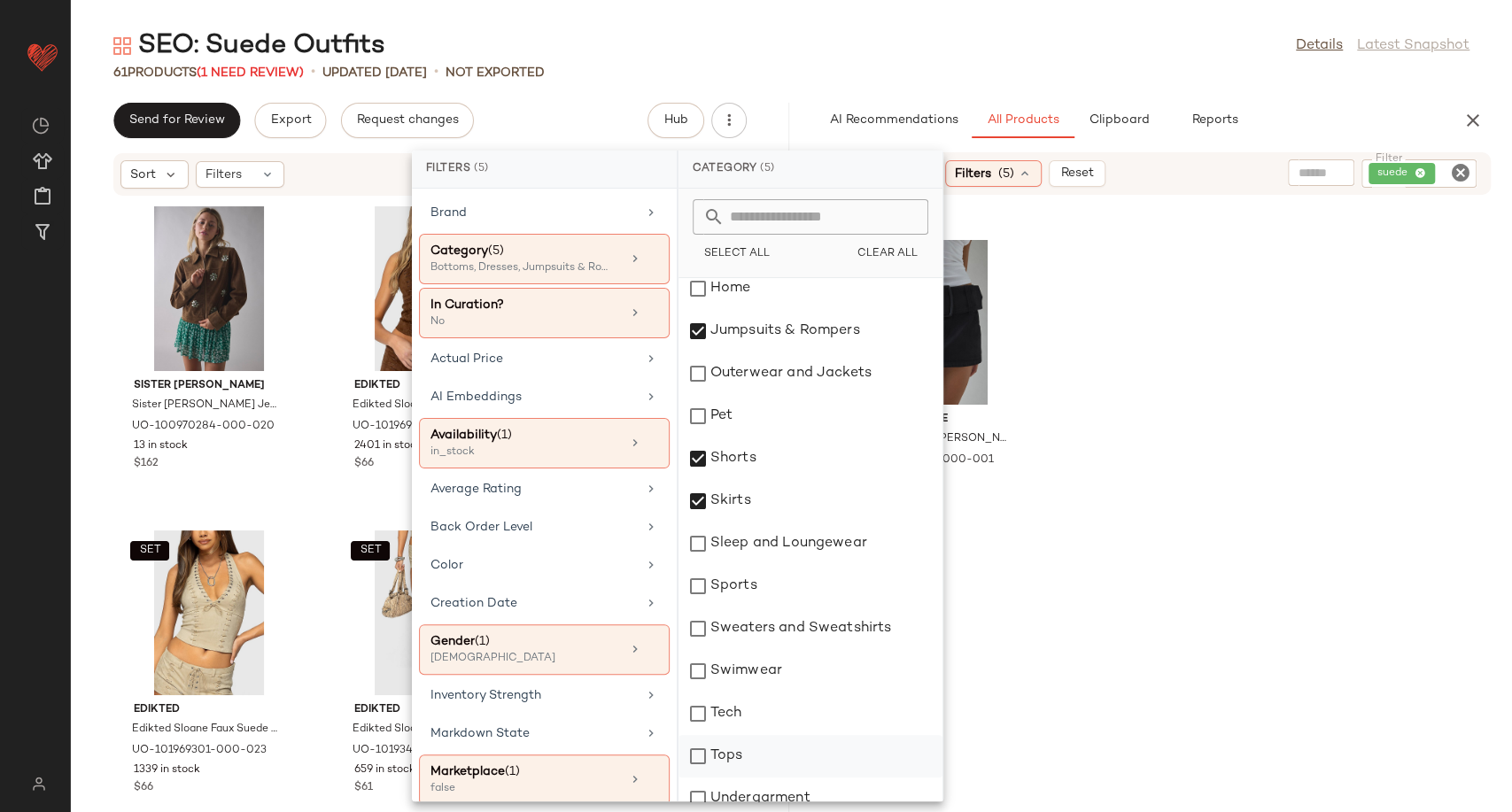
click at [753, 754] on div "Tops" at bounding box center [810, 756] width 264 height 43
click at [1108, 599] on div at bounding box center [1153, 712] width 718 height 338
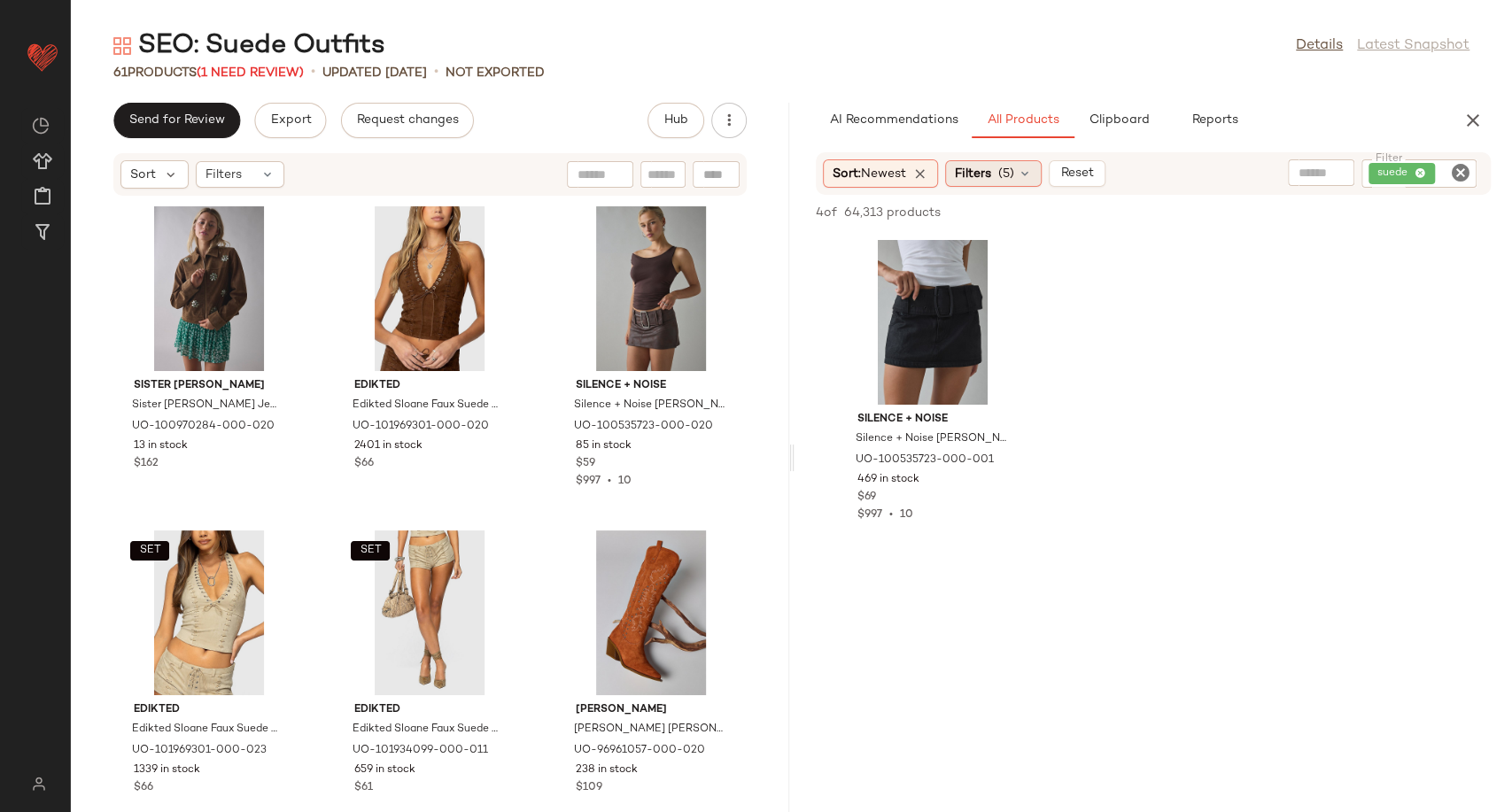
click at [1032, 176] on icon at bounding box center [1024, 173] width 15 height 15
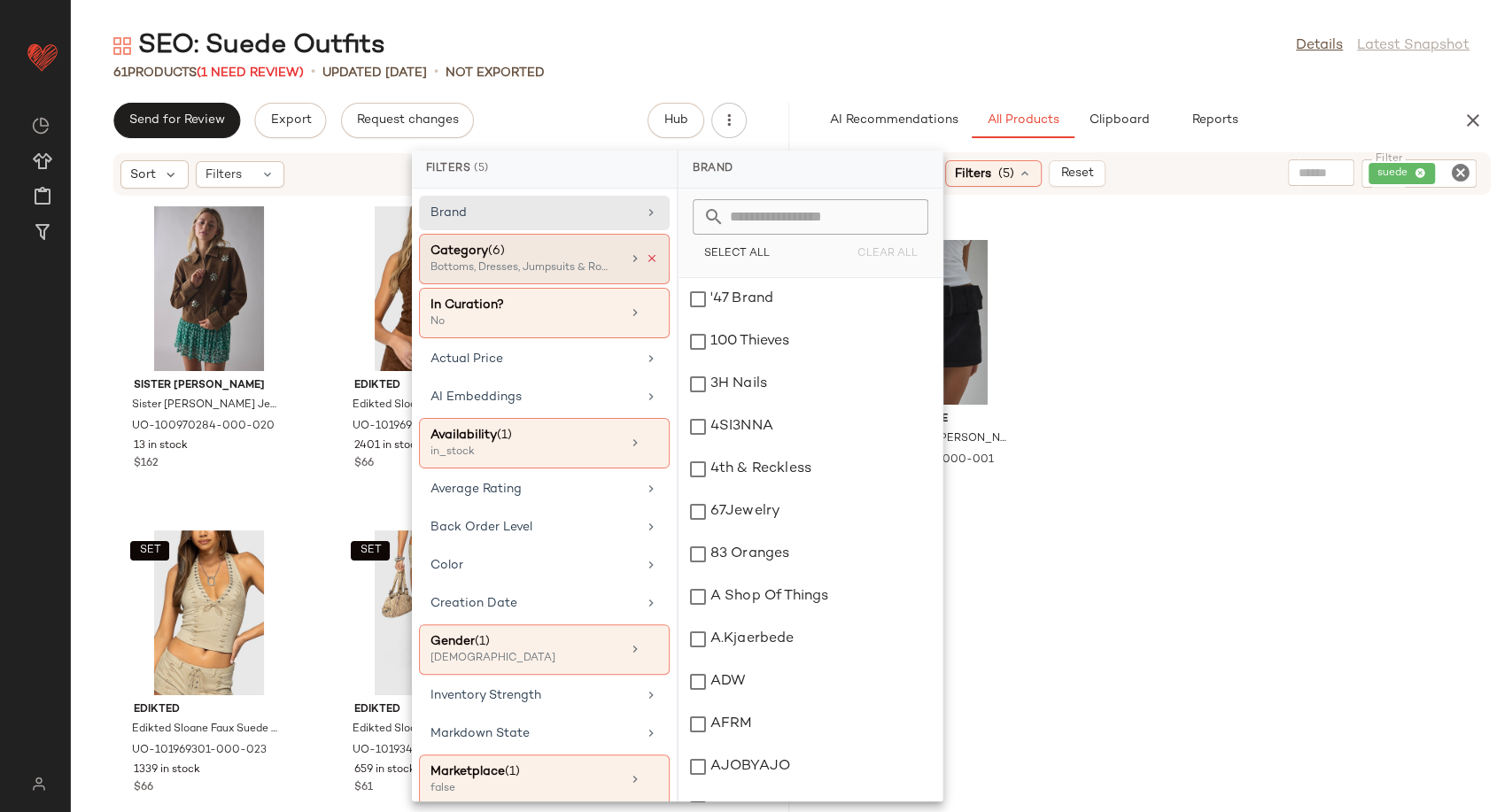
click at [646, 257] on icon at bounding box center [651, 258] width 13 height 13
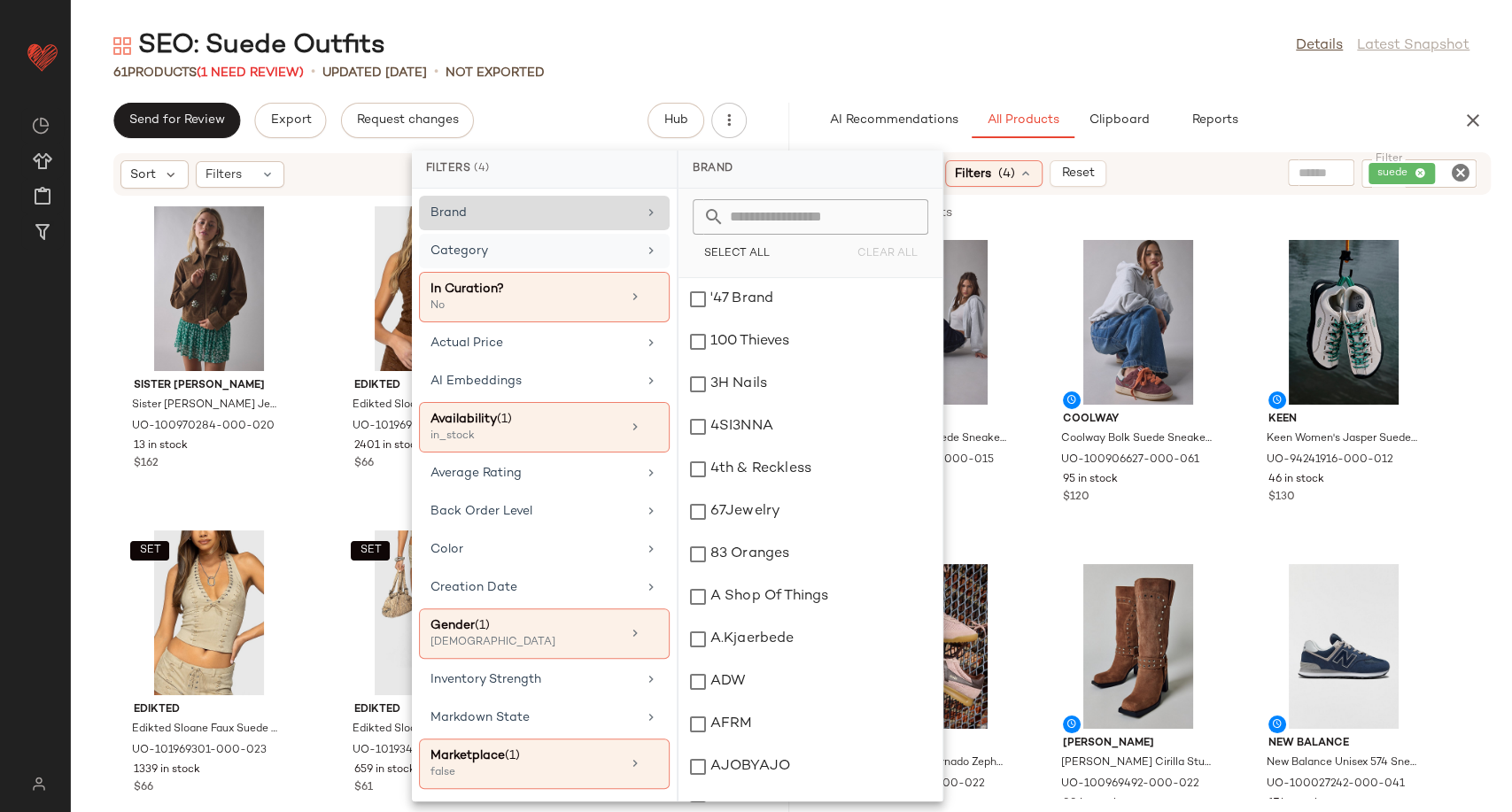
click at [618, 214] on div "Brand" at bounding box center [533, 212] width 206 height 18
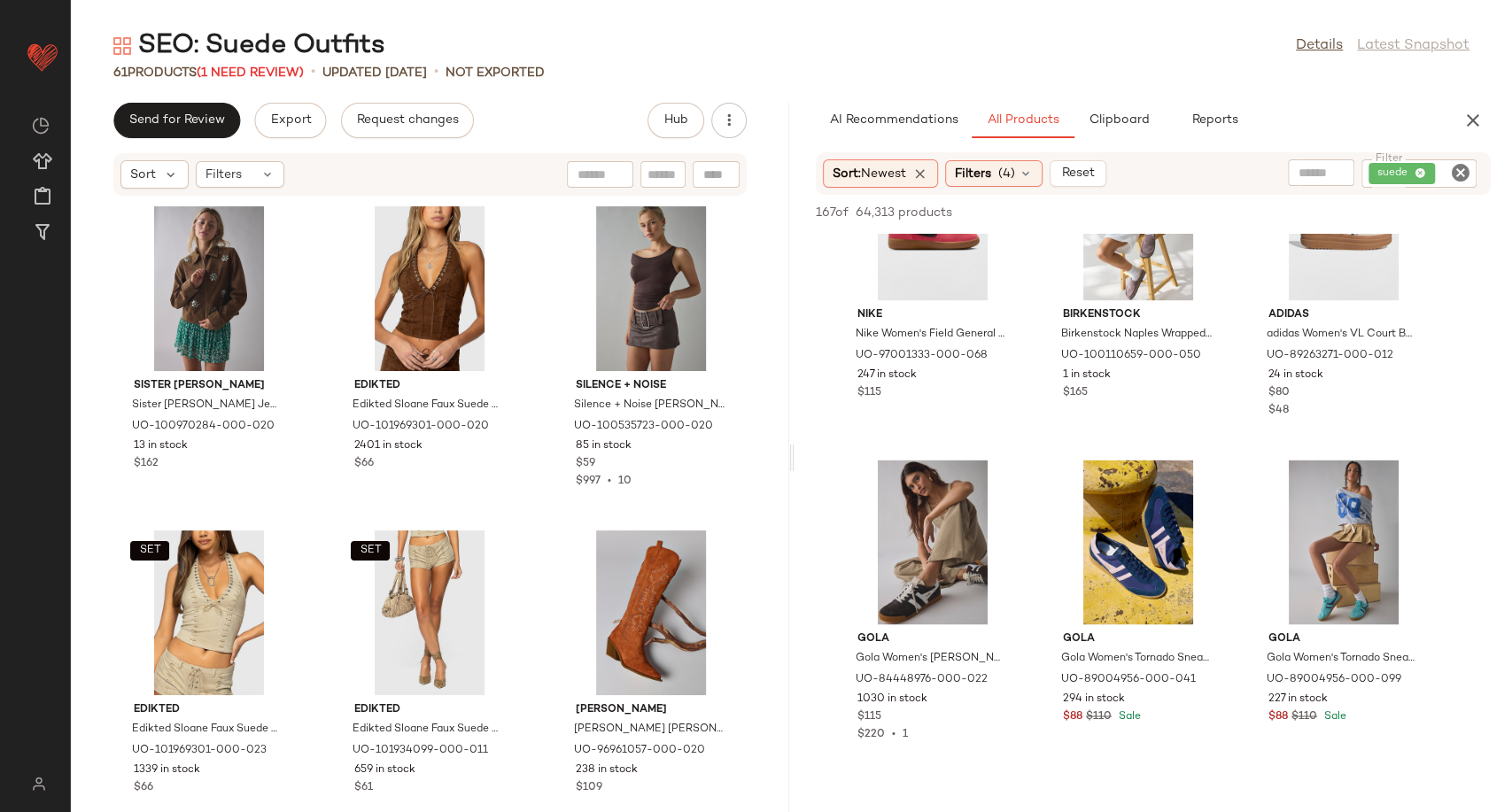
scroll to position [1771, 0]
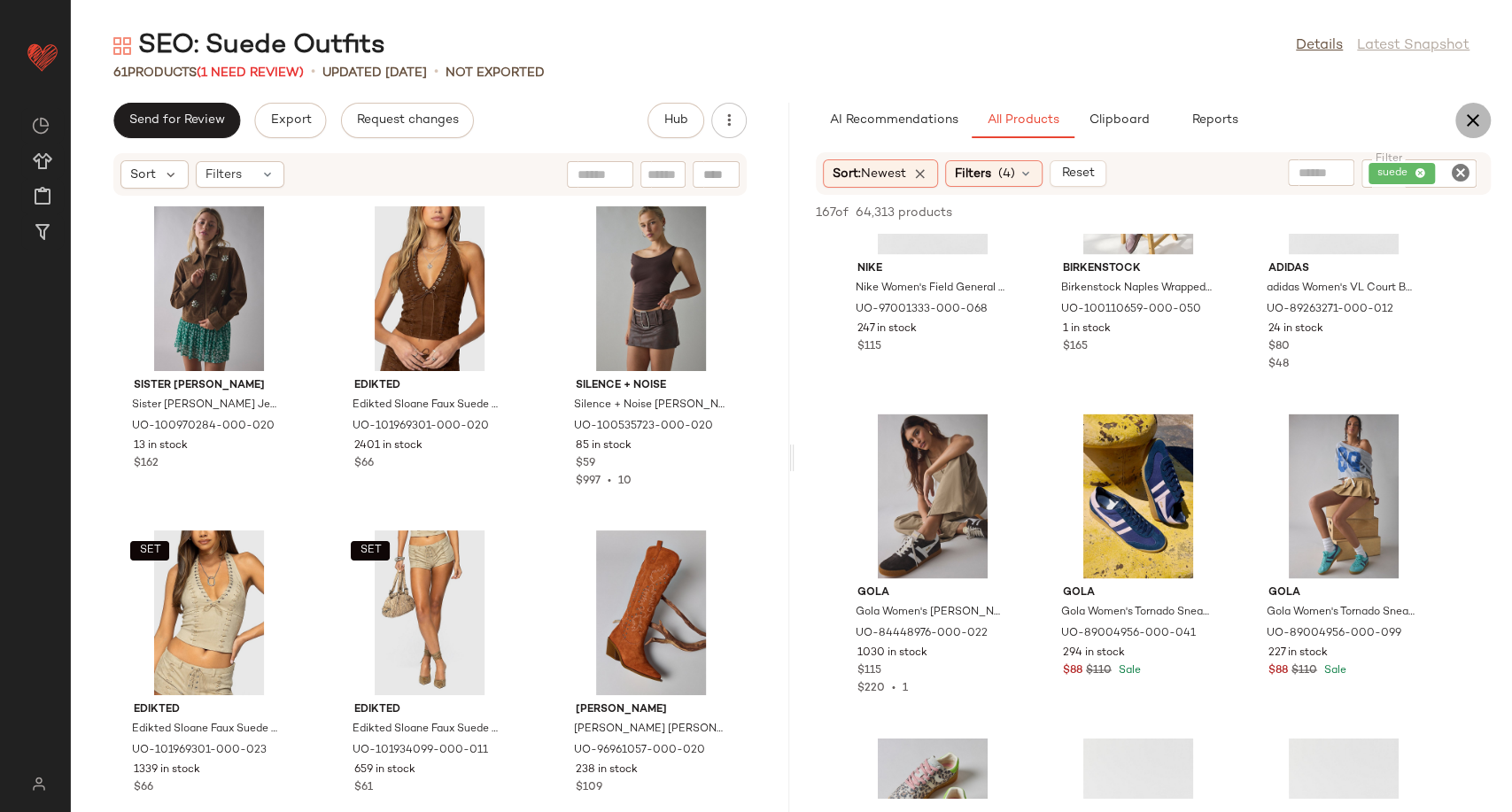
click at [1478, 119] on icon "button" at bounding box center [1473, 120] width 21 height 21
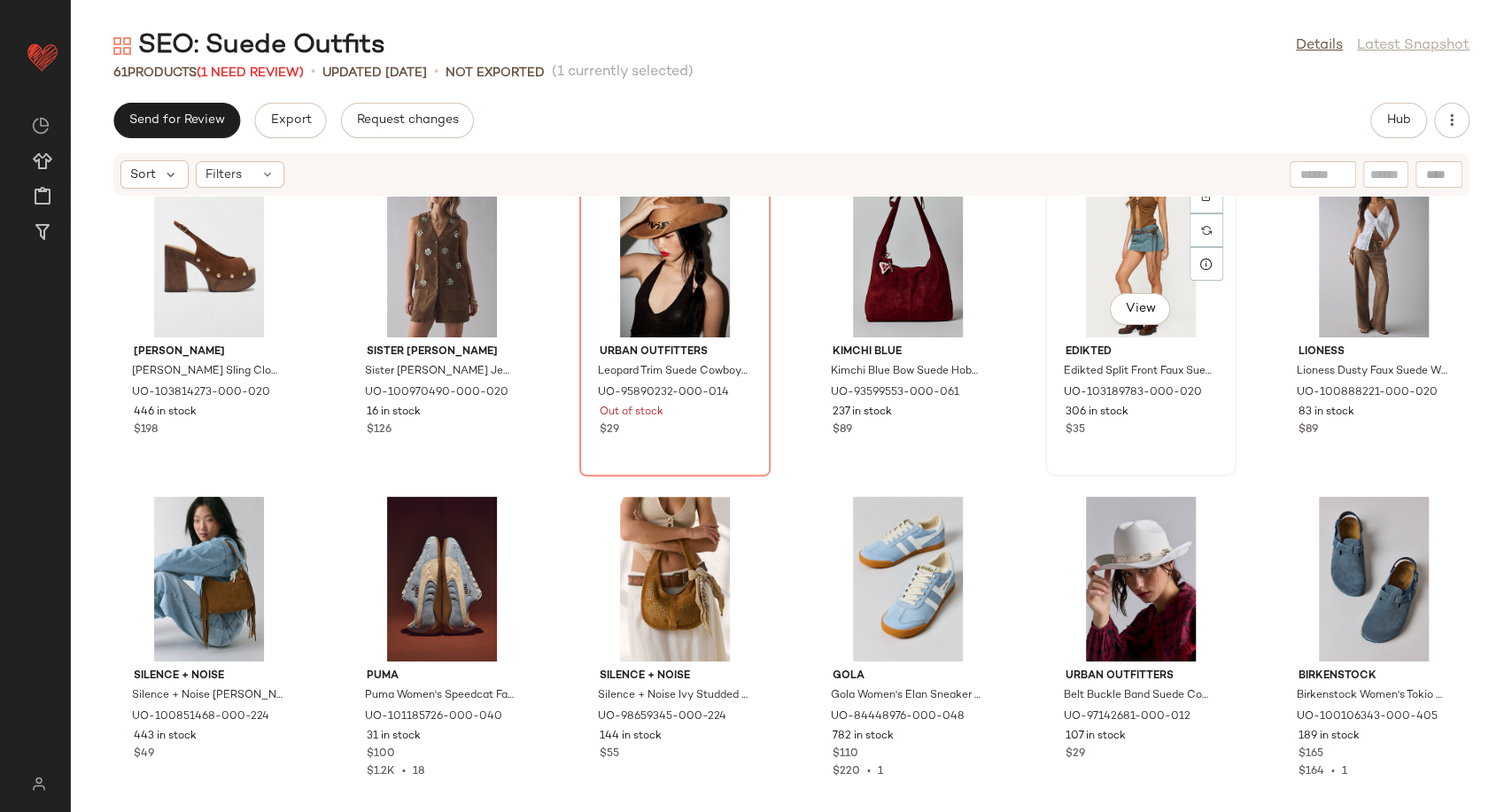
scroll to position [407, 0]
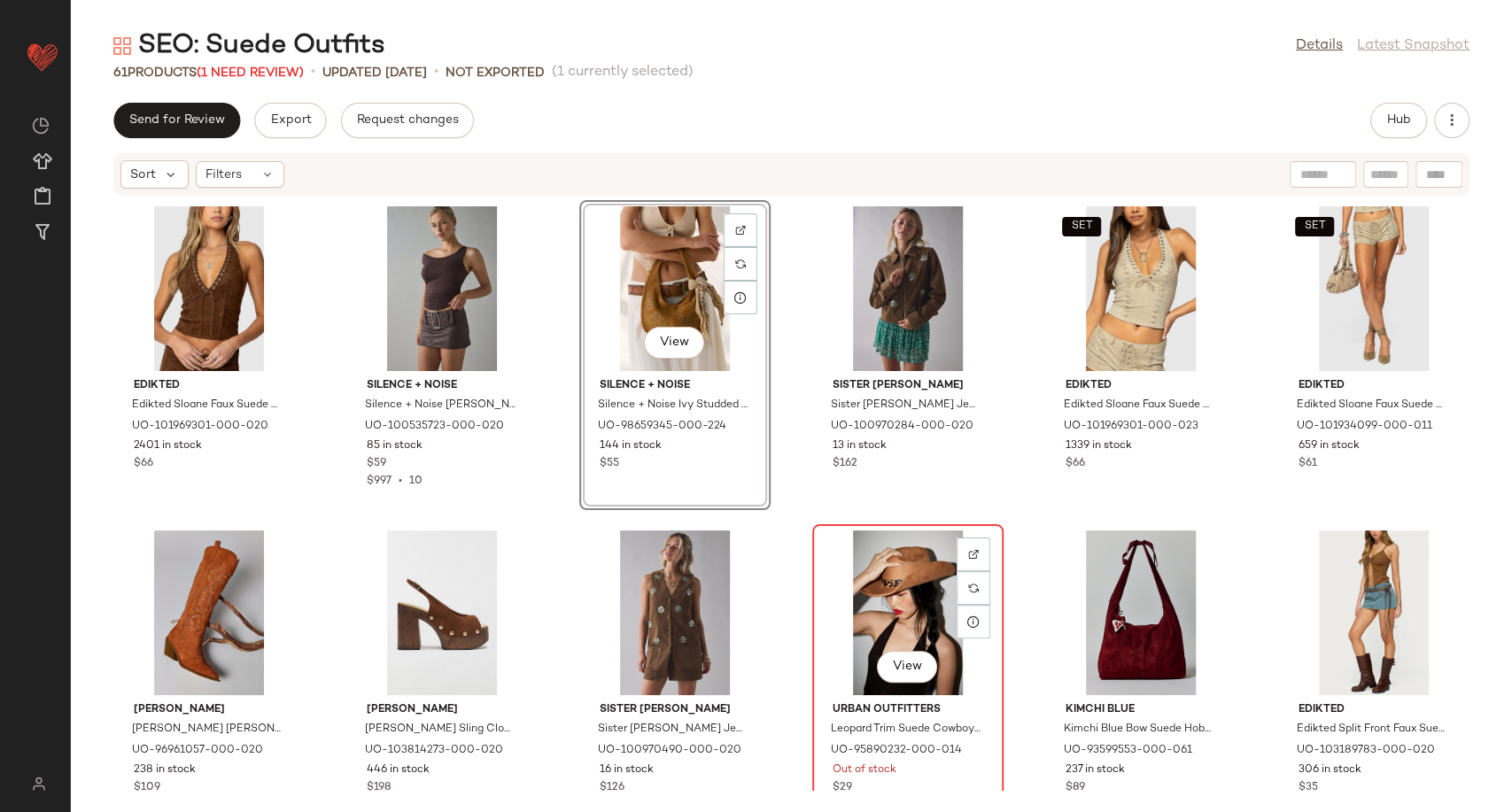
click at [920, 600] on div "View" at bounding box center [907, 612] width 179 height 165
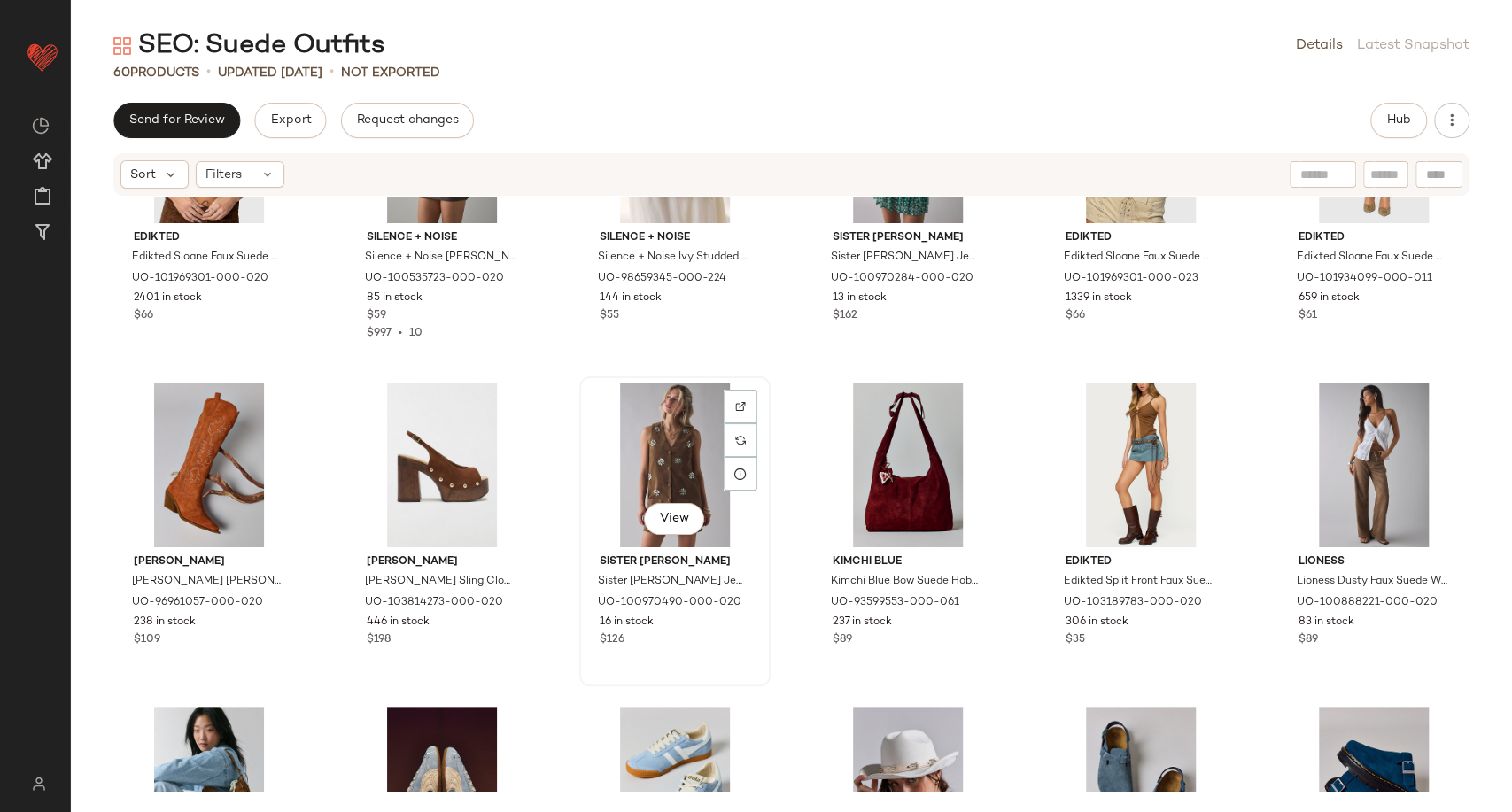
scroll to position [407, 0]
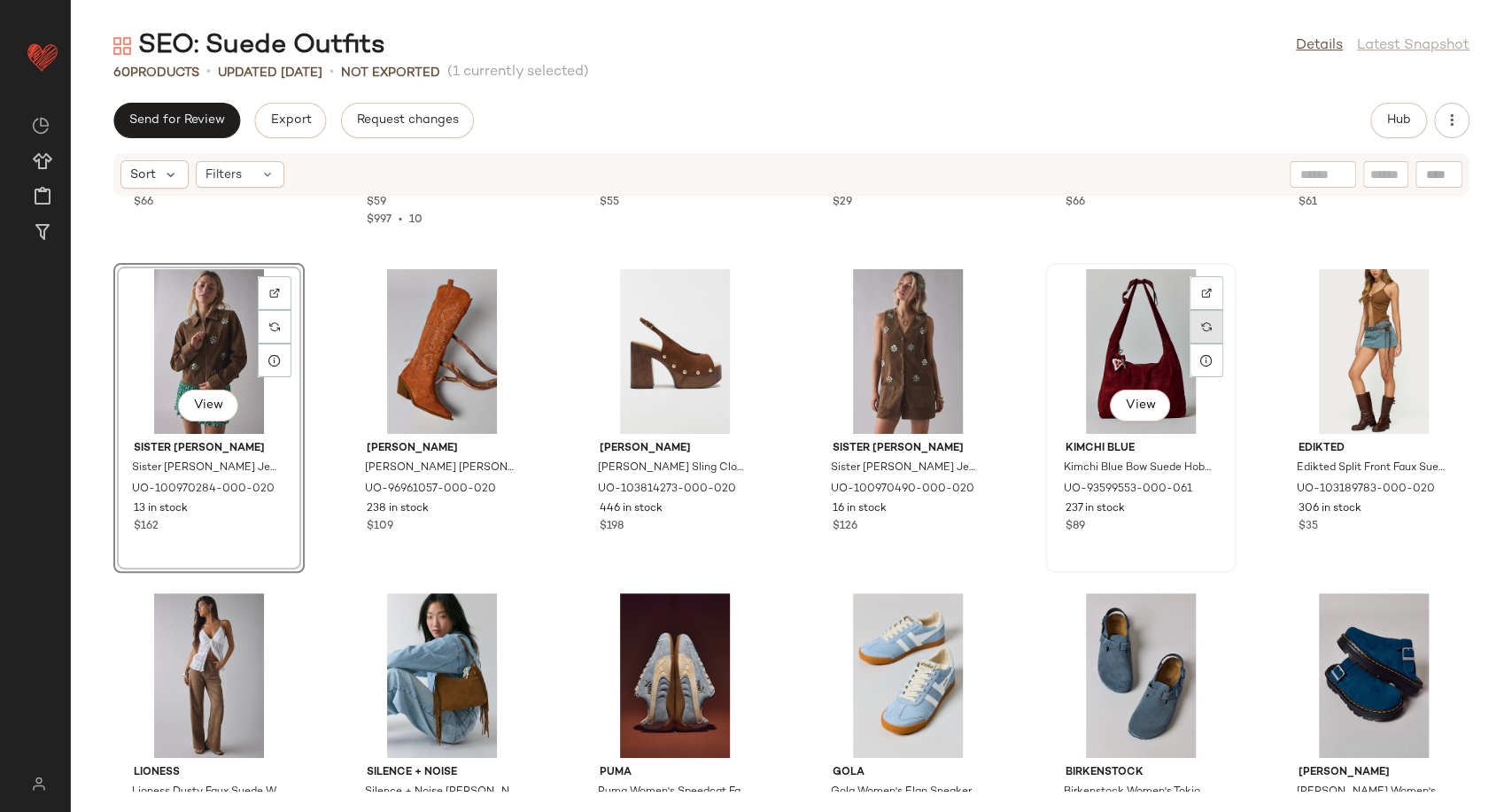
scroll to position [295, 0]
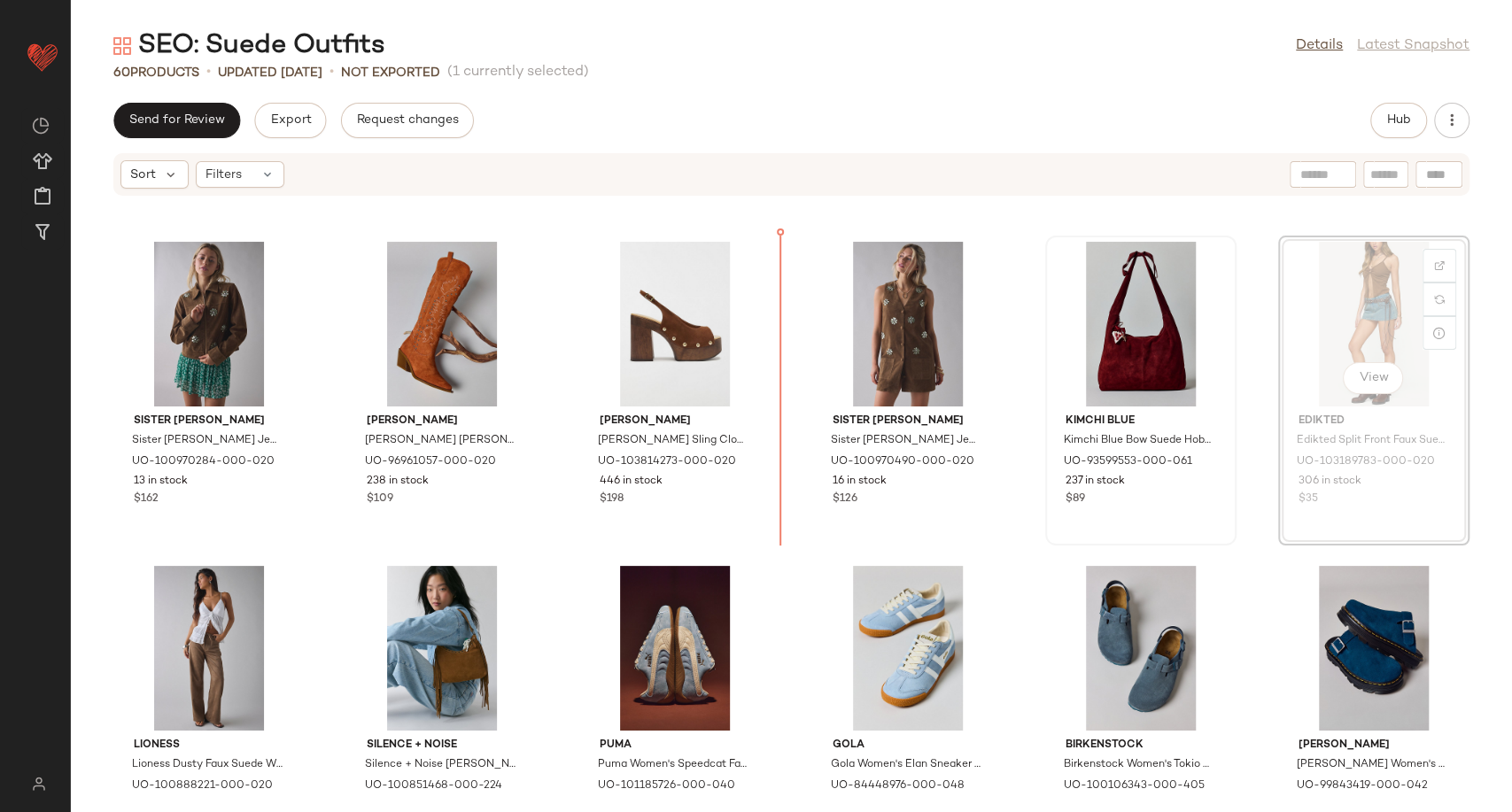
scroll to position [288, 0]
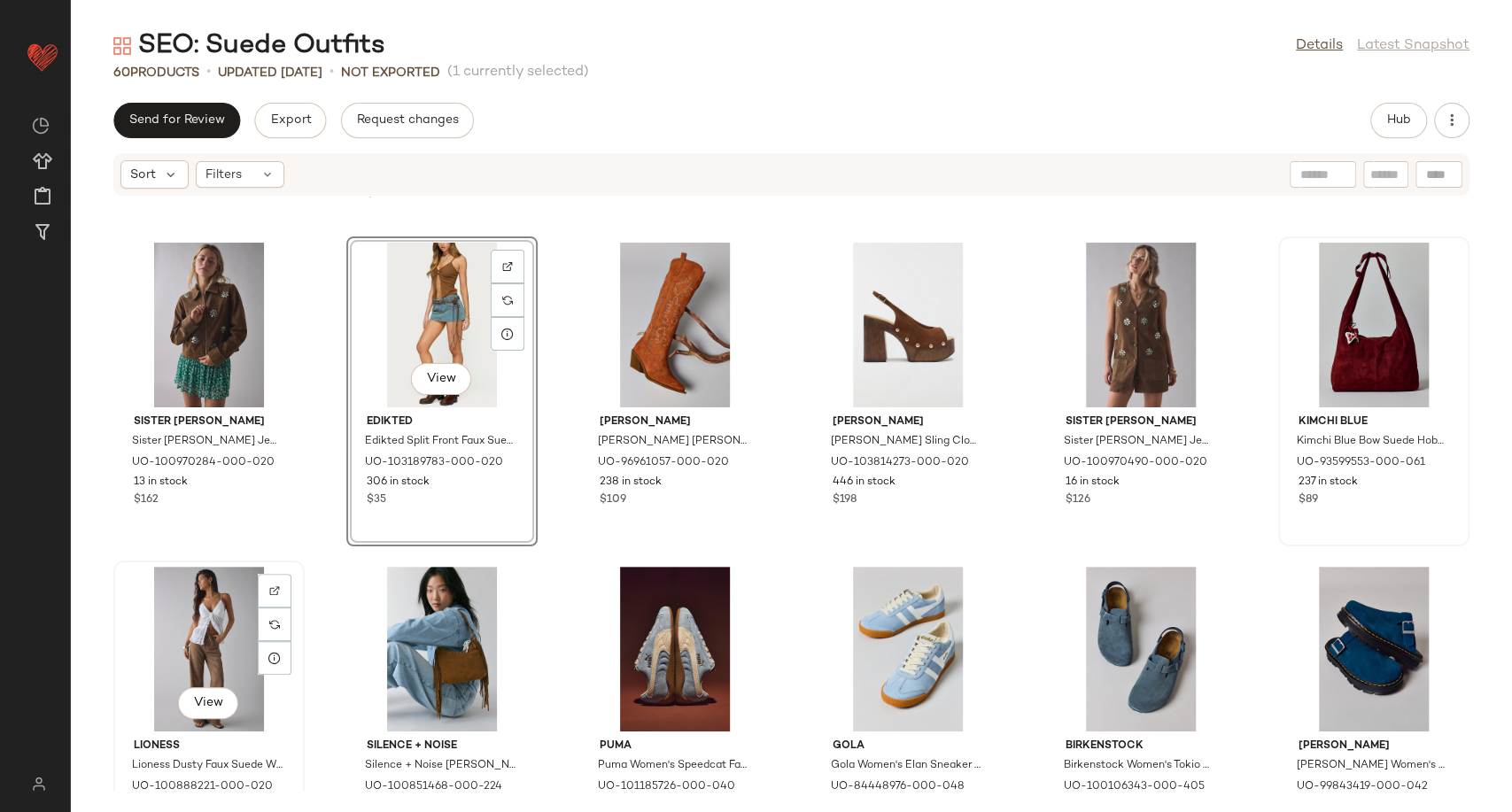
scroll to position [290, 0]
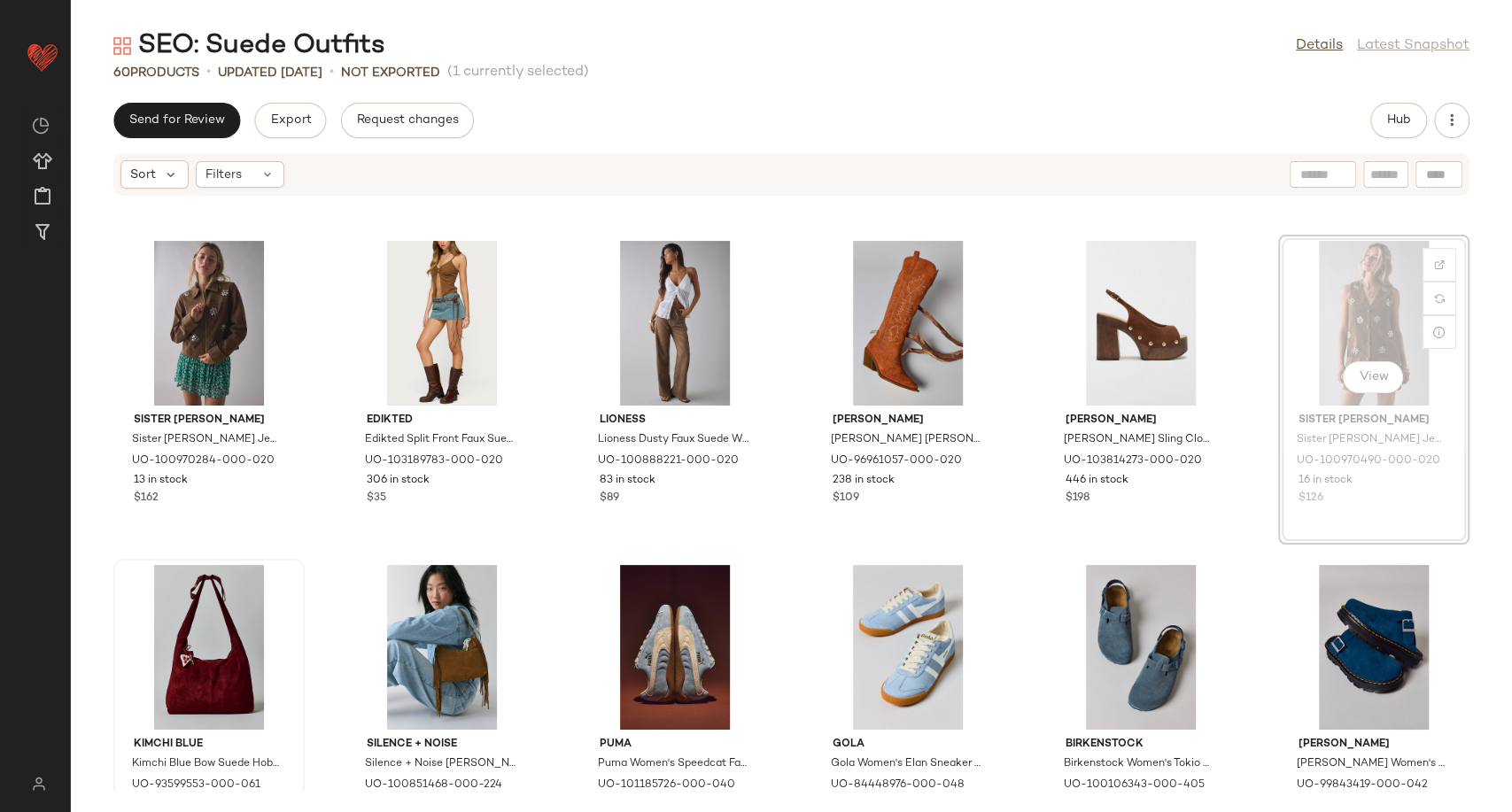
scroll to position [286, 0]
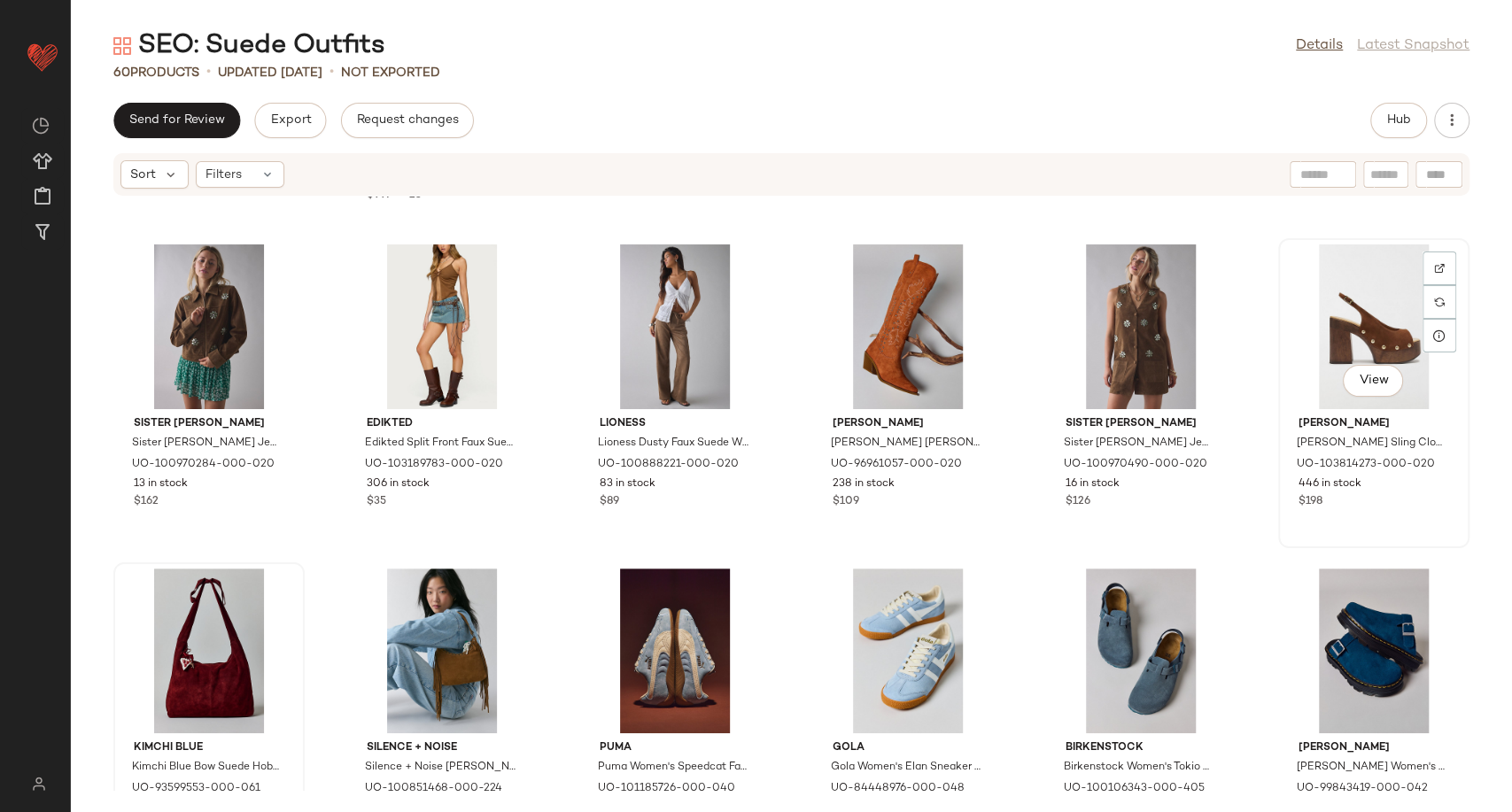
scroll to position [283, 0]
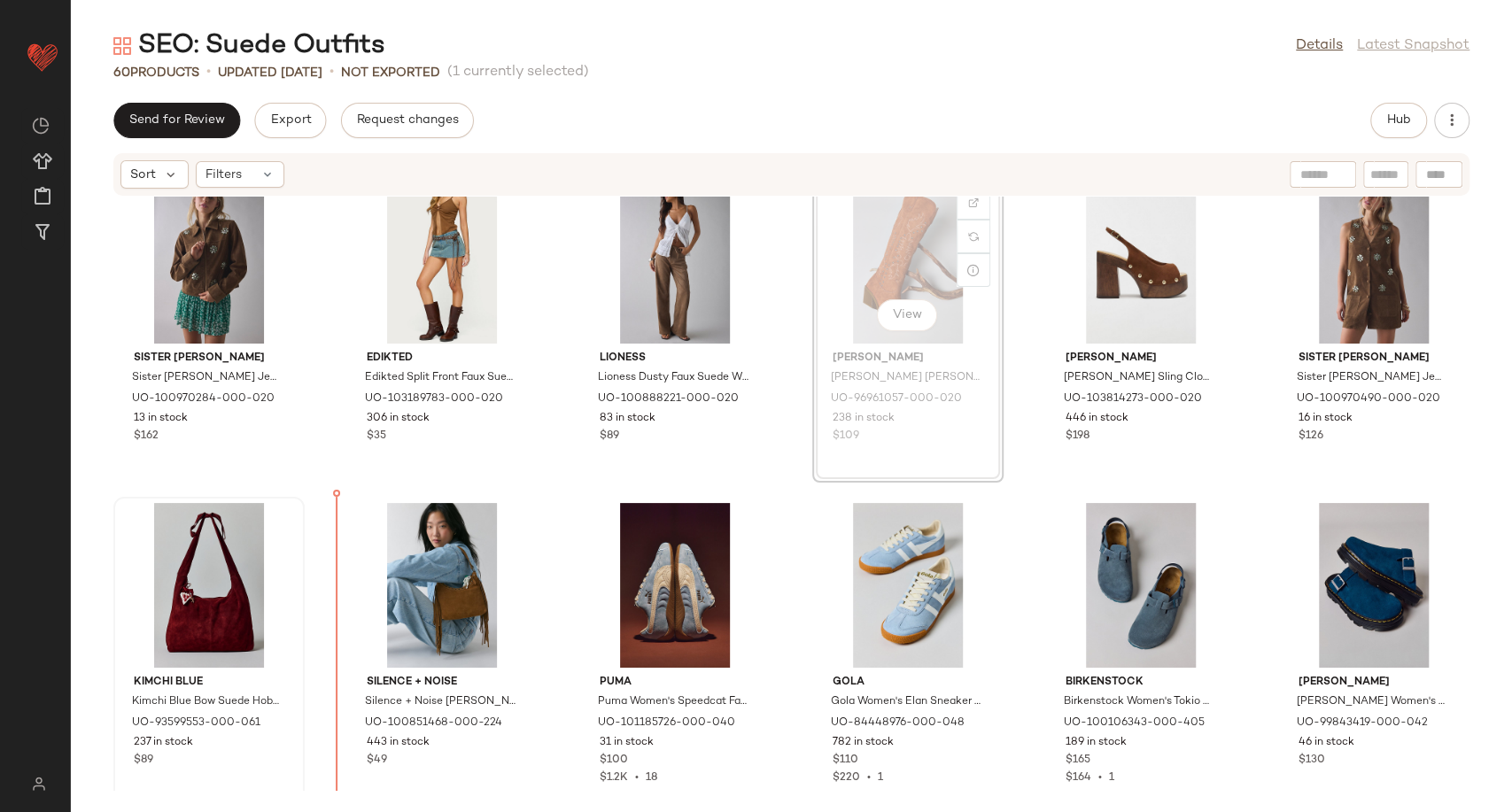
scroll to position [396, 0]
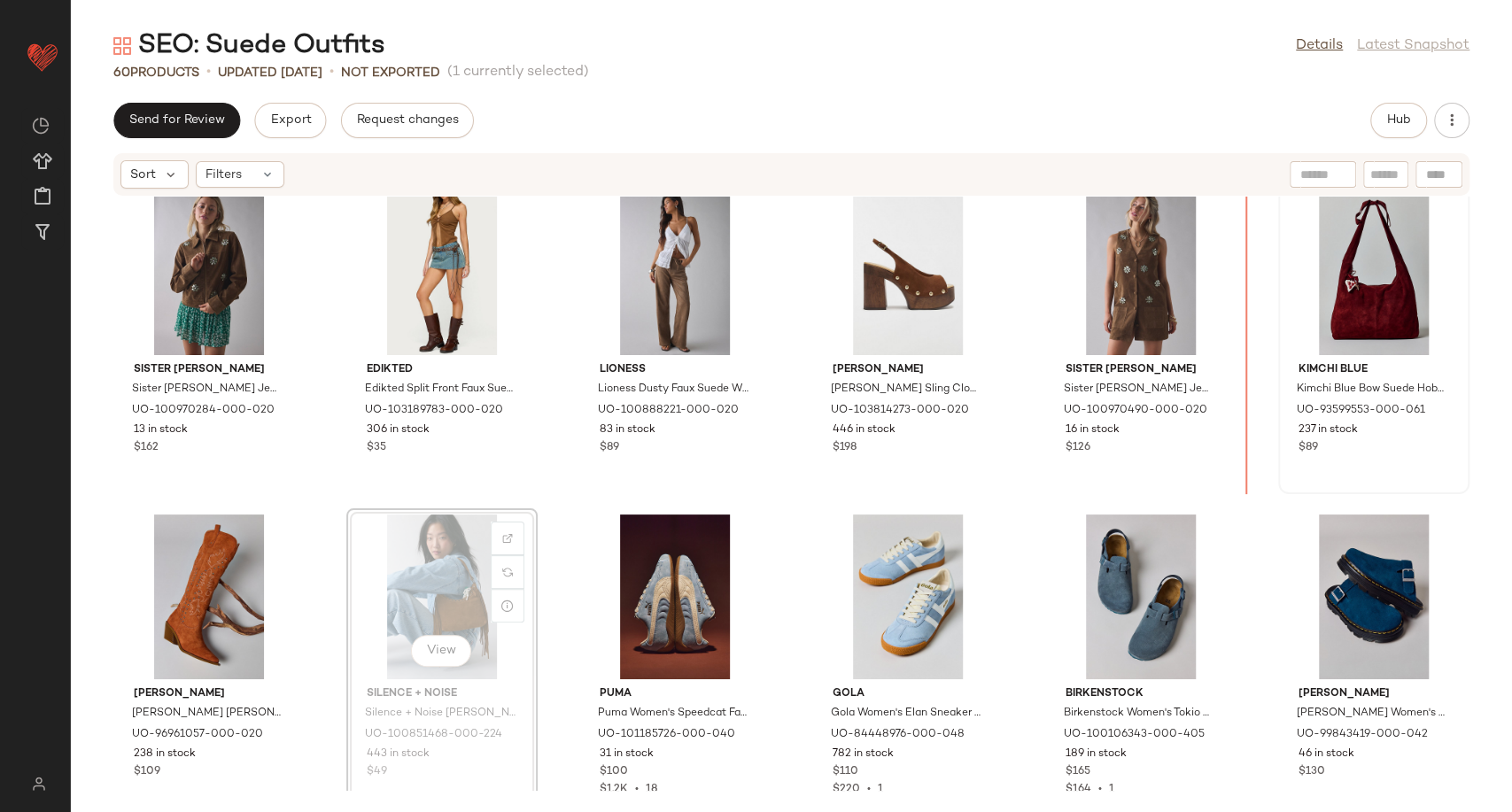
scroll to position [308, 0]
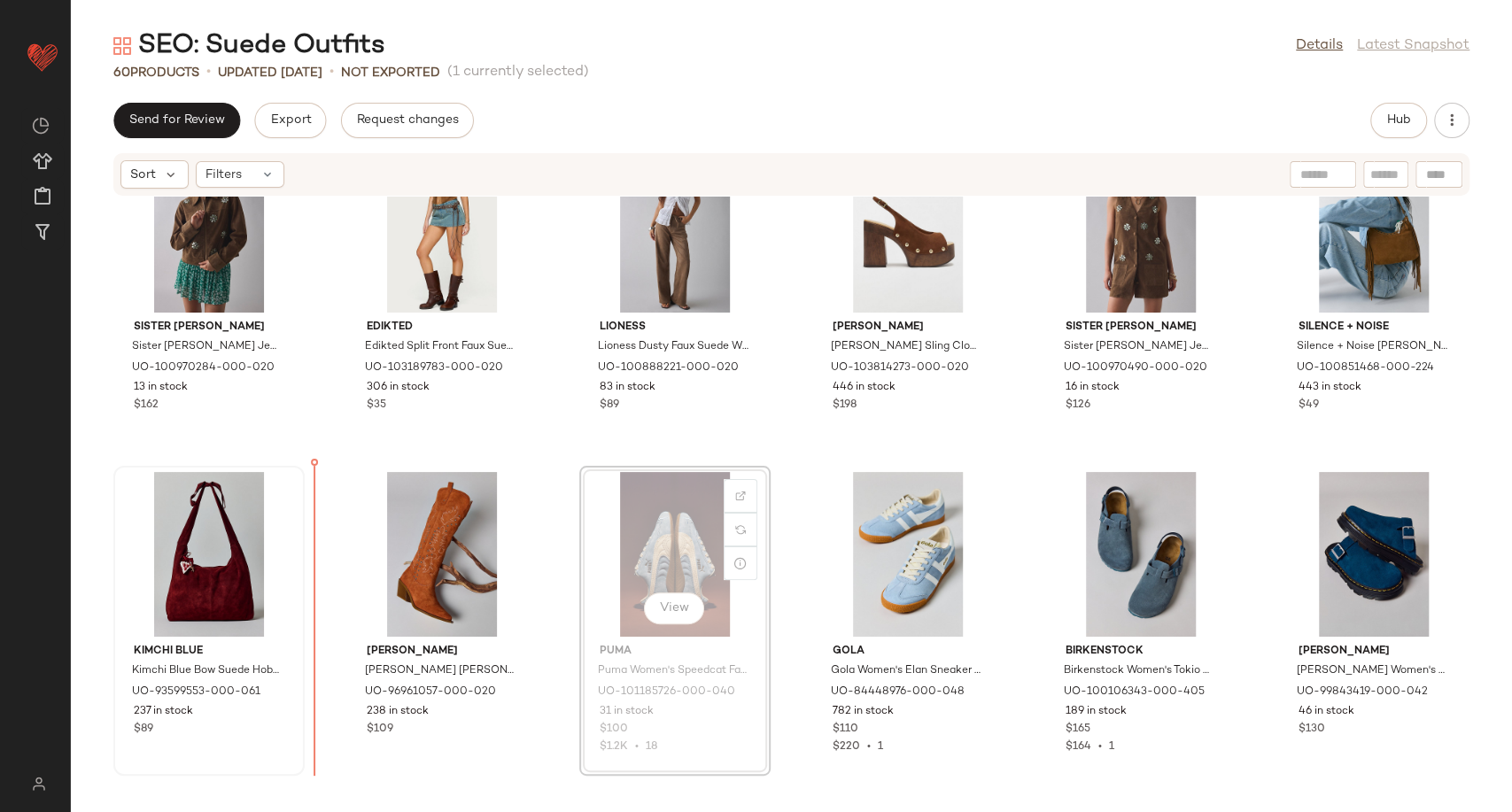
scroll to position [400, 0]
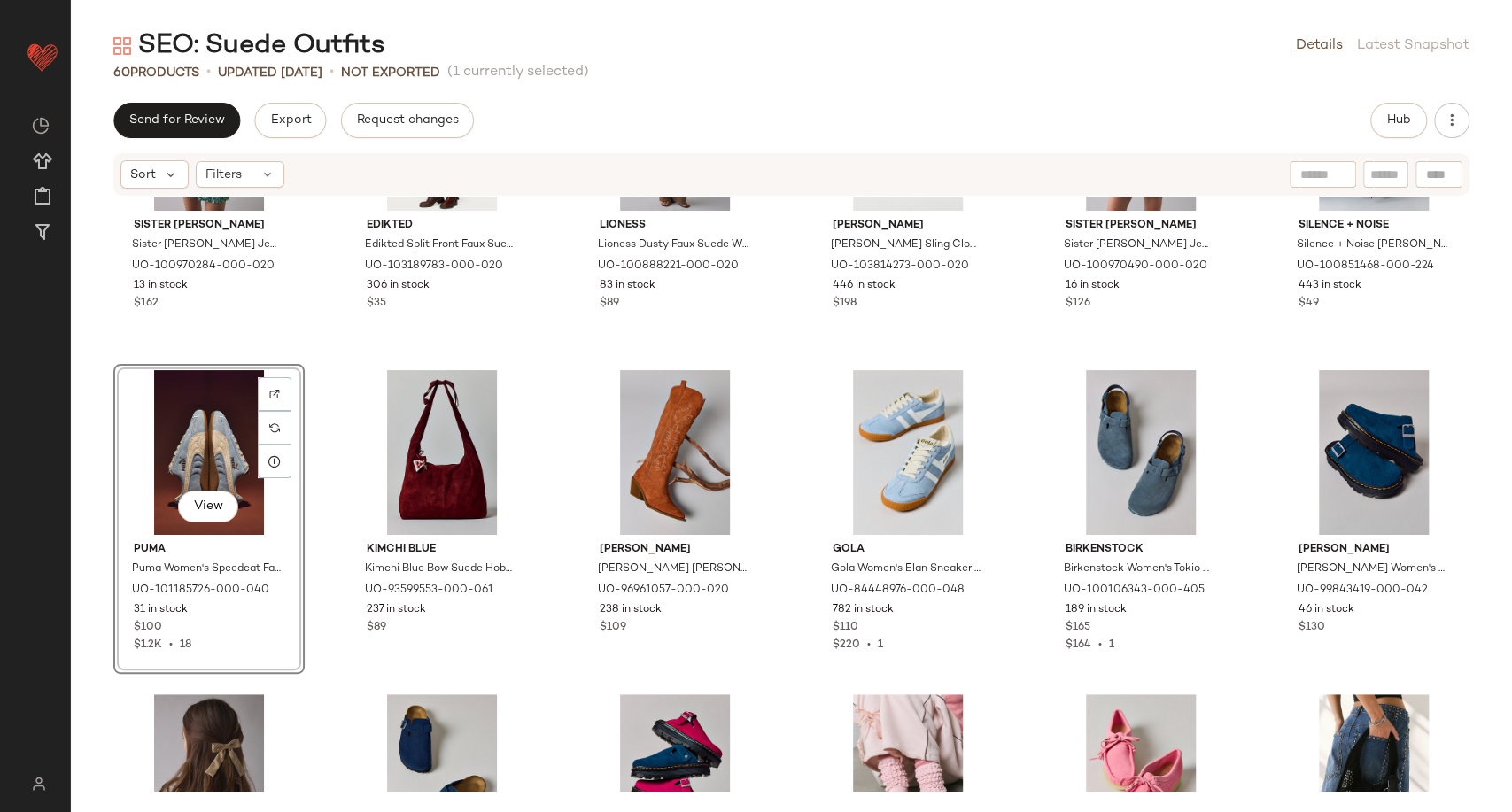
scroll to position [597, 0]
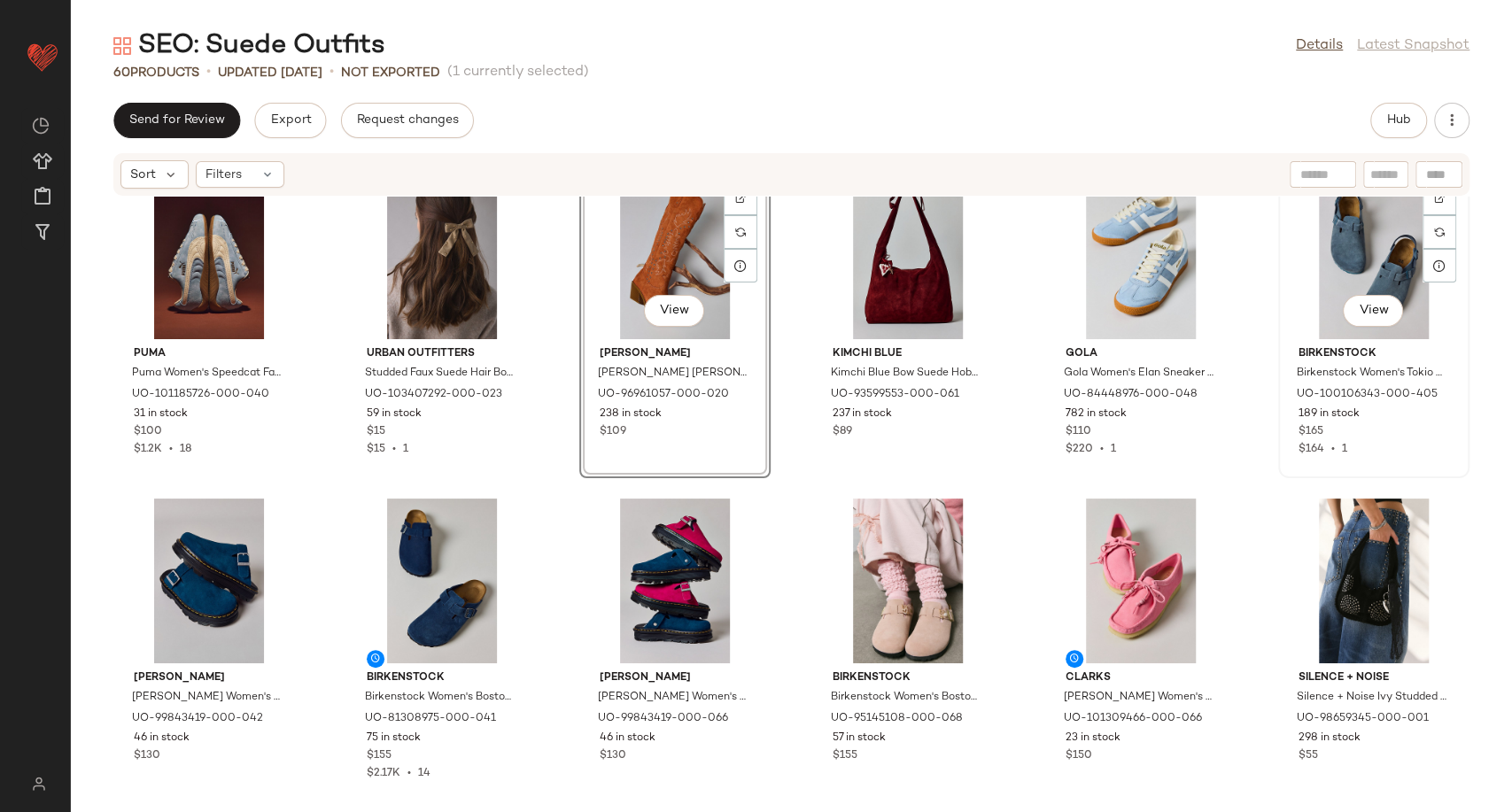
scroll to position [695, 0]
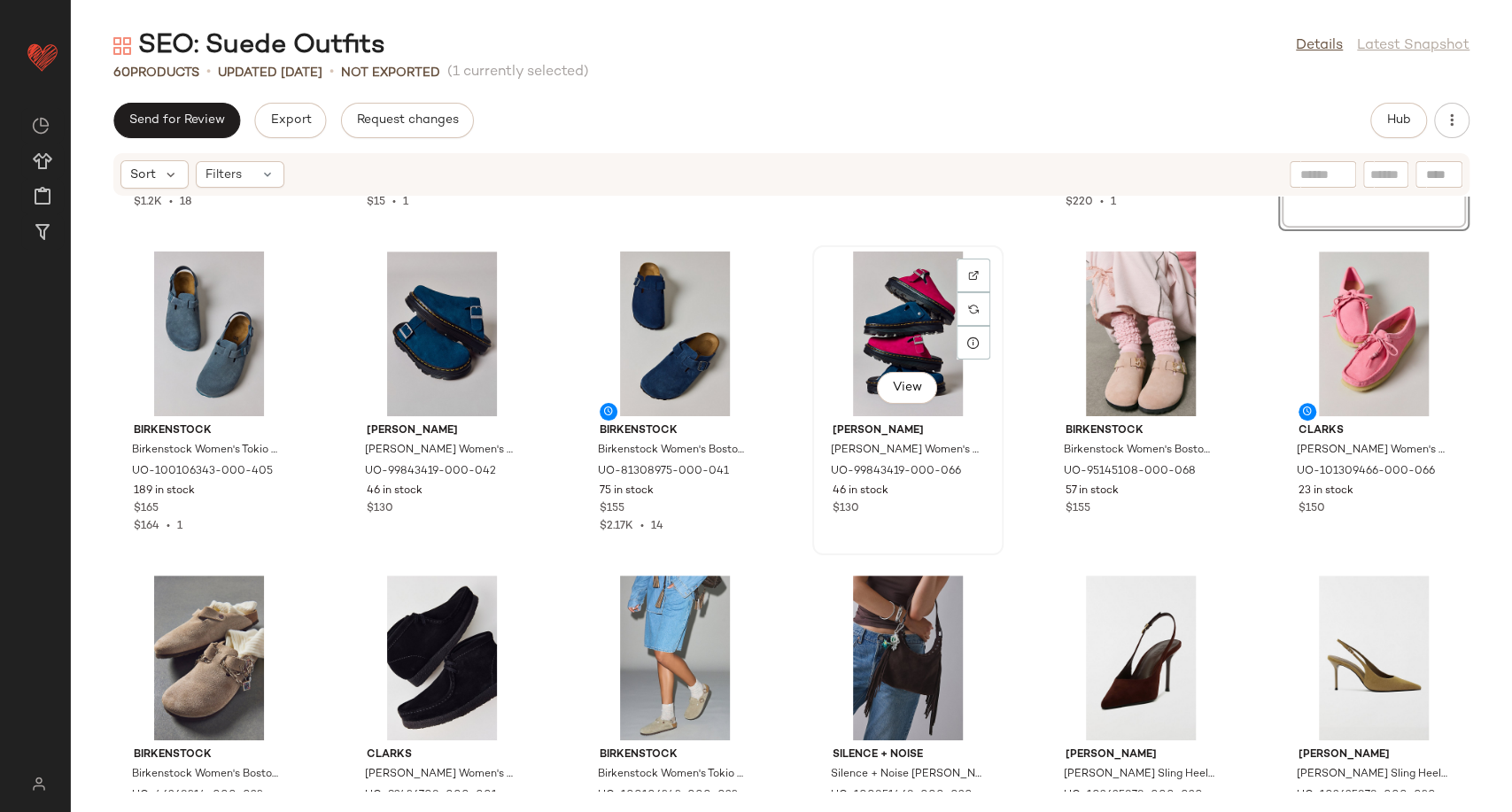
scroll to position [991, 0]
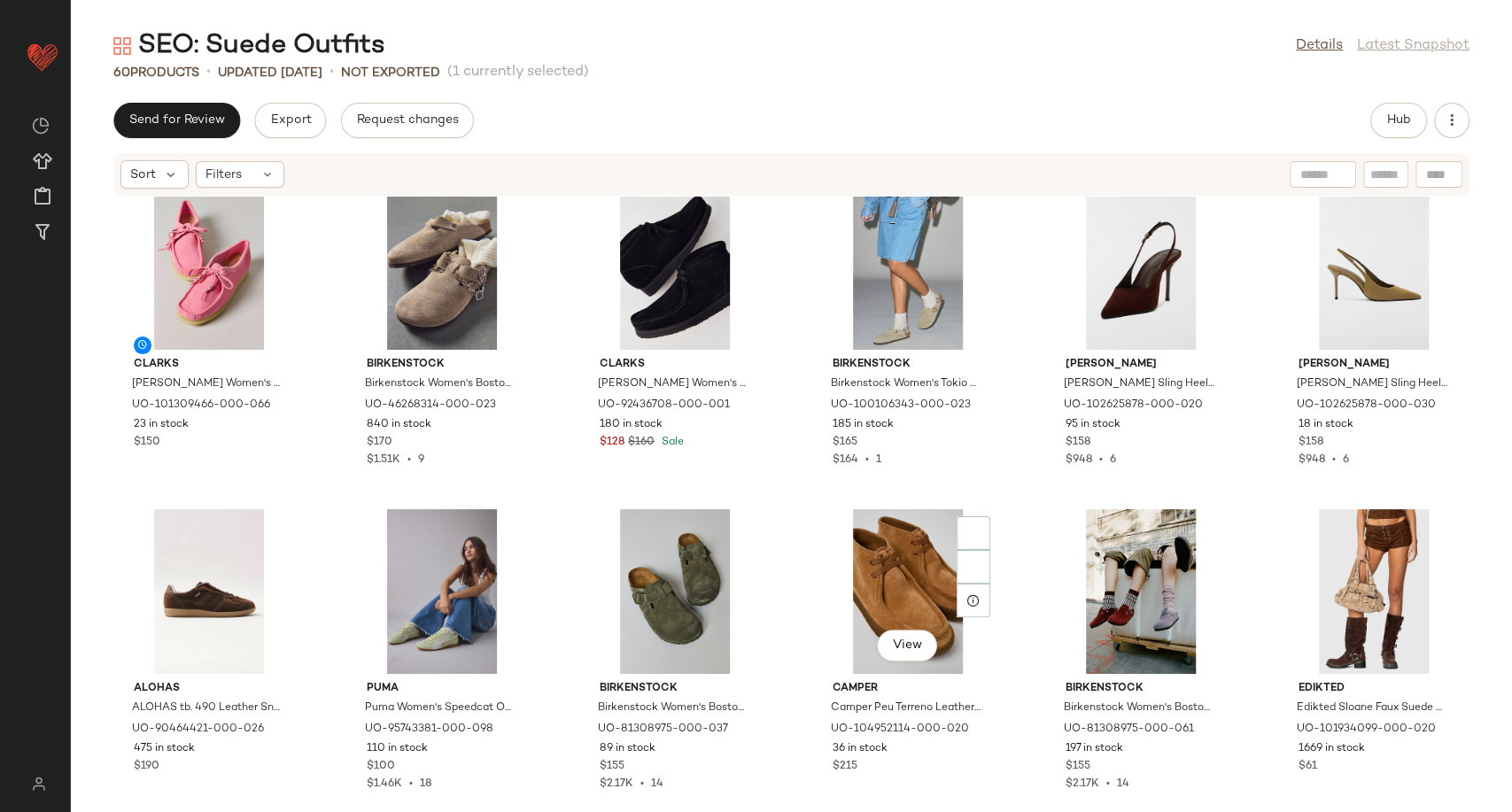
scroll to position [1483, 0]
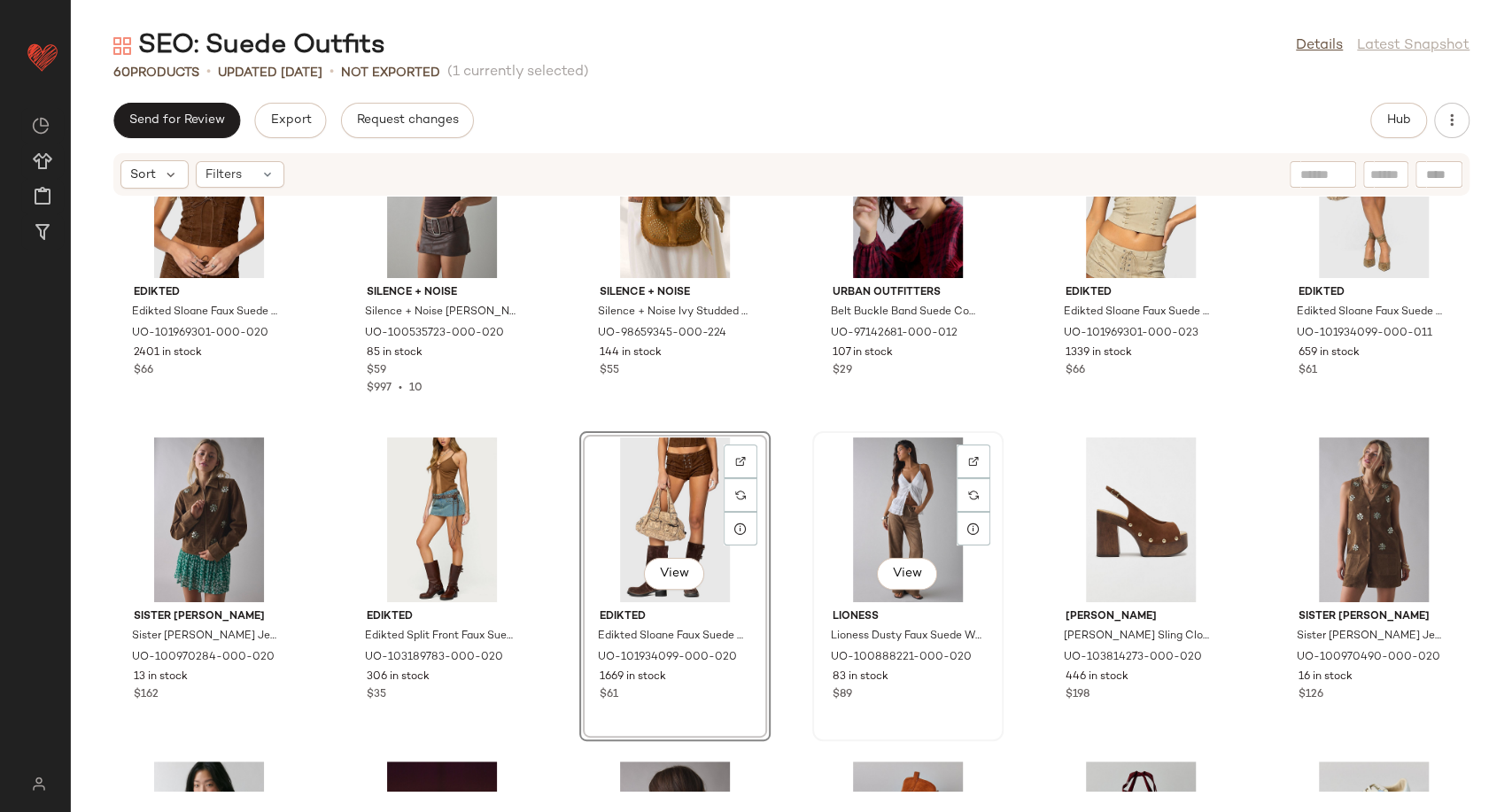
scroll to position [197, 0]
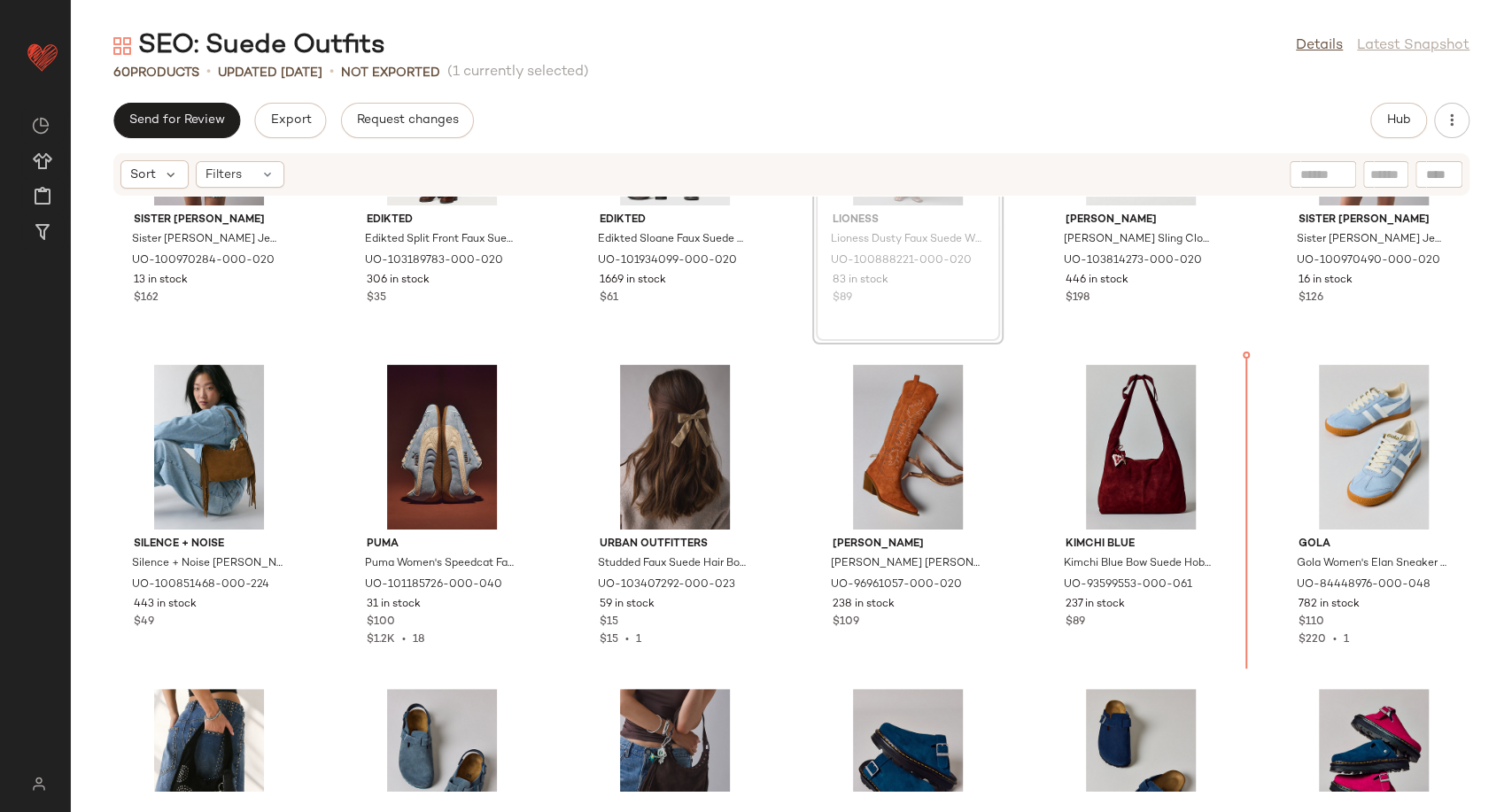
scroll to position [511, 0]
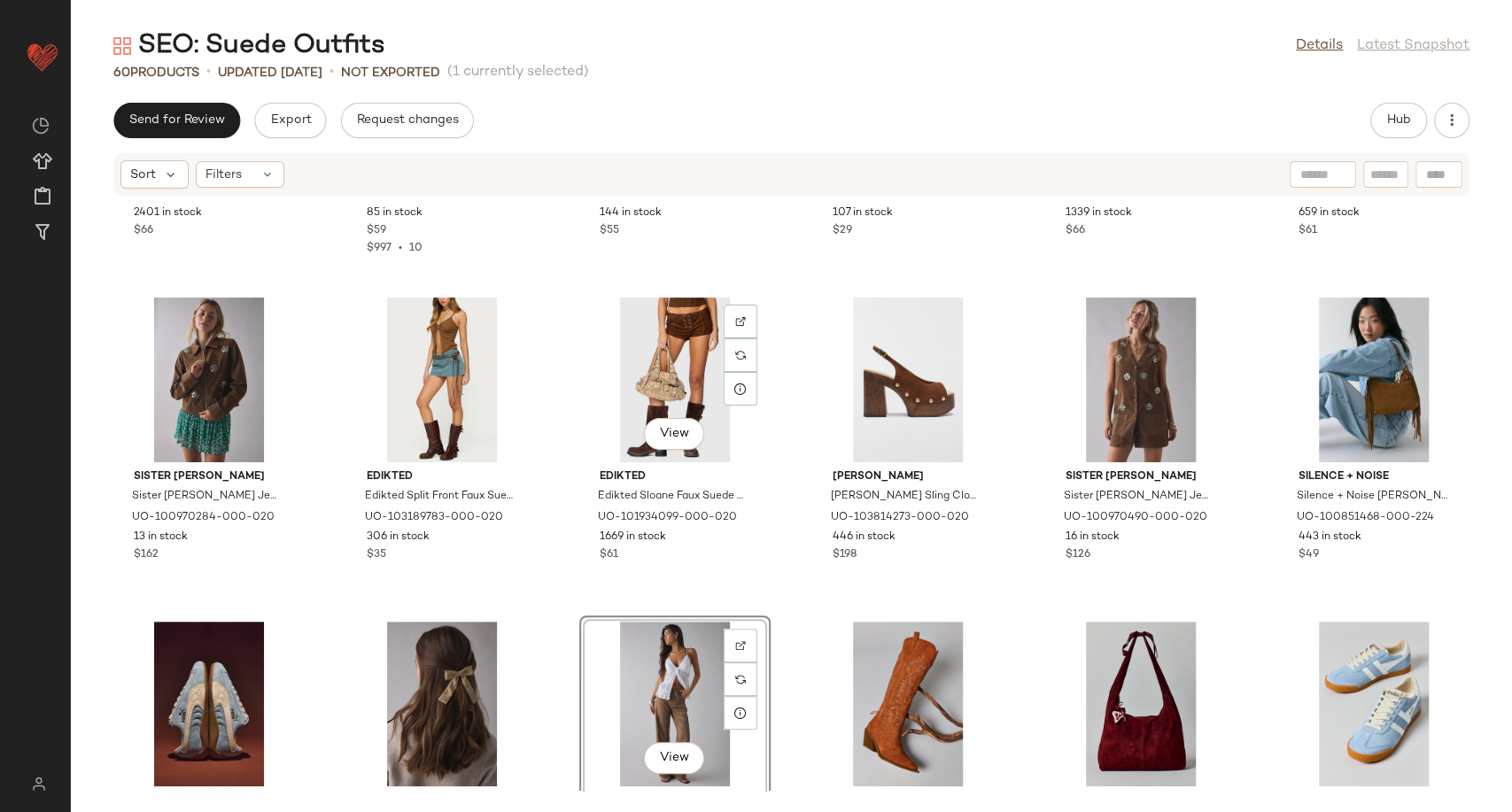
scroll to position [202, 0]
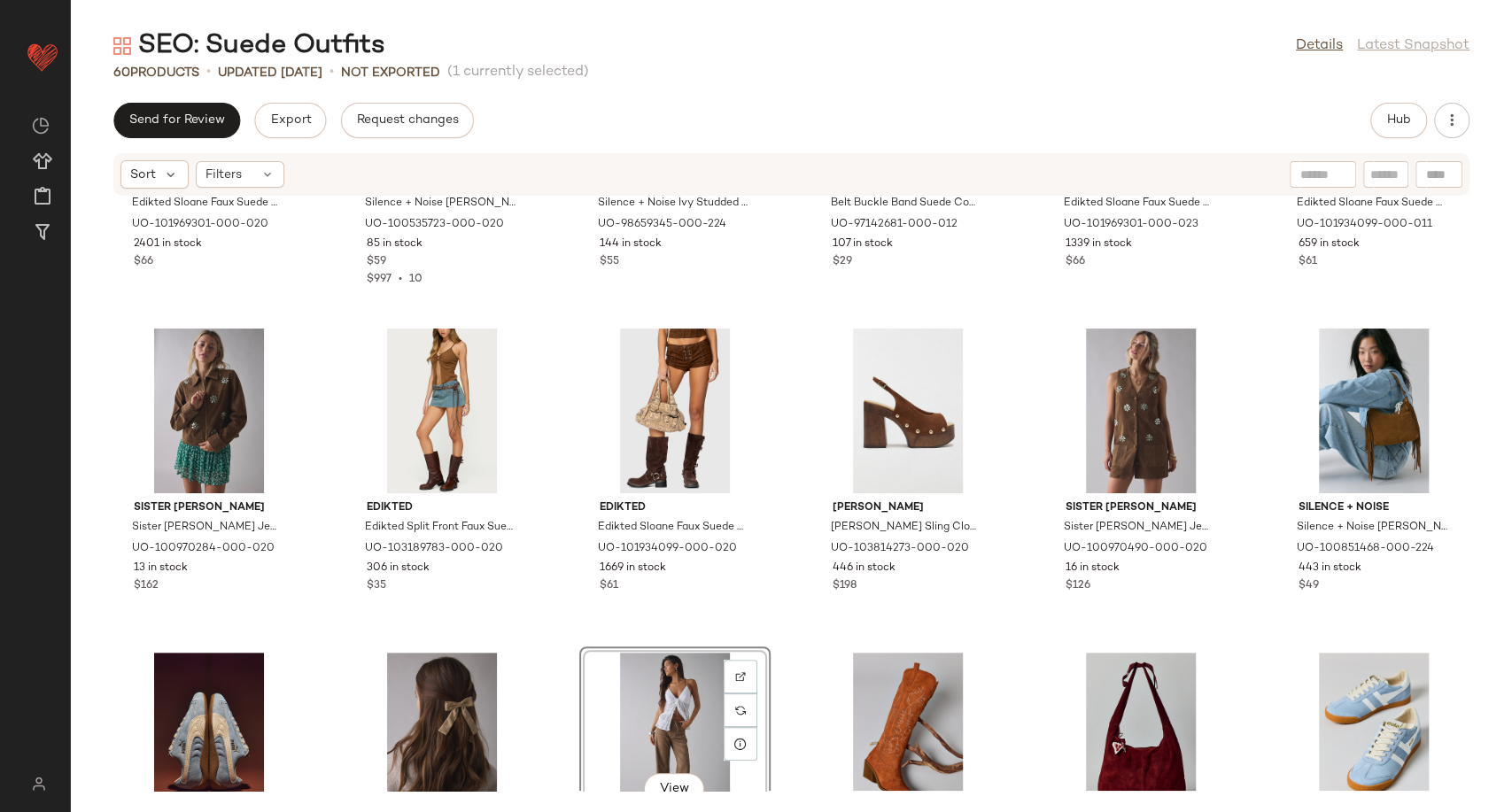
click at [549, 560] on div "Edikted Edikted Sloane Faux Suede Halter Top in Brown, Women's at Urban Outfitt…" at bounding box center [791, 493] width 1441 height 594
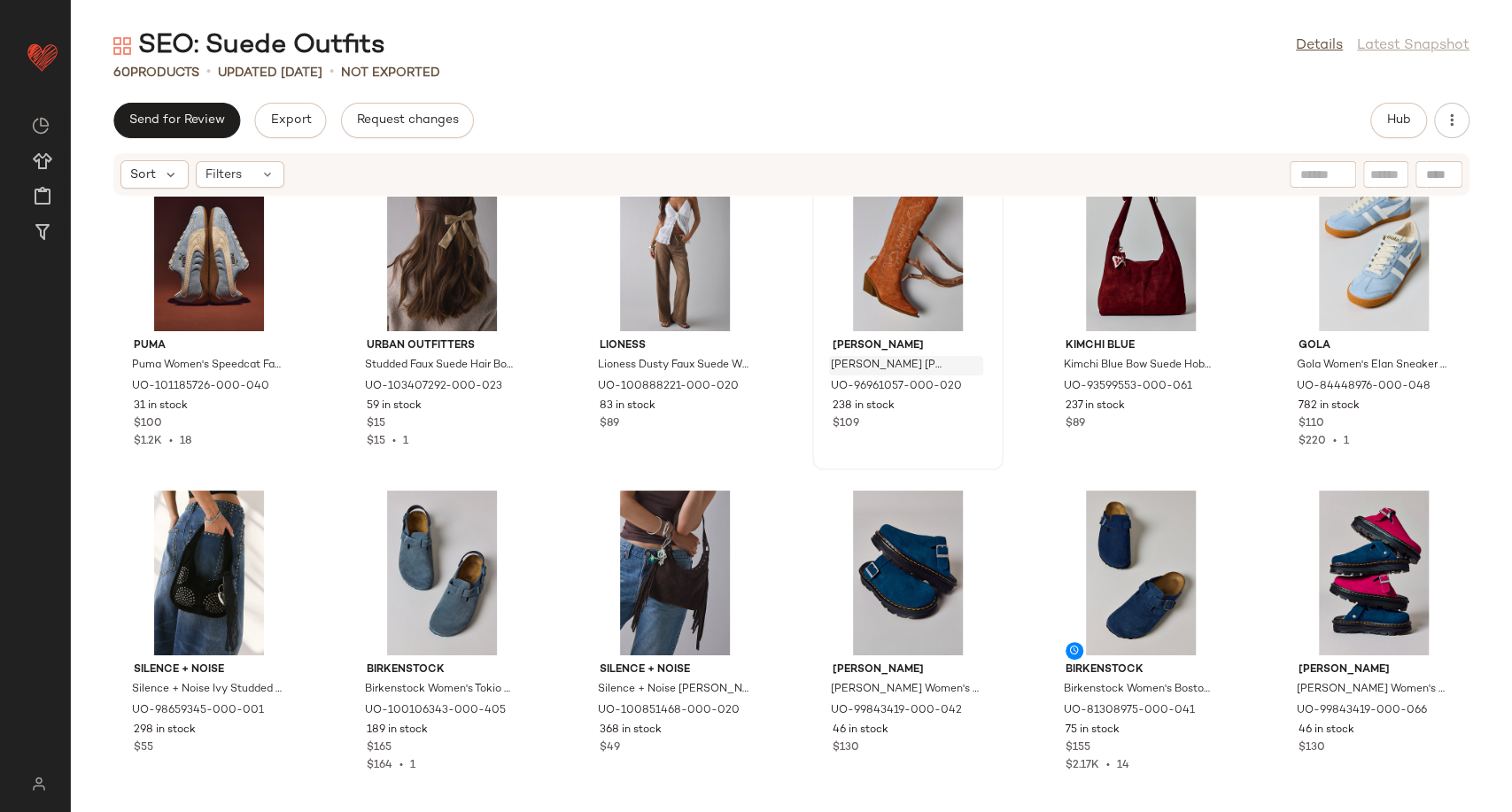
scroll to position [604, 0]
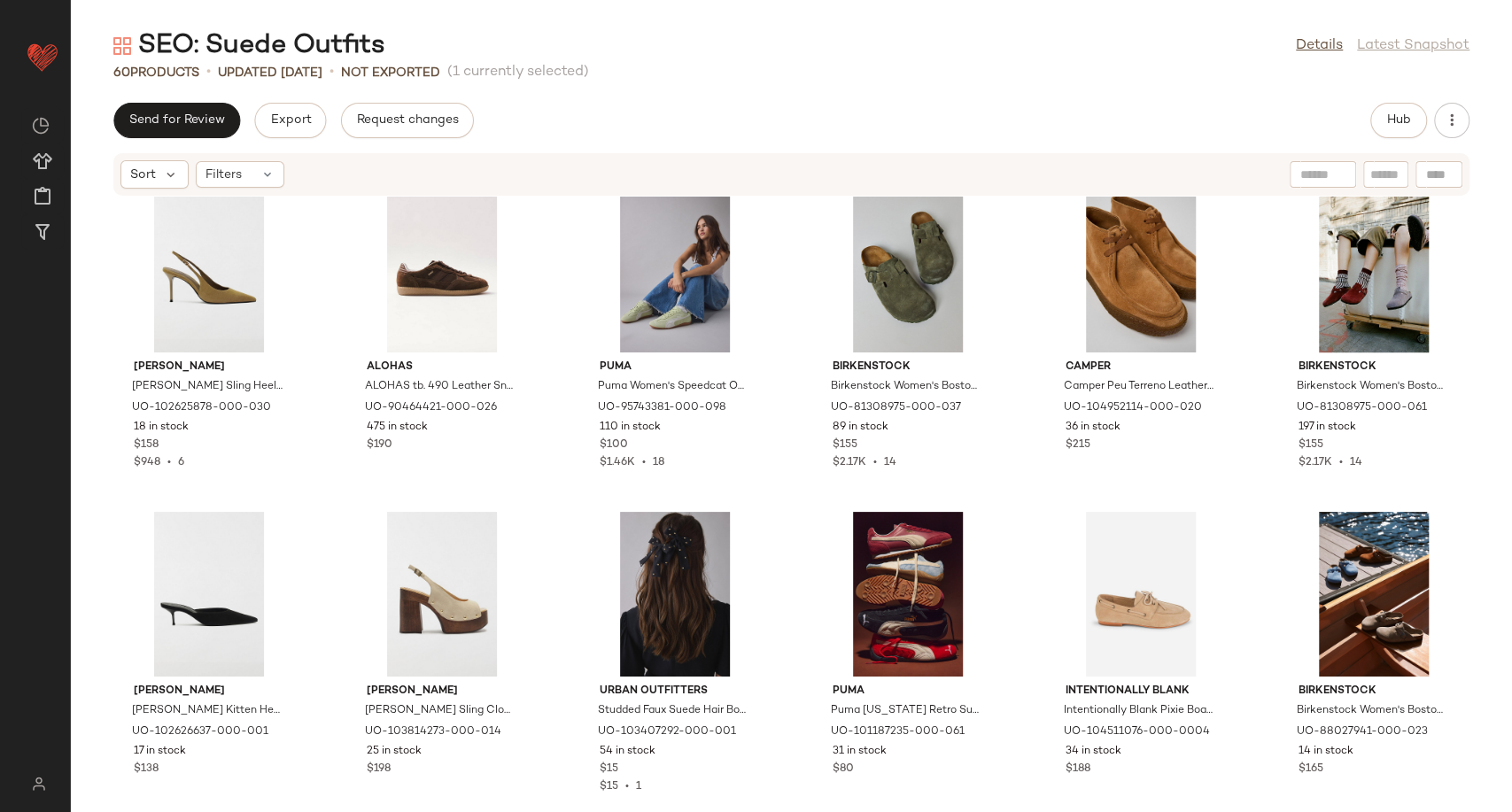
scroll to position [1669, 0]
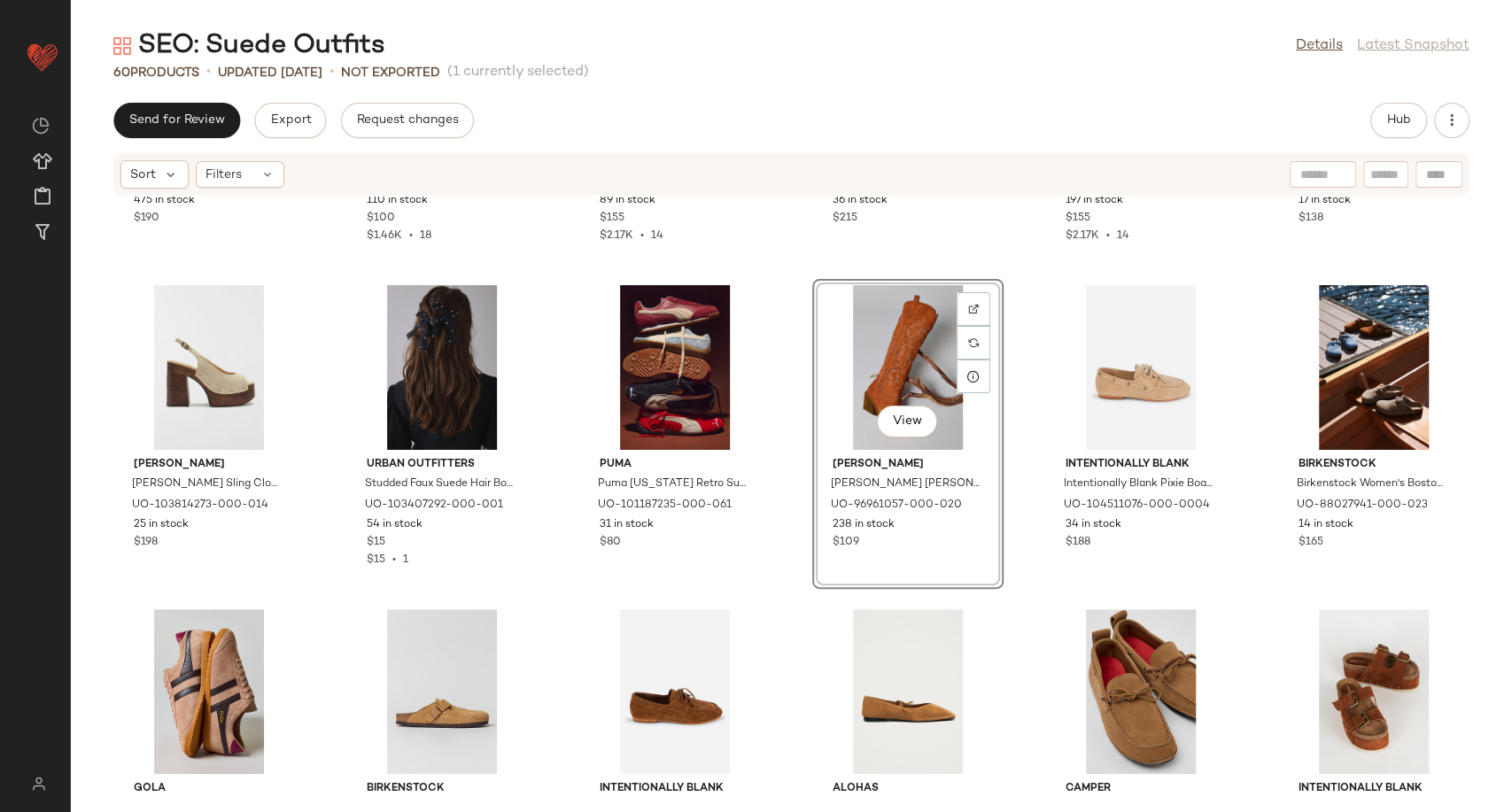
scroll to position [1884, 0]
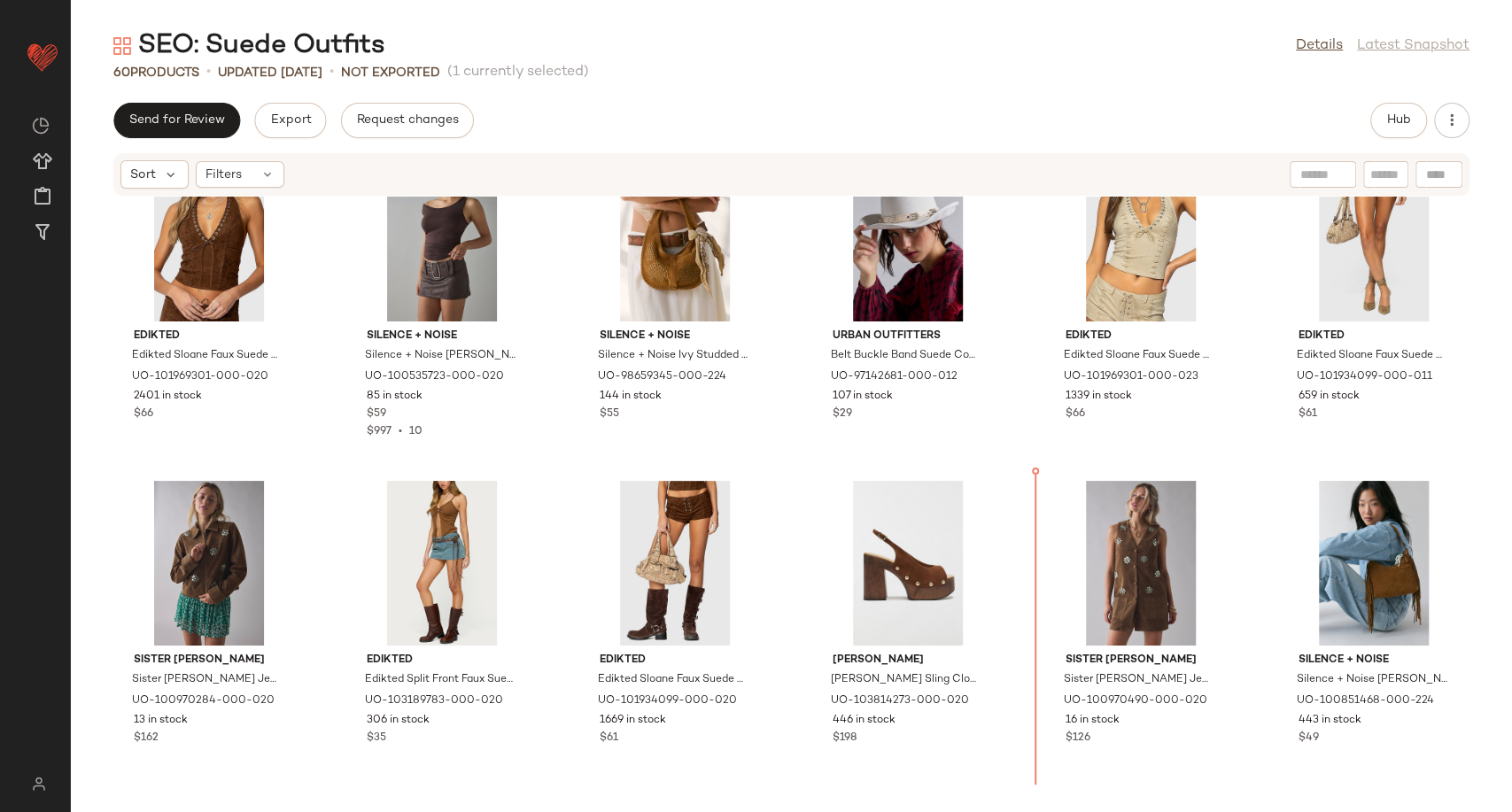
scroll to position [55, 0]
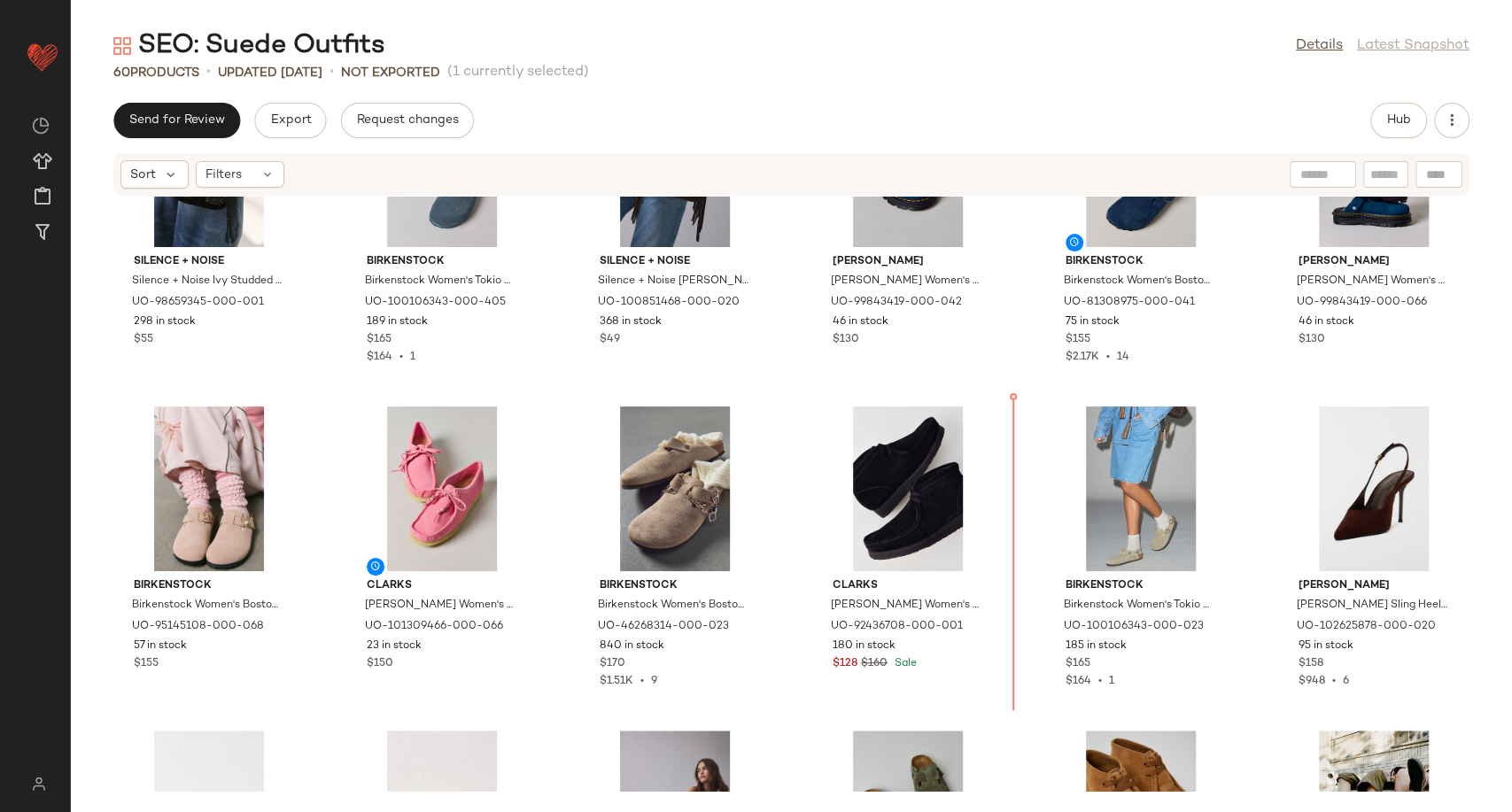
scroll to position [1123, 0]
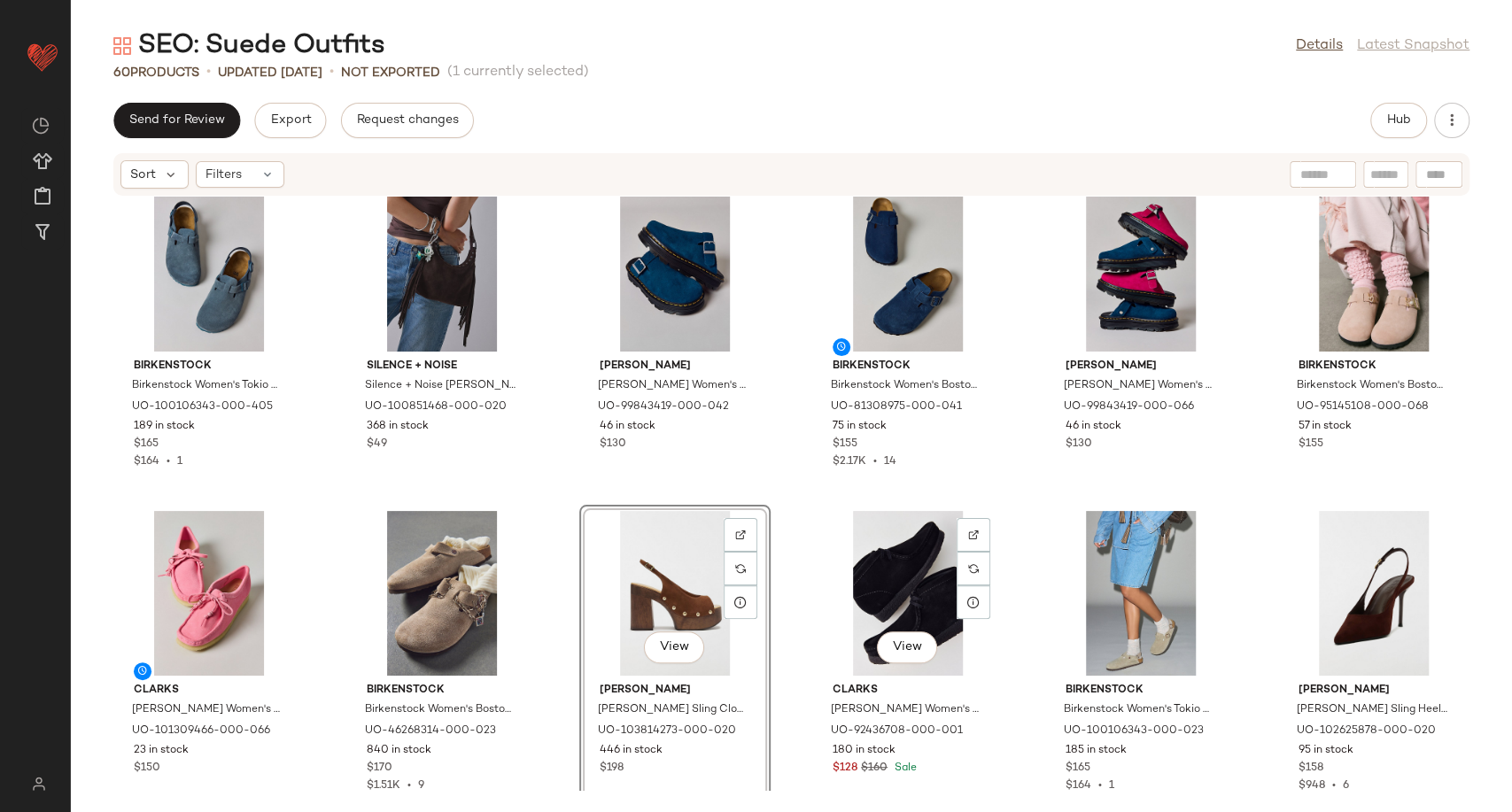
scroll to position [978, 0]
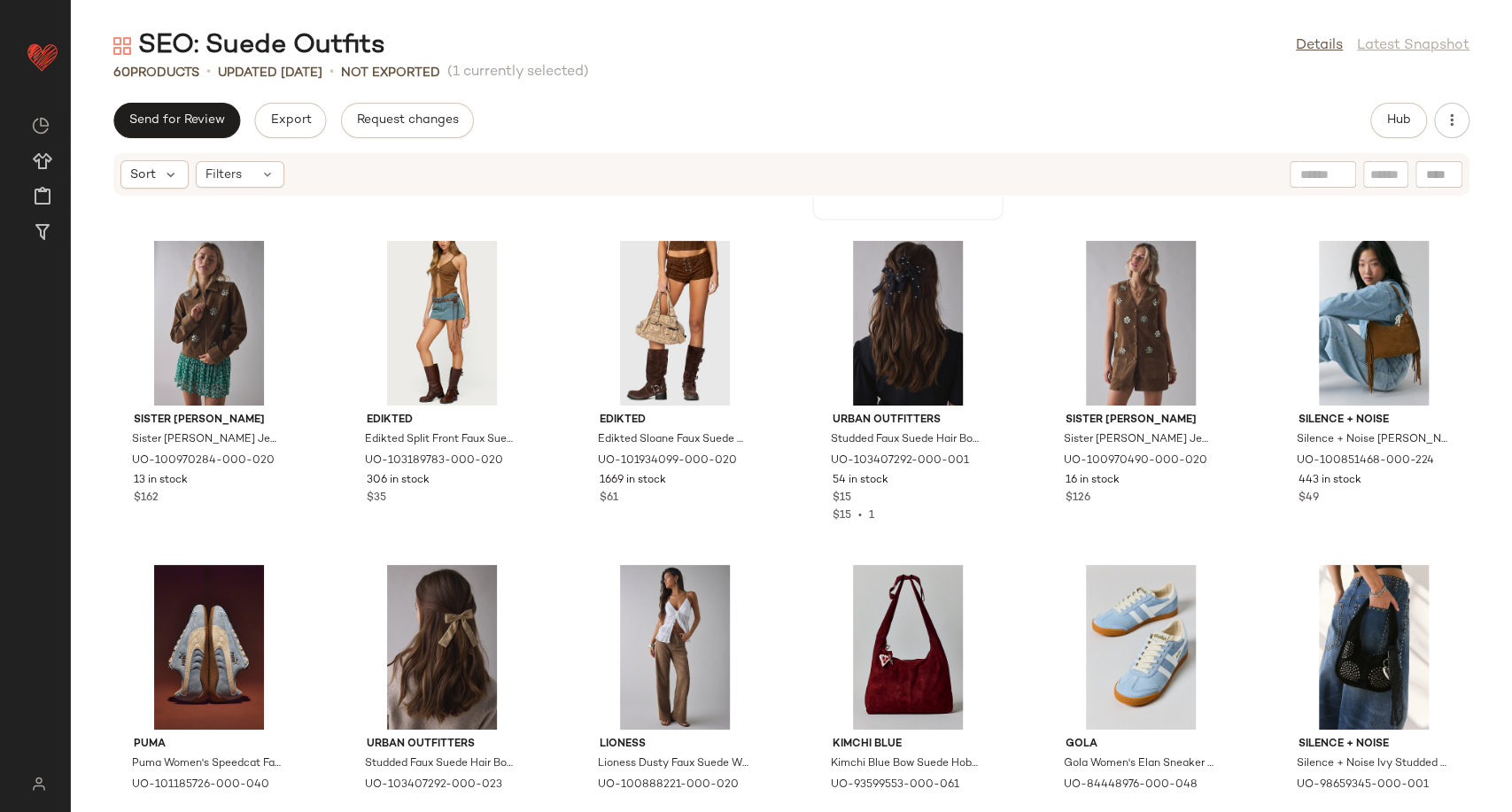
scroll to position [295, 0]
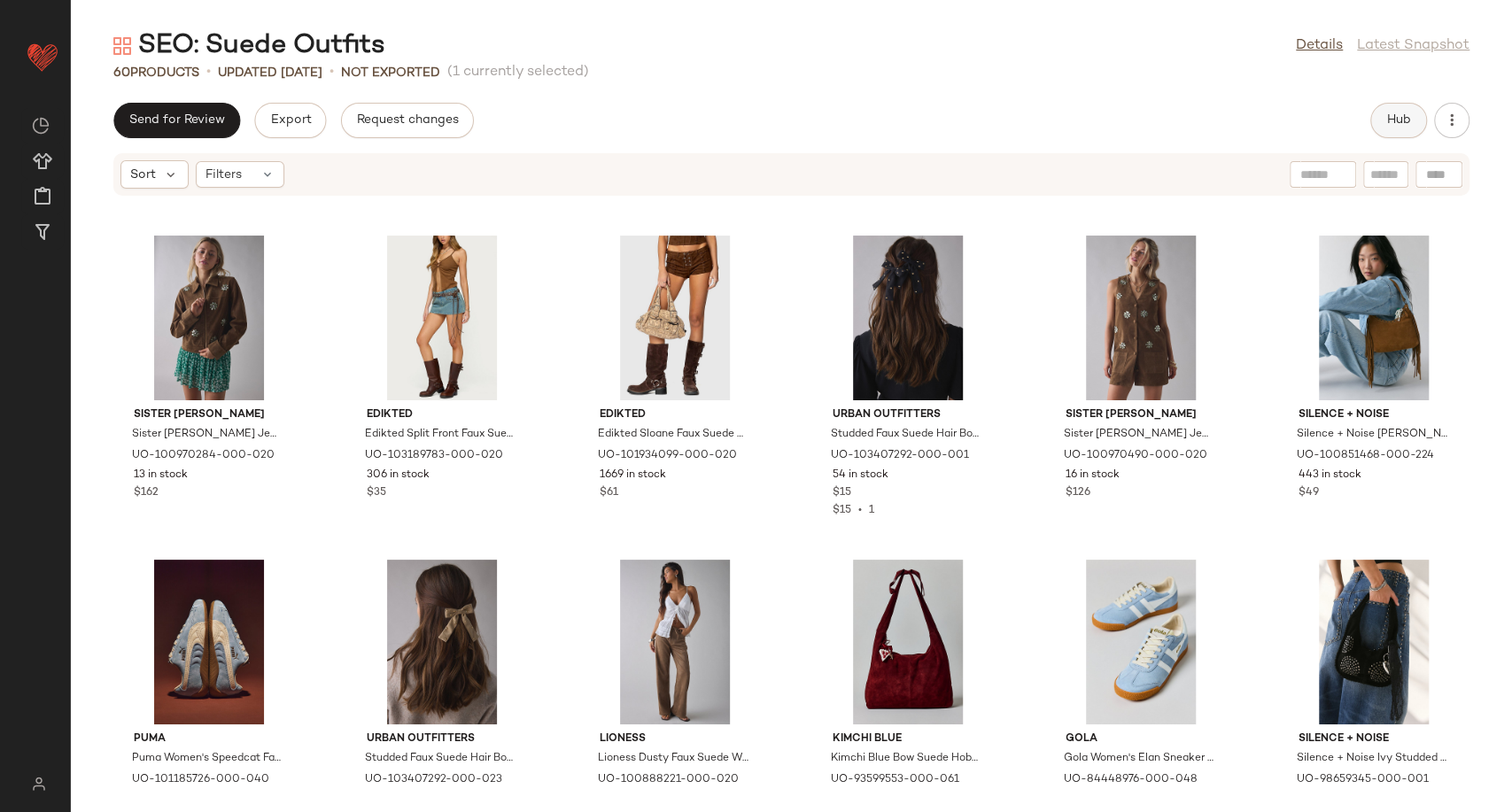
click at [1382, 121] on button "Hub" at bounding box center [1399, 120] width 56 height 36
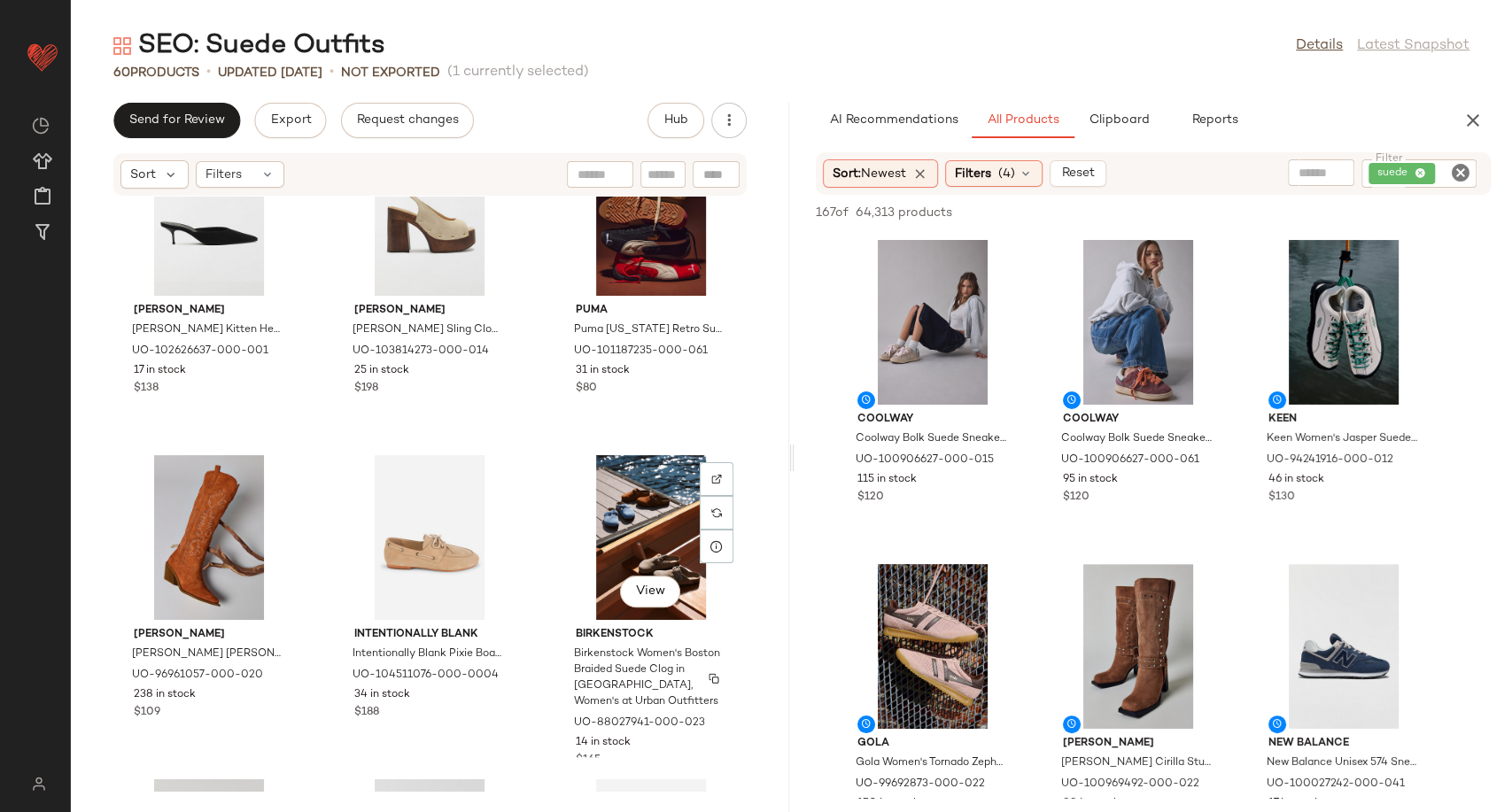
scroll to position [4145, 0]
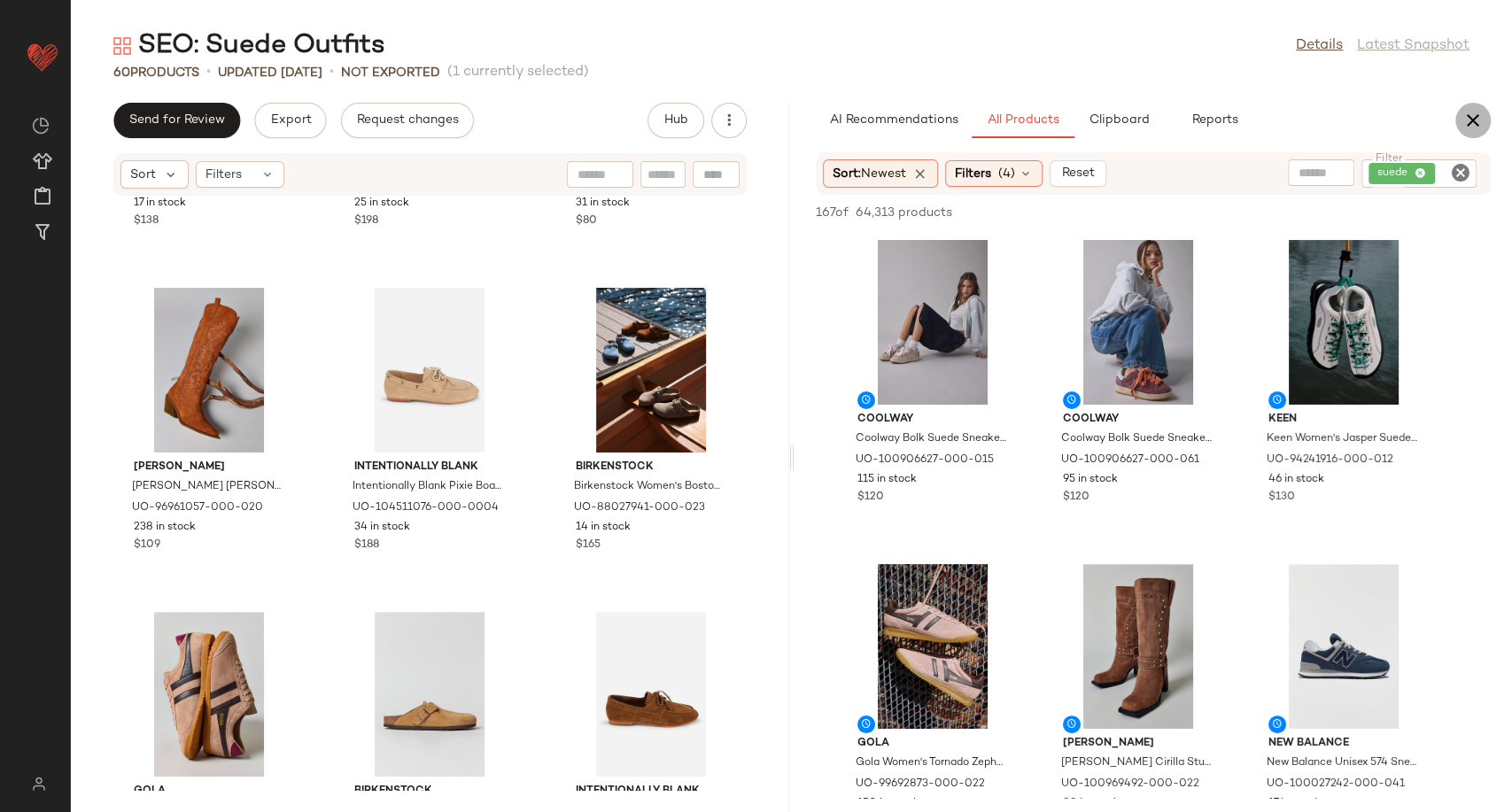
click at [1470, 123] on icon "button" at bounding box center [1473, 120] width 21 height 21
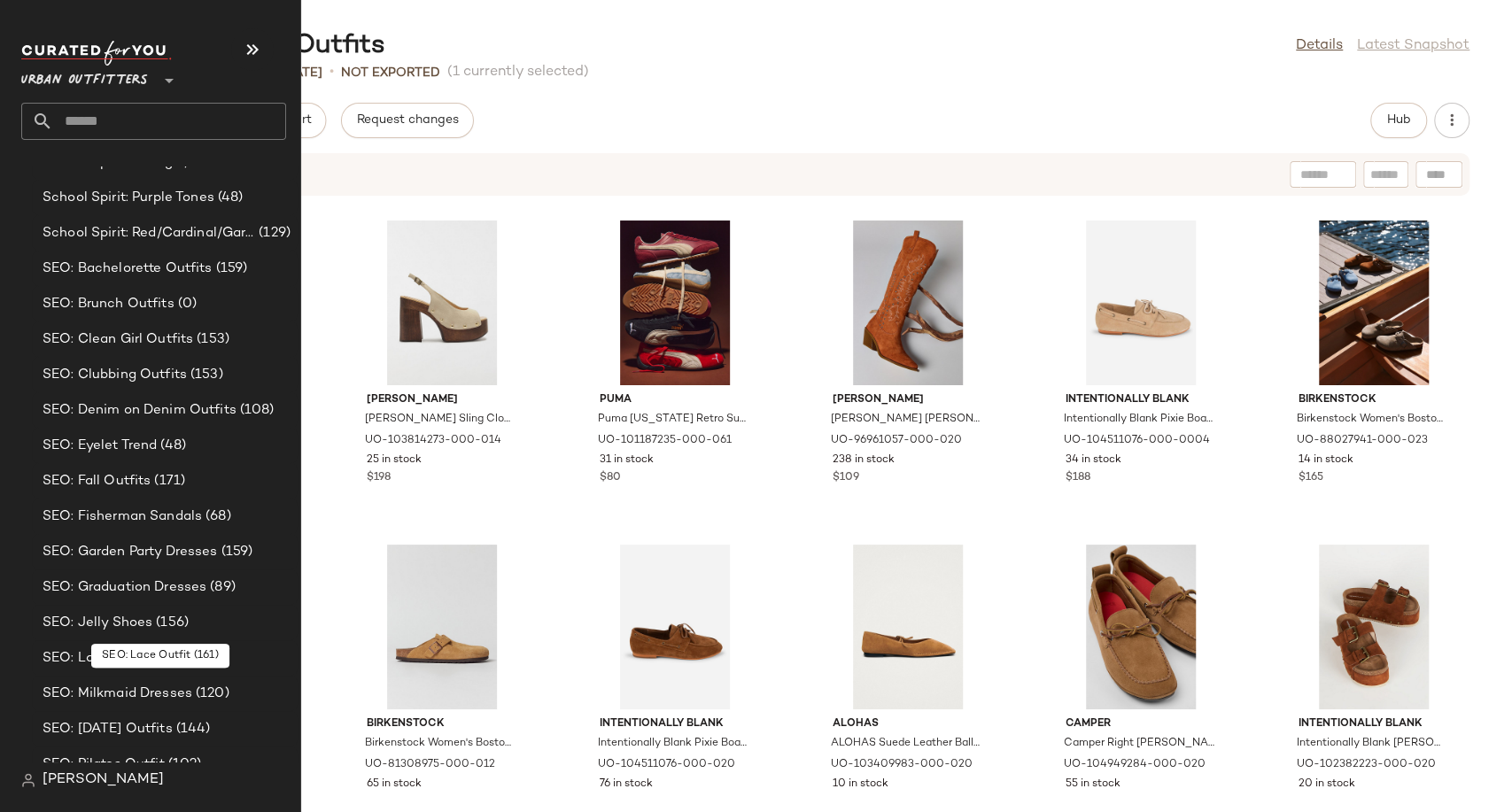
scroll to position [4314, 0]
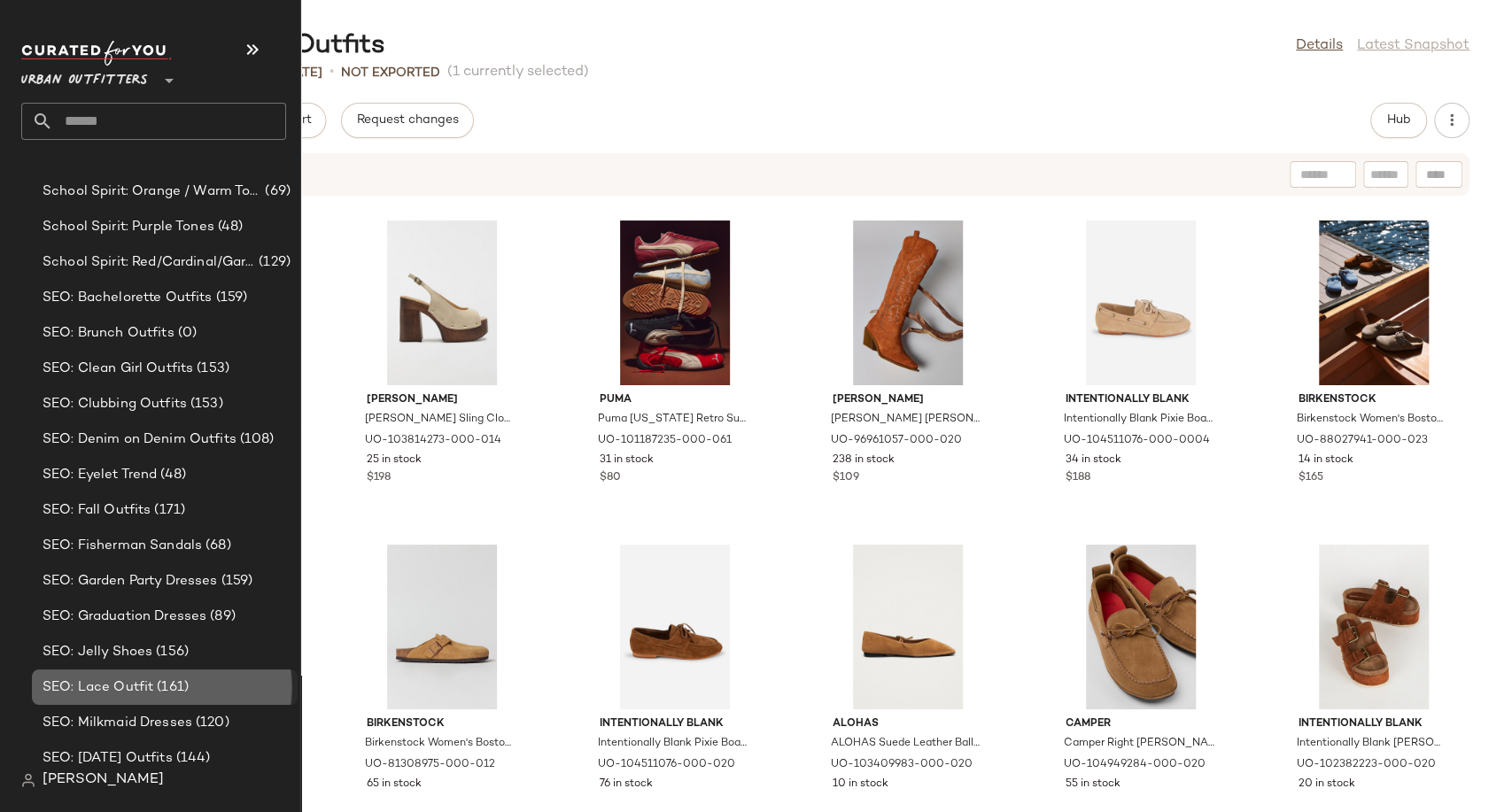
click at [119, 680] on span "SEO: Lace Outfit" at bounding box center [98, 687] width 110 height 20
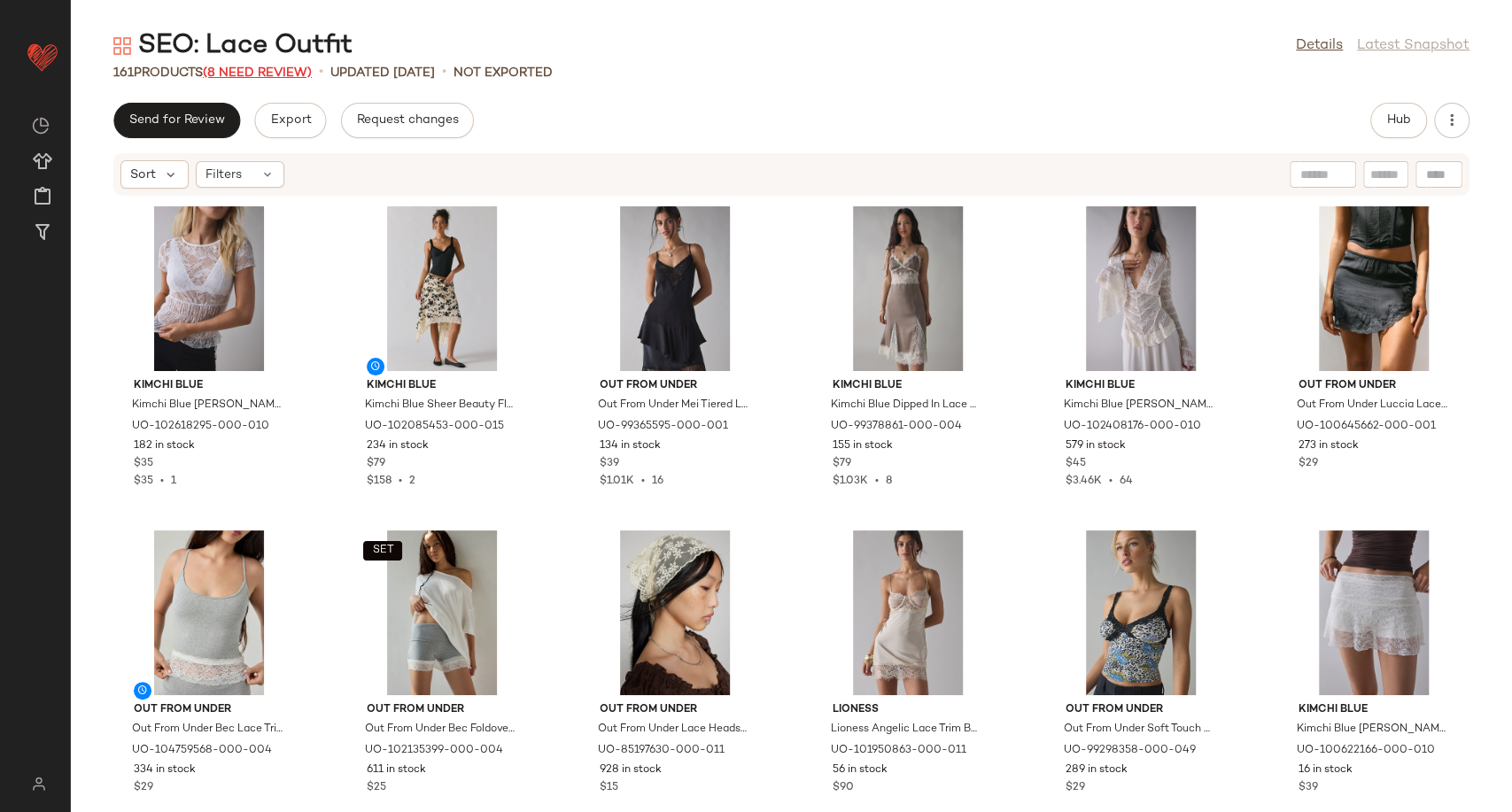
click at [268, 73] on span "(8 Need Review)" at bounding box center [257, 74] width 109 height 14
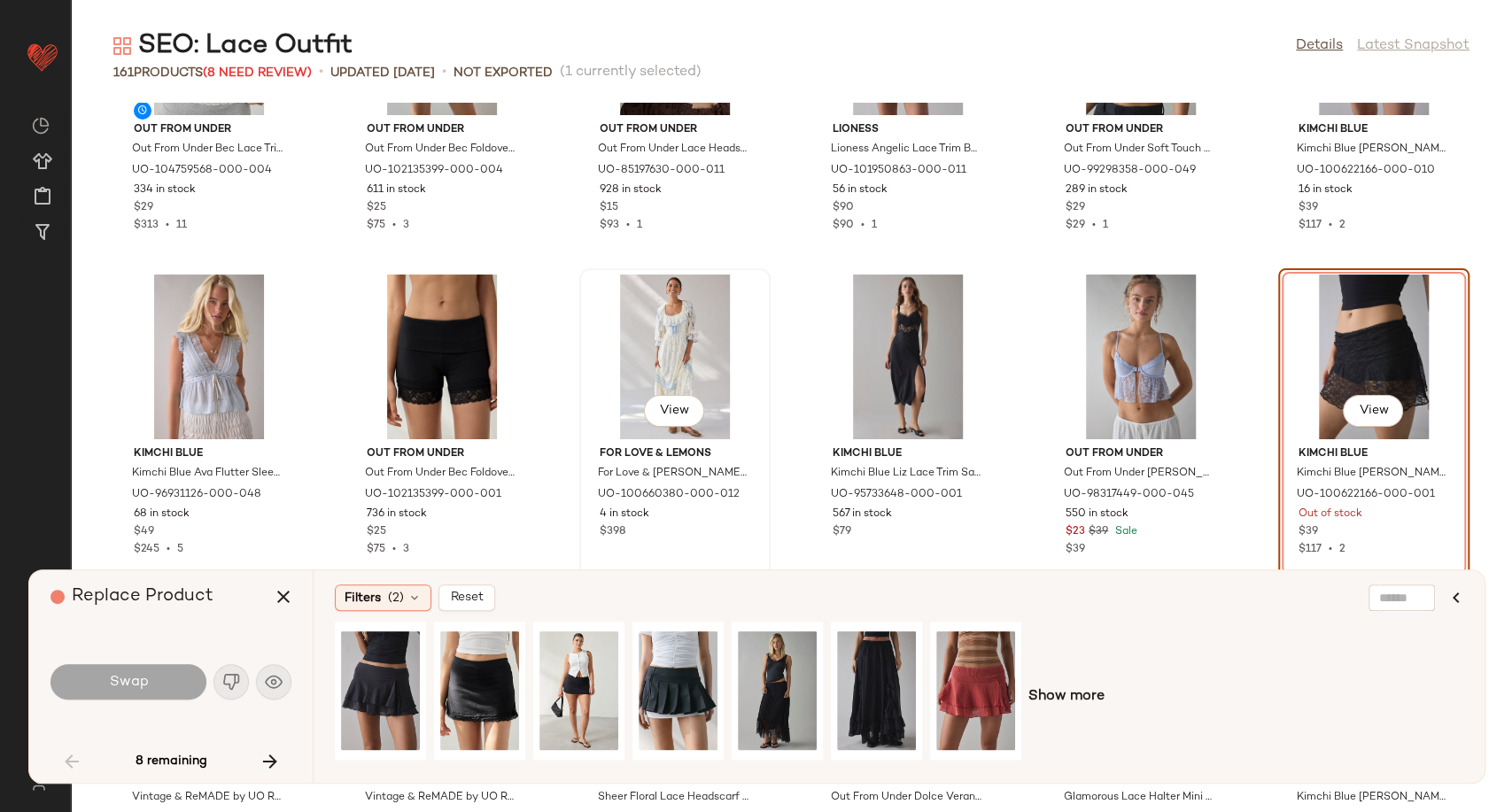
scroll to position [535, 0]
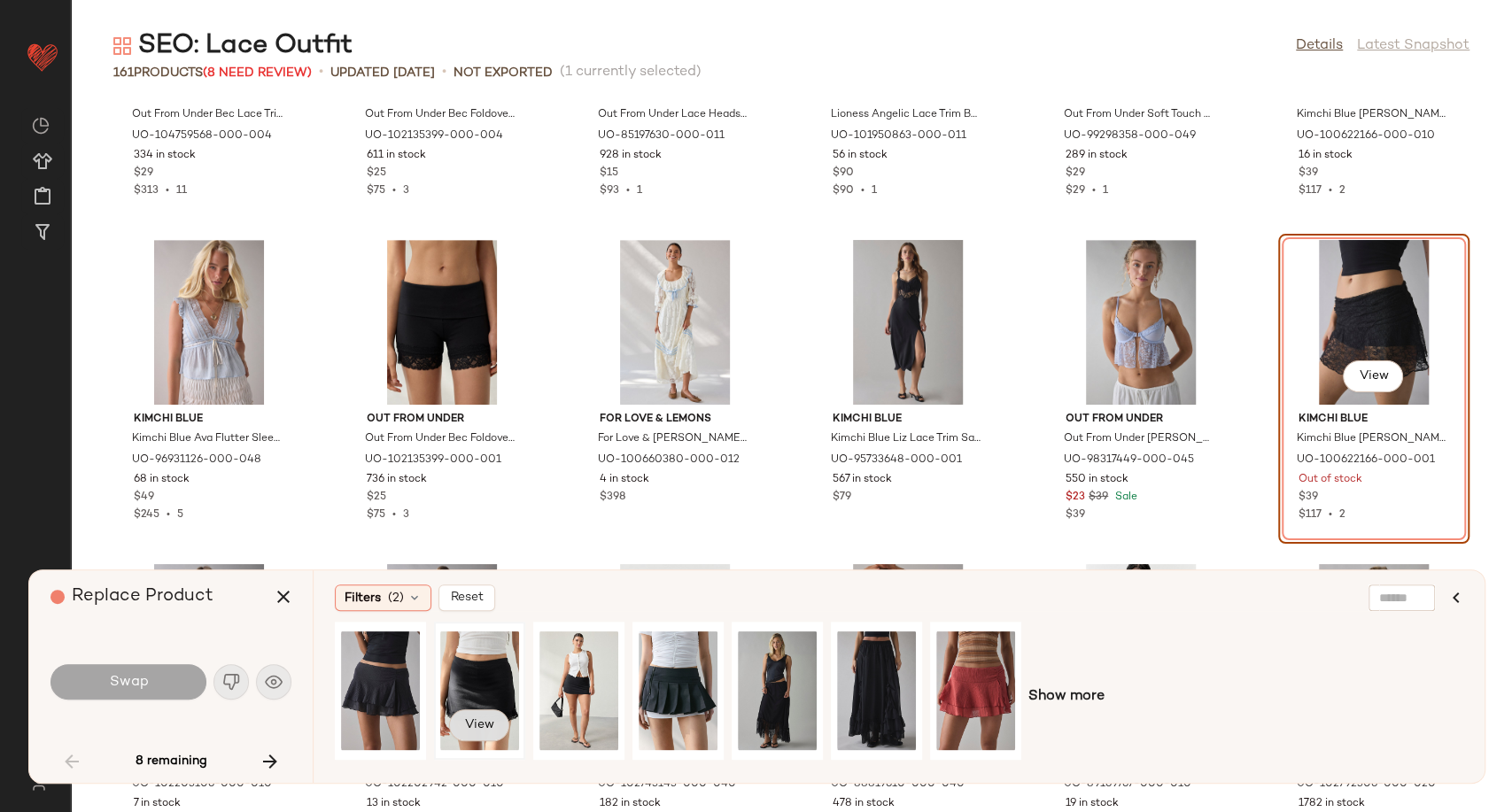
click at [492, 724] on span "View" at bounding box center [479, 725] width 30 height 15
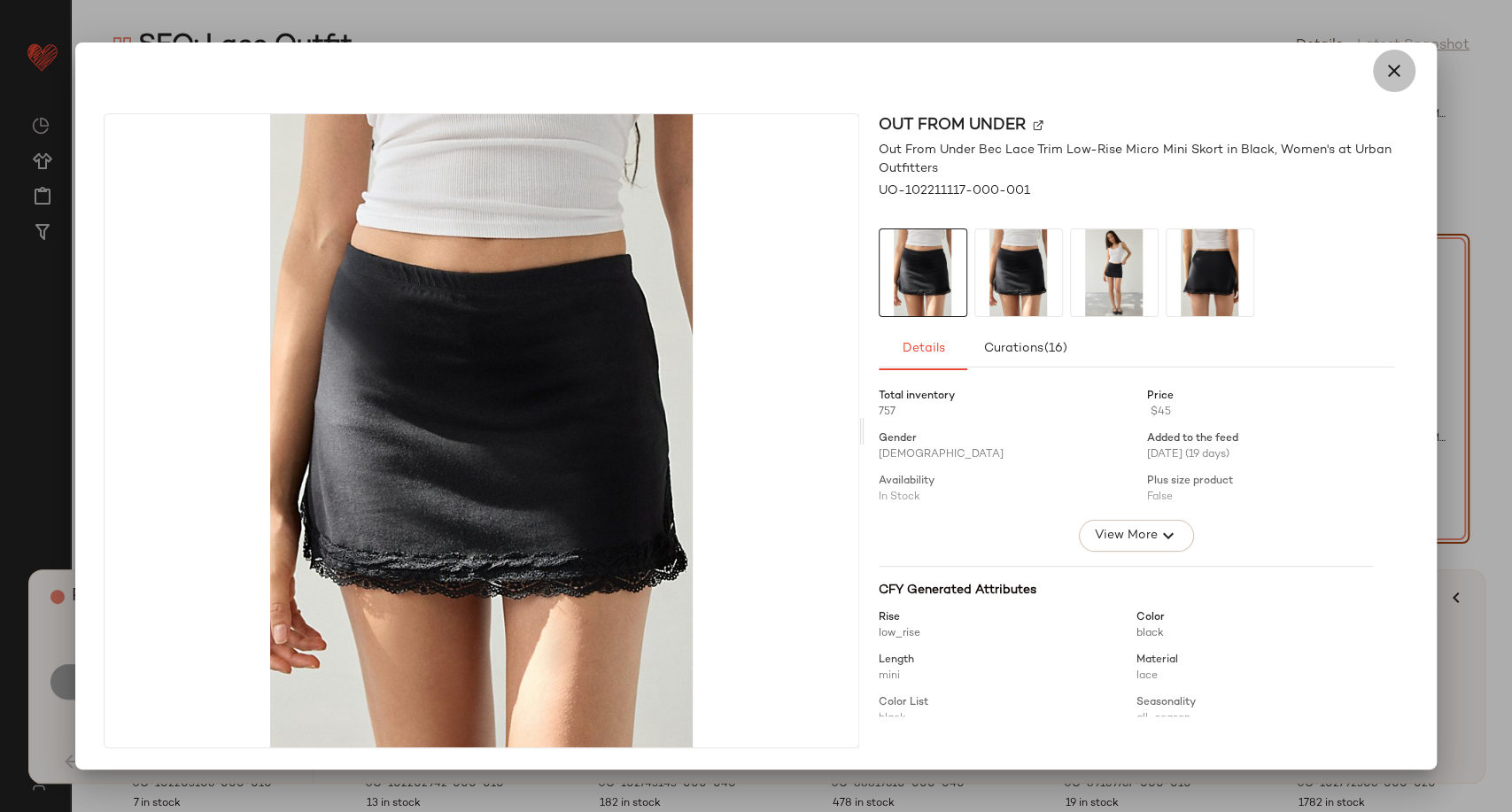
click at [1390, 71] on icon "button" at bounding box center [1394, 71] width 21 height 21
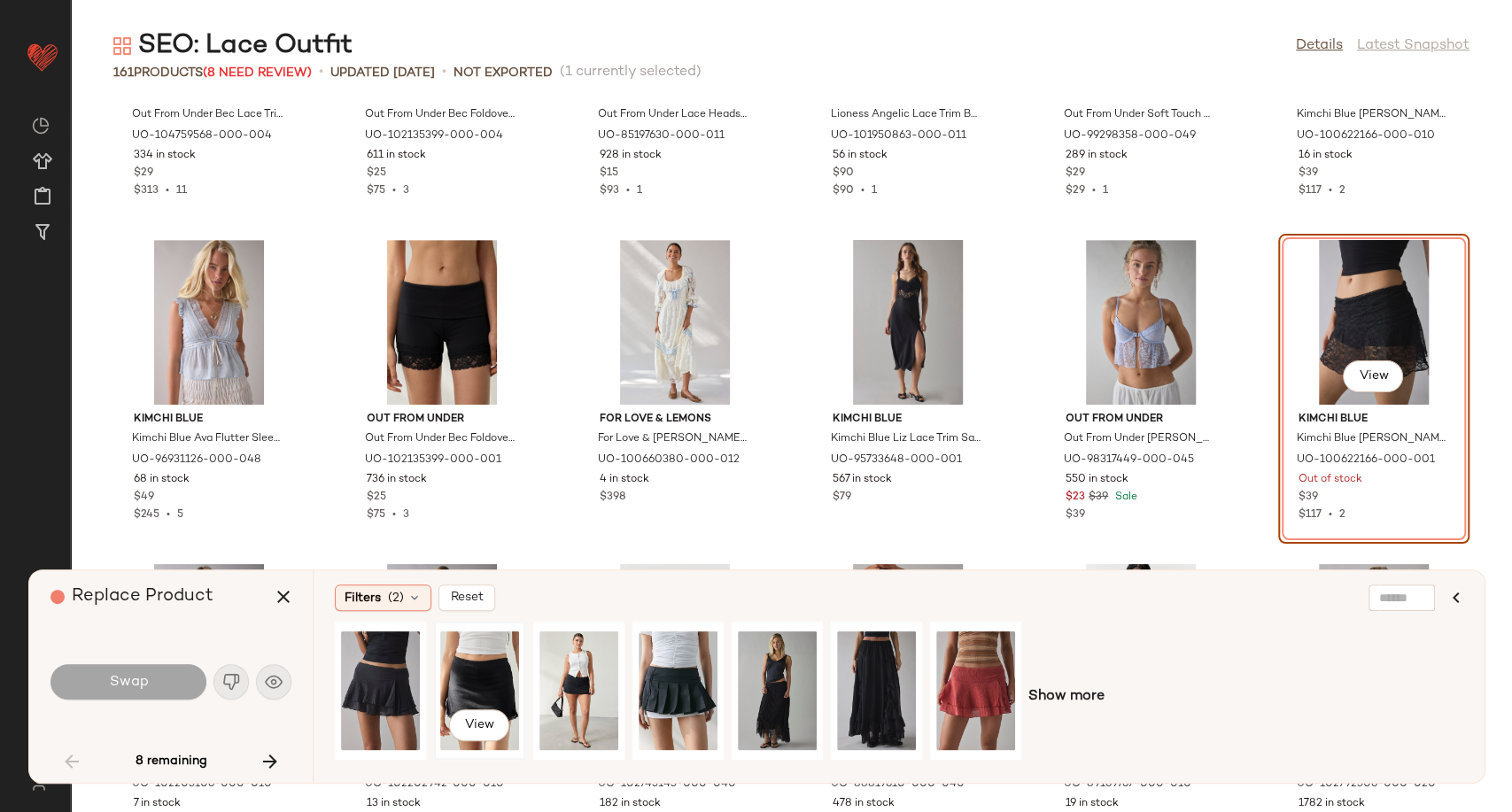
click at [471, 681] on div "View" at bounding box center [479, 691] width 79 height 126
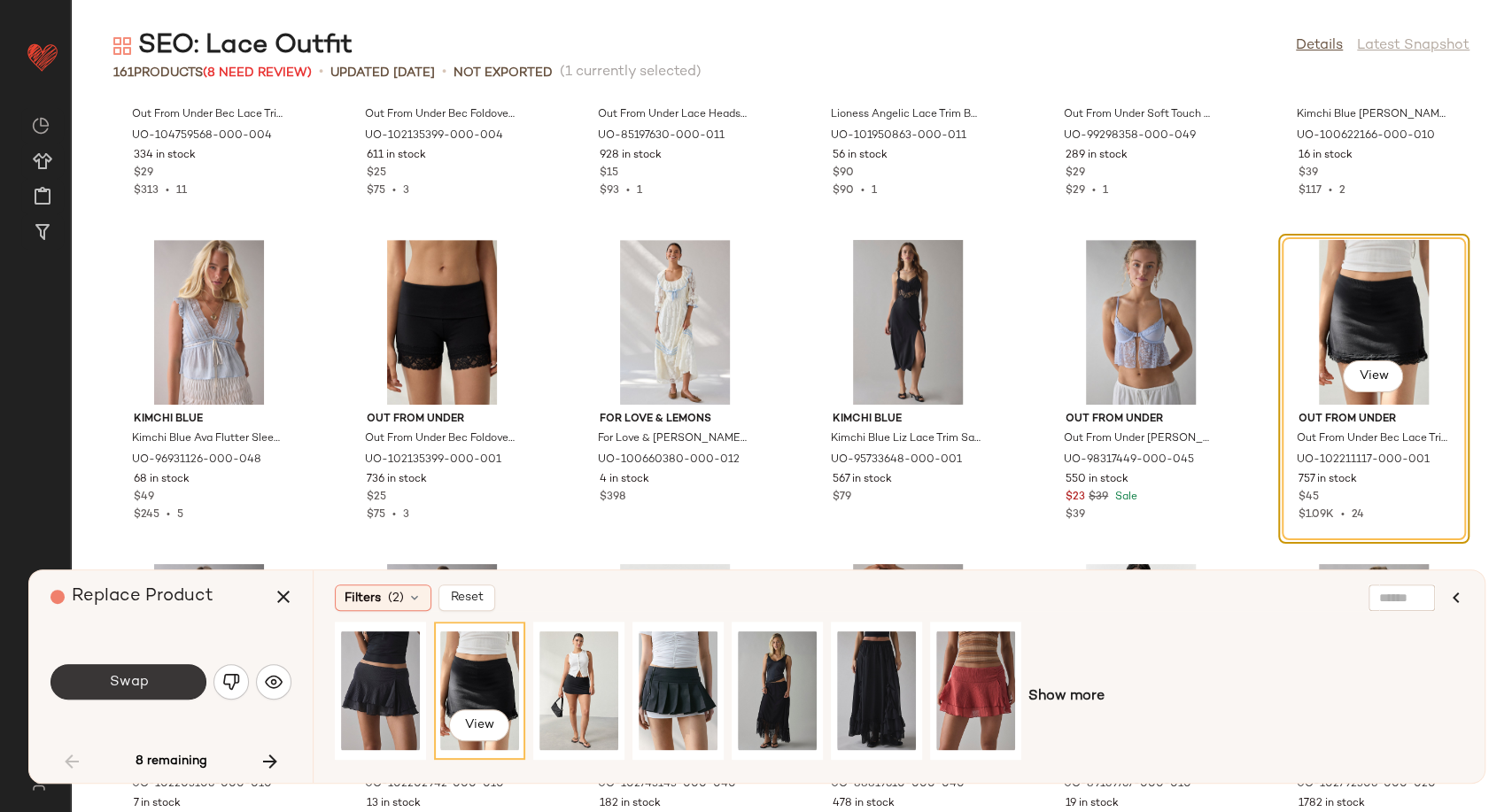
click at [98, 681] on button "Swap" at bounding box center [128, 681] width 156 height 36
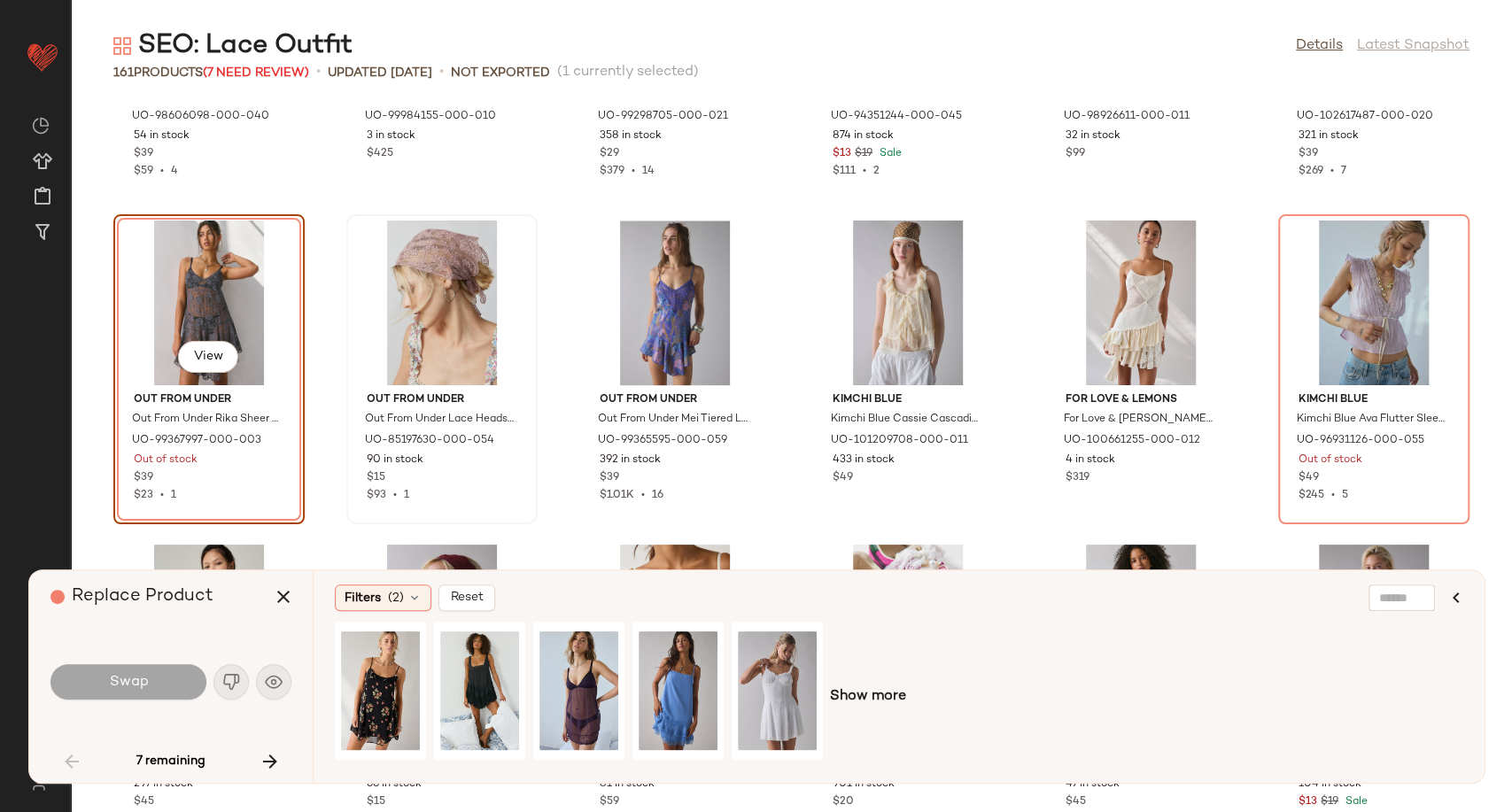
scroll to position [1493, 0]
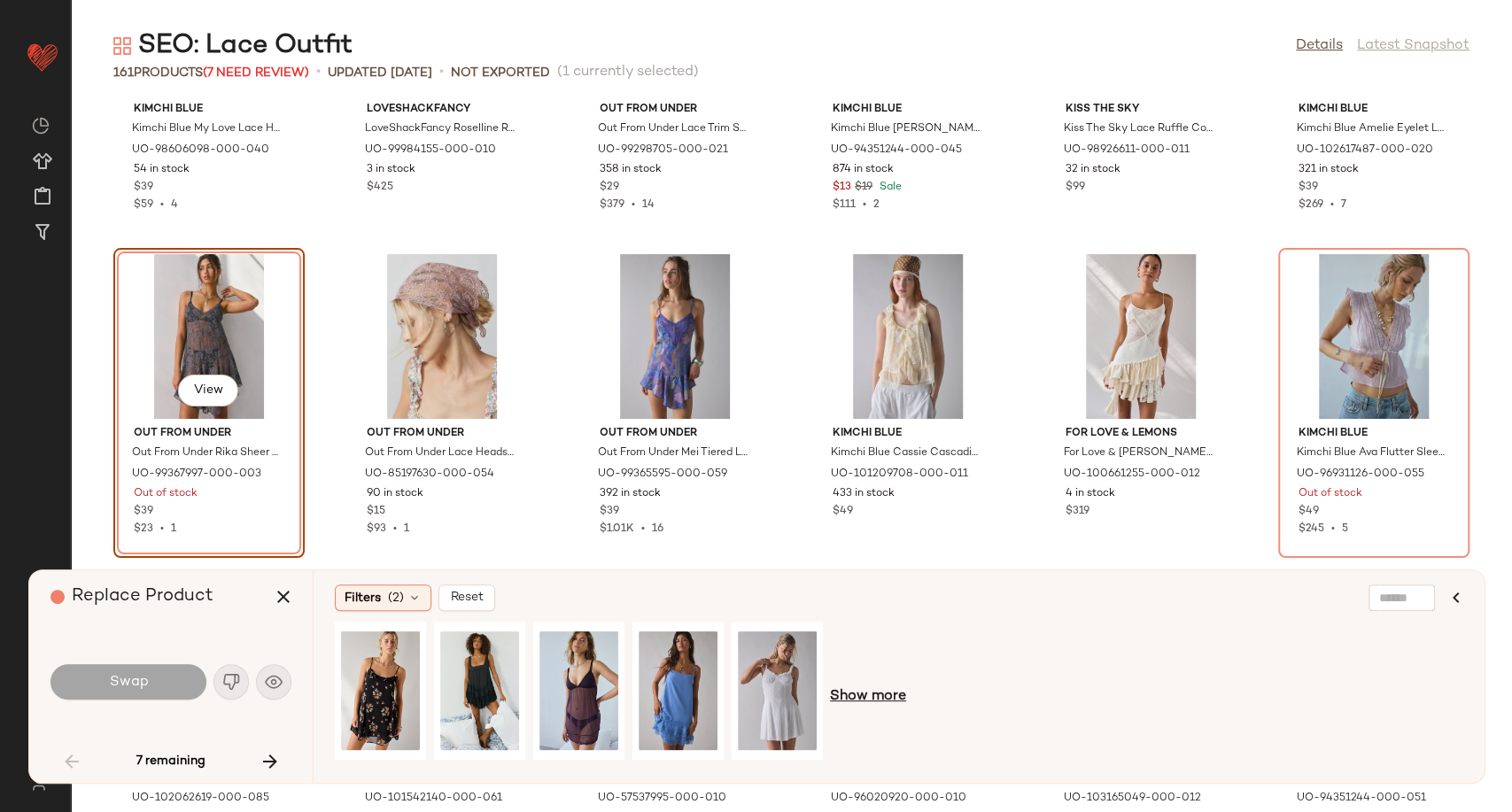
click at [865, 688] on span "Show more" at bounding box center [867, 697] width 77 height 21
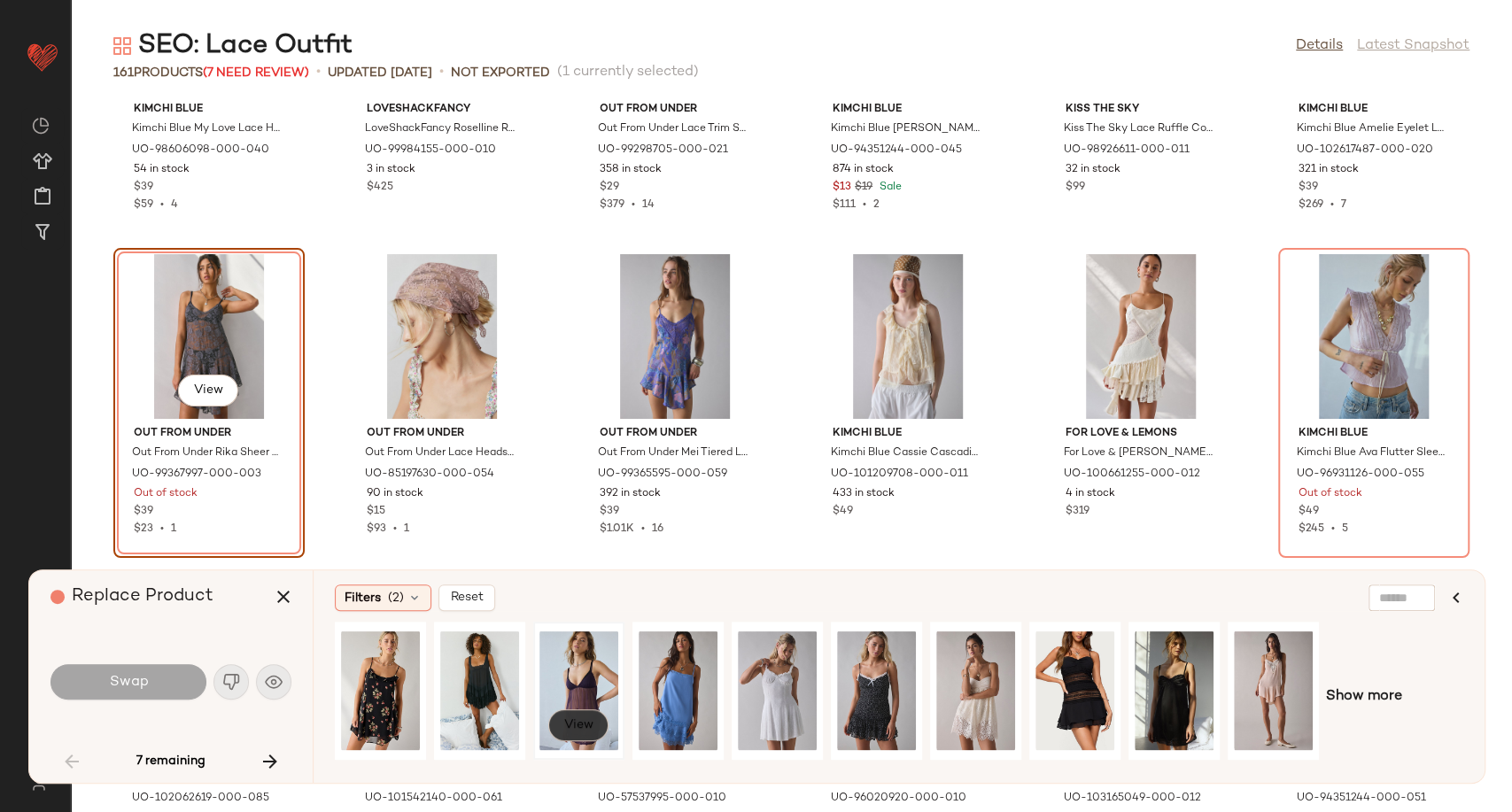
click at [578, 726] on span "View" at bounding box center [578, 725] width 30 height 15
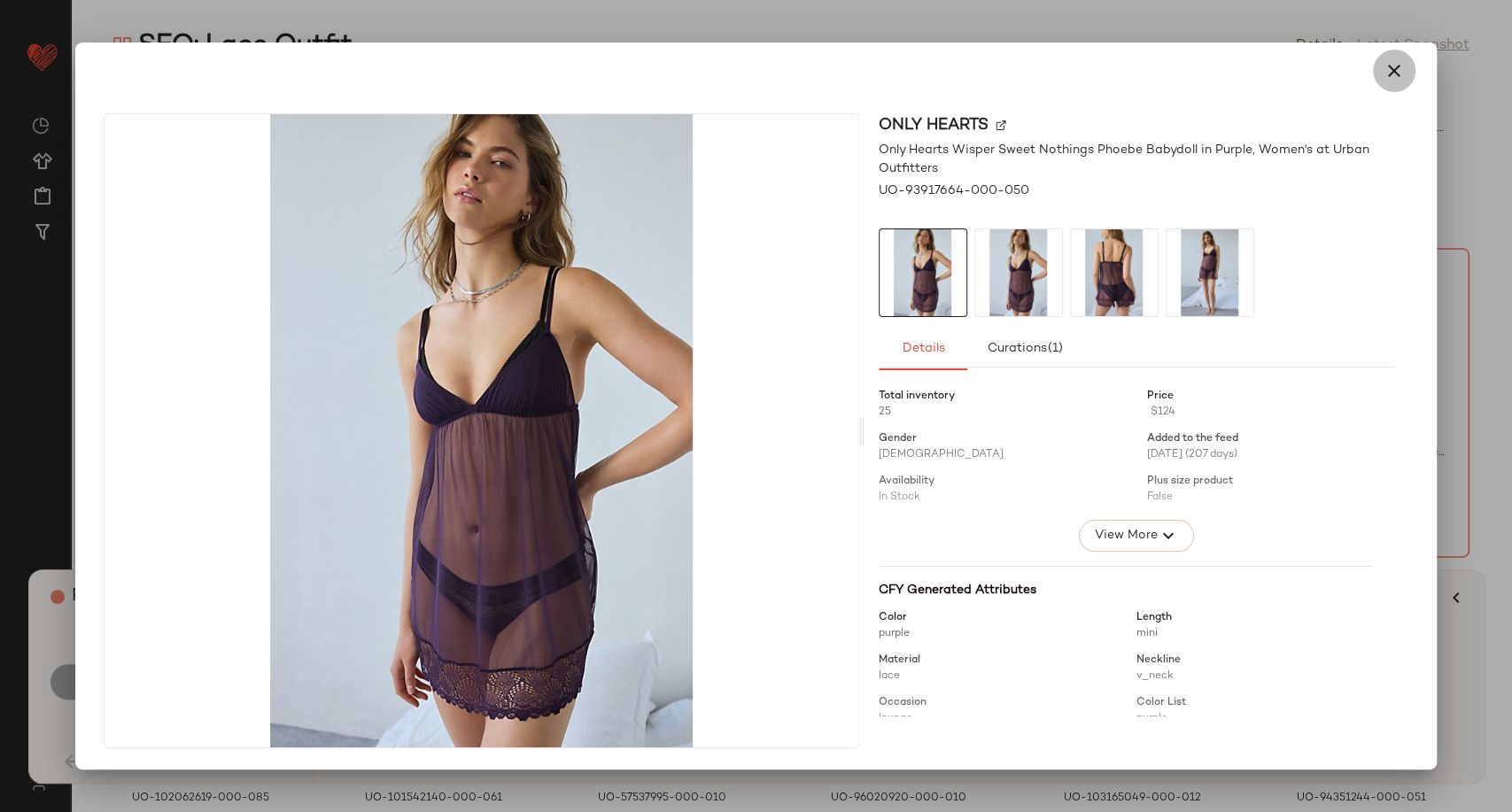
click at [1398, 80] on icon "button" at bounding box center [1394, 71] width 21 height 21
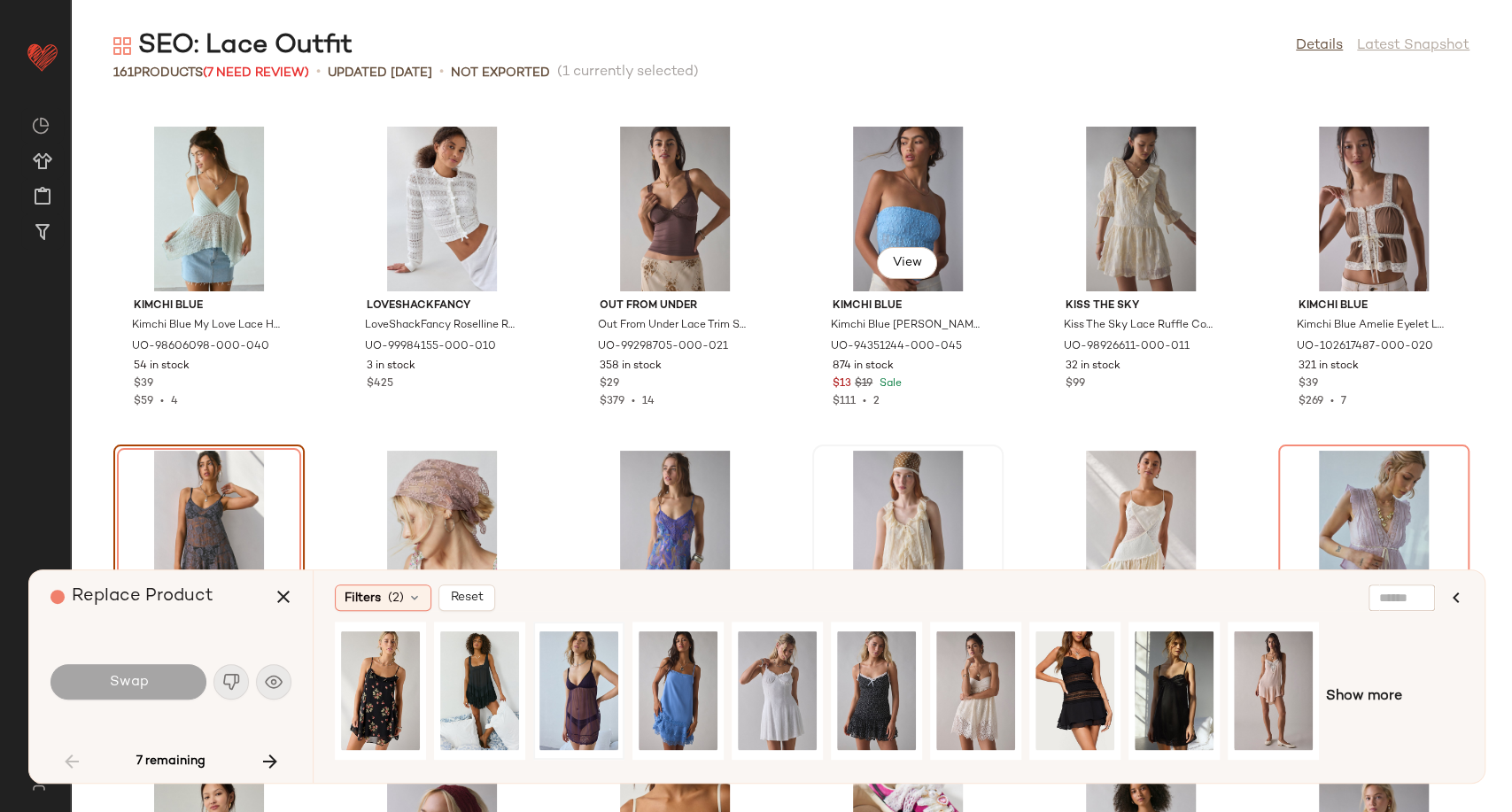
scroll to position [1394, 0]
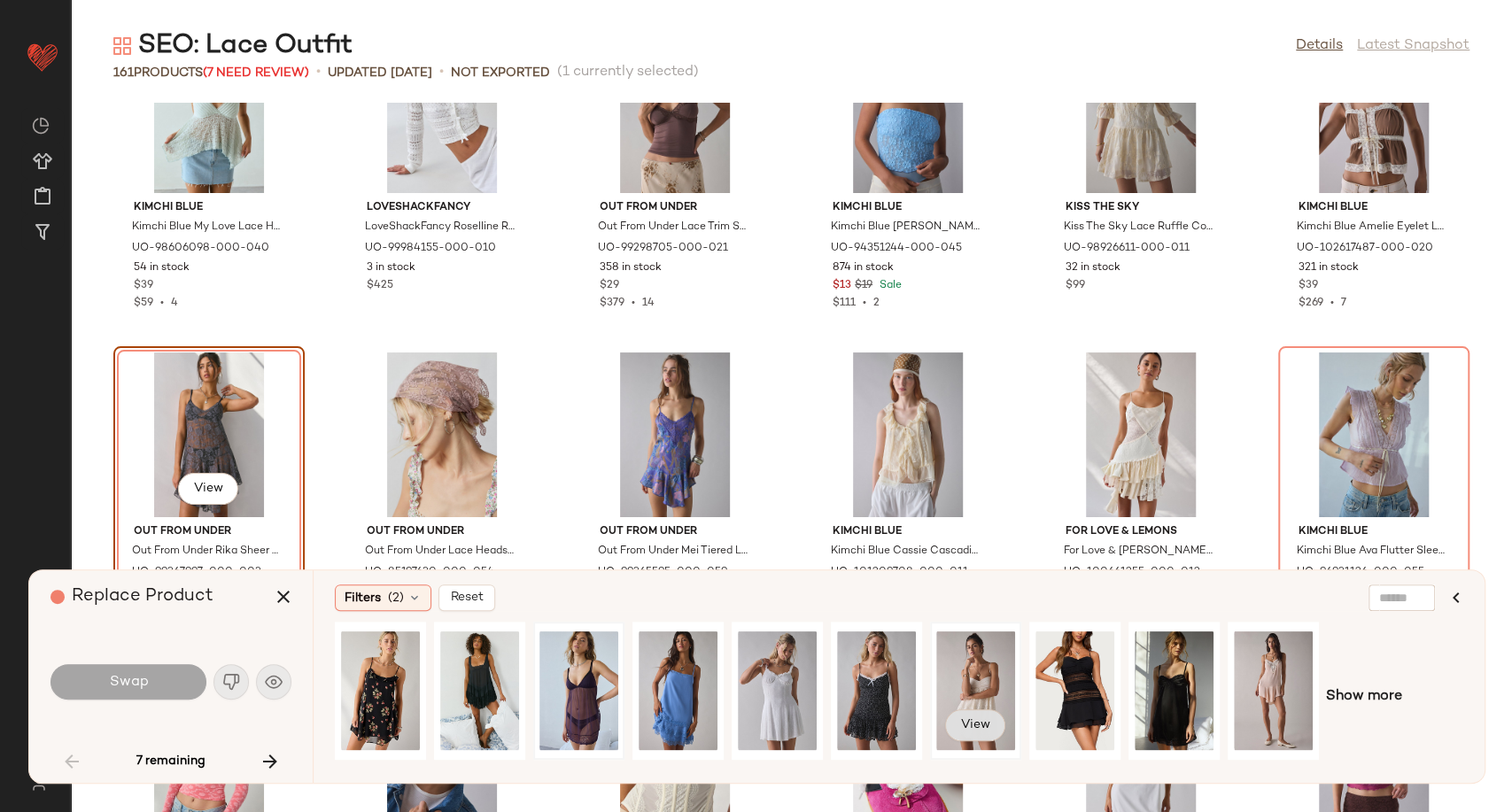
click at [963, 725] on span "View" at bounding box center [975, 725] width 30 height 15
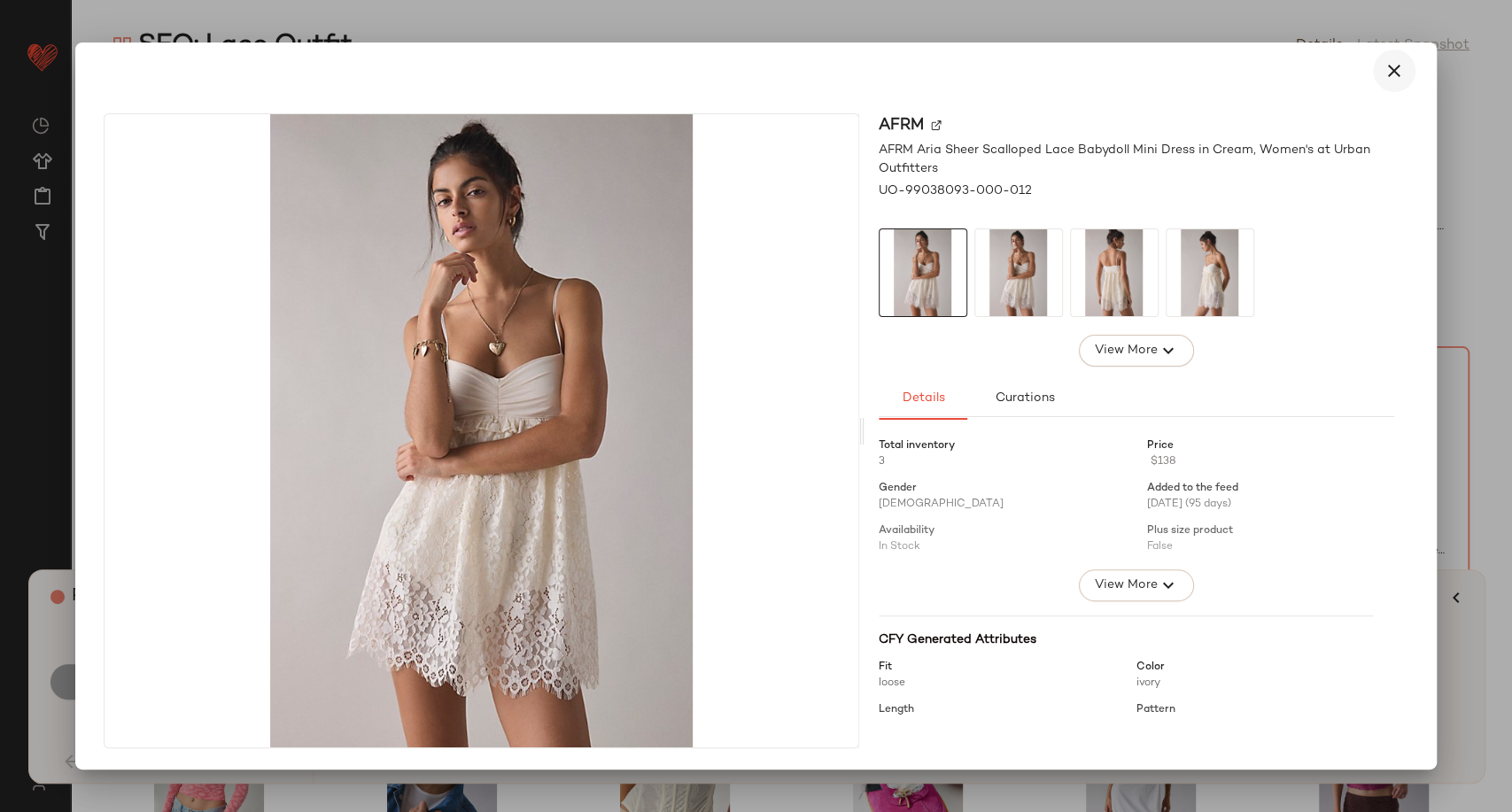
click at [1393, 85] on button "button" at bounding box center [1394, 71] width 43 height 43
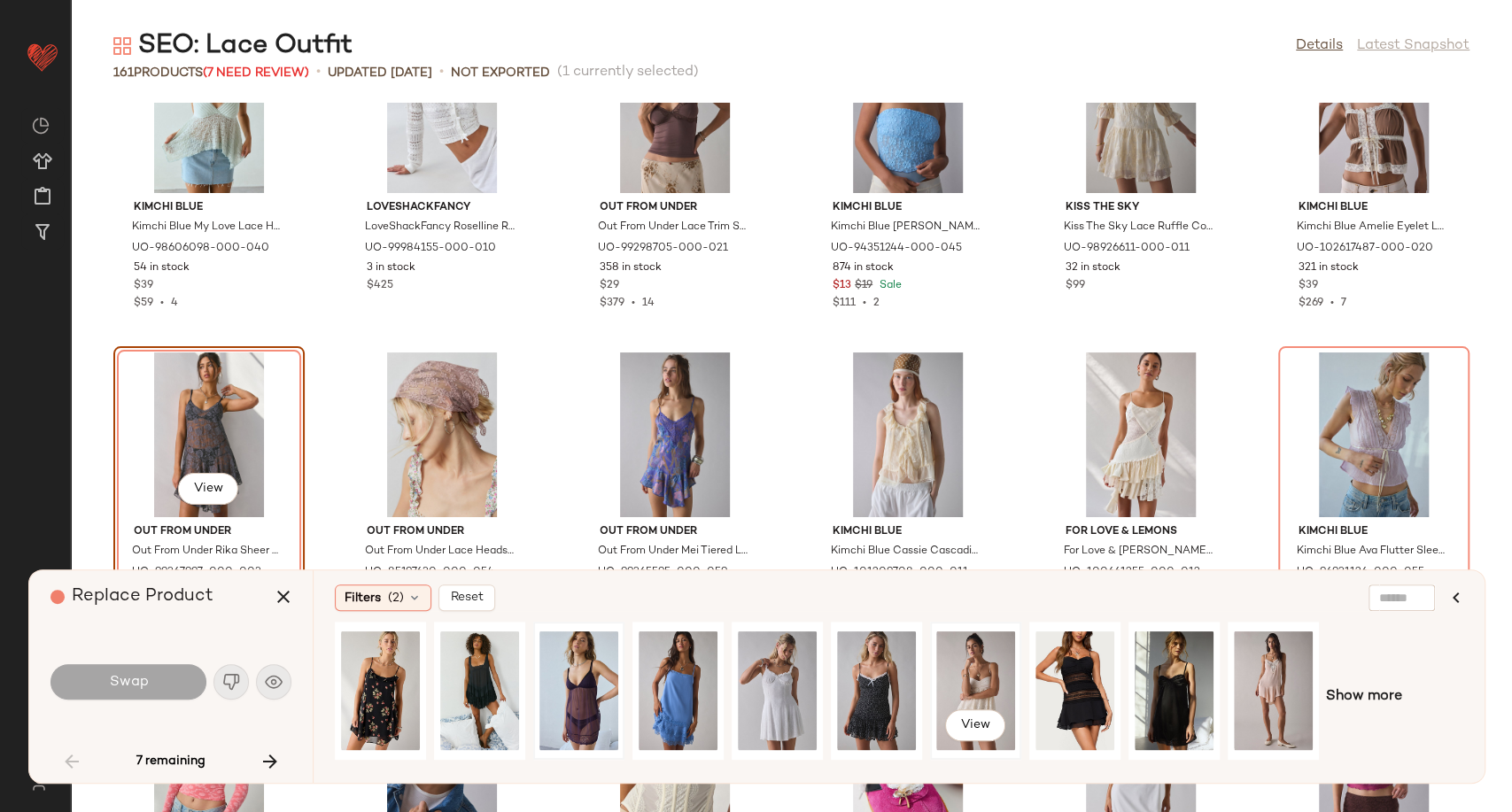
click at [965, 669] on div "View" at bounding box center [975, 691] width 79 height 126
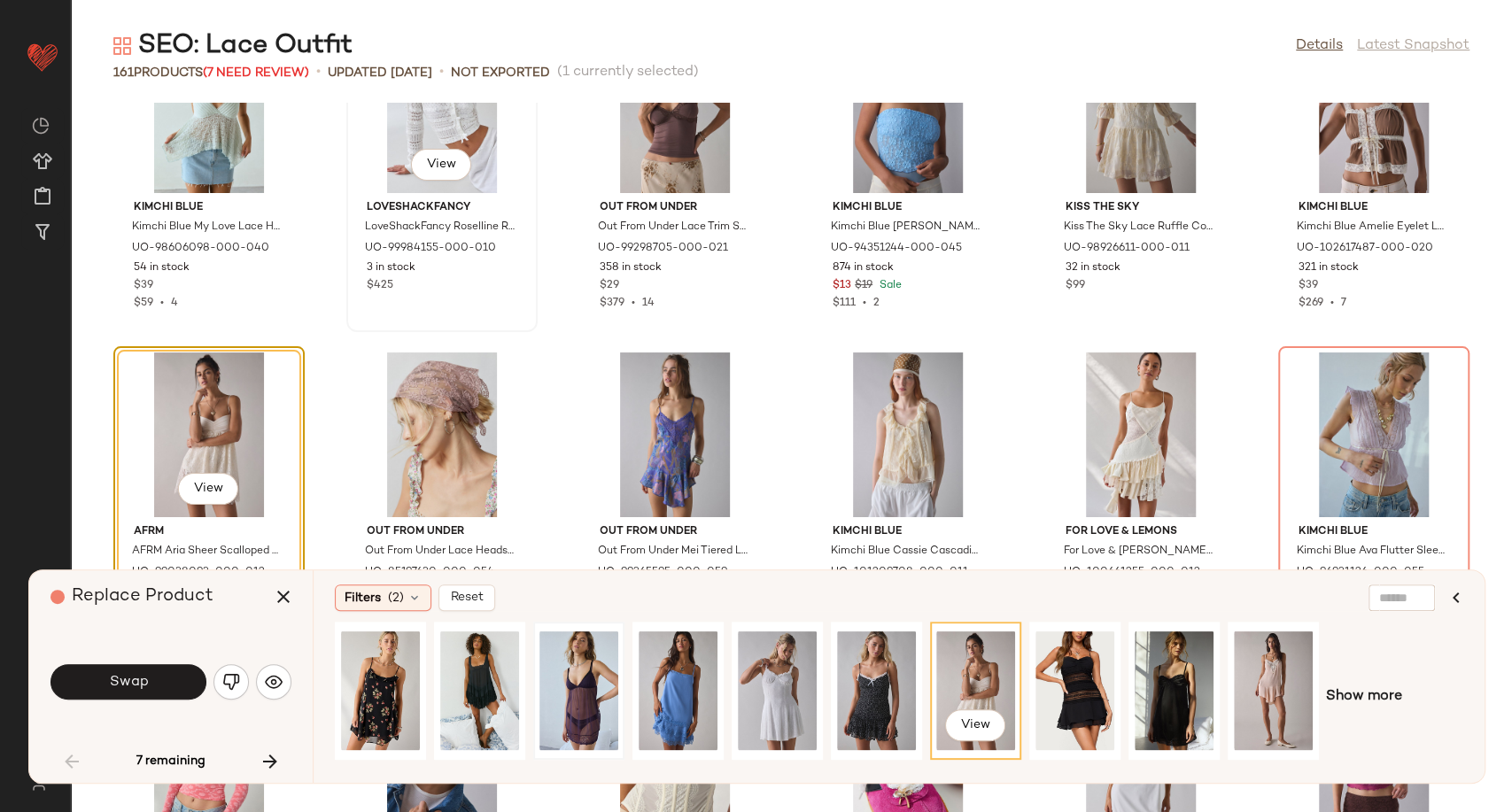
scroll to position [1493, 0]
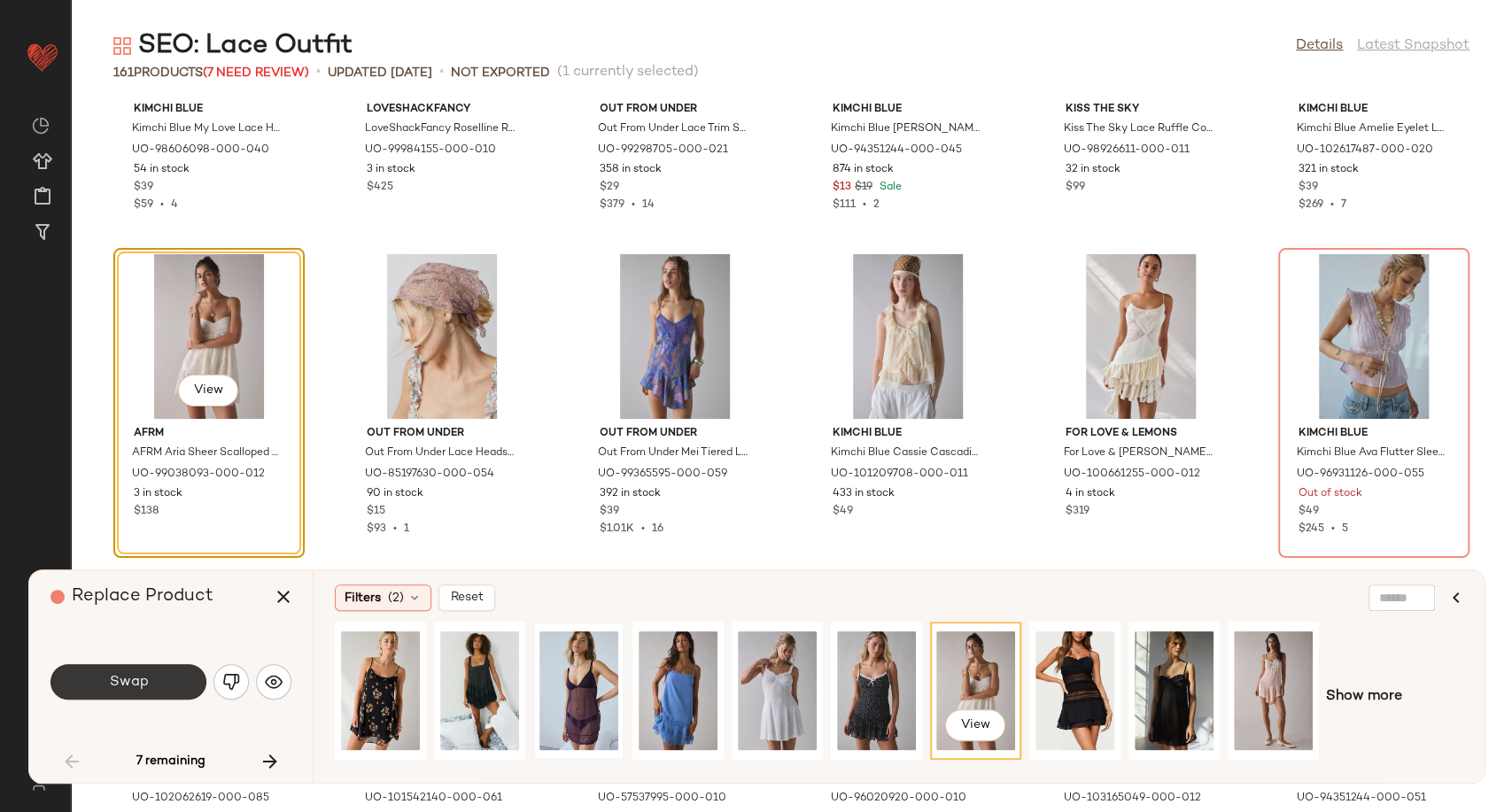
click at [163, 674] on button "Swap" at bounding box center [128, 681] width 156 height 36
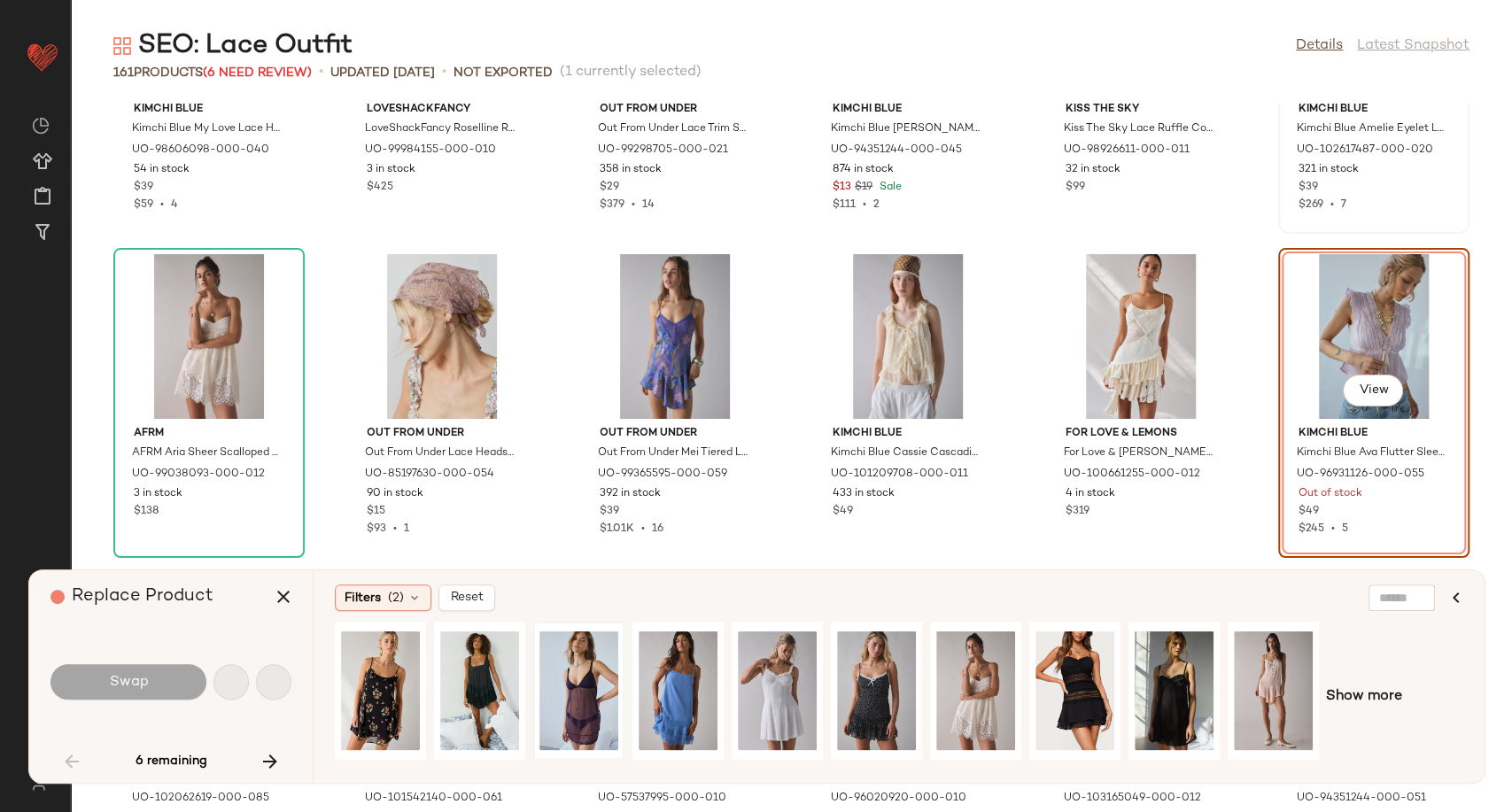
scroll to position [1296, 0]
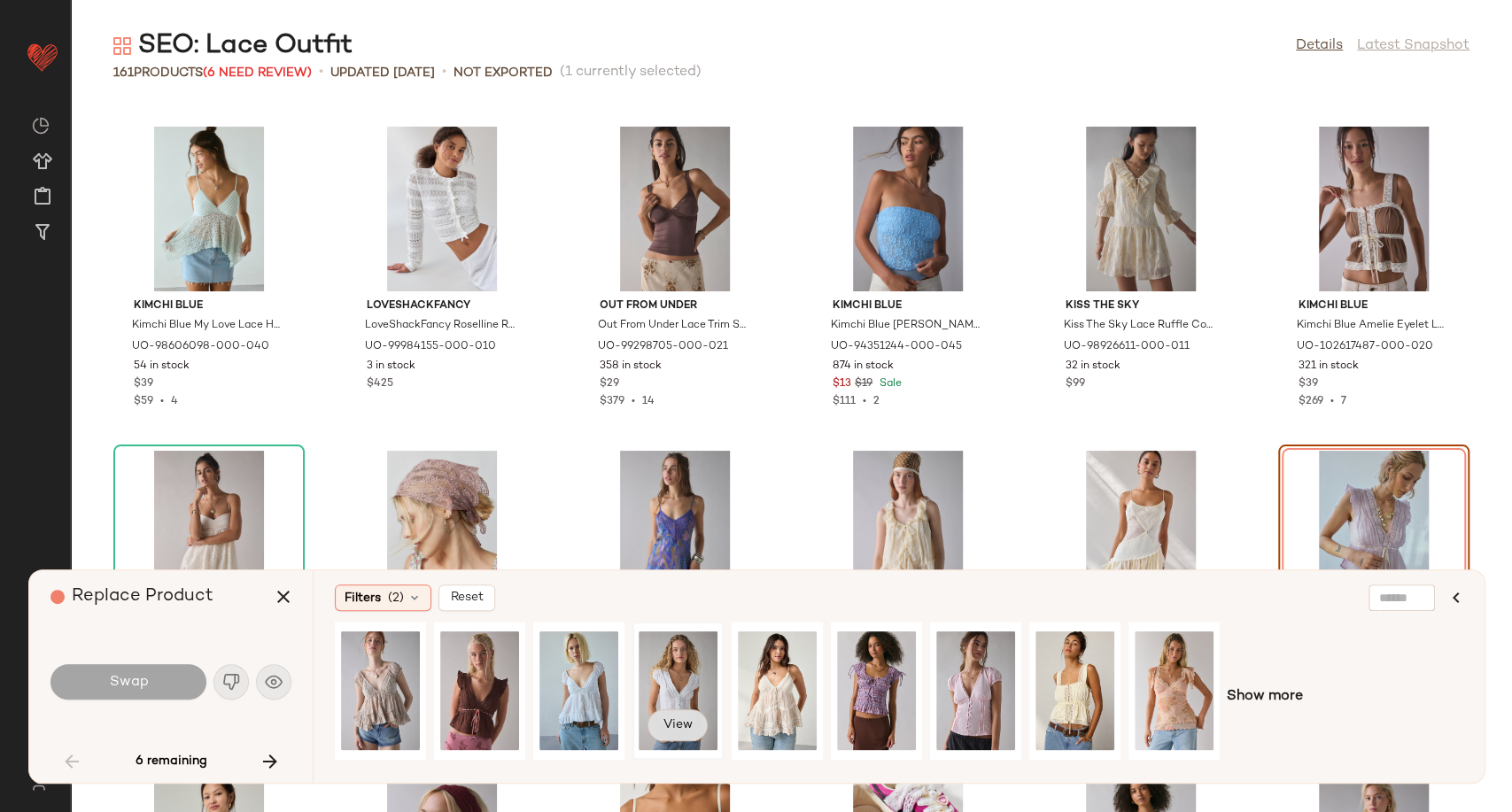
click at [666, 732] on span "View" at bounding box center [677, 725] width 30 height 15
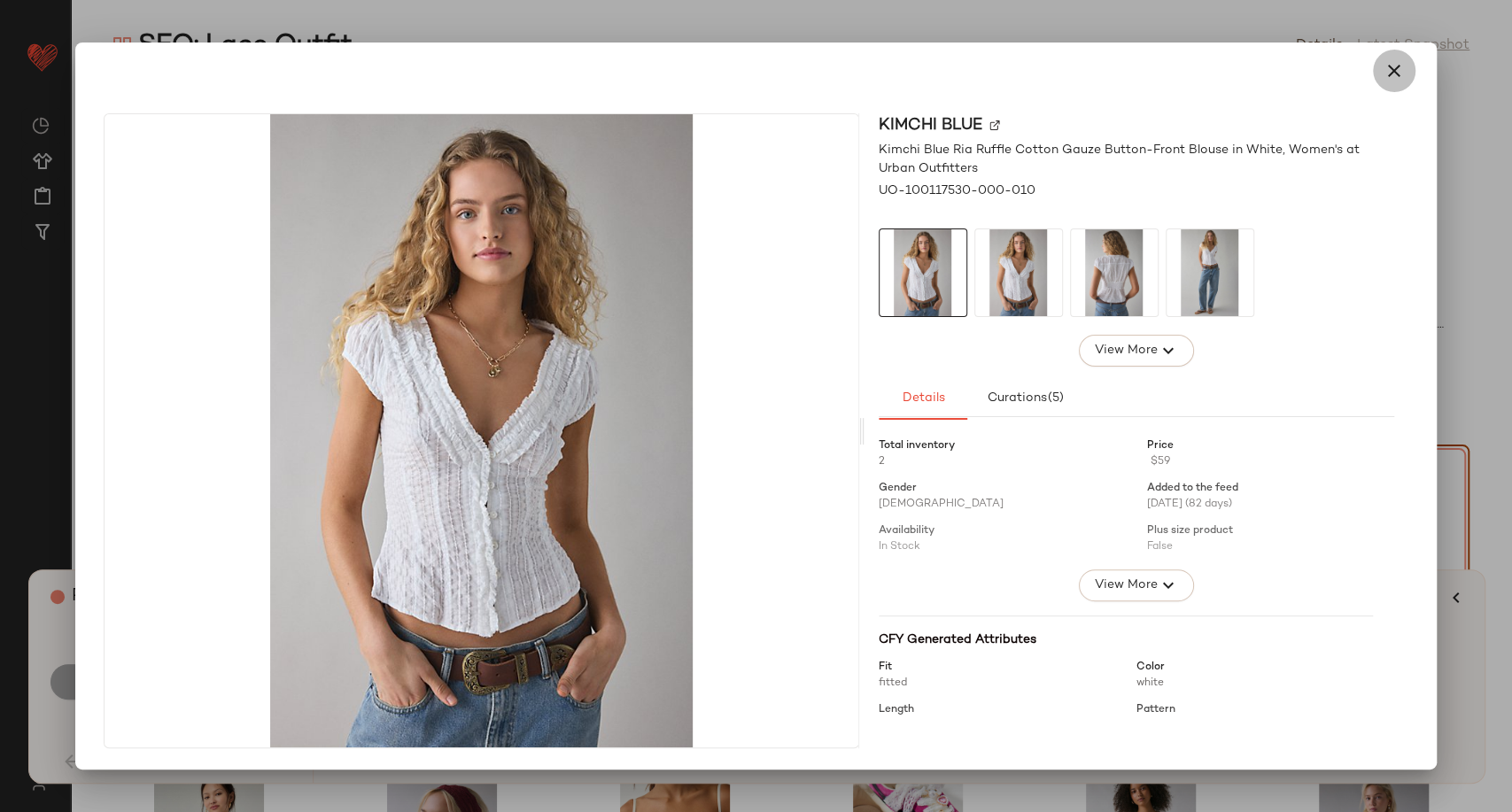
click at [1402, 77] on icon "button" at bounding box center [1394, 71] width 21 height 21
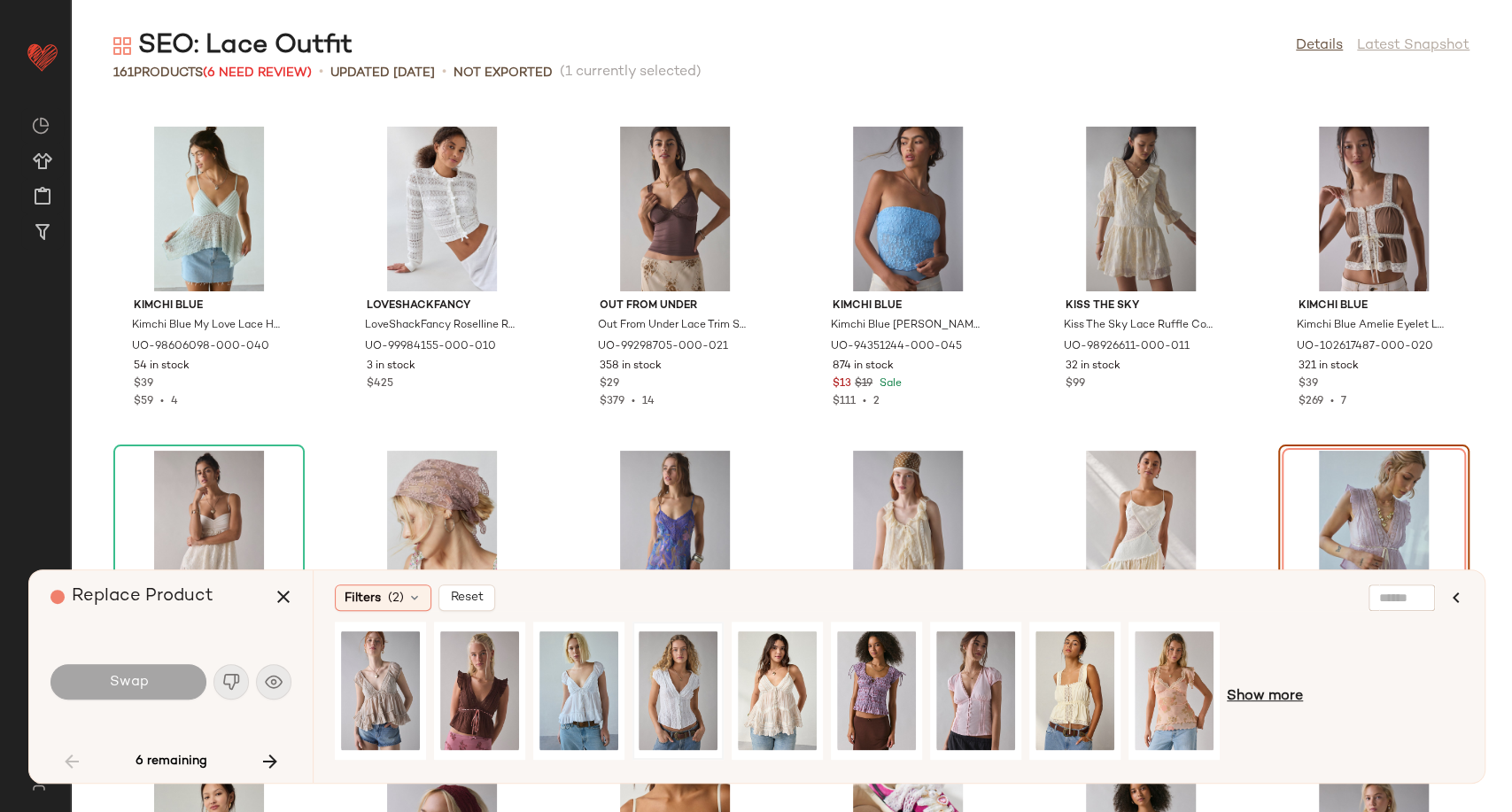
click at [1246, 703] on span "Show more" at bounding box center [1265, 697] width 77 height 21
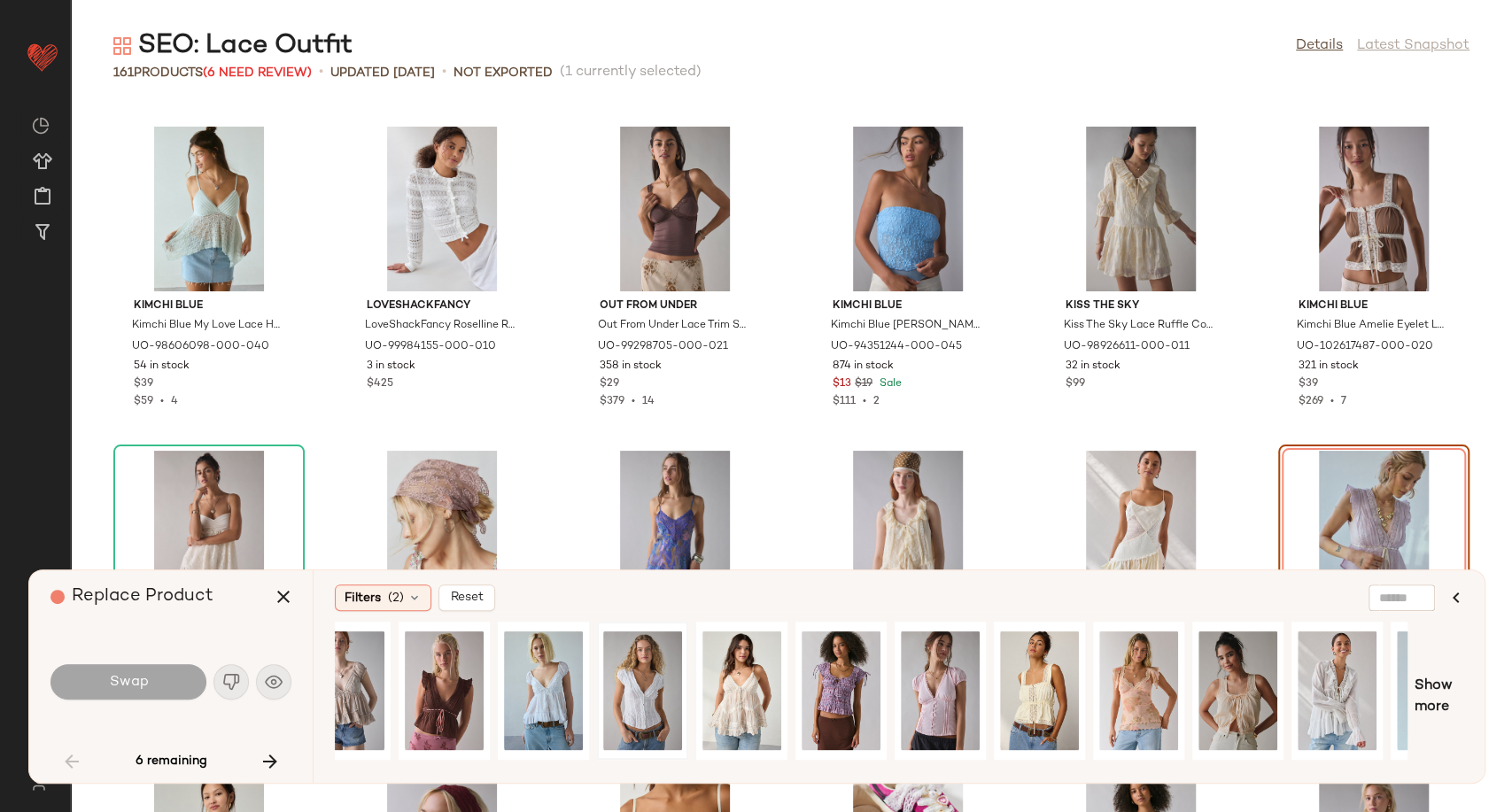
scroll to position [0, 0]
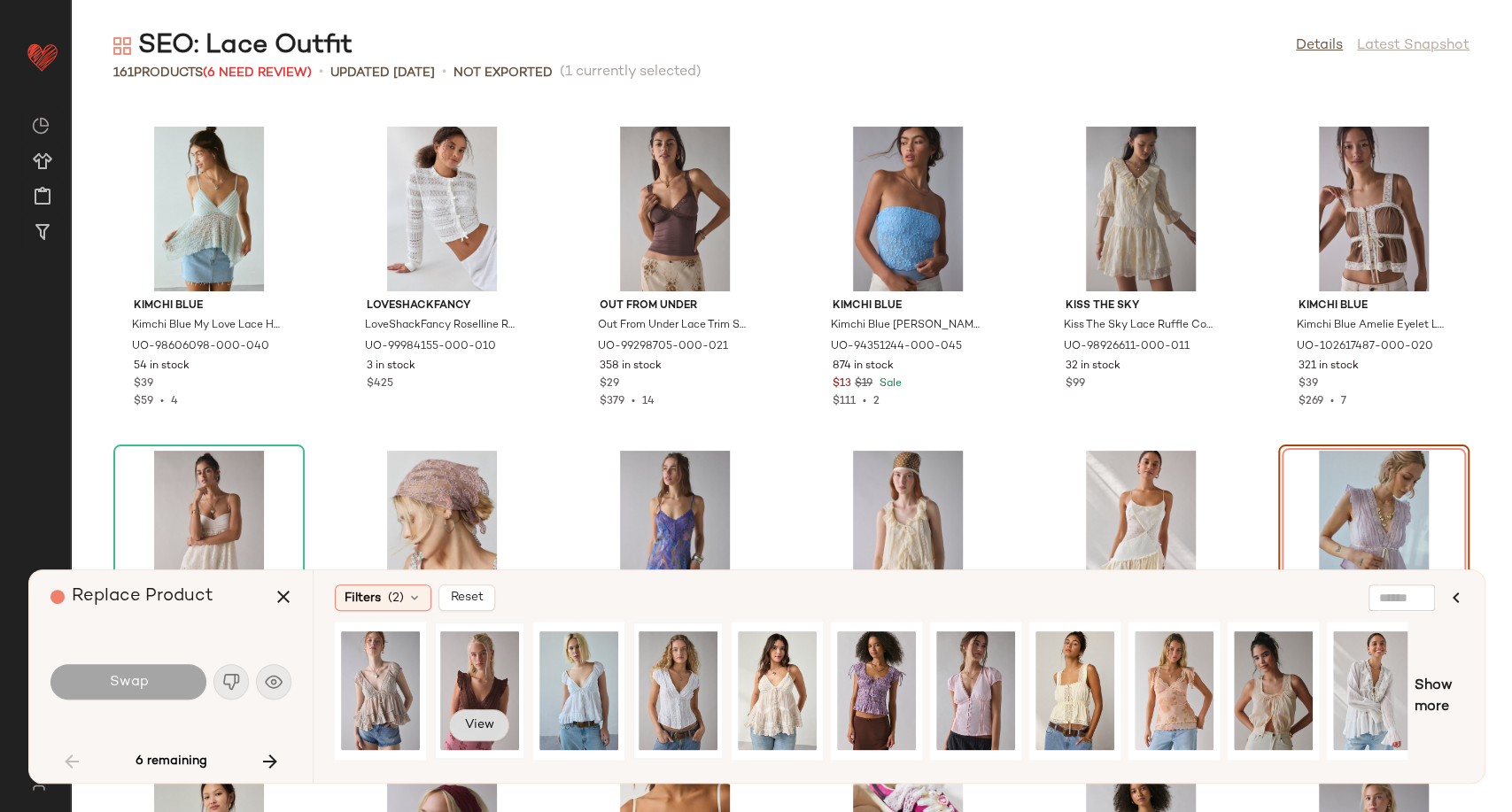
click at [484, 726] on span "View" at bounding box center [479, 725] width 30 height 15
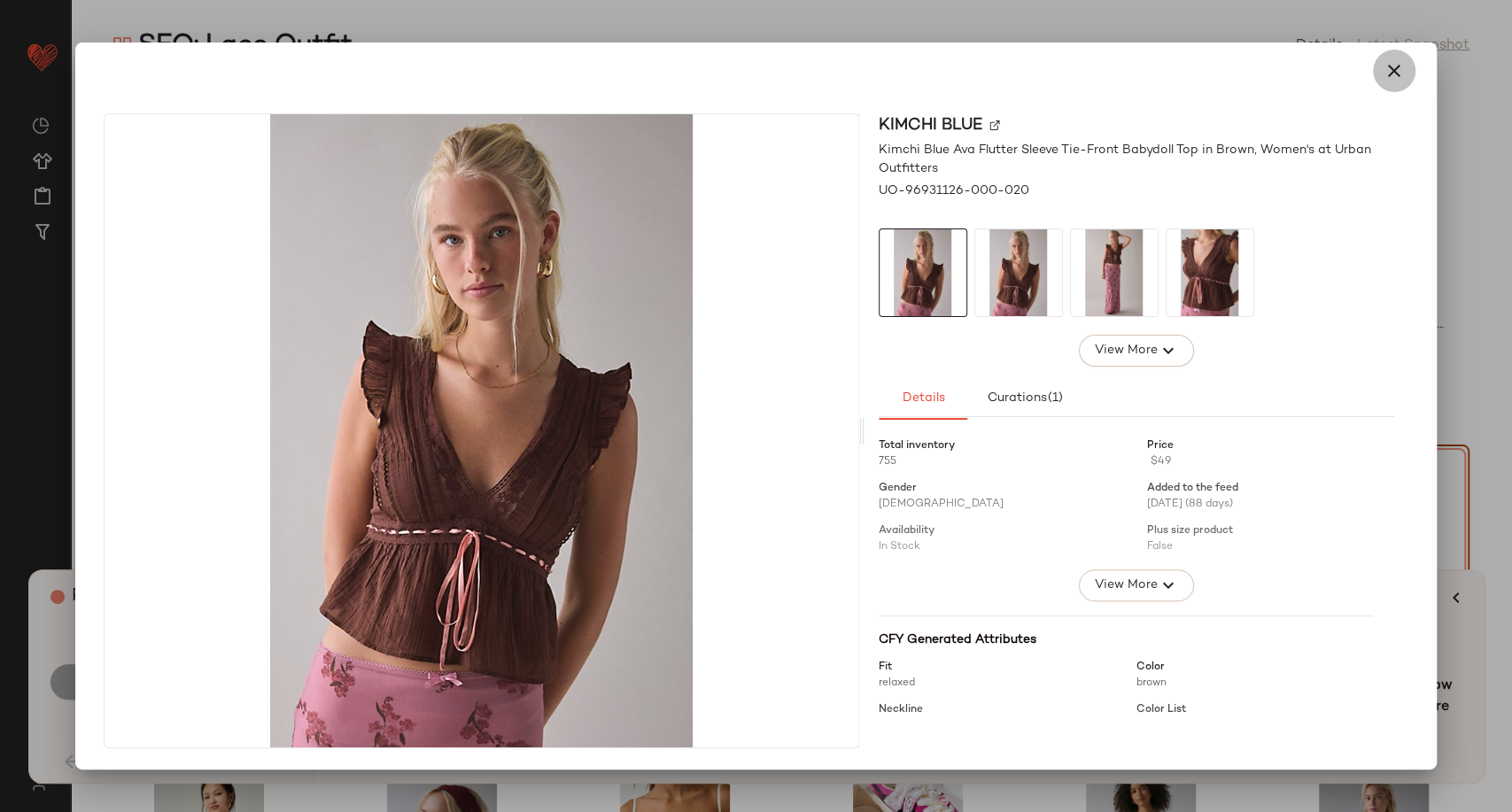
click at [1397, 80] on icon "button" at bounding box center [1394, 71] width 21 height 21
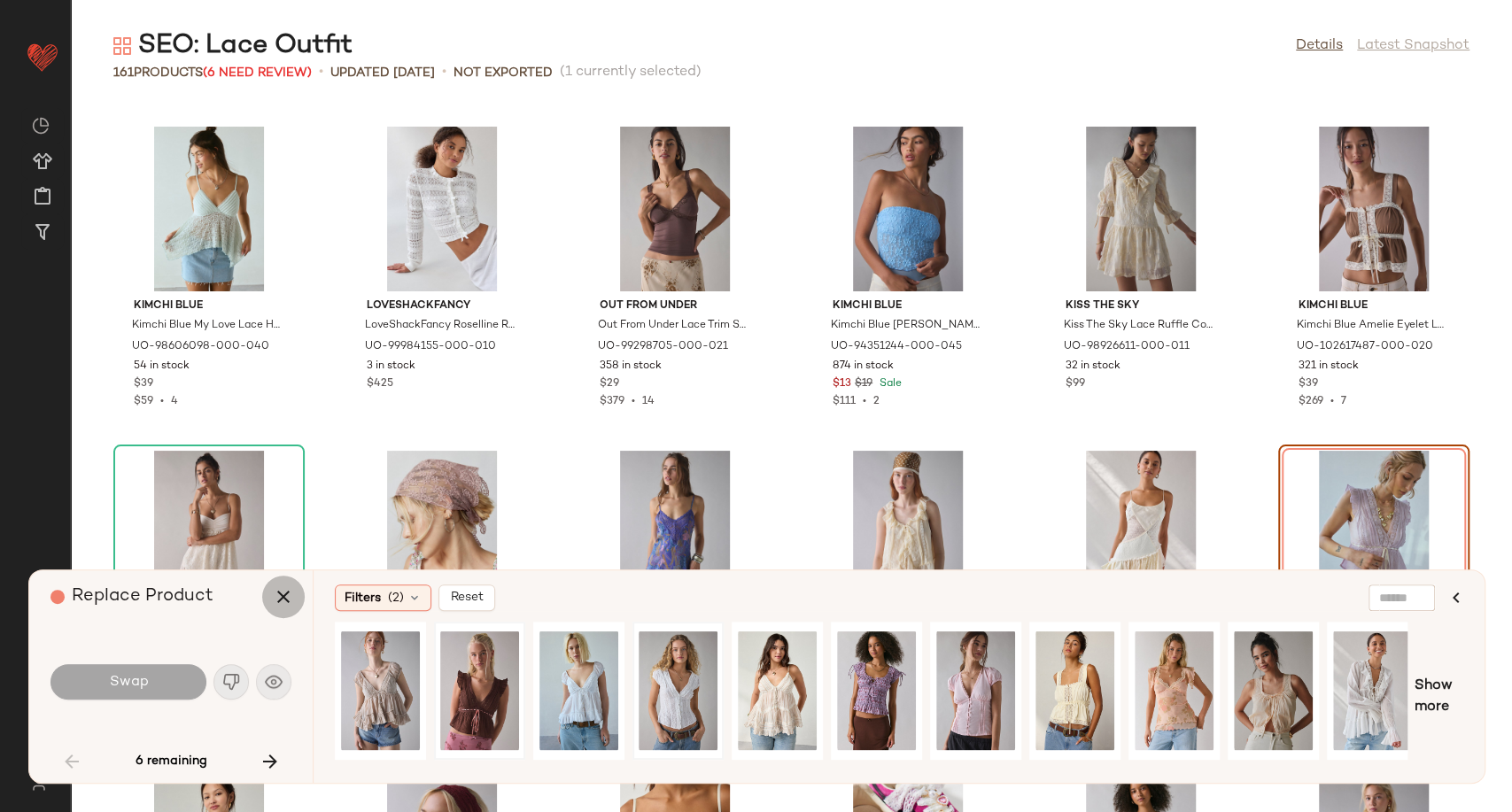
click at [283, 595] on icon "button" at bounding box center [283, 597] width 21 height 21
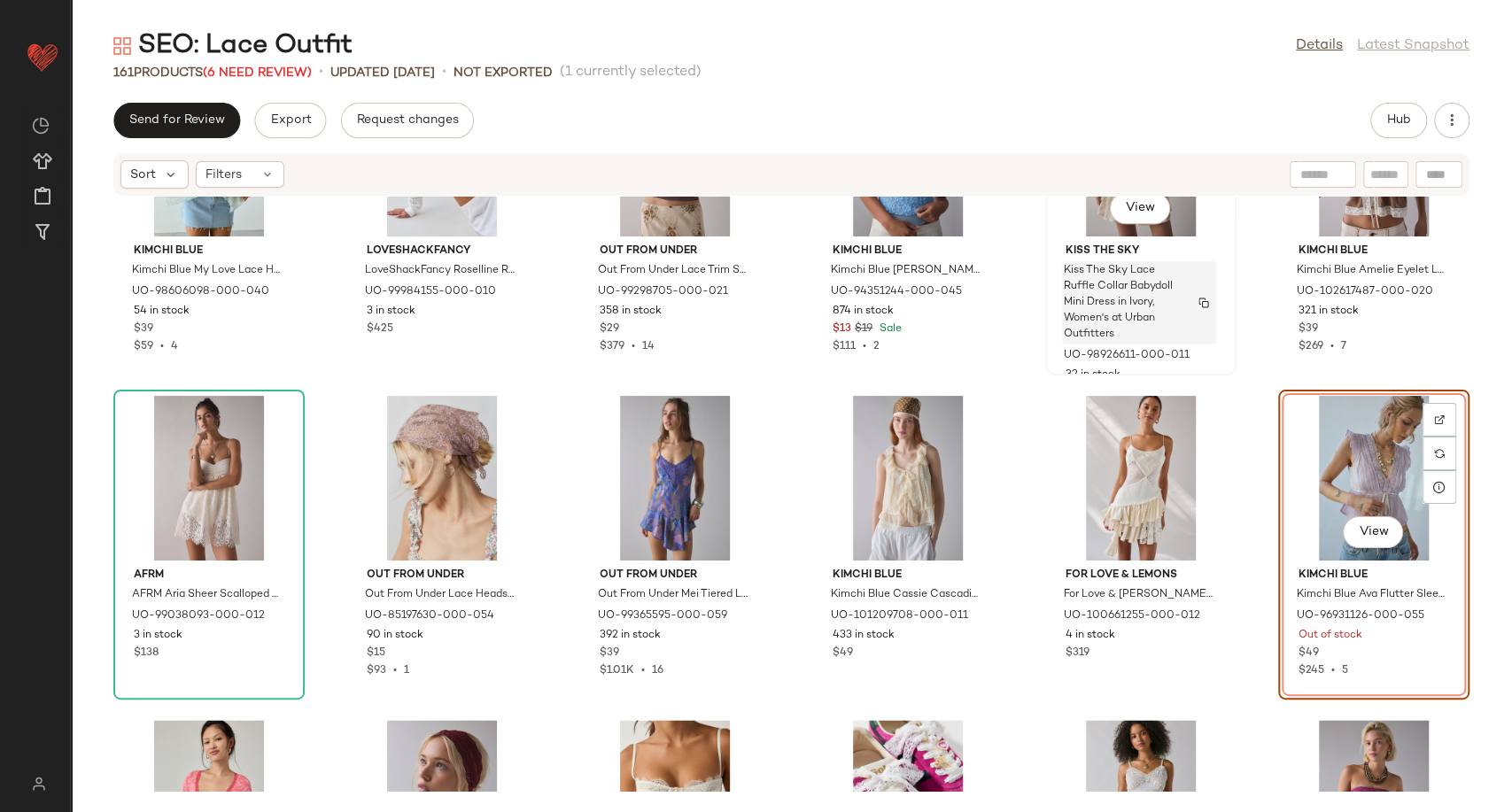
scroll to position [1493, 0]
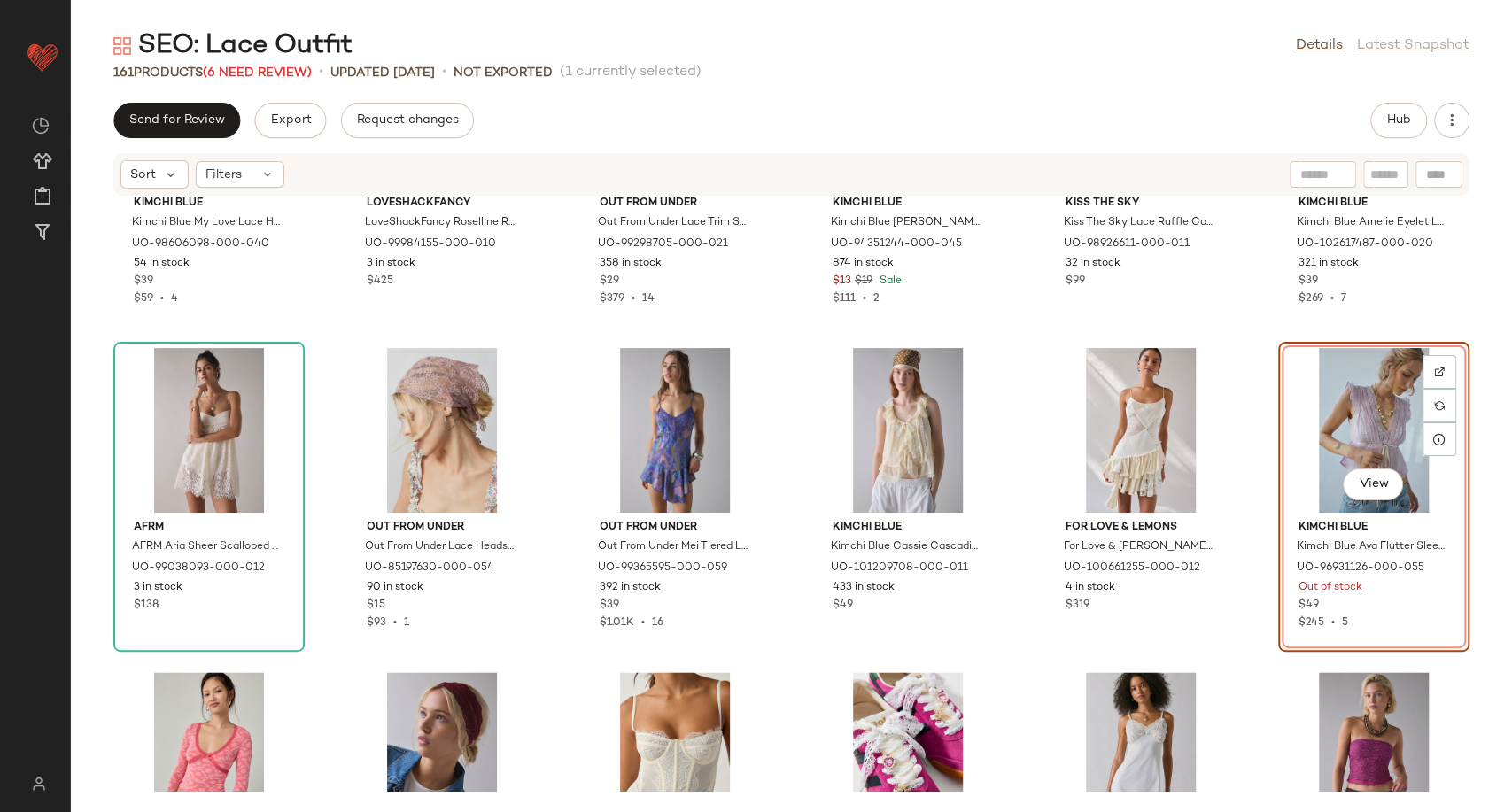
click at [1335, 430] on div "View" at bounding box center [1373, 430] width 179 height 165
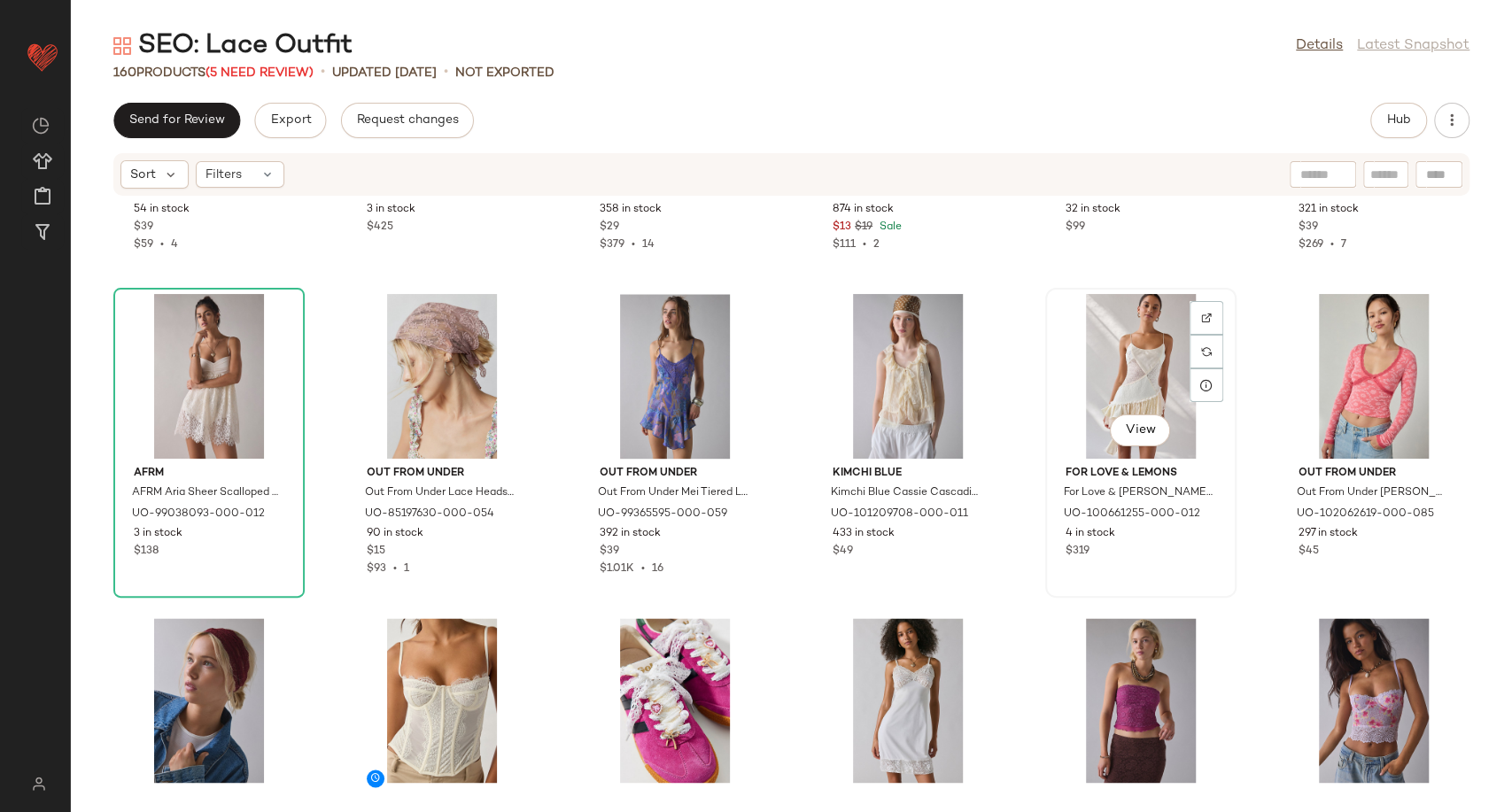
scroll to position [1591, 0]
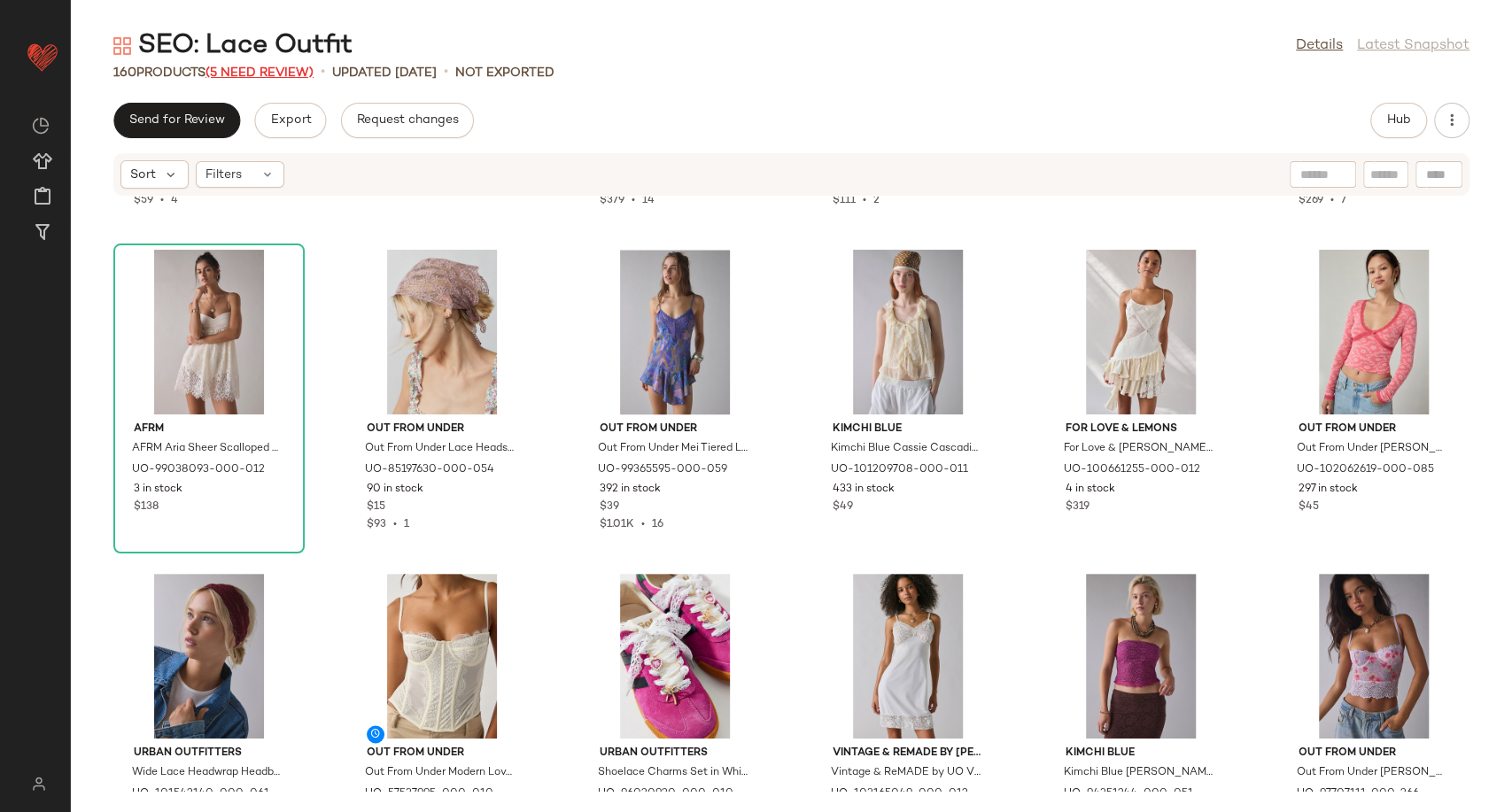
click at [295, 78] on span "(5 Need Review)" at bounding box center [259, 74] width 108 height 14
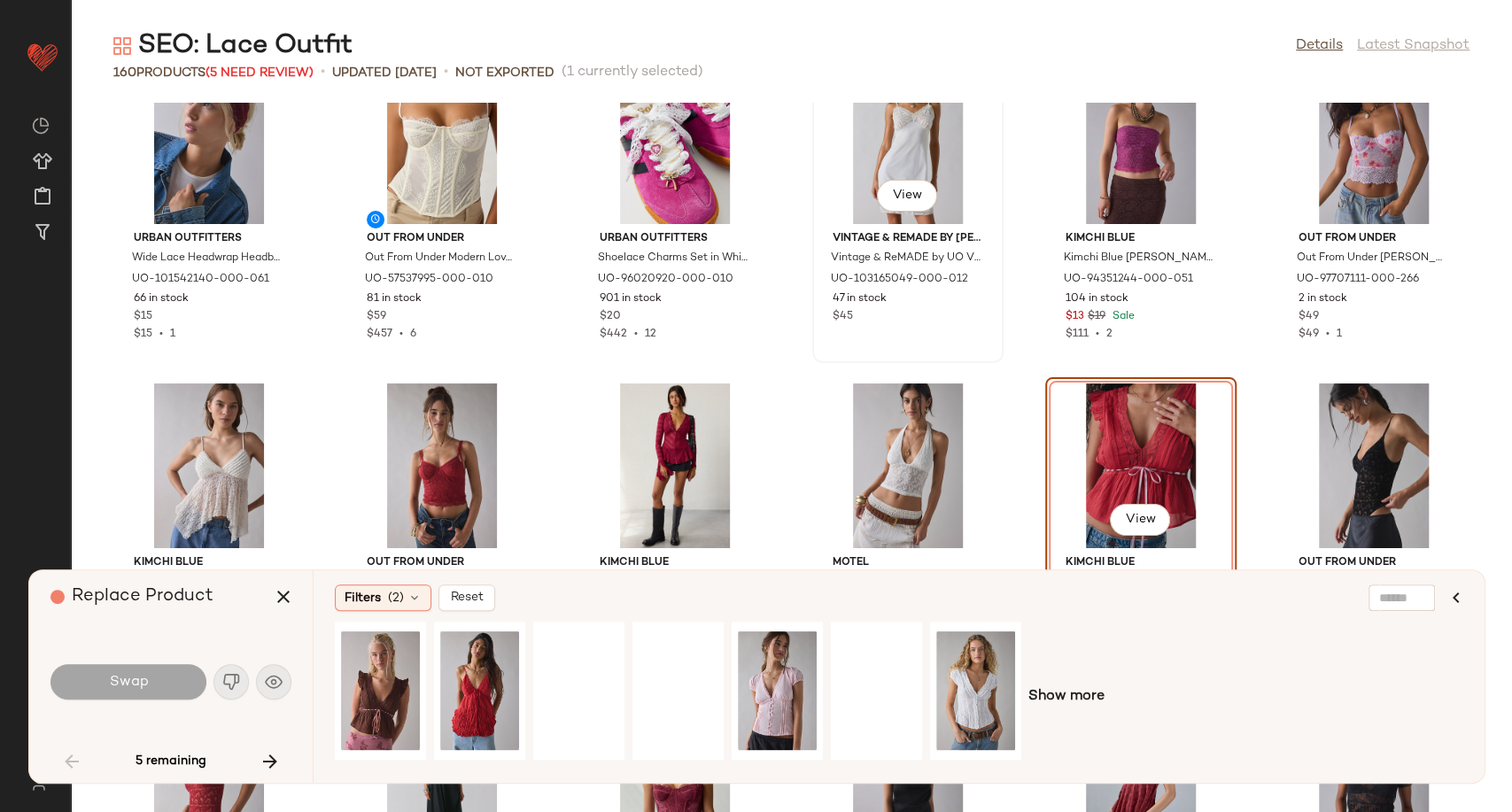
scroll to position [2043, 0]
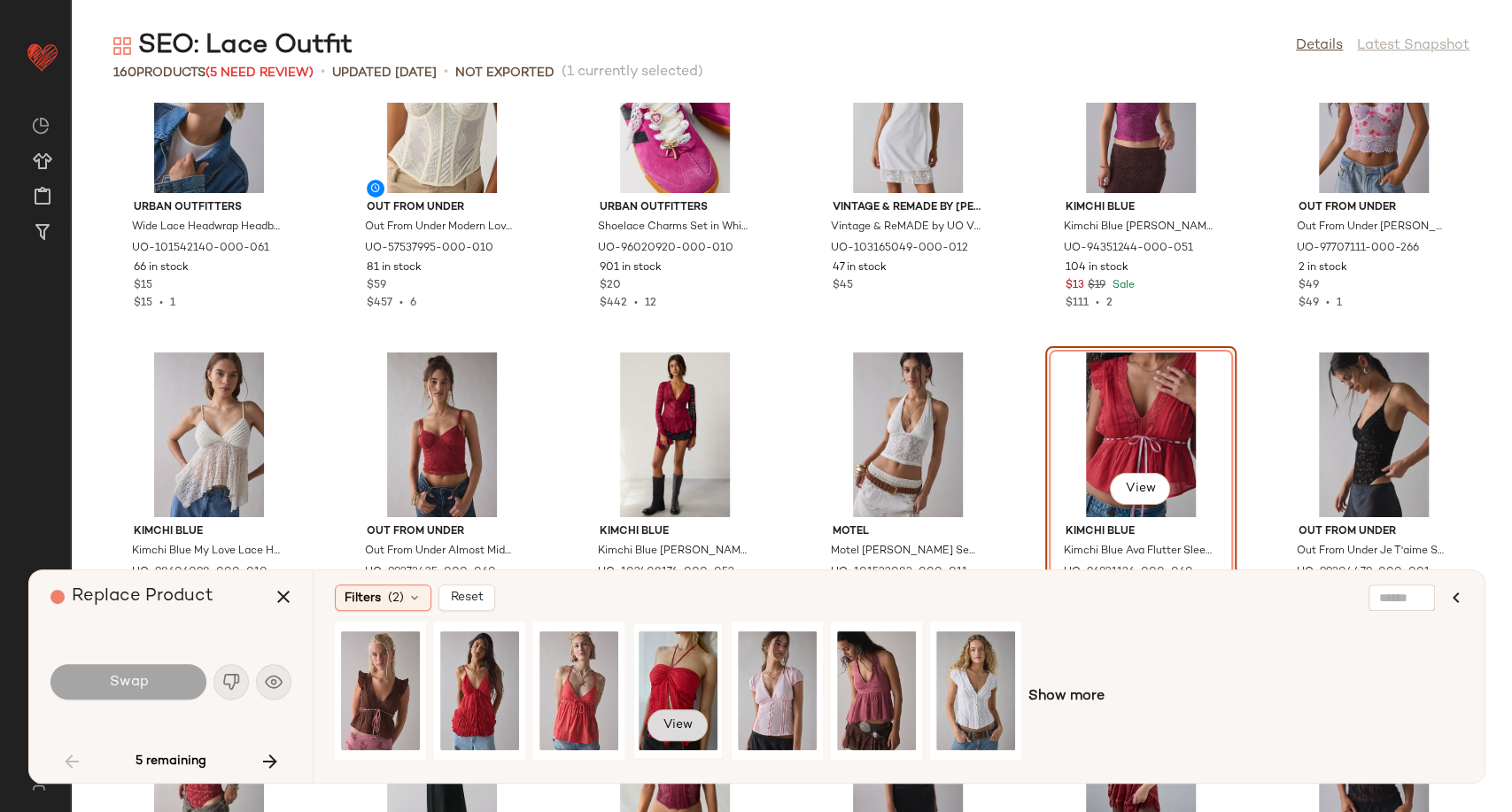
click at [688, 724] on span "View" at bounding box center [677, 725] width 30 height 15
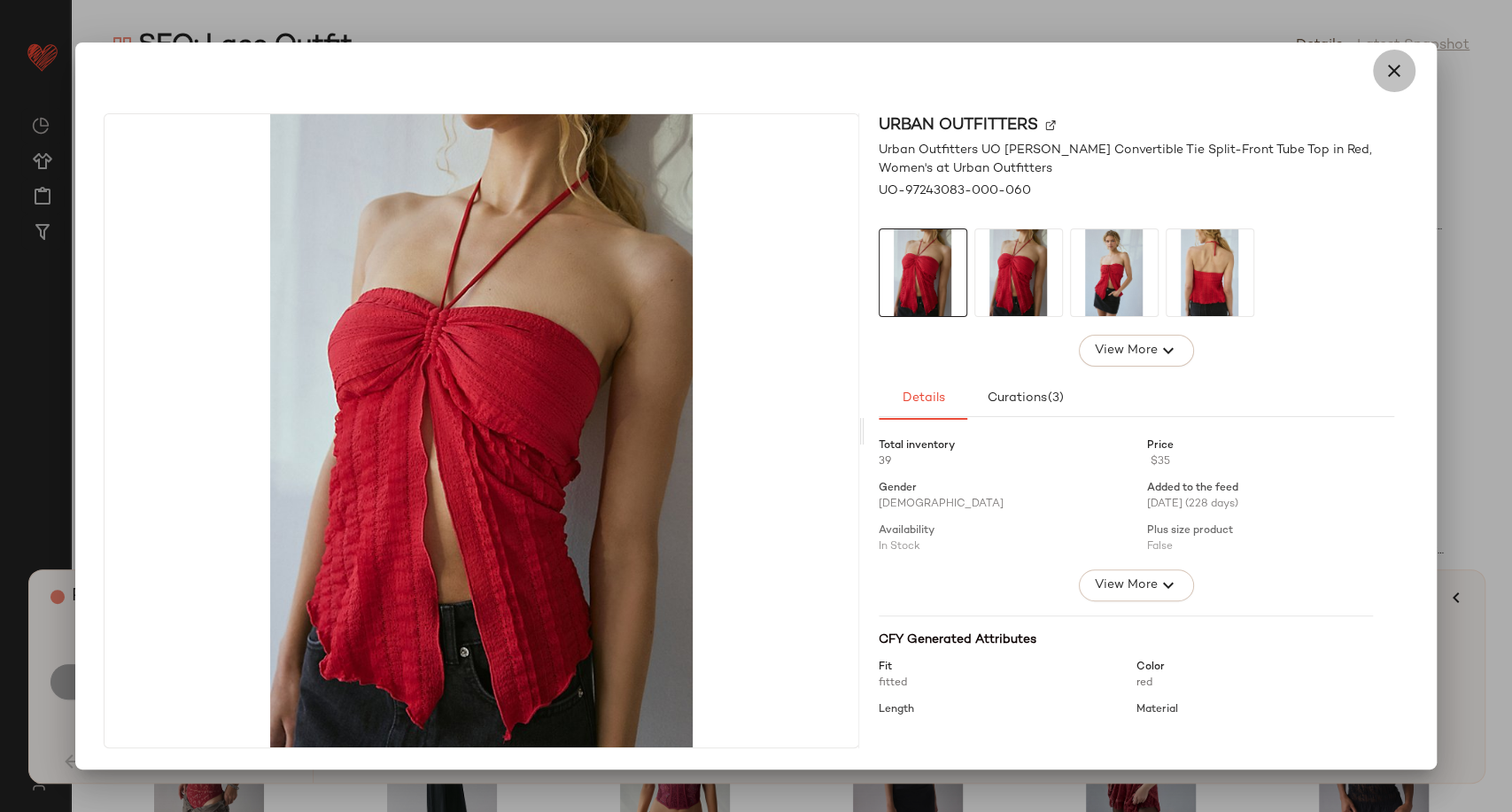
click at [1390, 78] on icon "button" at bounding box center [1394, 71] width 21 height 21
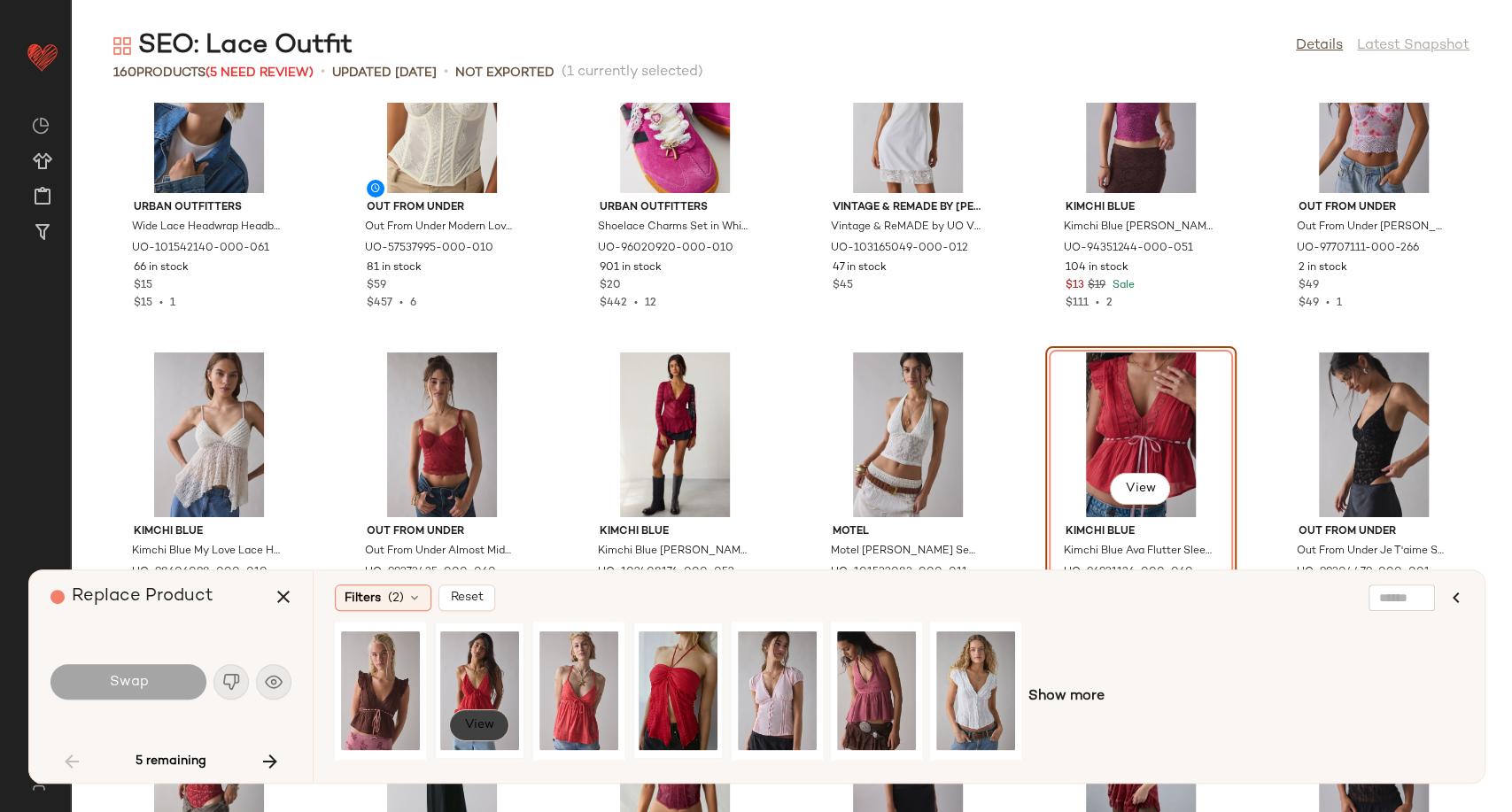
click at [481, 732] on span "View" at bounding box center [479, 725] width 30 height 15
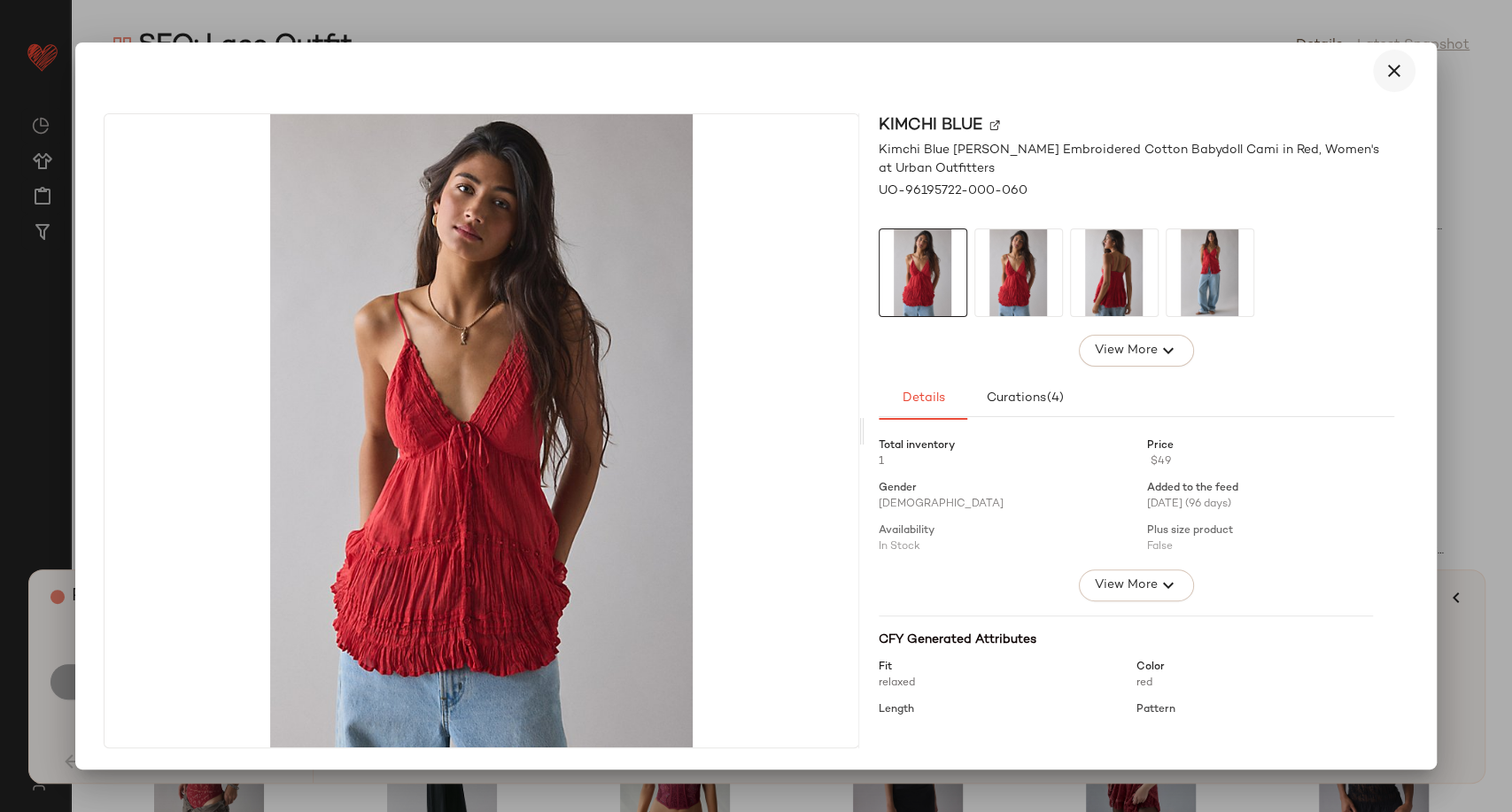
click at [1402, 73] on icon "button" at bounding box center [1394, 71] width 21 height 21
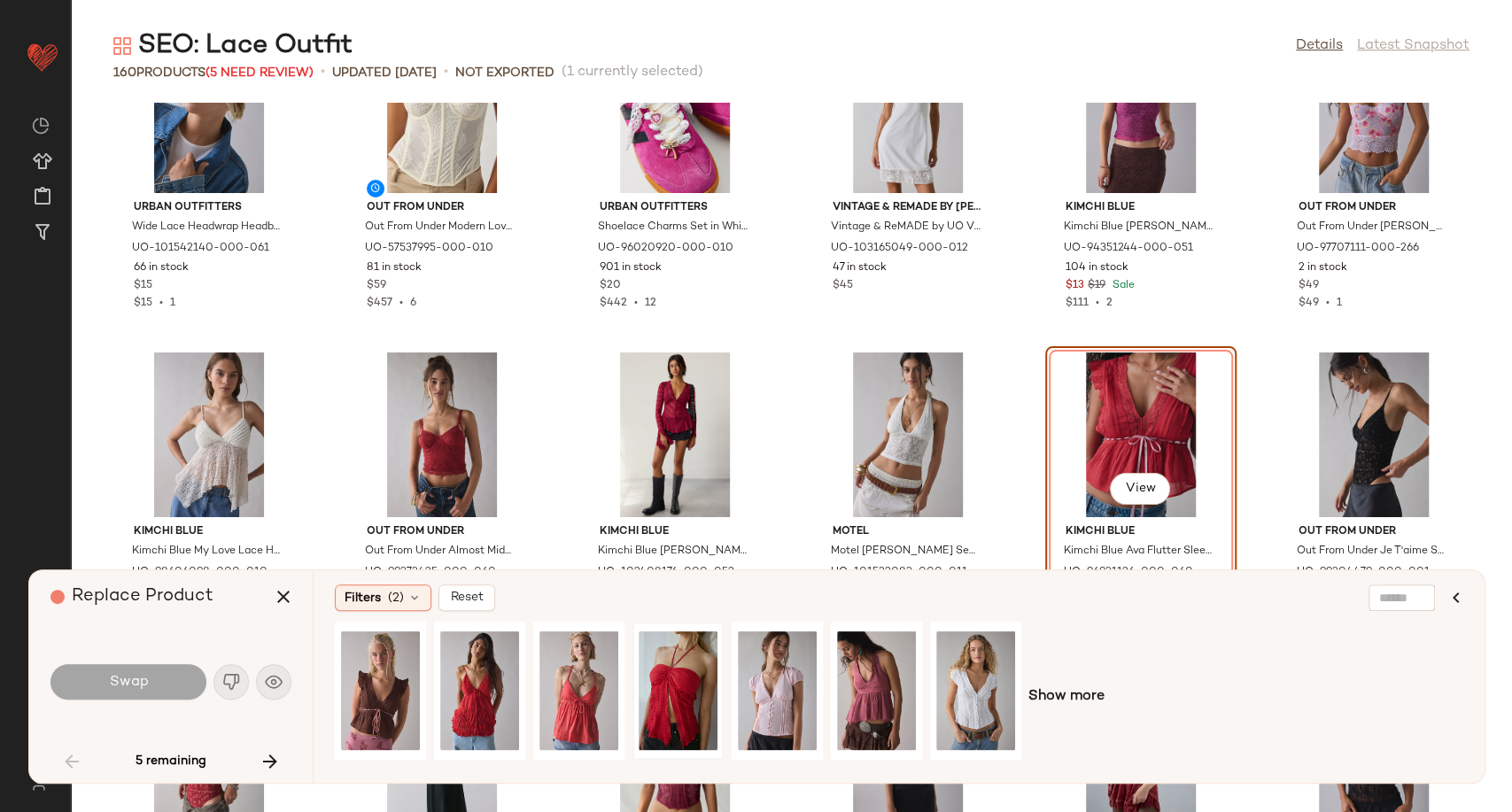
click at [1086, 422] on div "View" at bounding box center [1141, 435] width 179 height 165
click at [287, 595] on icon "button" at bounding box center [283, 597] width 21 height 21
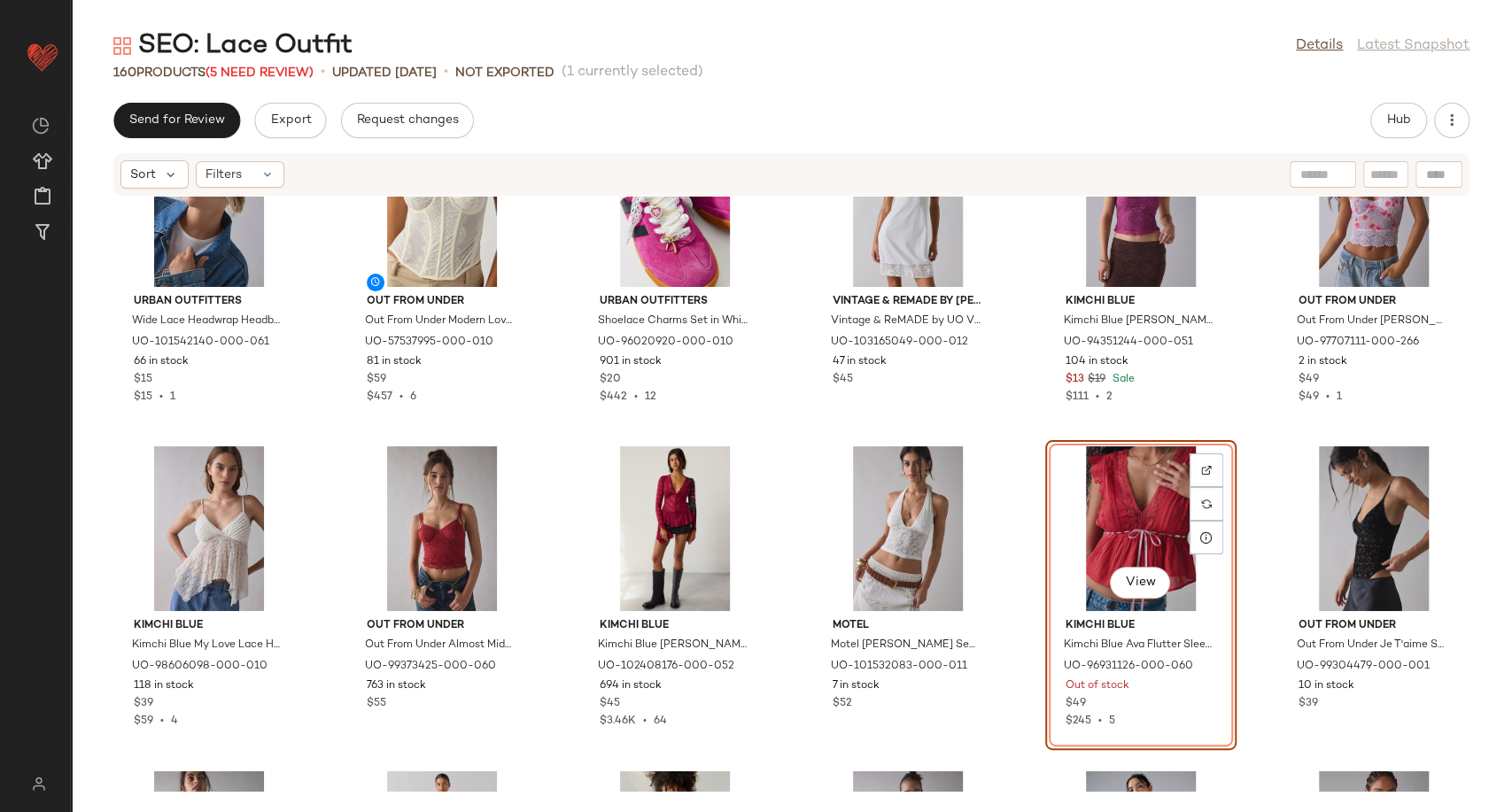
click at [1126, 523] on div "View" at bounding box center [1141, 529] width 179 height 165
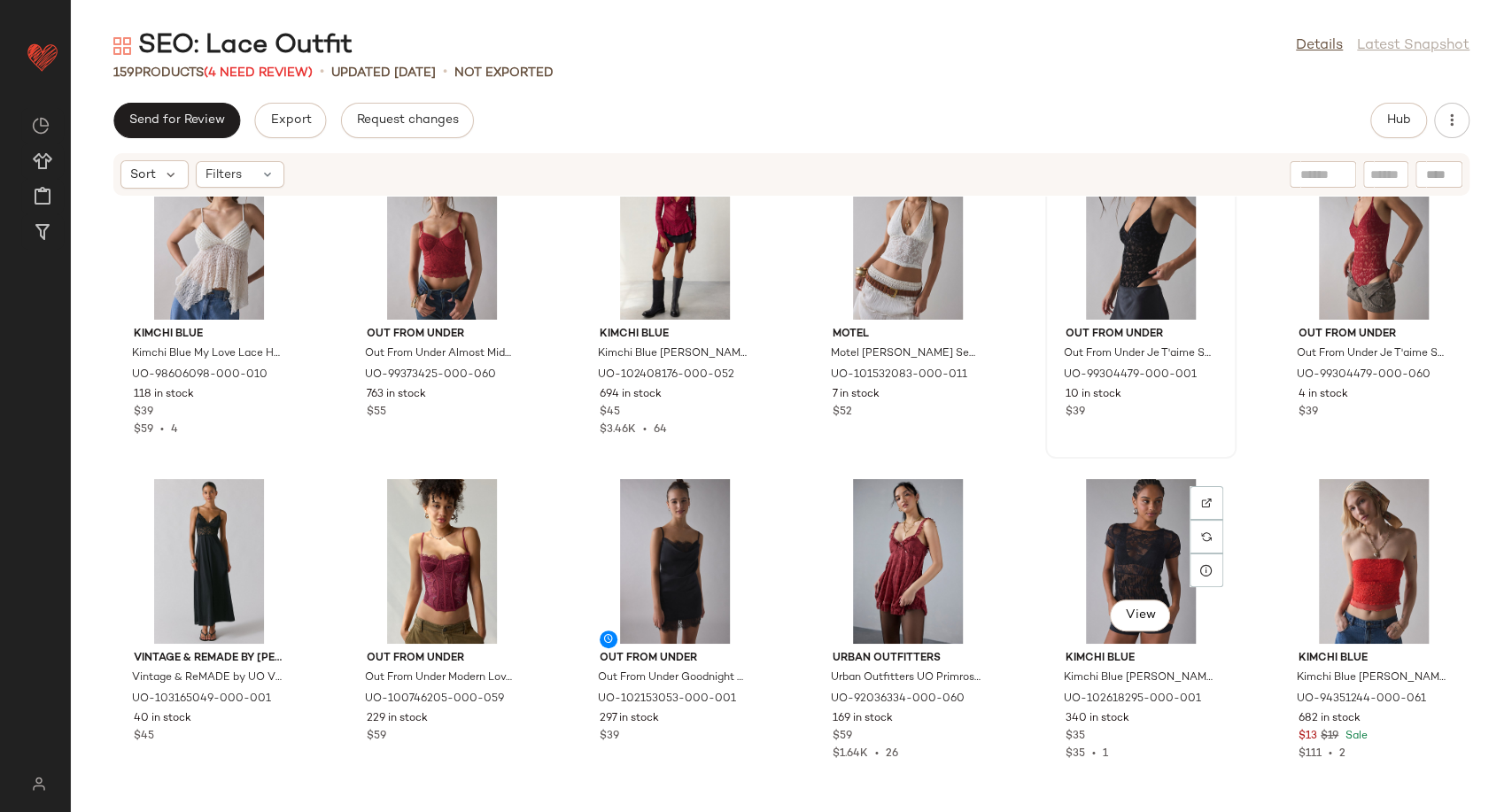
scroll to position [2337, 0]
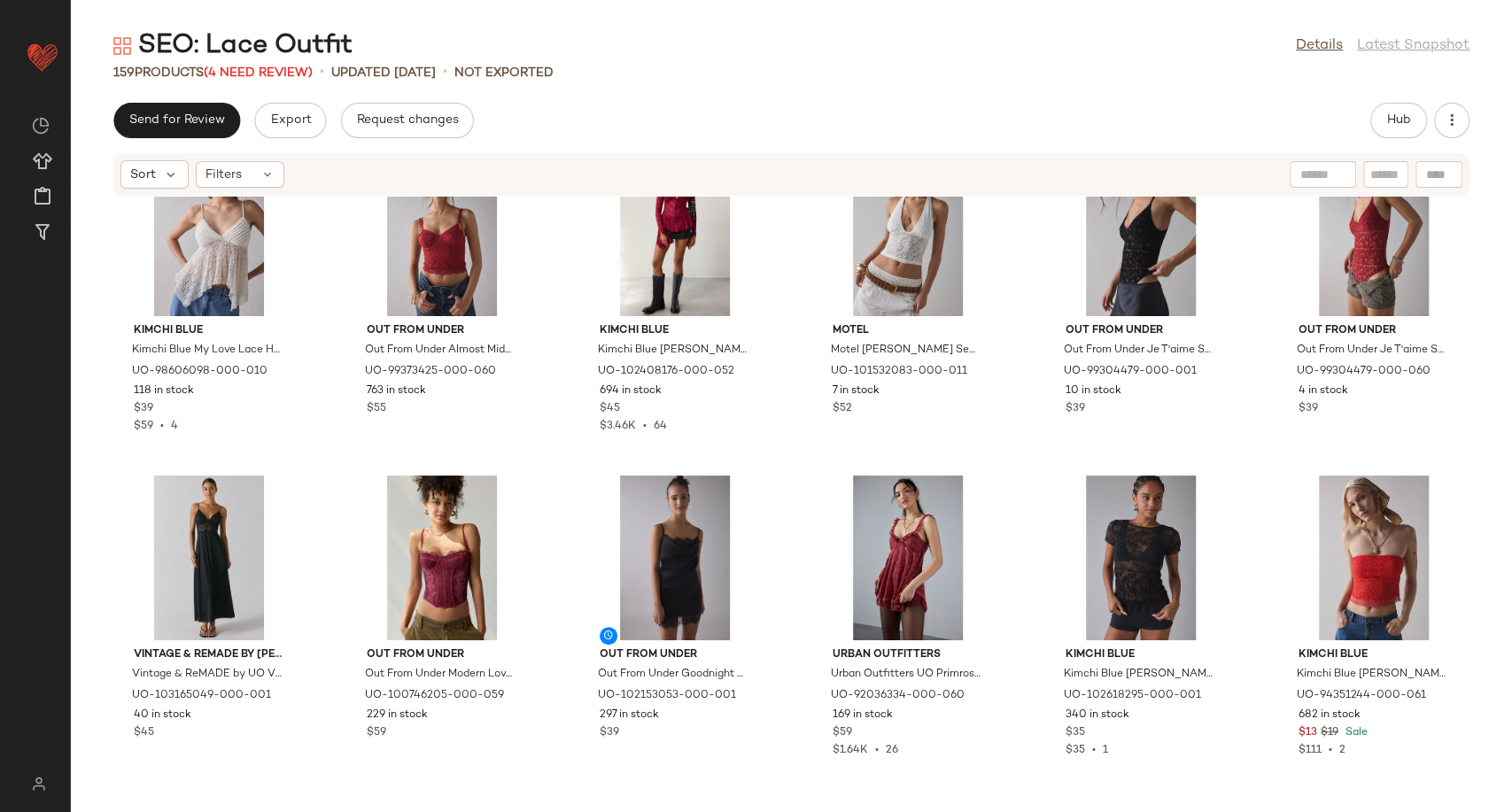
click at [240, 84] on div "SEO: Lace Outfit Details Latest Snapshot 159 Products (4 Need Review) • updated…" at bounding box center [791, 420] width 1441 height 784
click at [242, 77] on span "(4 Need Review)" at bounding box center [258, 74] width 109 height 14
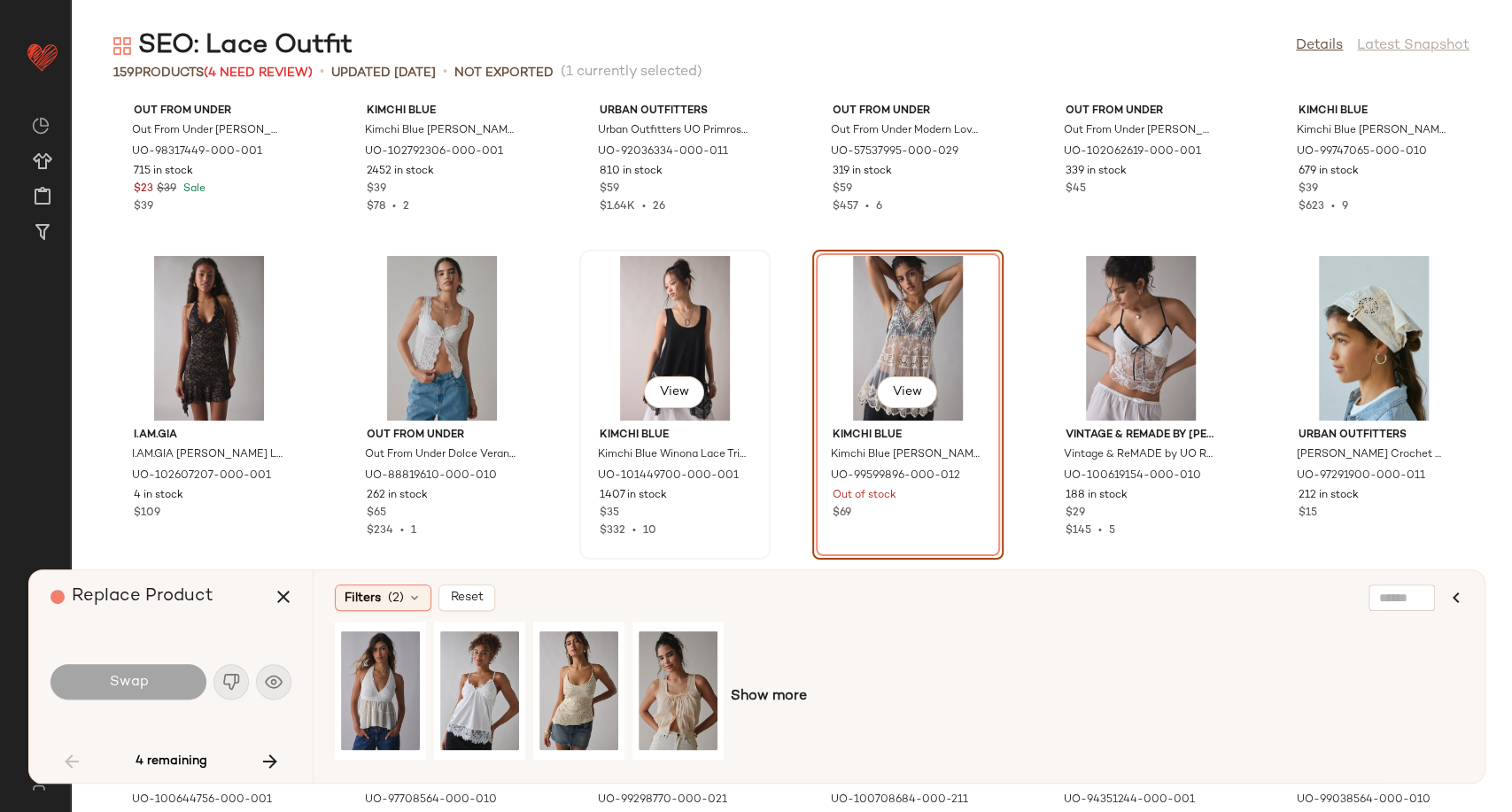
scroll to position [3437, 0]
click at [385, 730] on span "View" at bounding box center [379, 725] width 30 height 15
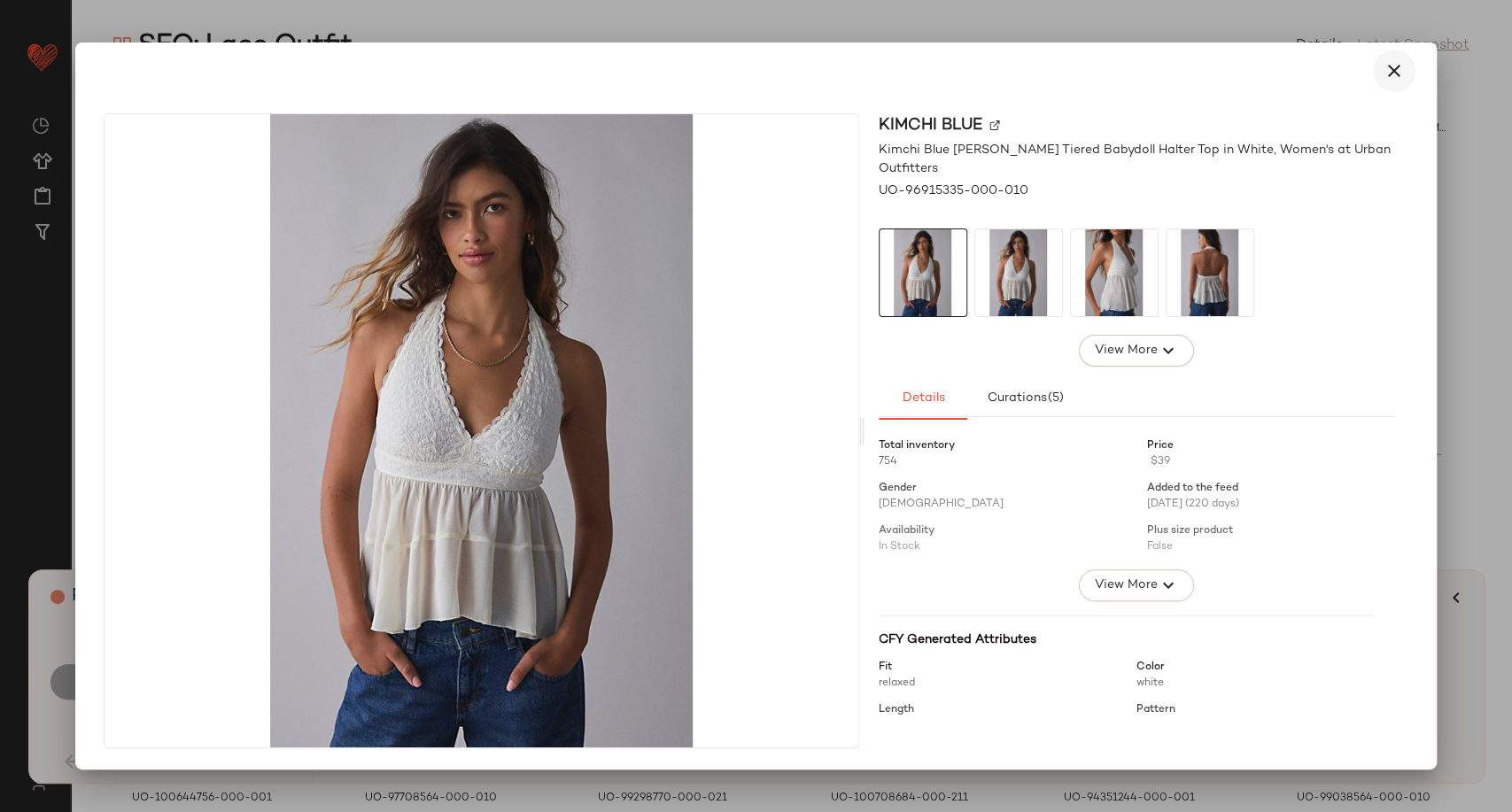
click at [1400, 76] on icon "button" at bounding box center [1394, 71] width 21 height 21
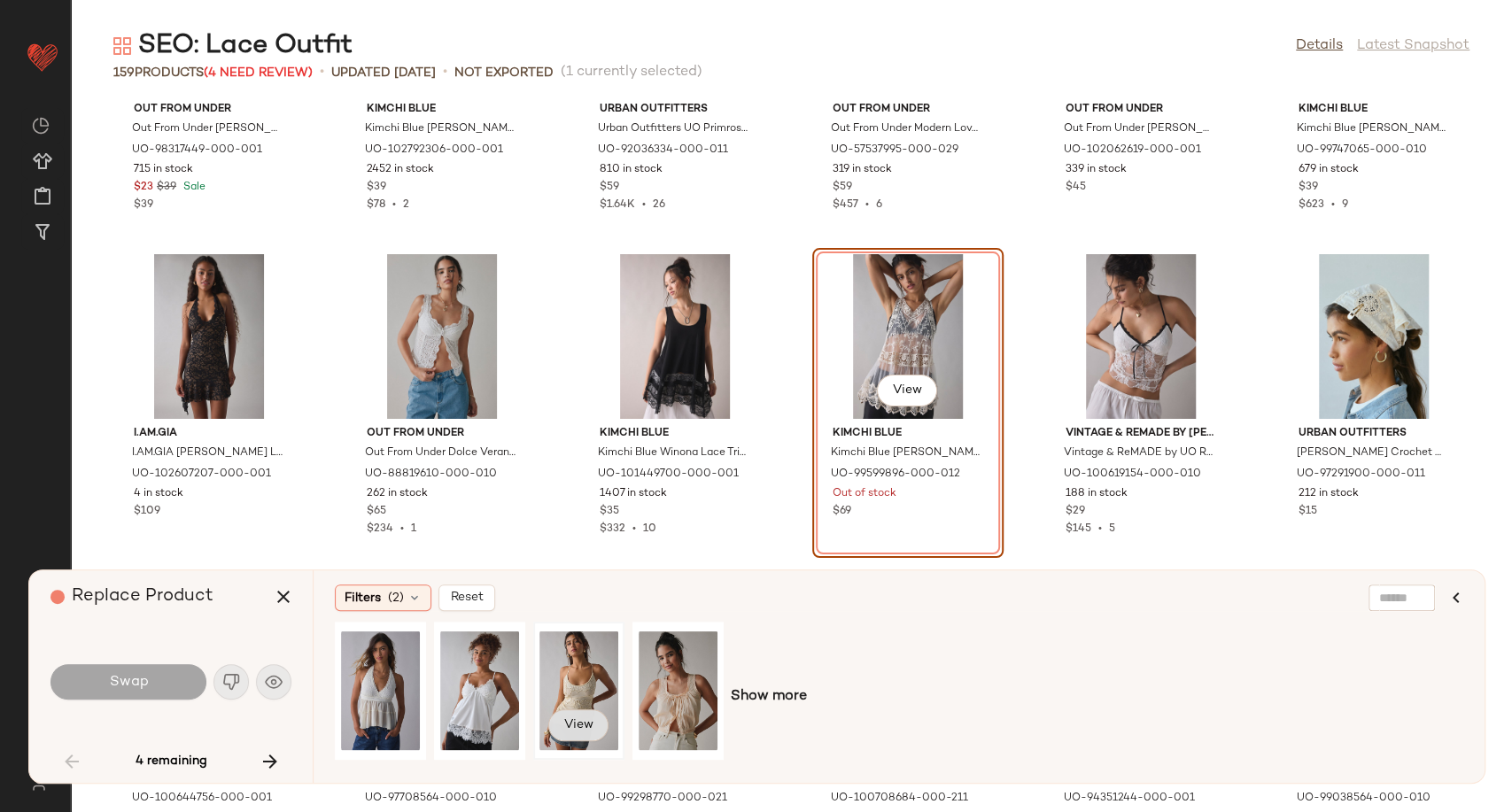
click at [557, 726] on button "View" at bounding box center [579, 725] width 60 height 32
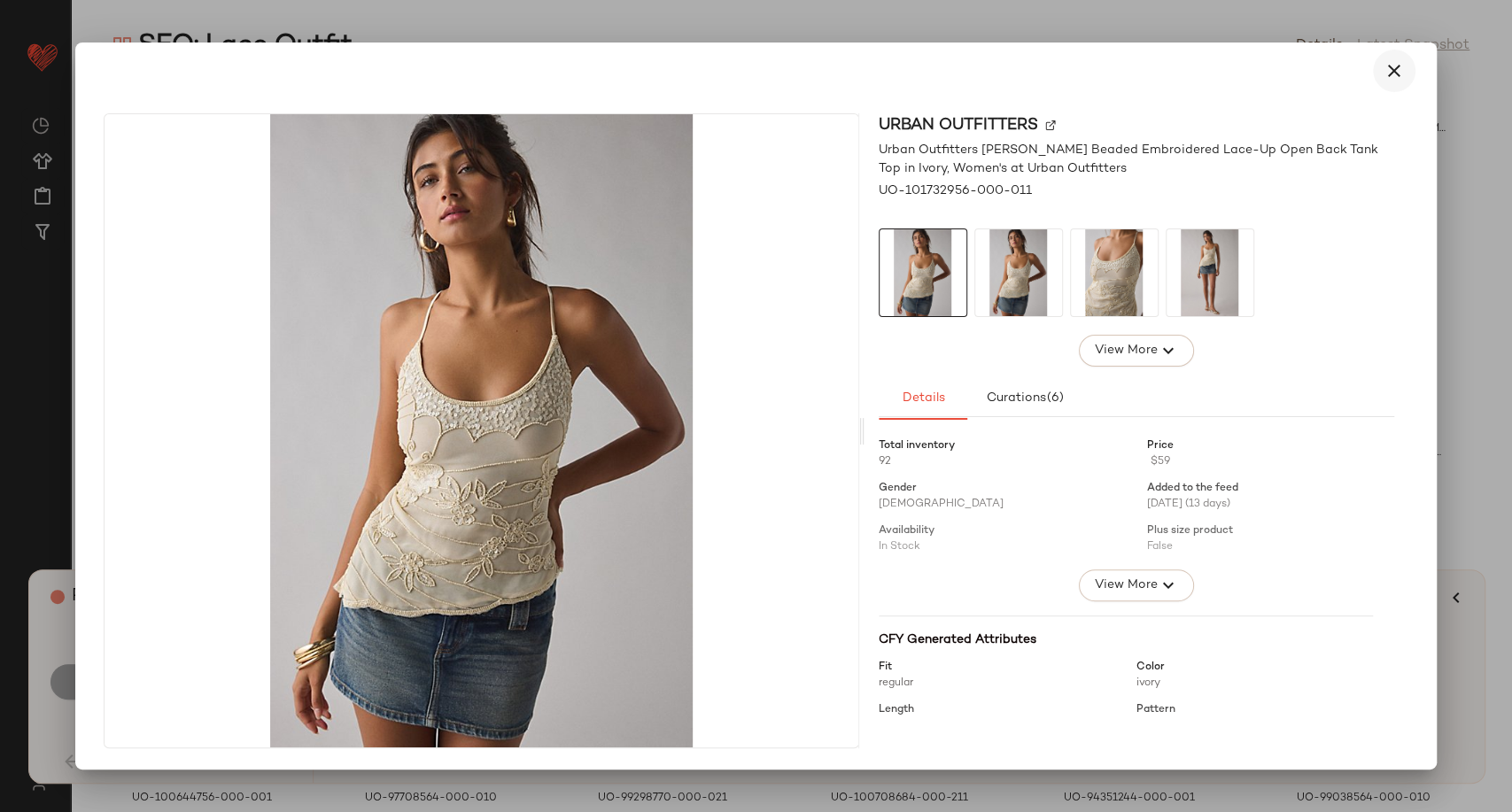
click at [1399, 74] on icon "button" at bounding box center [1394, 71] width 21 height 21
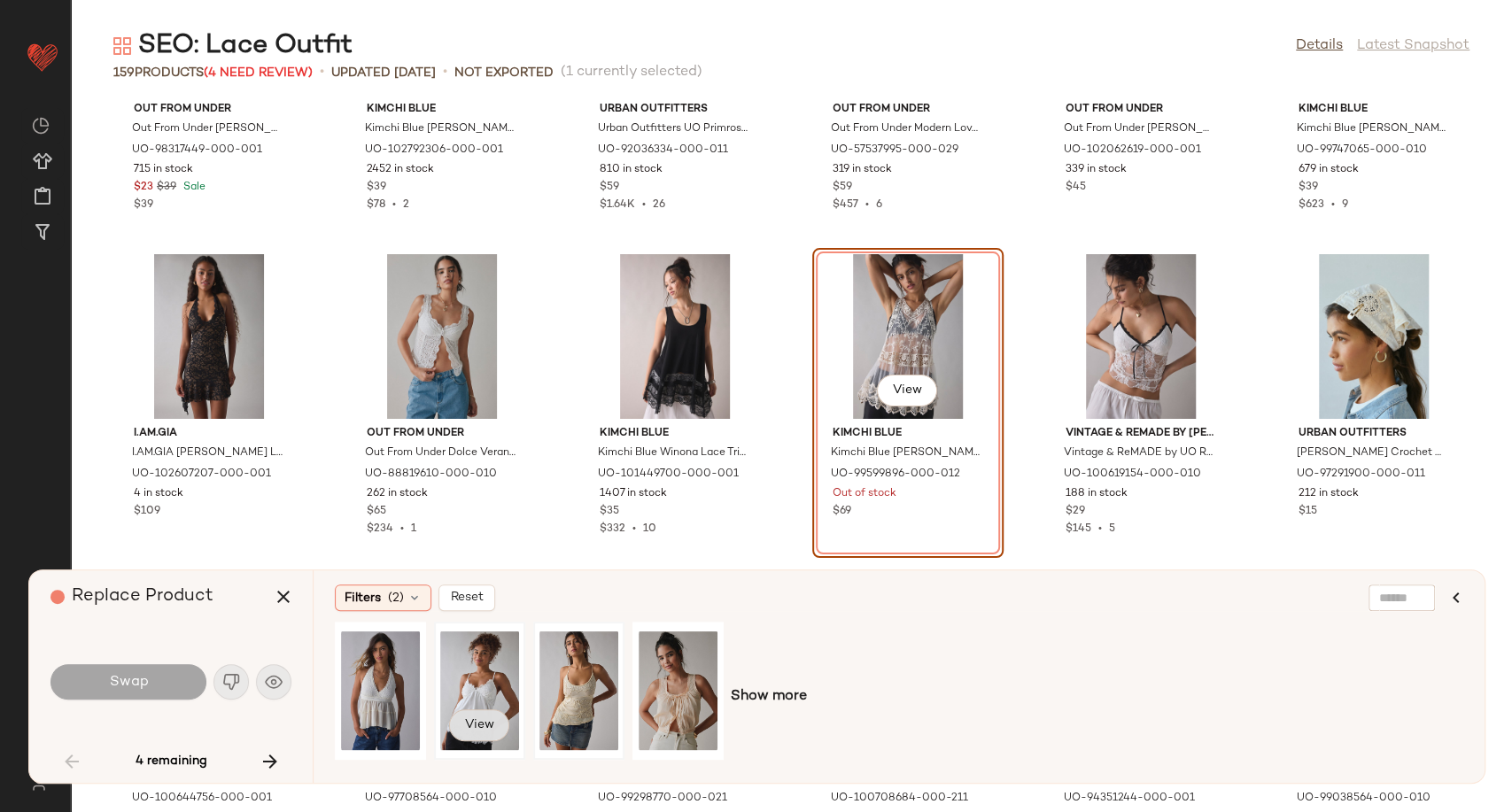
click at [484, 725] on span "View" at bounding box center [479, 725] width 30 height 15
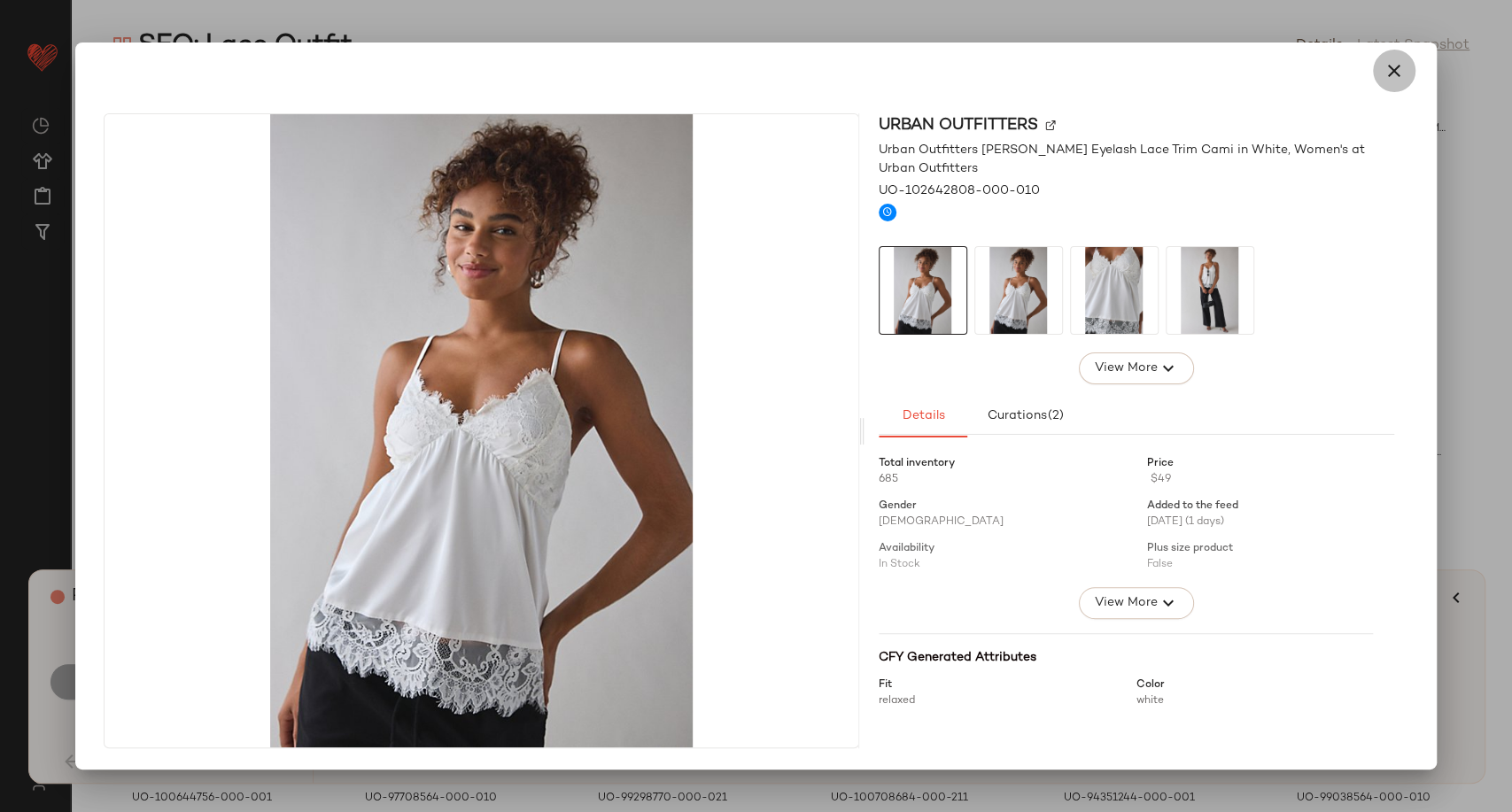
click at [1410, 69] on button "button" at bounding box center [1394, 71] width 43 height 43
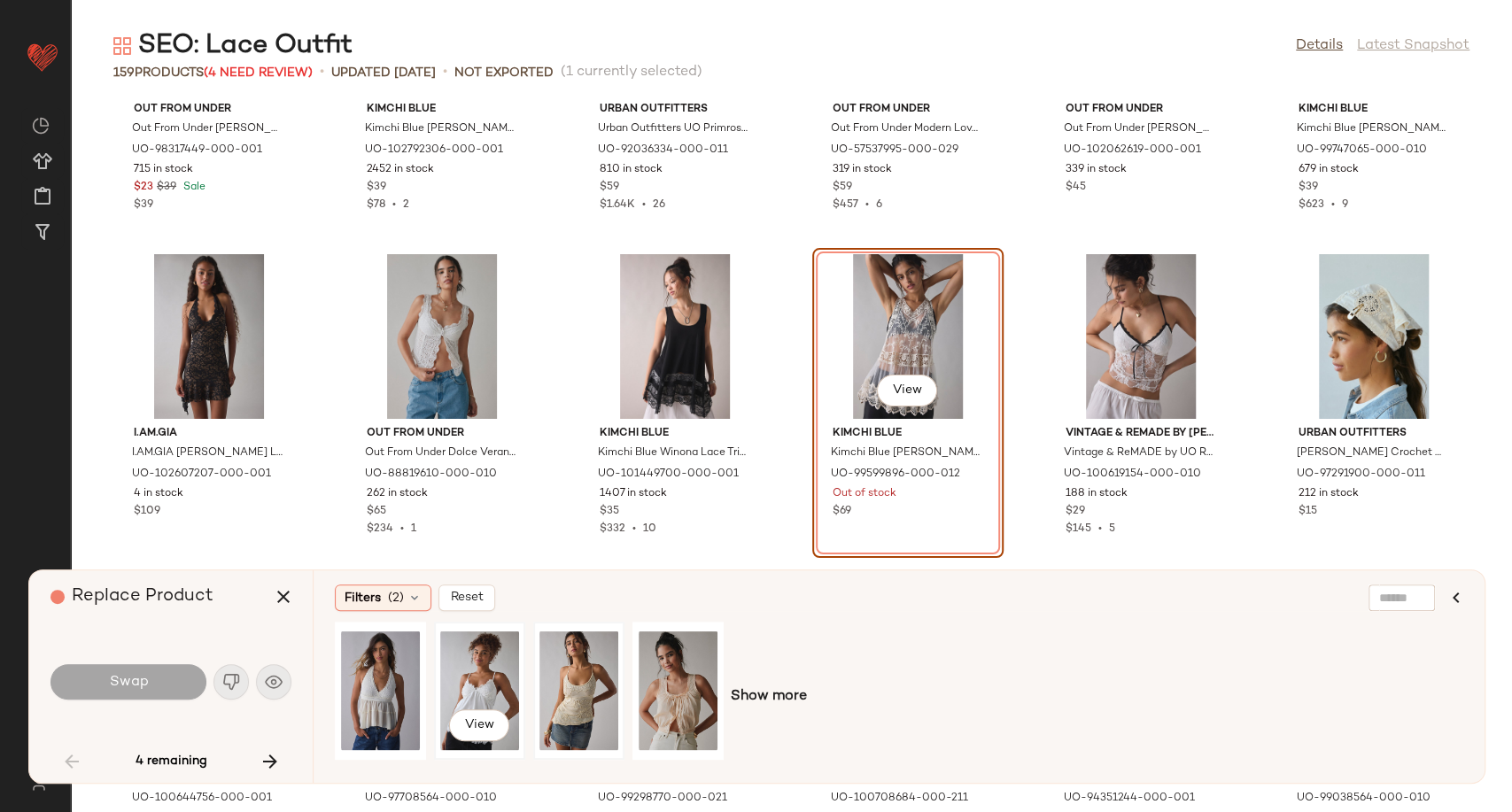
click at [478, 683] on div "View" at bounding box center [479, 691] width 79 height 126
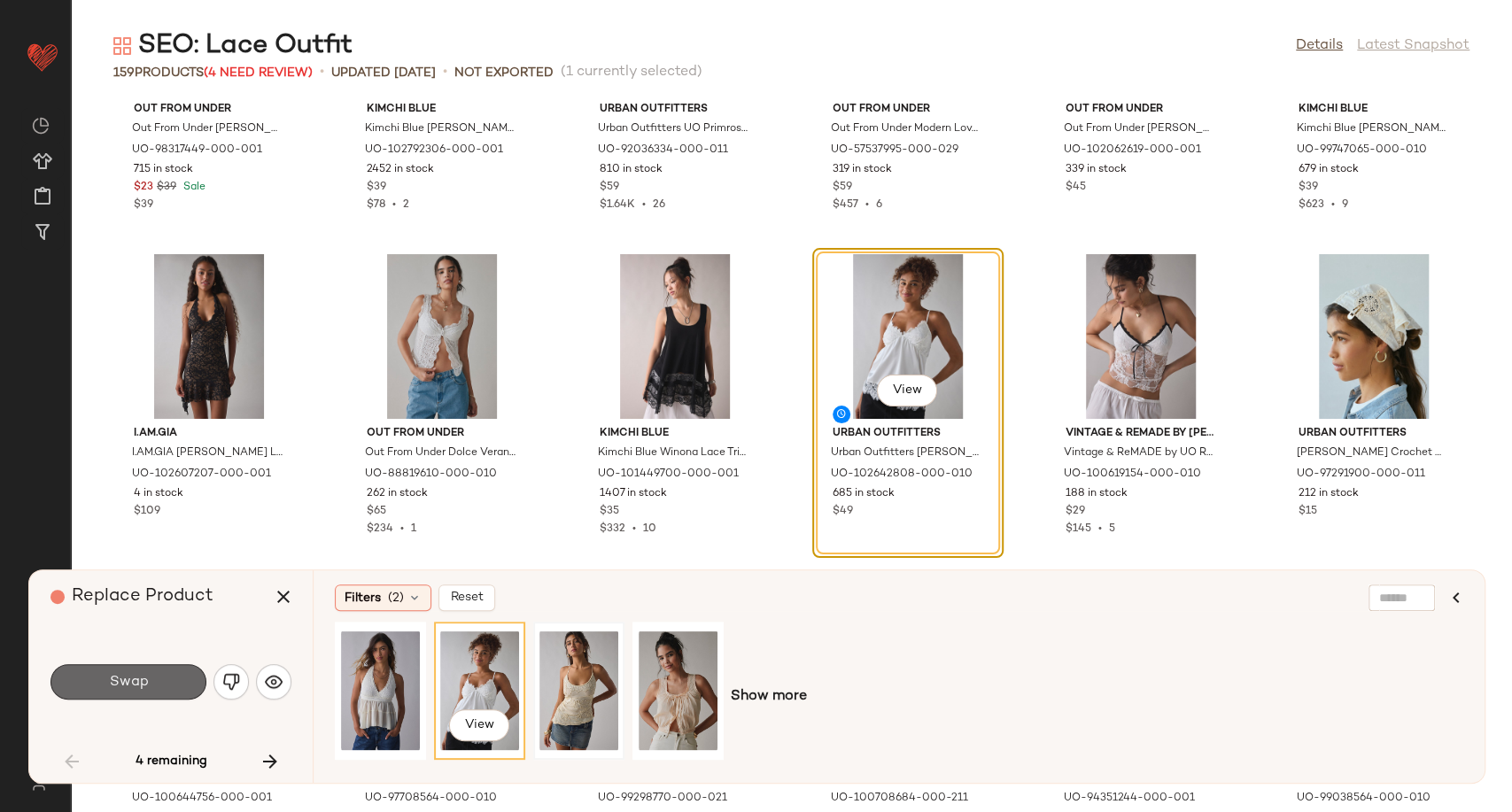
click at [149, 676] on button "Swap" at bounding box center [128, 681] width 156 height 36
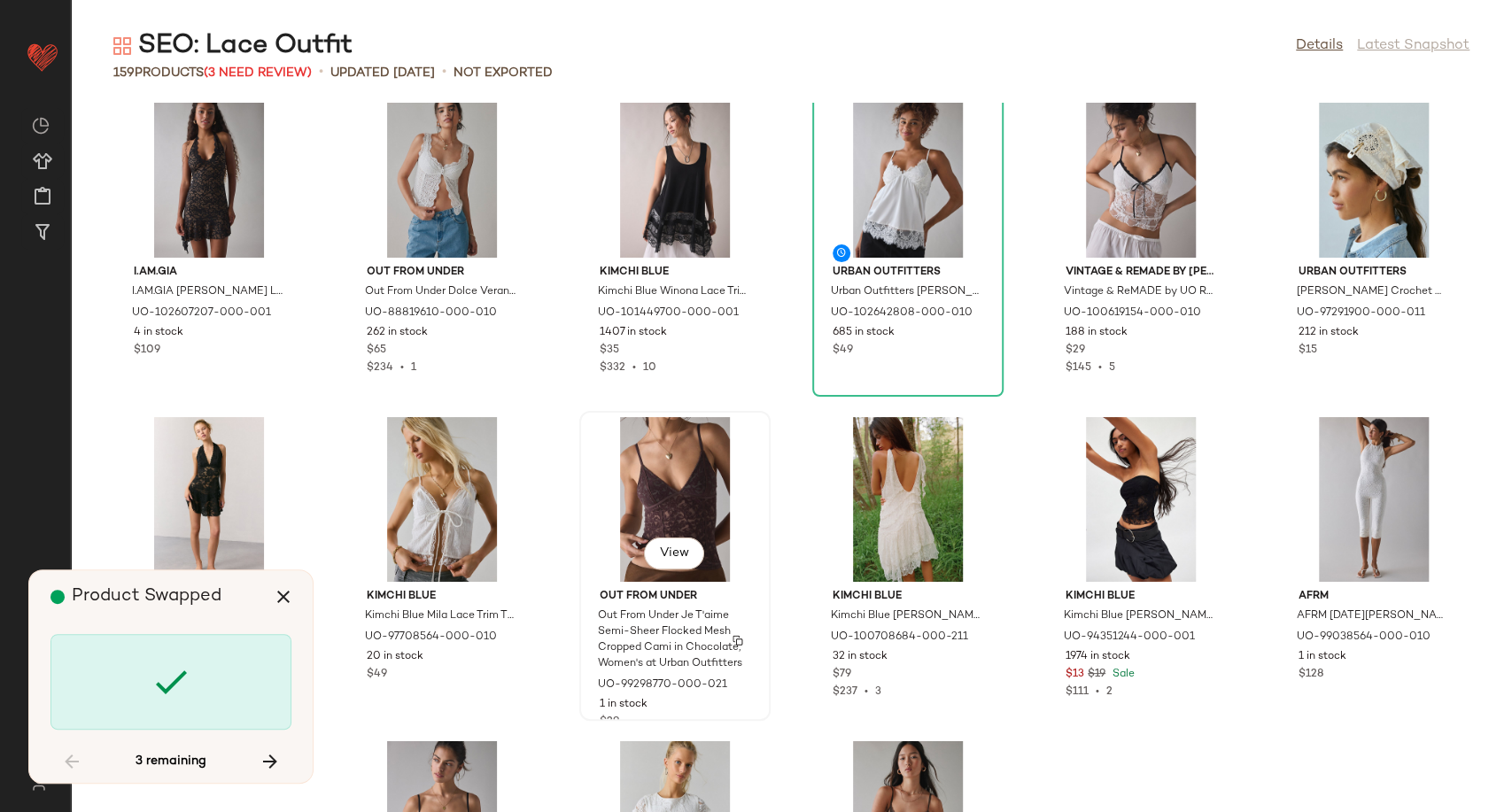
scroll to position [3634, 0]
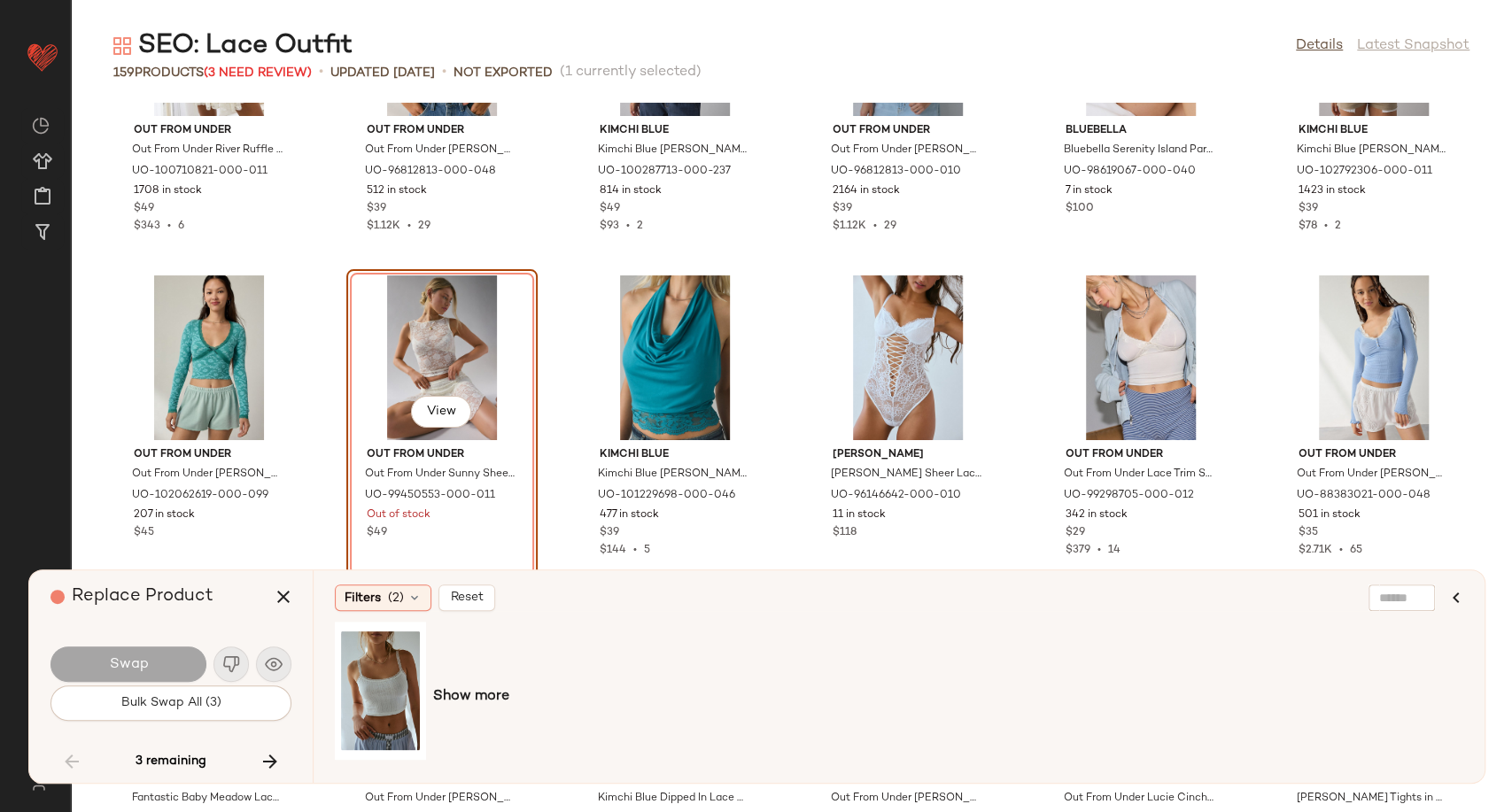
scroll to position [5058, 0]
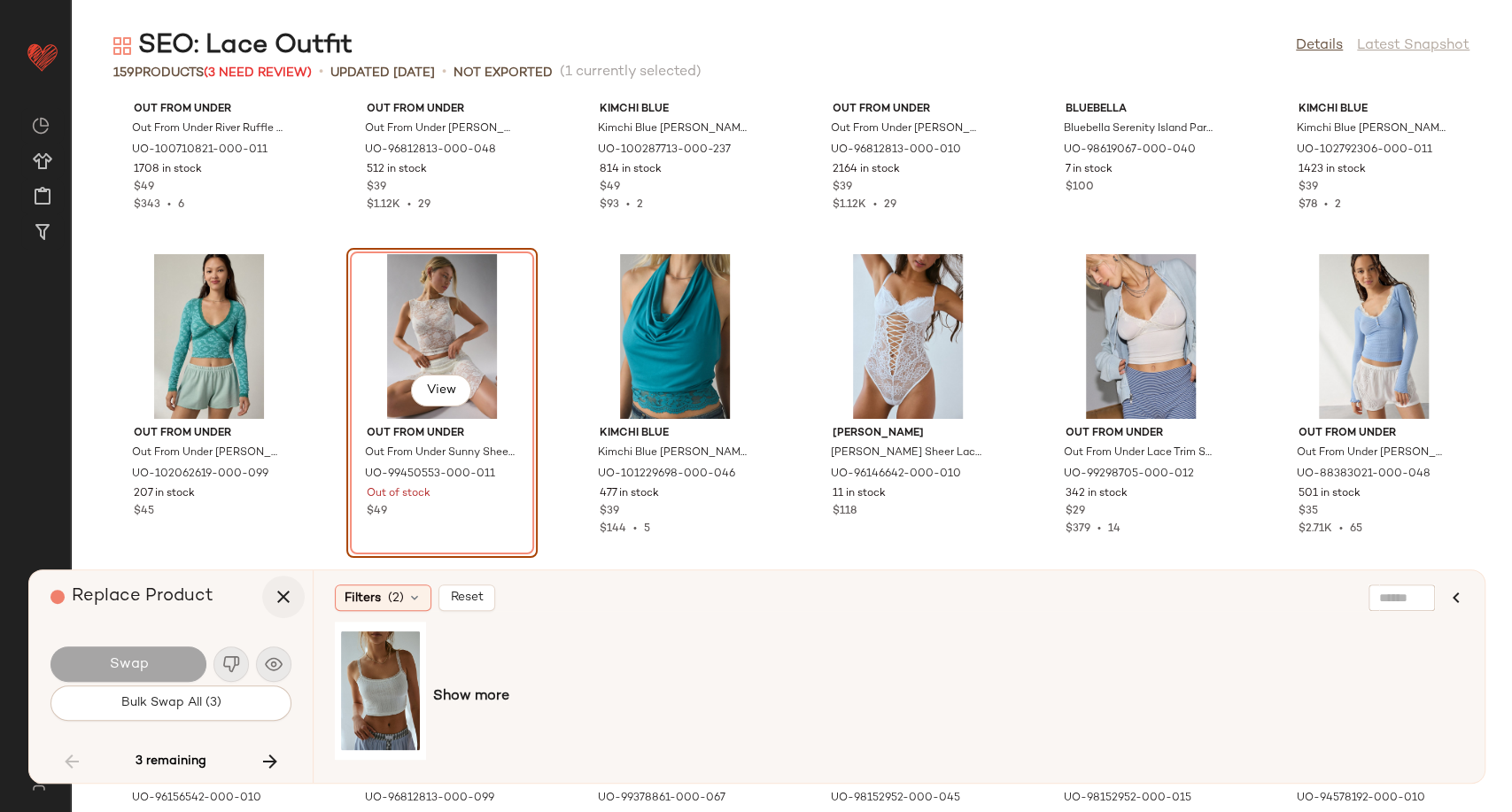
click at [291, 601] on icon "button" at bounding box center [283, 597] width 21 height 21
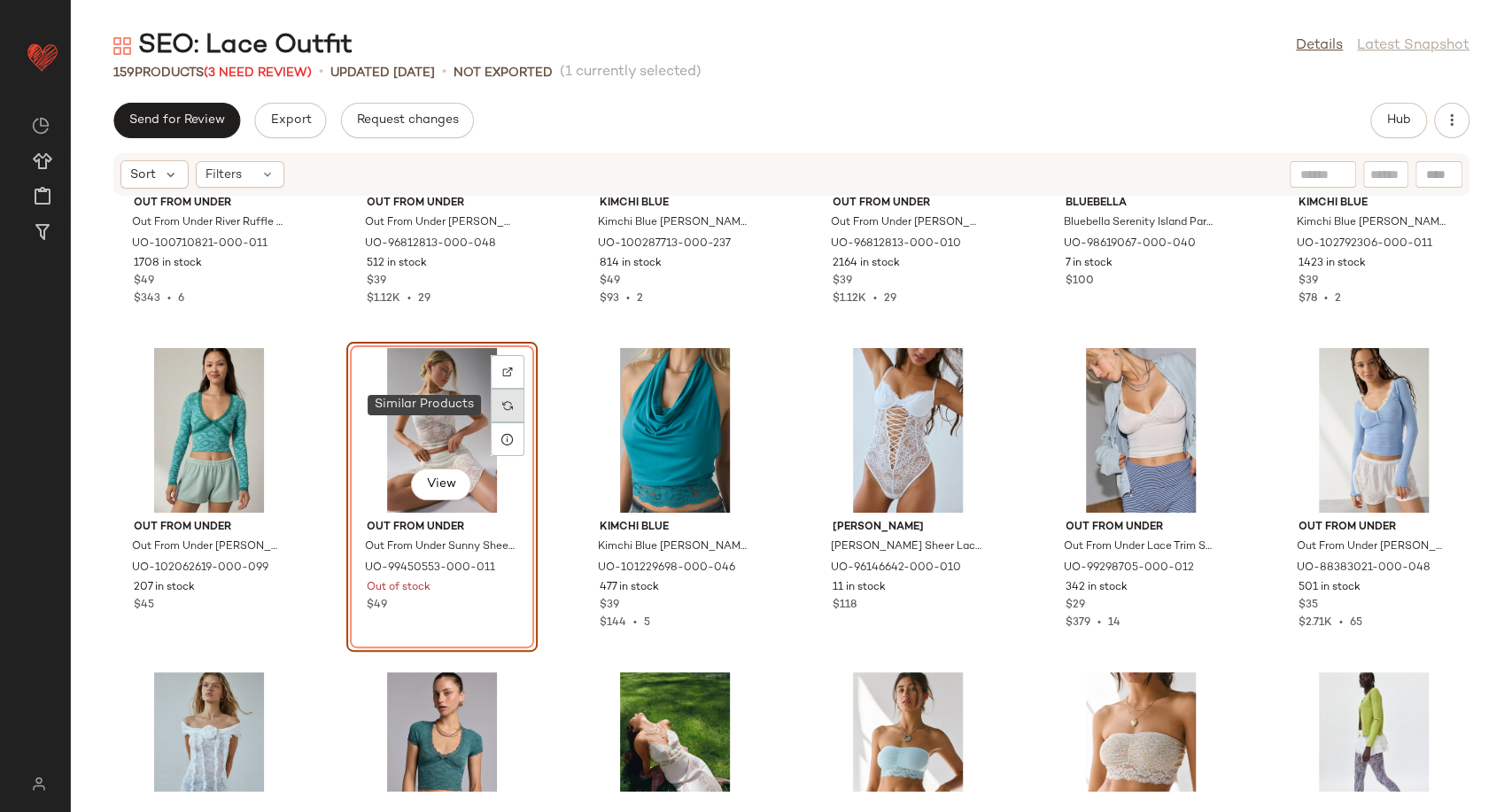
click at [504, 394] on div at bounding box center [507, 405] width 34 height 34
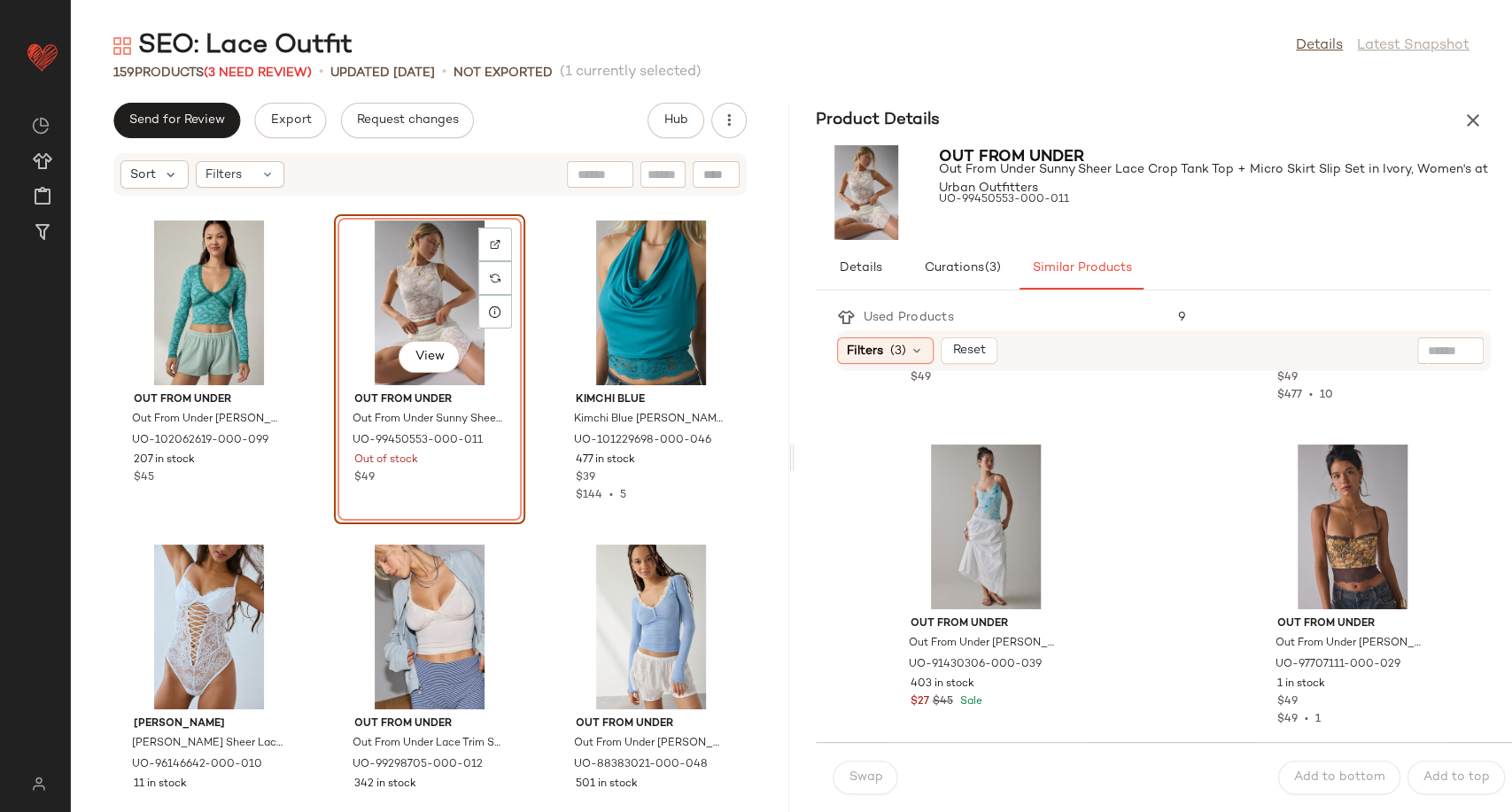
scroll to position [2221, 0]
click at [1476, 118] on icon "button" at bounding box center [1473, 120] width 21 height 21
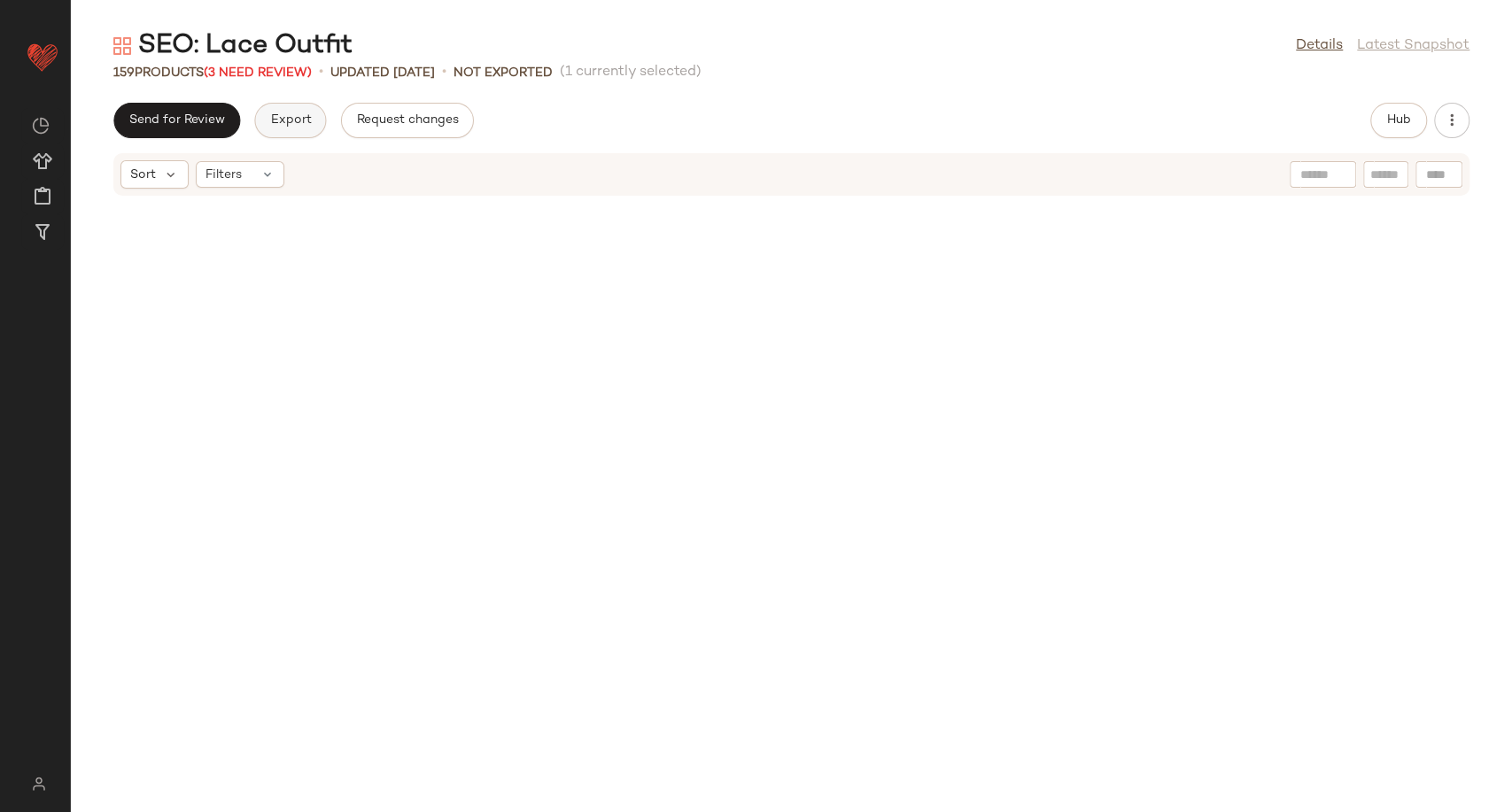
scroll to position [5185, 0]
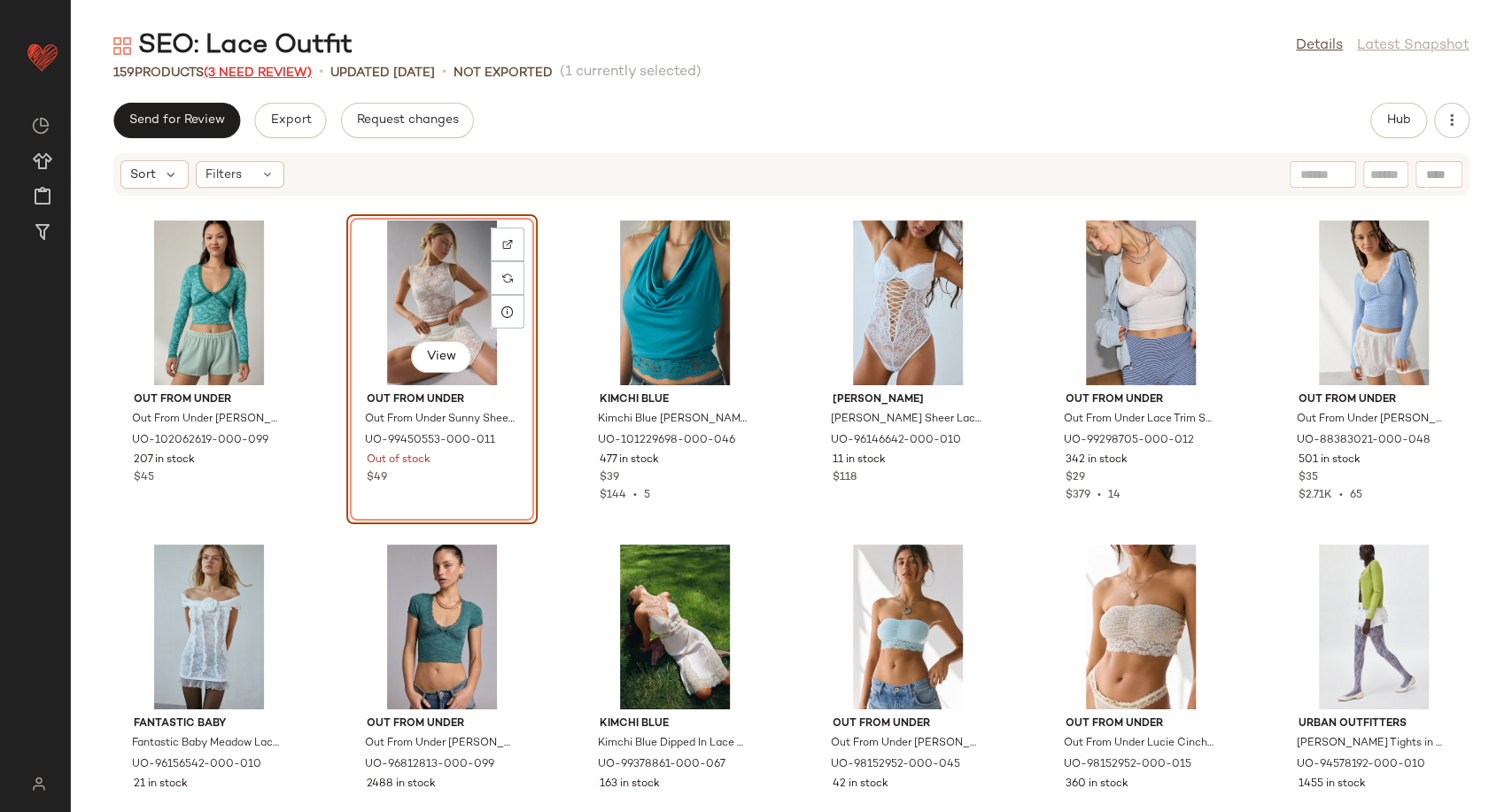
click at [252, 72] on span "(3 Need Review)" at bounding box center [257, 74] width 108 height 14
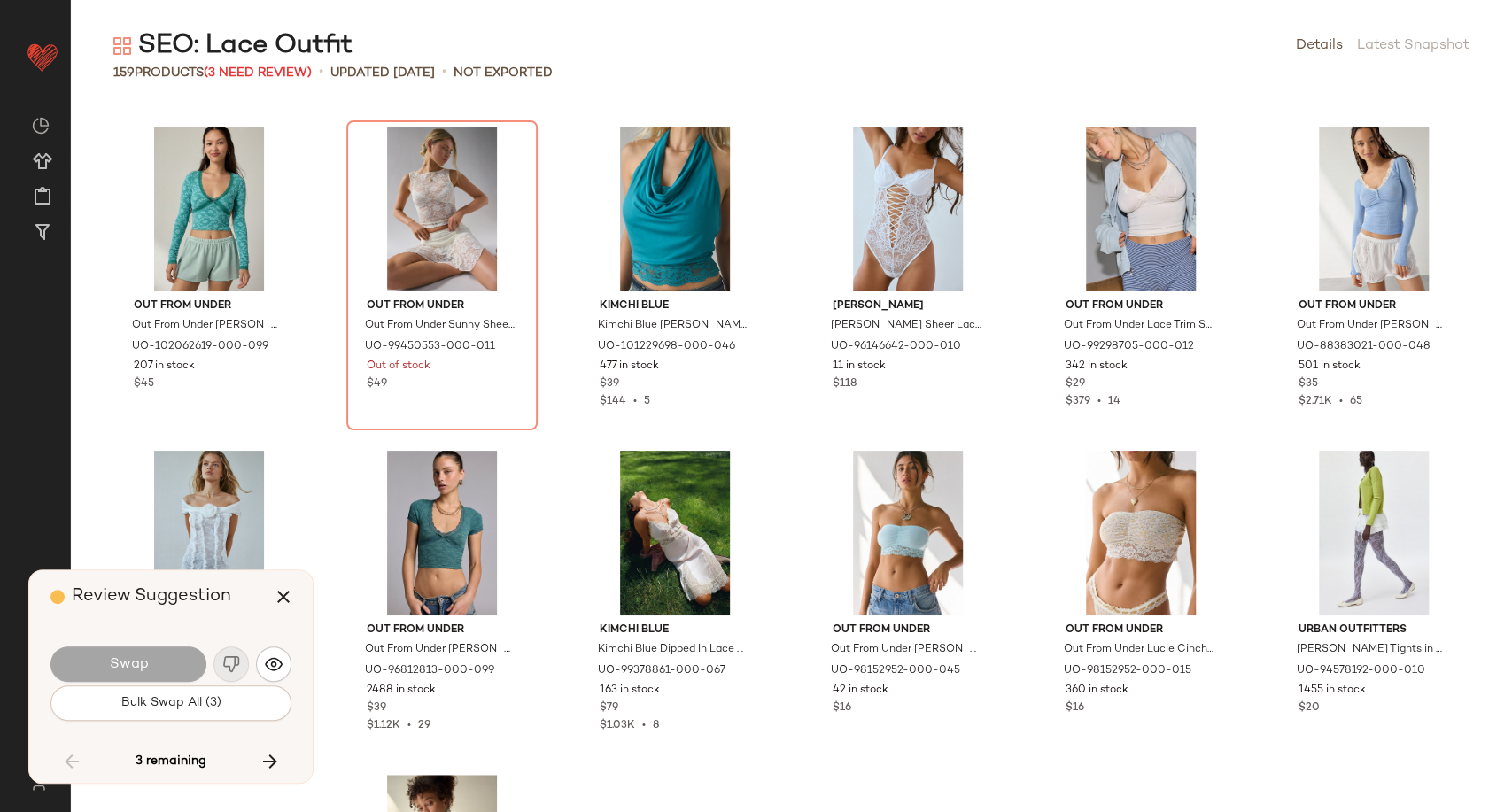
scroll to position [4860, 0]
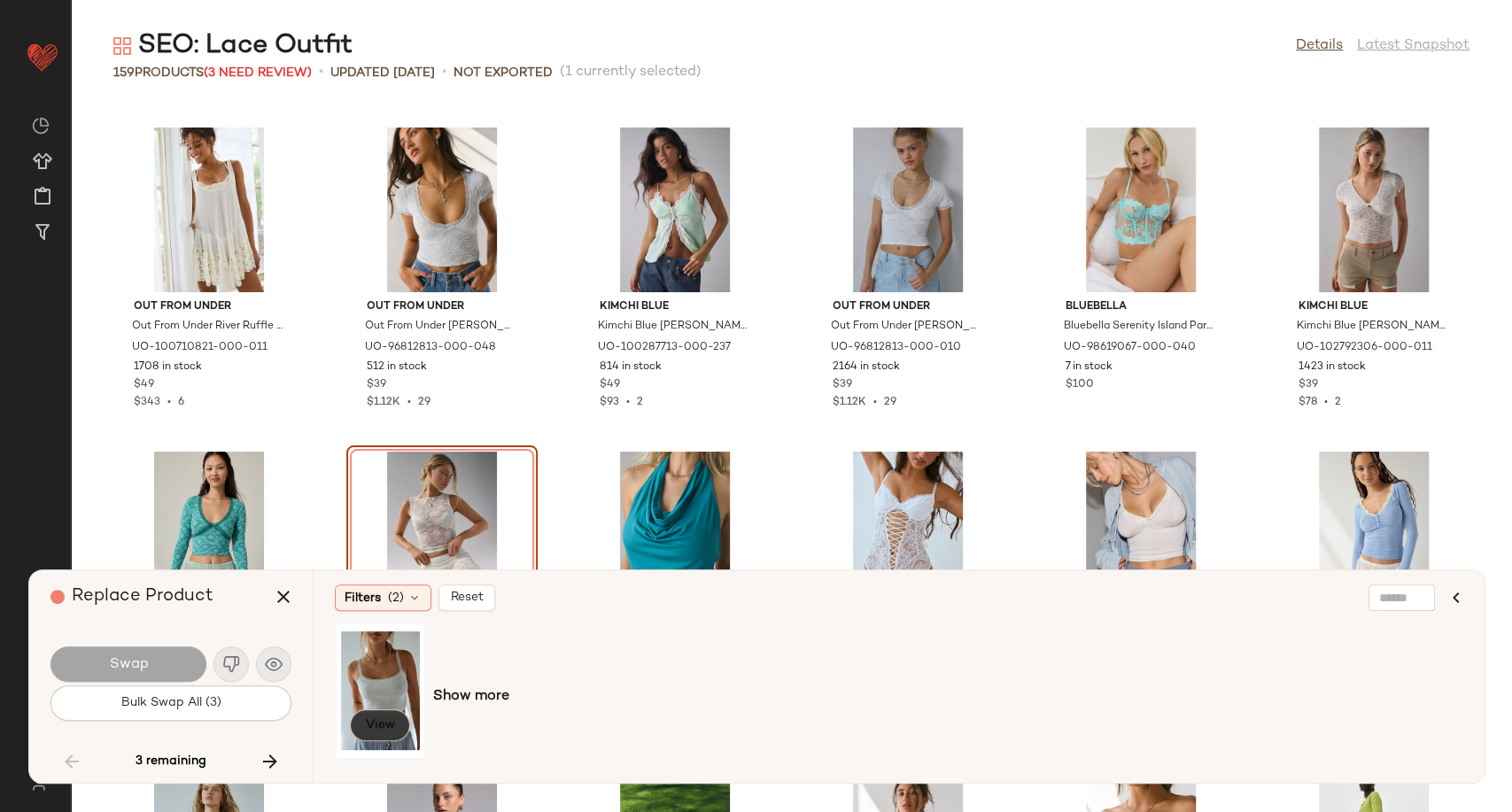
click at [395, 716] on button "View" at bounding box center [380, 725] width 60 height 32
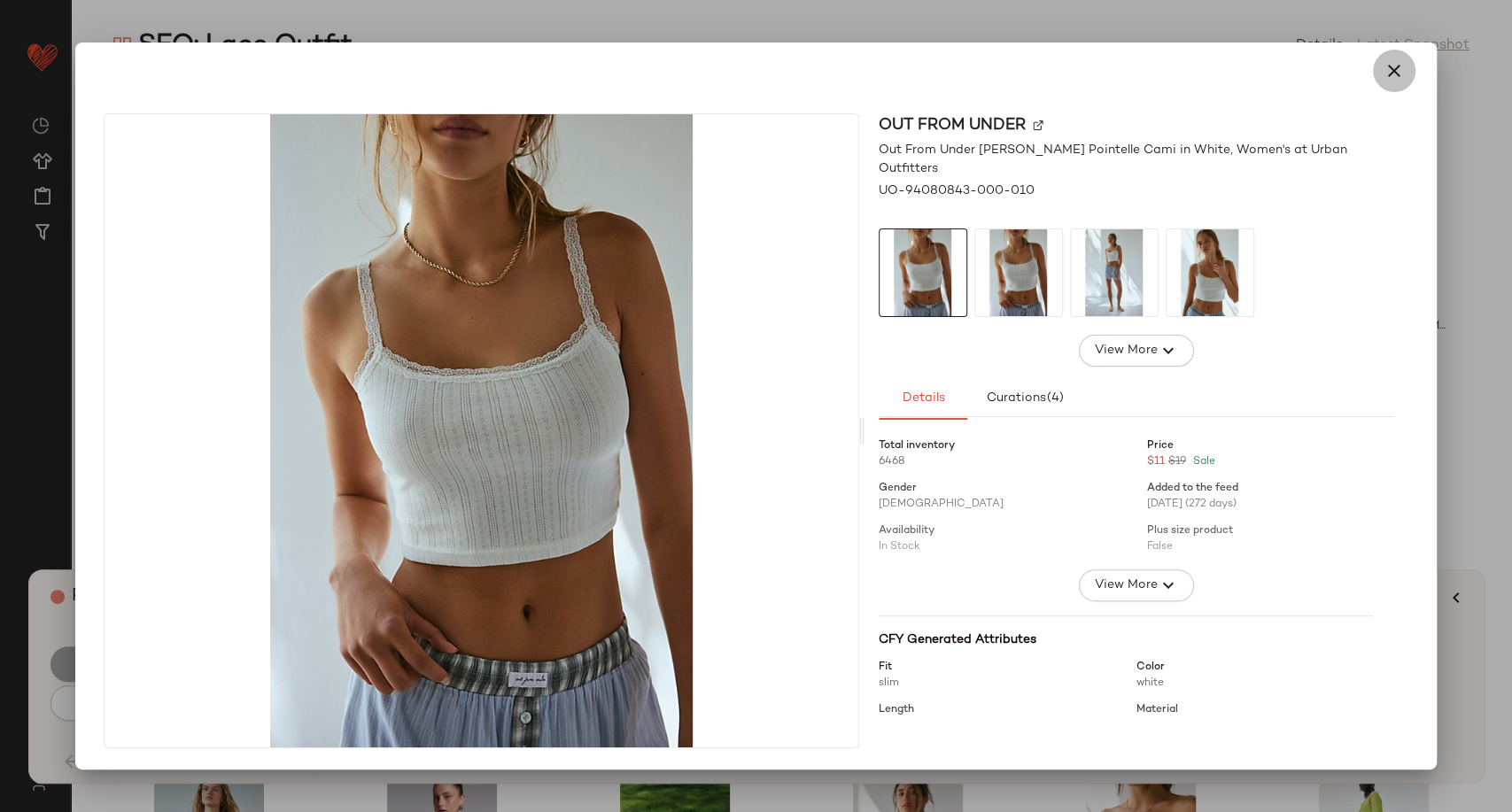
click at [1391, 65] on icon "button" at bounding box center [1394, 71] width 21 height 21
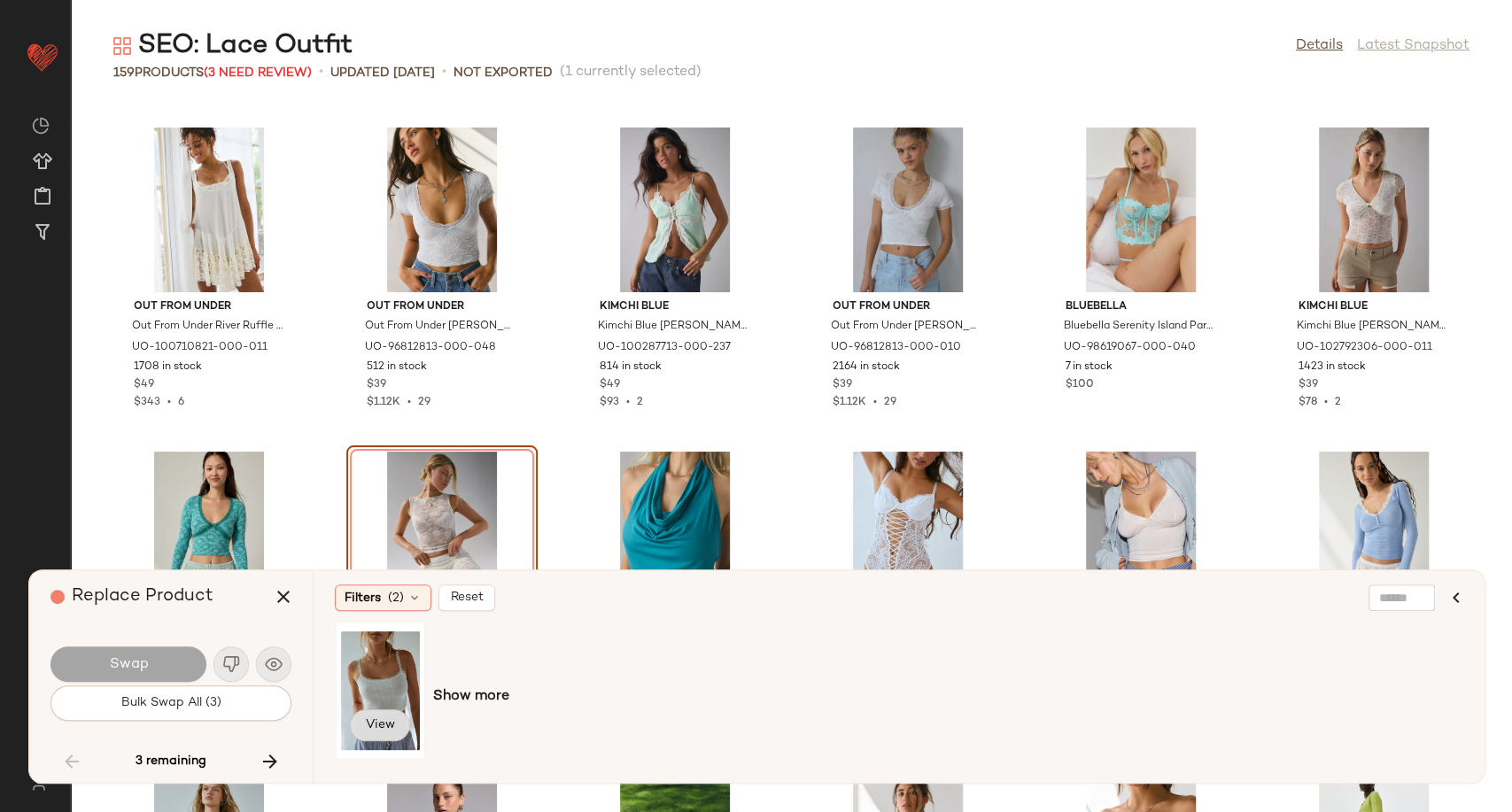
click at [378, 713] on button "View" at bounding box center [380, 725] width 60 height 32
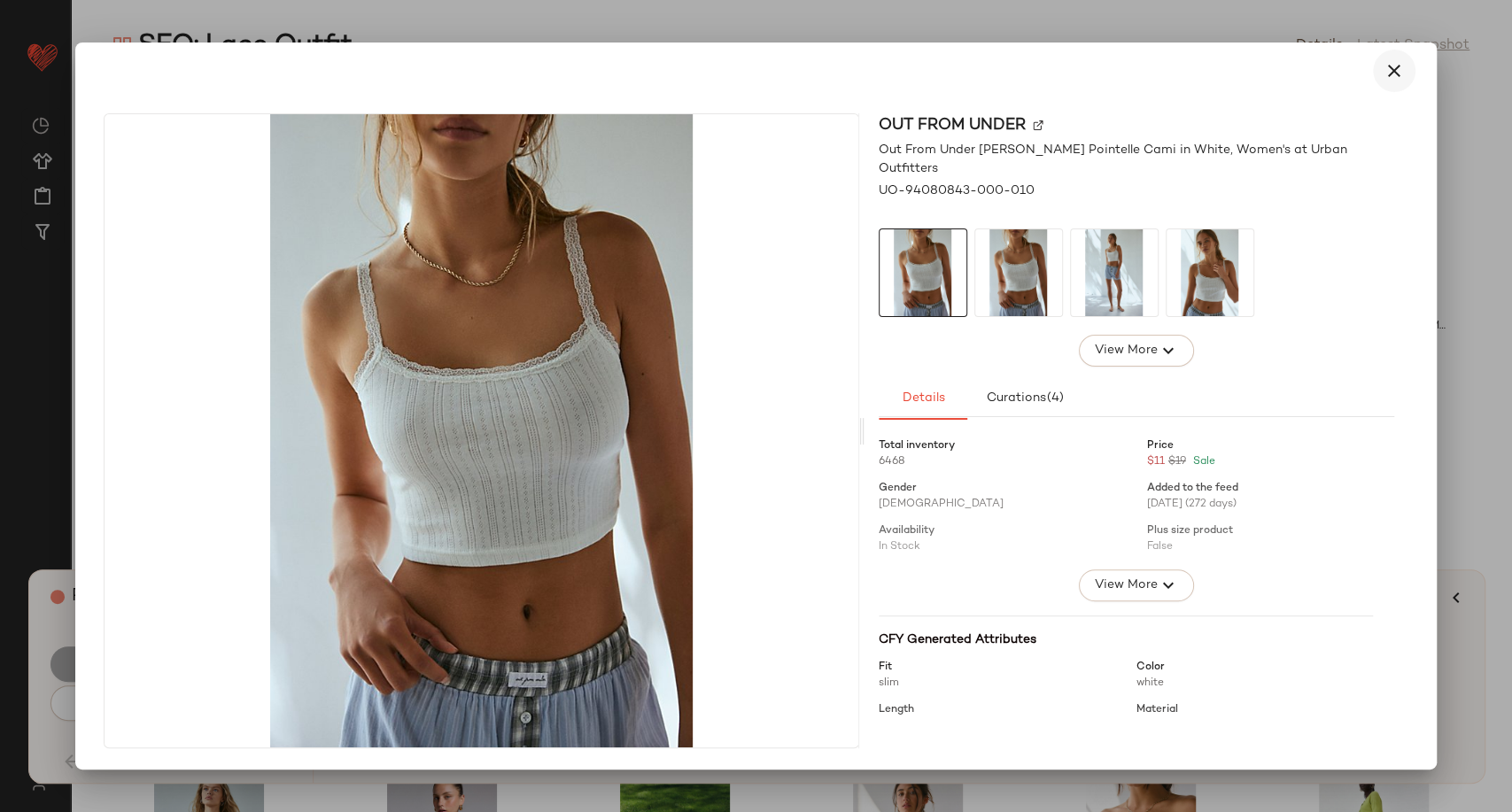
click at [1412, 75] on button "button" at bounding box center [1394, 71] width 43 height 43
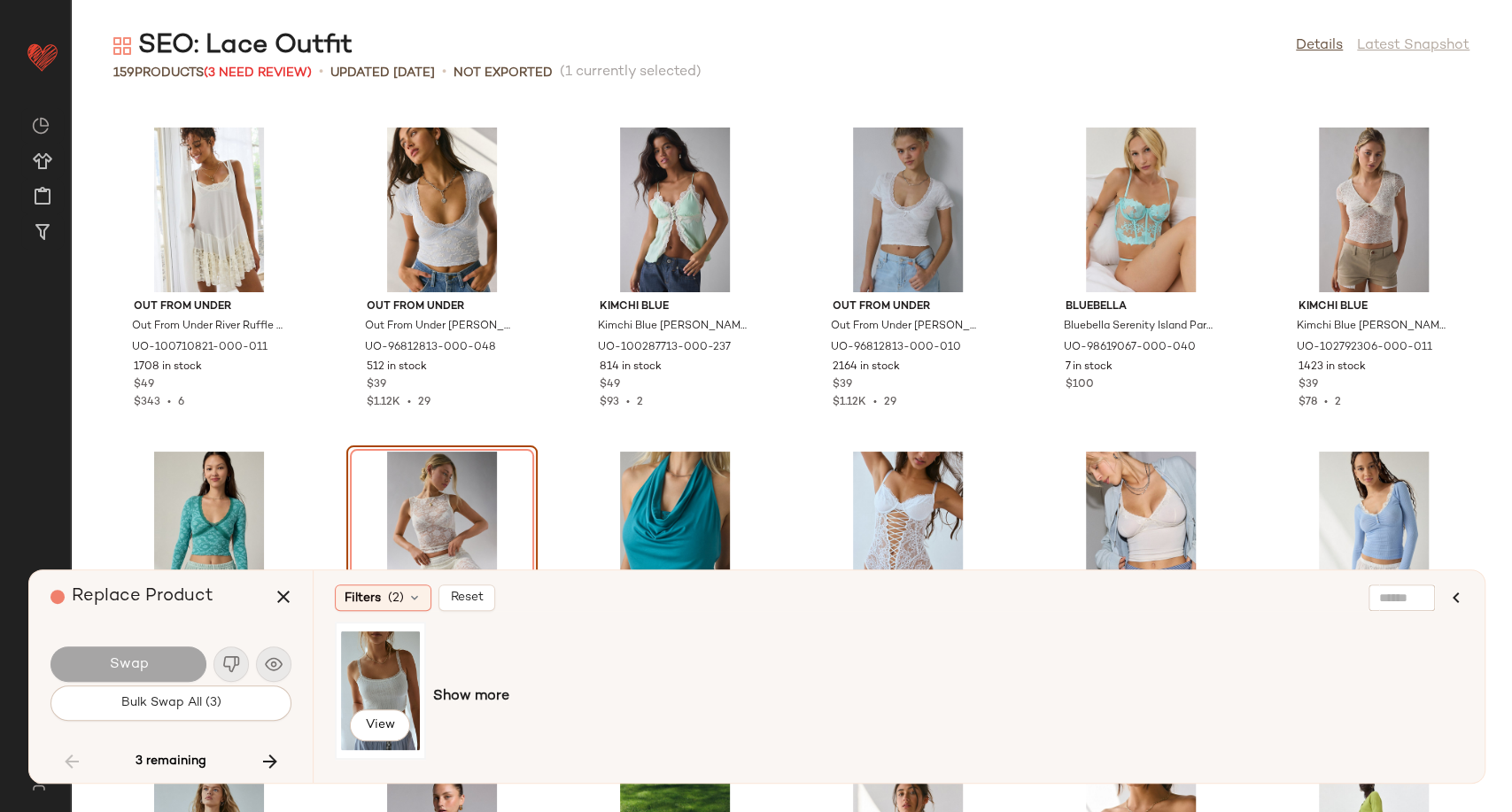
click at [377, 679] on div "View" at bounding box center [380, 691] width 79 height 126
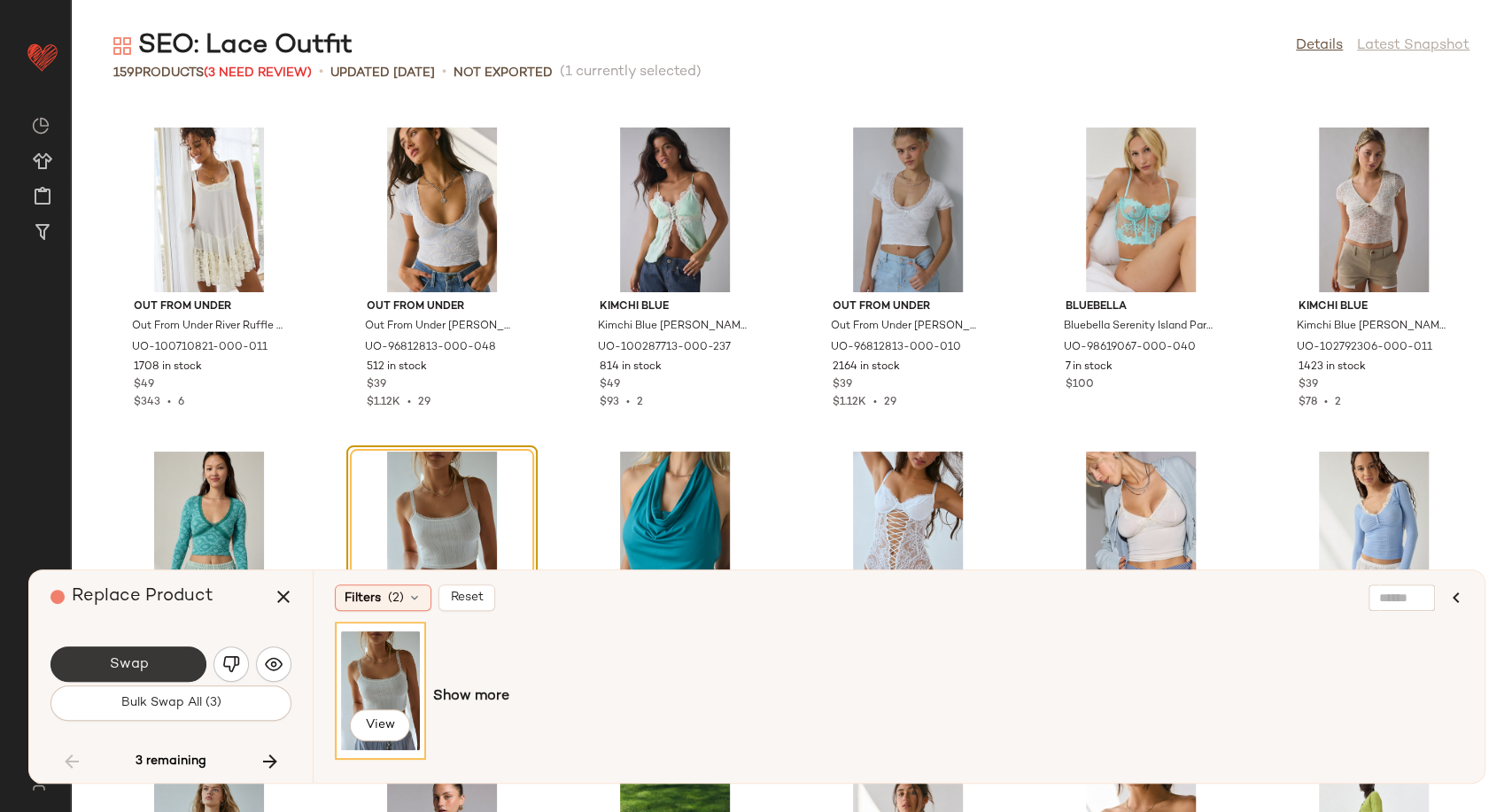
click at [128, 671] on span "Swap" at bounding box center [127, 664] width 40 height 16
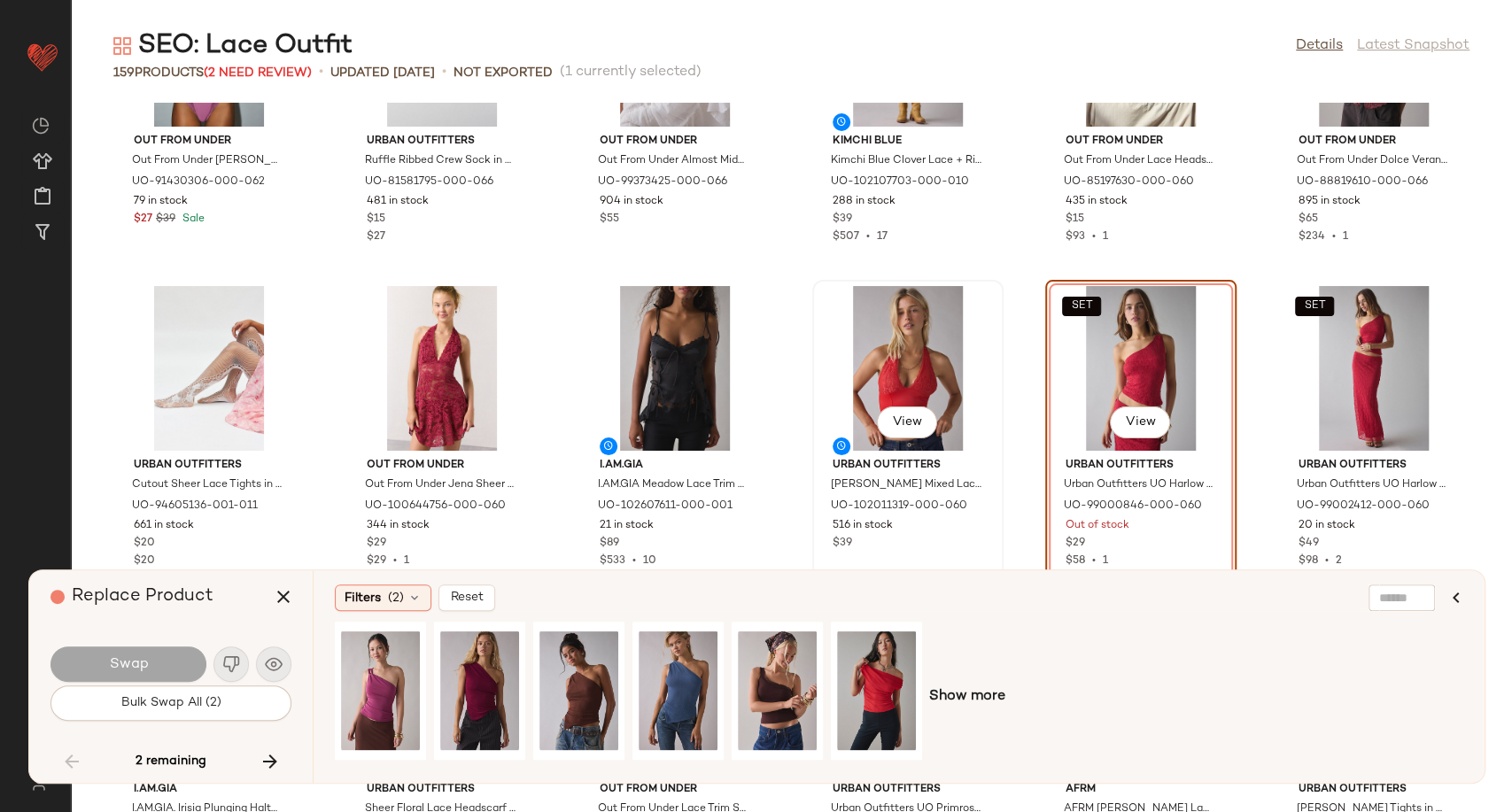
scroll to position [7002, 0]
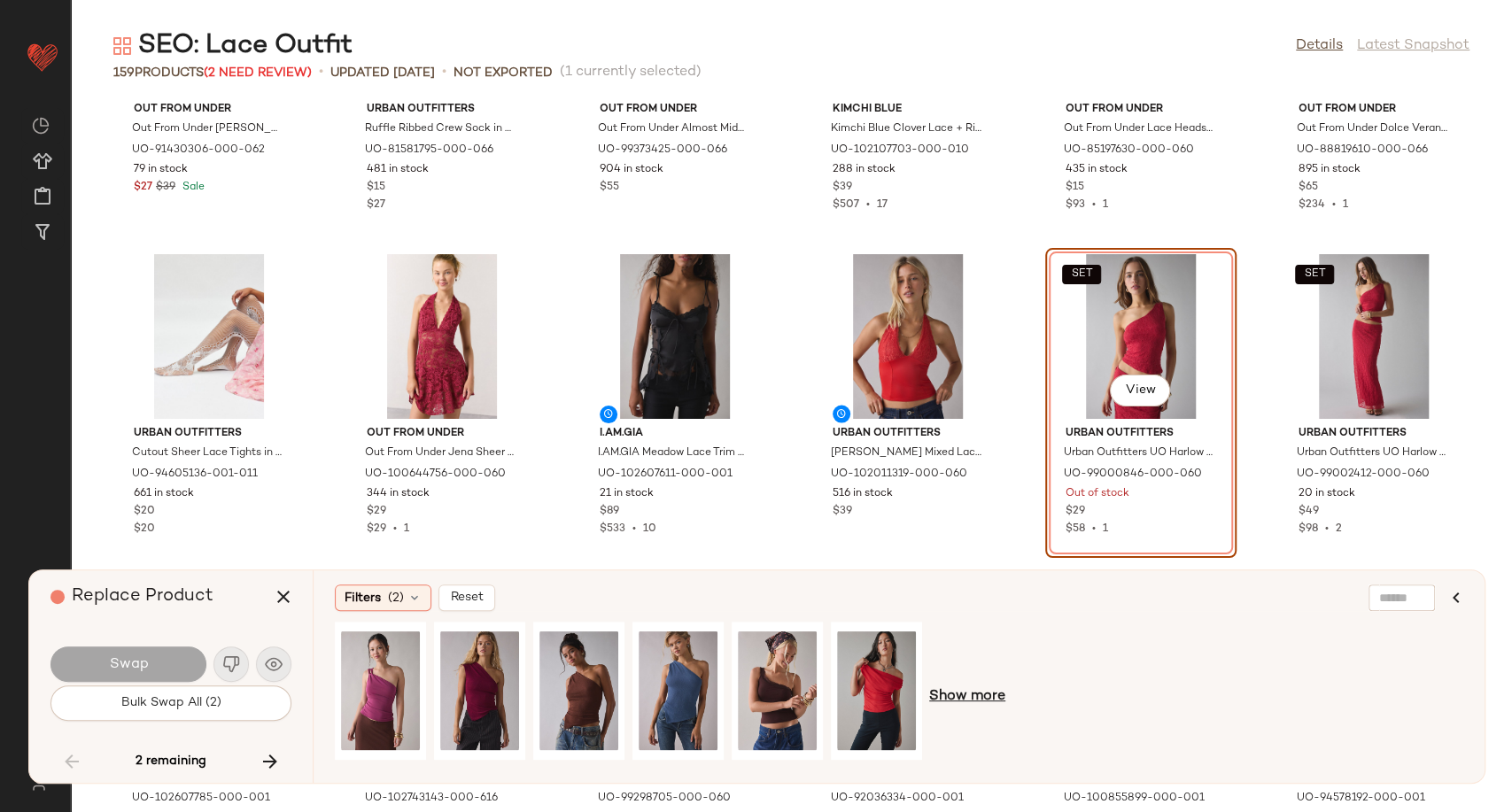
click at [989, 692] on span "Show more" at bounding box center [967, 697] width 77 height 21
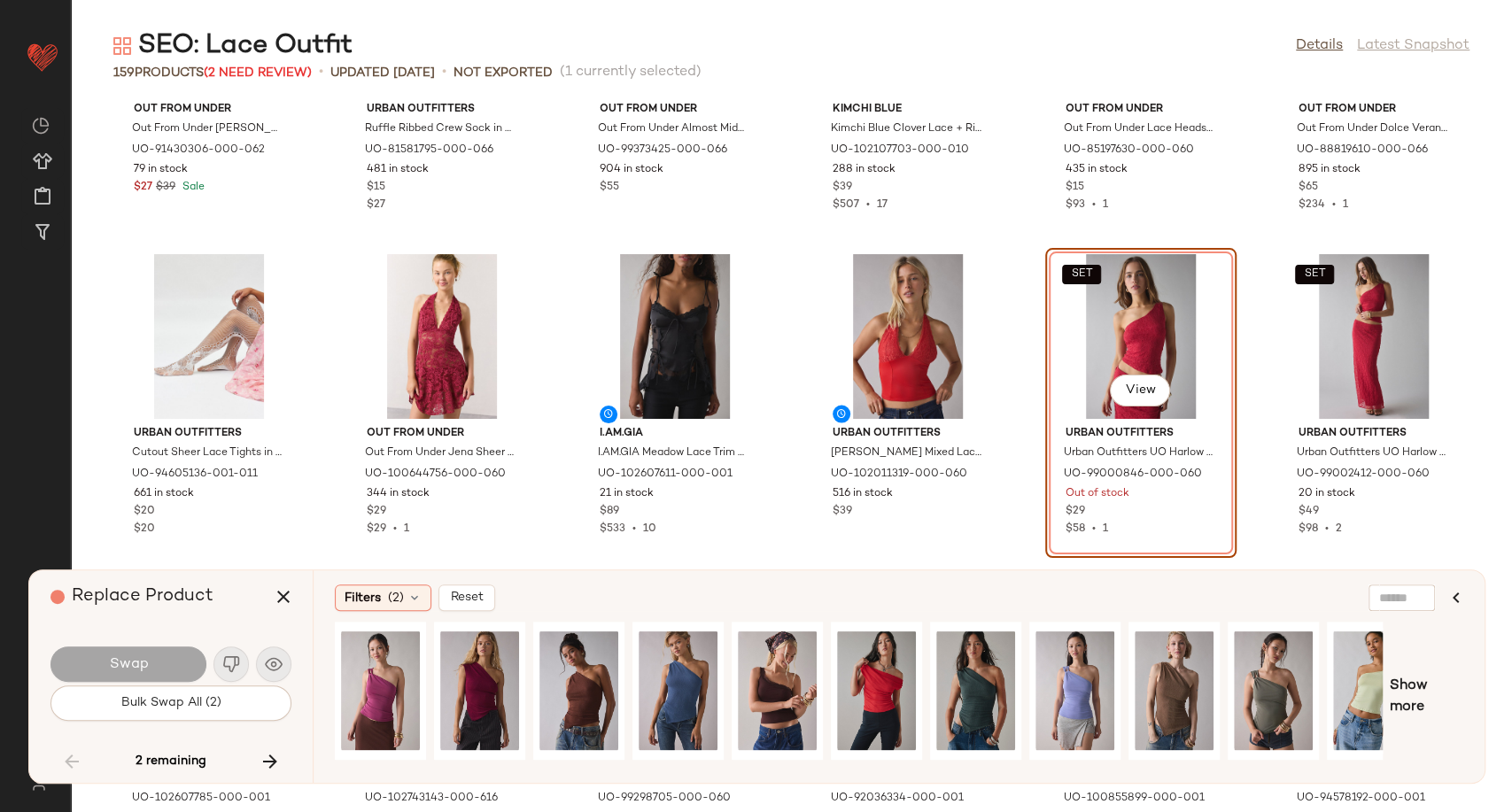
scroll to position [0, 35]
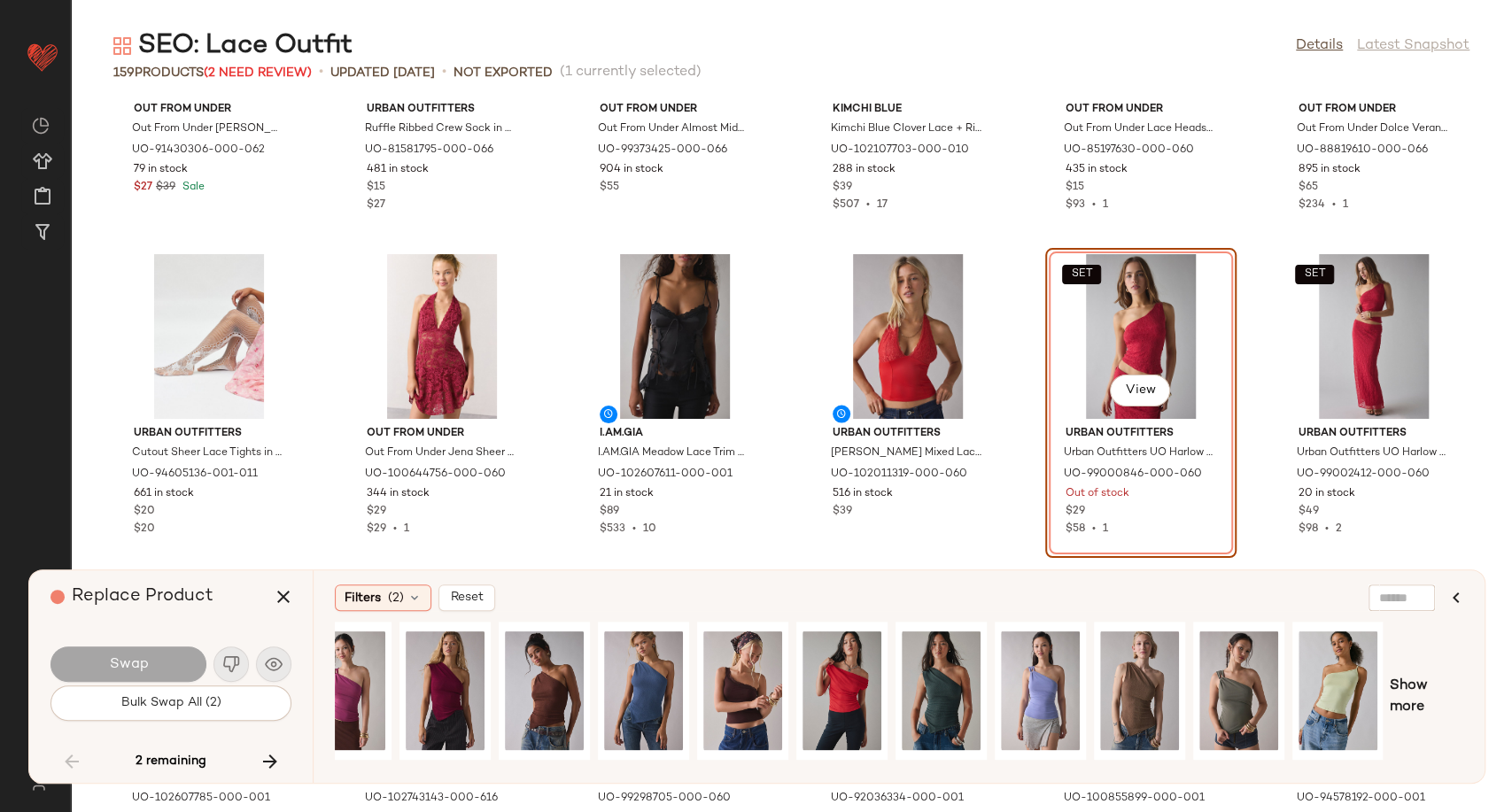
click at [1130, 330] on div "SET View" at bounding box center [1141, 336] width 179 height 165
click at [293, 606] on icon "button" at bounding box center [283, 597] width 21 height 21
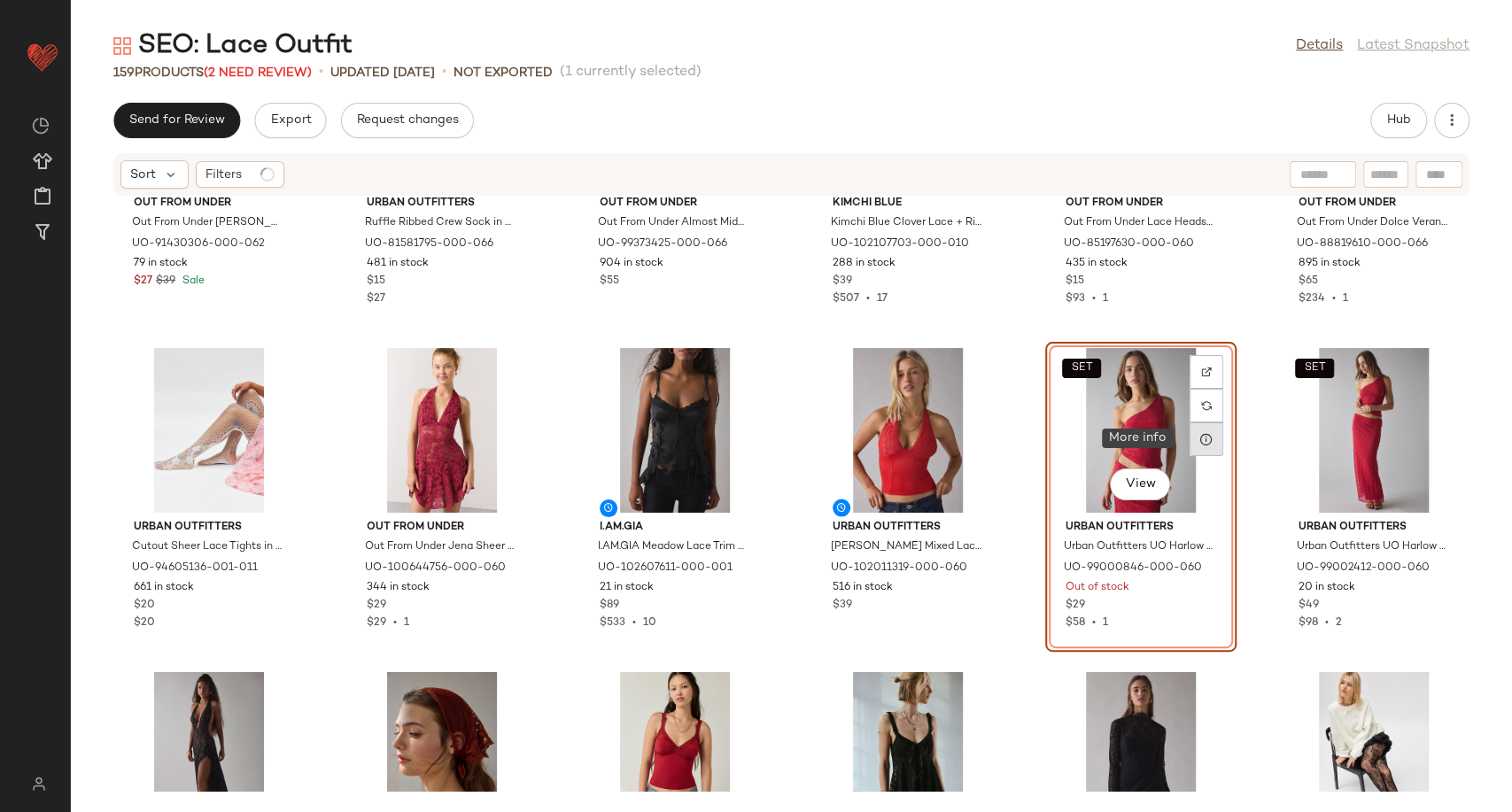
click at [1189, 432] on div at bounding box center [1206, 439] width 34 height 34
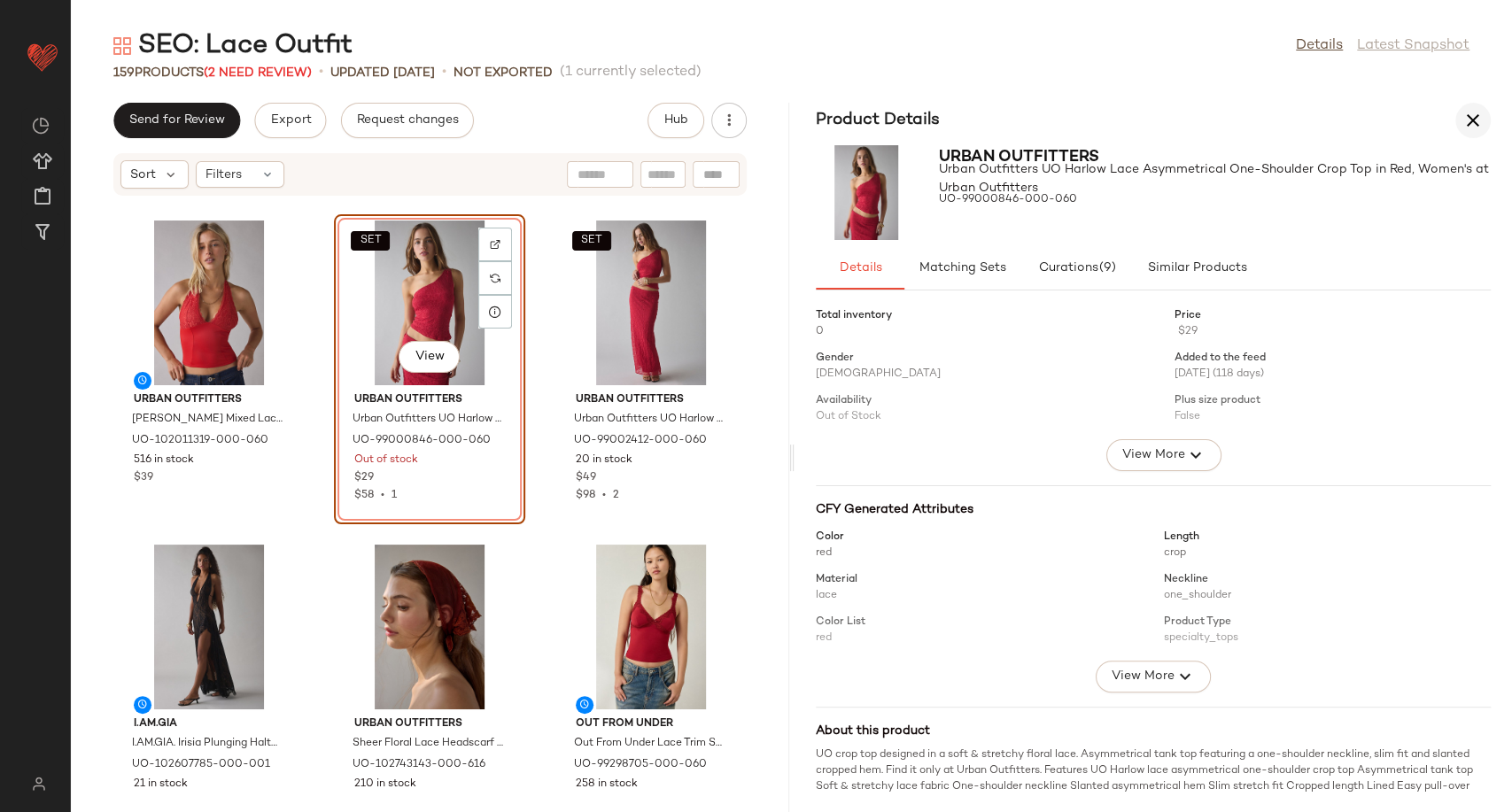
click at [1476, 116] on icon "button" at bounding box center [1473, 120] width 21 height 21
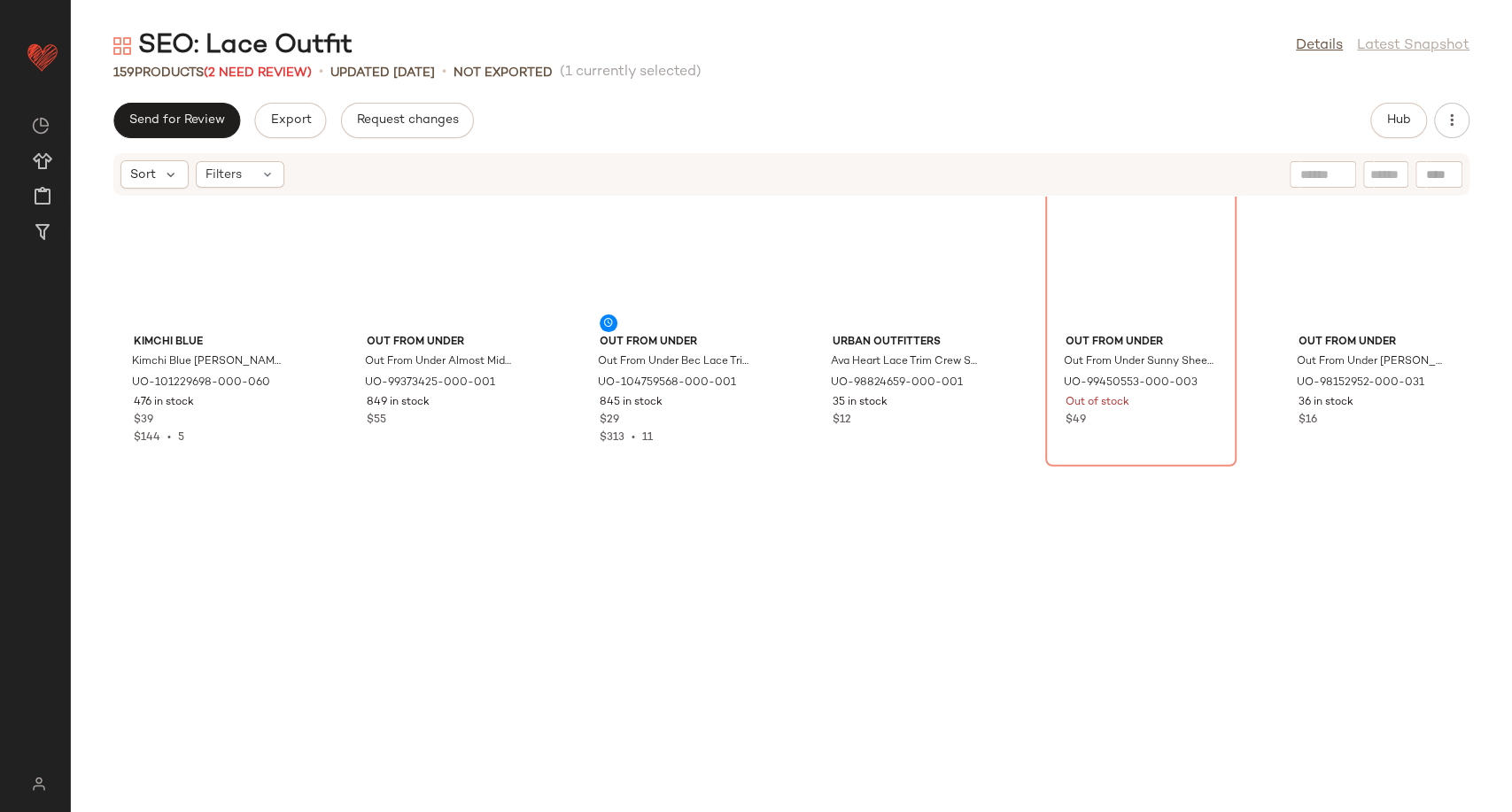
scroll to position [7130, 0]
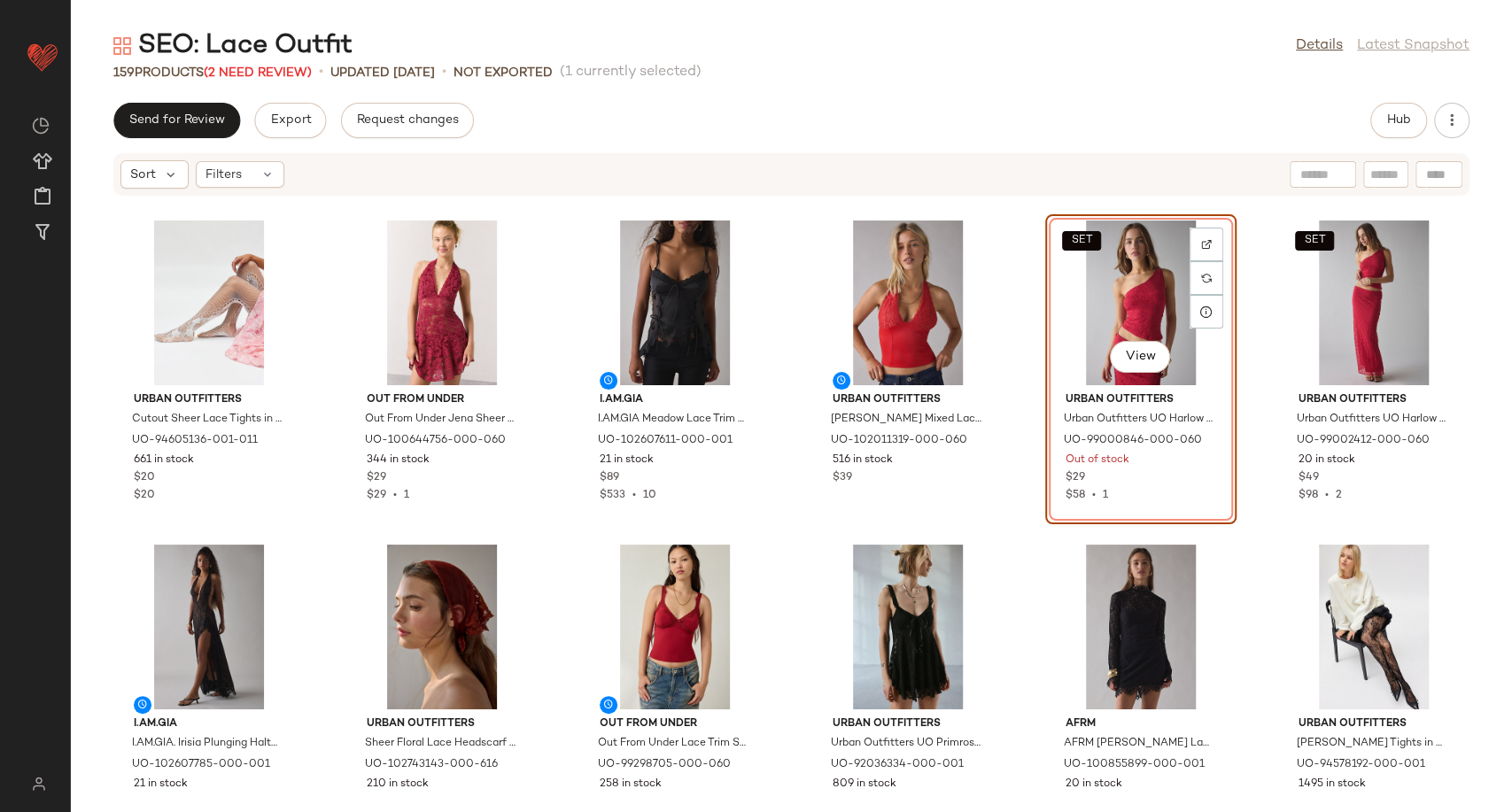
click at [1098, 306] on div "SET View" at bounding box center [1141, 303] width 179 height 165
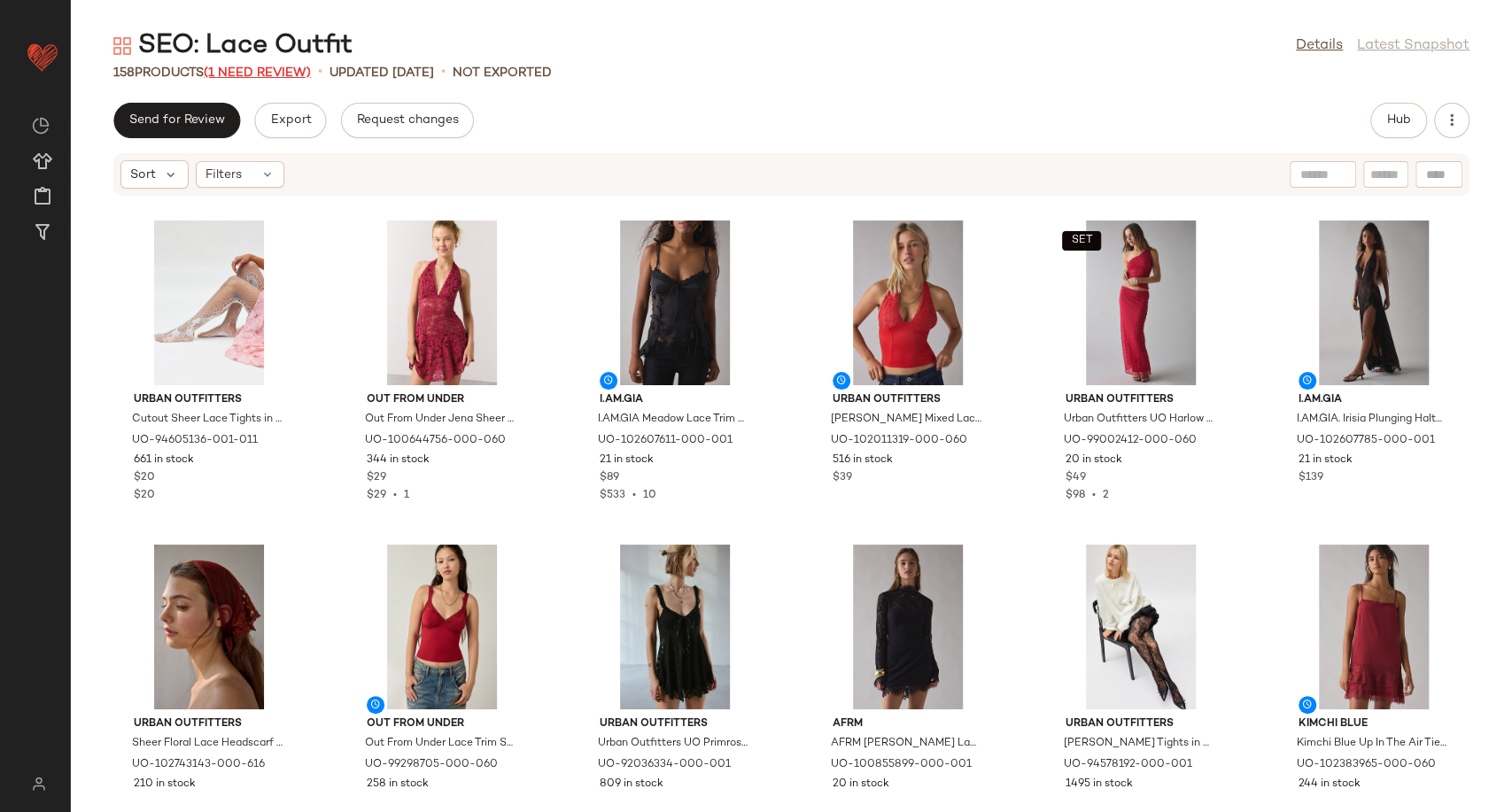
click at [267, 77] on span "(1 Need Review)" at bounding box center [257, 74] width 108 height 14
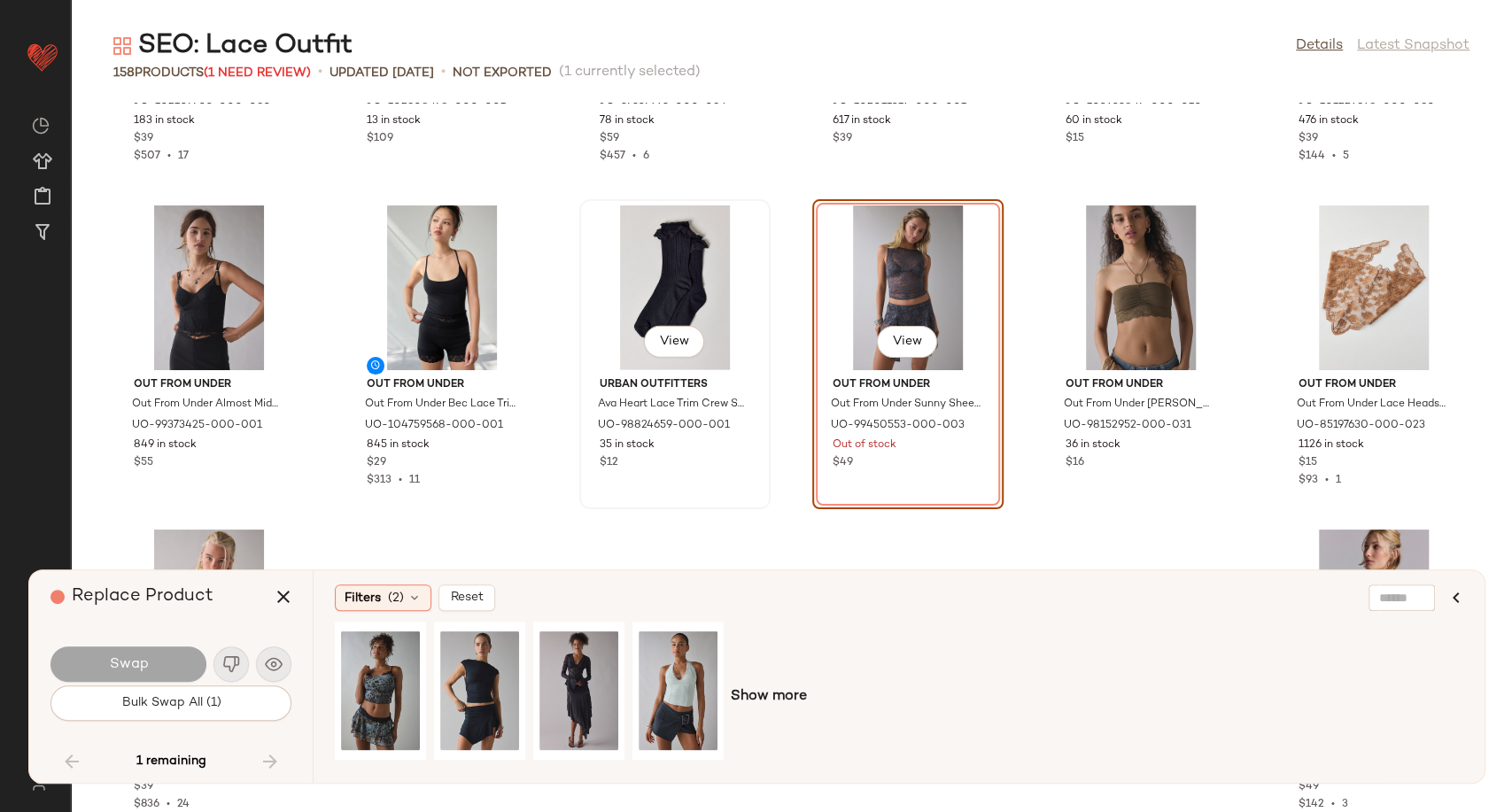
scroll to position [8043, 0]
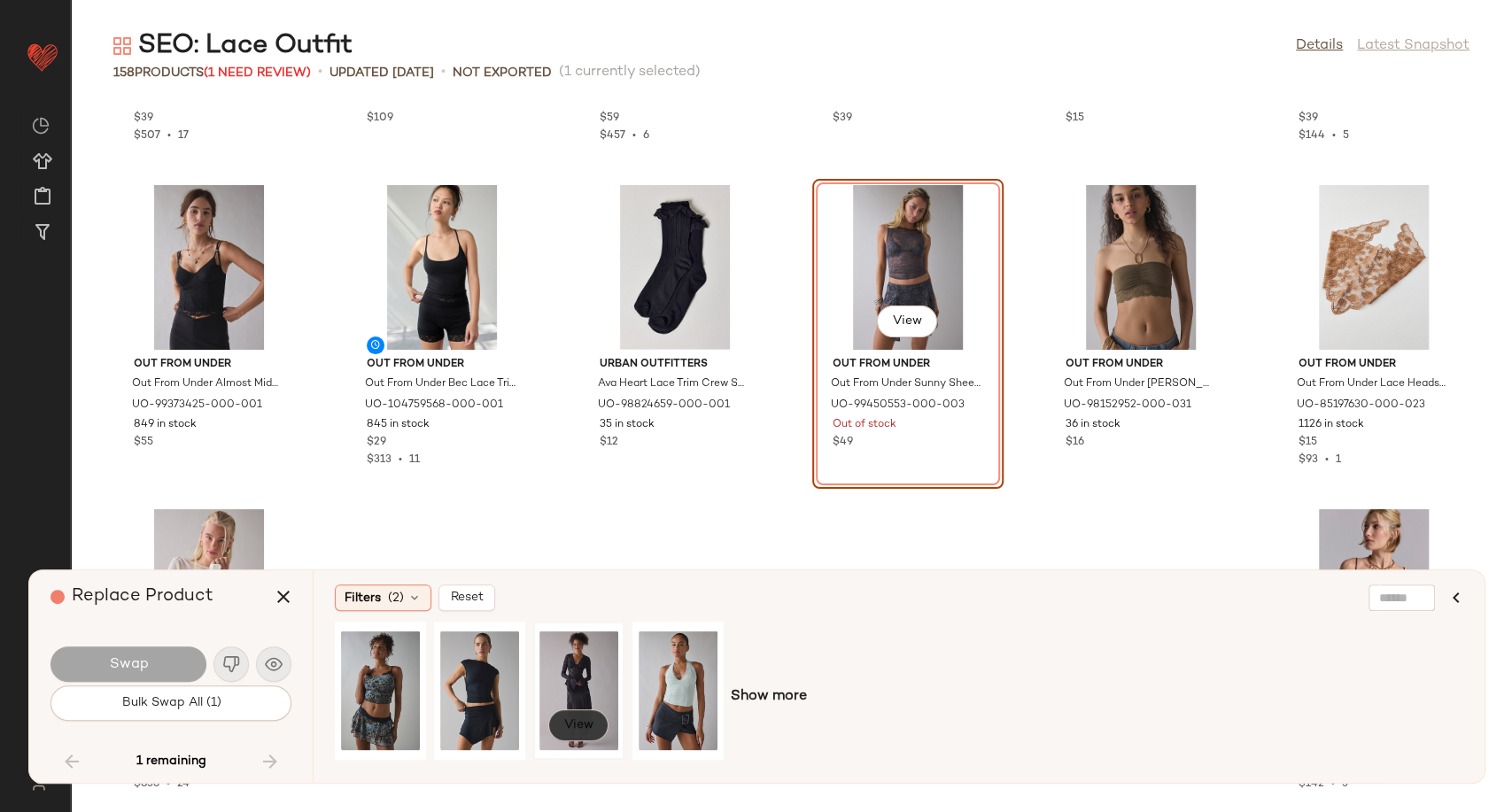
click at [581, 725] on span "View" at bounding box center [578, 725] width 30 height 15
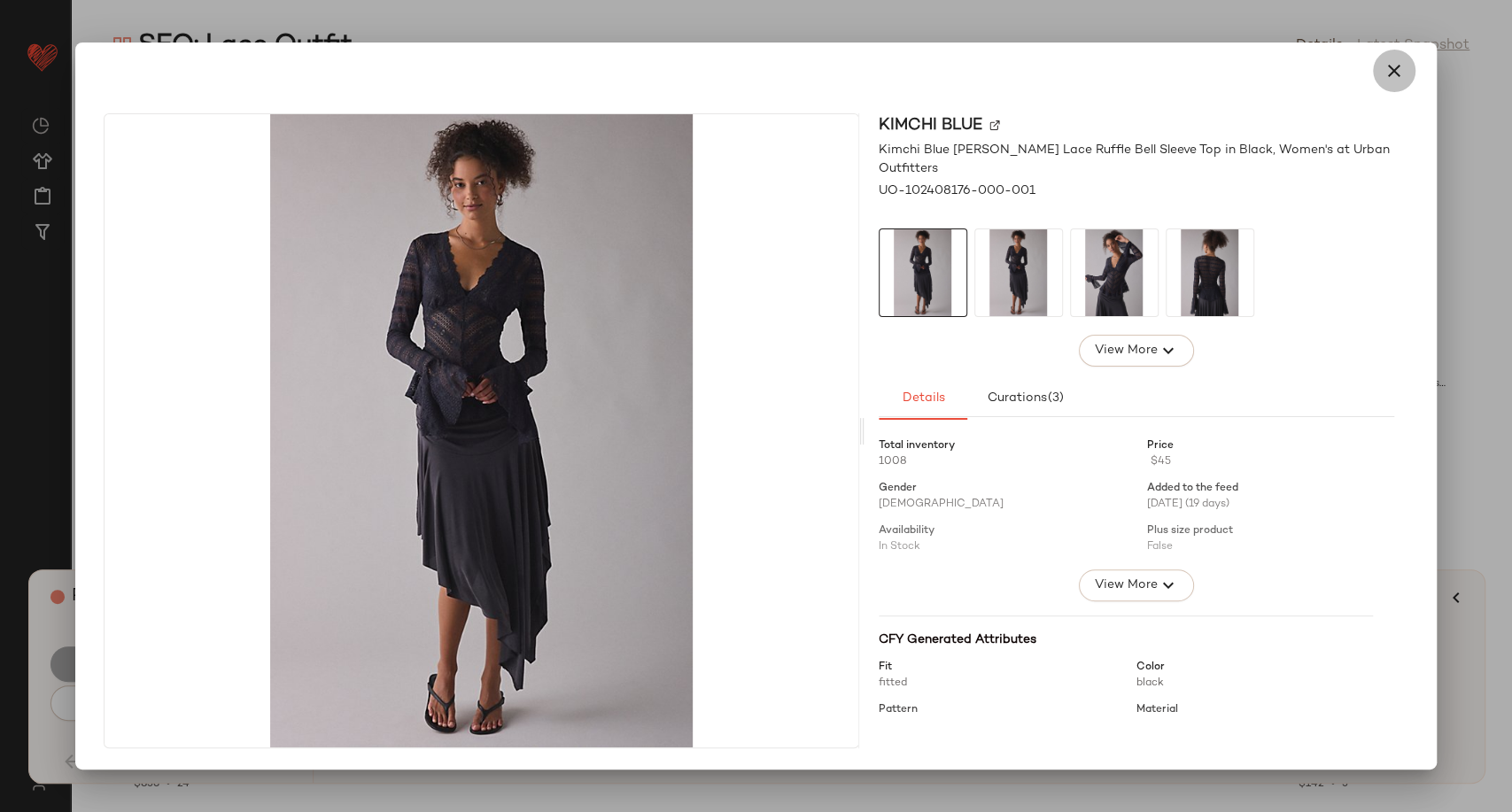
click at [1389, 68] on icon "button" at bounding box center [1394, 71] width 21 height 21
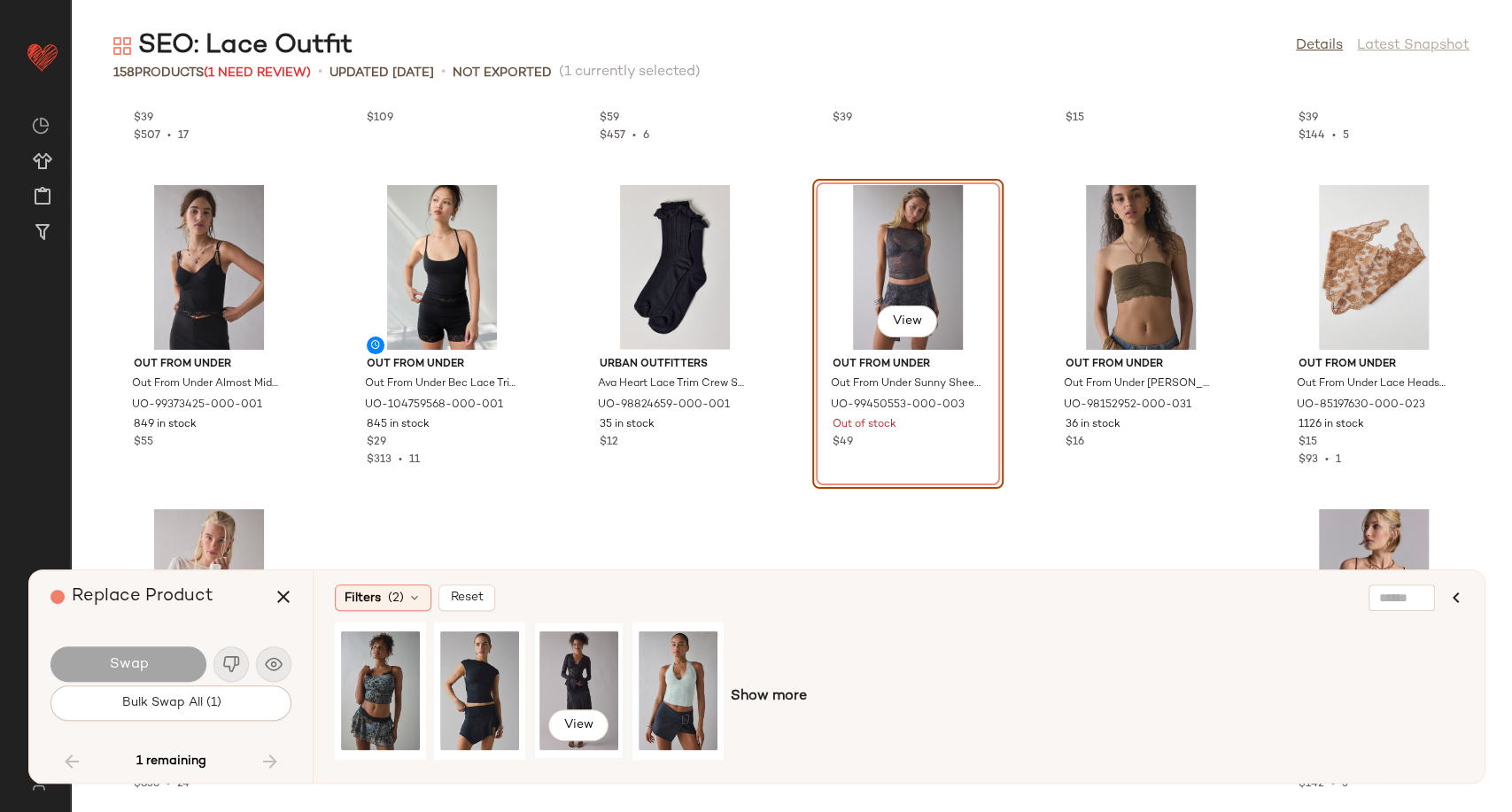
click at [561, 672] on div "View" at bounding box center [579, 691] width 79 height 126
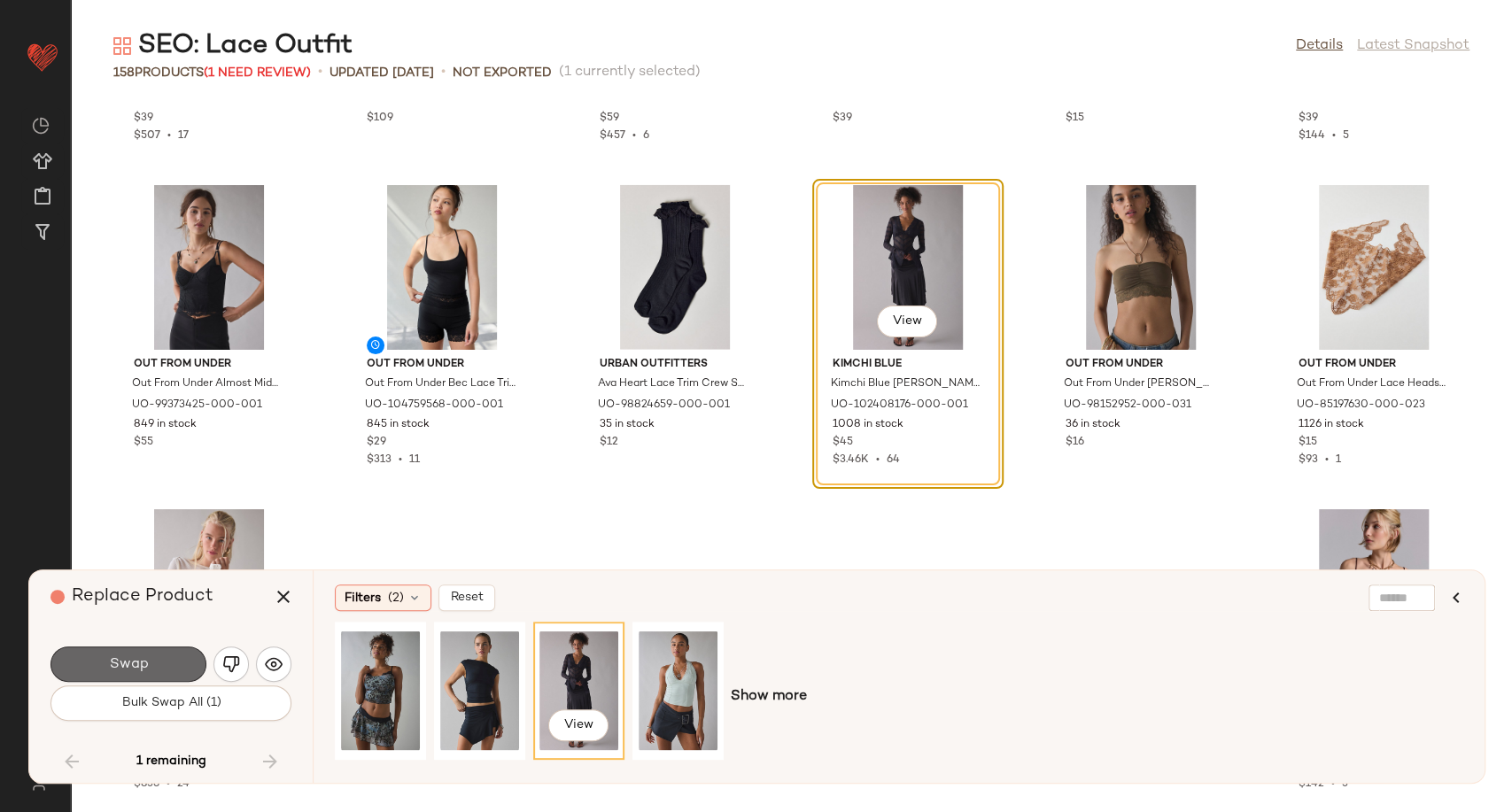
click at [113, 657] on span "Swap" at bounding box center [127, 664] width 40 height 16
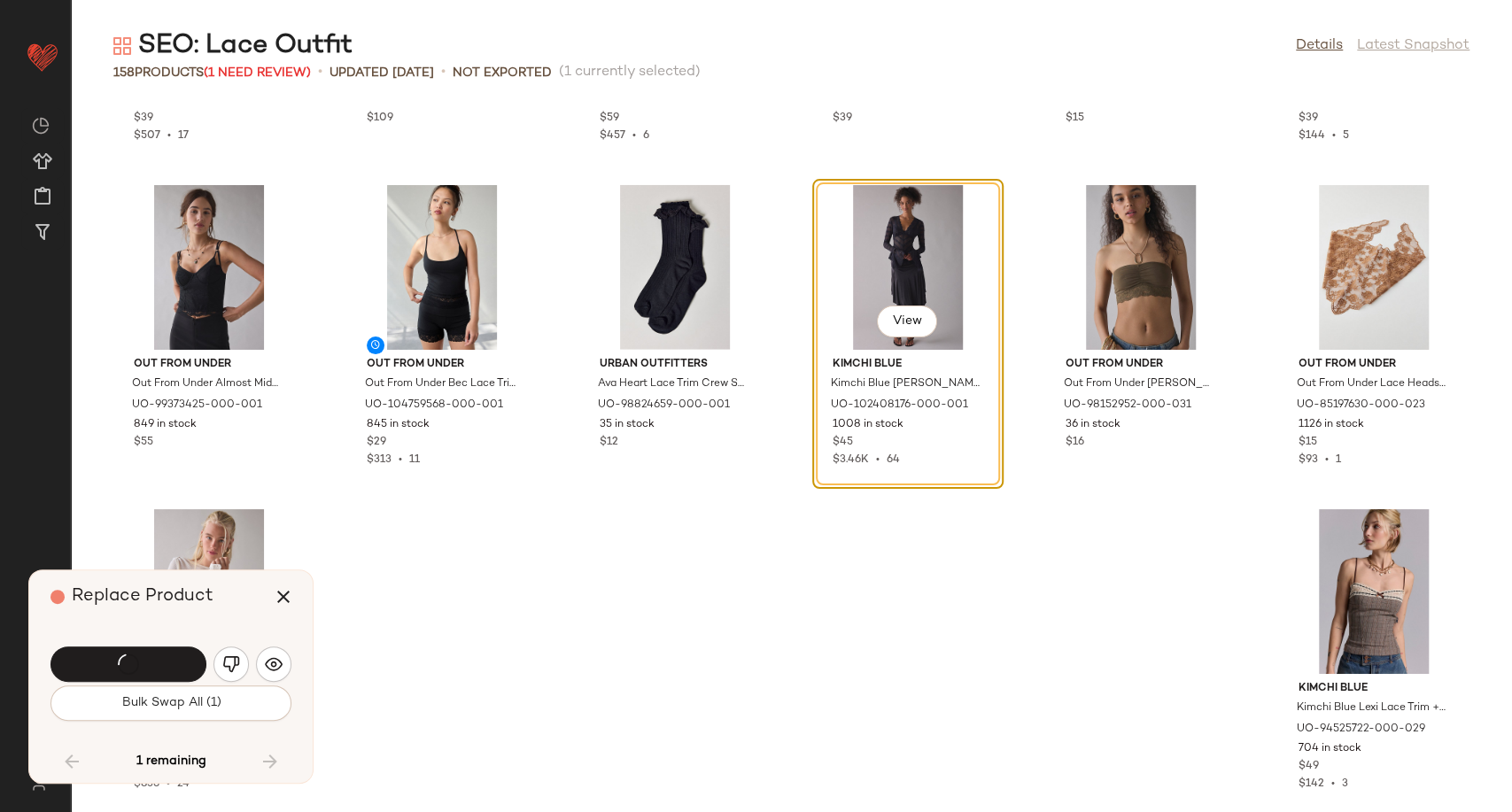
click at [940, 597] on div "Kimchi Blue Kimchi Blue Clover Lace + Ribbon Trim Cropped Cami in Dark Red, Wom…" at bounding box center [791, 457] width 1441 height 709
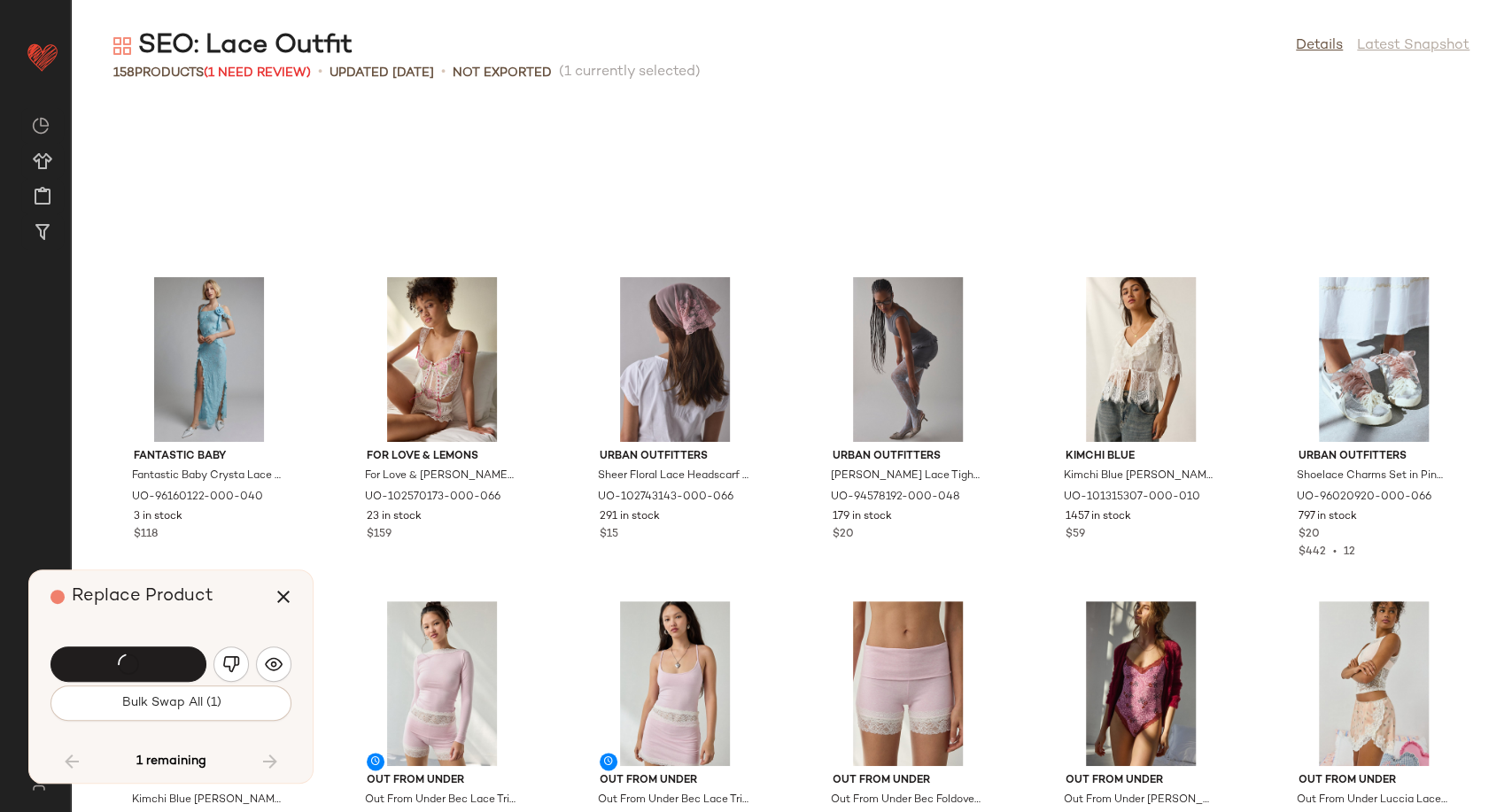
scroll to position [5682, 0]
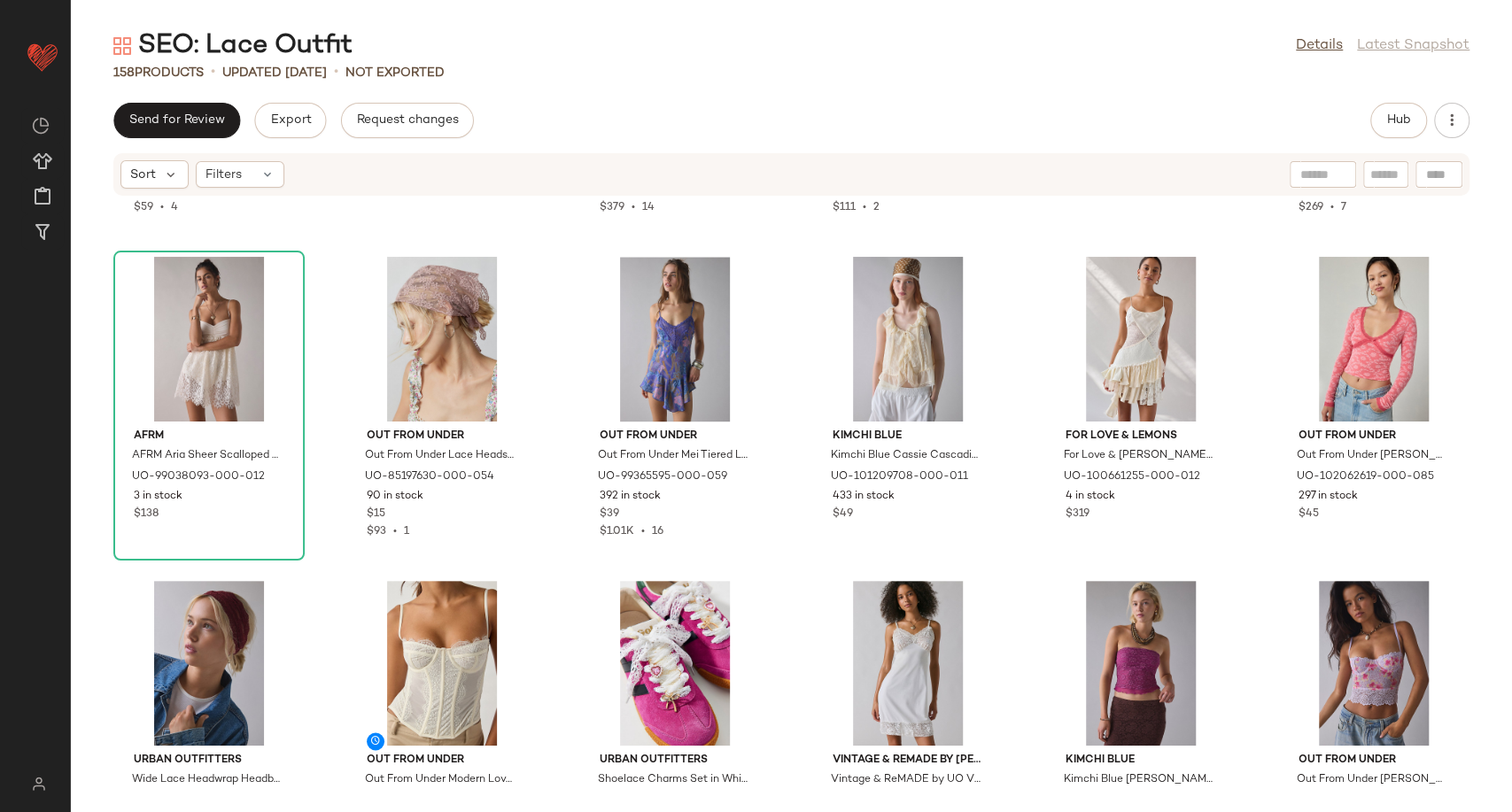
scroll to position [1550, 0]
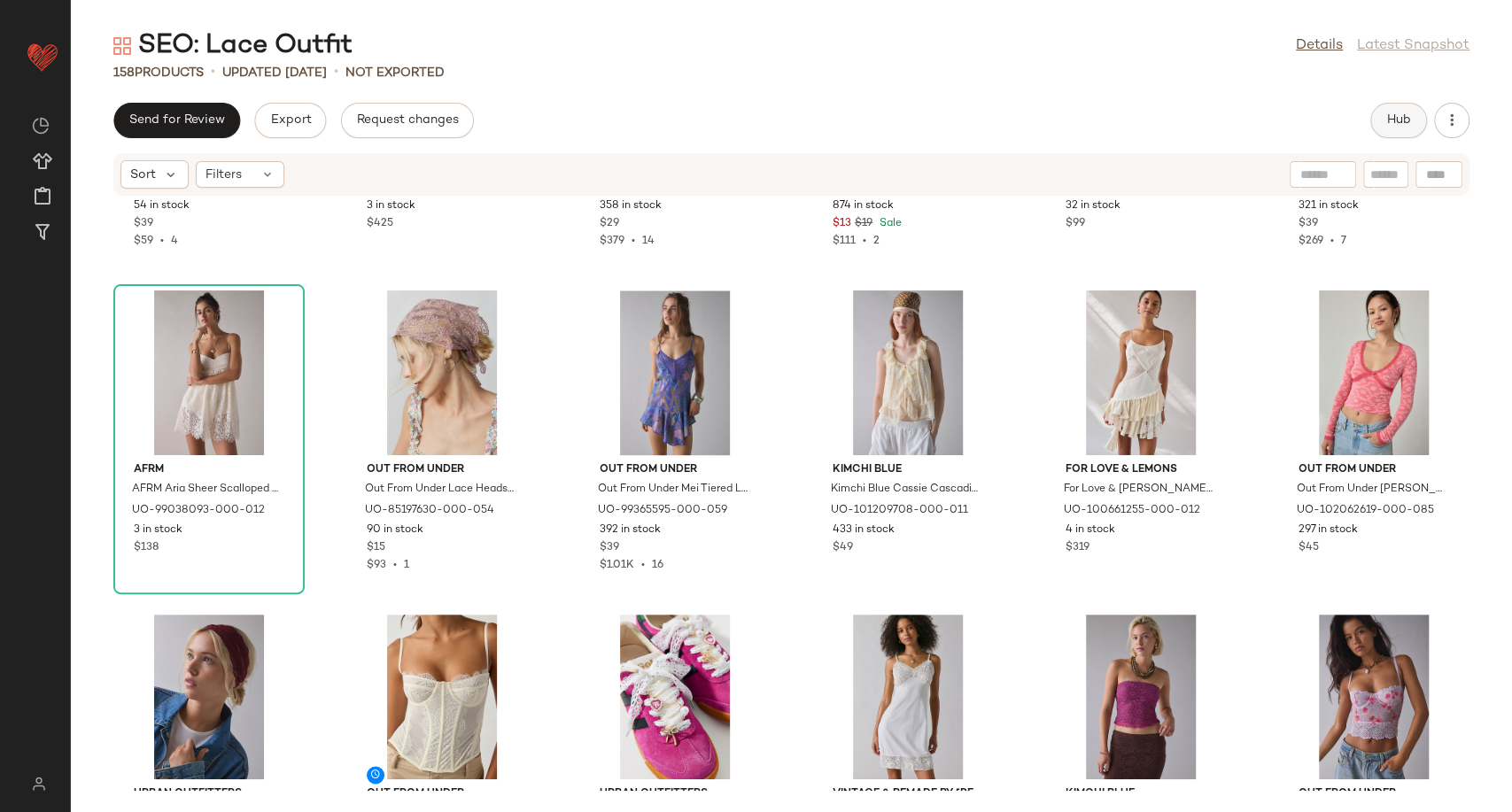
click at [1400, 130] on button "Hub" at bounding box center [1399, 120] width 56 height 36
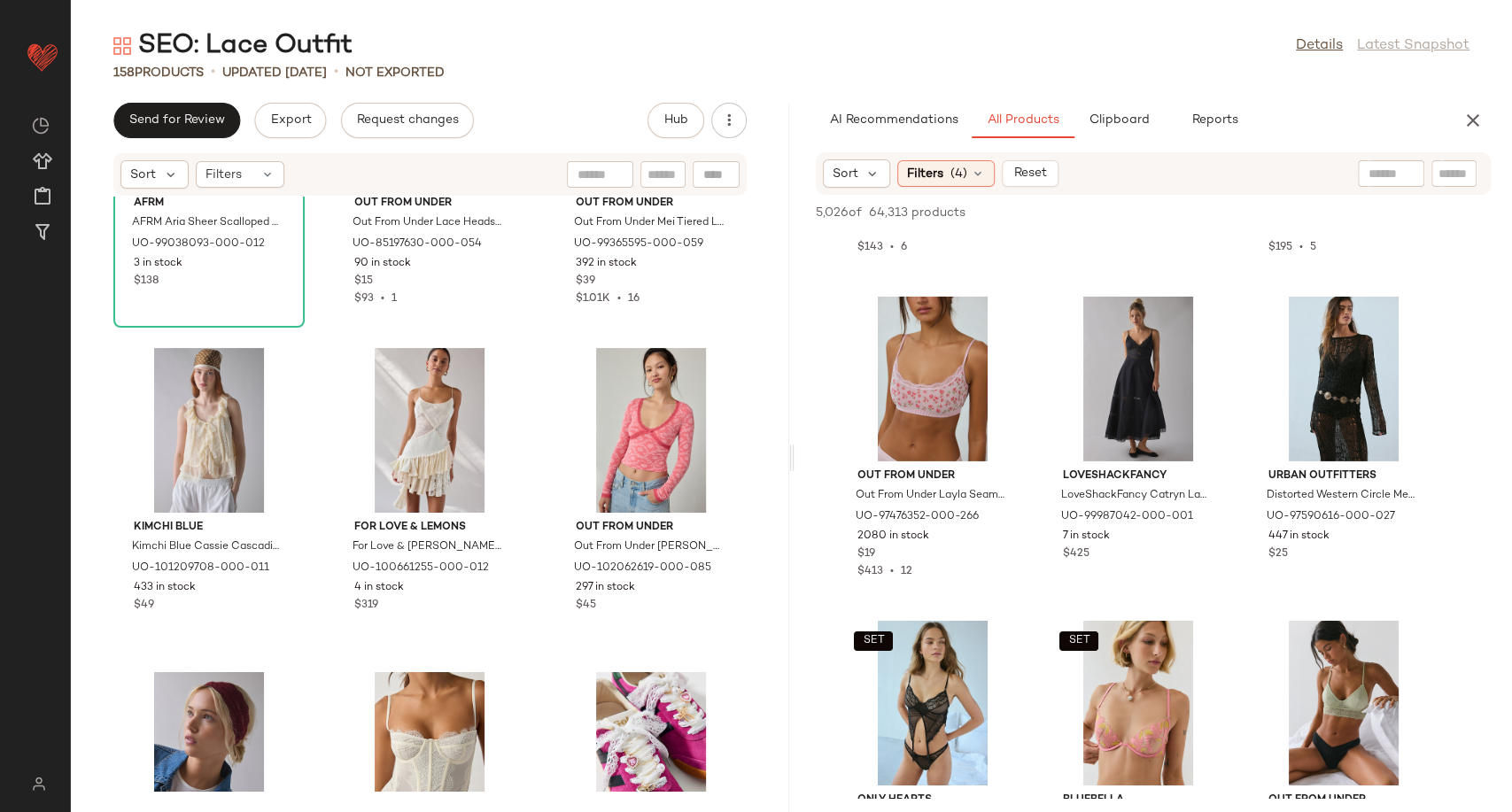
scroll to position [12888, 0]
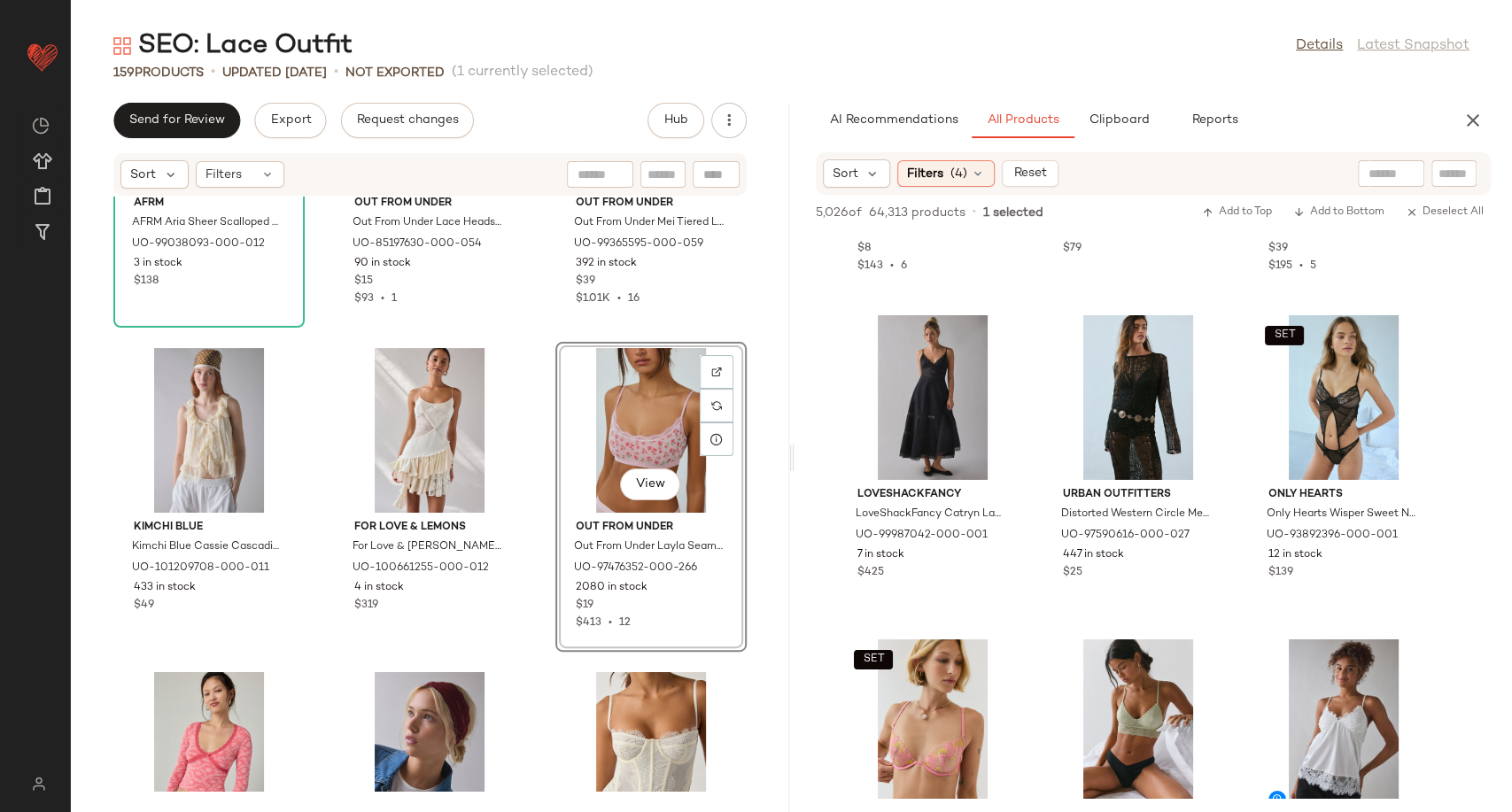
click at [533, 601] on div "AFRM AFRM Aria Sheer Scalloped Lace Babydoll Mini Dress in Cream, Women's at Ur…" at bounding box center [429, 493] width 718 height 594
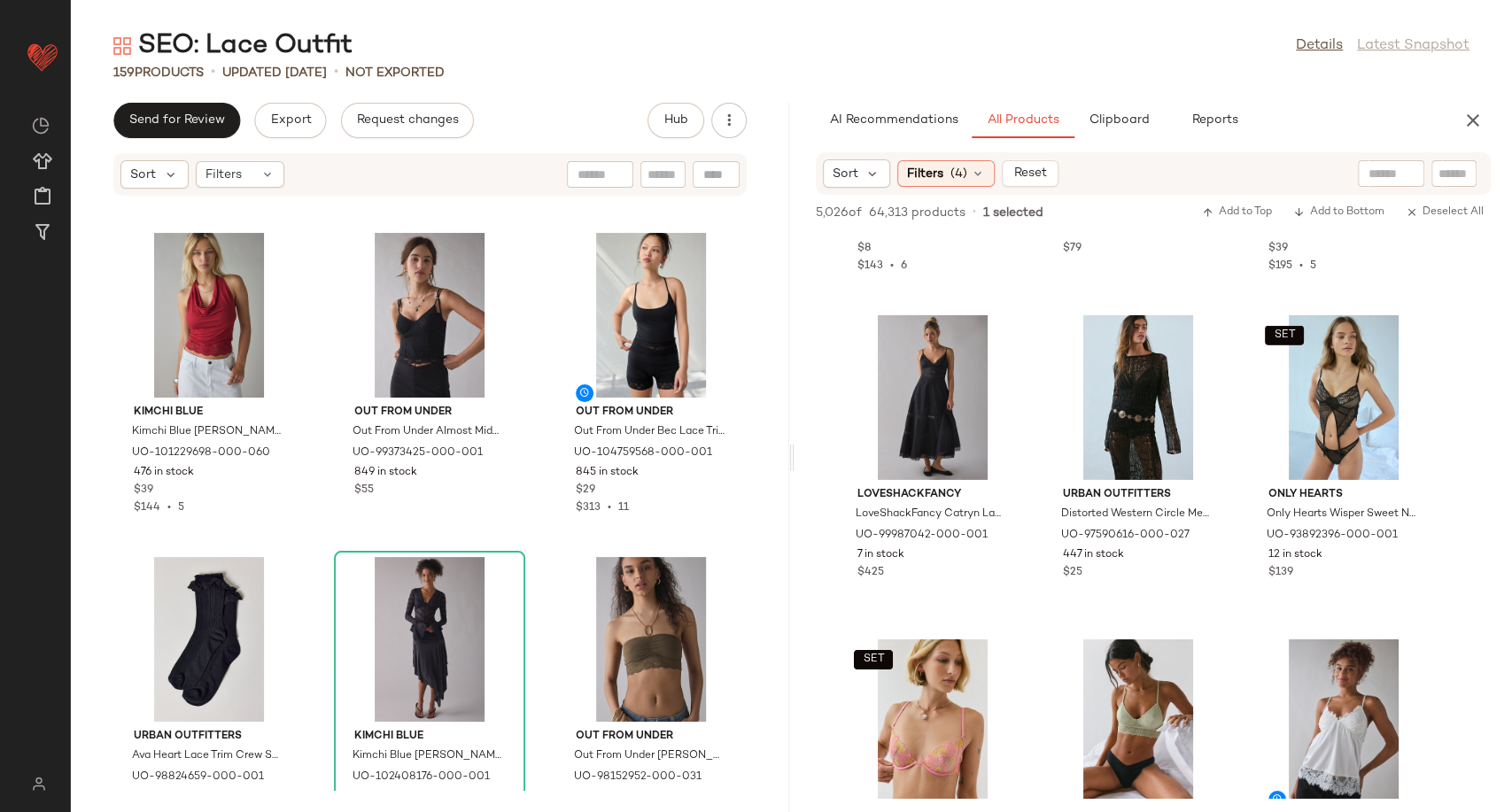
scroll to position [16585, 0]
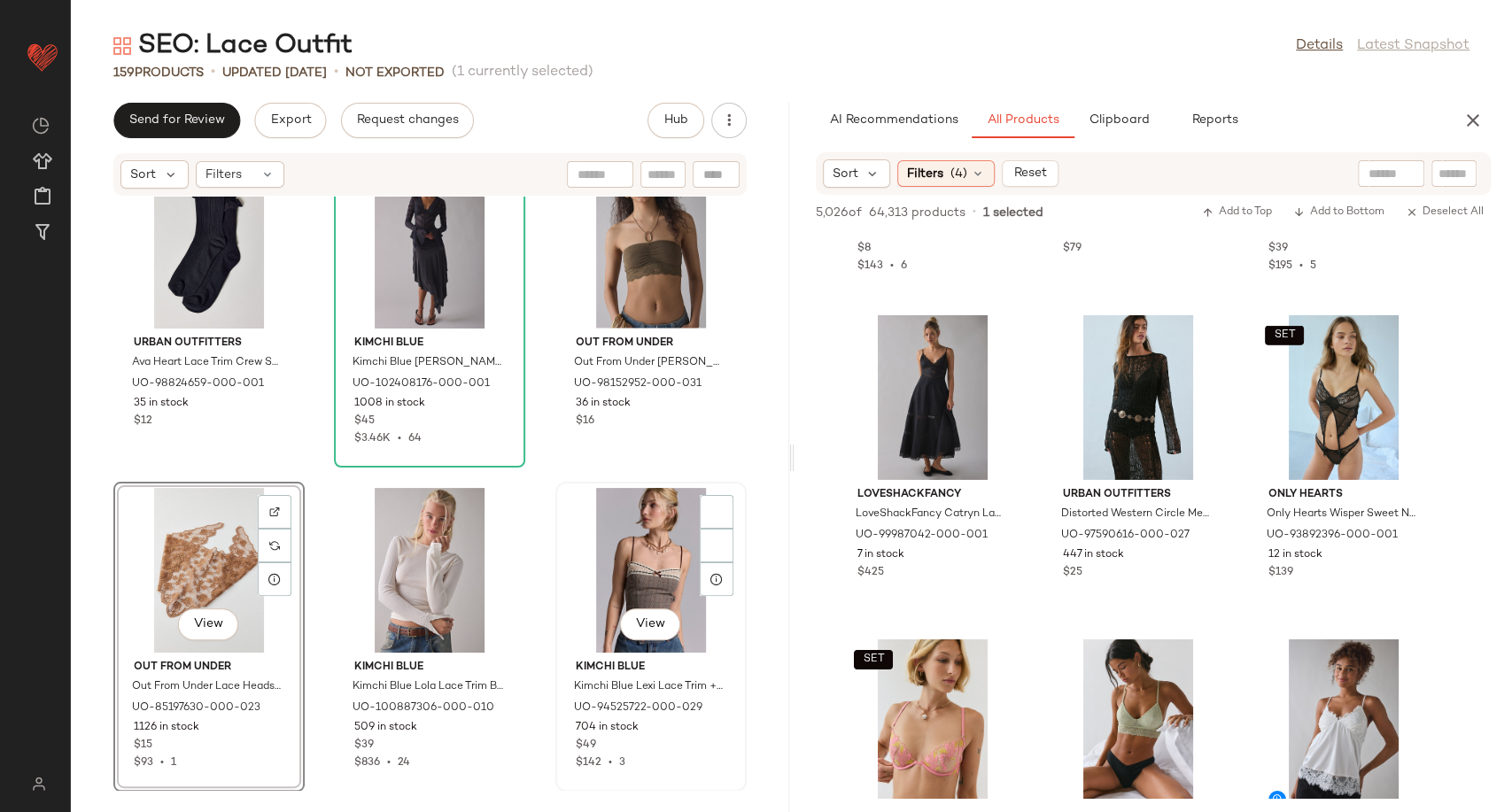
scroll to position [12564, 0]
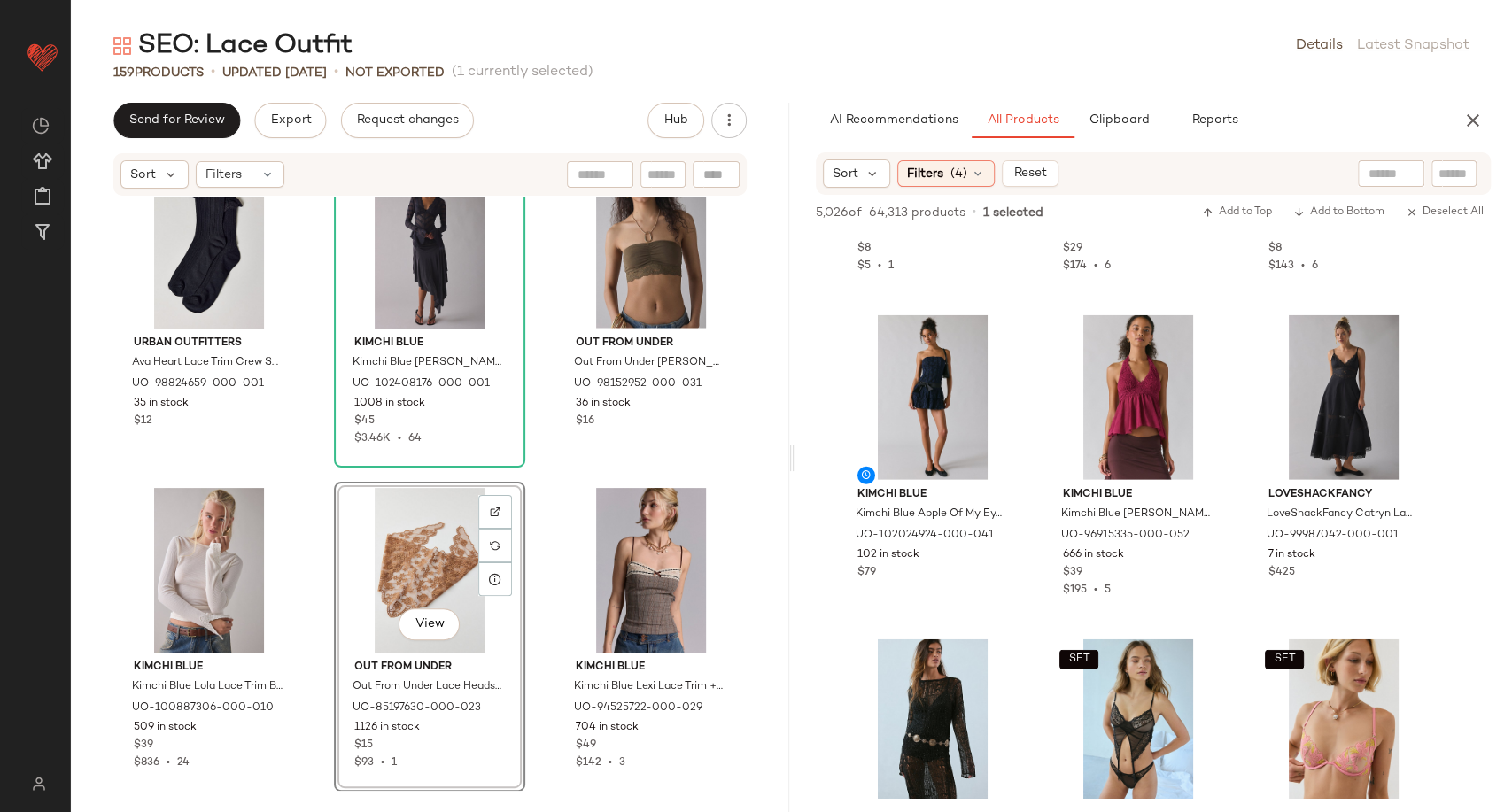
click at [539, 476] on div "Kimchi Blue Kimchi Blue [PERSON_NAME] Layered Lace Twofer Cowl Neck Halter Top …" at bounding box center [429, 493] width 718 height 594
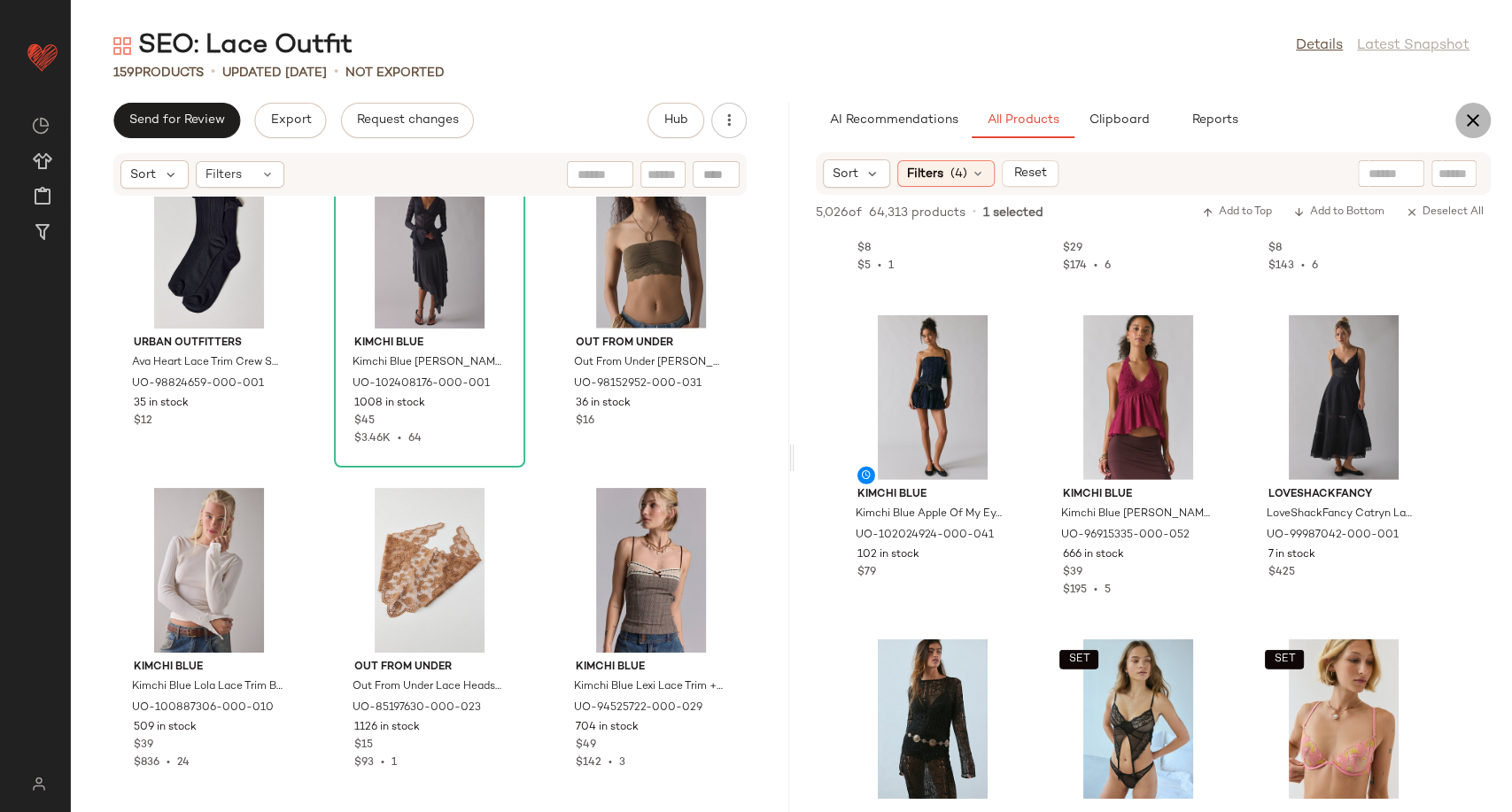
click at [1483, 114] on button "button" at bounding box center [1472, 120] width 36 height 36
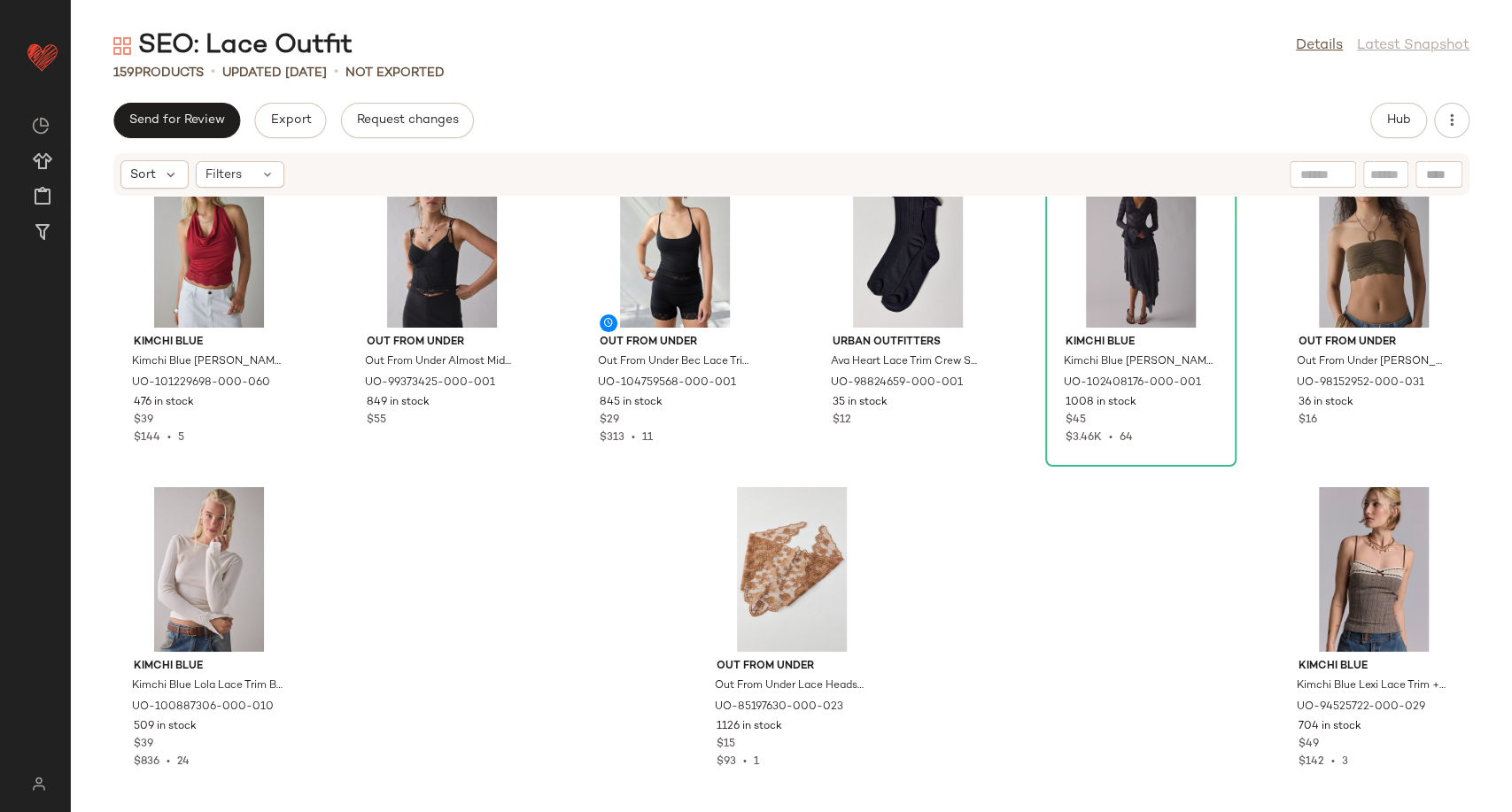
scroll to position [8102, 0]
